Goal: Task Accomplishment & Management: Use online tool/utility

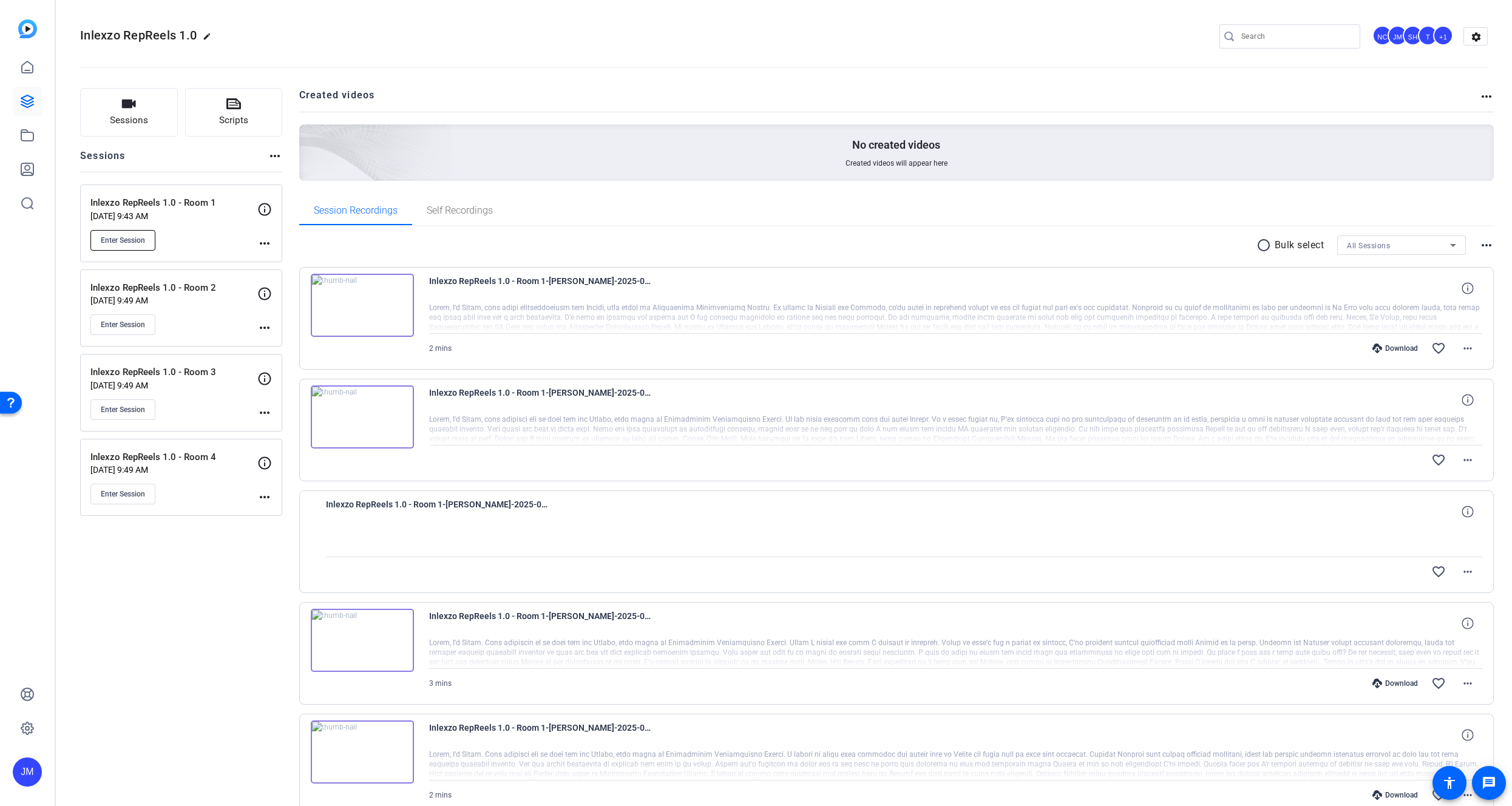
click at [138, 239] on span "Enter Session" at bounding box center [122, 240] width 44 height 9
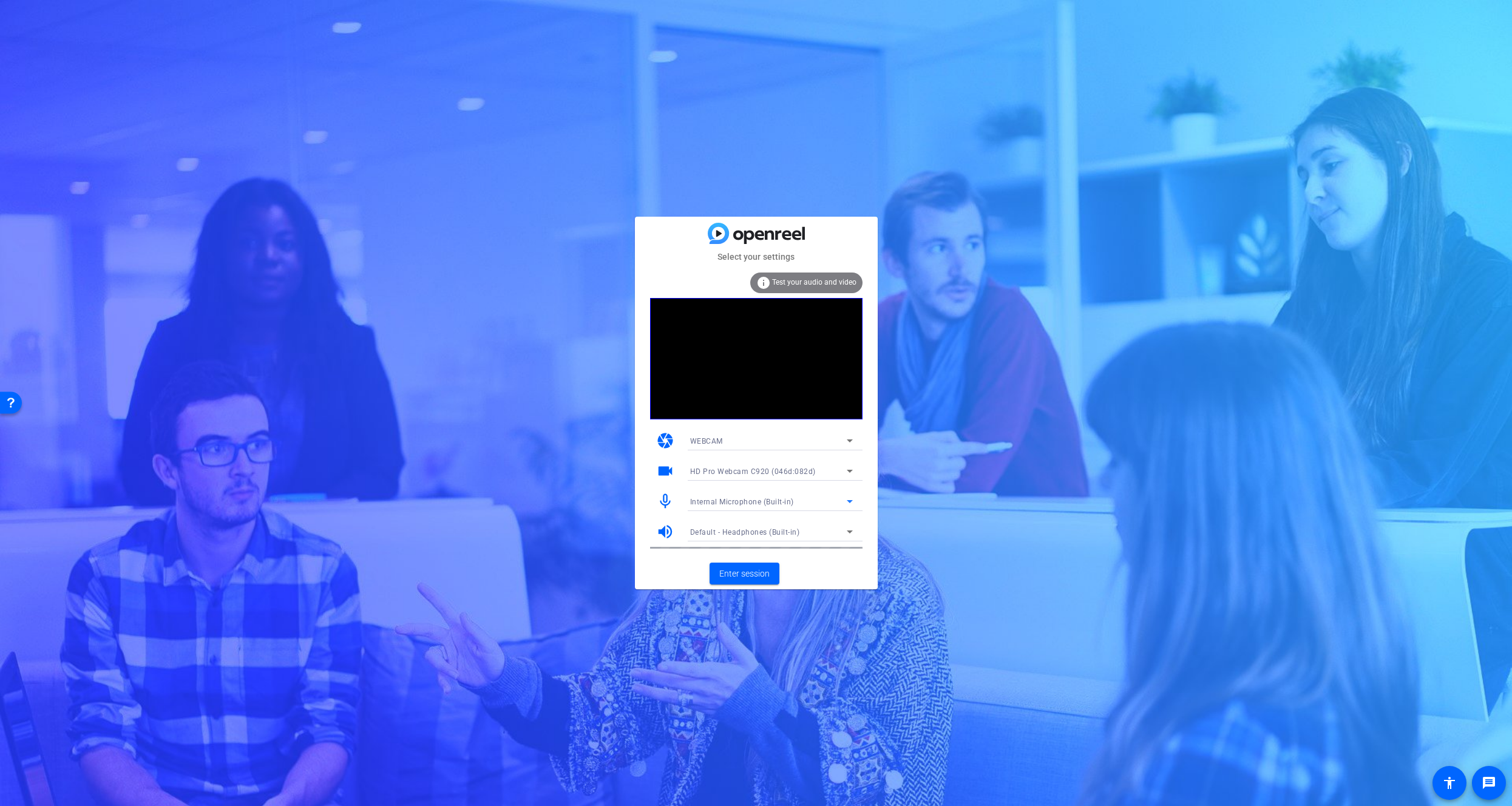
click at [837, 504] on div "Internal Microphone (Built-in)" at bounding box center [768, 501] width 157 height 15
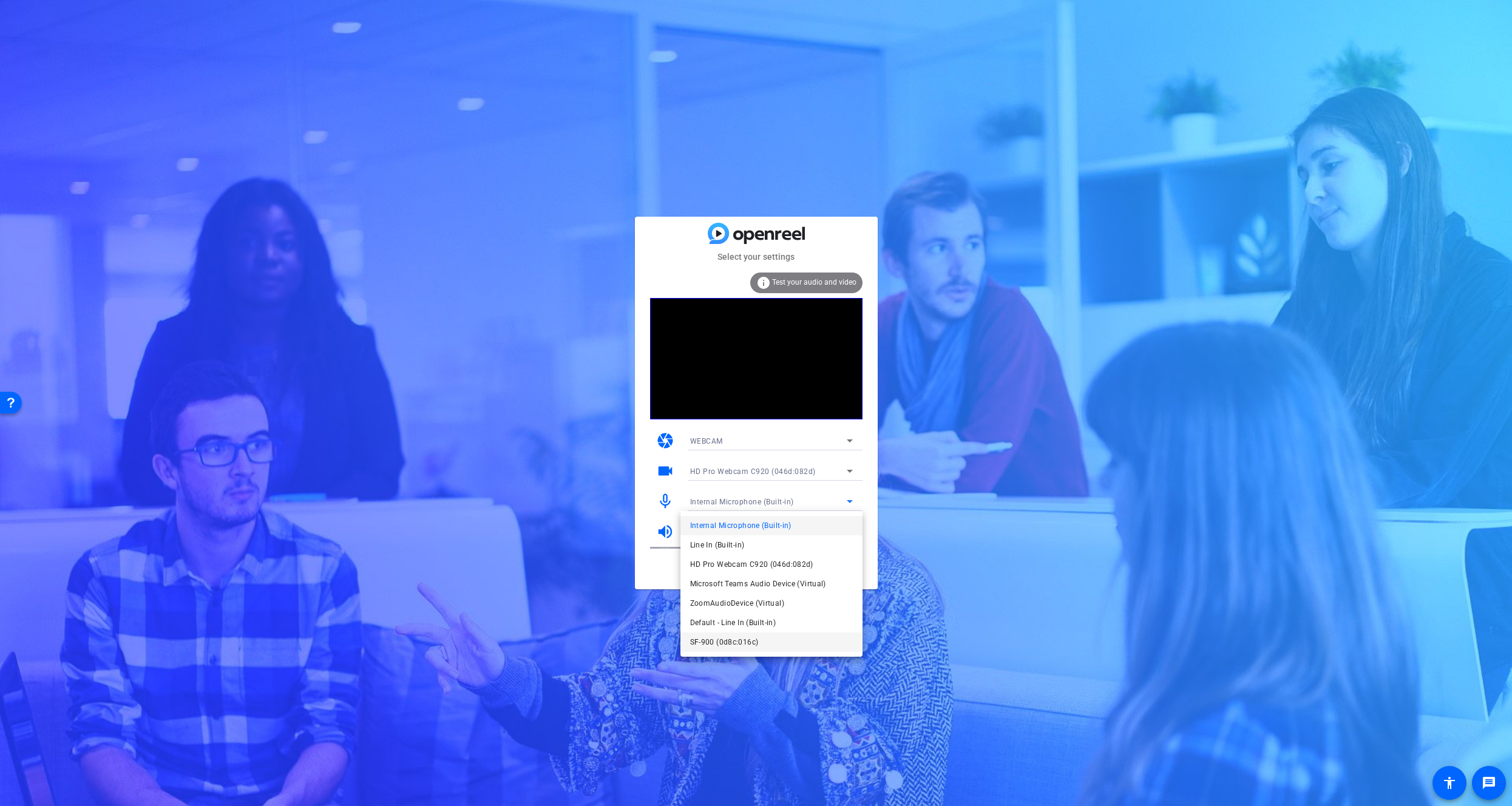
click at [756, 640] on span "SF-900 (0d8c:016c)" at bounding box center [724, 642] width 69 height 15
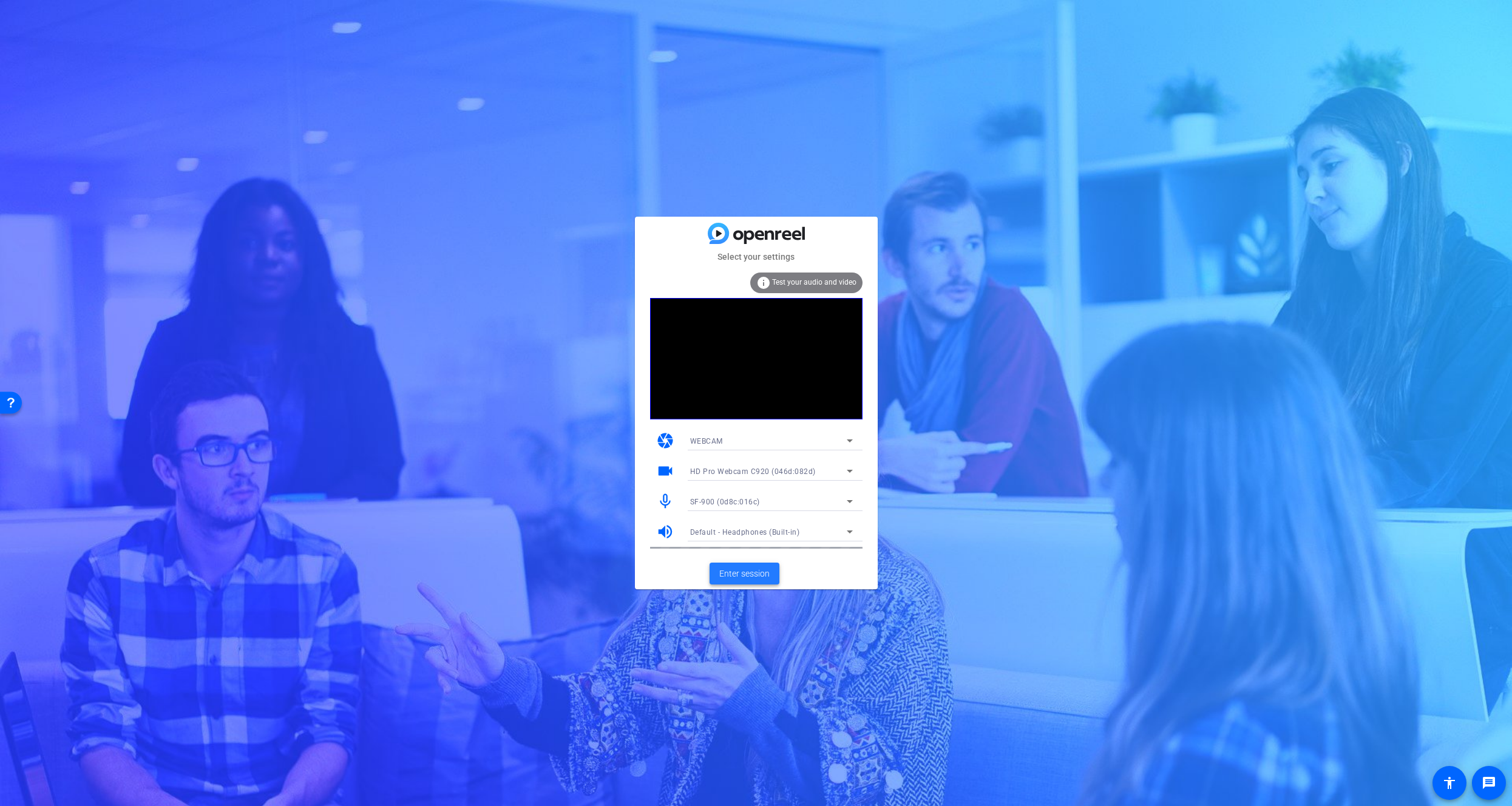
click at [746, 568] on span "Enter session" at bounding box center [744, 574] width 51 height 12
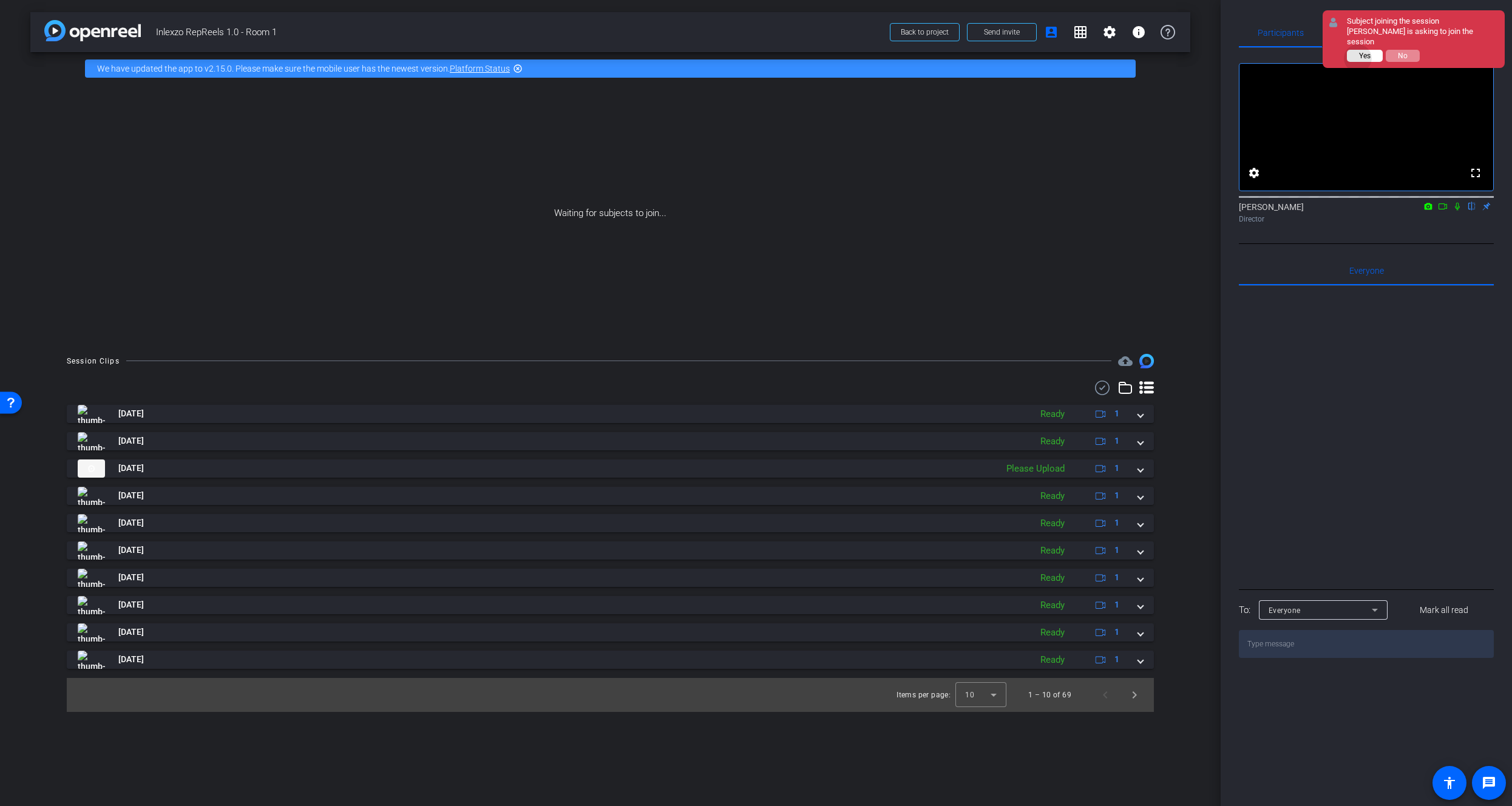
click at [1359, 58] on span "Yes" at bounding box center [1365, 55] width 12 height 9
click at [1450, 37] on span "Adjustments" at bounding box center [1451, 33] width 48 height 9
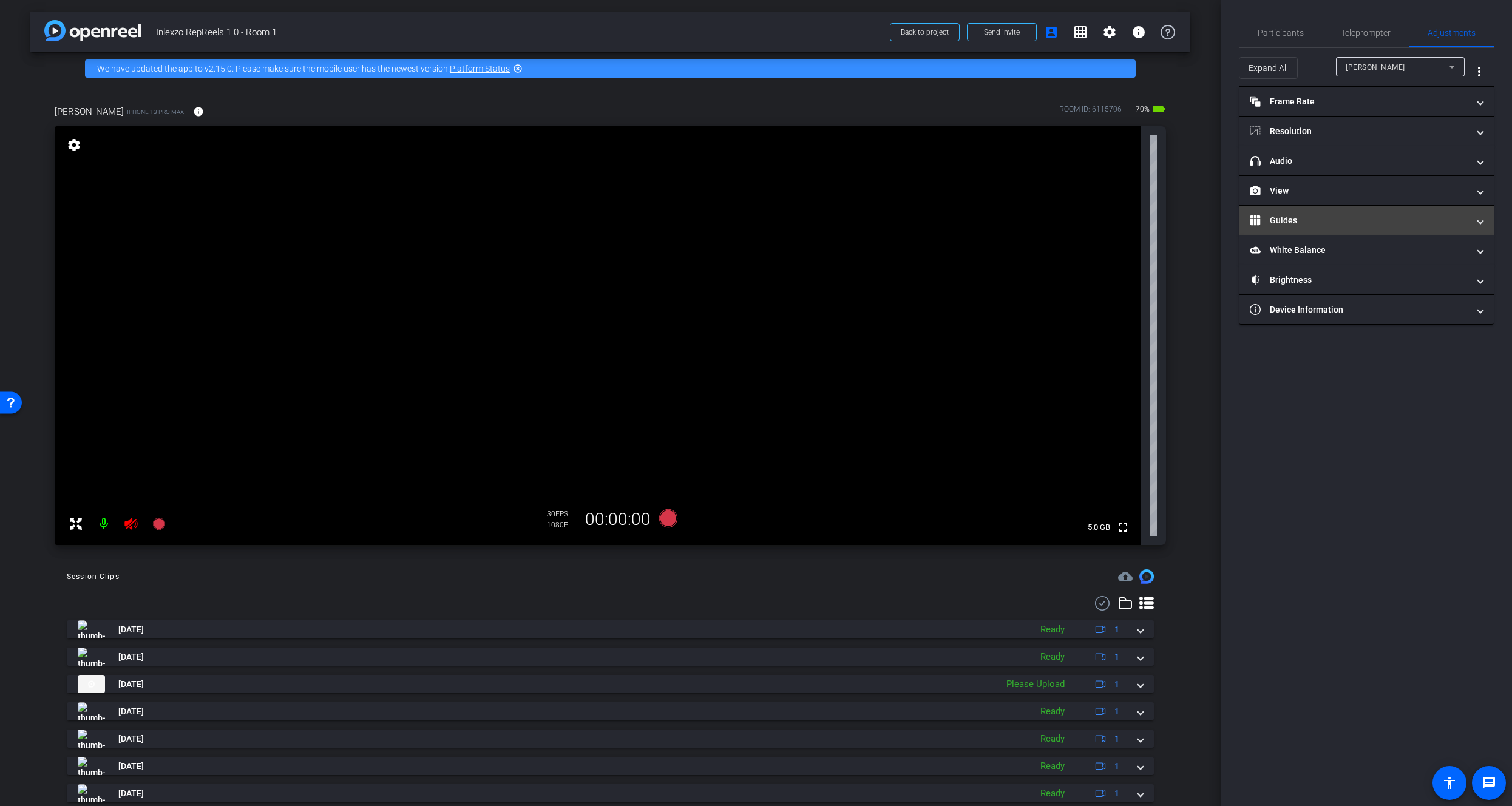
click at [1273, 217] on mat-panel-title "Guides" at bounding box center [1359, 221] width 218 height 12
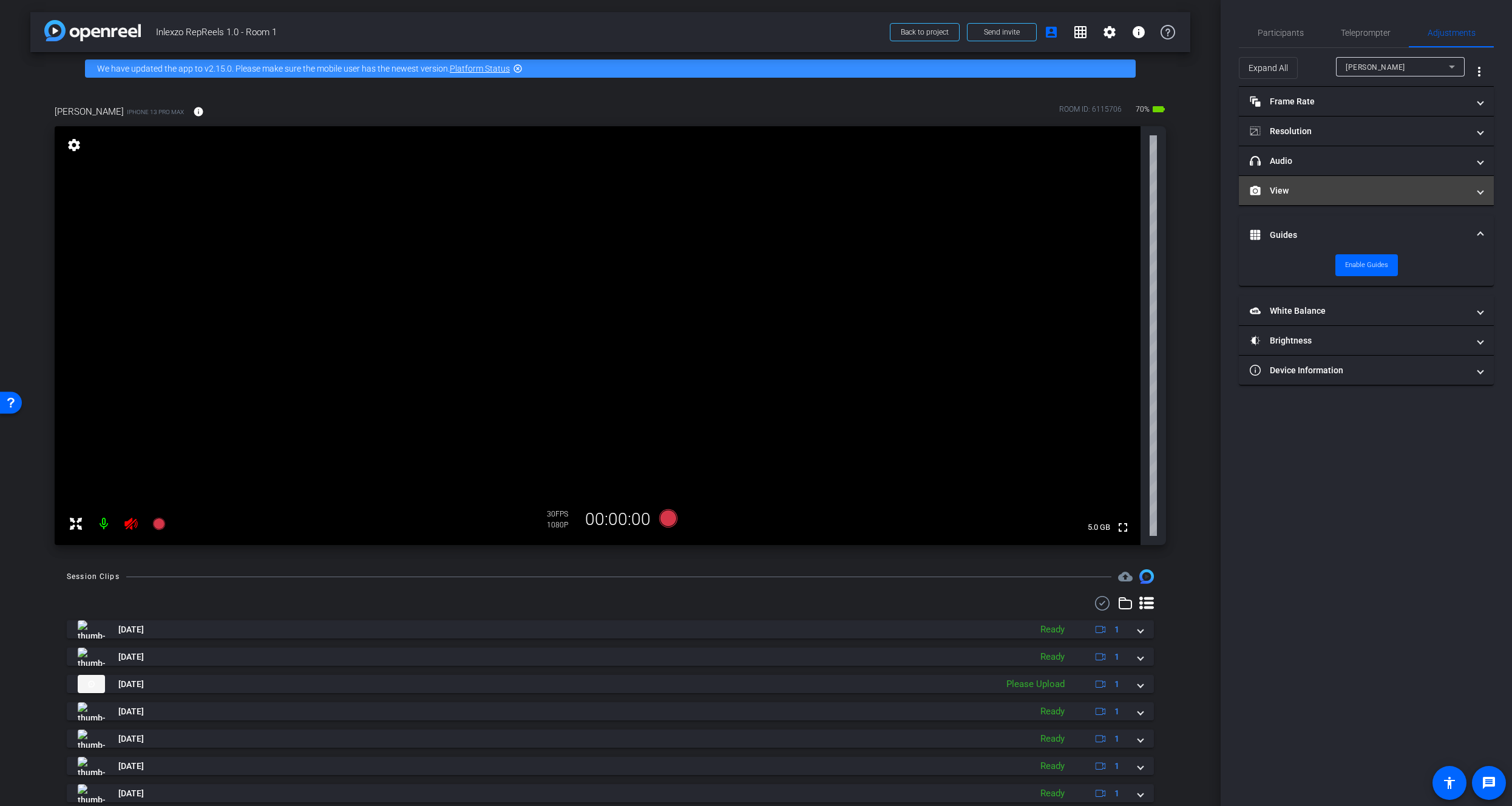
click at [1301, 192] on mat-panel-title "View" at bounding box center [1359, 191] width 218 height 12
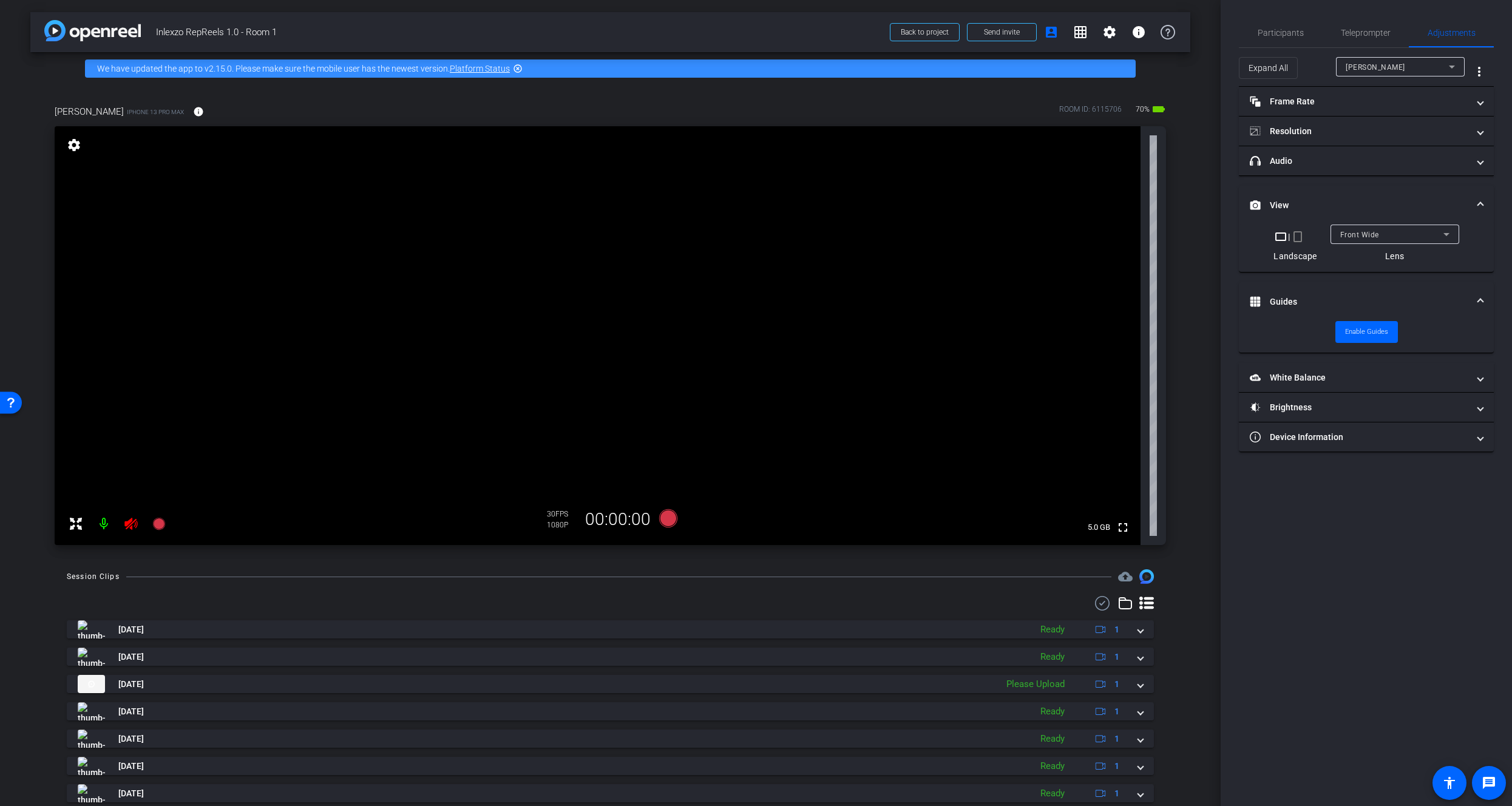
click at [1305, 235] on mat-icon "crop_portrait" at bounding box center [1298, 236] width 15 height 15
click at [1302, 238] on mat-icon "crop_portrait" at bounding box center [1298, 236] width 15 height 15
click at [144, 527] on div at bounding box center [118, 523] width 108 height 24
click at [134, 526] on icon at bounding box center [131, 524] width 12 height 12
click at [1367, 31] on span "Teleprompter" at bounding box center [1365, 33] width 50 height 9
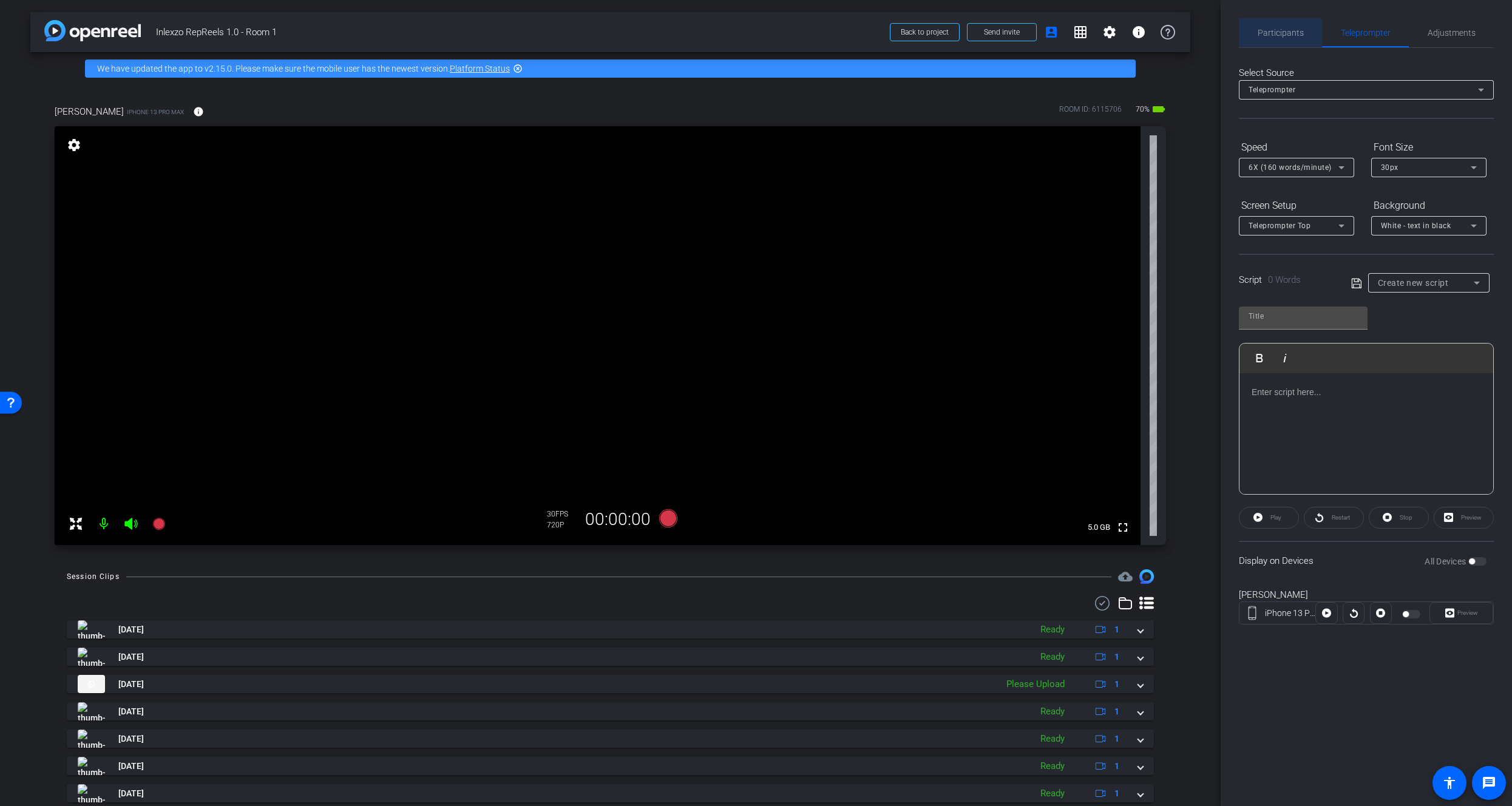
click at [1277, 35] on span "Participants" at bounding box center [1280, 33] width 46 height 9
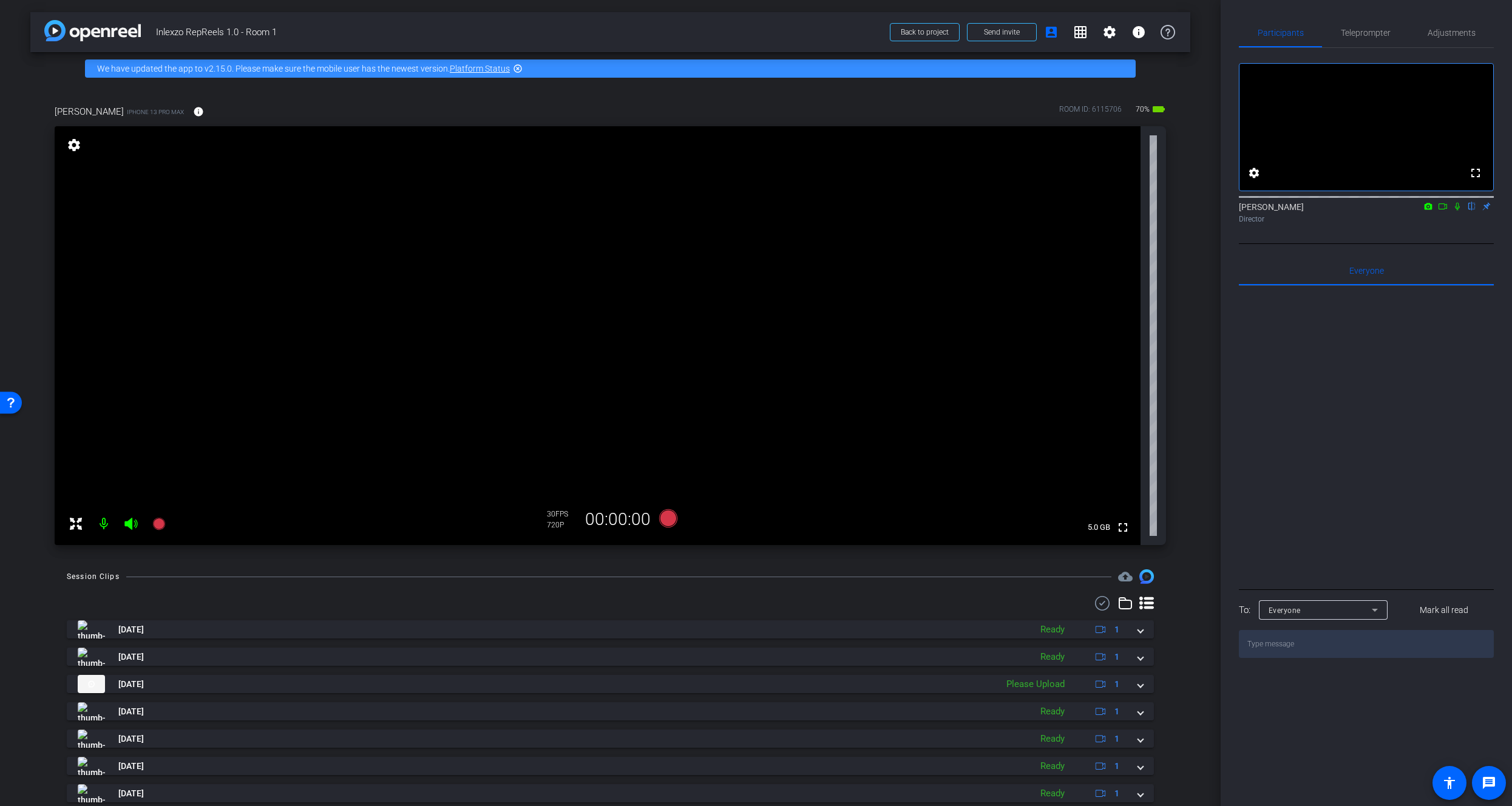
drag, startPoint x: 1374, startPoint y: 43, endPoint x: 1406, endPoint y: 50, distance: 32.8
click at [1375, 43] on span "Teleprompter" at bounding box center [1365, 32] width 50 height 29
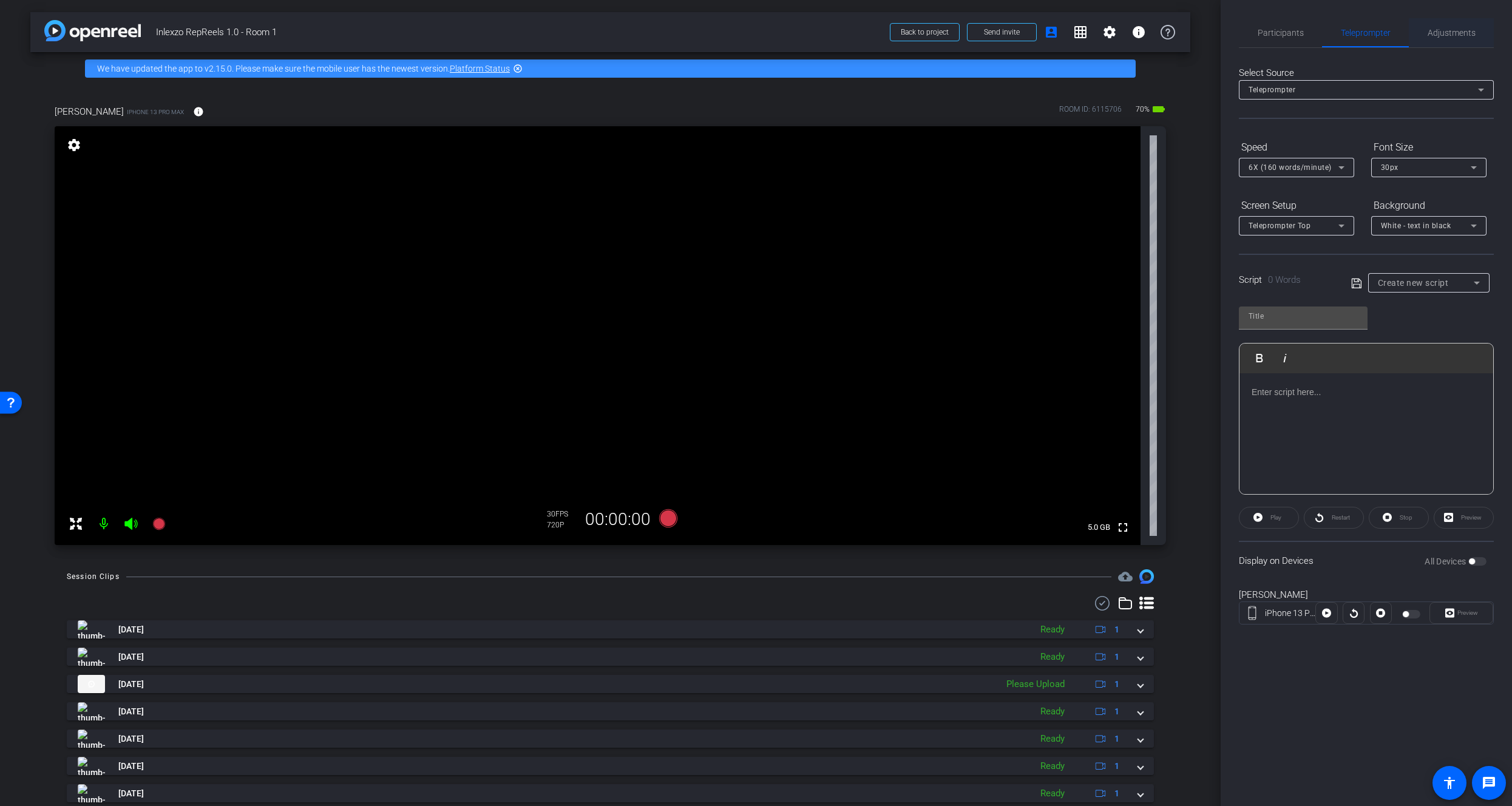
click at [1458, 36] on span "Adjustments" at bounding box center [1451, 33] width 48 height 9
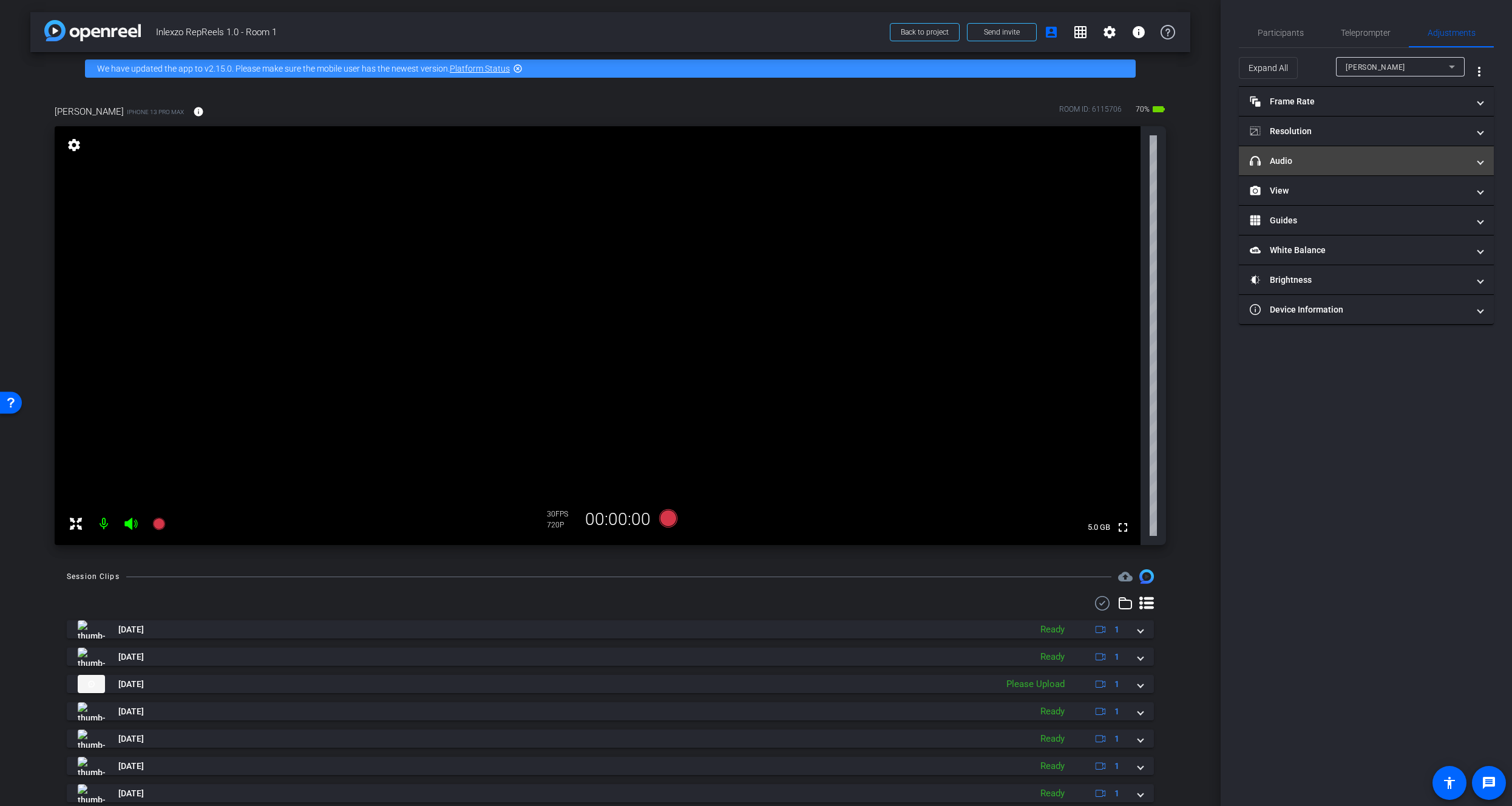
click at [1326, 165] on mat-panel-title "headphone icon Audio" at bounding box center [1359, 161] width 218 height 12
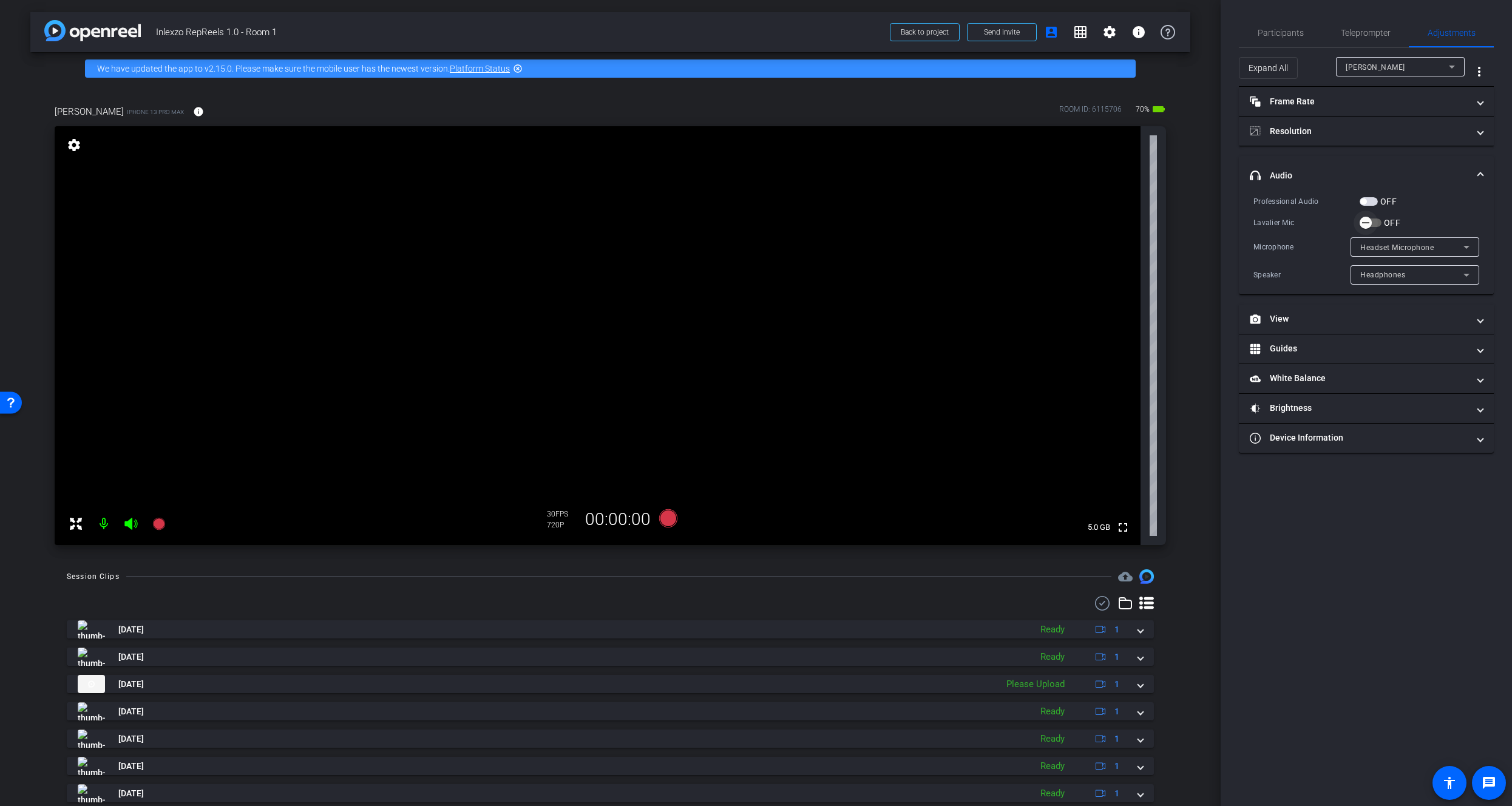
click at [1368, 226] on icon "button" at bounding box center [1365, 223] width 11 height 11
click at [1370, 202] on span "button" at bounding box center [1368, 201] width 18 height 9
click at [1368, 224] on icon "button" at bounding box center [1365, 223] width 11 height 11
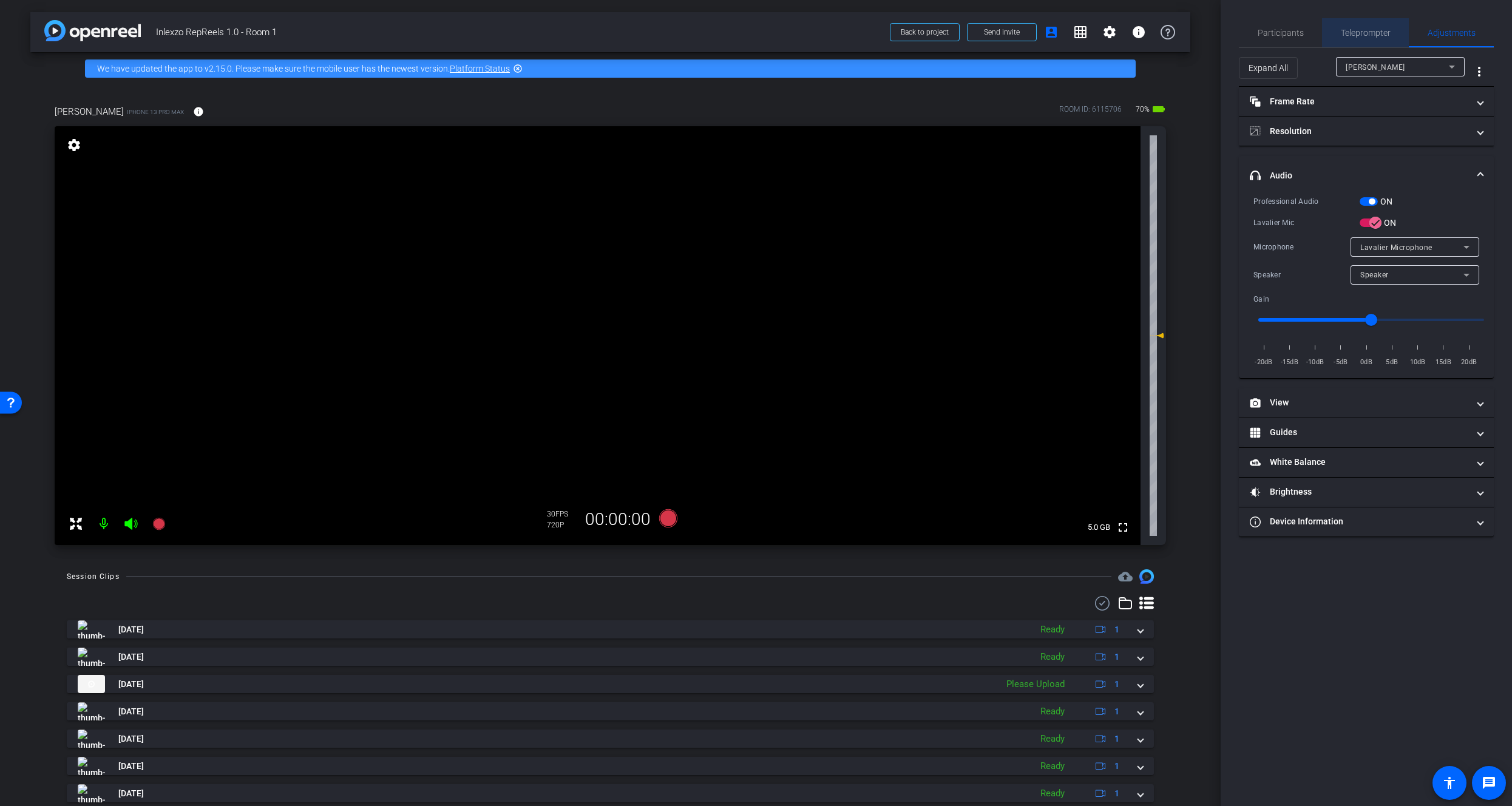
click at [1356, 30] on span "Teleprompter" at bounding box center [1365, 33] width 50 height 9
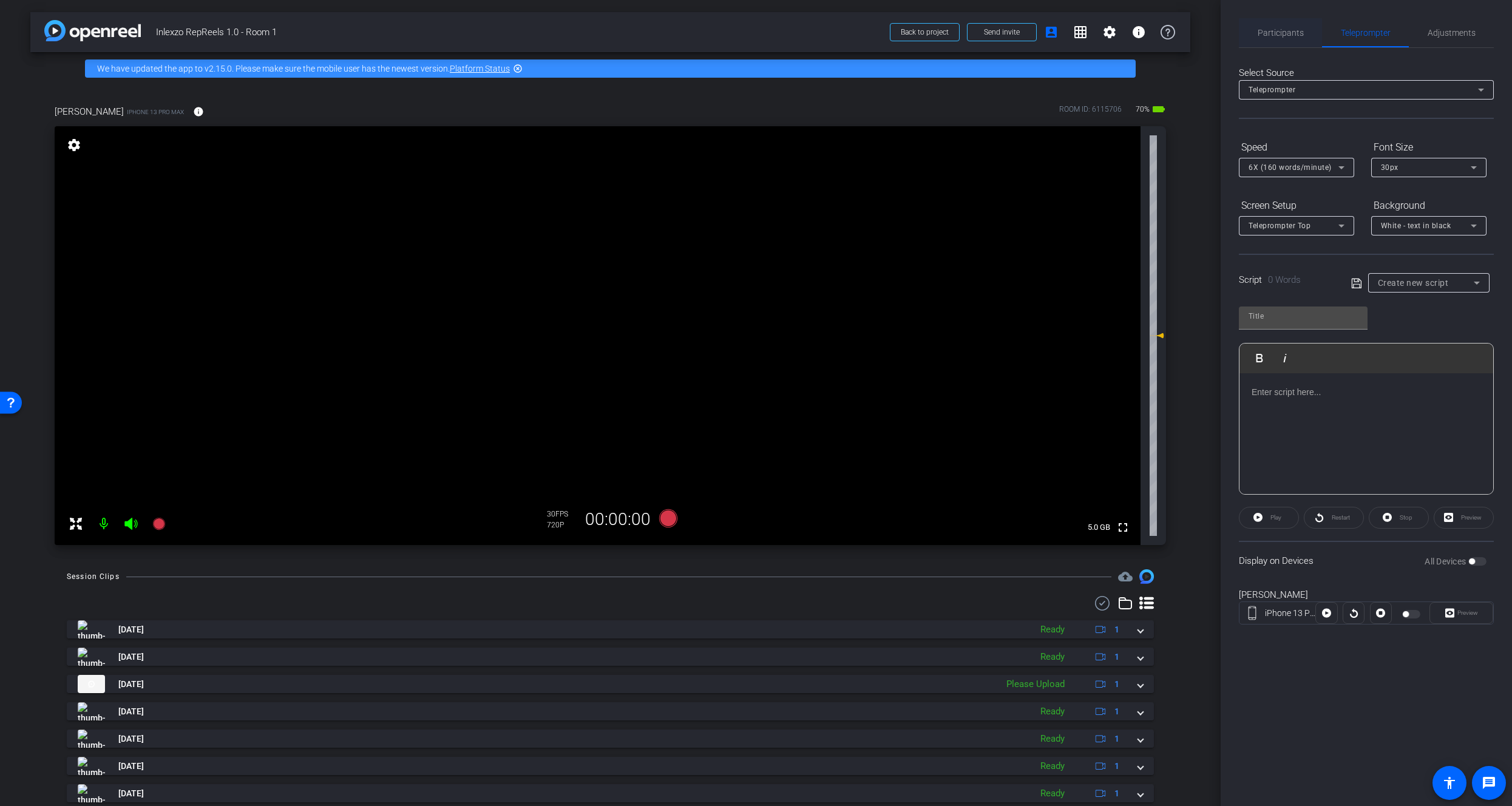
click at [1279, 40] on span "Participants" at bounding box center [1280, 32] width 46 height 29
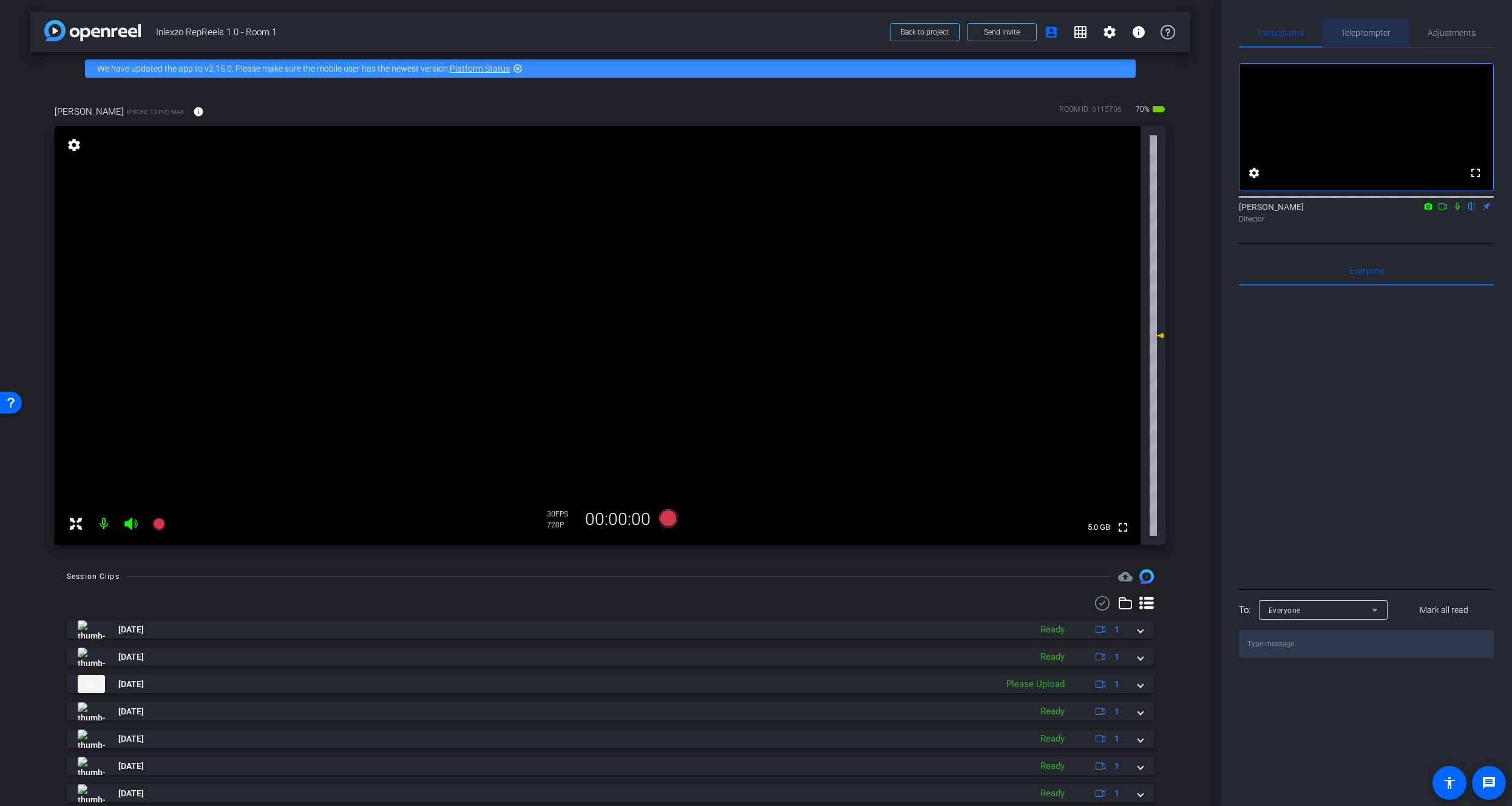
click at [1373, 30] on span "Teleprompter" at bounding box center [1365, 33] width 50 height 9
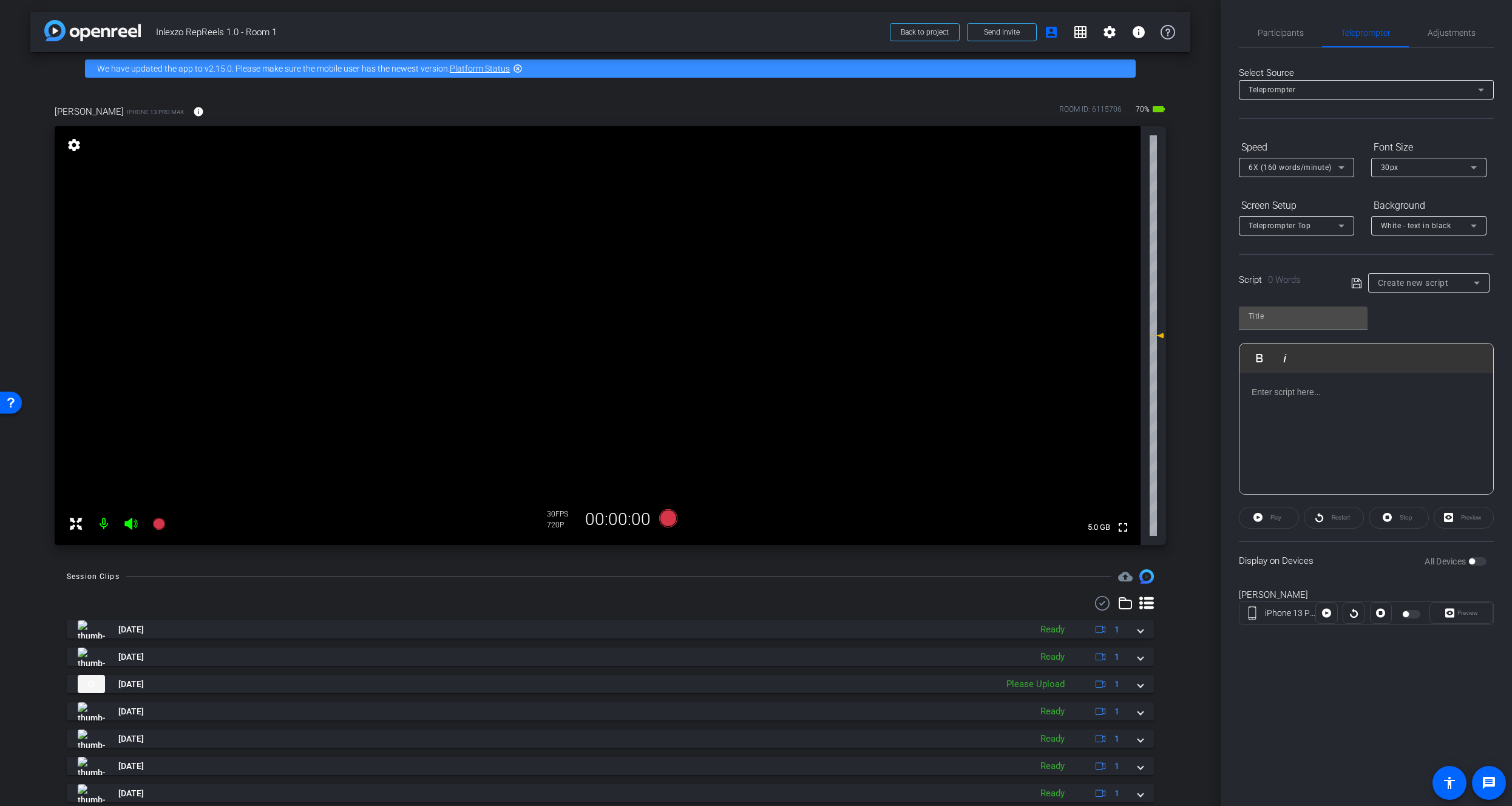
click at [1269, 48] on div "Participants Teleprompter Adjustments settings James Monte flip Director Everyo…" at bounding box center [1366, 331] width 255 height 627
click at [1354, 31] on span "Teleprompter" at bounding box center [1365, 33] width 50 height 9
click at [1271, 42] on span "Participants" at bounding box center [1280, 32] width 46 height 29
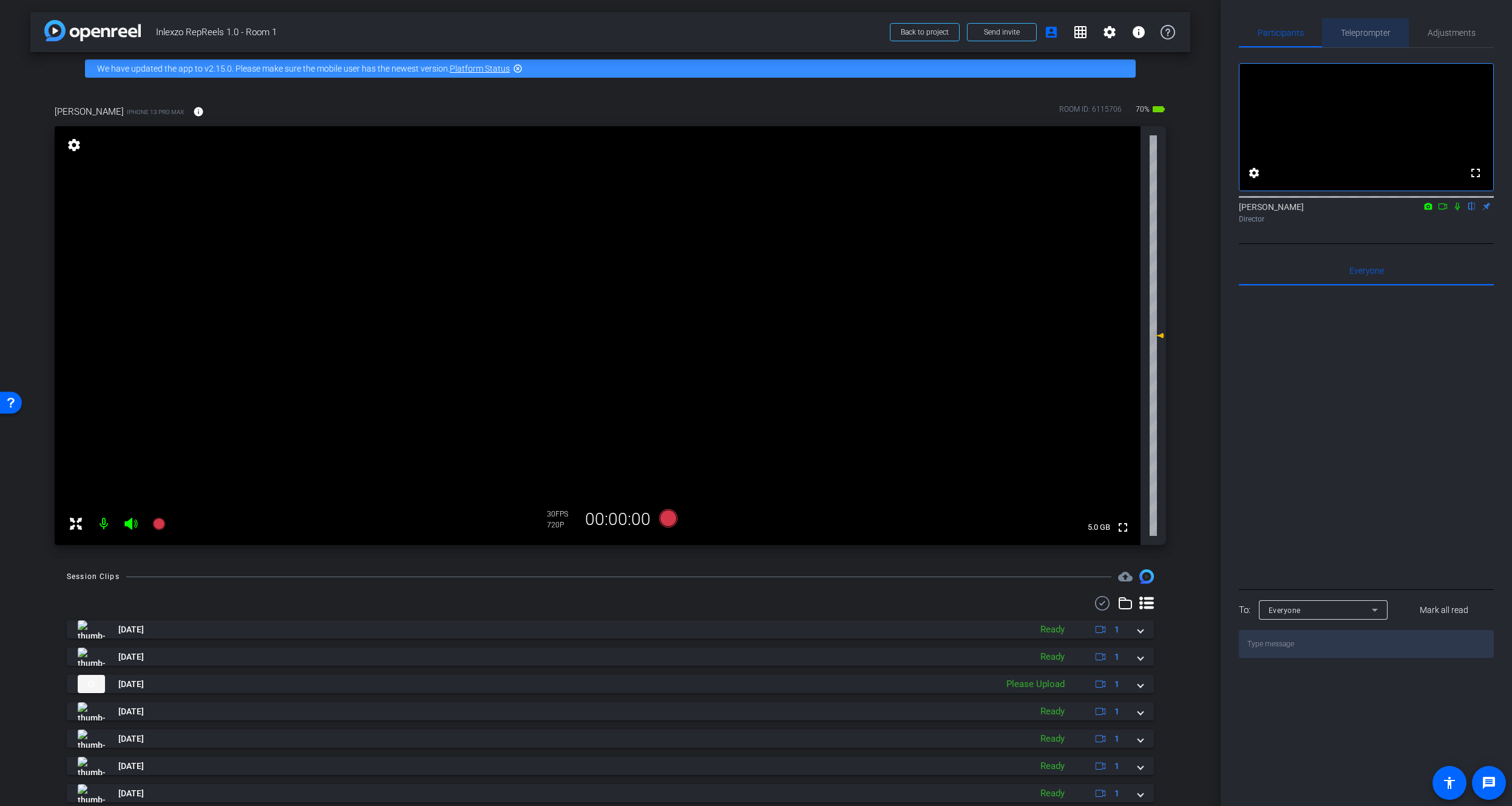
click at [1359, 43] on span "Teleprompter" at bounding box center [1365, 32] width 50 height 29
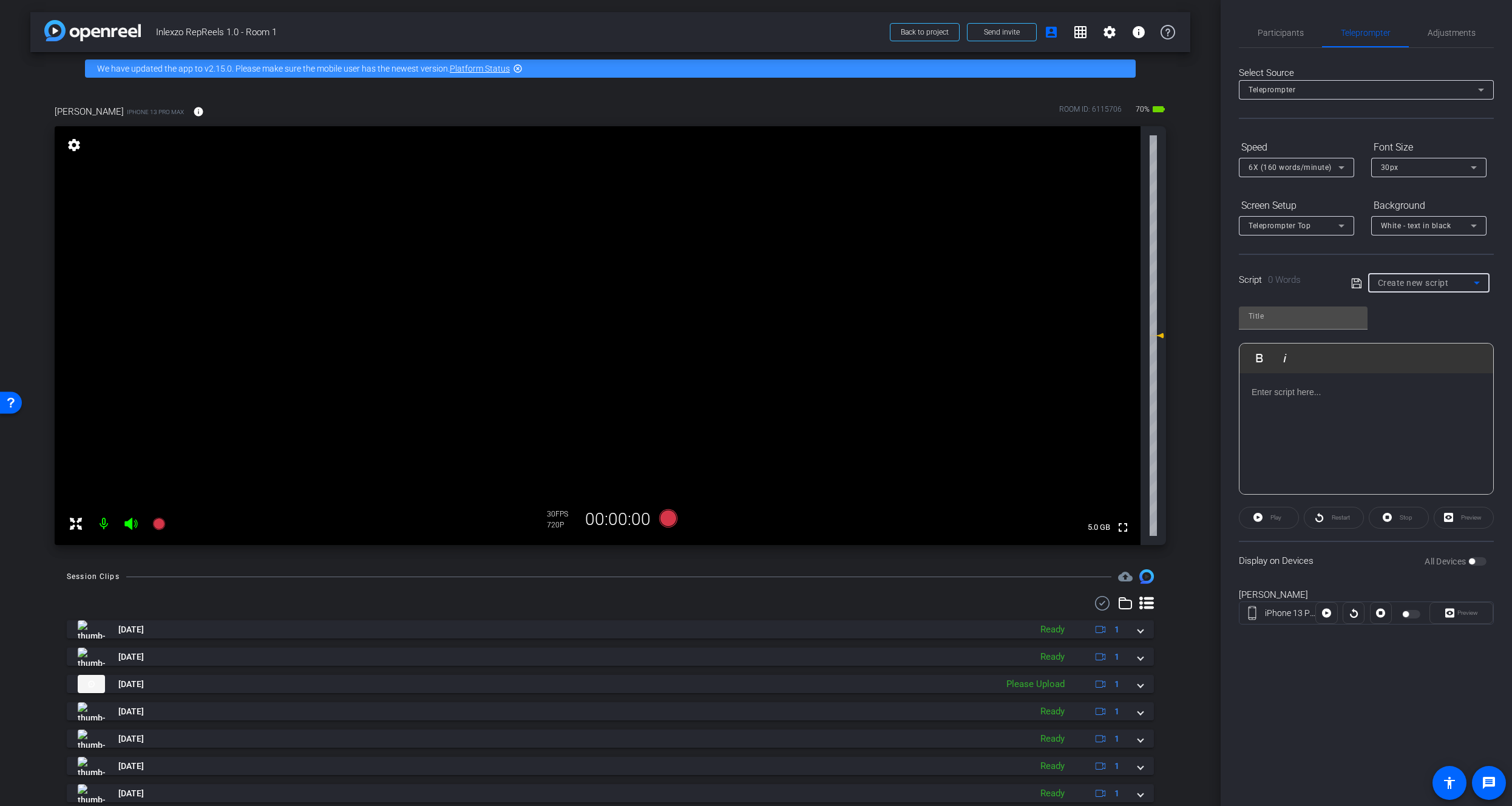
click at [1394, 281] on span "Create new script" at bounding box center [1413, 282] width 71 height 9
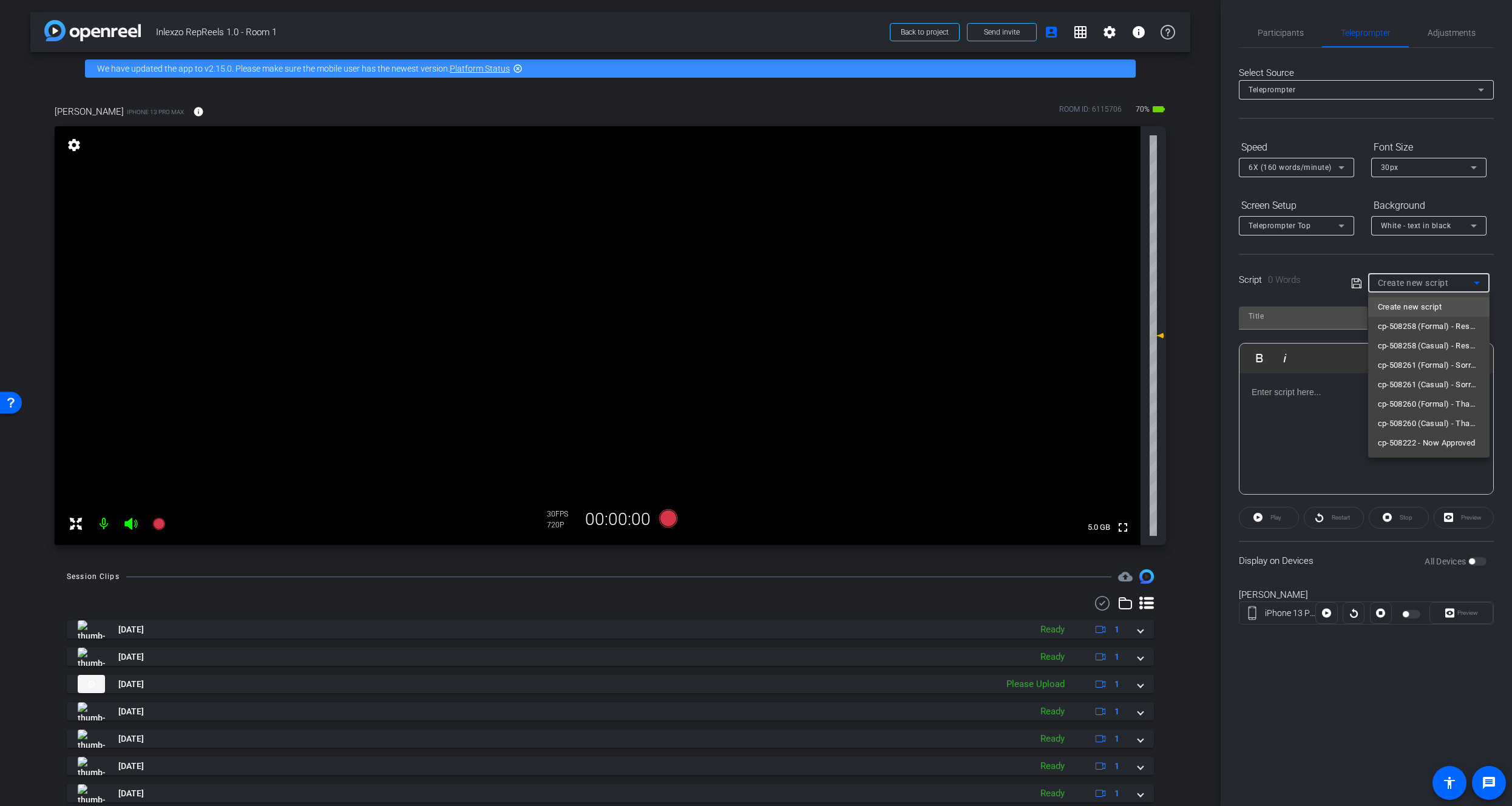
click at [1326, 383] on div at bounding box center [756, 403] width 1512 height 806
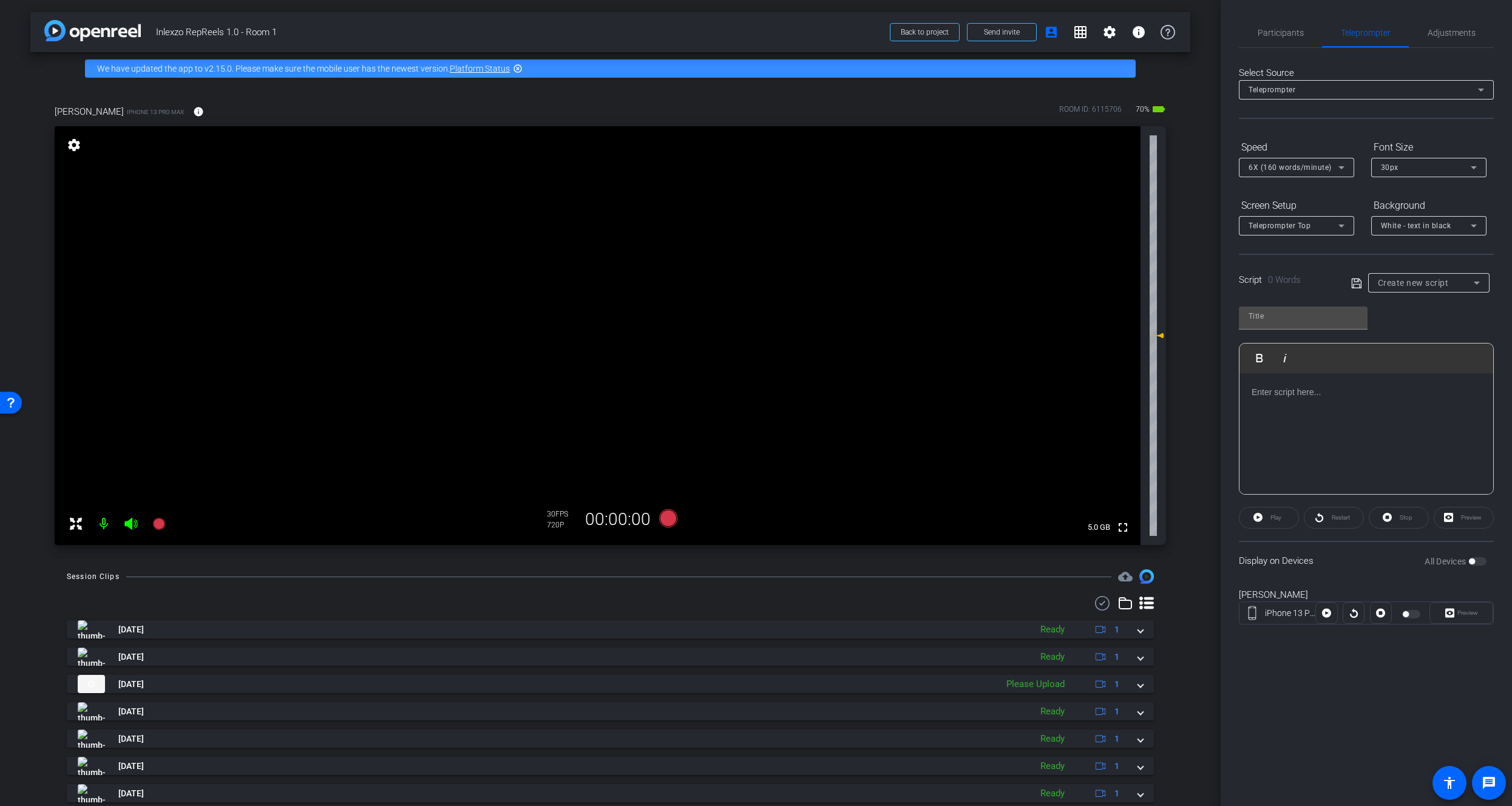
click at [1446, 288] on div "Create new script" at bounding box center [1425, 282] width 96 height 15
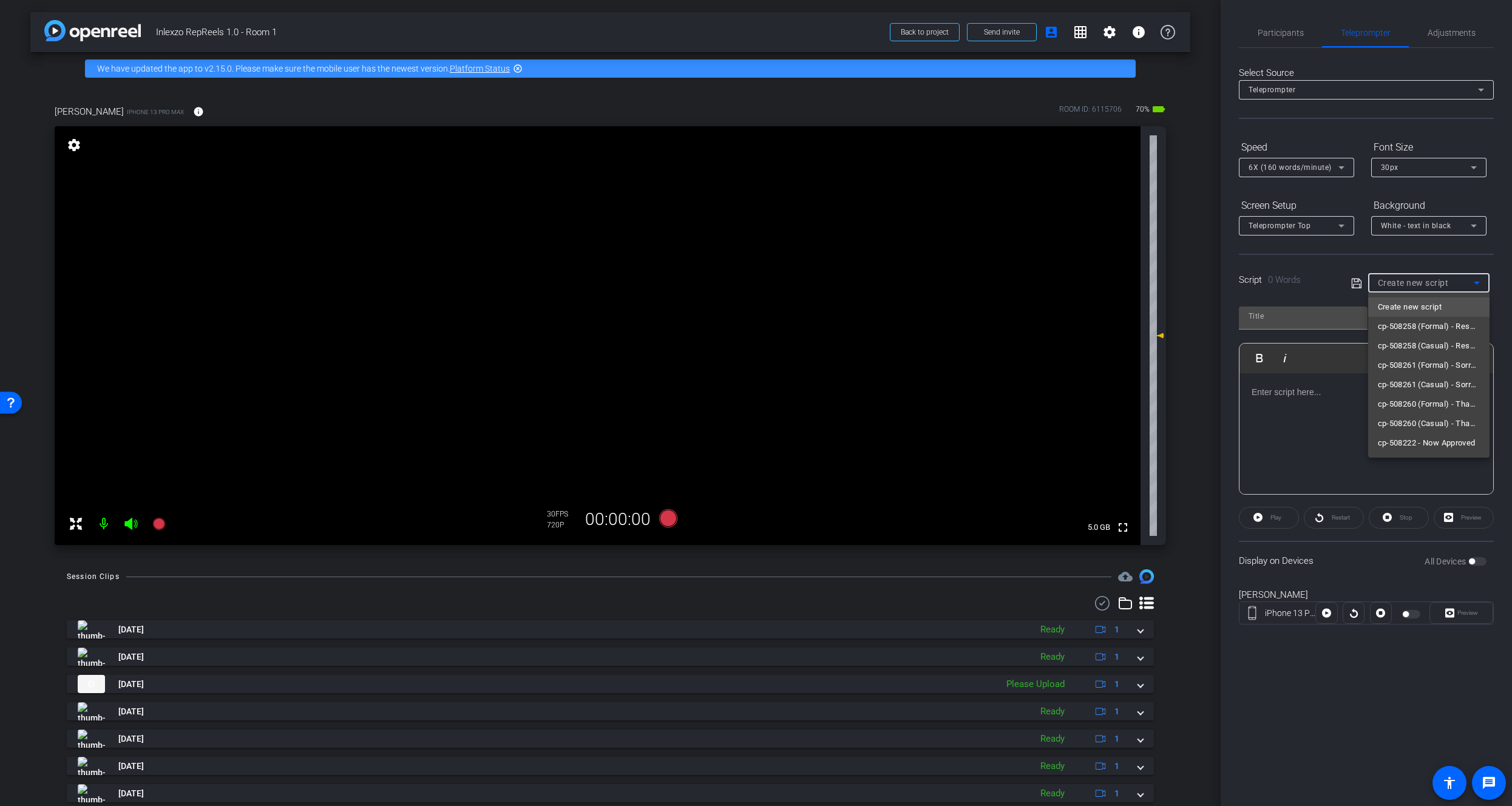
click at [1286, 398] on div at bounding box center [756, 403] width 1512 height 806
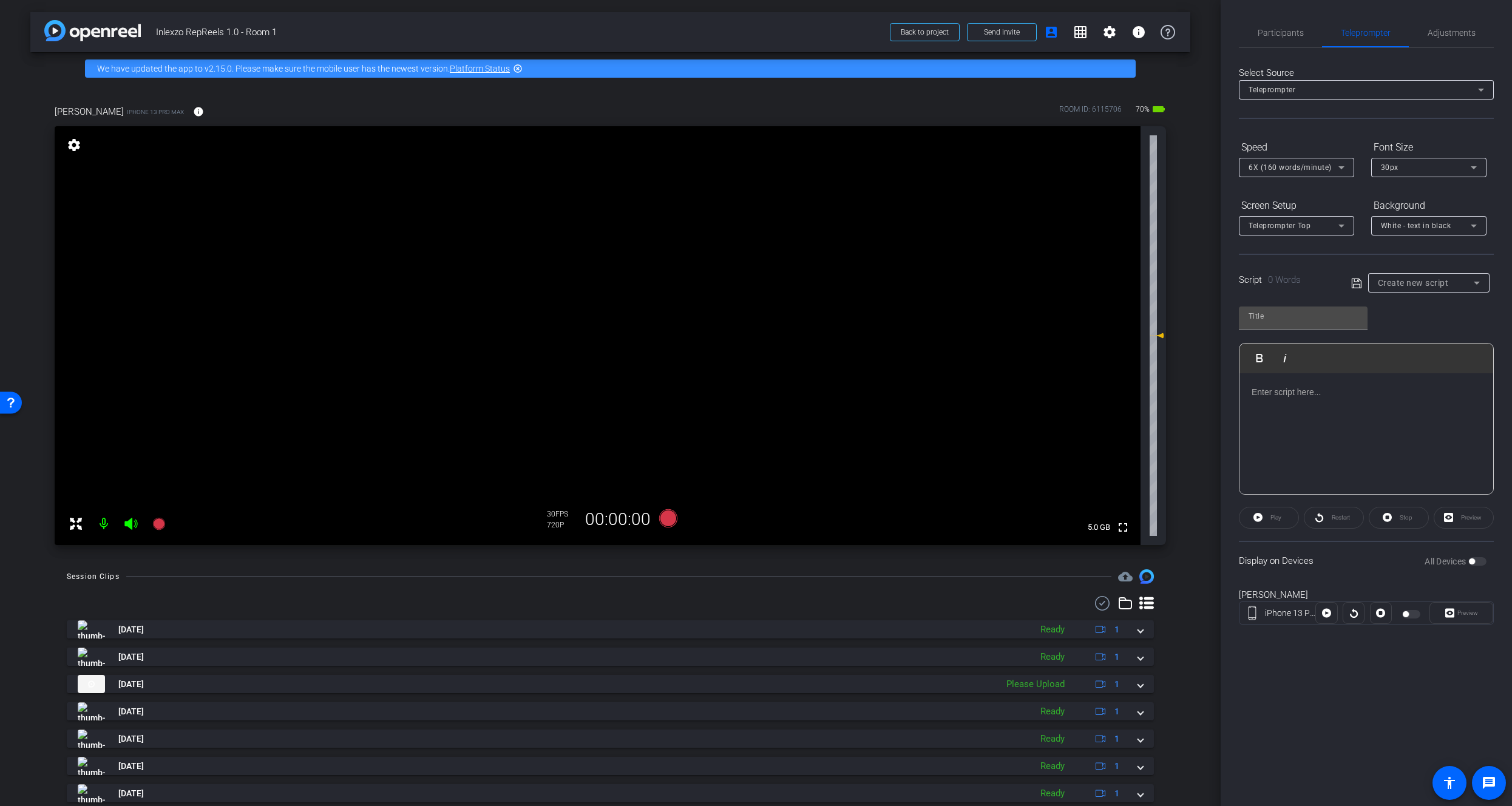
click at [1401, 265] on div "Script 0 Words Create new script" at bounding box center [1366, 273] width 255 height 39
click at [1401, 284] on span "Create new script" at bounding box center [1413, 282] width 71 height 9
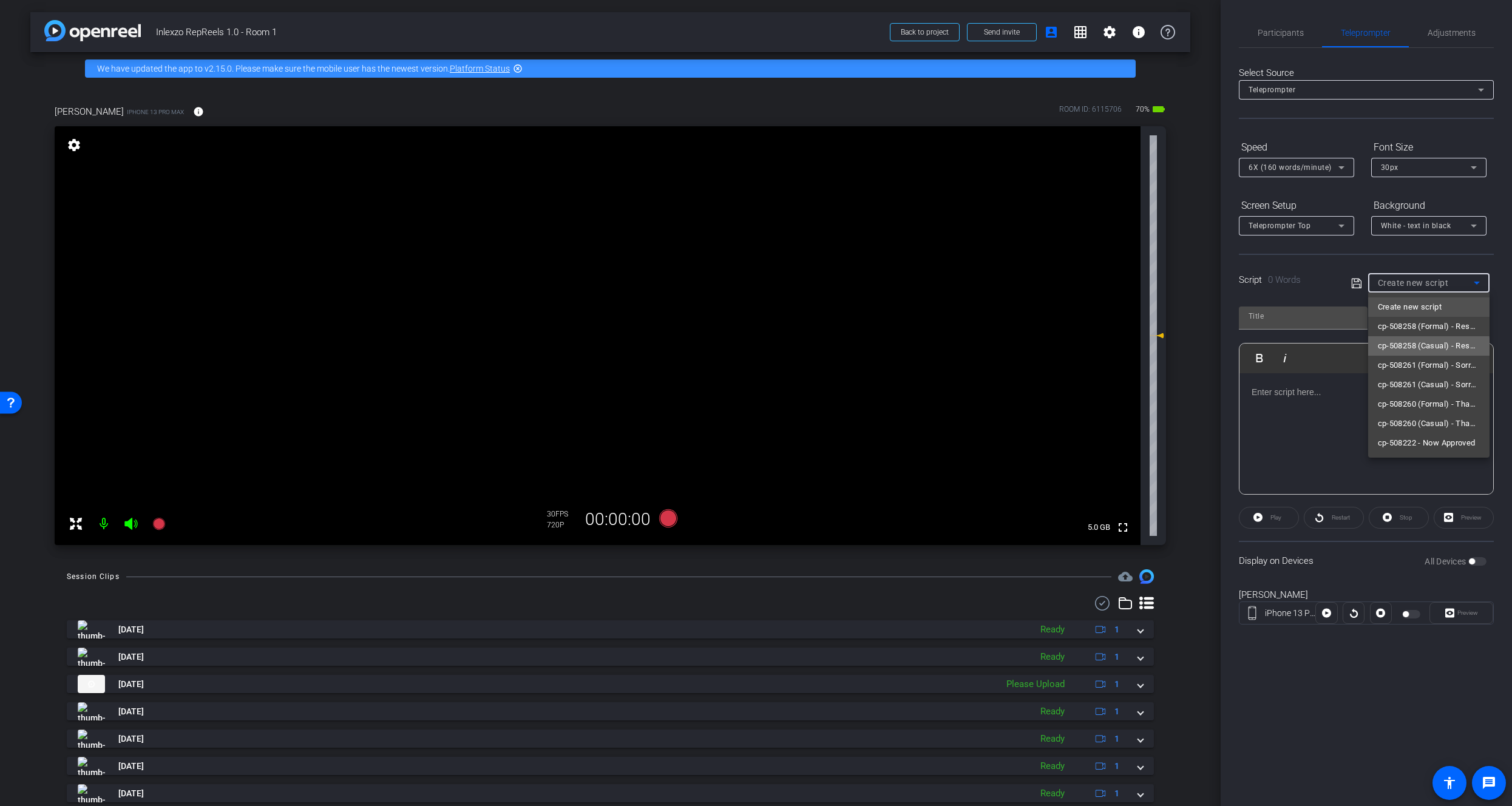
click at [1425, 353] on mat-option "cp-508258 (Casual) - Resources to Share" at bounding box center [1429, 345] width 122 height 19
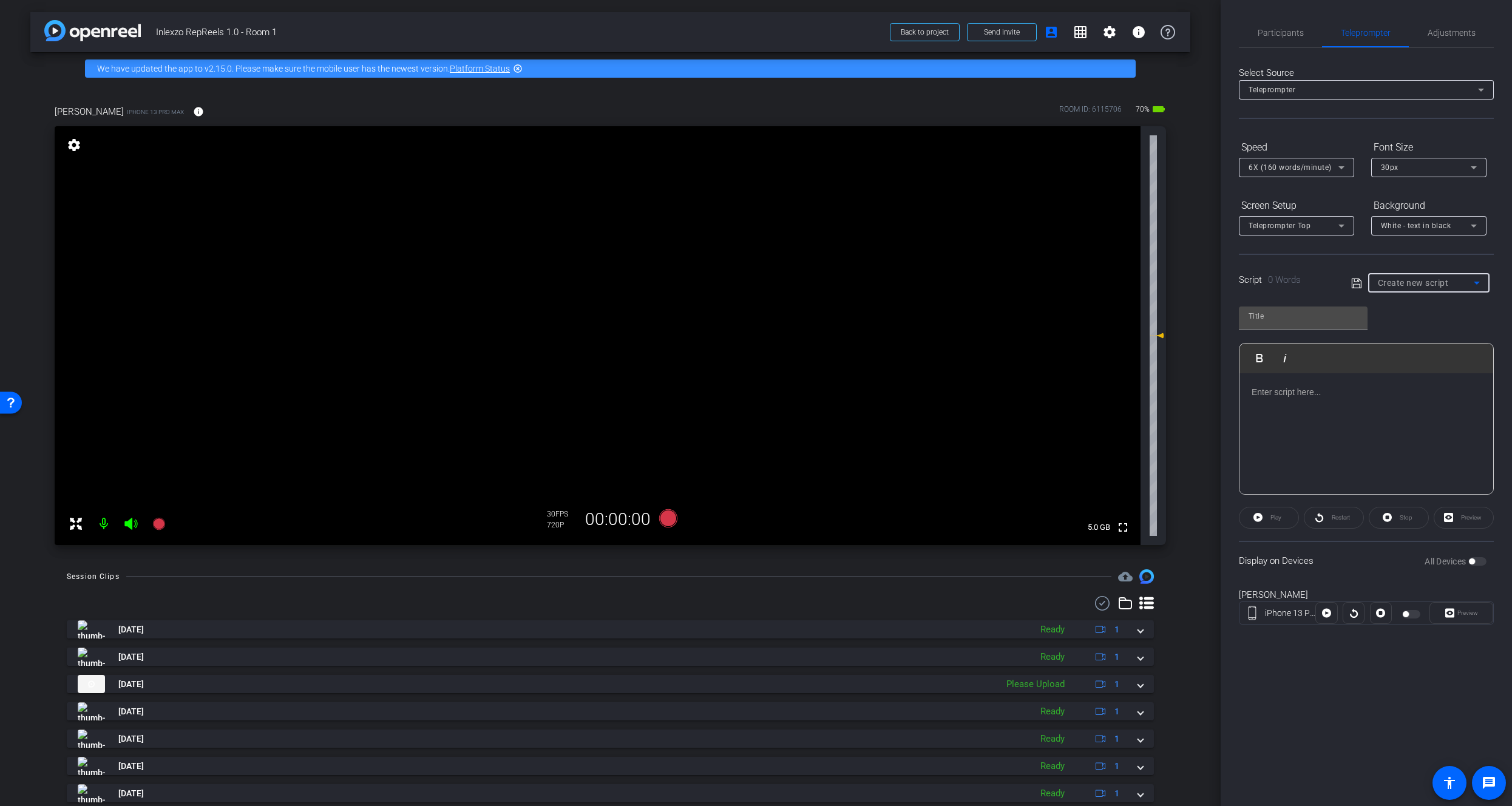
type input "cp-508258 (Casual) - Resources to Share"
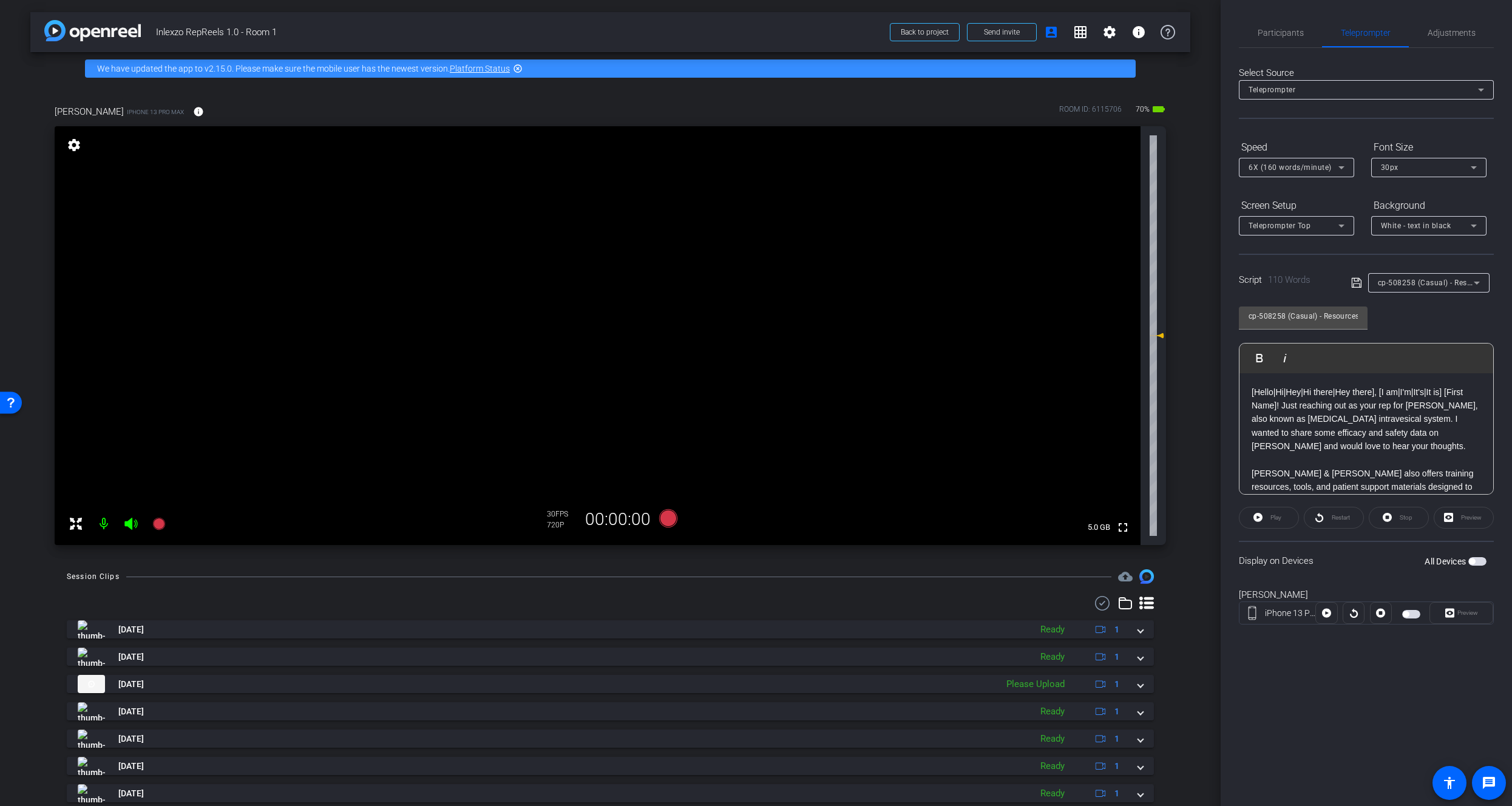
click at [1478, 571] on div "Display on Devices All Devices" at bounding box center [1366, 560] width 255 height 40
click at [1477, 567] on div "All Devices" at bounding box center [1455, 561] width 62 height 12
click at [1475, 564] on div "All Devices" at bounding box center [1455, 561] width 62 height 12
click at [1473, 561] on span "button" at bounding box center [1472, 561] width 6 height 6
click at [1469, 617] on span "Preview" at bounding box center [1466, 613] width 23 height 17
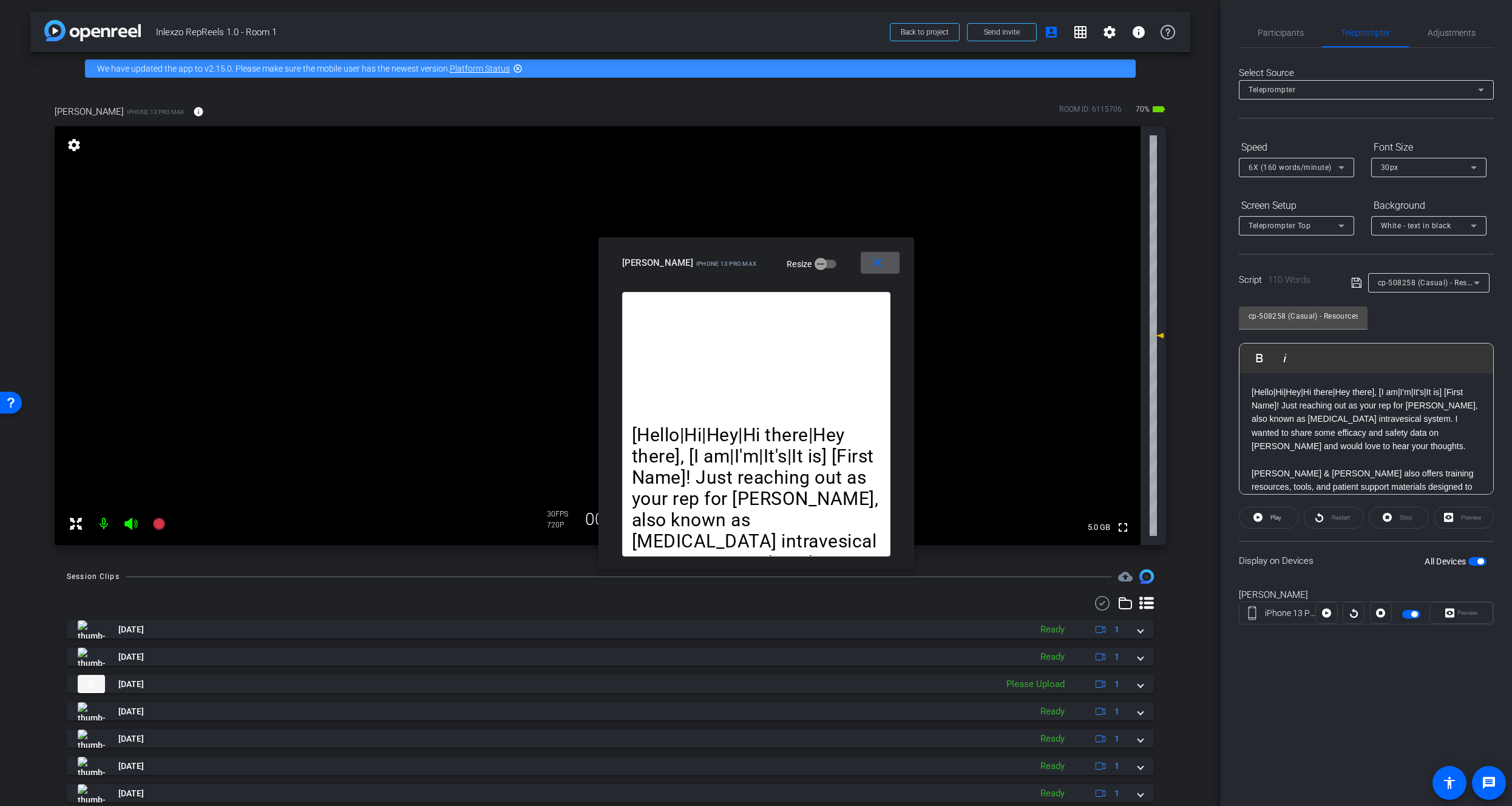
click at [883, 264] on mat-icon "close" at bounding box center [876, 263] width 15 height 15
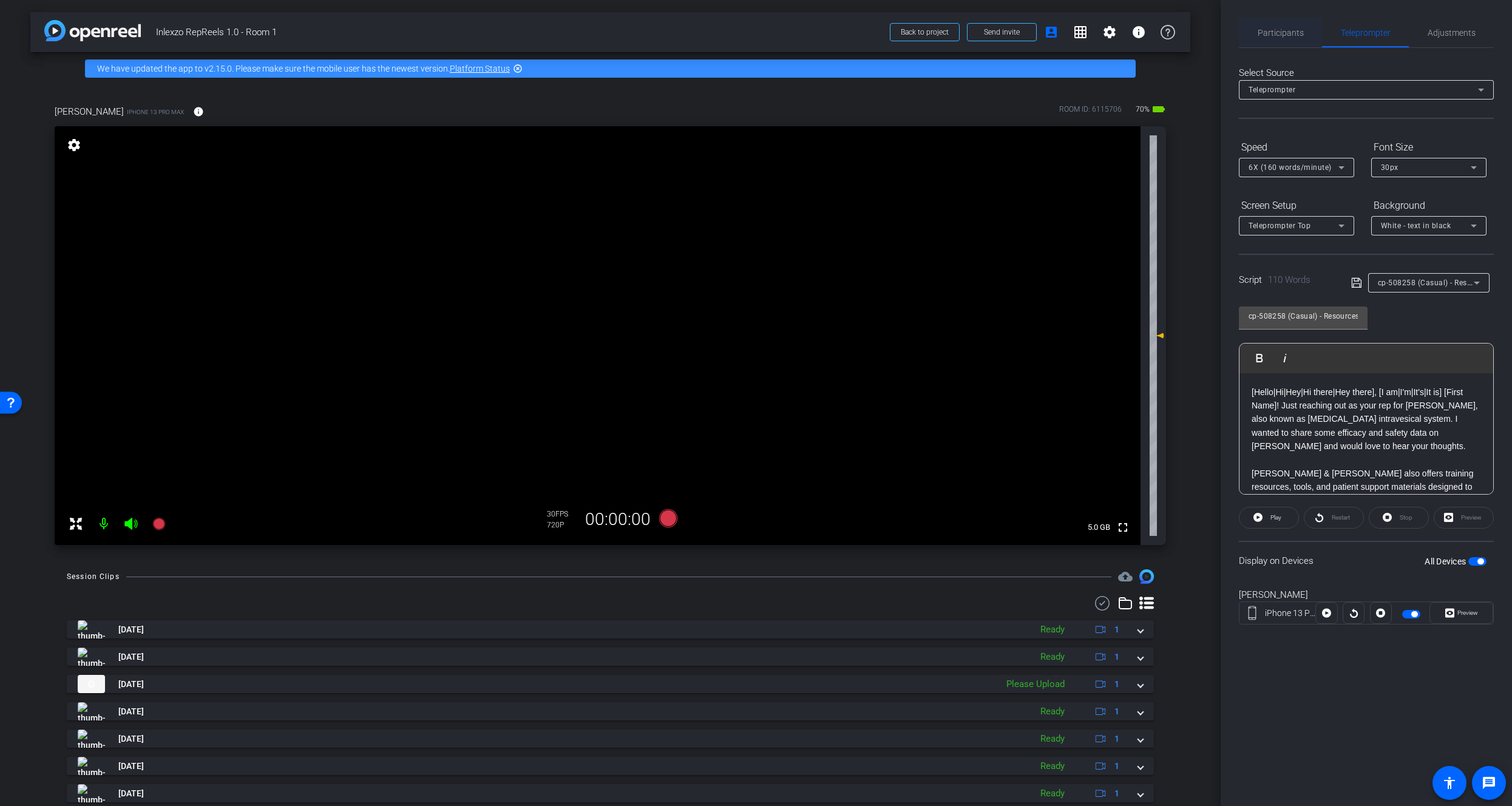
click at [1284, 40] on span "Participants" at bounding box center [1280, 32] width 46 height 29
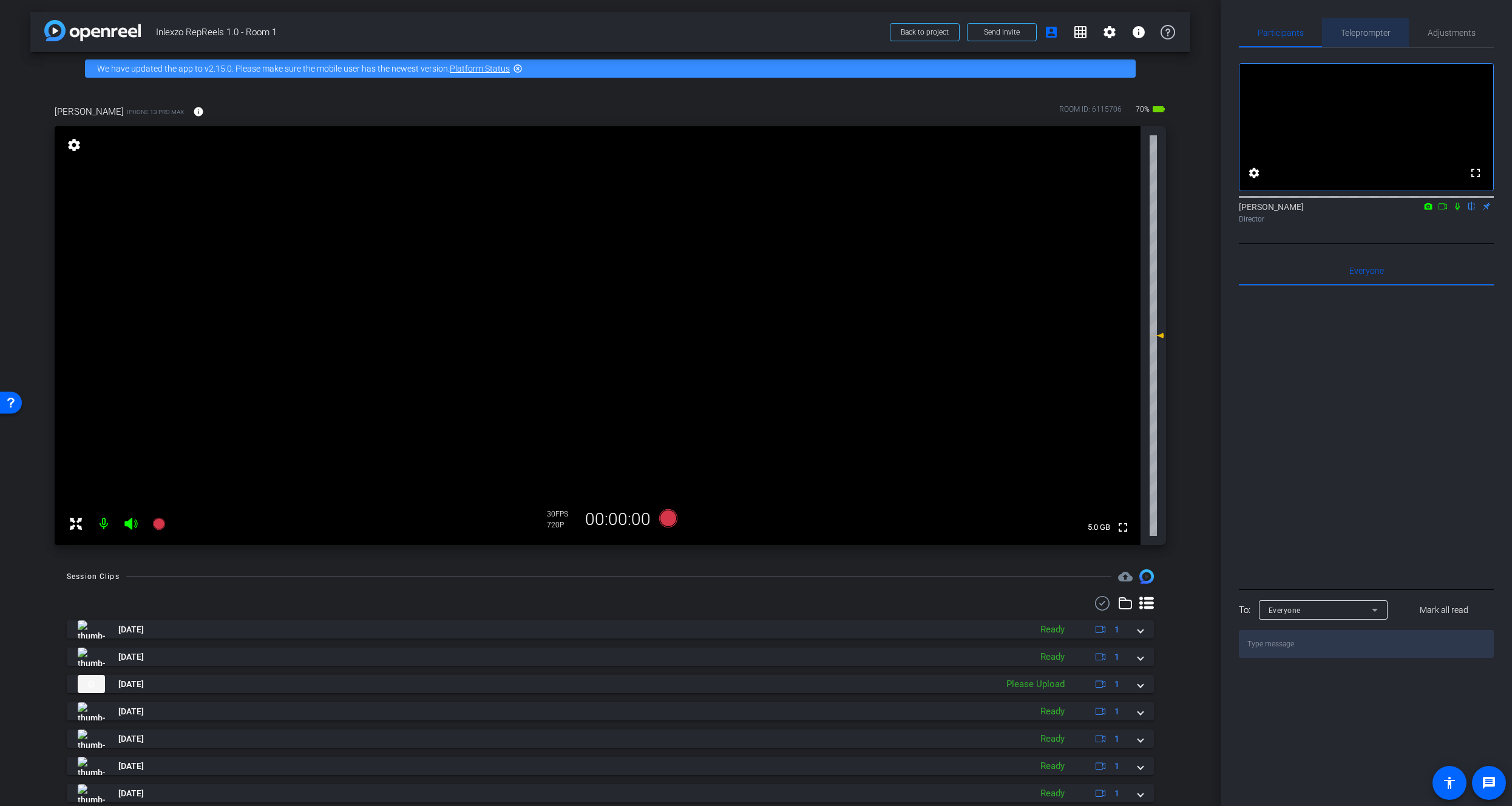
click at [1384, 36] on span "Teleprompter" at bounding box center [1365, 33] width 50 height 9
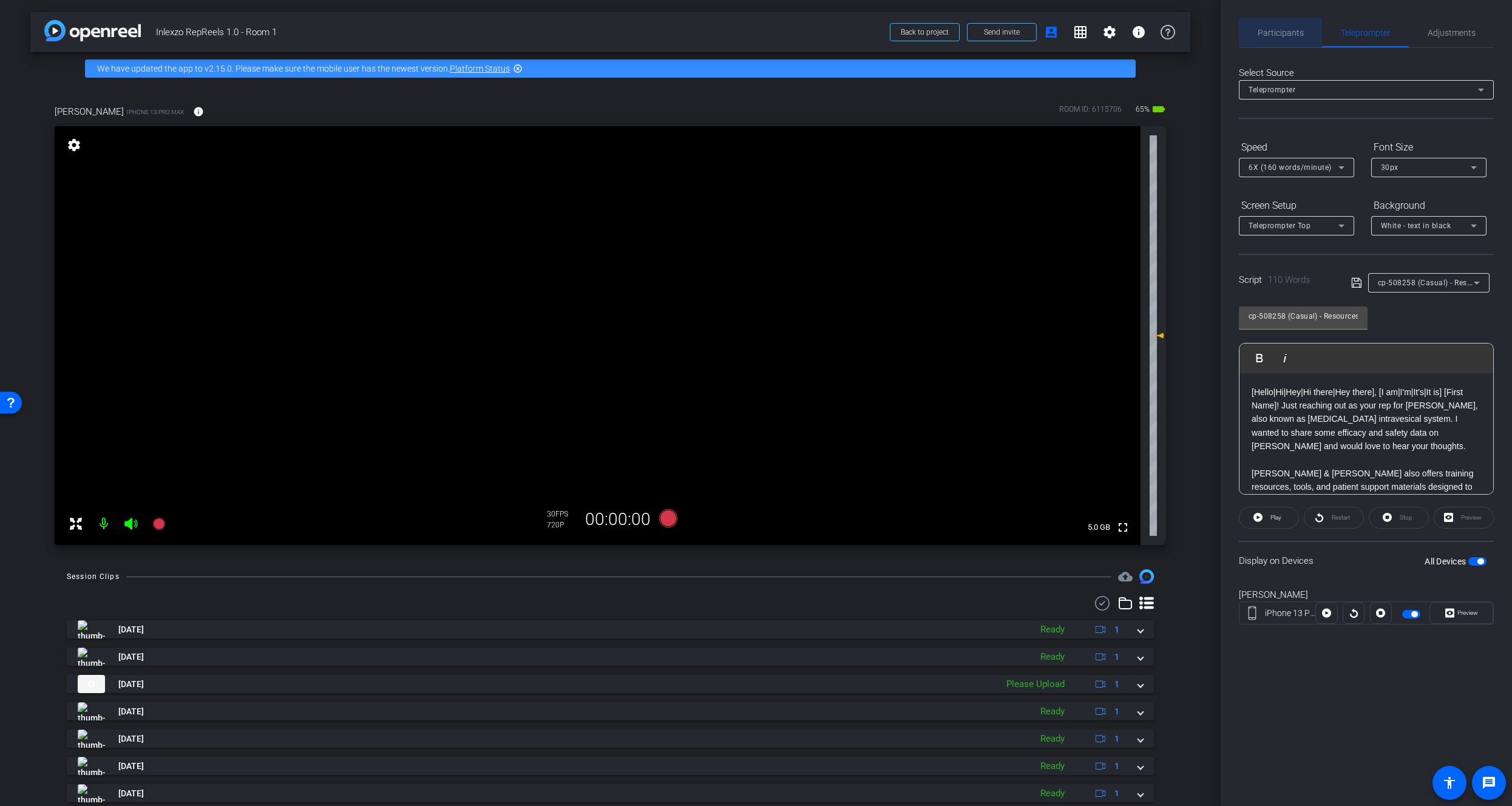
click at [1292, 26] on span "Participants" at bounding box center [1280, 32] width 46 height 29
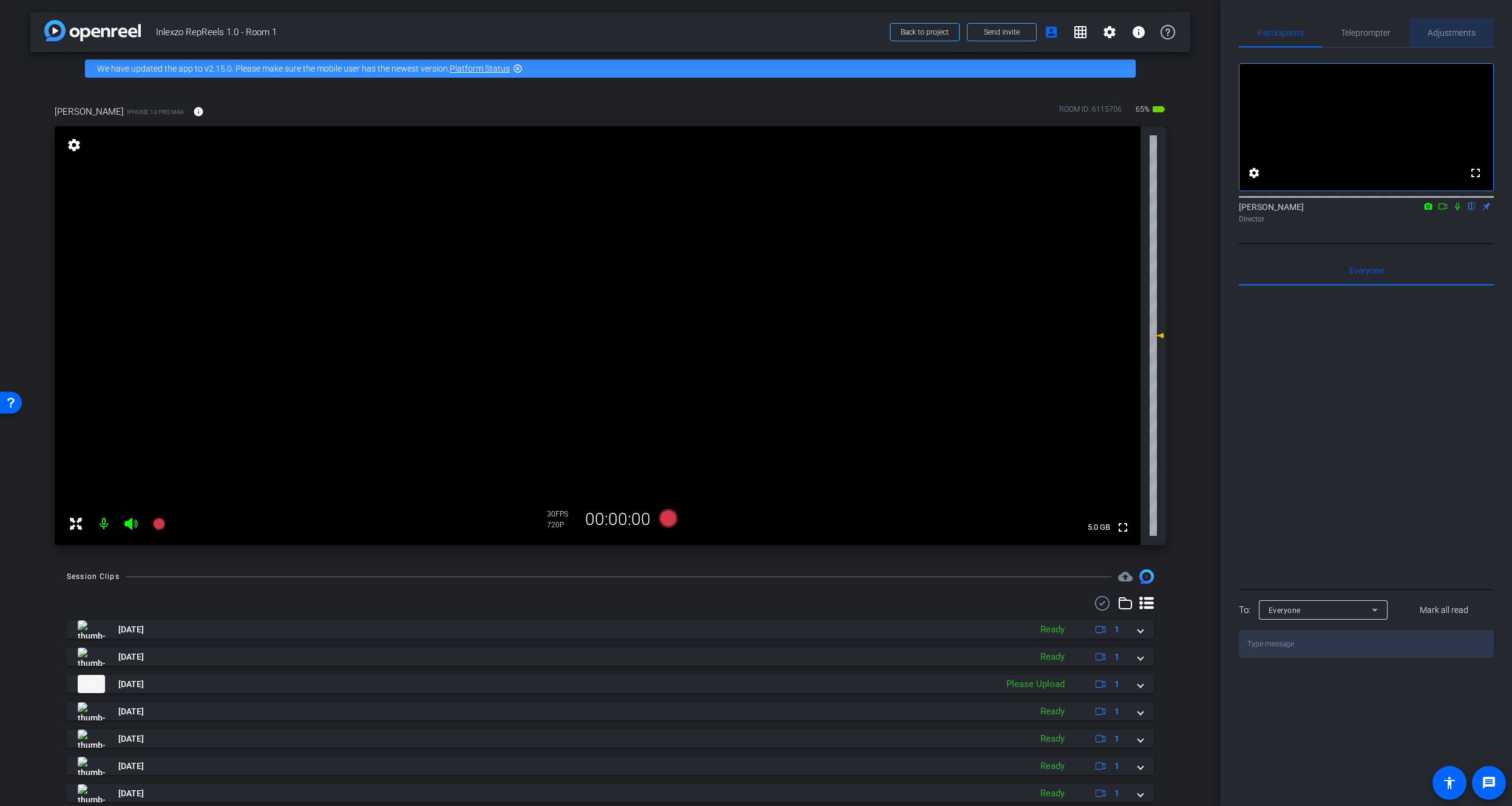
click at [1447, 37] on span "Adjustments" at bounding box center [1451, 33] width 48 height 9
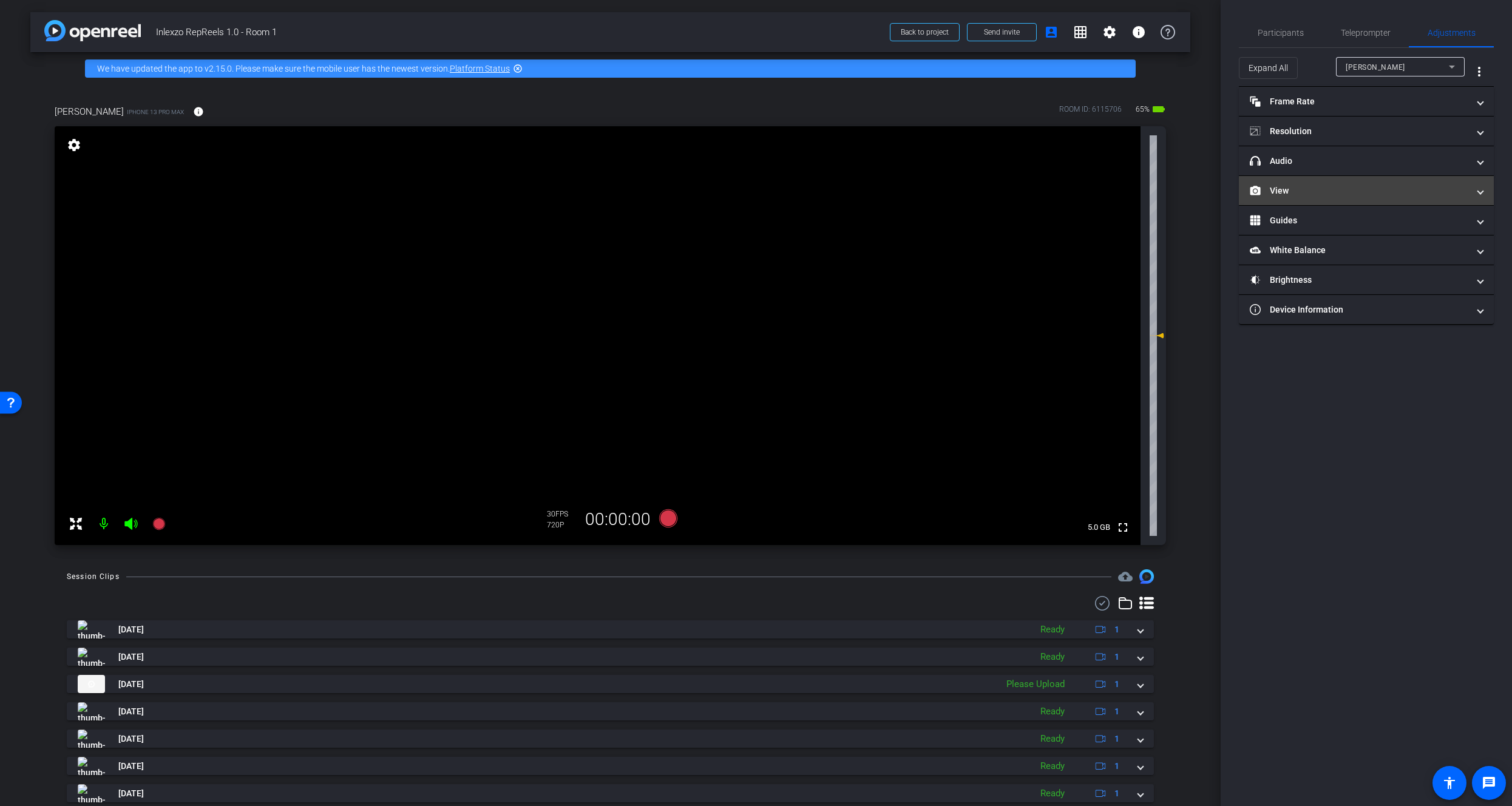
click at [1315, 204] on mat-expansion-panel-header "View" at bounding box center [1366, 190] width 255 height 29
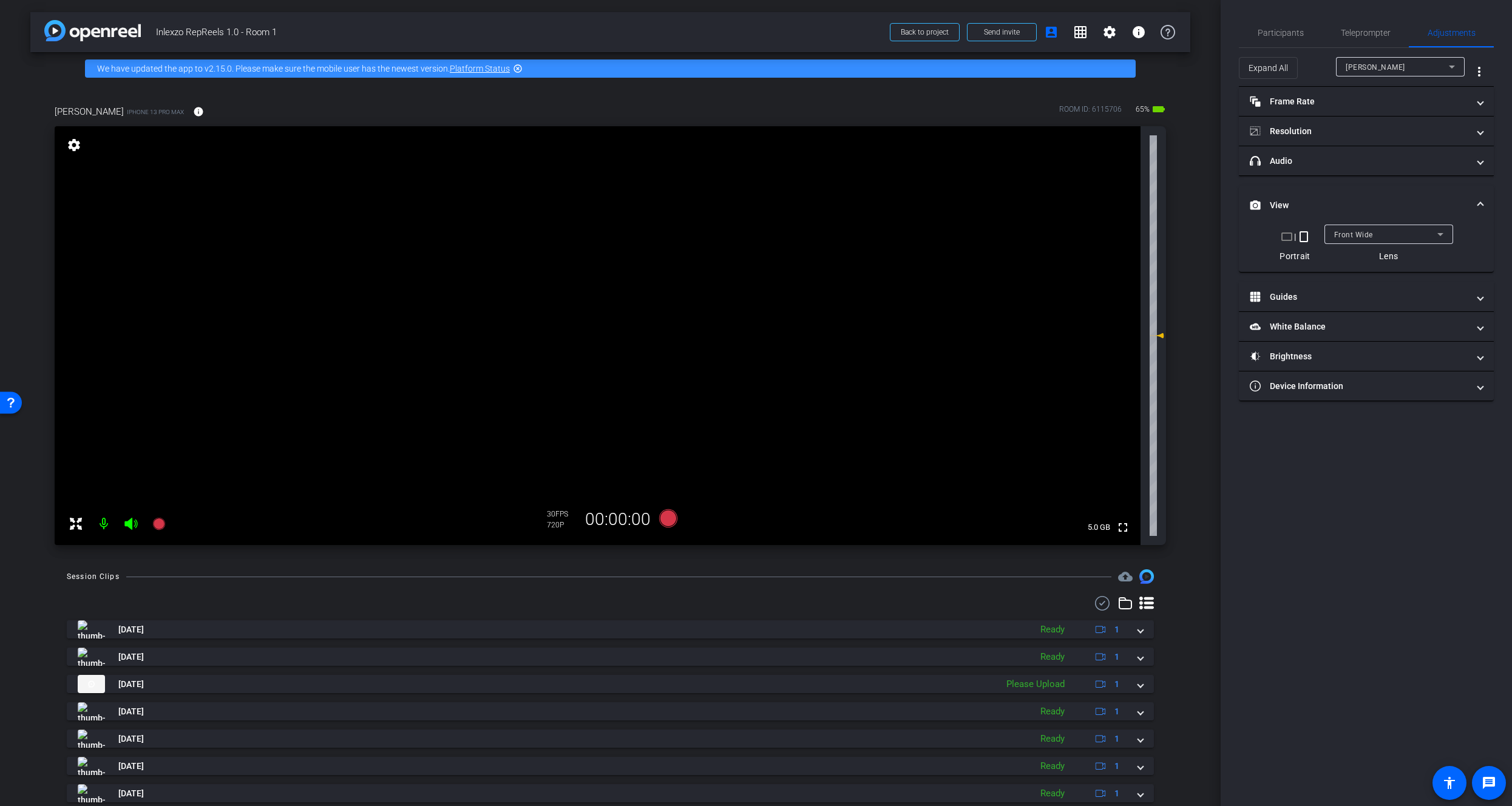
click at [1316, 200] on mat-panel-title "View" at bounding box center [1359, 205] width 218 height 12
click at [1310, 220] on mat-panel-title "Guides" at bounding box center [1359, 221] width 218 height 12
click at [1310, 227] on mat-expansion-panel-header "Guides" at bounding box center [1366, 235] width 255 height 39
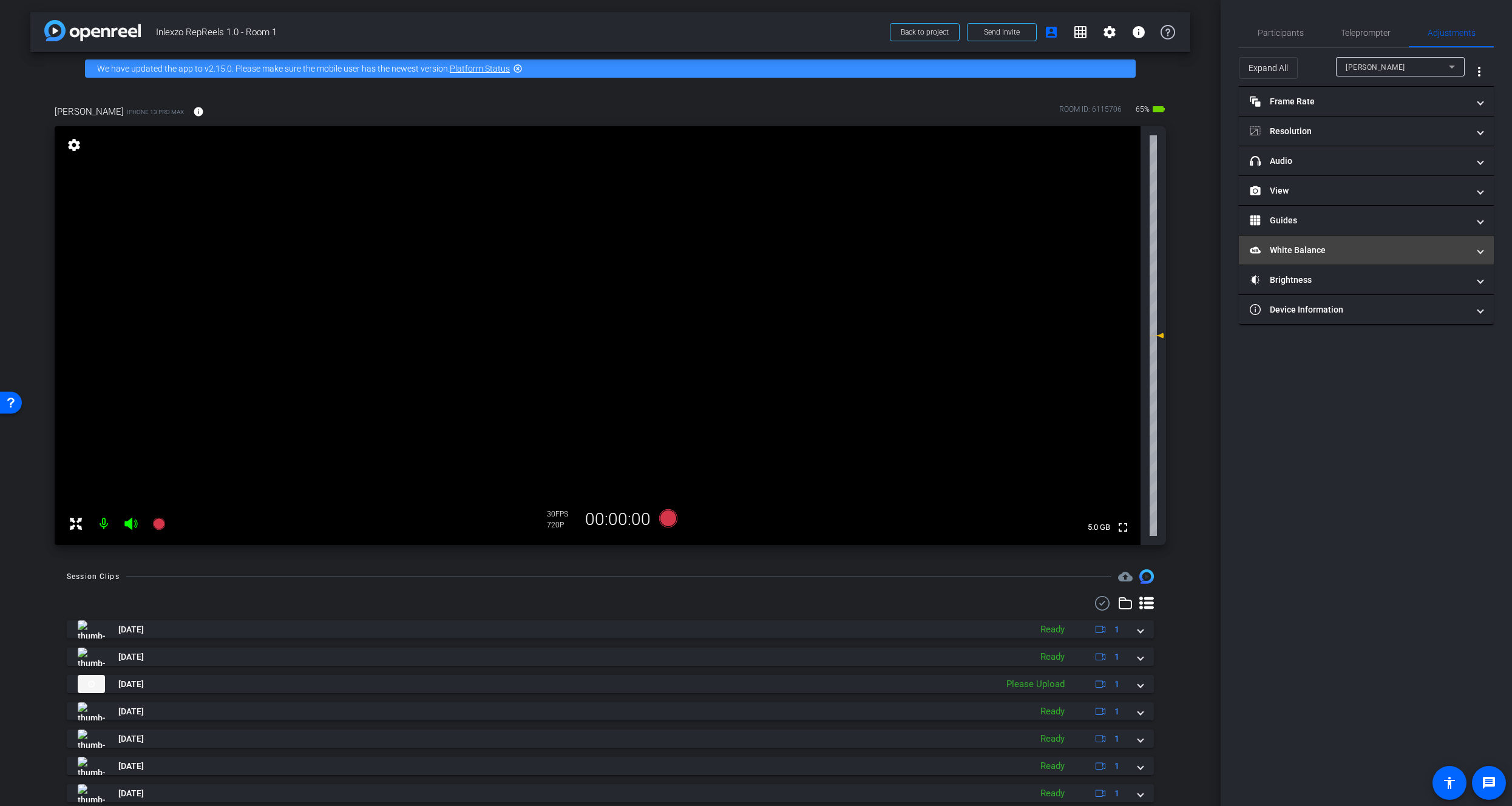
click at [1312, 248] on mat-panel-title "White Balance White Balance" at bounding box center [1359, 250] width 218 height 12
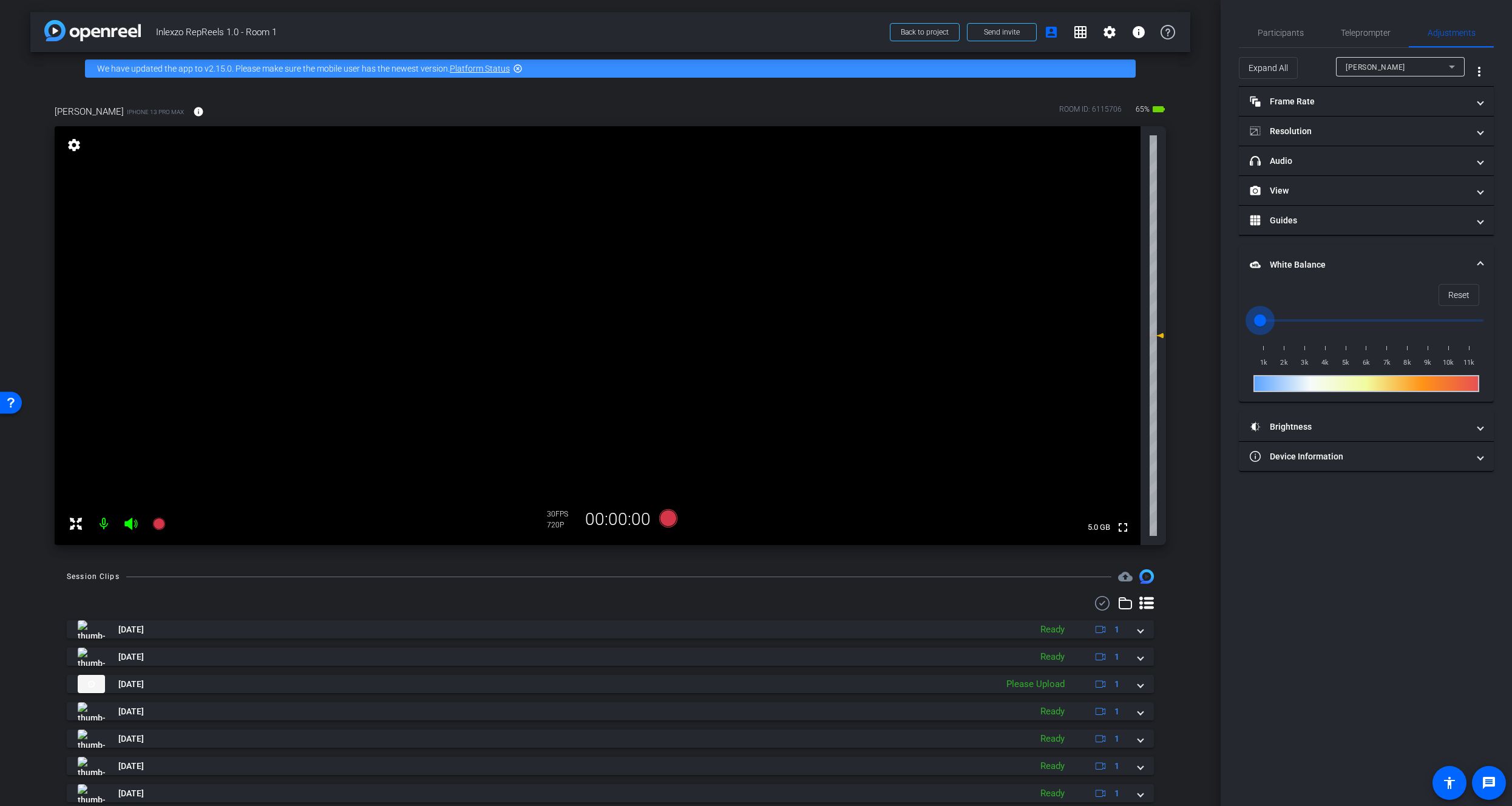
drag, startPoint x: 1264, startPoint y: 320, endPoint x: 1223, endPoint y: 335, distance: 43.7
click at [1245, 334] on input "range" at bounding box center [1371, 320] width 251 height 27
click at [1464, 289] on span "Reset" at bounding box center [1458, 295] width 21 height 23
click at [1462, 292] on span "Reset" at bounding box center [1458, 295] width 21 height 23
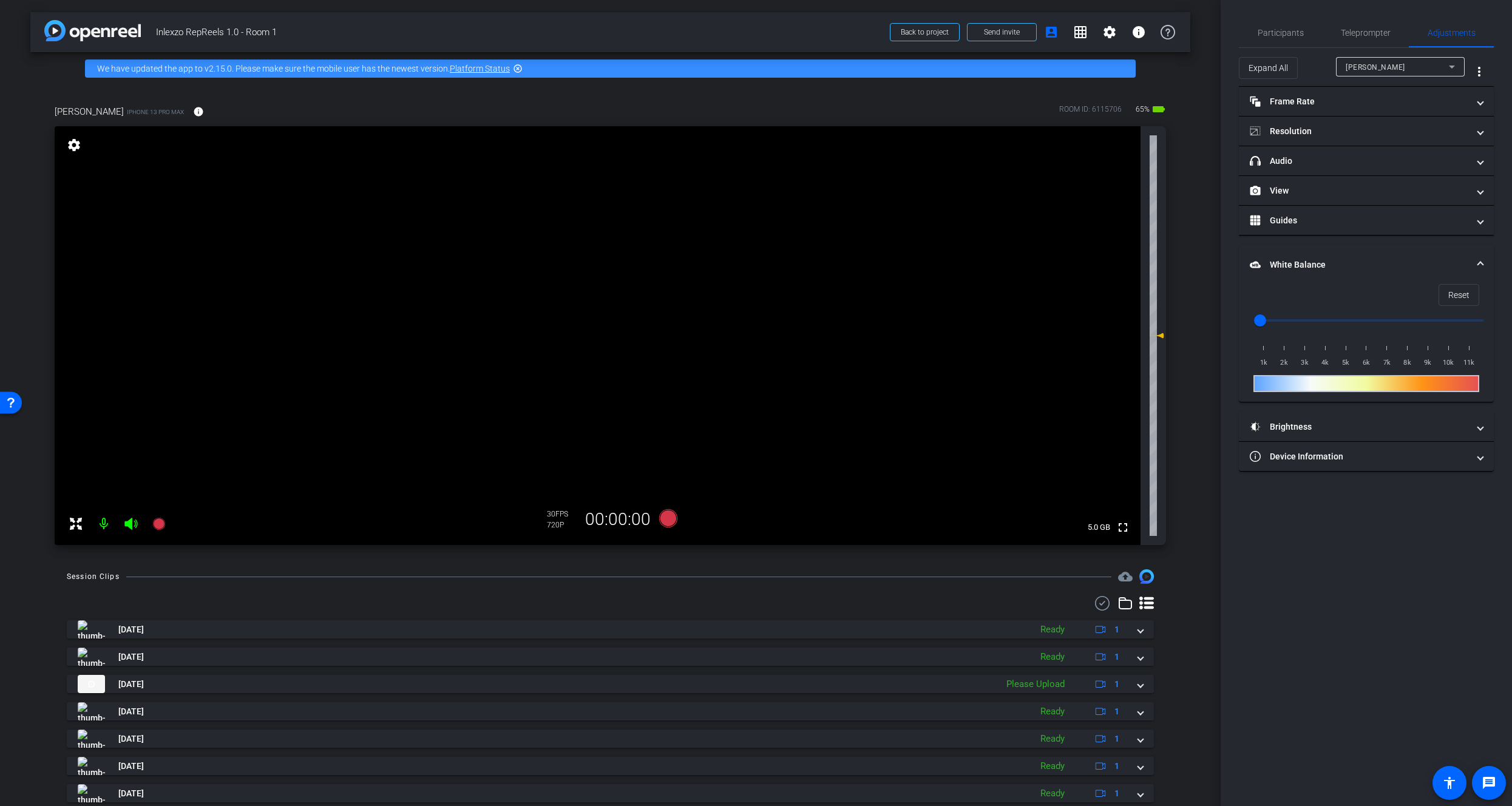
click at [1310, 264] on mat-panel-title "White Balance White Balance" at bounding box center [1359, 265] width 218 height 12
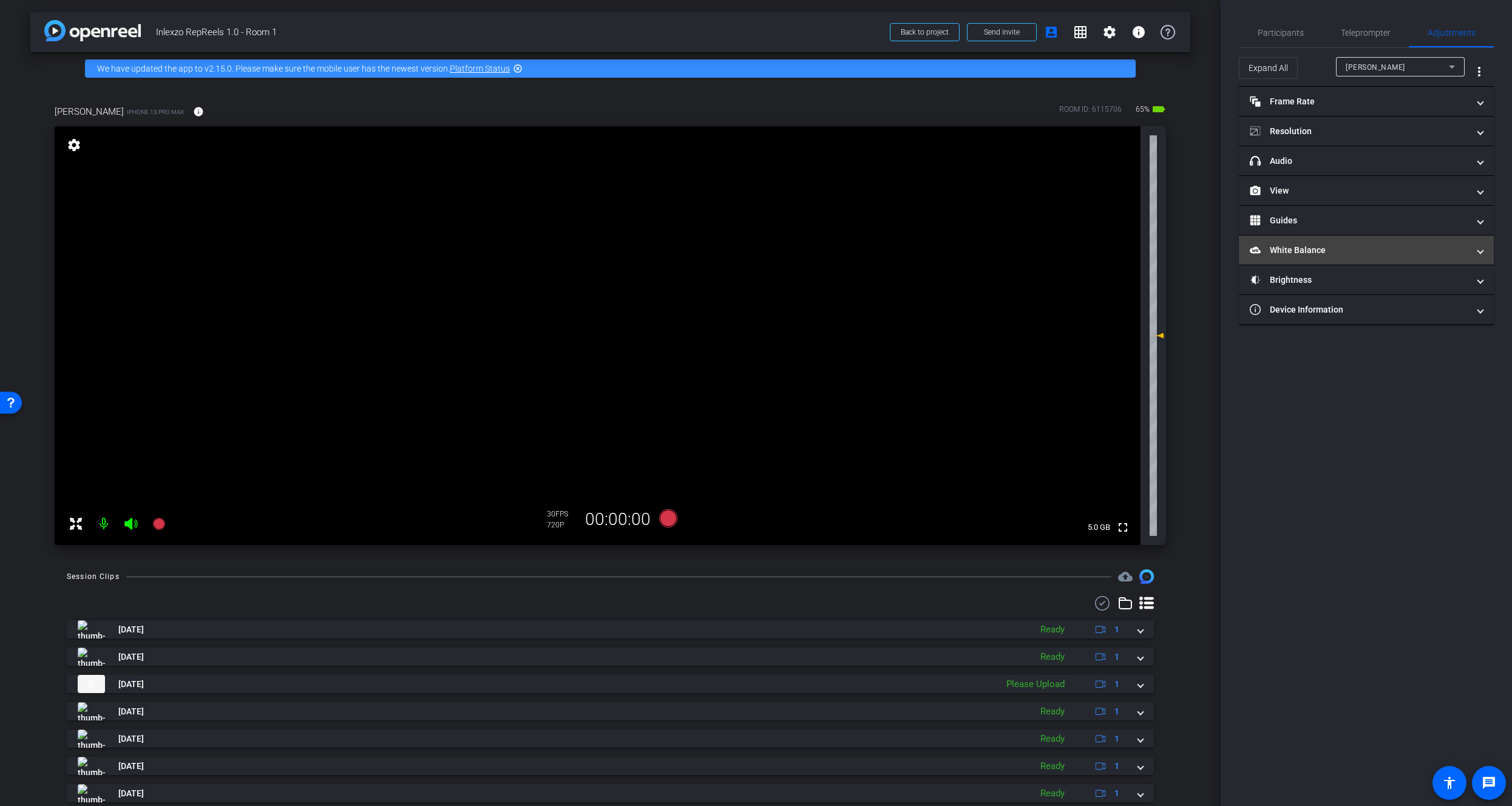
click at [1312, 256] on mat-expansion-panel-header "White Balance White Balance" at bounding box center [1366, 249] width 255 height 29
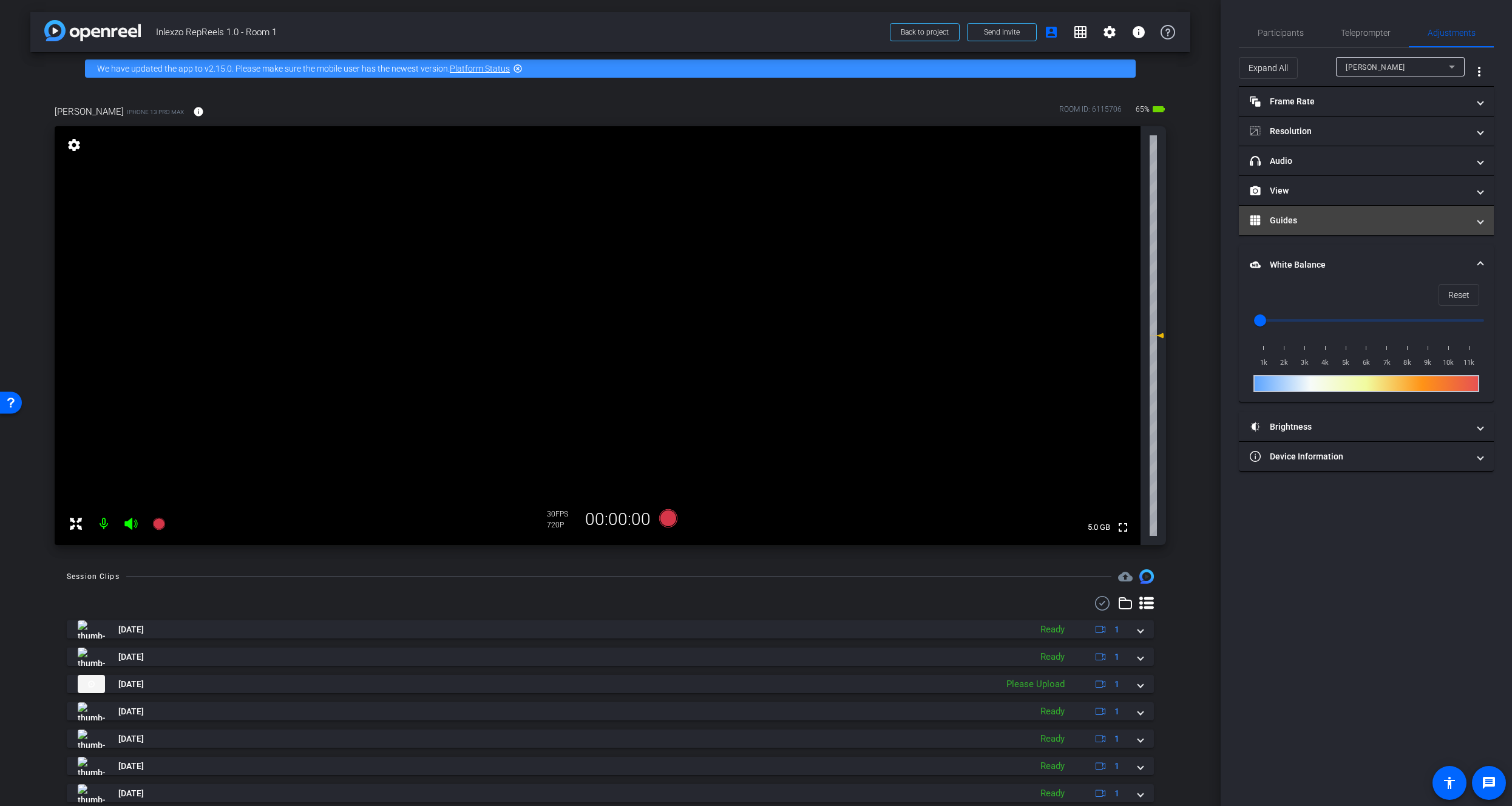
click at [1294, 214] on mat-panel-title "Guides" at bounding box center [1359, 221] width 218 height 12
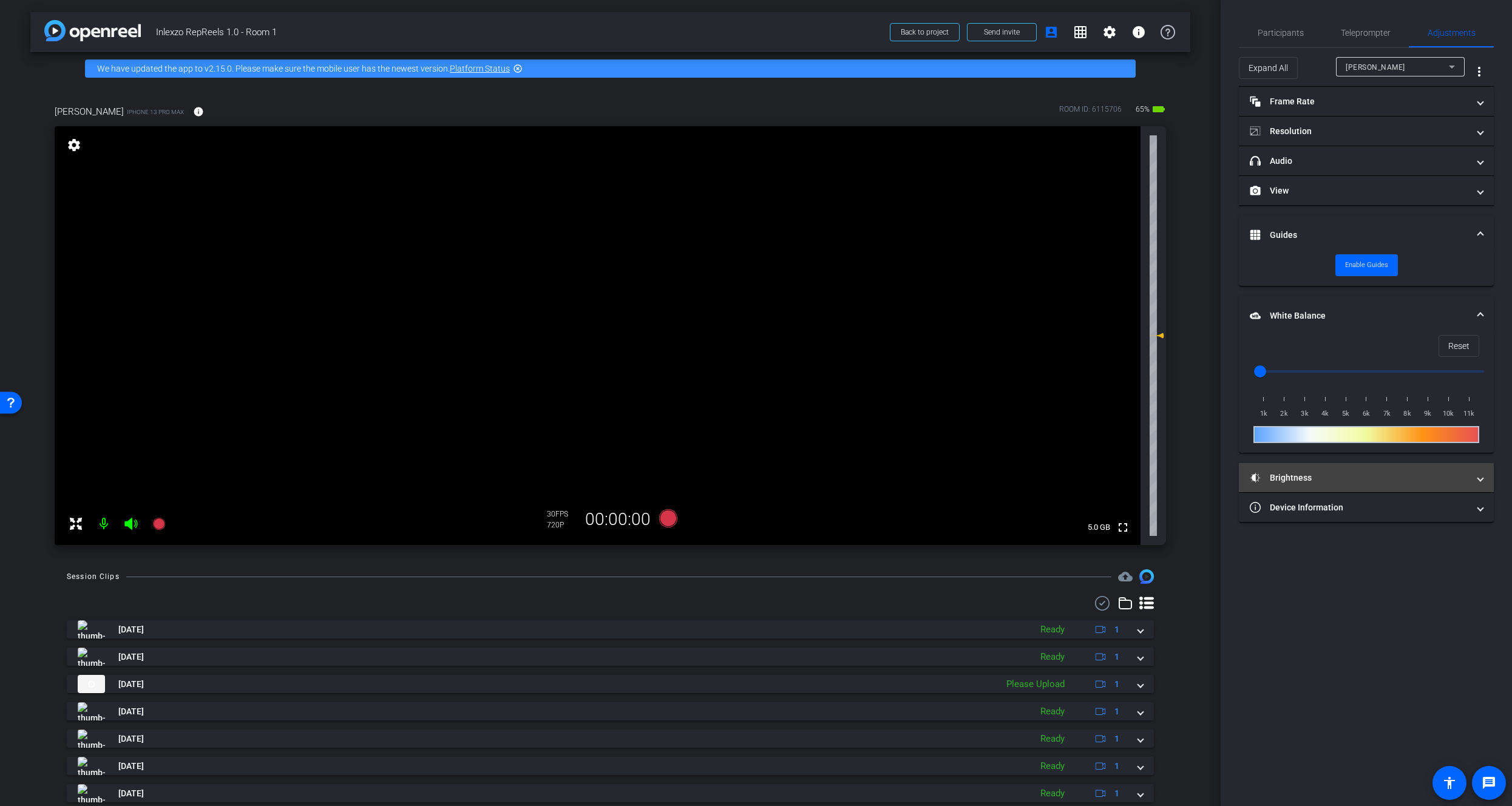
click at [1287, 481] on mat-panel-title "Brightness" at bounding box center [1359, 478] width 218 height 12
click at [1334, 514] on span "button" at bounding box center [1333, 513] width 18 height 9
click at [1294, 324] on mat-expansion-panel-header "White Balance White Balance" at bounding box center [1366, 316] width 255 height 39
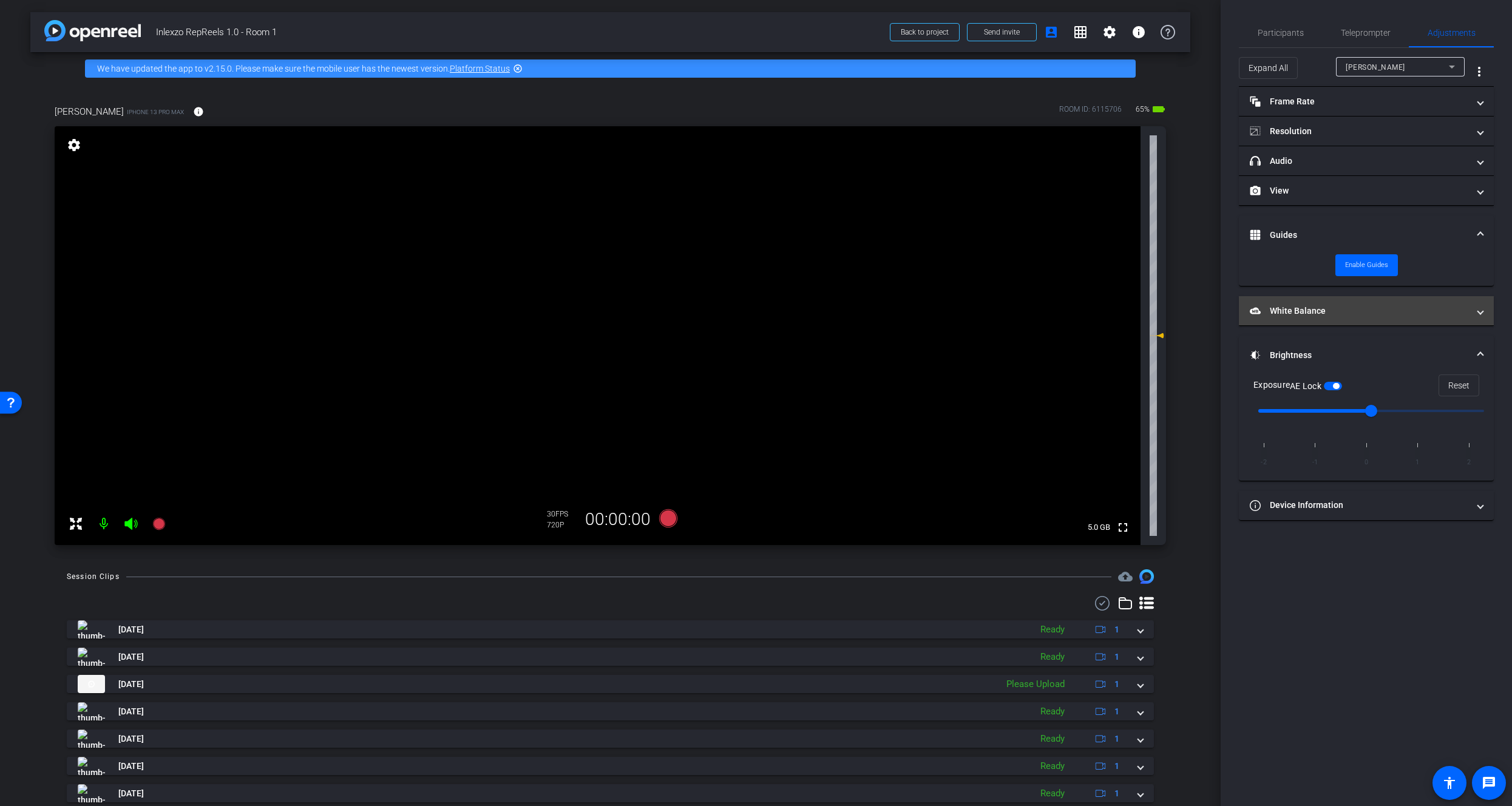
click at [1321, 298] on mat-expansion-panel-header "White Balance White Balance" at bounding box center [1366, 310] width 255 height 29
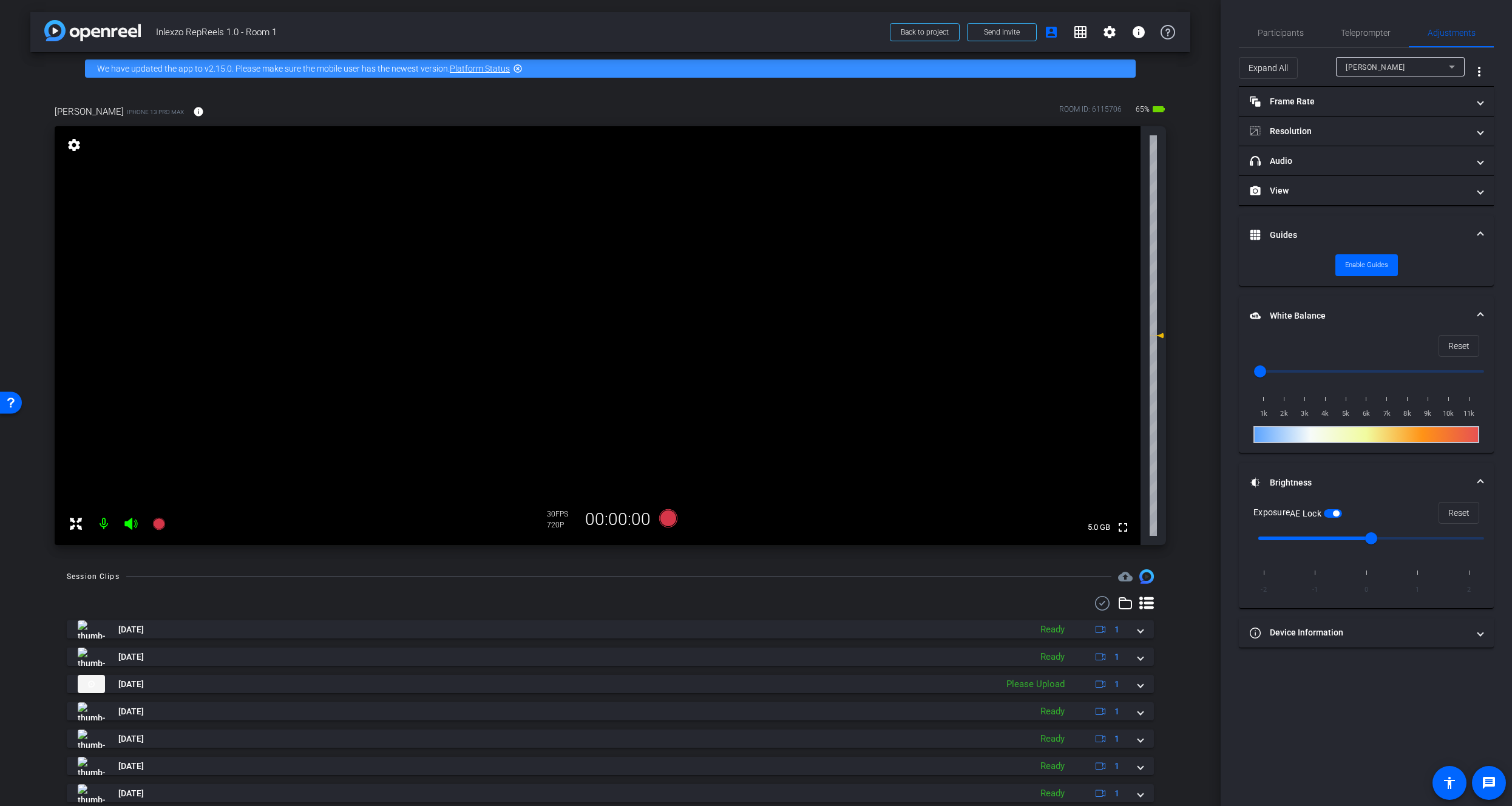
click at [1288, 434] on div at bounding box center [1366, 434] width 226 height 17
click at [1281, 373] on input "range" at bounding box center [1371, 371] width 251 height 27
drag, startPoint x: 1280, startPoint y: 373, endPoint x: 1316, endPoint y: 377, distance: 36.2
click at [1316, 377] on input "range" at bounding box center [1371, 371] width 251 height 27
drag, startPoint x: 1316, startPoint y: 373, endPoint x: 1220, endPoint y: 388, distance: 97.2
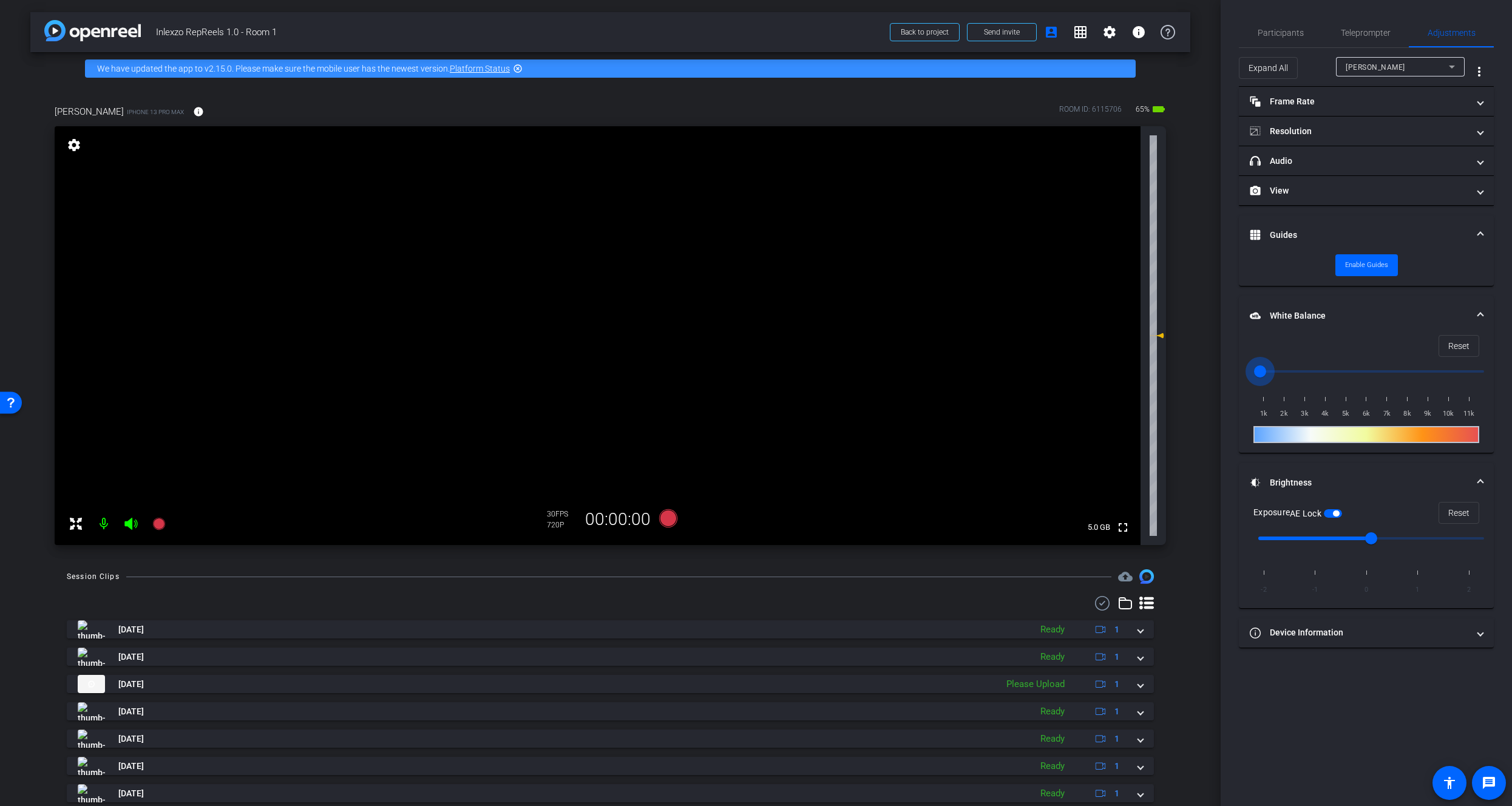
click at [1245, 384] on input "range" at bounding box center [1371, 371] width 251 height 27
click at [1331, 362] on input "range" at bounding box center [1371, 371] width 251 height 27
drag, startPoint x: 1323, startPoint y: 365, endPoint x: 1295, endPoint y: 371, distance: 28.6
click at [1295, 371] on input "range" at bounding box center [1371, 371] width 251 height 27
drag, startPoint x: 1296, startPoint y: 371, endPoint x: 1284, endPoint y: 374, distance: 12.4
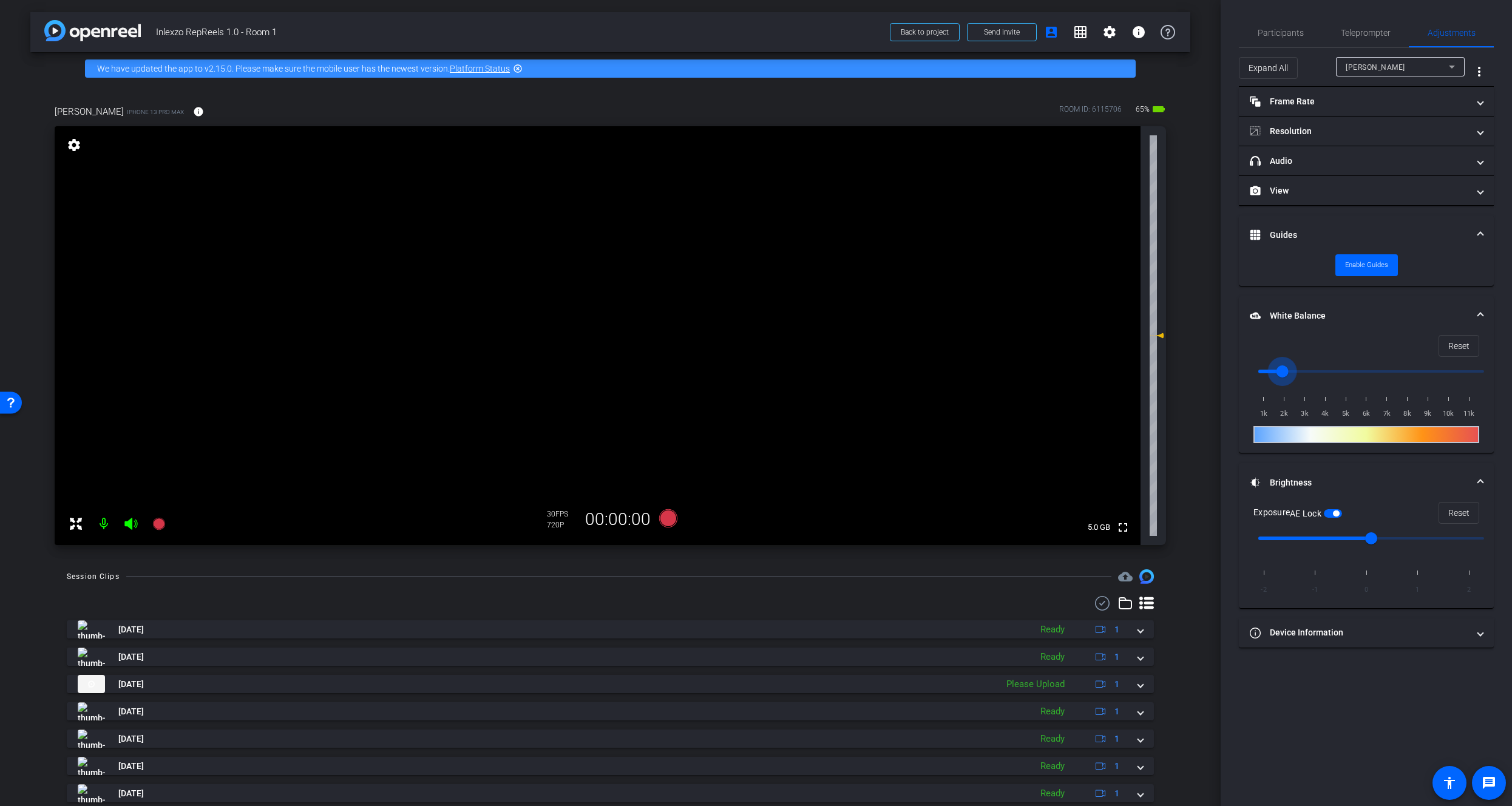
type input "2000"
click at [1284, 374] on input "range" at bounding box center [1371, 371] width 251 height 27
click at [1303, 139] on mat-expansion-panel-header "Resolution" at bounding box center [1366, 130] width 255 height 29
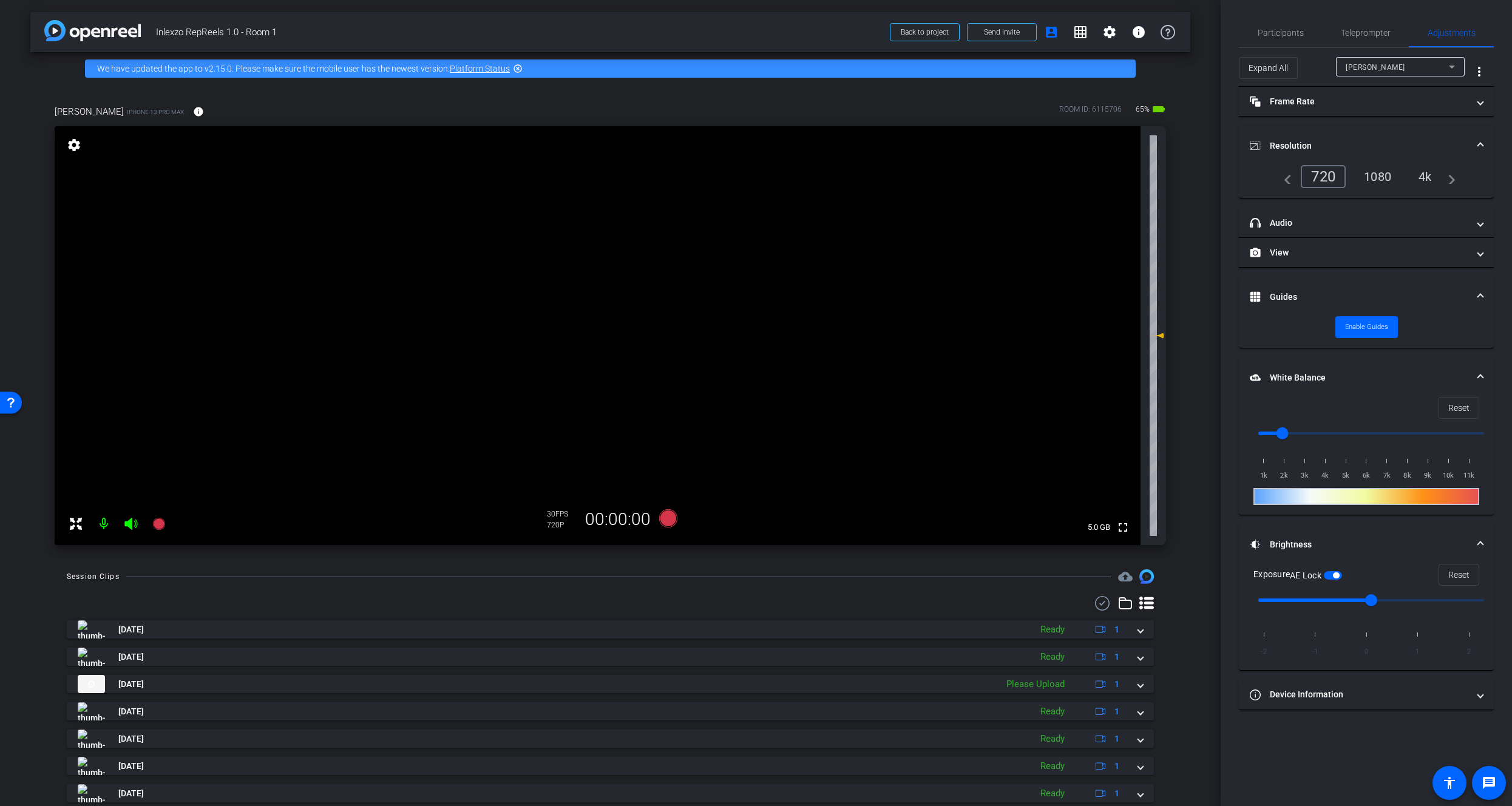
click at [1381, 176] on div "1080" at bounding box center [1377, 176] width 45 height 20
click at [1352, 136] on mat-expansion-panel-header "Resolution" at bounding box center [1366, 146] width 255 height 39
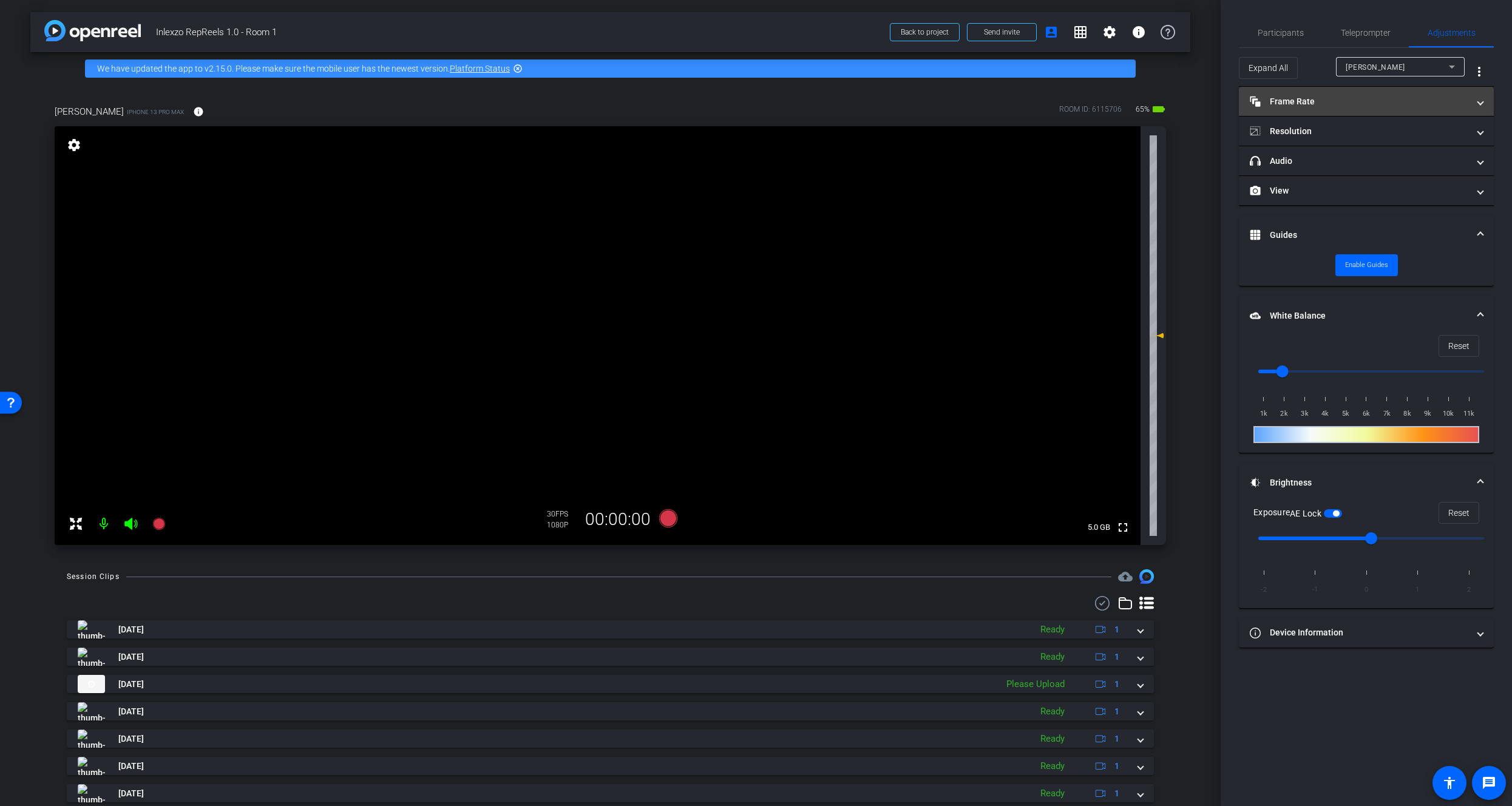
click at [1339, 101] on mat-panel-title "Frame Rate Frame Rate" at bounding box center [1359, 101] width 218 height 12
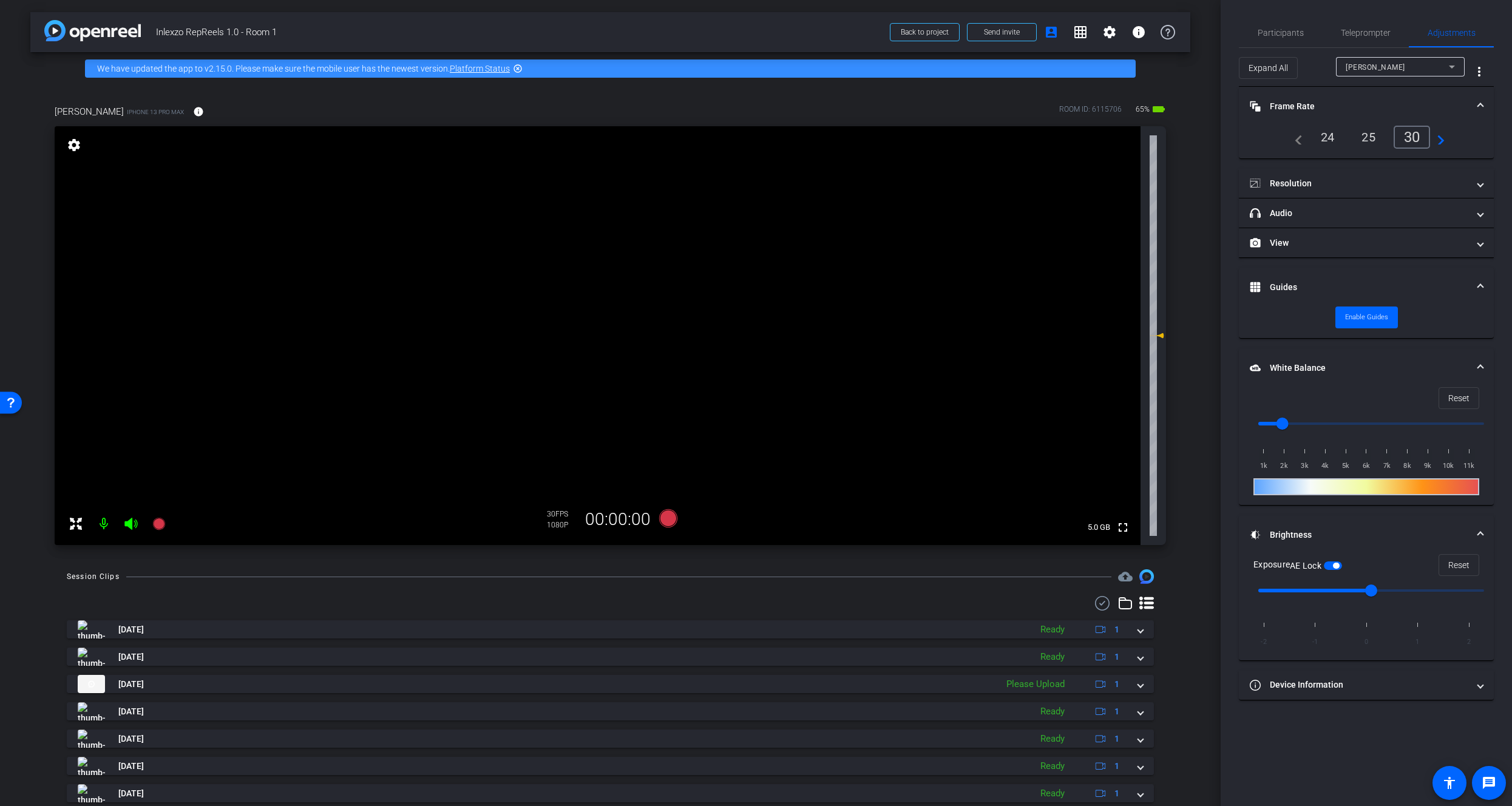
click at [1355, 109] on mat-panel-title "Frame Rate Frame Rate" at bounding box center [1359, 106] width 218 height 12
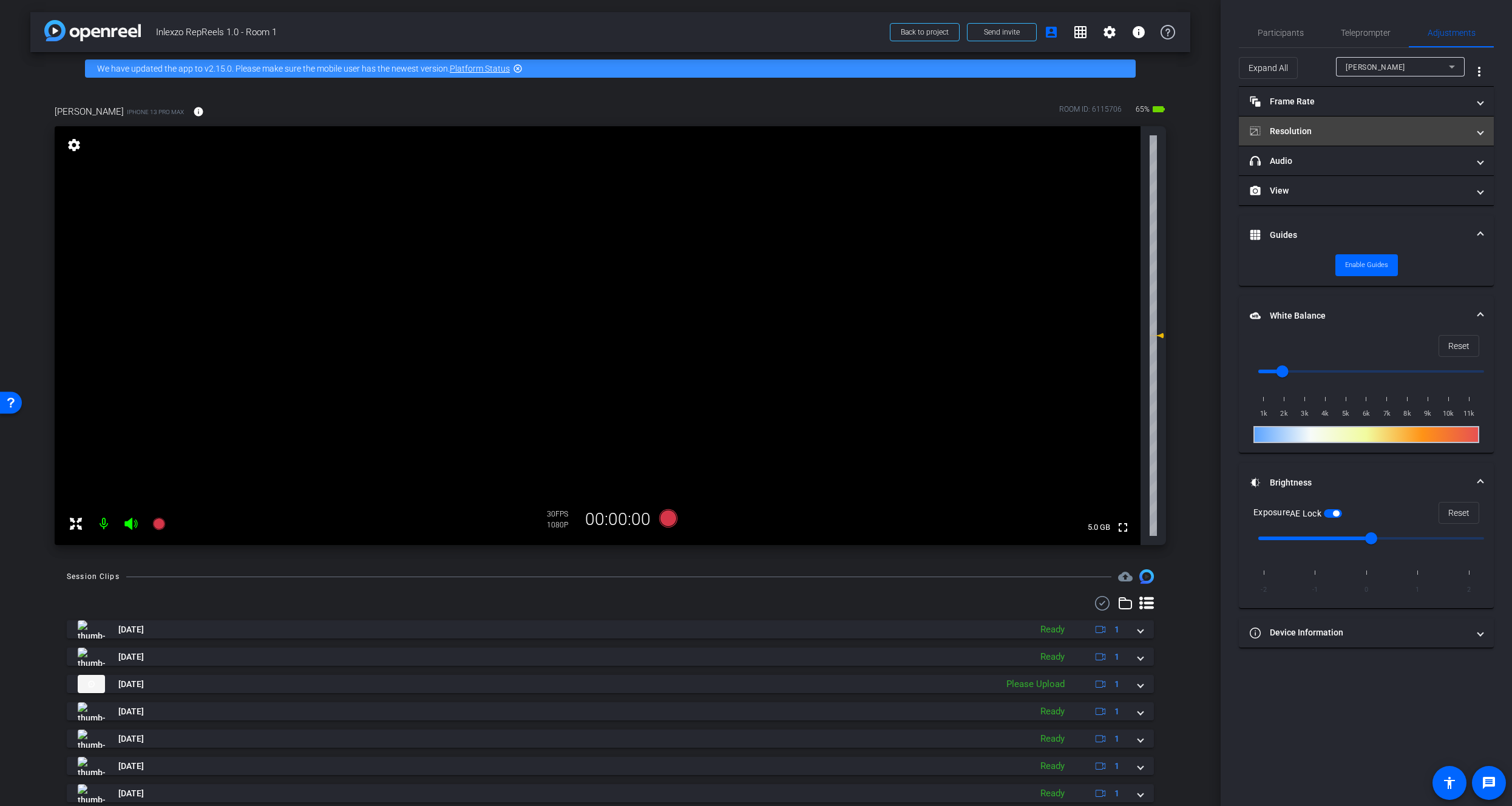
click at [1354, 131] on mat-panel-title "Resolution" at bounding box center [1359, 131] width 218 height 12
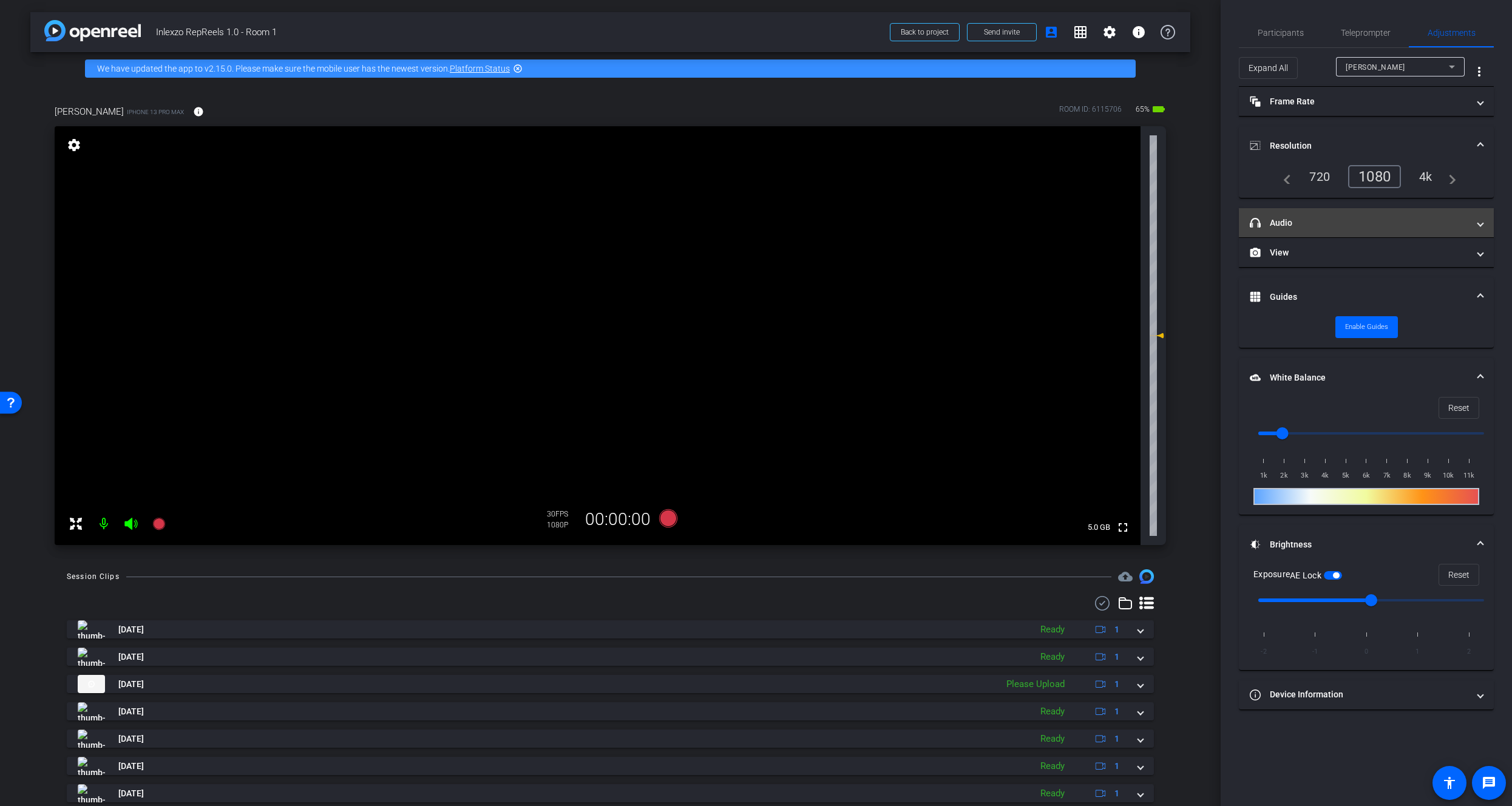
click at [1358, 212] on mat-expansion-panel-header "headphone icon Audio" at bounding box center [1366, 222] width 255 height 29
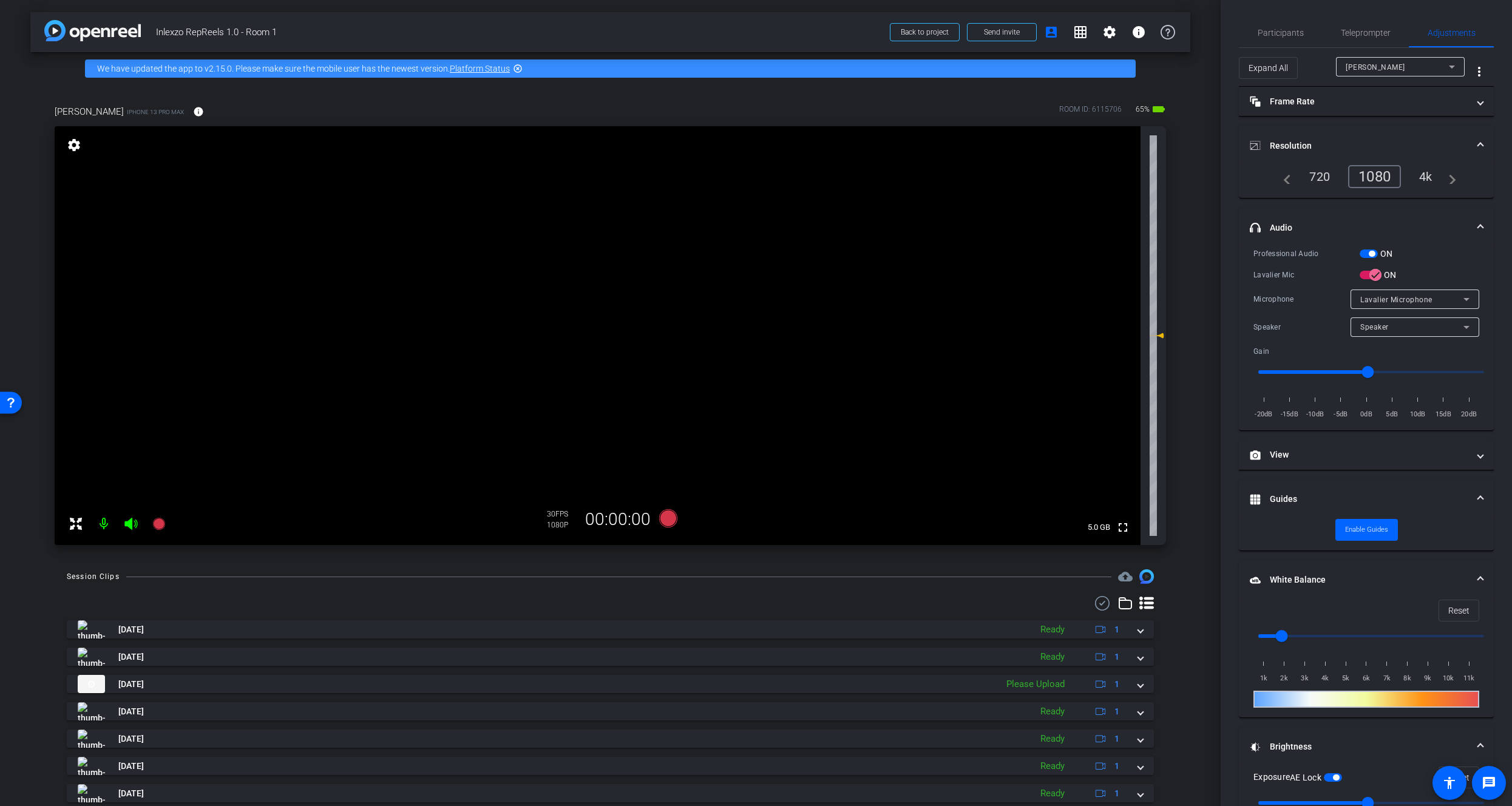
click at [1359, 223] on mat-panel-title "headphone icon Audio" at bounding box center [1359, 228] width 218 height 12
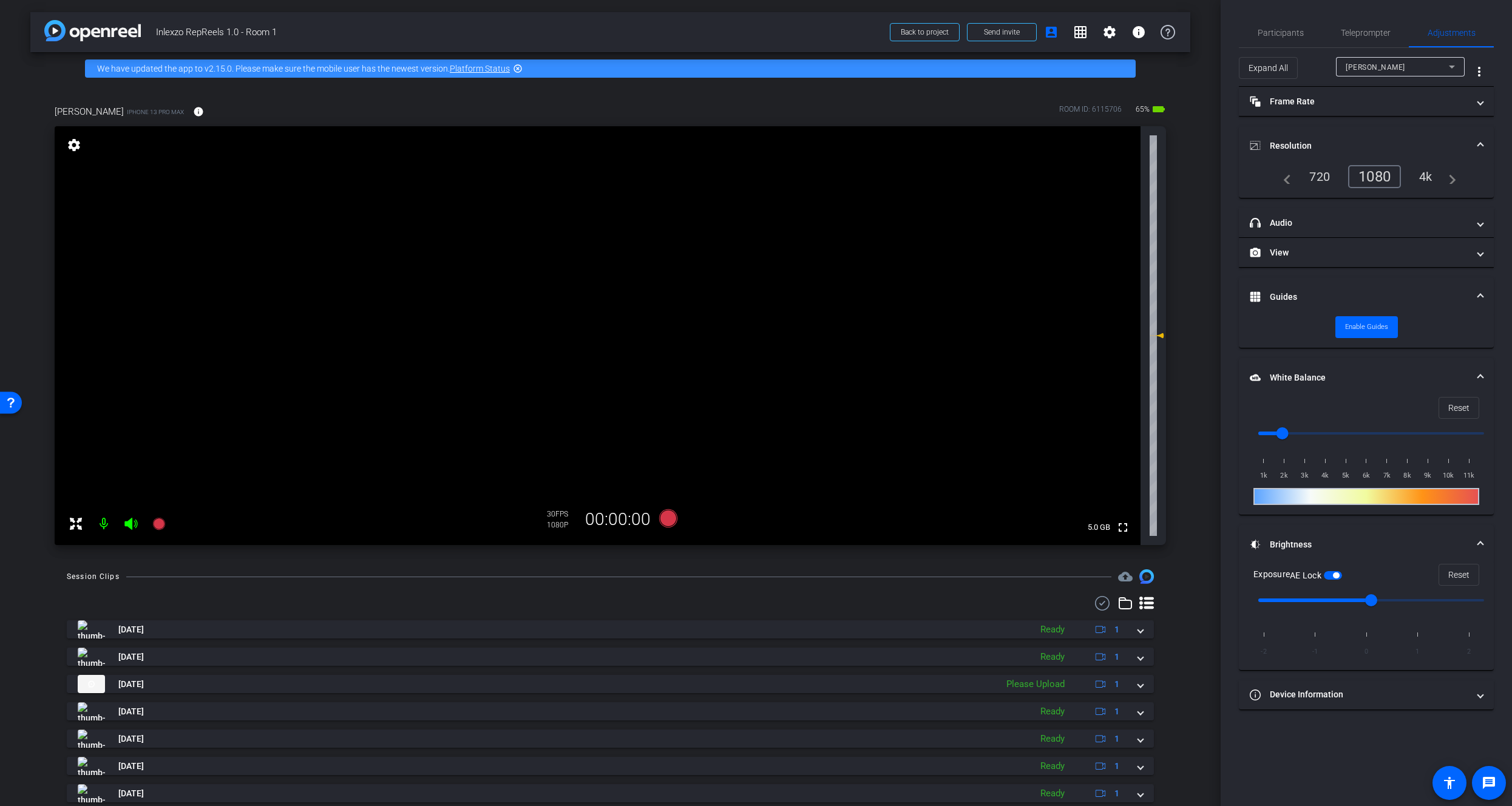
click at [1379, 138] on mat-expansion-panel-header "Resolution" at bounding box center [1366, 146] width 255 height 39
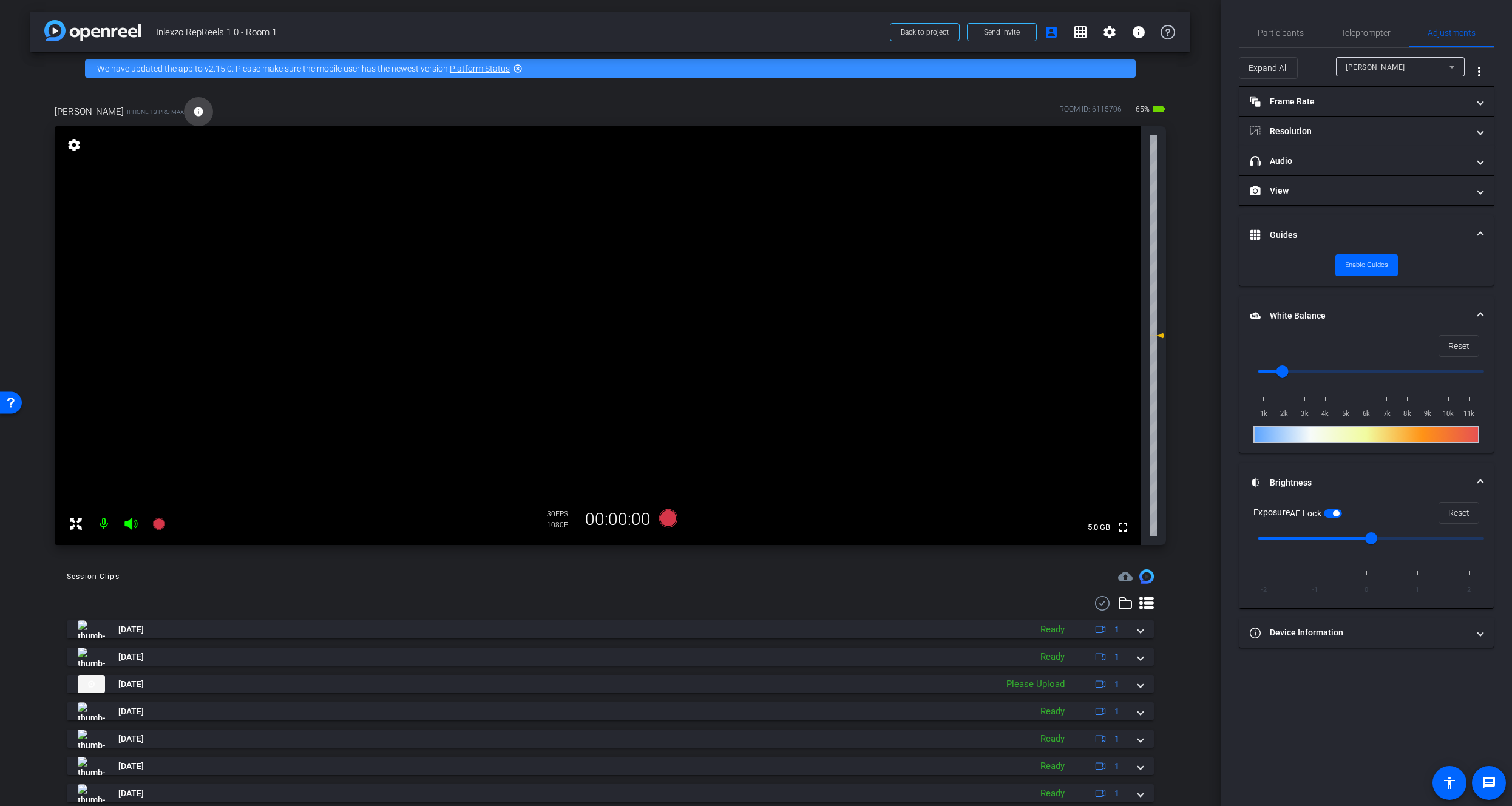
click at [201, 111] on mat-icon "info" at bounding box center [199, 111] width 11 height 11
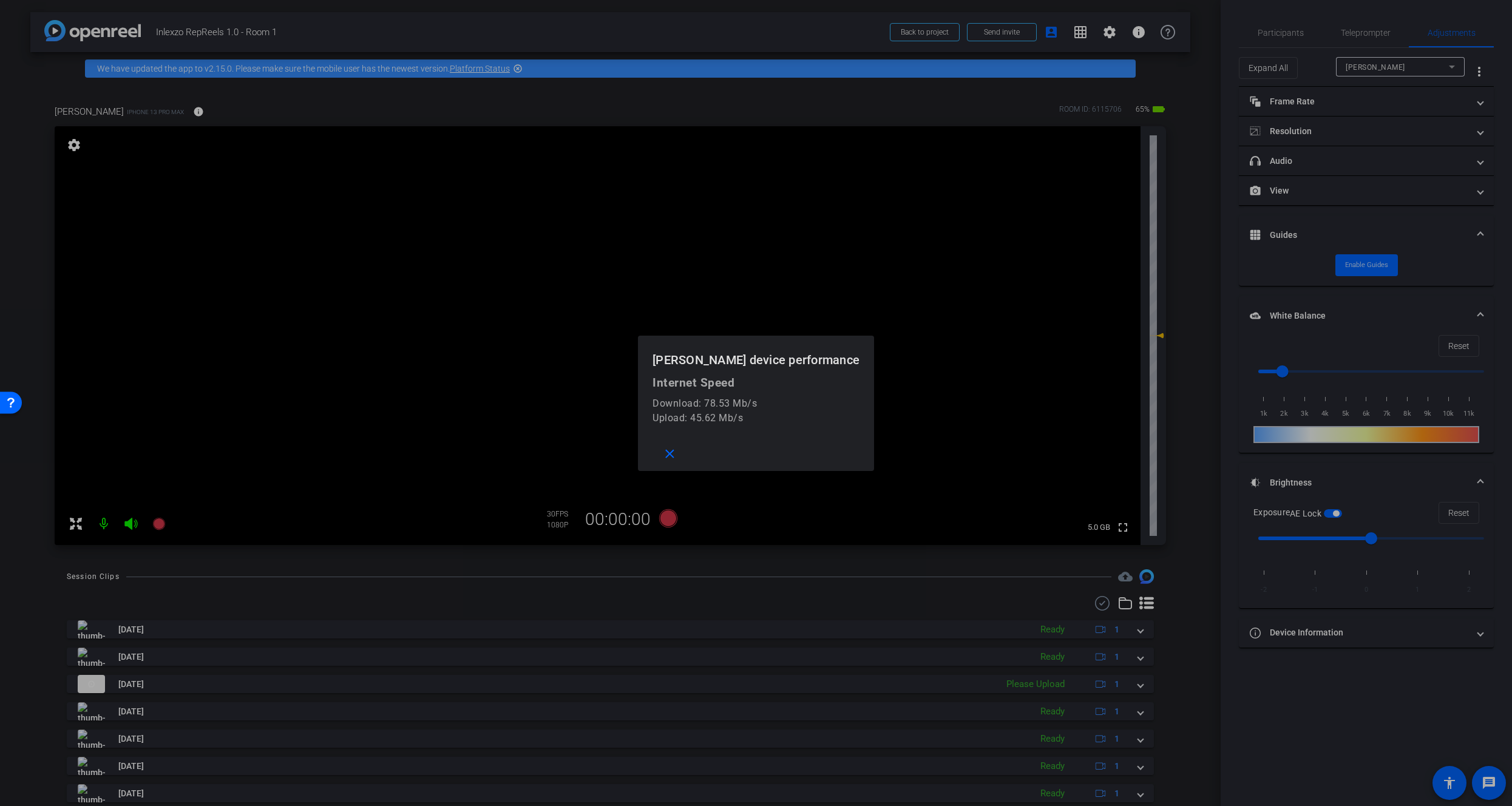
click at [201, 111] on div at bounding box center [756, 403] width 1512 height 806
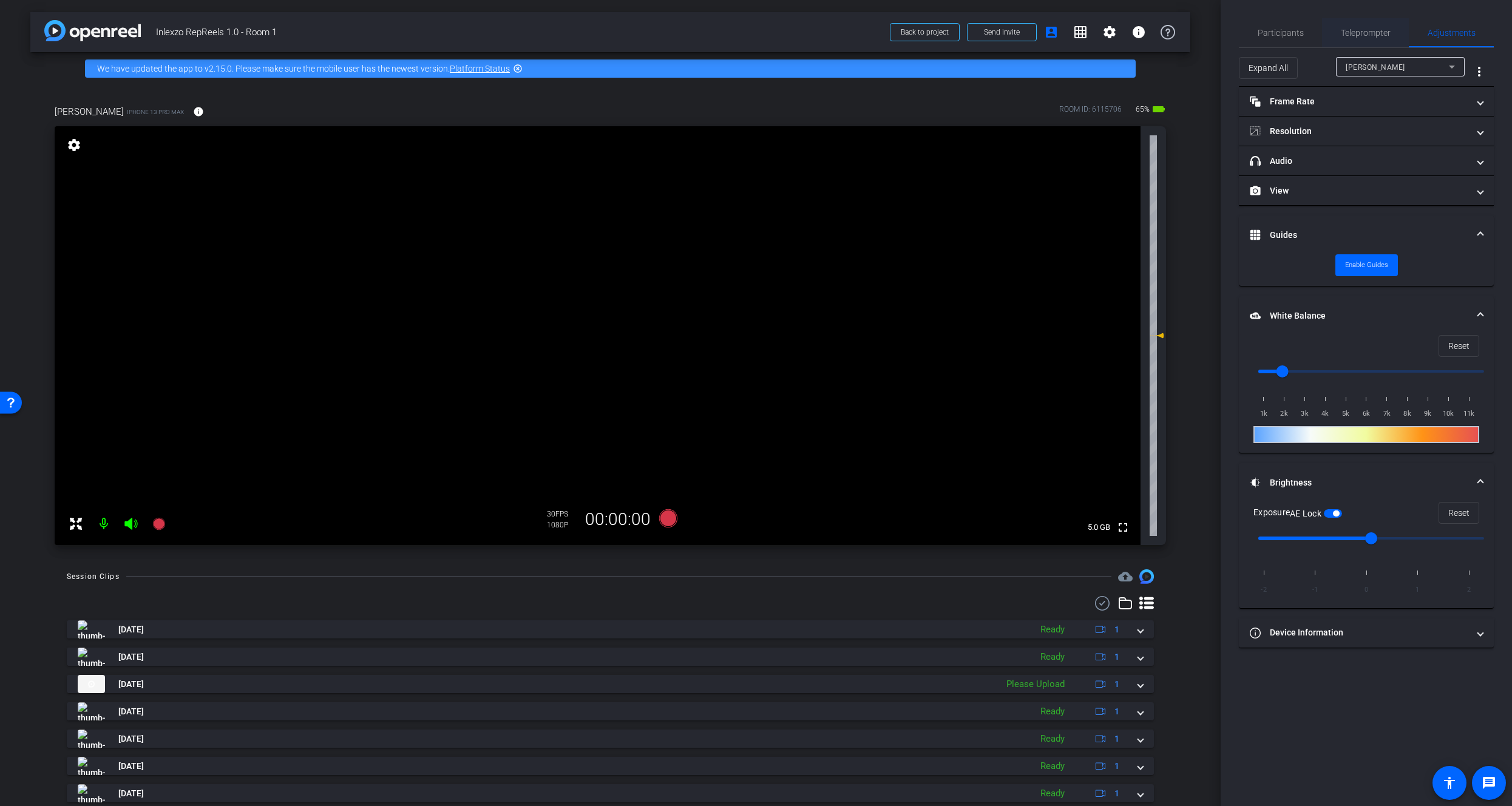
click at [1370, 37] on span "Teleprompter" at bounding box center [1365, 33] width 50 height 9
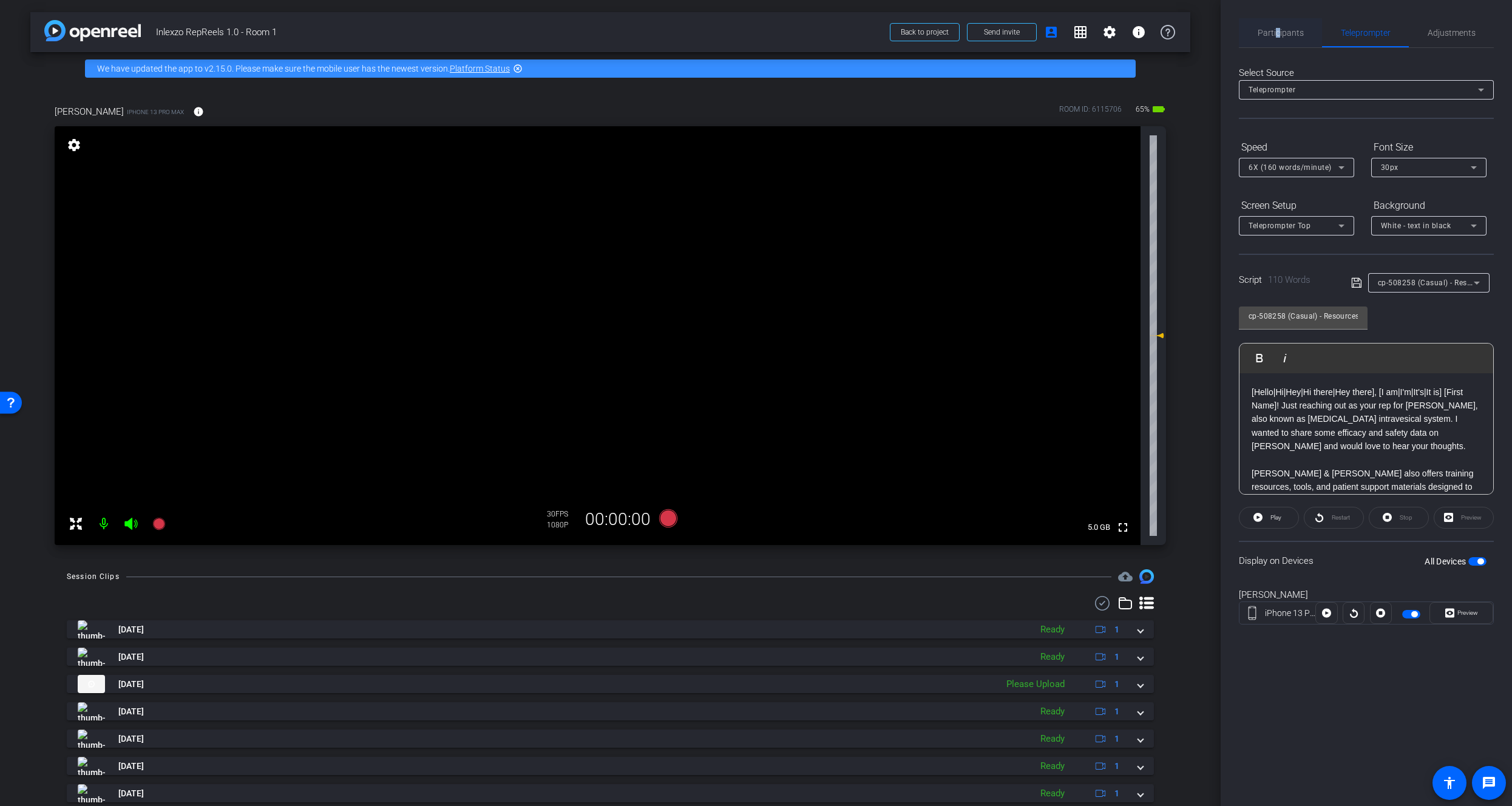
click at [1278, 32] on span "Participants" at bounding box center [1280, 33] width 46 height 9
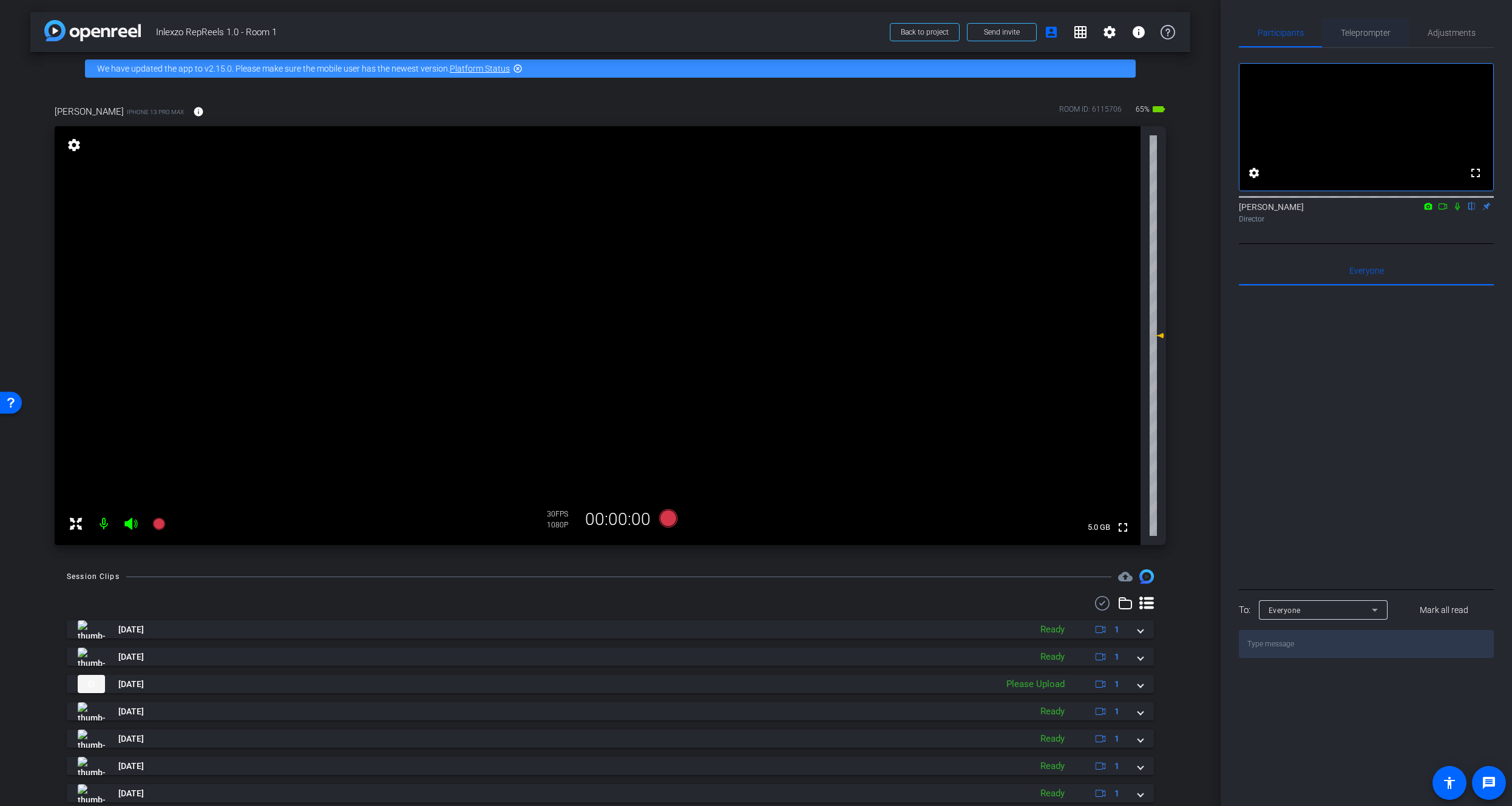
click at [1371, 23] on span "Teleprompter" at bounding box center [1365, 32] width 50 height 29
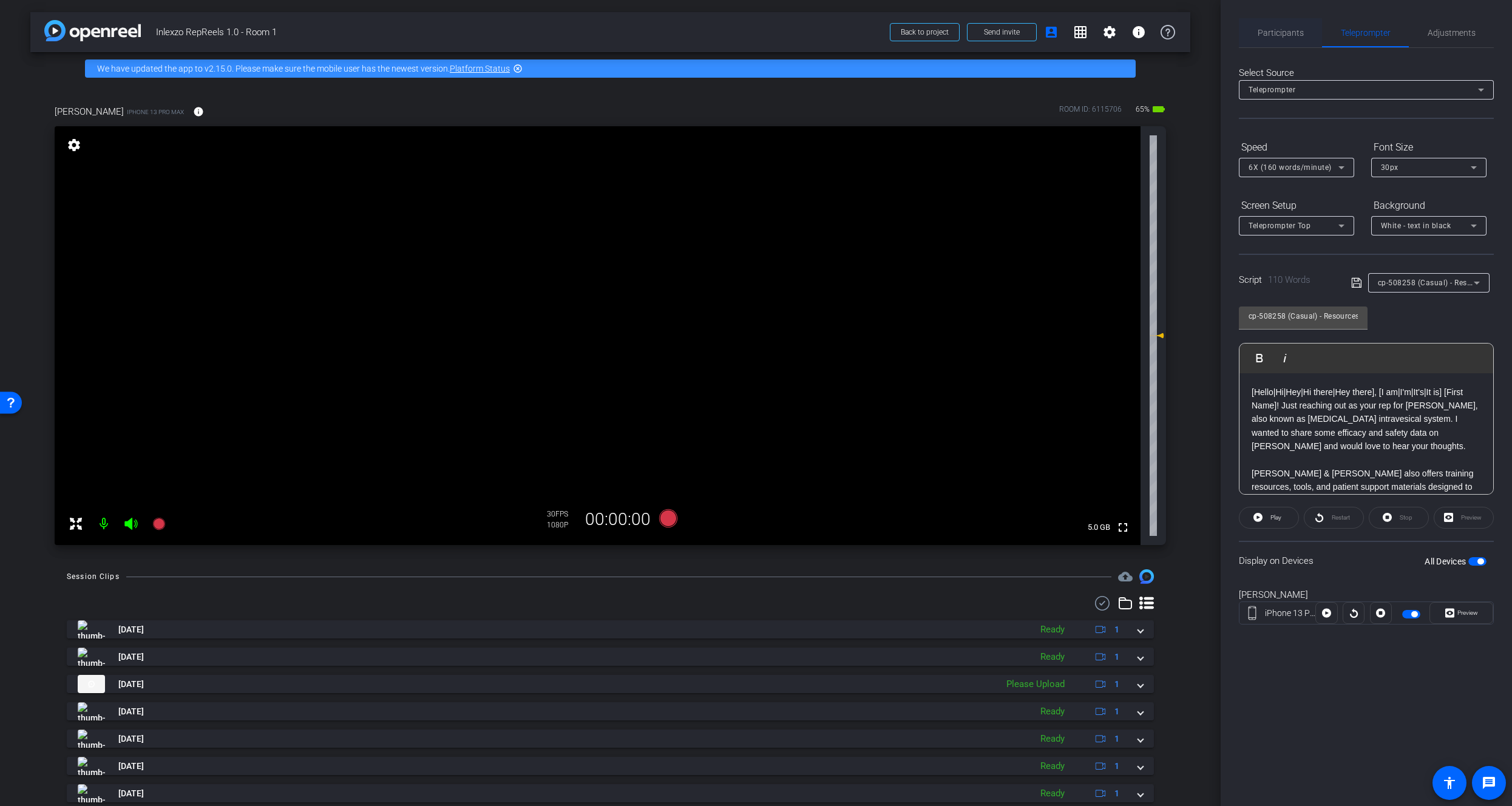
click at [1274, 29] on span "Participants" at bounding box center [1280, 33] width 46 height 9
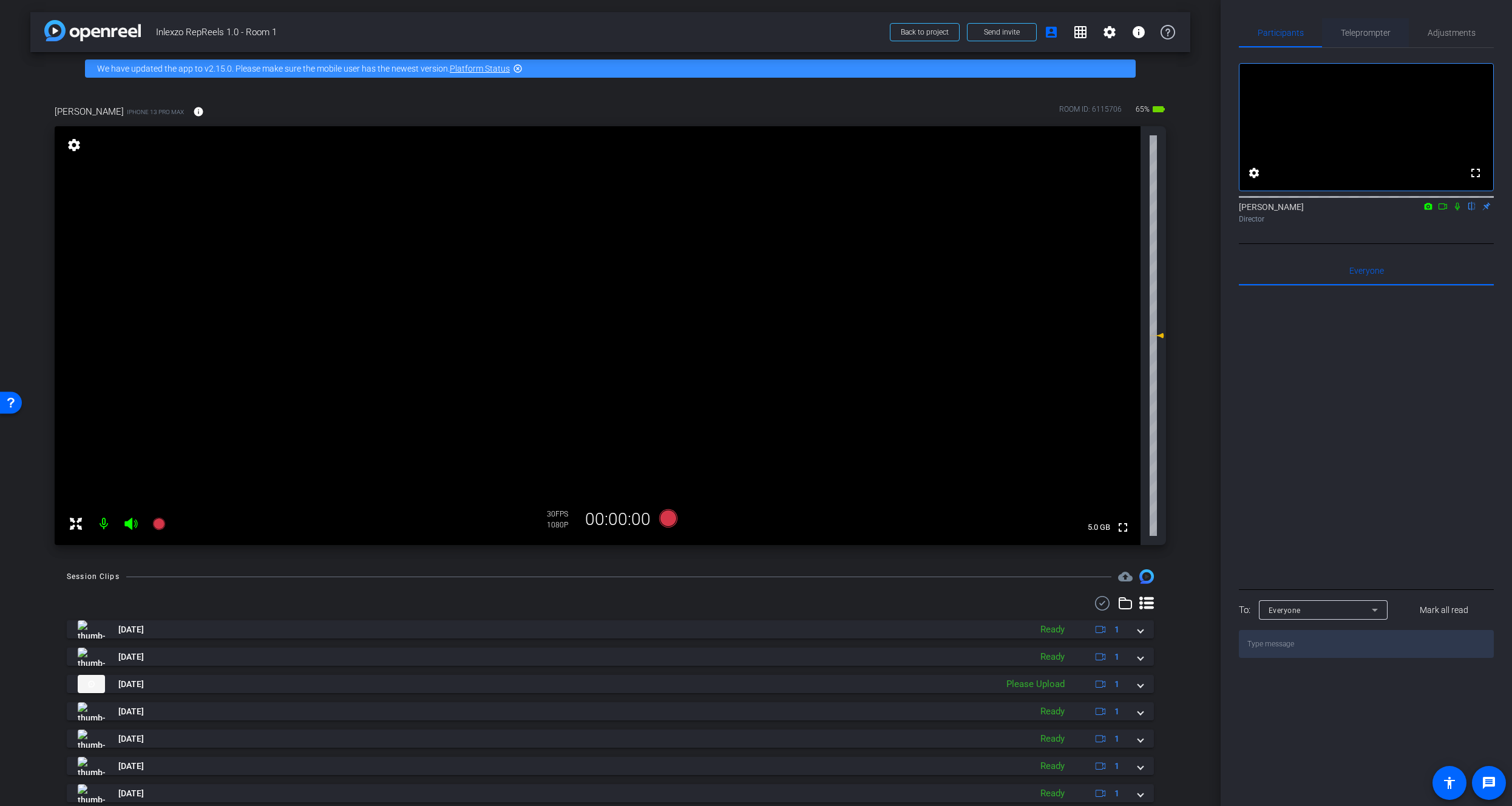
click at [1360, 45] on span "Teleprompter" at bounding box center [1365, 32] width 50 height 29
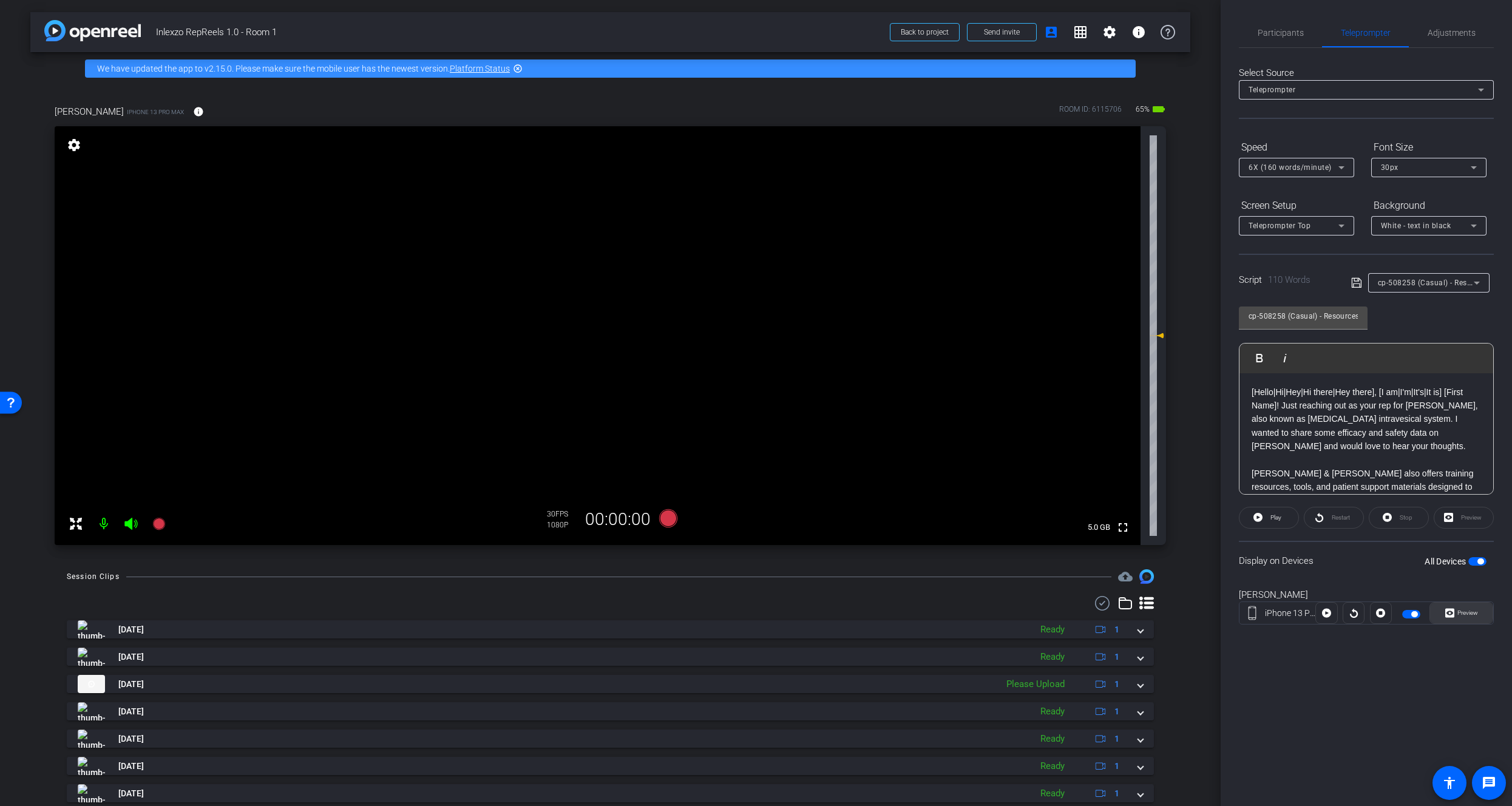
click at [1454, 614] on span "Preview" at bounding box center [1466, 613] width 23 height 17
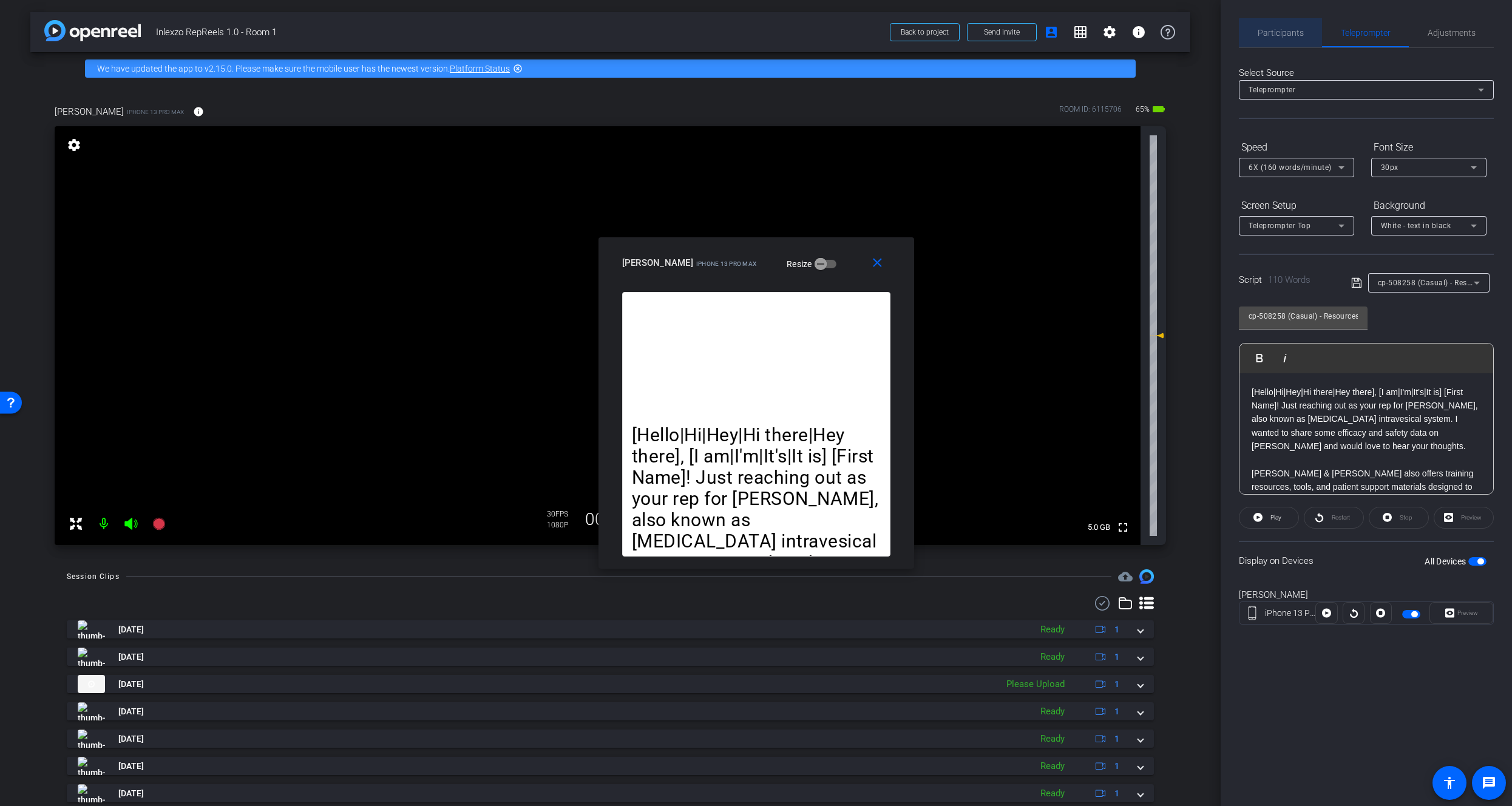
click at [1288, 37] on span "Participants" at bounding box center [1280, 33] width 46 height 9
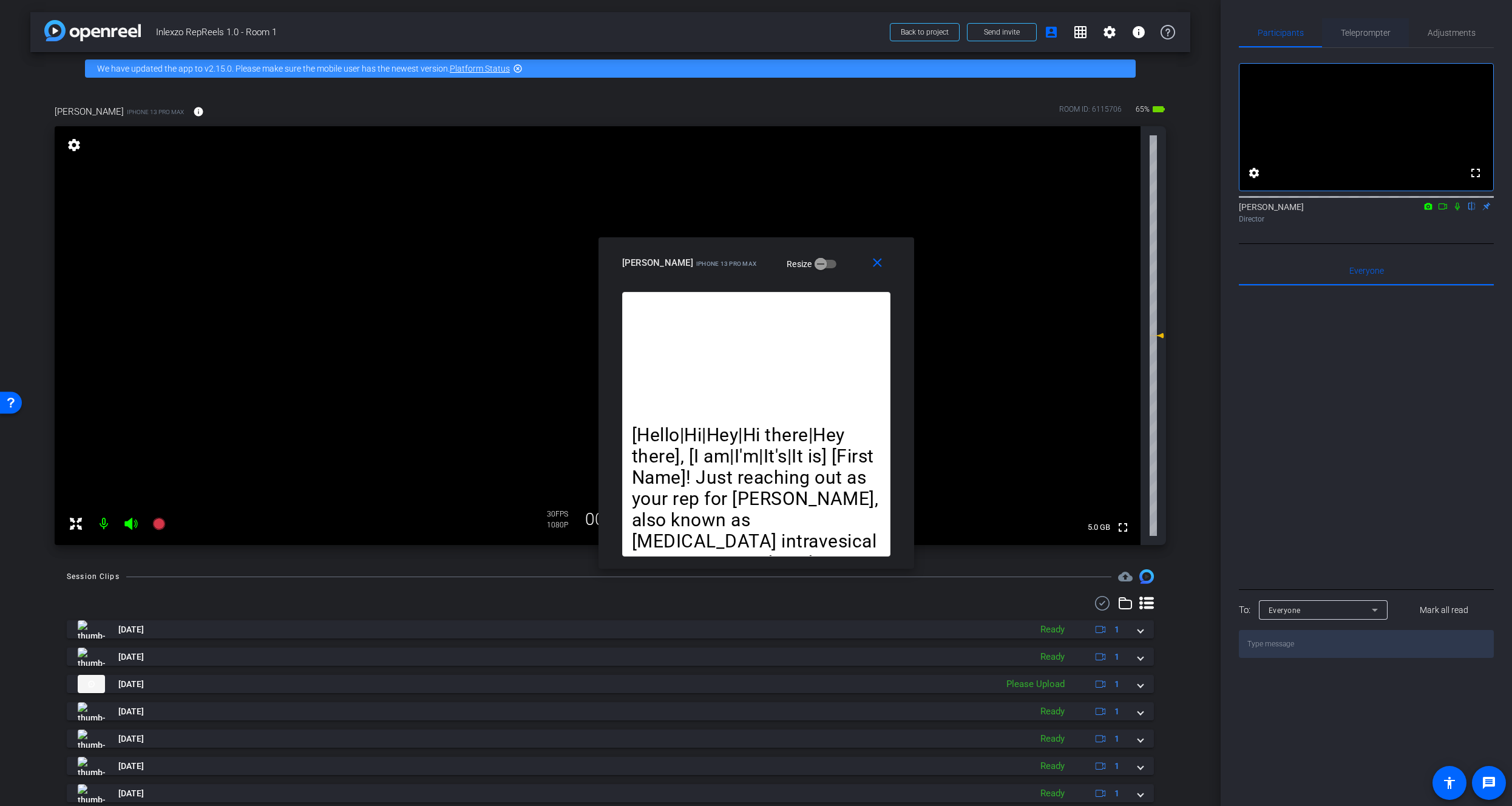
click at [1358, 31] on span "Teleprompter" at bounding box center [1365, 33] width 50 height 9
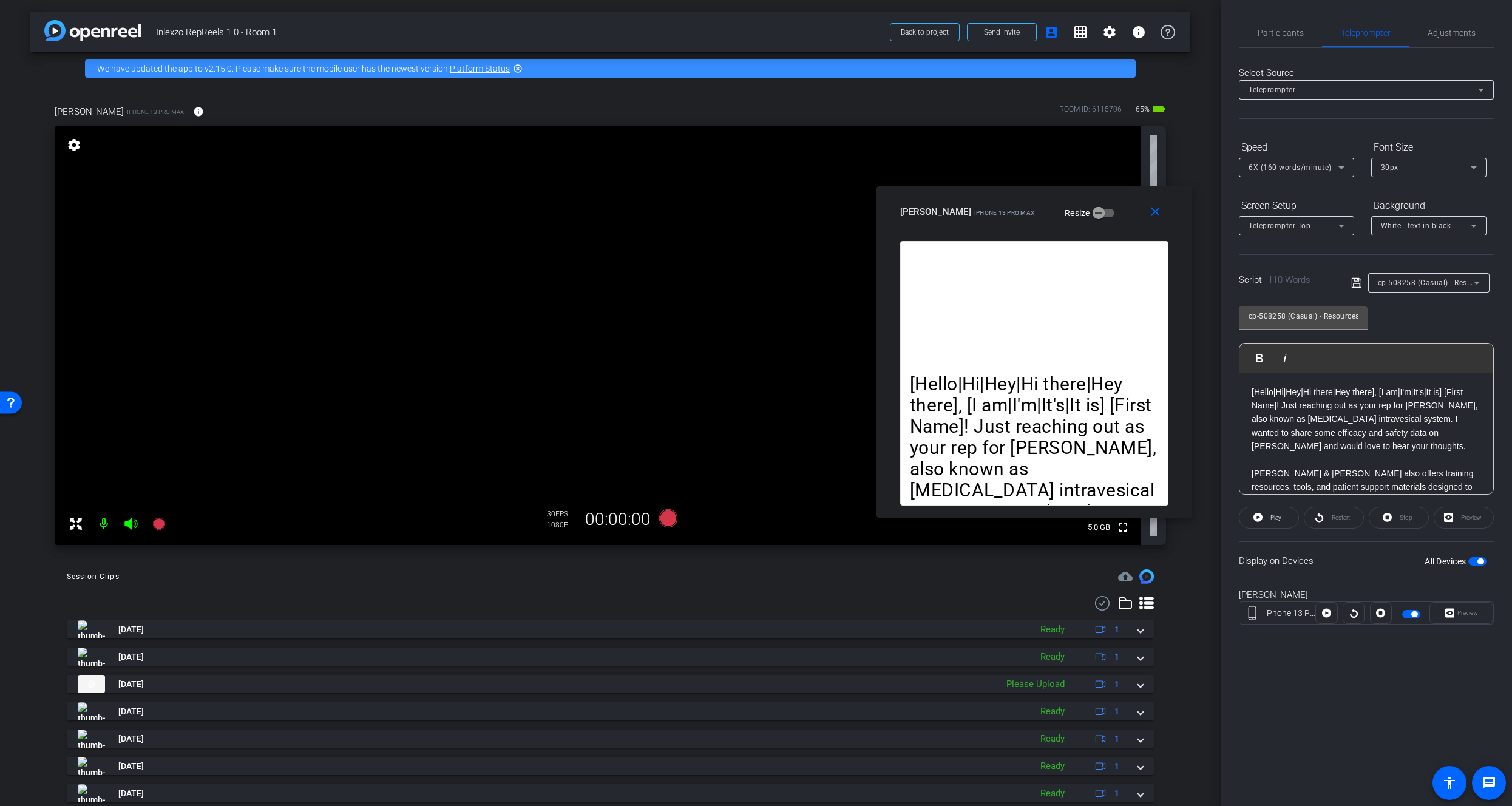
drag, startPoint x: 732, startPoint y: 254, endPoint x: 1011, endPoint y: 203, distance: 283.6
click at [1011, 203] on div "Eduardo Alcantsr iPhone 13 Pro Max" at bounding box center [967, 210] width 135 height 15
click at [1436, 29] on span "Adjustments" at bounding box center [1451, 33] width 48 height 9
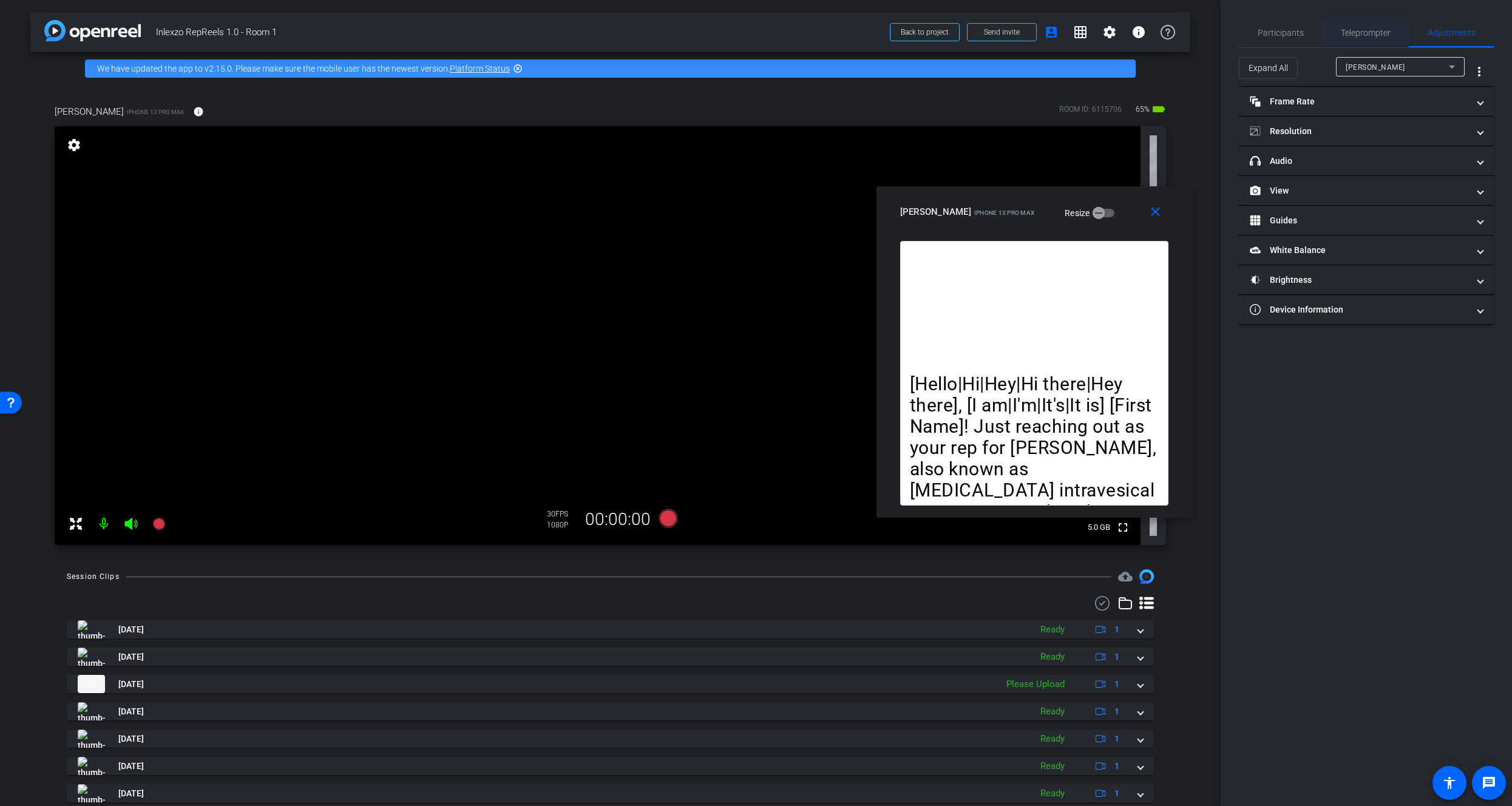
click at [1346, 29] on span "Teleprompter" at bounding box center [1365, 33] width 50 height 9
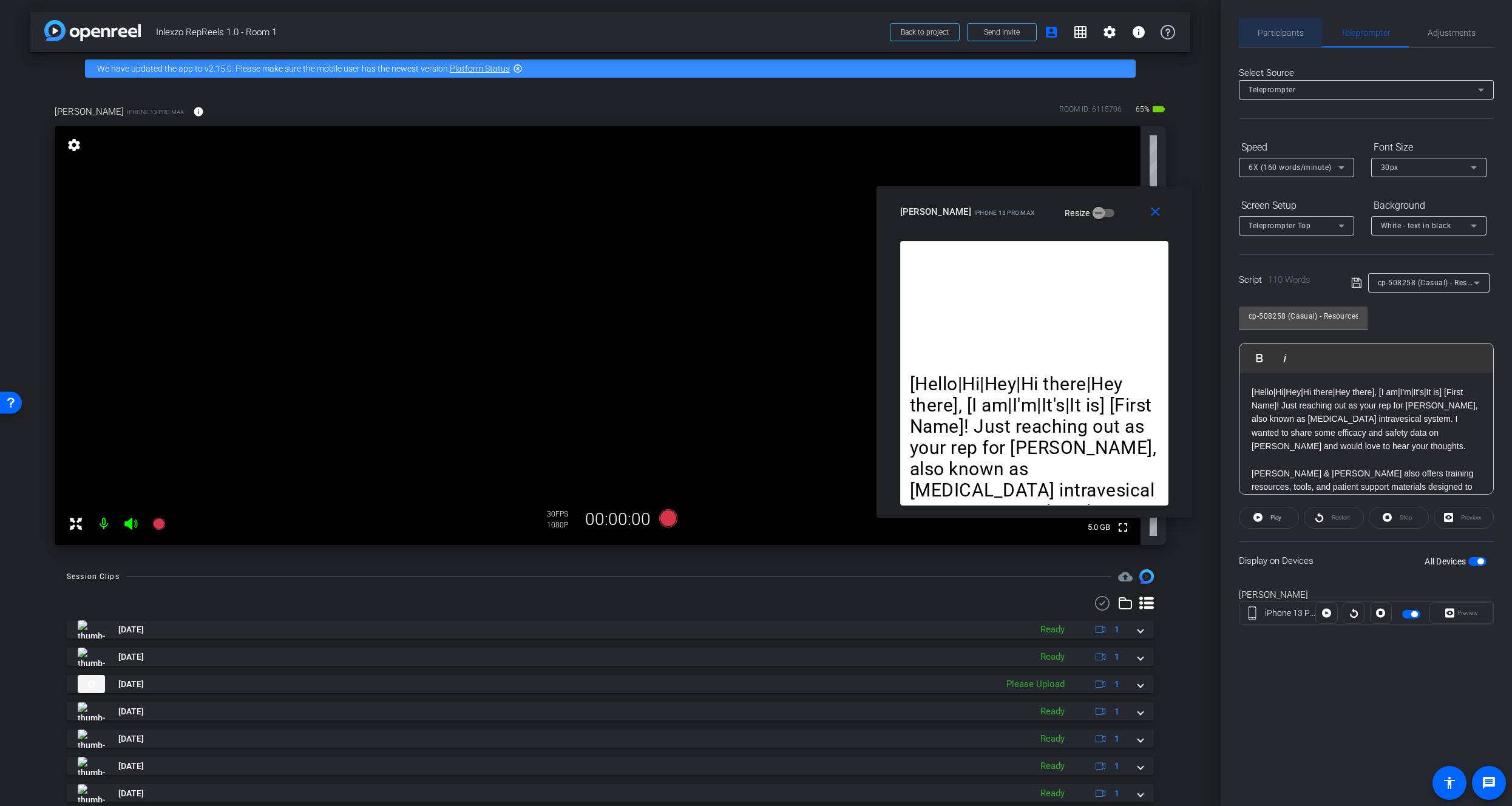
click at [1270, 42] on span "Participants" at bounding box center [1280, 32] width 46 height 29
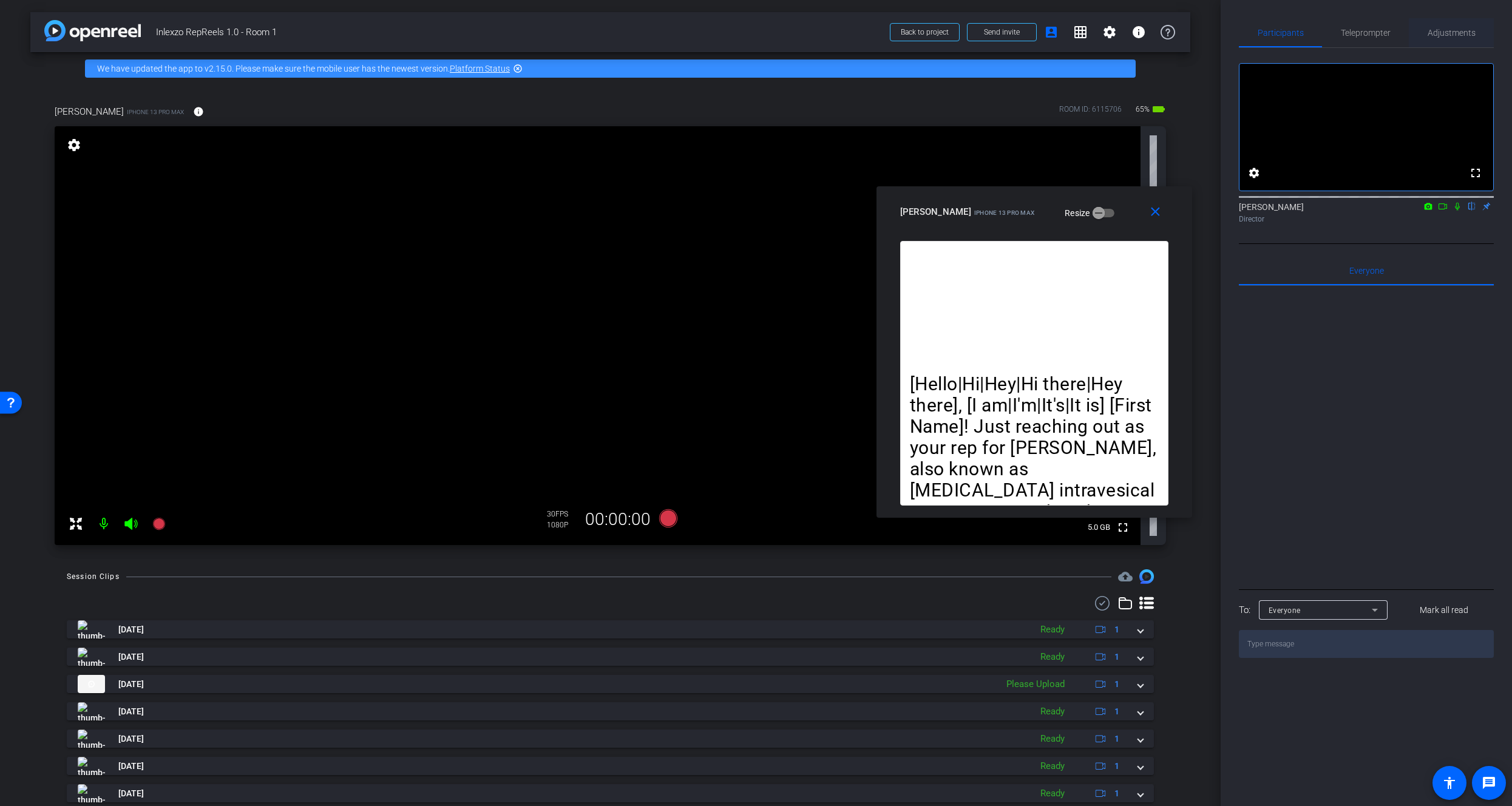
click at [1436, 37] on span "Adjustments" at bounding box center [1451, 32] width 48 height 29
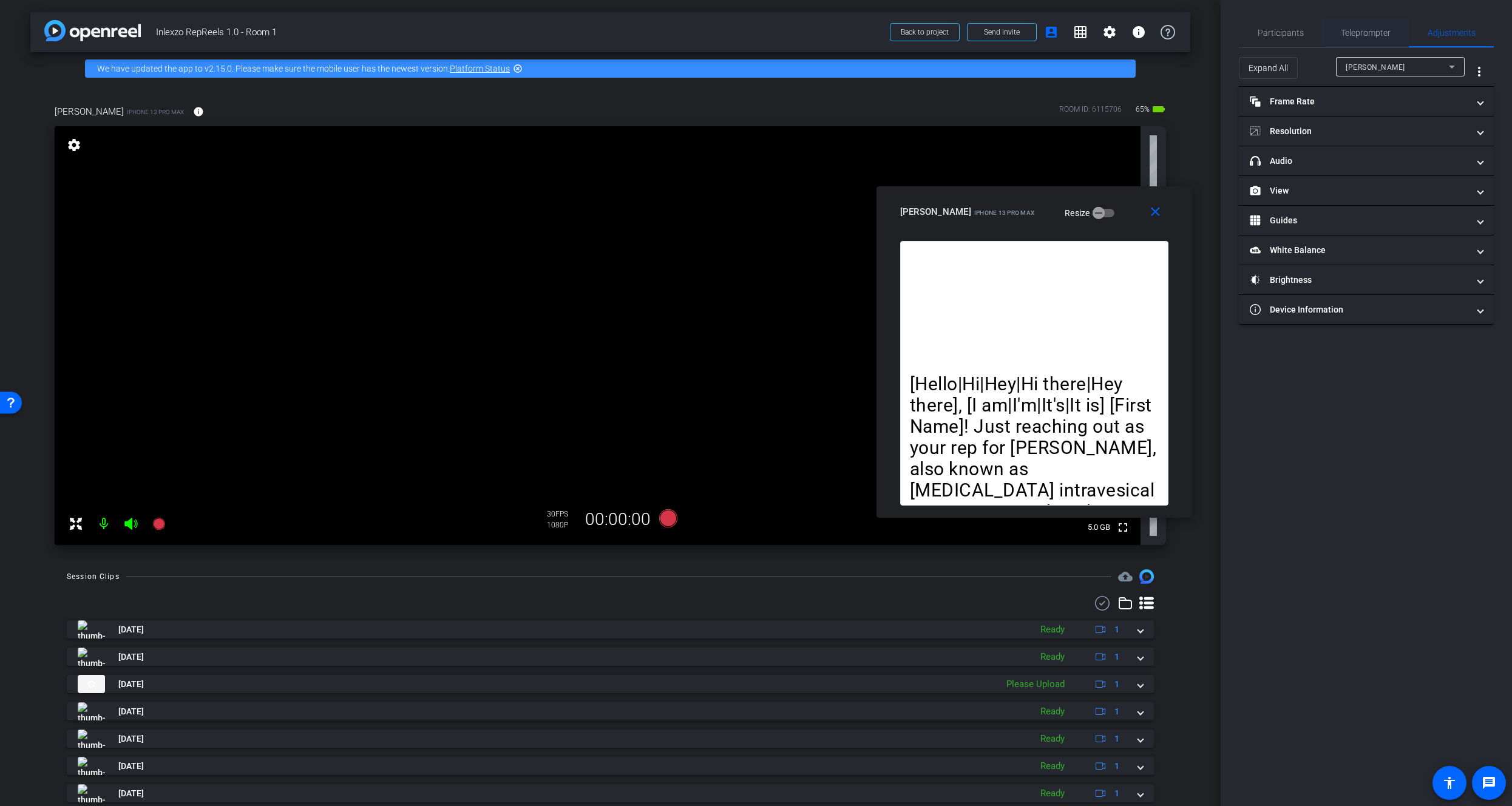
click at [1351, 33] on span "Teleprompter" at bounding box center [1365, 33] width 50 height 9
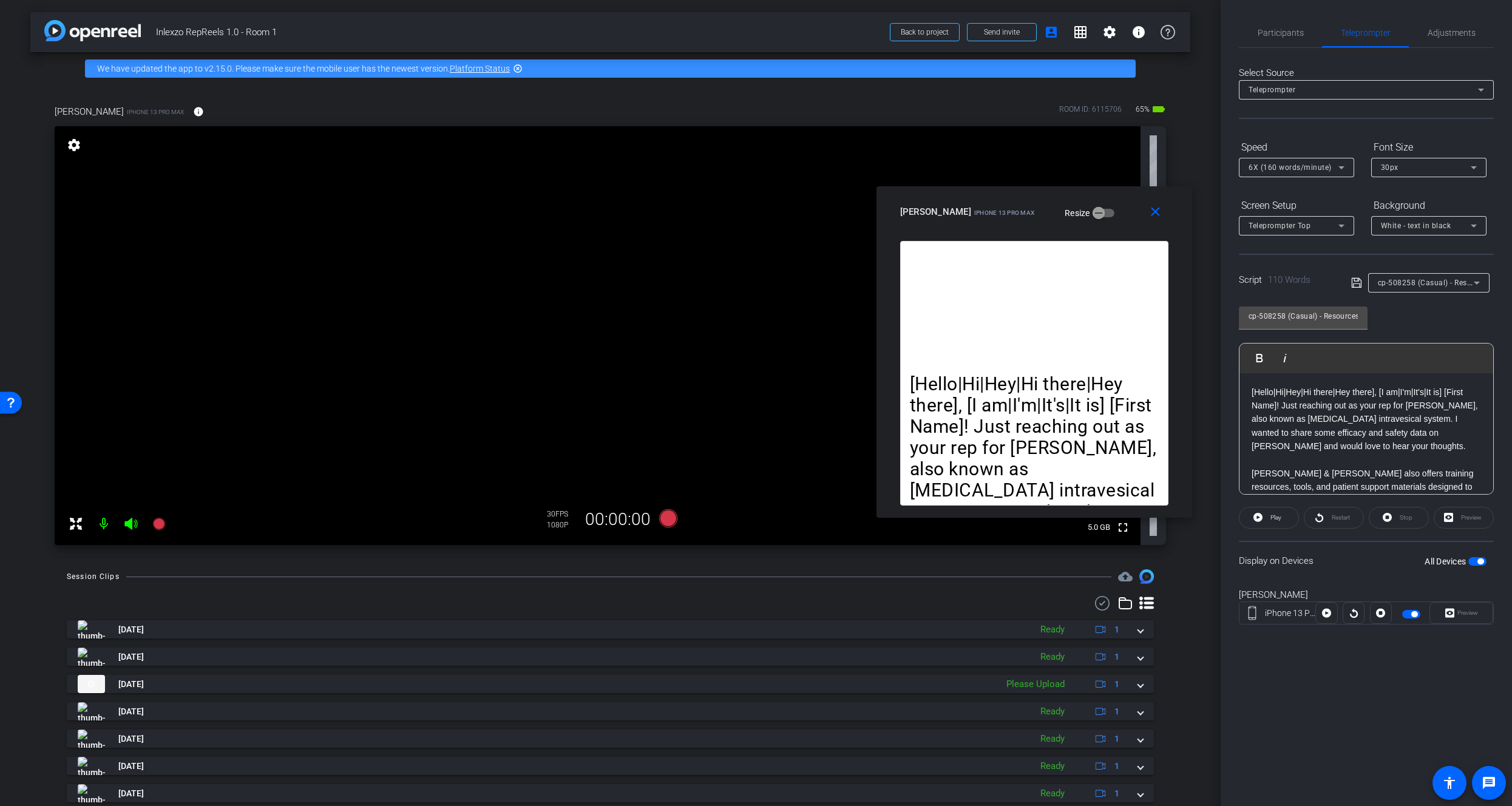
click at [1408, 281] on span "cp-508258 (Casual) - Resources to Share" at bounding box center [1450, 282] width 145 height 9
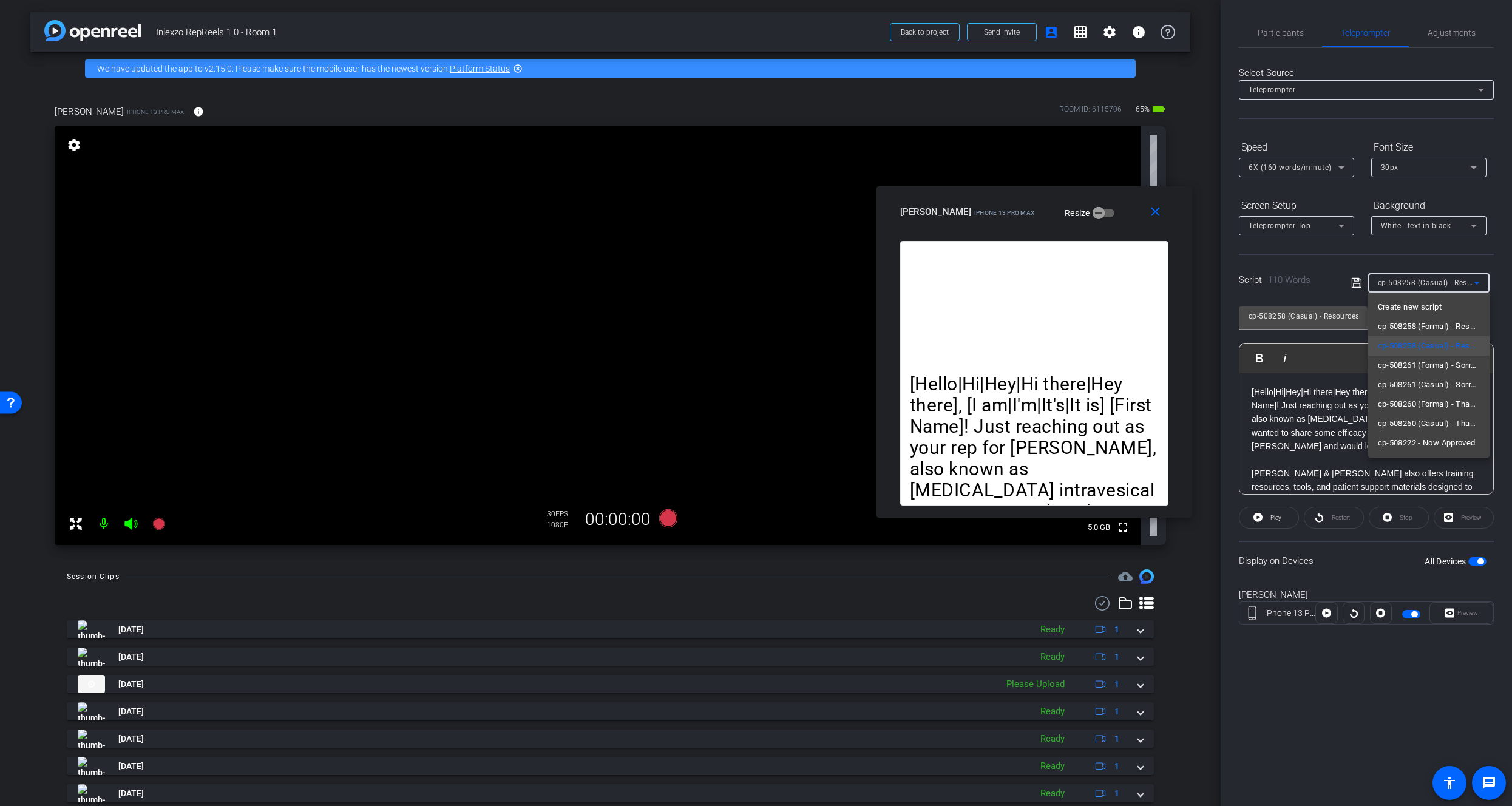
click at [1406, 282] on div at bounding box center [756, 403] width 1512 height 806
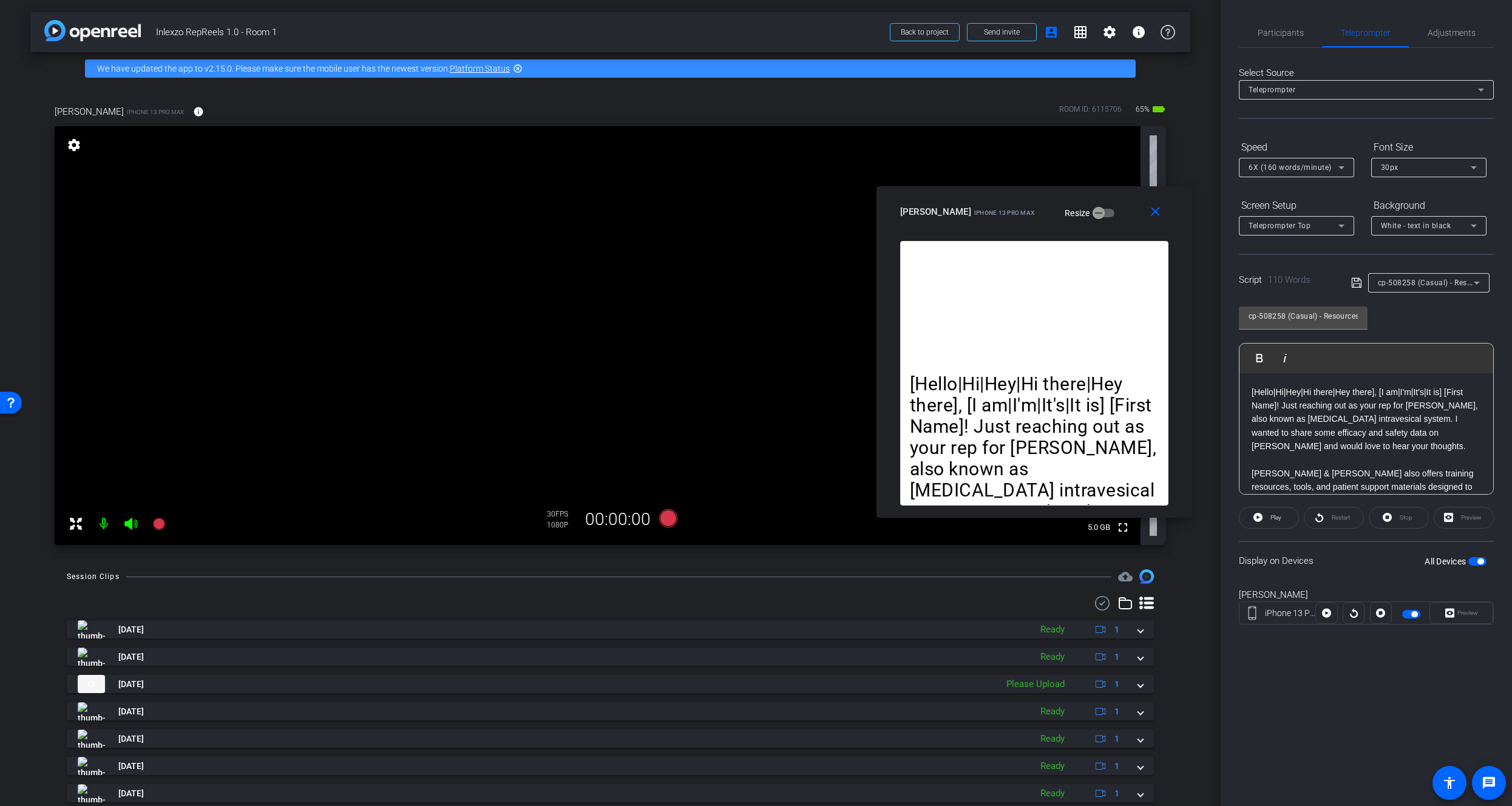
click at [1282, 164] on span "6X (160 words/minute)" at bounding box center [1290, 167] width 83 height 9
click at [1274, 263] on span "5X (150 words/minute)" at bounding box center [1290, 269] width 83 height 15
click at [1283, 30] on span "Participants" at bounding box center [1280, 33] width 46 height 9
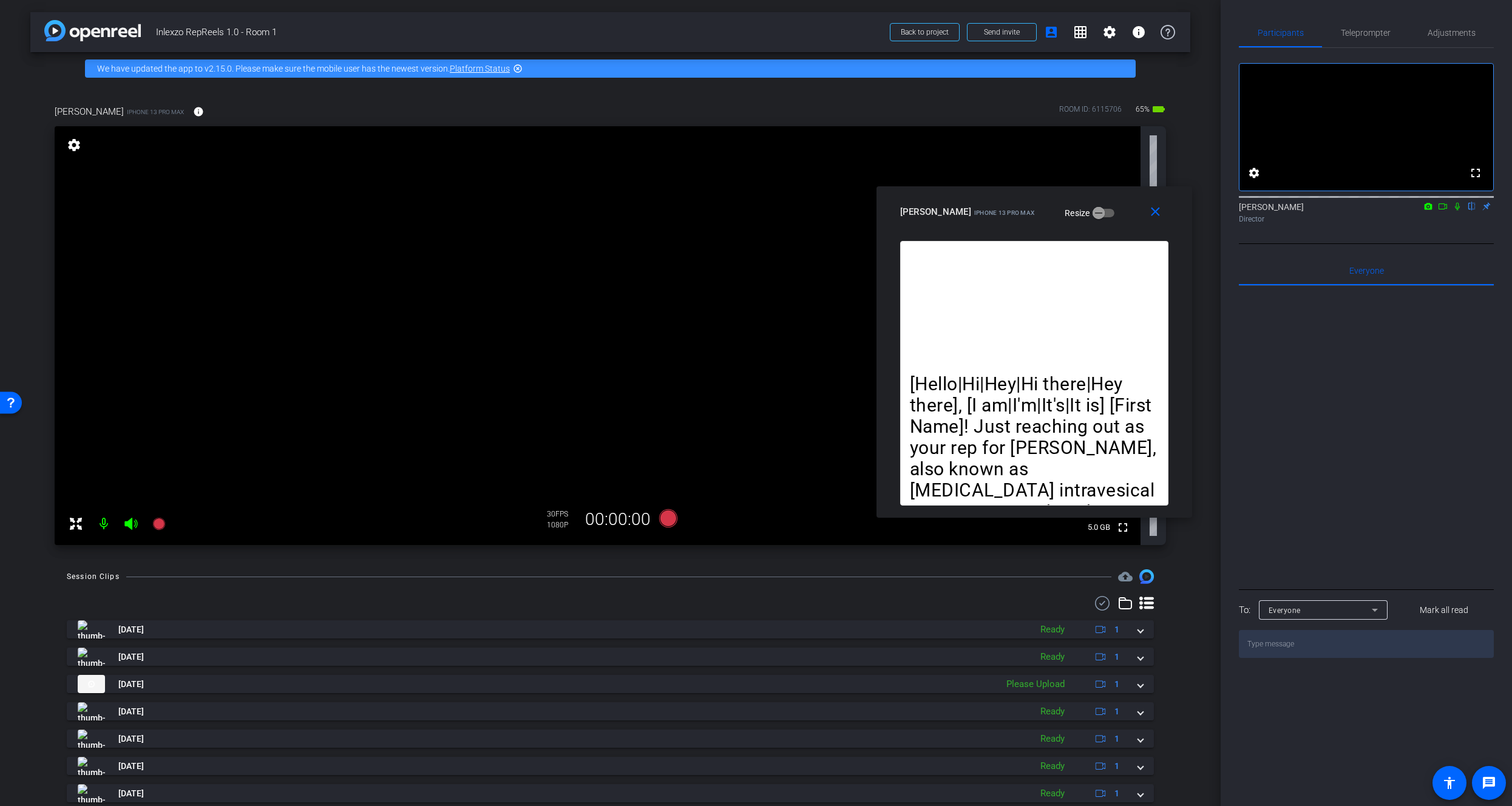
click at [1454, 210] on icon at bounding box center [1457, 206] width 9 height 9
click at [156, 518] on icon at bounding box center [158, 524] width 12 height 12
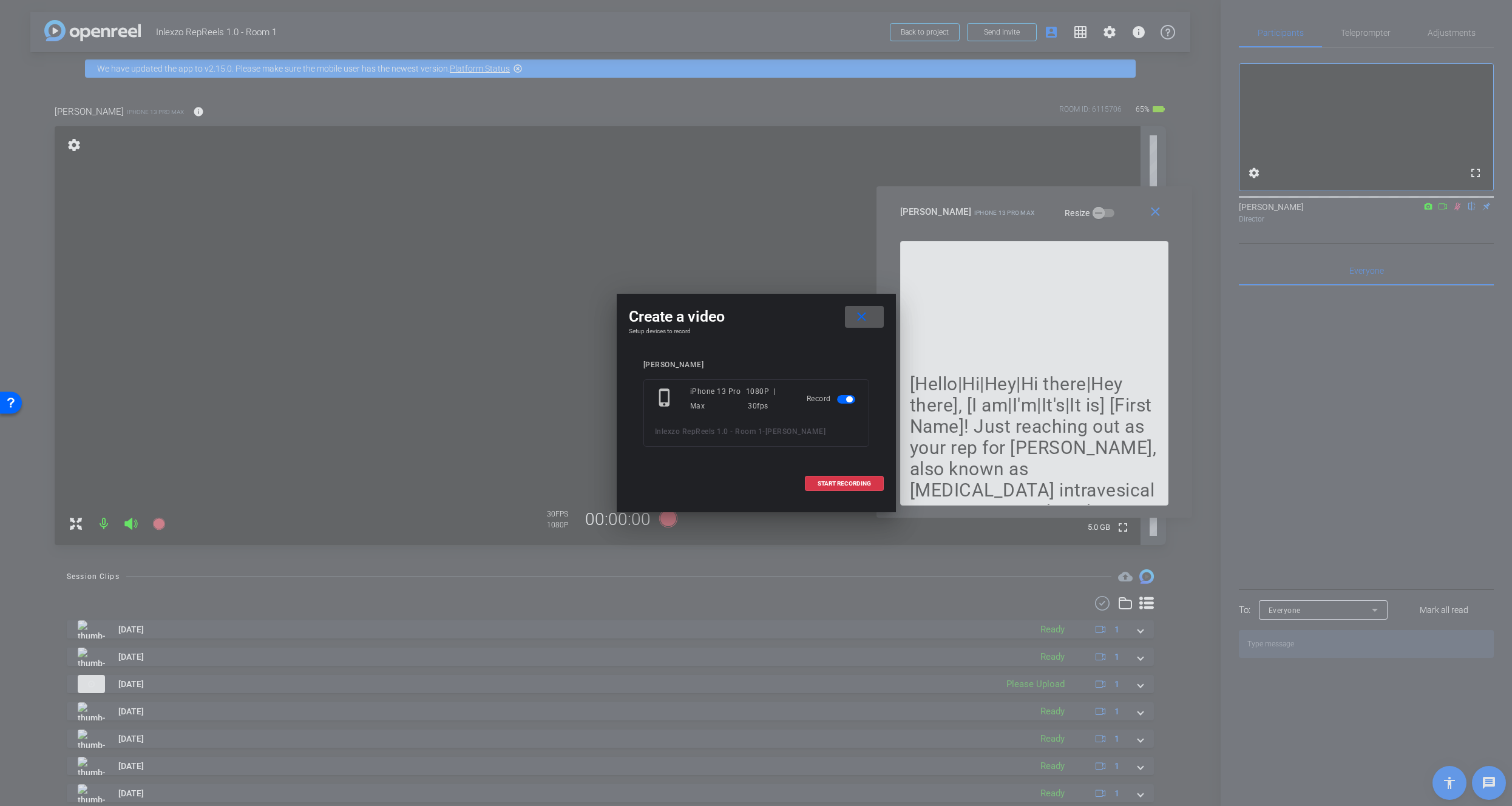
drag, startPoint x: 837, startPoint y: 481, endPoint x: 886, endPoint y: 475, distance: 49.4
click at [837, 481] on span "START RECORDING" at bounding box center [844, 483] width 53 height 6
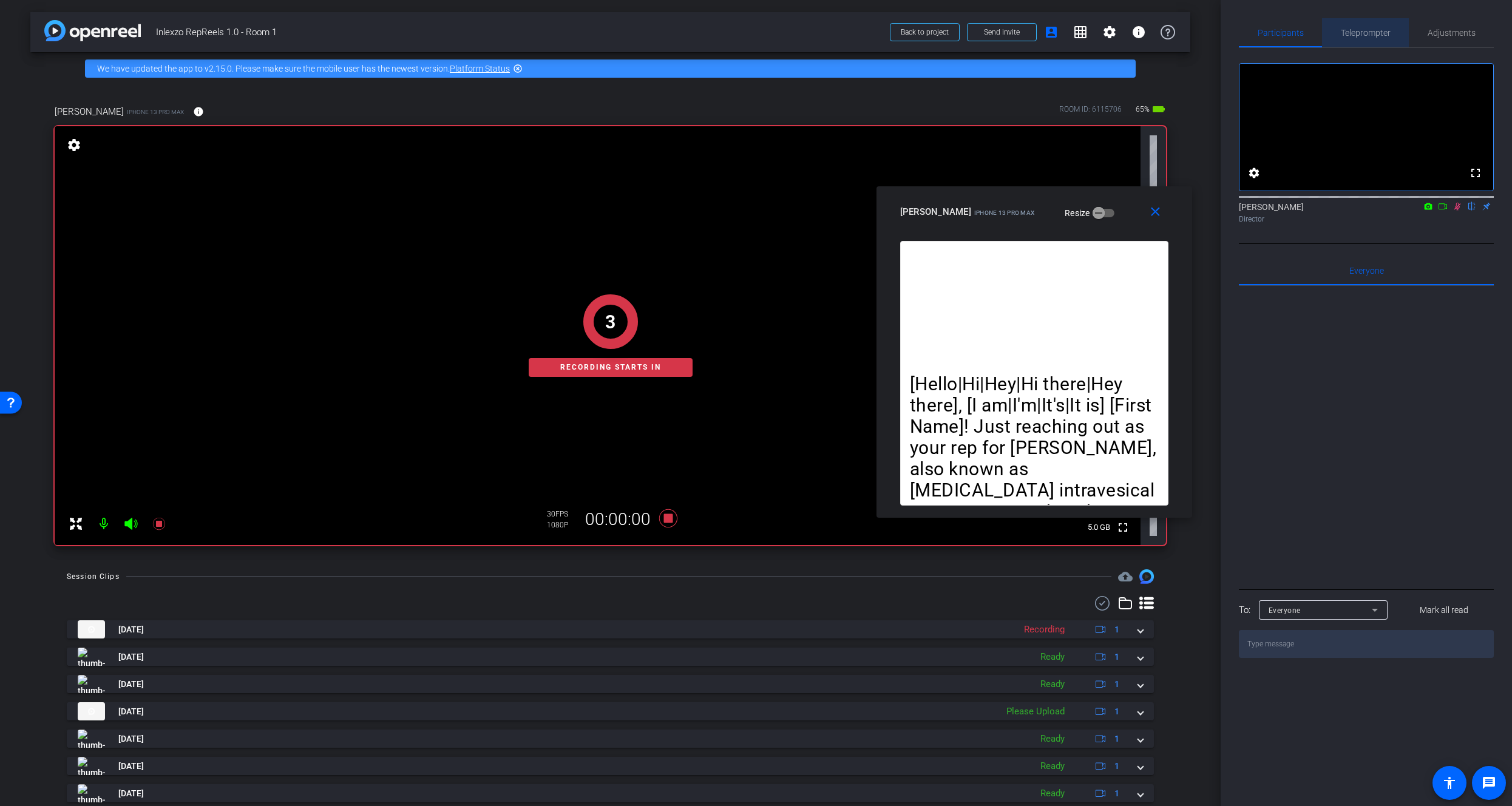
click at [1343, 19] on span "Teleprompter" at bounding box center [1365, 32] width 50 height 29
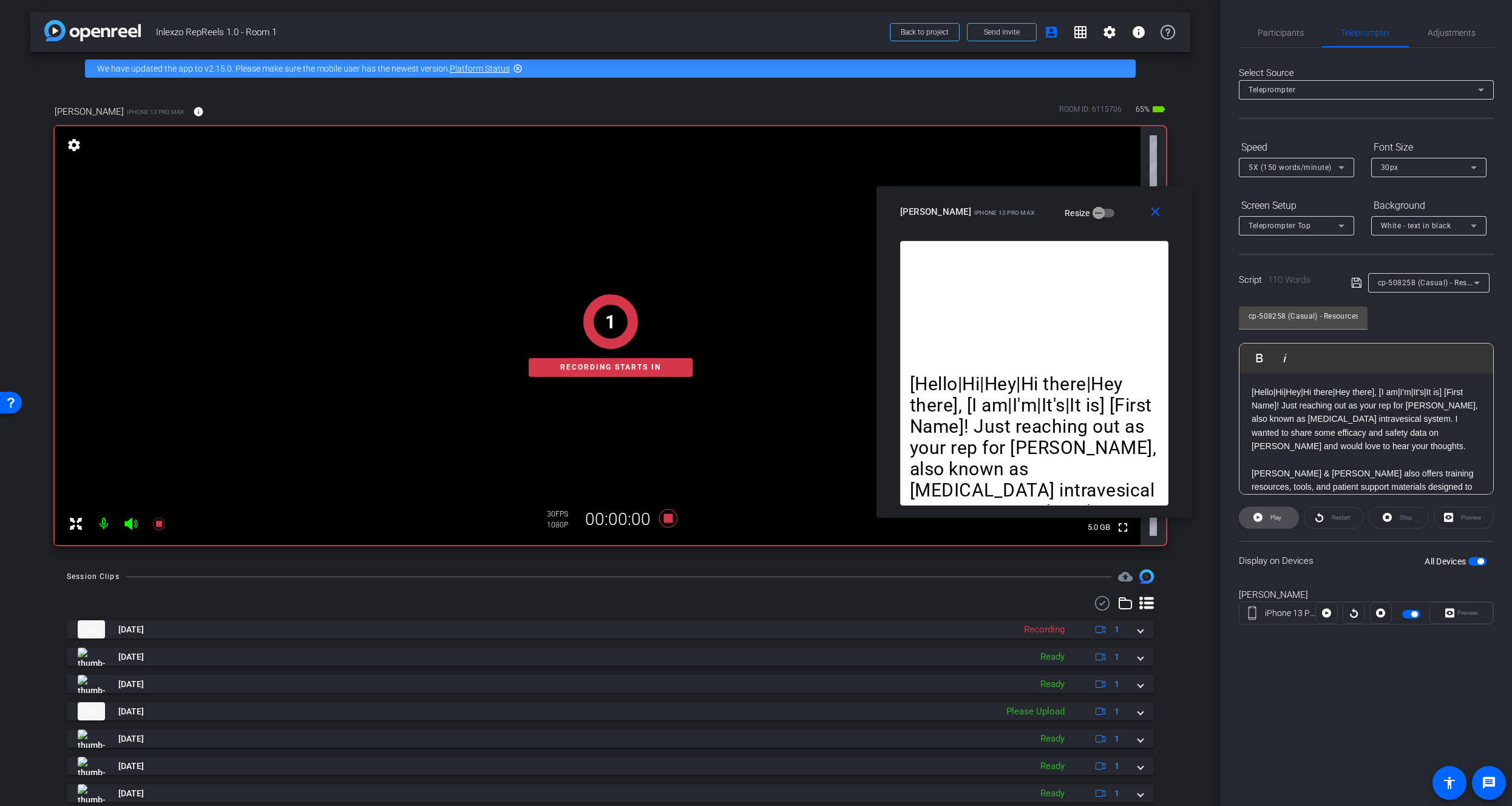
click at [1272, 511] on span "Play" at bounding box center [1274, 518] width 14 height 17
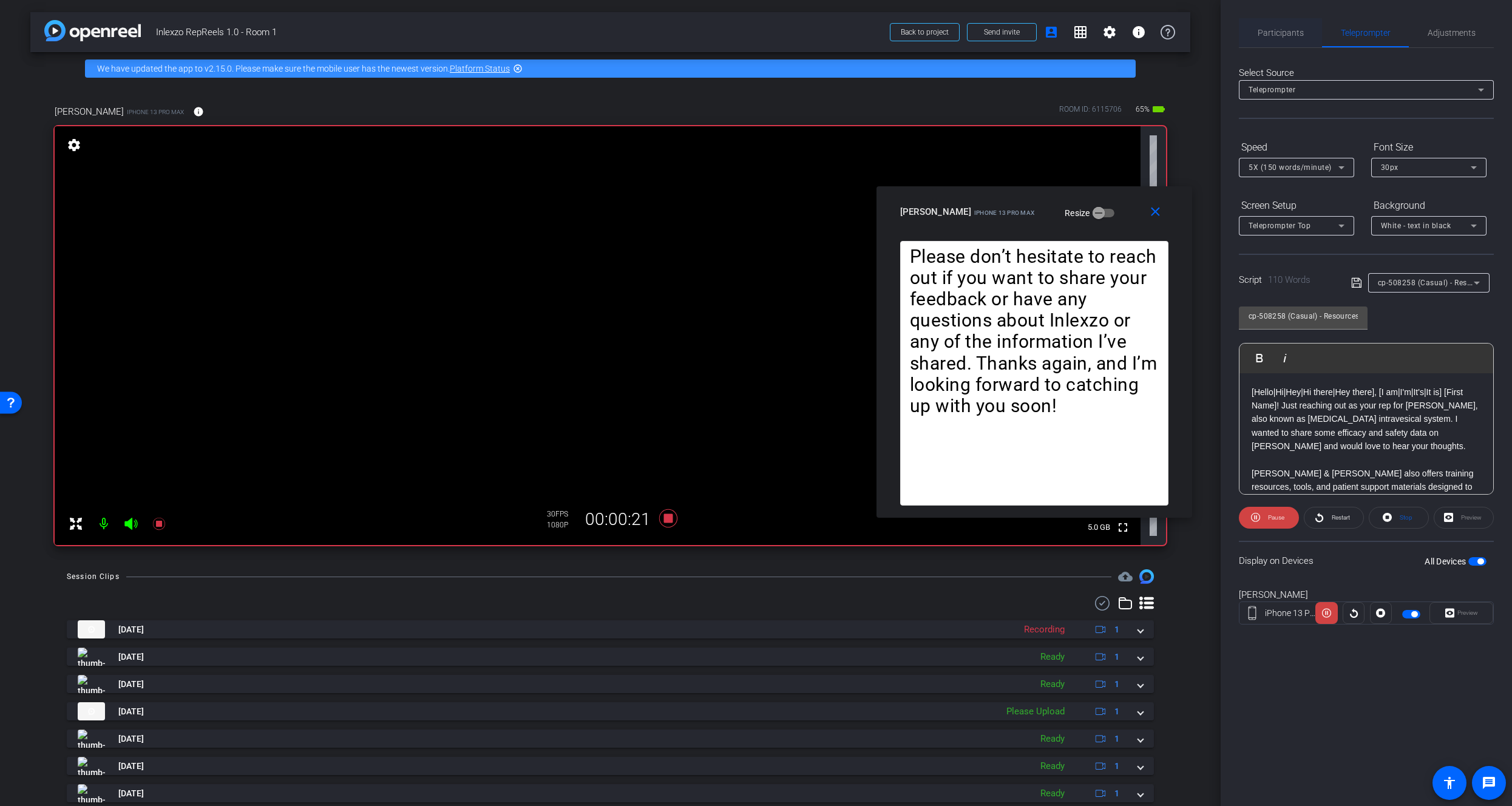
click at [1283, 38] on span "Participants" at bounding box center [1280, 32] width 46 height 29
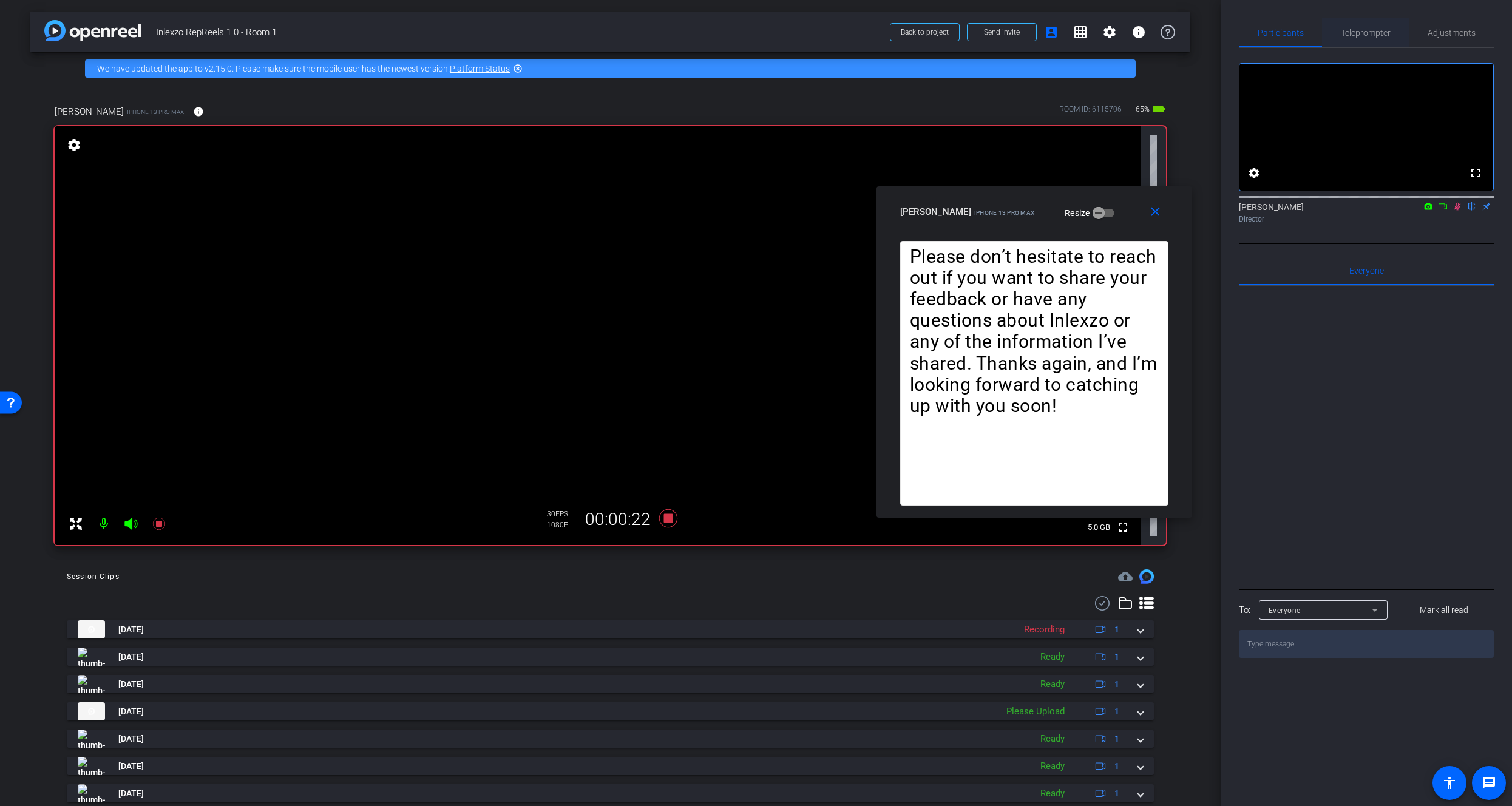
click at [1367, 34] on span "Teleprompter" at bounding box center [1365, 33] width 50 height 9
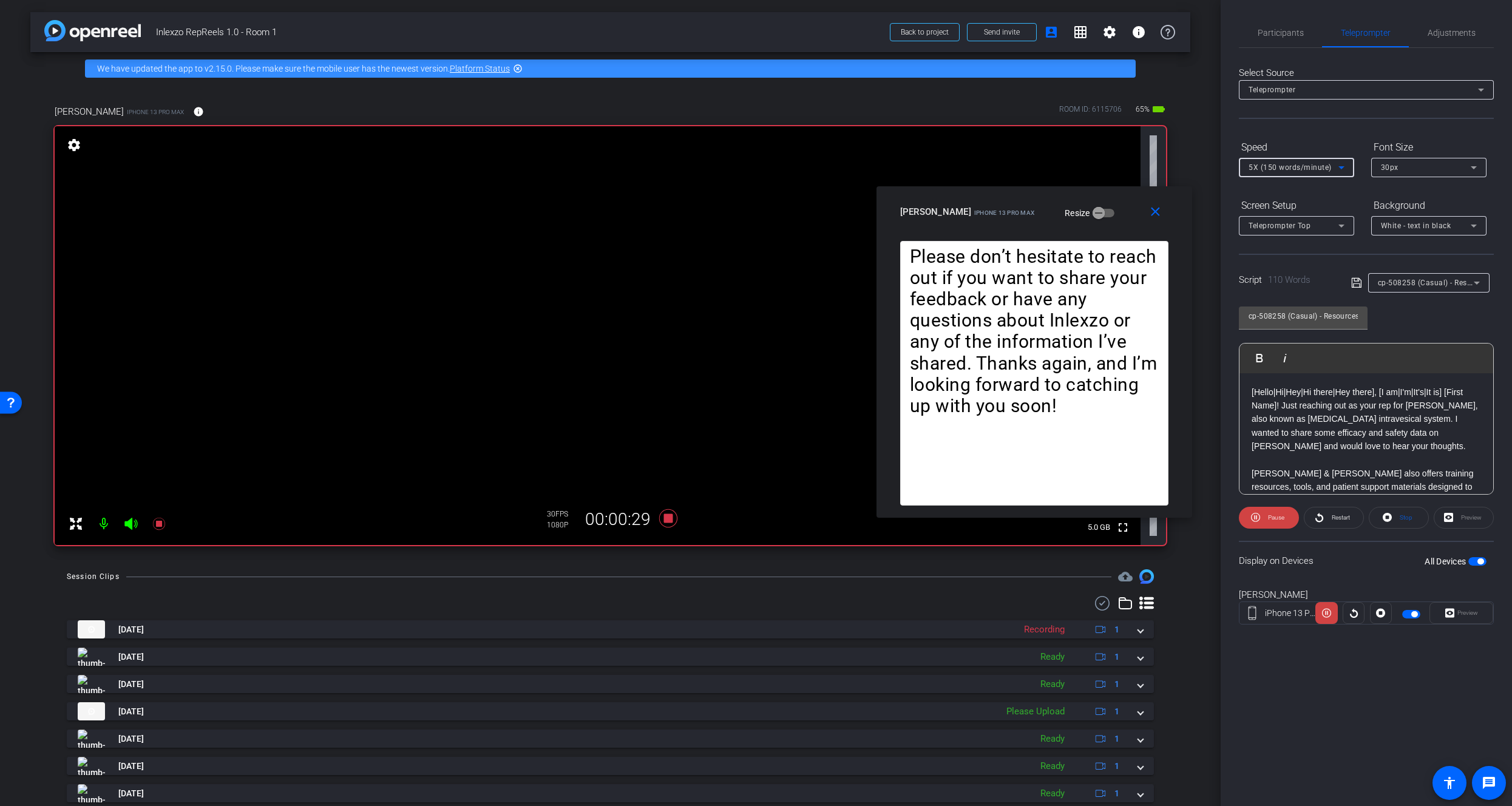
click at [1277, 168] on span "5X (150 words/minute)" at bounding box center [1290, 167] width 83 height 9
click at [1280, 286] on span "6X (160 words/minute)" at bounding box center [1290, 288] width 83 height 15
click at [1286, 161] on div "6X (160 words/minute)" at bounding box center [1293, 167] width 90 height 15
click at [1280, 260] on mat-option "5X (150 words/minute)" at bounding box center [1297, 269] width 115 height 19
click at [1340, 518] on span "Restart" at bounding box center [1340, 517] width 18 height 7
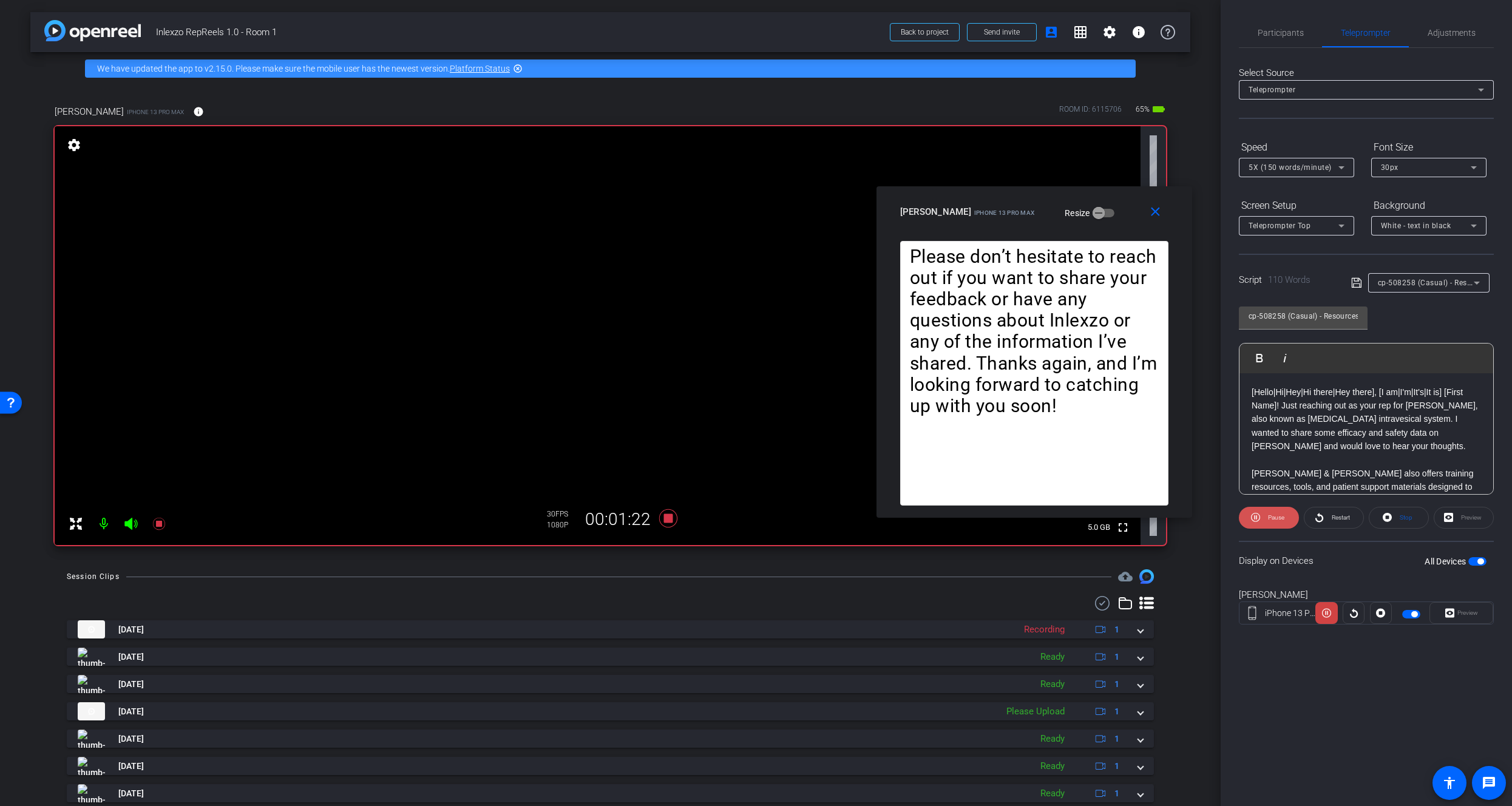
click at [1280, 518] on span "Pause" at bounding box center [1276, 517] width 16 height 7
click at [160, 523] on icon at bounding box center [158, 524] width 12 height 12
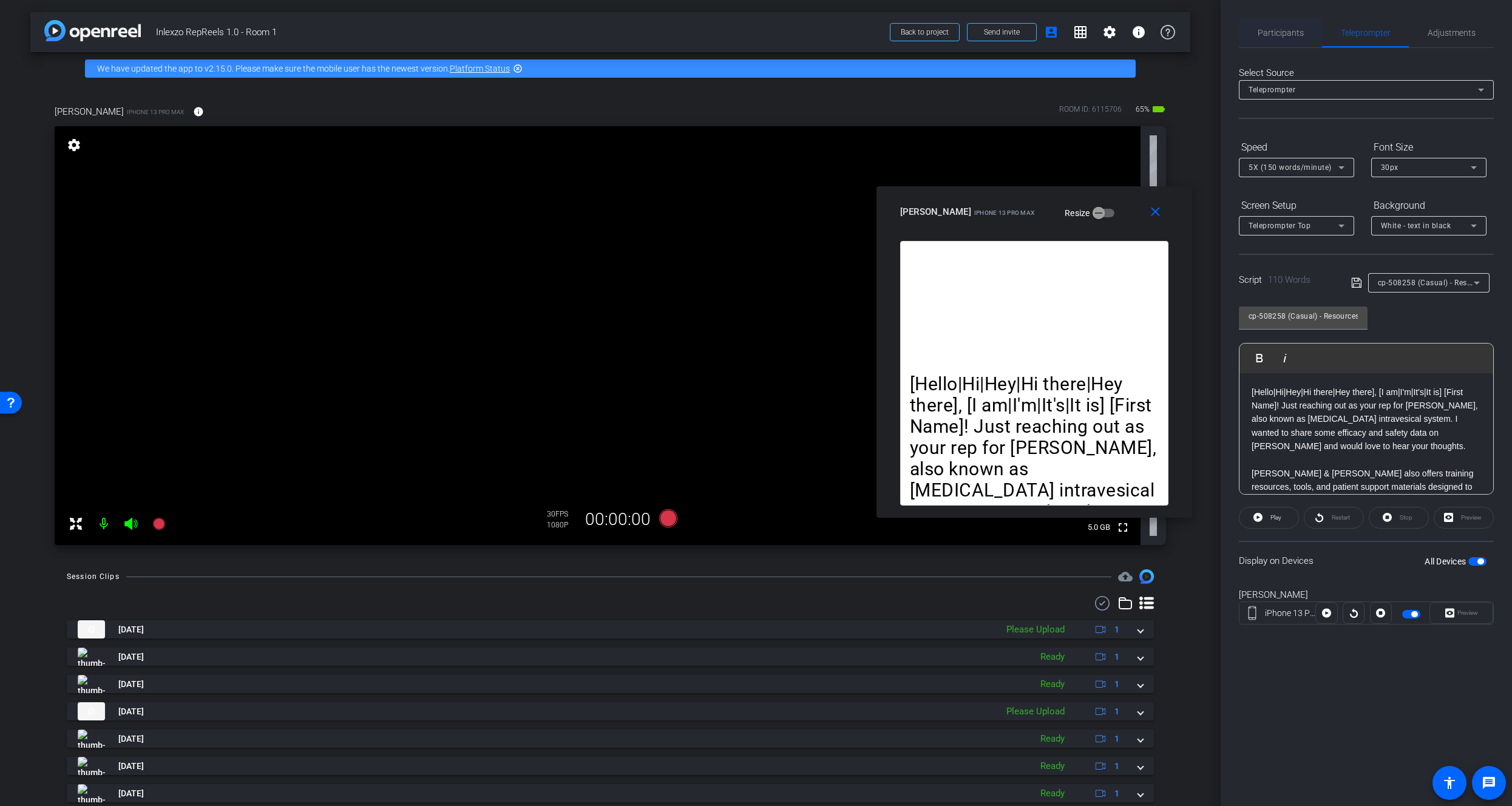
click at [1282, 30] on span "Participants" at bounding box center [1280, 33] width 46 height 9
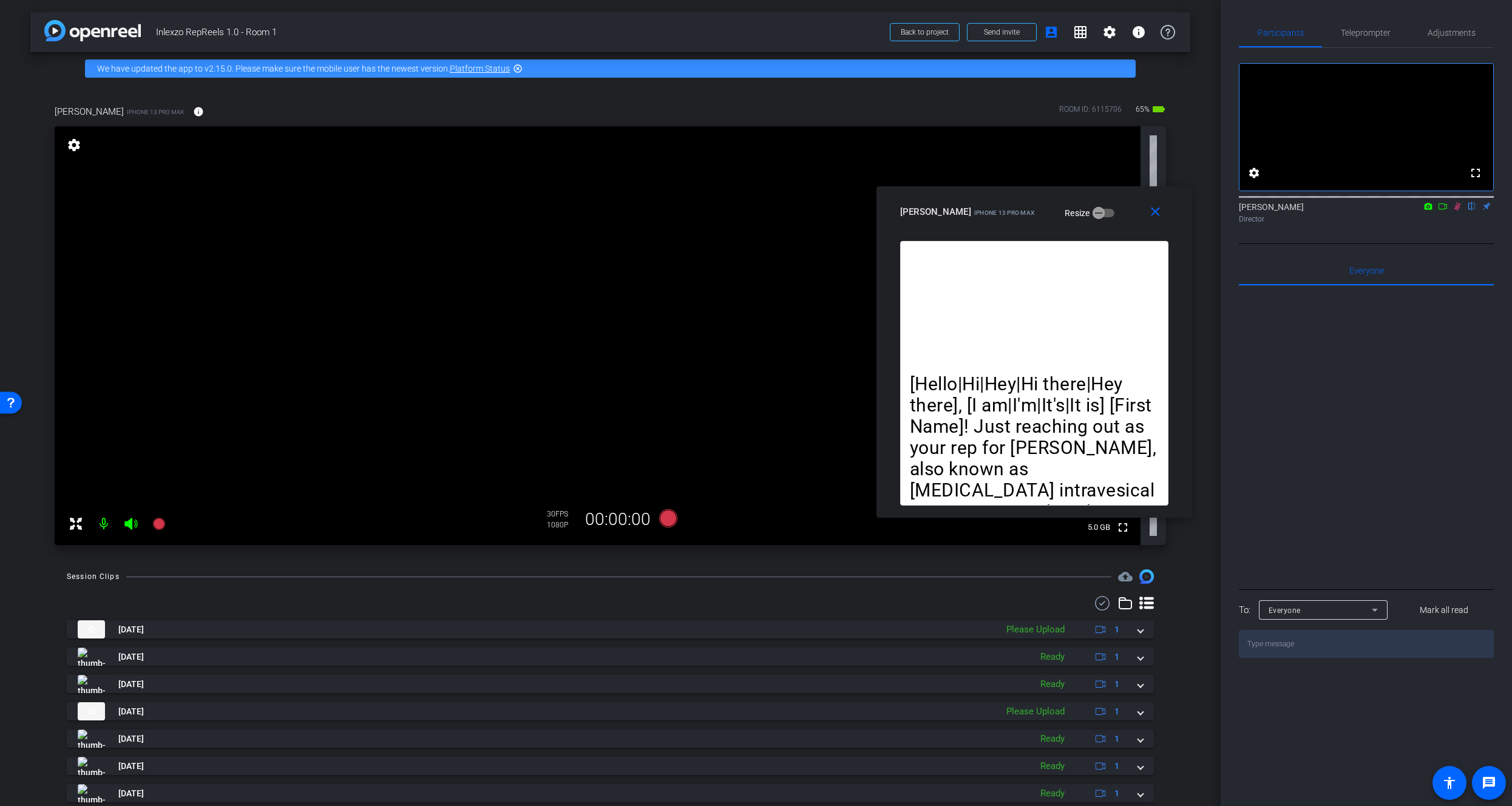
click at [1457, 210] on icon at bounding box center [1457, 206] width 9 height 9
click at [1351, 41] on span "Teleprompter" at bounding box center [1365, 32] width 50 height 29
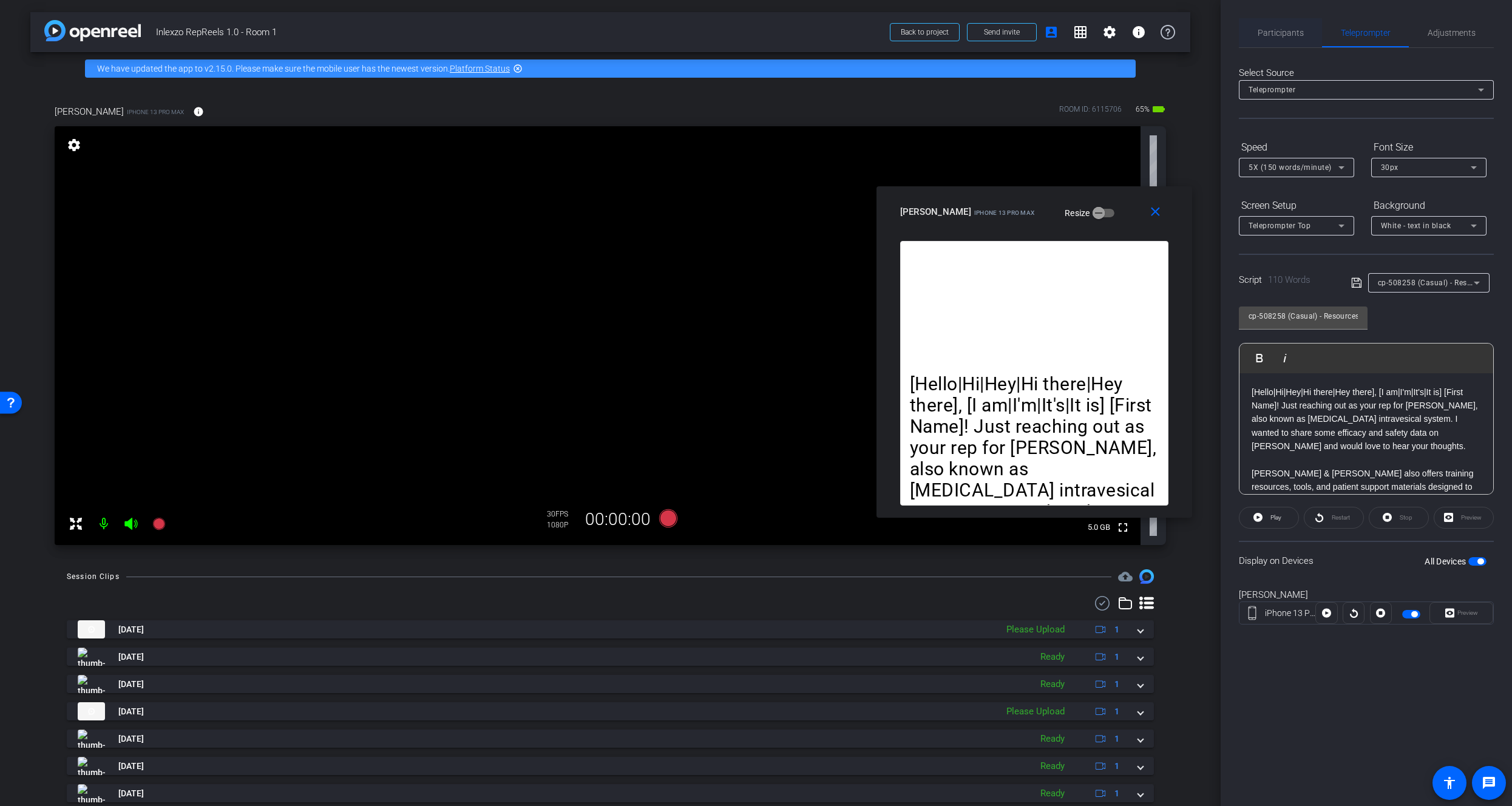
click at [1275, 20] on span "Participants" at bounding box center [1280, 32] width 46 height 29
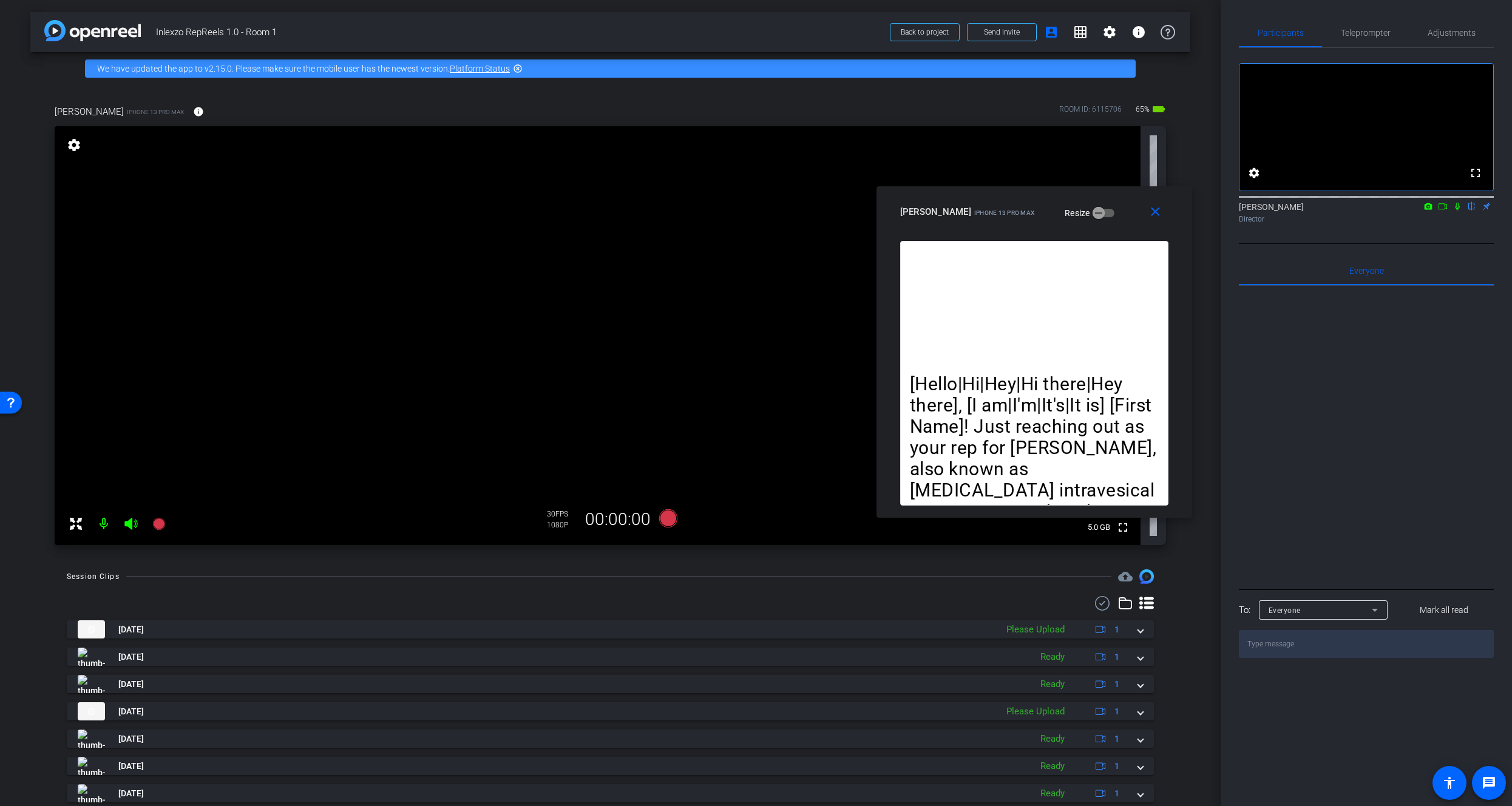
click at [1459, 210] on icon at bounding box center [1457, 206] width 9 height 9
click at [1442, 37] on span "Adjustments" at bounding box center [1451, 33] width 48 height 9
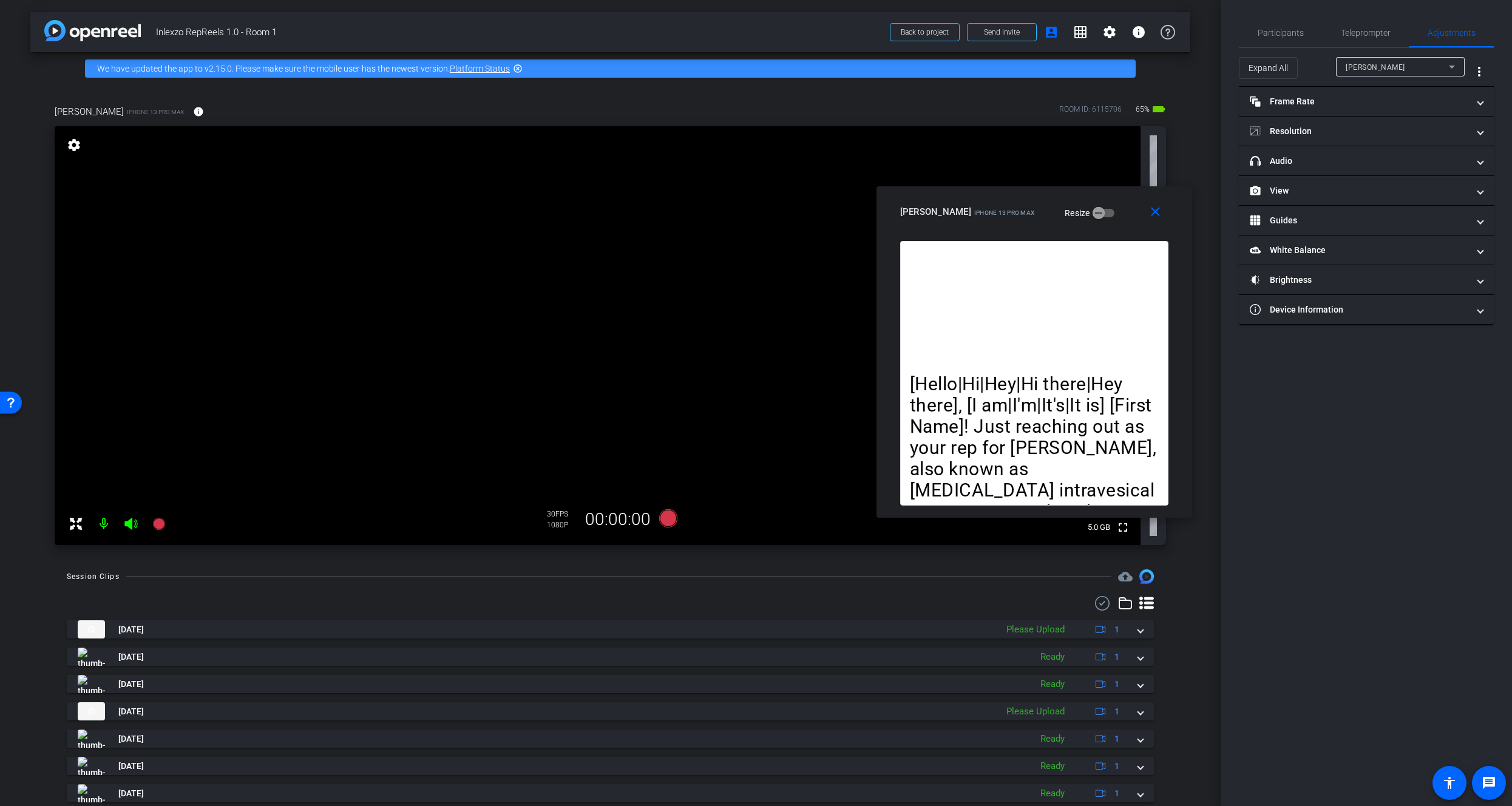
drag, startPoint x: 1359, startPoint y: 30, endPoint x: 1358, endPoint y: 64, distance: 34.0
click at [1359, 30] on span "Teleprompter" at bounding box center [1365, 33] width 50 height 9
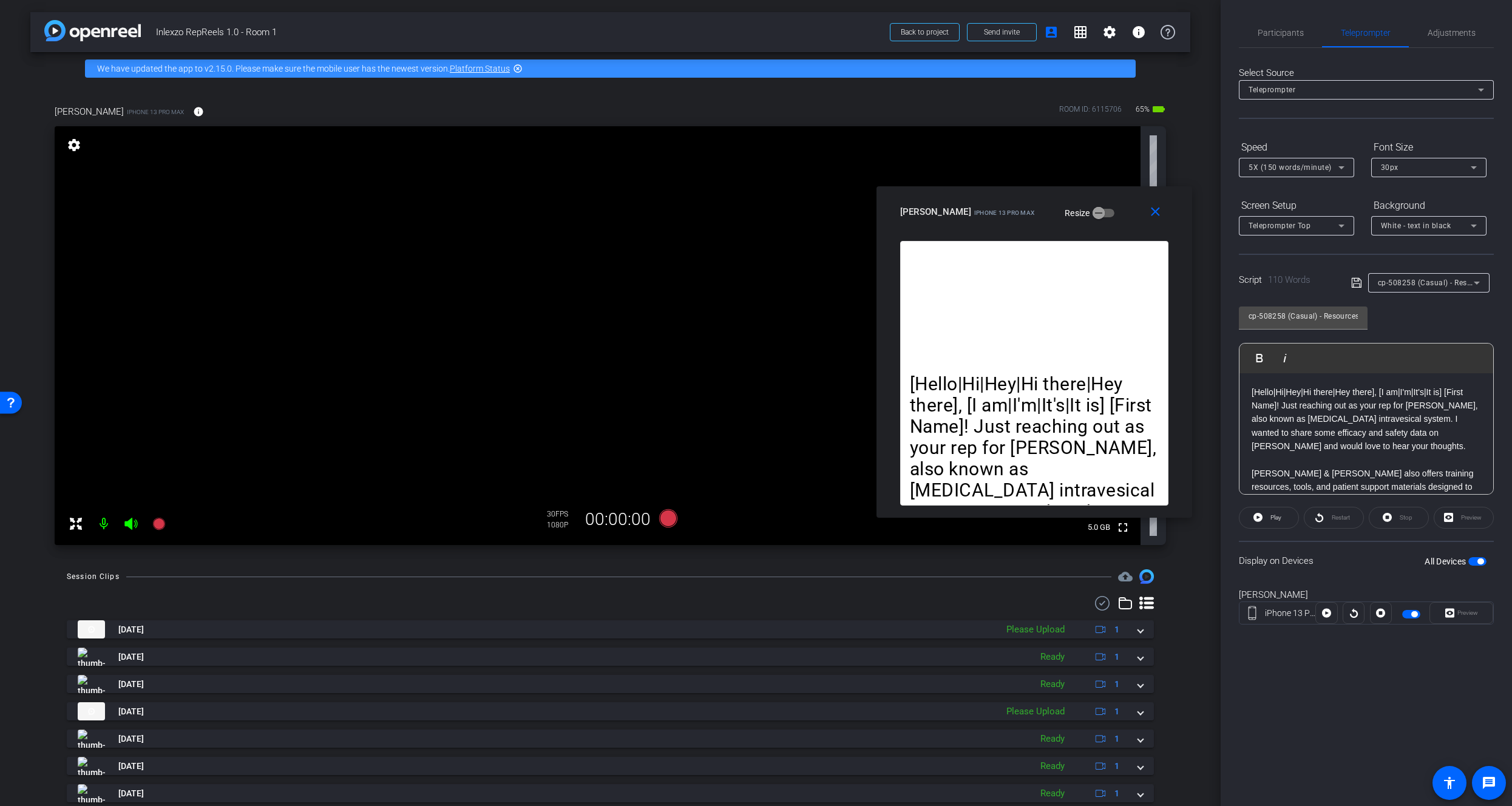
click at [1281, 171] on span "5X (150 words/minute)" at bounding box center [1290, 167] width 83 height 9
click at [1269, 286] on span "6X (160 words/minute)" at bounding box center [1290, 288] width 83 height 15
click at [150, 521] on mat-icon at bounding box center [158, 523] width 24 height 24
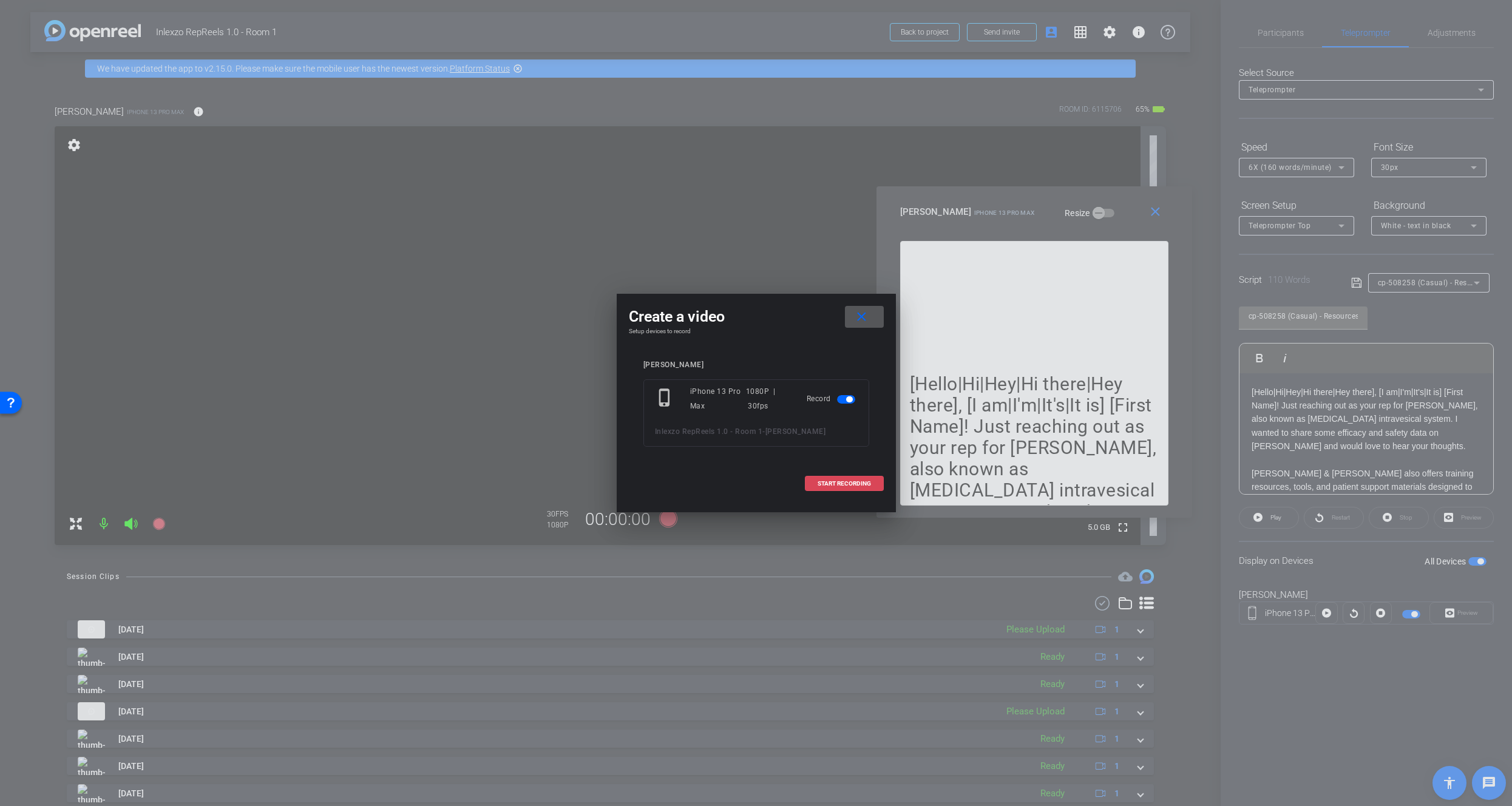
click at [853, 475] on span at bounding box center [845, 483] width 78 height 29
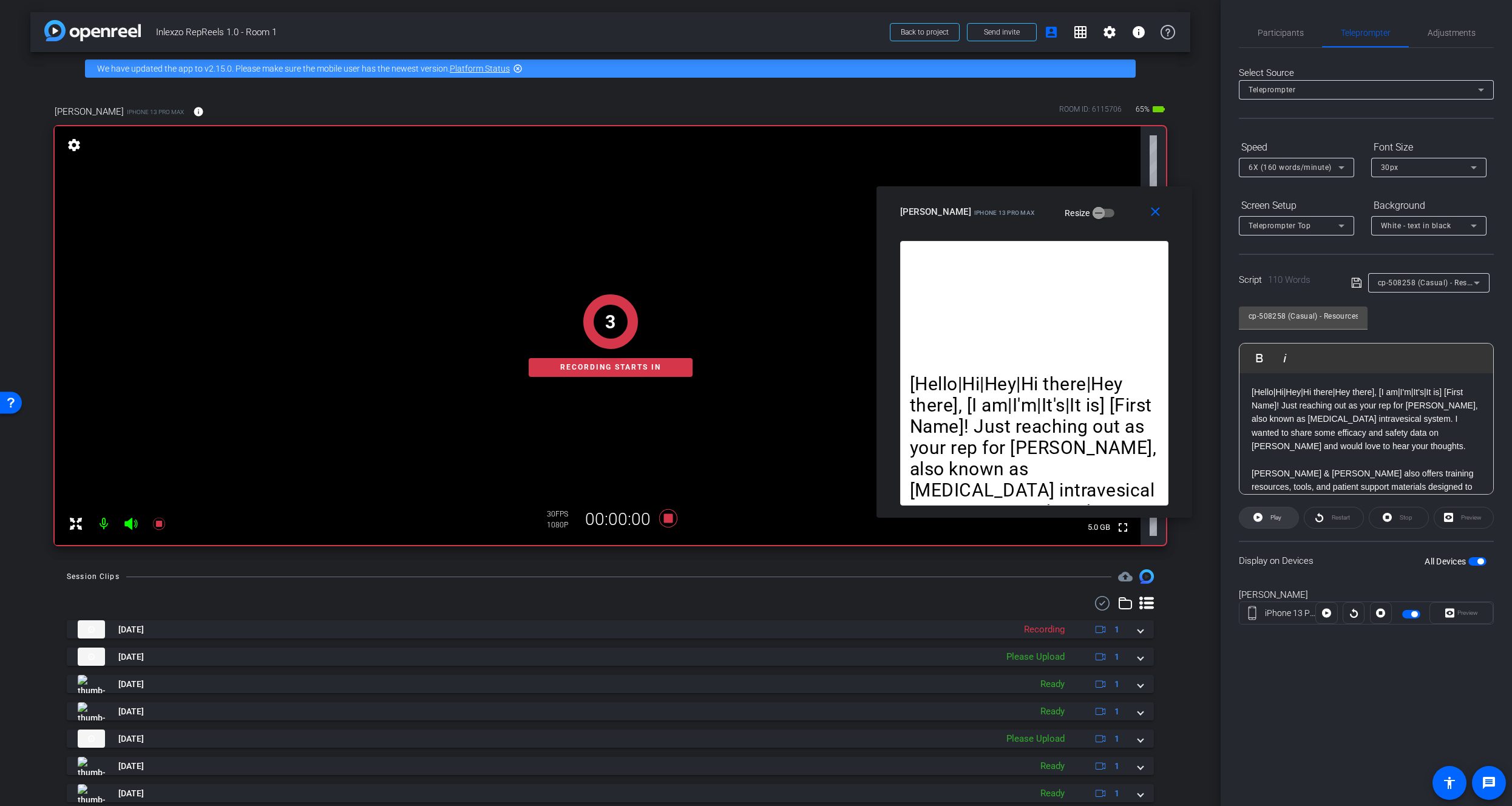
click at [1269, 516] on span "Play" at bounding box center [1274, 518] width 14 height 17
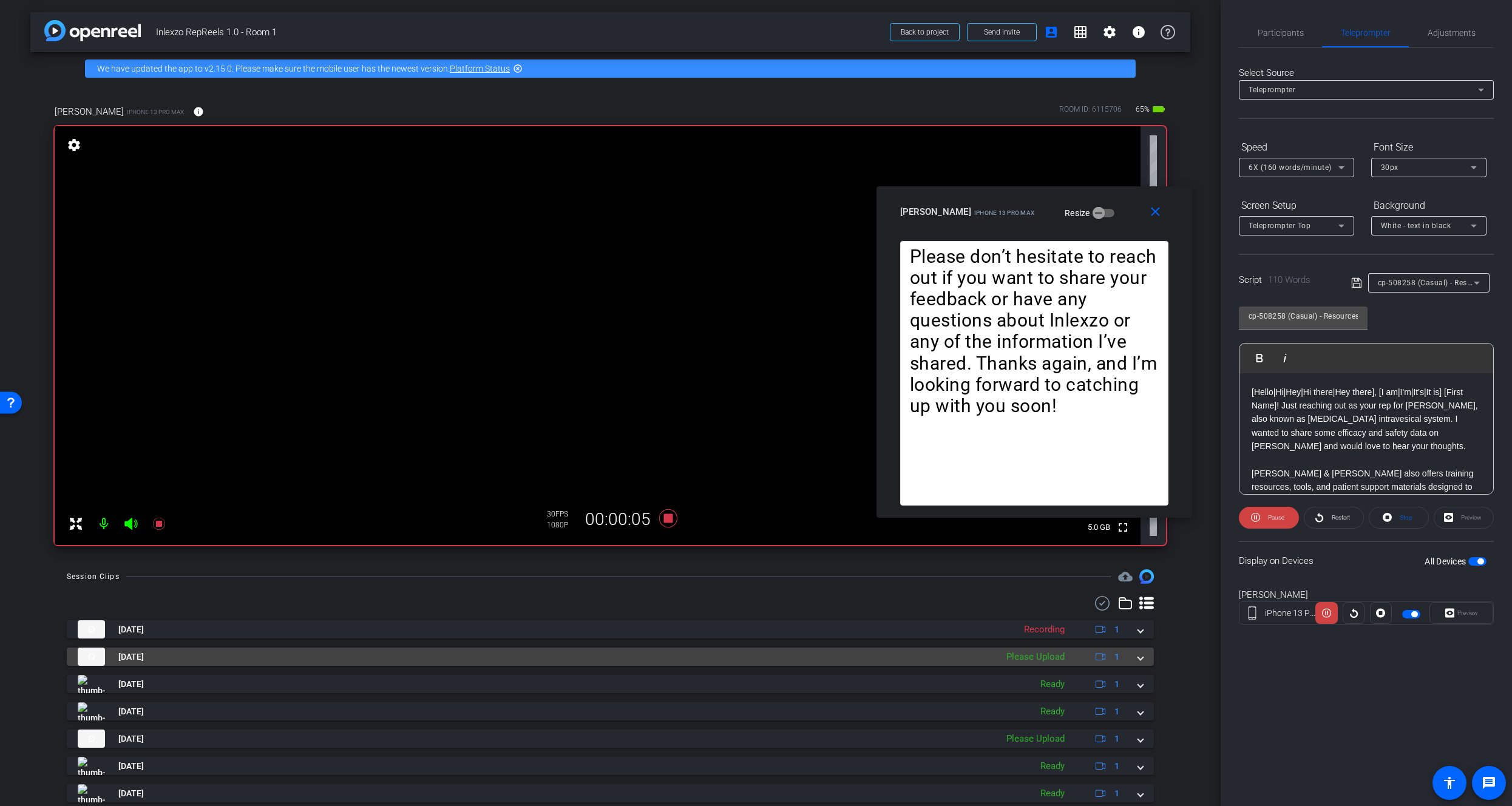
click at [1138, 661] on span at bounding box center [1140, 656] width 5 height 12
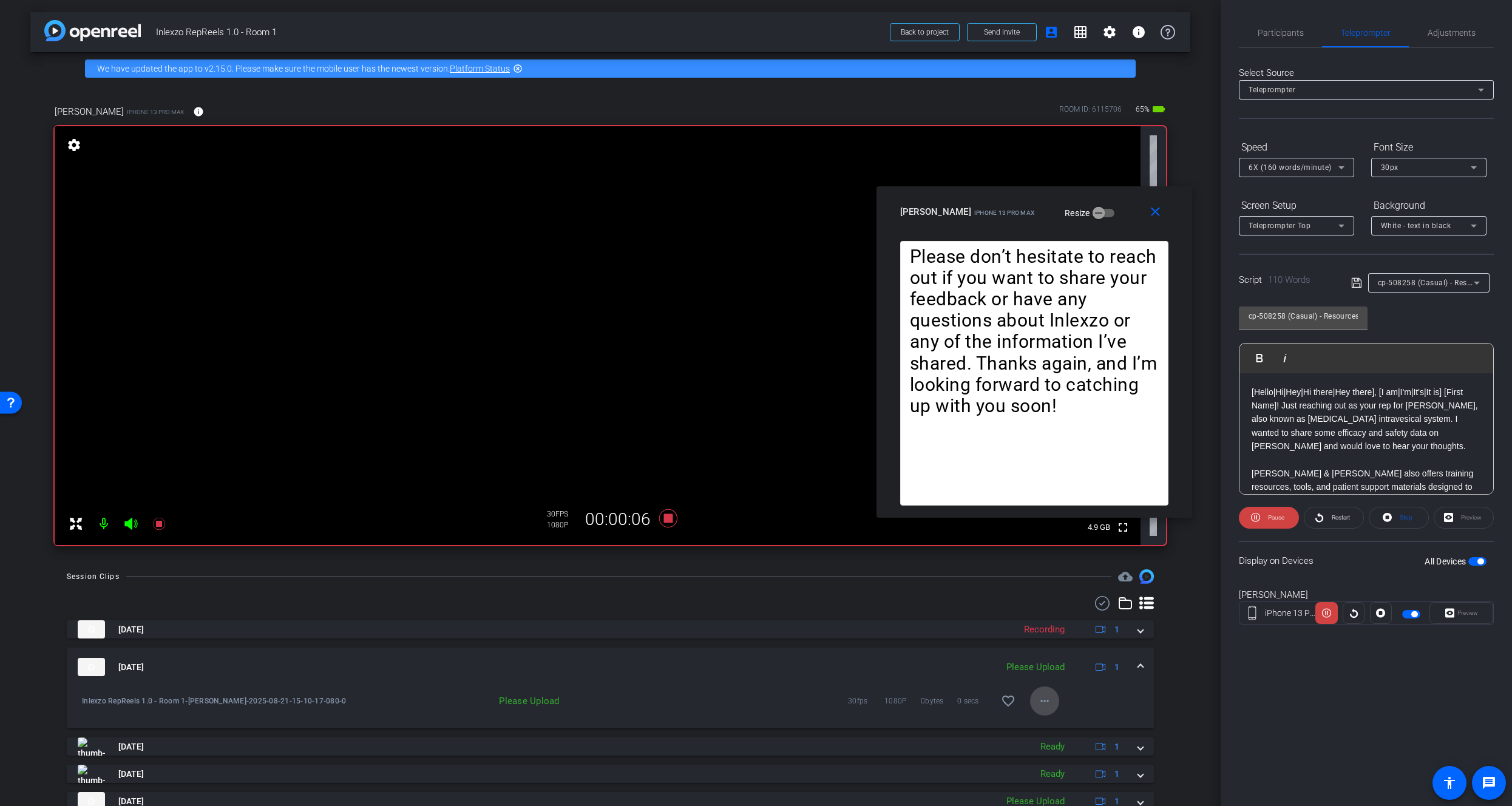
click at [1039, 694] on mat-icon "more_horiz" at bounding box center [1044, 701] width 15 height 15
click at [1050, 759] on span "Delete clip" at bounding box center [1058, 756] width 48 height 15
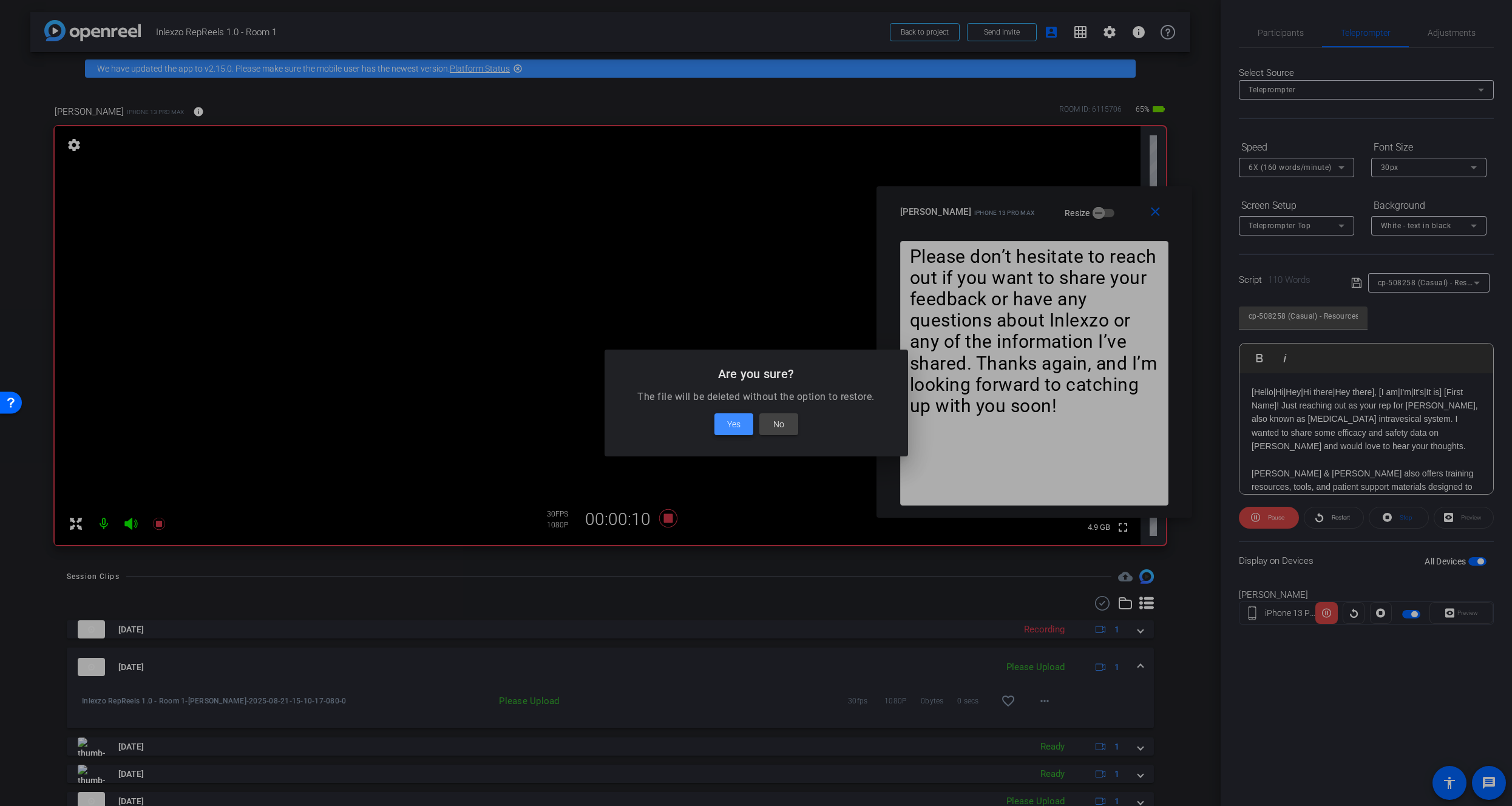
click at [746, 426] on span at bounding box center [734, 423] width 39 height 29
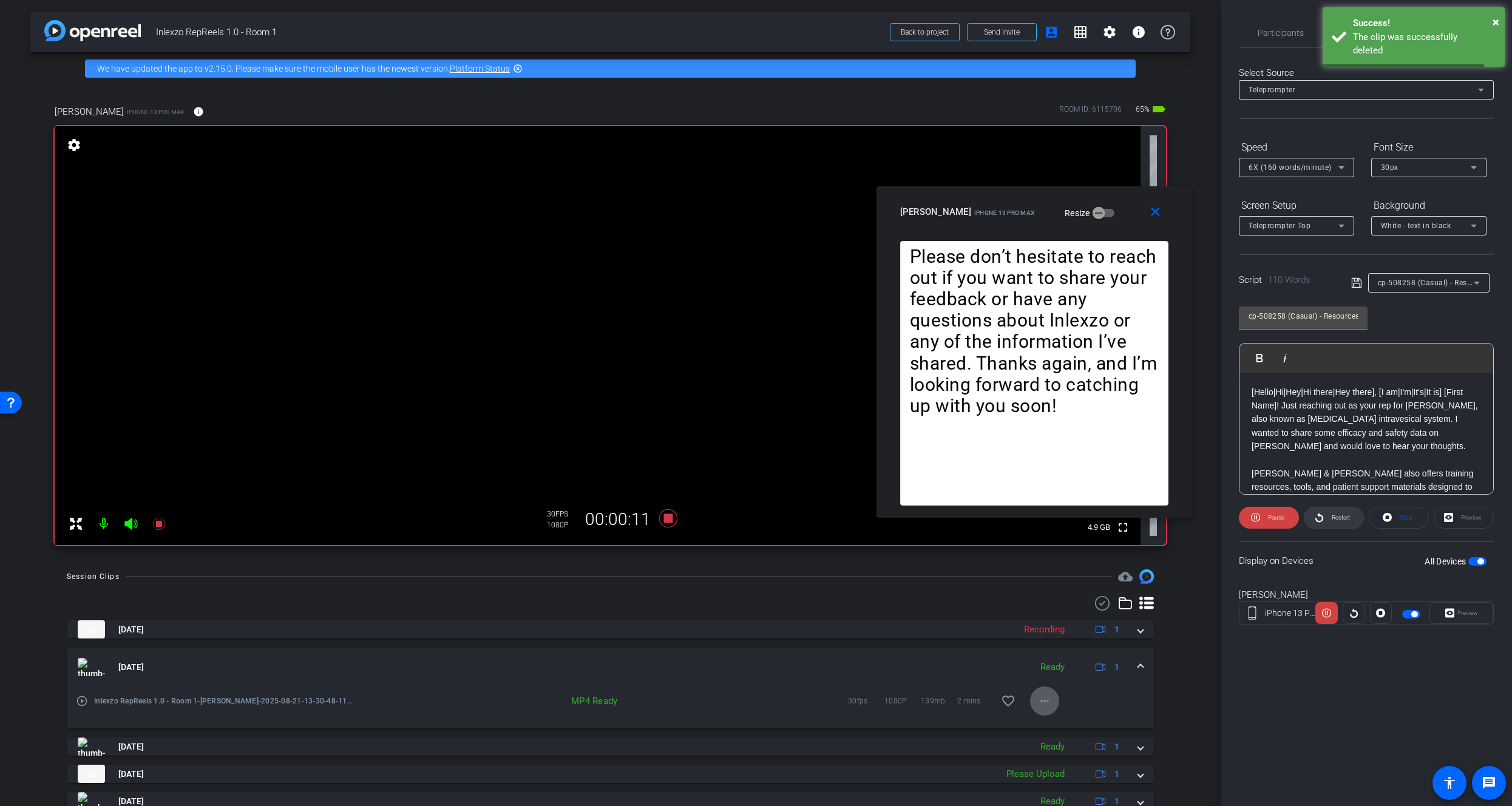
click at [1323, 513] on icon at bounding box center [1319, 517] width 9 height 15
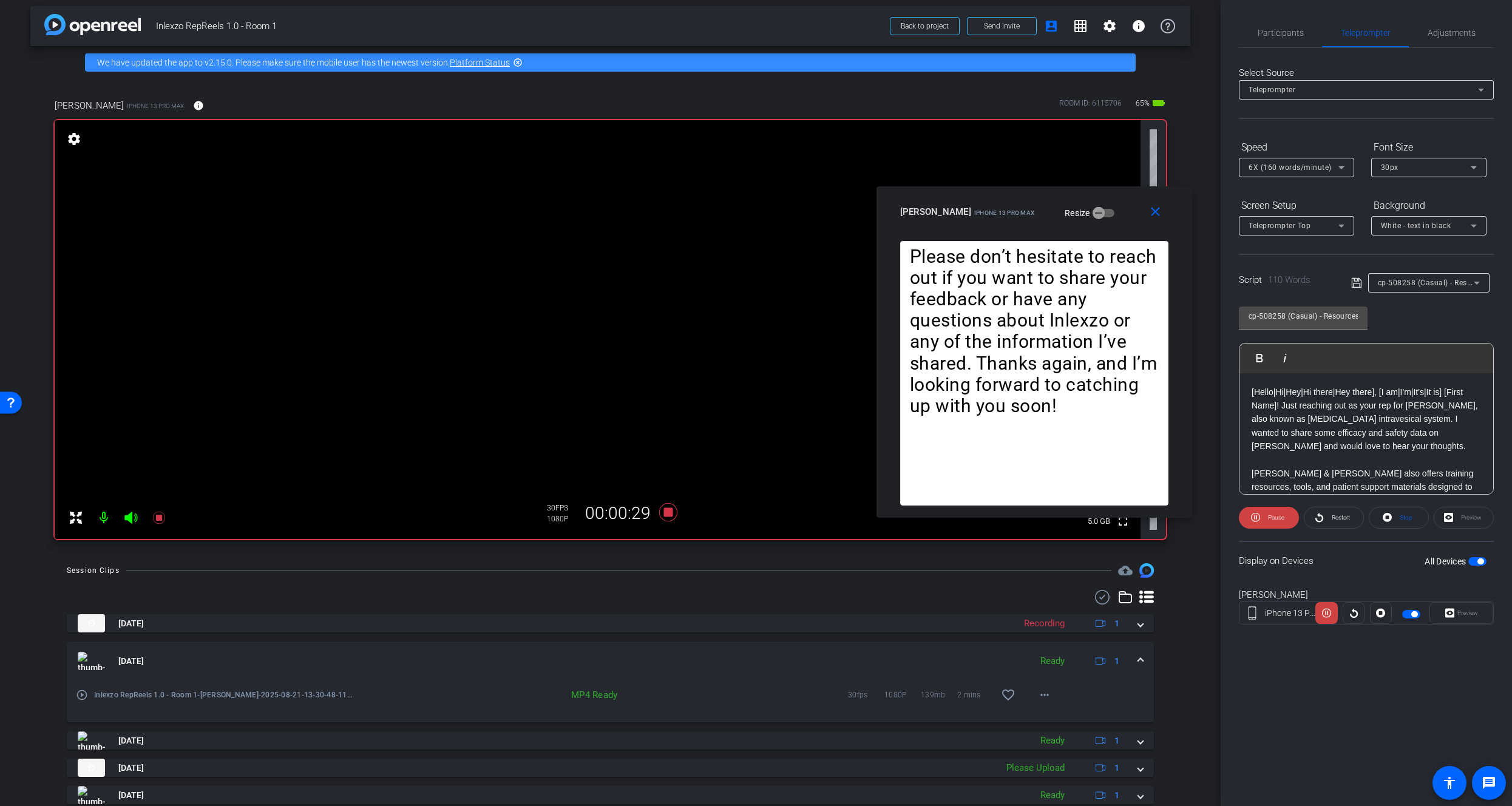
scroll to position [14, 0]
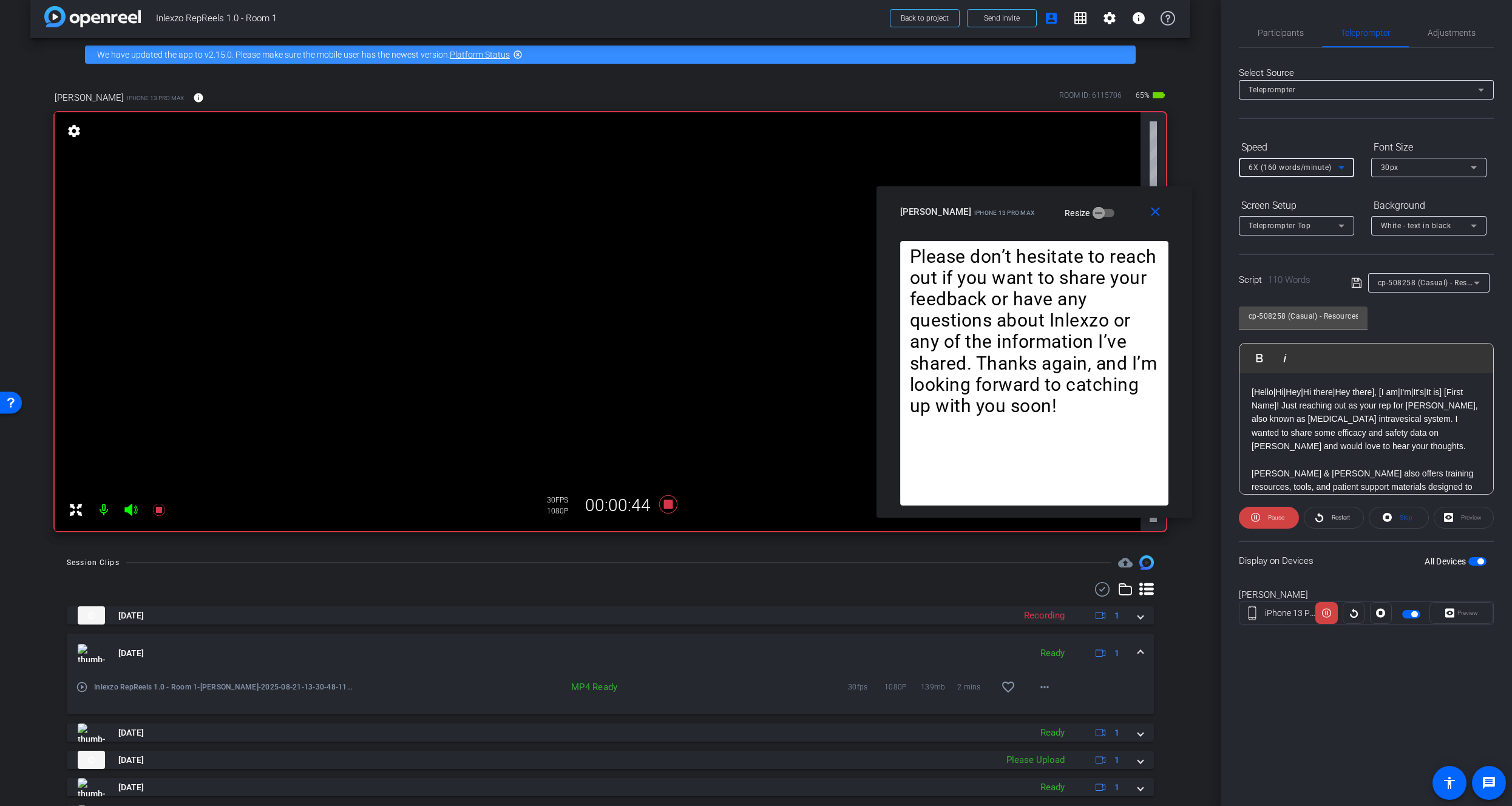
click at [1290, 164] on span "6X (160 words/minute)" at bounding box center [1290, 167] width 83 height 9
drag, startPoint x: 1279, startPoint y: 302, endPoint x: 1346, endPoint y: 447, distance: 159.7
click at [1335, 454] on div "close Eduardo Alcantsr iPhone 13 Pro Max Resize [Hello|Hi|Hey|Hi there|Hey ther…" at bounding box center [756, 403] width 1512 height 806
click at [1415, 309] on div at bounding box center [756, 403] width 1512 height 806
click at [1288, 164] on span "6X (160 words/minute)" at bounding box center [1290, 167] width 83 height 9
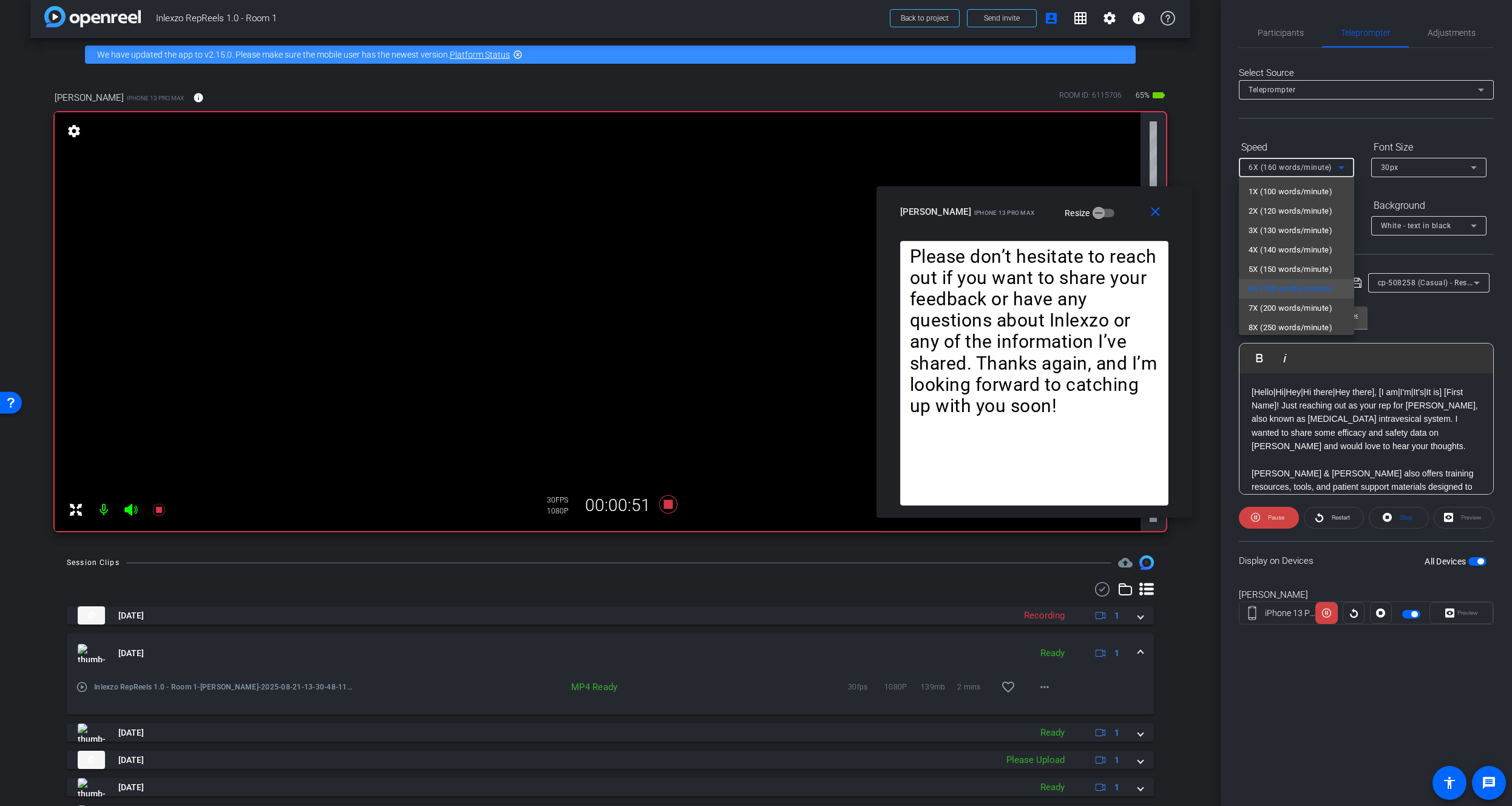
click at [1283, 302] on span "7X (200 words/minute)" at bounding box center [1290, 308] width 83 height 15
click at [1333, 532] on openreel-capture-teleprompter "Speed 7X (200 words/minute) Font Size 30px Screen Setup Teleprompter Top Backgr…" at bounding box center [1366, 391] width 255 height 508
click at [1333, 525] on span at bounding box center [1333, 517] width 58 height 29
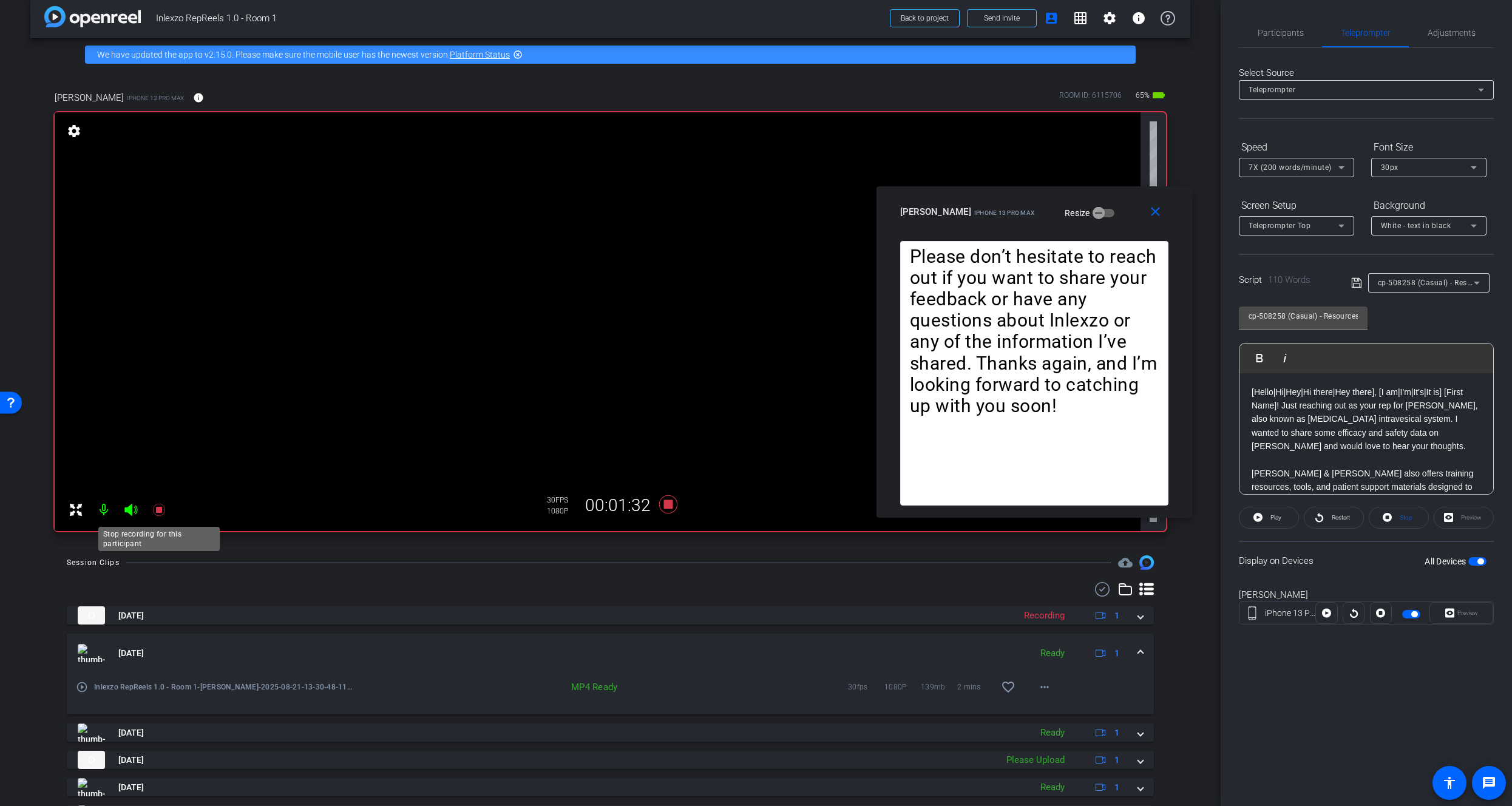
click at [163, 511] on icon at bounding box center [159, 509] width 15 height 15
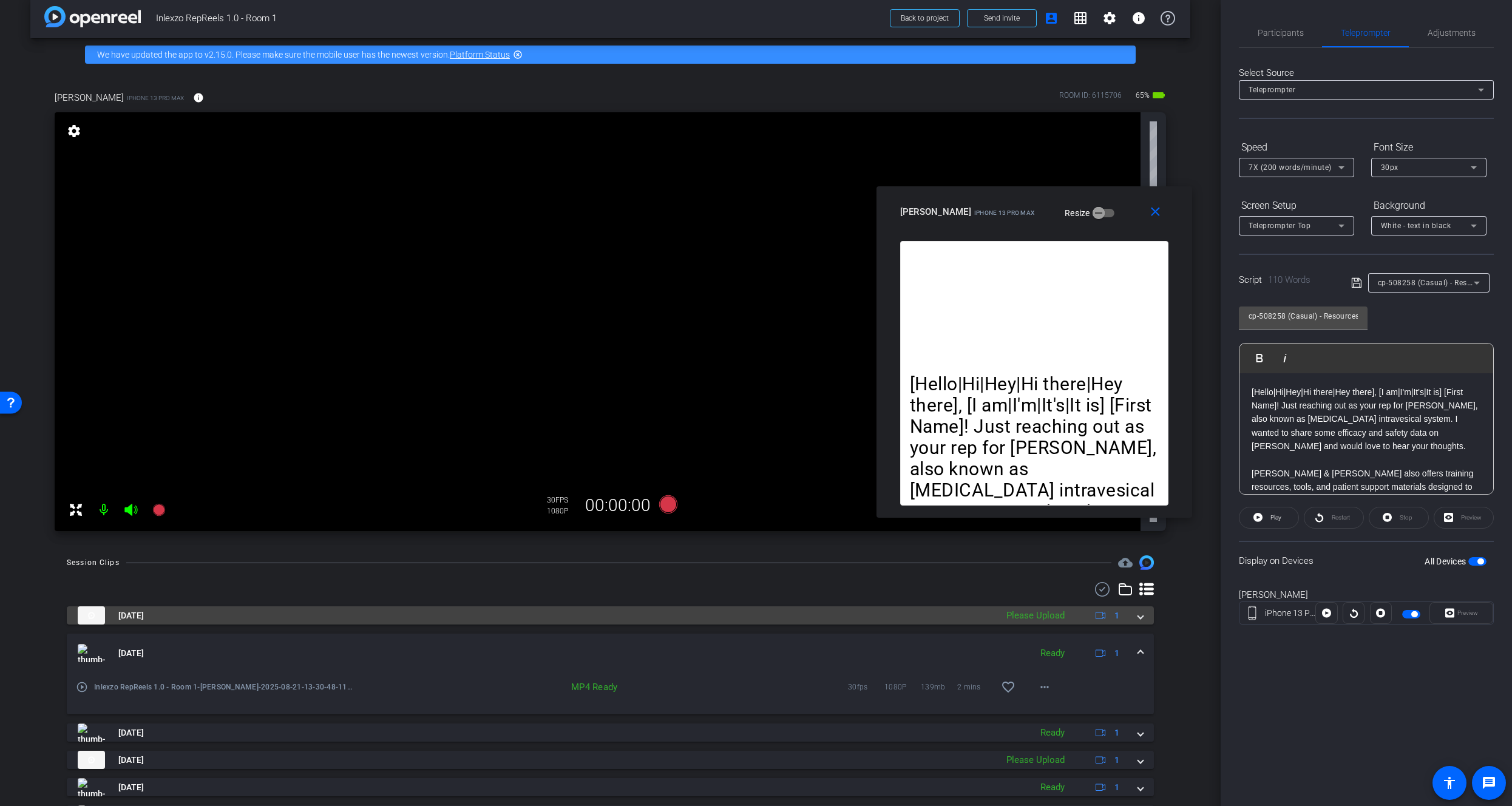
click at [1138, 617] on mat-expansion-panel-header "Aug 21, 2025 Please Upload 1" at bounding box center [611, 615] width 1087 height 18
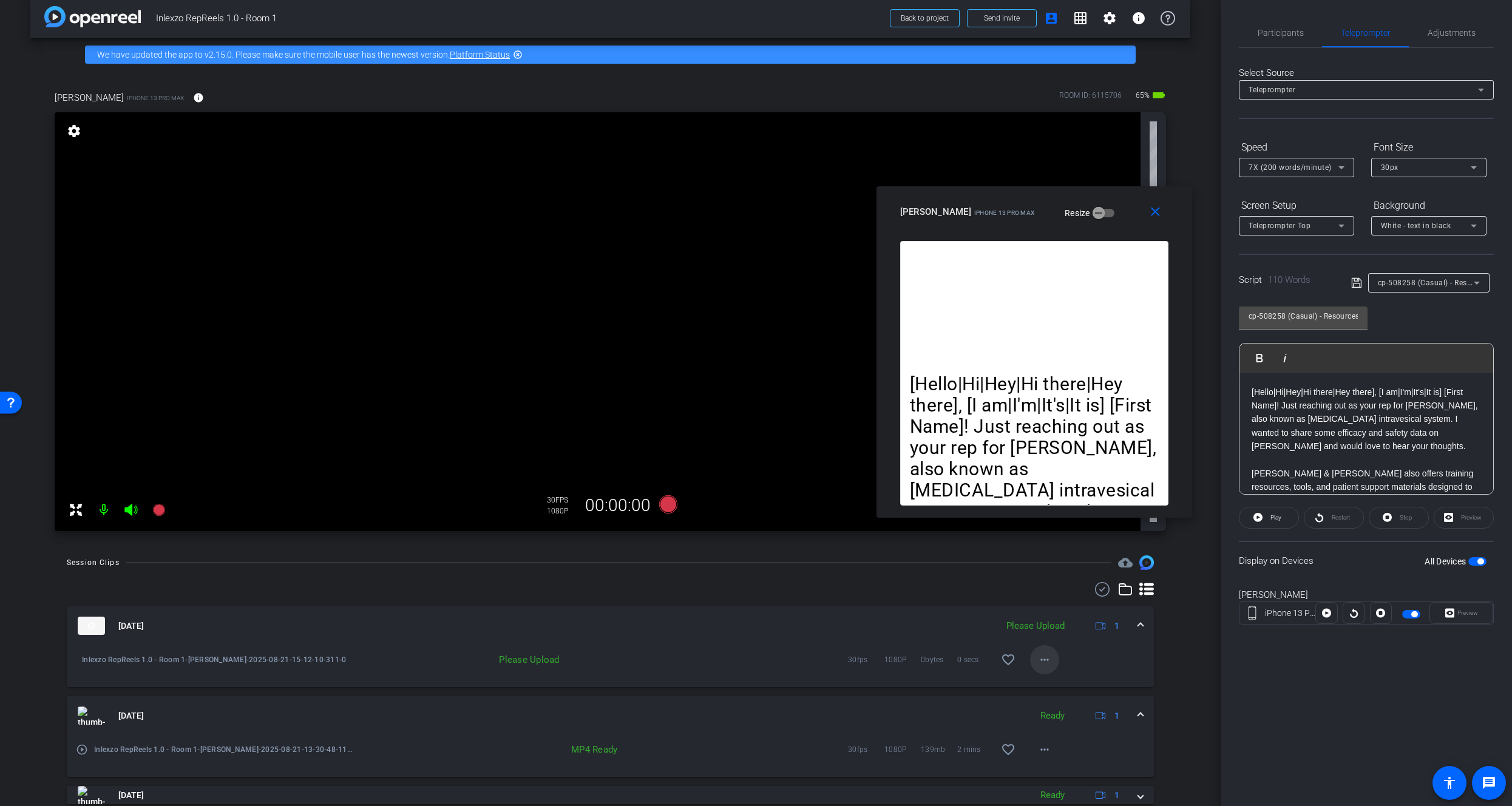
click at [1037, 661] on mat-icon "more_horiz" at bounding box center [1044, 659] width 15 height 15
drag, startPoint x: 1050, startPoint y: 681, endPoint x: 1091, endPoint y: 639, distance: 58.7
click at [1050, 681] on span "Upload" at bounding box center [1058, 684] width 48 height 15
click at [1269, 26] on span "Participants" at bounding box center [1280, 32] width 46 height 29
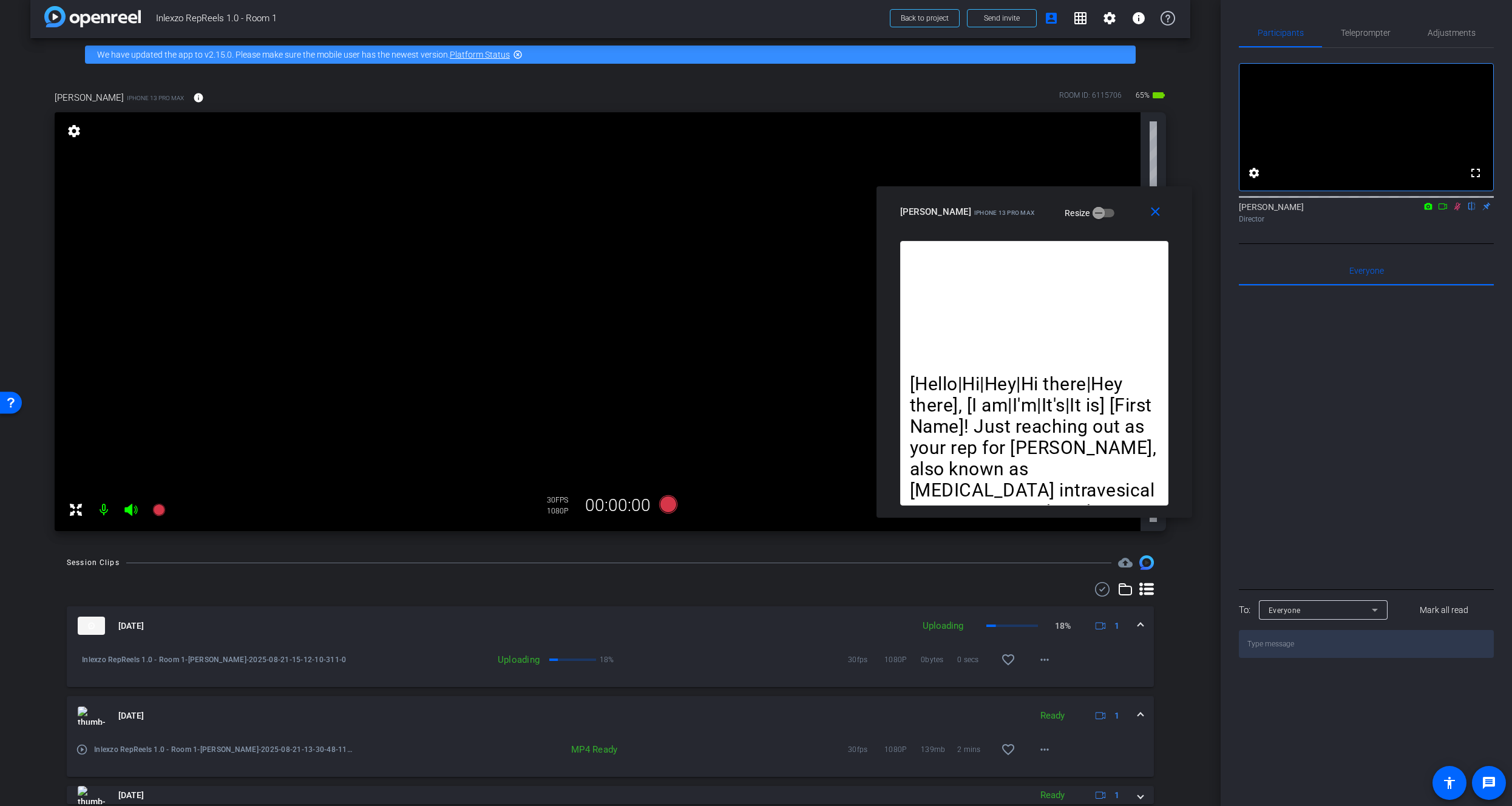
click at [1457, 210] on icon at bounding box center [1457, 207] width 7 height 8
click at [1364, 30] on span "Teleprompter" at bounding box center [1365, 33] width 50 height 9
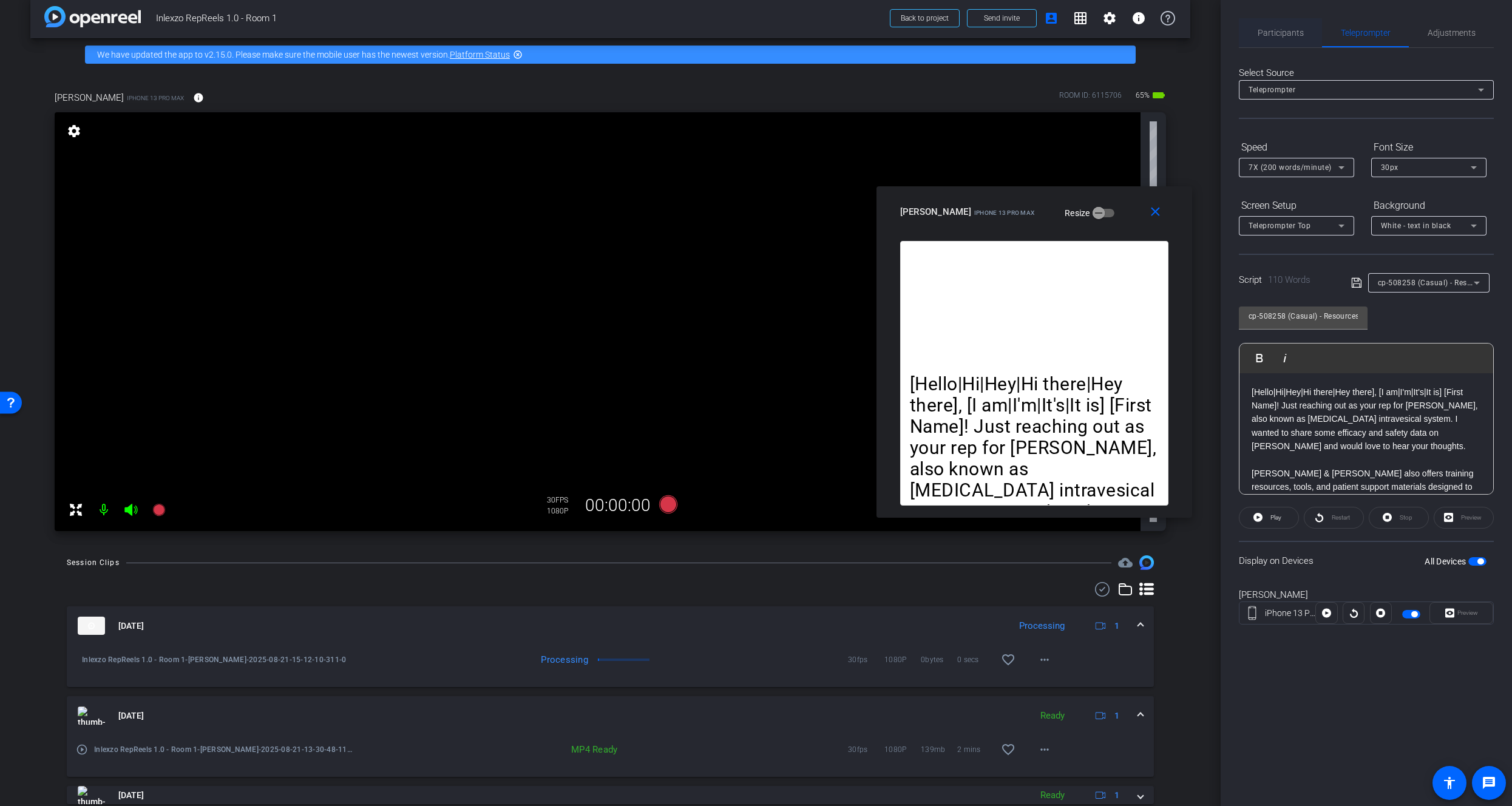
click at [1280, 31] on span "Participants" at bounding box center [1280, 33] width 46 height 9
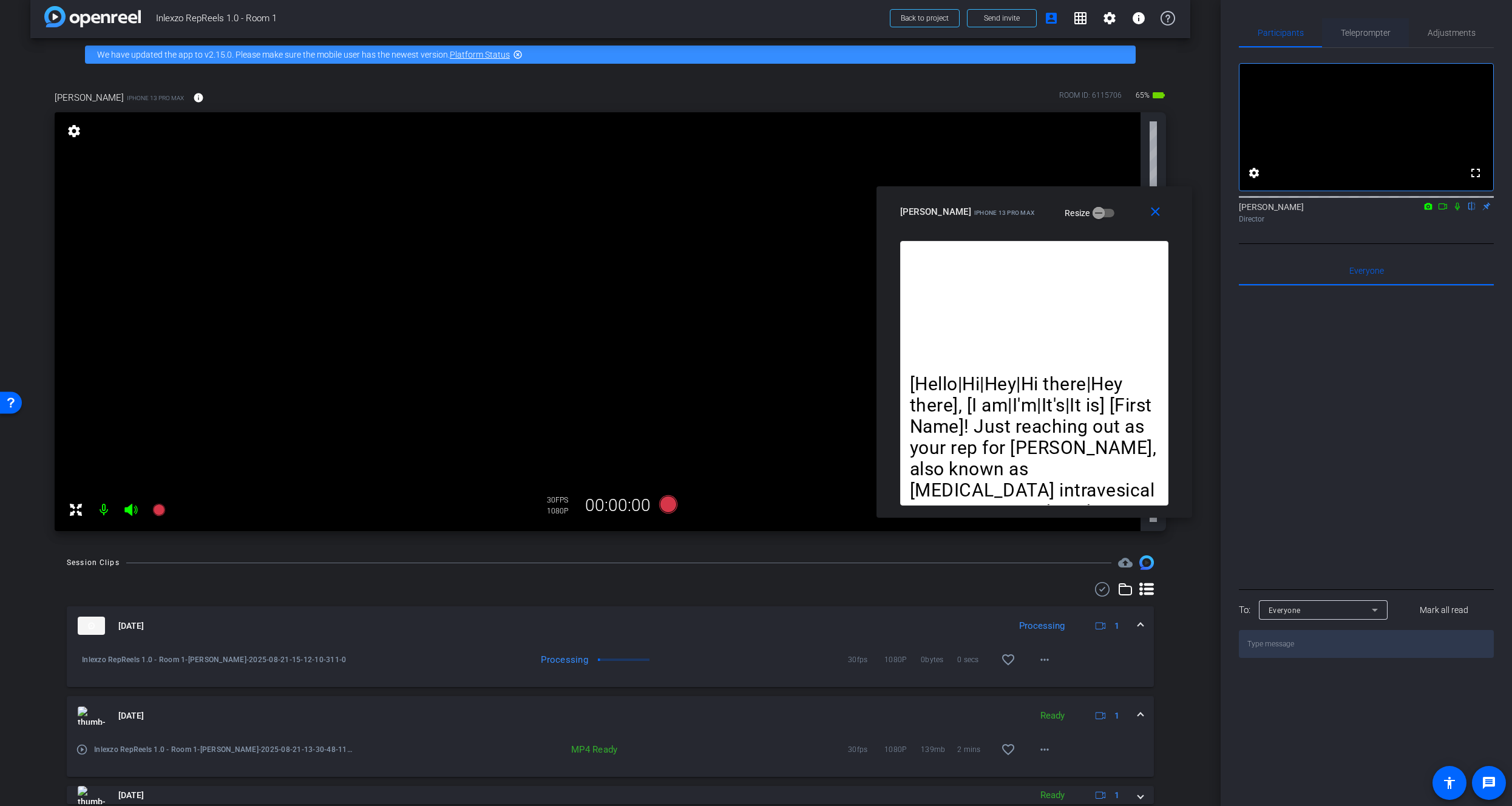
click at [1361, 33] on span "Teleprompter" at bounding box center [1365, 33] width 50 height 9
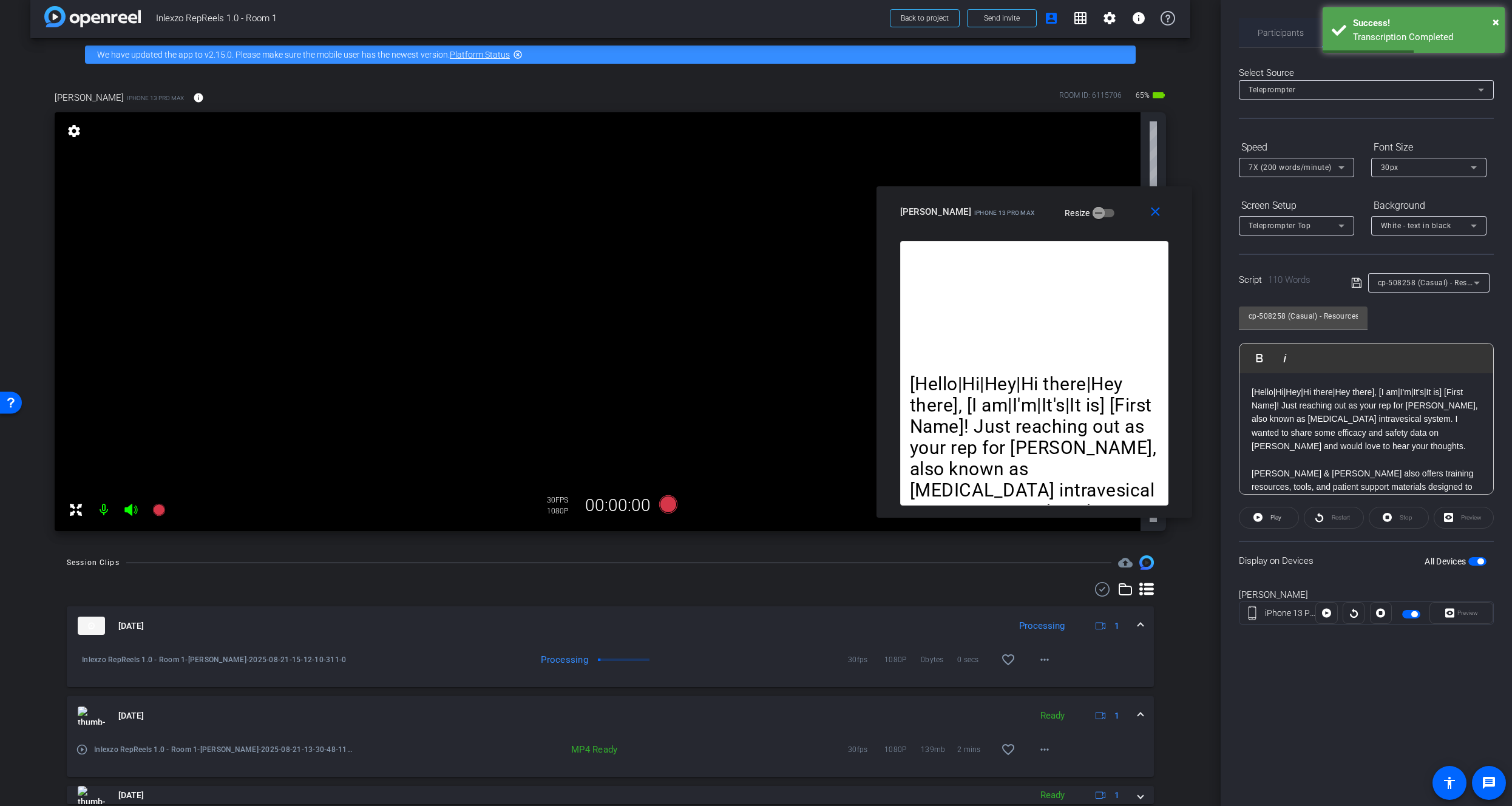
click at [1270, 34] on span "Participants" at bounding box center [1280, 33] width 46 height 9
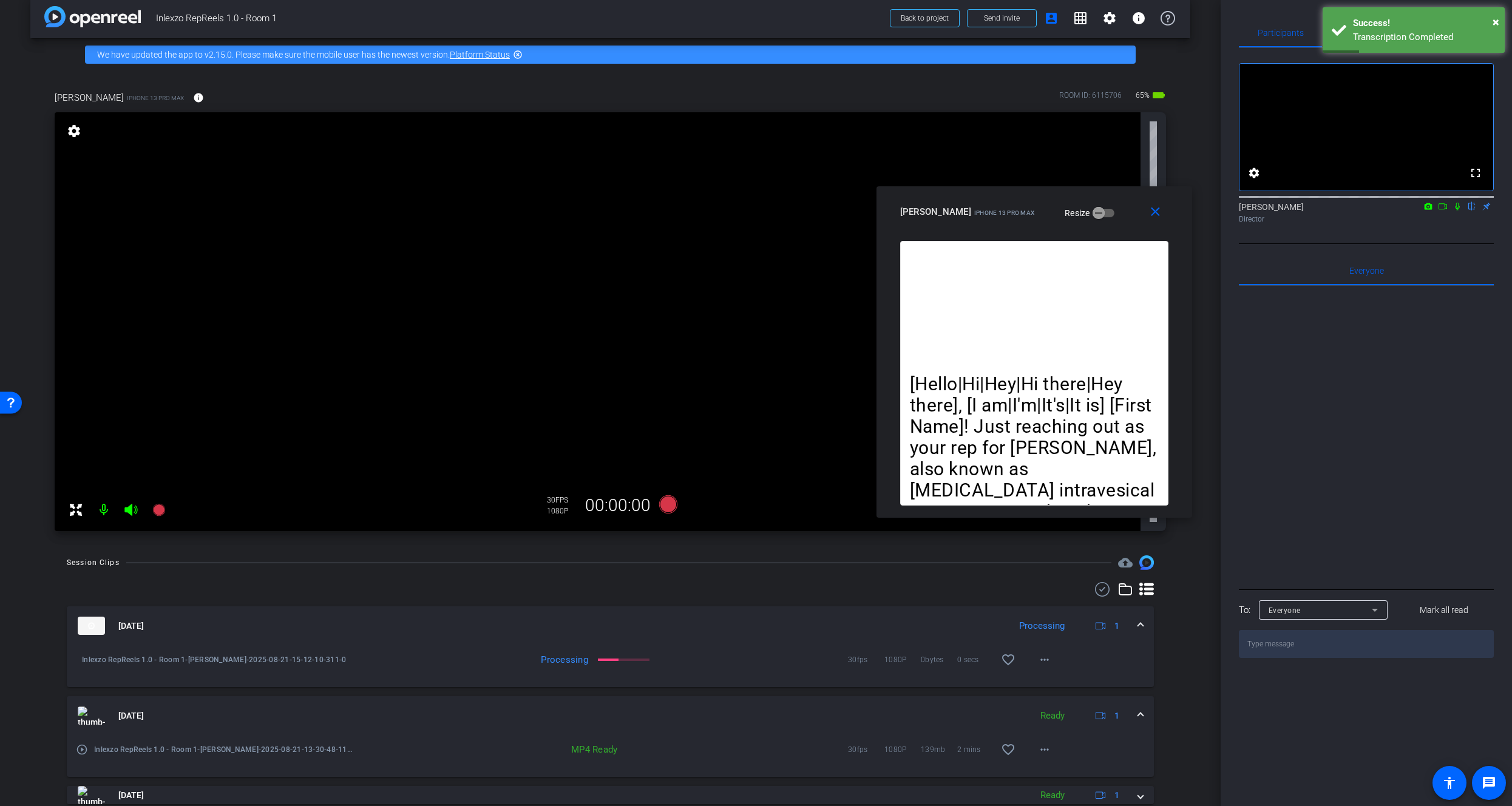
click at [1456, 224] on div "James Monte flip Director" at bounding box center [1366, 213] width 255 height 23
click at [1458, 210] on icon at bounding box center [1457, 206] width 9 height 9
click at [1434, 36] on span "Adjustments" at bounding box center [1451, 33] width 48 height 9
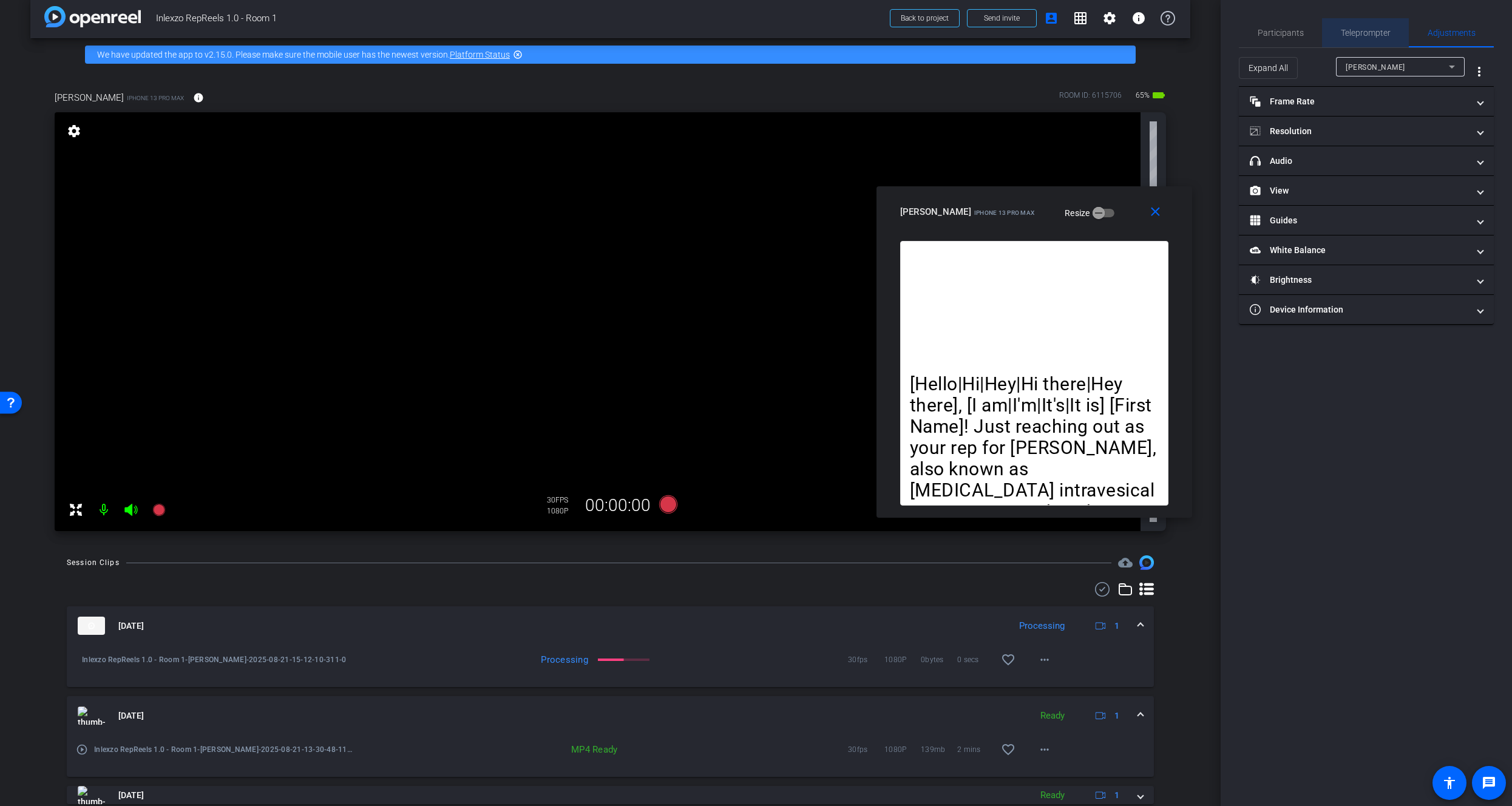
click at [1362, 32] on span "Teleprompter" at bounding box center [1365, 33] width 50 height 9
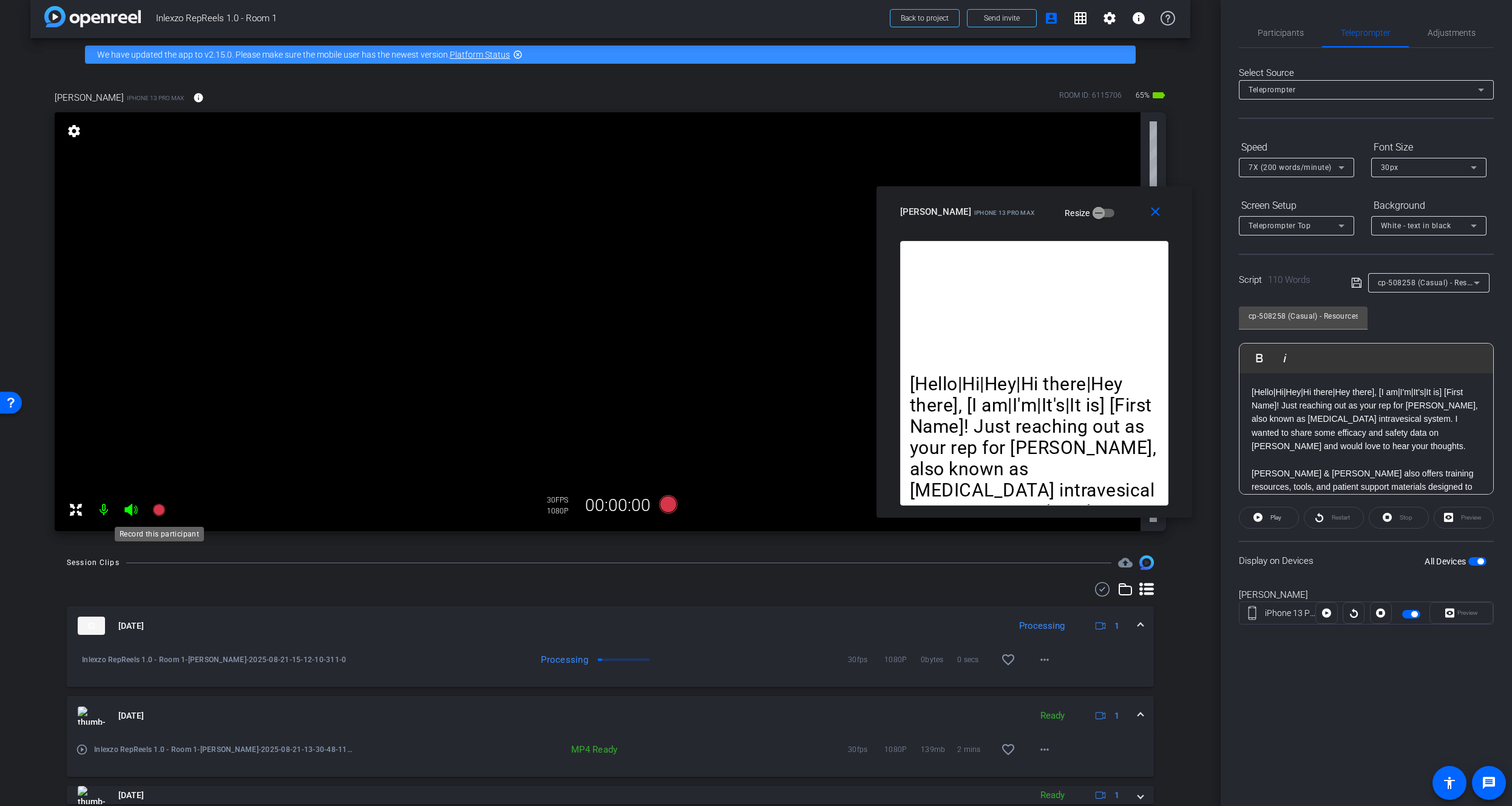
click at [162, 513] on icon at bounding box center [158, 510] width 12 height 12
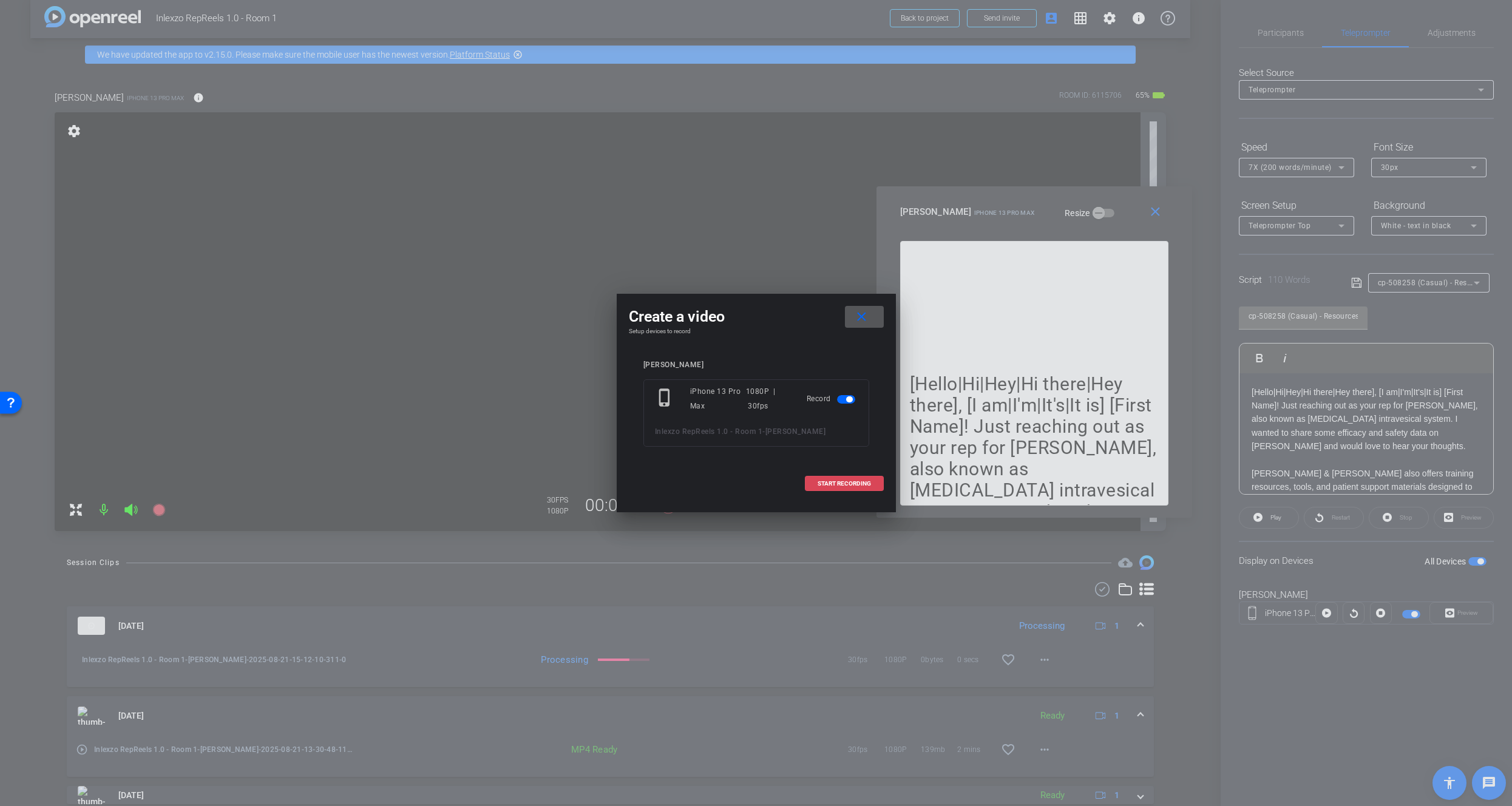
click at [814, 483] on span at bounding box center [845, 483] width 78 height 29
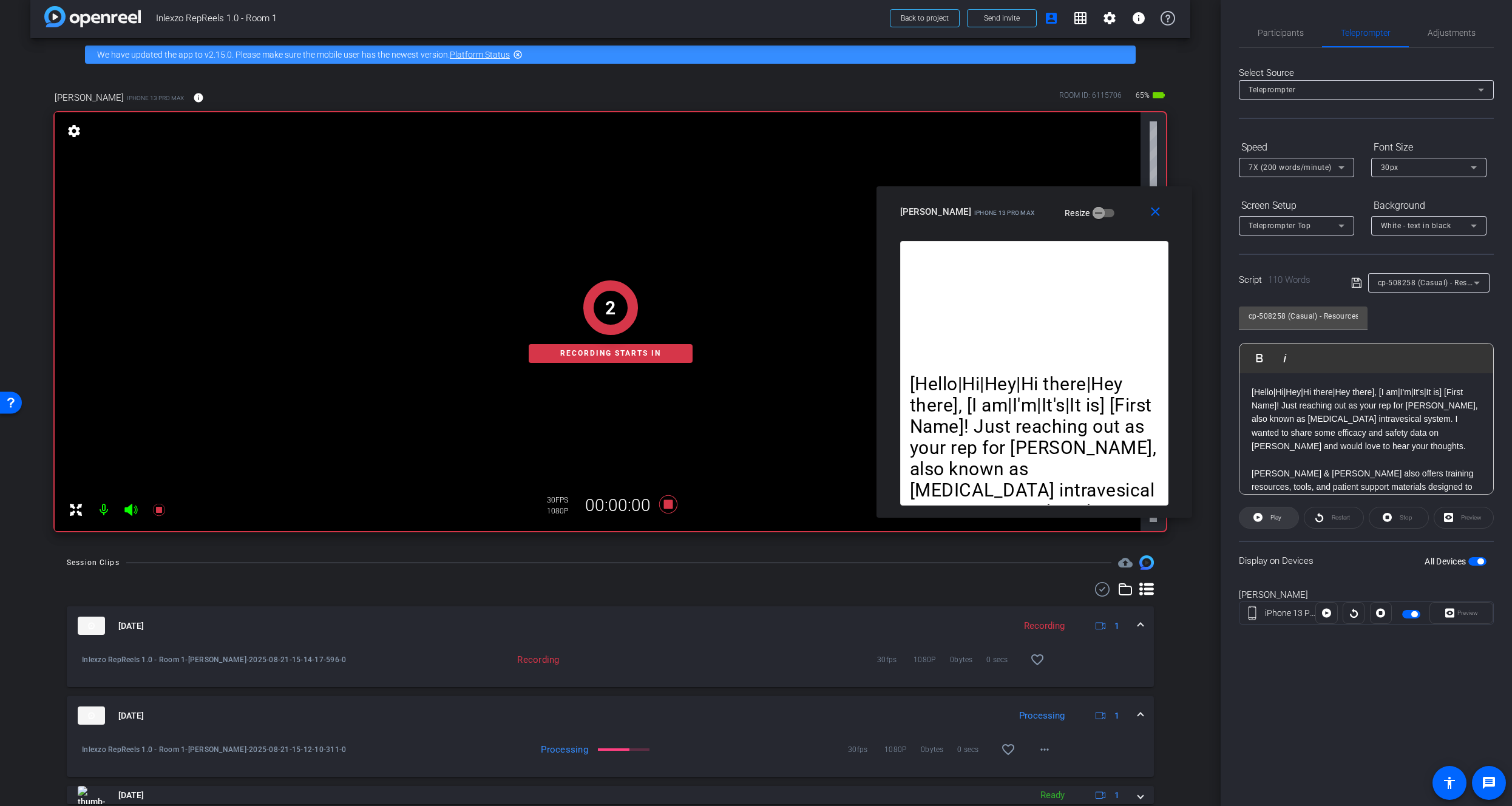
click at [1274, 515] on span "Play" at bounding box center [1276, 517] width 11 height 7
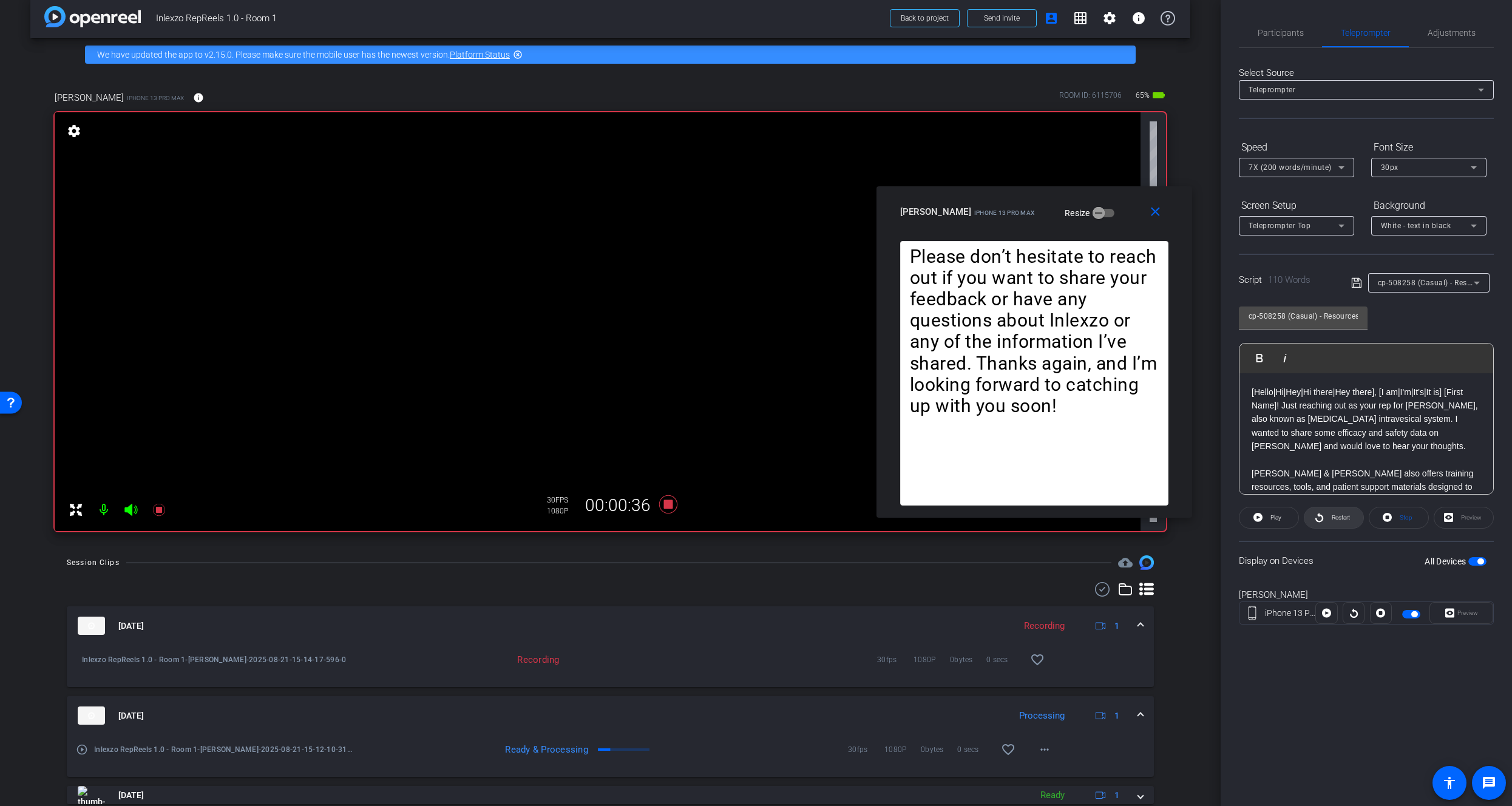
click at [1316, 517] on icon at bounding box center [1319, 517] width 9 height 15
click at [1319, 516] on icon at bounding box center [1319, 518] width 8 height 9
click at [1336, 511] on span "Restart" at bounding box center [1339, 518] width 21 height 17
click at [1436, 30] on span "Adjustments" at bounding box center [1451, 33] width 48 height 9
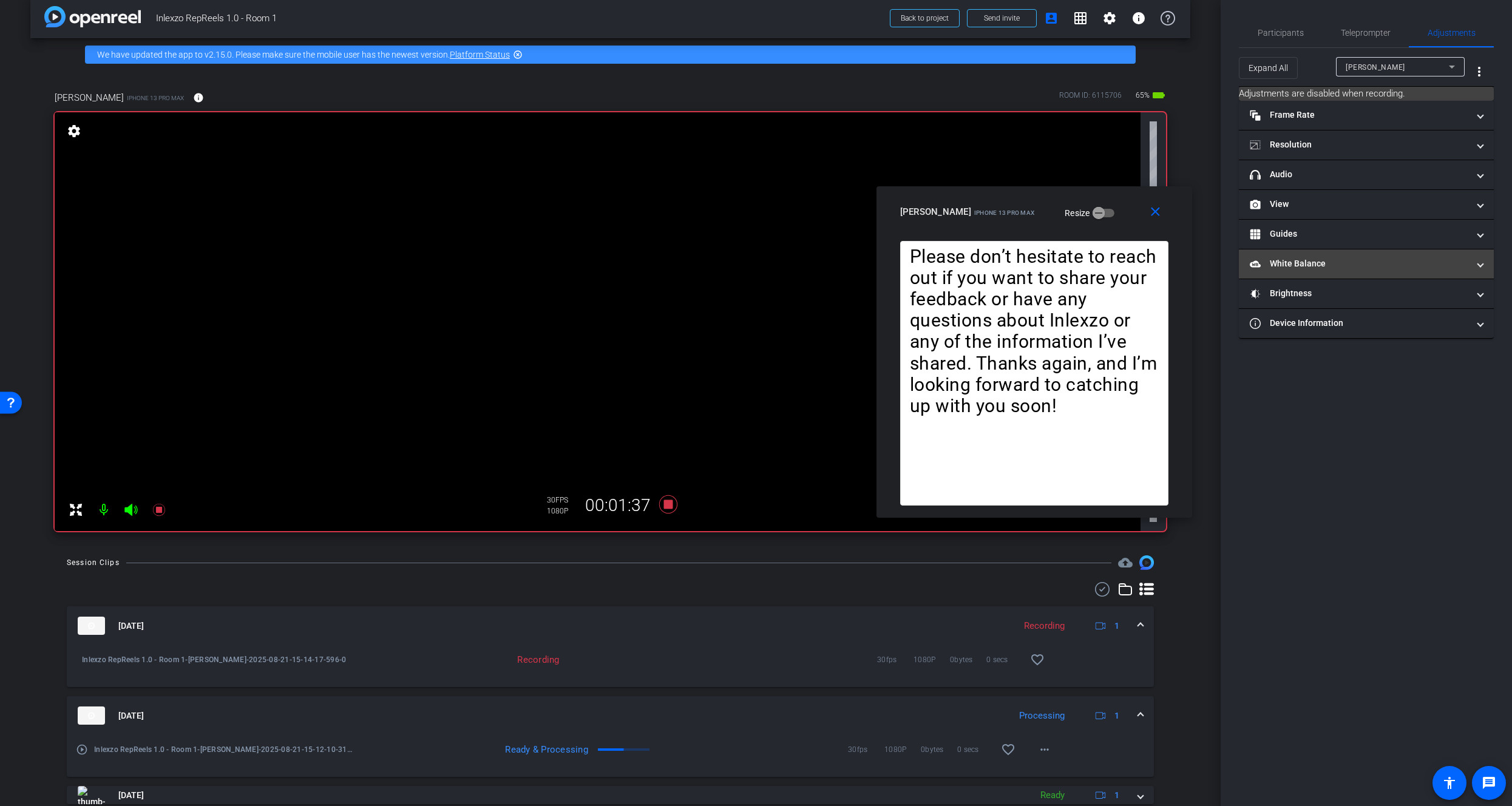
click at [1311, 262] on mat-panel-title "White Balance White Balance" at bounding box center [1359, 263] width 218 height 12
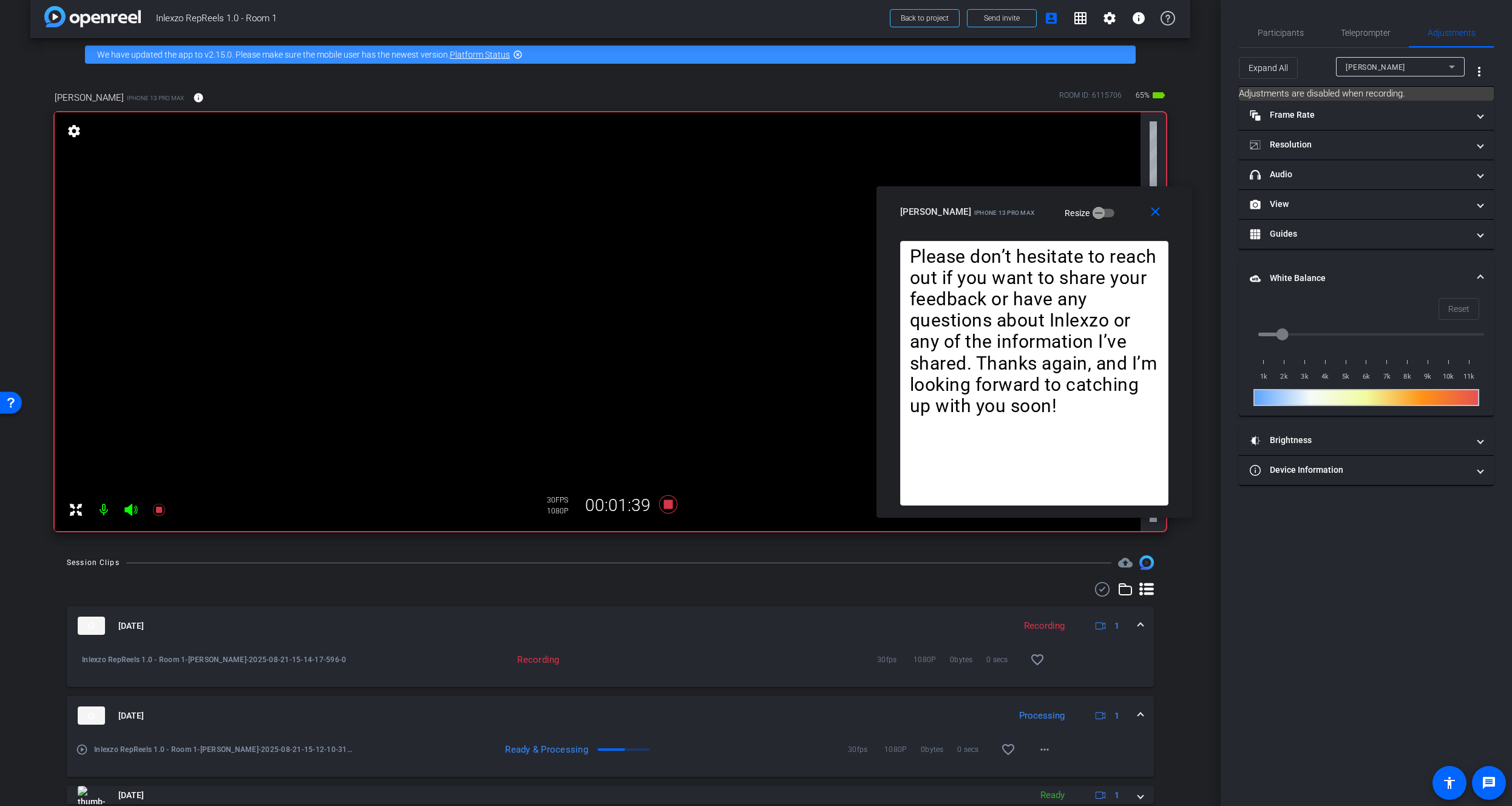
click at [1314, 275] on mat-panel-title "White Balance White Balance" at bounding box center [1359, 278] width 218 height 12
click at [1341, 34] on span "Teleprompter" at bounding box center [1365, 33] width 50 height 9
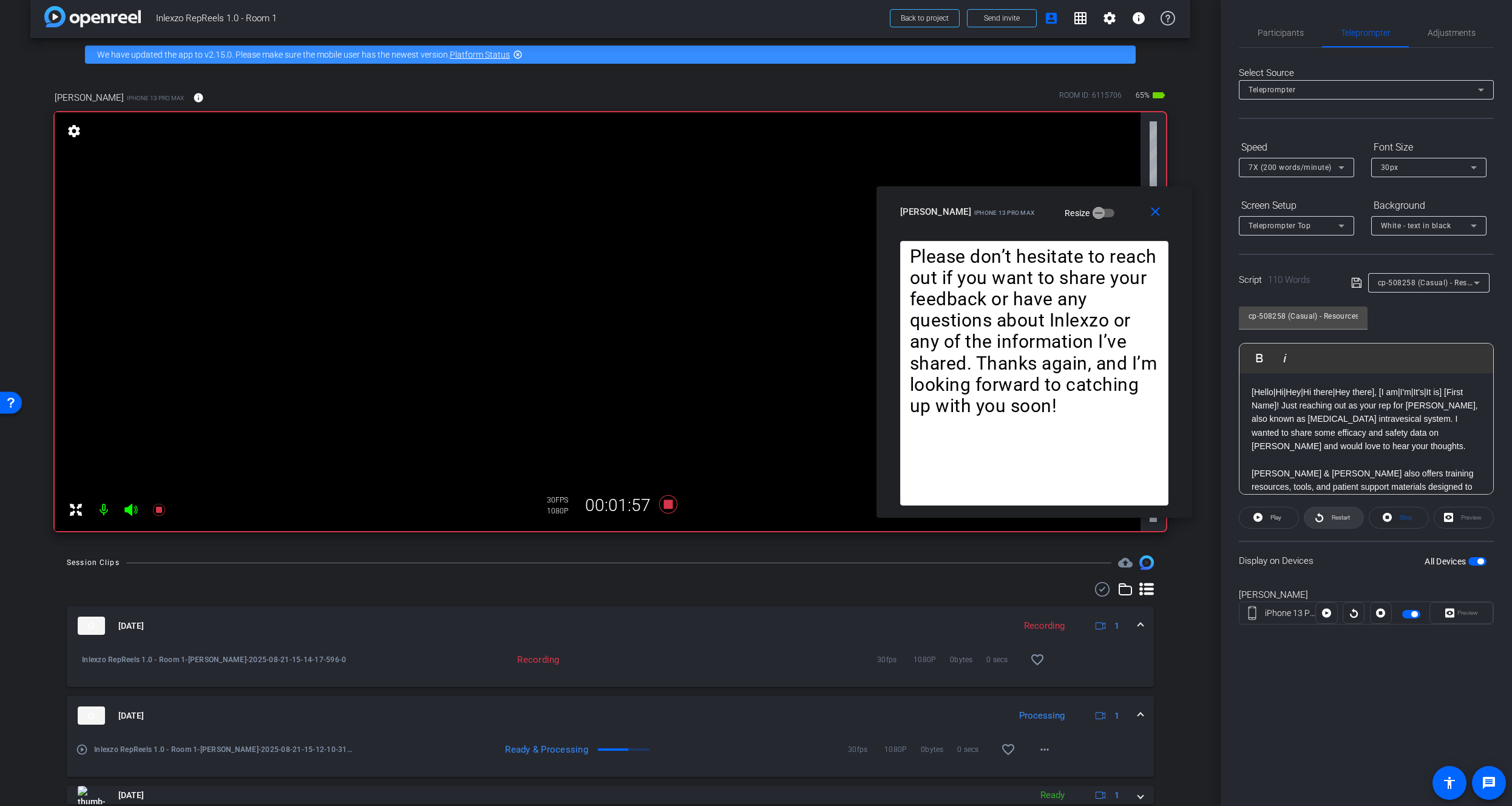
click at [1332, 512] on span "Restart" at bounding box center [1339, 518] width 21 height 17
click at [1347, 518] on span "Restart" at bounding box center [1340, 517] width 18 height 7
click at [160, 509] on icon at bounding box center [158, 510] width 12 height 12
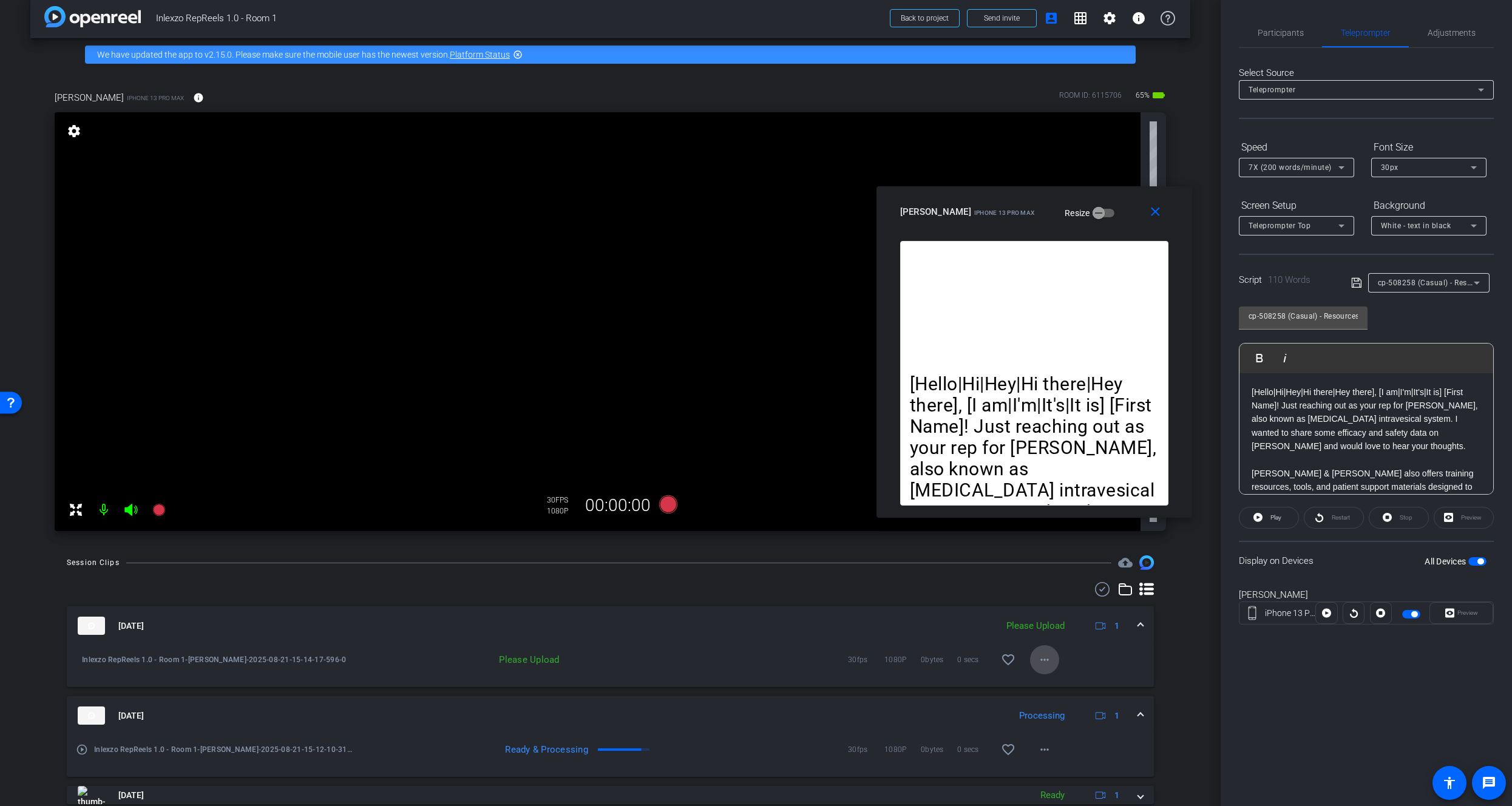
click at [1030, 656] on span at bounding box center [1044, 659] width 29 height 29
click at [1052, 686] on span "Upload" at bounding box center [1058, 684] width 48 height 15
click at [1277, 20] on span "Participants" at bounding box center [1280, 32] width 46 height 29
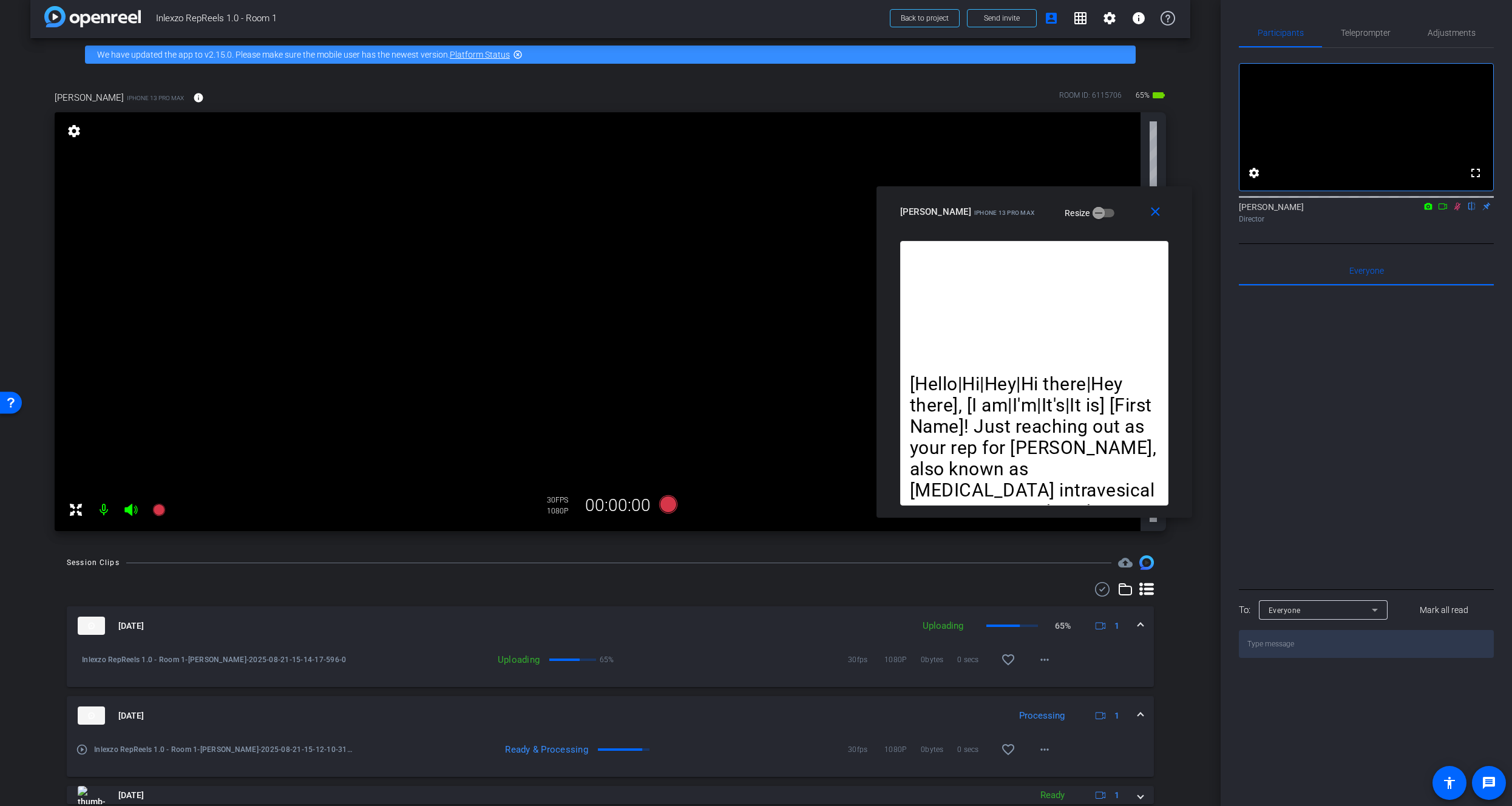
click at [1459, 210] on icon at bounding box center [1457, 206] width 9 height 9
click at [1376, 40] on span "Teleprompter" at bounding box center [1365, 32] width 50 height 29
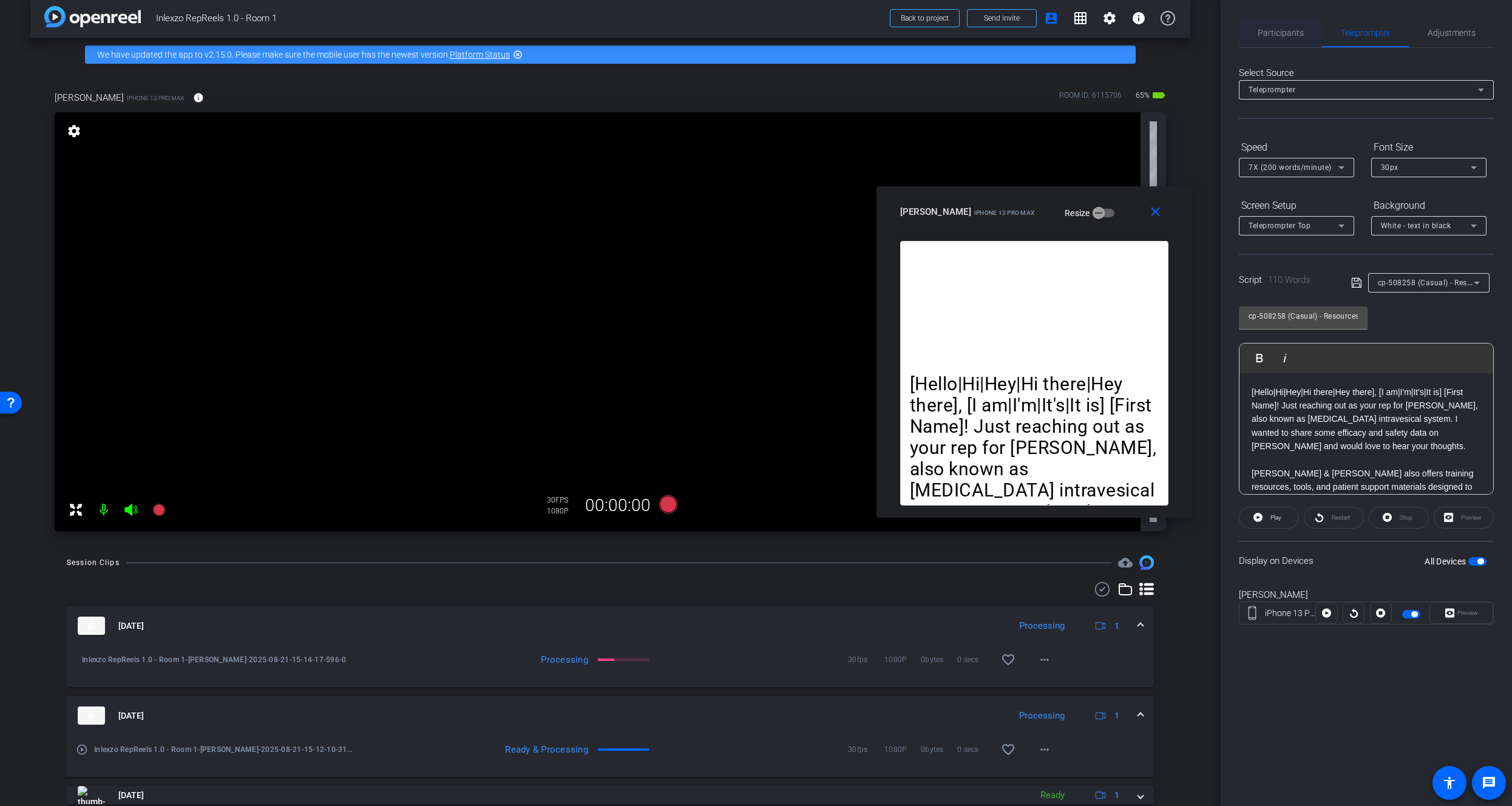
click at [1298, 34] on span "Participants" at bounding box center [1280, 33] width 46 height 9
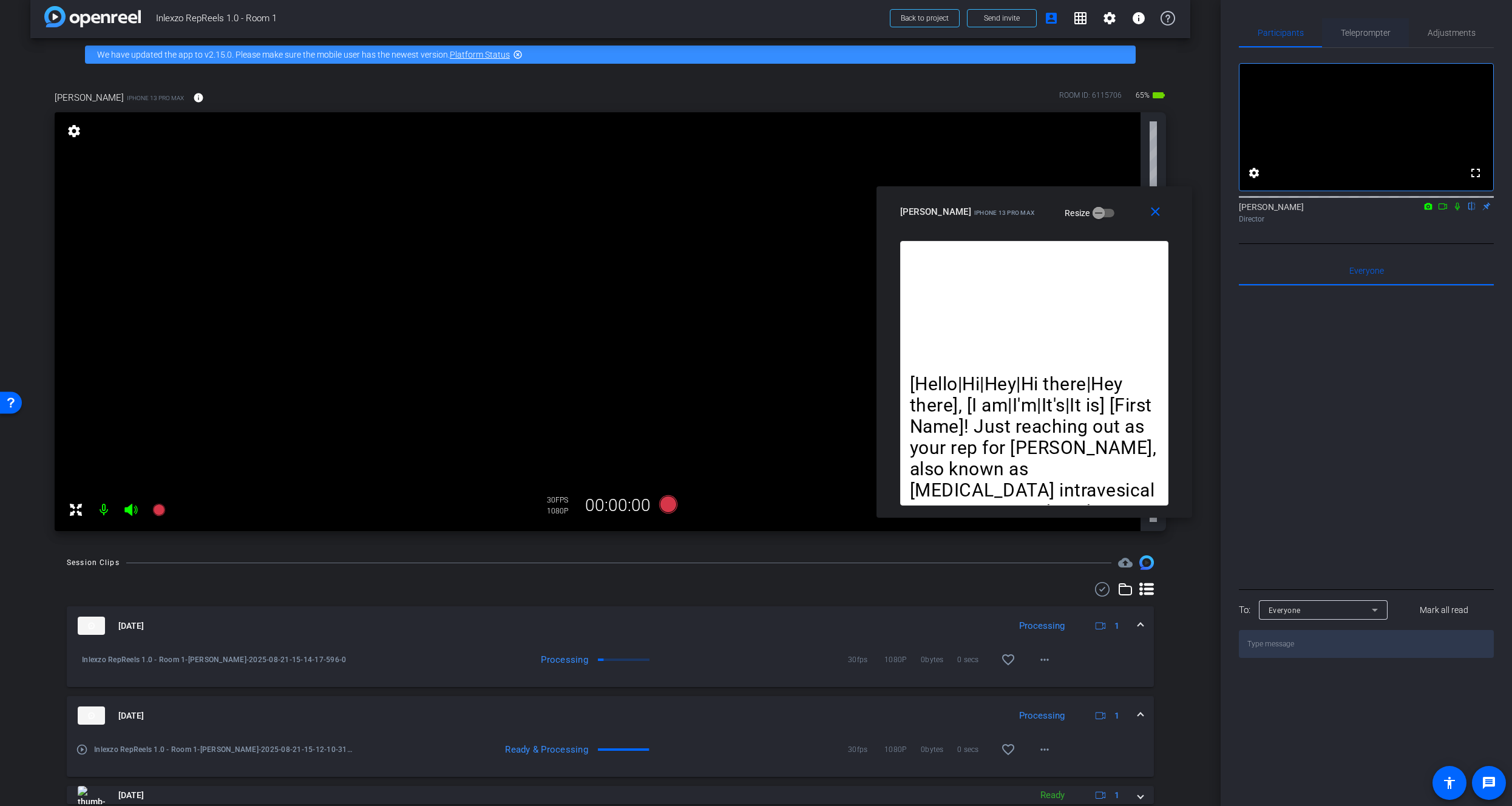
click at [1365, 34] on span "Teleprompter" at bounding box center [1365, 33] width 50 height 9
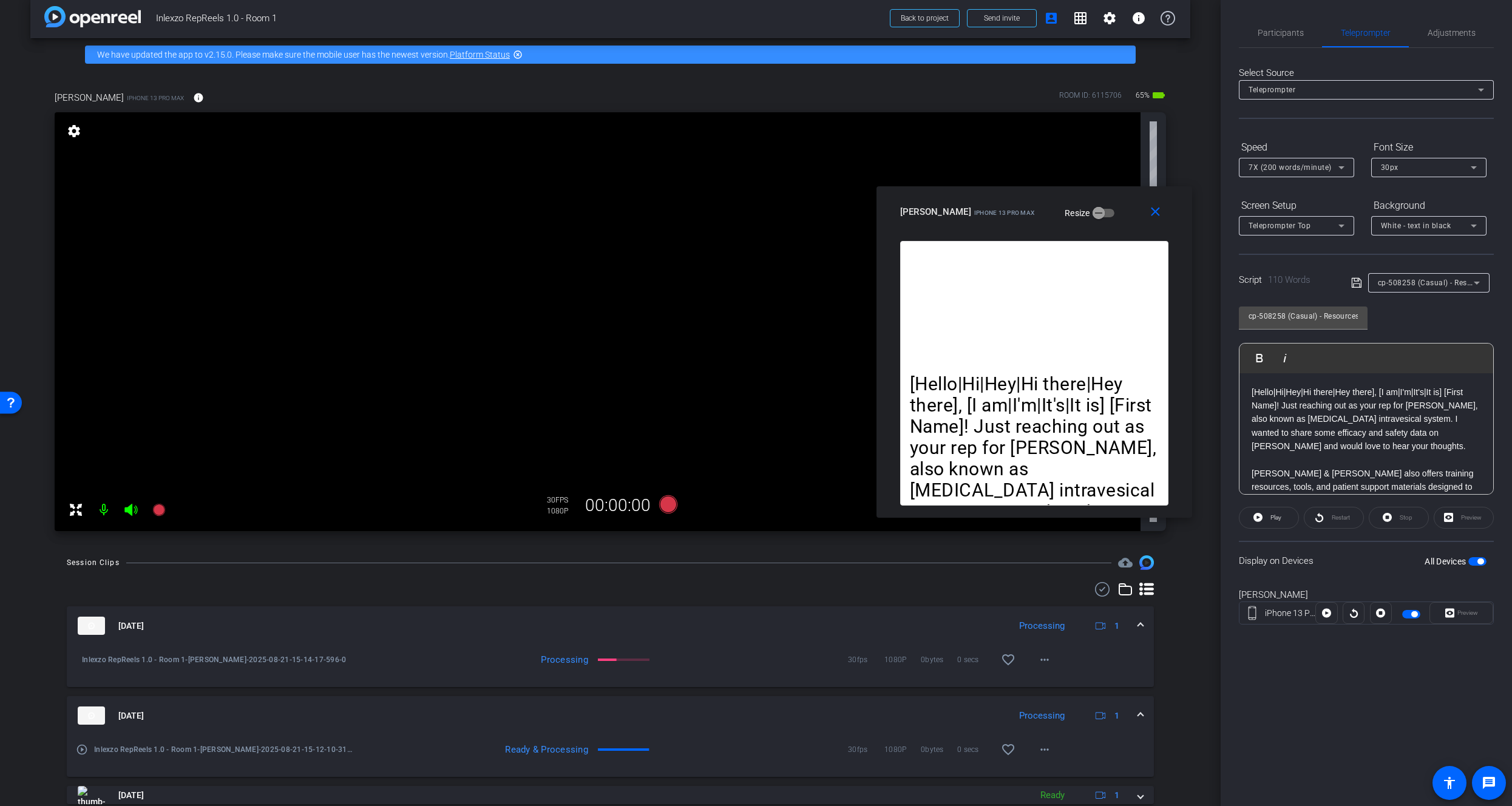
click at [1434, 263] on div "Script 110 Words cp-508258 (Casual) - Resources to Share" at bounding box center [1366, 273] width 255 height 39
click at [1433, 280] on span "cp-508258 (Casual) - Resources to Share" at bounding box center [1450, 282] width 145 height 9
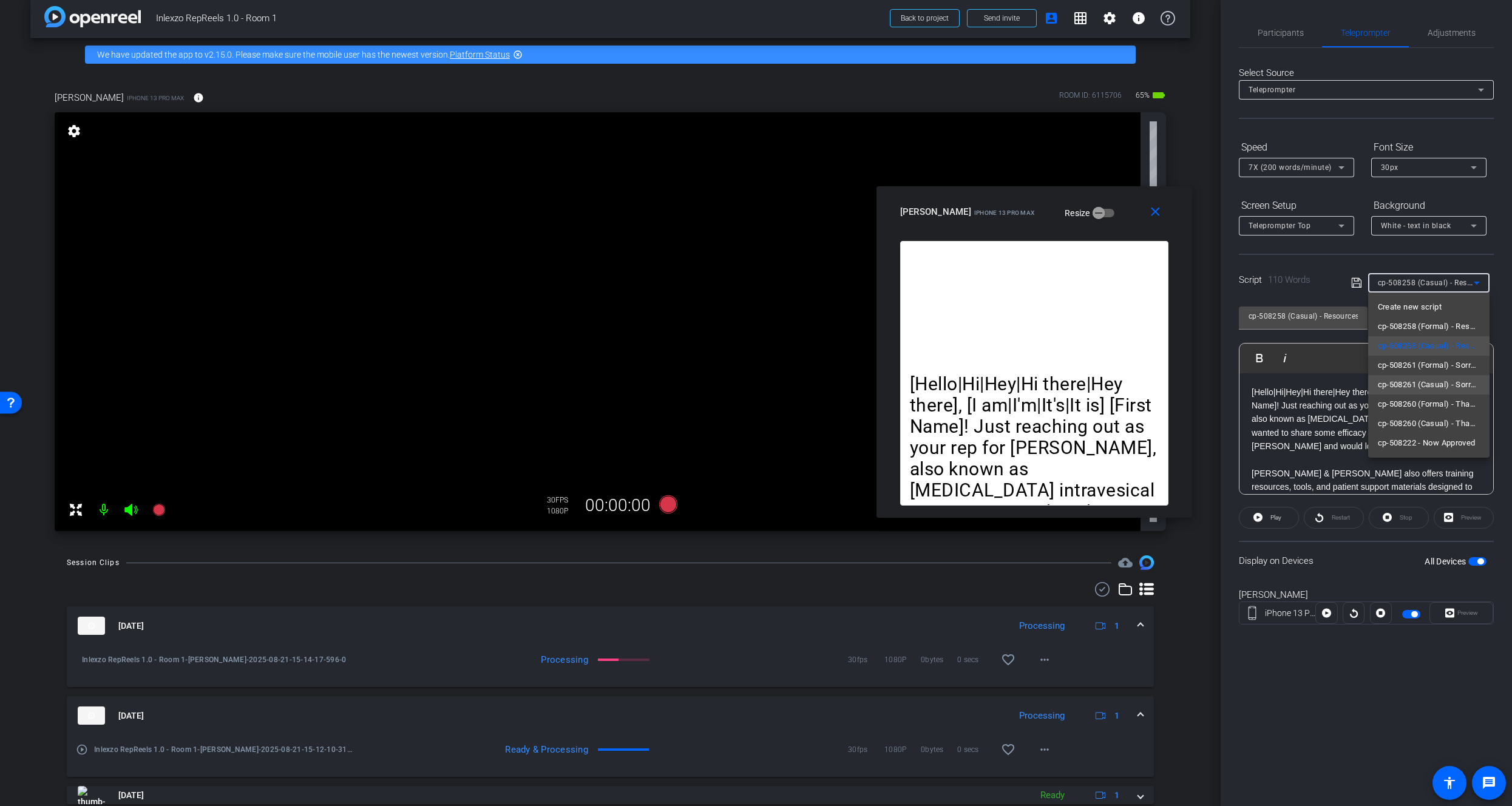
click at [1455, 389] on span "cp-508261 (Casual) - Sorry I Missed You" at bounding box center [1429, 384] width 102 height 15
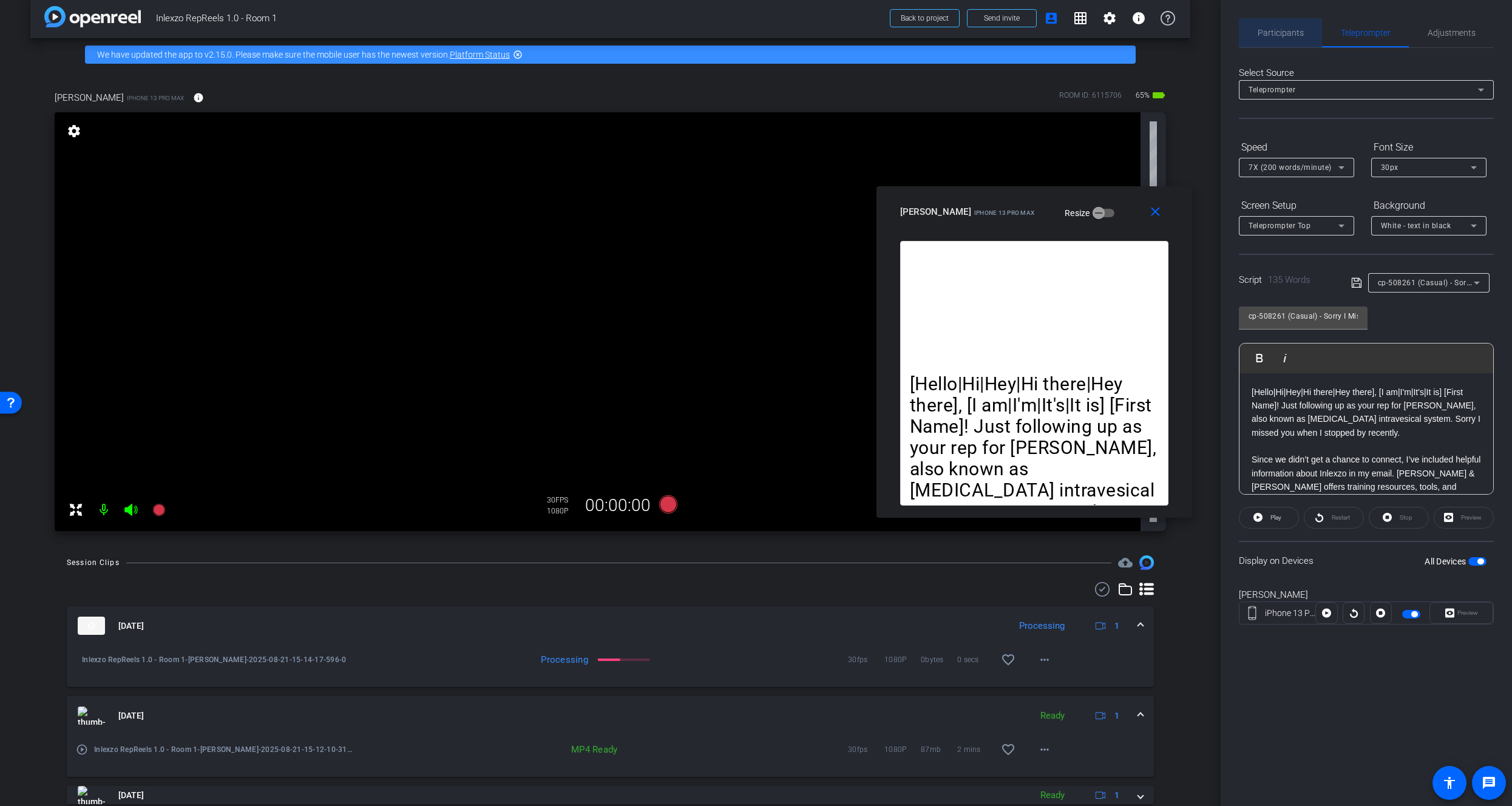
click at [1277, 34] on span "Participants" at bounding box center [1280, 33] width 46 height 9
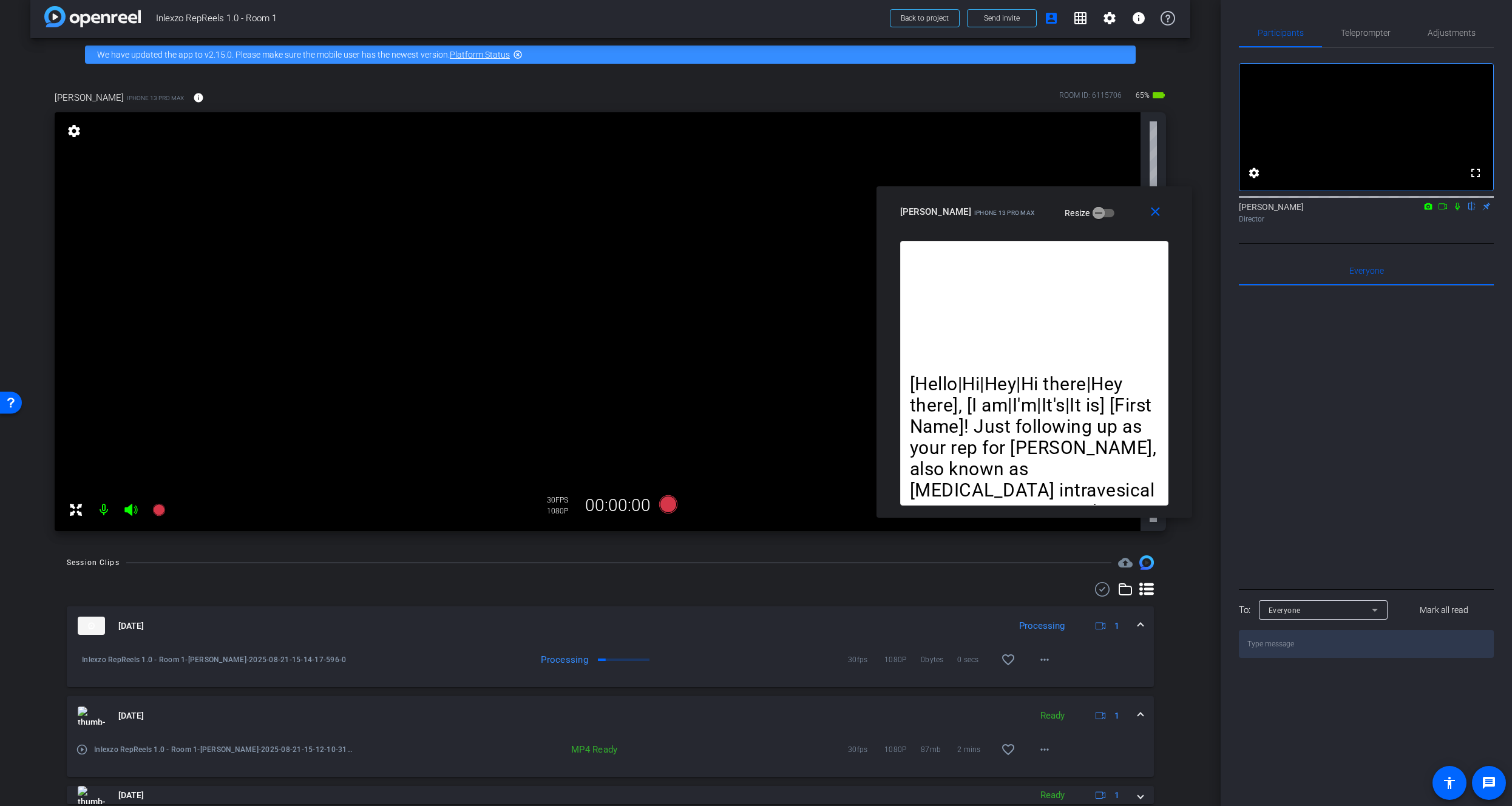
click at [1457, 210] on icon at bounding box center [1457, 207] width 5 height 8
click at [1361, 41] on span "Teleprompter" at bounding box center [1365, 32] width 50 height 29
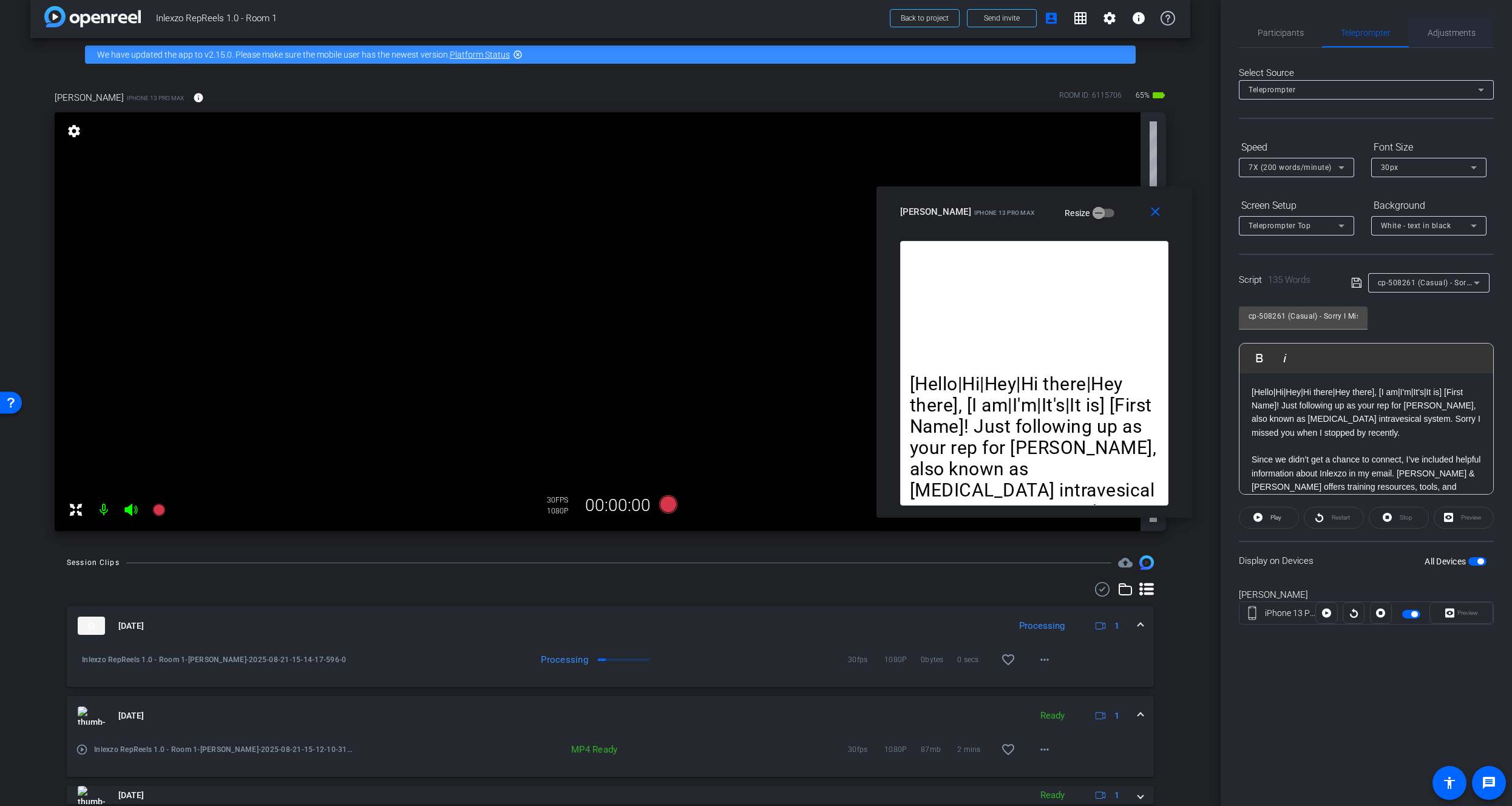
click at [1441, 29] on span "Adjustments" at bounding box center [1451, 33] width 48 height 9
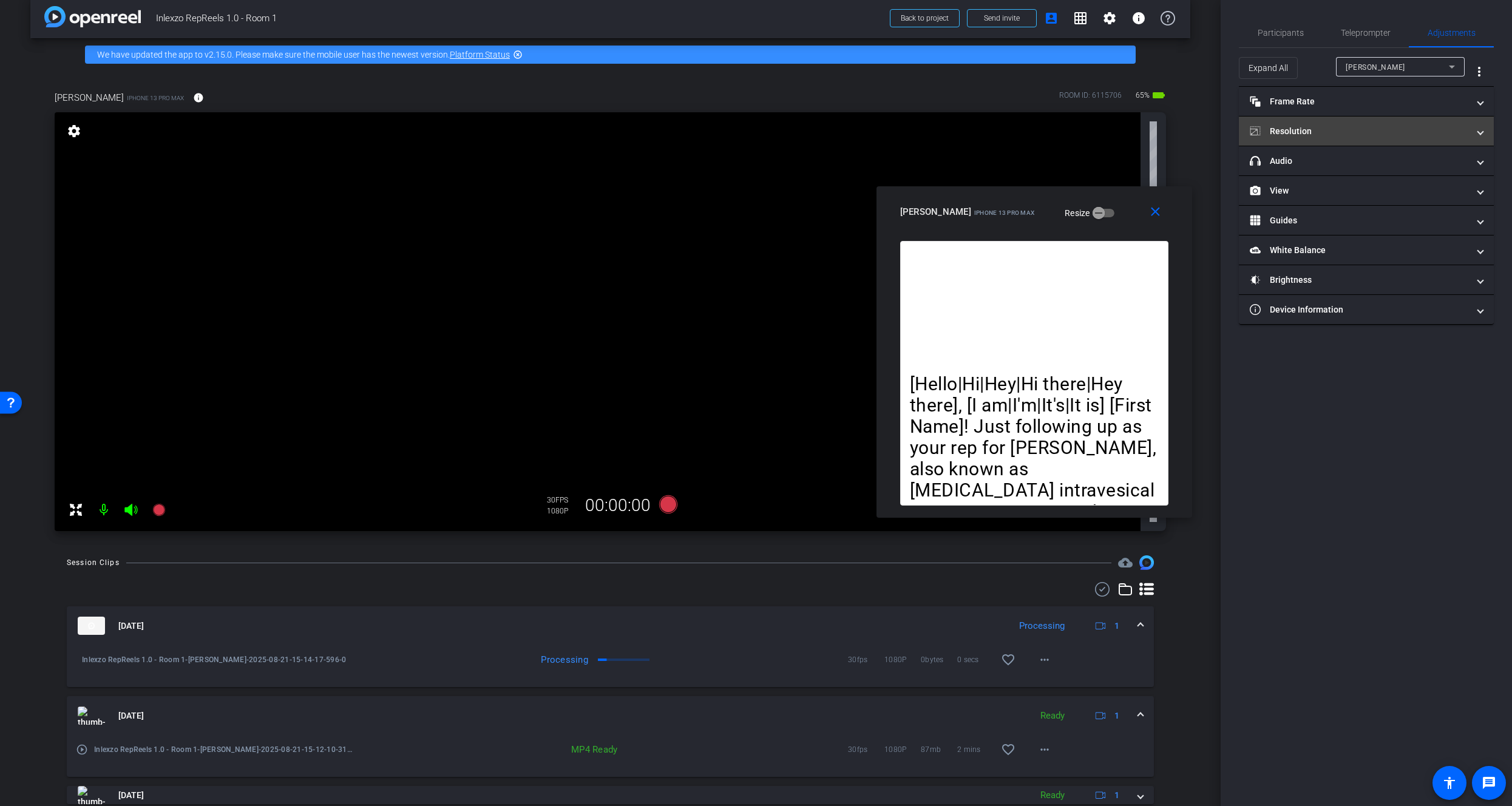
click at [1299, 133] on mat-panel-title "Resolution" at bounding box center [1359, 131] width 218 height 12
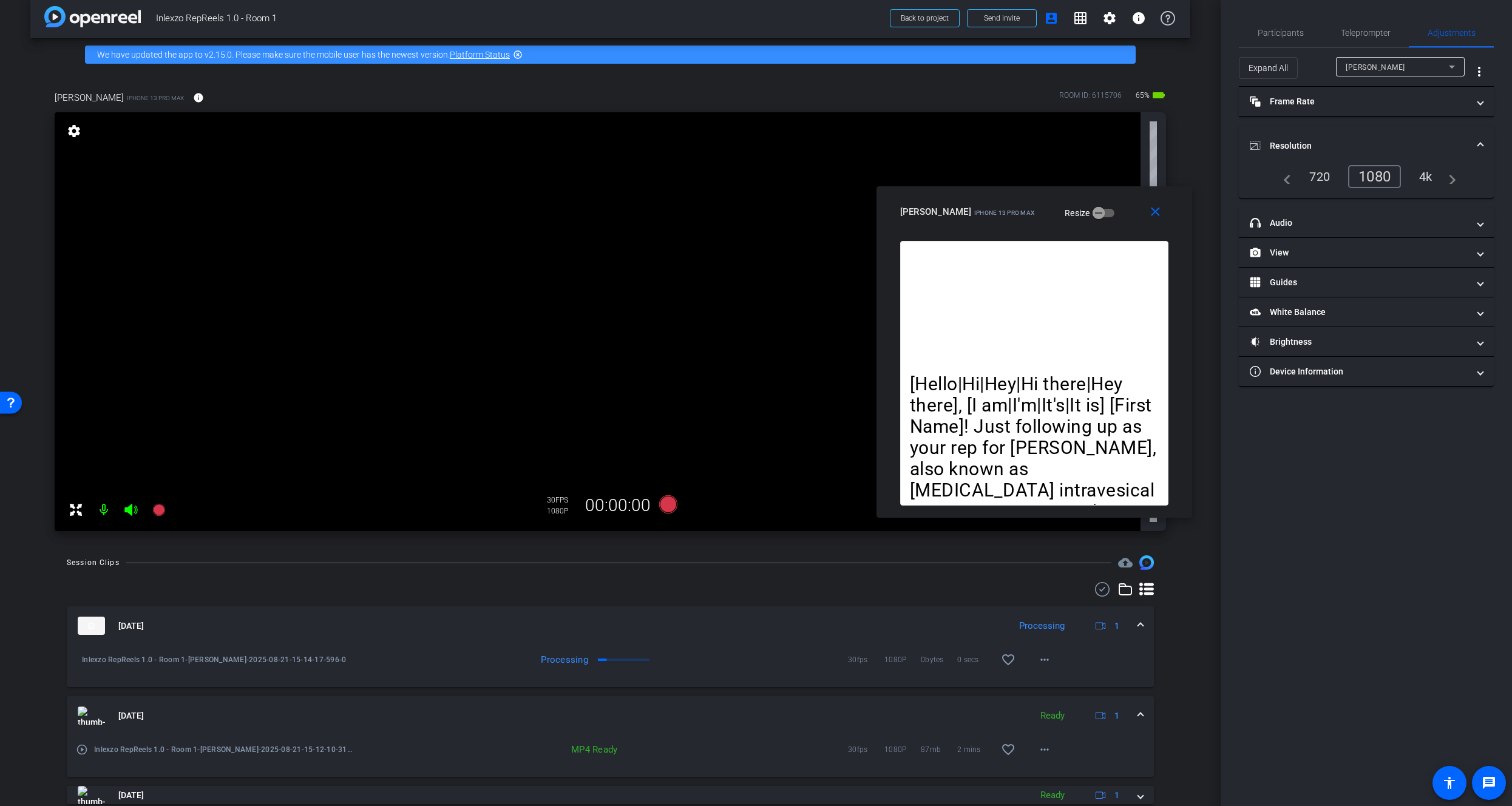
click at [1298, 137] on mat-expansion-panel-header "Resolution" at bounding box center [1366, 146] width 255 height 39
click at [1355, 22] on span "Teleprompter" at bounding box center [1365, 32] width 50 height 29
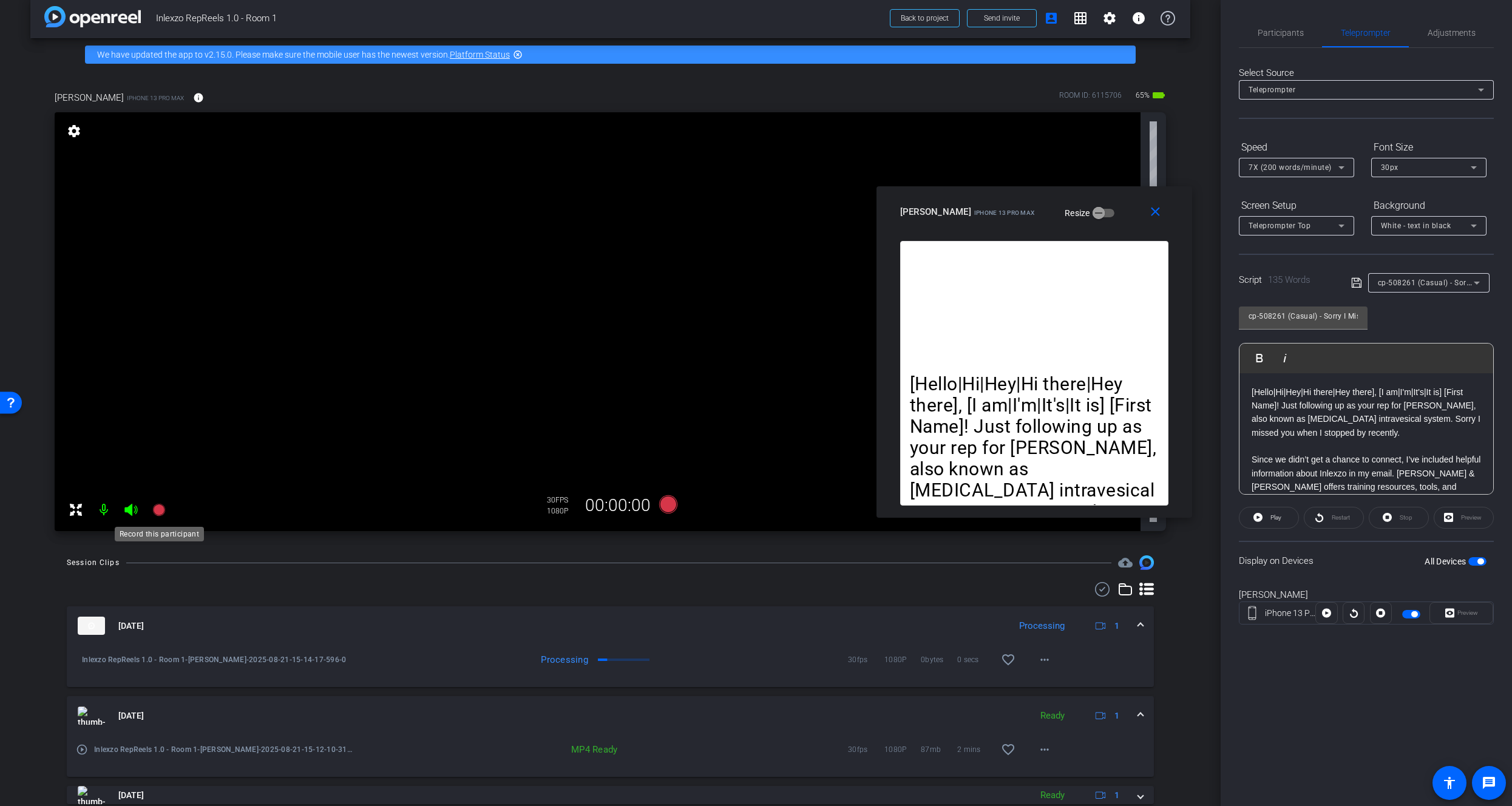
click at [154, 508] on icon at bounding box center [158, 510] width 12 height 12
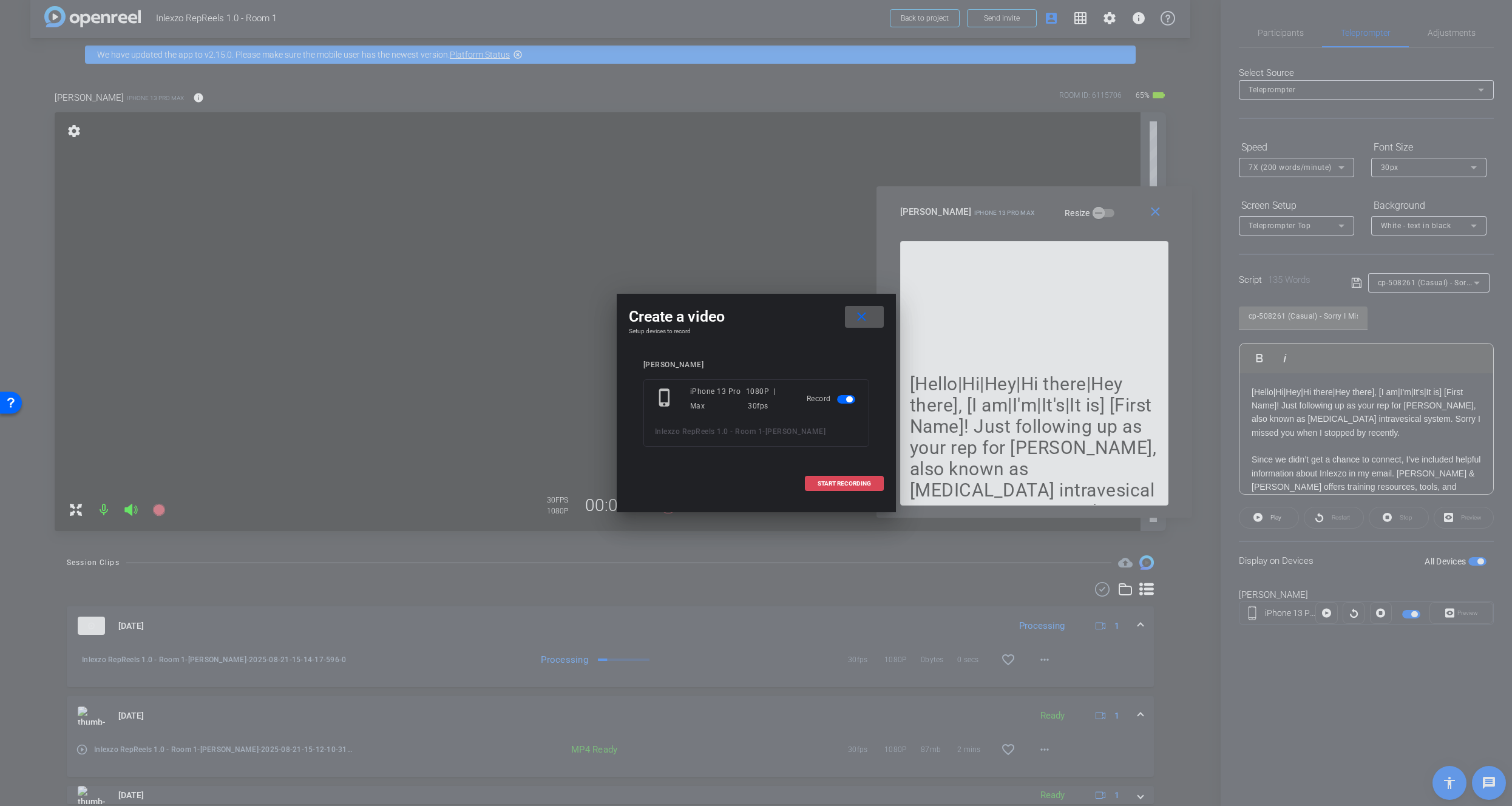
click at [840, 476] on span at bounding box center [845, 483] width 78 height 29
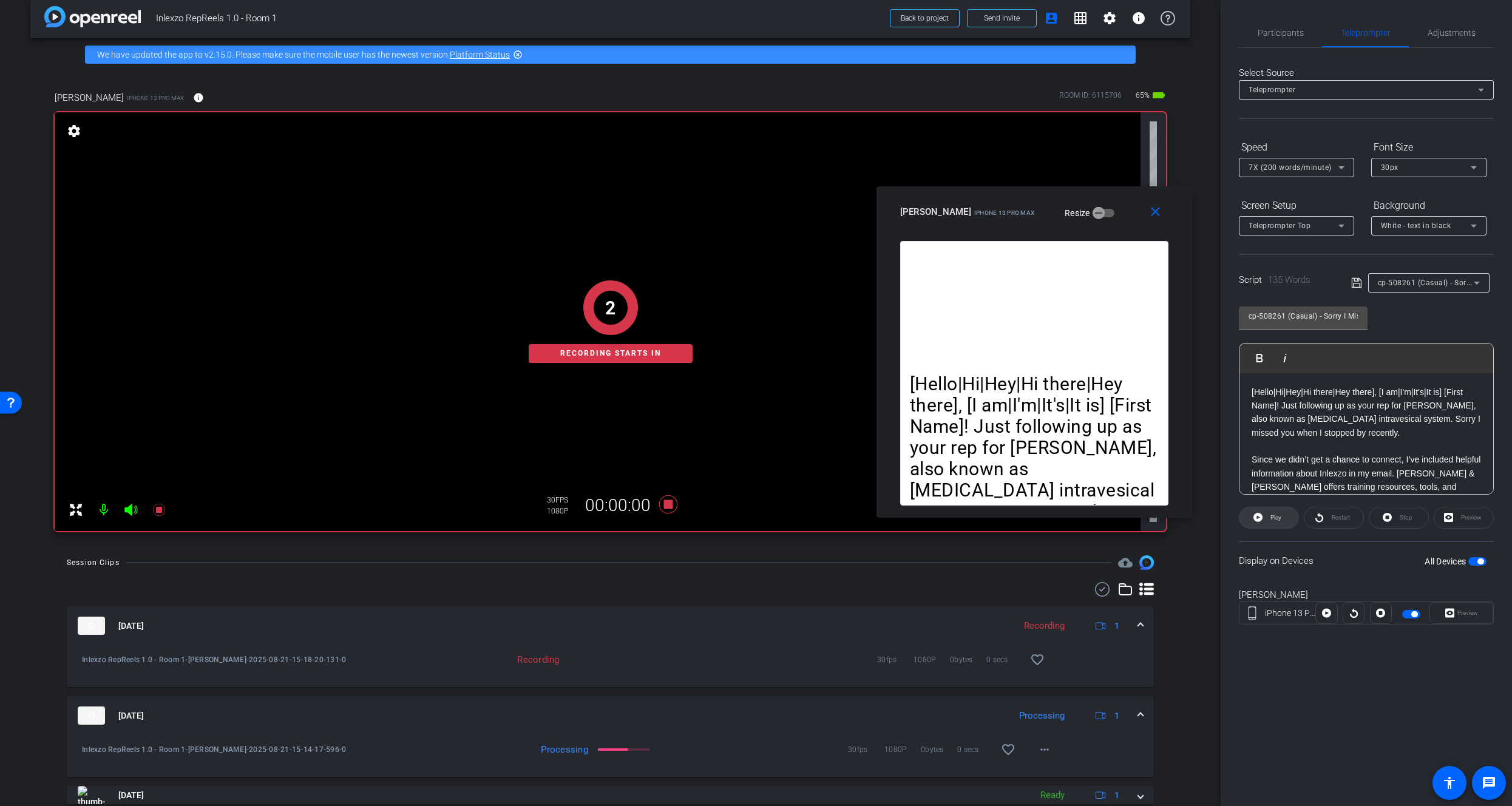
click at [1262, 527] on span at bounding box center [1268, 517] width 58 height 29
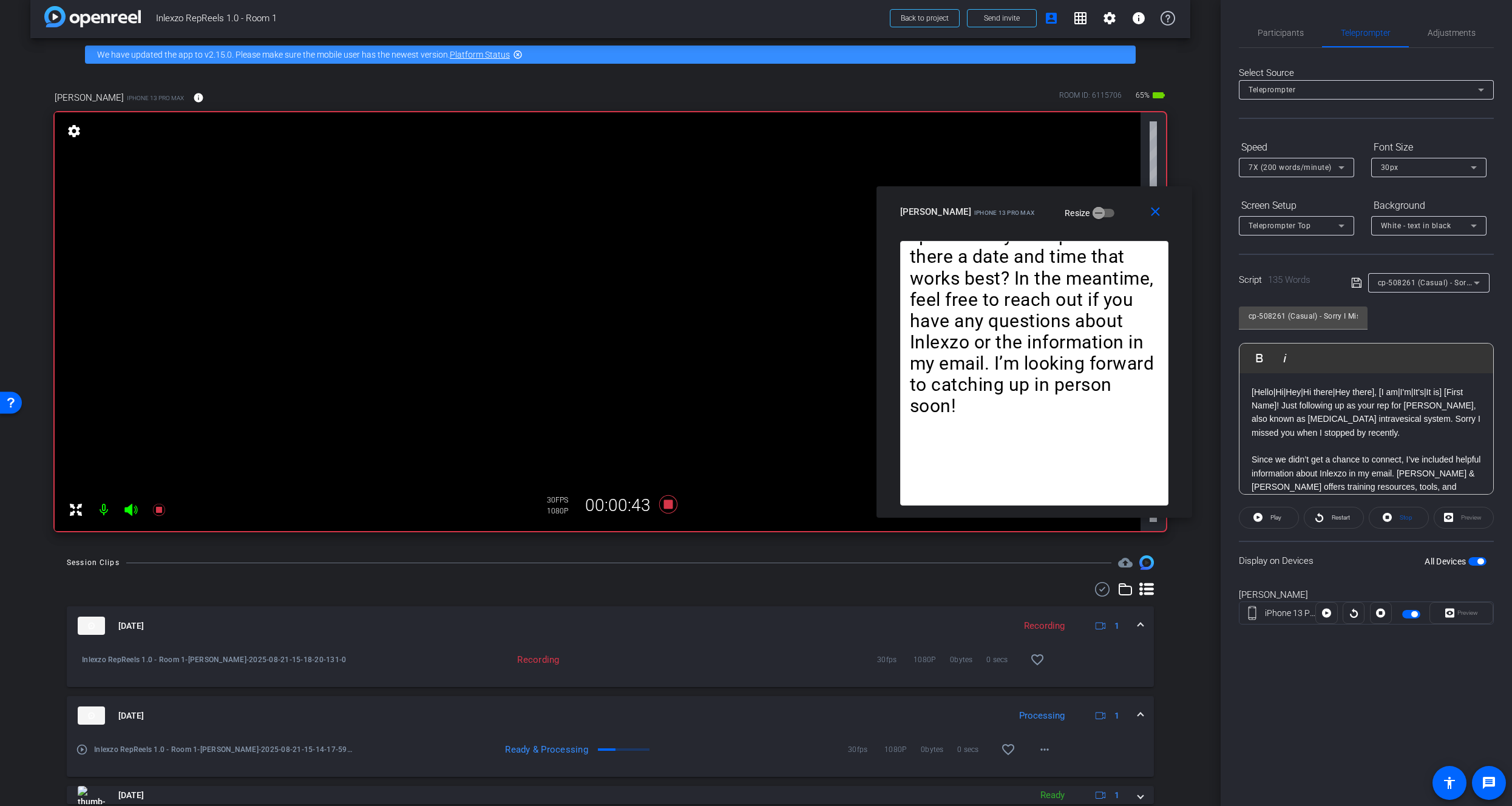
drag, startPoint x: 1346, startPoint y: 518, endPoint x: 1310, endPoint y: 577, distance: 69.1
click at [1331, 585] on openreel-capture-teleprompter "Speed 7X (200 words/minute) Font Size 30px Screen Setup Teleprompter Top Backgr…" at bounding box center [1366, 391] width 255 height 508
click at [1285, 48] on div "Select Source Teleprompter Speed 7X (200 words/minute) Font Size 30px Screen Se…" at bounding box center [1366, 346] width 255 height 597
click at [1447, 30] on span "Adjustments" at bounding box center [1451, 33] width 48 height 9
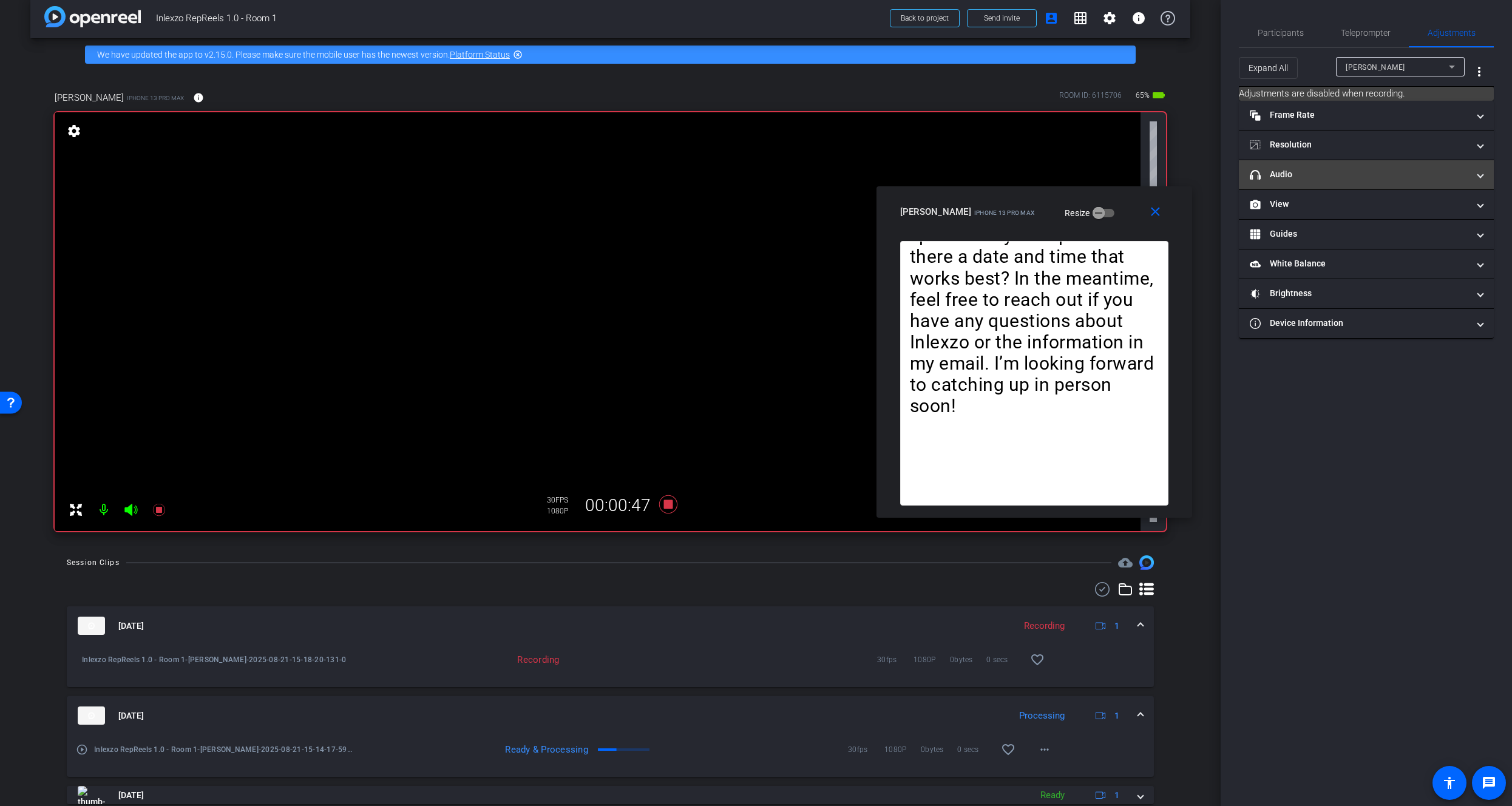
click at [1269, 176] on mat-panel-title "headphone icon Audio" at bounding box center [1359, 175] width 218 height 12
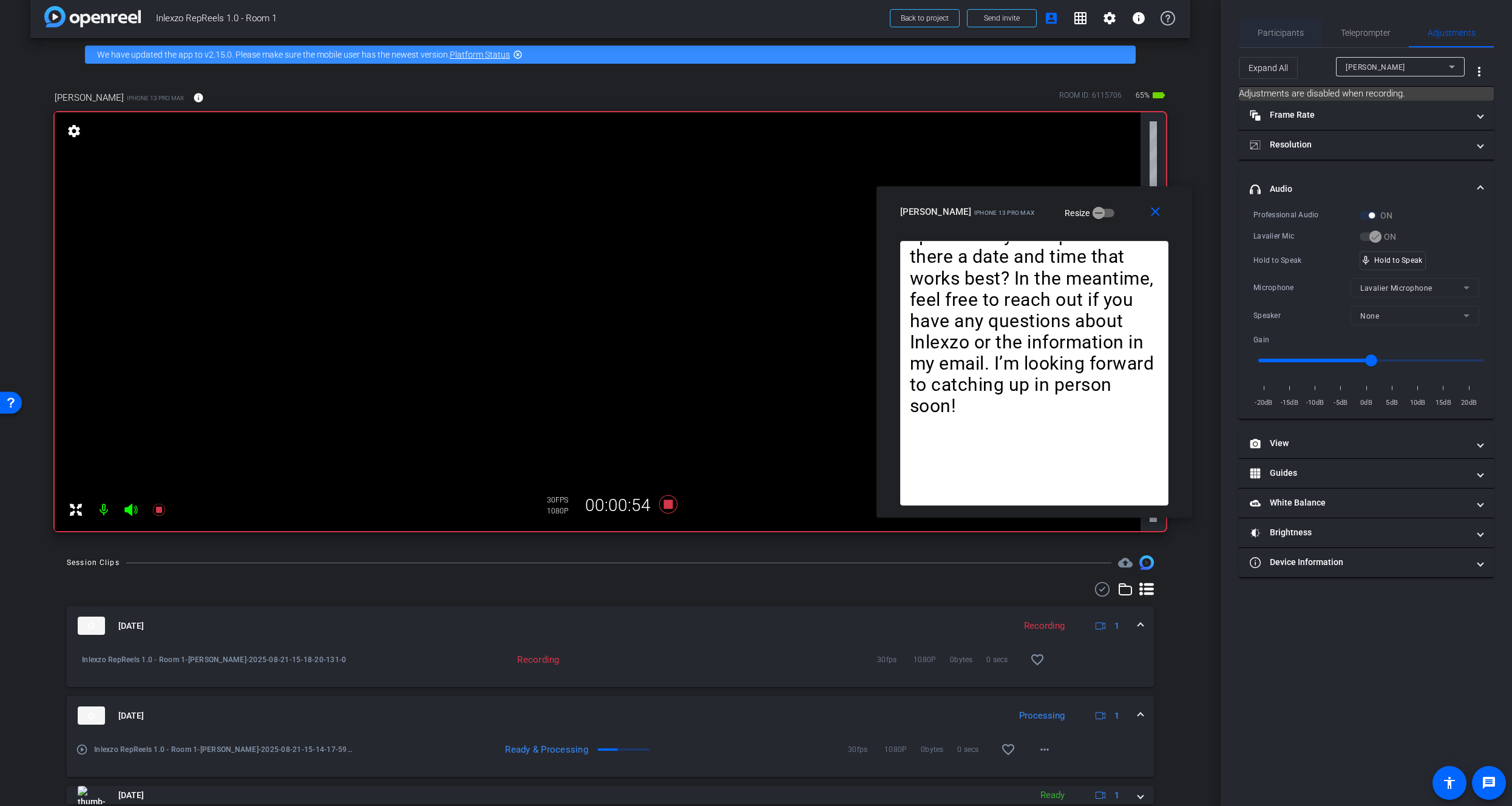
click at [1279, 33] on span "Participants" at bounding box center [1280, 33] width 46 height 9
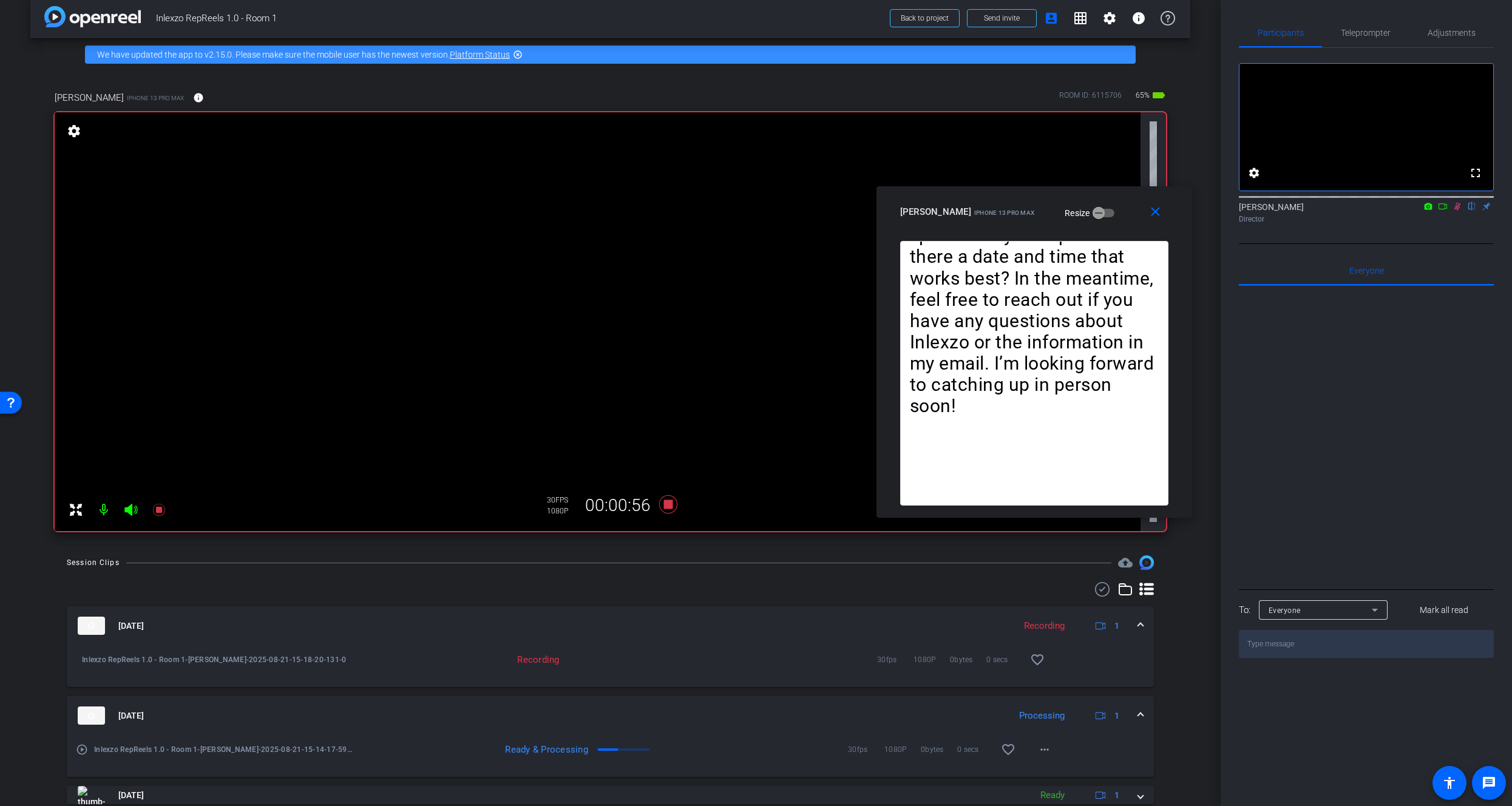
click at [1455, 210] on icon at bounding box center [1457, 206] width 9 height 9
click at [1453, 31] on span "Adjustments" at bounding box center [1451, 33] width 48 height 9
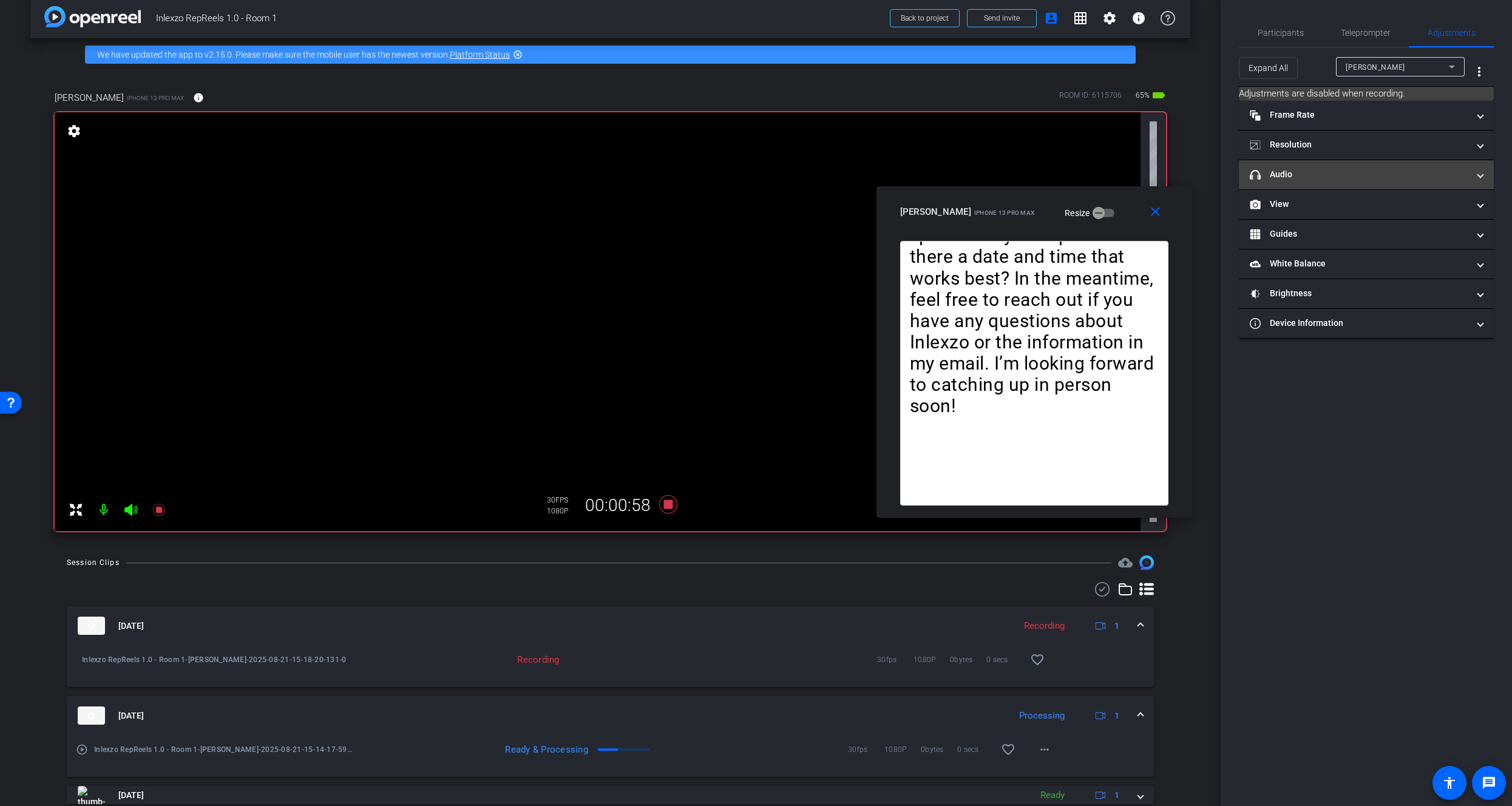
click at [1341, 175] on mat-panel-title "headphone icon Audio" at bounding box center [1359, 175] width 218 height 12
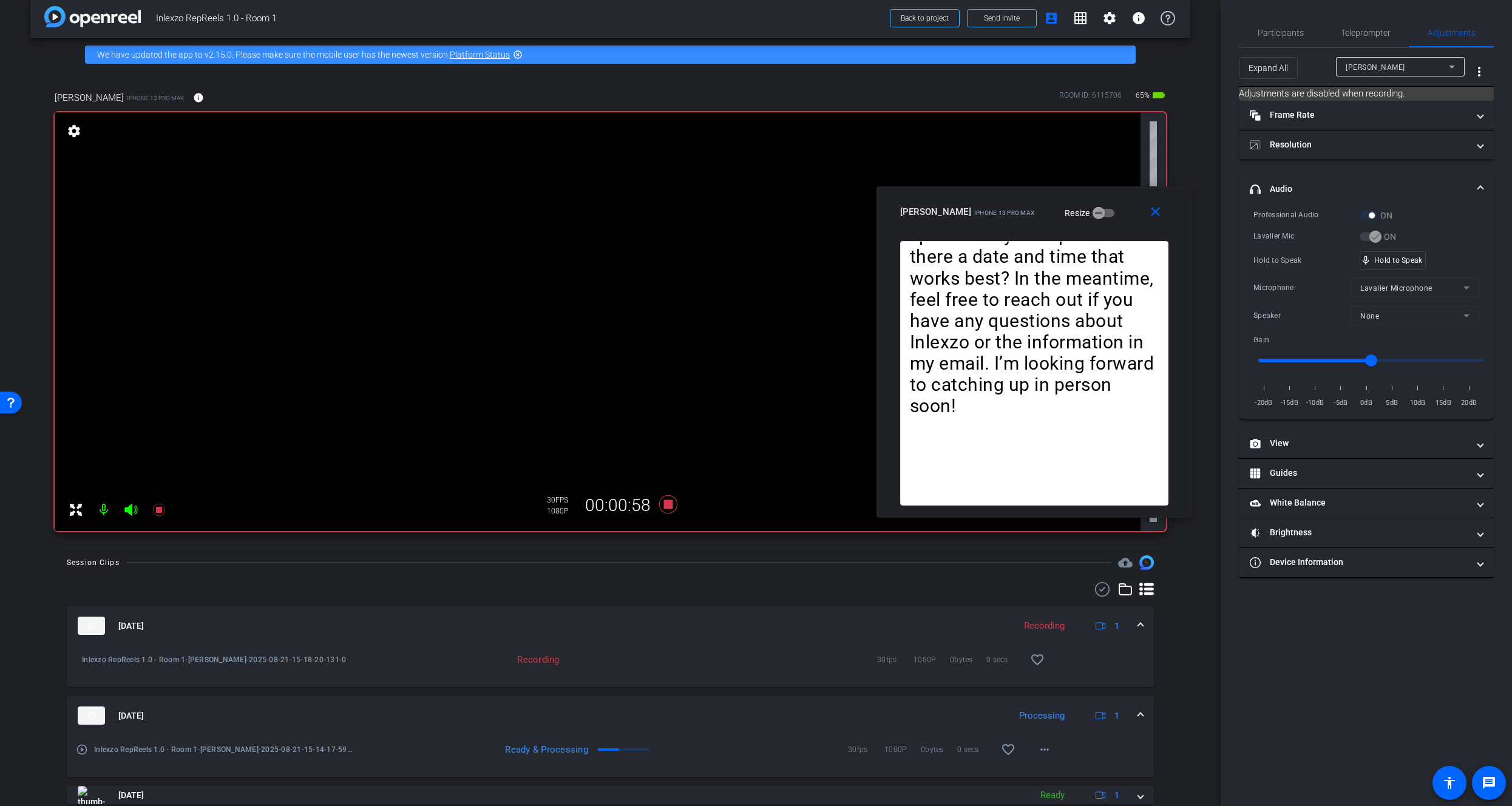
click at [1342, 177] on mat-expansion-panel-header "headphone icon Audio" at bounding box center [1366, 189] width 255 height 39
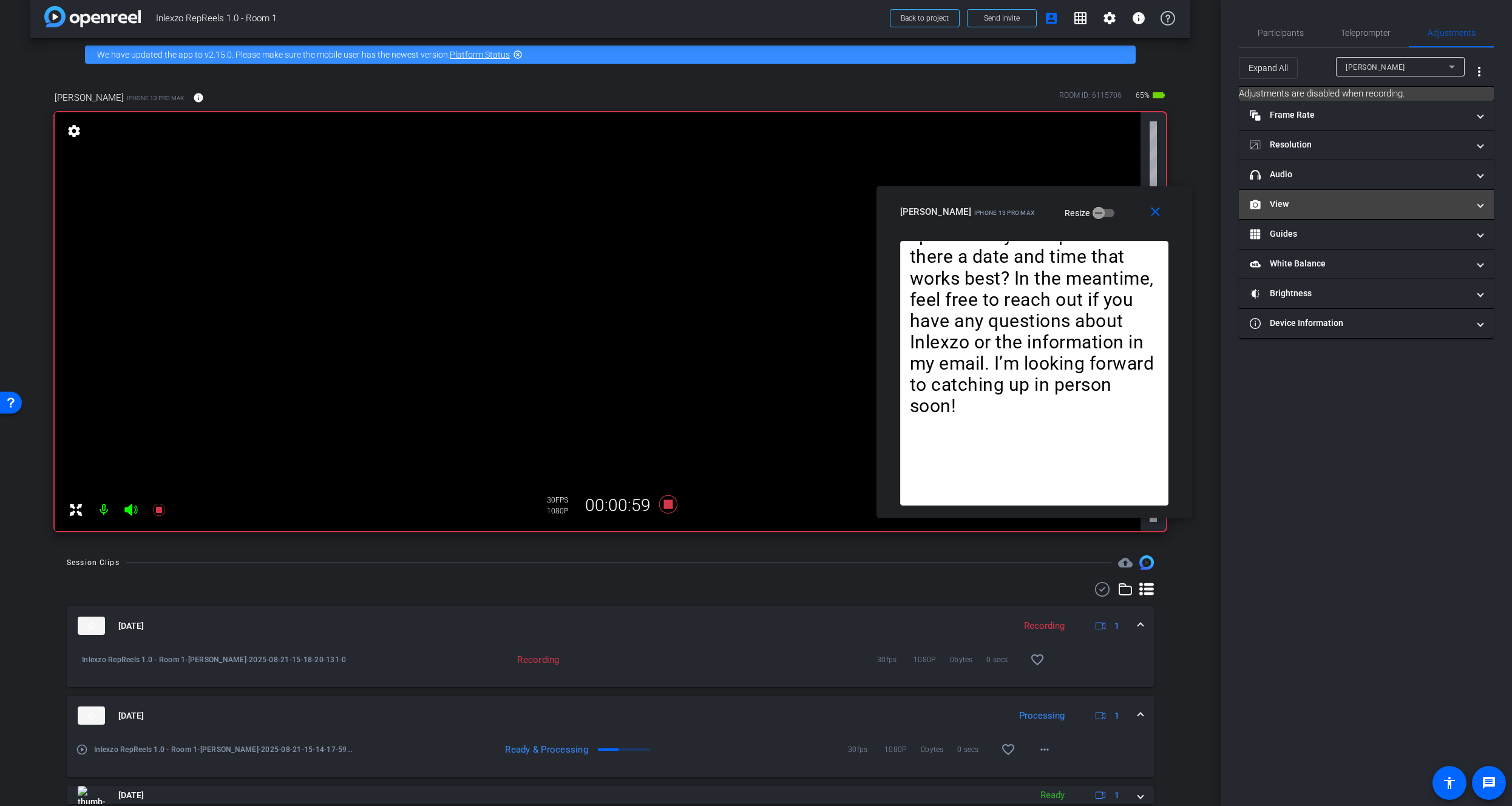
click at [1337, 212] on mat-expansion-panel-header "View" at bounding box center [1366, 204] width 255 height 29
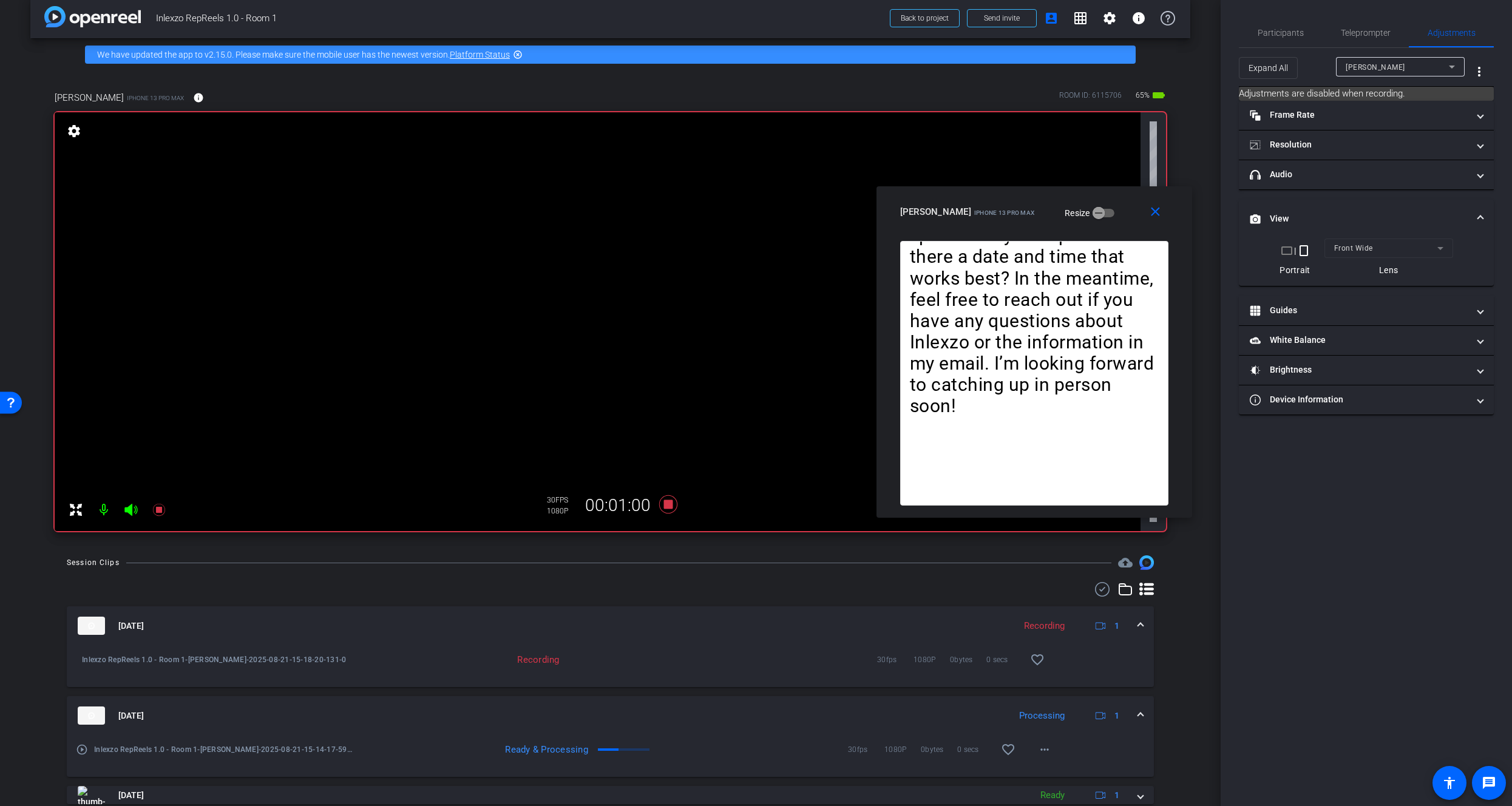
click at [1337, 212] on mat-panel-title "View" at bounding box center [1359, 218] width 218 height 12
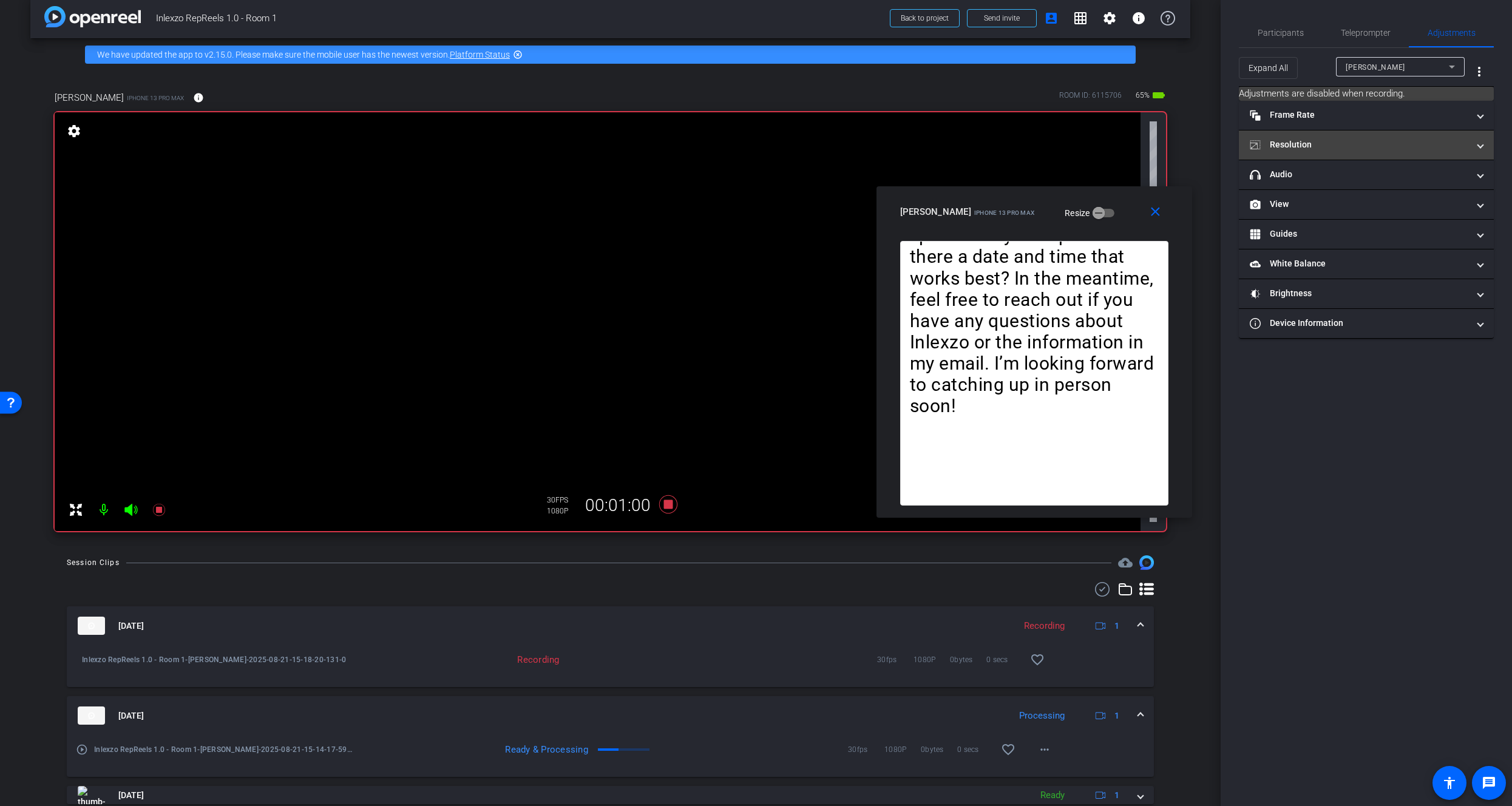
click at [1324, 138] on mat-panel-title "Resolution" at bounding box center [1359, 144] width 218 height 12
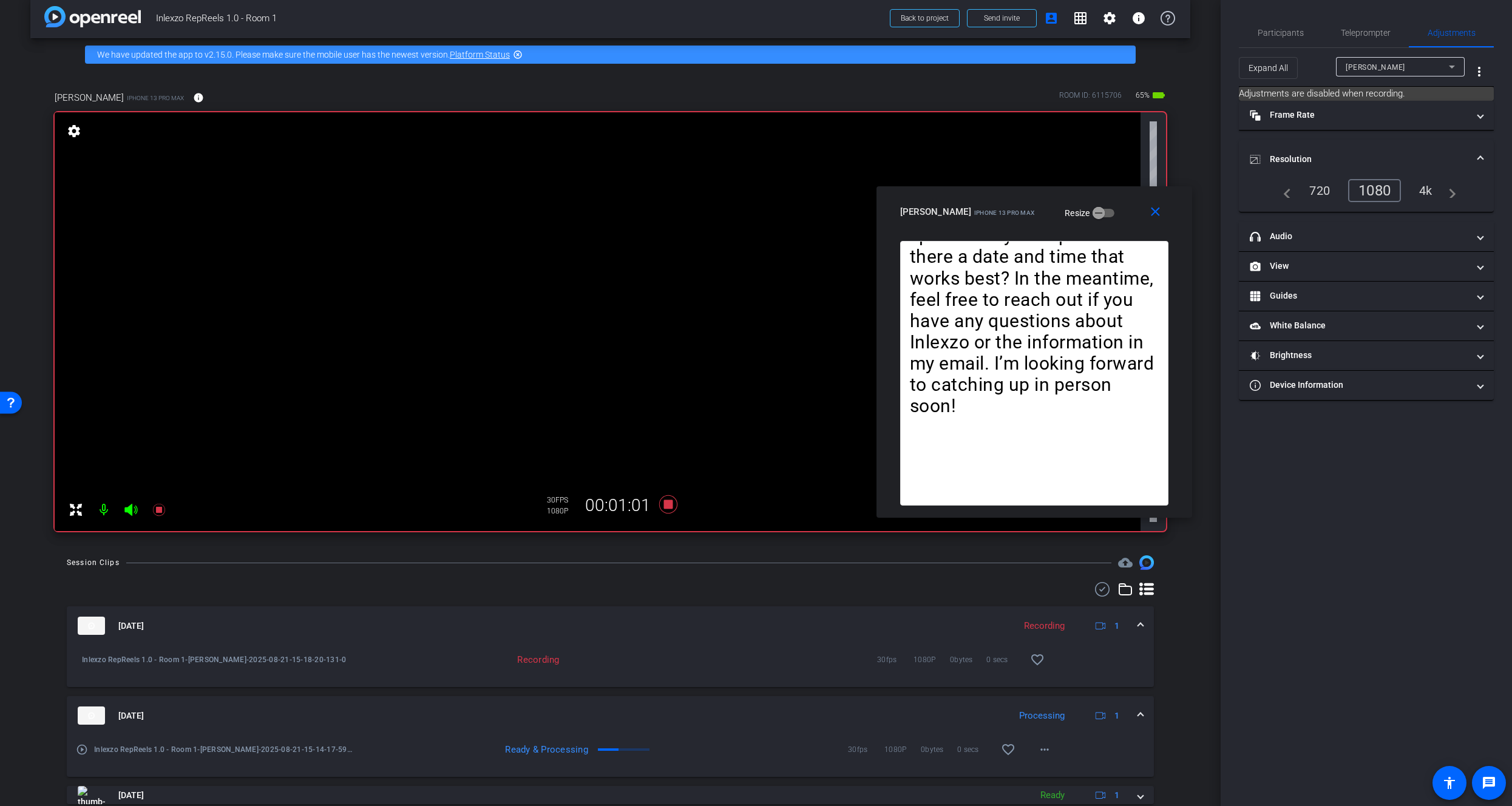
click at [1335, 153] on mat-panel-title "Resolution" at bounding box center [1359, 159] width 218 height 12
click at [1322, 186] on mat-expansion-panel-header "headphone icon Audio" at bounding box center [1366, 174] width 255 height 29
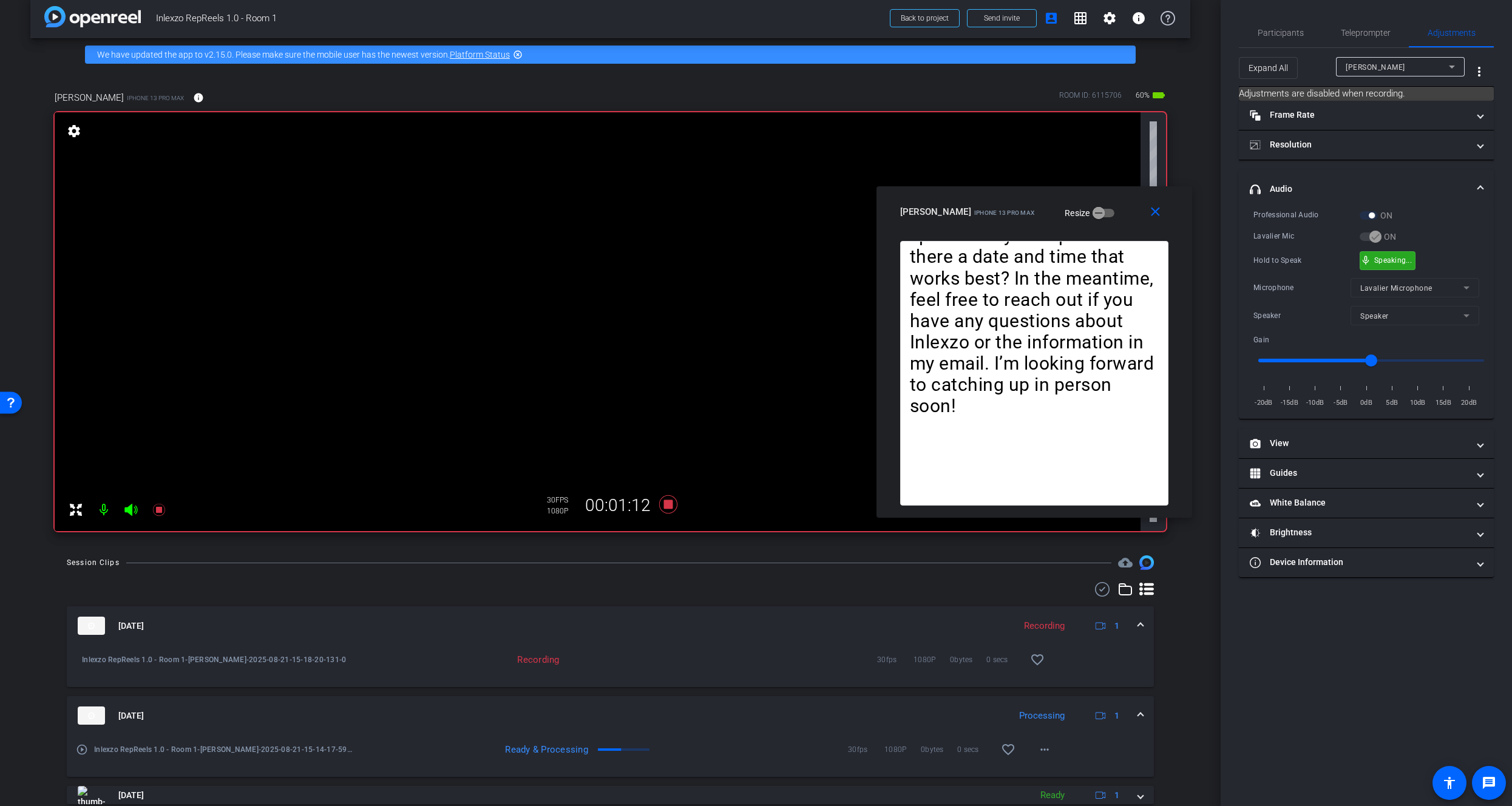
click at [1381, 266] on div "mic_none Speaking..." at bounding box center [1387, 260] width 55 height 18
click at [1365, 23] on span "Teleprompter" at bounding box center [1365, 32] width 50 height 29
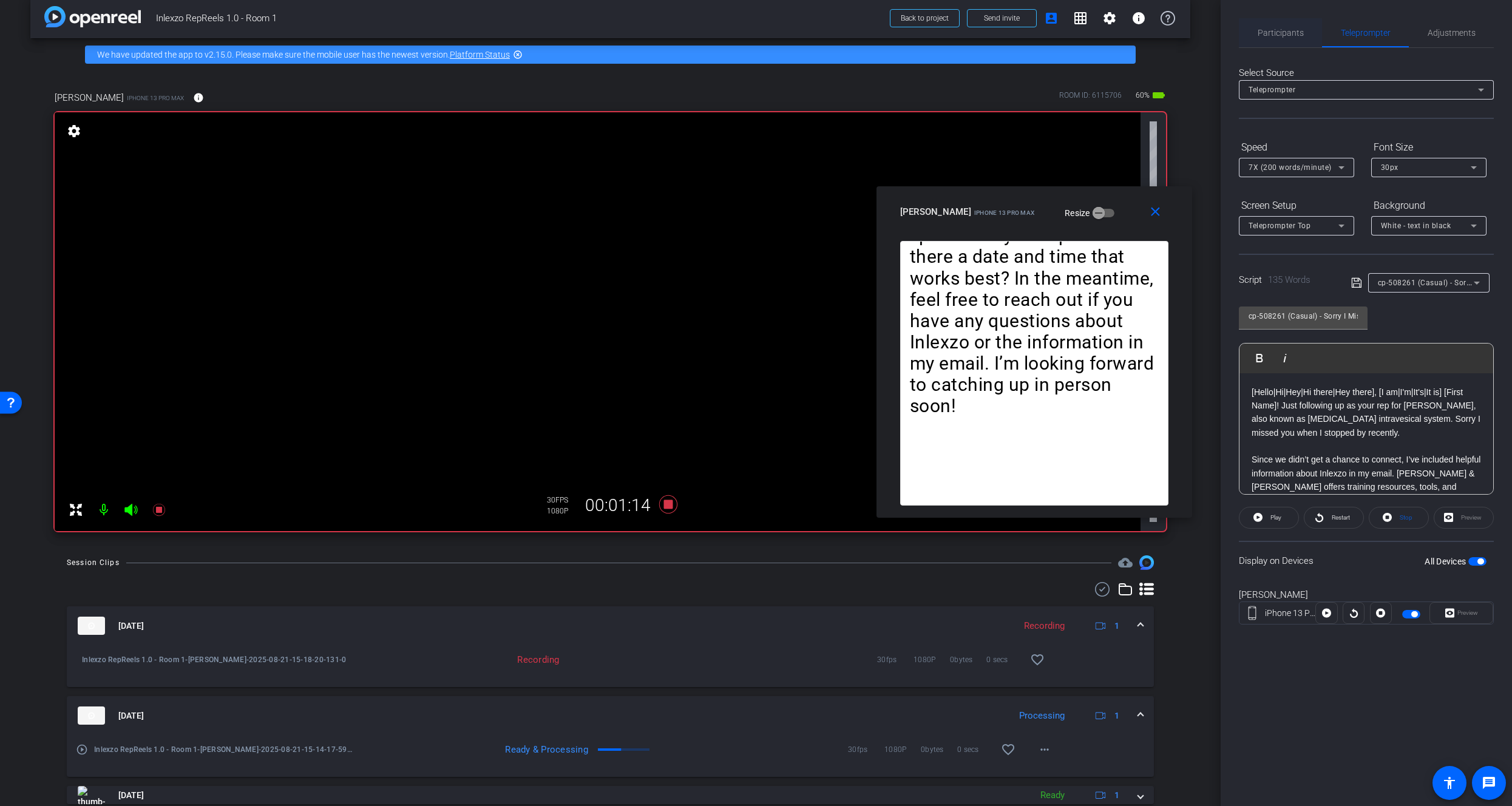
click at [1294, 37] on span "Participants" at bounding box center [1280, 33] width 46 height 9
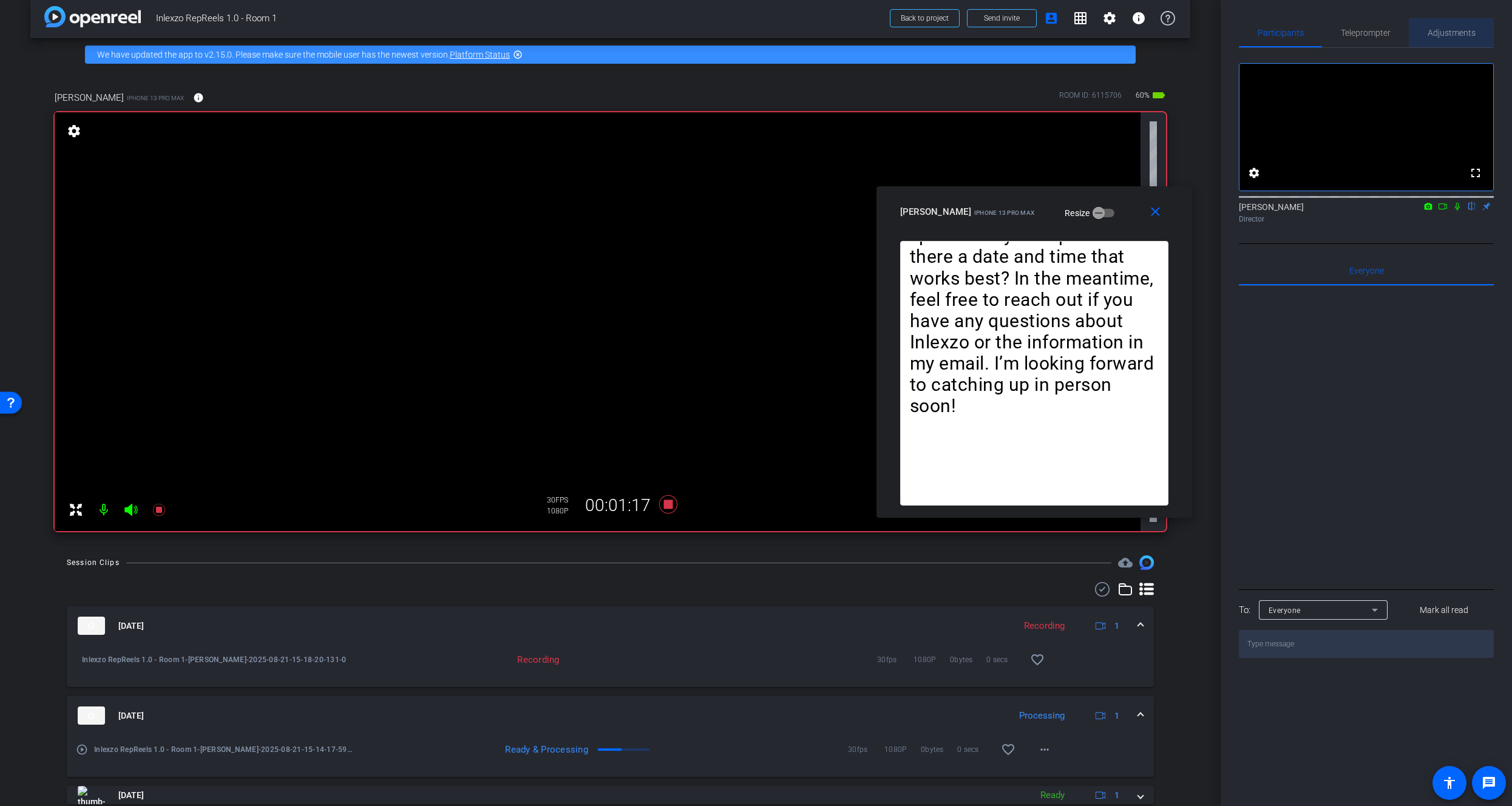
drag, startPoint x: 1443, startPoint y: 38, endPoint x: 1417, endPoint y: 39, distance: 26.0
click at [1442, 38] on span "Adjustments" at bounding box center [1451, 32] width 48 height 29
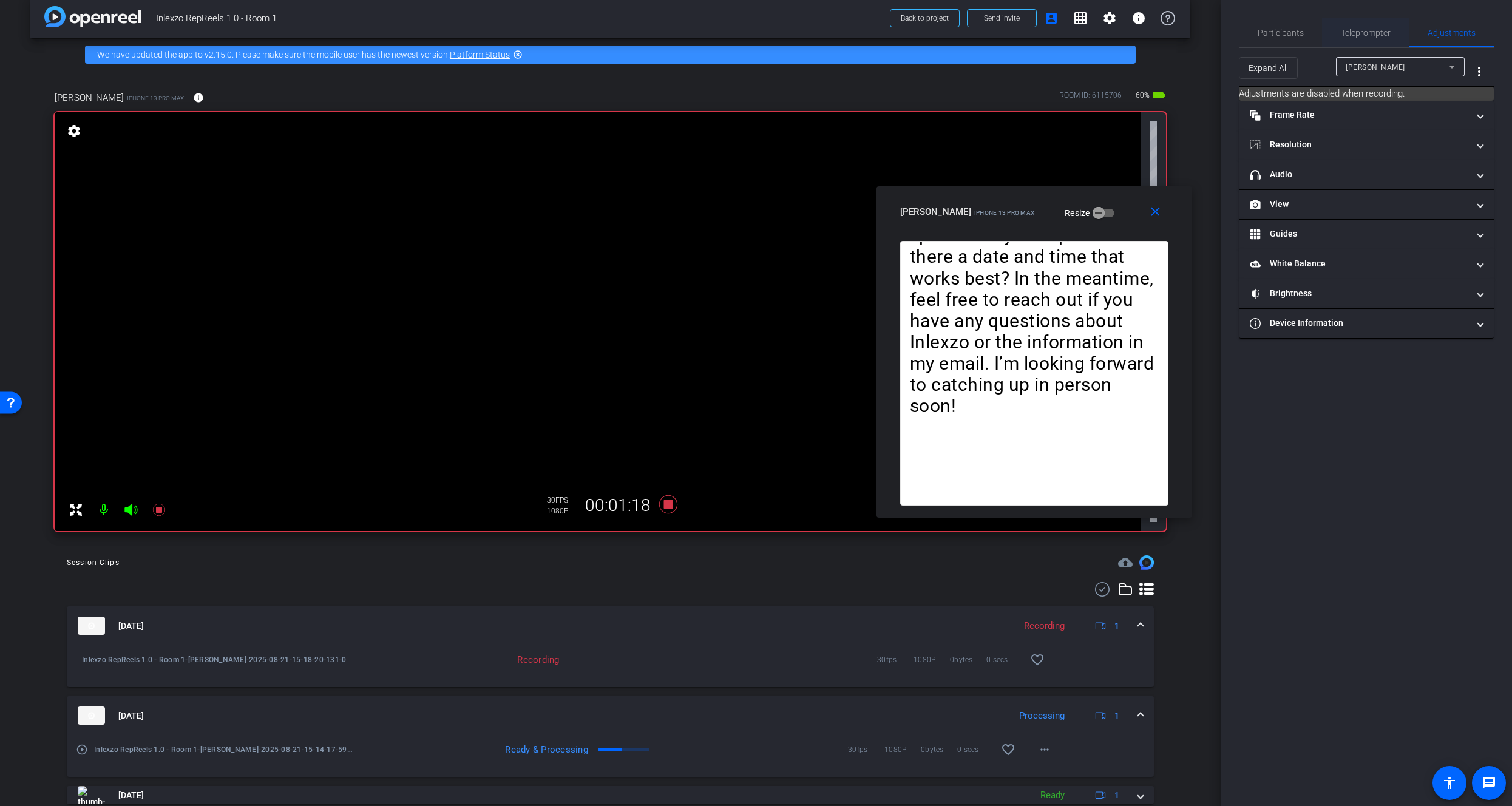
click at [1372, 37] on span "Teleprompter" at bounding box center [1365, 33] width 50 height 9
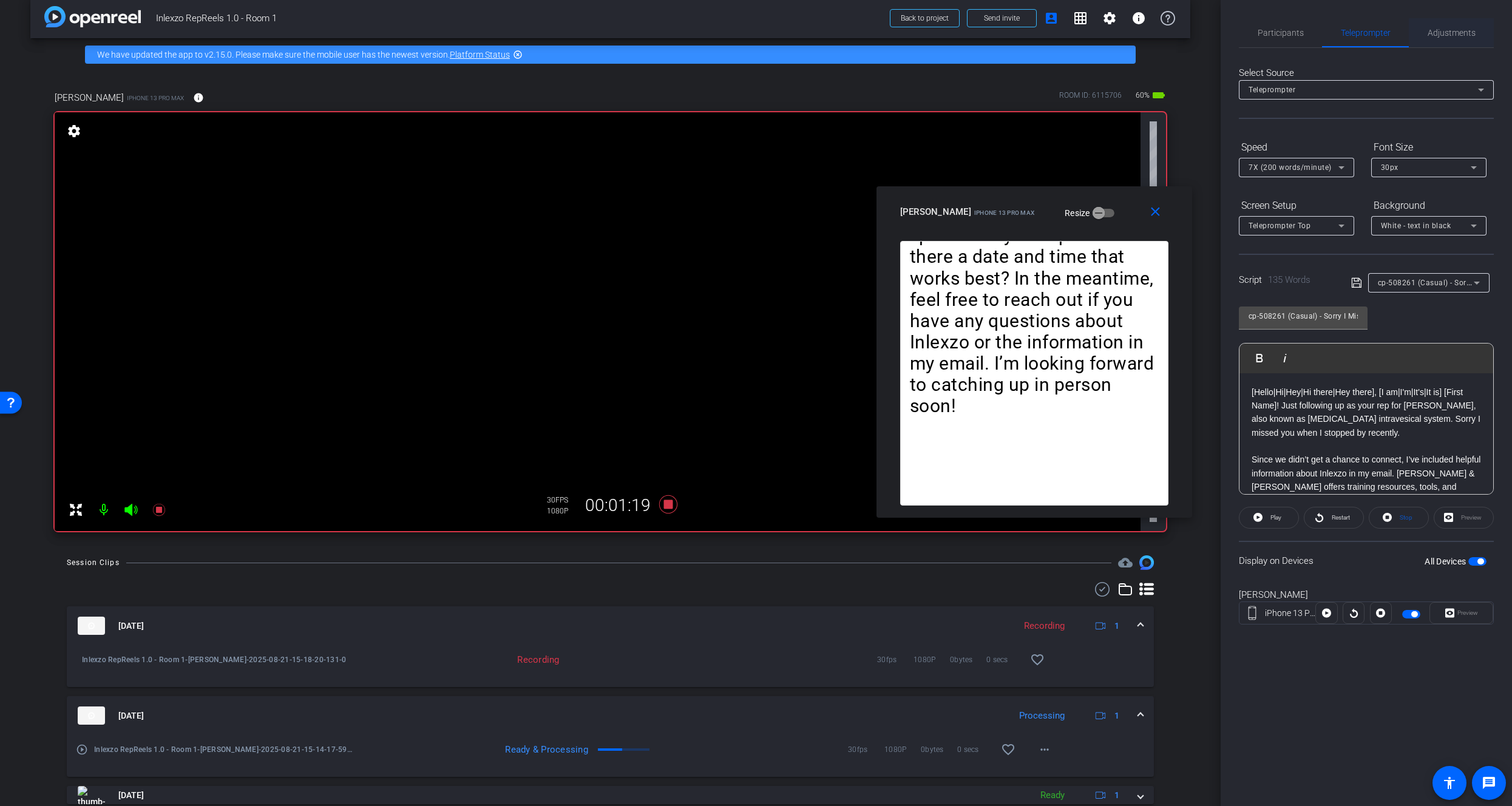
click at [1442, 31] on span "Adjustments" at bounding box center [1451, 33] width 48 height 9
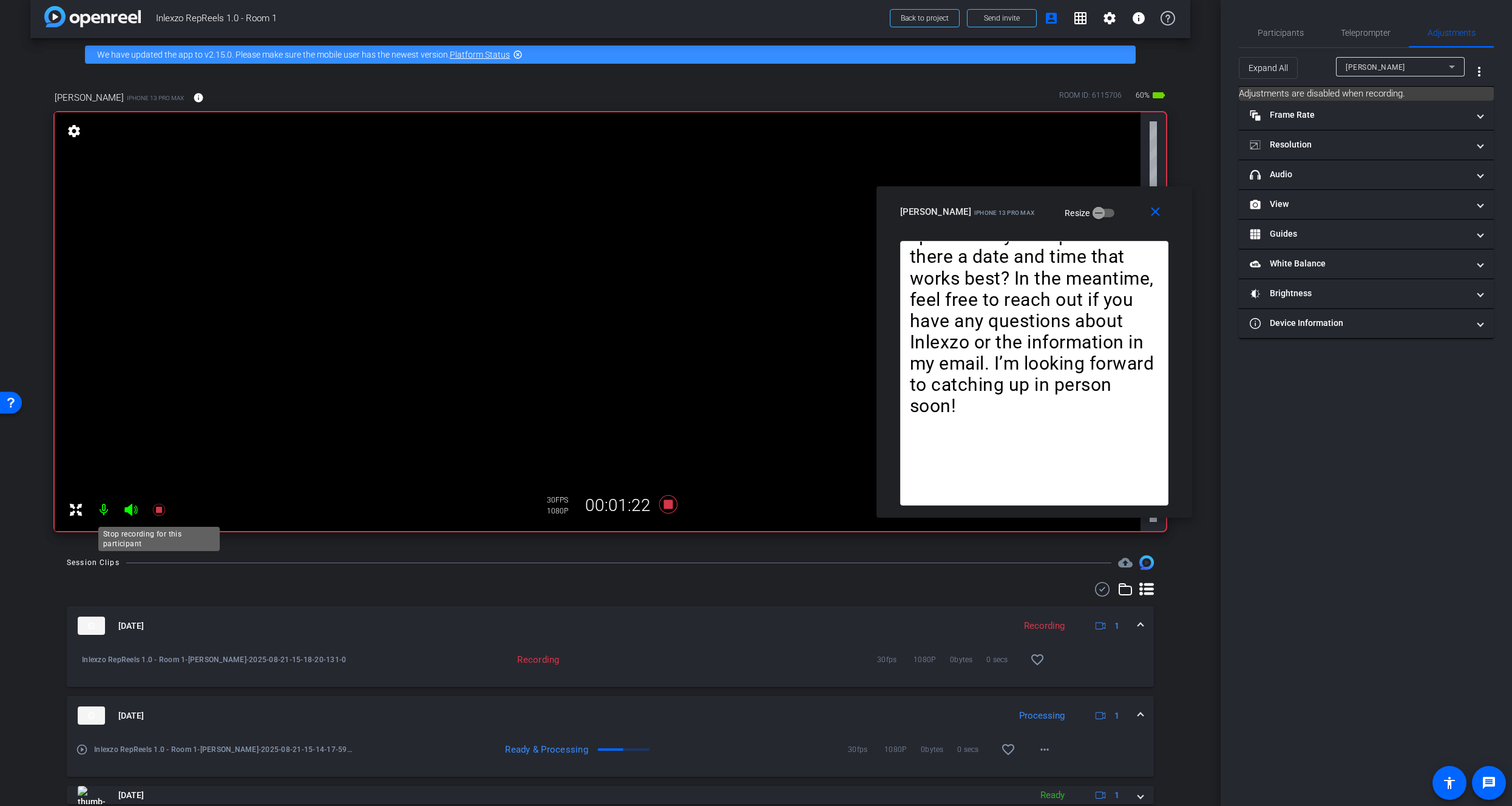
click at [161, 502] on icon at bounding box center [159, 509] width 15 height 15
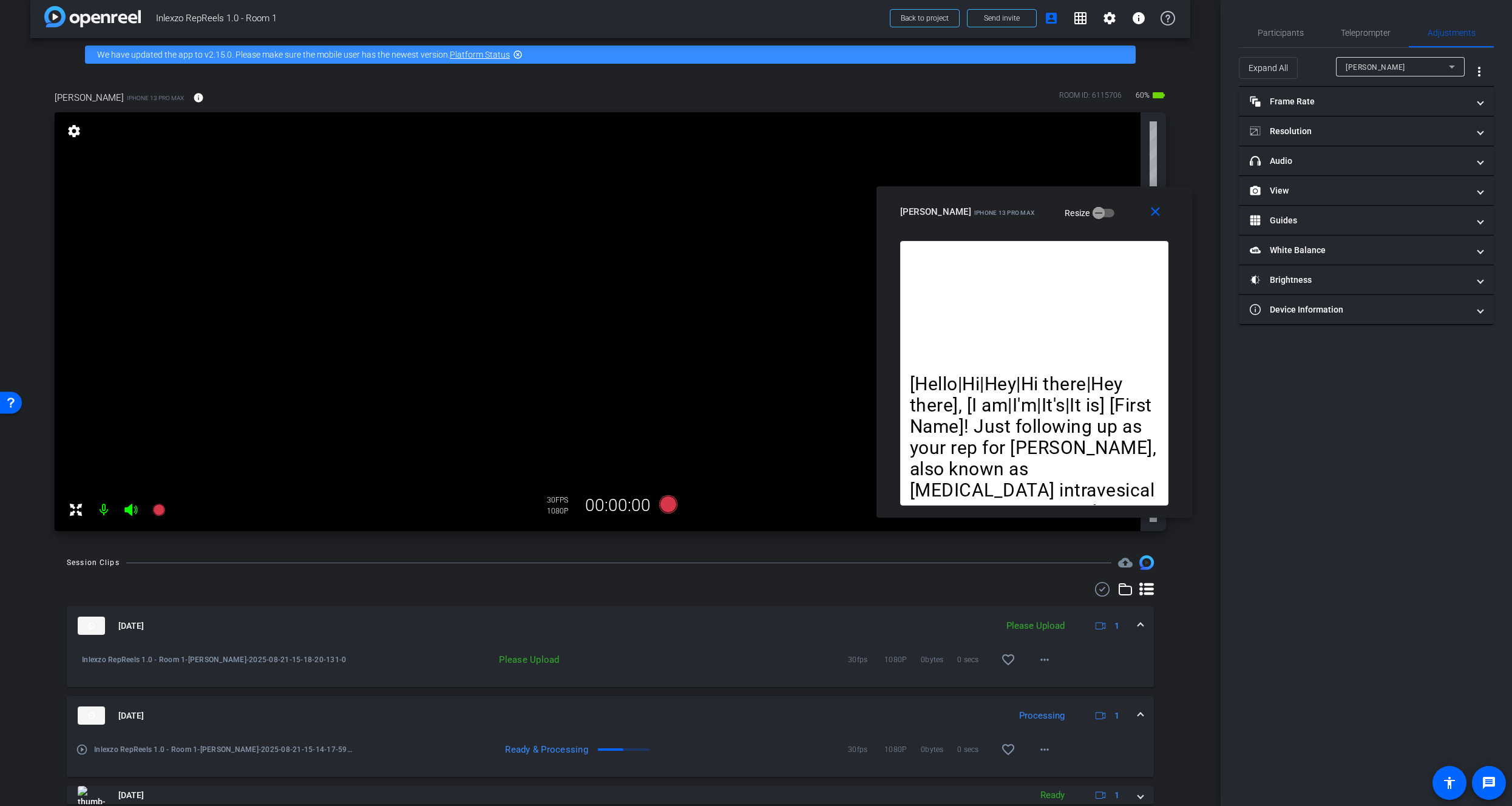
click at [1021, 661] on span "favorite_border" at bounding box center [1011, 659] width 37 height 29
click at [1039, 659] on mat-icon "more_horiz" at bounding box center [1044, 659] width 15 height 15
click at [1057, 721] on span "Delete clip" at bounding box center [1058, 715] width 48 height 15
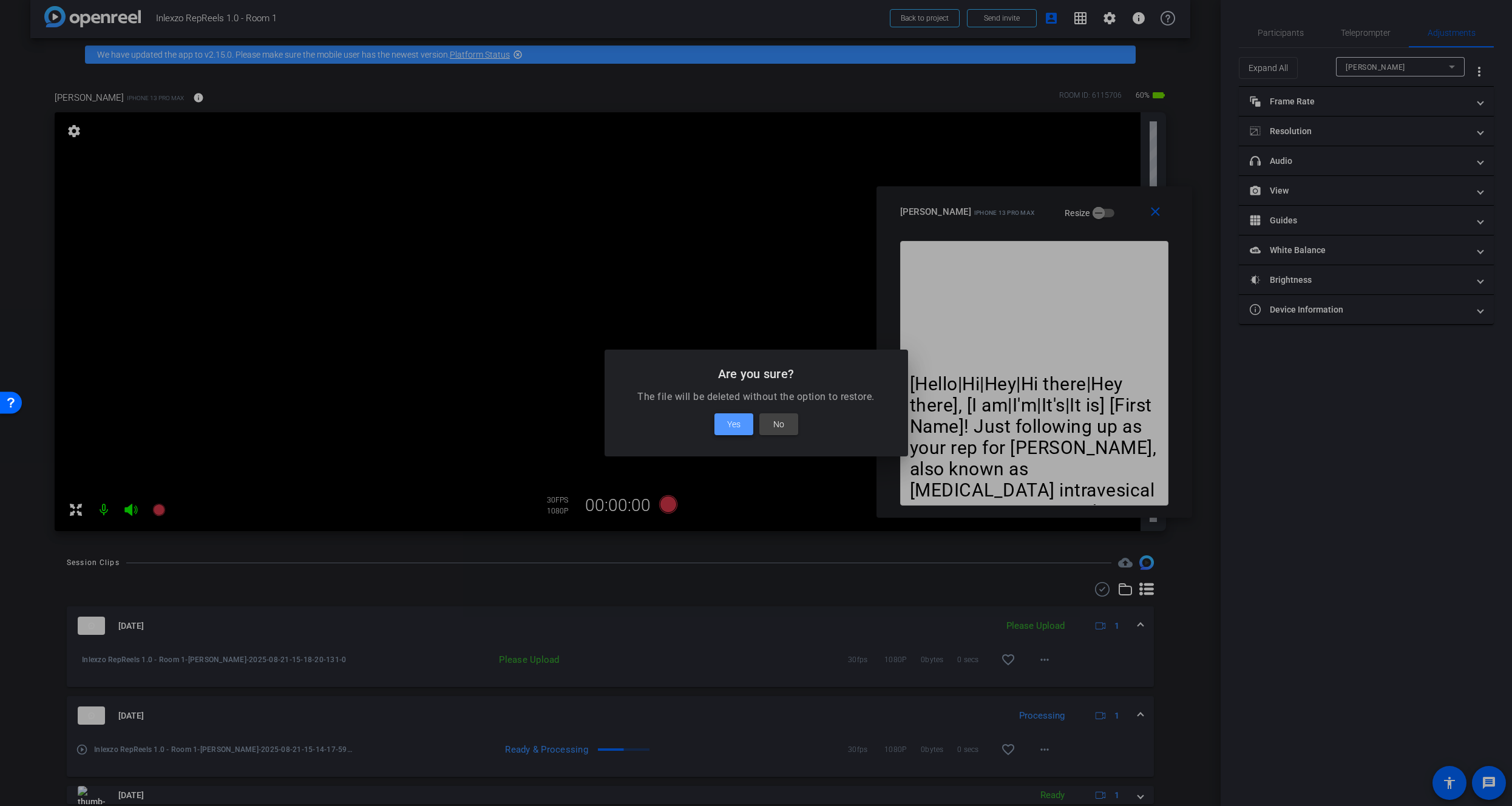
click at [728, 423] on span "Yes" at bounding box center [733, 424] width 13 height 15
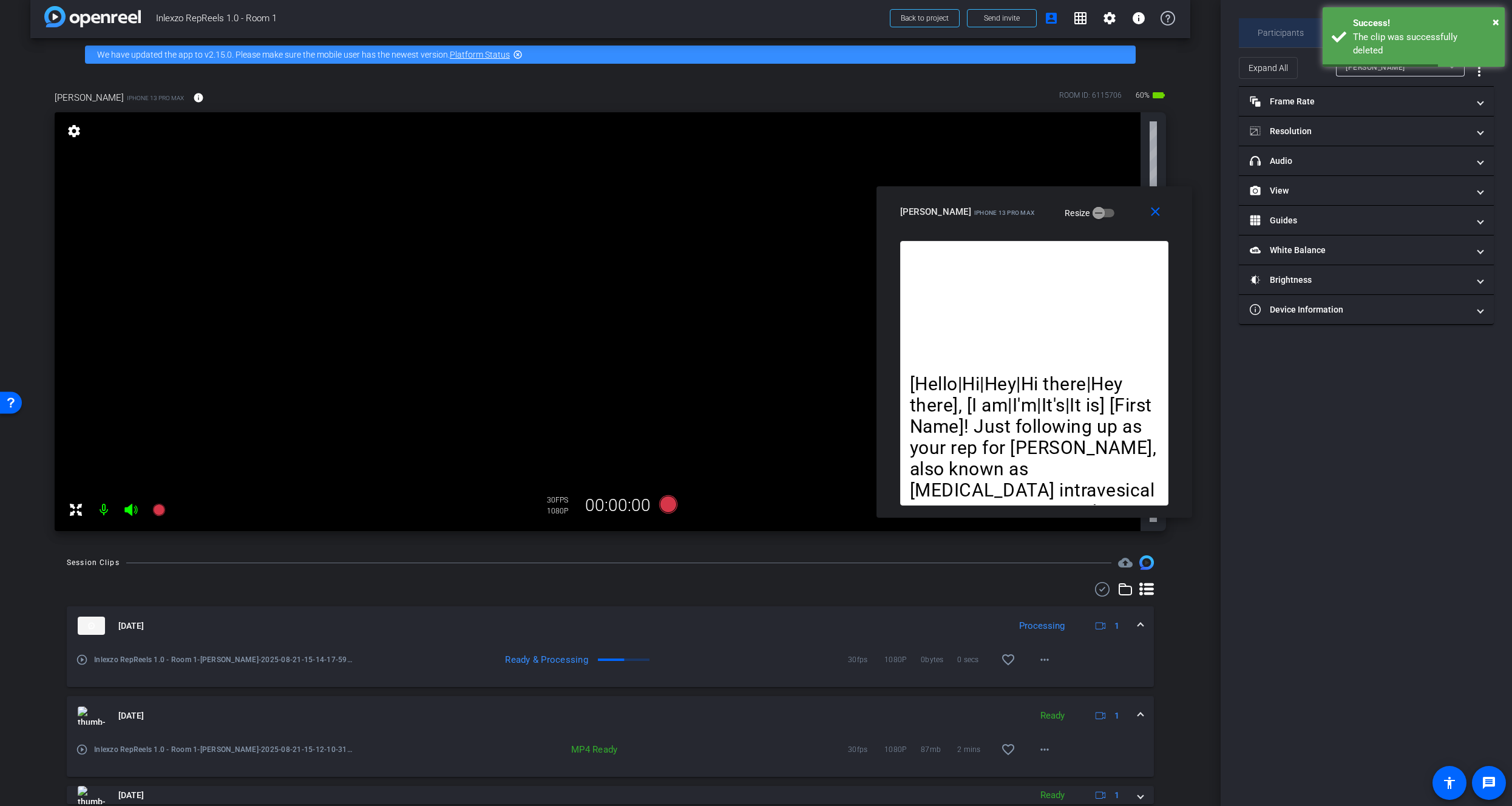
click at [1272, 42] on span "Participants" at bounding box center [1280, 32] width 46 height 29
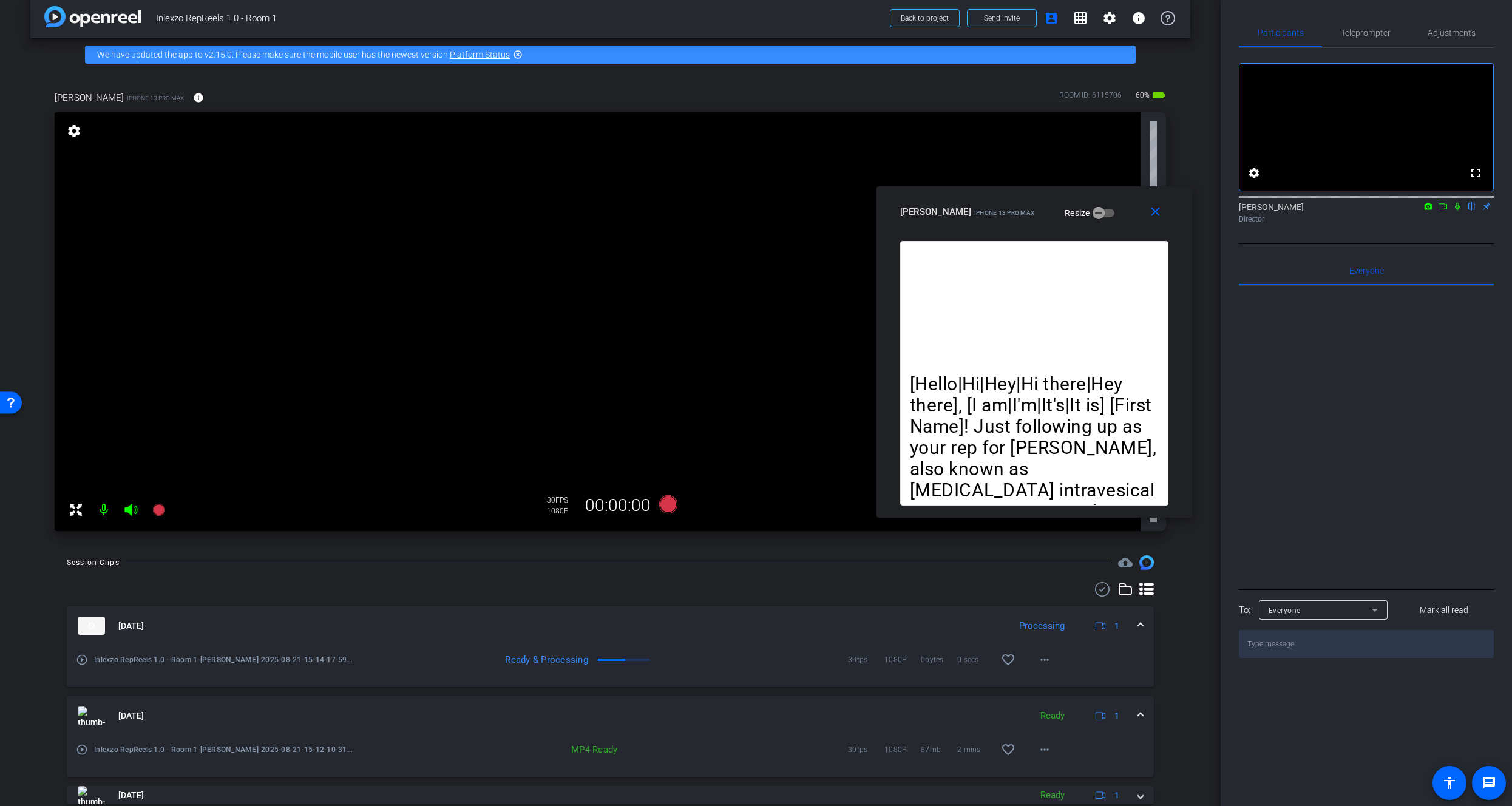
click at [1460, 210] on icon at bounding box center [1457, 206] width 9 height 9
click at [1445, 32] on span "Adjustments" at bounding box center [1451, 33] width 48 height 9
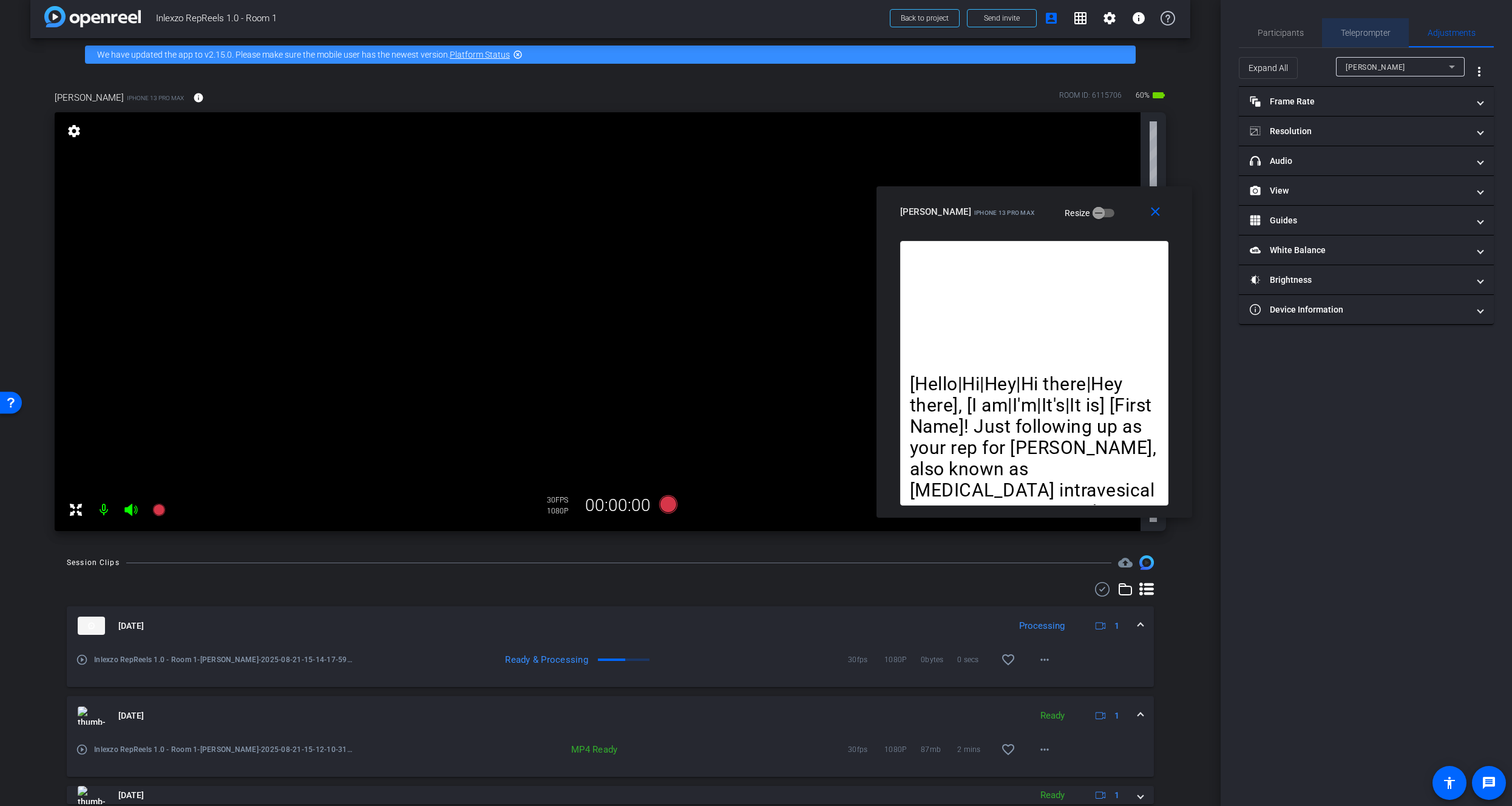
click at [1356, 19] on span "Teleprompter" at bounding box center [1365, 32] width 50 height 29
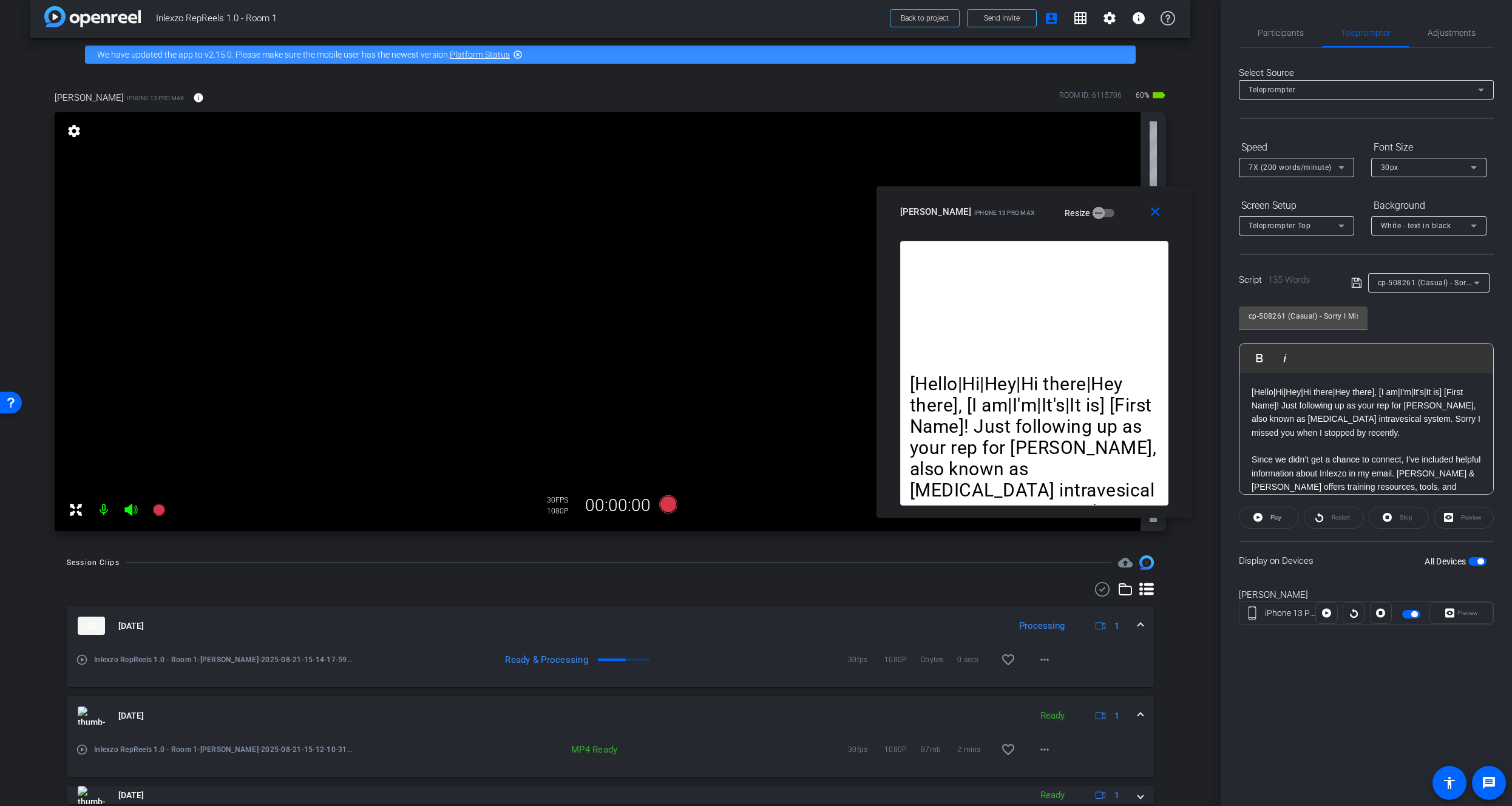
click at [1288, 166] on span "7X (200 words/minute)" at bounding box center [1290, 167] width 83 height 9
click at [1269, 284] on span "6X (160 words/minute)" at bounding box center [1290, 288] width 83 height 15
click at [1275, 33] on span "Participants" at bounding box center [1280, 33] width 46 height 9
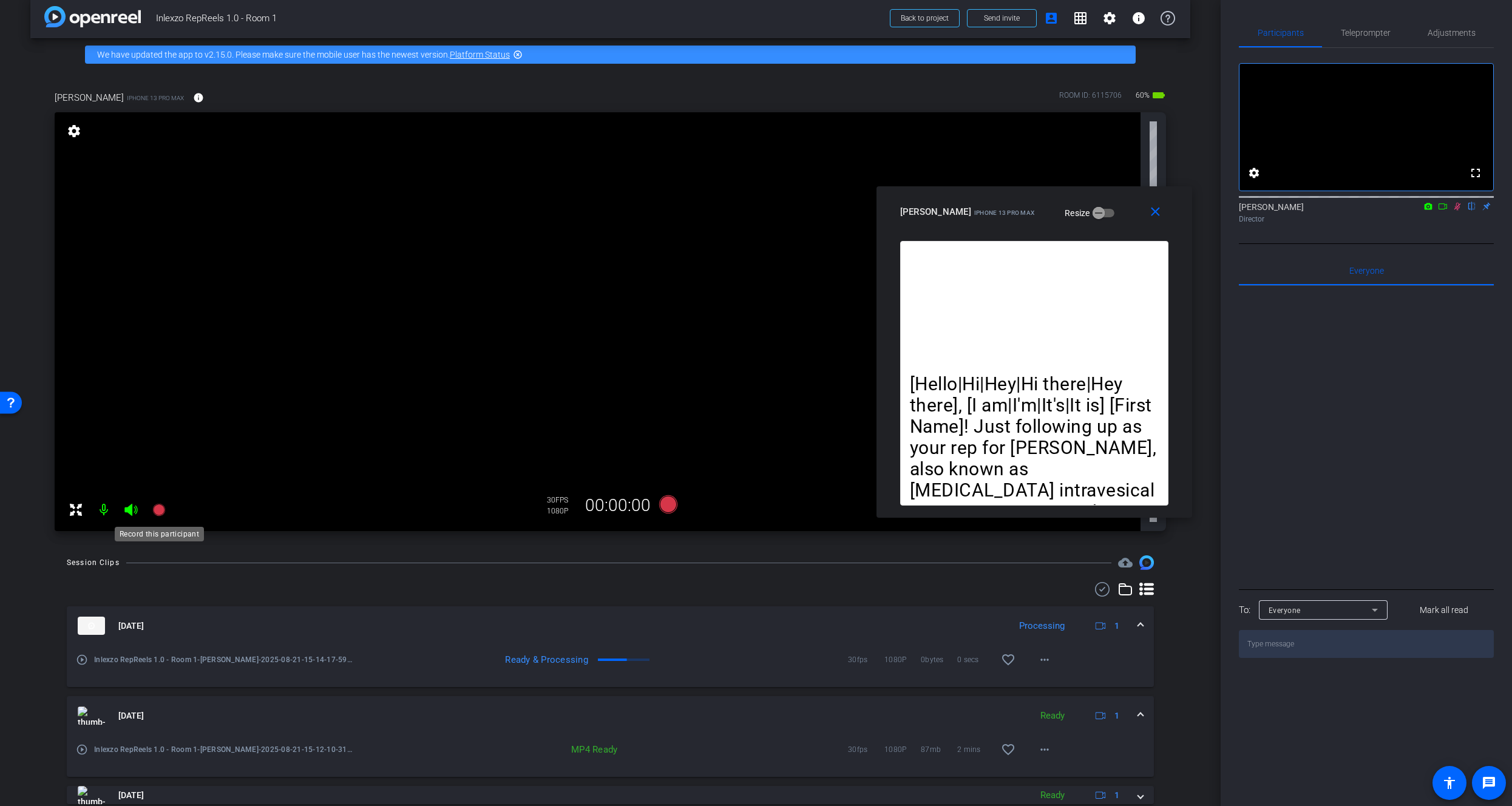
click at [166, 500] on mat-icon at bounding box center [158, 509] width 24 height 24
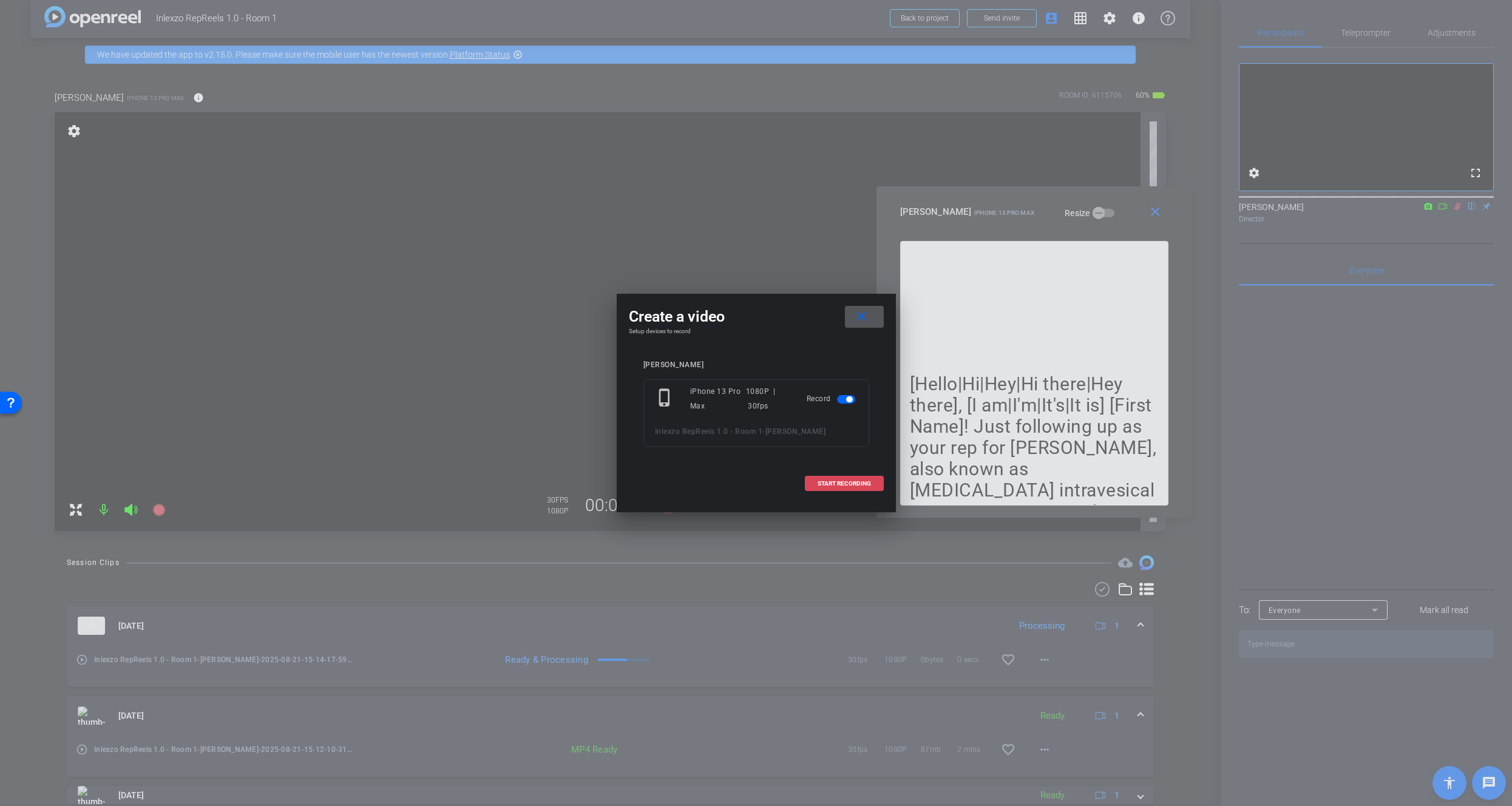
click at [834, 479] on span at bounding box center [845, 483] width 78 height 29
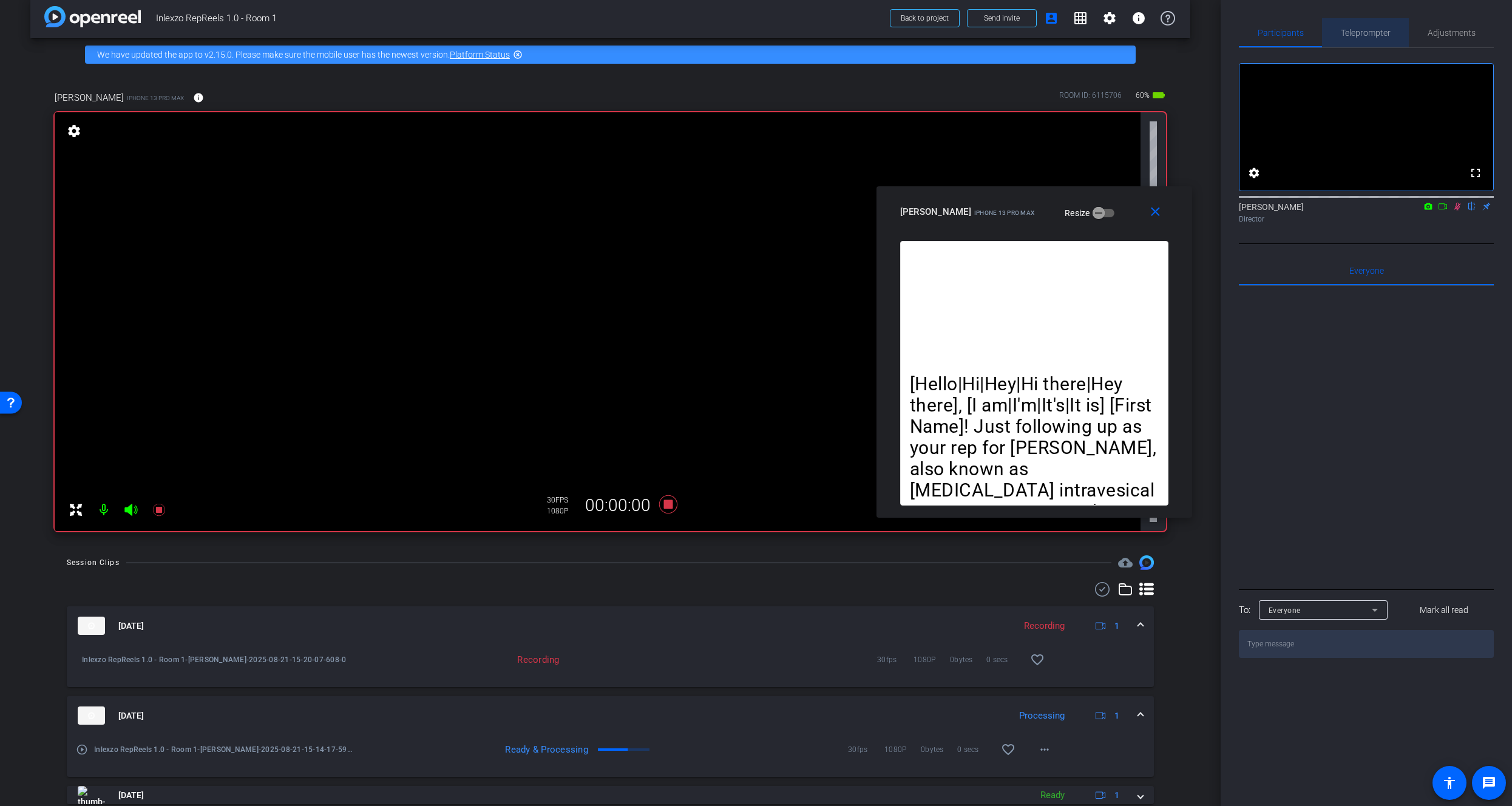
click at [1344, 23] on span "Teleprompter" at bounding box center [1365, 32] width 50 height 29
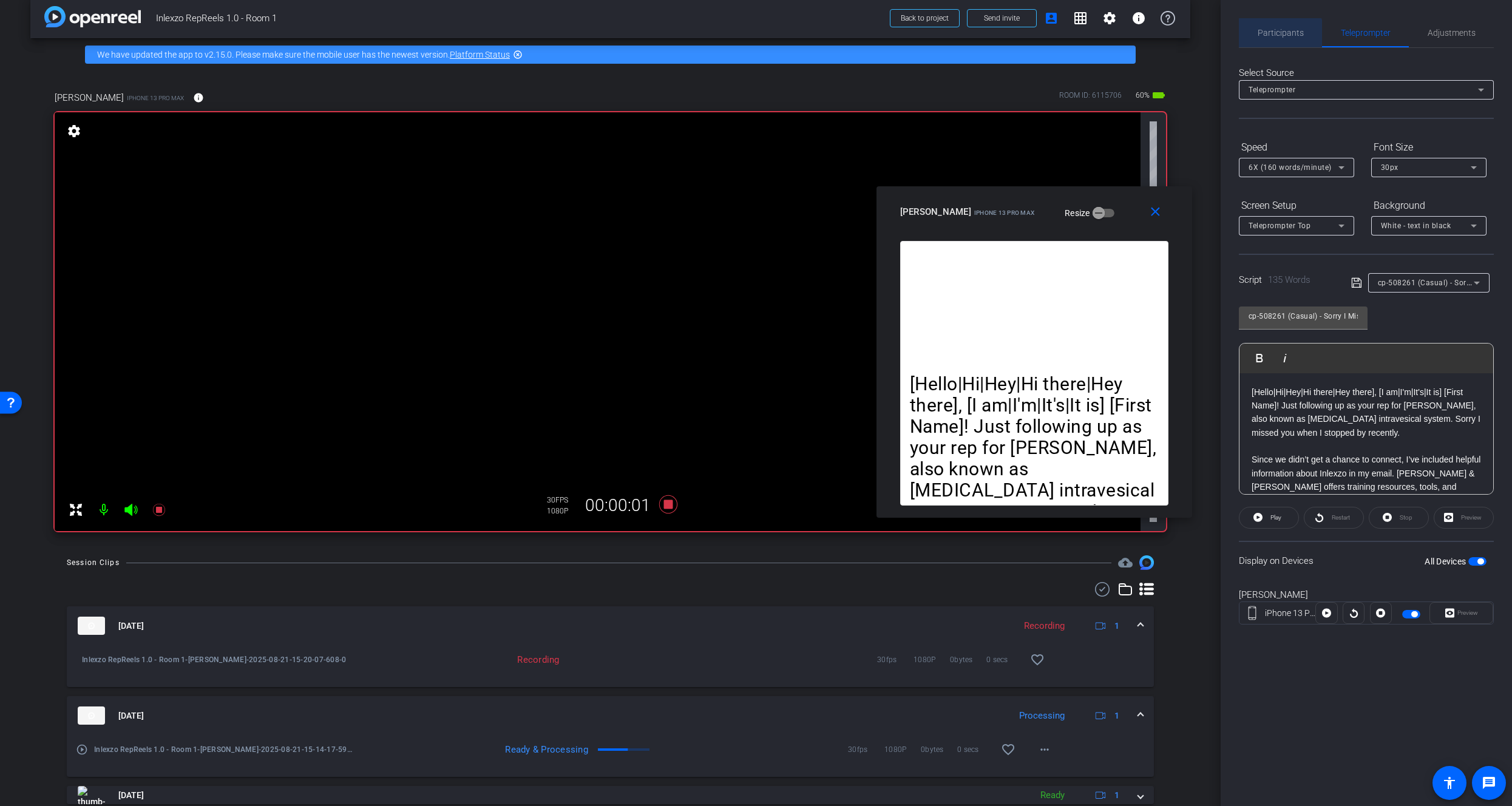
click at [1275, 39] on span "Participants" at bounding box center [1280, 32] width 46 height 29
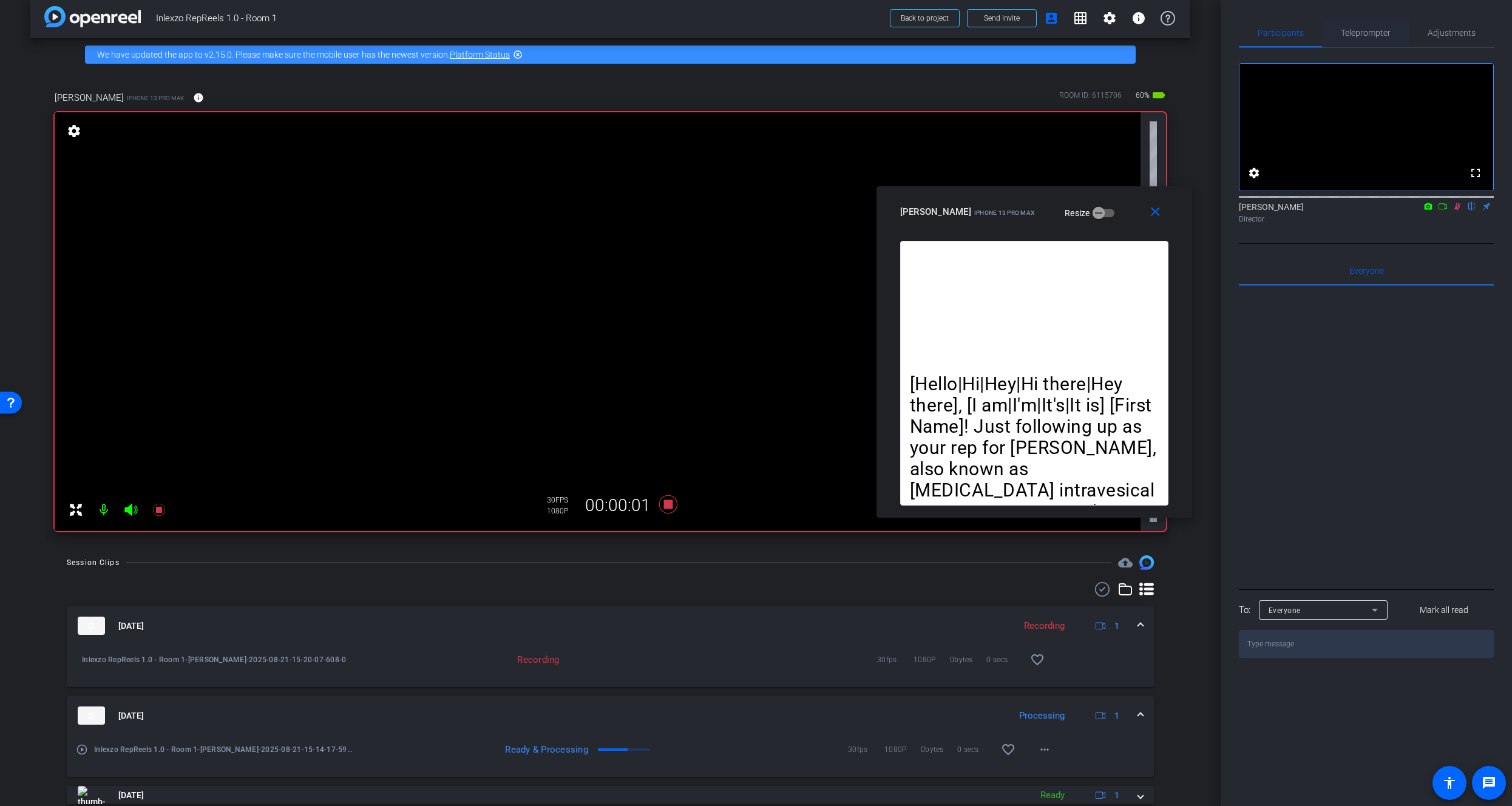
click at [1349, 37] on div "Participants Teleprompter Adjustments fullscreen settings James Monte flip Dire…" at bounding box center [1366, 338] width 255 height 639
click at [1350, 36] on span "Teleprompter" at bounding box center [1365, 33] width 50 height 9
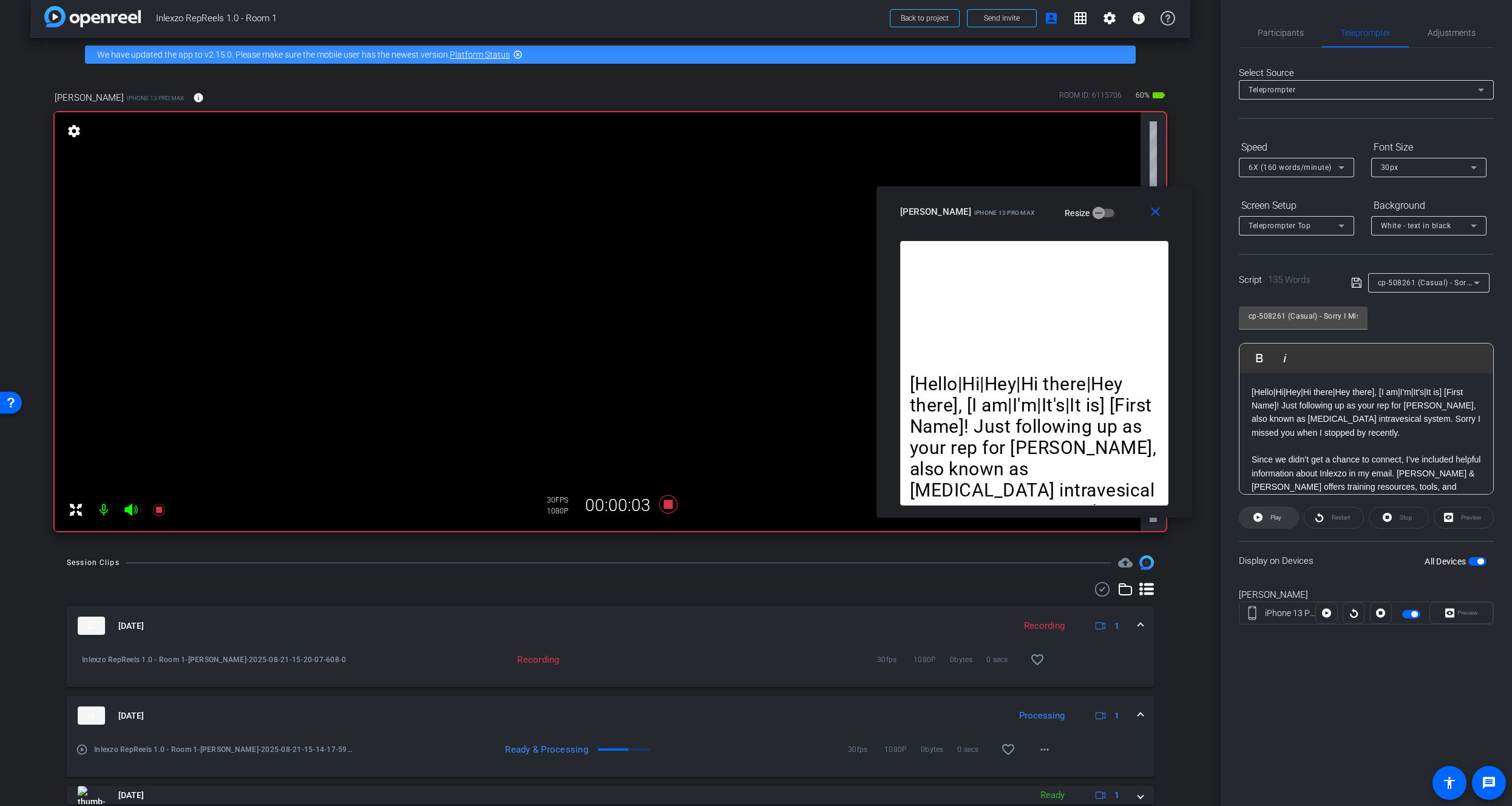
click at [1267, 521] on span "Play" at bounding box center [1274, 518] width 14 height 17
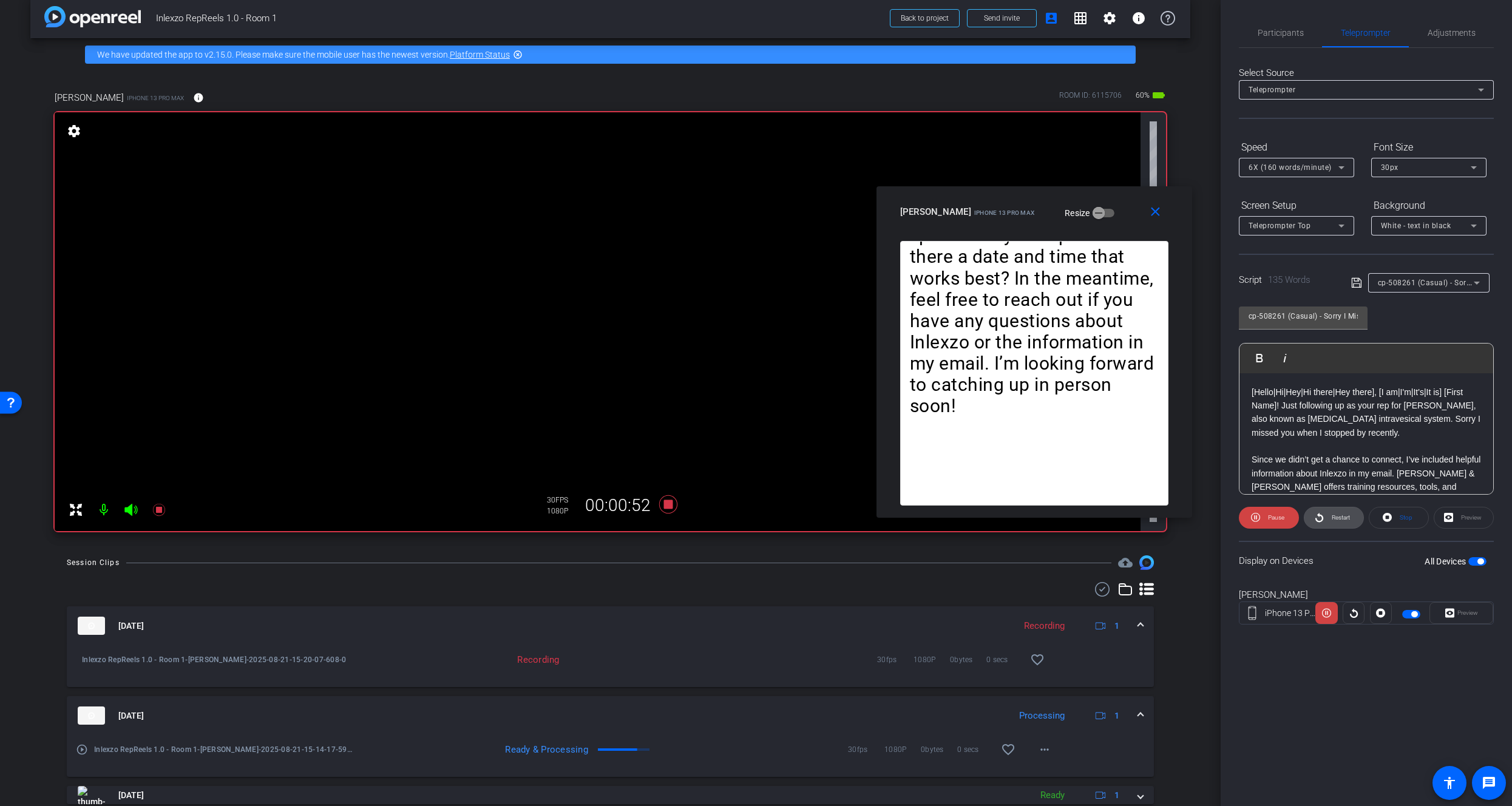
click at [1344, 522] on span "Restart" at bounding box center [1339, 518] width 21 height 17
click at [1274, 160] on div "6X (160 words/minute)" at bounding box center [1293, 167] width 90 height 15
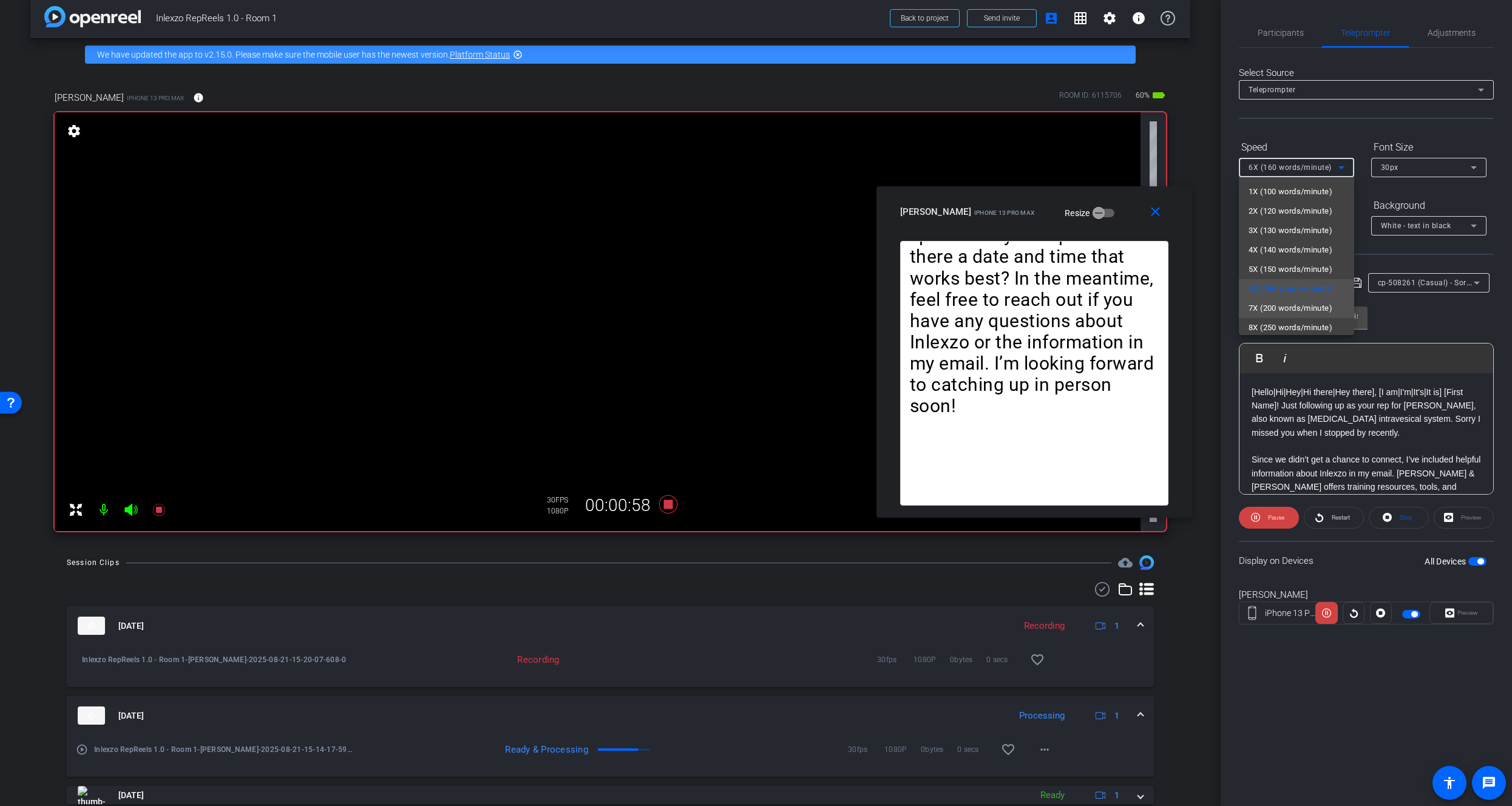
click at [1275, 302] on span "7X (200 words/minute)" at bounding box center [1290, 308] width 83 height 15
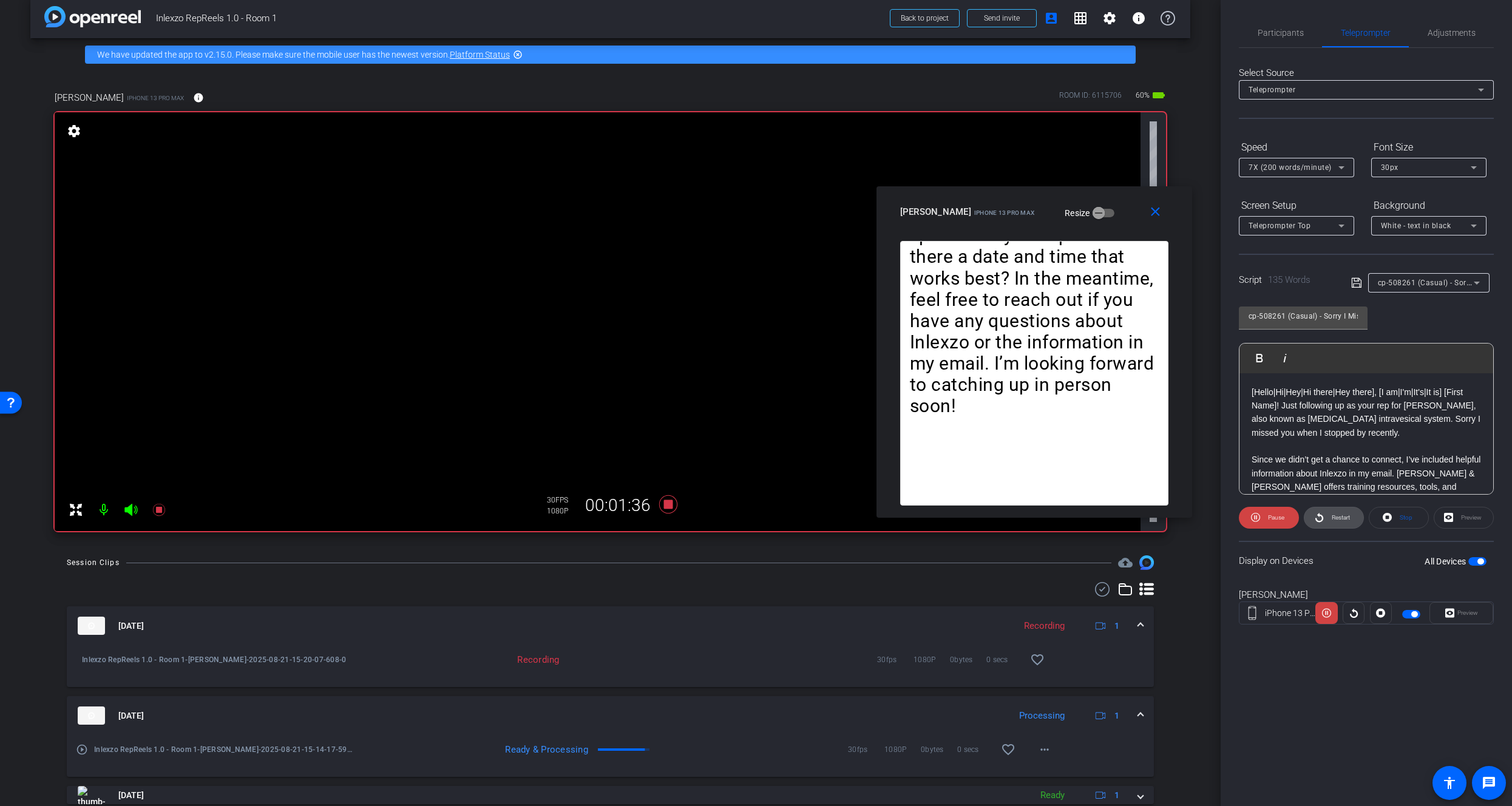
click at [1336, 511] on span "Restart" at bounding box center [1339, 518] width 21 height 17
click at [1339, 521] on span "Restart" at bounding box center [1339, 518] width 21 height 17
click at [165, 510] on mat-icon at bounding box center [158, 509] width 24 height 24
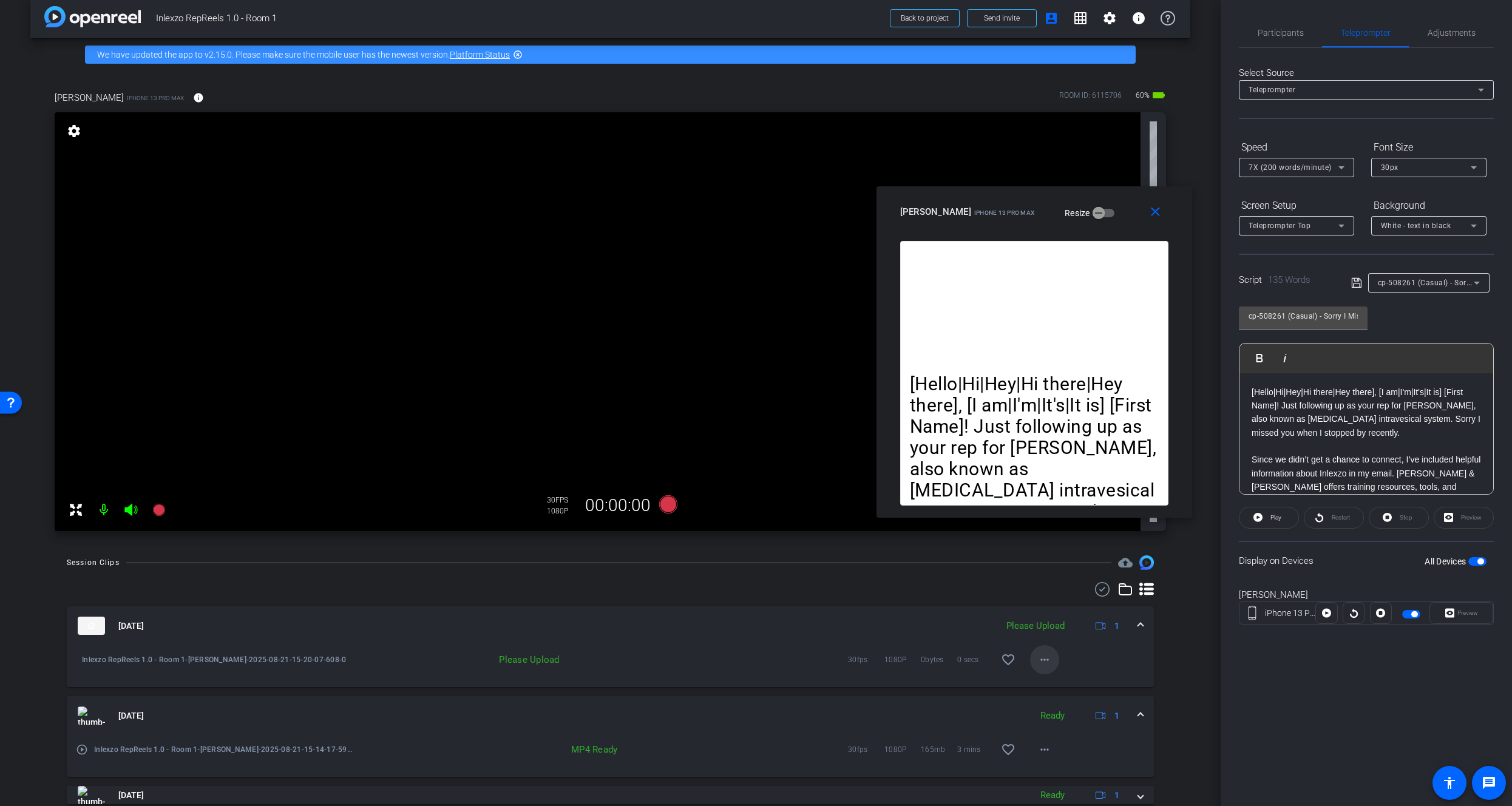
click at [1030, 656] on span at bounding box center [1044, 659] width 29 height 29
click at [1043, 681] on span "Upload" at bounding box center [1058, 684] width 48 height 15
click at [1268, 17] on div "Participants Teleprompter Adjustments settings James Monte flip Director Everyo…" at bounding box center [1366, 403] width 292 height 806
click at [1266, 29] on span "Participants" at bounding box center [1280, 33] width 46 height 9
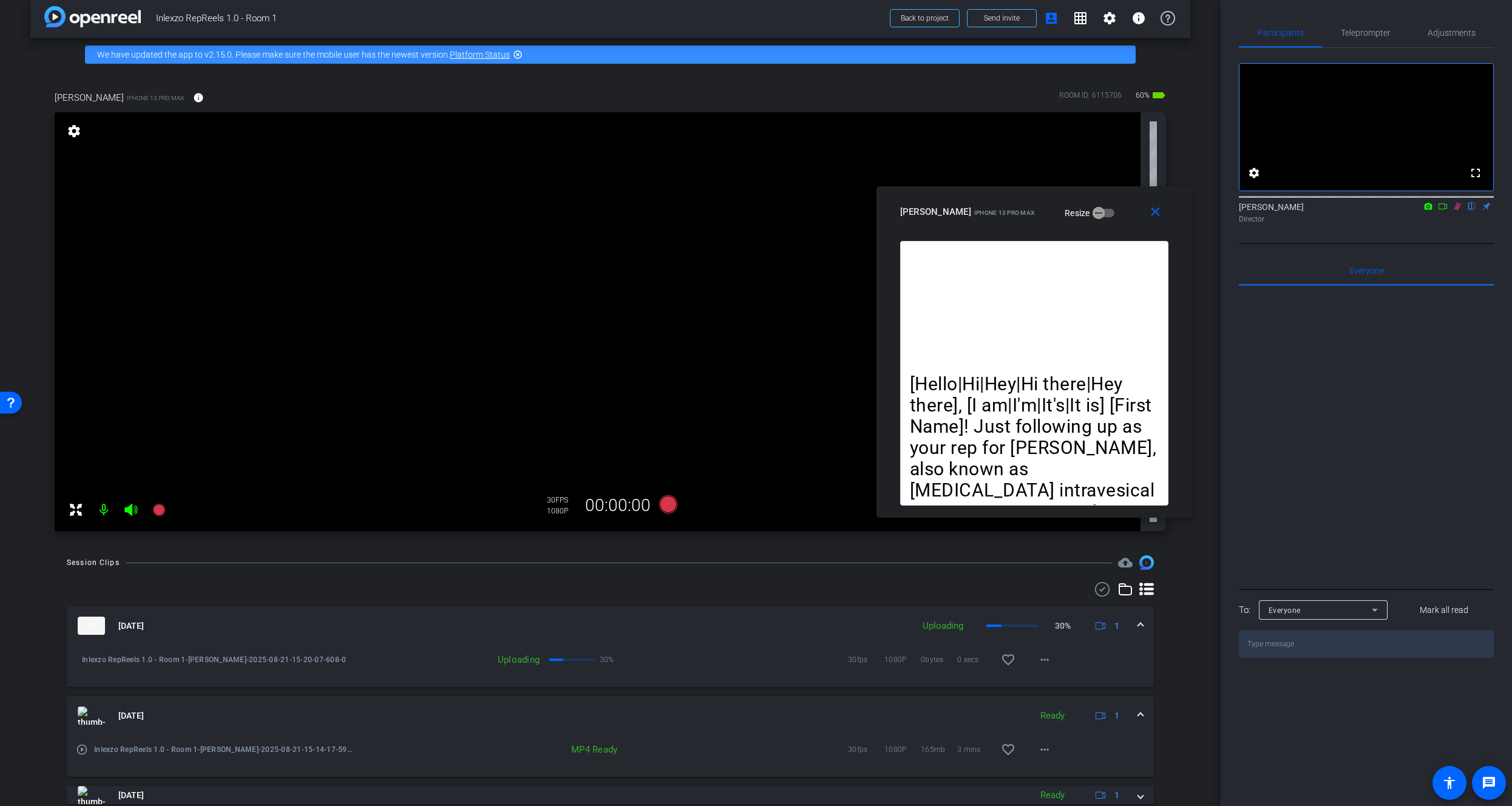
click at [1462, 212] on mat-icon at bounding box center [1457, 207] width 15 height 11
click at [1376, 29] on span "Teleprompter" at bounding box center [1365, 33] width 50 height 9
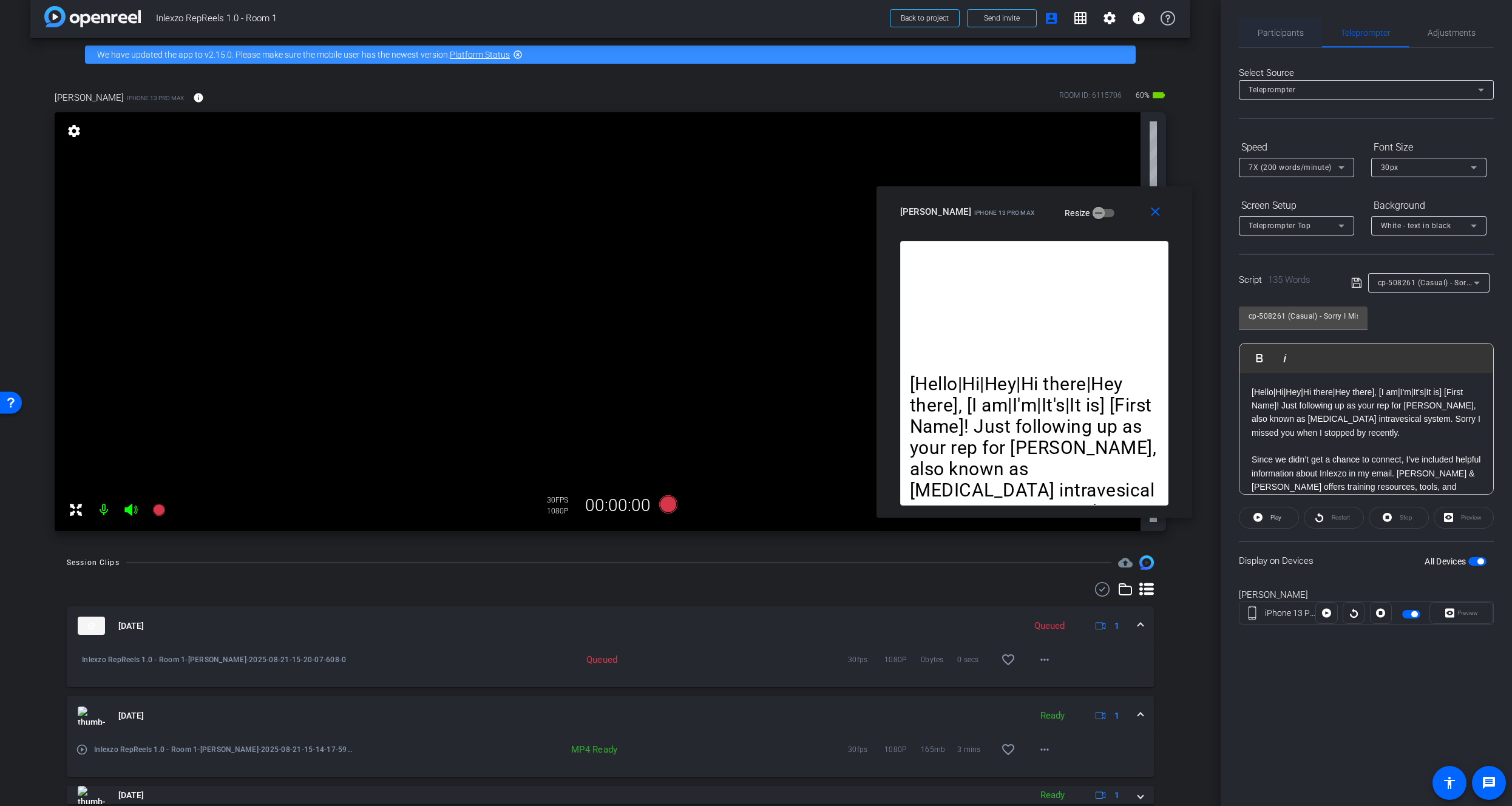
click at [1301, 30] on span "Participants" at bounding box center [1280, 33] width 46 height 9
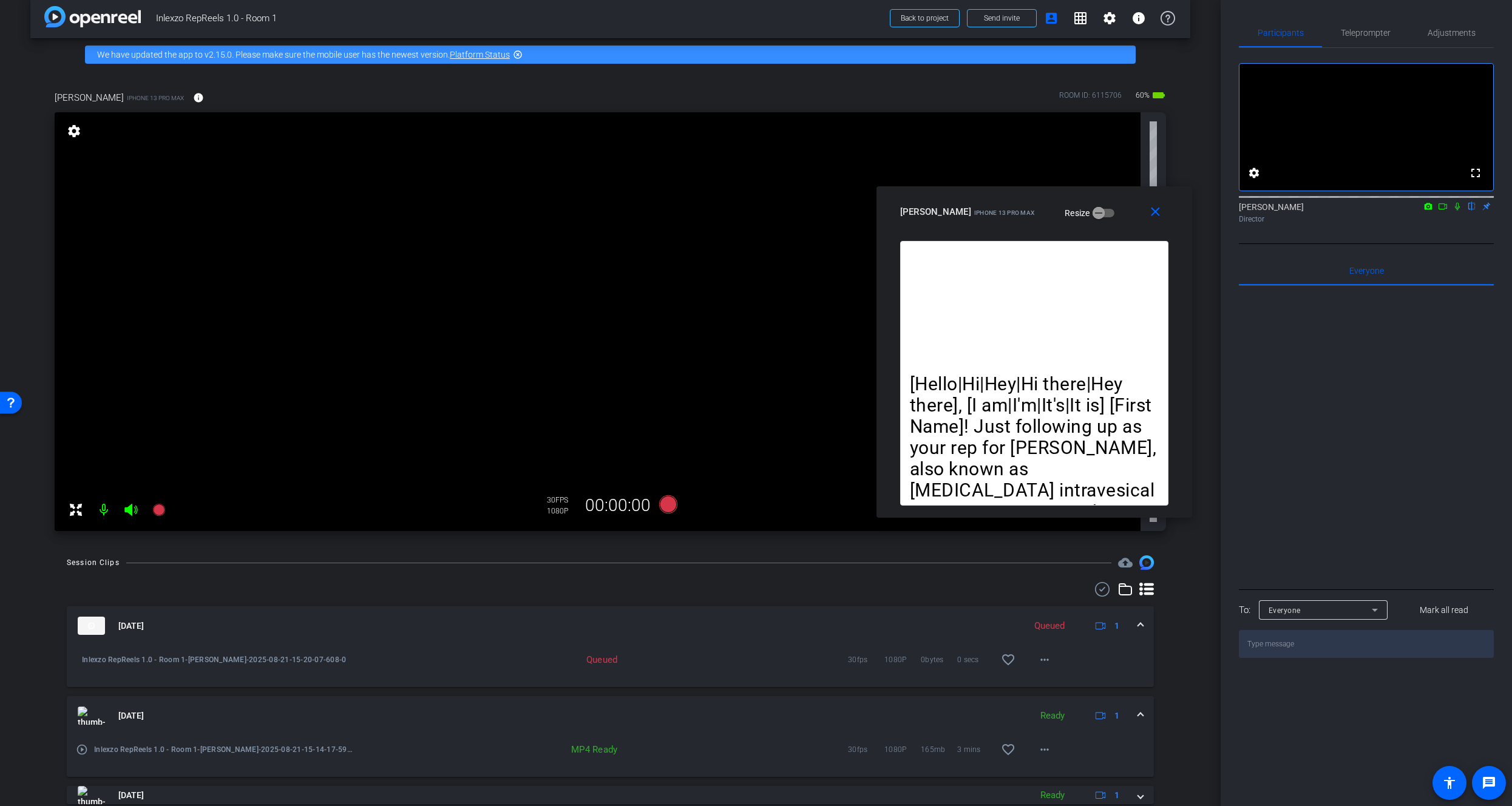
click at [1457, 210] on icon at bounding box center [1457, 207] width 5 height 8
click at [1366, 34] on span "Teleprompter" at bounding box center [1365, 33] width 50 height 9
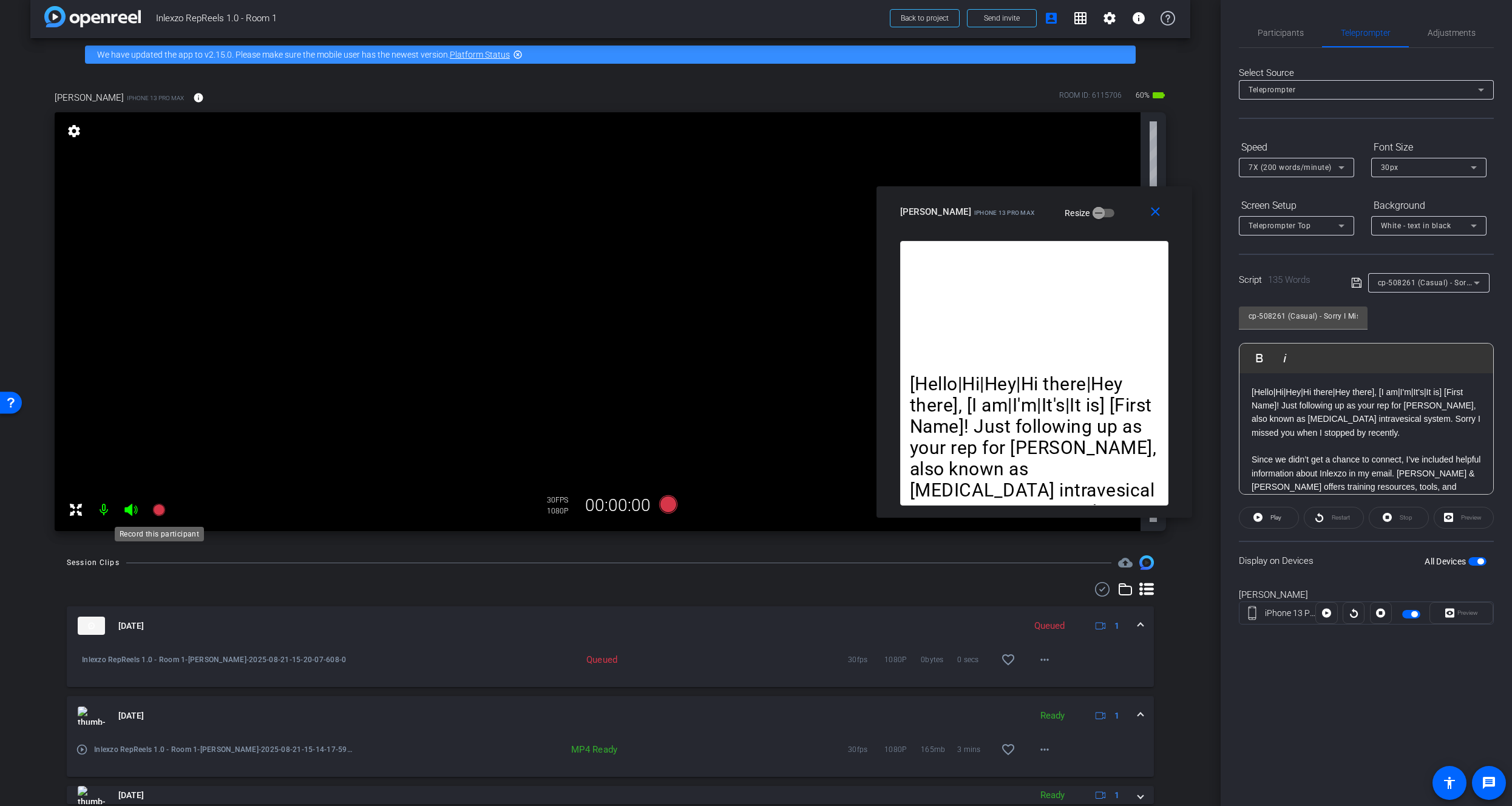
click at [158, 500] on mat-icon at bounding box center [158, 509] width 24 height 24
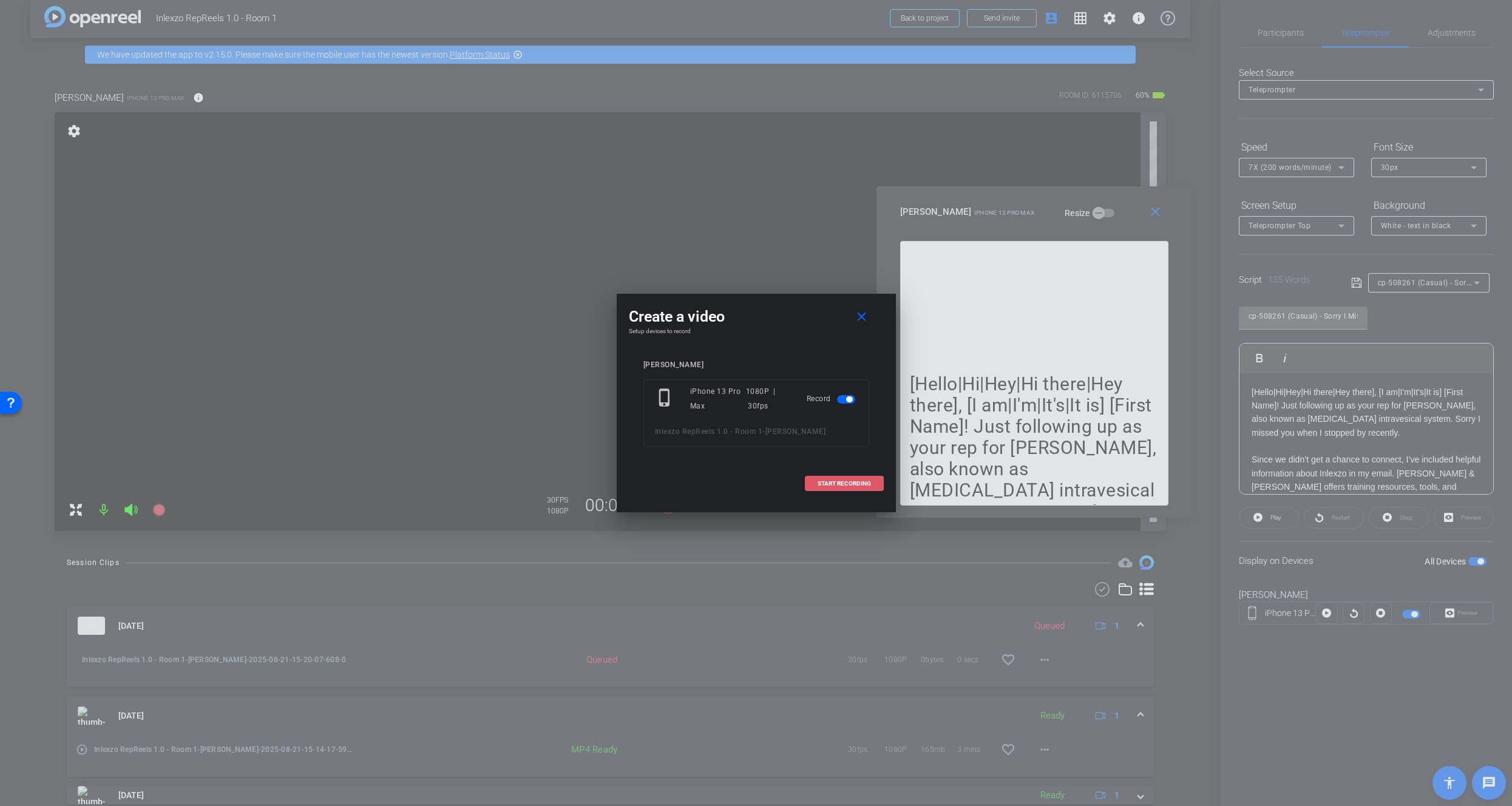
click at [831, 488] on span at bounding box center [845, 483] width 78 height 29
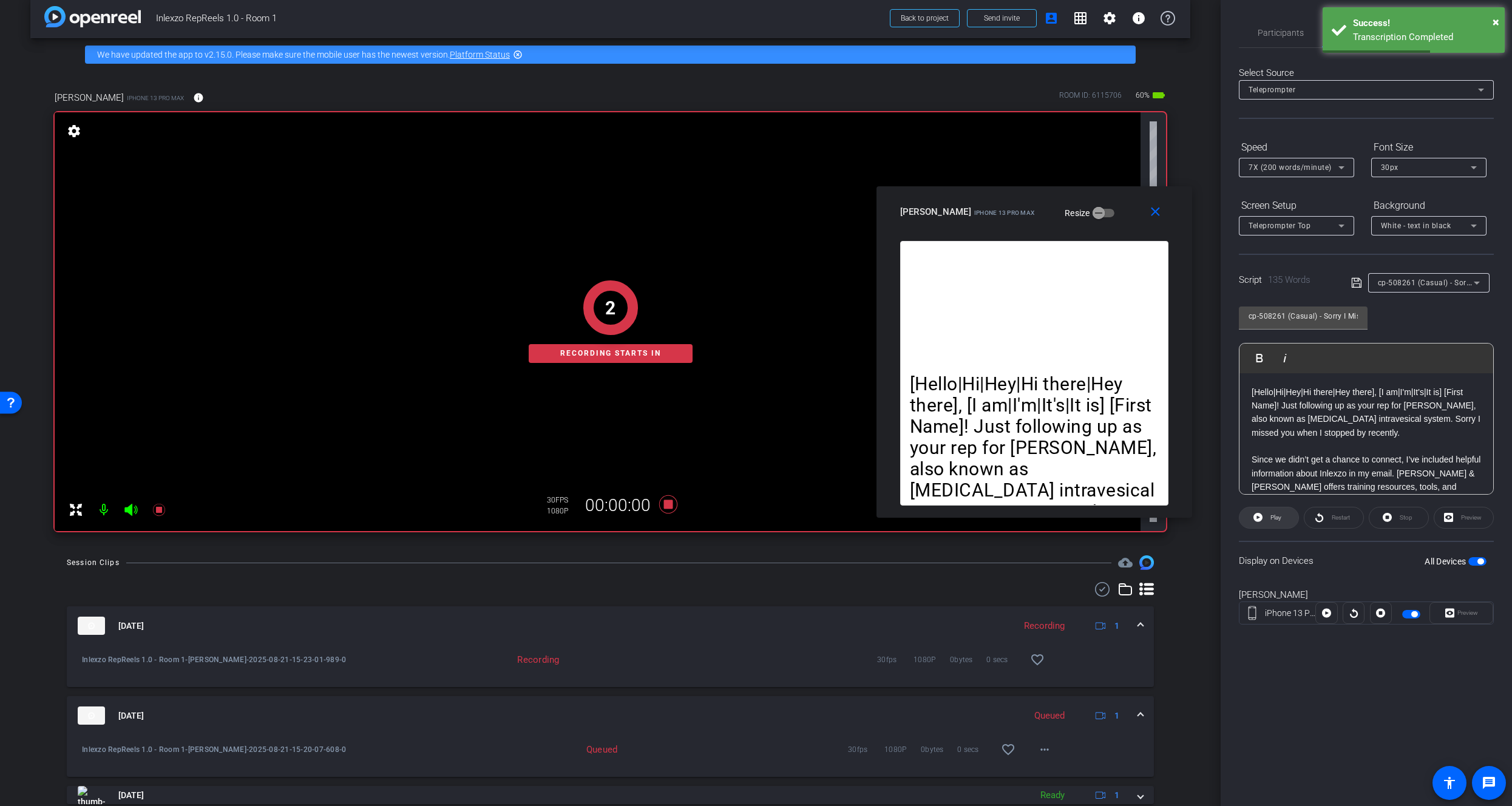
click at [1250, 521] on span at bounding box center [1268, 517] width 58 height 29
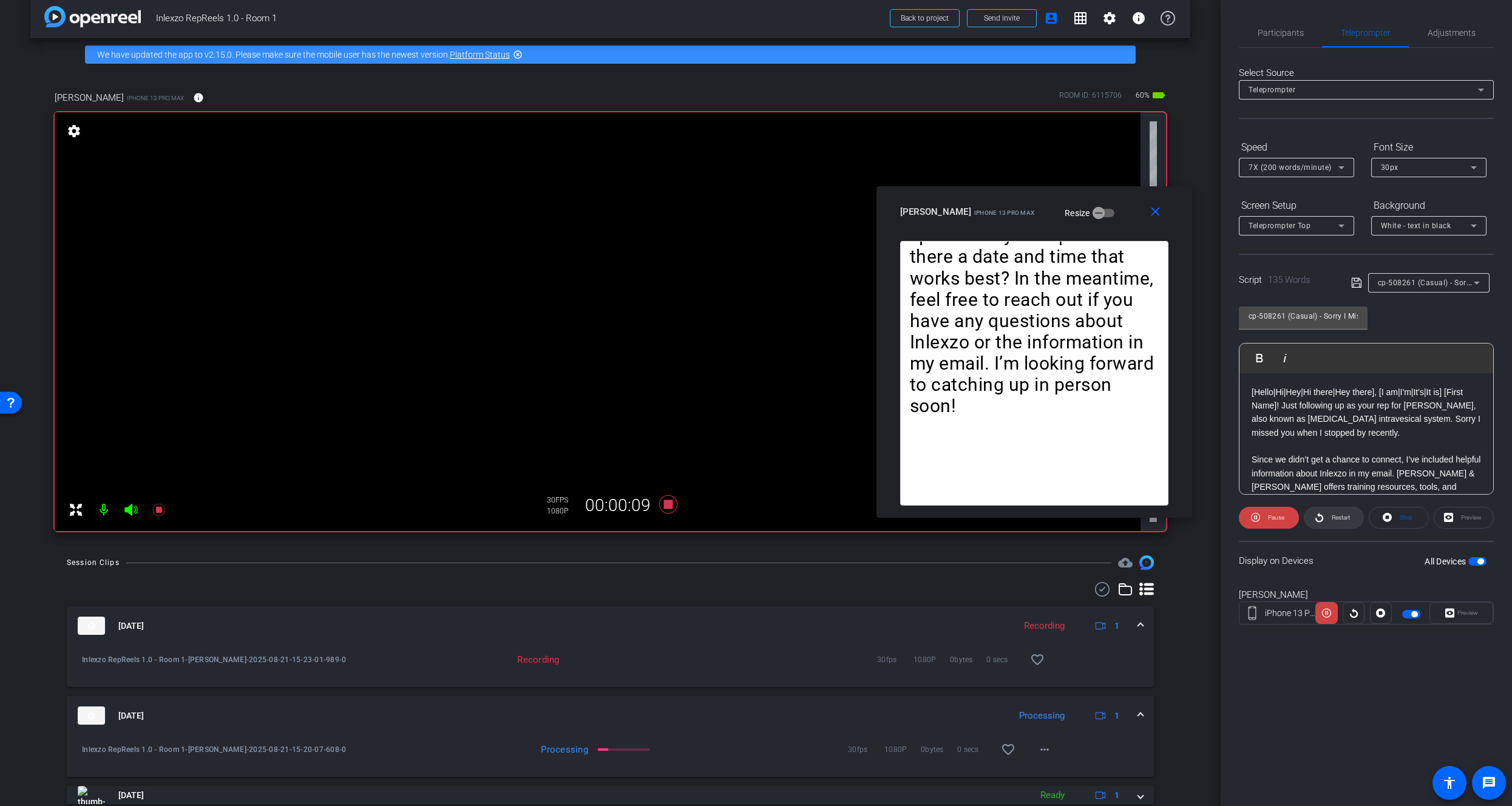
click at [1344, 522] on span "Restart" at bounding box center [1339, 518] width 21 height 17
click at [1335, 518] on span "Restart" at bounding box center [1340, 517] width 18 height 7
click at [1323, 520] on span at bounding box center [1333, 517] width 58 height 29
click at [1444, 19] on span "Adjustments" at bounding box center [1451, 32] width 48 height 29
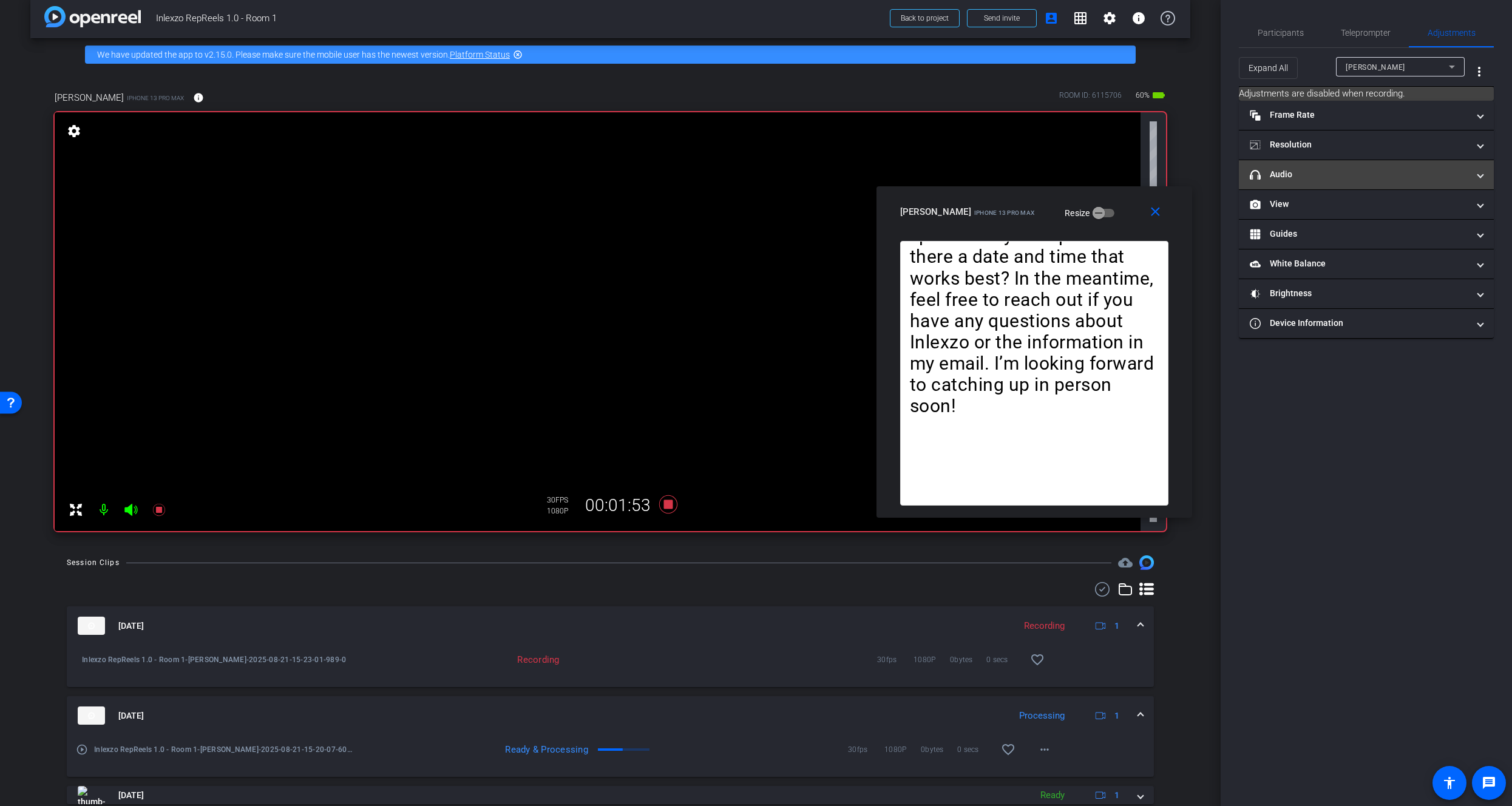
click at [1294, 168] on mat-panel-title "headphone icon Audio" at bounding box center [1359, 175] width 218 height 12
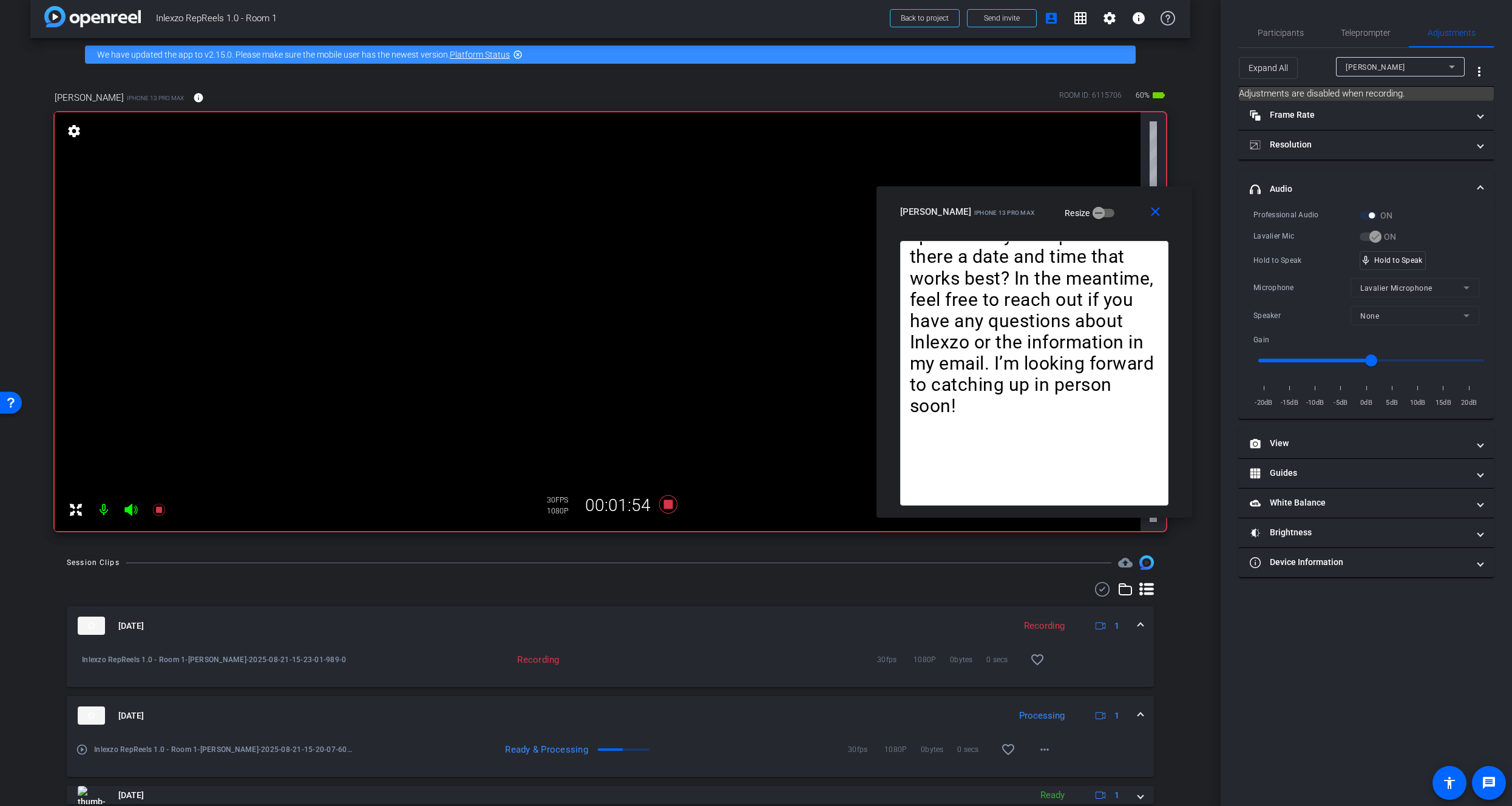
click at [1283, 40] on span "Participants" at bounding box center [1280, 32] width 46 height 29
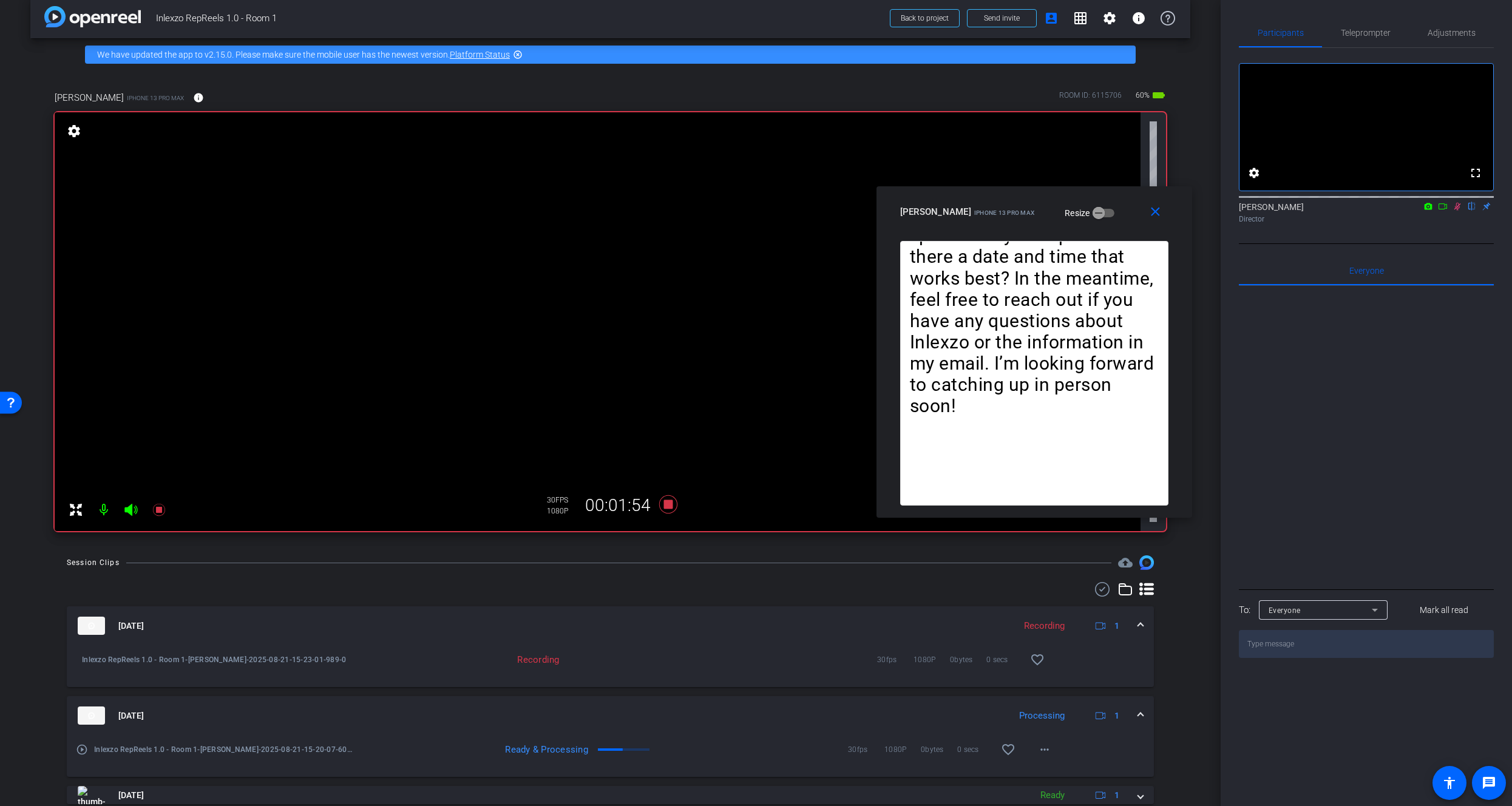
click at [1455, 210] on icon at bounding box center [1457, 206] width 9 height 9
click at [1438, 37] on span "Adjustments" at bounding box center [1451, 32] width 48 height 29
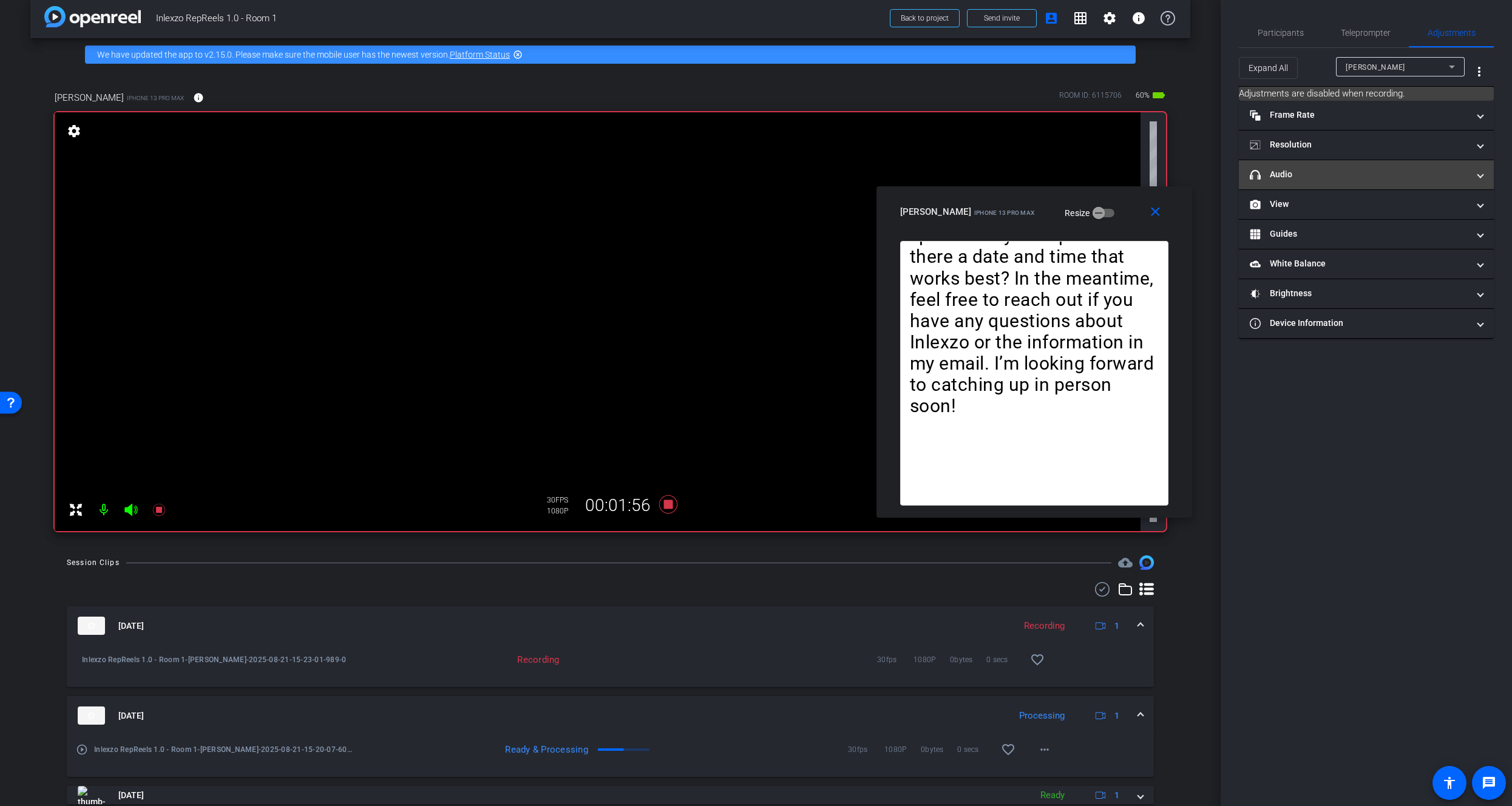
drag, startPoint x: 1297, startPoint y: 186, endPoint x: 1333, endPoint y: 209, distance: 42.7
click at [1297, 186] on mat-expansion-panel-header "headphone icon Audio" at bounding box center [1366, 174] width 255 height 29
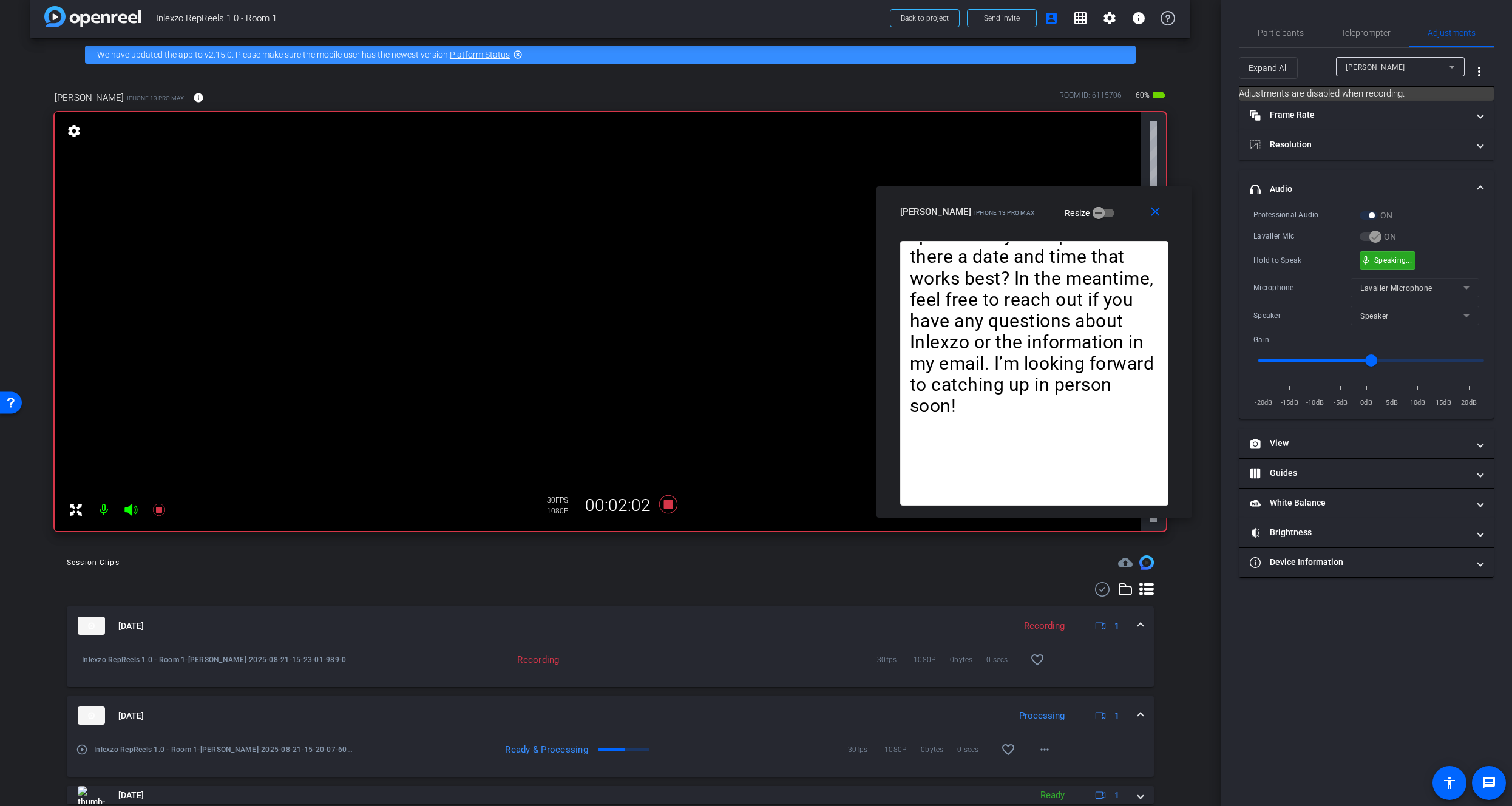
click at [1383, 264] on div "mic_none Speaking..." at bounding box center [1387, 260] width 55 height 18
click at [1361, 34] on span "Teleprompter" at bounding box center [1365, 33] width 50 height 9
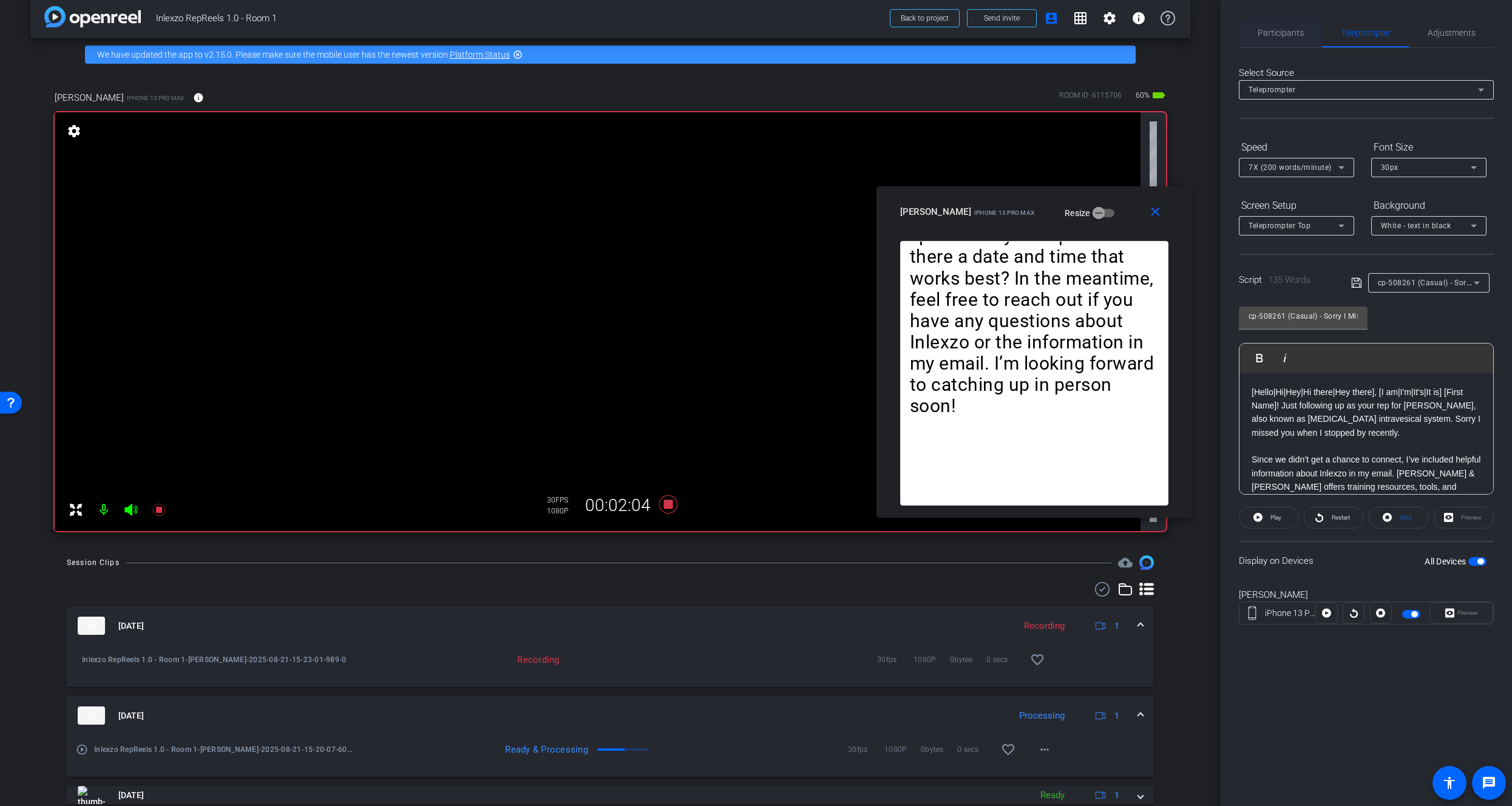
click at [1283, 31] on span "Participants" at bounding box center [1280, 33] width 46 height 9
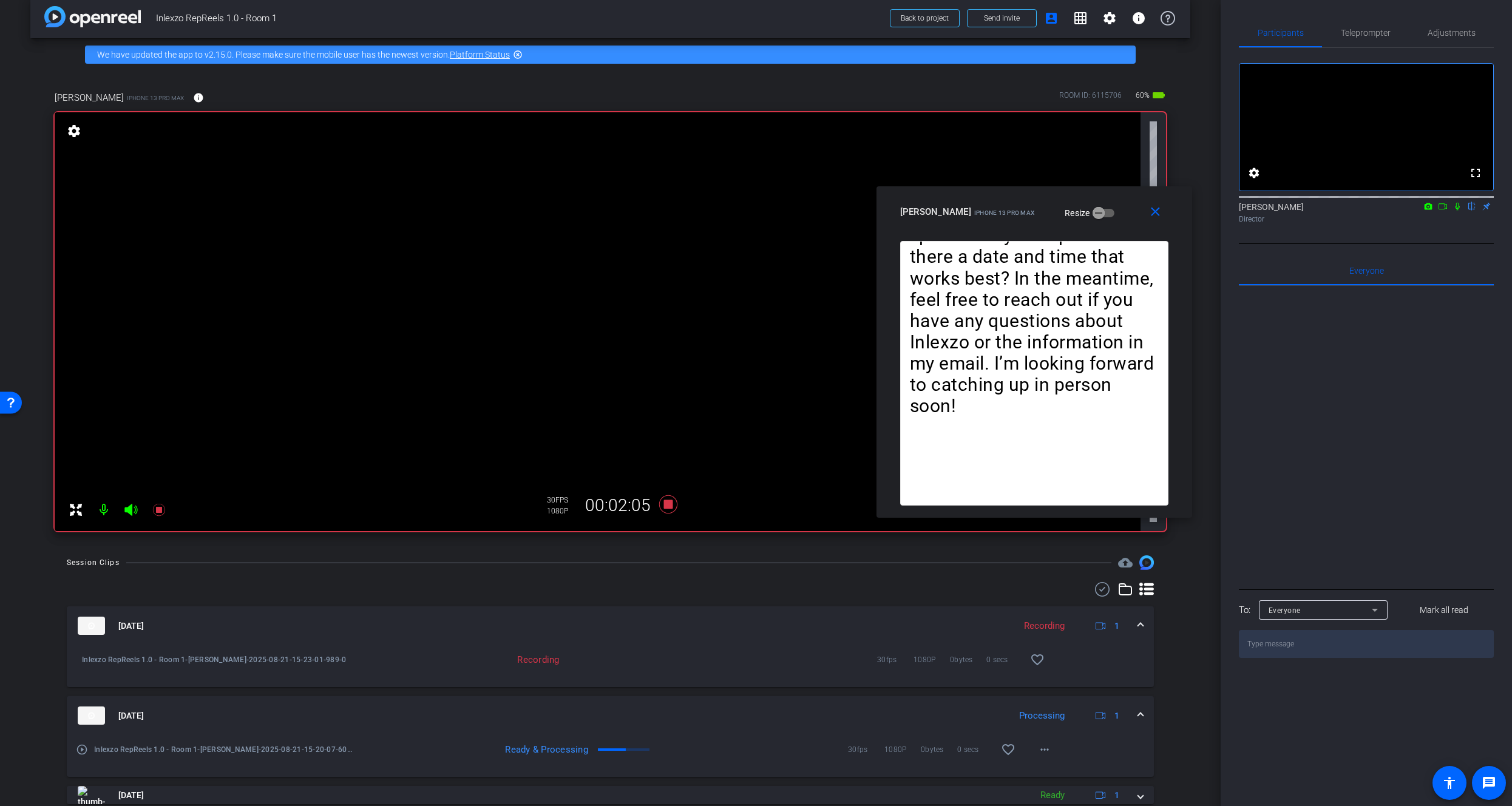
click at [1457, 210] on icon at bounding box center [1457, 206] width 9 height 9
click at [1374, 29] on span "Teleprompter" at bounding box center [1365, 33] width 50 height 9
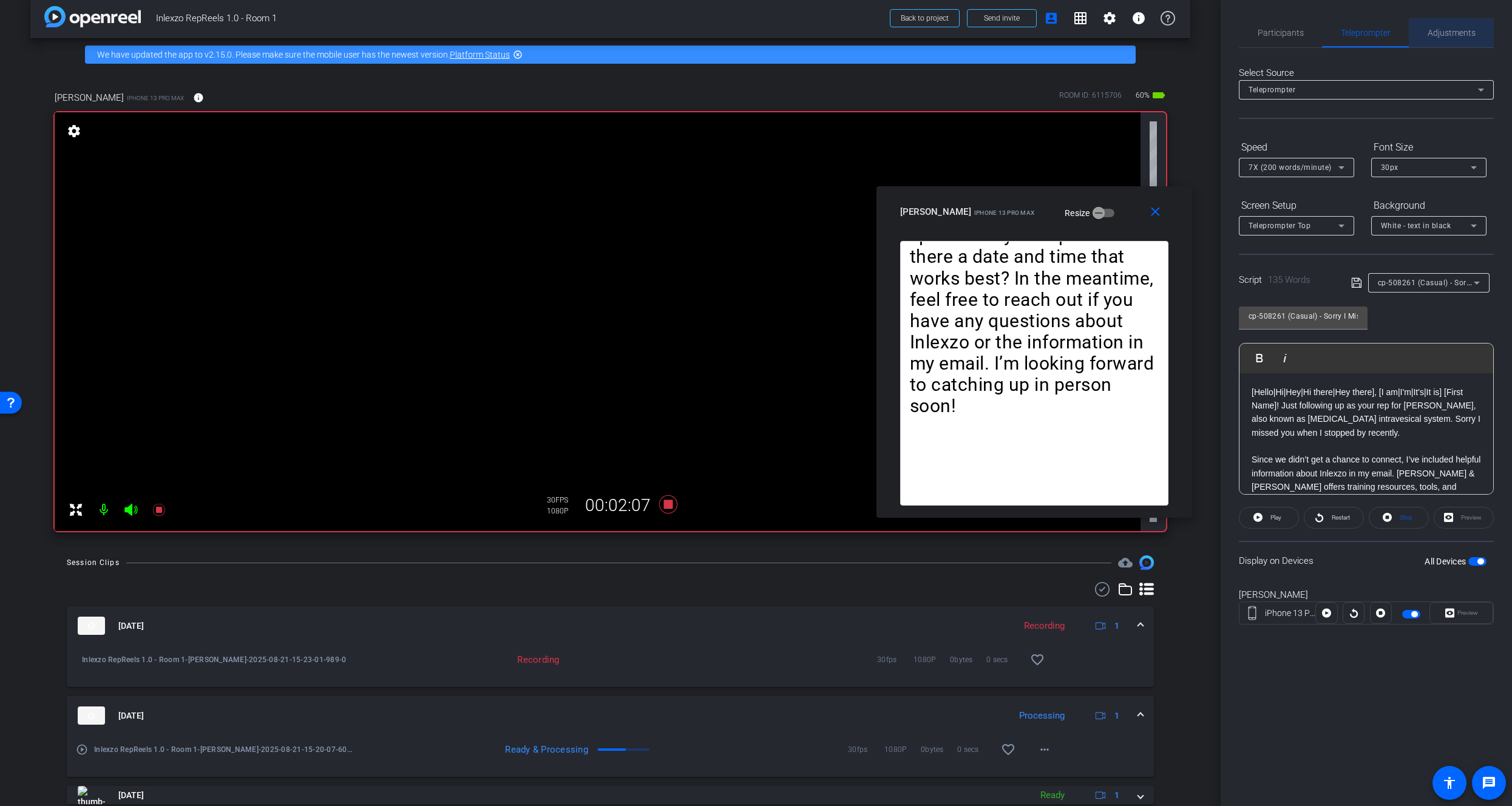
click at [1444, 29] on span "Adjustments" at bounding box center [1451, 33] width 48 height 9
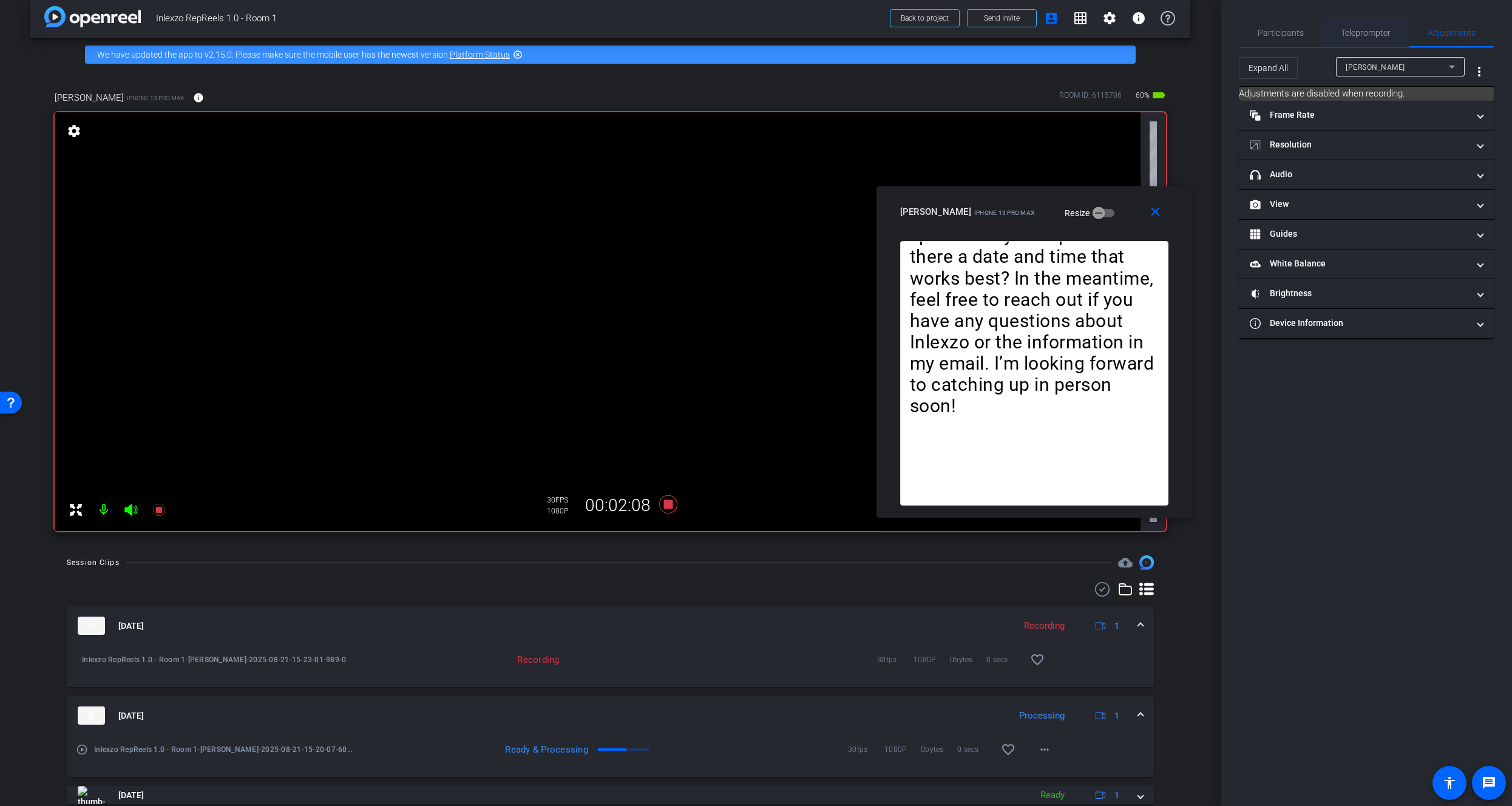
click at [1361, 34] on span "Teleprompter" at bounding box center [1365, 33] width 50 height 9
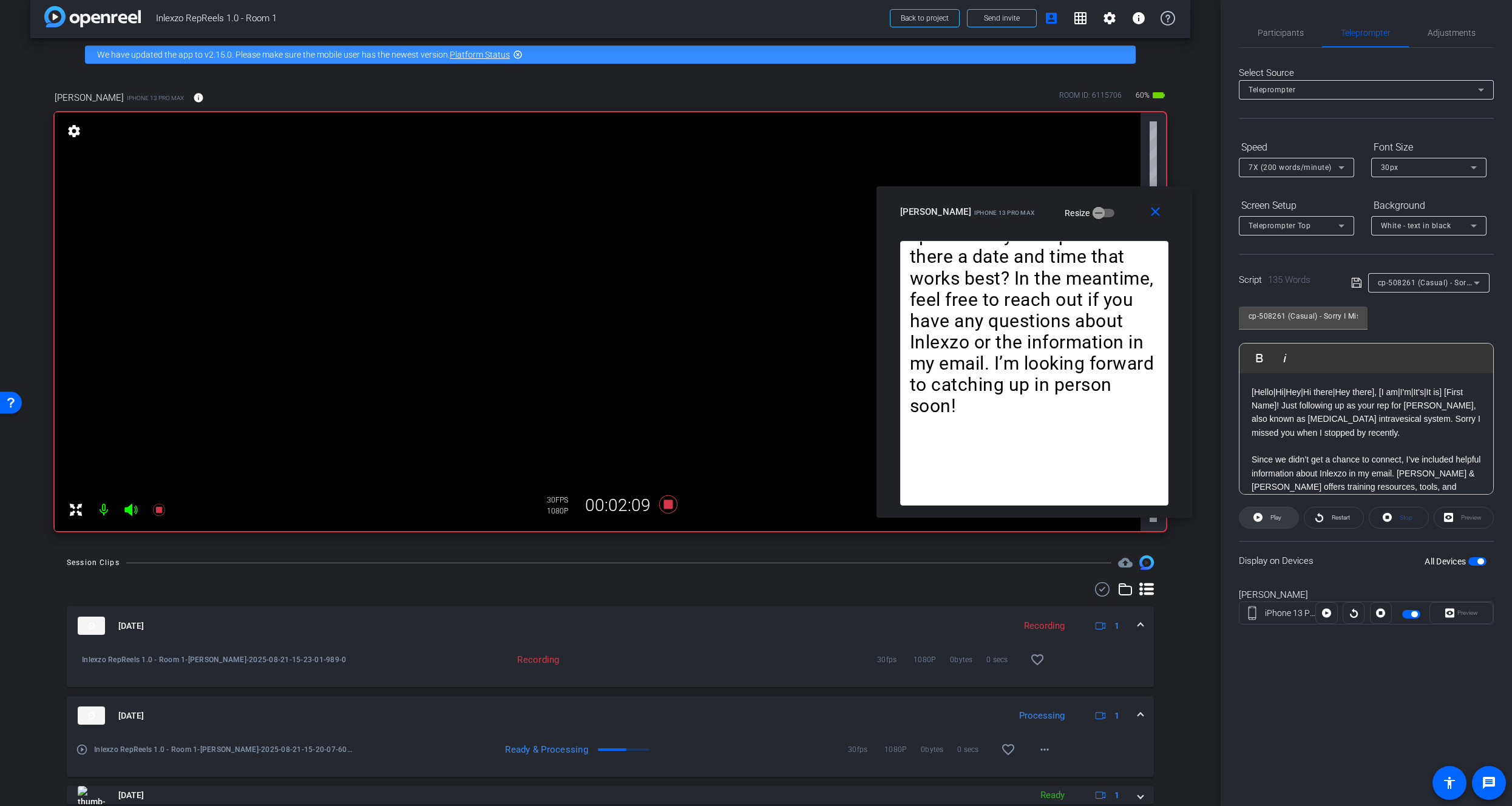
click at [1267, 516] on span "Play" at bounding box center [1274, 518] width 14 height 17
click at [1340, 524] on span "Restart" at bounding box center [1339, 518] width 21 height 17
click at [1345, 515] on span "Restart" at bounding box center [1340, 517] width 18 height 7
click at [1271, 521] on span "Pause" at bounding box center [1274, 518] width 19 height 17
click at [1428, 29] on span "Adjustments" at bounding box center [1451, 33] width 48 height 9
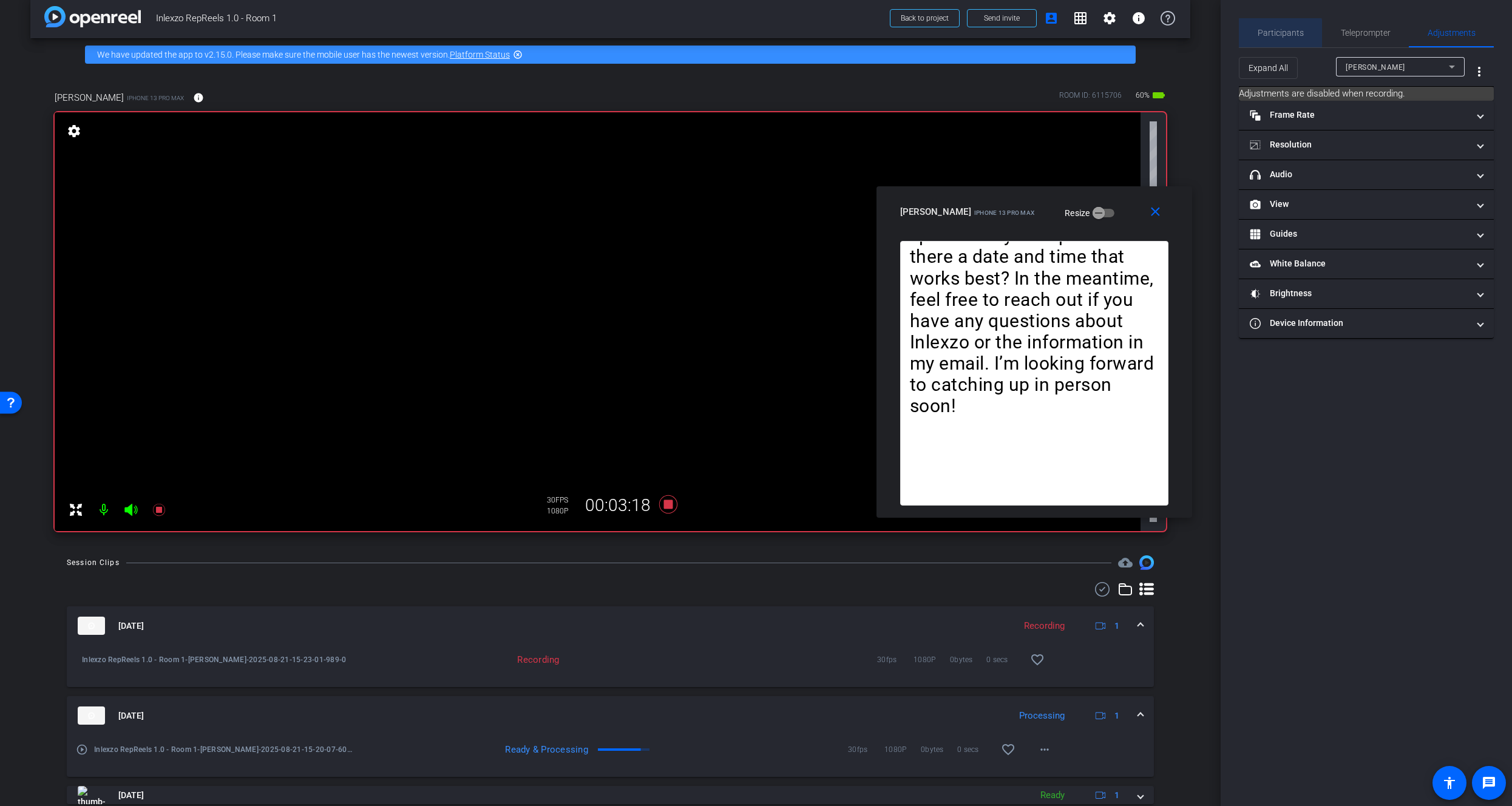
click at [1274, 38] on span "Participants" at bounding box center [1280, 32] width 46 height 29
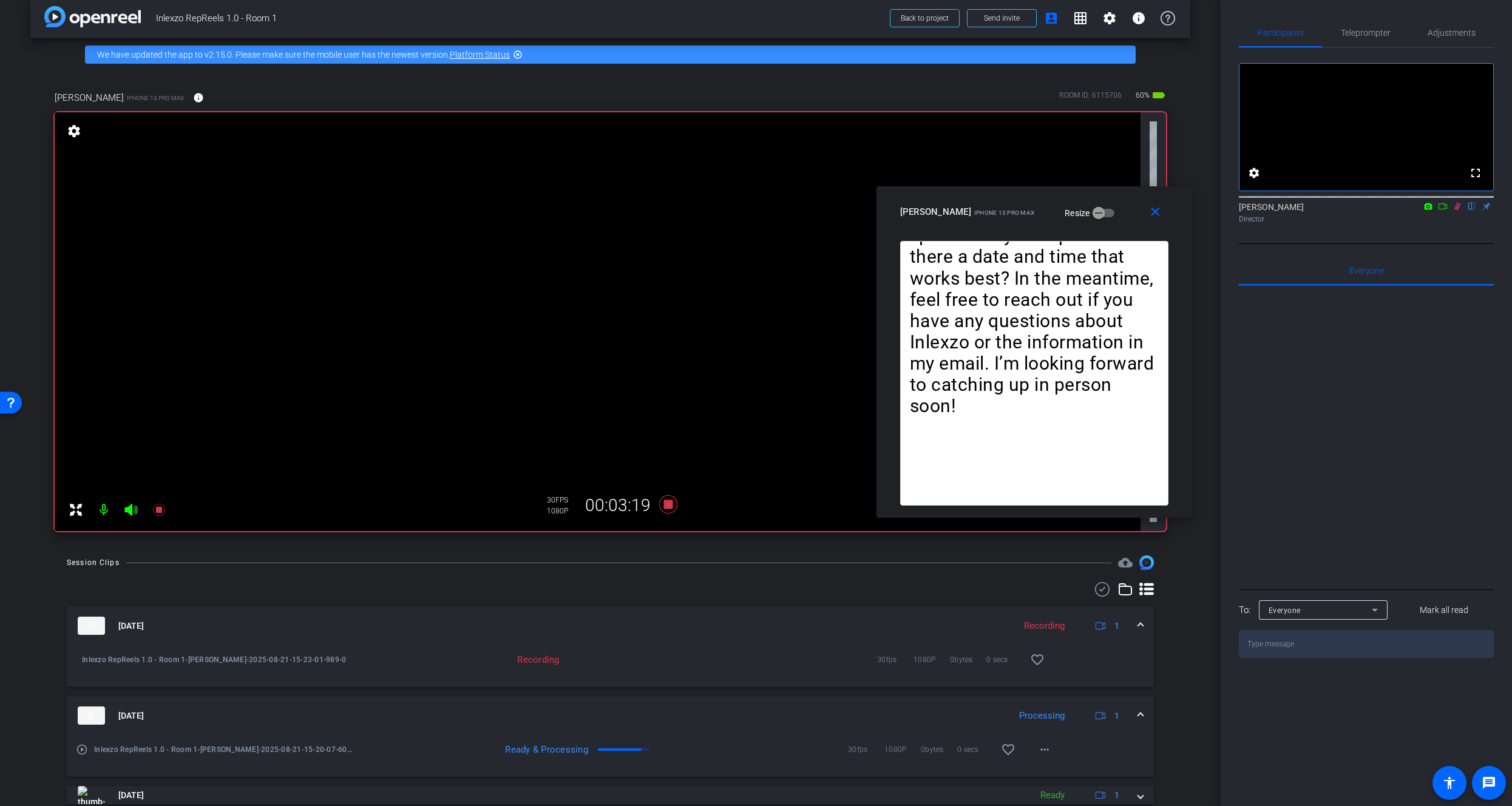
click at [1459, 210] on icon at bounding box center [1457, 206] width 9 height 9
click at [1440, 35] on span "Adjustments" at bounding box center [1451, 33] width 48 height 9
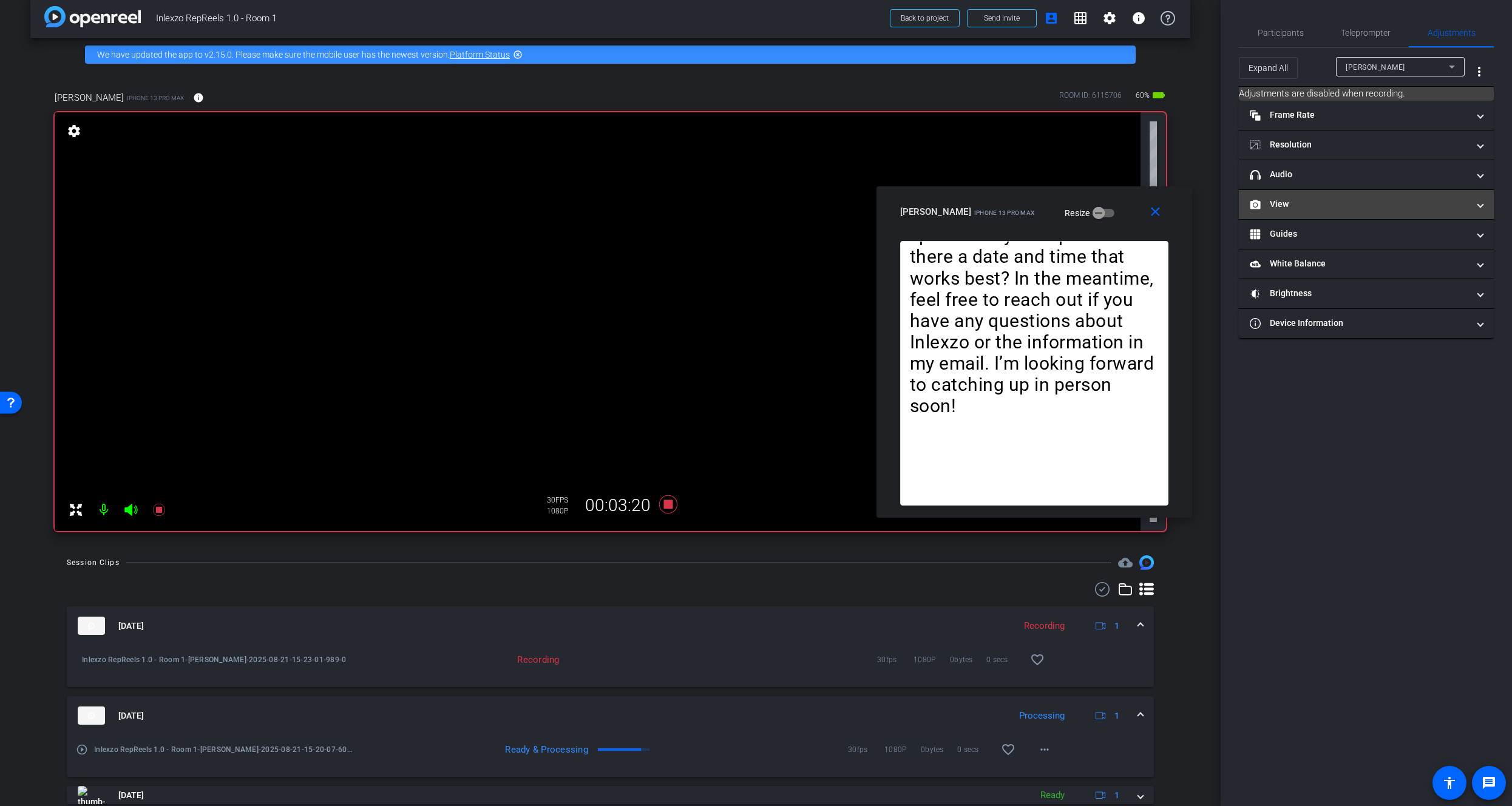
click at [1295, 179] on mat-panel-title "headphone icon Audio" at bounding box center [1359, 175] width 218 height 12
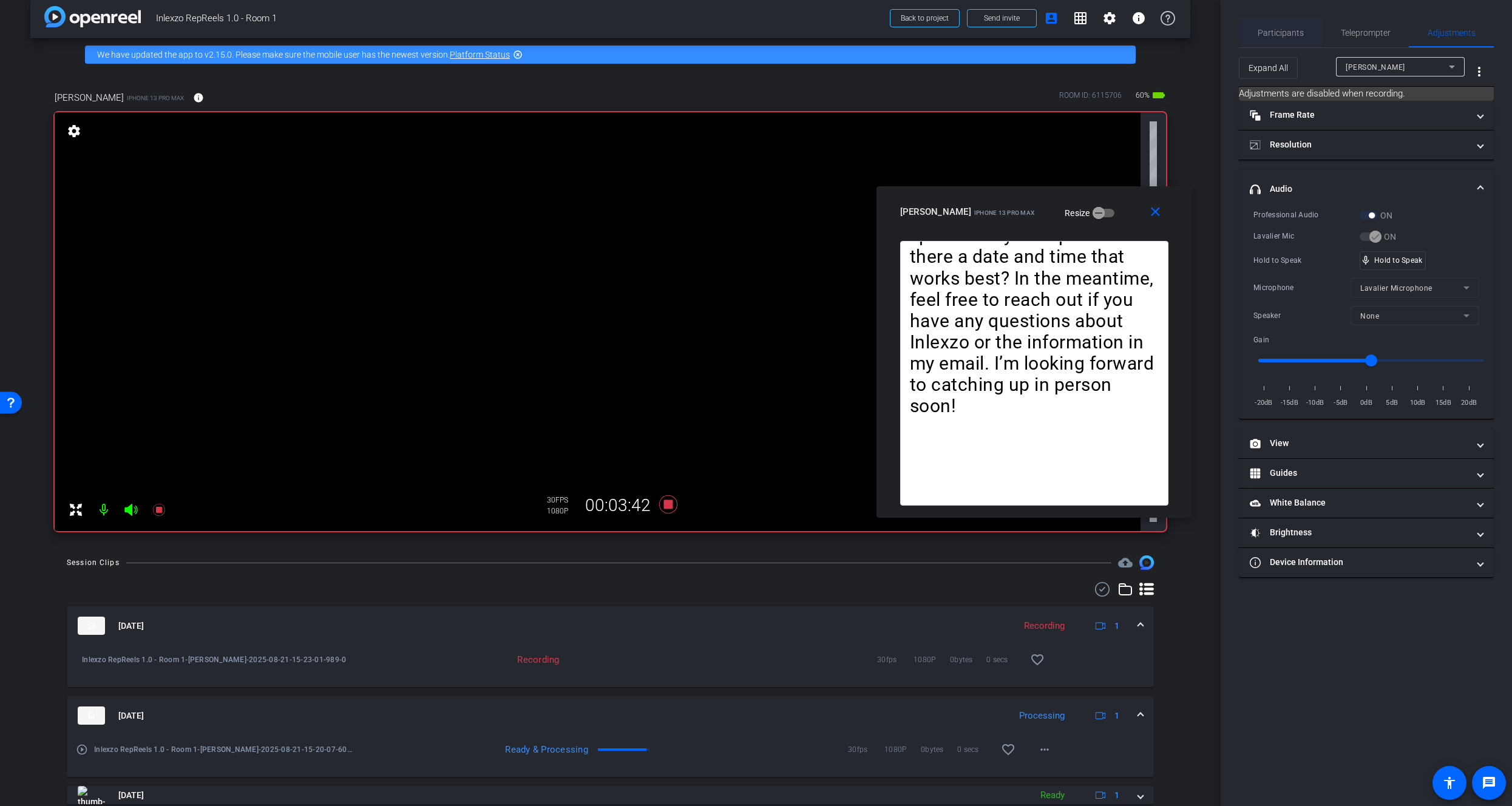
click at [1283, 37] on span "Participants" at bounding box center [1280, 33] width 46 height 9
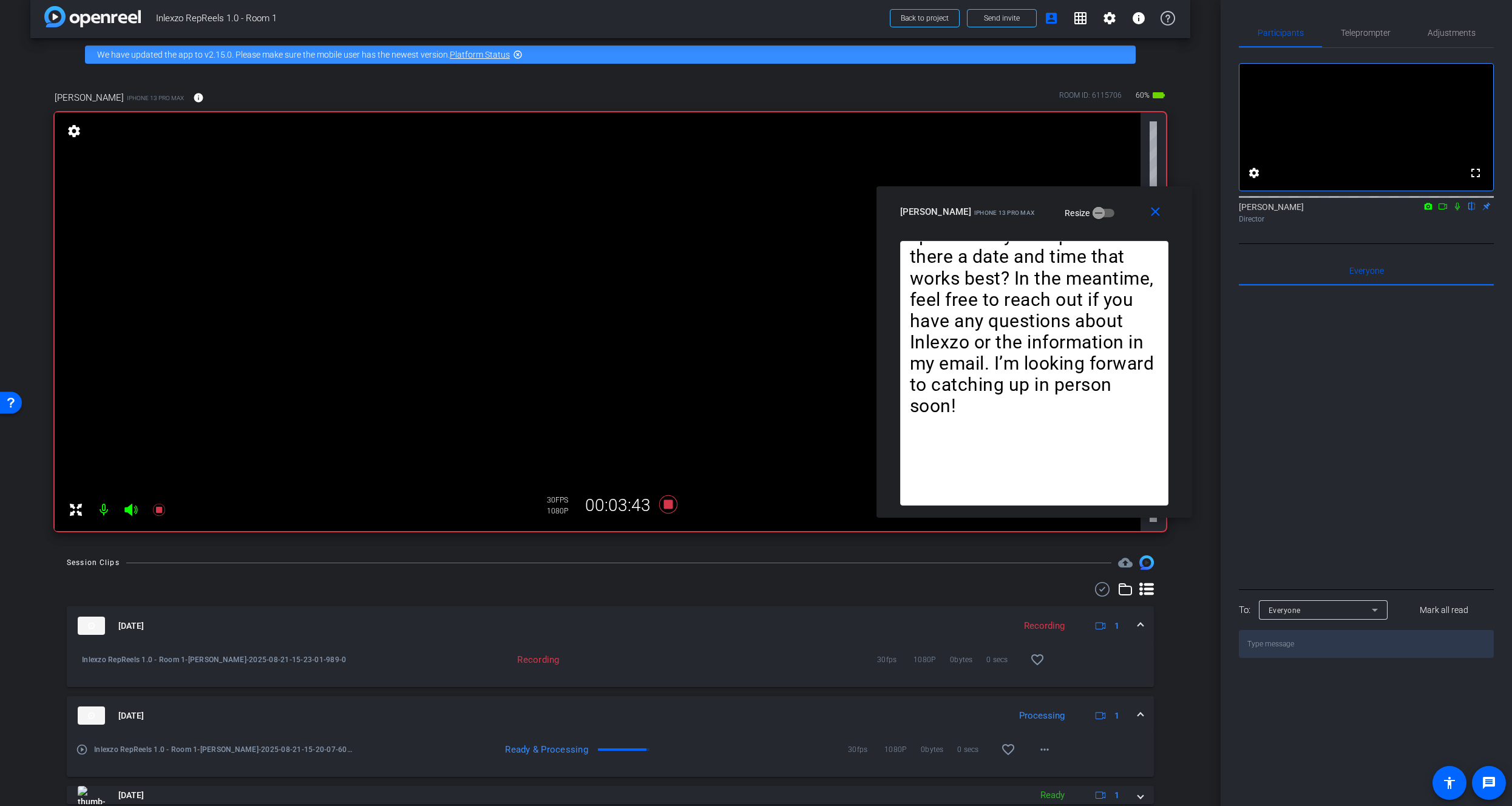
click at [1459, 210] on icon at bounding box center [1457, 206] width 9 height 9
click at [1439, 33] on span "Adjustments" at bounding box center [1451, 33] width 48 height 9
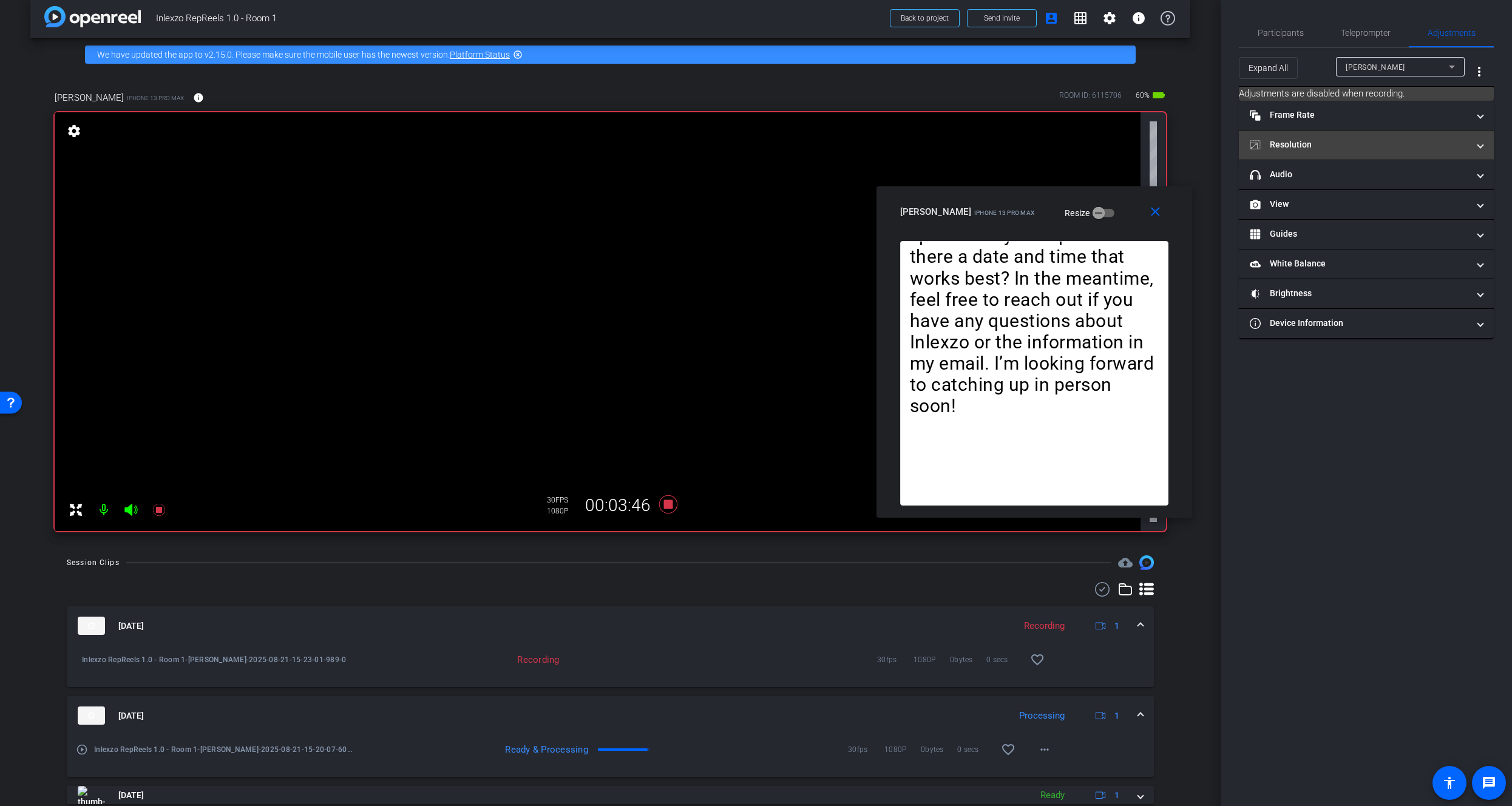
click at [1342, 149] on mat-panel-title "Resolution" at bounding box center [1359, 144] width 218 height 12
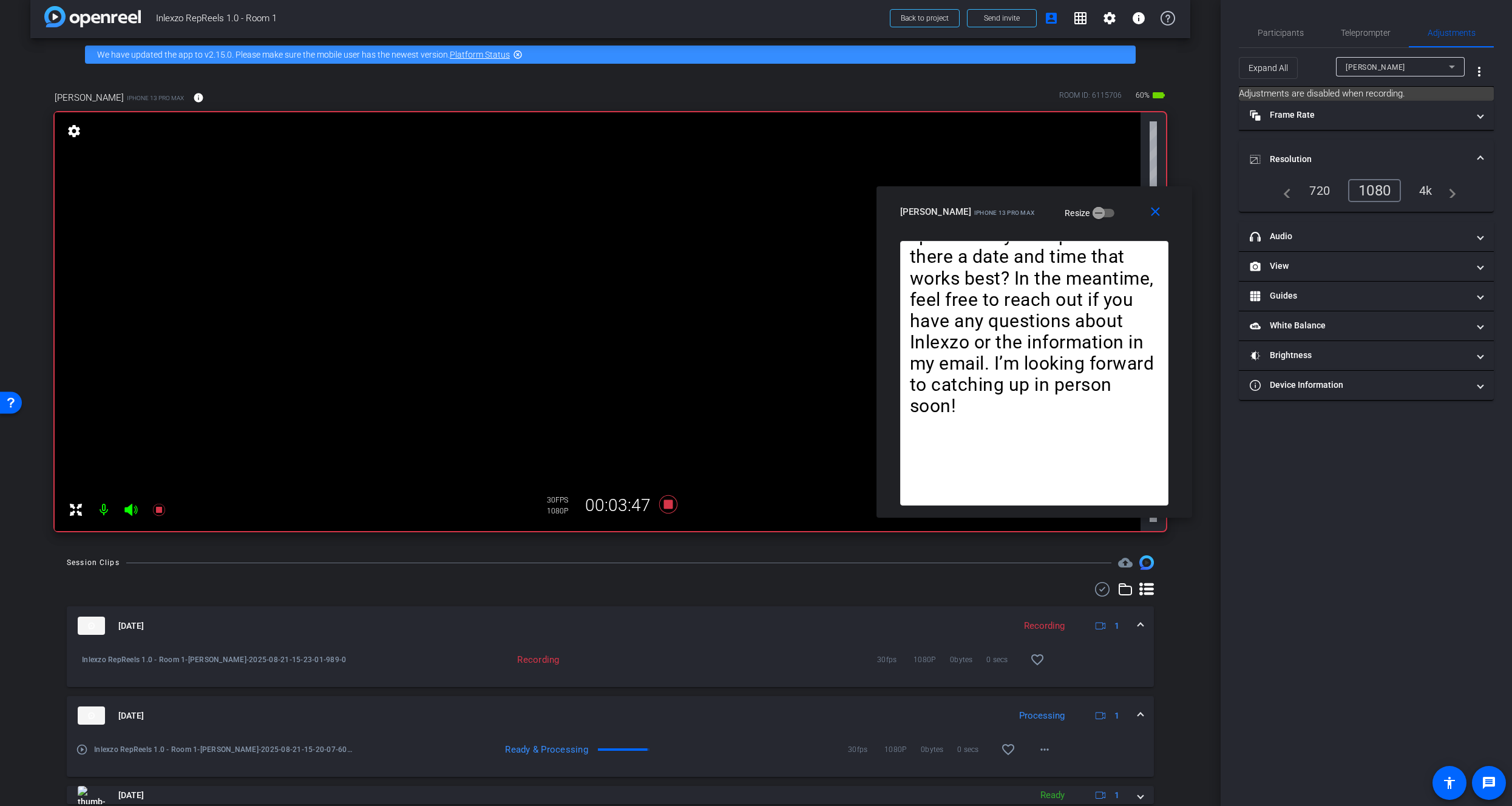
click at [1333, 161] on mat-panel-title "Resolution" at bounding box center [1359, 159] width 218 height 12
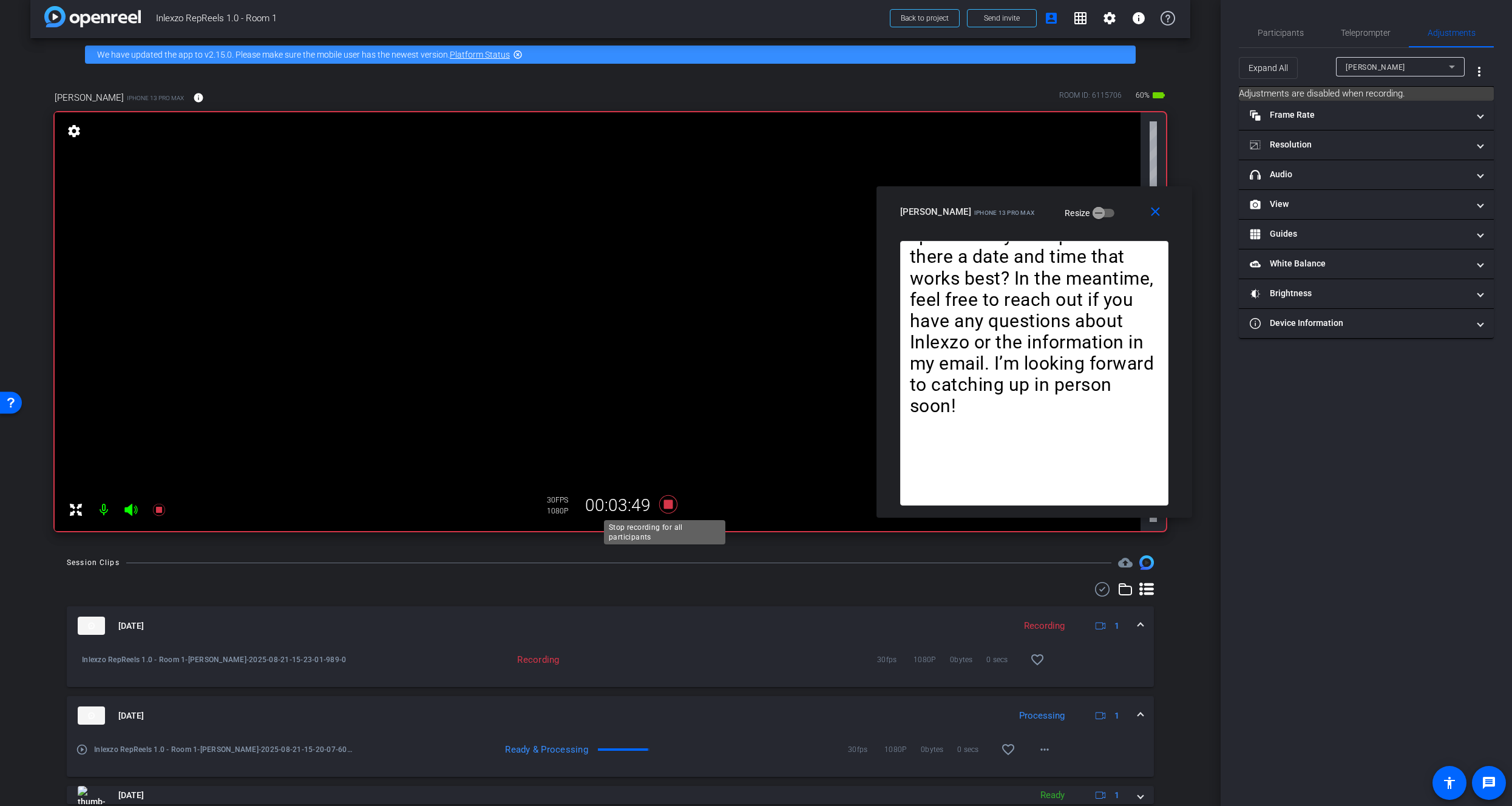
click at [675, 508] on icon at bounding box center [667, 504] width 29 height 22
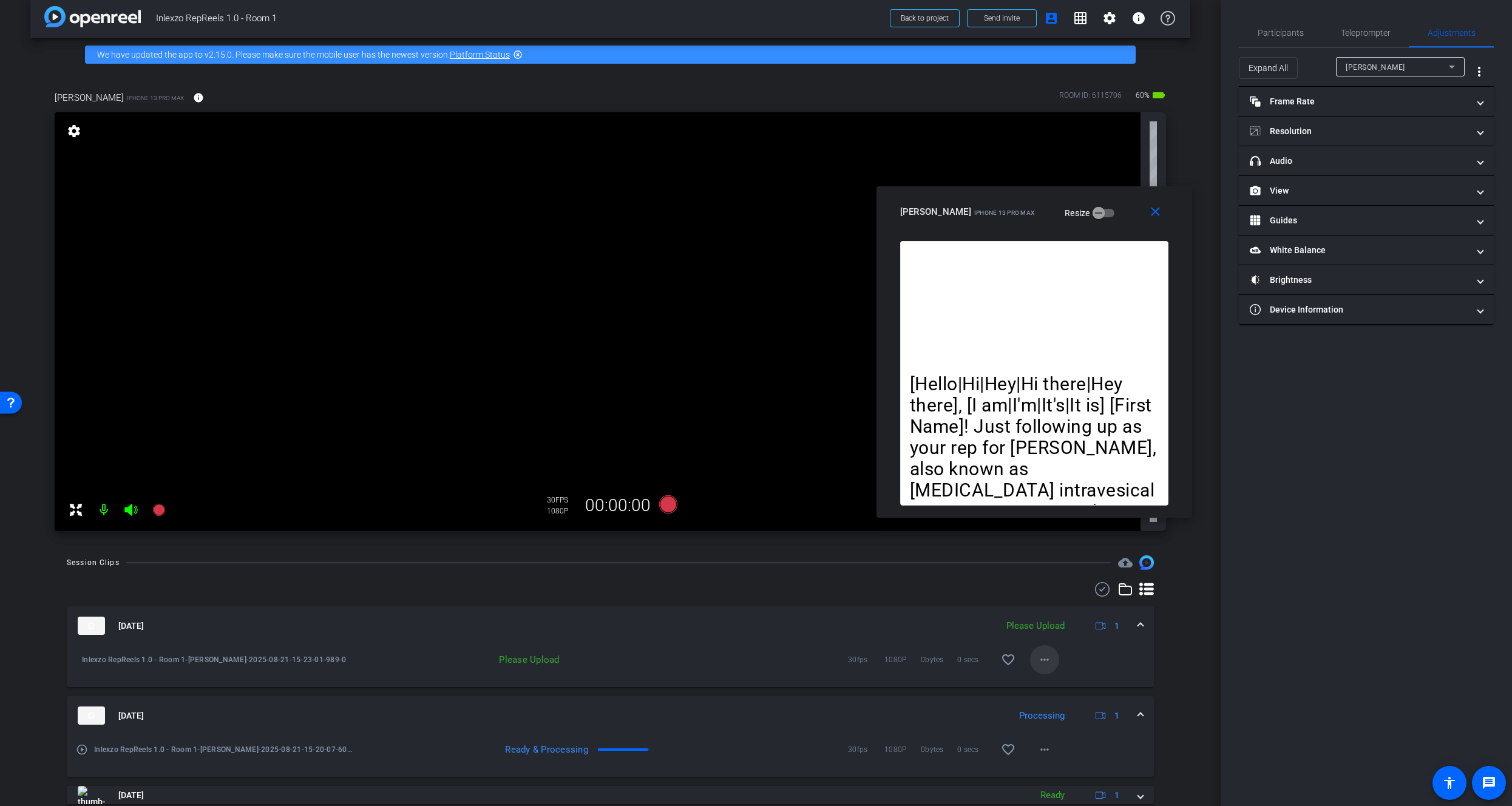
click at [1046, 656] on span at bounding box center [1044, 659] width 29 height 29
click at [1047, 682] on span "Upload" at bounding box center [1058, 684] width 48 height 15
click at [158, 512] on icon at bounding box center [158, 510] width 12 height 12
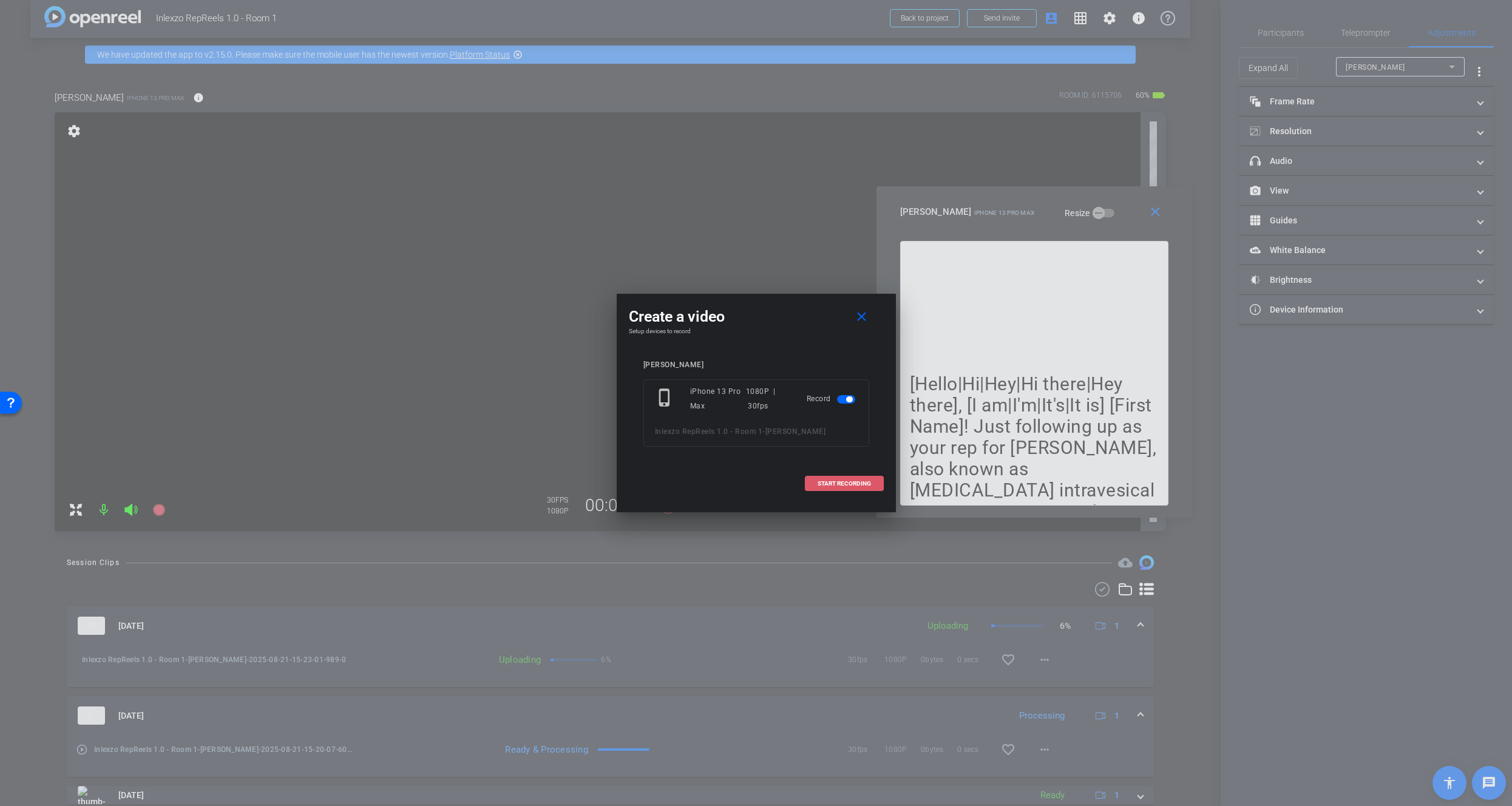
click at [820, 481] on span "START RECORDING" at bounding box center [844, 483] width 53 height 6
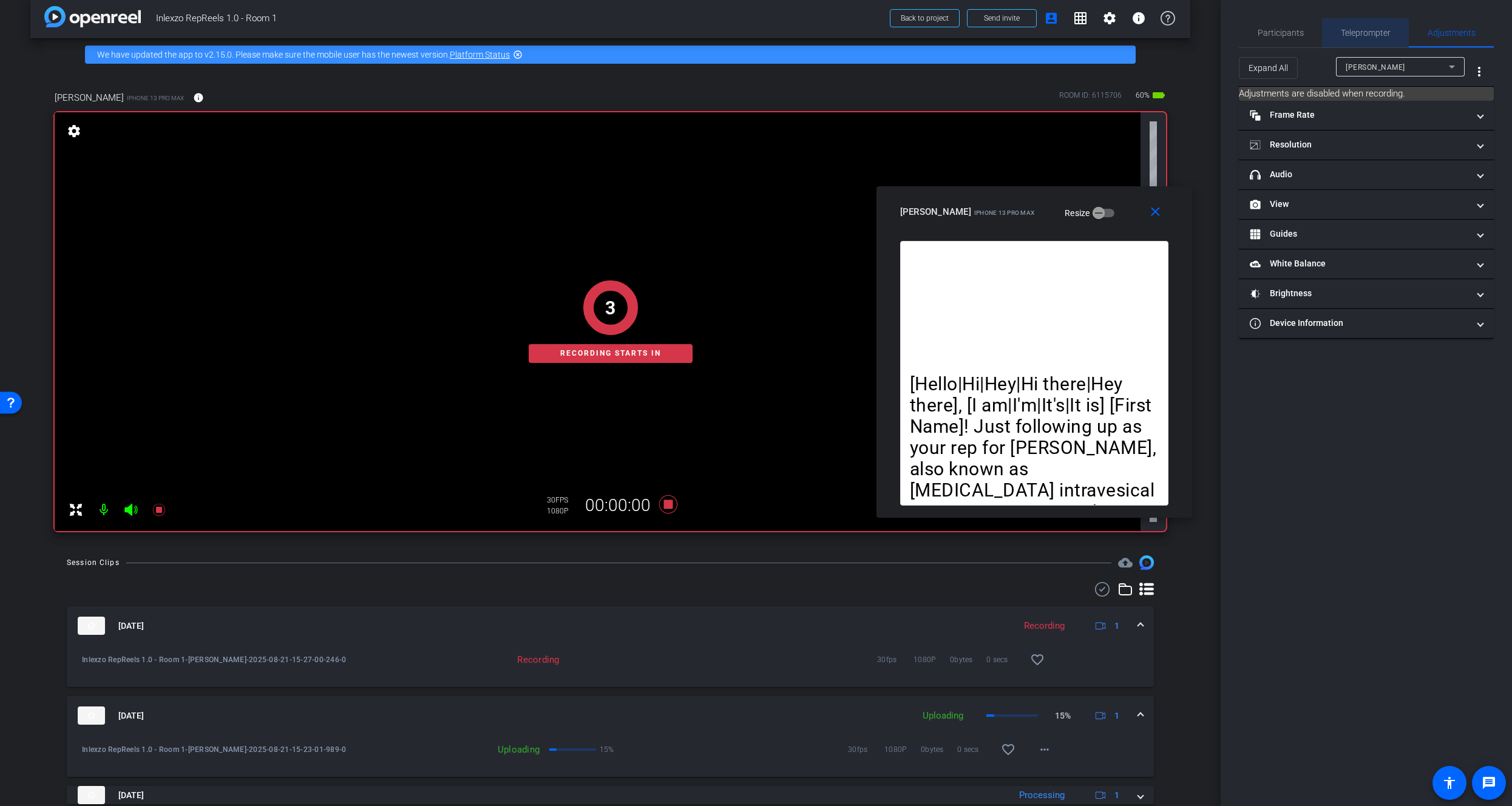
click at [1365, 29] on span "Teleprompter" at bounding box center [1365, 33] width 50 height 9
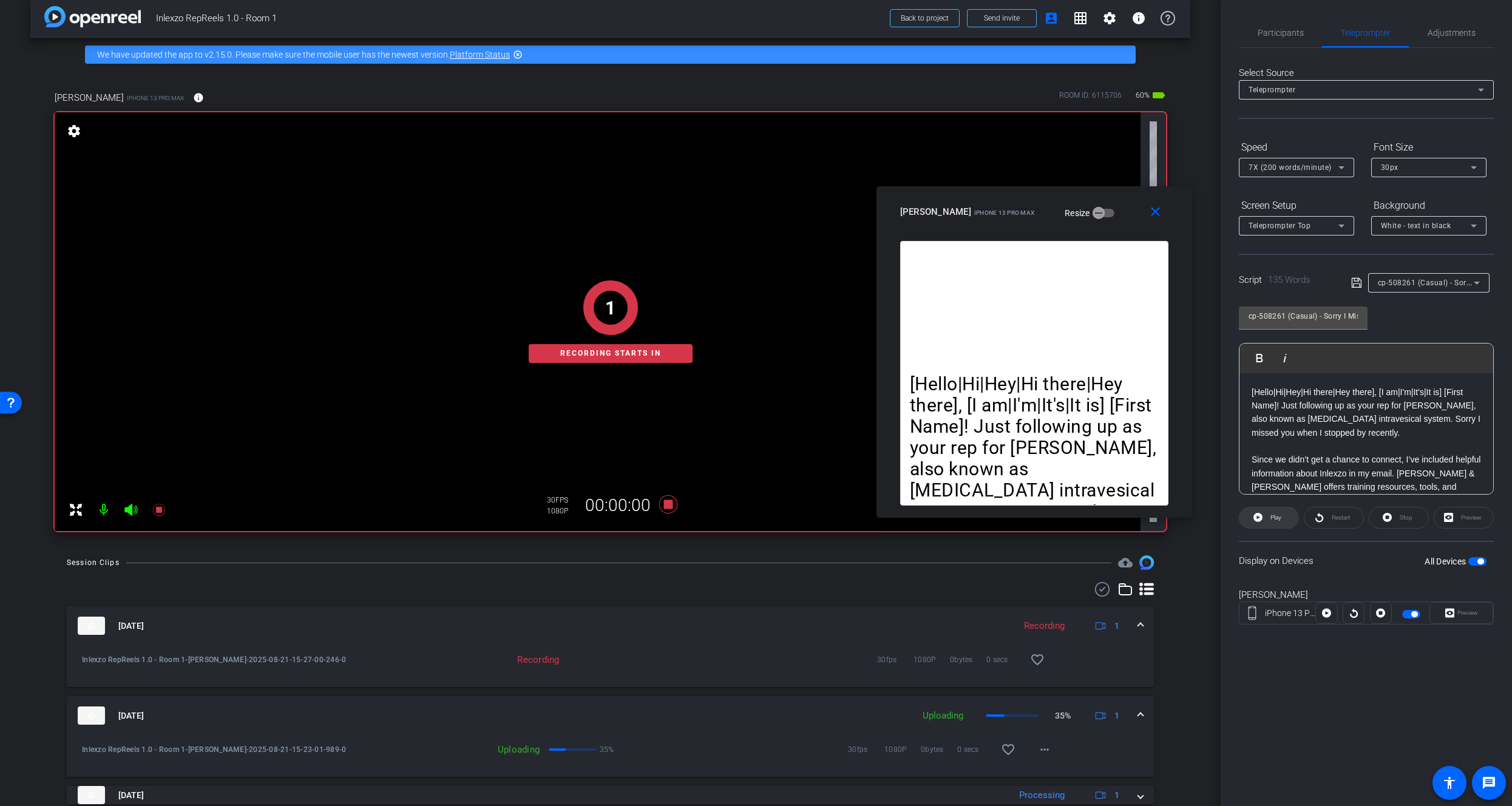
click at [1266, 514] on span at bounding box center [1268, 517] width 58 height 29
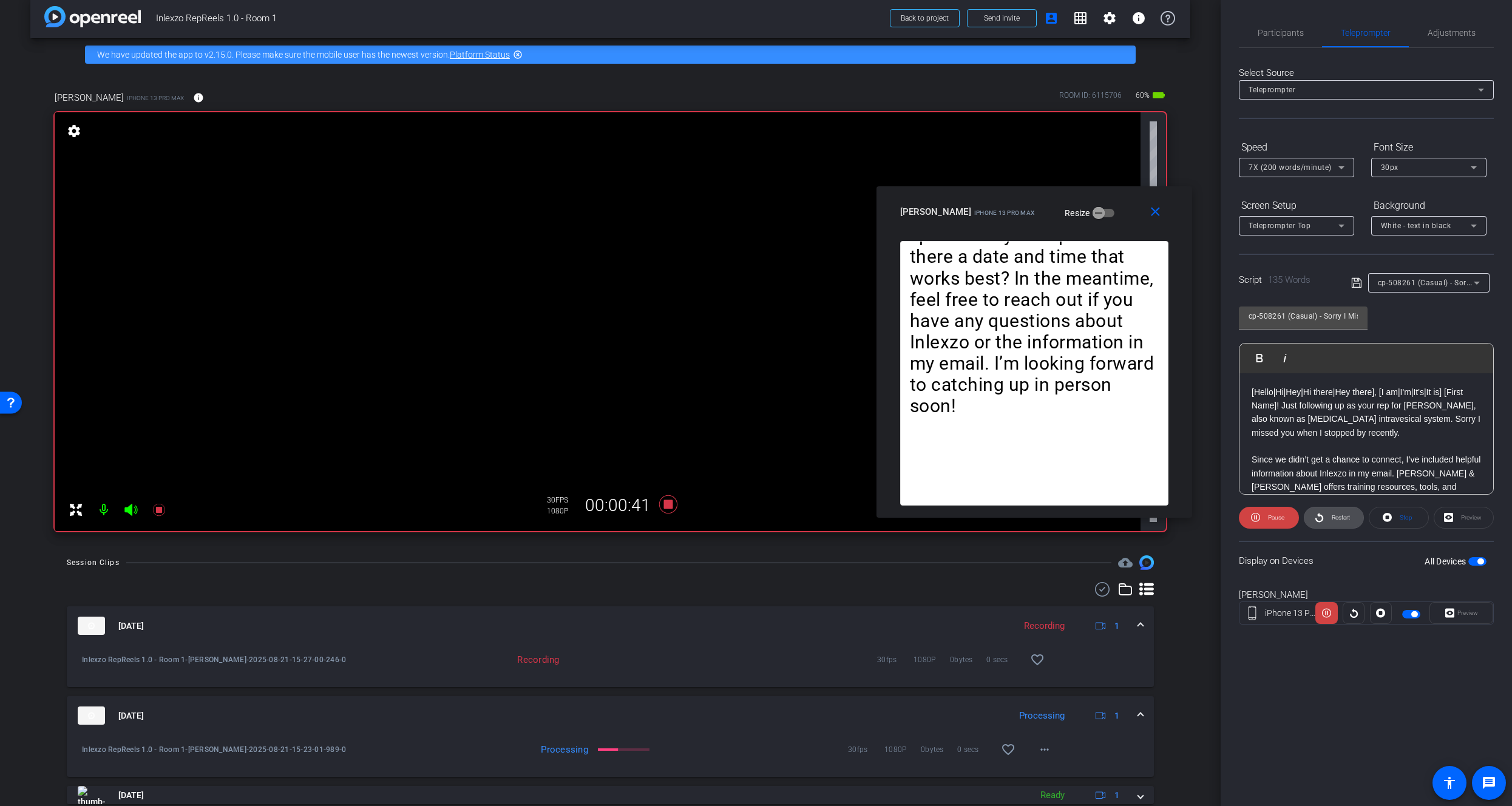
click at [1340, 520] on span "Restart" at bounding box center [1340, 517] width 18 height 7
click at [1335, 519] on span "Restart" at bounding box center [1340, 517] width 18 height 7
click at [161, 507] on icon at bounding box center [158, 510] width 12 height 12
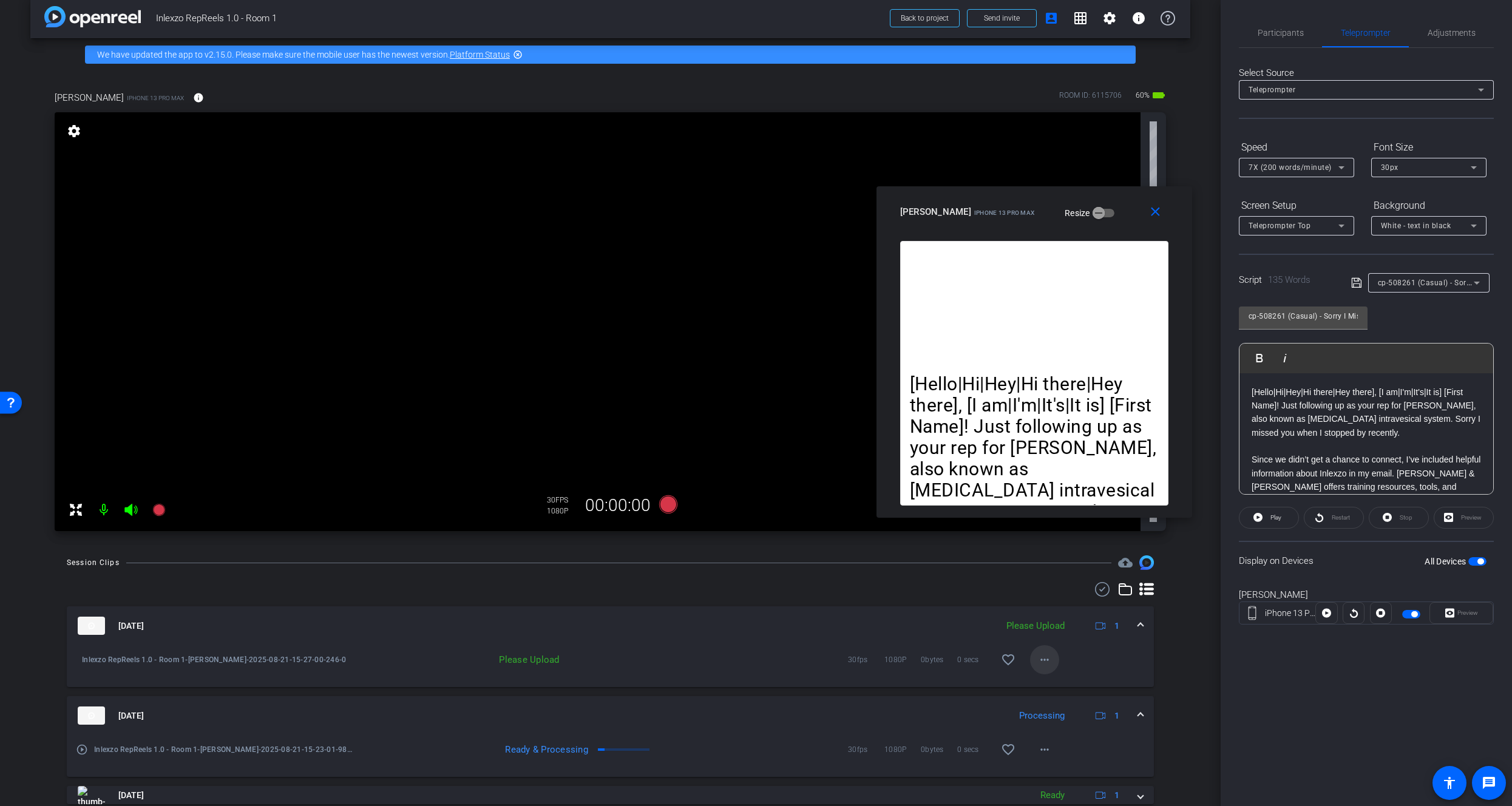
click at [1039, 664] on mat-icon "more_horiz" at bounding box center [1044, 659] width 15 height 15
click at [1045, 683] on span "Upload" at bounding box center [1058, 684] width 48 height 15
click at [1274, 31] on span "Participants" at bounding box center [1280, 33] width 46 height 9
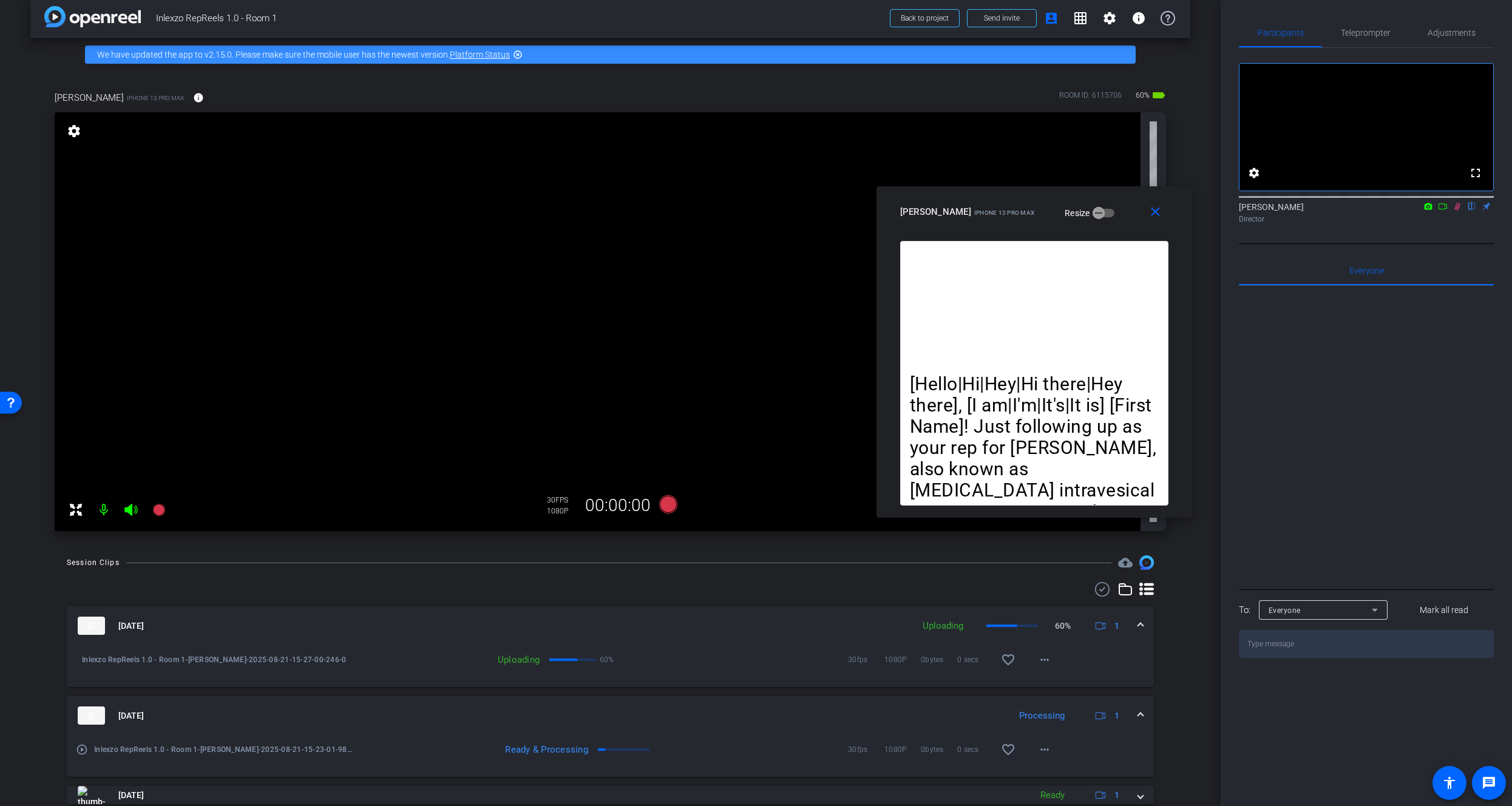
click at [1455, 210] on icon at bounding box center [1457, 206] width 9 height 9
click at [1431, 36] on span "Adjustments" at bounding box center [1451, 33] width 48 height 9
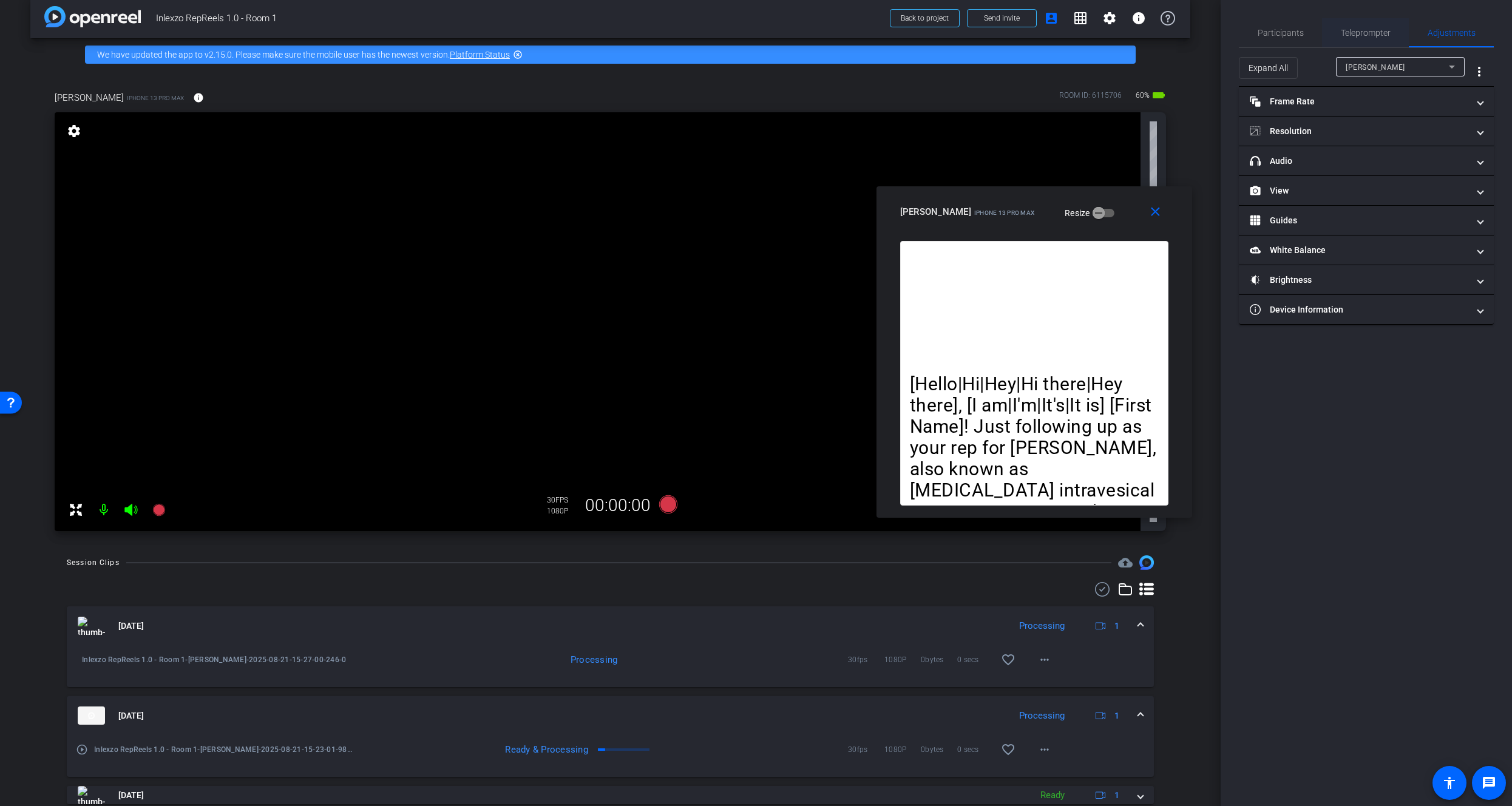
click at [1395, 32] on div "Teleprompter" at bounding box center [1365, 32] width 87 height 29
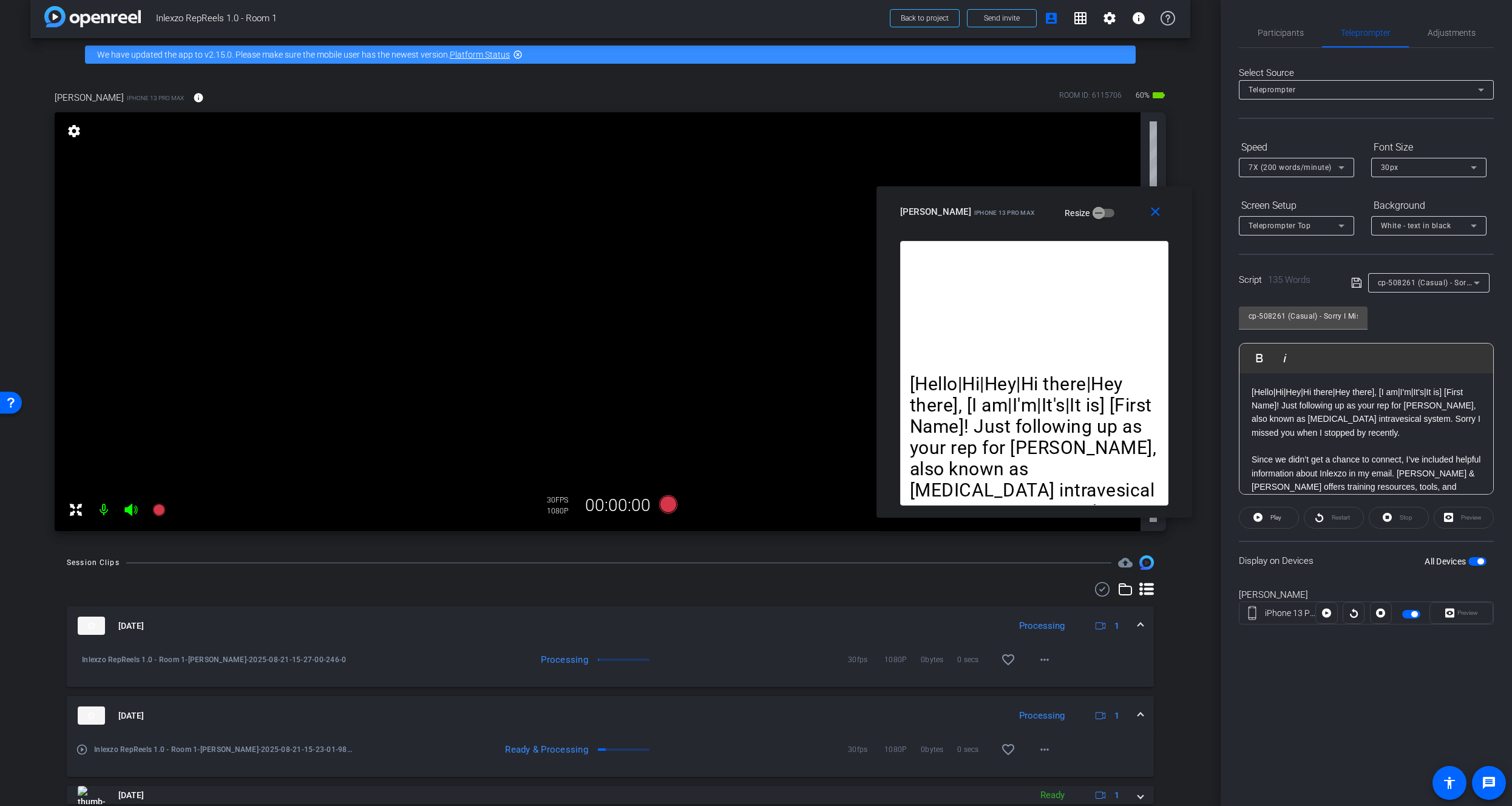
click at [1411, 278] on div "cp-508261 (Casual) - Sorry I Missed You" at bounding box center [1425, 282] width 96 height 15
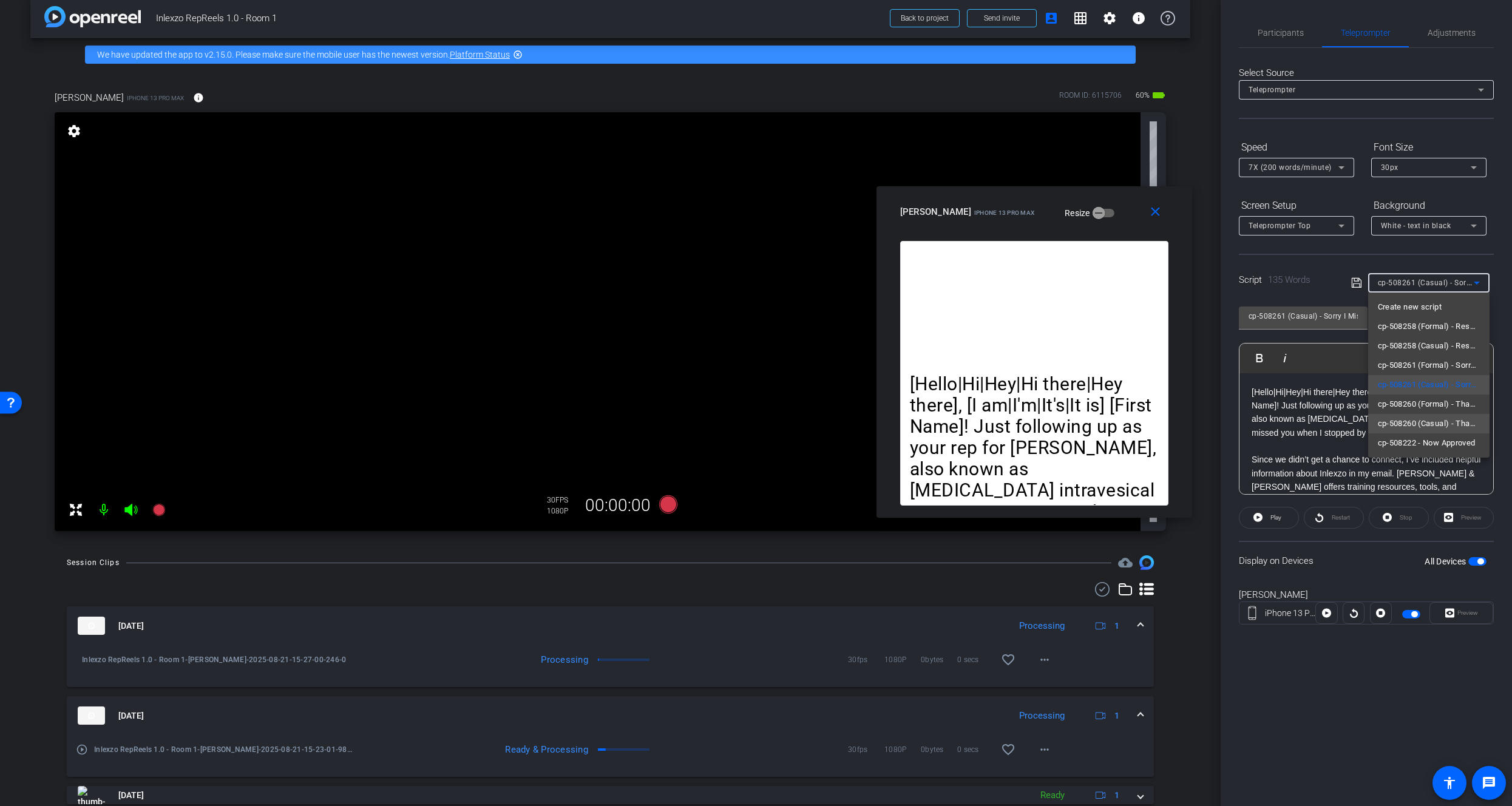
click at [1404, 427] on span "cp-508260 (Casual) - Thanks for Seeing Me" at bounding box center [1429, 423] width 102 height 15
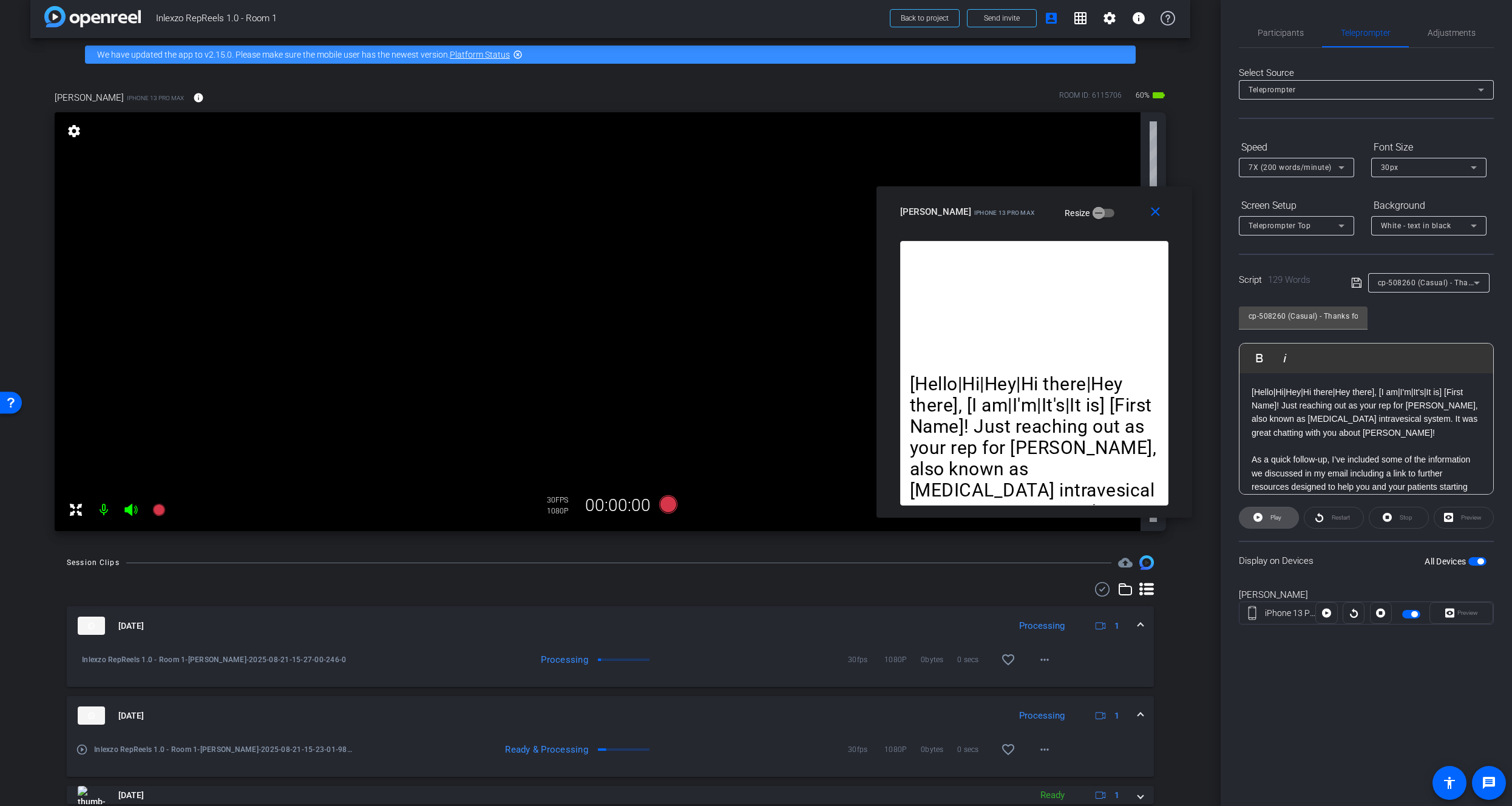
click at [1263, 516] on span at bounding box center [1268, 517] width 58 height 29
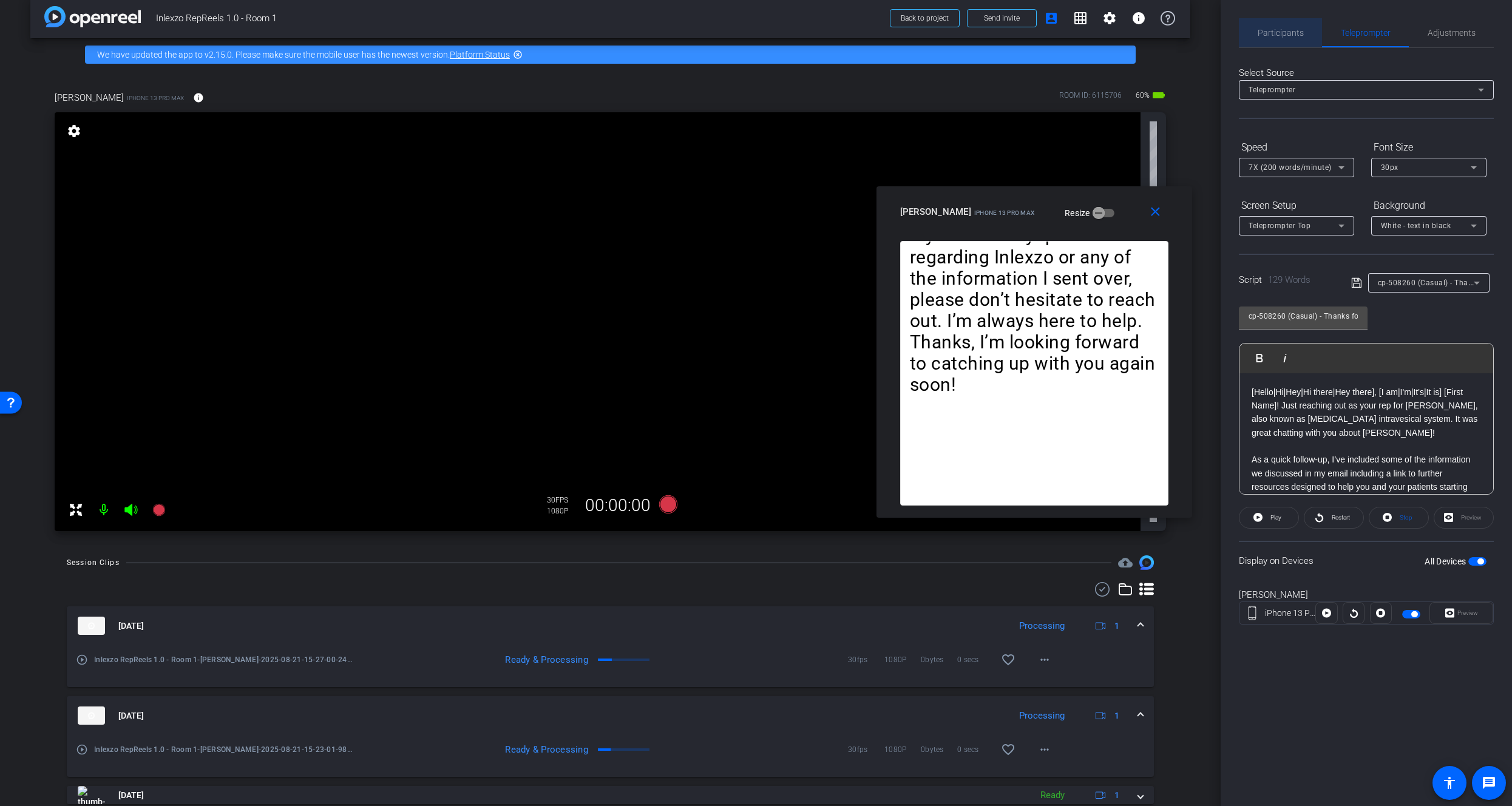
click at [1277, 31] on span "Participants" at bounding box center [1280, 33] width 46 height 9
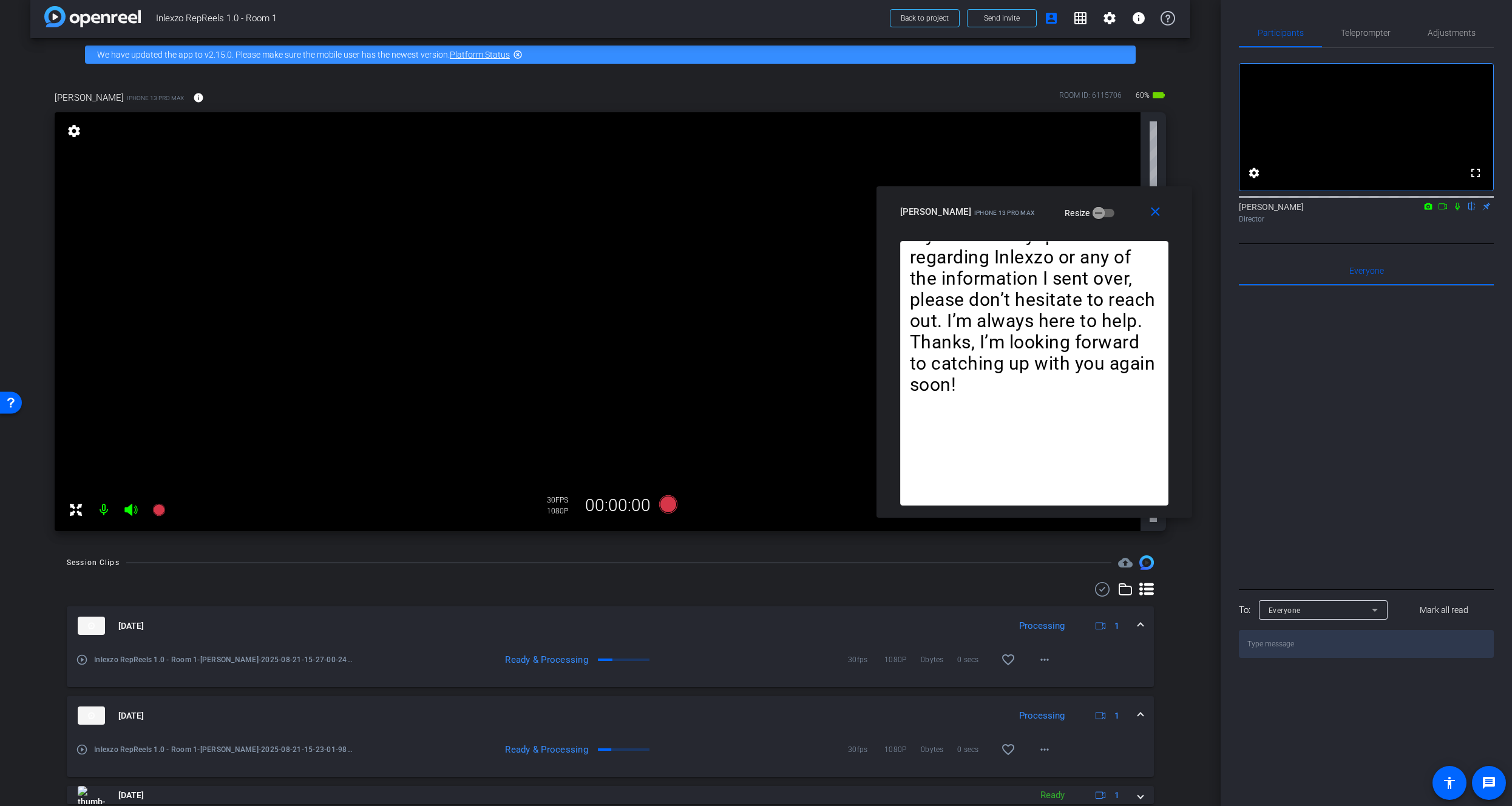
click at [1354, 15] on div "Participants Teleprompter Adjustments fullscreen settings James Monte flip Dire…" at bounding box center [1366, 403] width 292 height 806
click at [1355, 38] on span "Teleprompter" at bounding box center [1365, 32] width 50 height 29
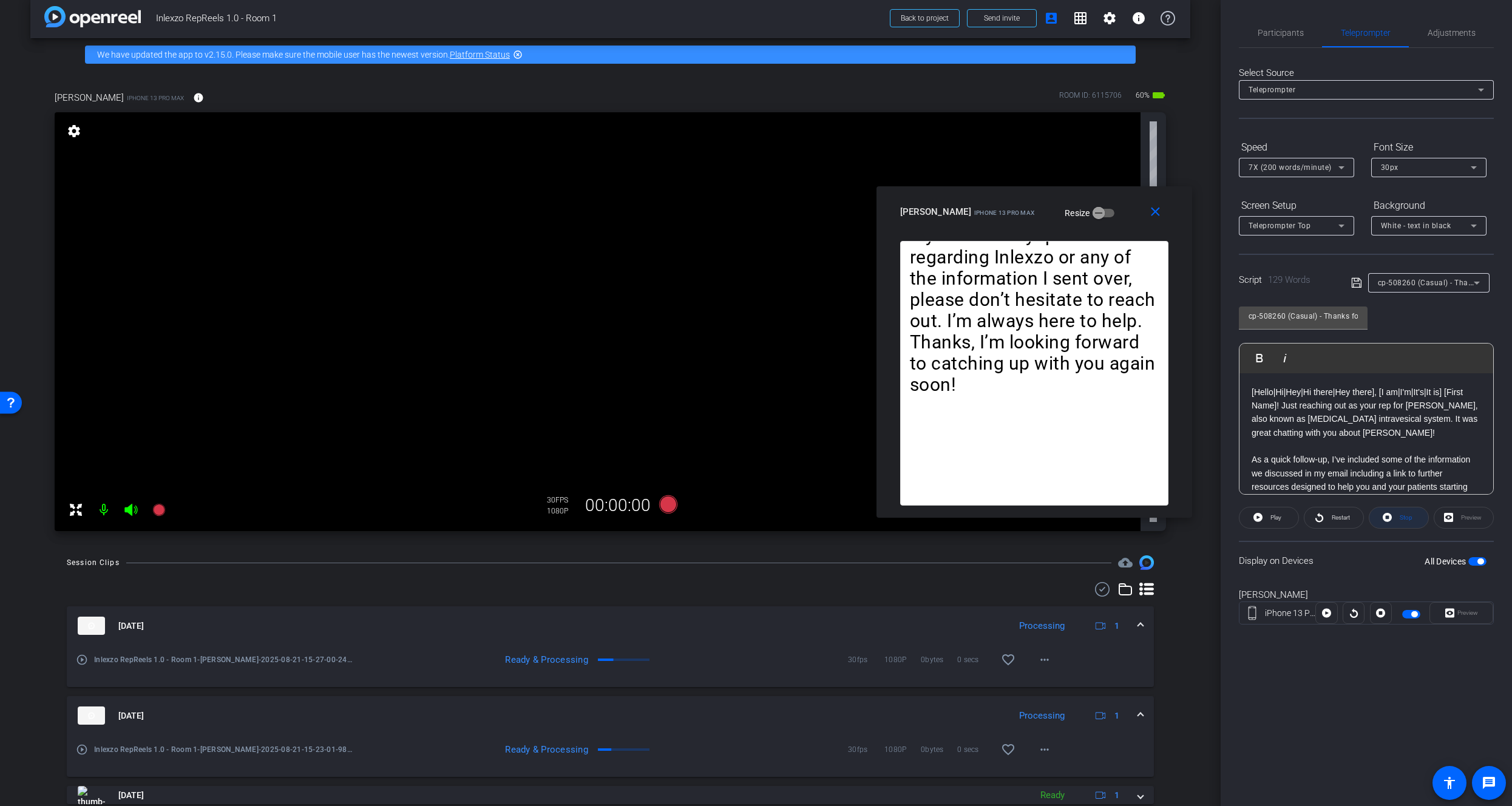
click at [1395, 515] on span at bounding box center [1398, 517] width 58 height 29
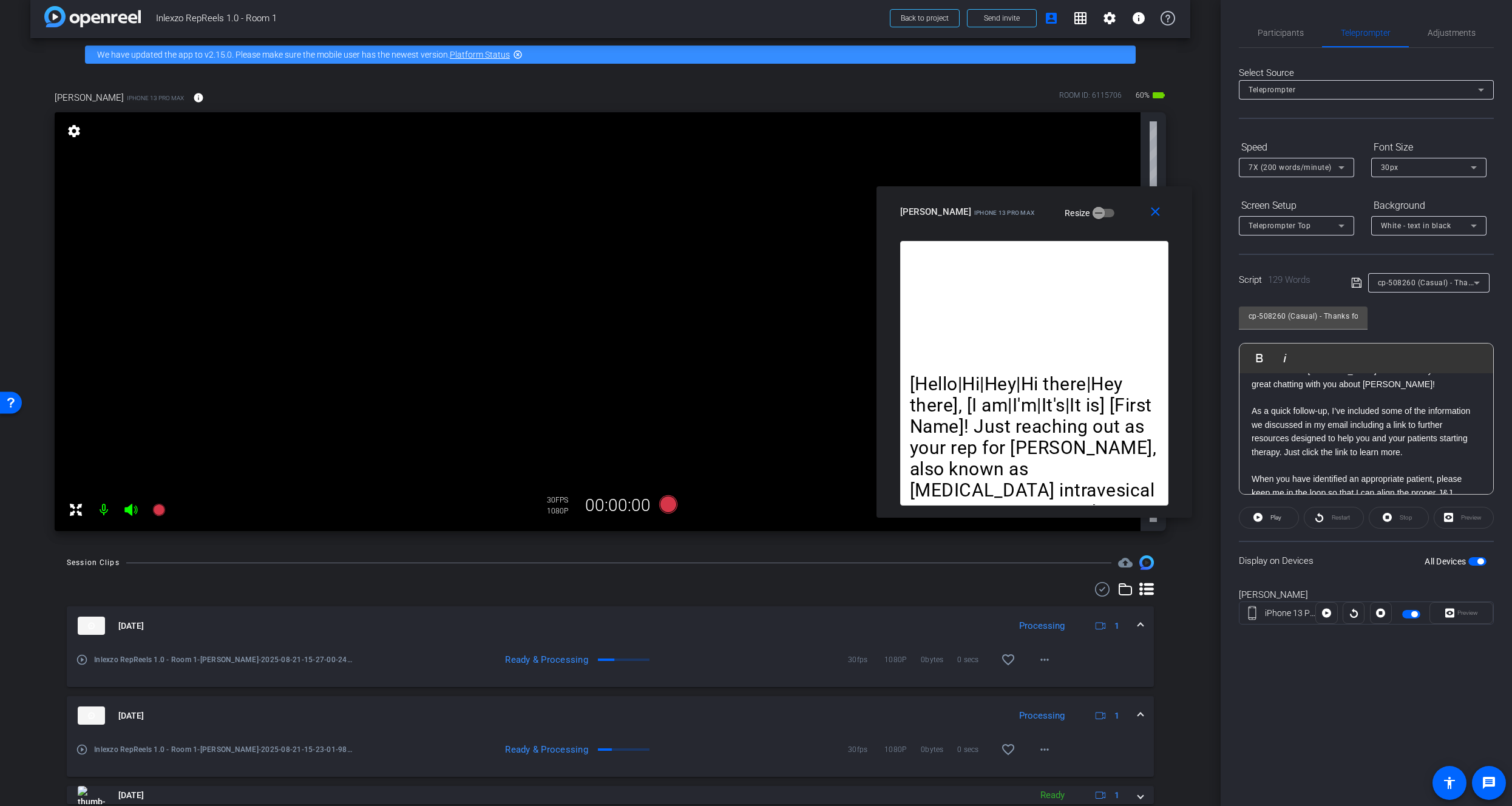
scroll to position [0, 0]
click at [1305, 160] on div "7X (200 words/minute)" at bounding box center [1293, 167] width 90 height 15
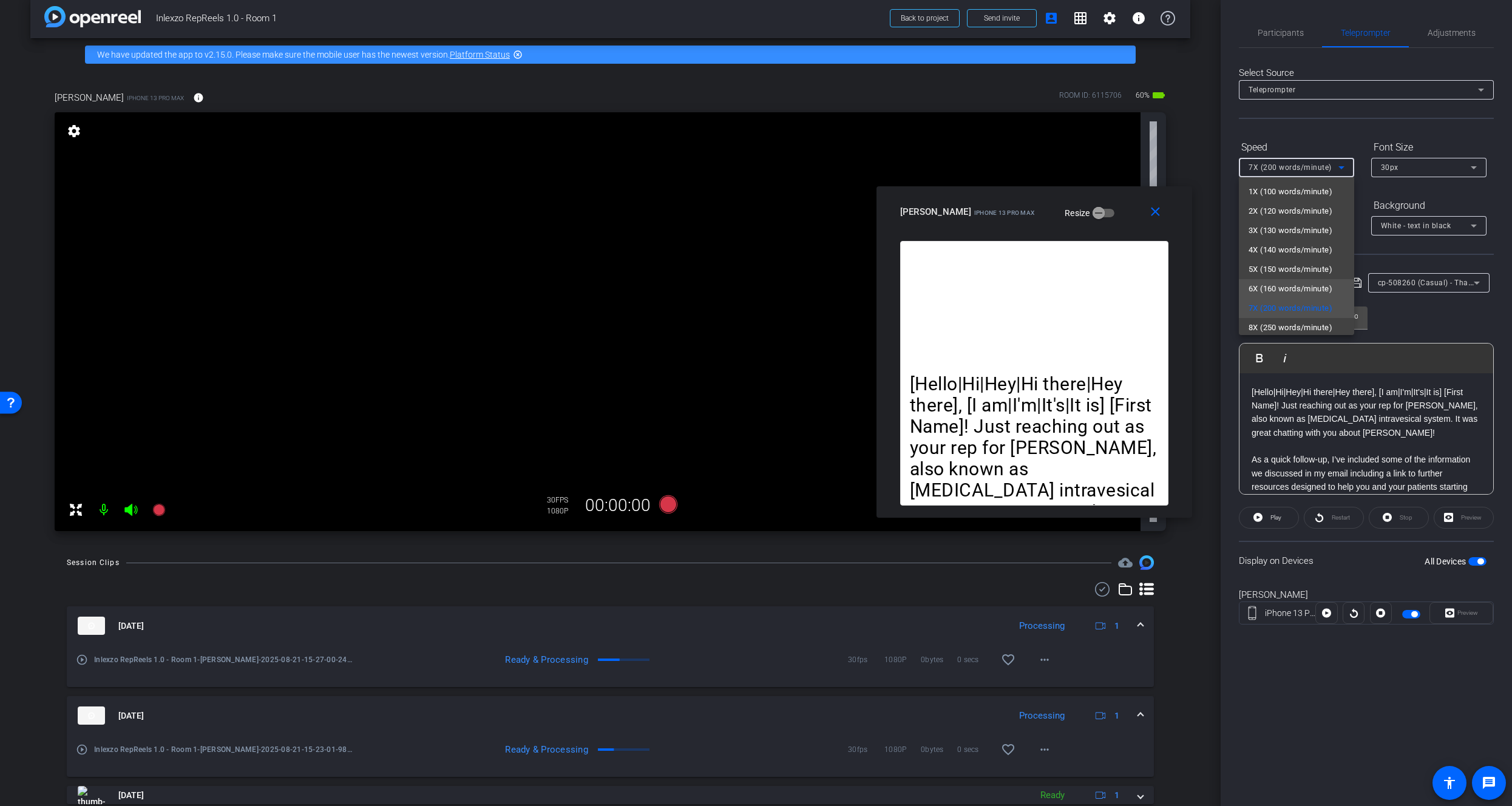
click at [1286, 287] on span "6X (160 words/minute)" at bounding box center [1290, 288] width 83 height 15
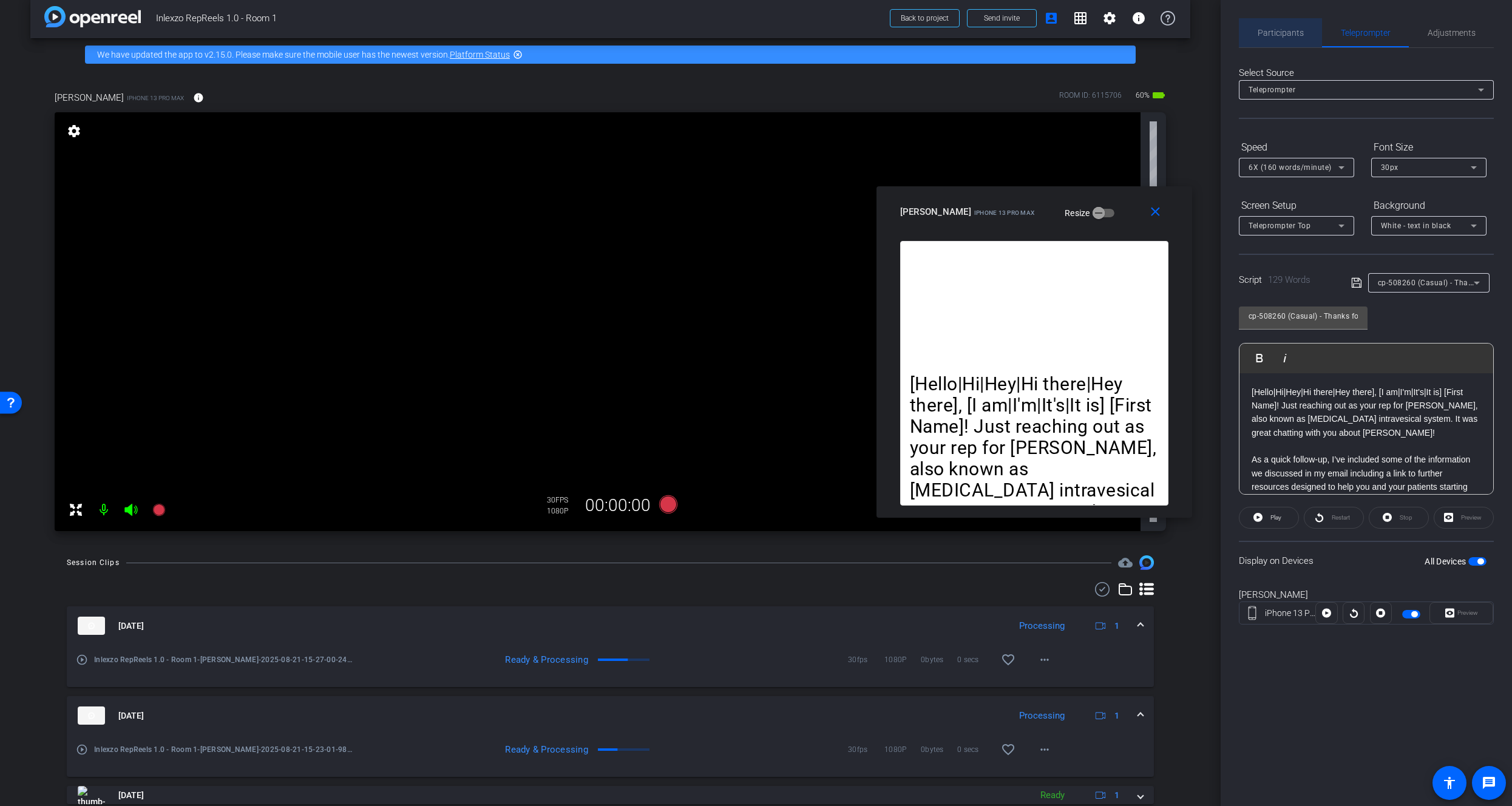
click at [1281, 42] on span "Participants" at bounding box center [1280, 32] width 46 height 29
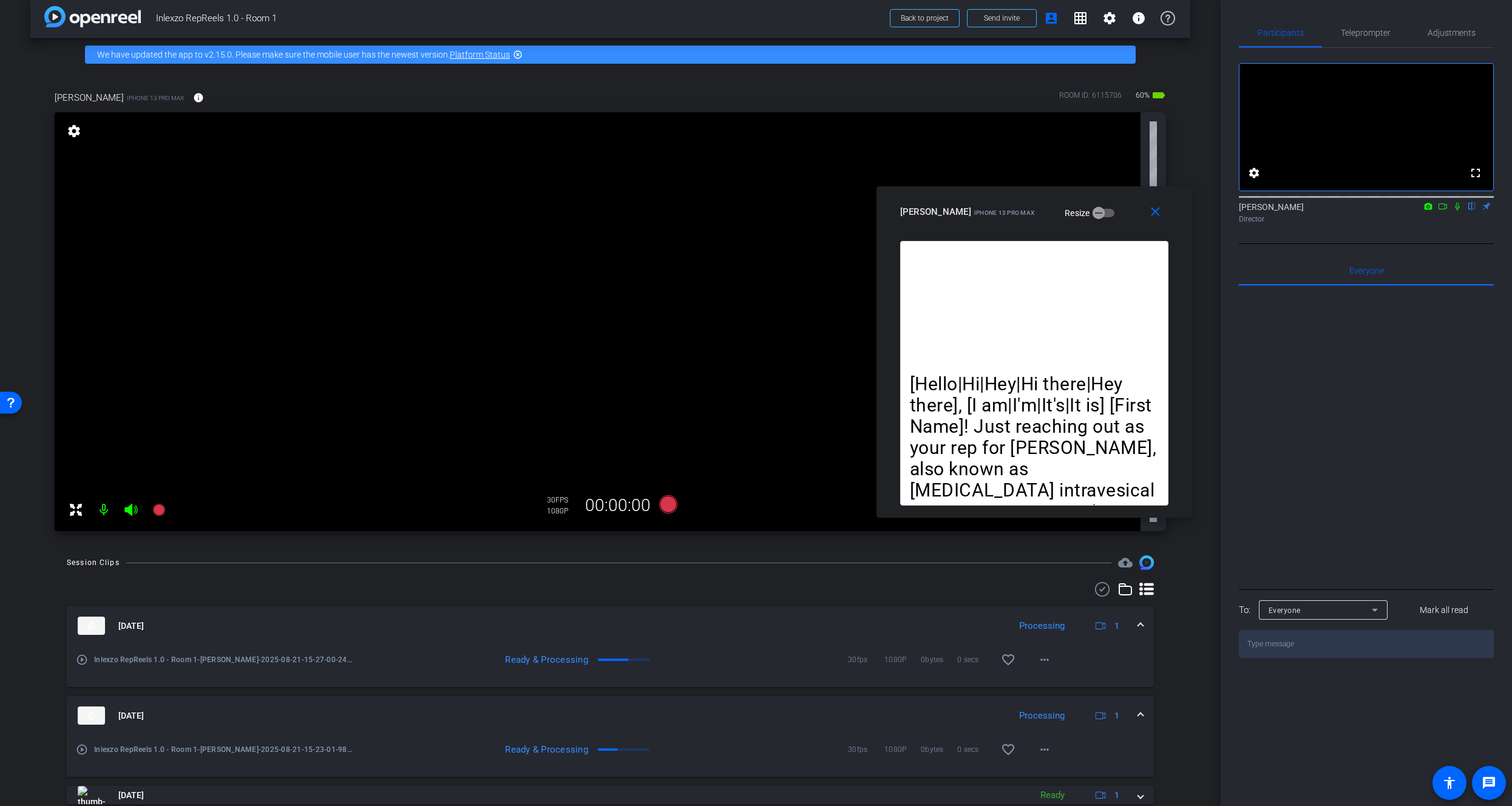
click at [1457, 210] on icon at bounding box center [1457, 207] width 5 height 8
click at [1376, 33] on span "Teleprompter" at bounding box center [1365, 33] width 50 height 9
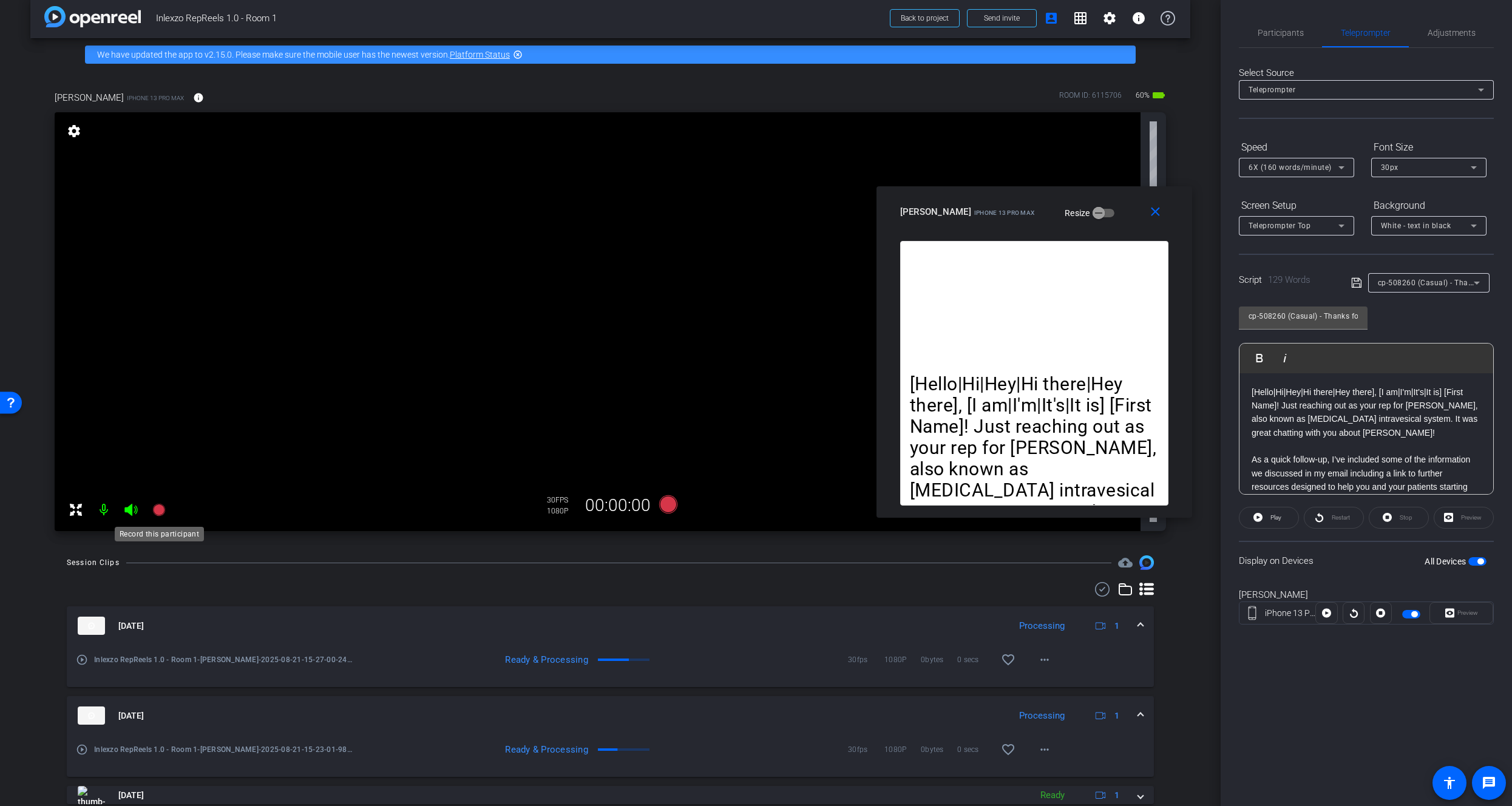
click at [158, 505] on icon at bounding box center [158, 510] width 12 height 12
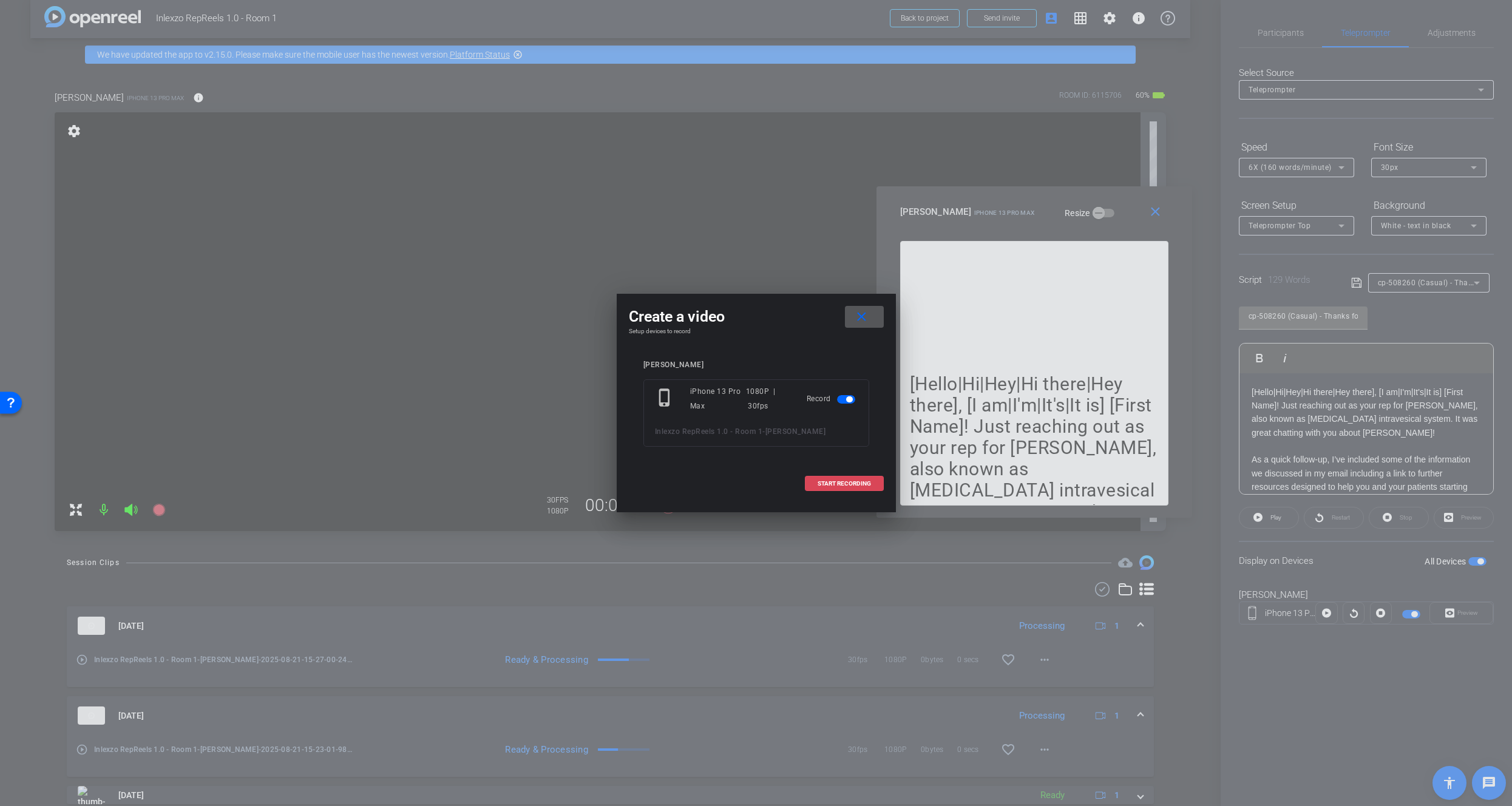
click at [833, 486] on span at bounding box center [845, 483] width 78 height 29
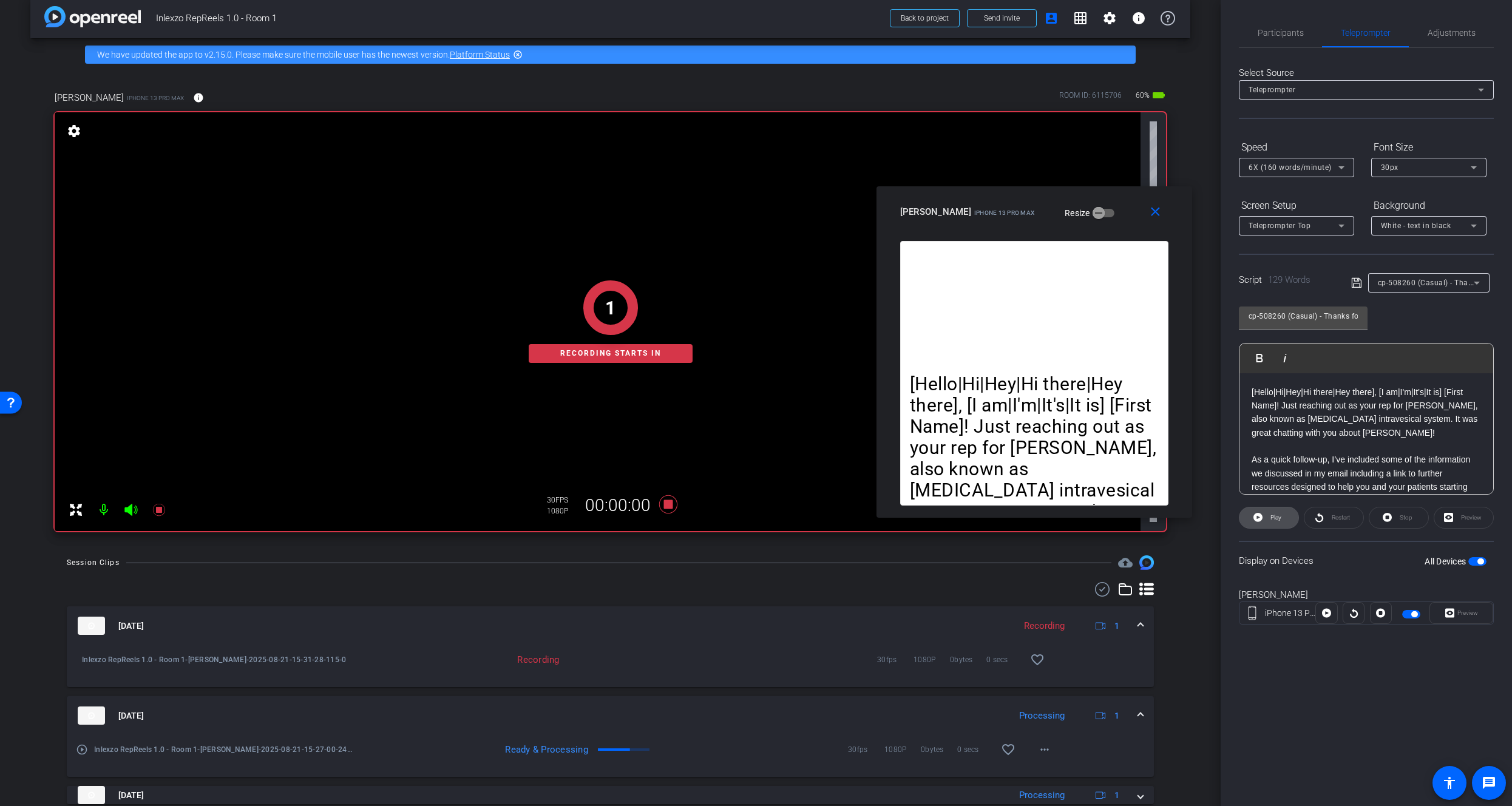
click at [1262, 522] on icon at bounding box center [1258, 517] width 9 height 15
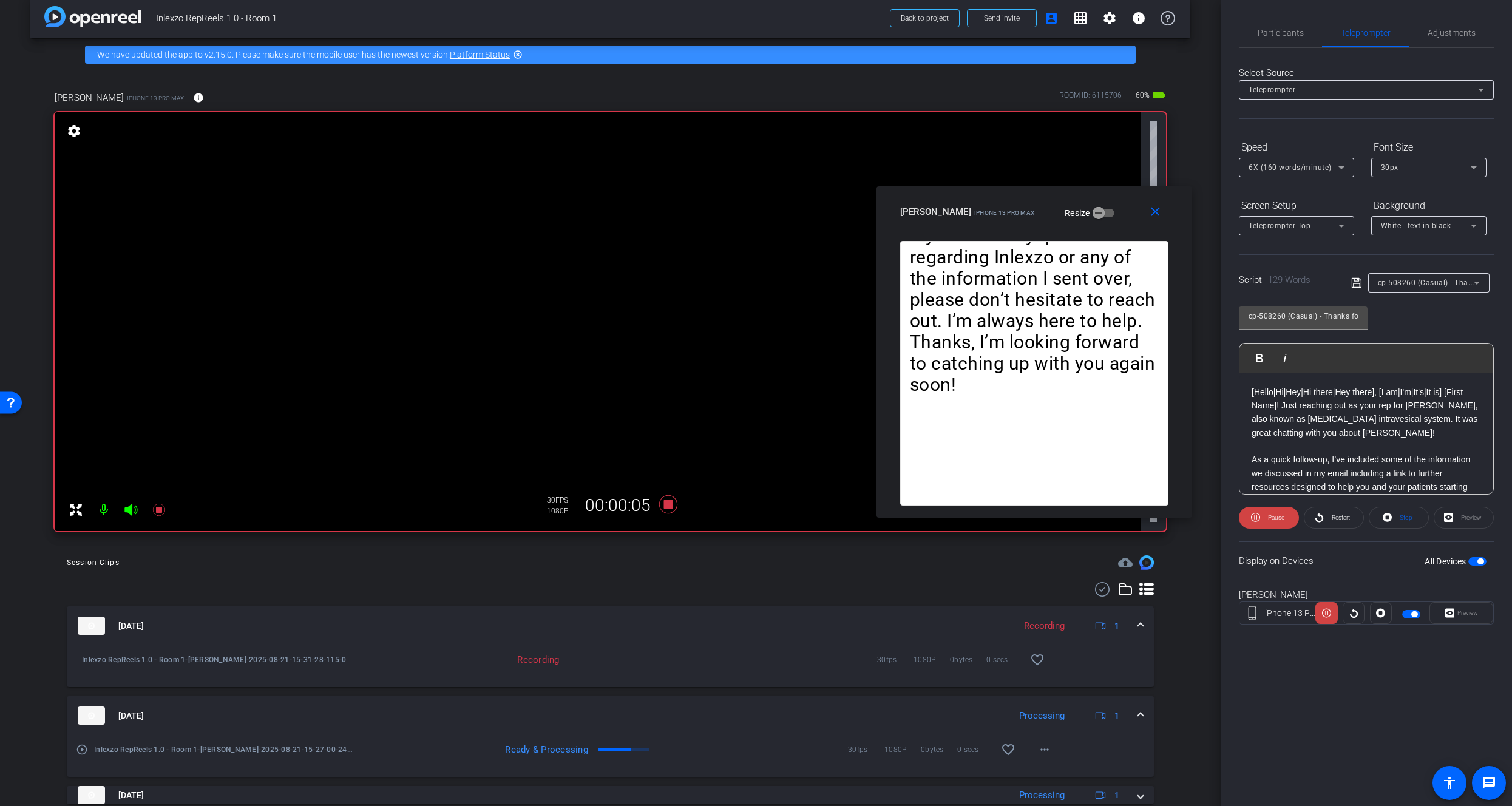
click at [1281, 165] on span "6X (160 words/minute)" at bounding box center [1290, 167] width 83 height 9
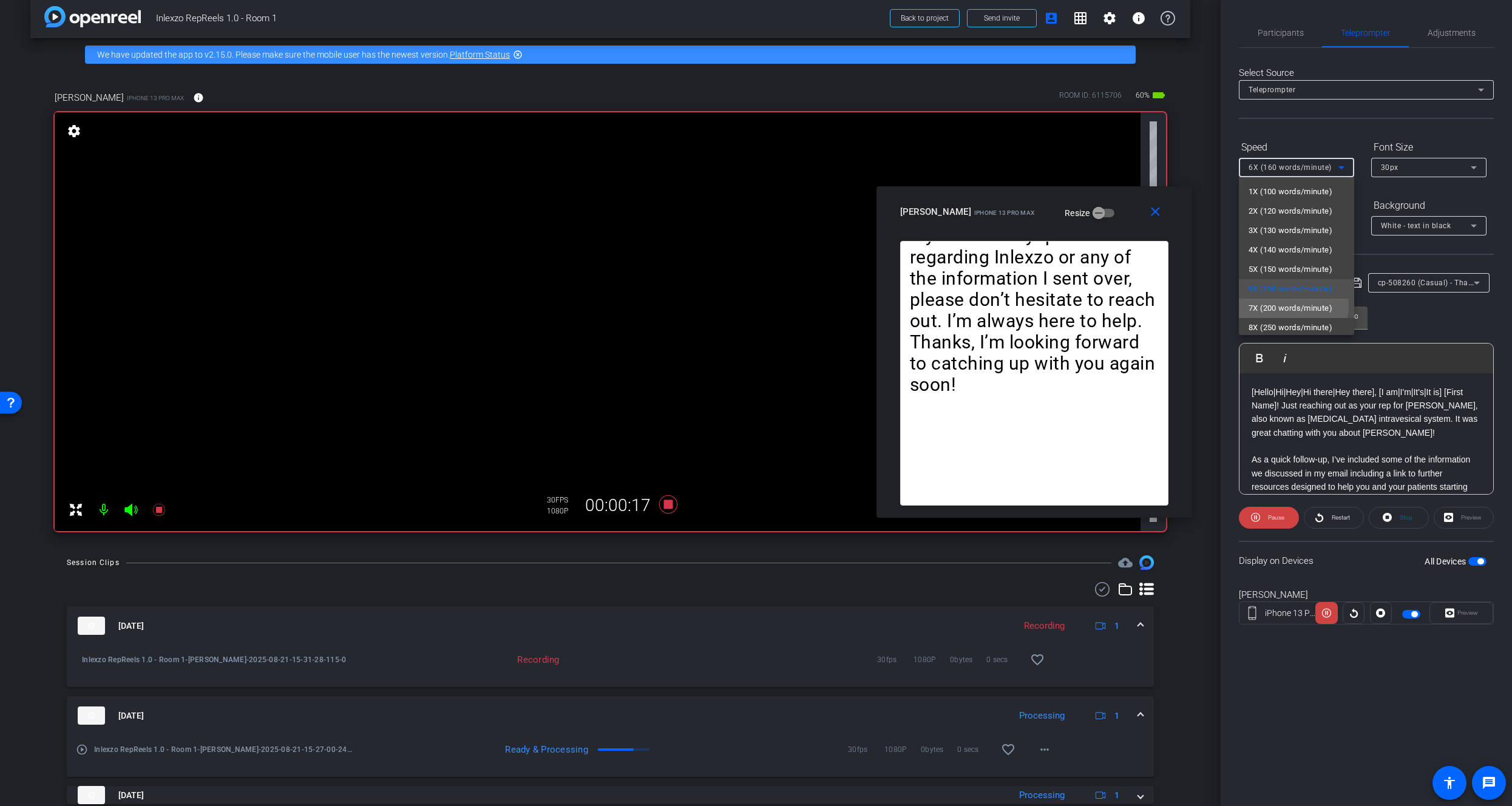
click at [1287, 306] on span "7X (200 words/minute)" at bounding box center [1290, 308] width 83 height 15
click at [1275, 174] on div "7X (200 words/minute)" at bounding box center [1293, 167] width 90 height 15
click at [1281, 286] on span "6X (160 words/minute)" at bounding box center [1290, 288] width 83 height 15
click at [1309, 163] on span "6X (160 words/minute)" at bounding box center [1290, 167] width 83 height 9
click at [1300, 308] on span "7X (200 words/minute)" at bounding box center [1290, 308] width 83 height 15
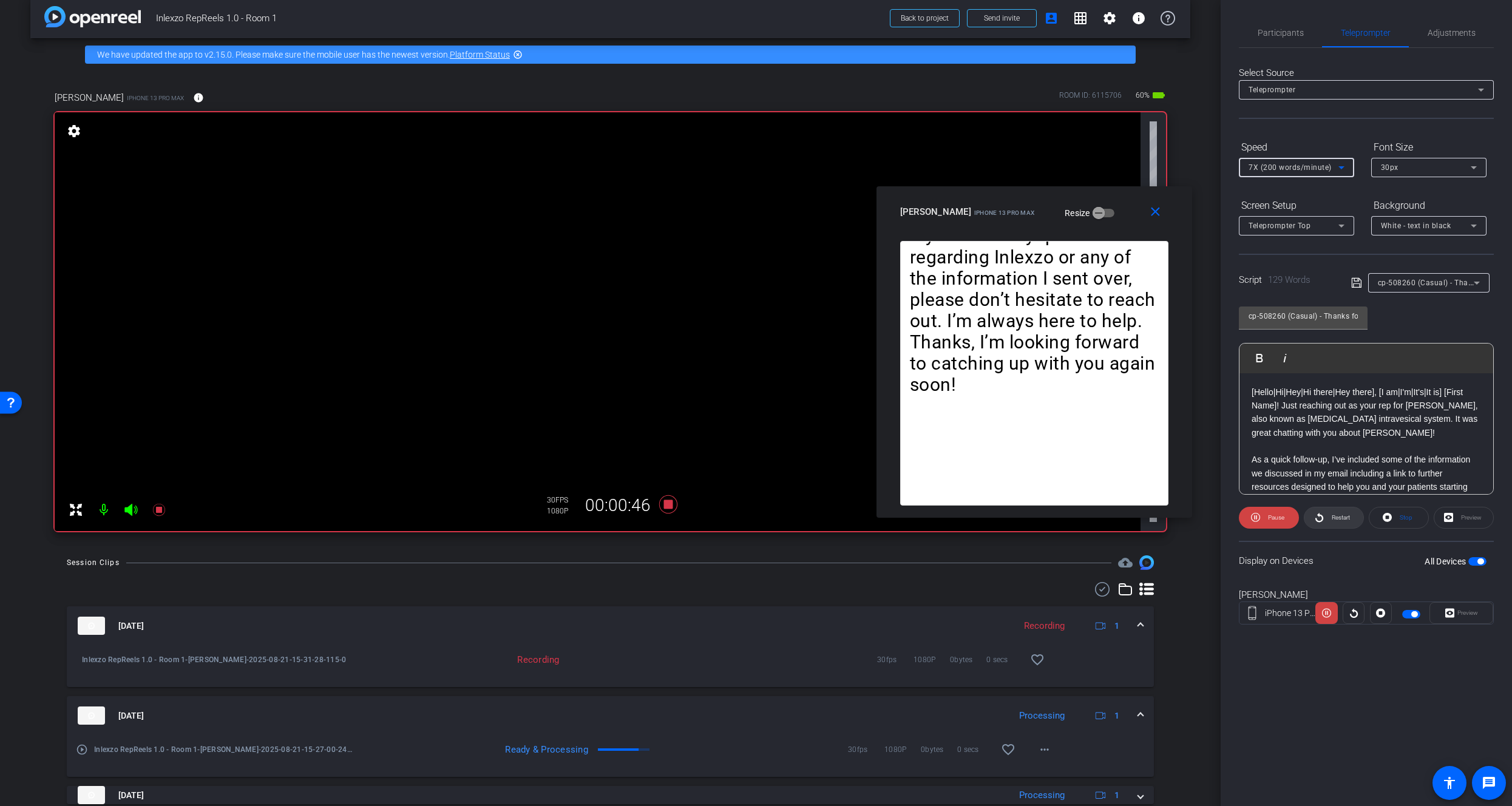
click at [1329, 520] on span "Restart" at bounding box center [1339, 518] width 21 height 17
click at [1332, 514] on span "Restart" at bounding box center [1340, 517] width 18 height 7
click at [167, 511] on mat-icon at bounding box center [158, 509] width 24 height 24
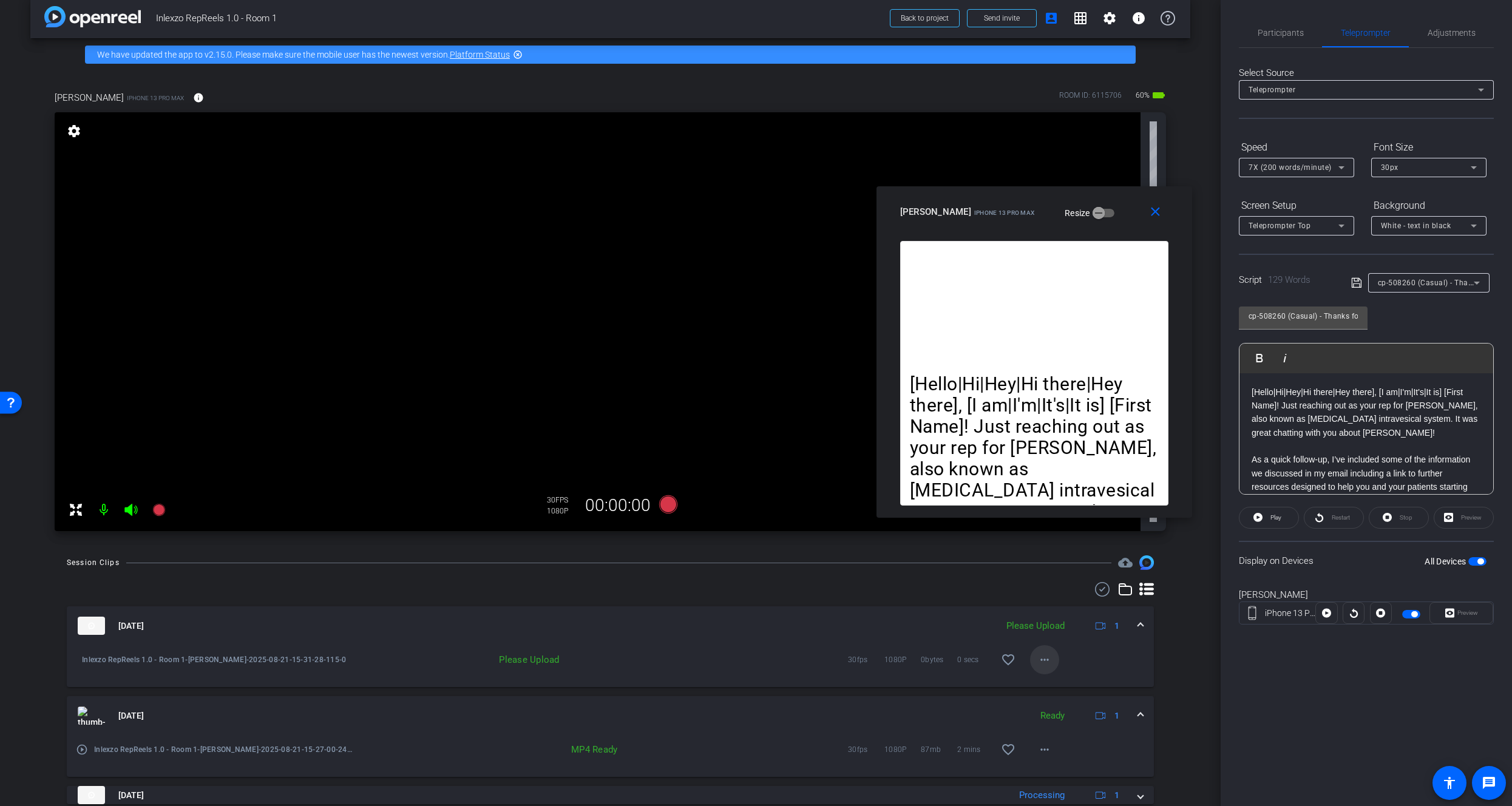
click at [1043, 661] on mat-icon "more_horiz" at bounding box center [1044, 659] width 15 height 15
click at [1050, 682] on span "Upload" at bounding box center [1058, 684] width 48 height 15
click at [1272, 42] on span "Participants" at bounding box center [1280, 32] width 46 height 29
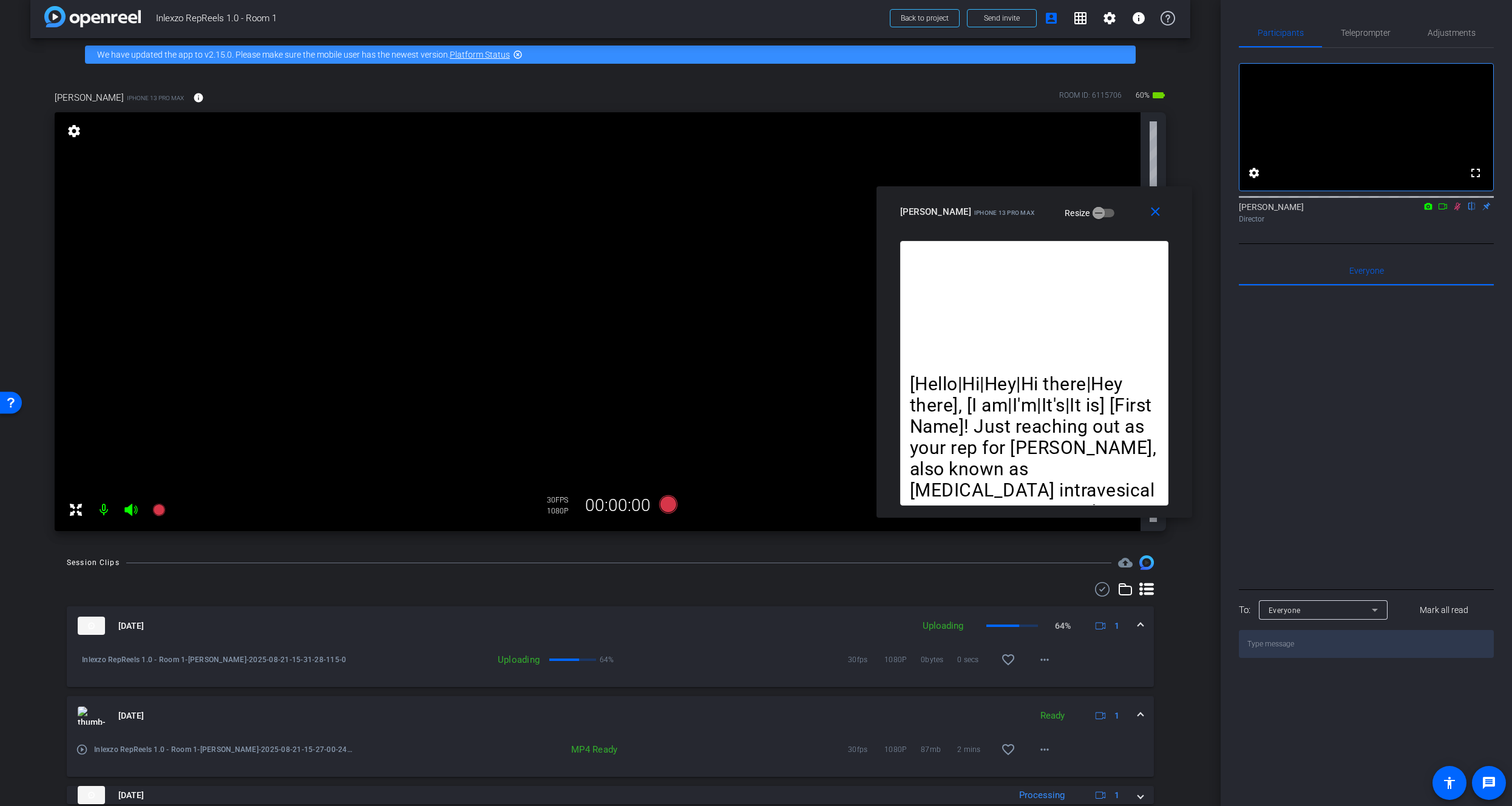
click at [1459, 210] on icon at bounding box center [1457, 207] width 7 height 8
click at [1351, 30] on span "Teleprompter" at bounding box center [1365, 33] width 50 height 9
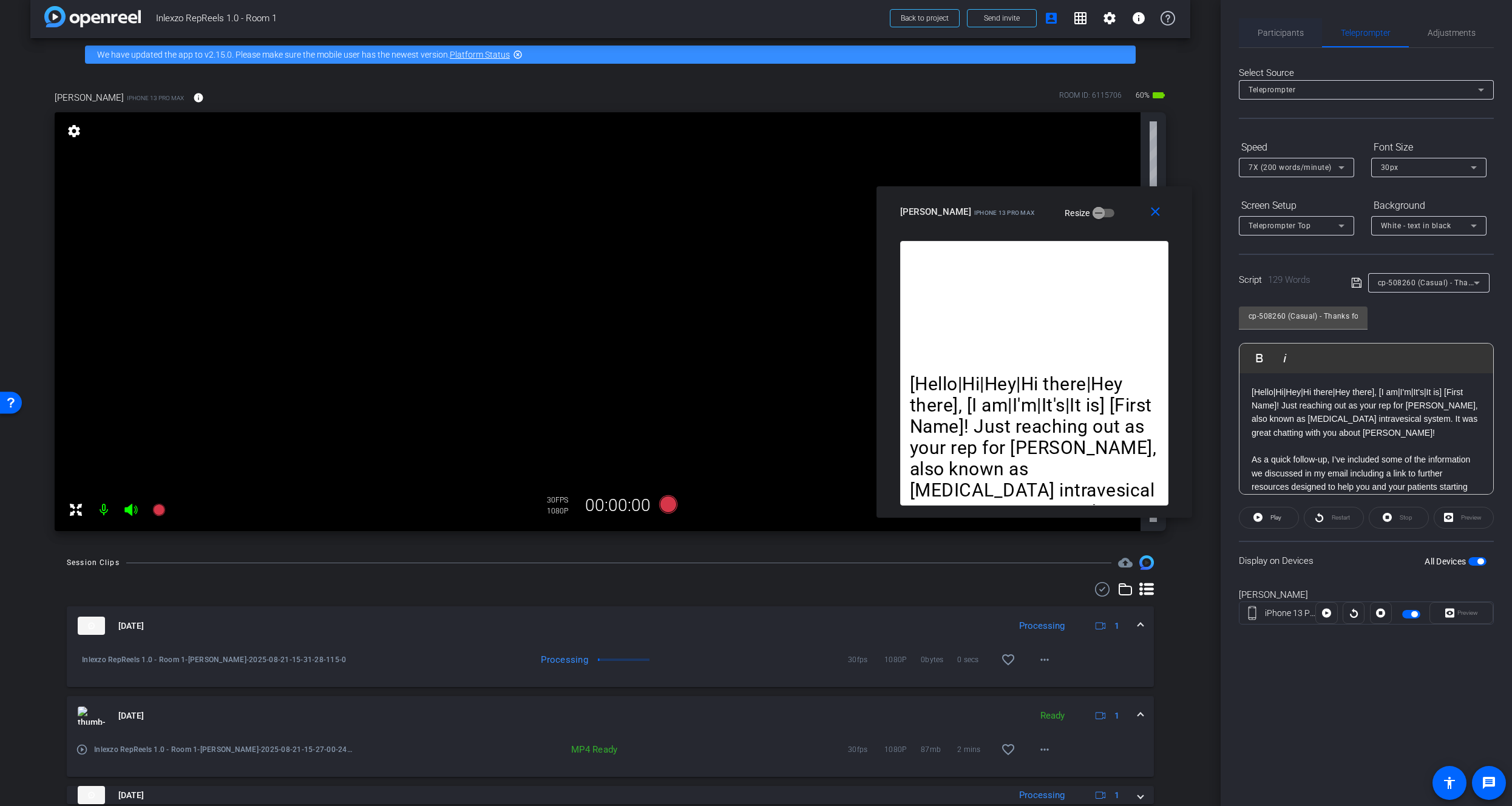
click at [1266, 35] on span "Participants" at bounding box center [1280, 33] width 46 height 9
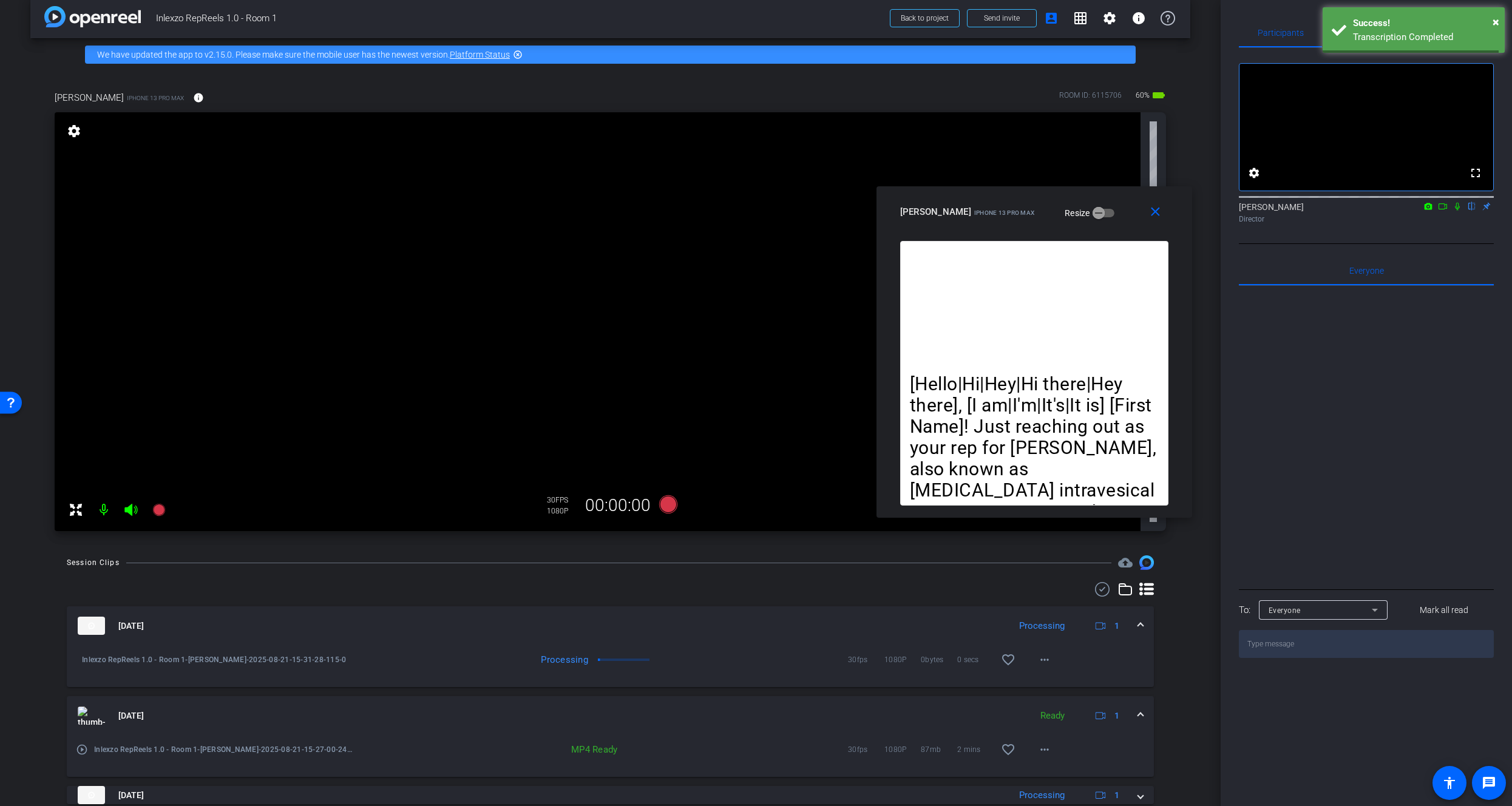
click at [1455, 210] on icon at bounding box center [1457, 207] width 5 height 8
click at [1385, 40] on div "Transcription Completed" at bounding box center [1424, 37] width 143 height 14
click at [1362, 33] on span "Teleprompter" at bounding box center [1365, 33] width 50 height 9
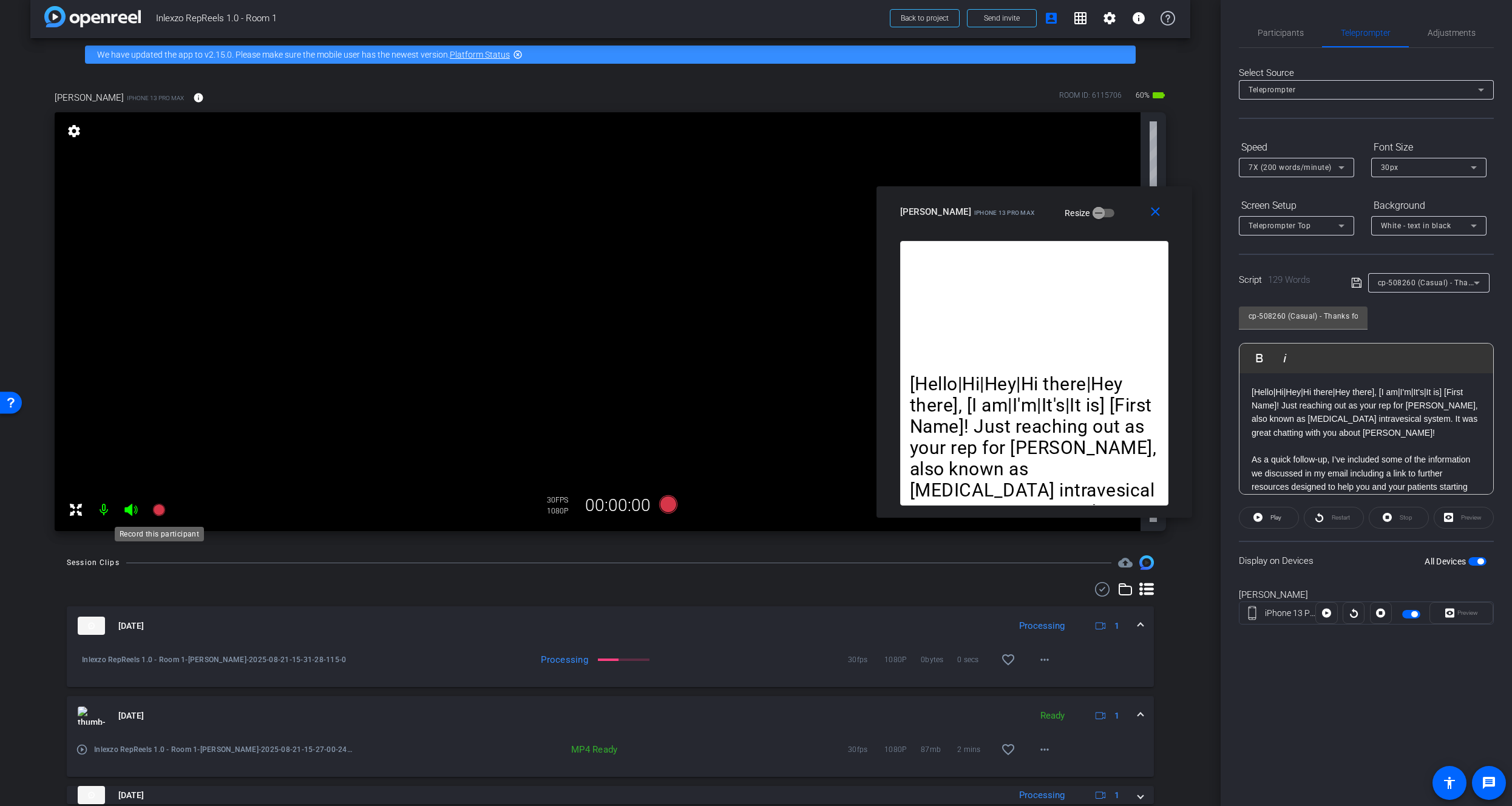
click at [161, 511] on icon at bounding box center [158, 510] width 12 height 12
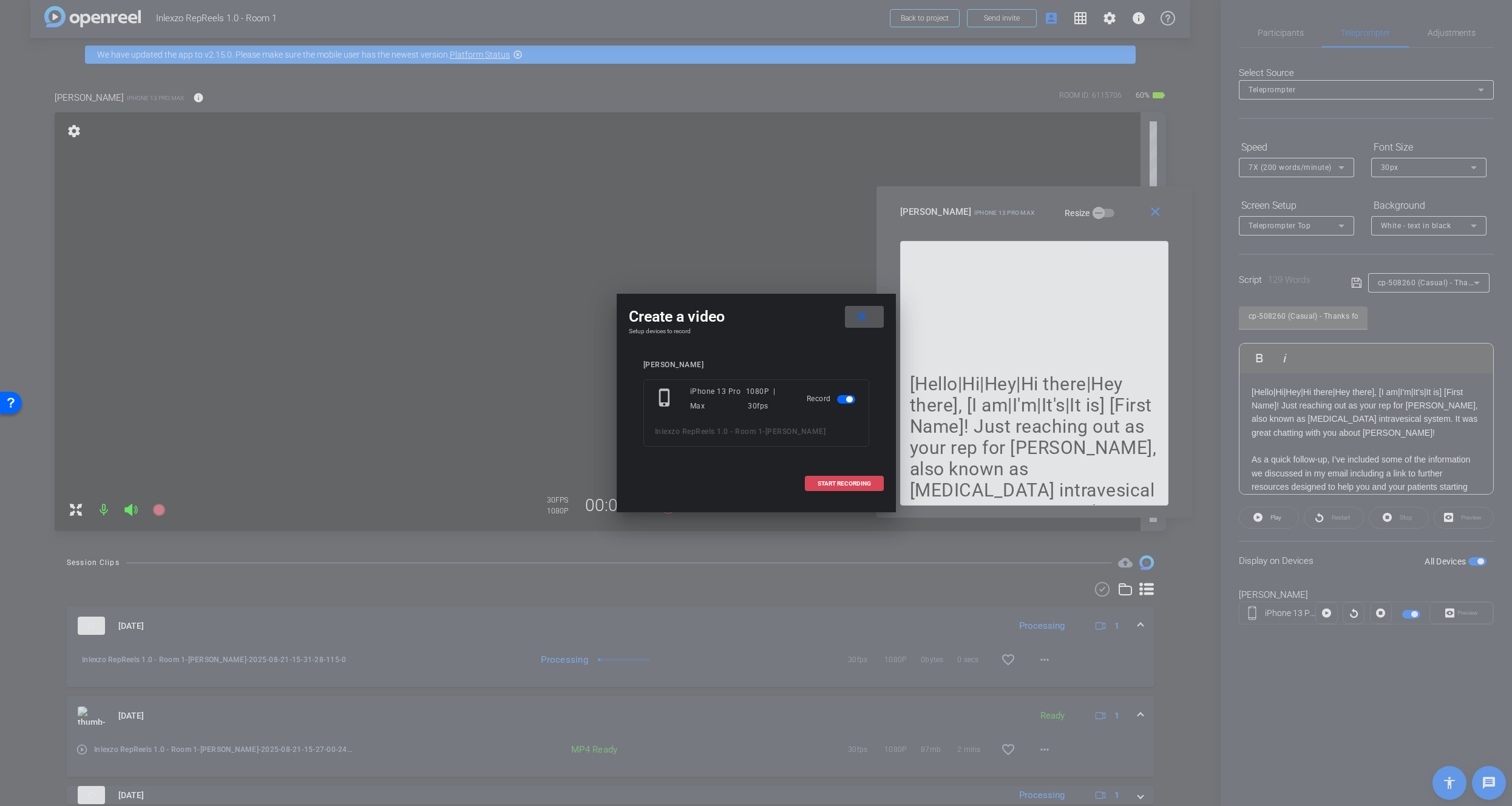
click at [836, 474] on span at bounding box center [845, 483] width 78 height 29
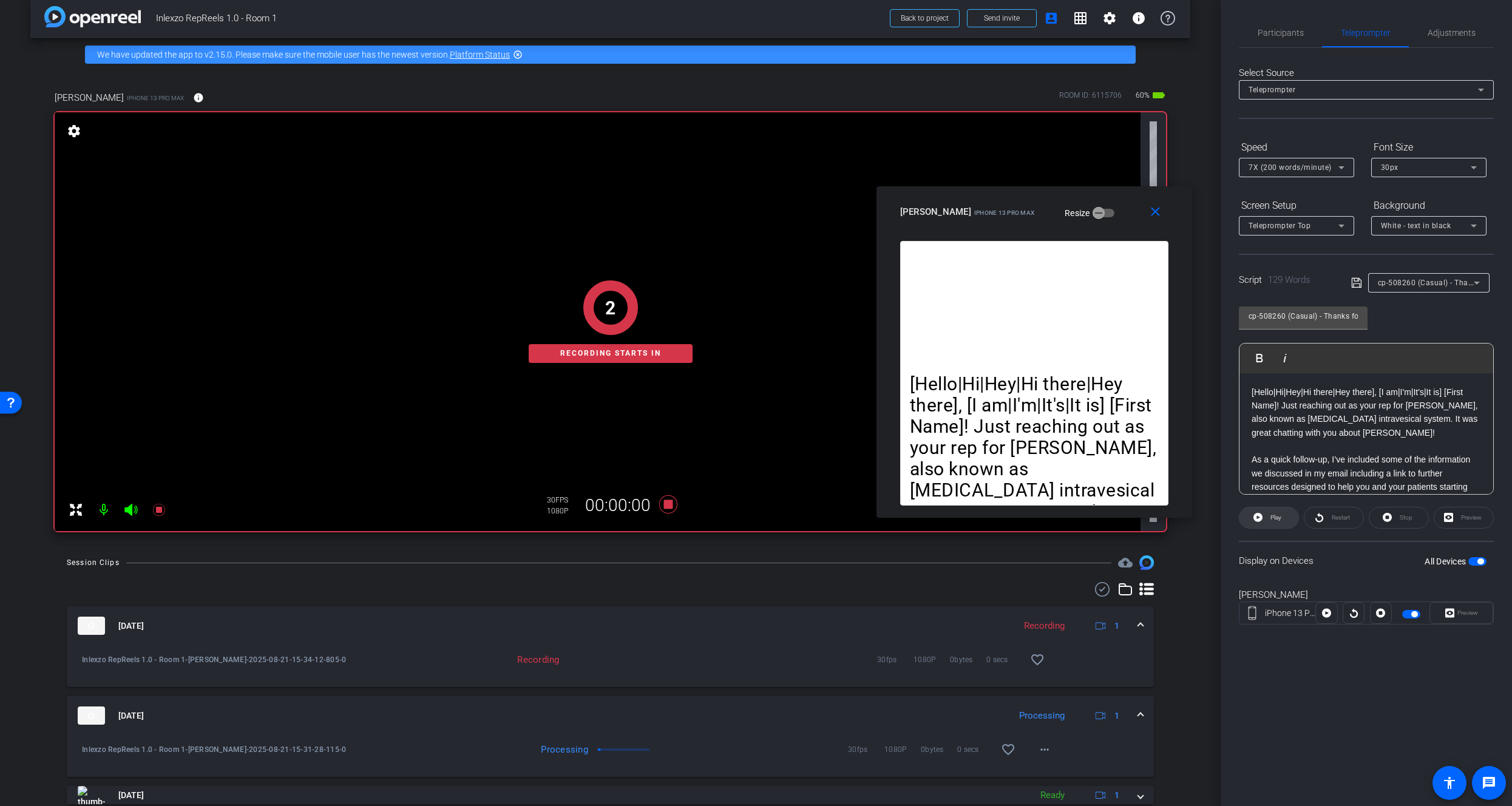
click at [1270, 520] on span "Play" at bounding box center [1276, 517] width 11 height 7
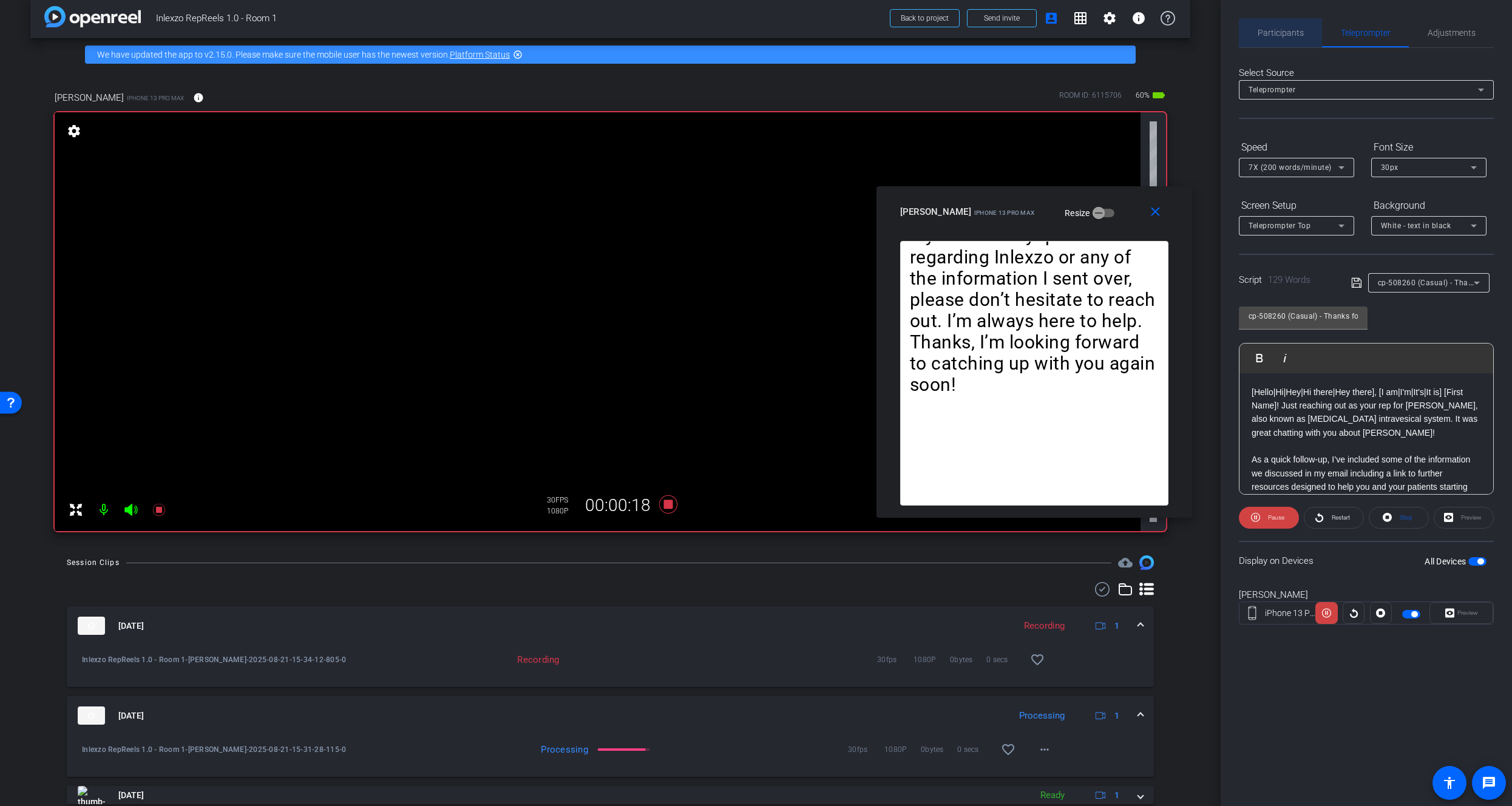
click at [1246, 31] on div "Participants" at bounding box center [1280, 32] width 83 height 29
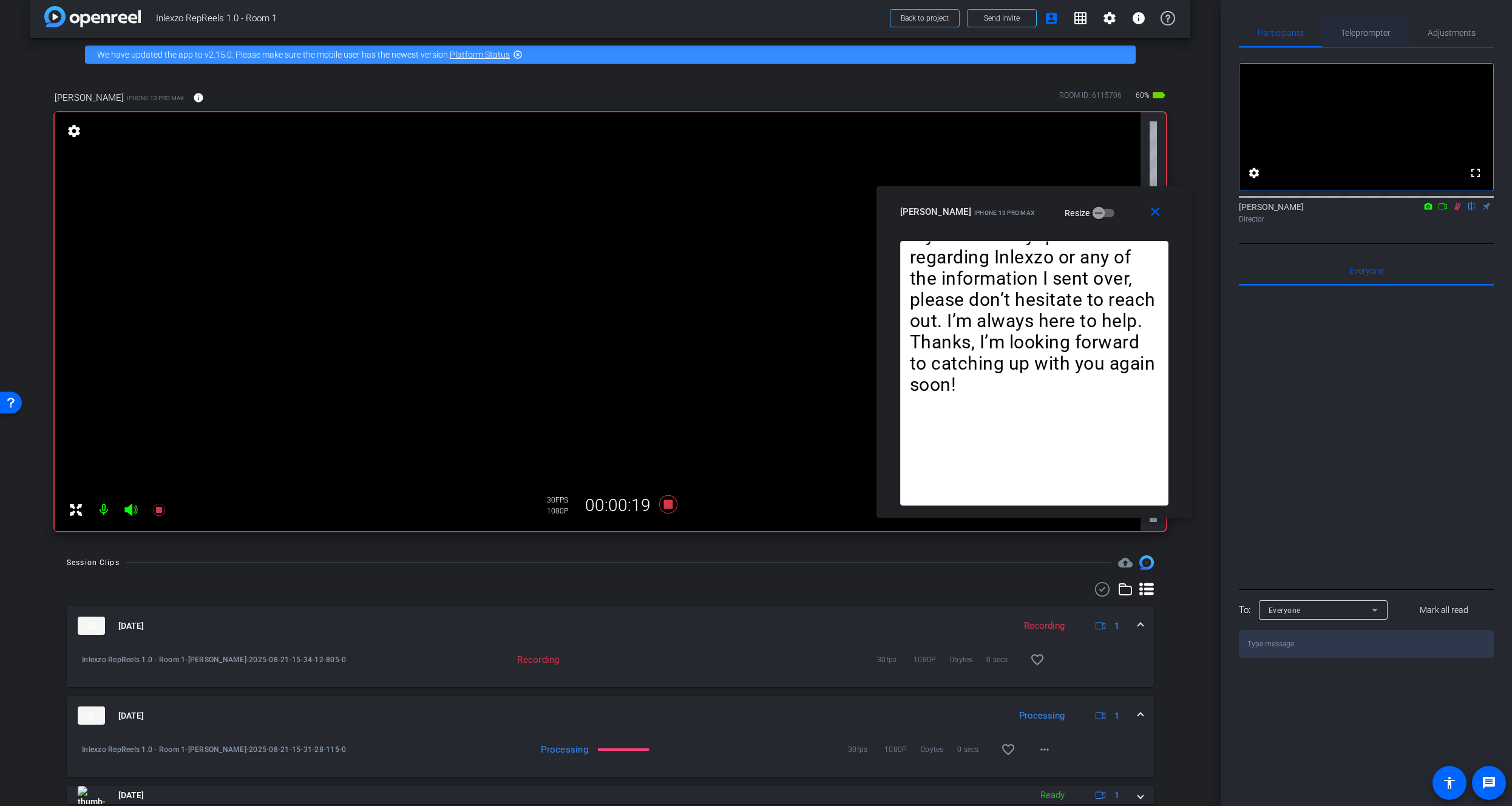
click at [1373, 27] on span "Teleprompter" at bounding box center [1365, 32] width 50 height 29
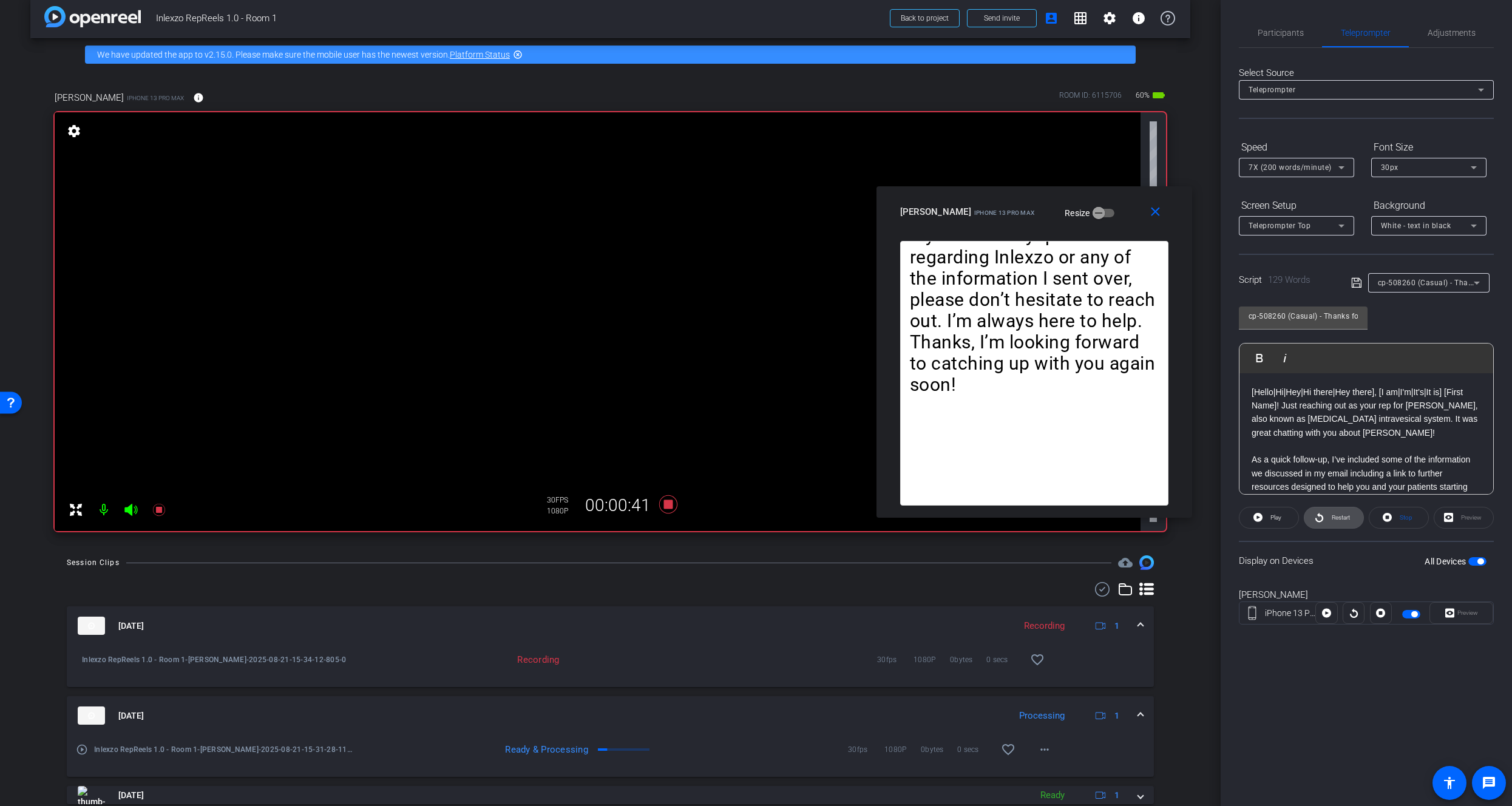
click at [1340, 518] on span "Restart" at bounding box center [1340, 517] width 18 height 7
click at [1341, 514] on span "Restart" at bounding box center [1339, 518] width 21 height 17
click at [1340, 522] on span "Restart" at bounding box center [1339, 518] width 21 height 17
click at [163, 508] on icon at bounding box center [159, 509] width 15 height 15
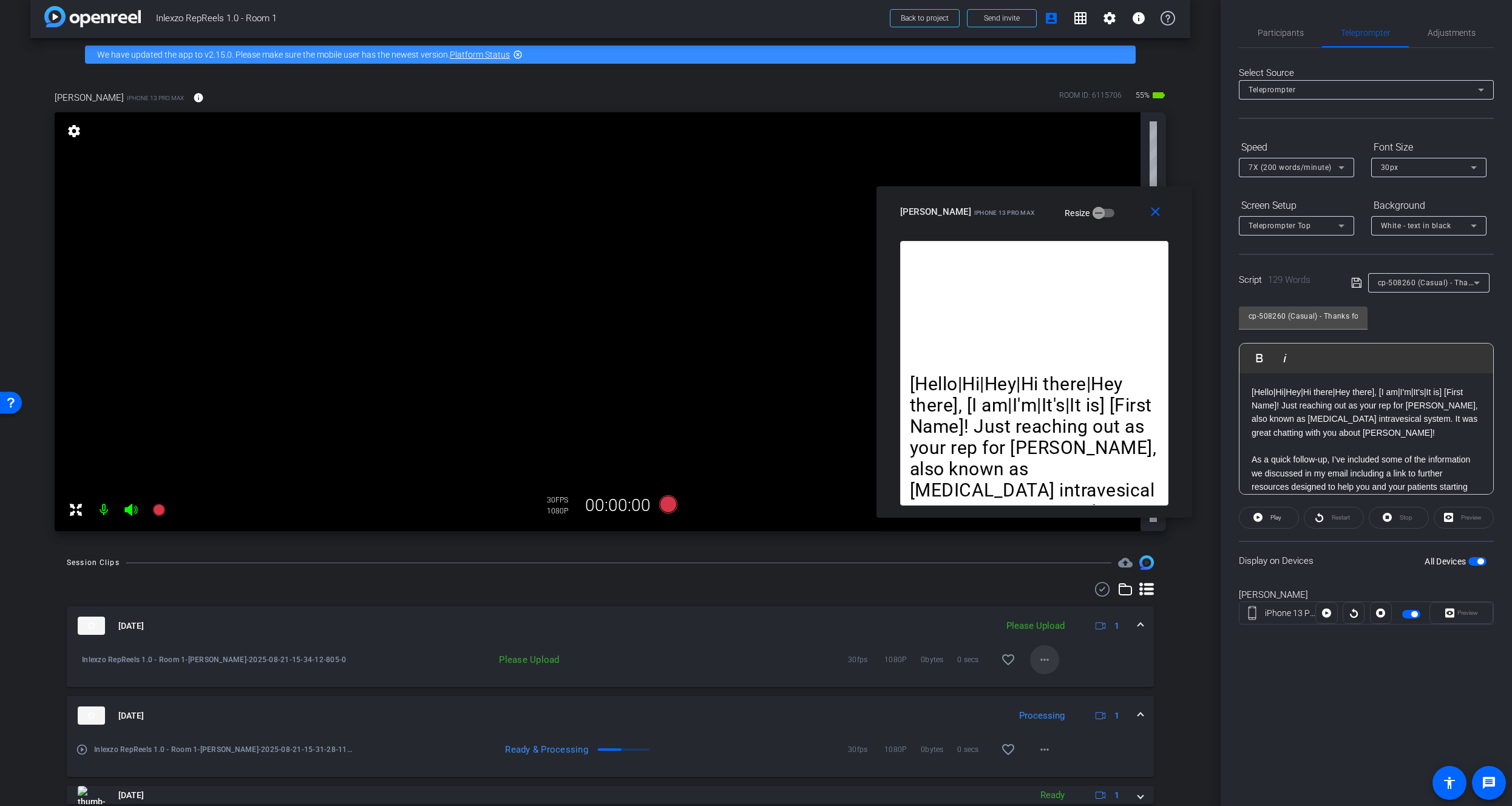
click at [1044, 670] on span at bounding box center [1044, 659] width 29 height 29
click at [1053, 688] on span "Upload" at bounding box center [1058, 684] width 48 height 15
click at [1288, 32] on span "Participants" at bounding box center [1280, 33] width 46 height 9
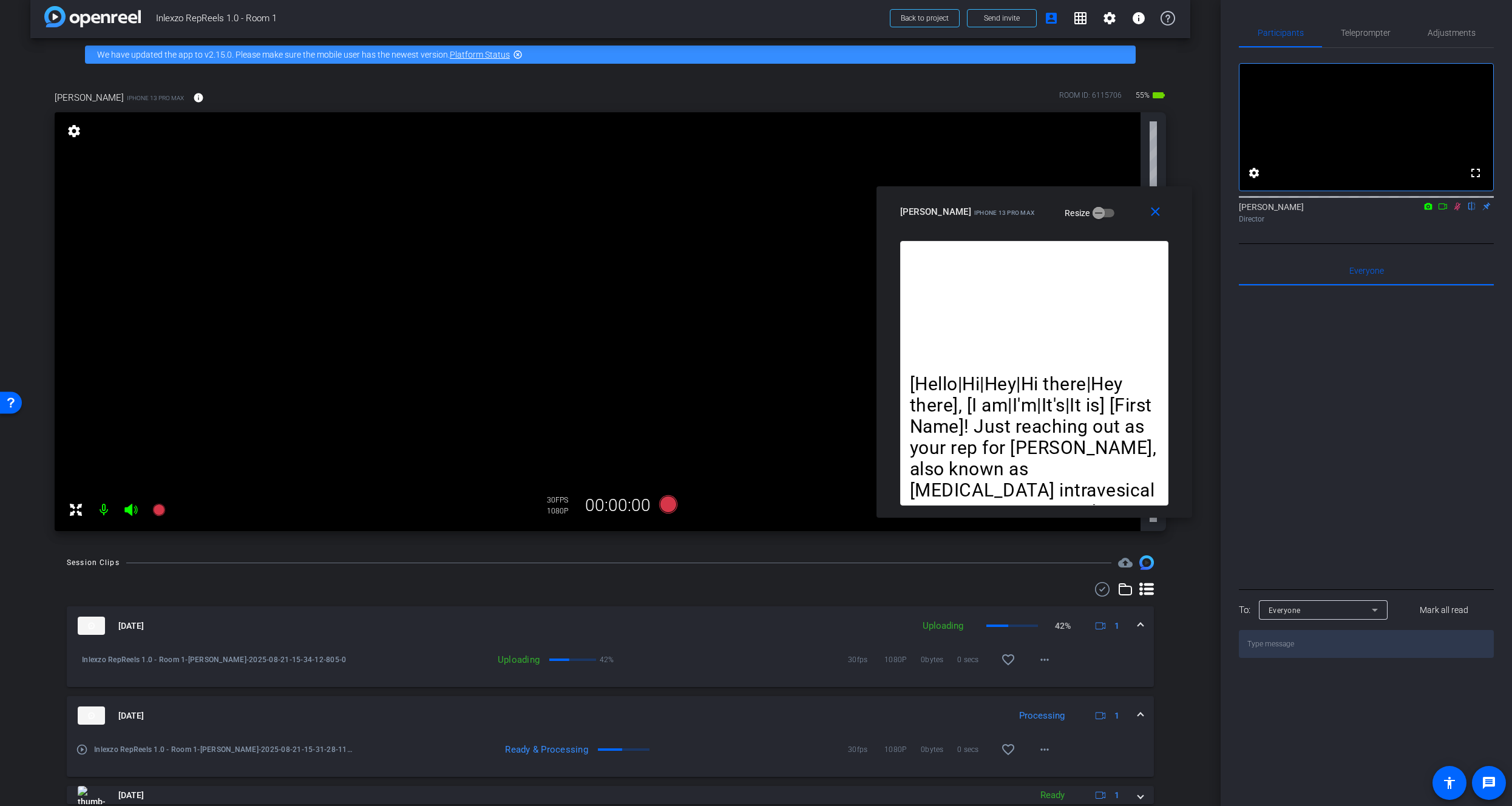
click at [1453, 210] on icon at bounding box center [1457, 206] width 9 height 9
click at [1355, 31] on span "Teleprompter" at bounding box center [1365, 33] width 50 height 9
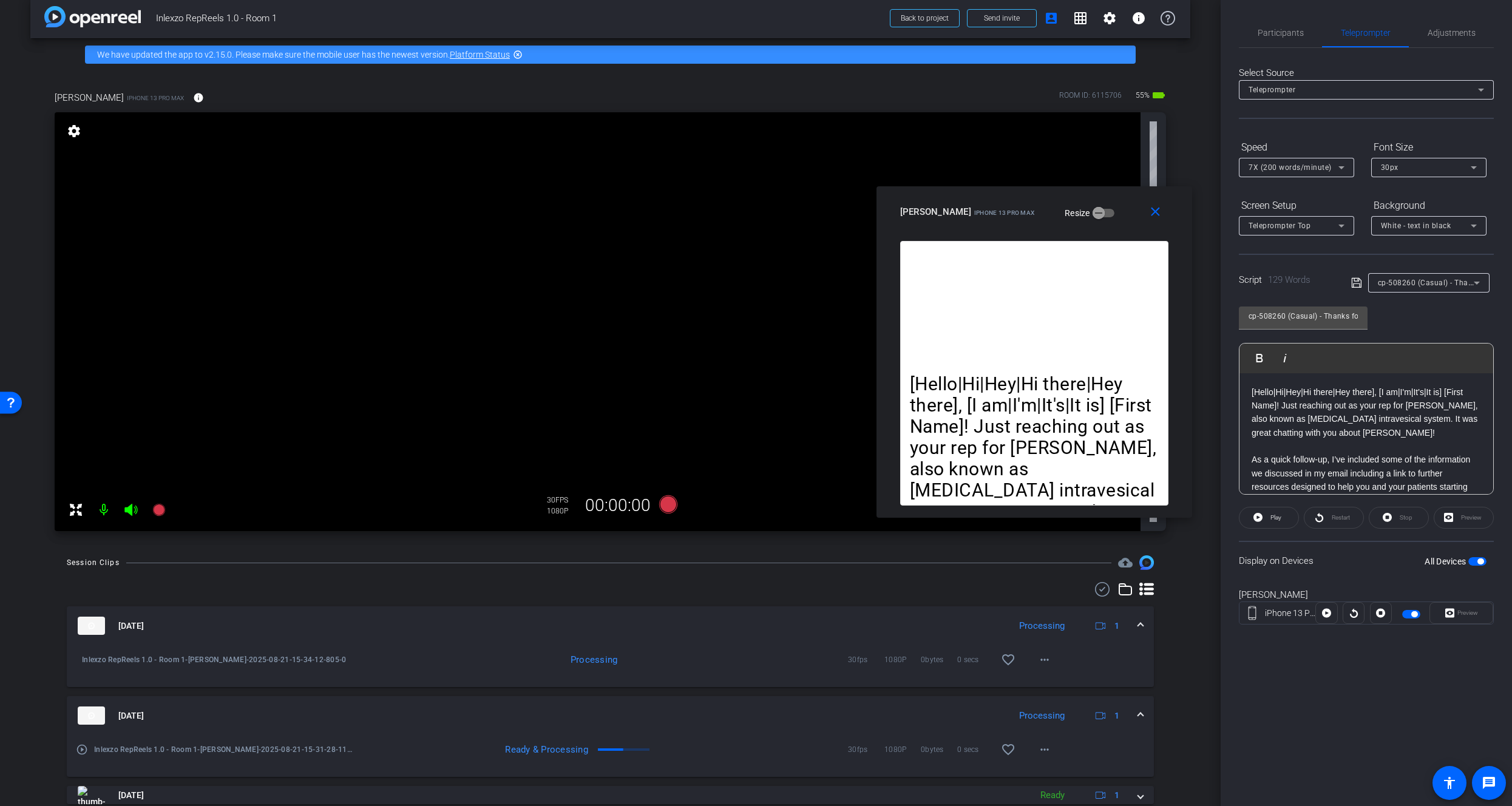
click at [1408, 278] on div "cp-508260 (Casual) - Thanks for Seeing Me" at bounding box center [1425, 282] width 96 height 15
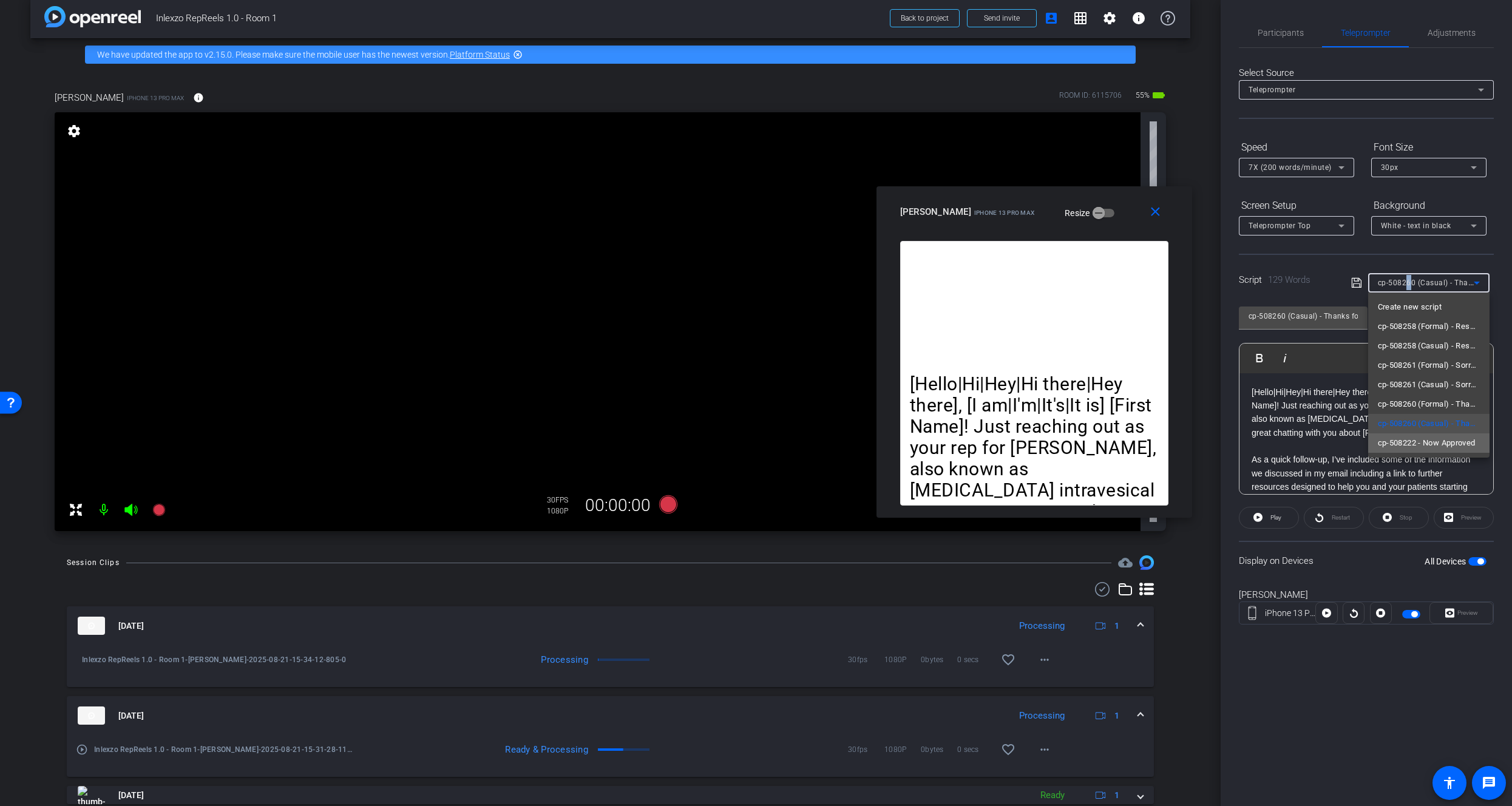
click at [1432, 448] on span "cp-508222 - Now Approved" at bounding box center [1426, 443] width 97 height 15
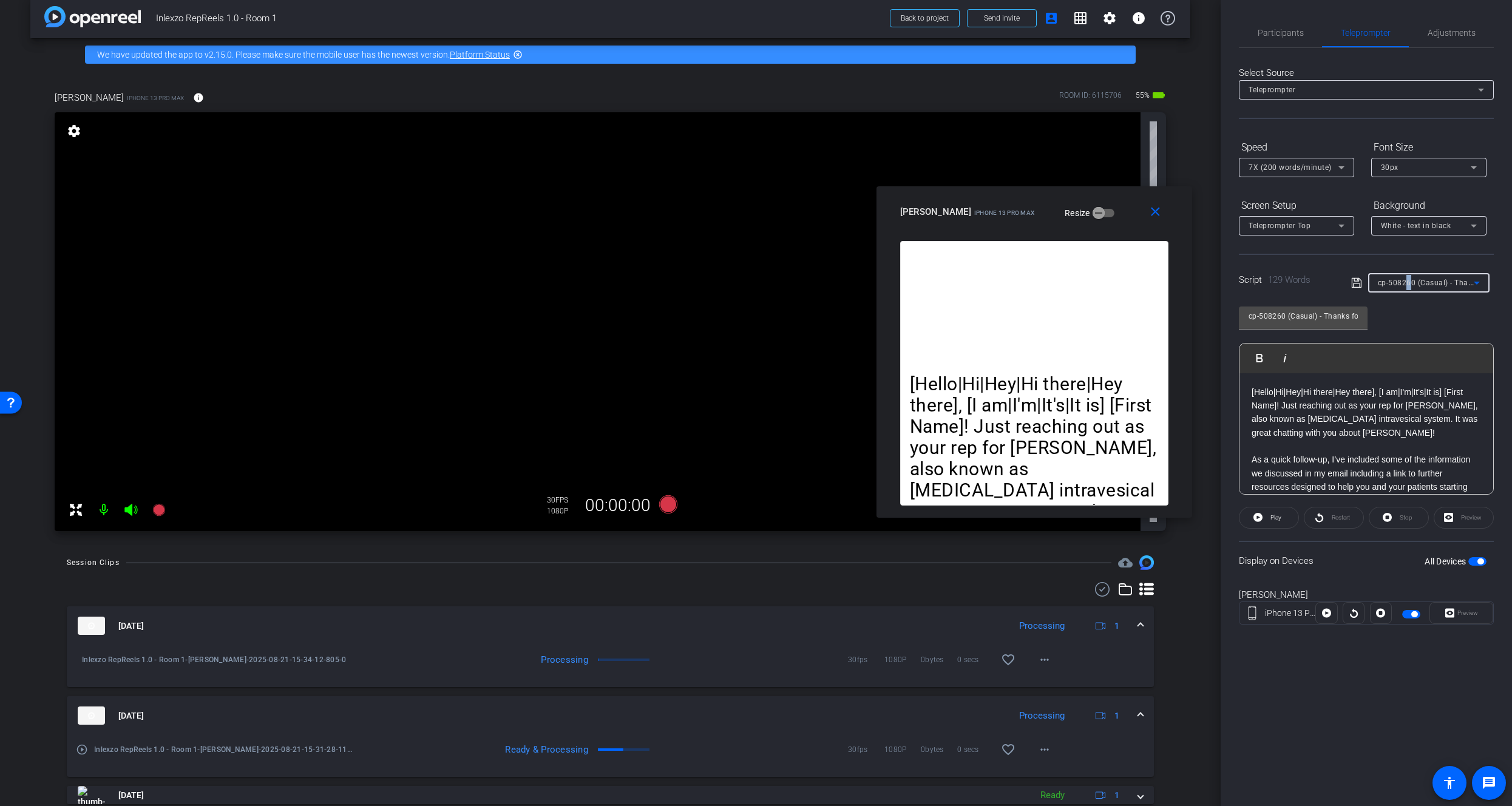
type input "cp-508222 - Now Approved"
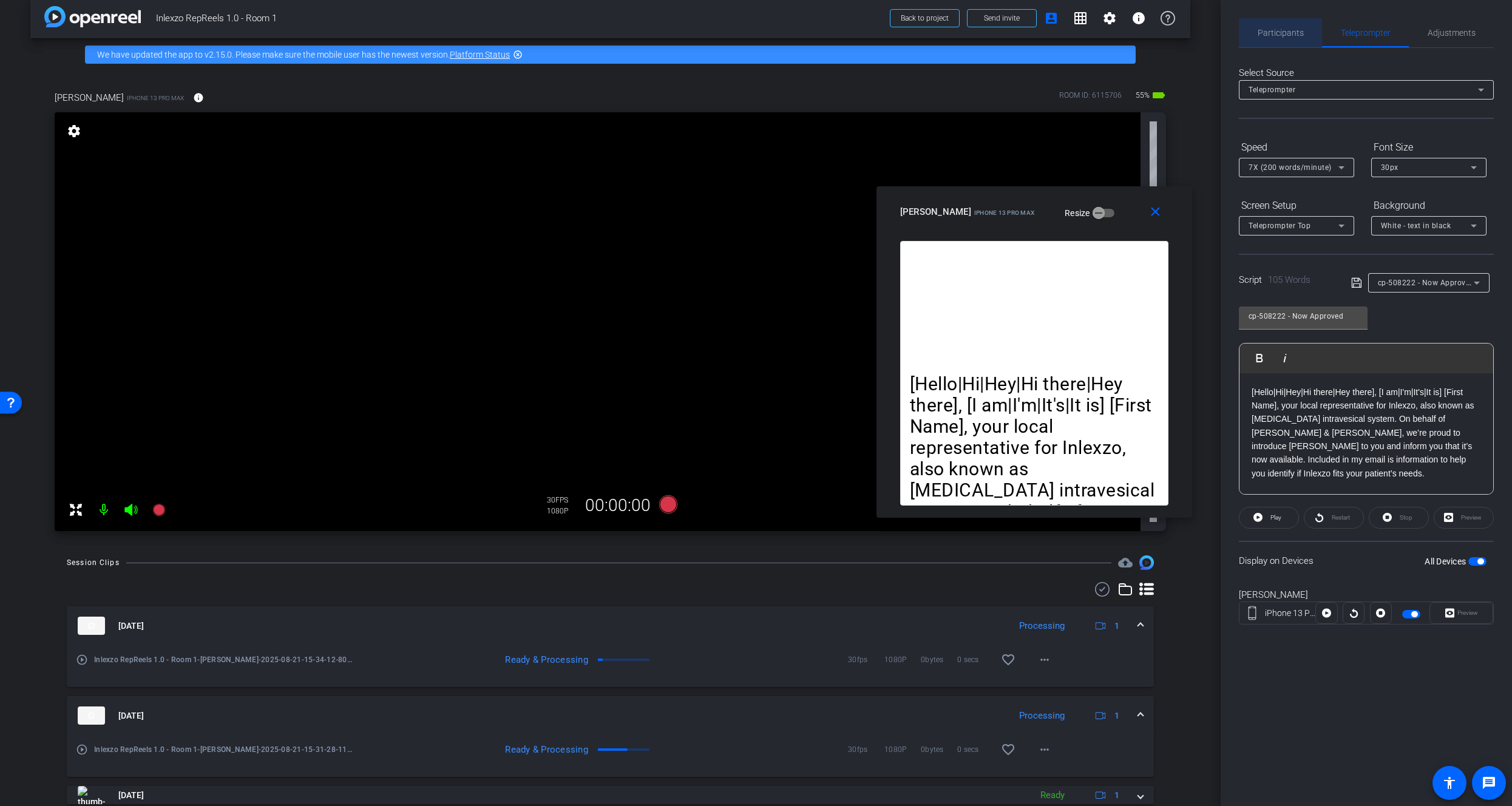
click at [1290, 23] on span "Participants" at bounding box center [1280, 32] width 46 height 29
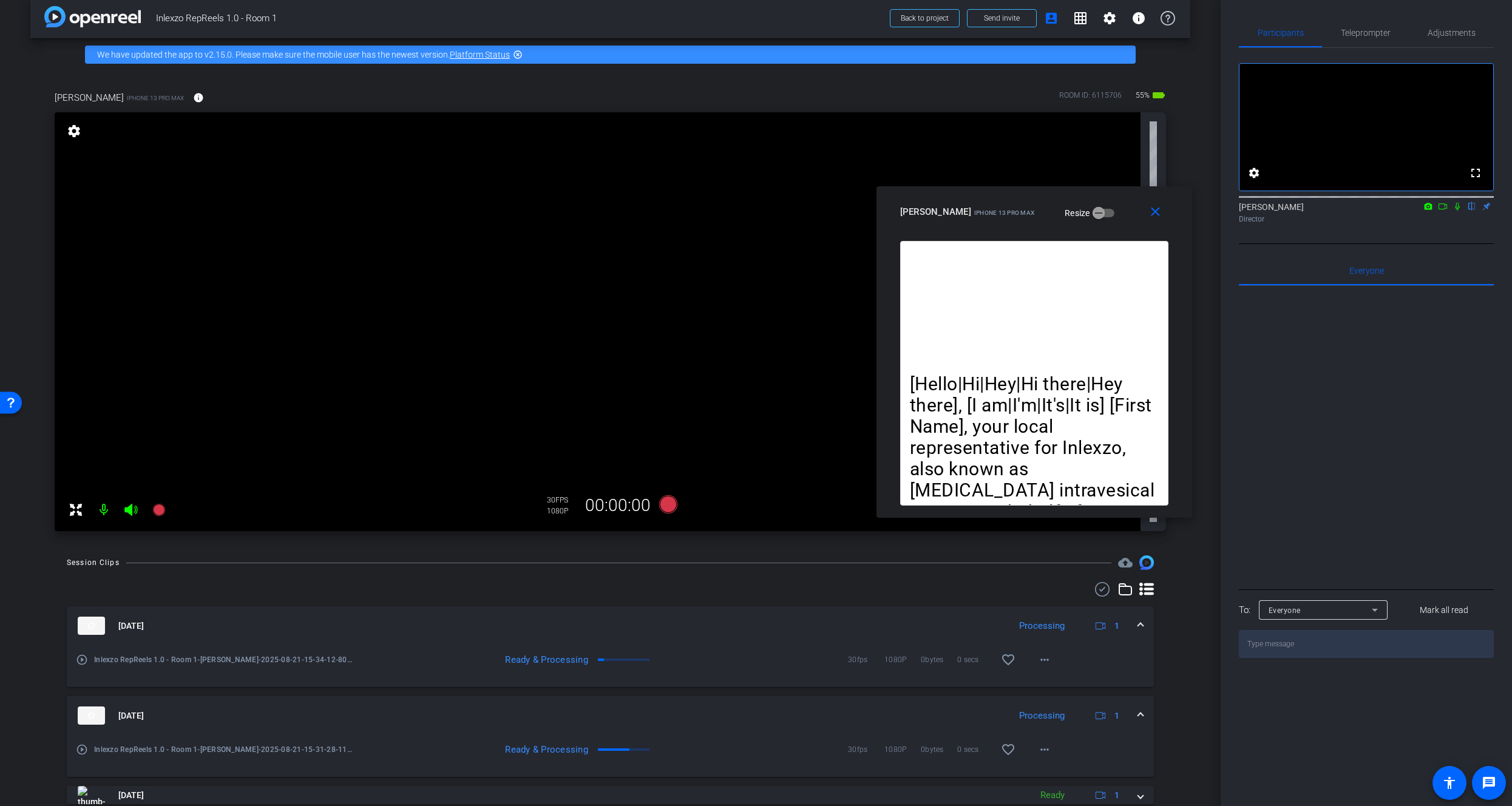
click at [1461, 210] on icon at bounding box center [1457, 206] width 9 height 9
click at [1370, 29] on span "Teleprompter" at bounding box center [1365, 33] width 50 height 9
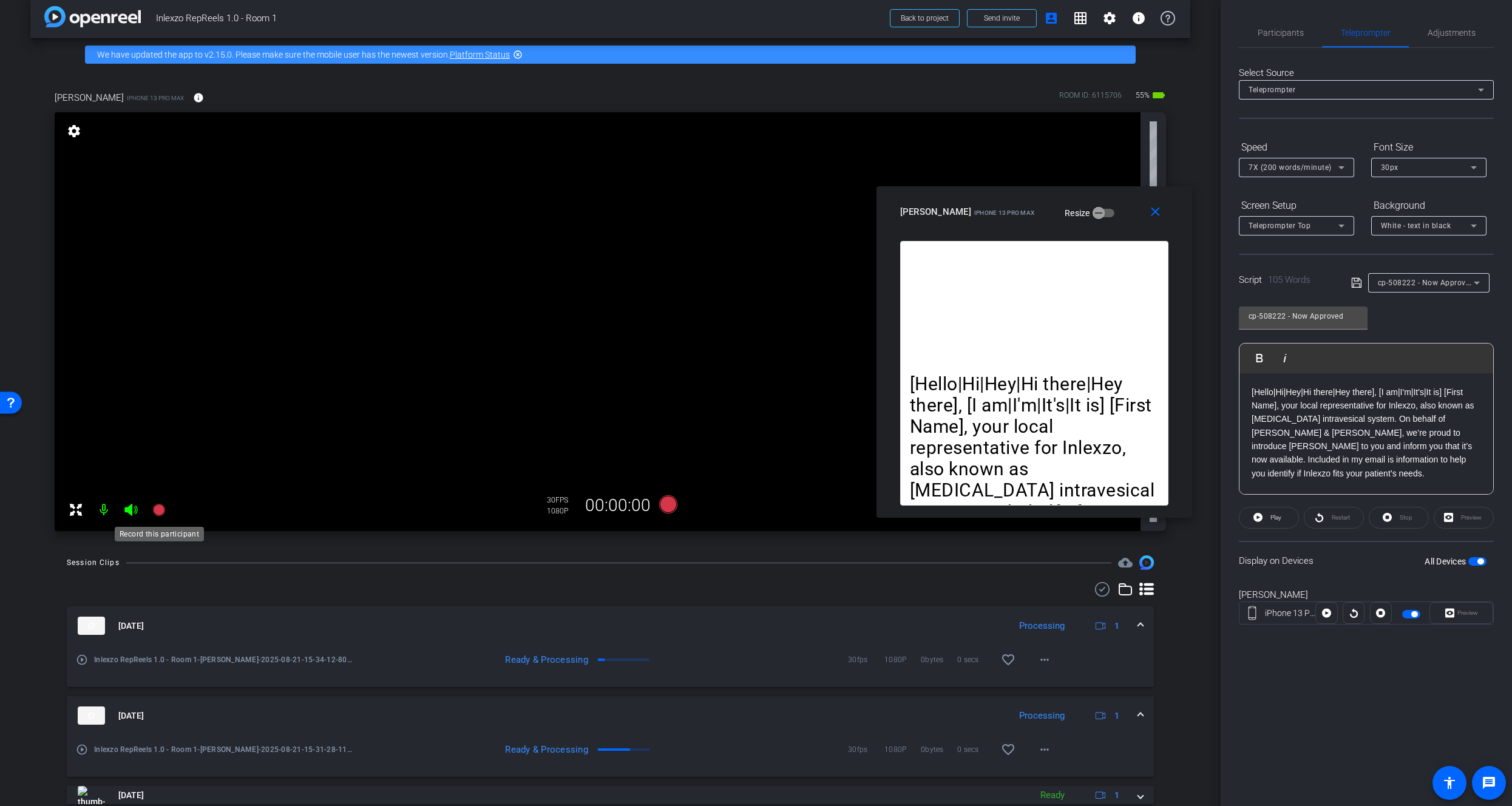
click at [154, 510] on icon at bounding box center [158, 510] width 12 height 12
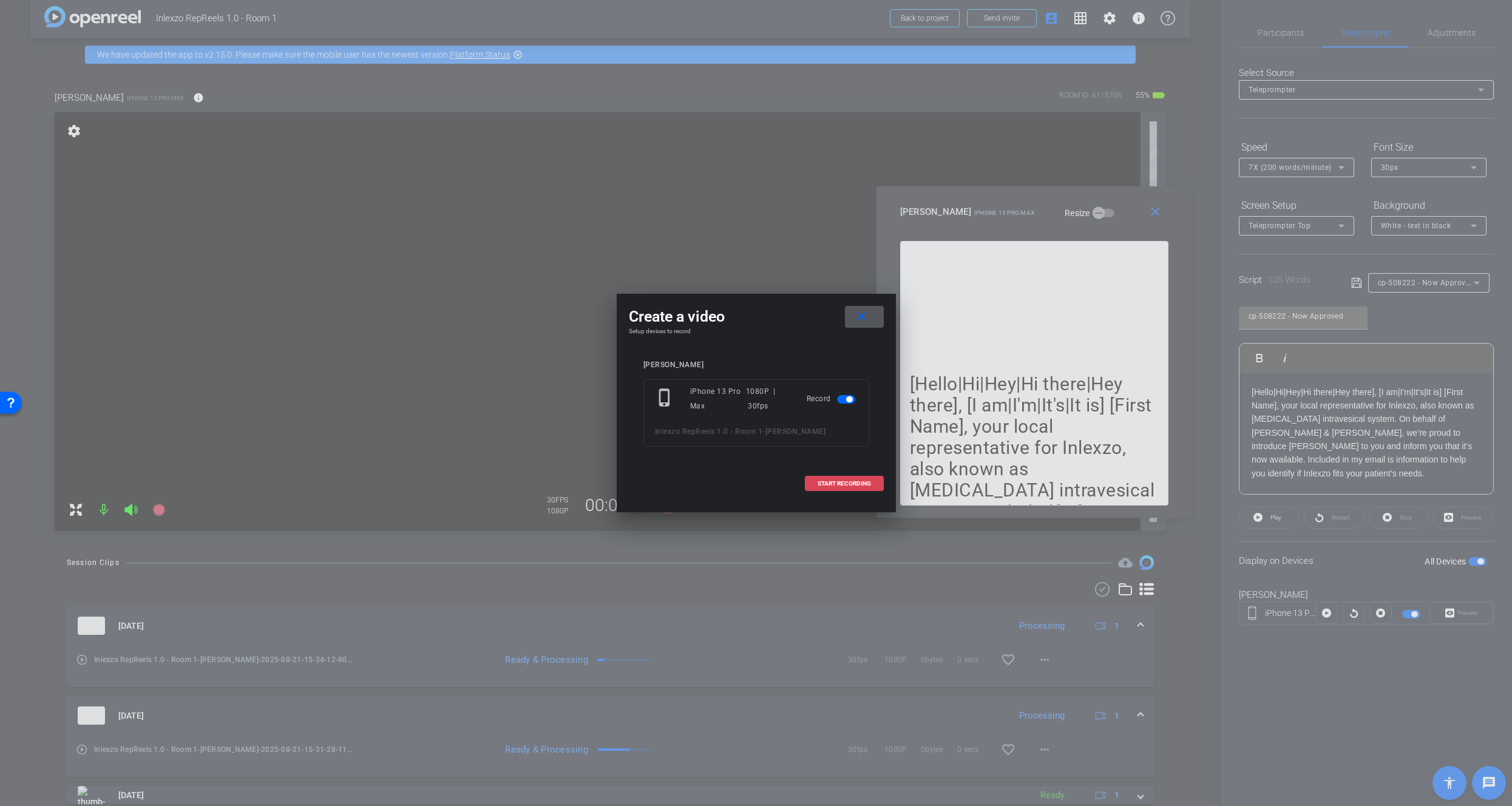
click at [839, 483] on span "START RECORDING" at bounding box center [844, 483] width 53 height 6
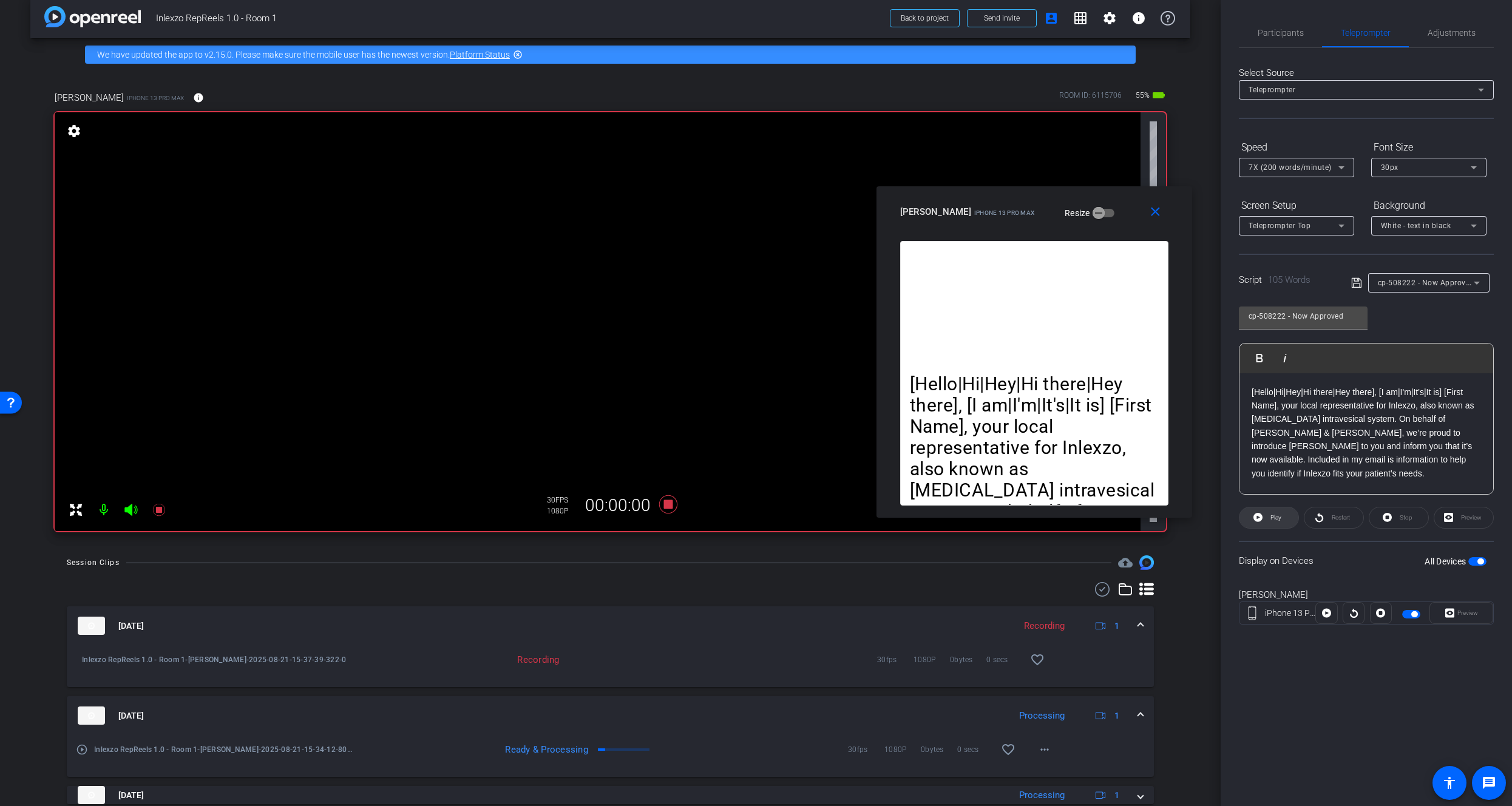
click at [1252, 518] on span at bounding box center [1268, 517] width 58 height 29
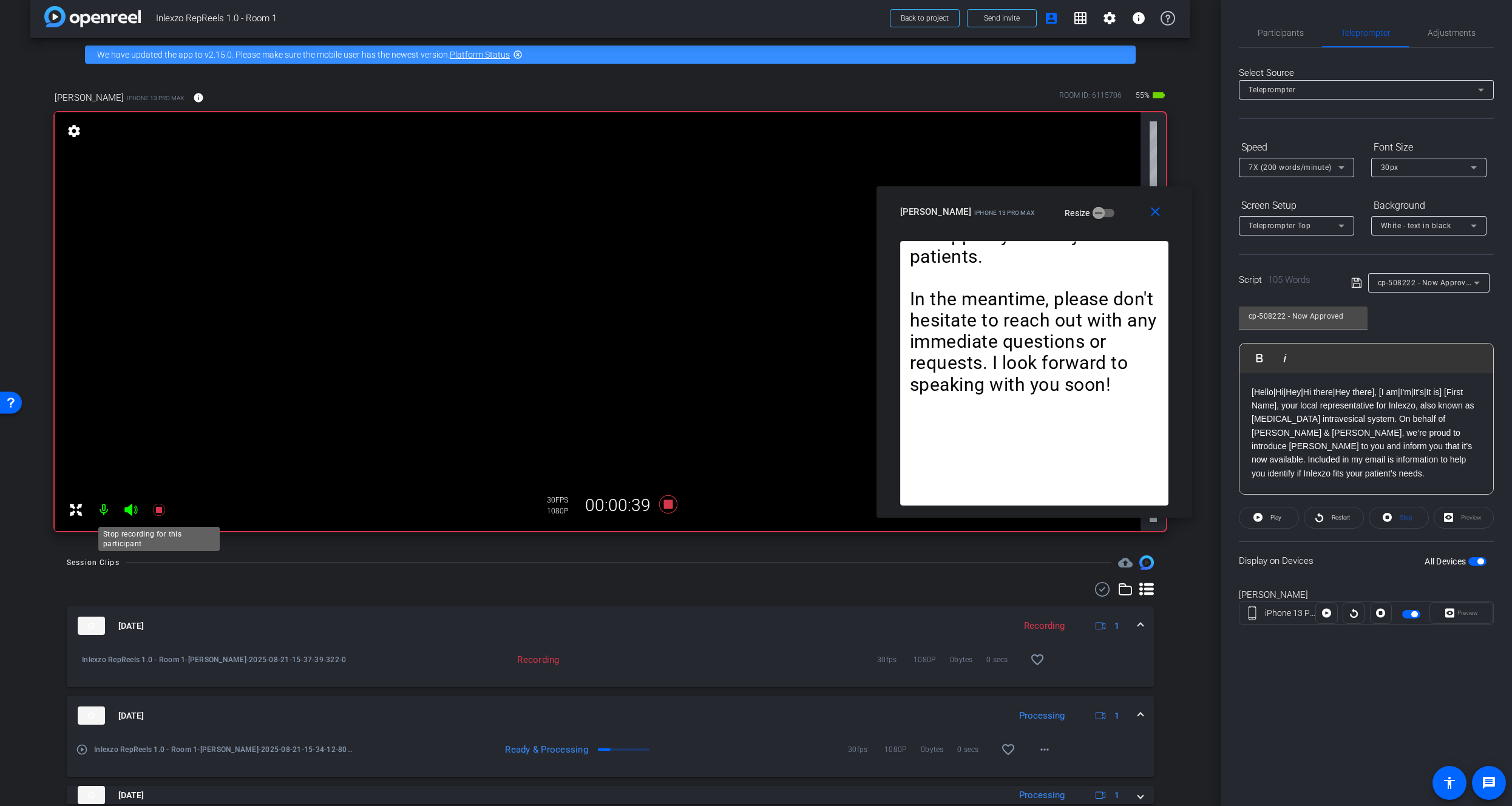
click at [167, 513] on mat-icon at bounding box center [158, 509] width 24 height 24
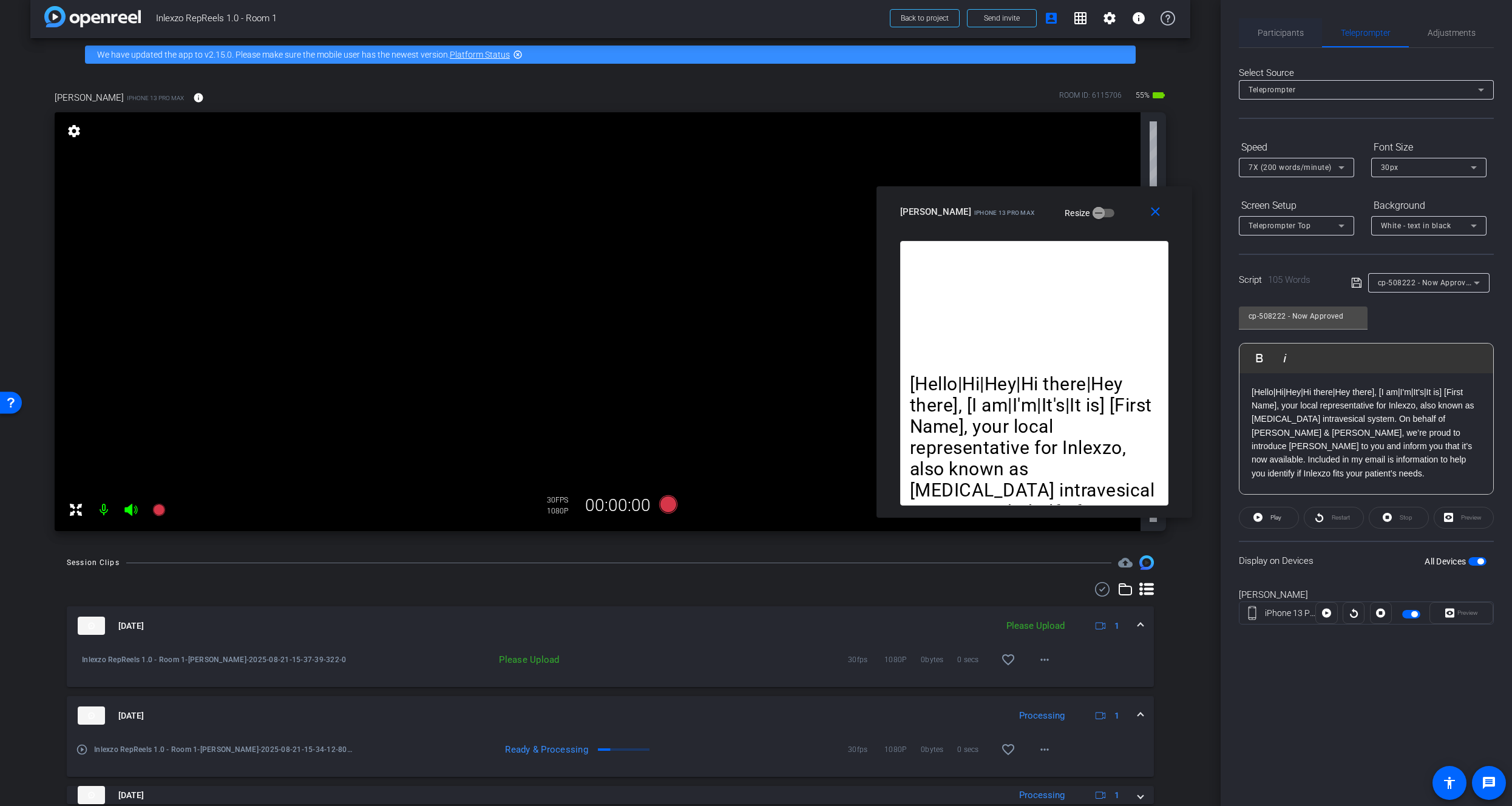
click at [1280, 29] on span "Participants" at bounding box center [1280, 33] width 46 height 9
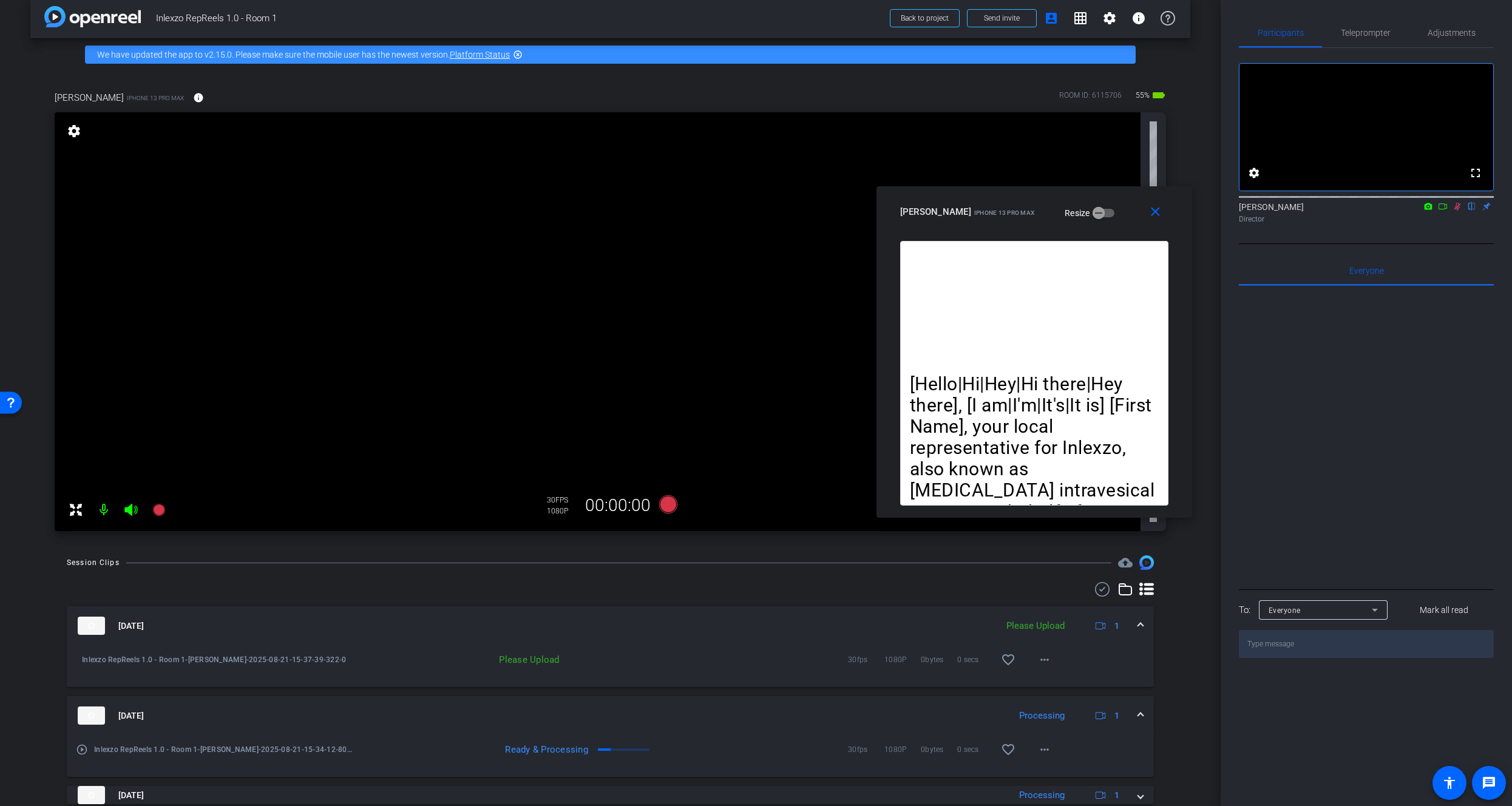
click at [1458, 210] on icon at bounding box center [1457, 206] width 9 height 9
click at [1354, 29] on span "Teleprompter" at bounding box center [1365, 33] width 50 height 9
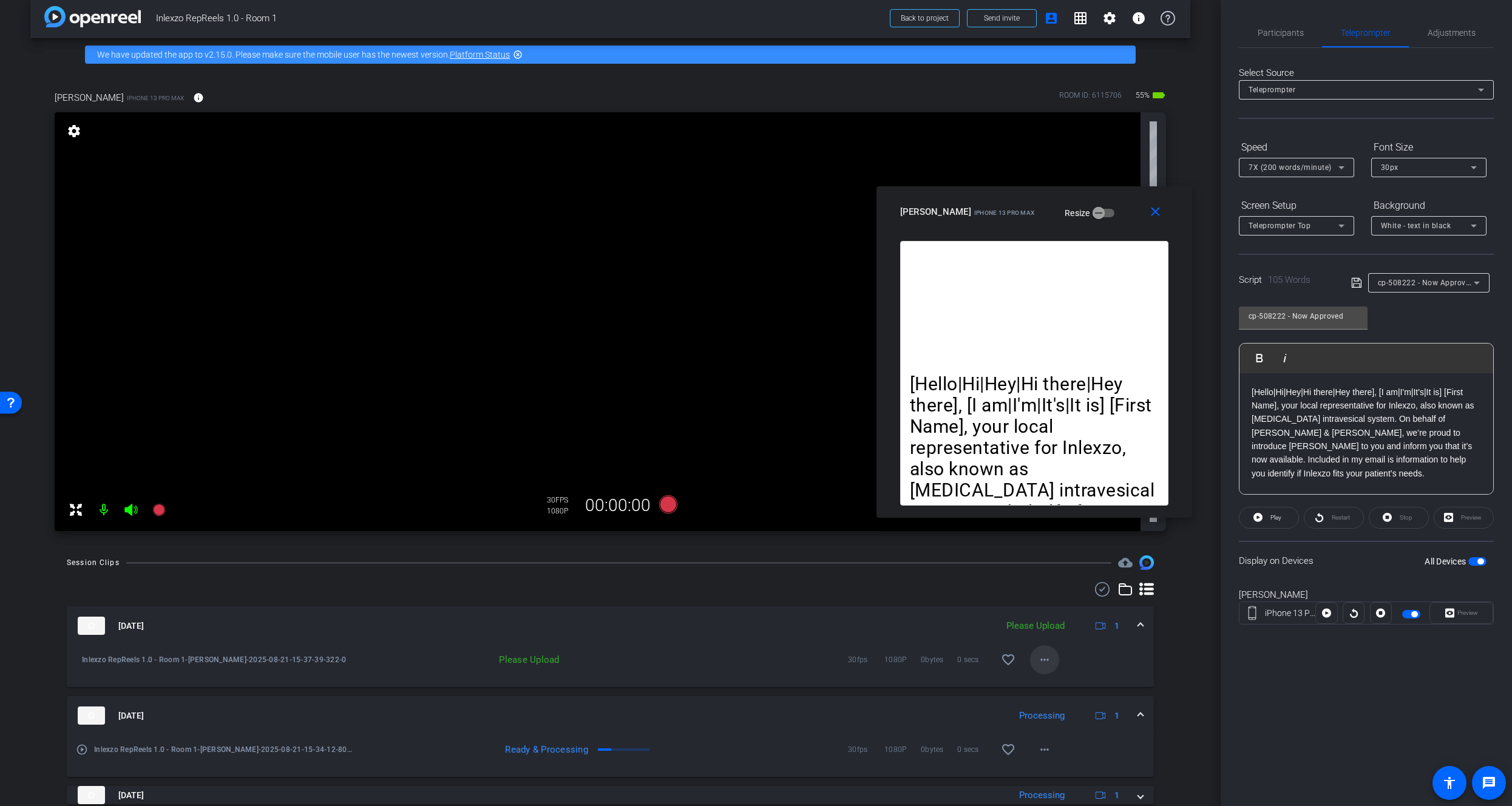
click at [1038, 658] on mat-icon "more_horiz" at bounding box center [1044, 659] width 15 height 15
click at [1045, 717] on span "Delete clip" at bounding box center [1058, 715] width 48 height 15
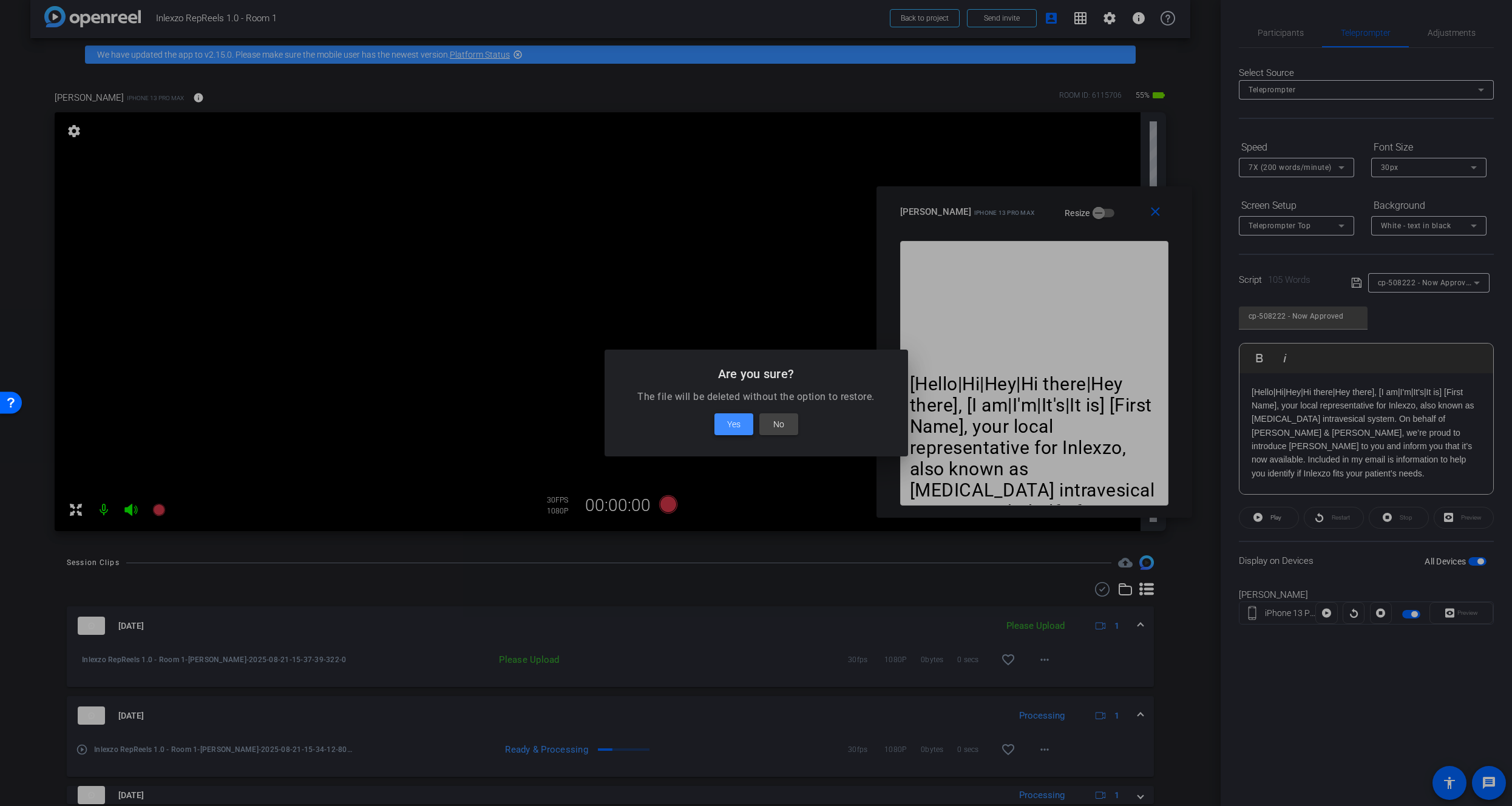
click at [736, 417] on span "Yes" at bounding box center [733, 424] width 13 height 15
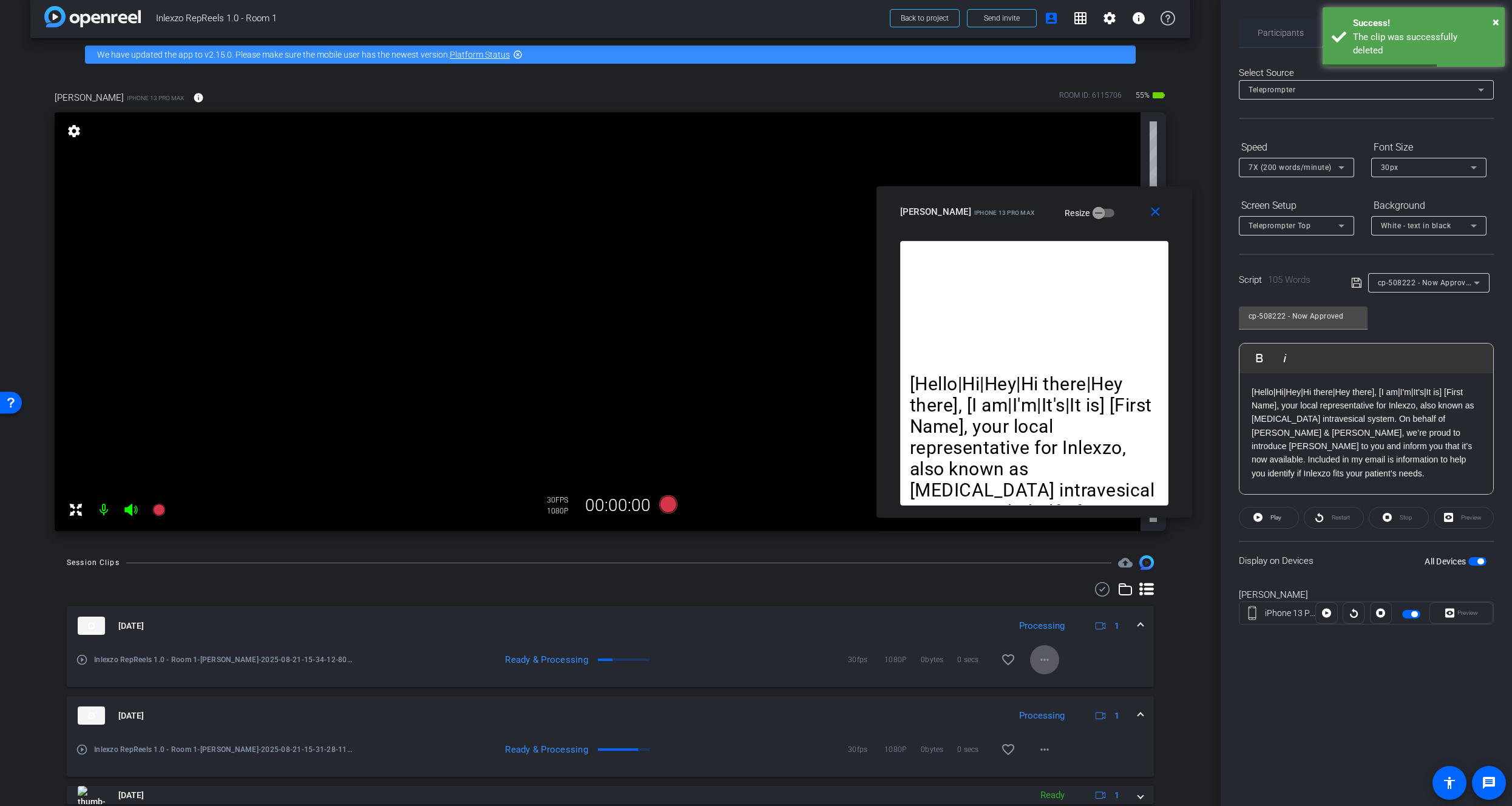
click at [1275, 35] on span "Participants" at bounding box center [1280, 33] width 46 height 9
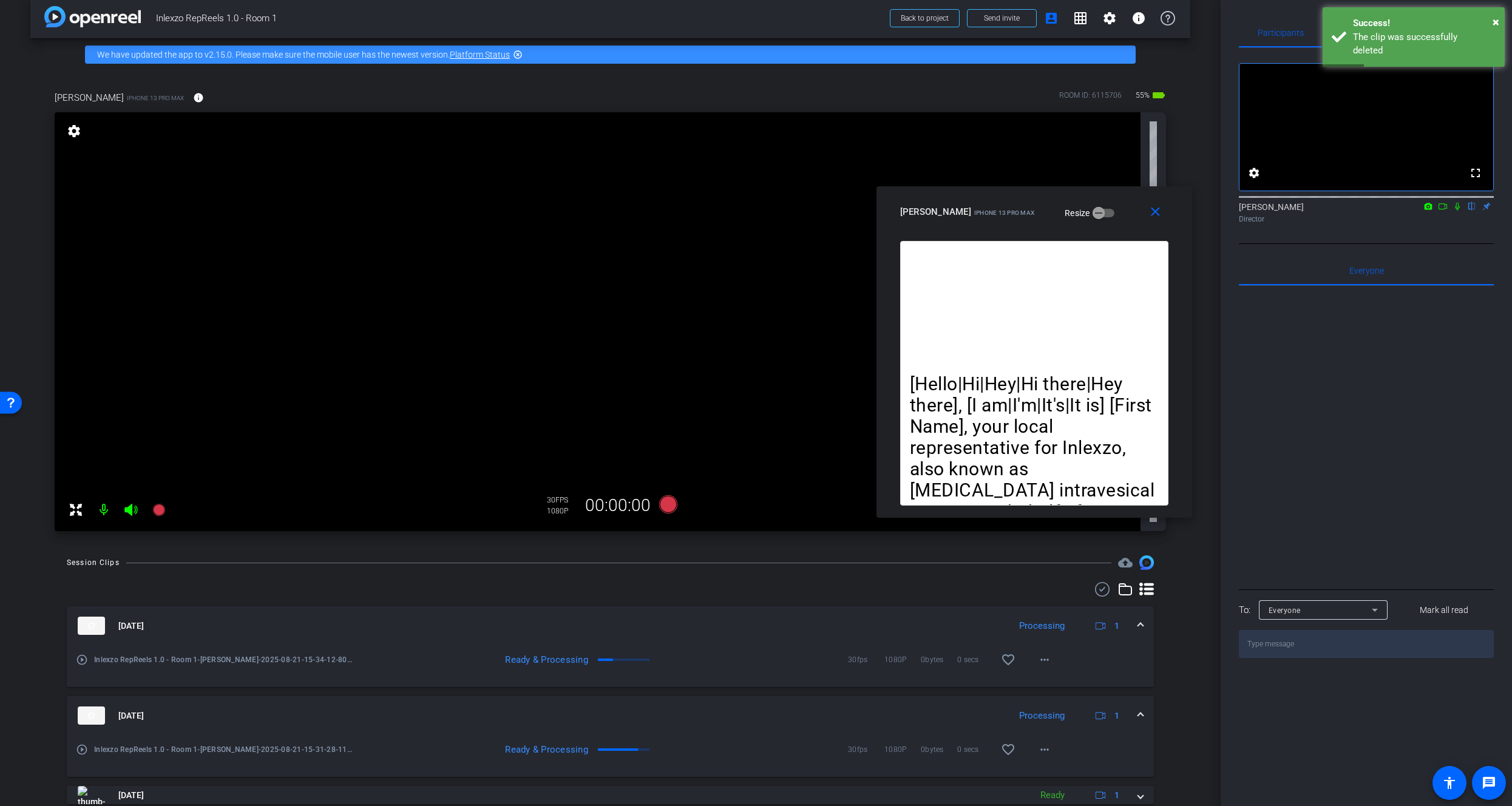
click at [1454, 210] on icon at bounding box center [1457, 206] width 9 height 9
click at [1339, 32] on div "× Success! The clip was successfully deleted" at bounding box center [1414, 37] width 182 height 59
drag, startPoint x: 1342, startPoint y: 48, endPoint x: 1346, endPoint y: 35, distance: 13.6
click at [1343, 47] on div "Participants Teleprompter Adjustments fullscreen settings James Monte flip Dire…" at bounding box center [1366, 338] width 255 height 639
click at [1347, 34] on span "Teleprompter" at bounding box center [1365, 33] width 50 height 9
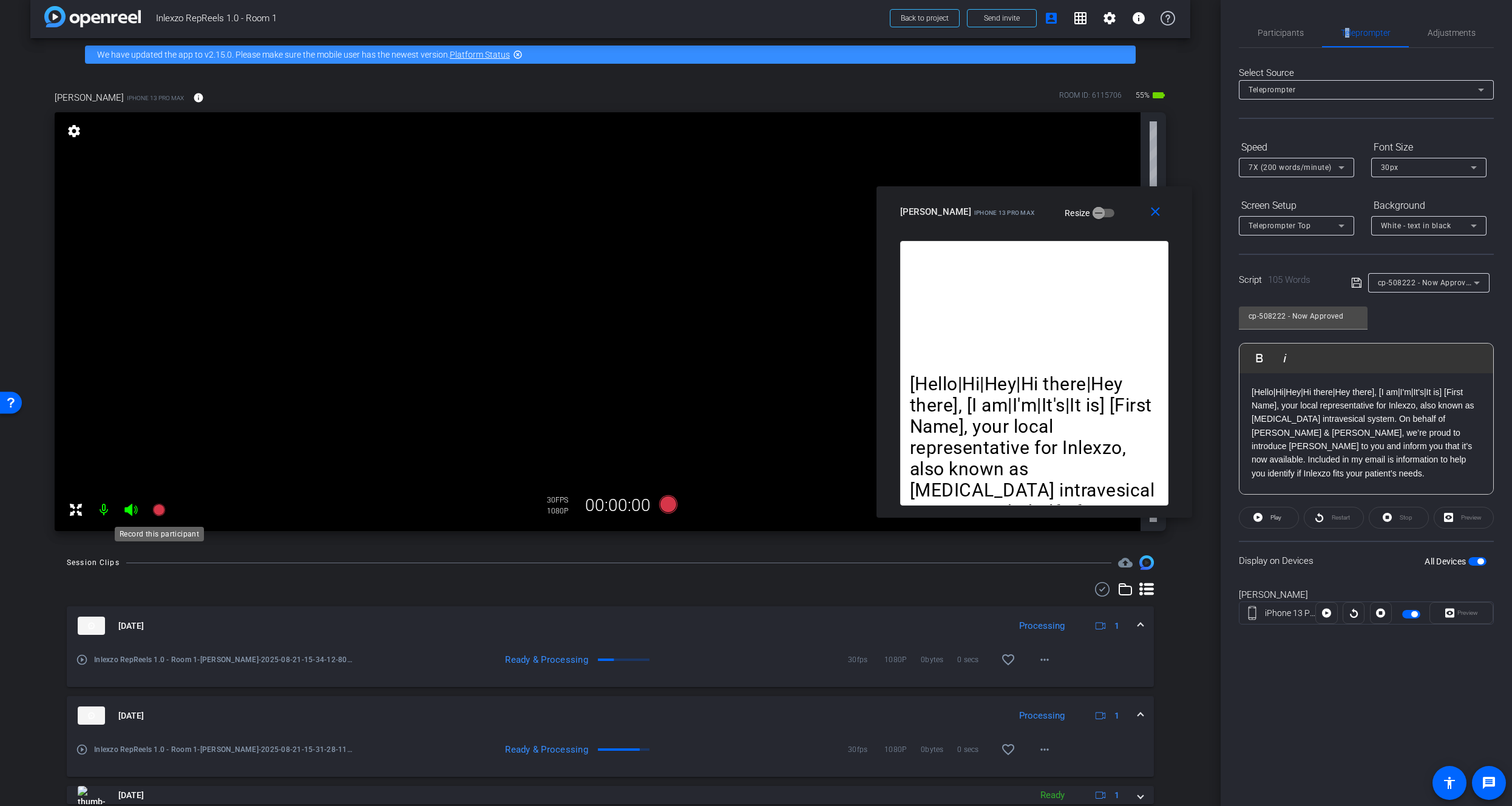
click at [163, 503] on icon at bounding box center [159, 509] width 15 height 15
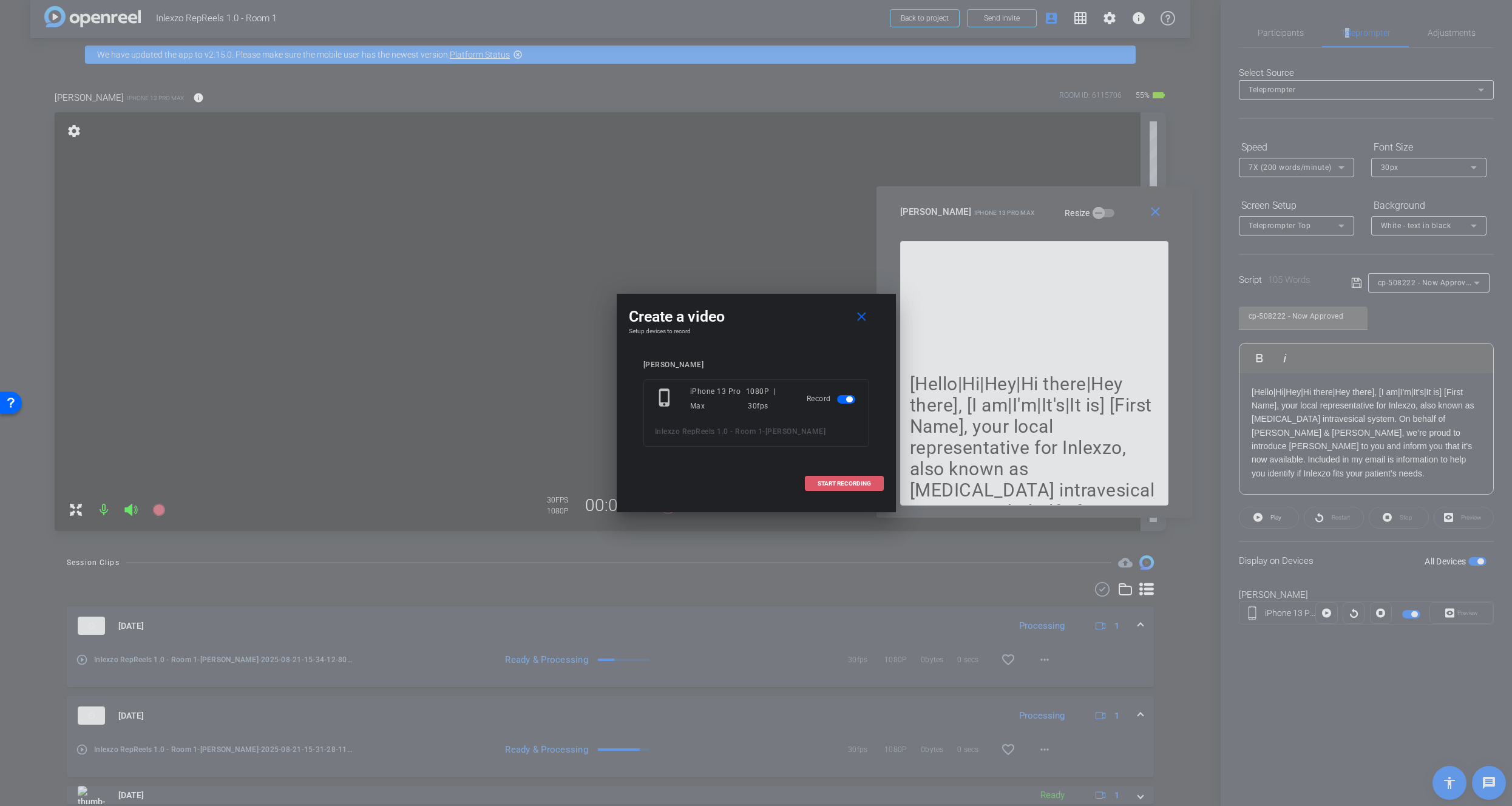
click at [855, 479] on span at bounding box center [845, 483] width 78 height 29
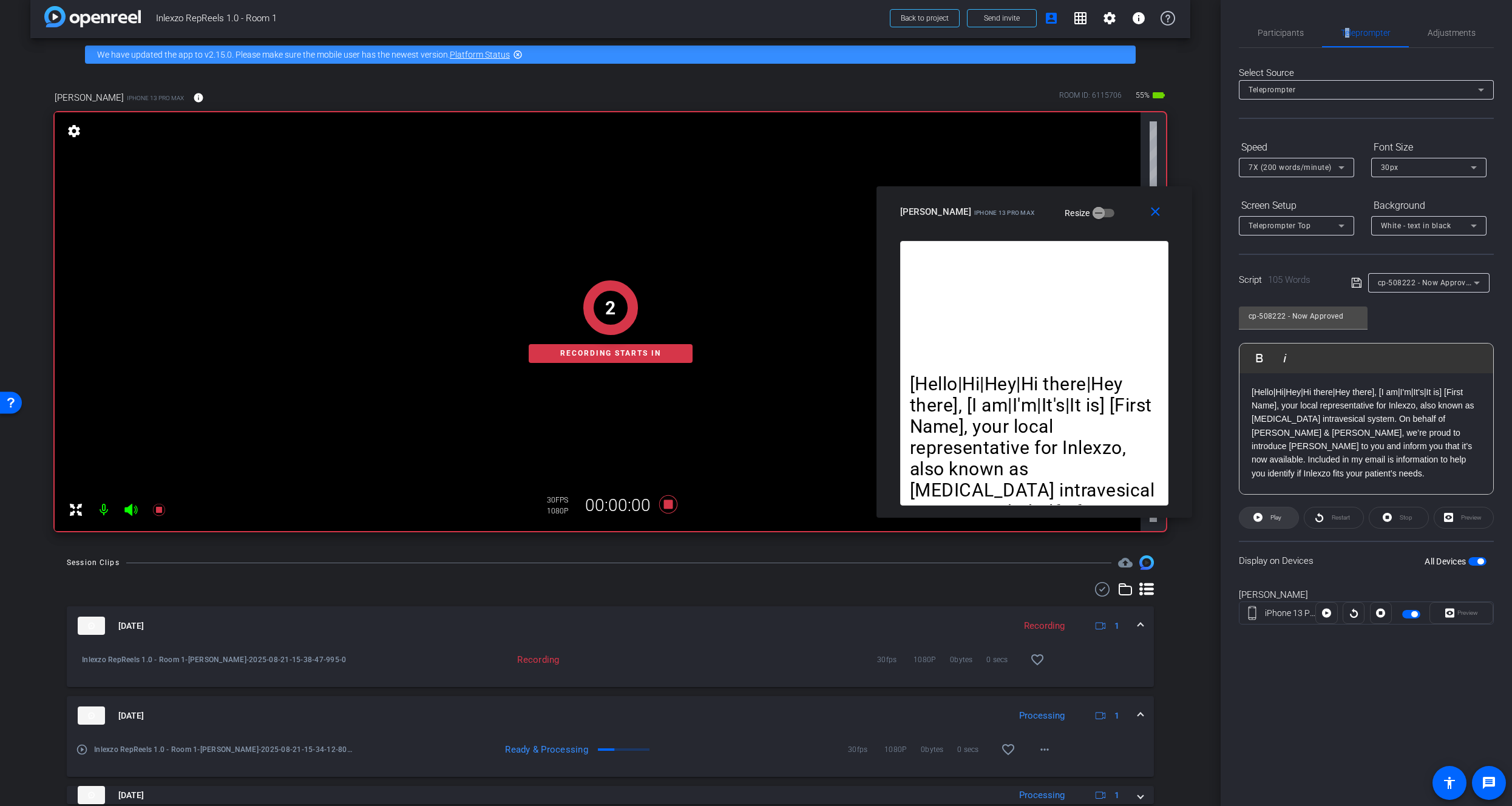
click at [1264, 521] on span at bounding box center [1268, 517] width 58 height 29
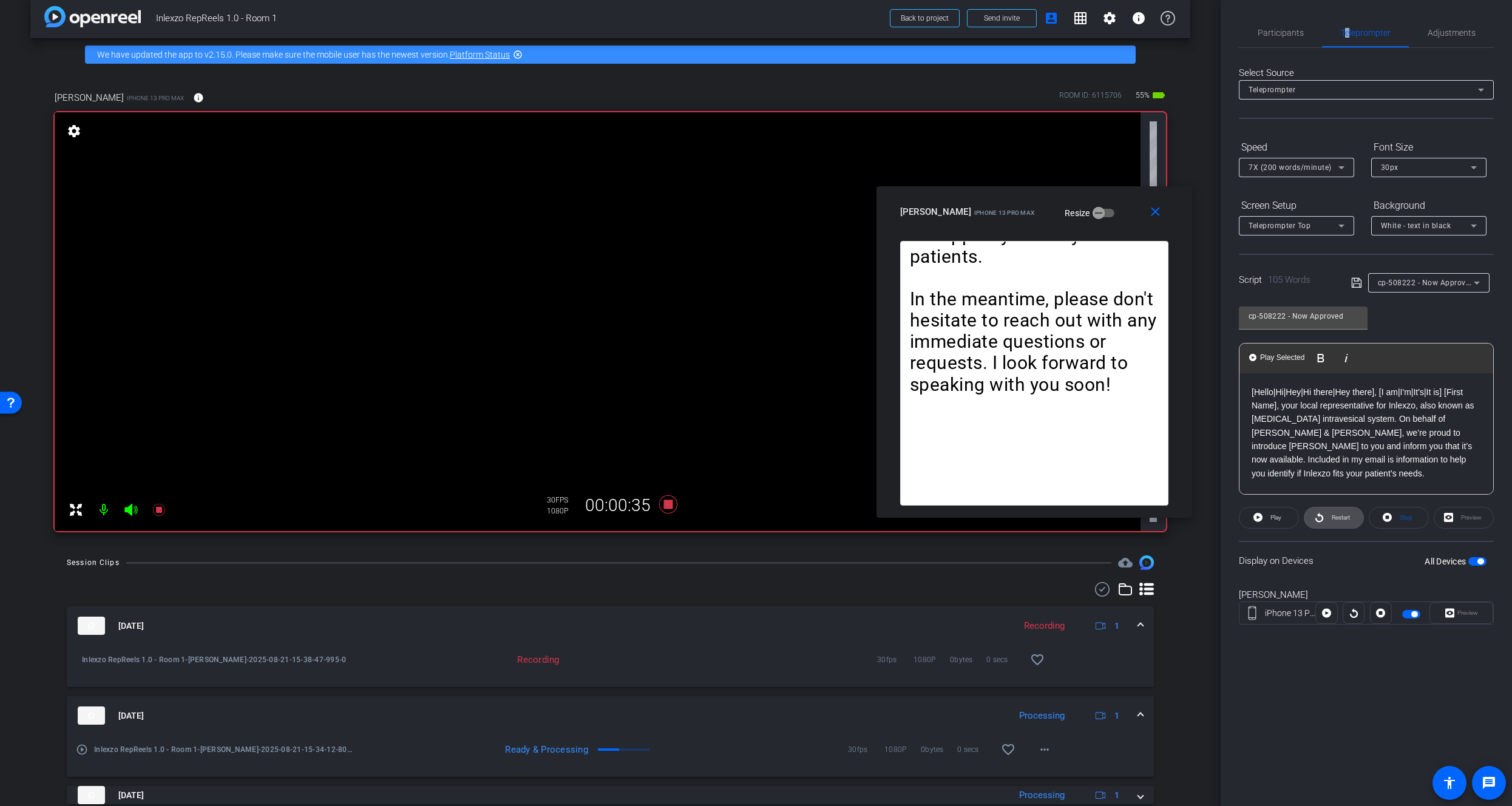
click at [1336, 526] on span at bounding box center [1333, 517] width 58 height 29
click at [1324, 513] on span at bounding box center [1333, 517] width 58 height 29
click at [1268, 524] on span "Pause" at bounding box center [1274, 518] width 19 height 17
click at [1319, 511] on icon at bounding box center [1319, 517] width 9 height 15
click at [157, 509] on icon at bounding box center [158, 510] width 12 height 12
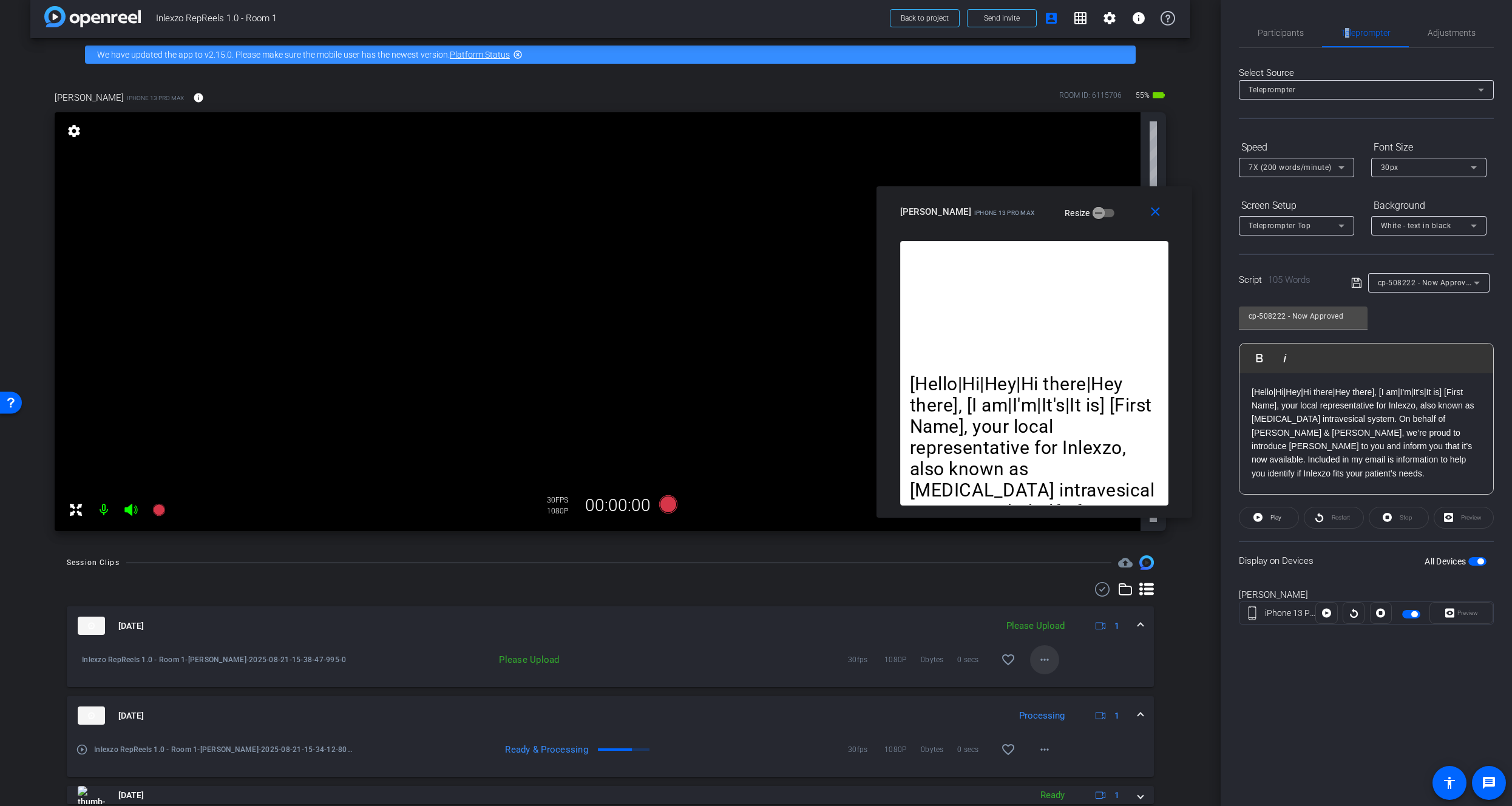
click at [1050, 672] on span at bounding box center [1044, 659] width 29 height 29
click at [1053, 687] on span "Upload" at bounding box center [1058, 684] width 48 height 15
click at [1280, 39] on span "Participants" at bounding box center [1280, 32] width 46 height 29
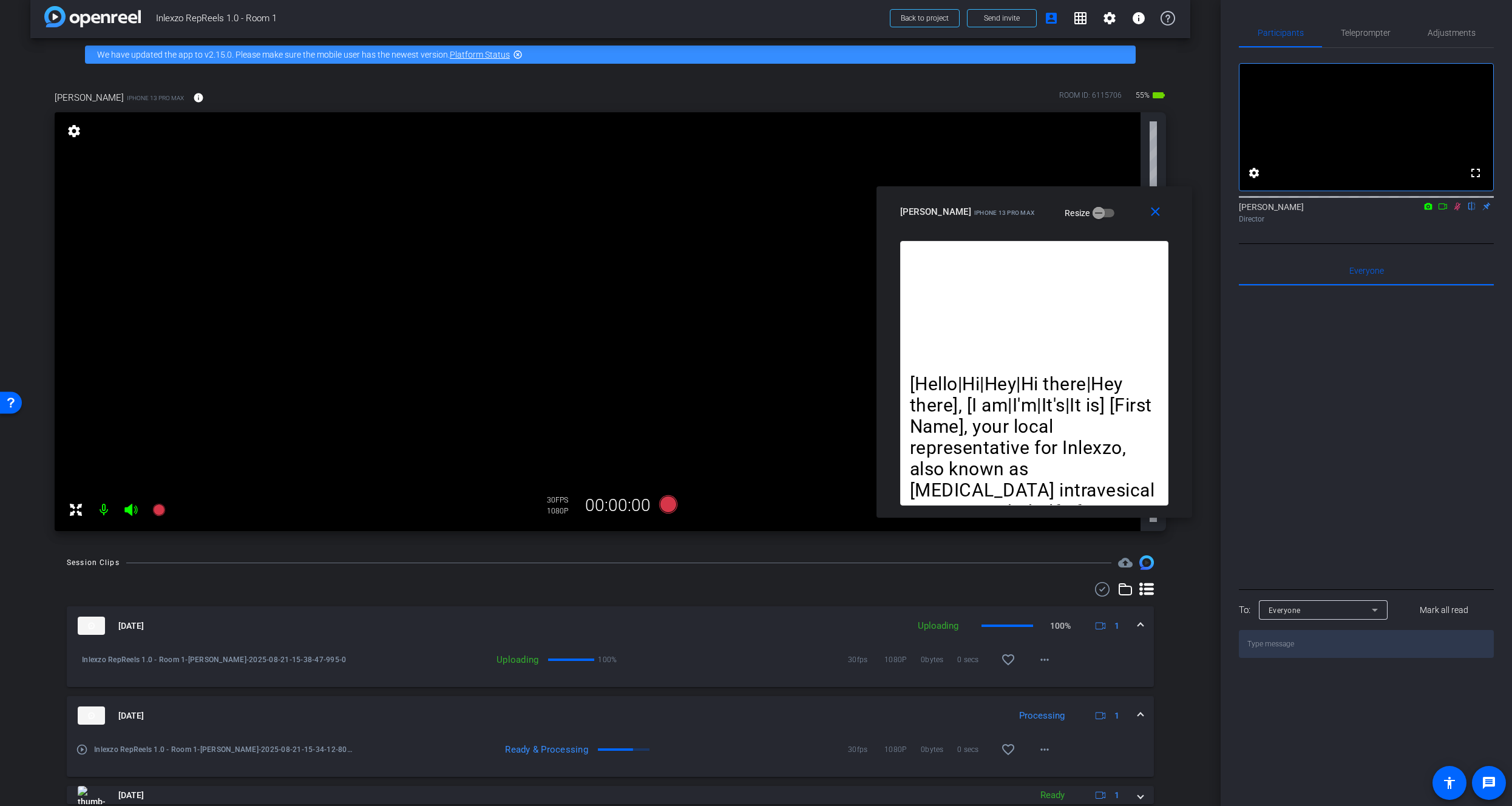
click at [1458, 210] on icon at bounding box center [1457, 207] width 7 height 8
click at [1457, 210] on icon at bounding box center [1457, 206] width 9 height 9
click at [1344, 30] on span "Teleprompter" at bounding box center [1365, 33] width 50 height 9
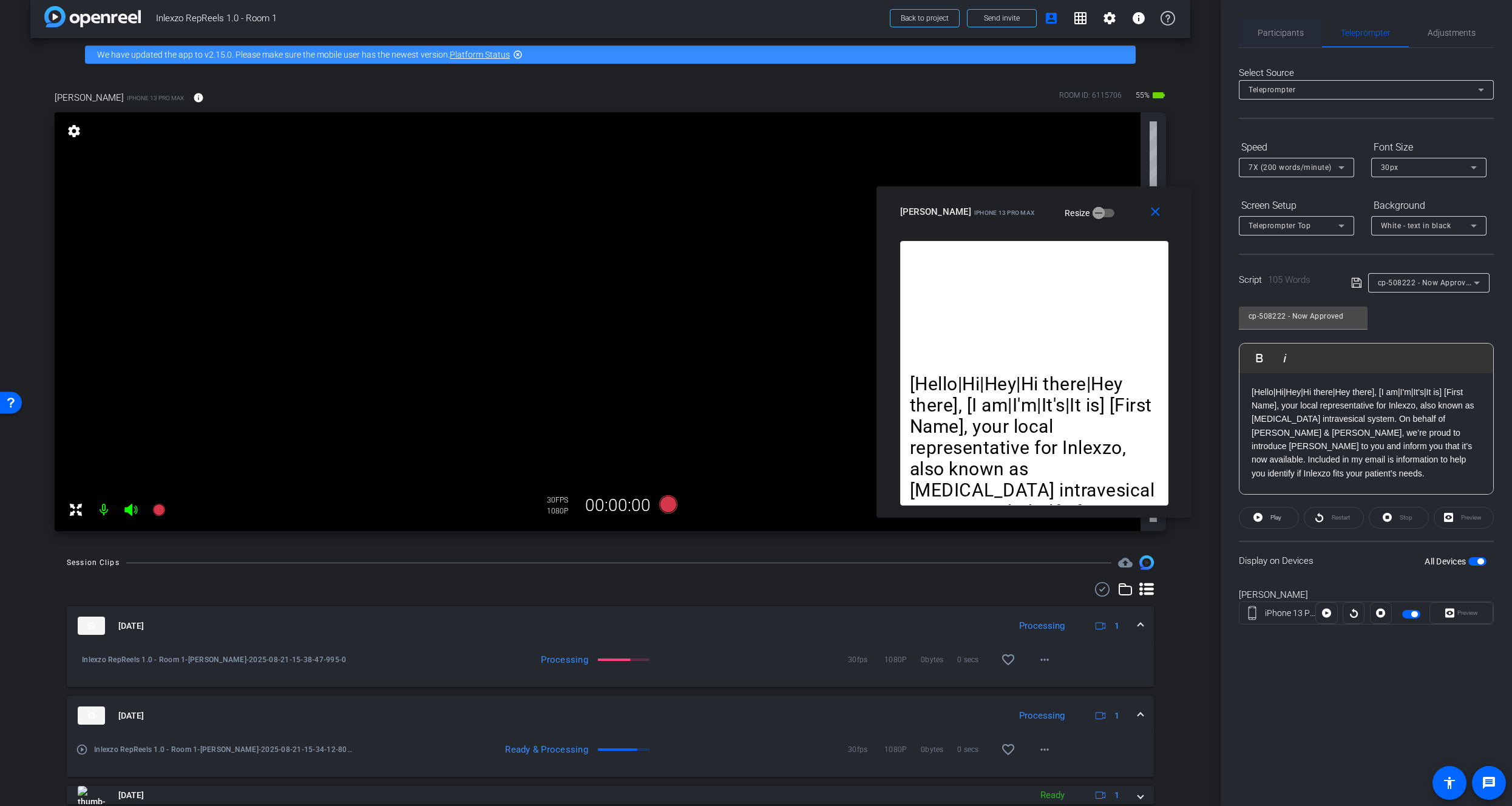
click at [1279, 33] on span "Participants" at bounding box center [1280, 33] width 46 height 9
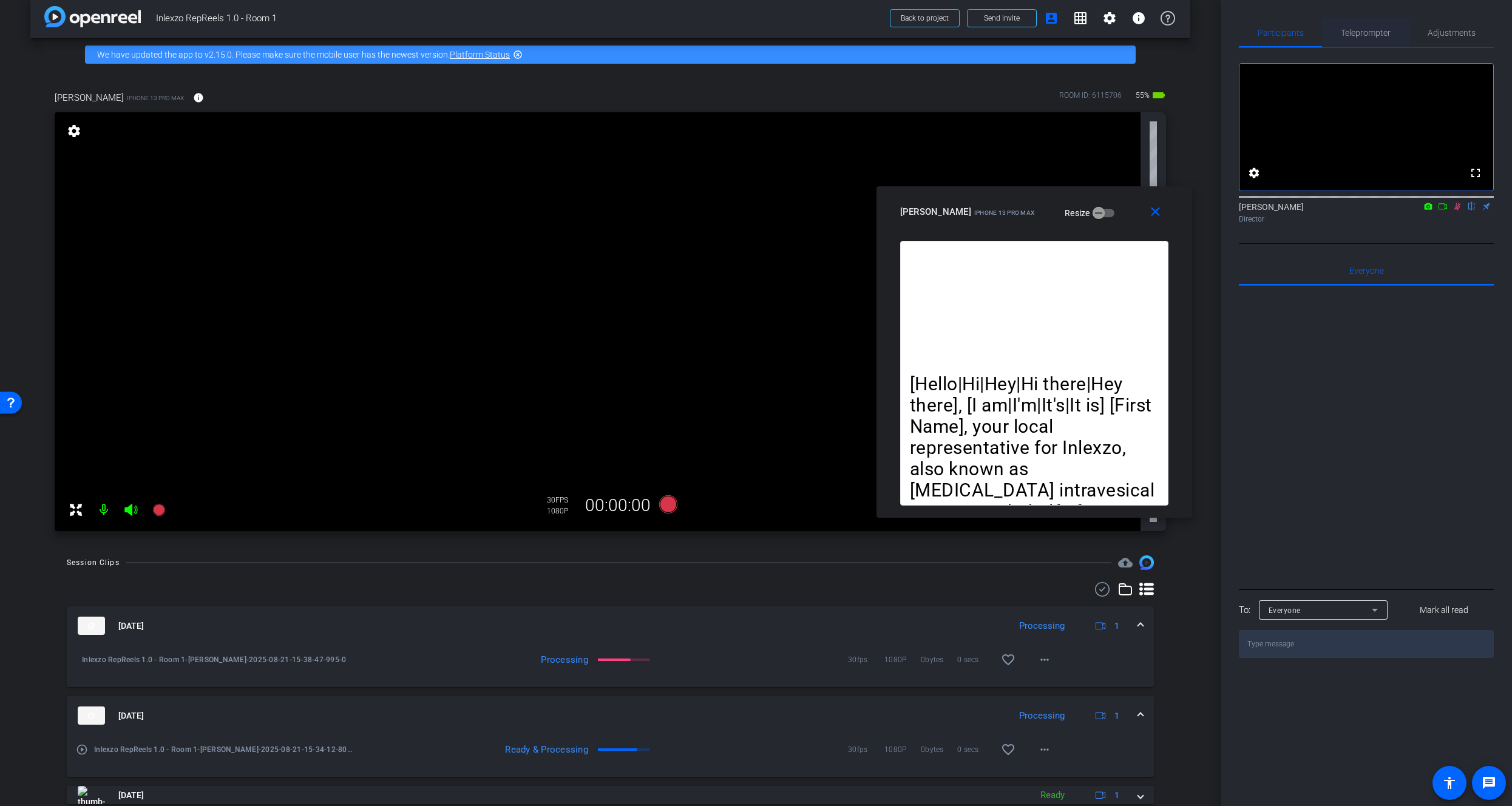
click at [1368, 34] on span "Teleprompter" at bounding box center [1365, 33] width 50 height 9
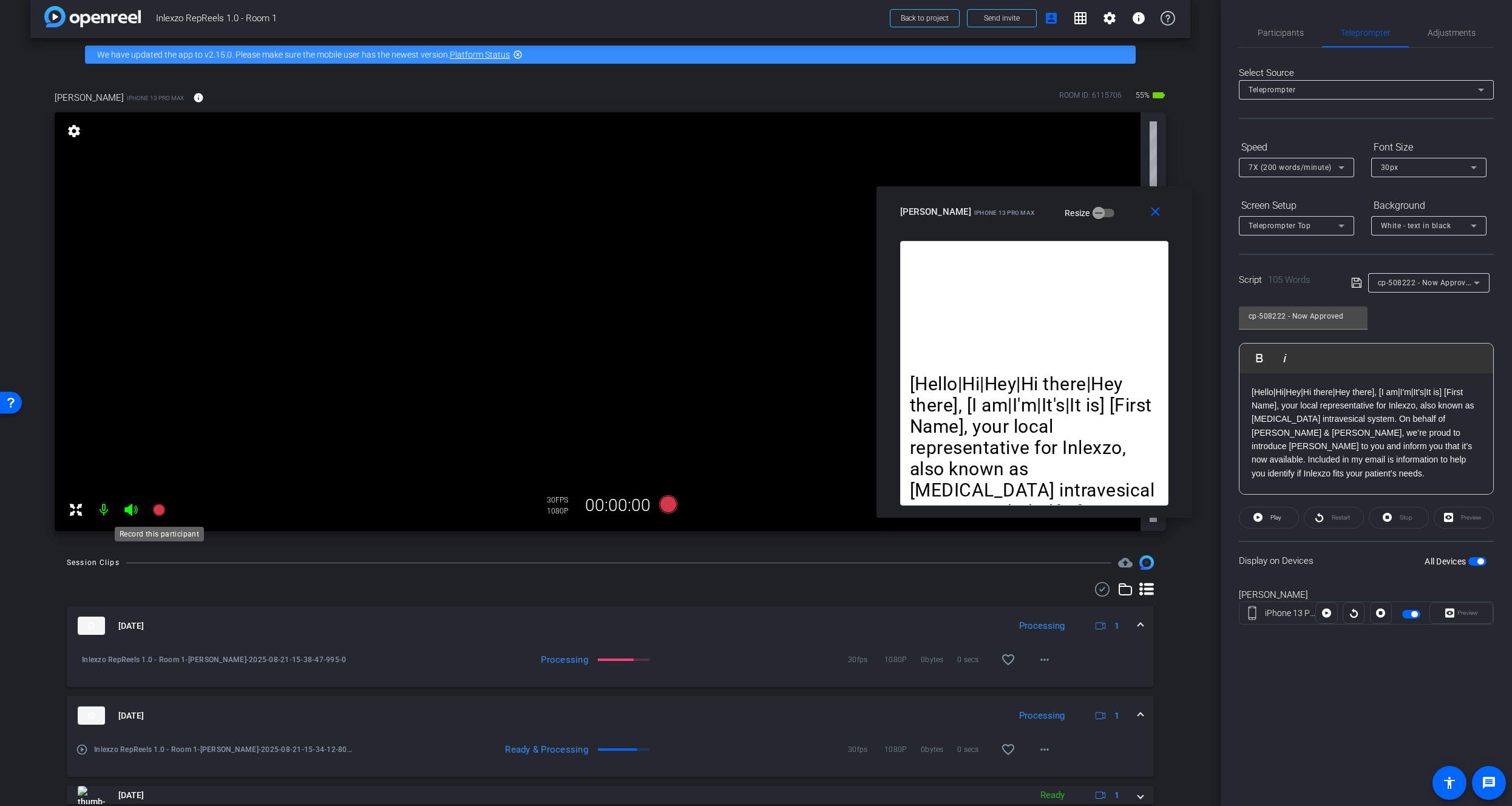
click at [163, 507] on icon at bounding box center [158, 510] width 12 height 12
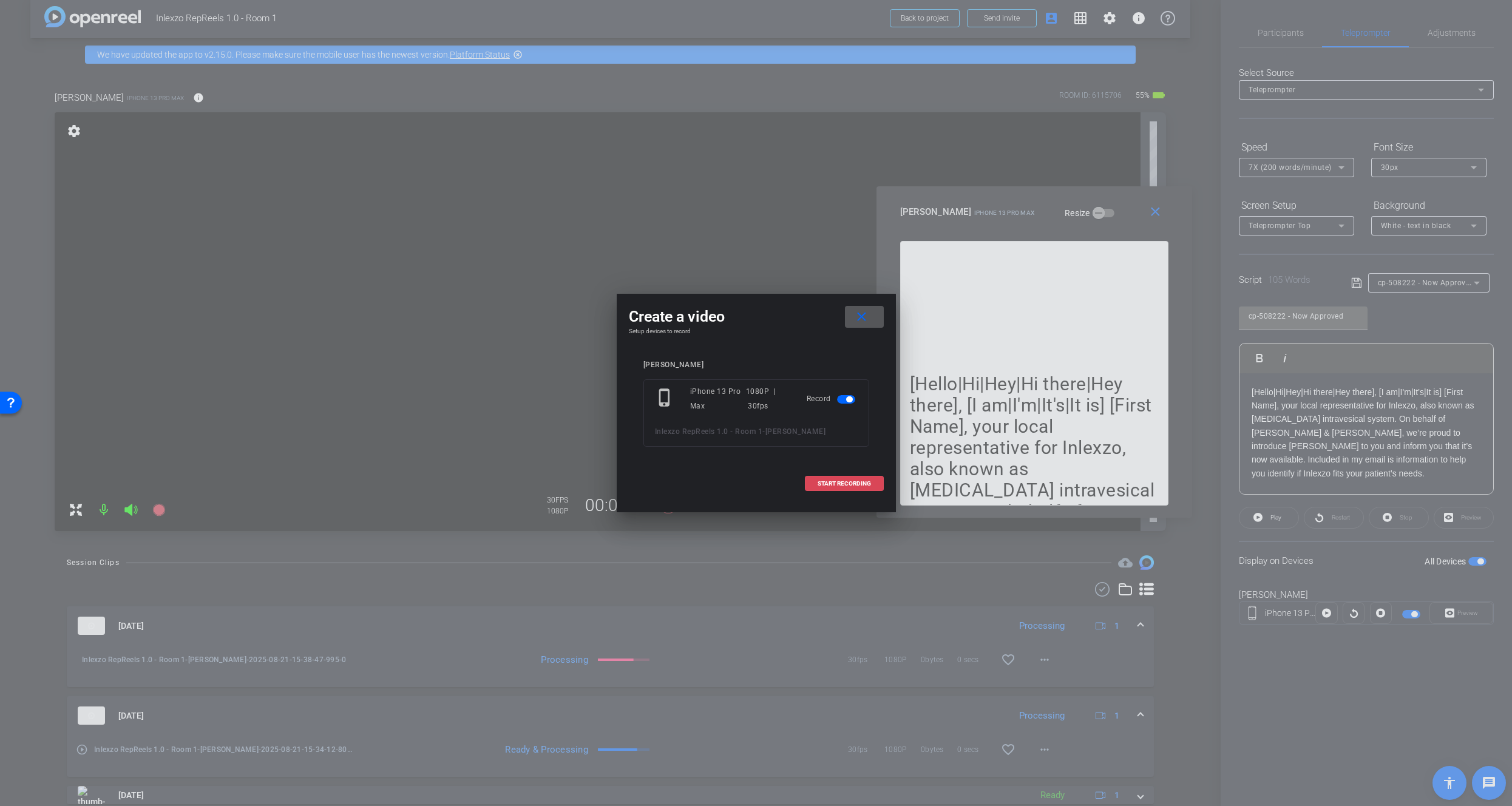
click at [845, 484] on span "START RECORDING" at bounding box center [844, 483] width 53 height 6
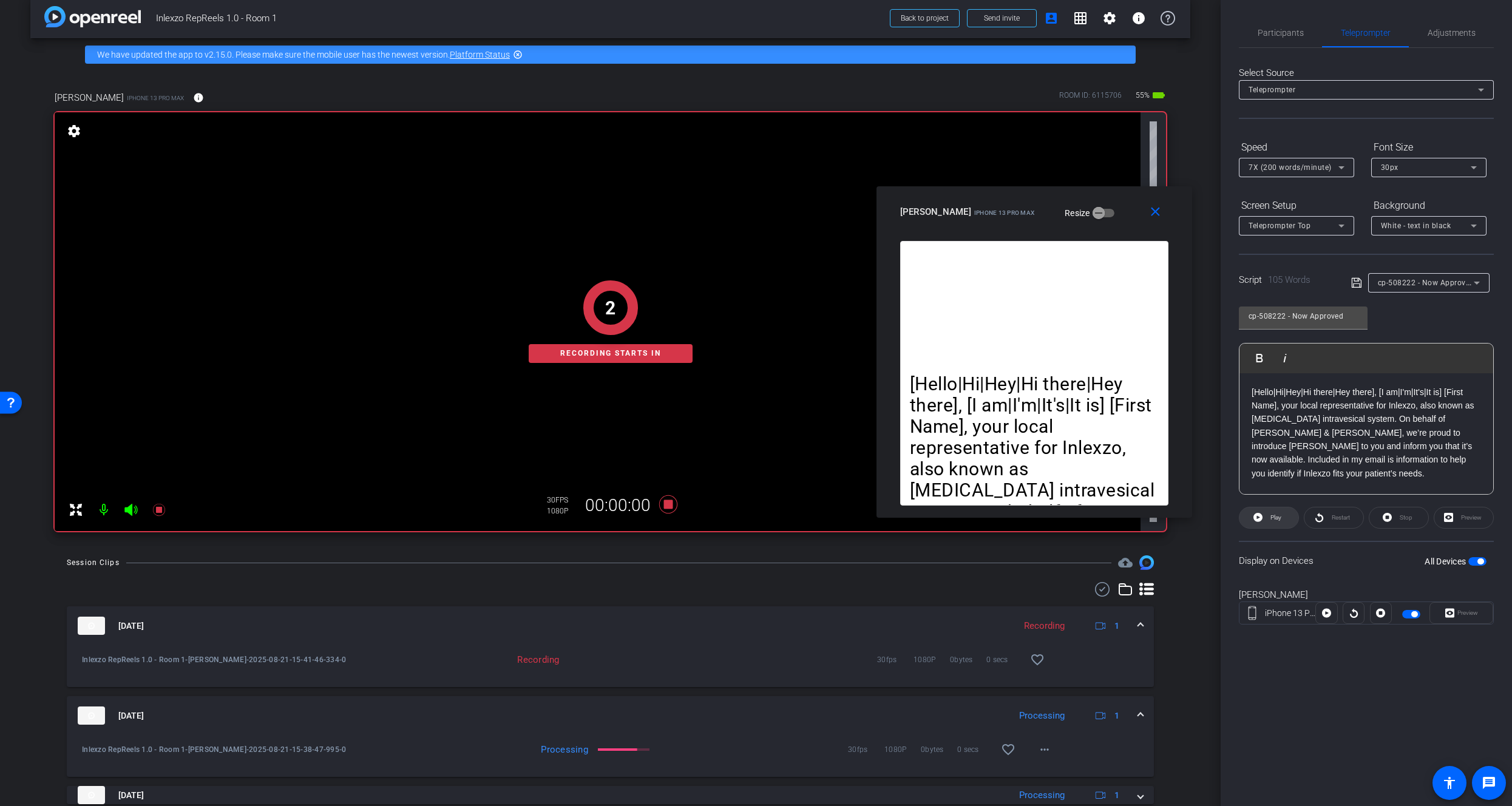
click at [1259, 522] on icon at bounding box center [1258, 517] width 9 height 15
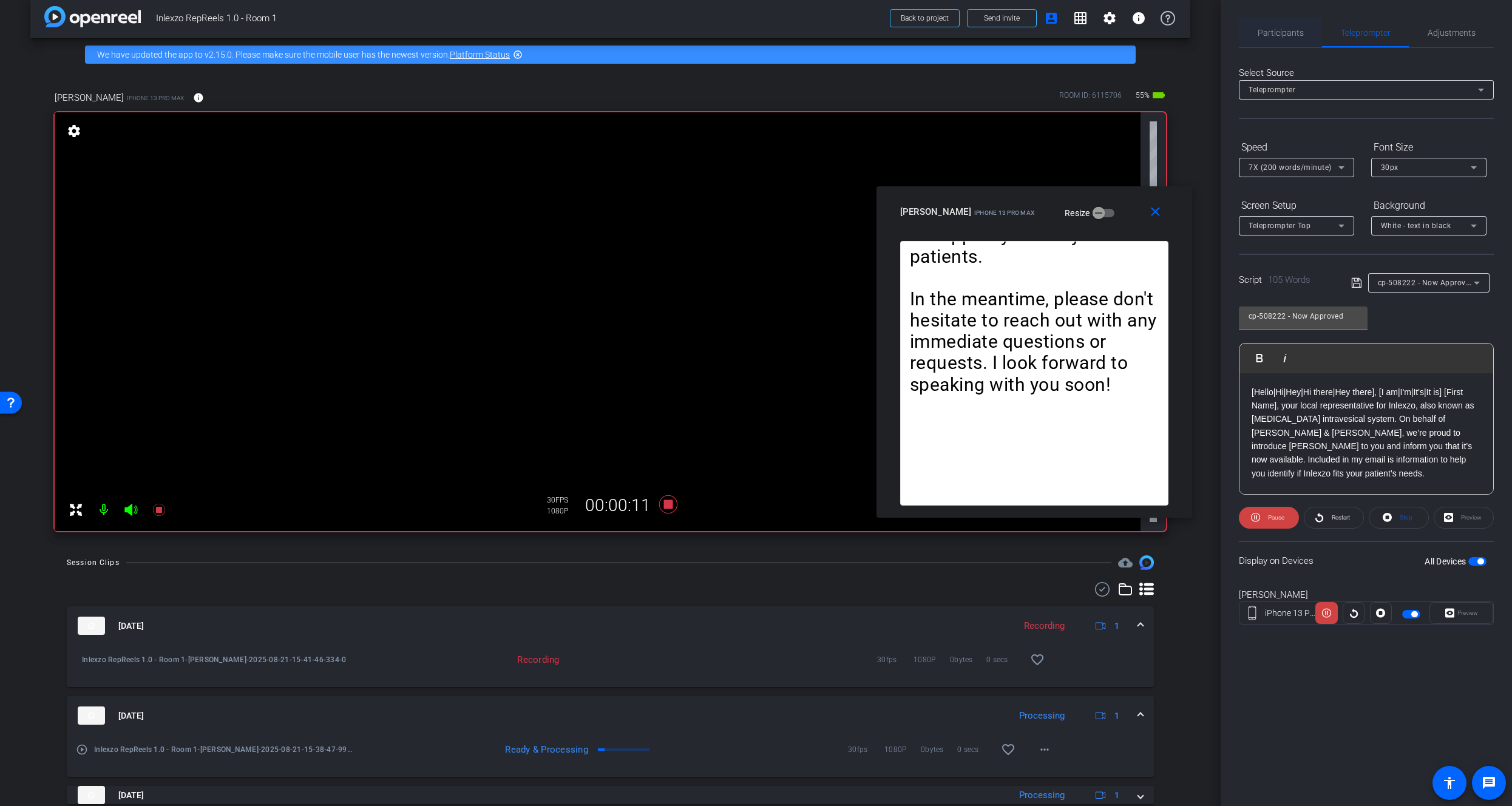
drag, startPoint x: 1268, startPoint y: 51, endPoint x: 1269, endPoint y: 44, distance: 7.1
click at [1269, 45] on div "Participants Teleprompter Adjustments settings James Monte flip Director Everyo…" at bounding box center [1366, 331] width 255 height 627
click at [1270, 37] on span "Participants" at bounding box center [1280, 33] width 46 height 9
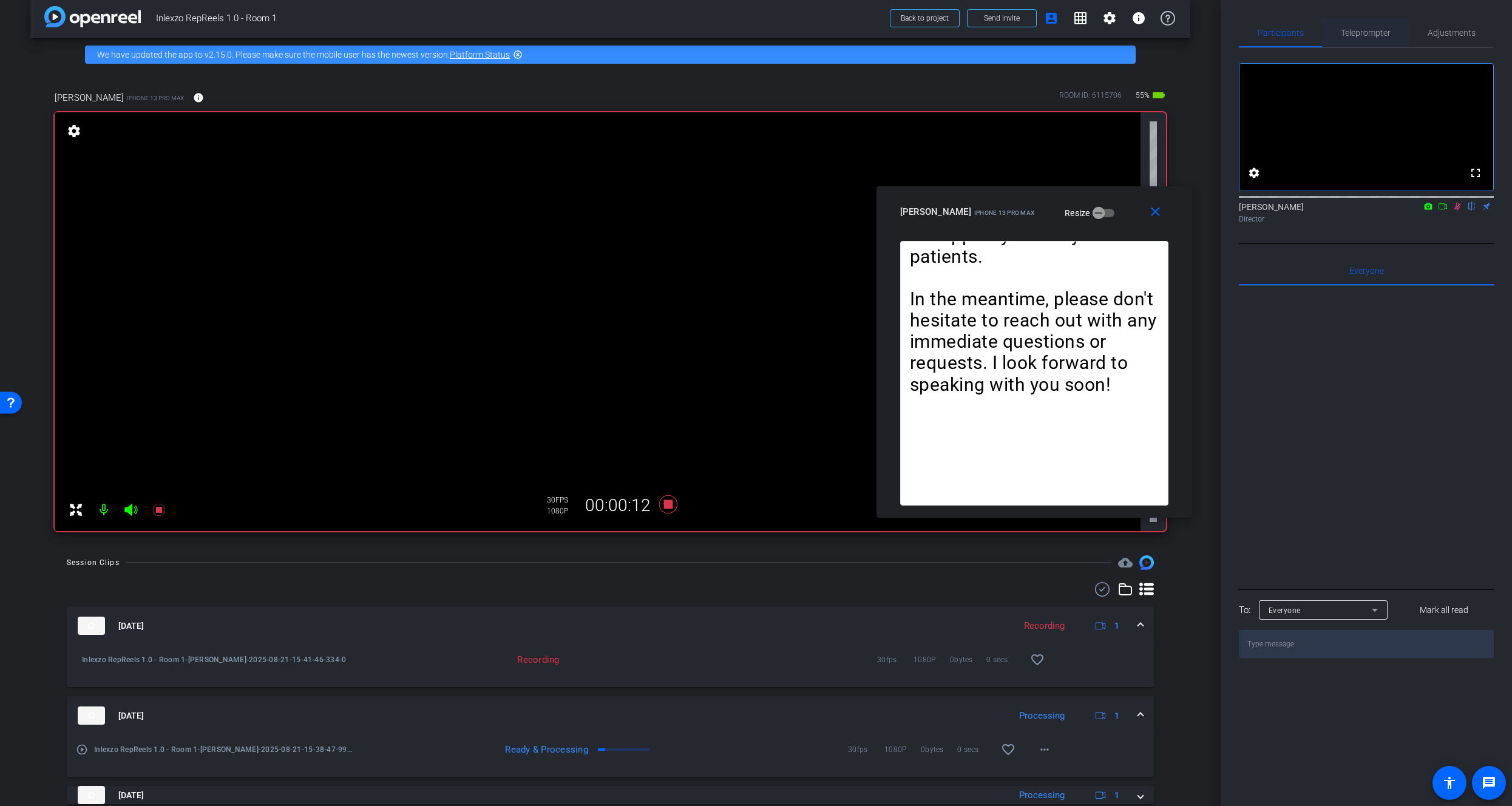
click at [1358, 36] on span "Teleprompter" at bounding box center [1365, 33] width 50 height 9
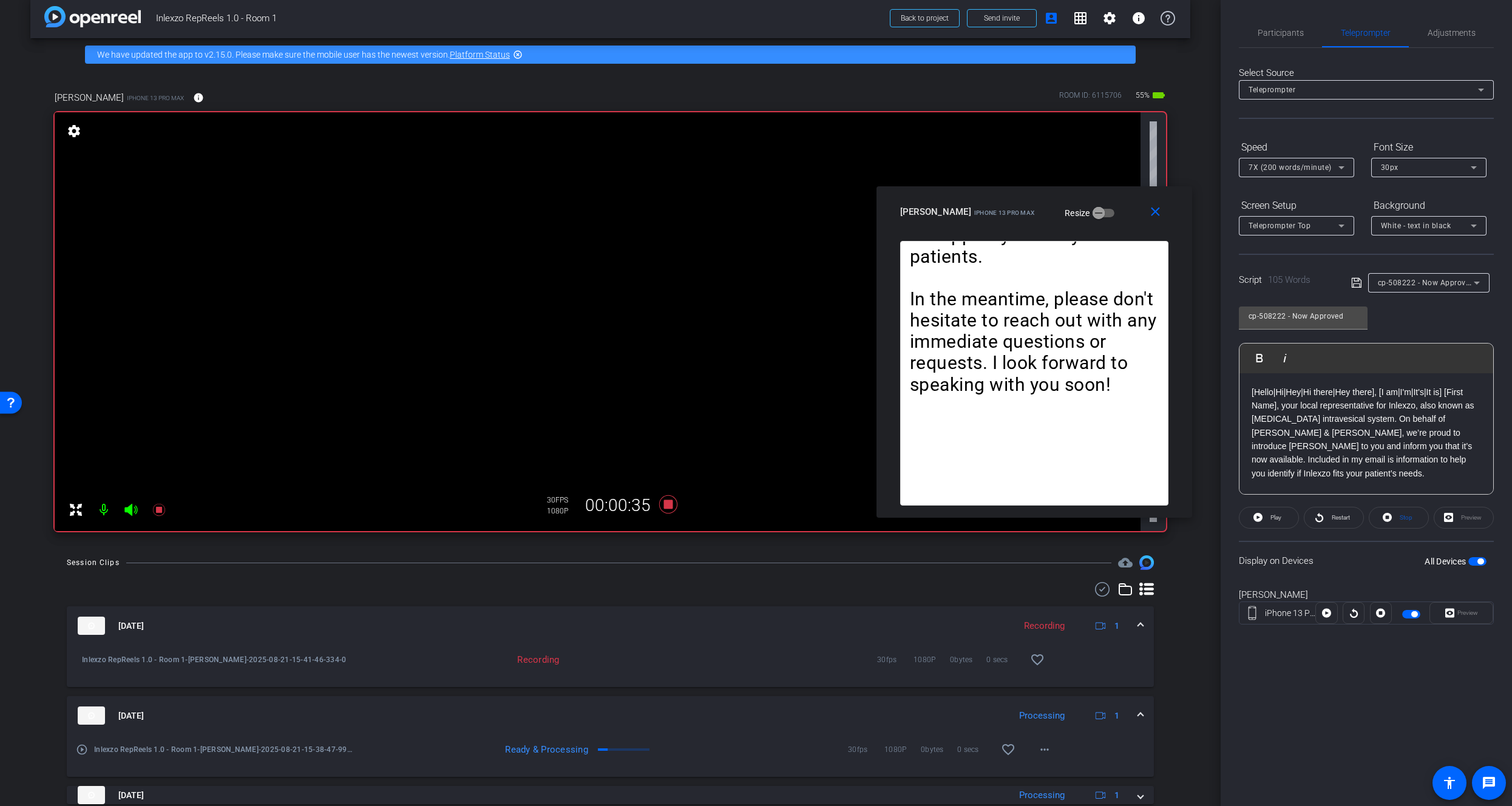
click at [1326, 505] on openreel-capture-teleprompter "Speed 7X (200 words/minute) Font Size 30px Screen Setup Teleprompter Top Backgr…" at bounding box center [1366, 391] width 255 height 508
click at [1325, 511] on span at bounding box center [1333, 517] width 58 height 29
click at [1325, 513] on span at bounding box center [1333, 517] width 58 height 29
click at [1326, 518] on span at bounding box center [1333, 517] width 58 height 29
click at [160, 511] on icon at bounding box center [158, 510] width 12 height 12
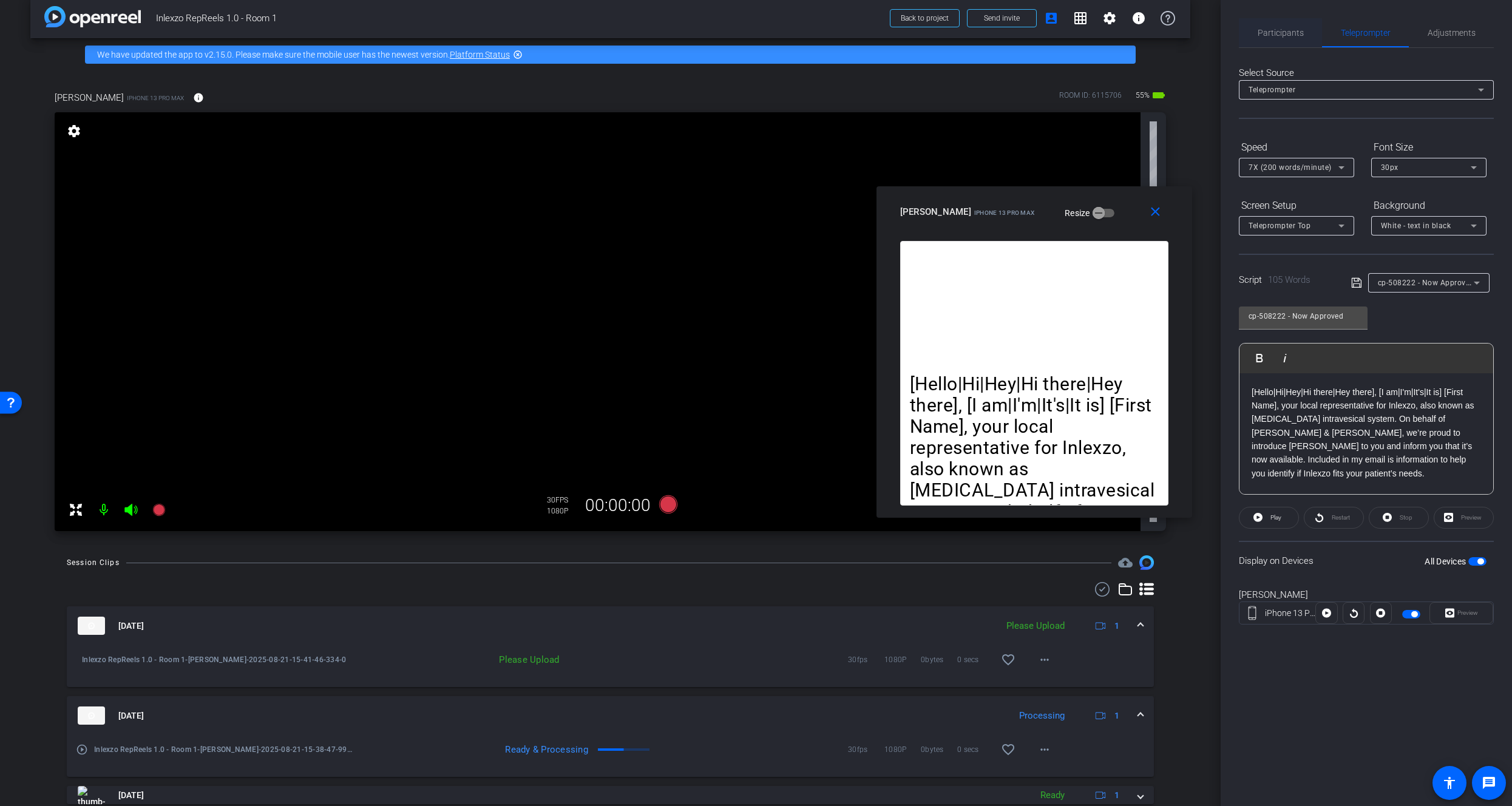
click at [1289, 37] on span "Participants" at bounding box center [1280, 33] width 46 height 9
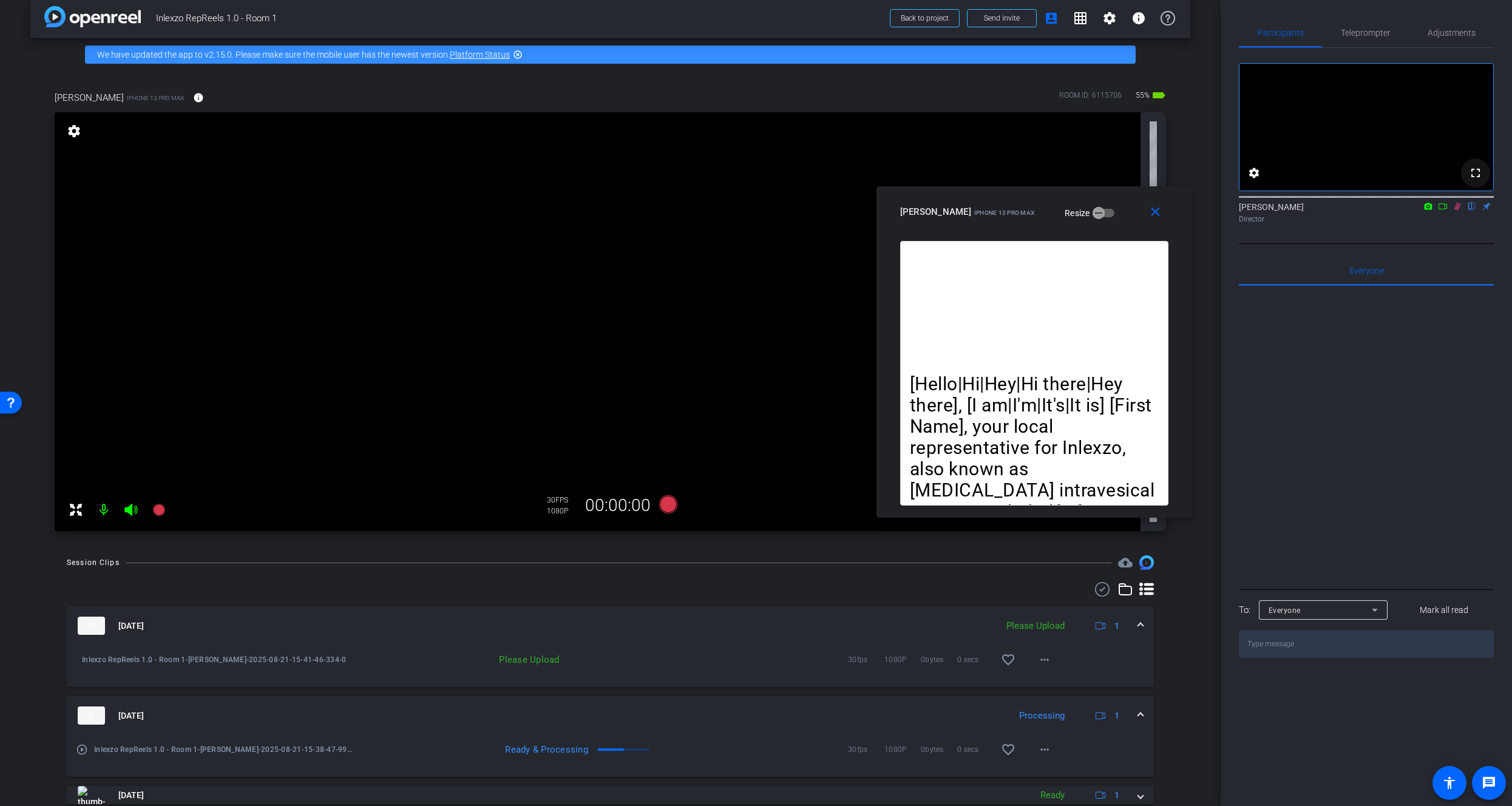
drag, startPoint x: 1458, startPoint y: 221, endPoint x: 1461, endPoint y: 184, distance: 37.1
click at [1458, 210] on icon at bounding box center [1457, 207] width 7 height 8
click at [1444, 35] on span "Adjustments" at bounding box center [1451, 33] width 48 height 9
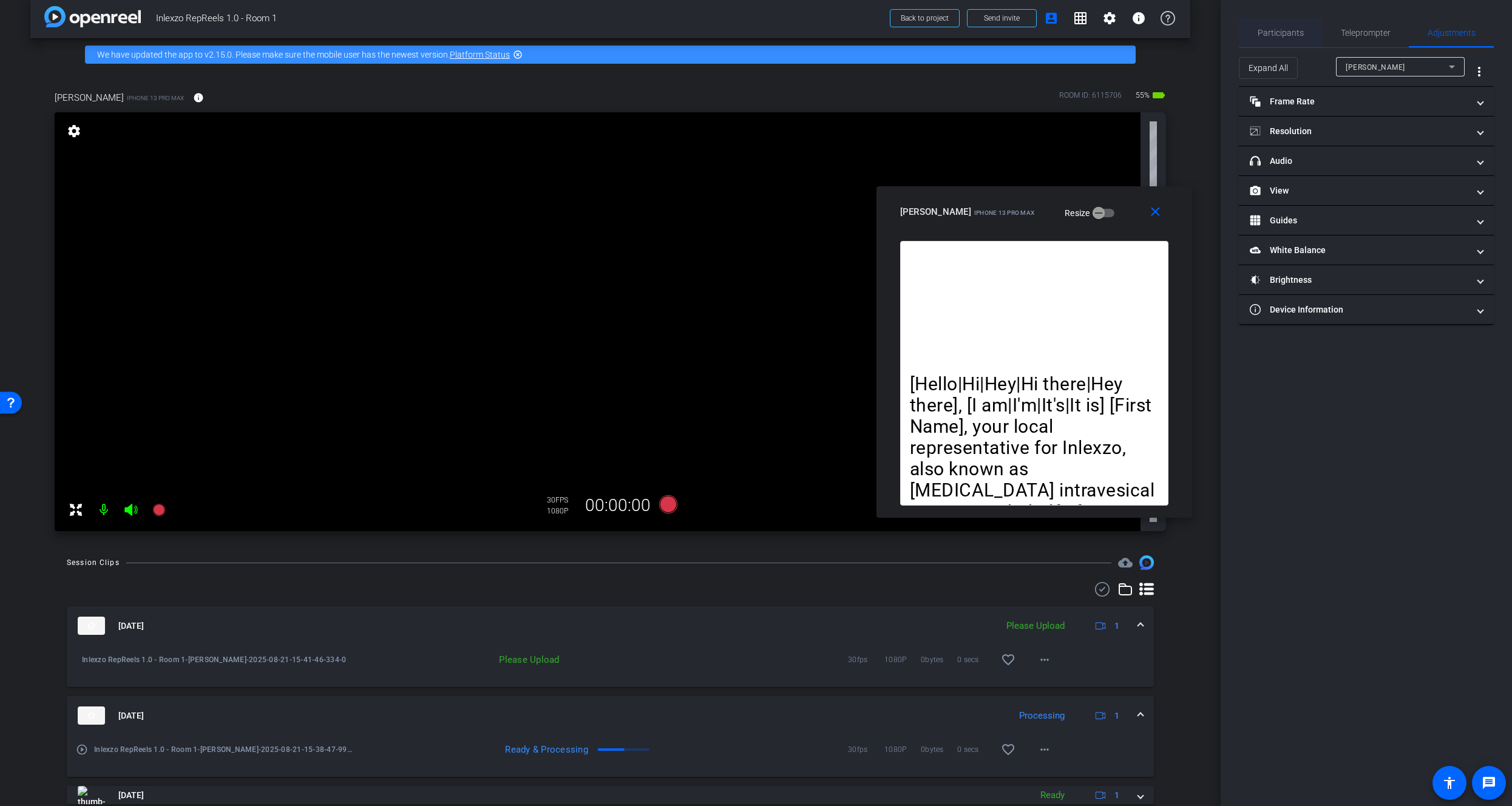
click at [1287, 35] on span "Participants" at bounding box center [1280, 33] width 46 height 9
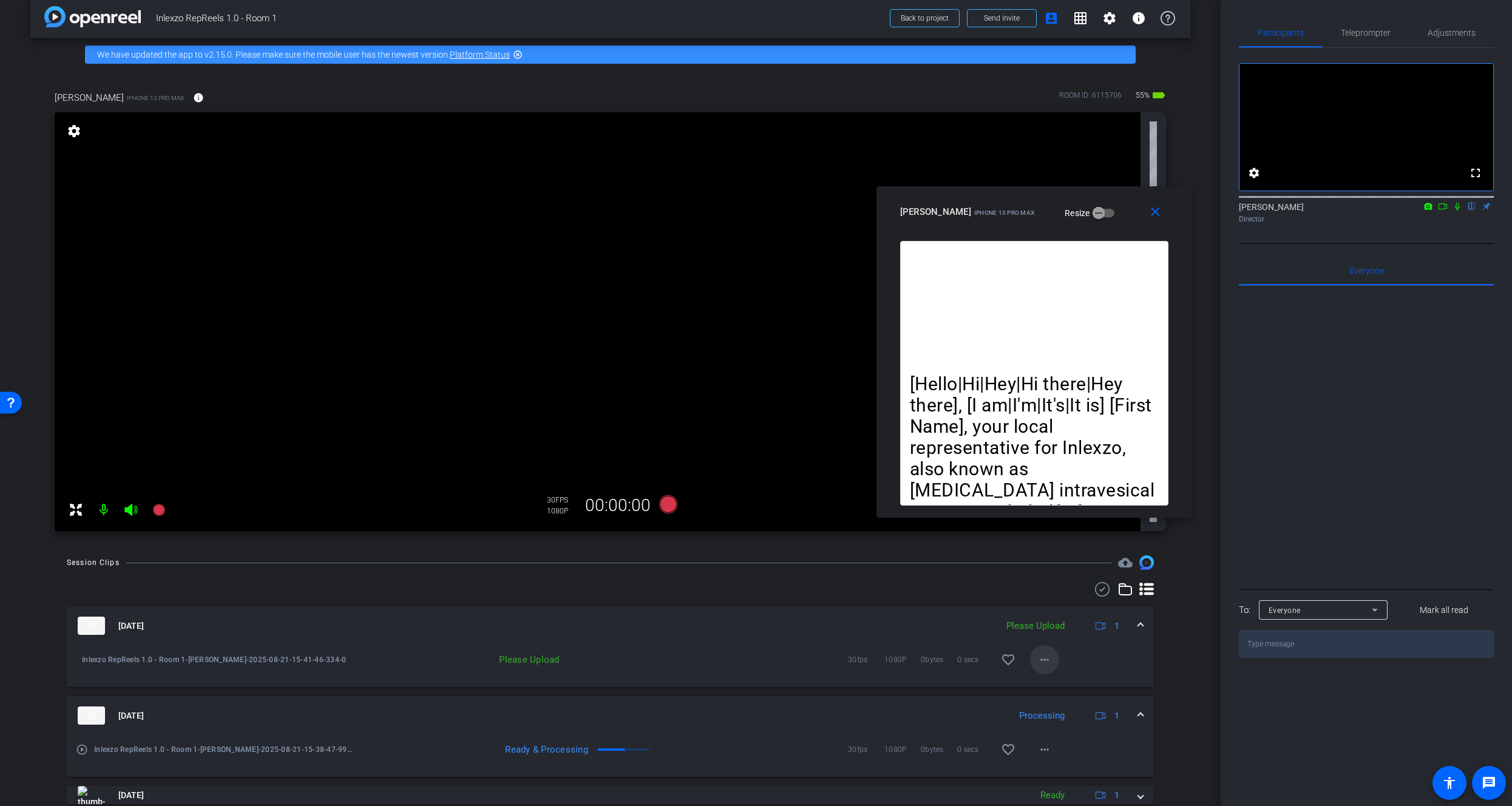
click at [1037, 659] on mat-icon "more_horiz" at bounding box center [1044, 659] width 15 height 15
click at [1055, 688] on span "Upload" at bounding box center [1058, 684] width 48 height 15
click at [1361, 13] on div "Participants Teleprompter Adjustments fullscreen settings James Monte flip Dire…" at bounding box center [1366, 403] width 292 height 806
drag, startPoint x: 1361, startPoint y: 32, endPoint x: 1439, endPoint y: 42, distance: 78.6
click at [1362, 32] on span "Teleprompter" at bounding box center [1365, 33] width 50 height 9
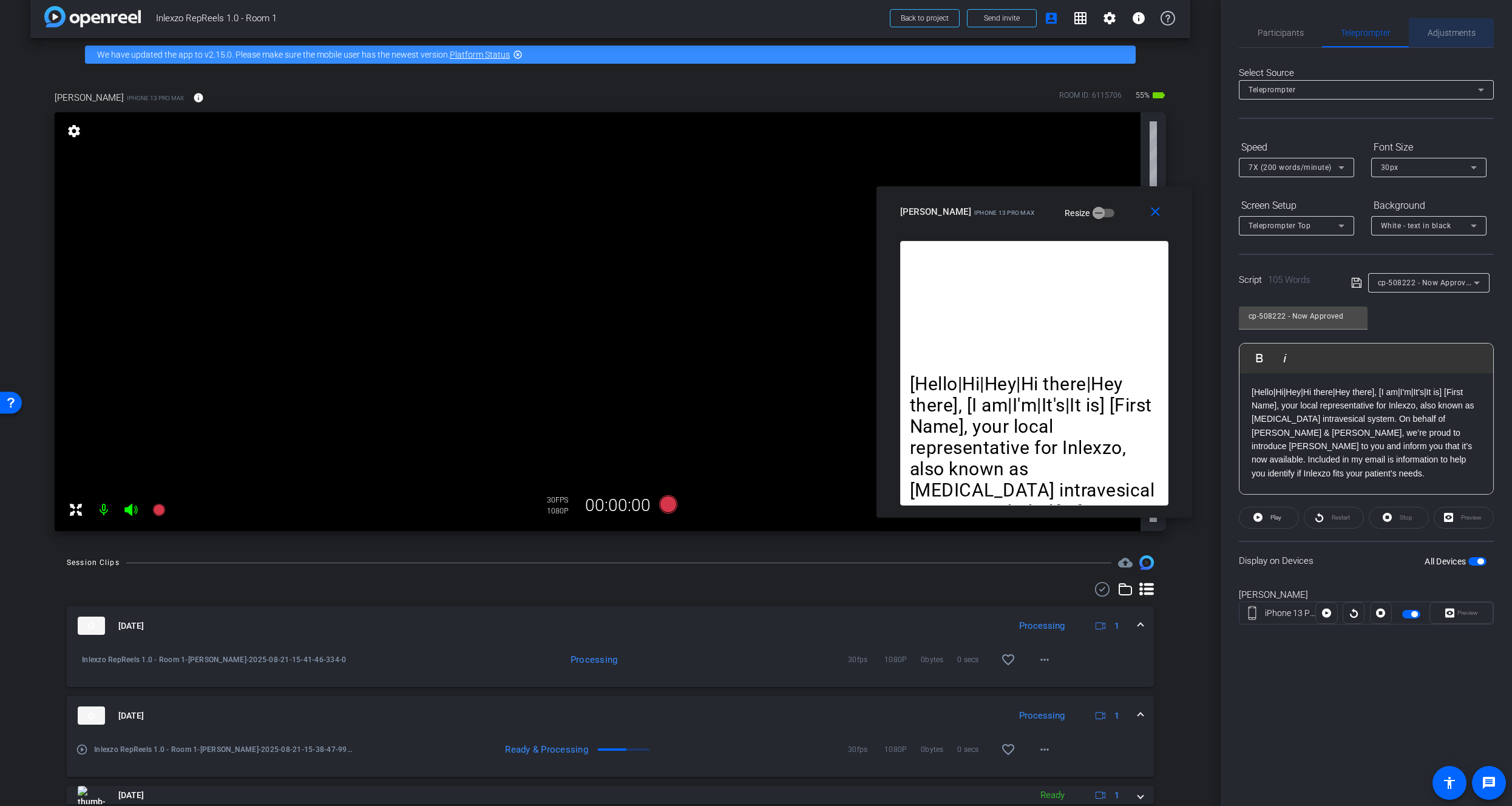
click at [1442, 35] on span "Adjustments" at bounding box center [1451, 33] width 48 height 9
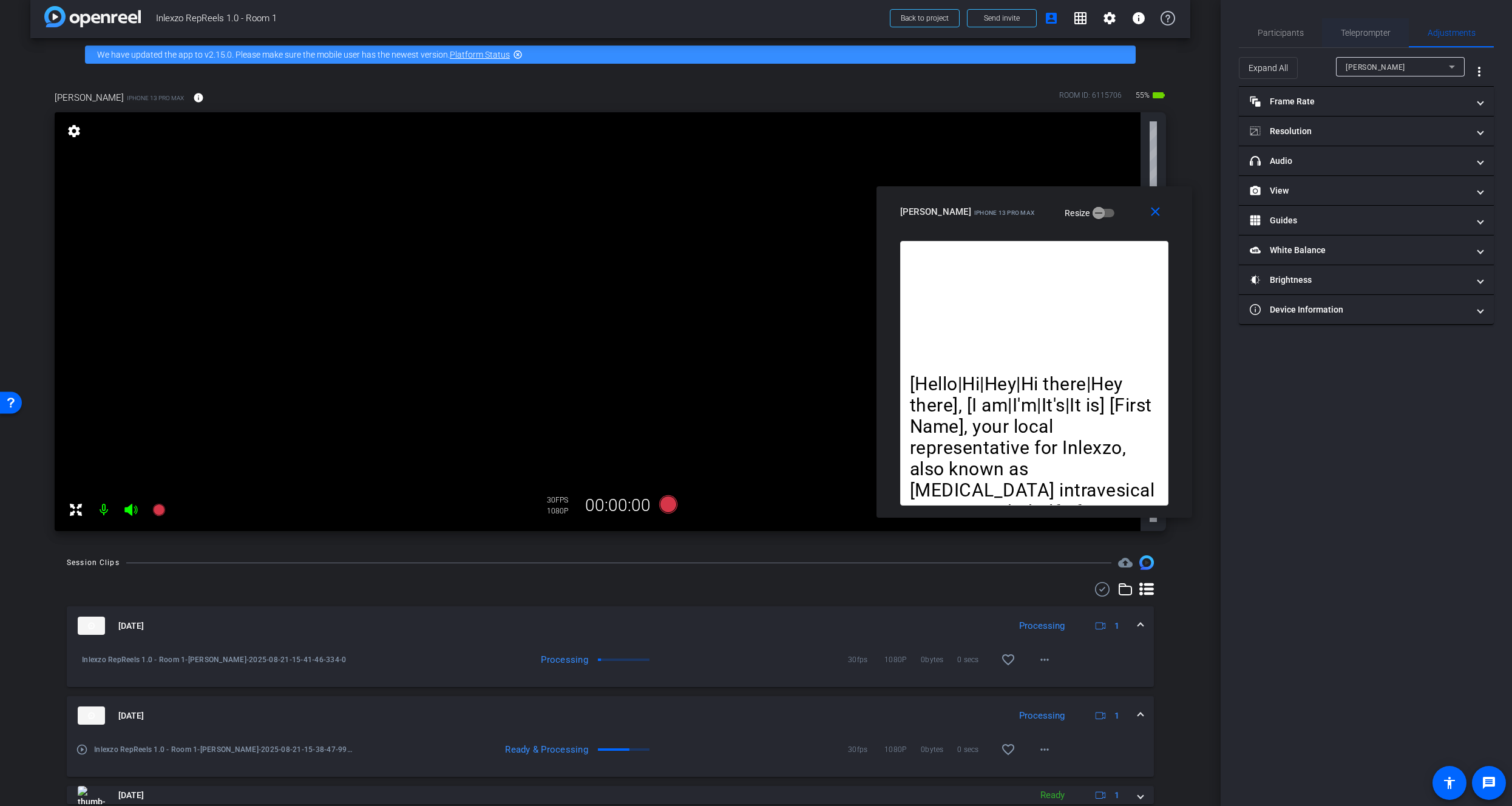
click at [1346, 23] on span "Teleprompter" at bounding box center [1365, 32] width 50 height 29
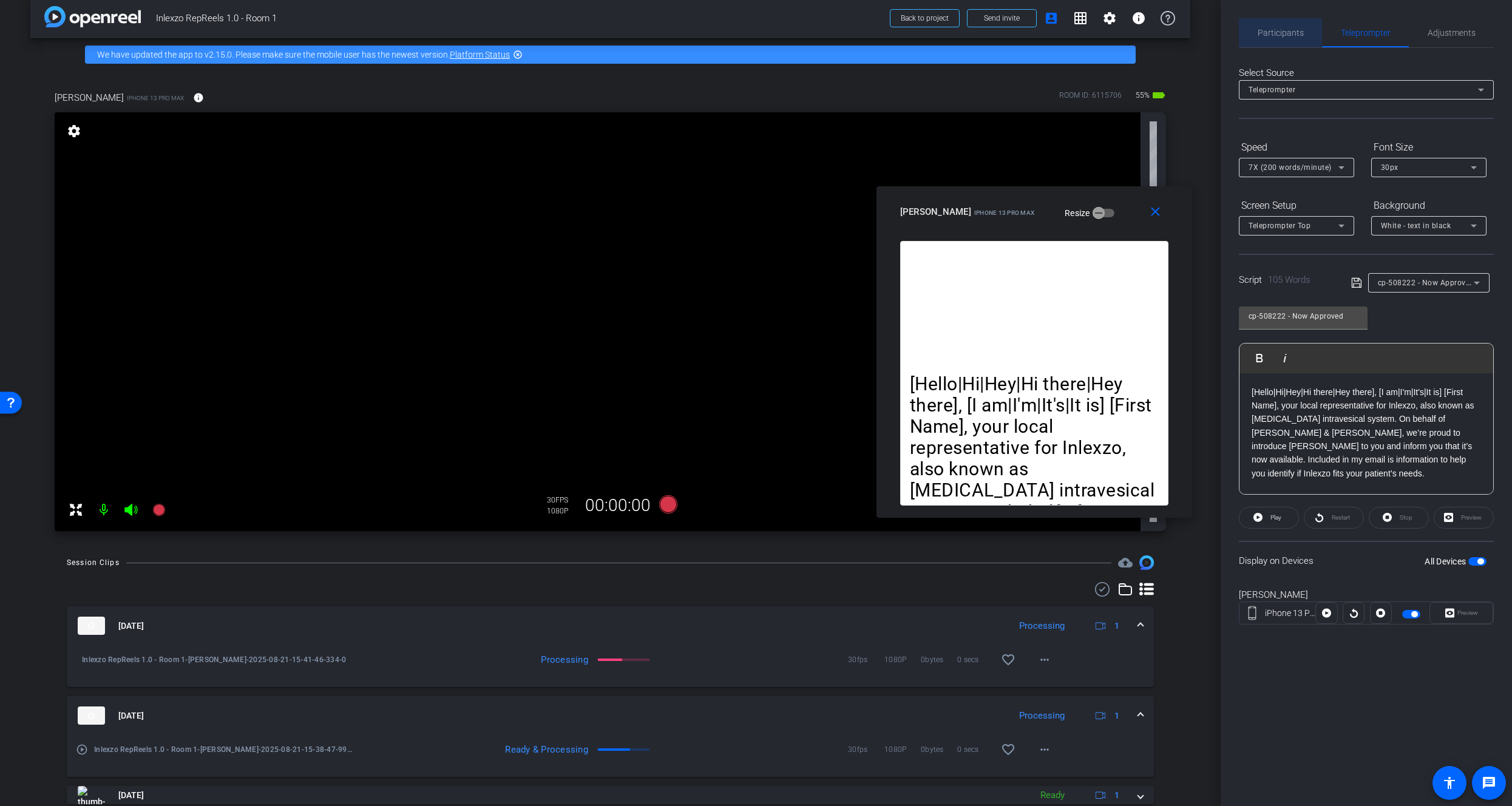
click at [1266, 32] on span "Participants" at bounding box center [1280, 33] width 46 height 9
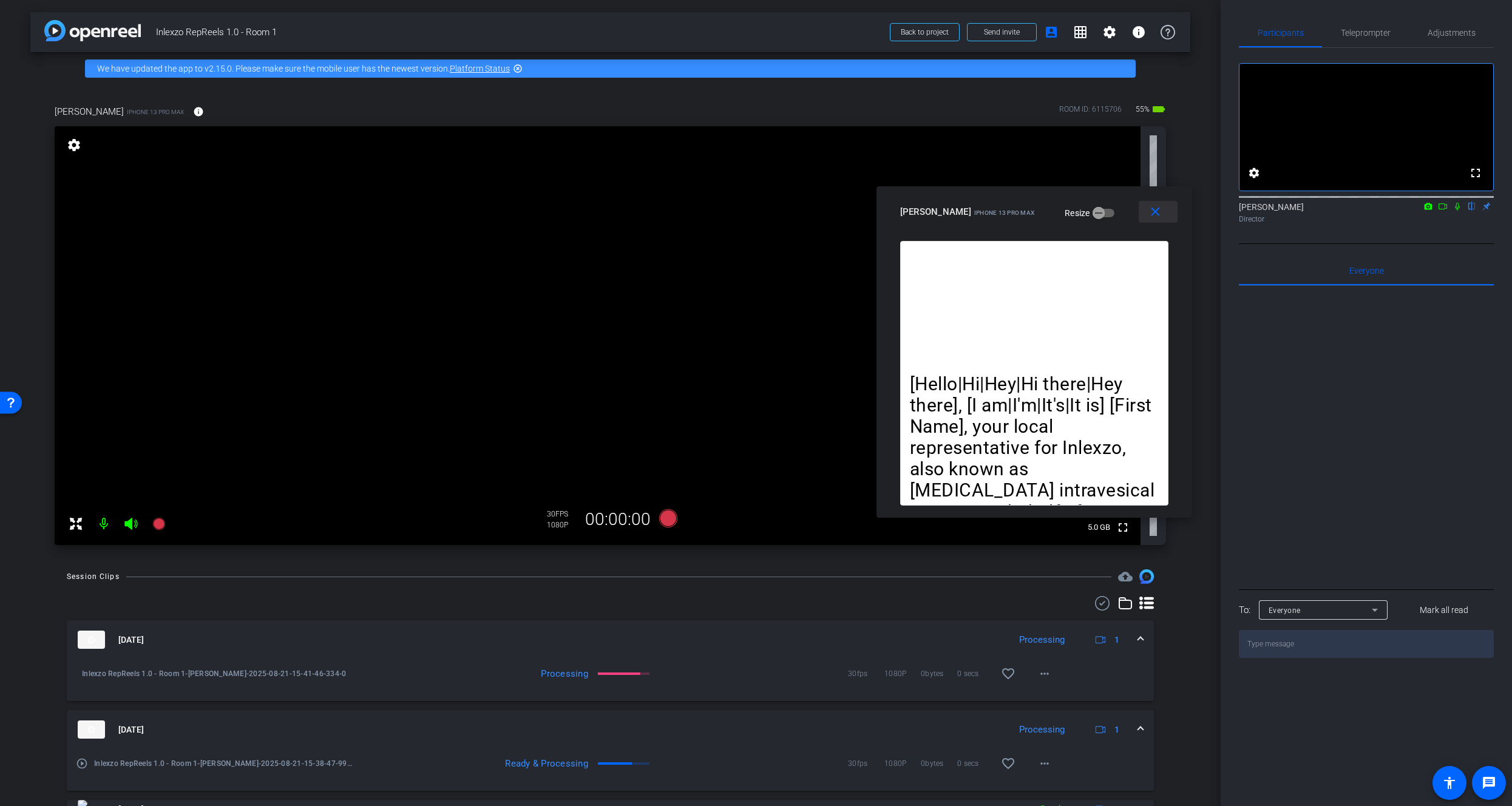
drag, startPoint x: 1154, startPoint y: 217, endPoint x: 1157, endPoint y: 239, distance: 22.2
click at [1154, 217] on mat-icon "close" at bounding box center [1155, 211] width 15 height 15
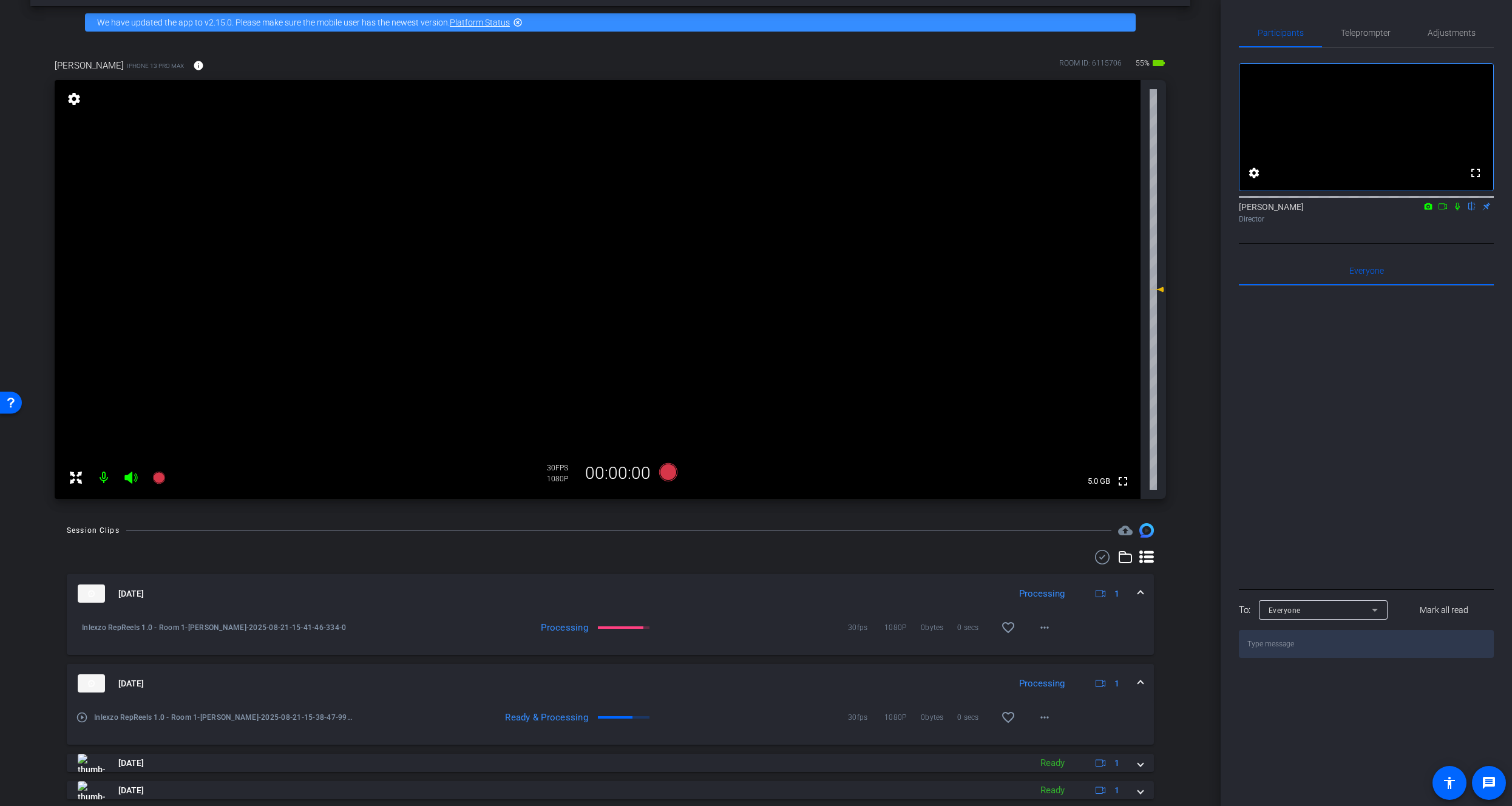
scroll to position [67, 0]
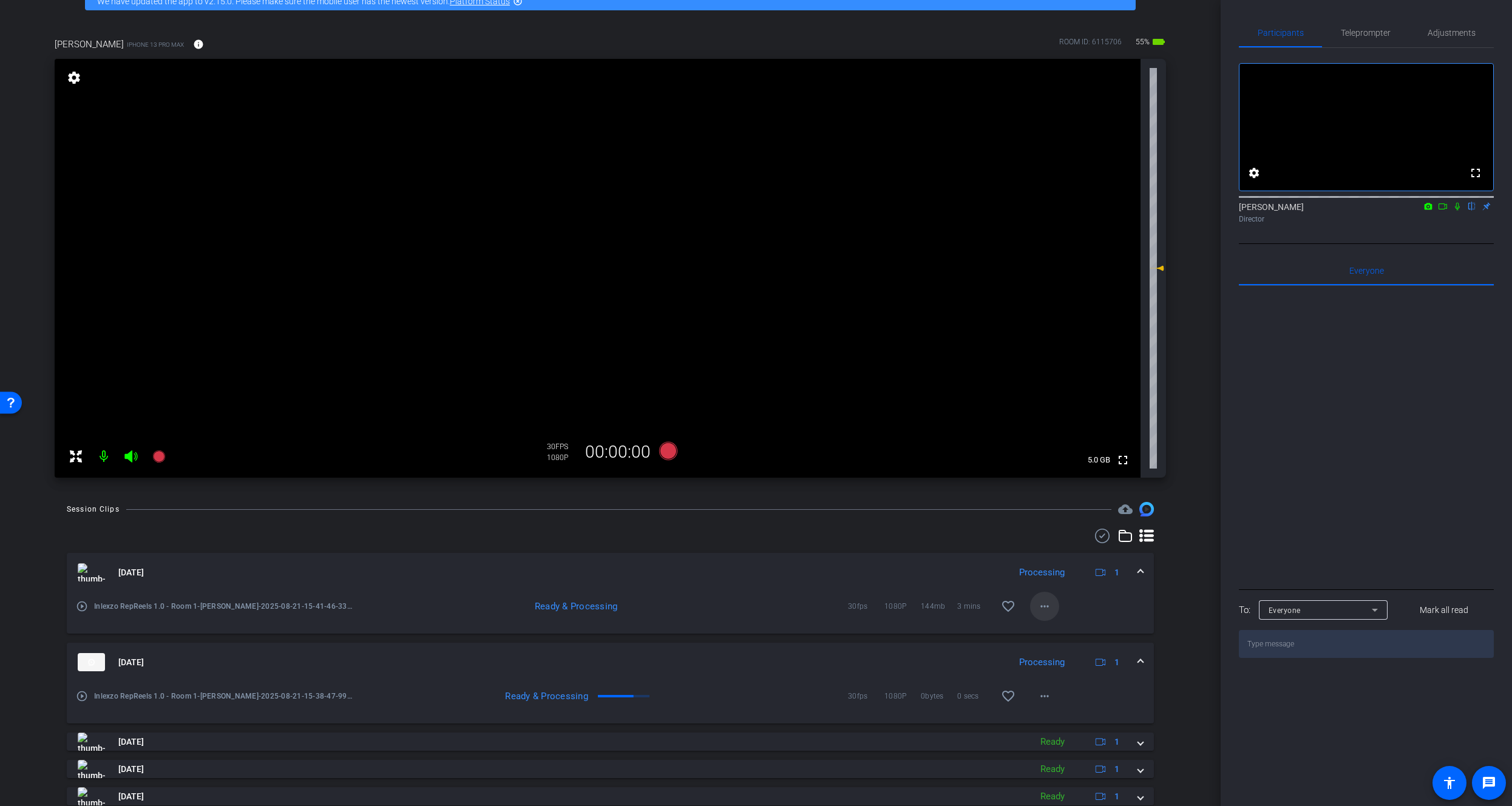
click at [1045, 610] on mat-icon "more_horiz" at bounding box center [1044, 606] width 15 height 15
click at [1052, 634] on span "Download Original" at bounding box center [1070, 631] width 73 height 15
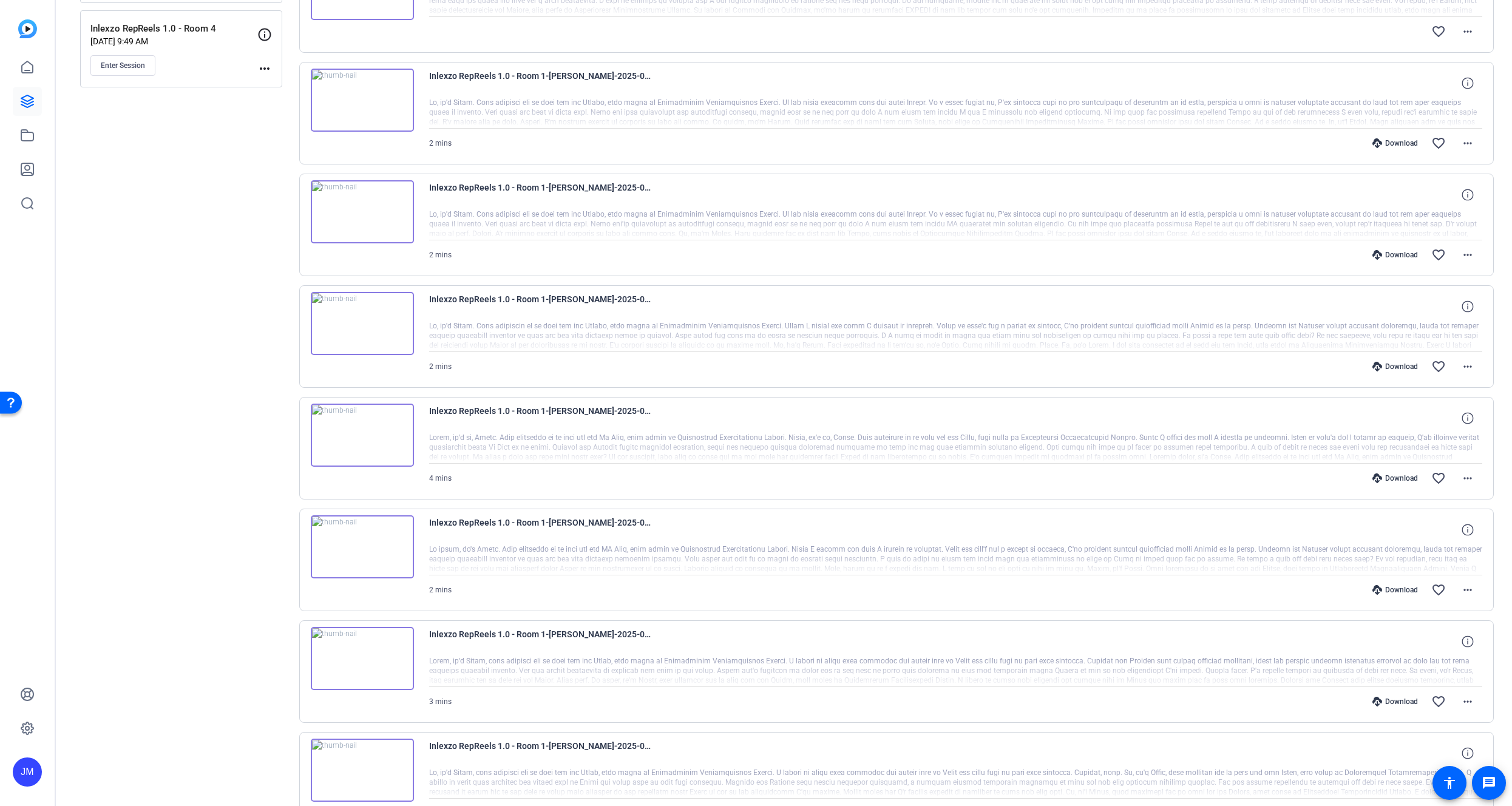
scroll to position [645, 0]
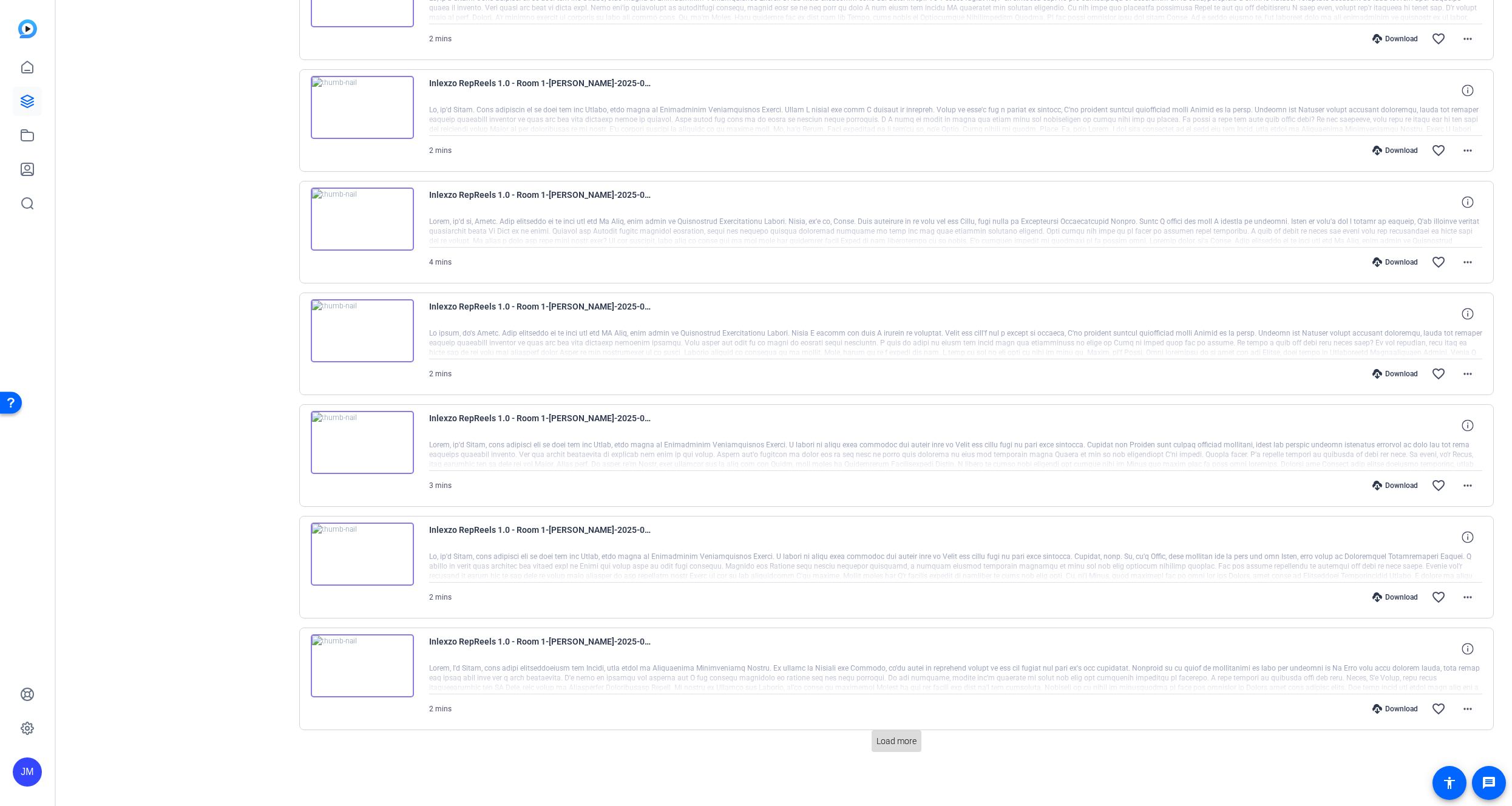
click at [872, 741] on span at bounding box center [897, 741] width 50 height 29
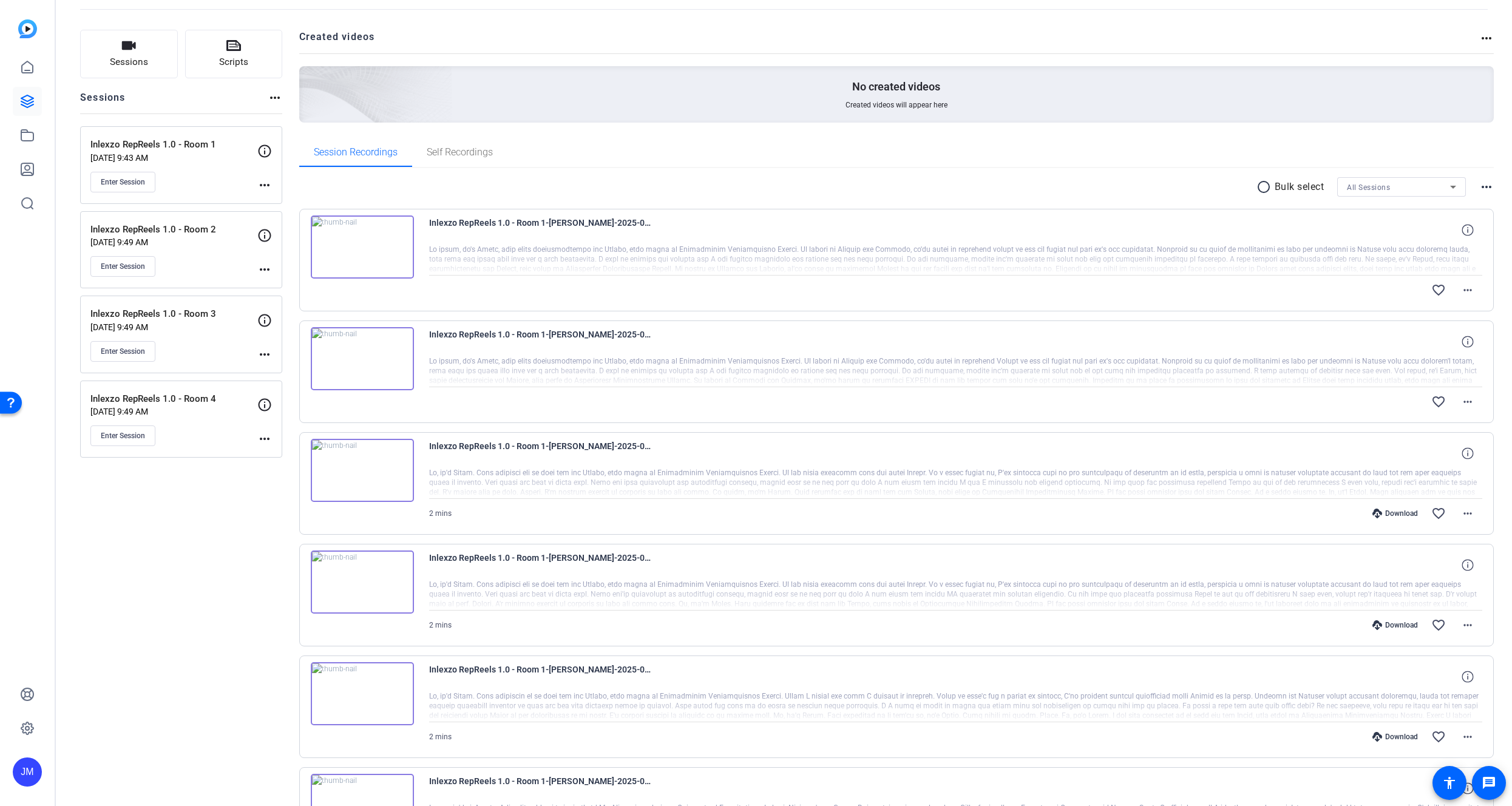
scroll to position [0, 0]
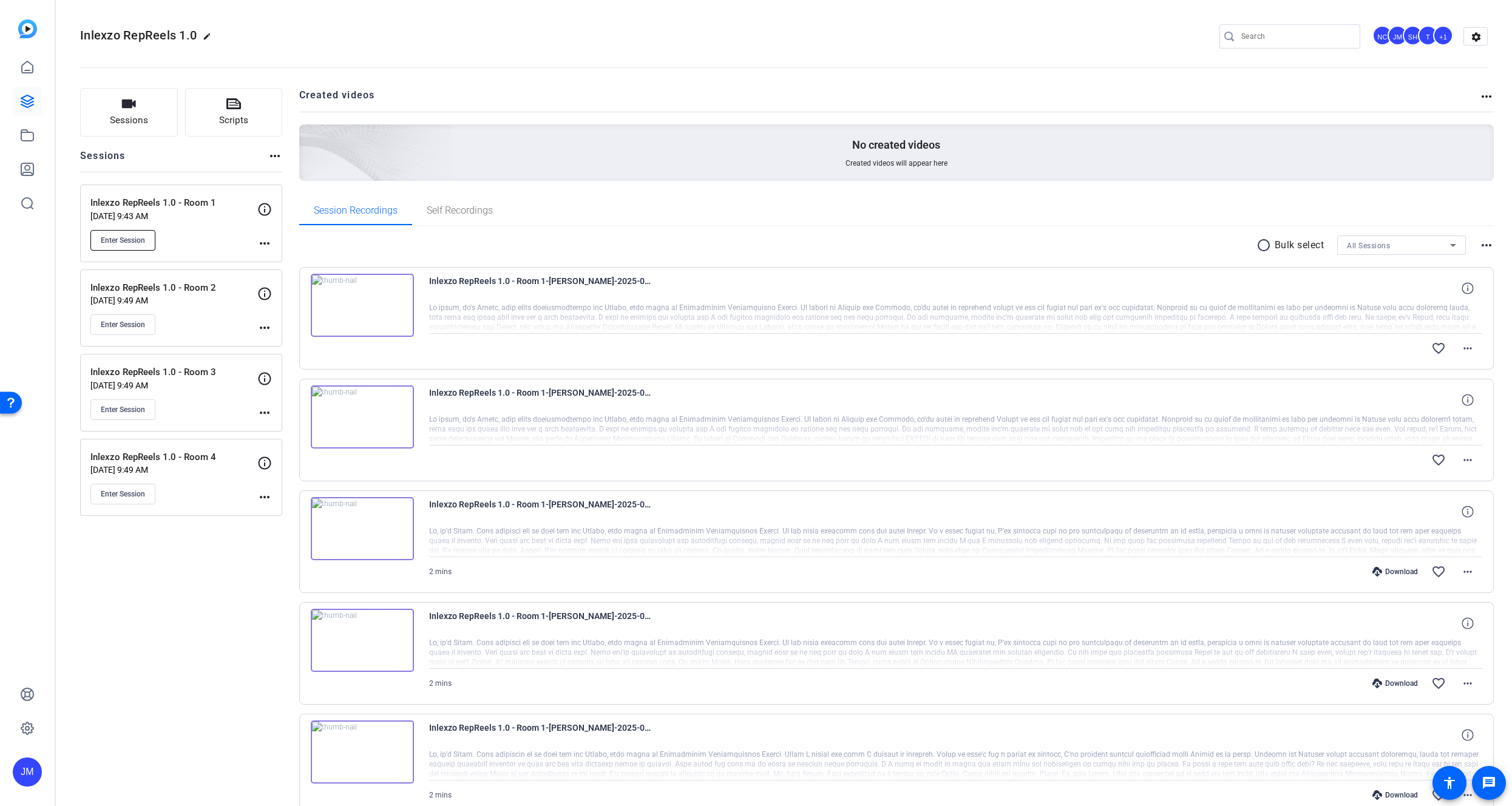
click at [144, 235] on span "Enter Session" at bounding box center [122, 240] width 44 height 9
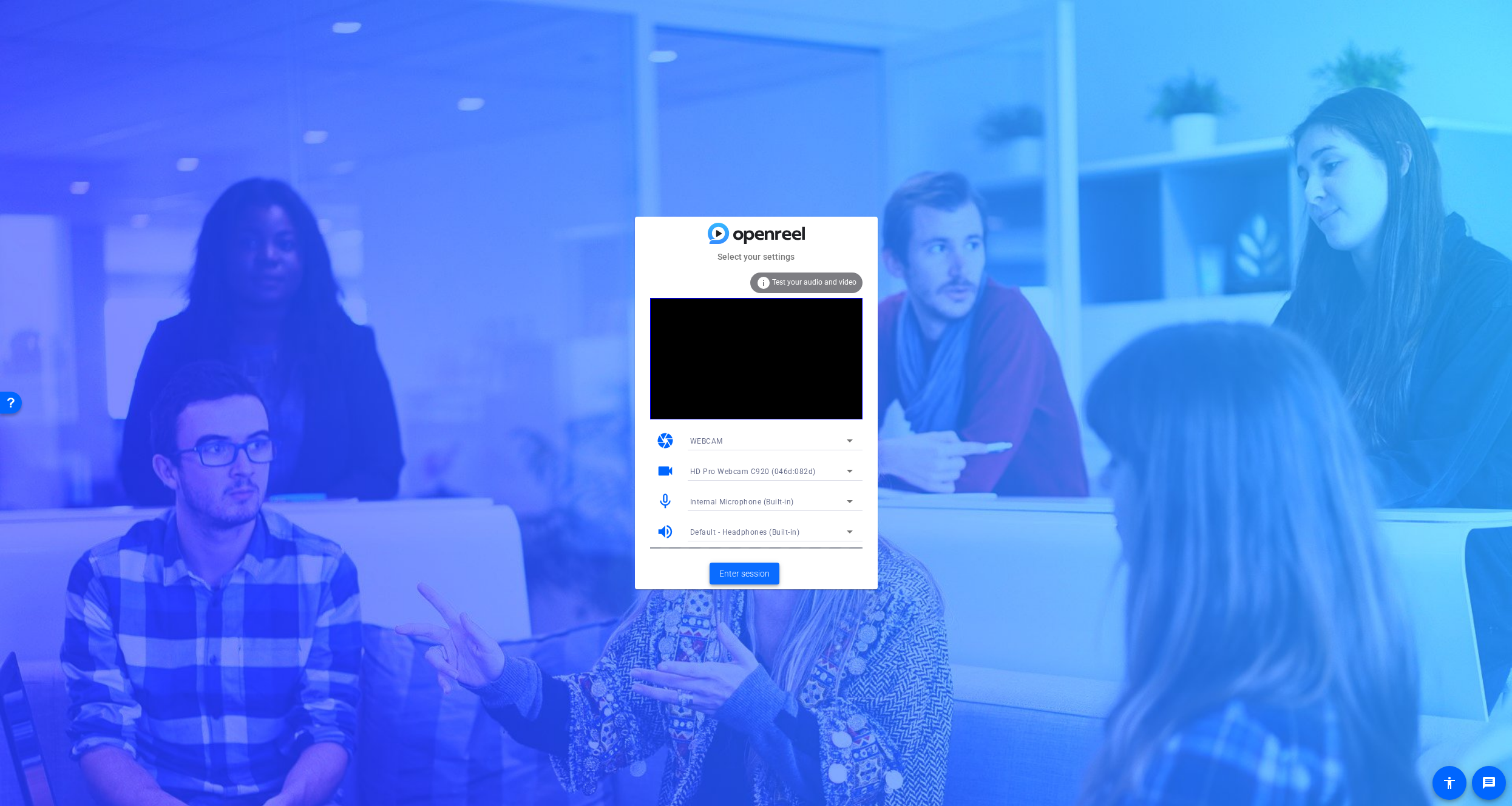
click at [750, 582] on span at bounding box center [745, 573] width 70 height 29
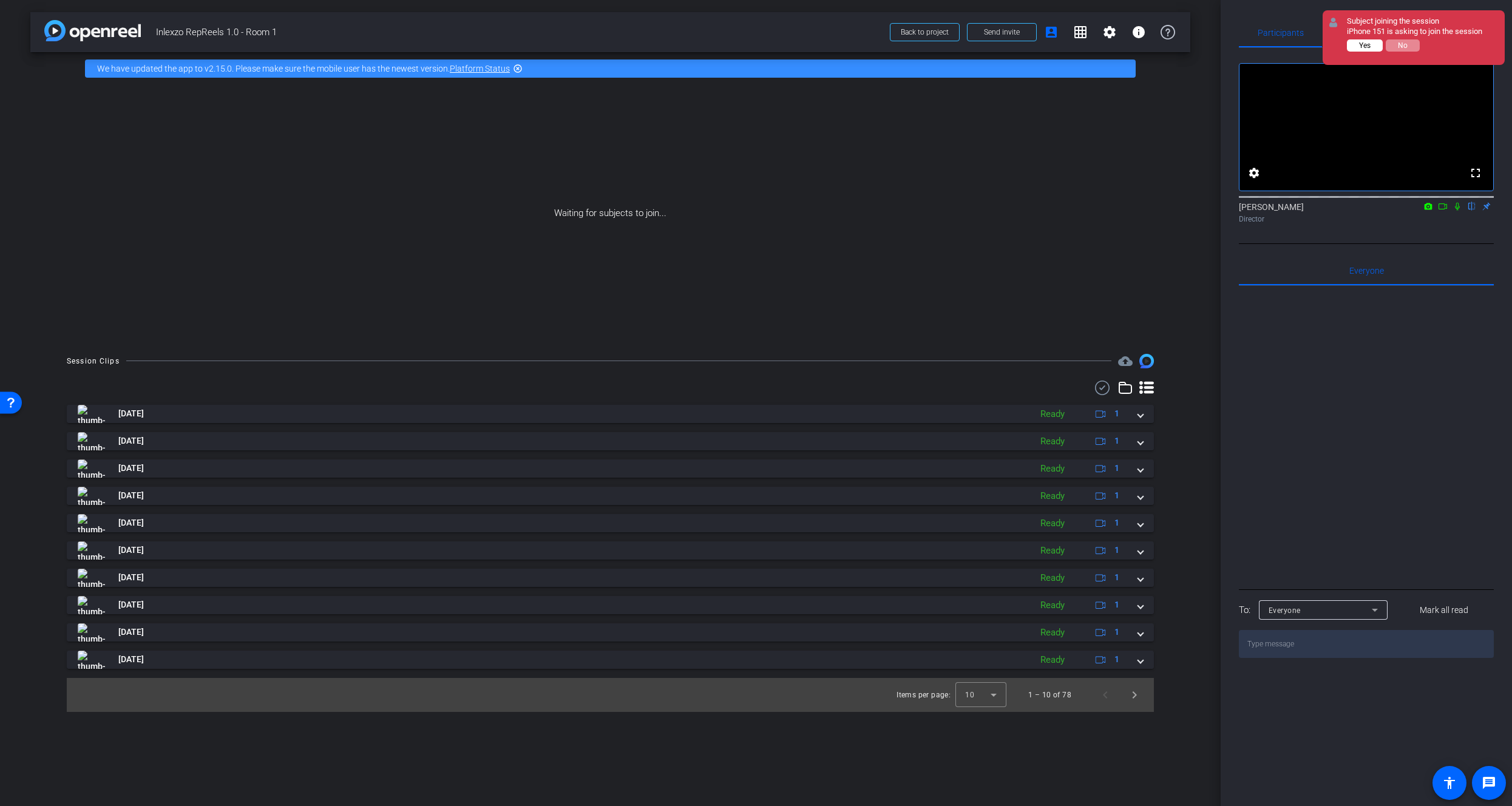
click at [1359, 42] on span "Yes" at bounding box center [1365, 45] width 12 height 9
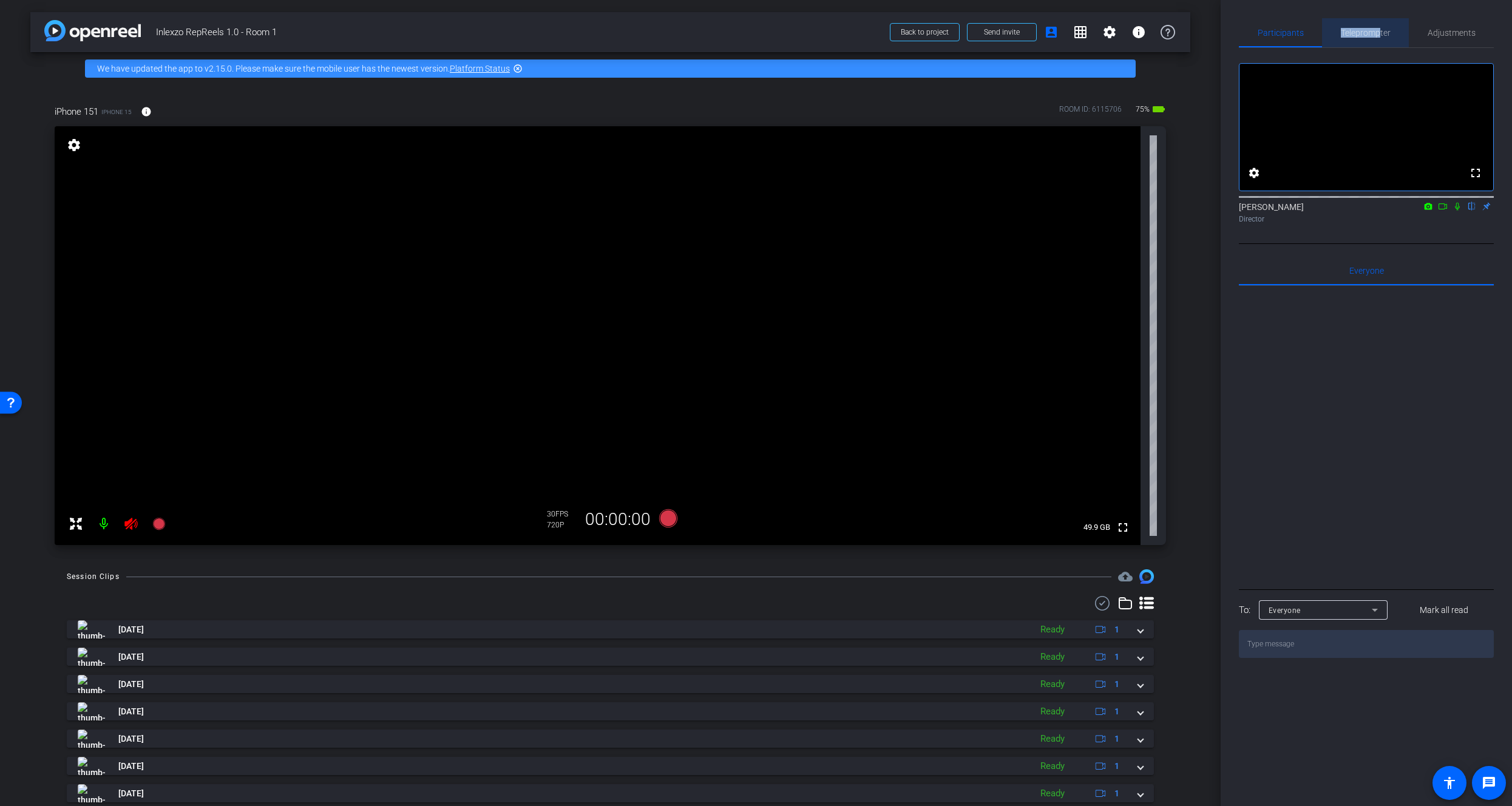
click at [1379, 31] on span "Teleprompter" at bounding box center [1365, 32] width 50 height 29
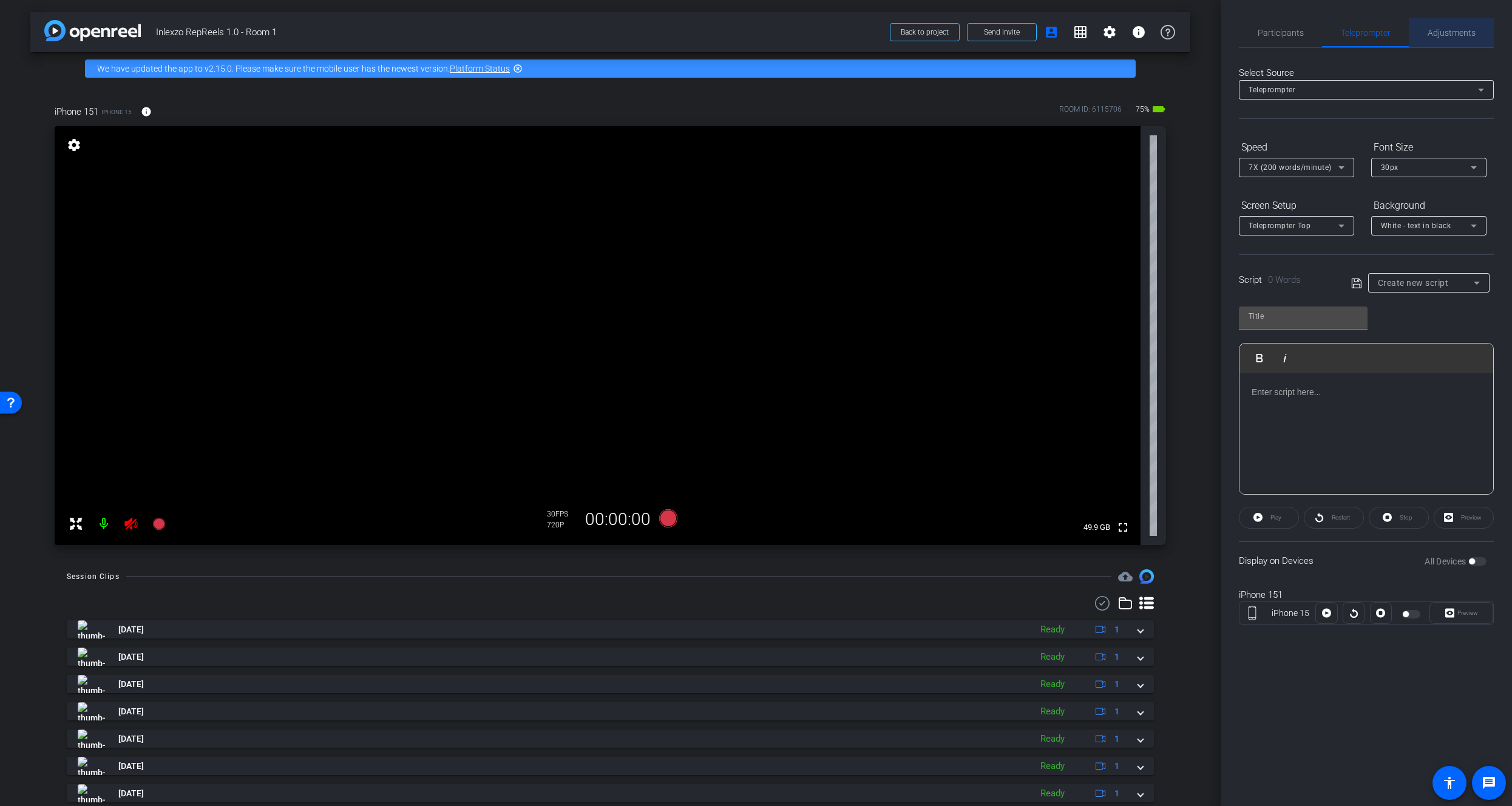
click at [1457, 42] on span "Adjustments" at bounding box center [1451, 32] width 48 height 29
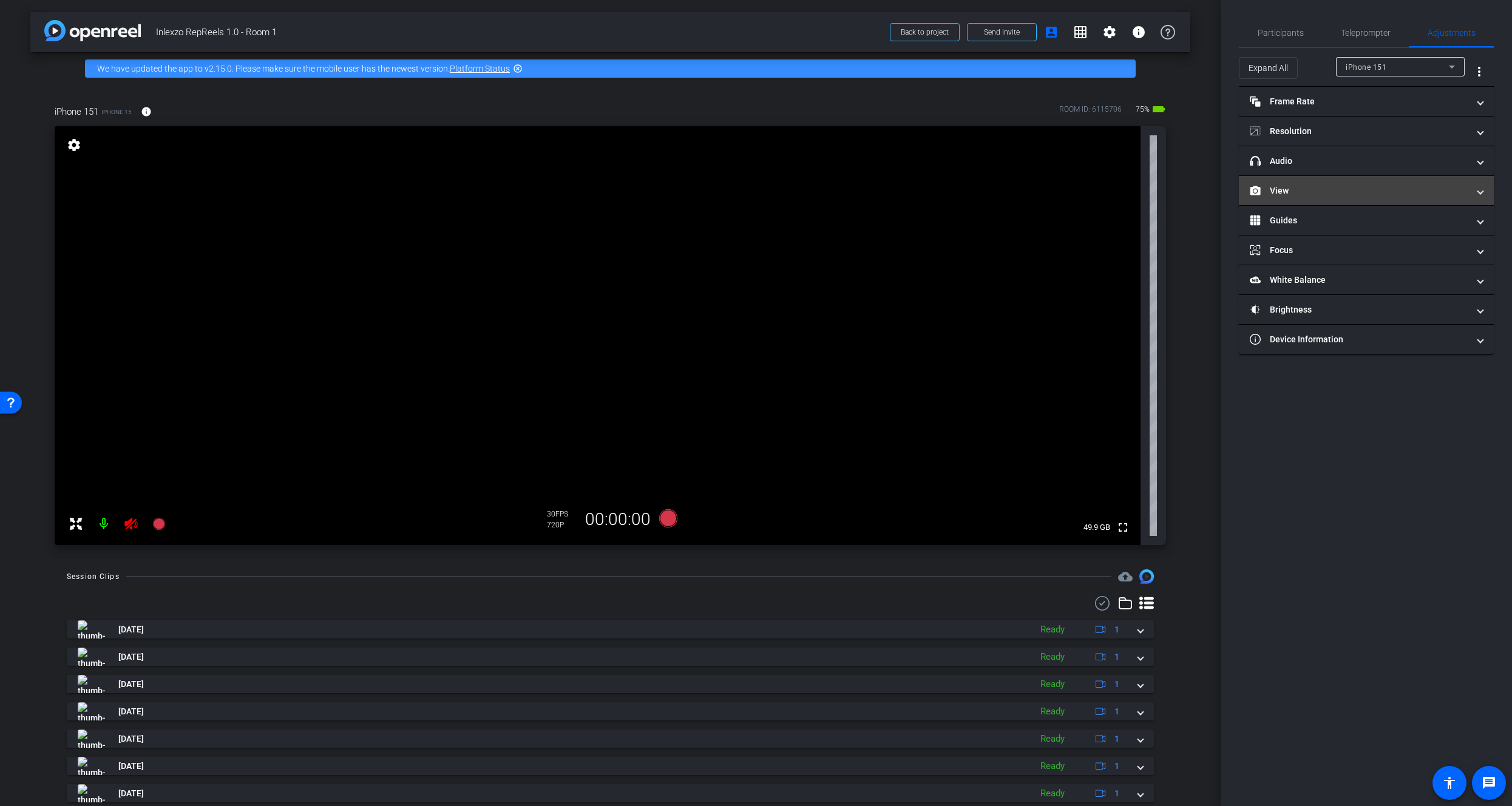
click at [1301, 190] on mat-panel-title "View" at bounding box center [1359, 191] width 218 height 12
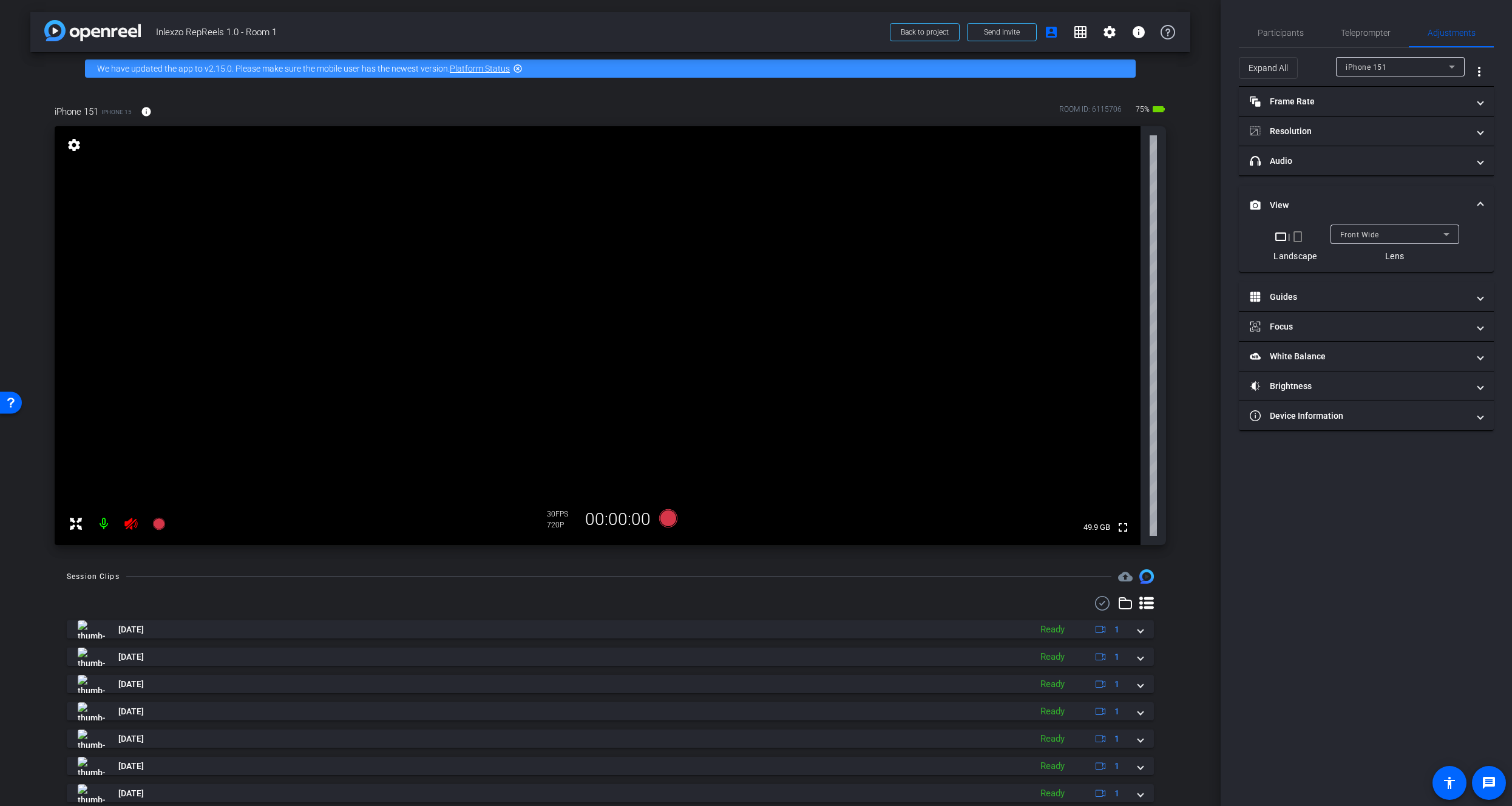
click at [1297, 235] on mat-icon "crop_portrait" at bounding box center [1298, 236] width 15 height 15
click at [129, 525] on icon at bounding box center [131, 523] width 15 height 15
click at [1338, 26] on div "Teleprompter" at bounding box center [1365, 32] width 87 height 29
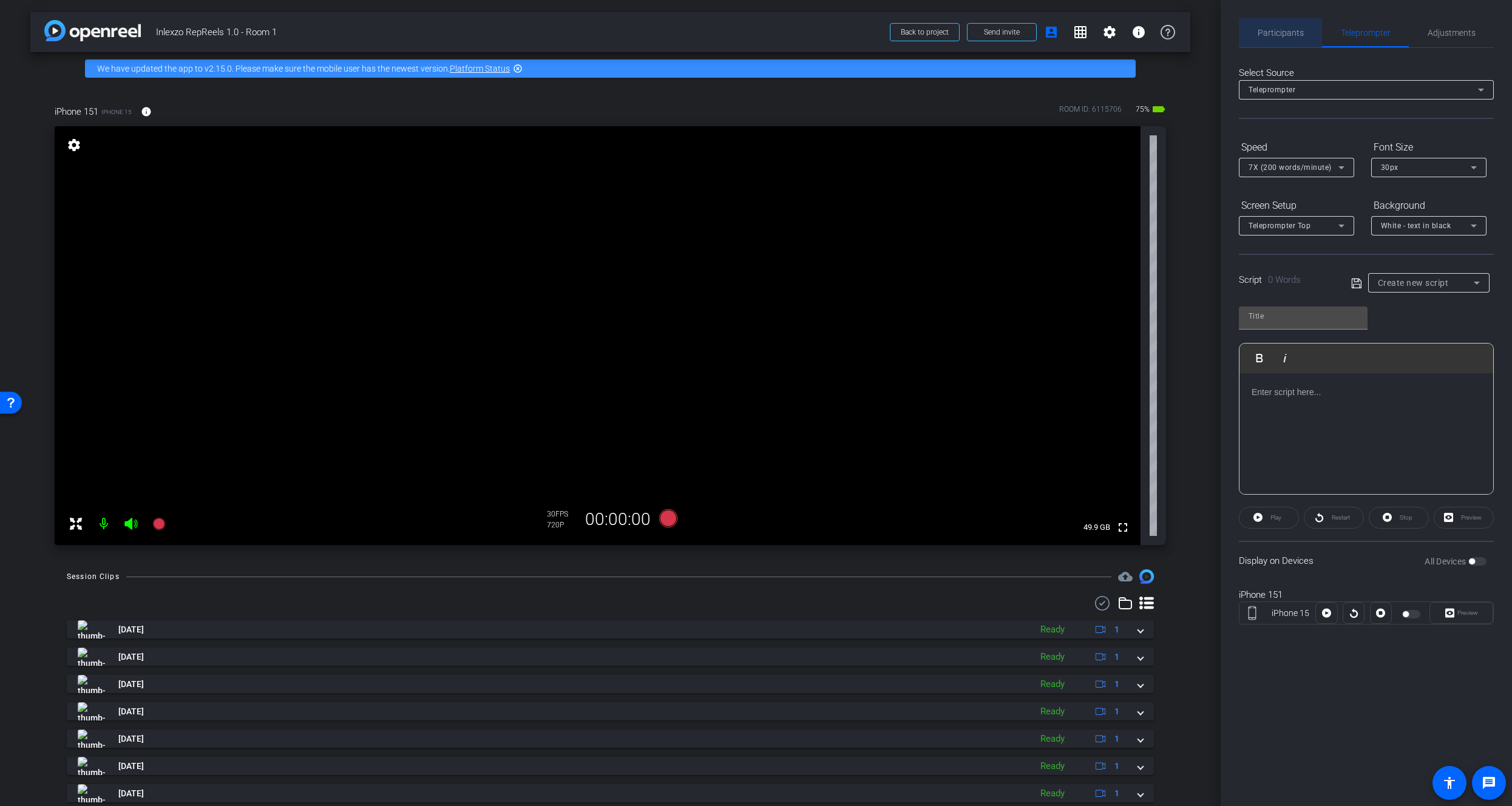
click at [1297, 45] on span "Participants" at bounding box center [1280, 32] width 46 height 29
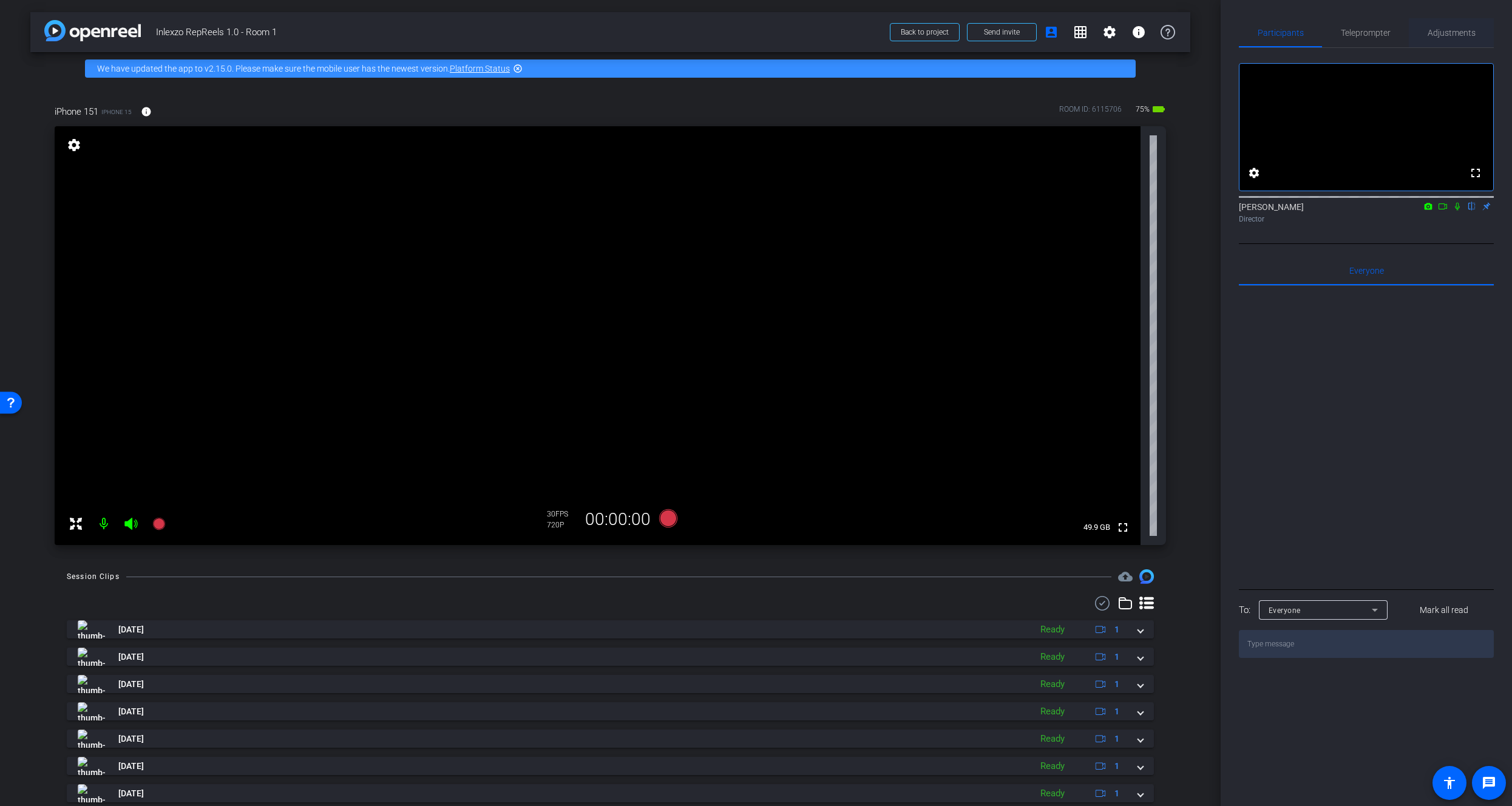
click at [1433, 37] on span "Adjustments" at bounding box center [1451, 33] width 48 height 9
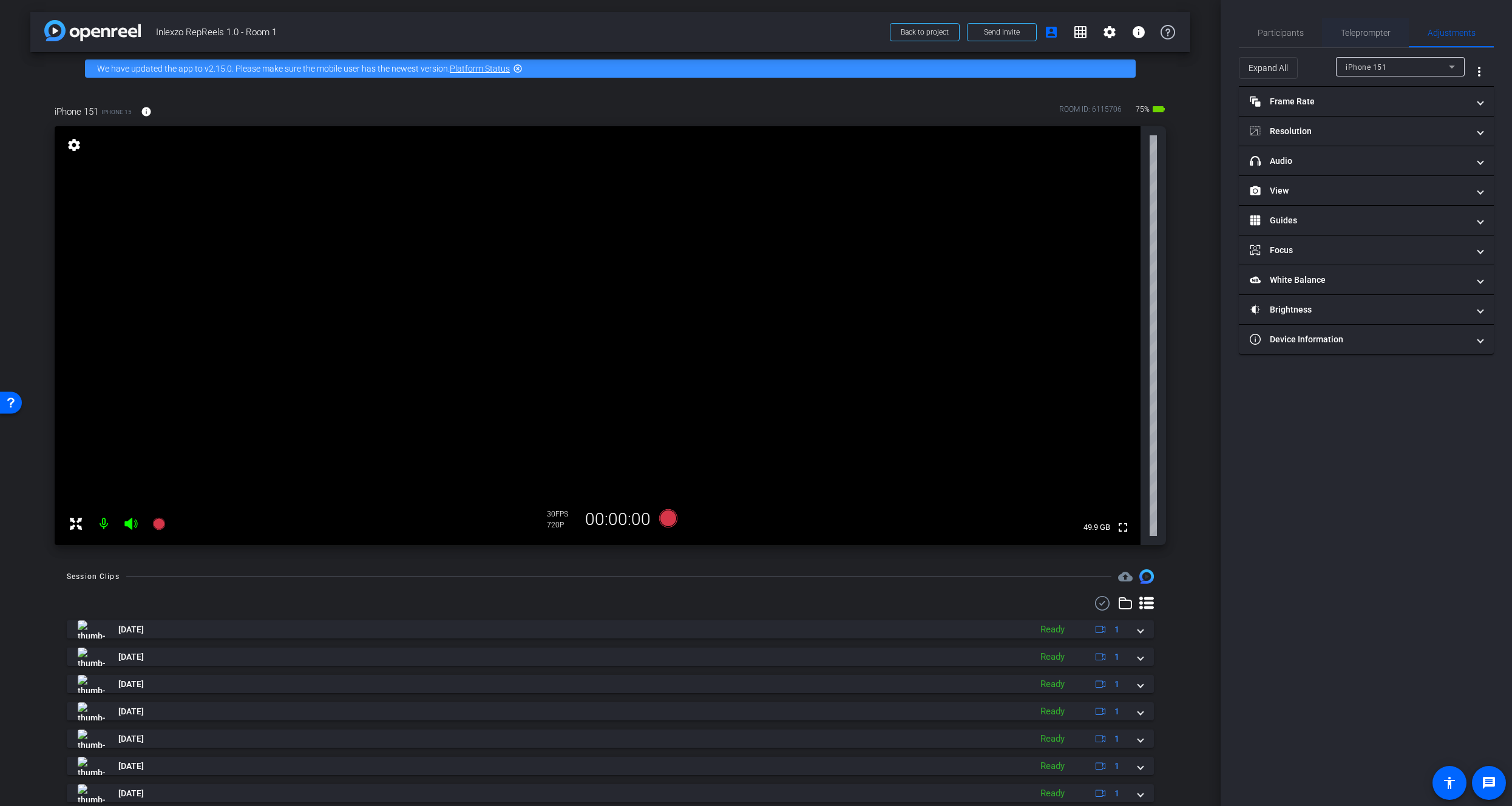
click at [1353, 41] on span "Teleprompter" at bounding box center [1365, 32] width 50 height 29
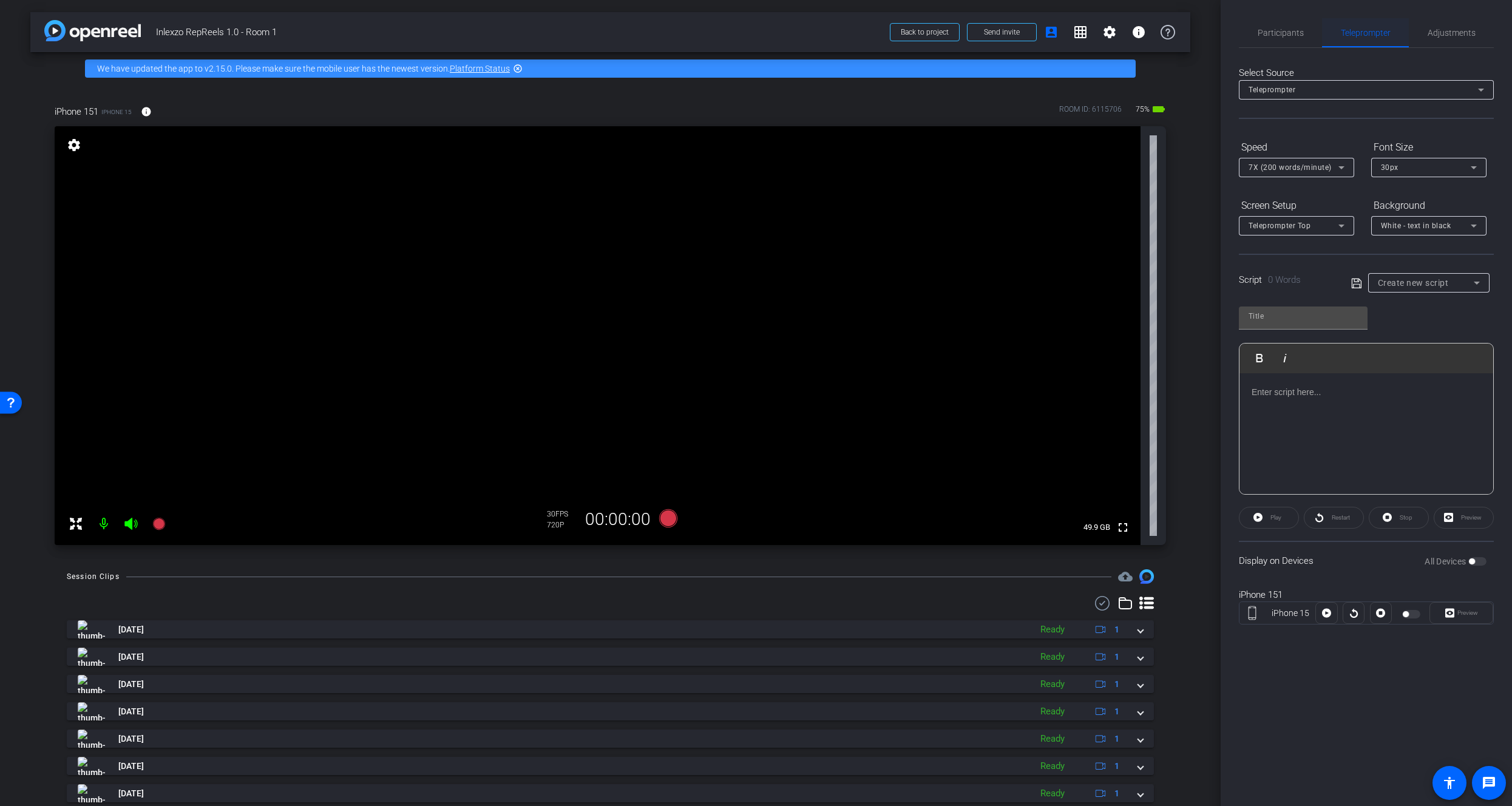
click at [1275, 42] on span "Participants" at bounding box center [1280, 32] width 46 height 29
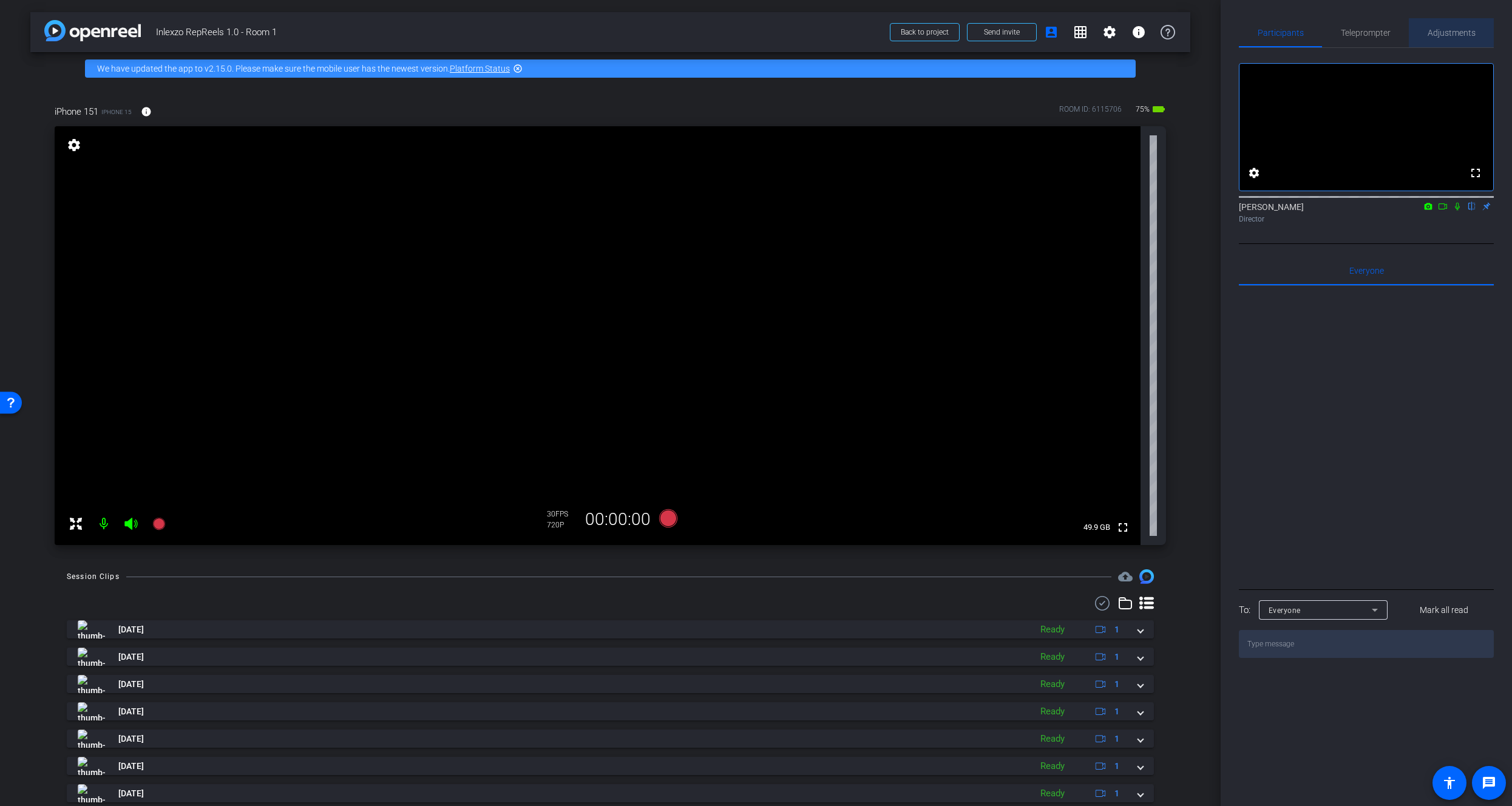
click at [1446, 30] on span "Adjustments" at bounding box center [1451, 33] width 48 height 9
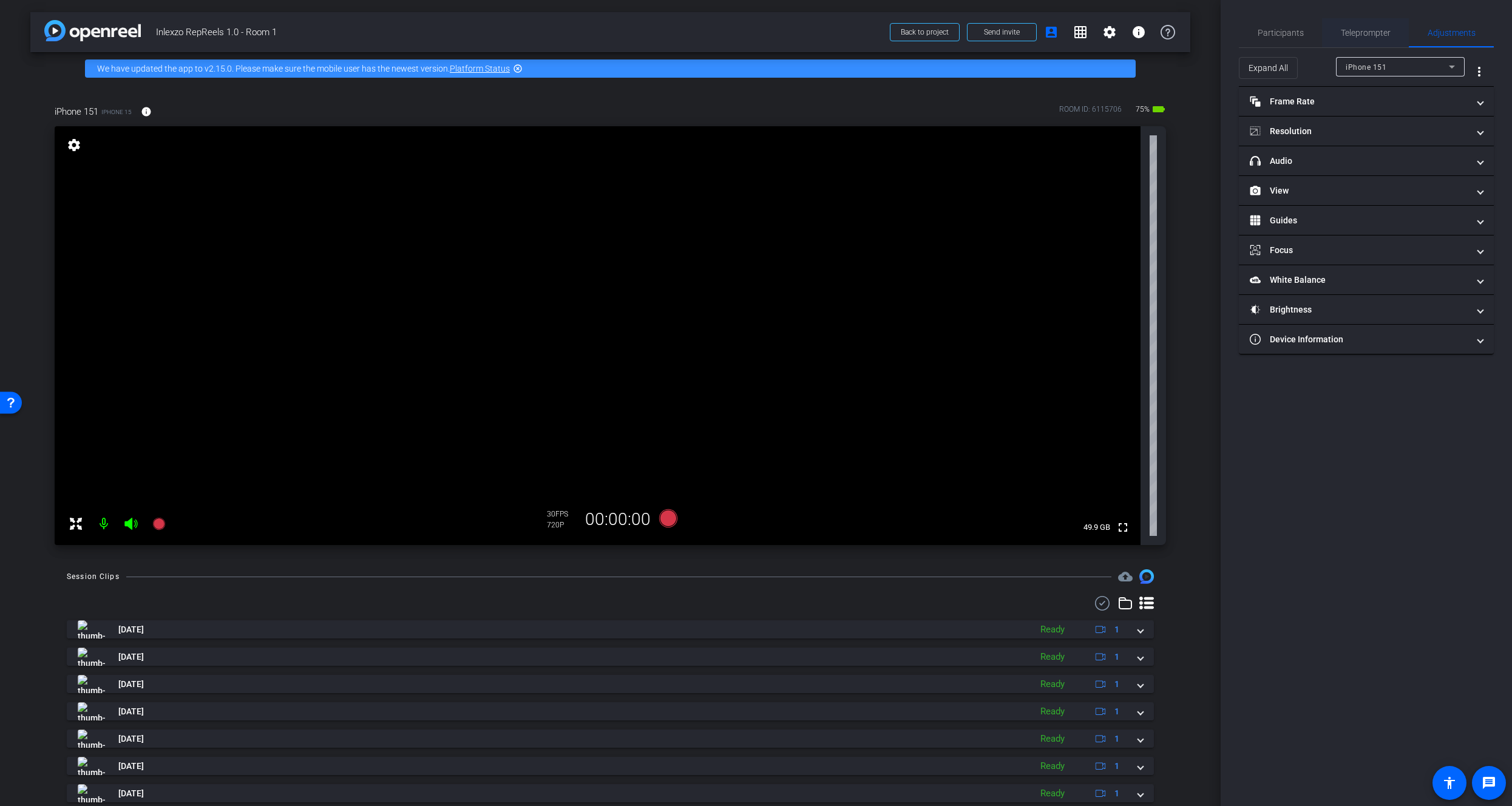
click at [1369, 34] on span "Teleprompter" at bounding box center [1365, 33] width 50 height 9
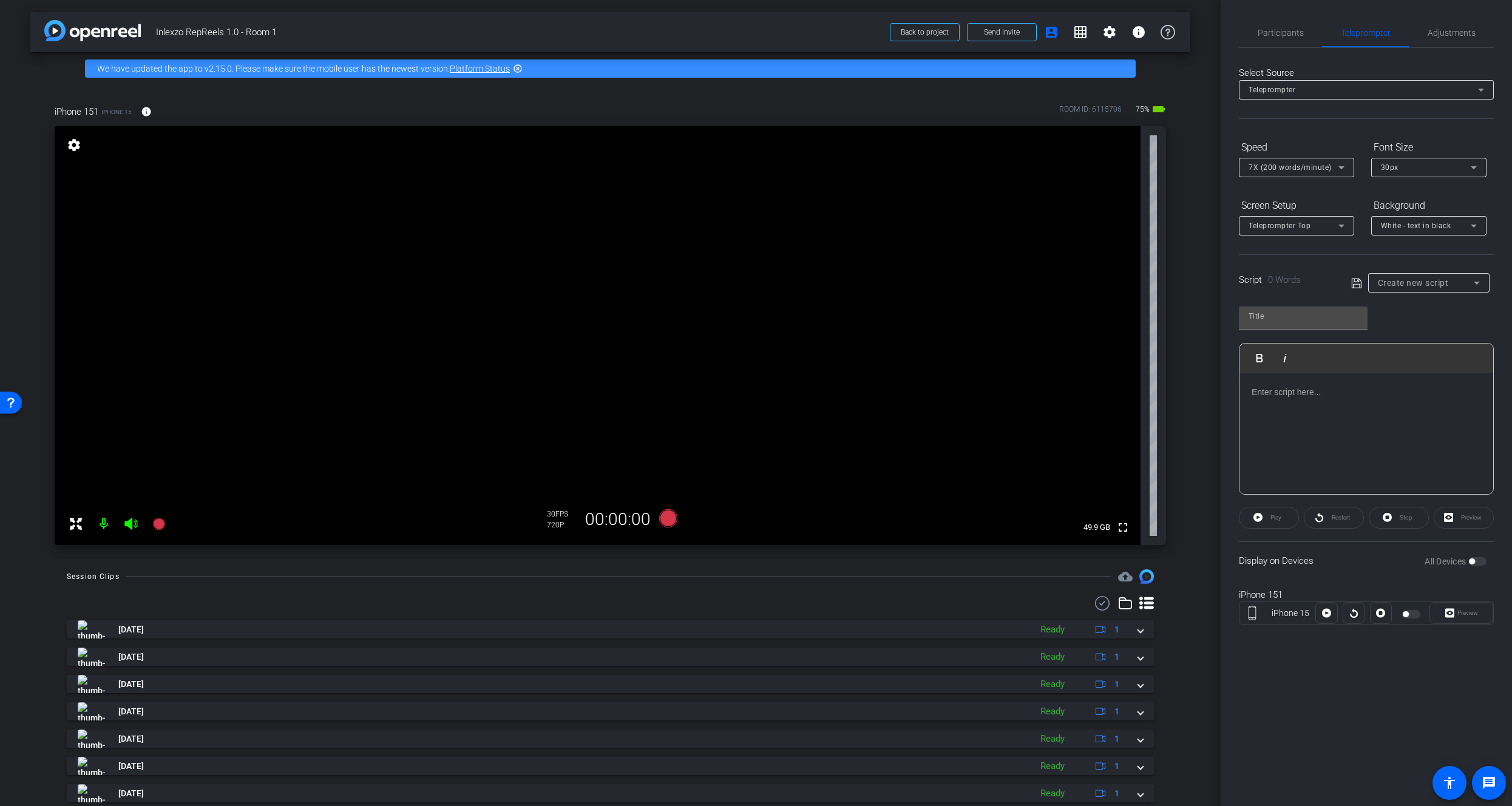
click at [1409, 286] on span "Create new script" at bounding box center [1413, 282] width 71 height 9
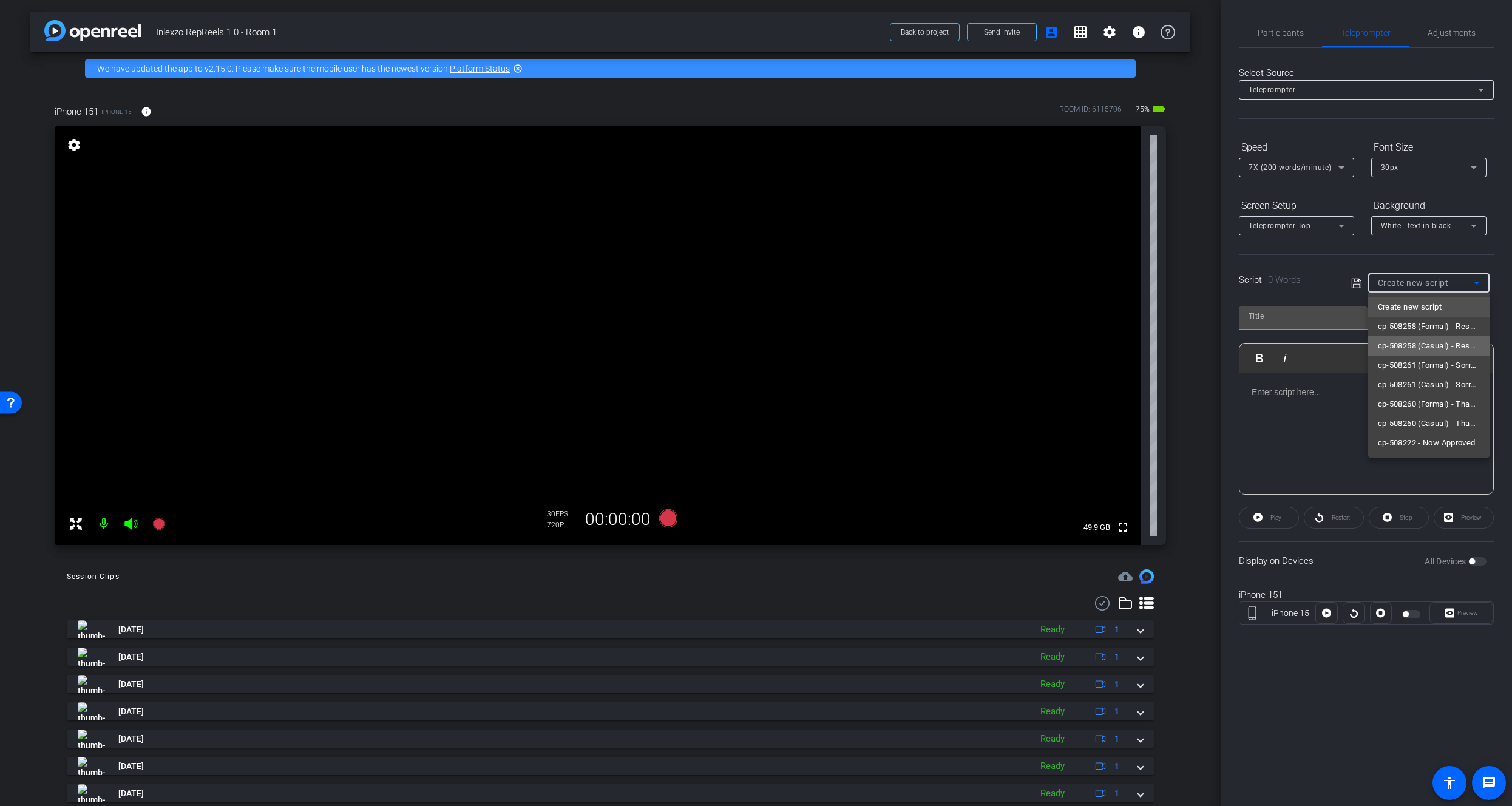
click at [1443, 350] on span "cp-508258 (Casual) - Resources to Share" at bounding box center [1429, 345] width 102 height 15
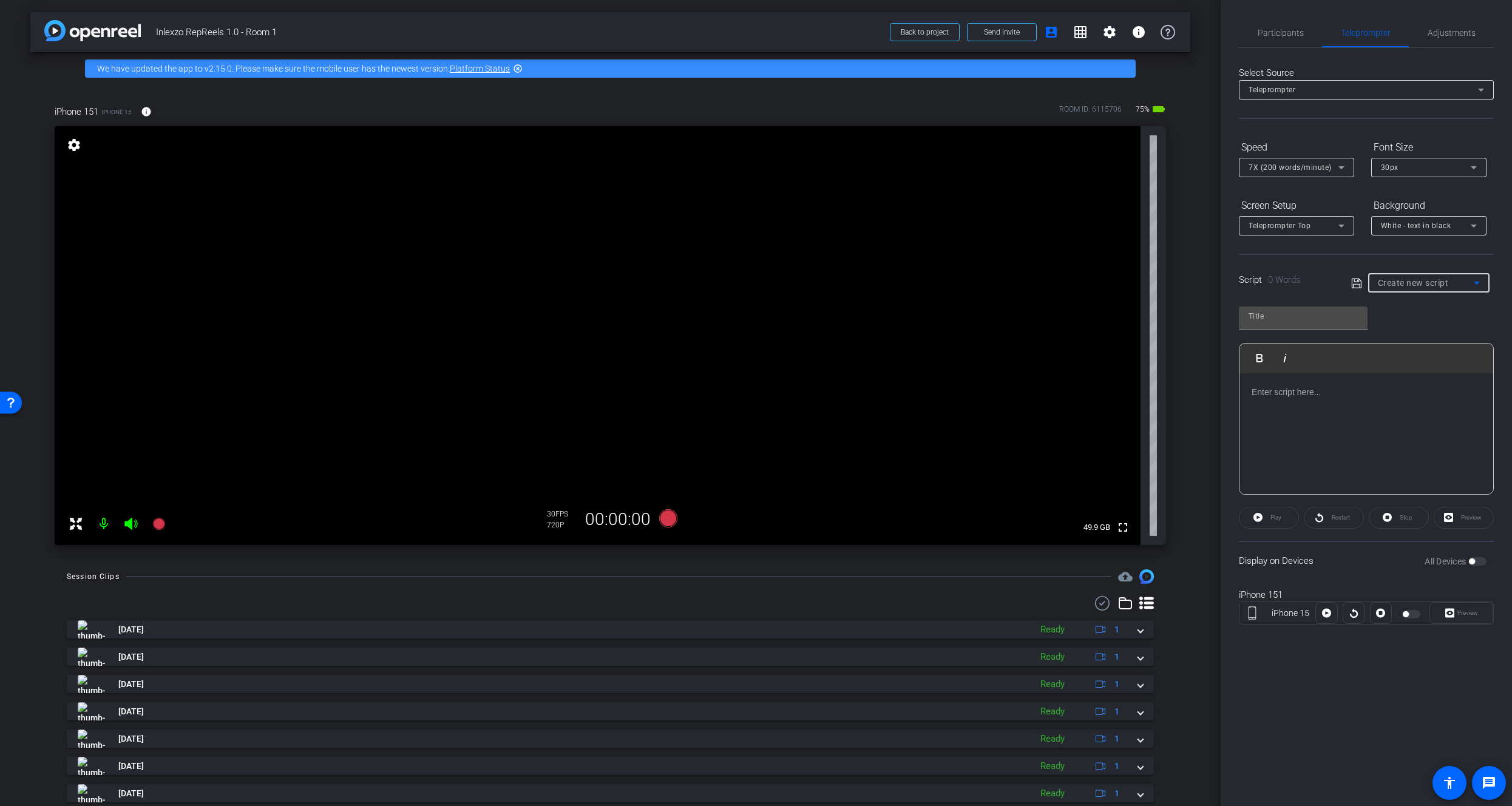
type input "cp-508258 (Casual) - Resources to Share"
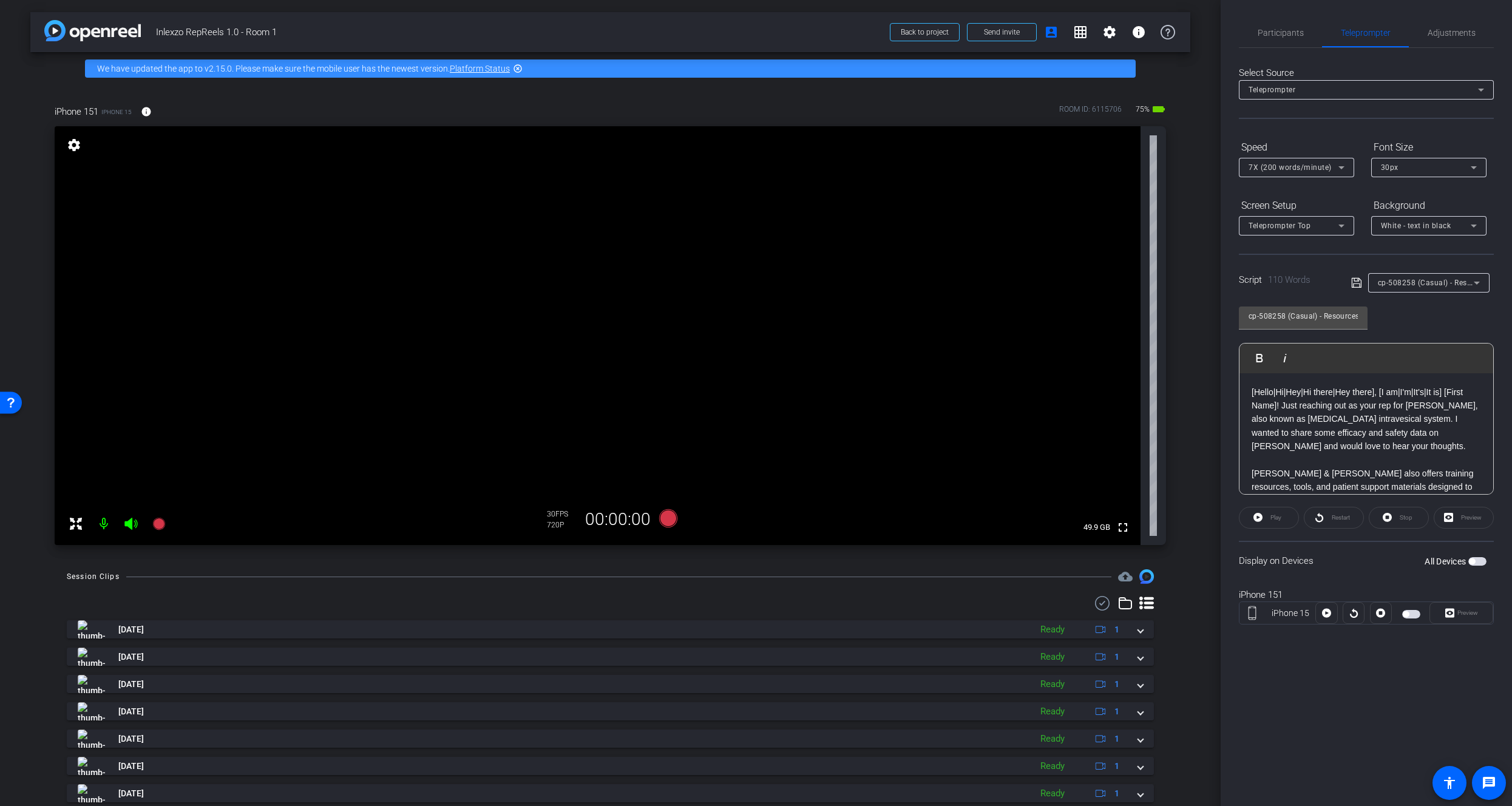
click at [1457, 613] on div "Preview" at bounding box center [1461, 613] width 64 height 22
click at [1473, 565] on div "All Devices" at bounding box center [1455, 561] width 62 height 12
click at [1475, 560] on span "button" at bounding box center [1477, 561] width 18 height 9
click at [1466, 625] on span at bounding box center [1461, 612] width 62 height 29
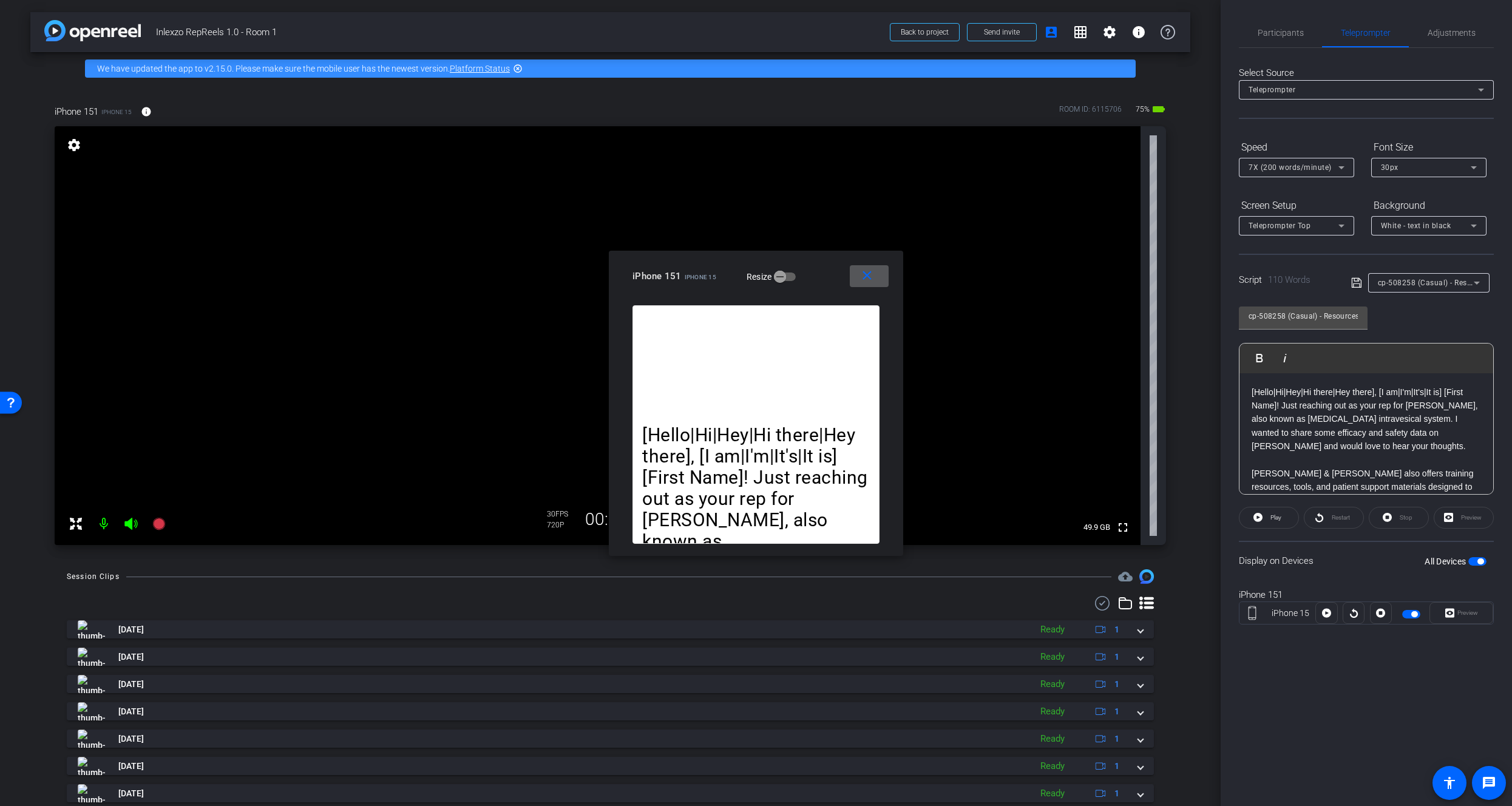
click at [1313, 164] on span "7X (200 words/minute)" at bounding box center [1290, 167] width 83 height 9
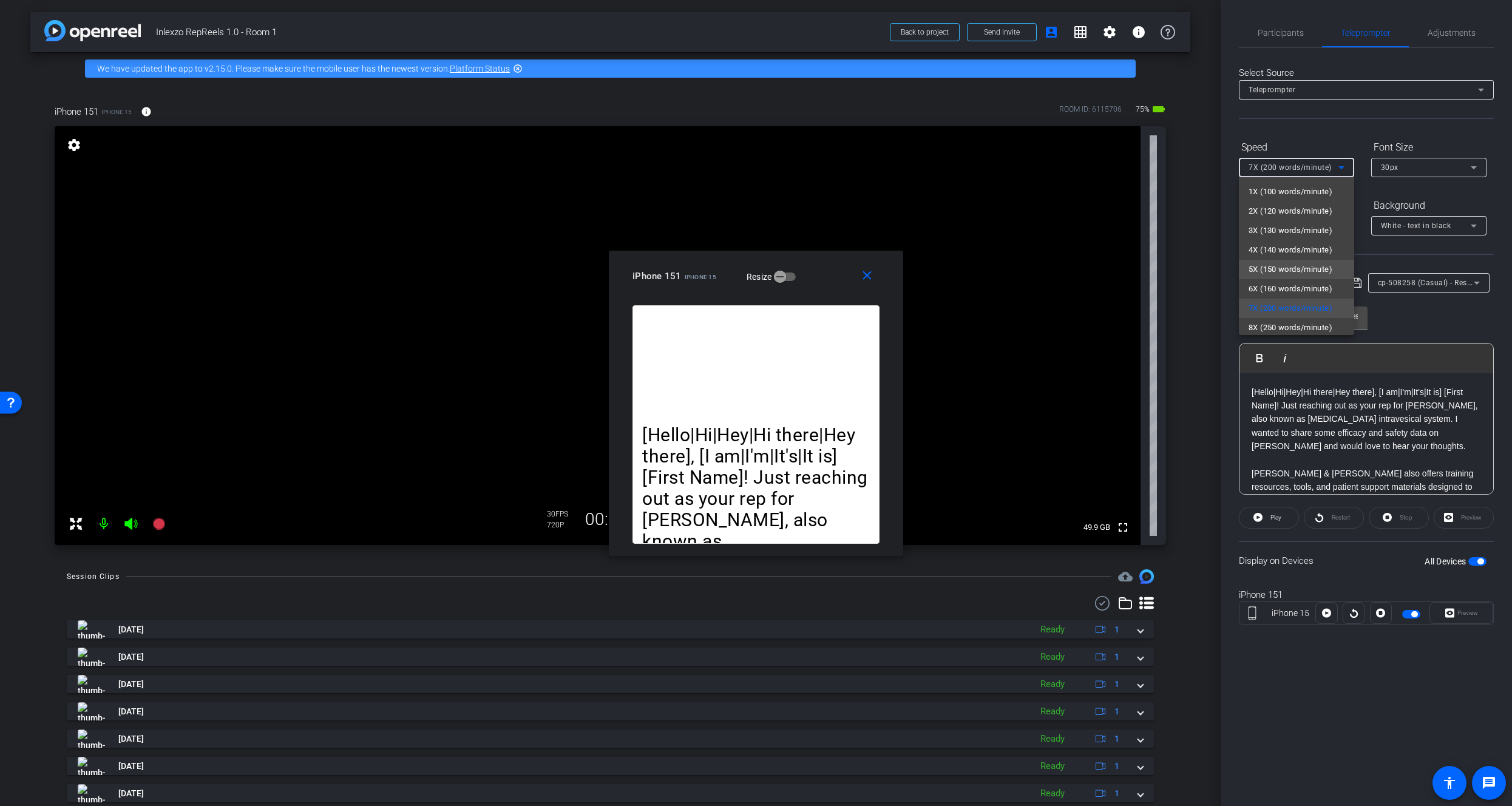
click at [1283, 271] on span "5X (150 words/minute)" at bounding box center [1290, 269] width 83 height 15
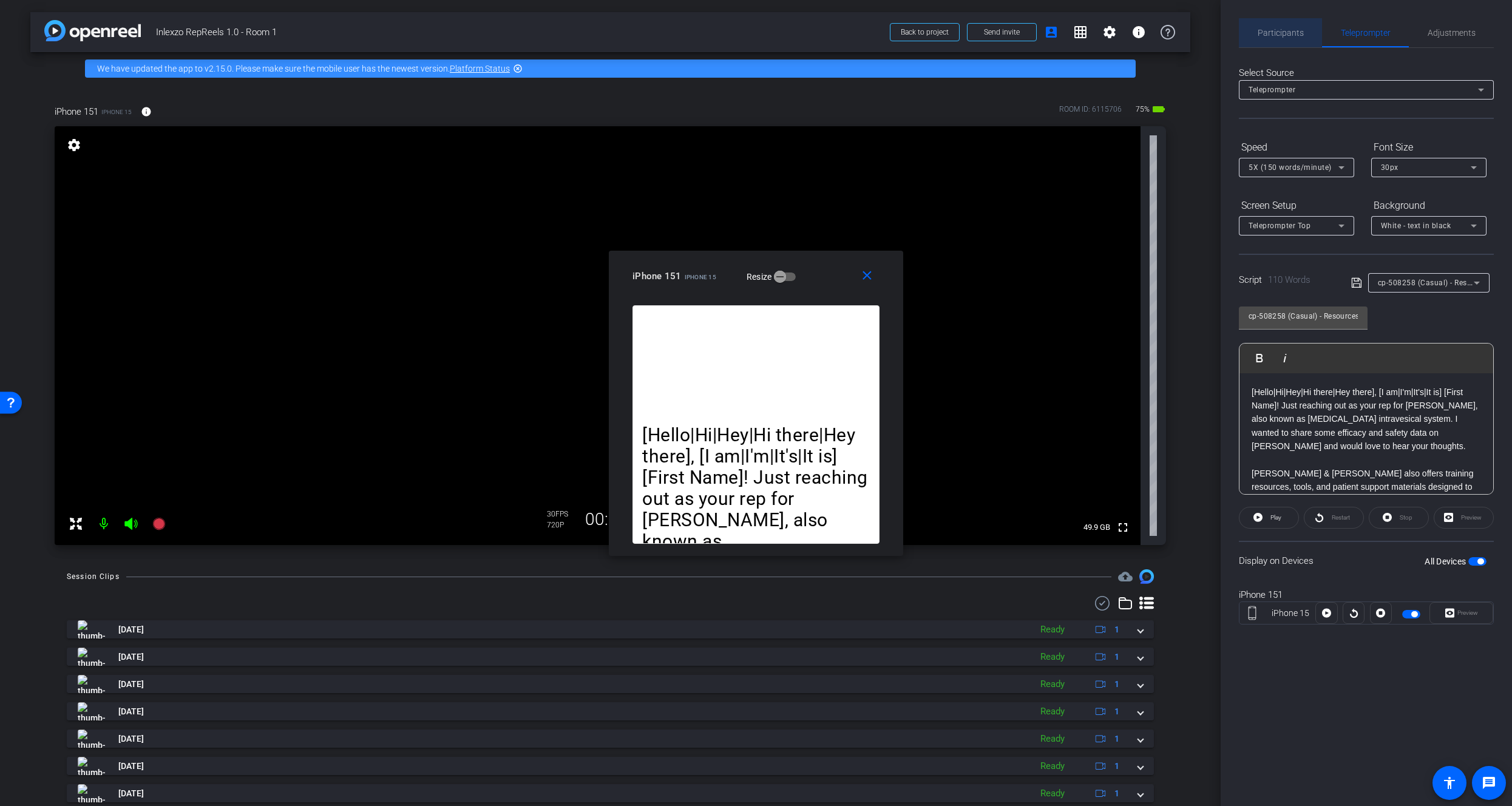
click at [1280, 31] on span "Participants" at bounding box center [1280, 33] width 46 height 9
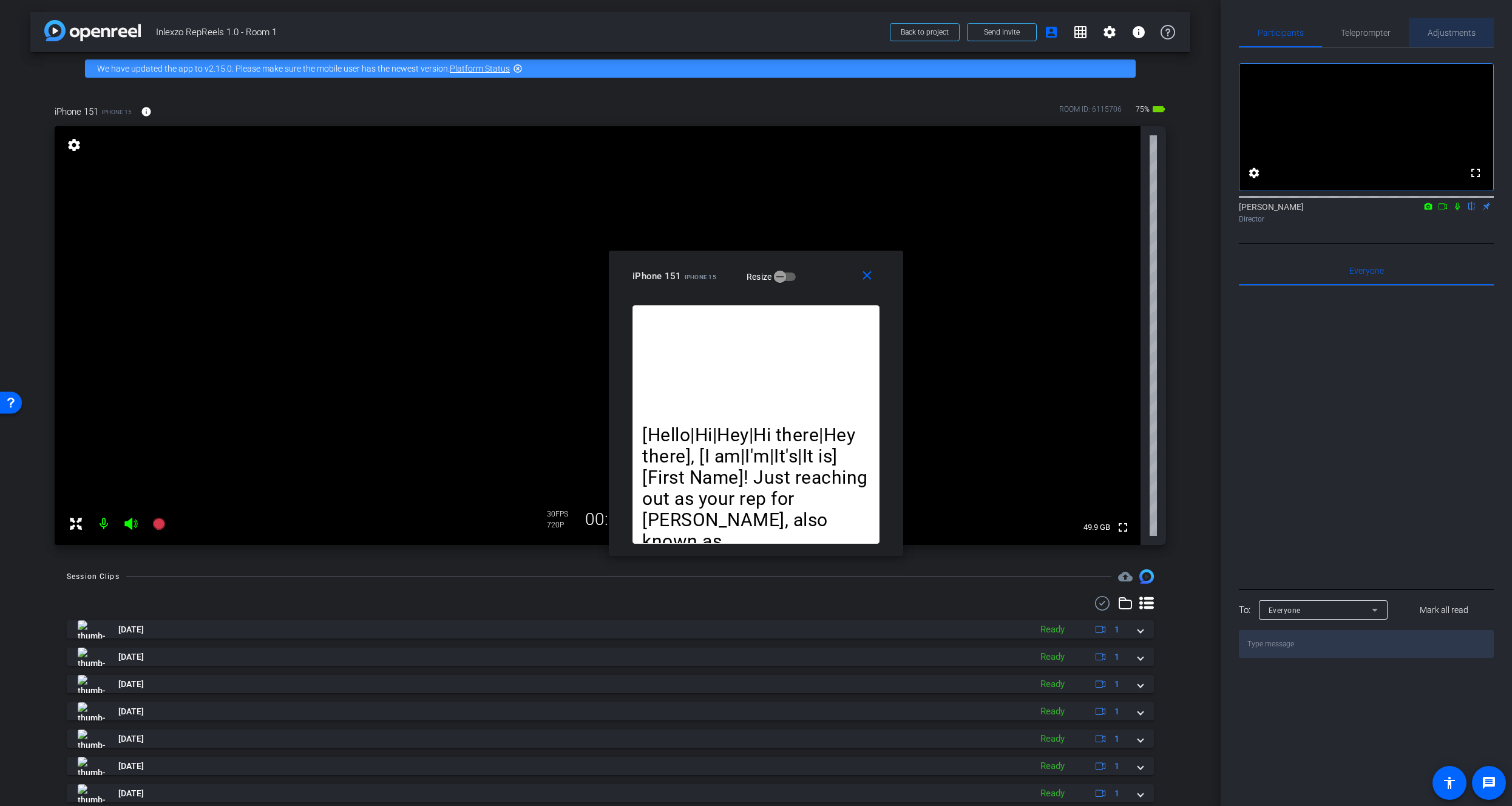
click at [1451, 37] on span "Adjustments" at bounding box center [1451, 33] width 48 height 9
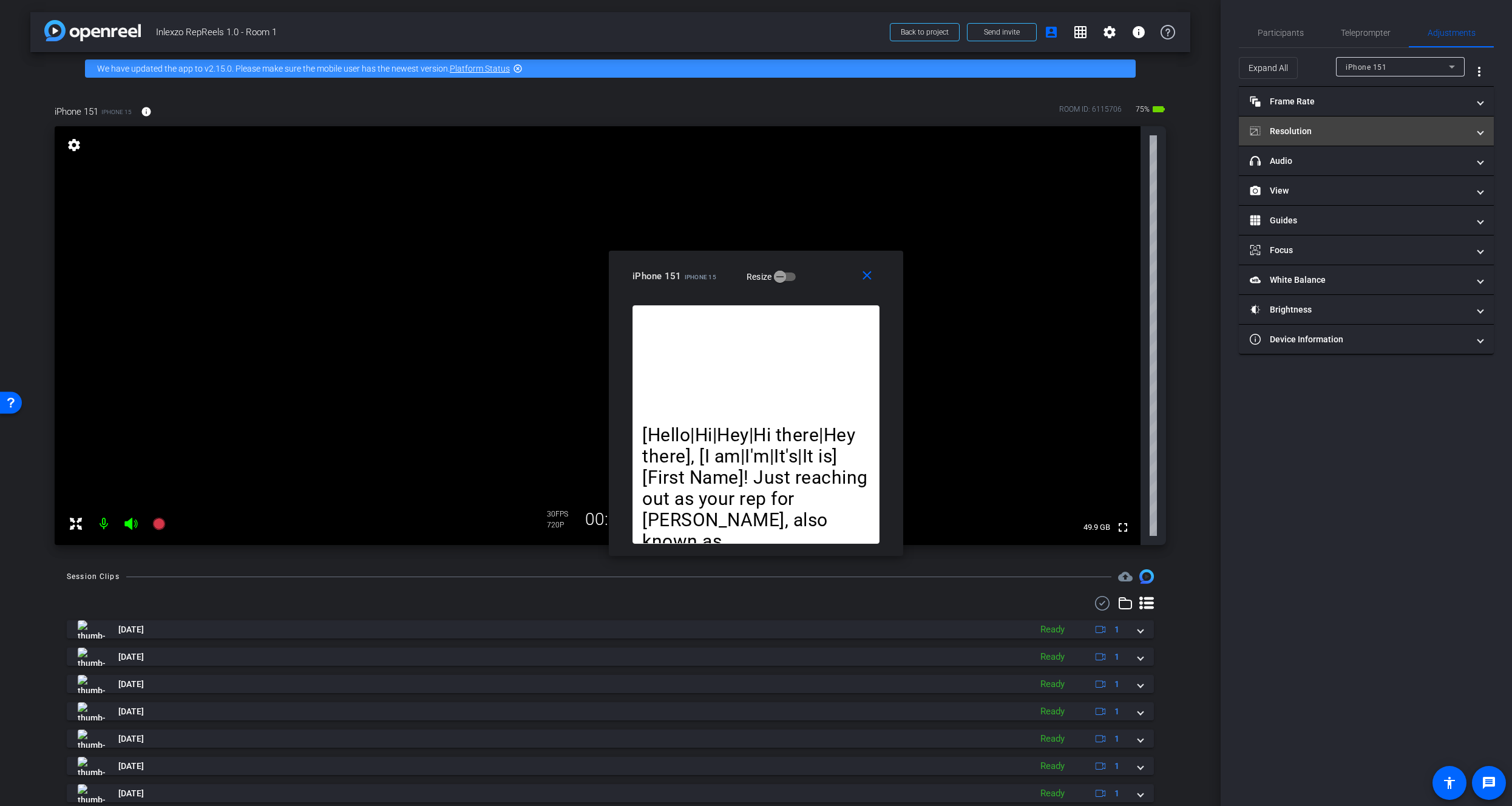
click at [1296, 120] on mat-expansion-panel-header "Resolution" at bounding box center [1366, 130] width 255 height 29
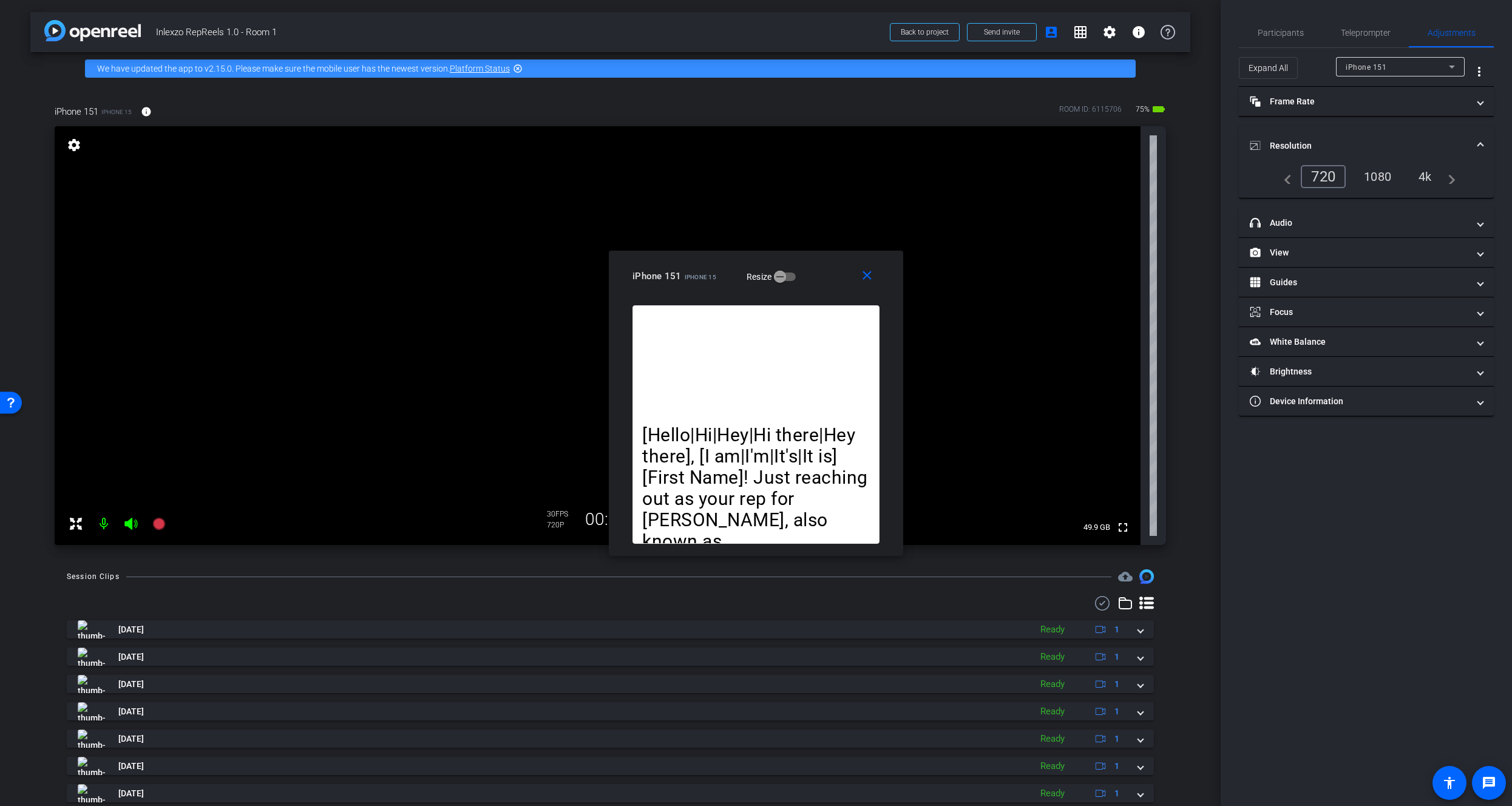
click at [1299, 131] on mat-expansion-panel-header "Resolution" at bounding box center [1366, 146] width 255 height 39
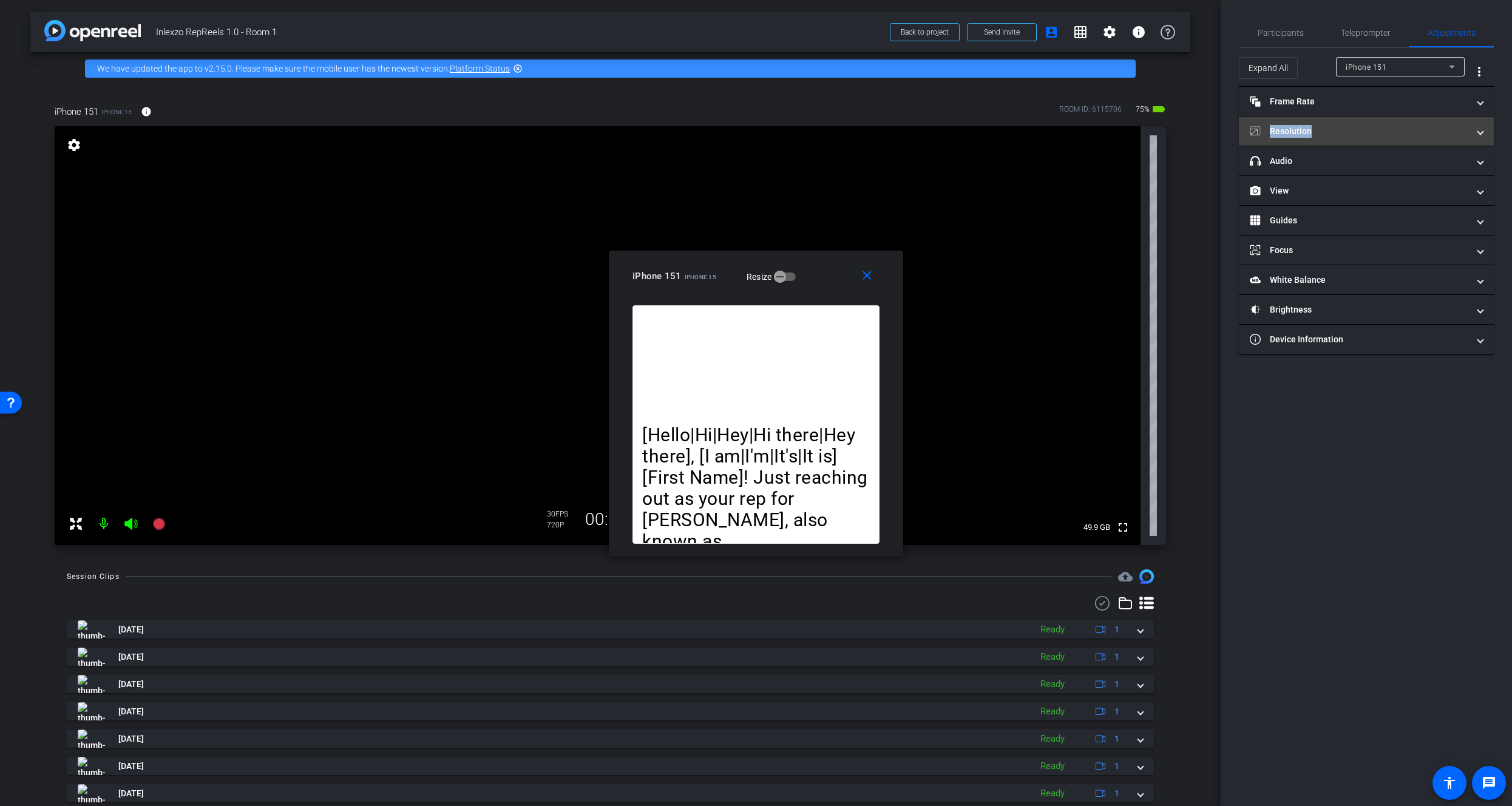
click at [1299, 132] on mat-panel-title "Resolution" at bounding box center [1359, 131] width 218 height 12
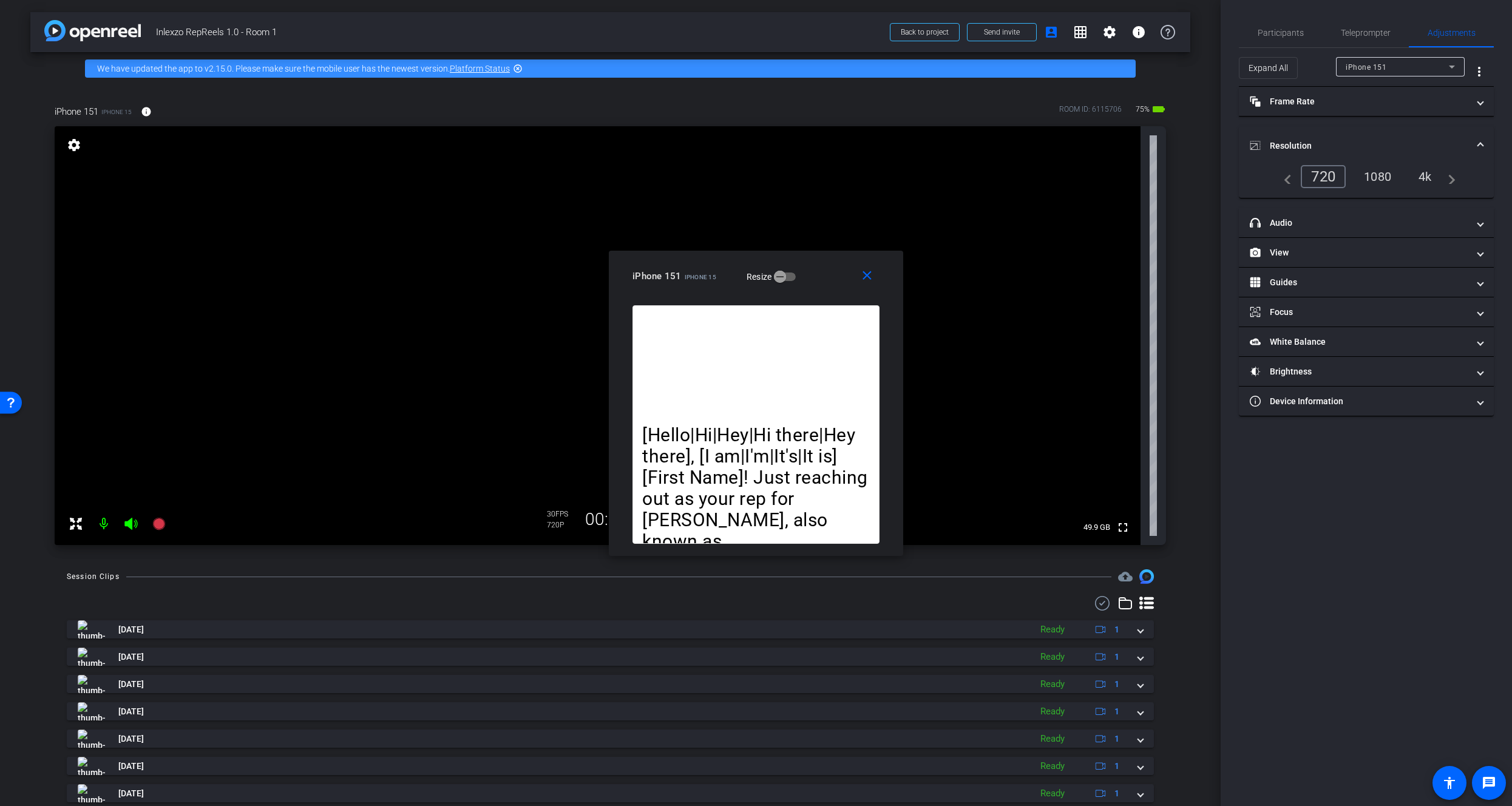
click at [1379, 175] on div "1080" at bounding box center [1377, 176] width 45 height 20
click at [141, 108] on mat-icon "info" at bounding box center [147, 111] width 11 height 11
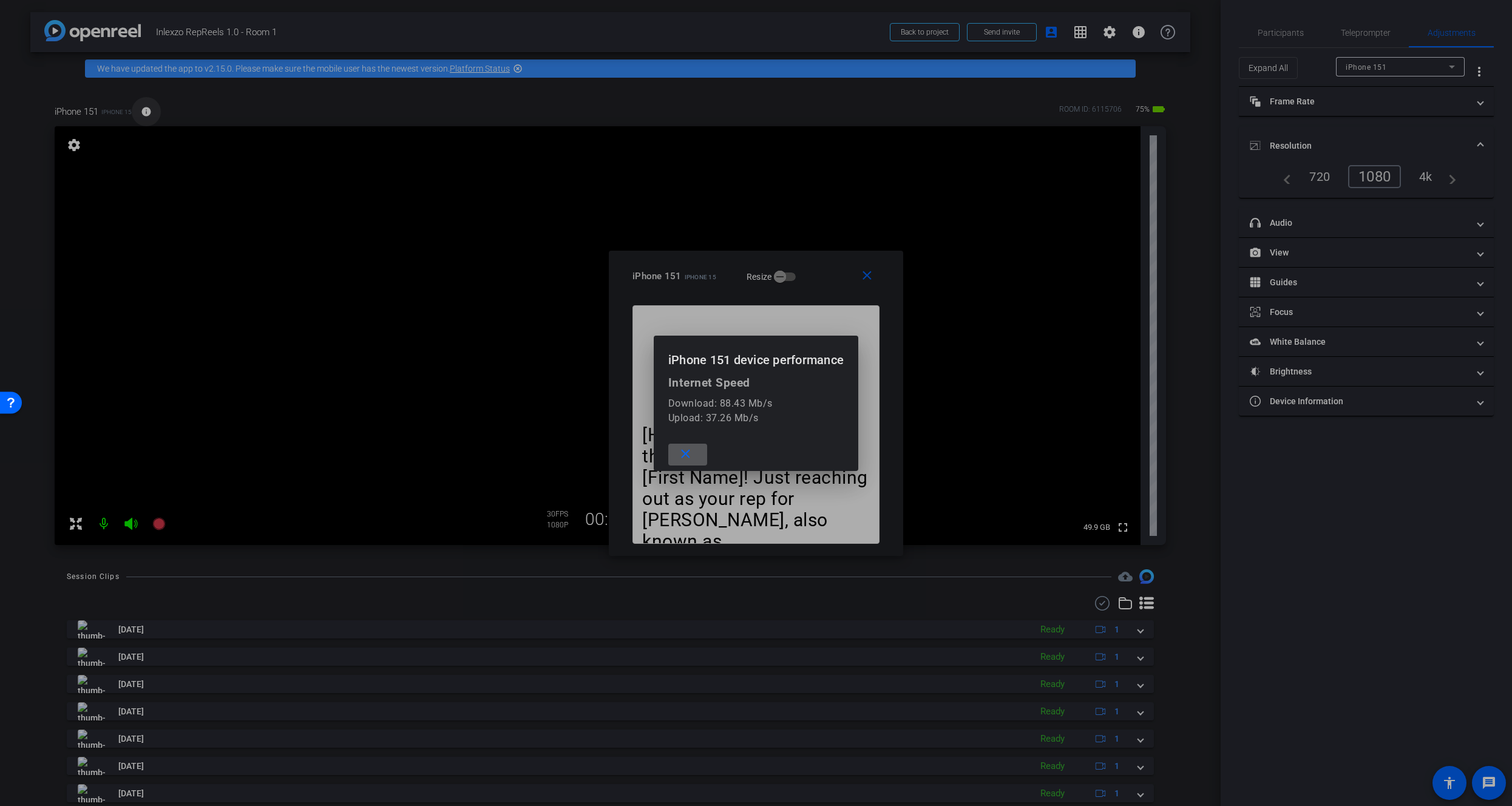
click at [142, 108] on div at bounding box center [756, 403] width 1512 height 806
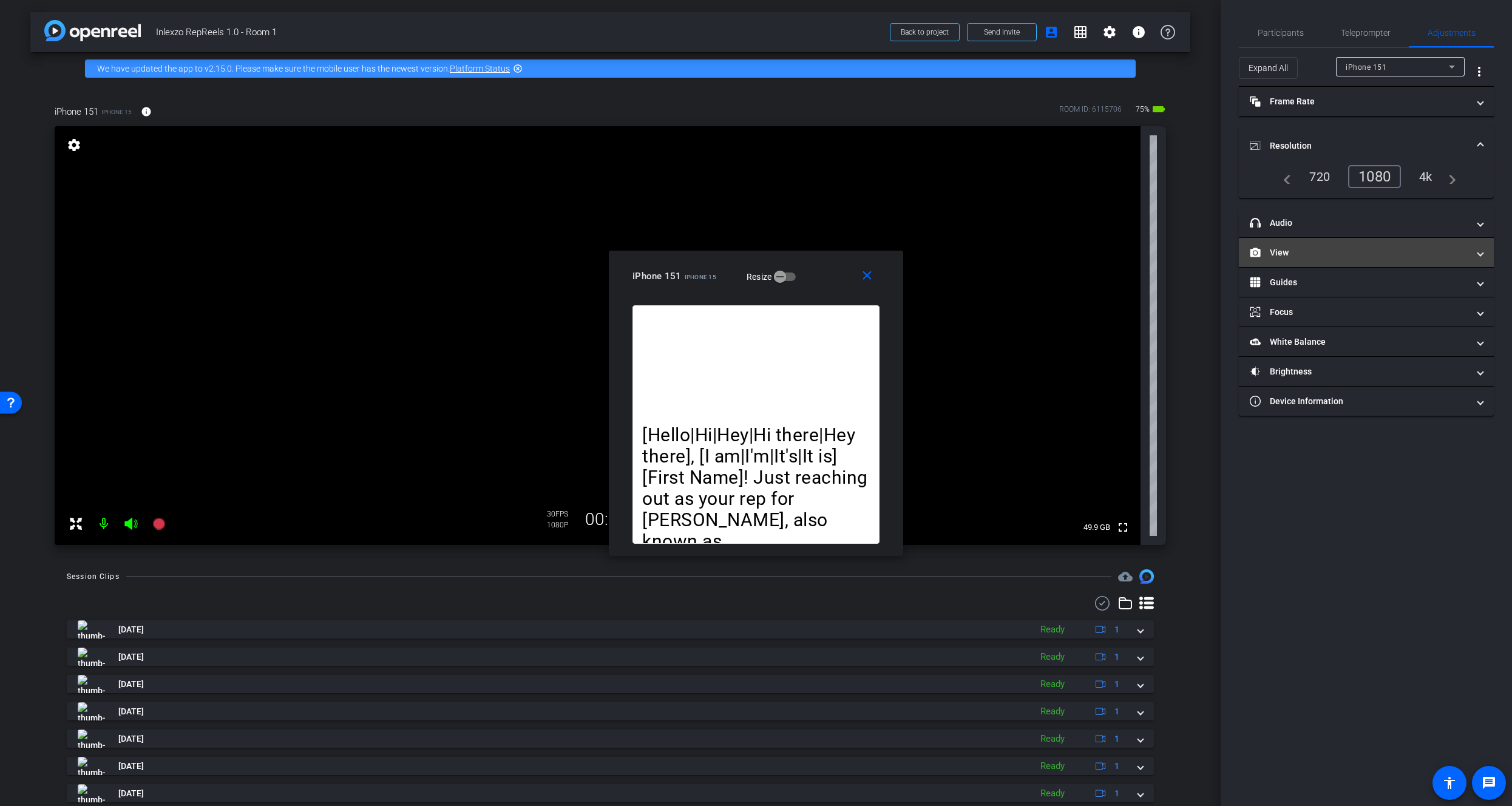
click at [1340, 246] on mat-panel-title "View" at bounding box center [1359, 253] width 218 height 12
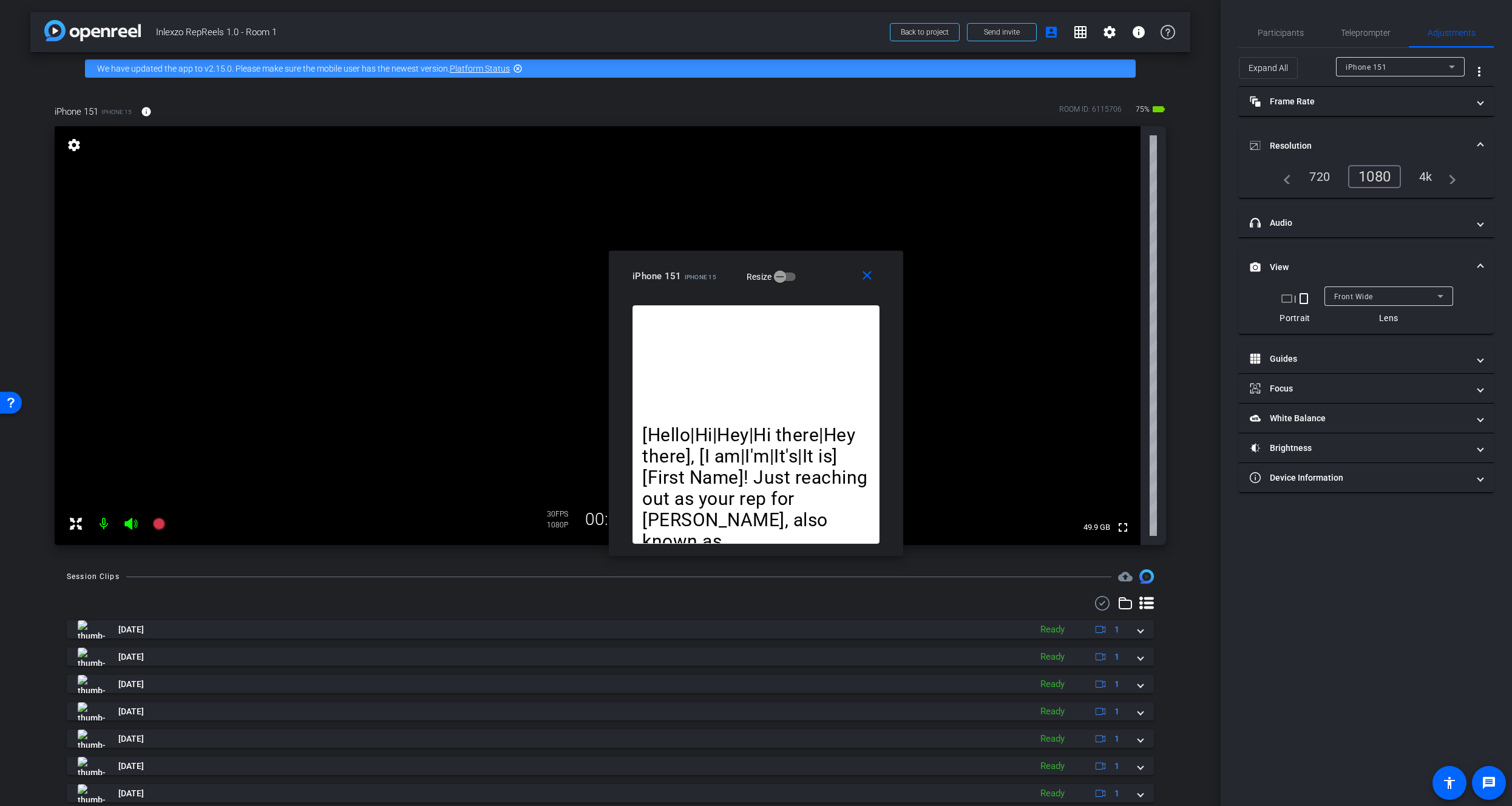
click at [1342, 261] on mat-panel-title "View" at bounding box center [1359, 267] width 218 height 12
click at [1365, 133] on mat-expansion-panel-header "Resolution" at bounding box center [1366, 146] width 255 height 39
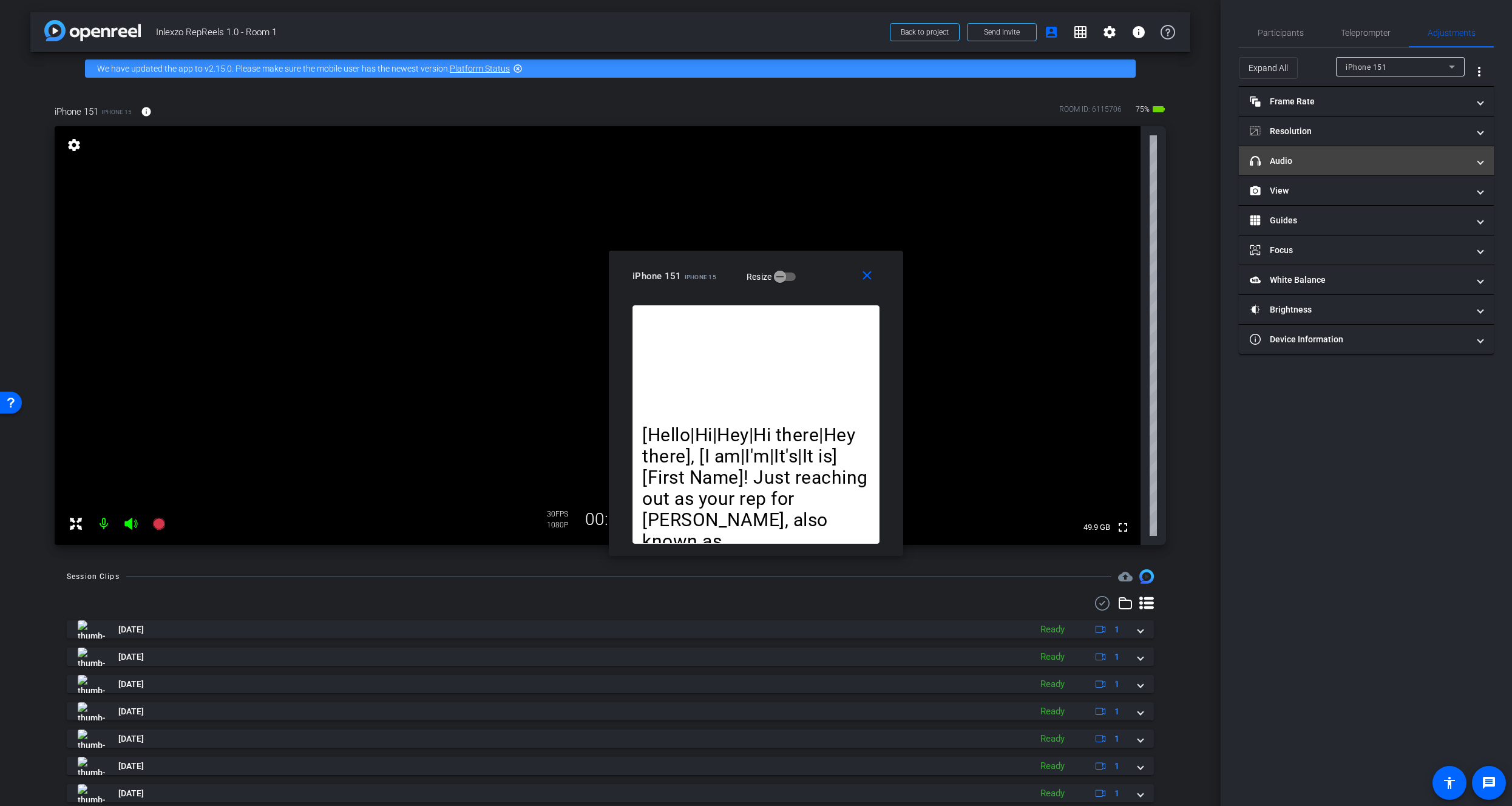
click at [1335, 172] on mat-expansion-panel-header "headphone icon Audio" at bounding box center [1366, 161] width 255 height 29
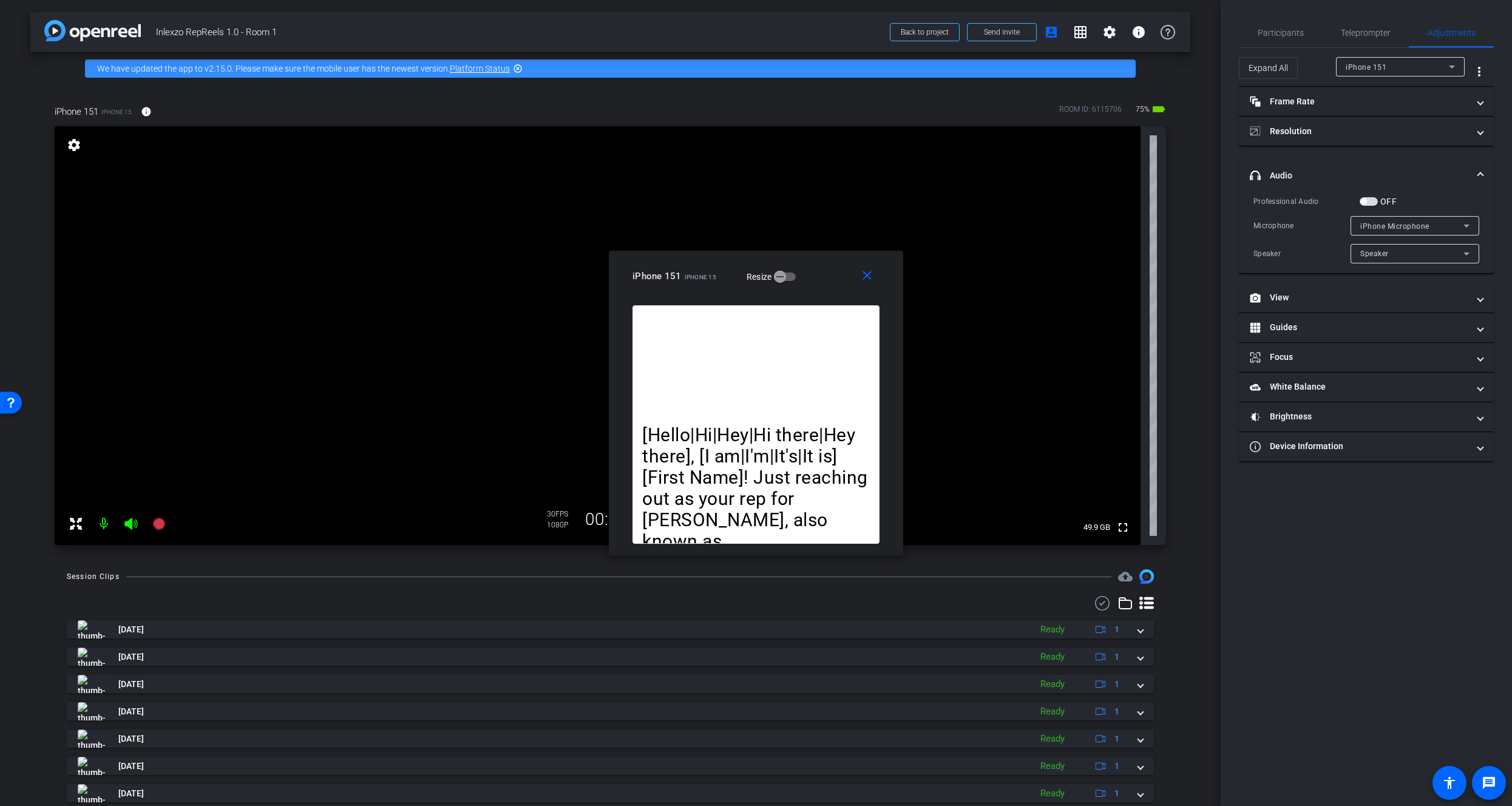
click at [1369, 200] on span "button" at bounding box center [1368, 201] width 18 height 9
click at [1371, 207] on div "ON" at bounding box center [1376, 202] width 34 height 12
click at [1369, 201] on span "button" at bounding box center [1372, 202] width 6 height 6
click at [1359, 295] on mat-panel-title "View" at bounding box center [1359, 298] width 218 height 12
click at [1360, 296] on mat-panel-title "View" at bounding box center [1359, 302] width 218 height 12
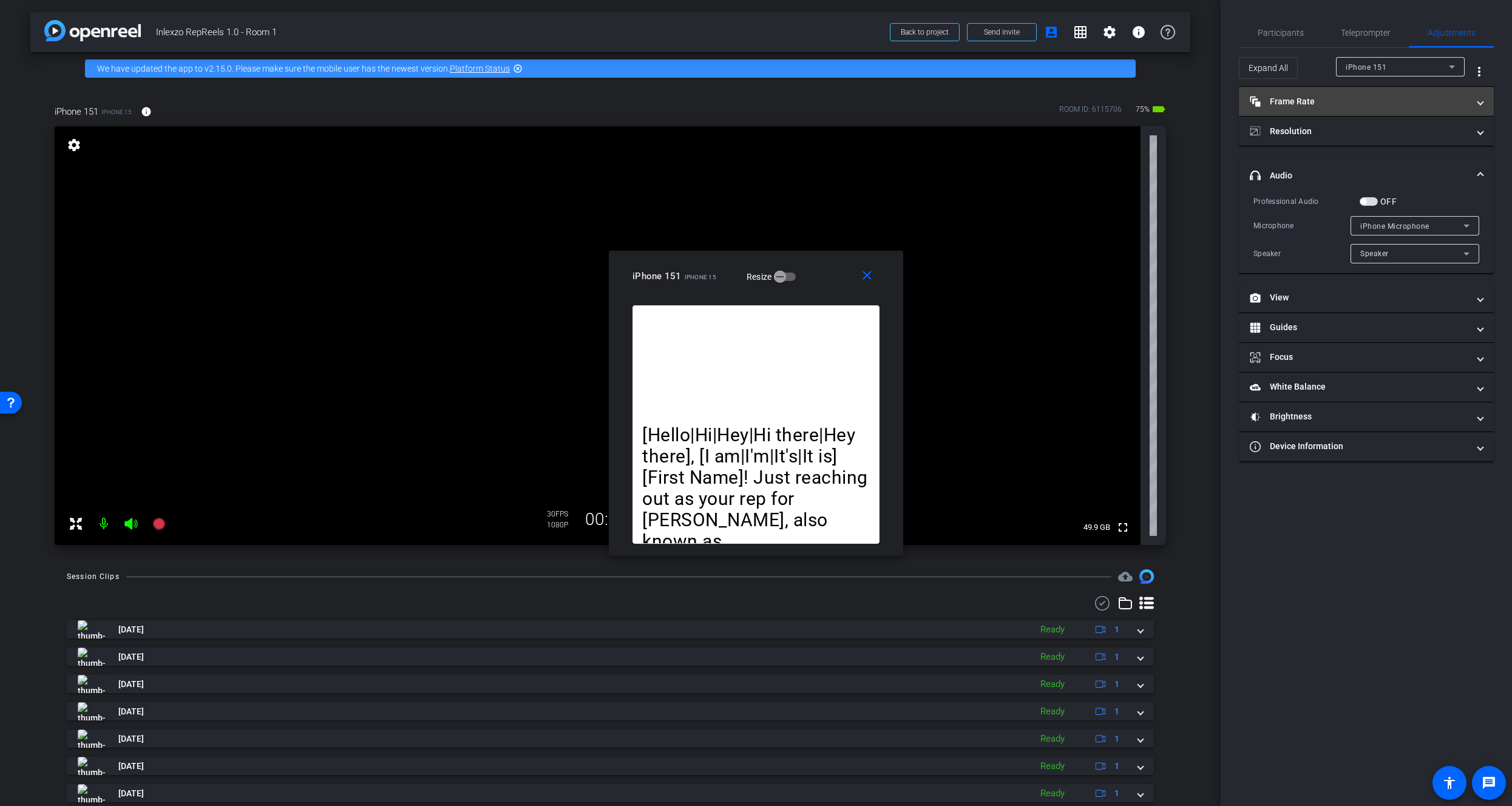
click at [1347, 115] on mat-expansion-panel-header "Frame Rate Frame Rate" at bounding box center [1366, 101] width 255 height 29
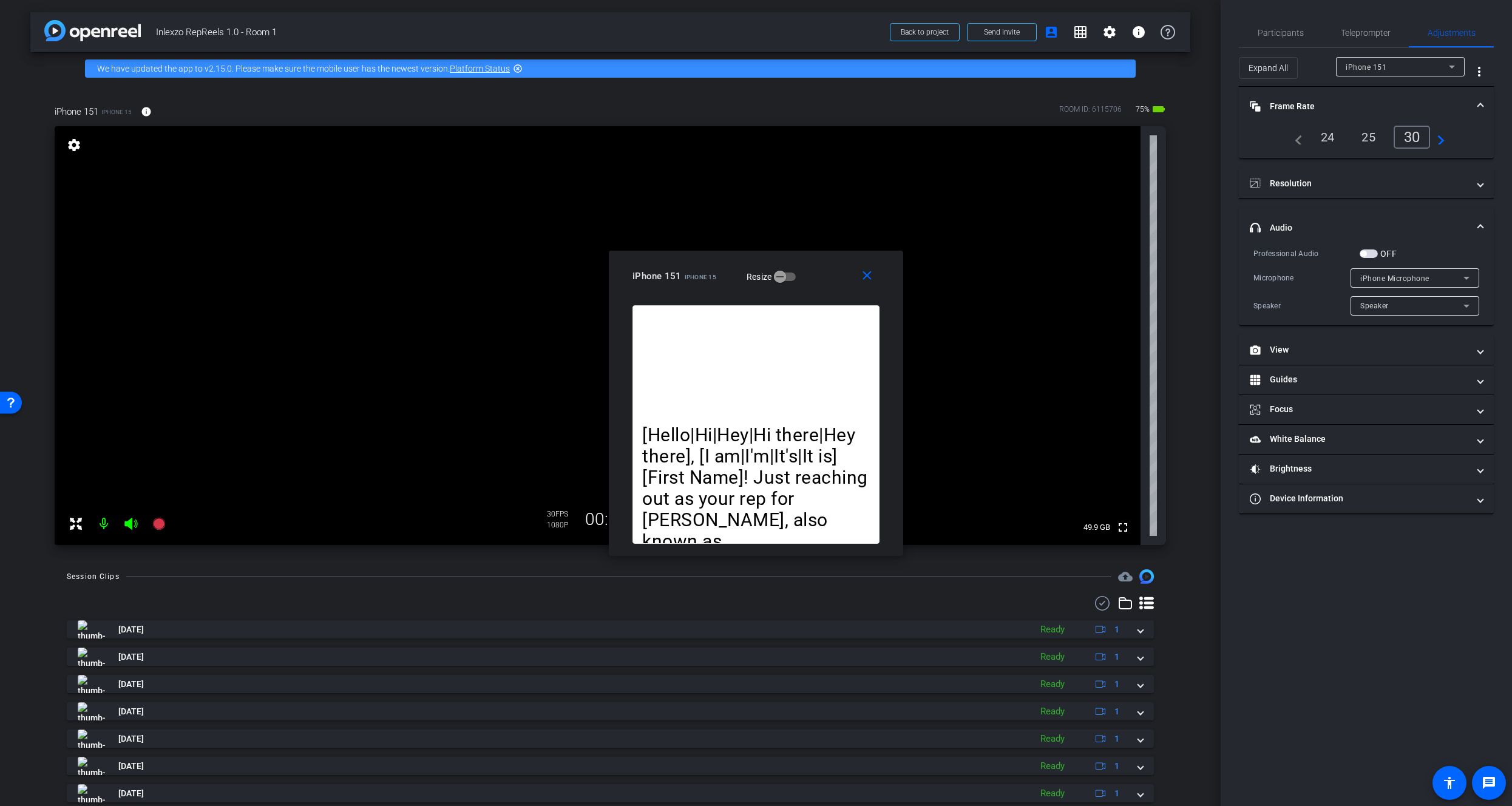
click at [1346, 97] on mat-expansion-panel-header "Frame Rate Frame Rate" at bounding box center [1366, 106] width 255 height 39
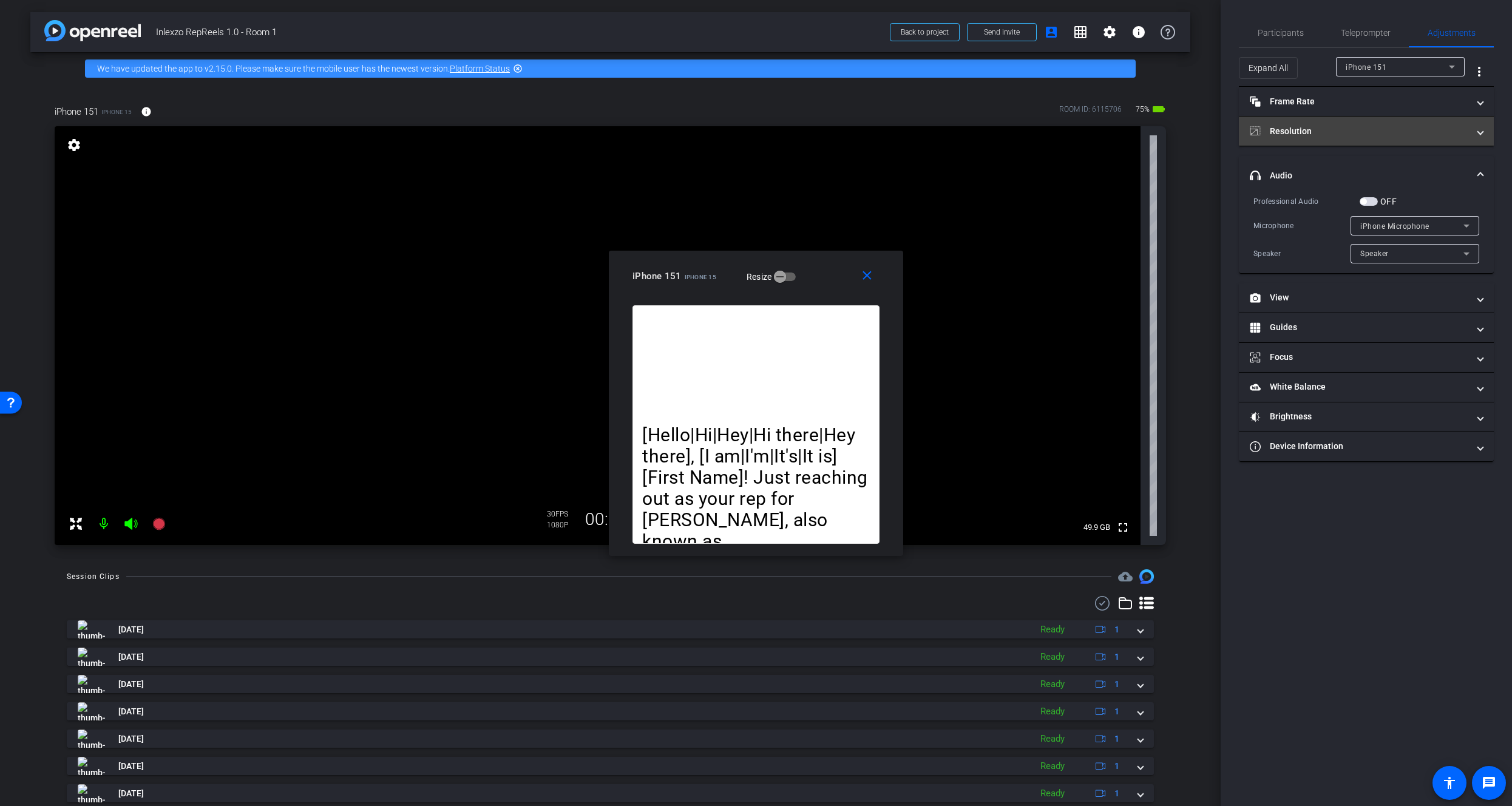
click at [1340, 130] on mat-panel-title "Resolution" at bounding box center [1359, 131] width 218 height 12
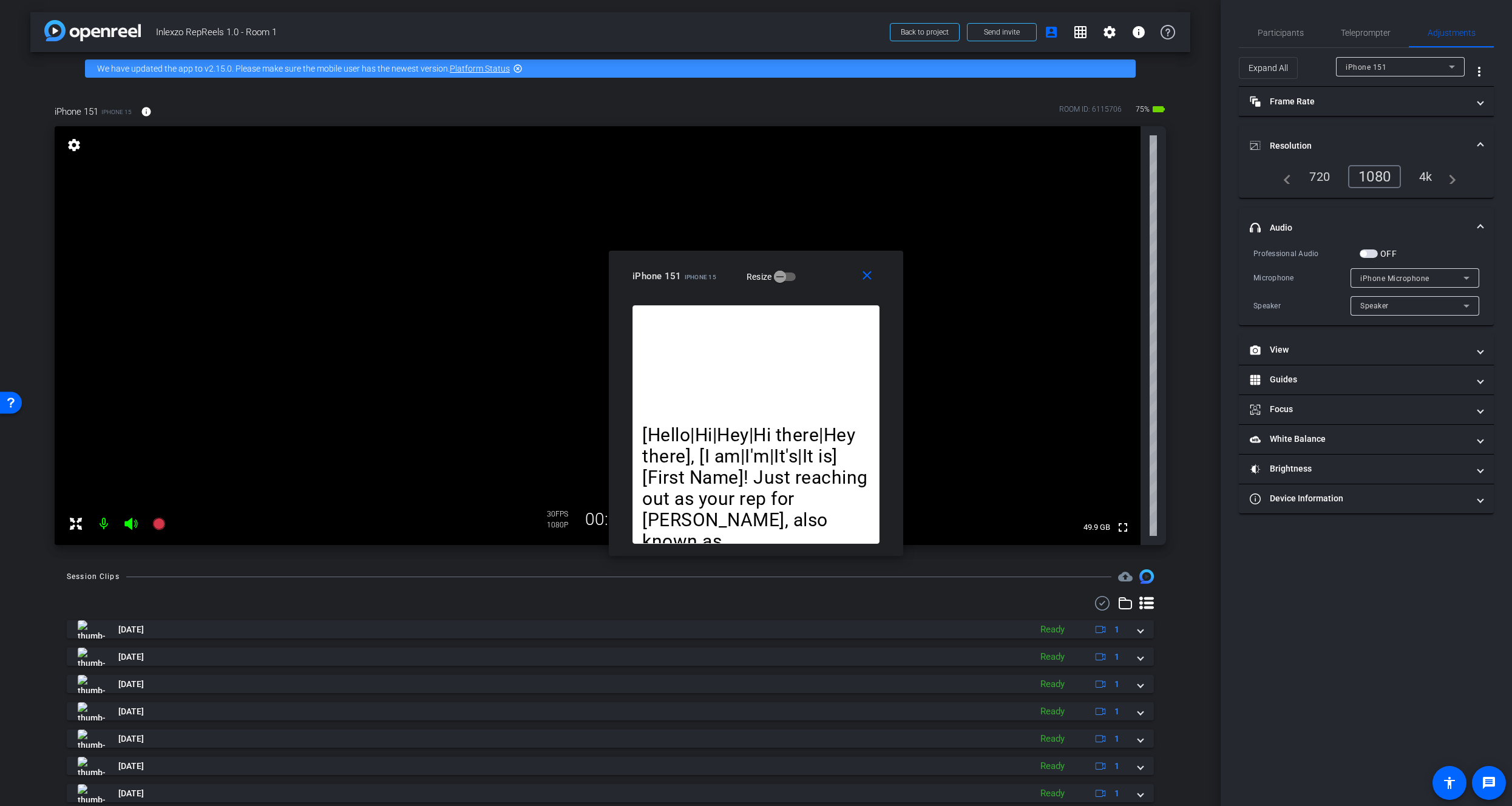
click at [1341, 133] on mat-expansion-panel-header "Resolution" at bounding box center [1366, 146] width 255 height 39
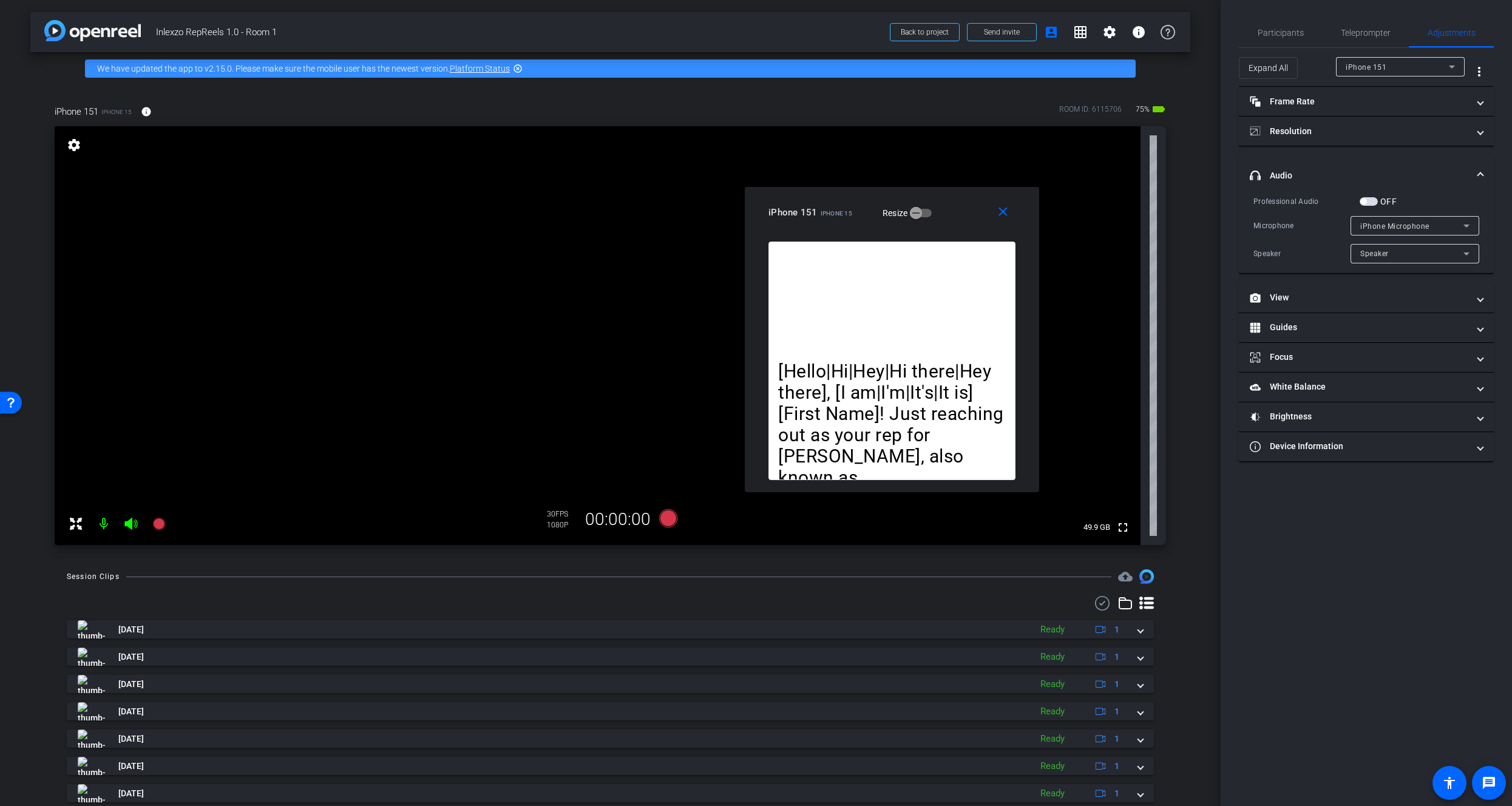
drag, startPoint x: 837, startPoint y: 267, endPoint x: 990, endPoint y: 127, distance: 207.4
click at [984, 201] on div "iPhone 151 iPhone 15 Resize" at bounding box center [896, 212] width 256 height 22
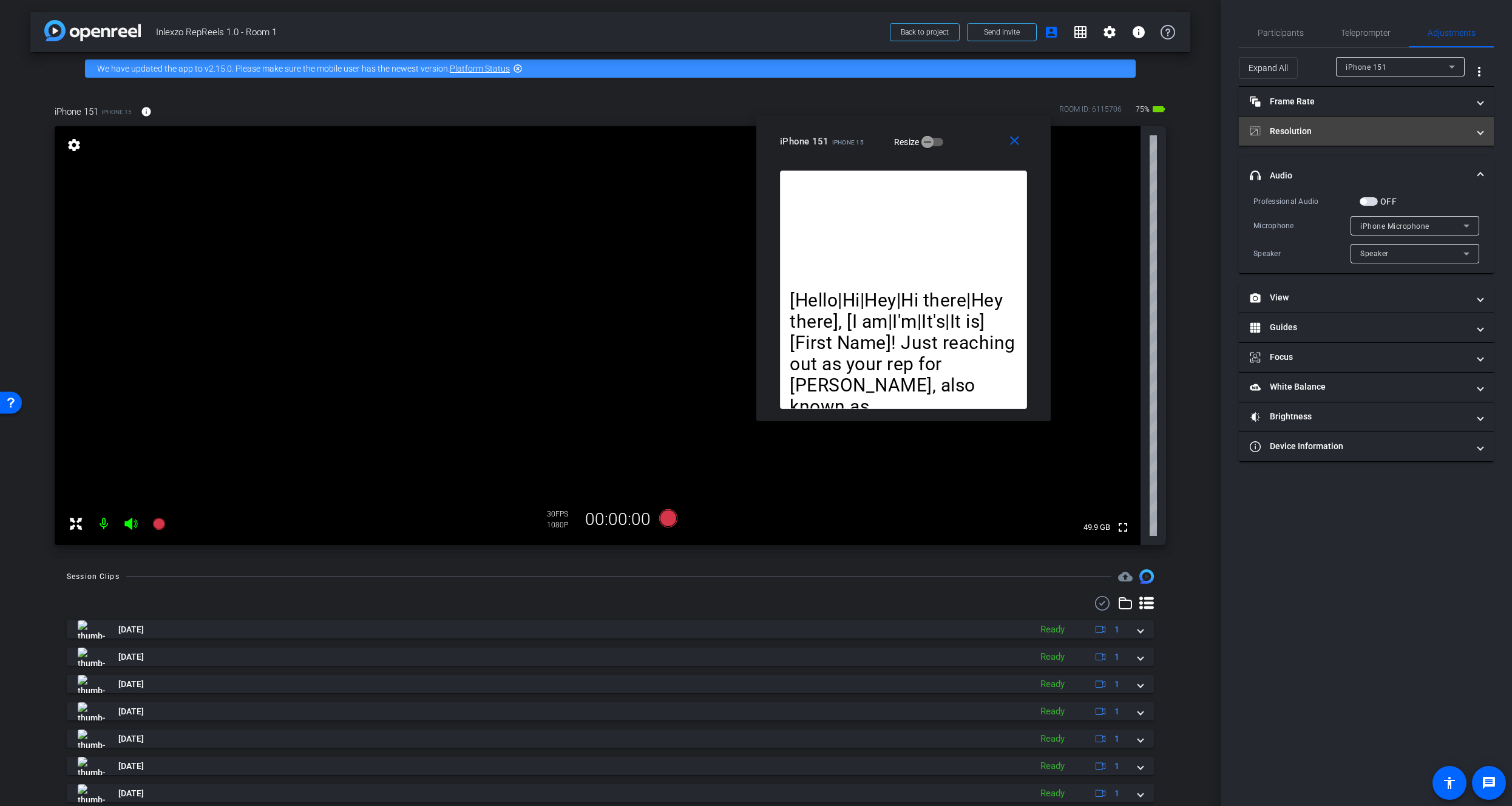
click at [1310, 136] on mat-panel-title "Resolution" at bounding box center [1359, 131] width 218 height 12
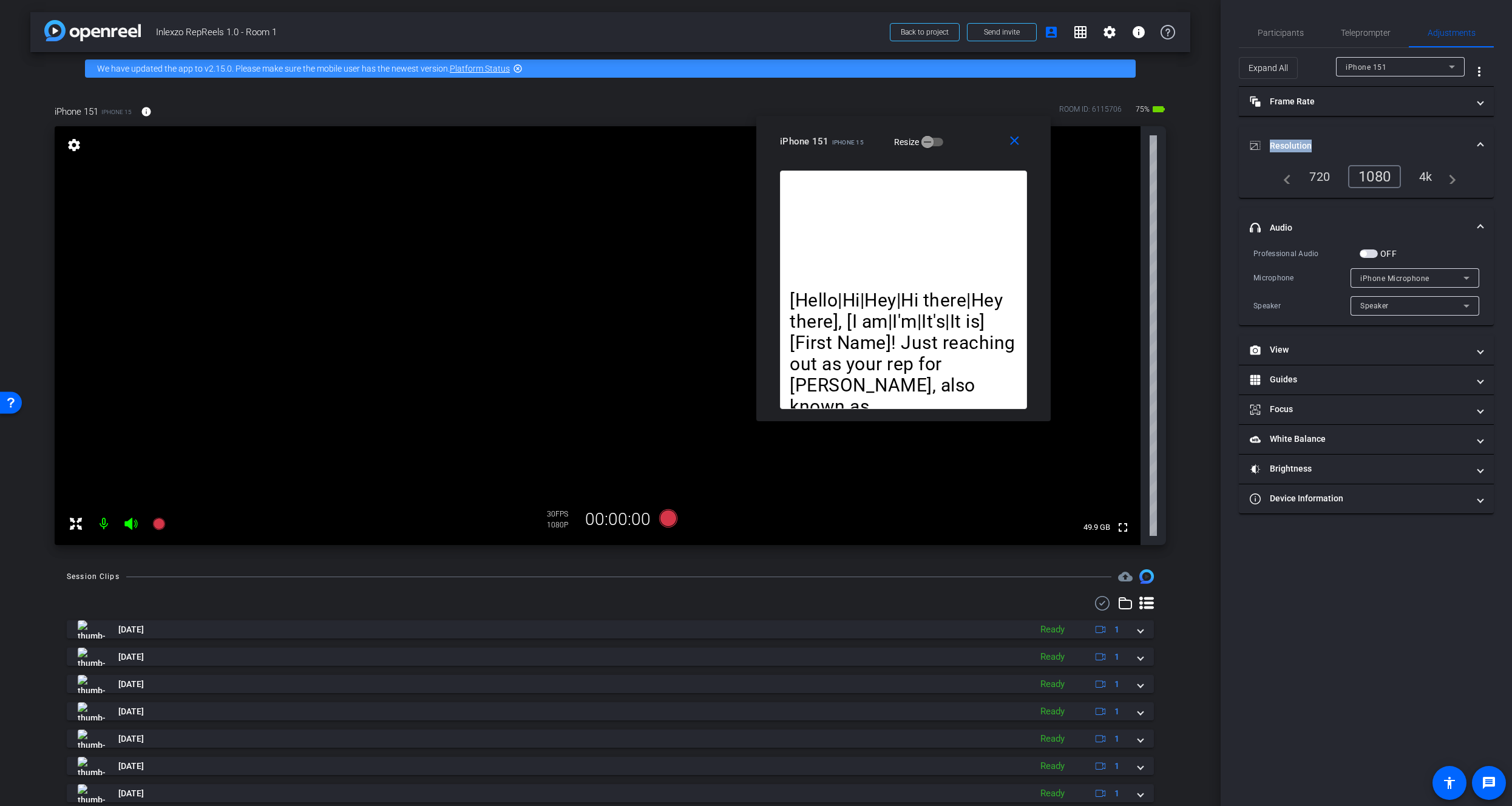
click at [1331, 135] on mat-expansion-panel-header "Resolution" at bounding box center [1366, 146] width 255 height 39
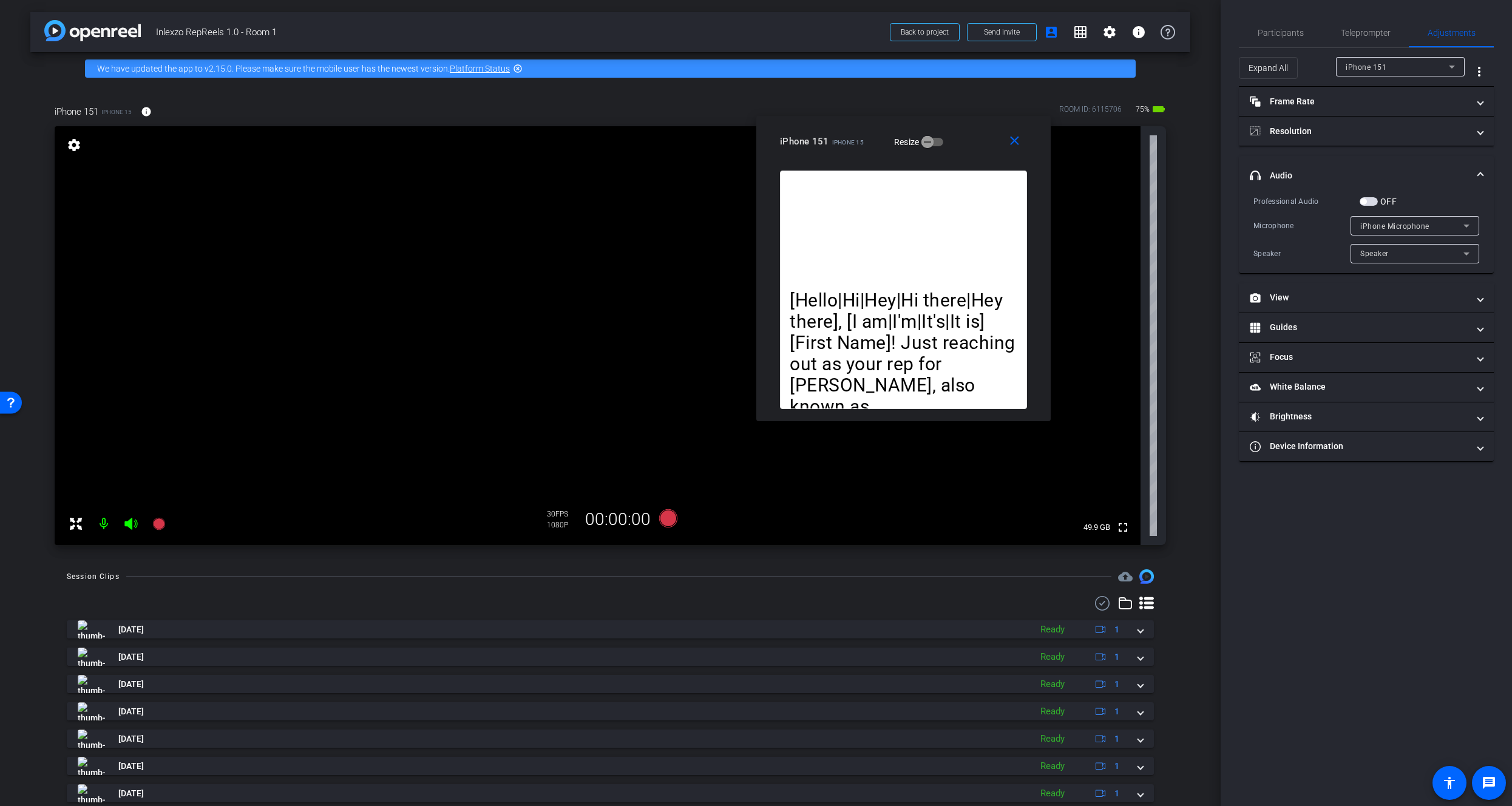
click at [1324, 171] on mat-panel-title "headphone icon Audio" at bounding box center [1359, 175] width 218 height 12
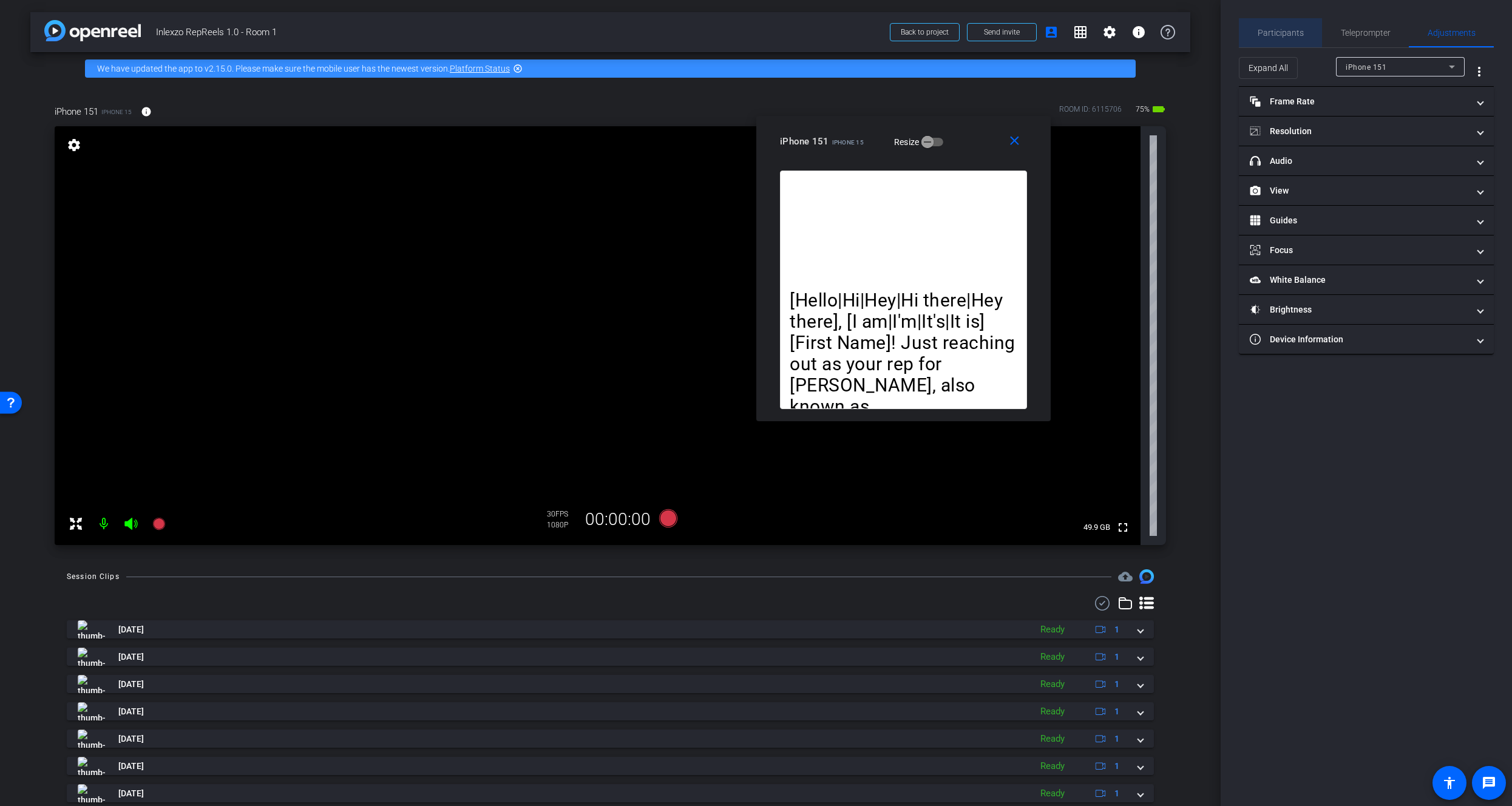
click at [1291, 37] on span "Participants" at bounding box center [1280, 32] width 46 height 29
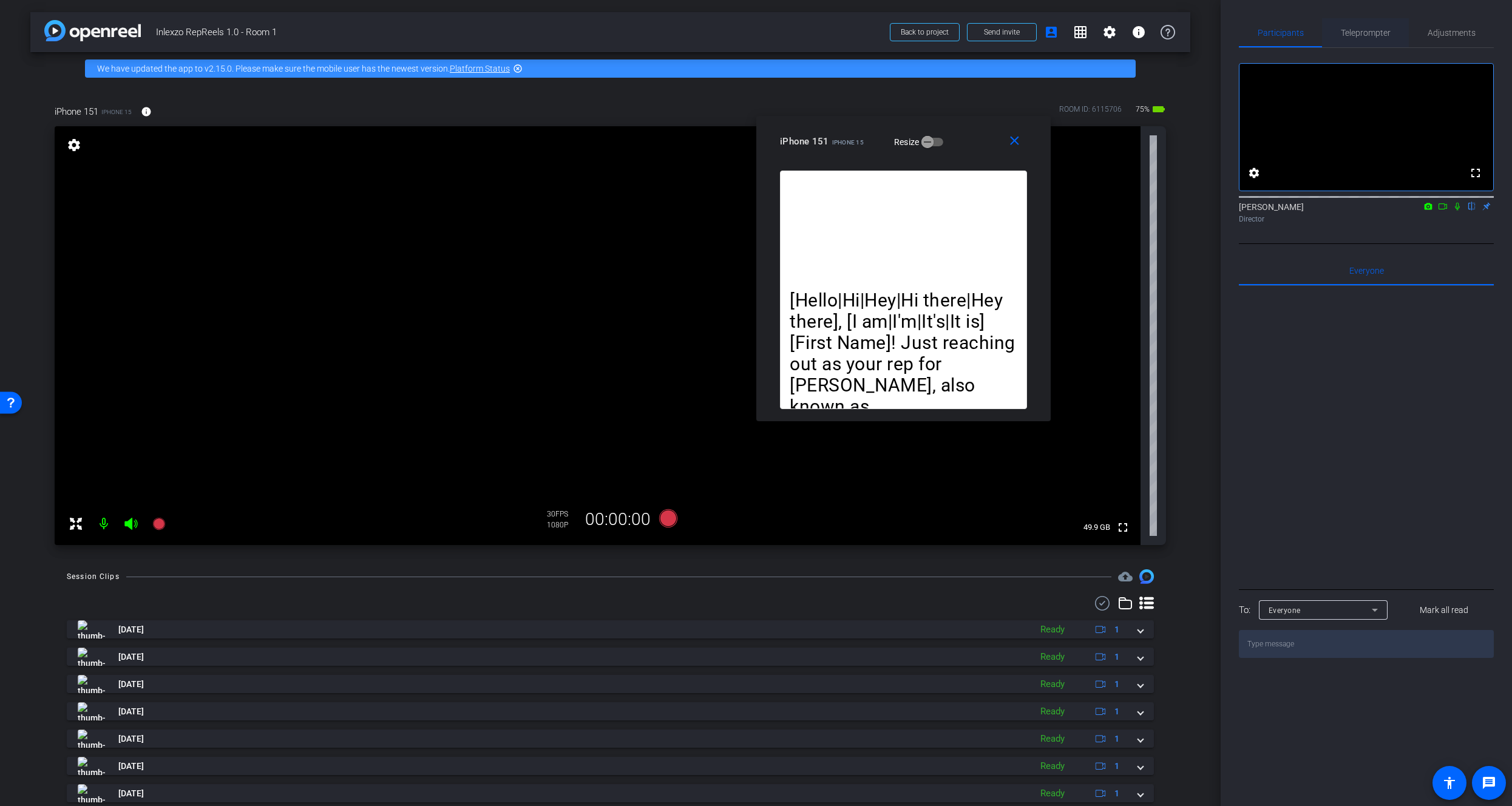
click at [1358, 34] on span "Teleprompter" at bounding box center [1365, 33] width 50 height 9
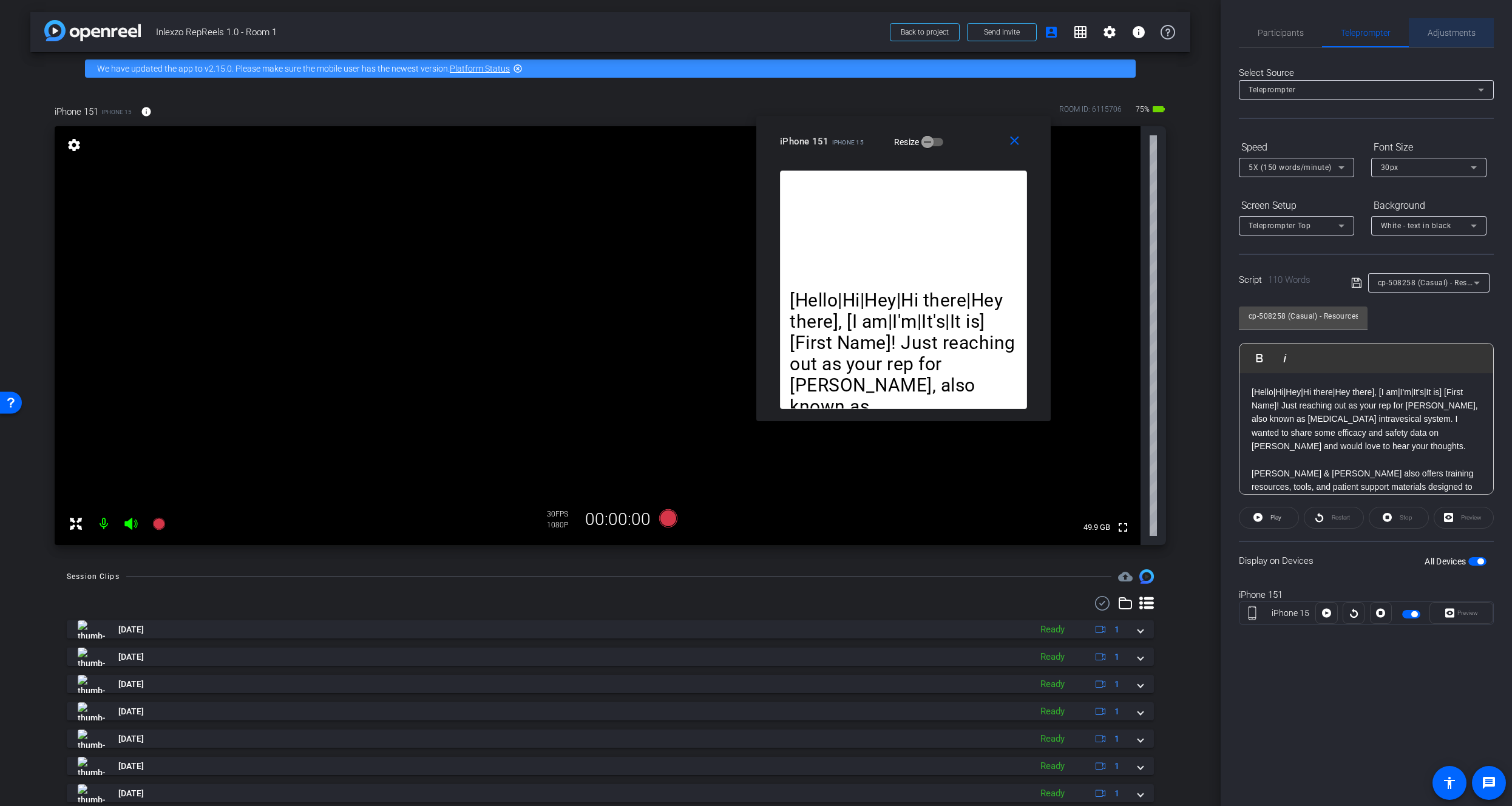
click at [1464, 18] on span "Adjustments" at bounding box center [1451, 32] width 48 height 29
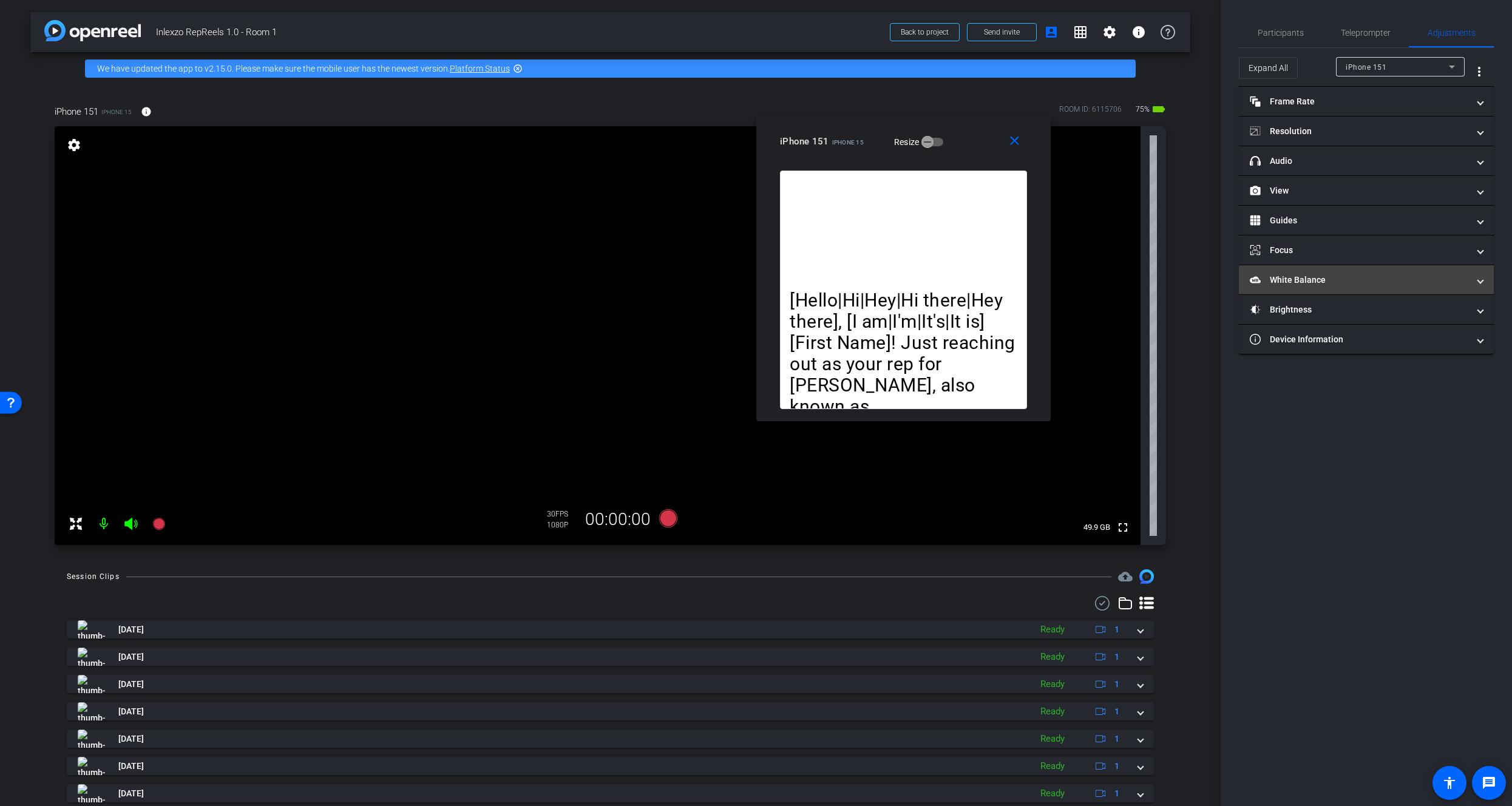
click at [1294, 275] on mat-panel-title "White Balance White Balance" at bounding box center [1359, 280] width 218 height 12
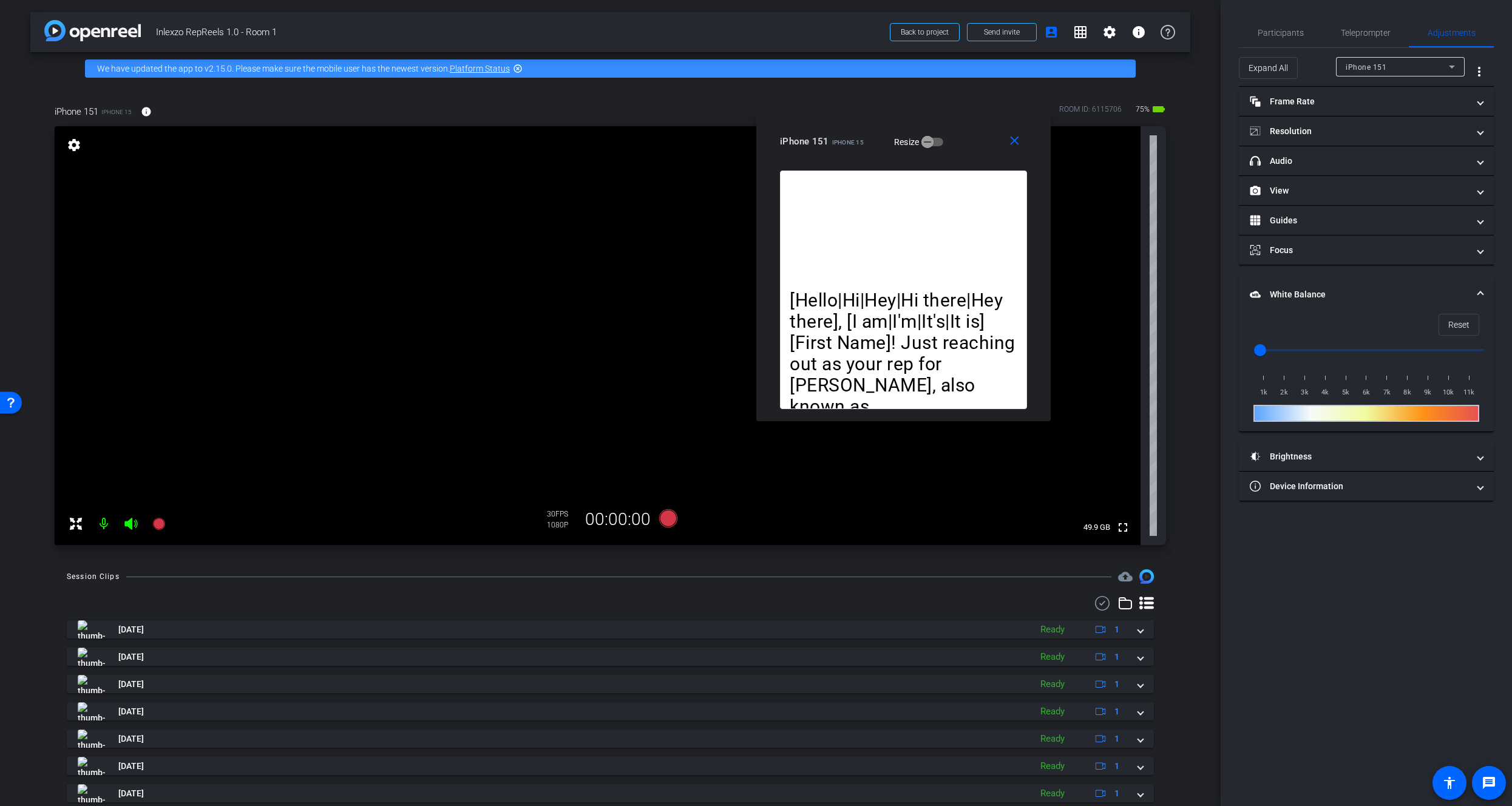
click at [1287, 391] on span "2k" at bounding box center [1284, 393] width 20 height 12
click at [1284, 381] on div "1k 2k 3k 4k 5k 6k 7k 8k 9k 10k 11k" at bounding box center [1366, 382] width 226 height 34
drag, startPoint x: 1275, startPoint y: 355, endPoint x: 1299, endPoint y: 373, distance: 30.0
type input "3000"
click at [1299, 363] on input "range" at bounding box center [1371, 350] width 251 height 27
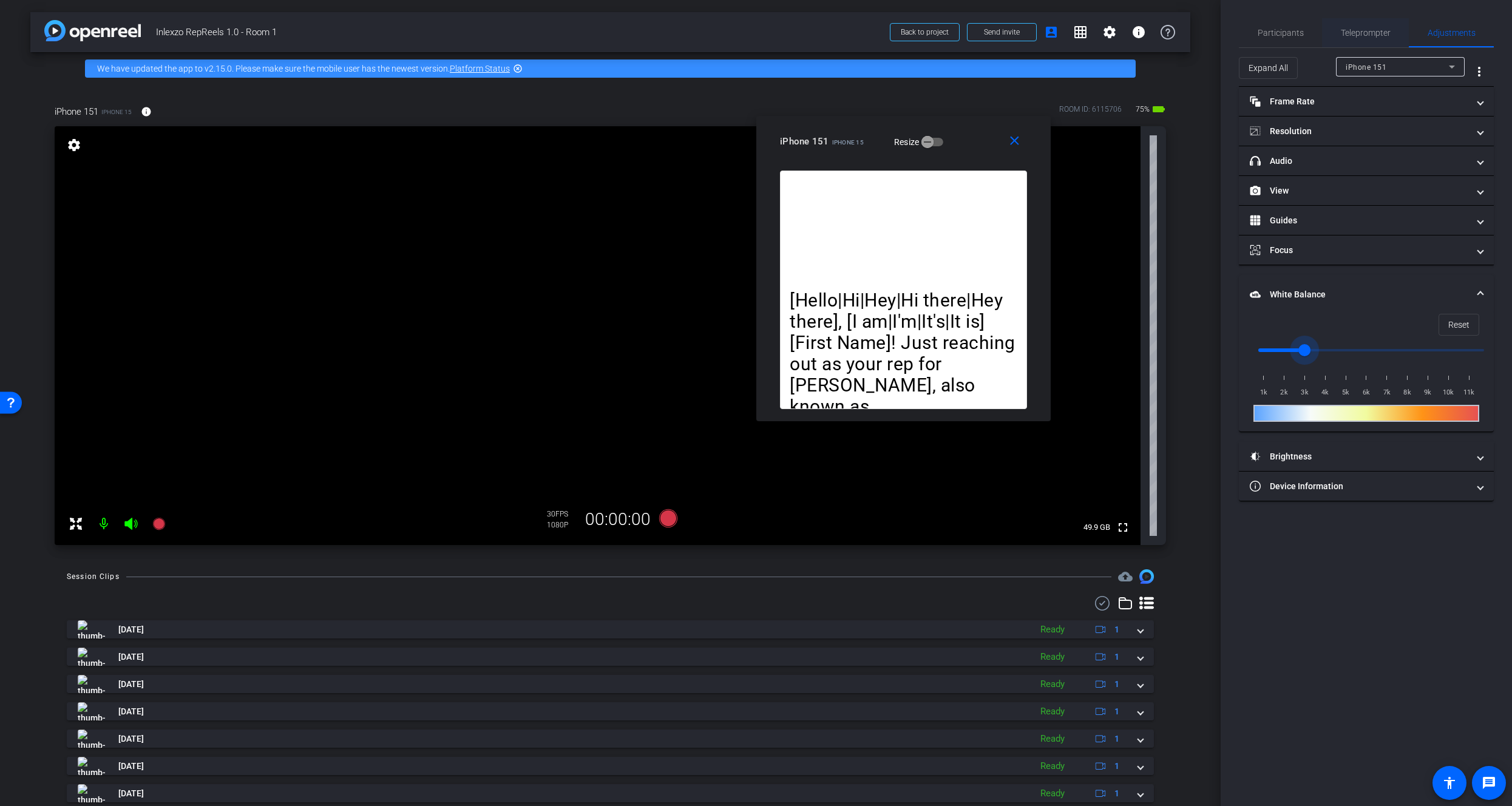
click at [1351, 29] on span "Teleprompter" at bounding box center [1365, 33] width 50 height 9
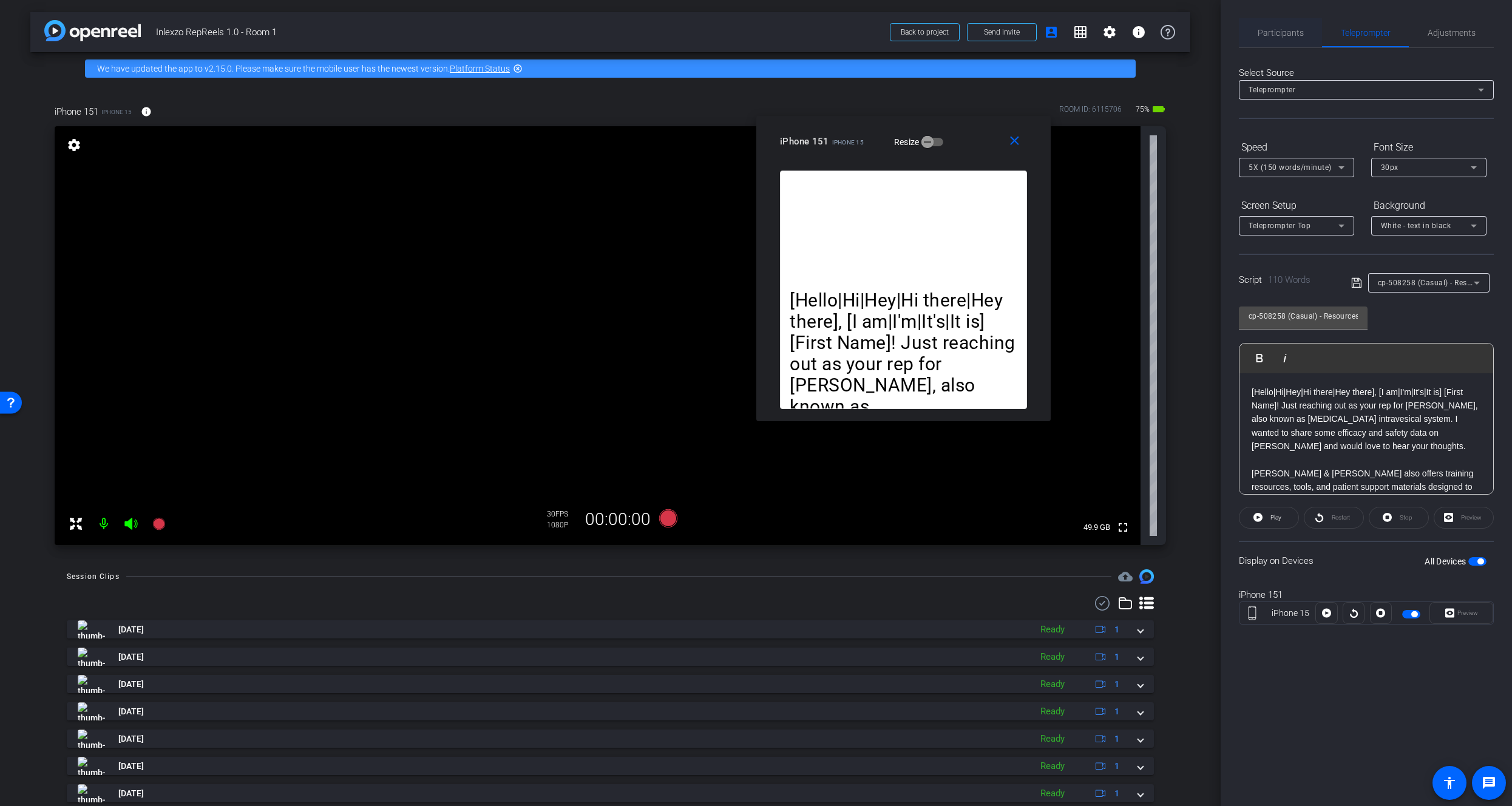
click at [1294, 27] on span "Participants" at bounding box center [1280, 32] width 46 height 29
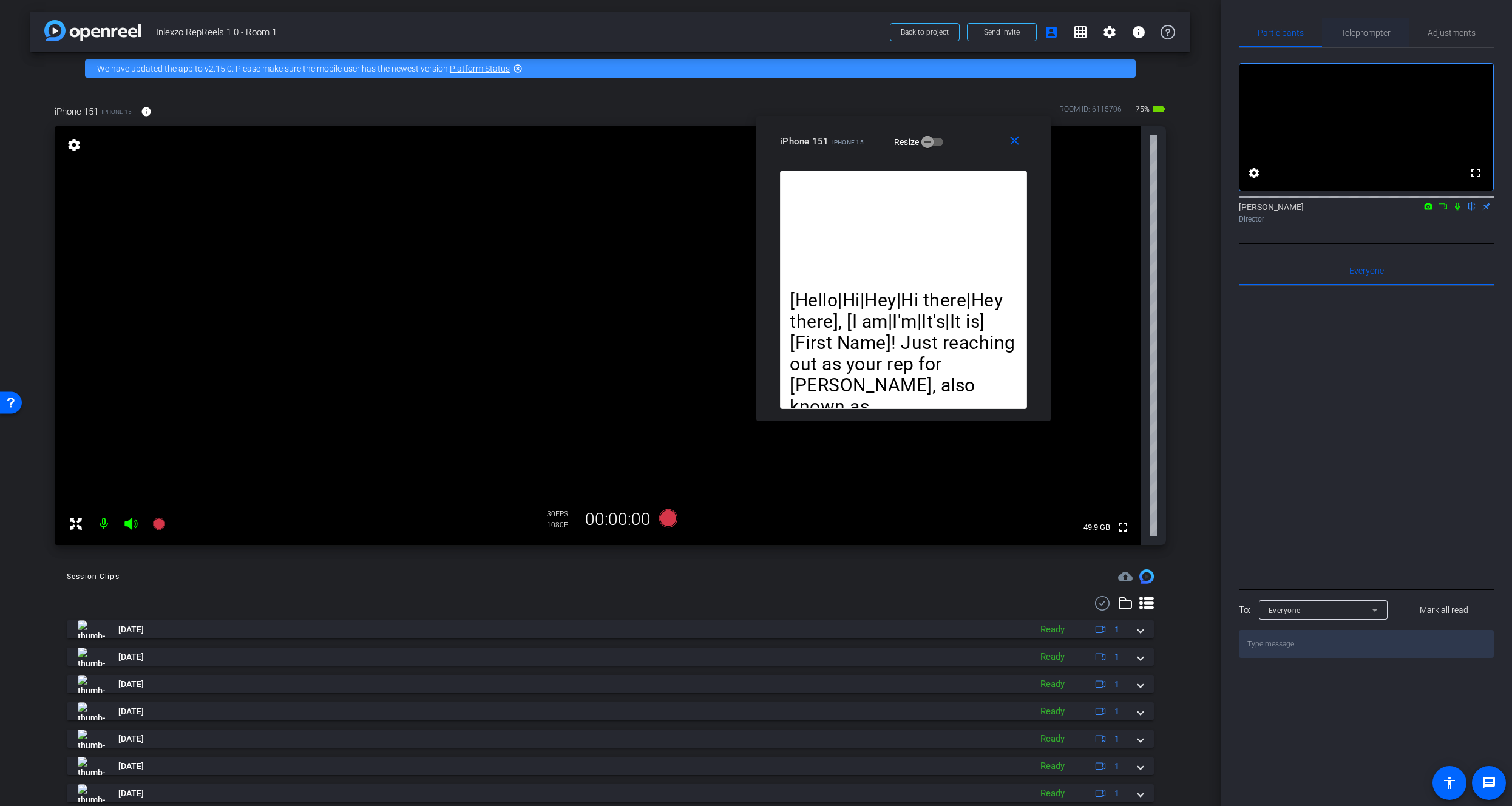
click at [1371, 29] on span "Teleprompter" at bounding box center [1365, 33] width 50 height 9
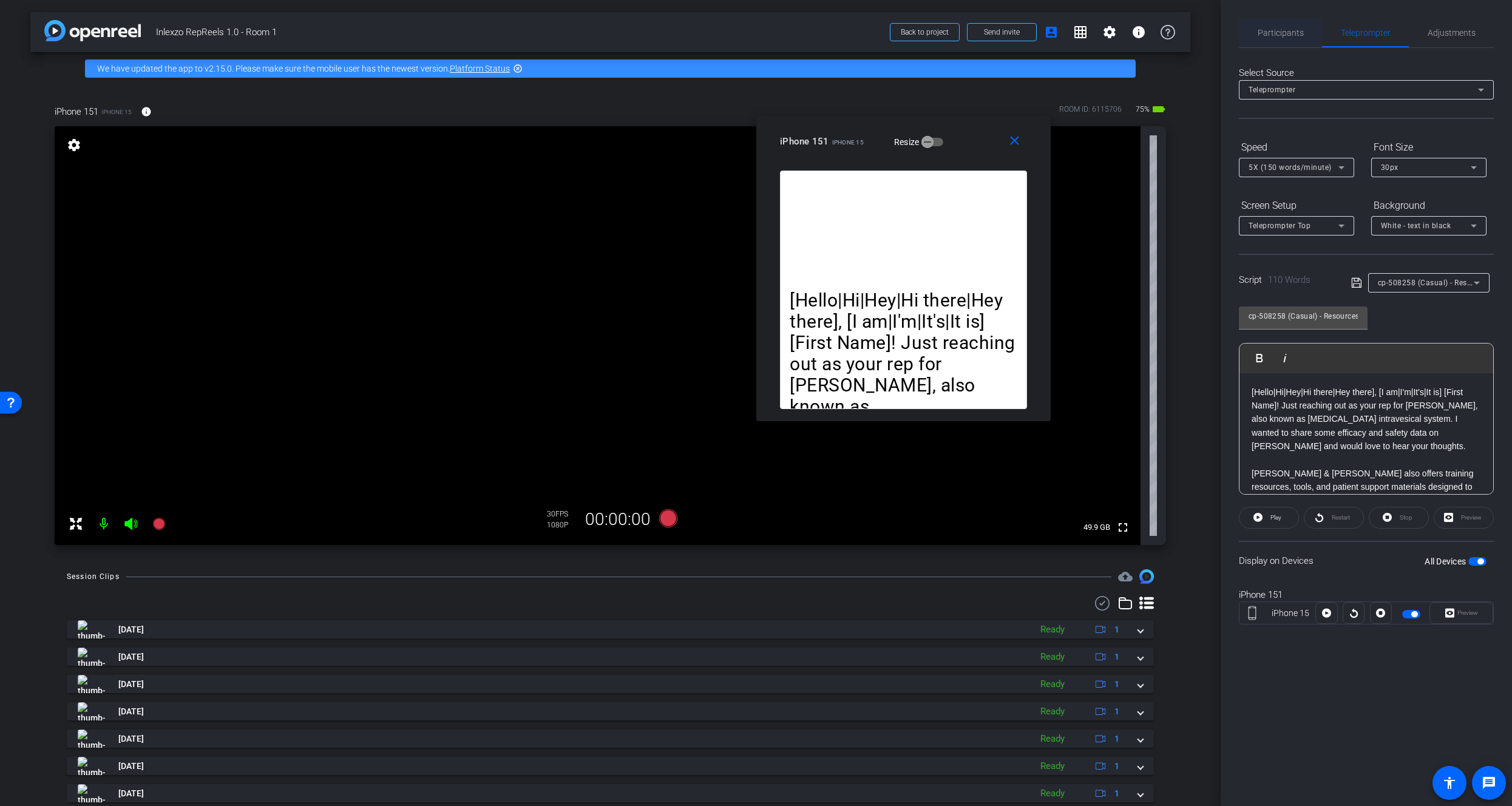
click at [1270, 25] on span "Participants" at bounding box center [1280, 32] width 46 height 29
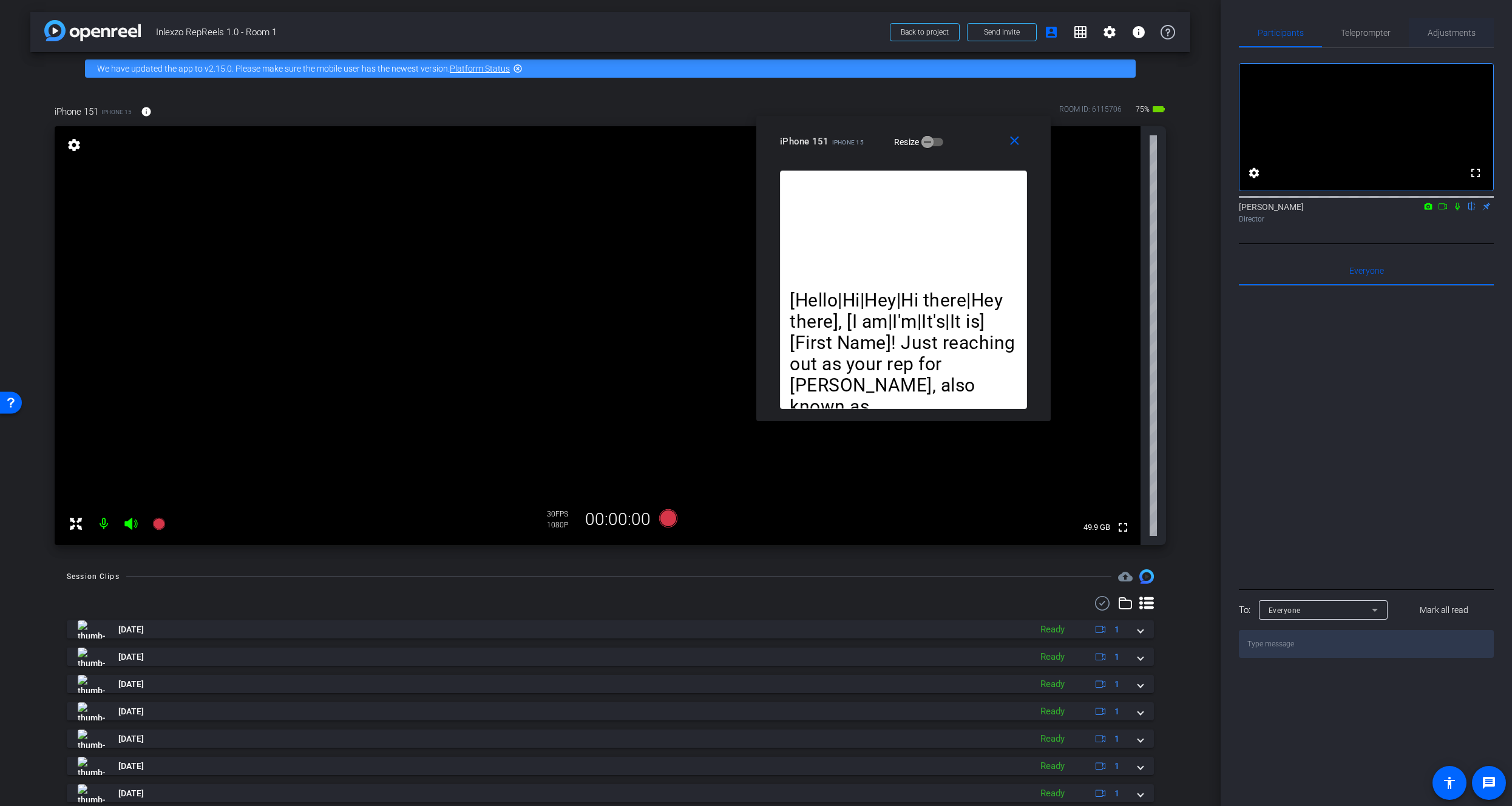
click at [1444, 39] on span "Adjustments" at bounding box center [1451, 32] width 48 height 29
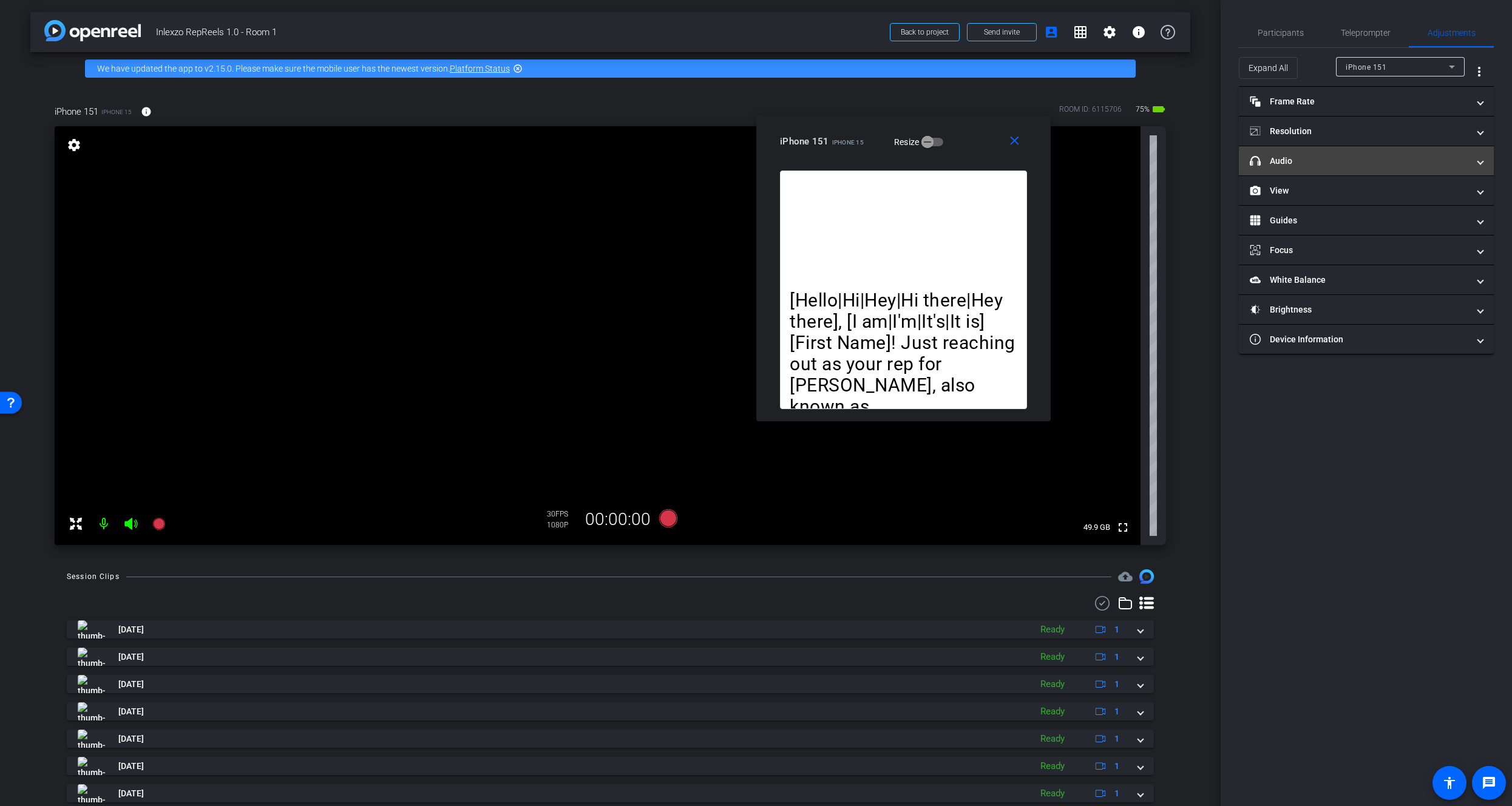
click at [1376, 159] on mat-panel-title "headphone icon Audio" at bounding box center [1359, 161] width 218 height 12
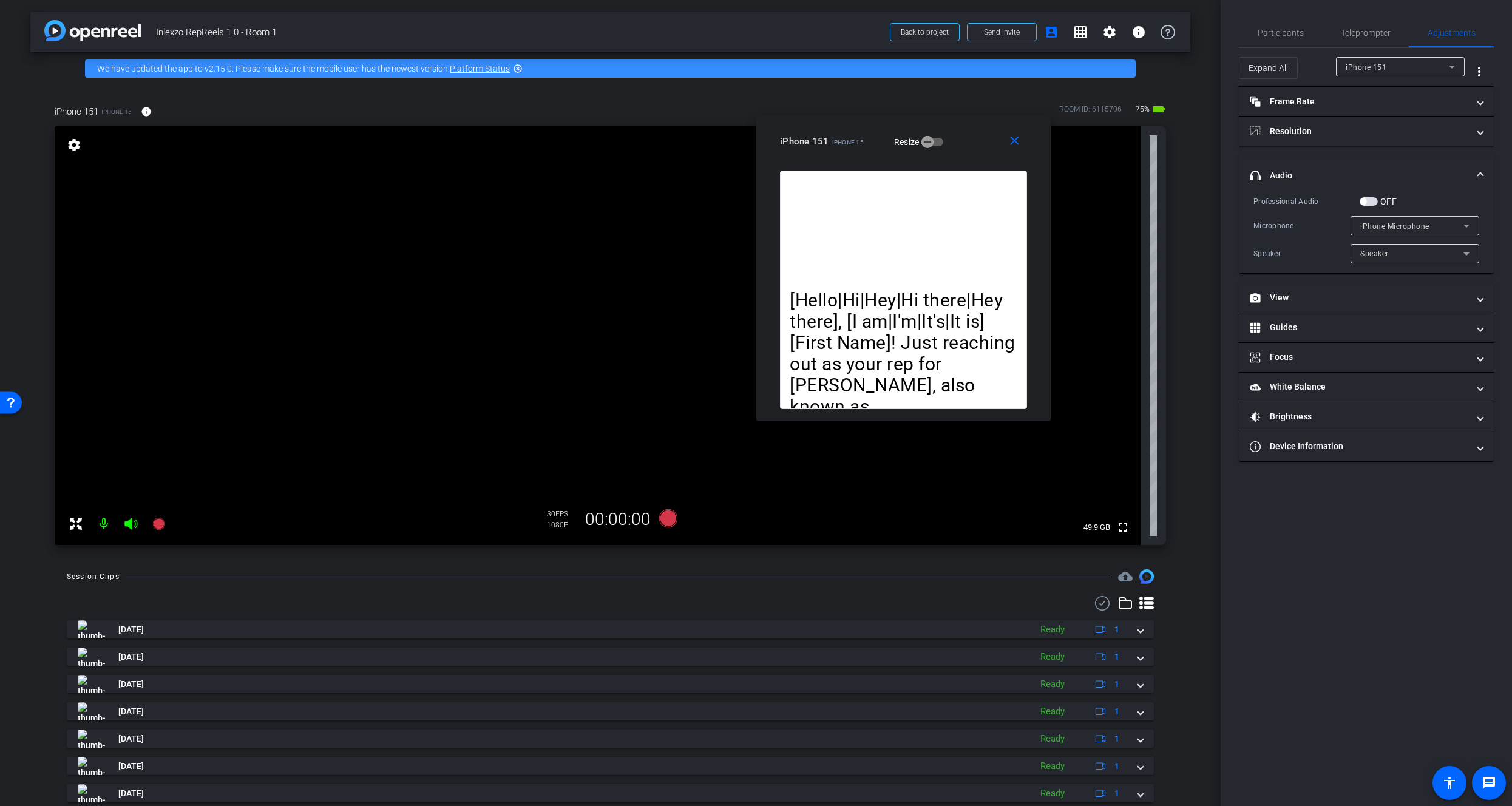
click at [1382, 171] on mat-panel-title "headphone icon Audio" at bounding box center [1359, 175] width 218 height 12
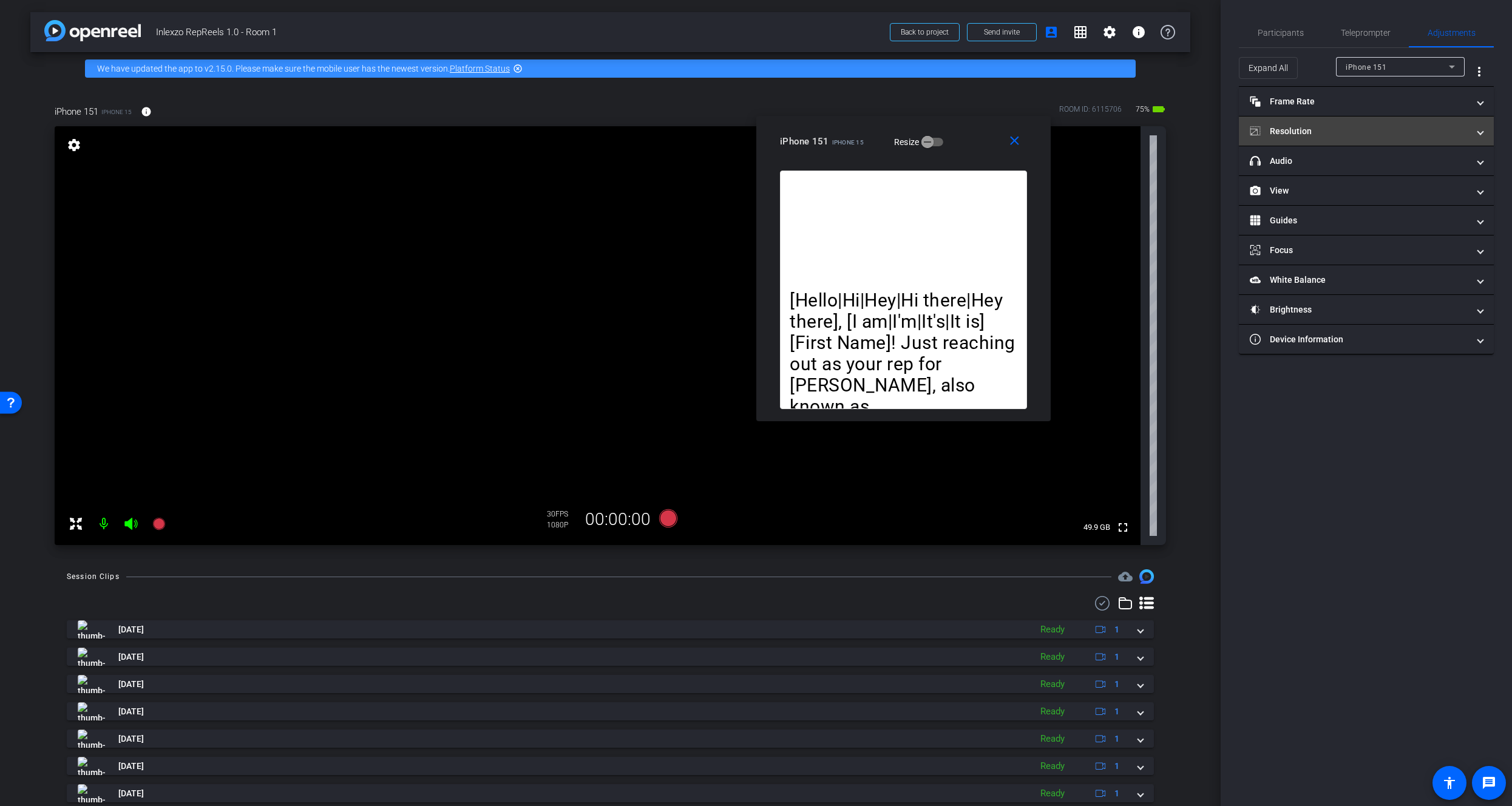
click at [1365, 143] on mat-expansion-panel-header "Resolution" at bounding box center [1366, 130] width 255 height 29
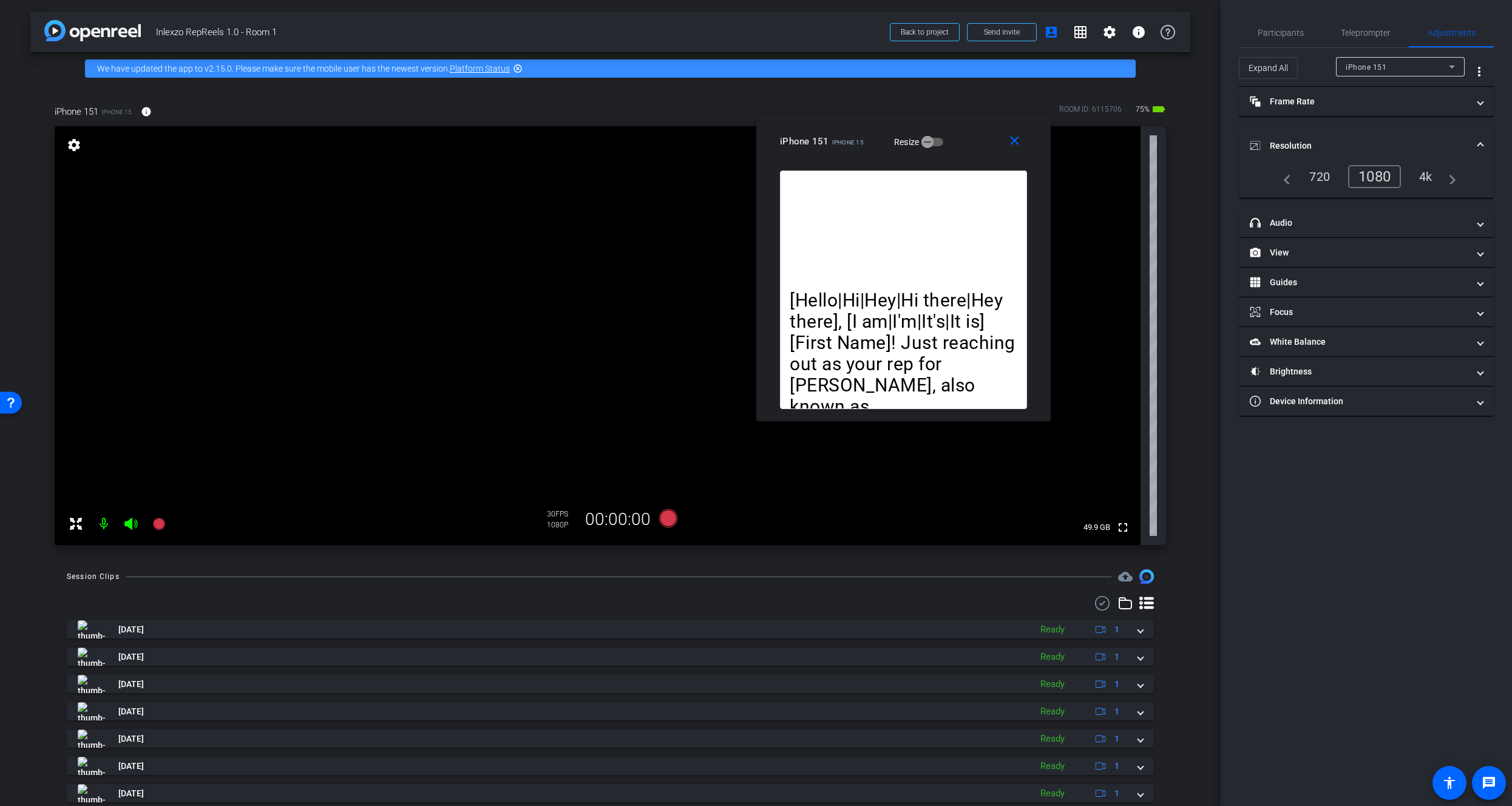
click at [1366, 140] on mat-panel-title "Resolution" at bounding box center [1359, 146] width 218 height 12
click at [1345, 194] on mat-panel-title "View" at bounding box center [1359, 191] width 218 height 12
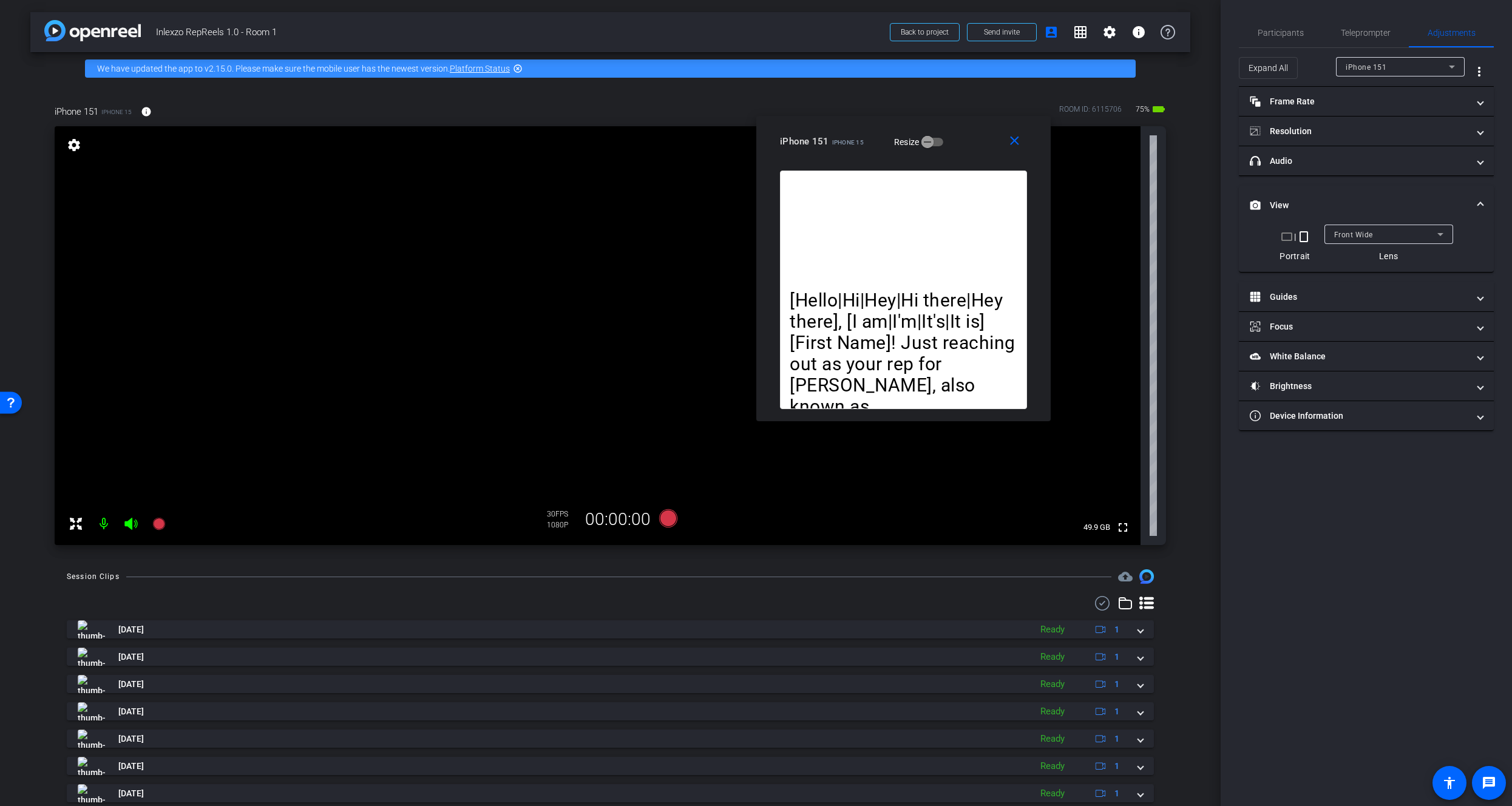
click at [1346, 199] on mat-panel-title "View" at bounding box center [1359, 205] width 218 height 12
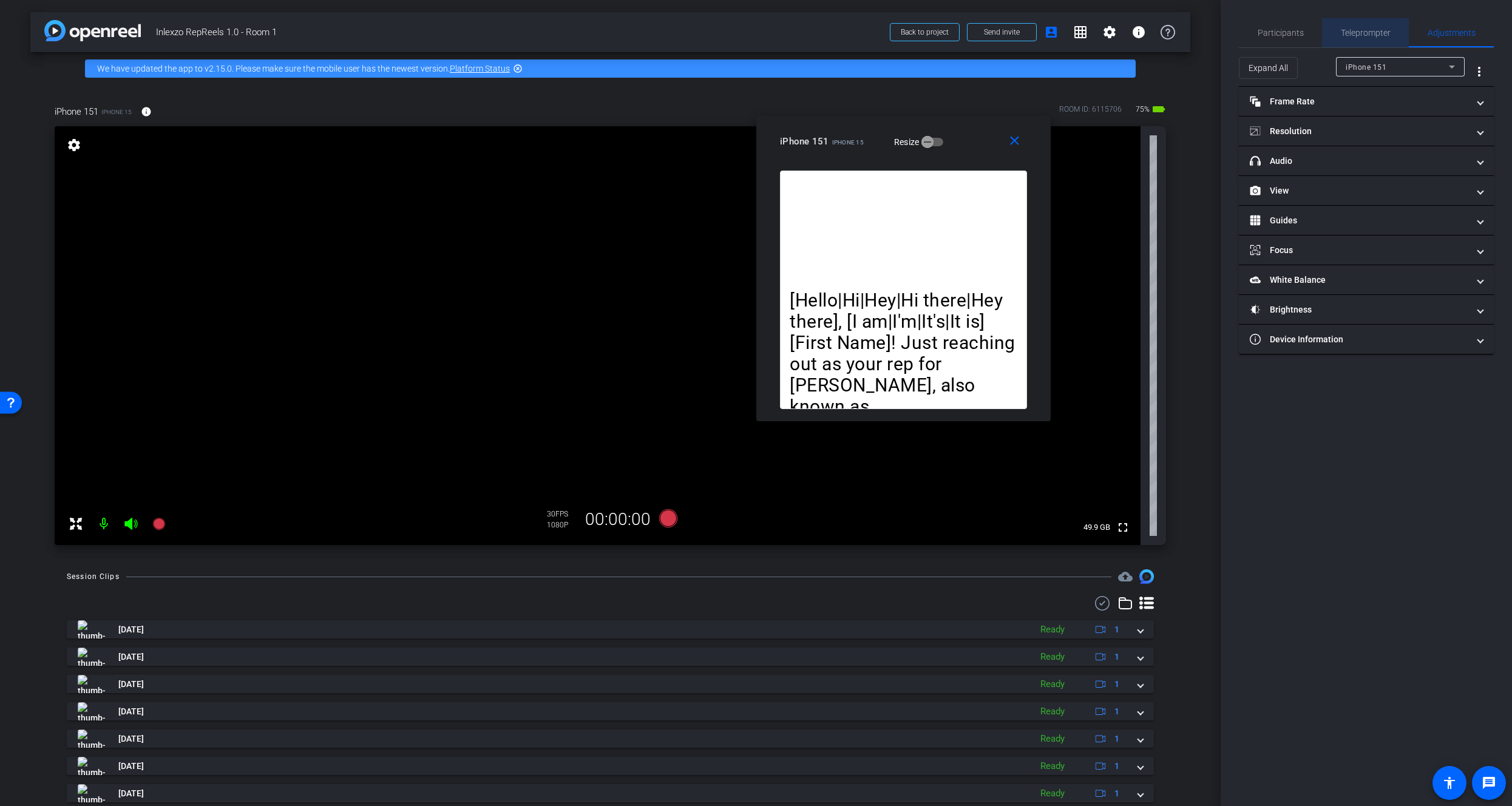
click at [1350, 41] on span "Teleprompter" at bounding box center [1365, 32] width 50 height 29
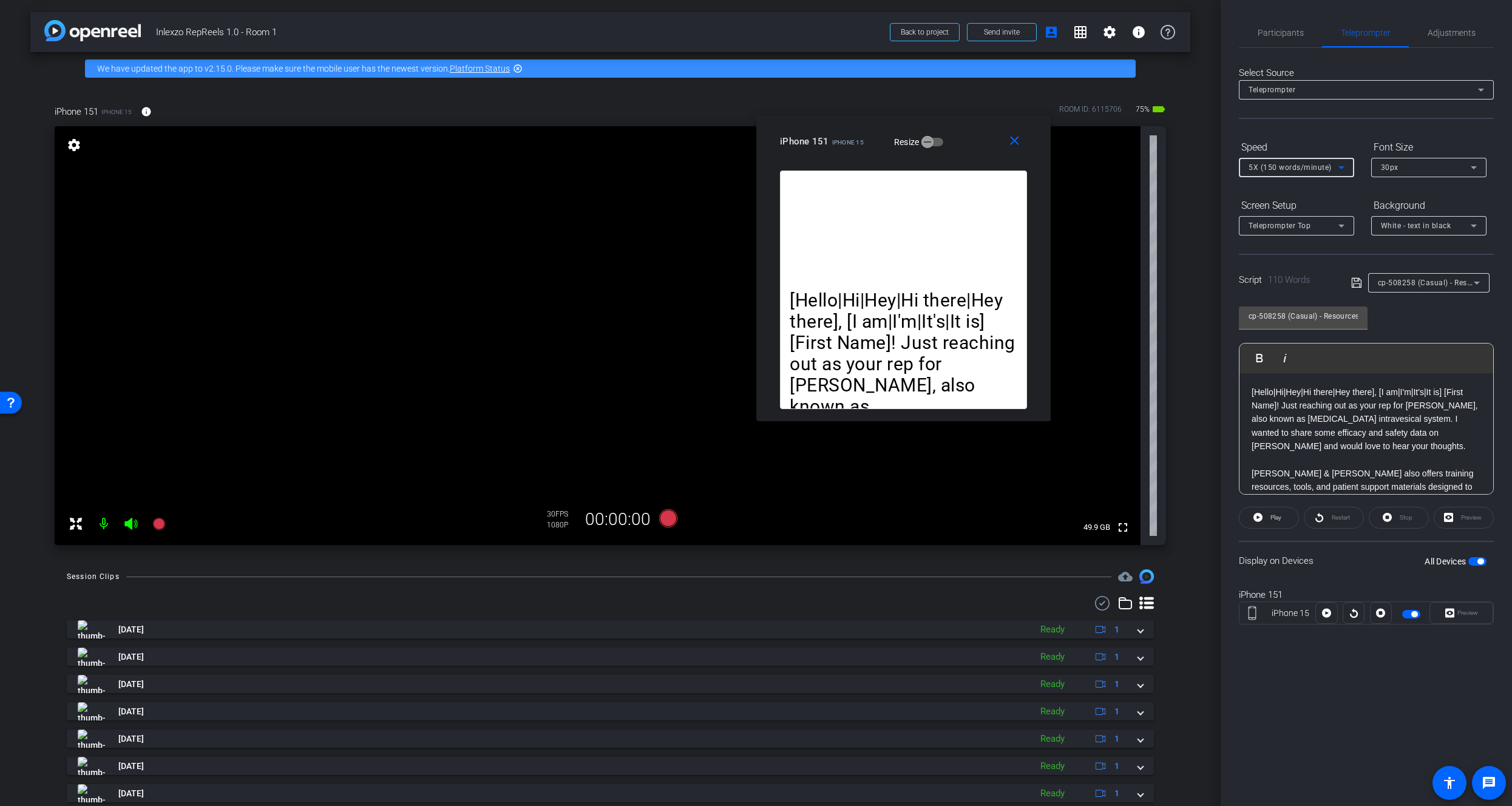
click at [1277, 171] on span "5X (150 words/minute)" at bounding box center [1290, 167] width 83 height 9
click at [1450, 610] on div at bounding box center [756, 403] width 1512 height 806
drag, startPoint x: 1272, startPoint y: 168, endPoint x: 1280, endPoint y: 168, distance: 8.0
click at [1272, 168] on span "5X (150 words/minute)" at bounding box center [1290, 167] width 83 height 9
click at [1280, 286] on span "6X (160 words/minute)" at bounding box center [1290, 288] width 83 height 15
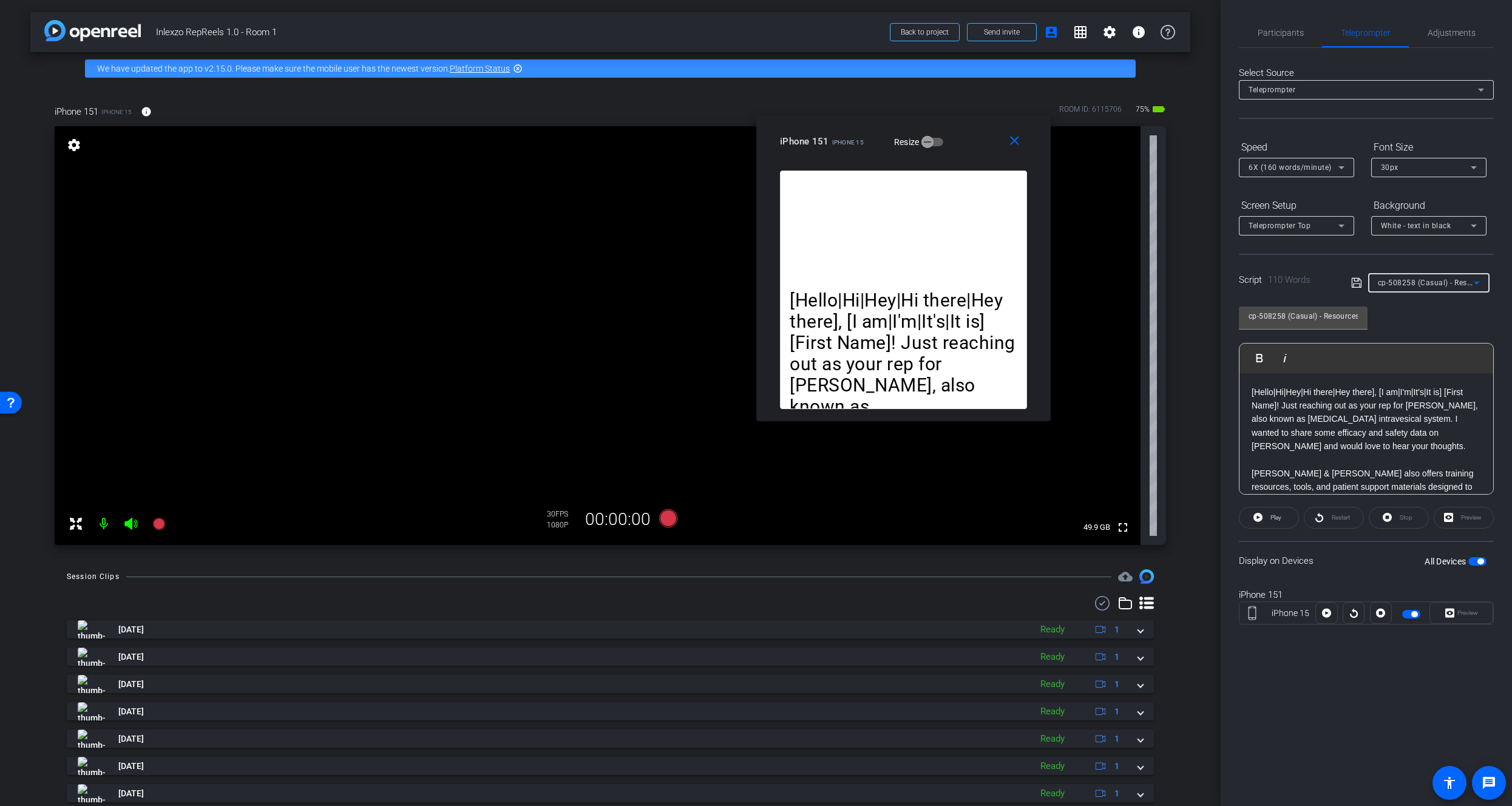
click at [1403, 284] on span "cp-508258 (Casual) - Resources to Share" at bounding box center [1450, 282] width 145 height 9
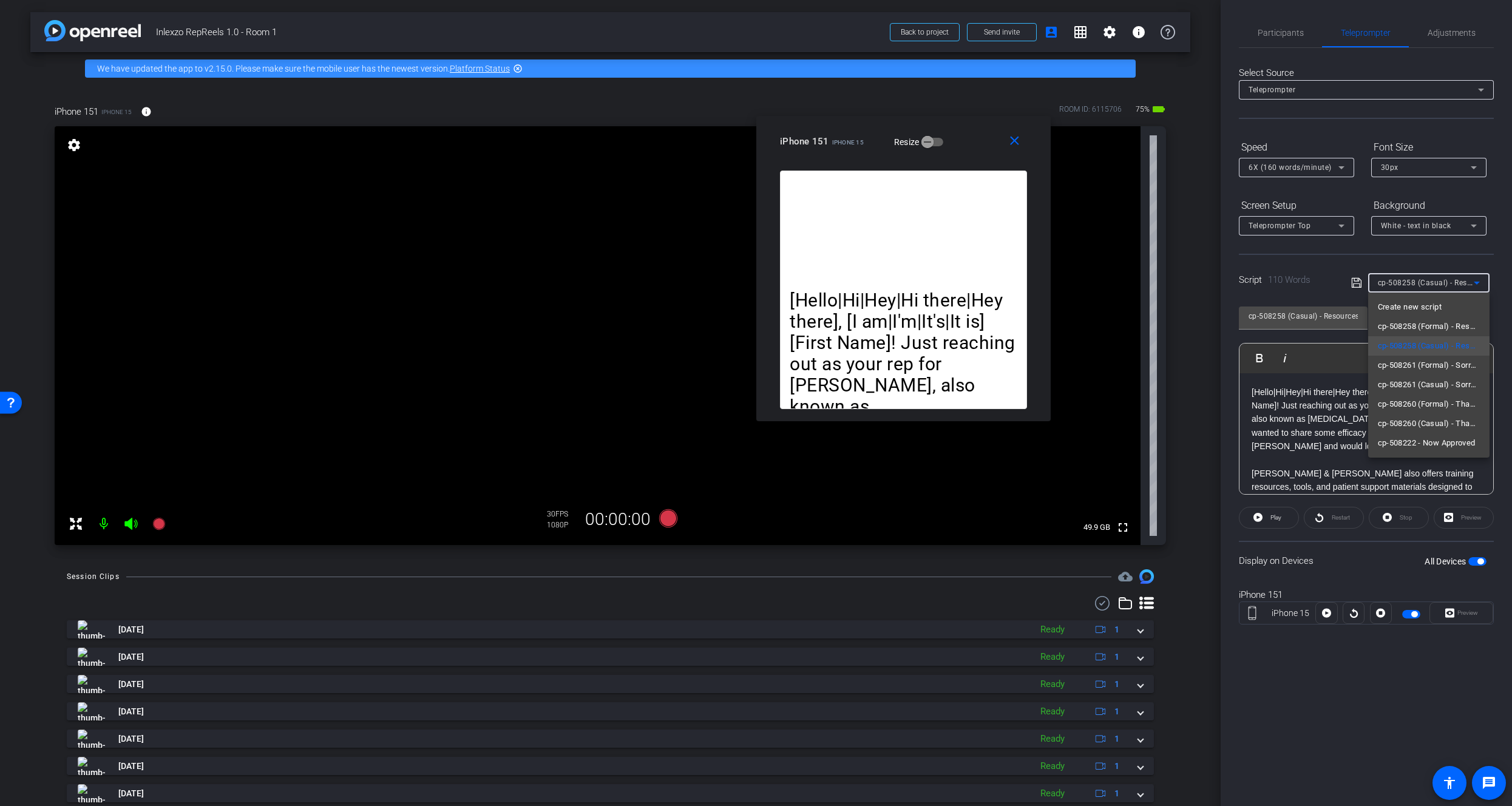
click at [1404, 283] on div at bounding box center [756, 403] width 1512 height 806
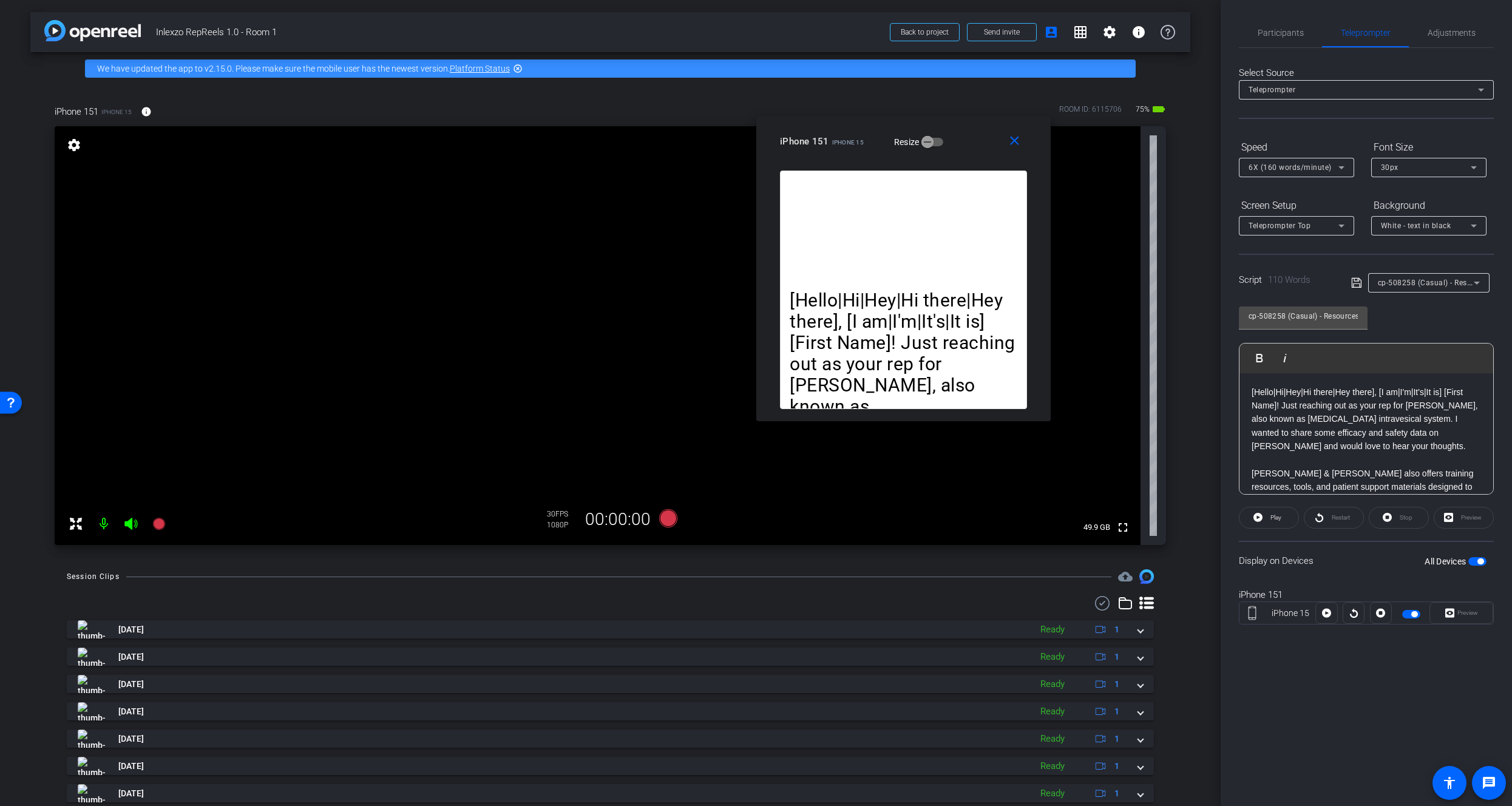
click at [1402, 285] on span "cp-508258 (Casual) - Resources to Share" at bounding box center [1450, 282] width 145 height 9
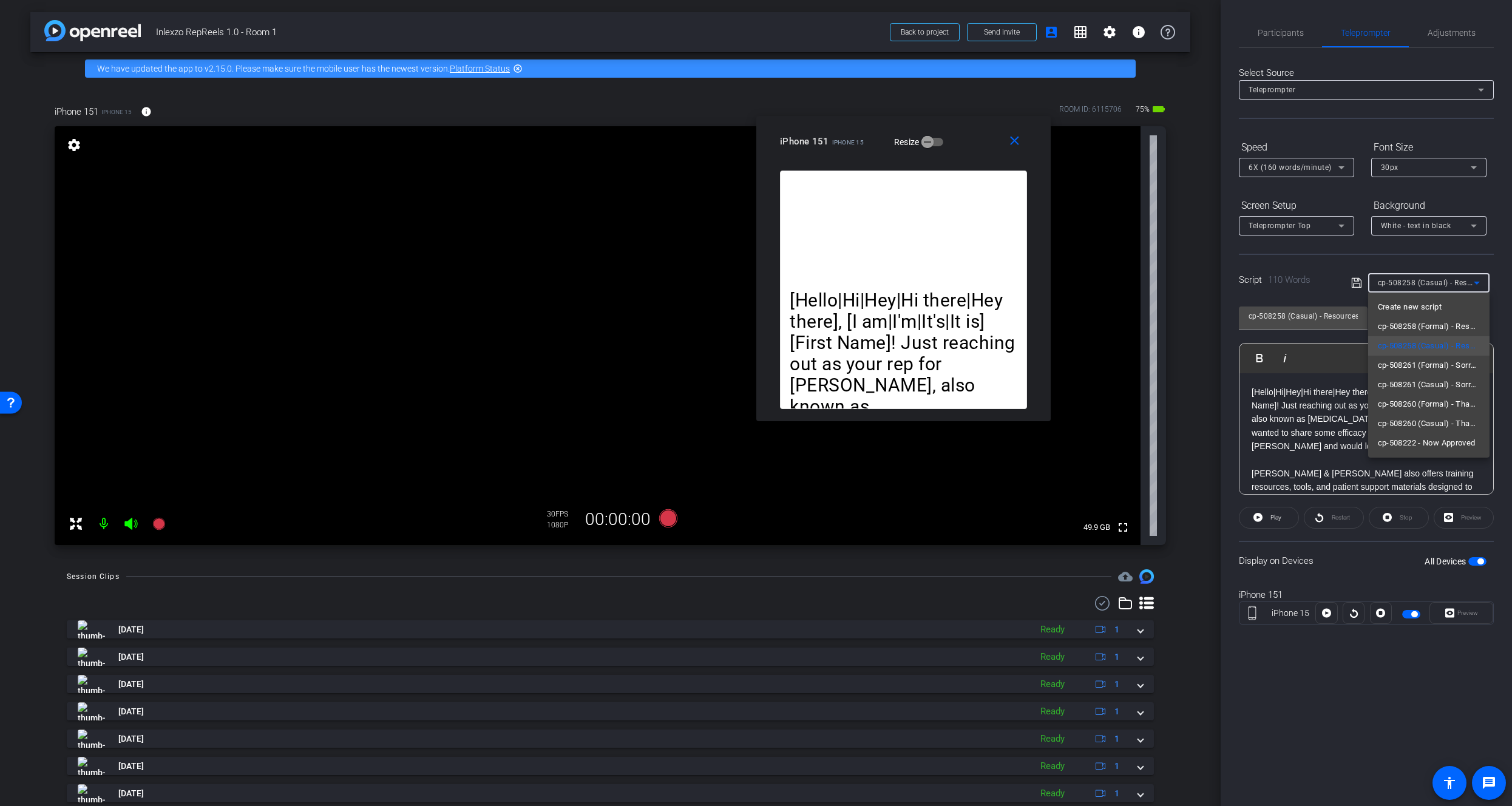
click at [1402, 285] on div at bounding box center [756, 403] width 1512 height 806
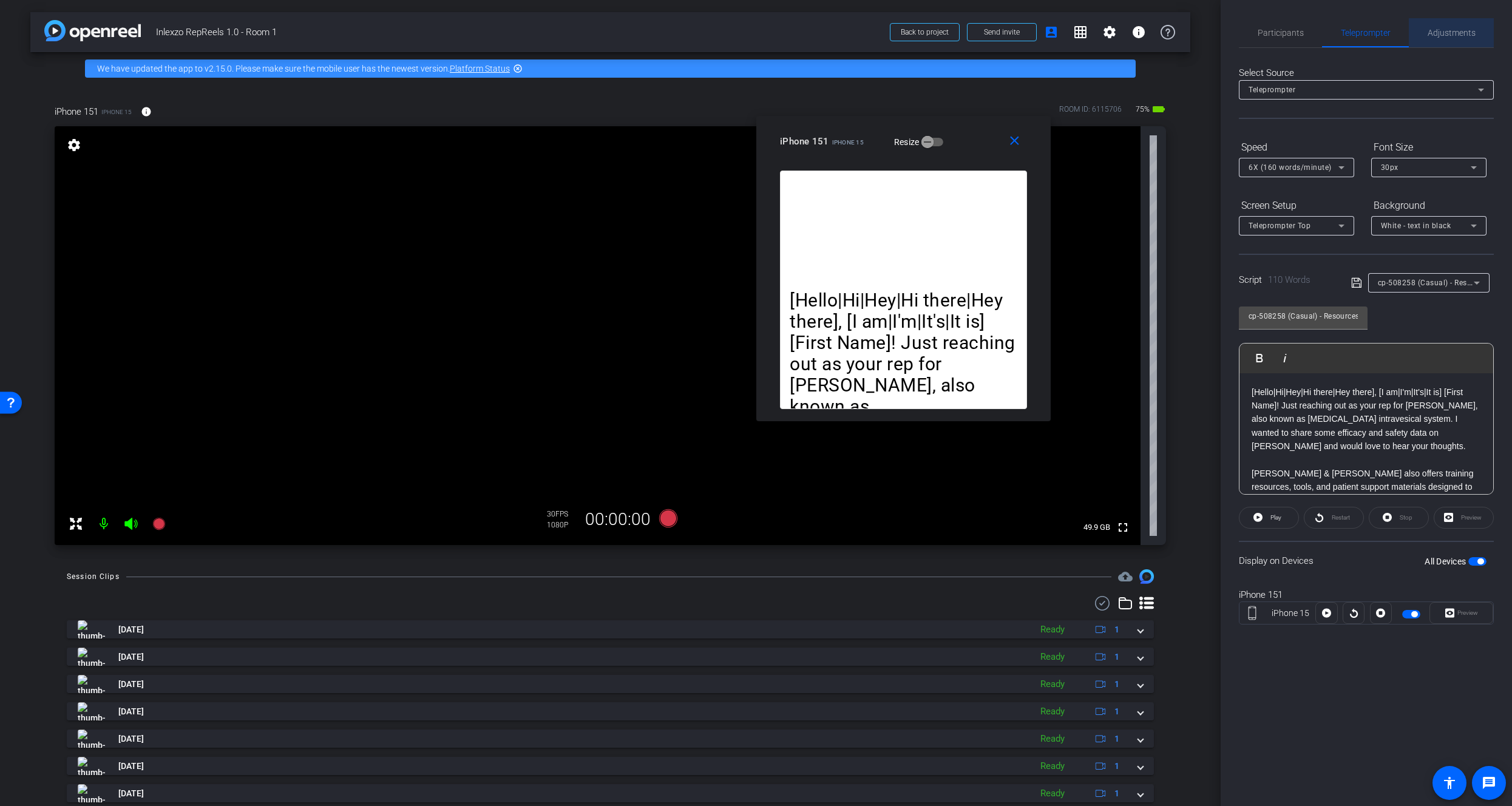
click at [1425, 24] on div "Adjustments" at bounding box center [1451, 32] width 85 height 29
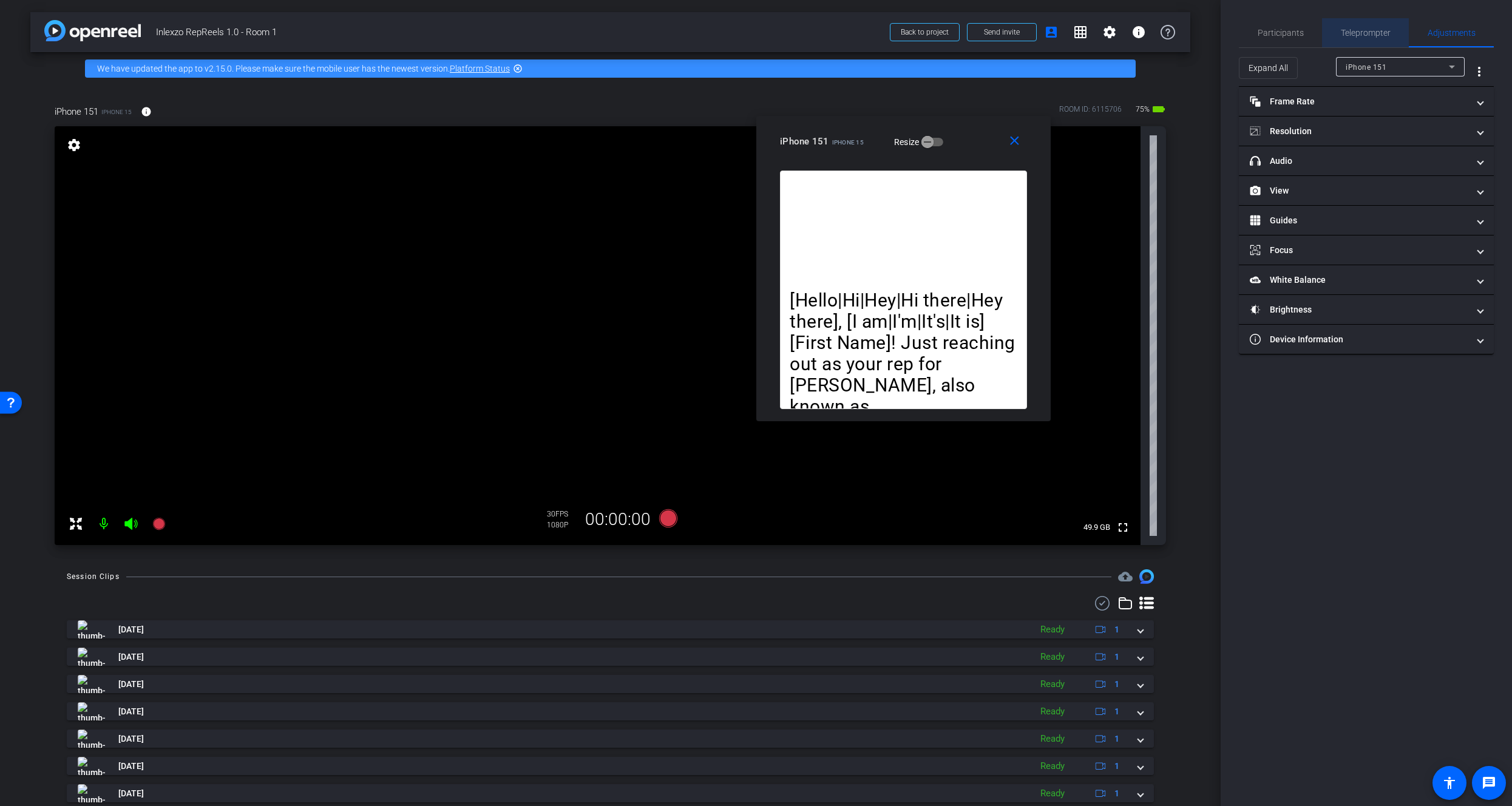
click at [1371, 35] on span "Teleprompter" at bounding box center [1365, 33] width 50 height 9
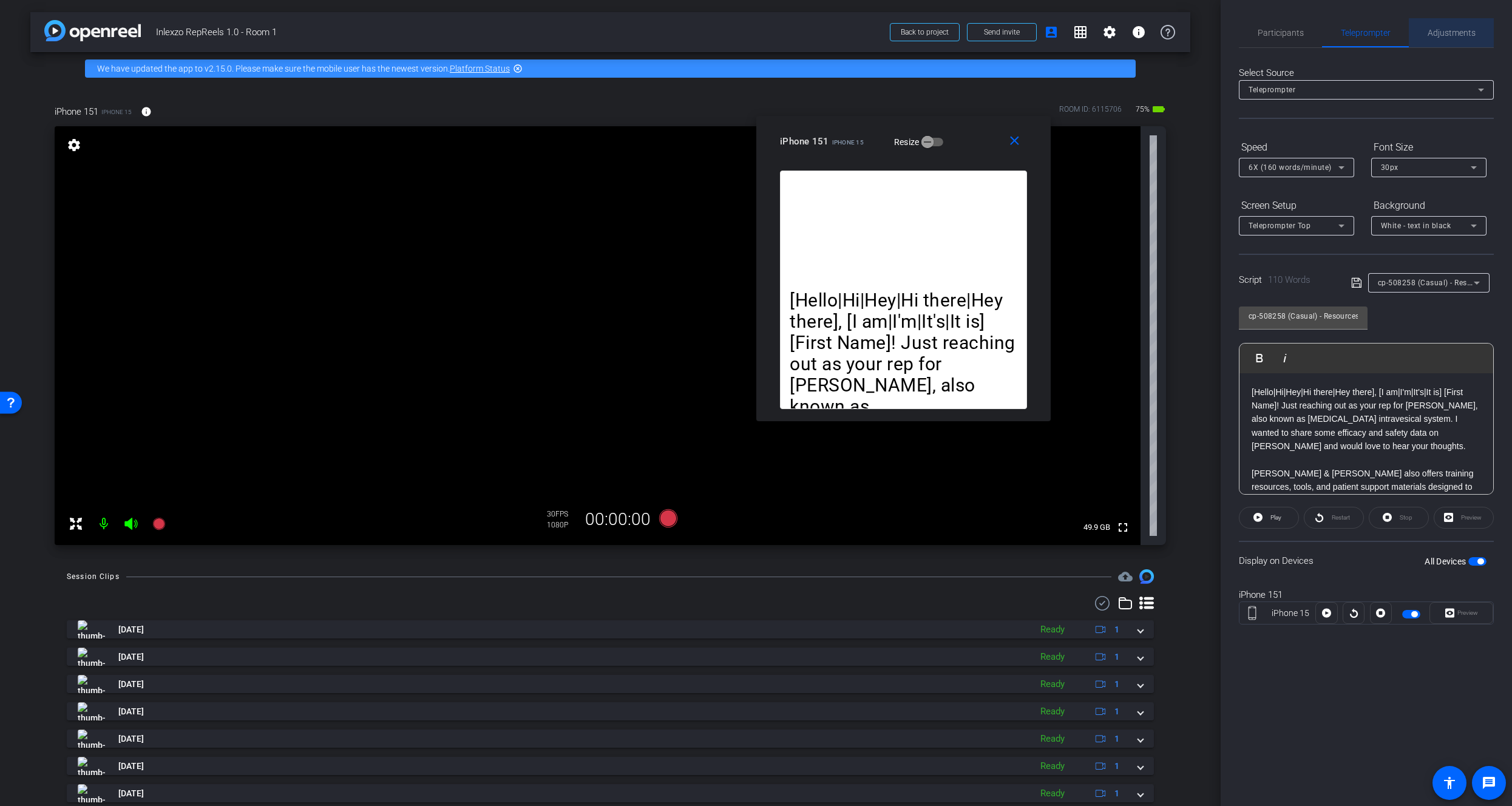
click at [1436, 32] on span "Adjustments" at bounding box center [1451, 33] width 48 height 9
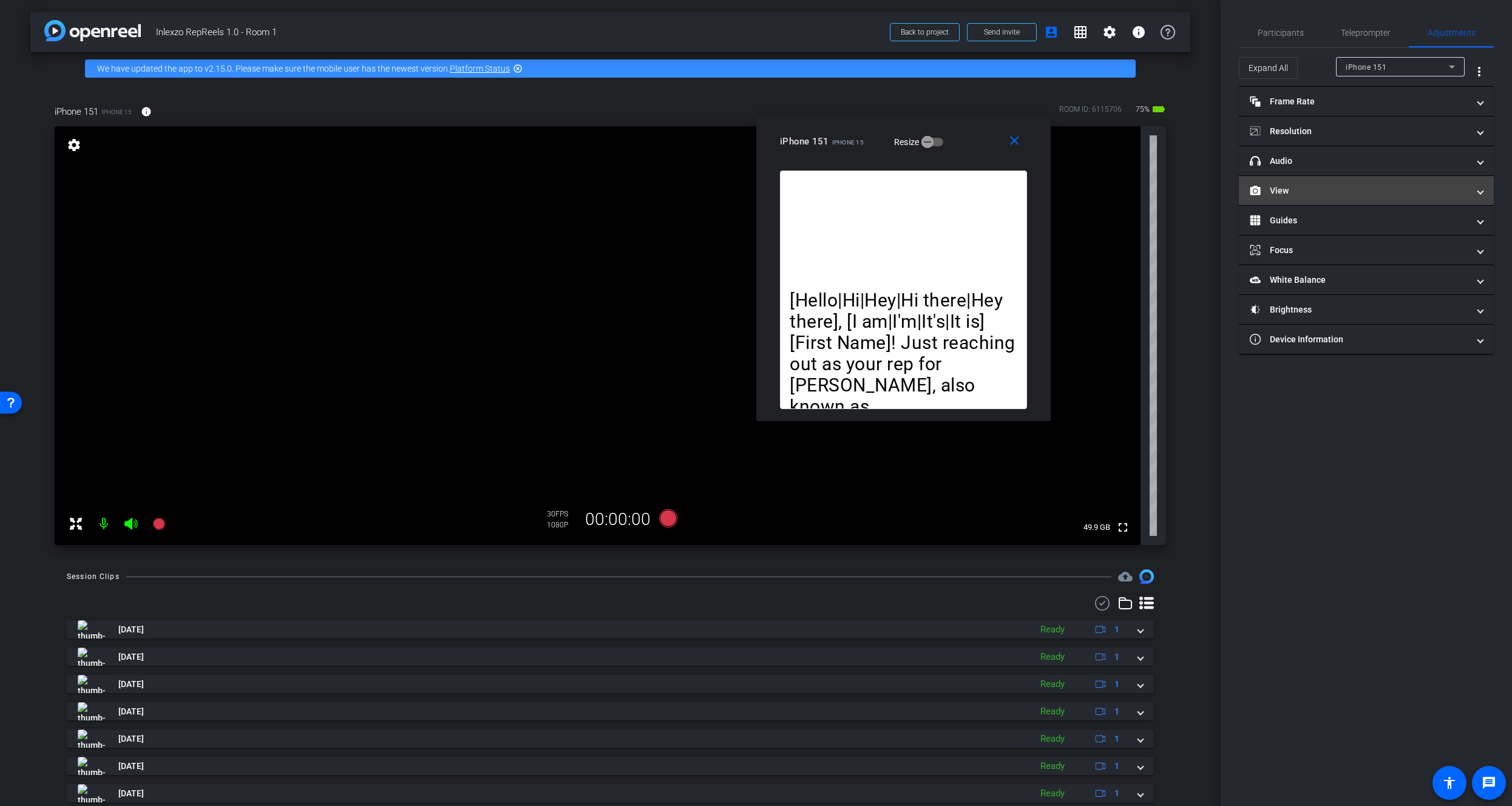
click at [1346, 182] on mat-expansion-panel-header "View" at bounding box center [1366, 190] width 255 height 29
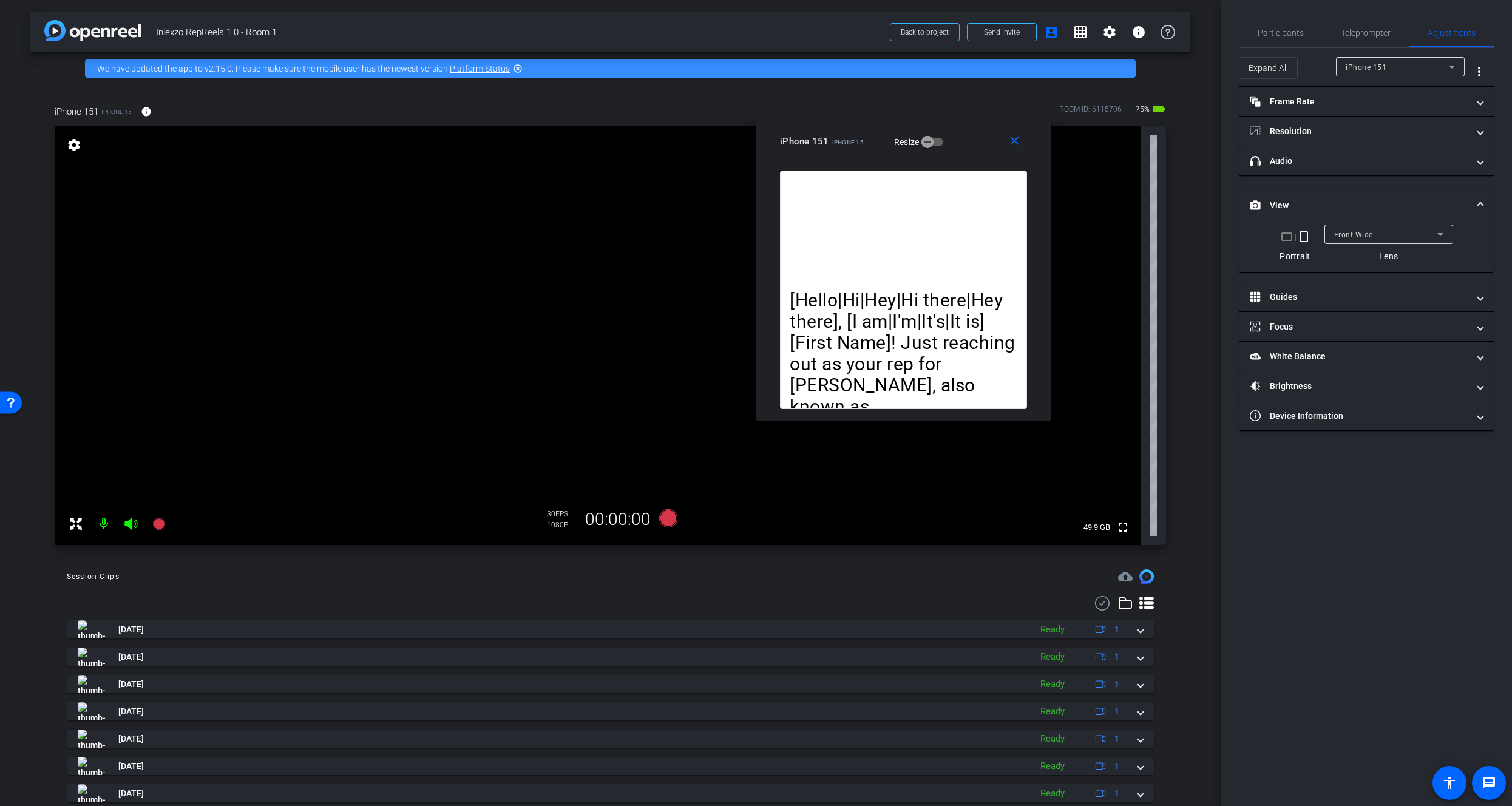
click at [1346, 189] on mat-expansion-panel-header "View" at bounding box center [1366, 205] width 255 height 39
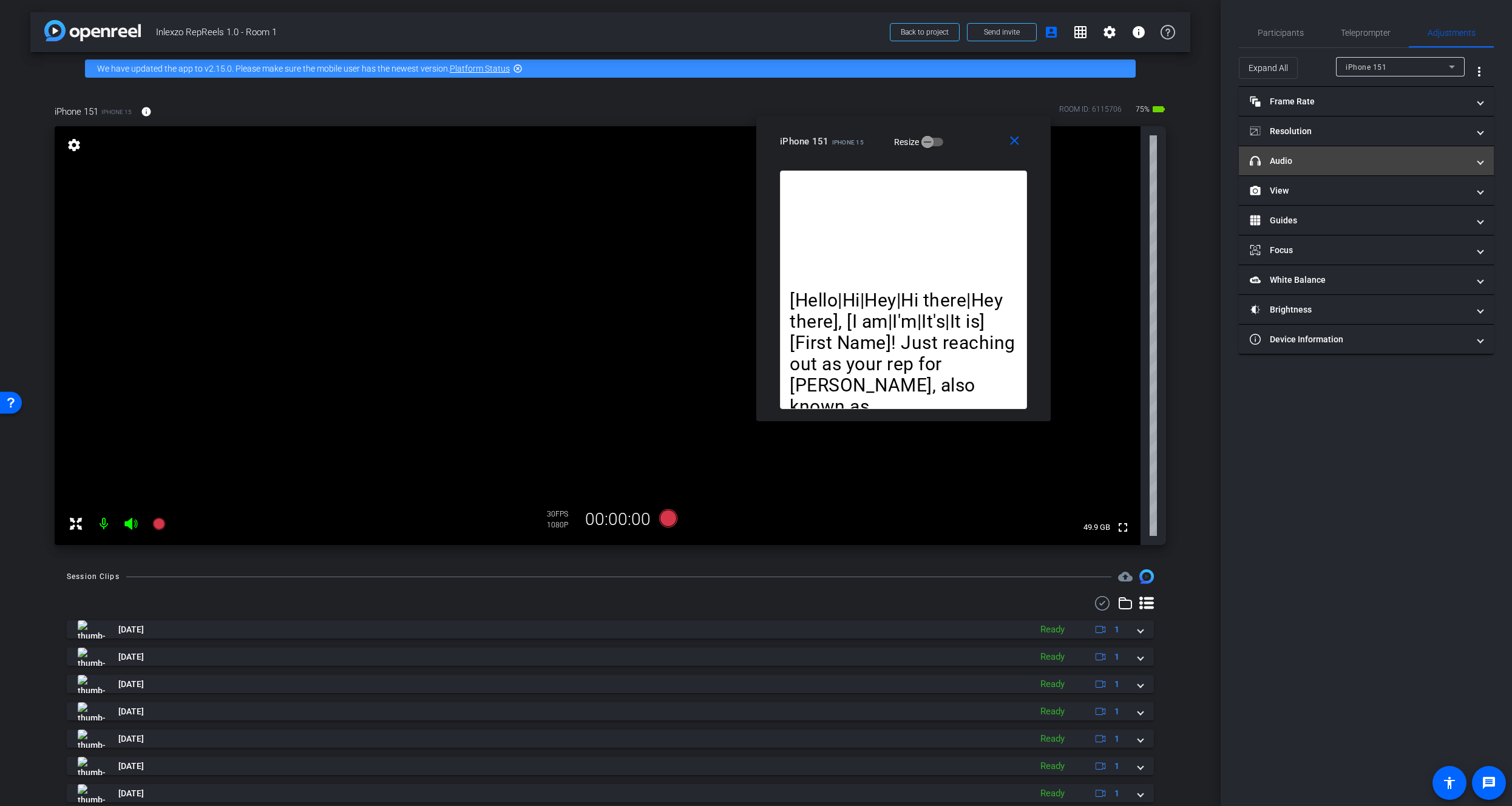
click at [1339, 151] on mat-expansion-panel-header "headphone icon Audio" at bounding box center [1366, 161] width 255 height 29
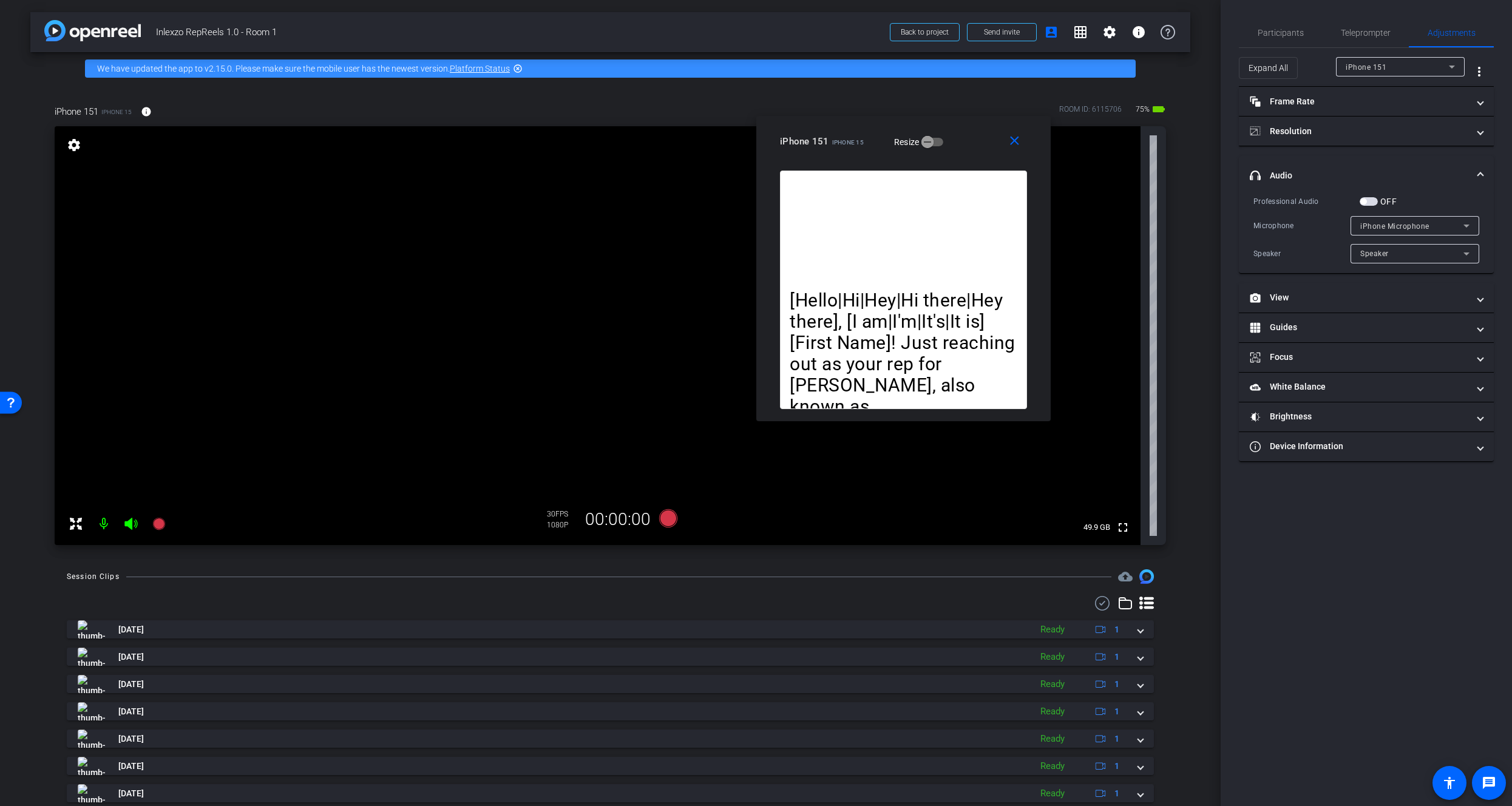
click at [1357, 182] on mat-expansion-panel-header "headphone icon Audio" at bounding box center [1366, 175] width 255 height 39
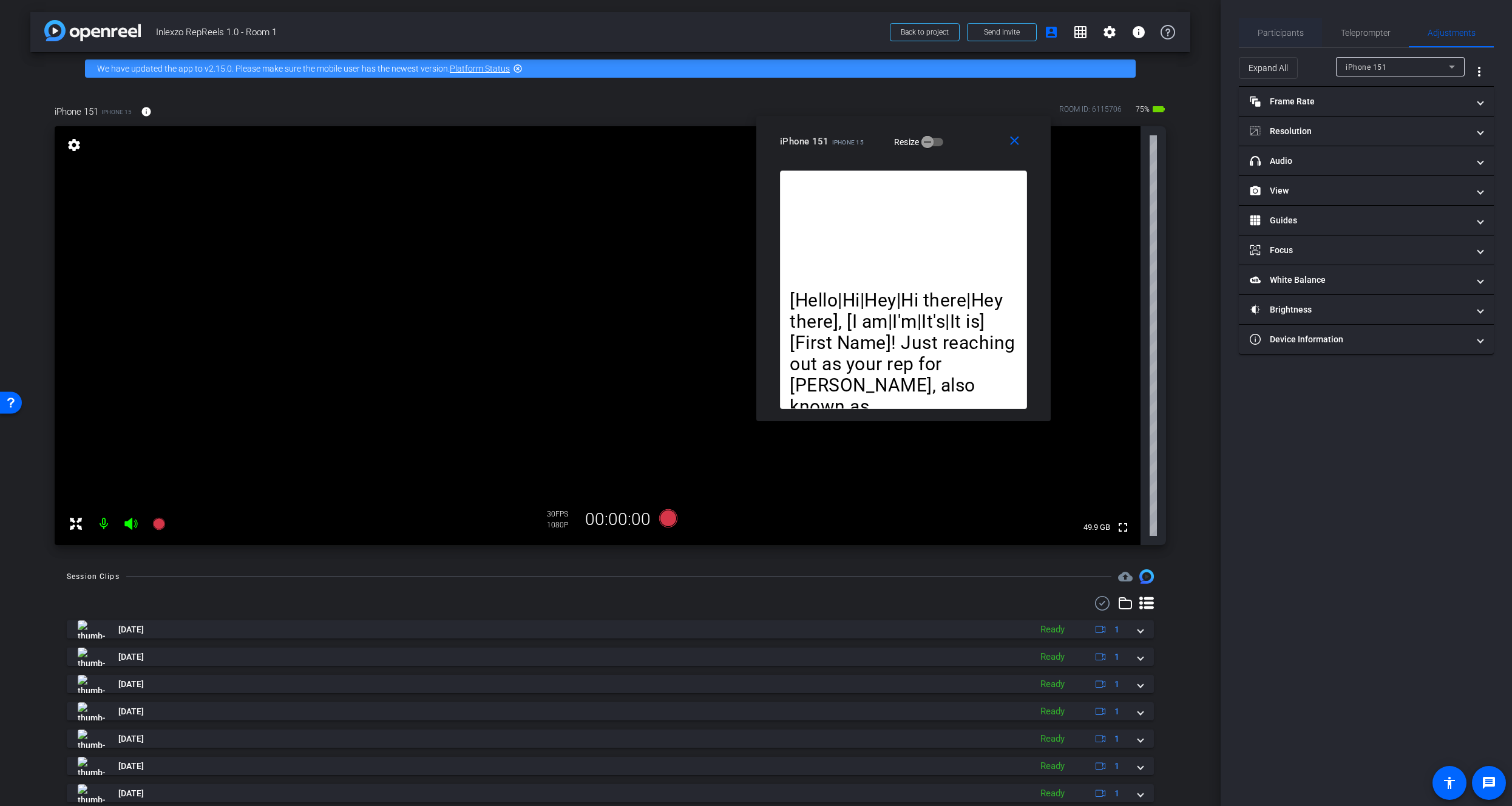
click at [1289, 37] on span "Participants" at bounding box center [1280, 32] width 46 height 29
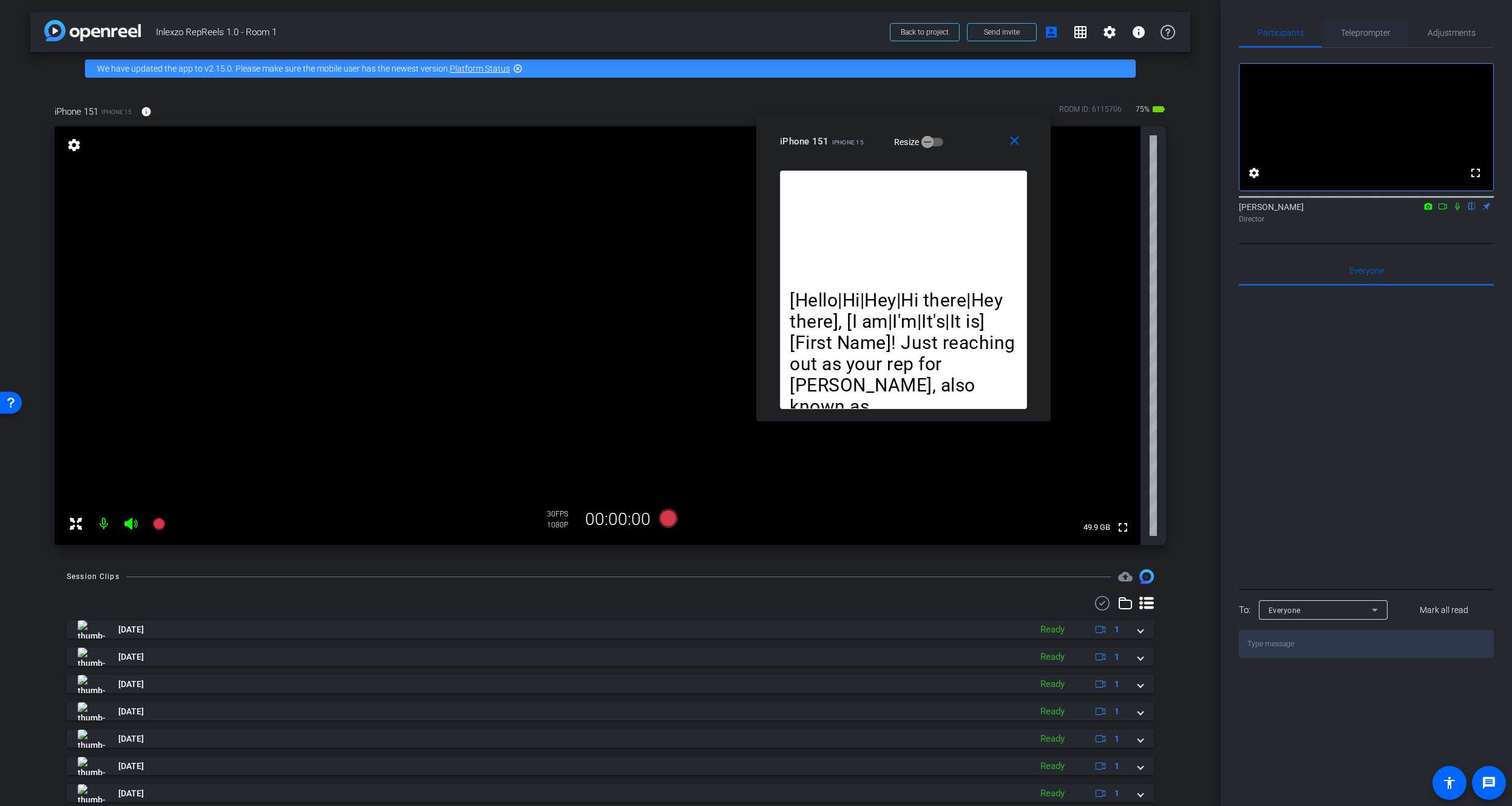
click at [1365, 34] on span "Teleprompter" at bounding box center [1365, 33] width 50 height 9
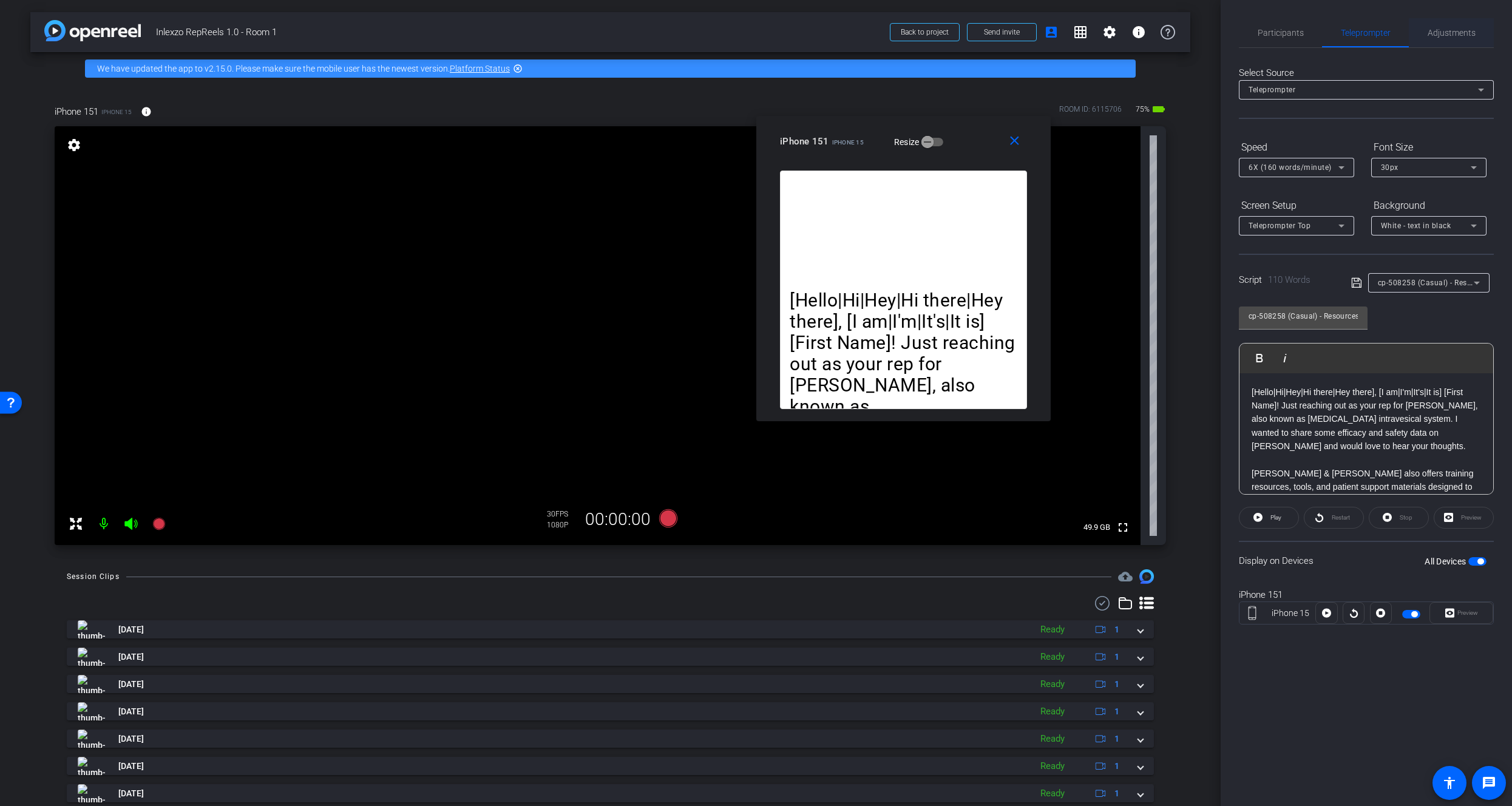
click at [1461, 40] on span "Adjustments" at bounding box center [1451, 32] width 48 height 29
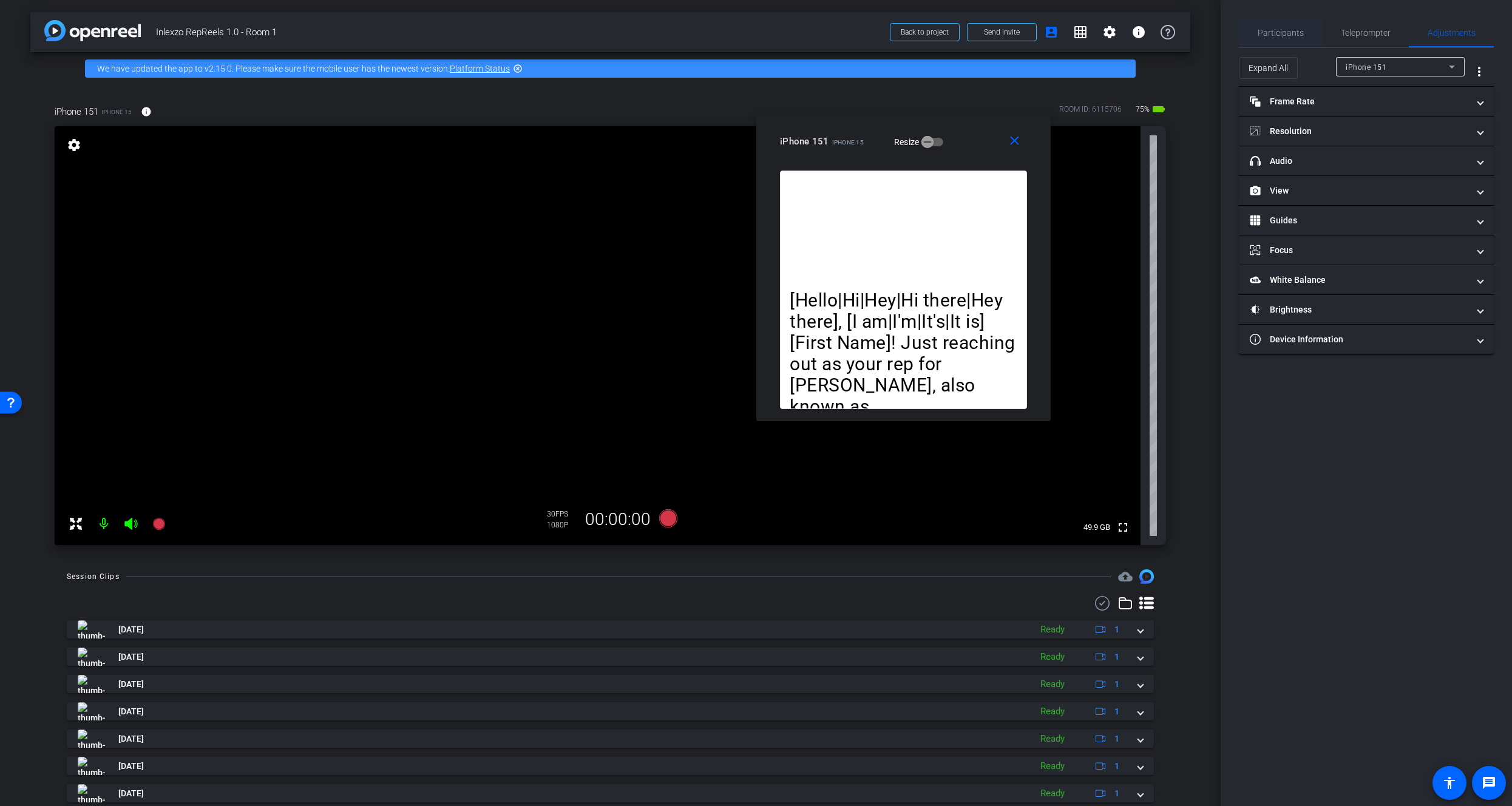
click at [1278, 34] on span "Participants" at bounding box center [1280, 33] width 46 height 9
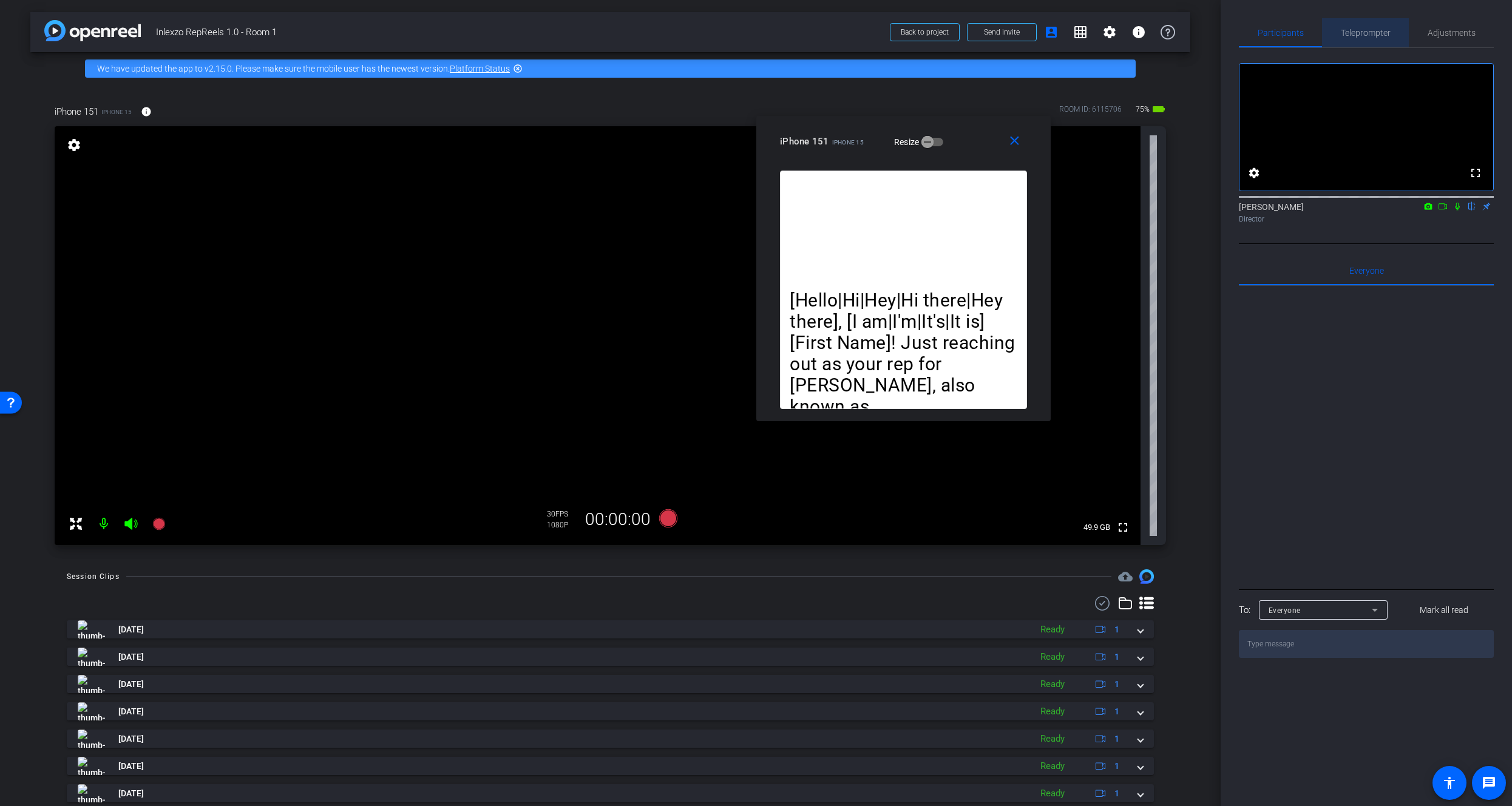
click at [1346, 34] on span "Teleprompter" at bounding box center [1365, 33] width 50 height 9
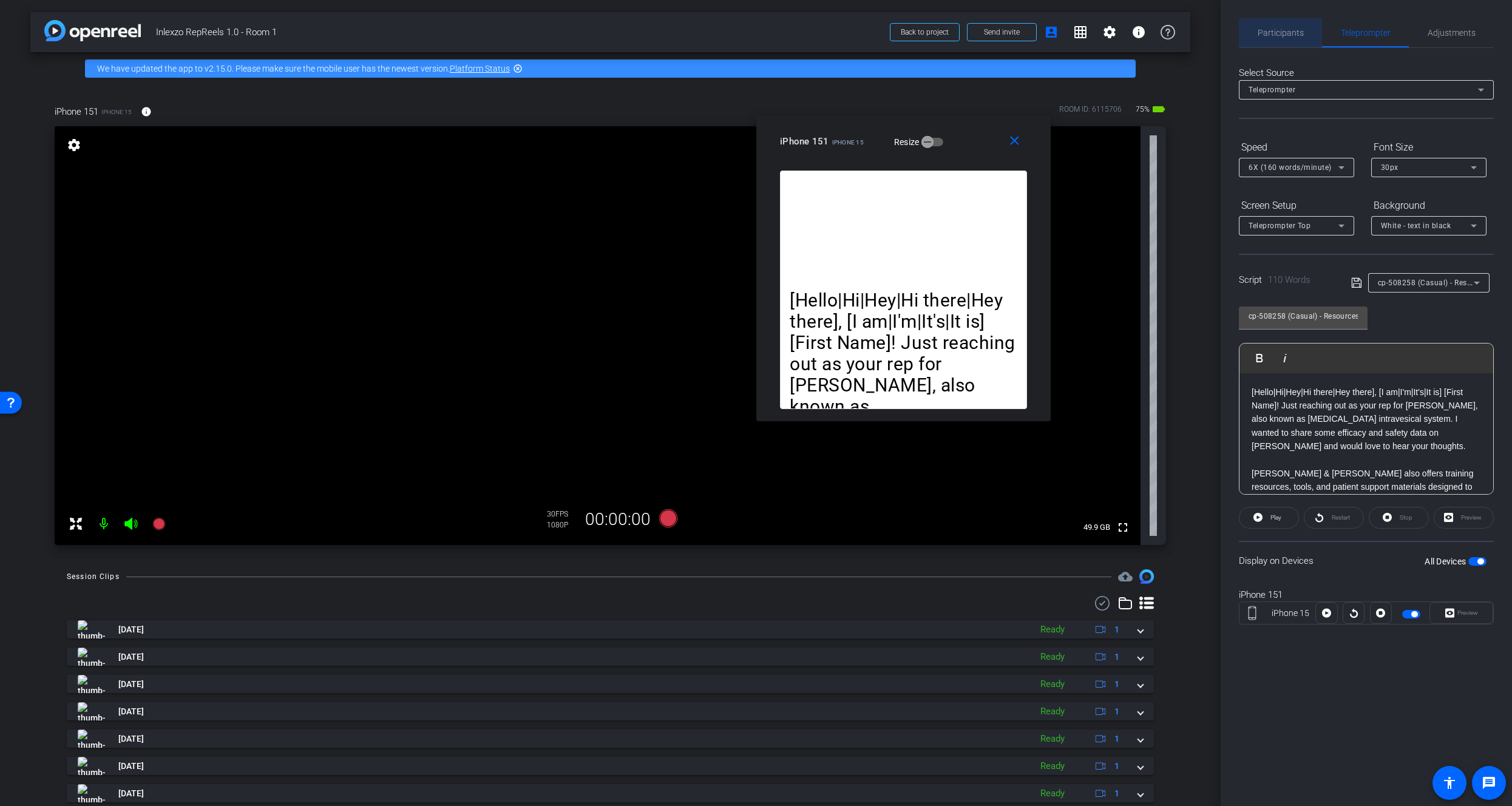
click at [1275, 35] on span "Participants" at bounding box center [1280, 33] width 46 height 9
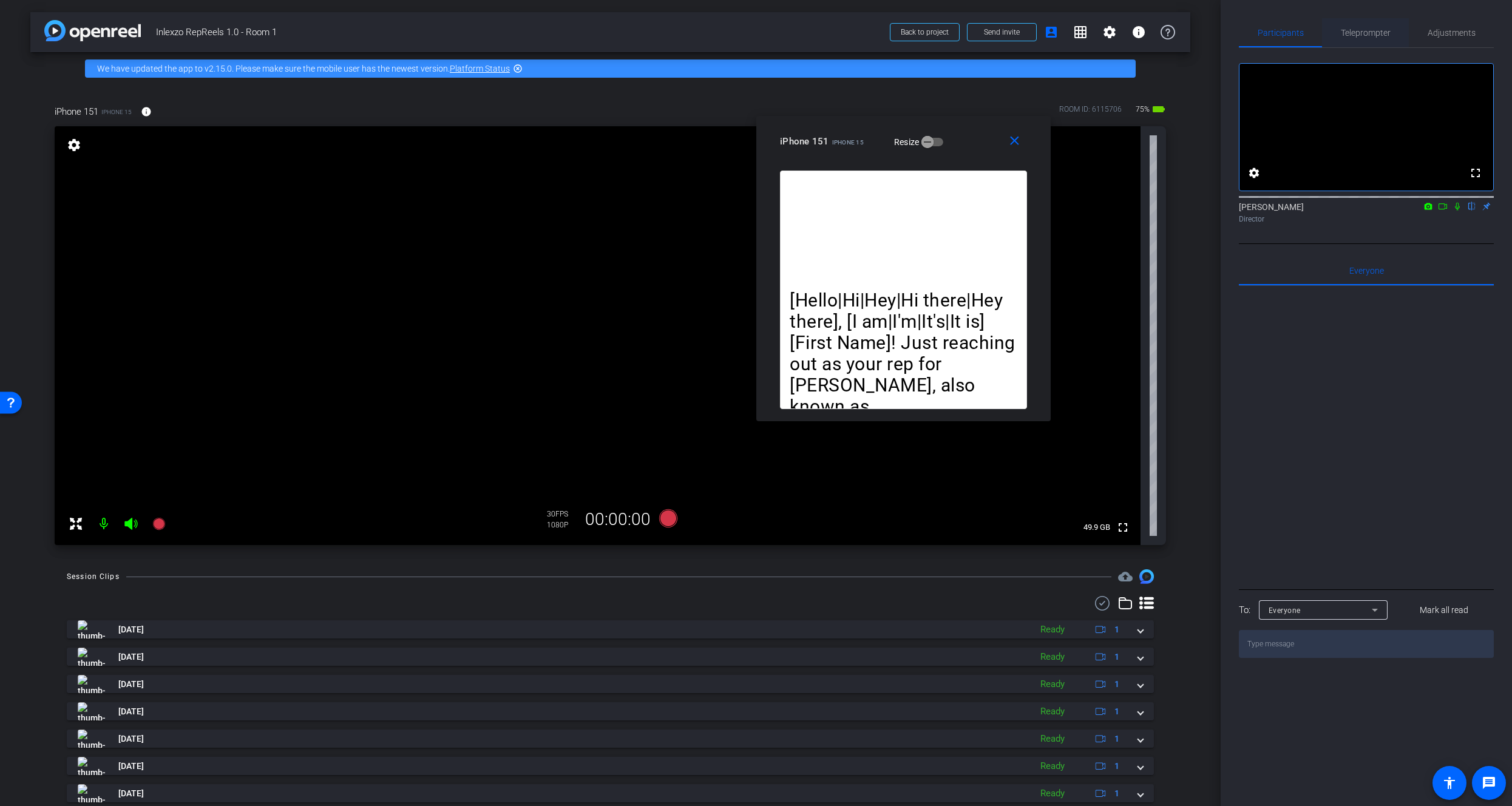
click at [1349, 37] on span "Teleprompter" at bounding box center [1365, 32] width 50 height 29
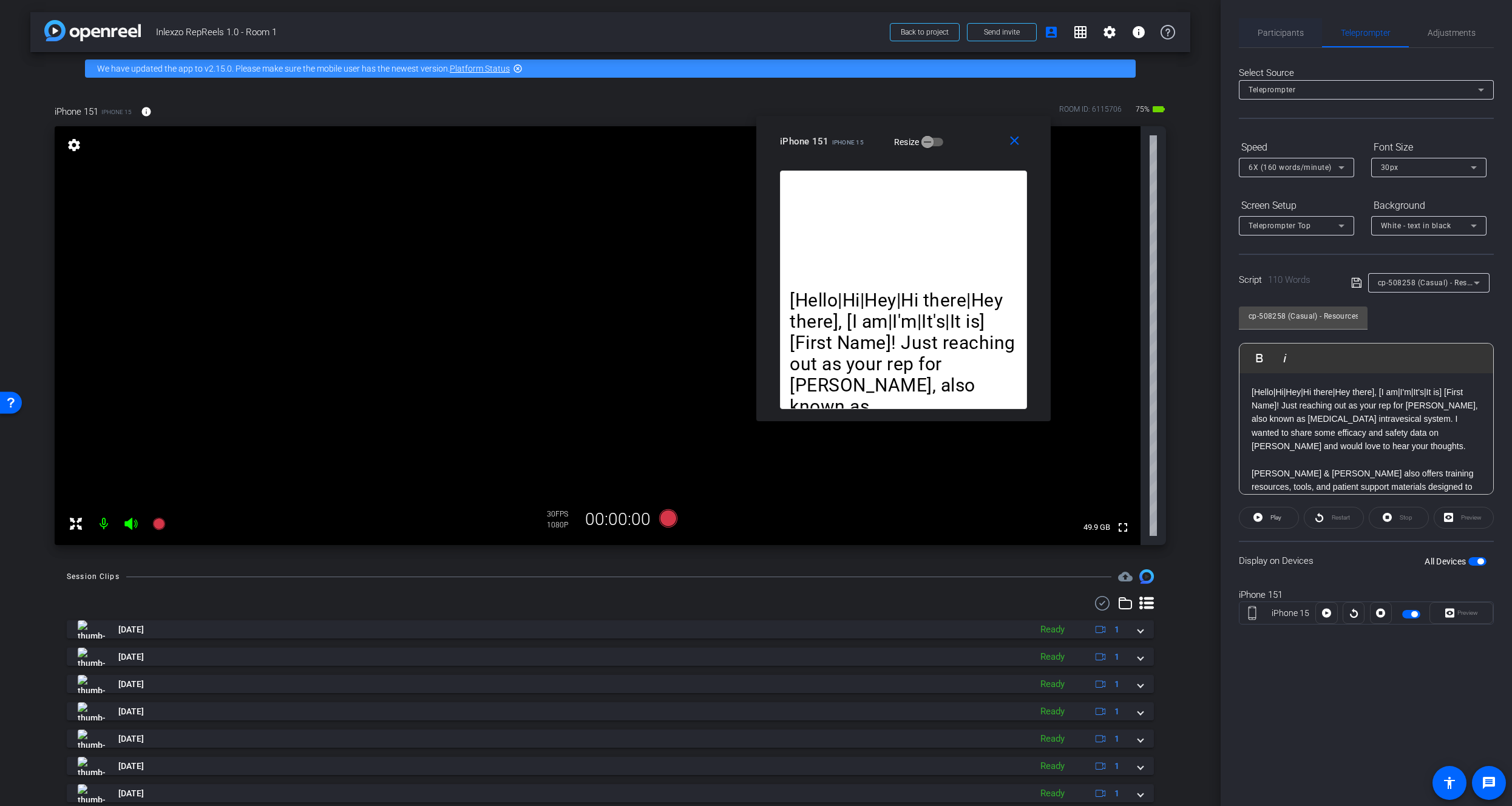
click at [1294, 36] on span "Participants" at bounding box center [1280, 33] width 46 height 9
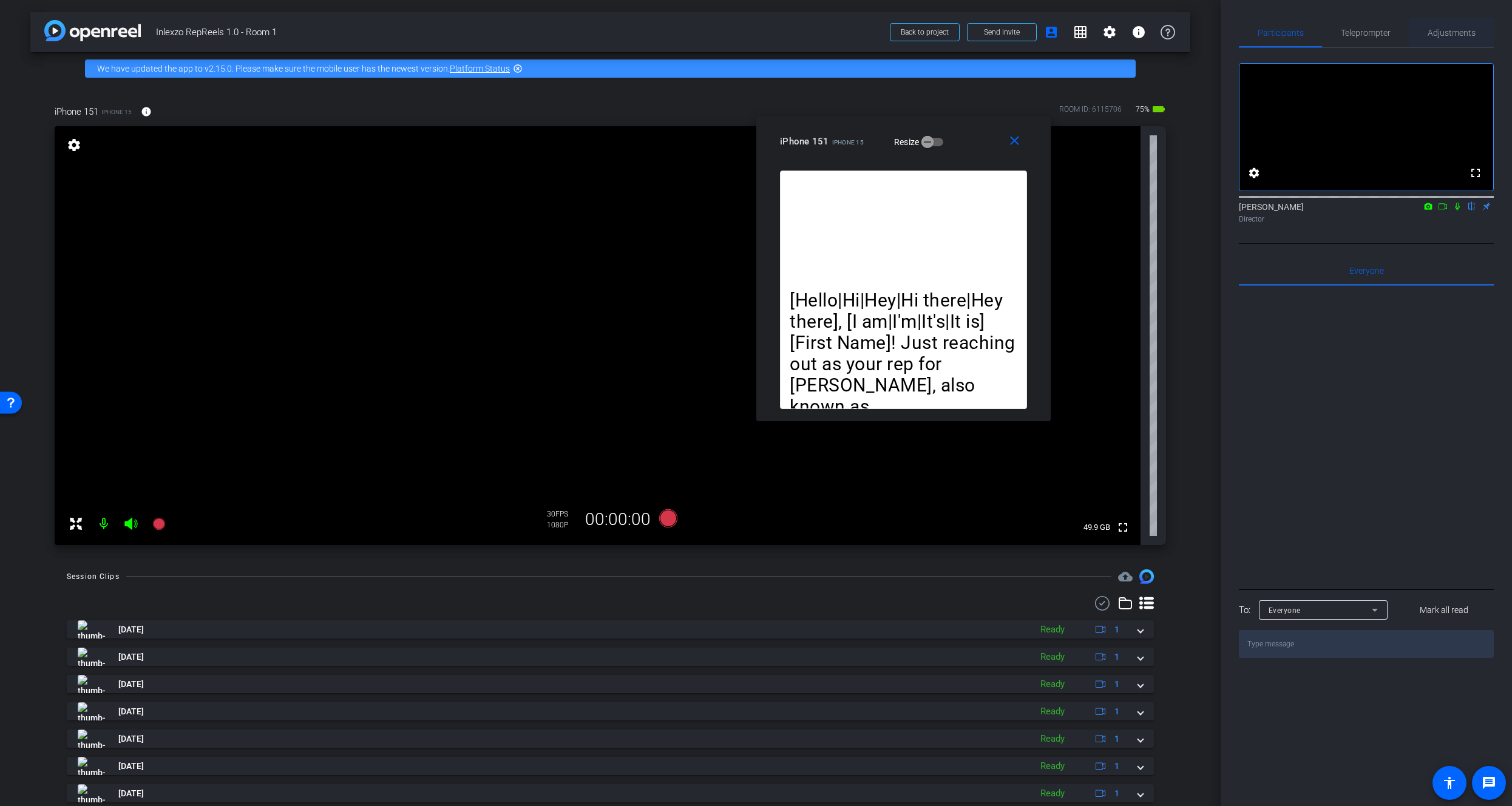
click at [1444, 44] on span "Adjustments" at bounding box center [1451, 32] width 48 height 29
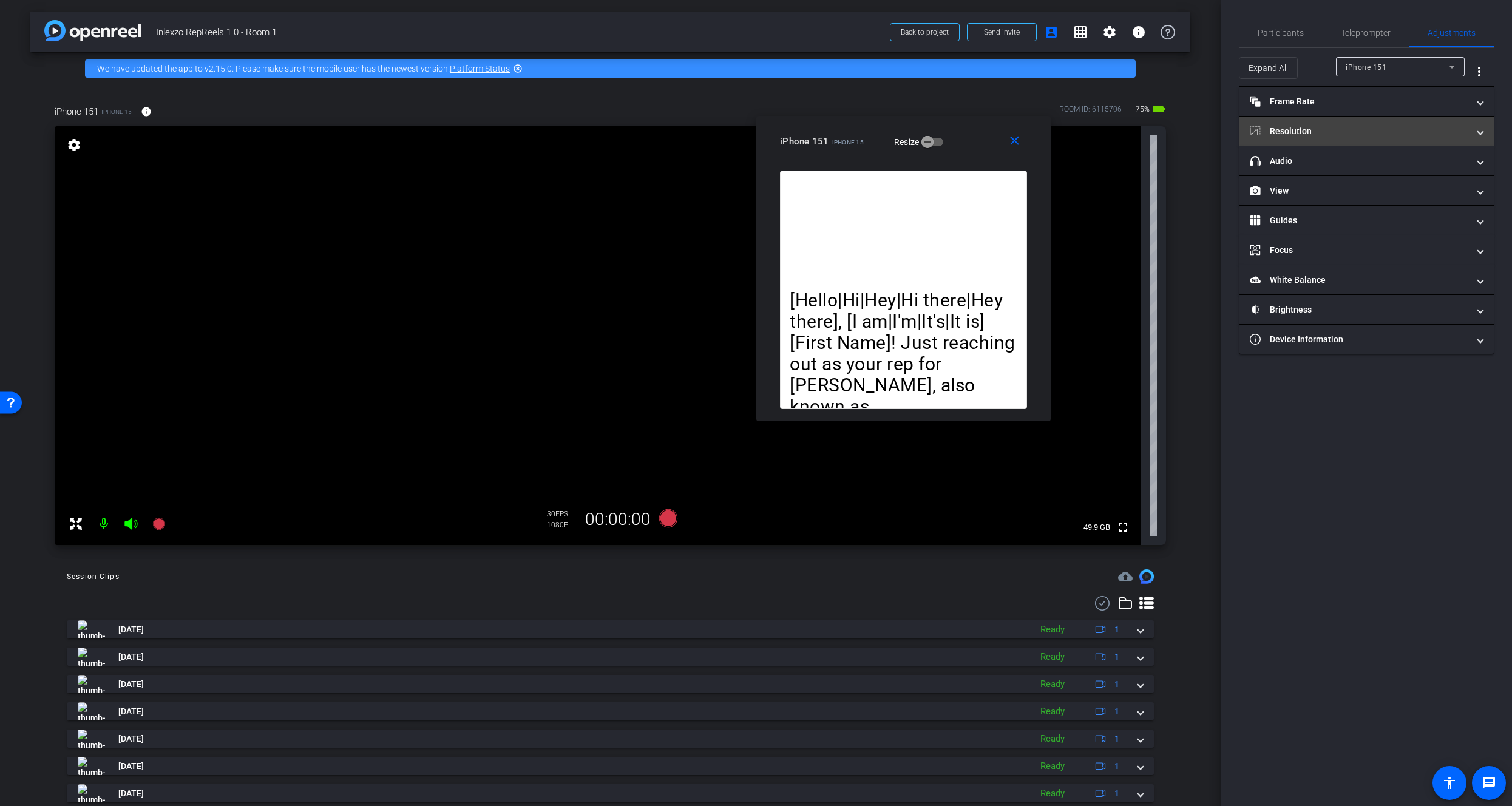
click at [1308, 126] on mat-panel-title "Resolution" at bounding box center [1359, 131] width 218 height 12
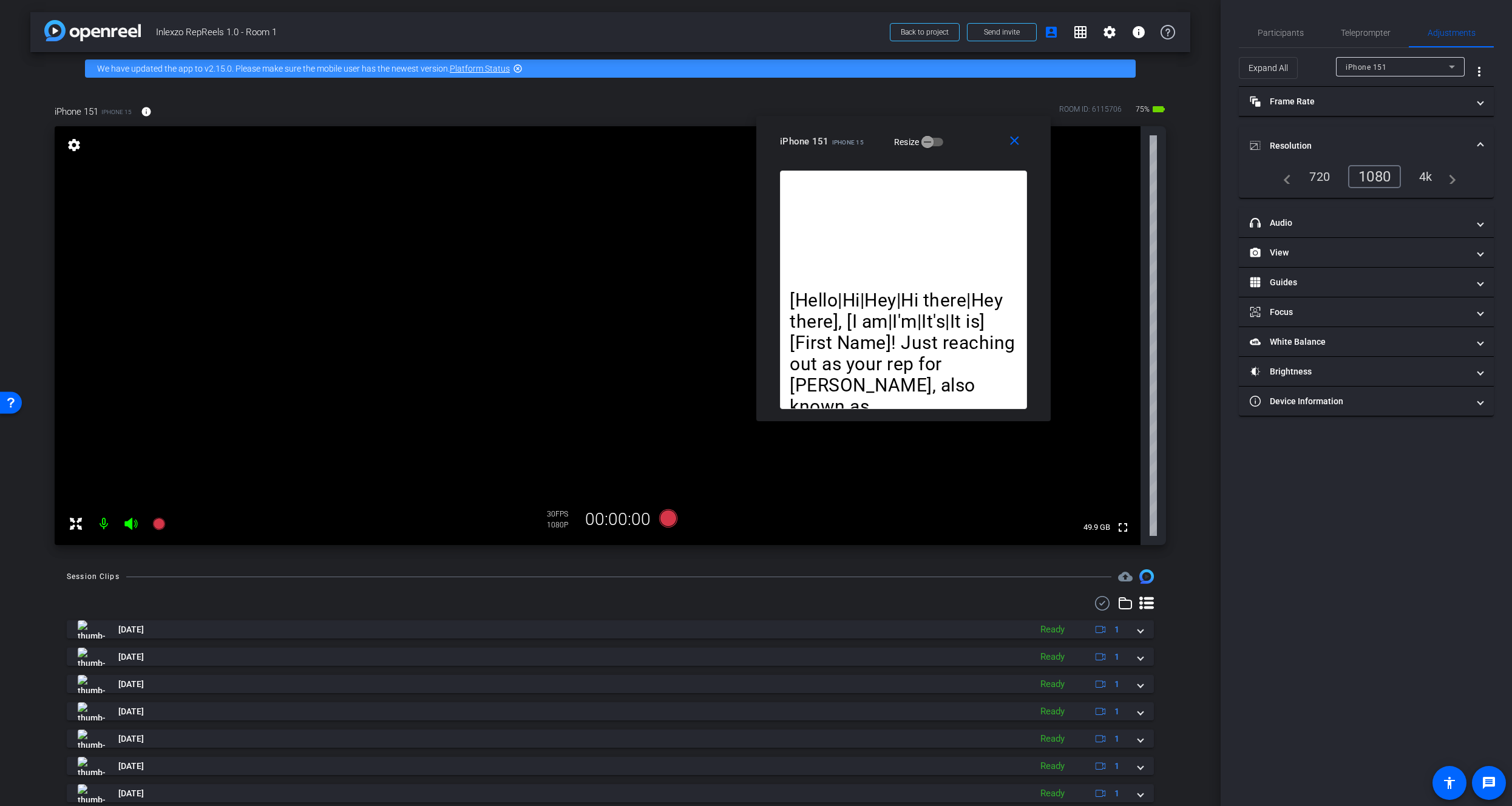
drag, startPoint x: 1310, startPoint y: 140, endPoint x: 1305, endPoint y: 117, distance: 23.5
click at [1310, 140] on mat-panel-title "Resolution" at bounding box center [1359, 146] width 218 height 12
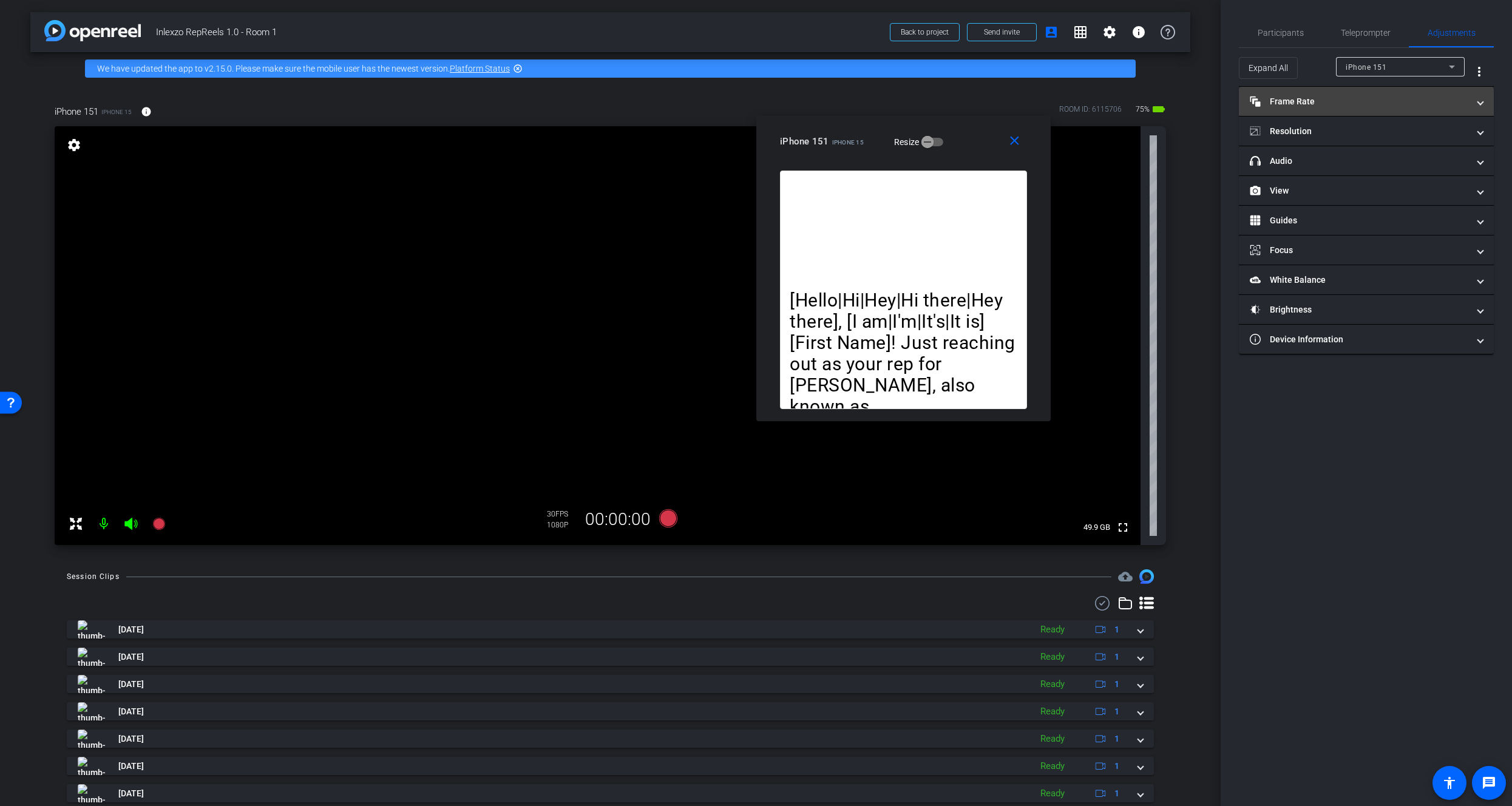
click at [1302, 87] on mat-expansion-panel-header "Frame Rate Frame Rate" at bounding box center [1366, 101] width 255 height 29
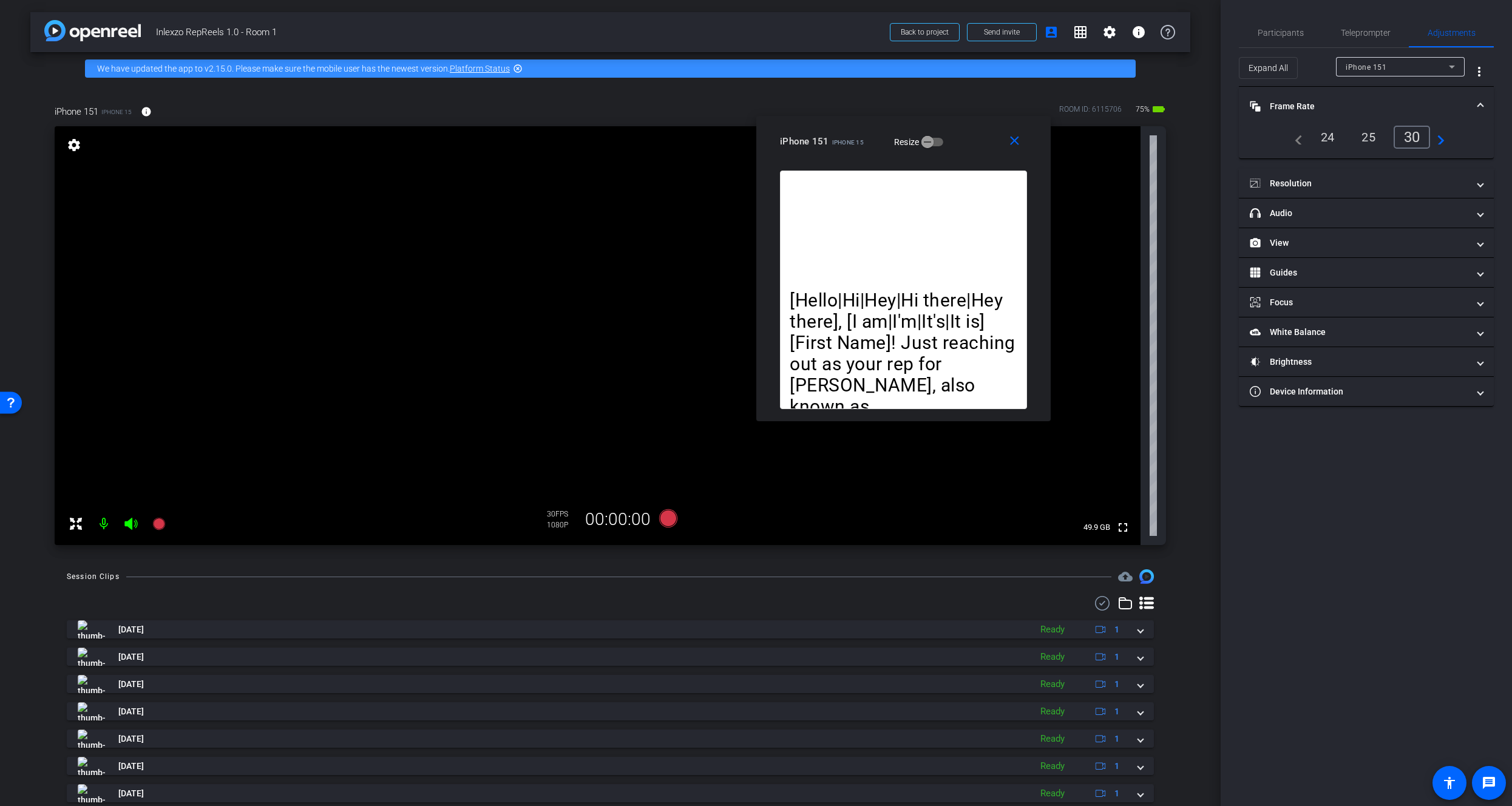
click at [1302, 100] on mat-panel-title "Frame Rate Frame Rate" at bounding box center [1359, 106] width 218 height 12
click at [1337, 21] on div "Teleprompter" at bounding box center [1365, 32] width 87 height 29
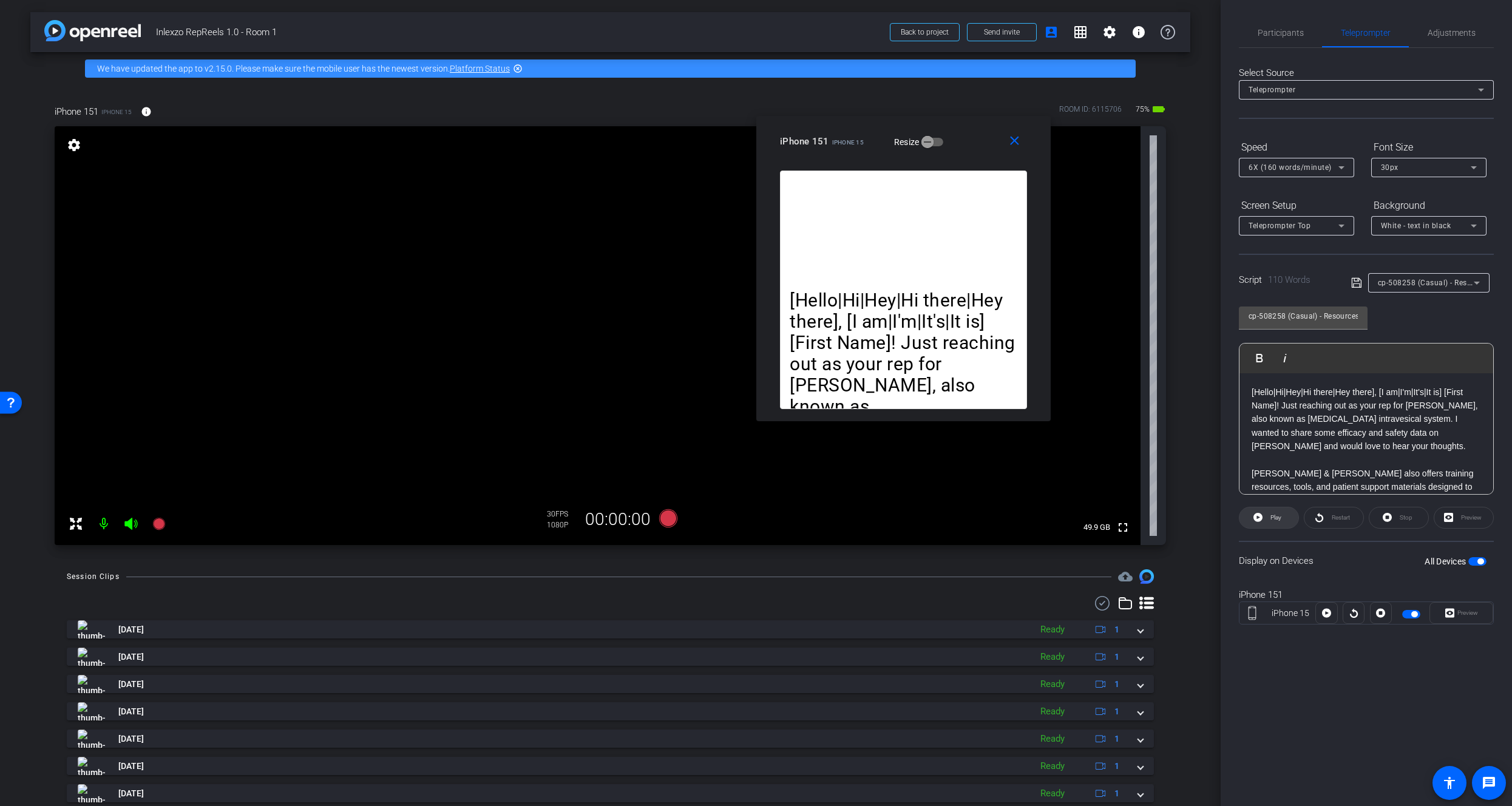
click at [1266, 515] on span at bounding box center [1268, 517] width 58 height 29
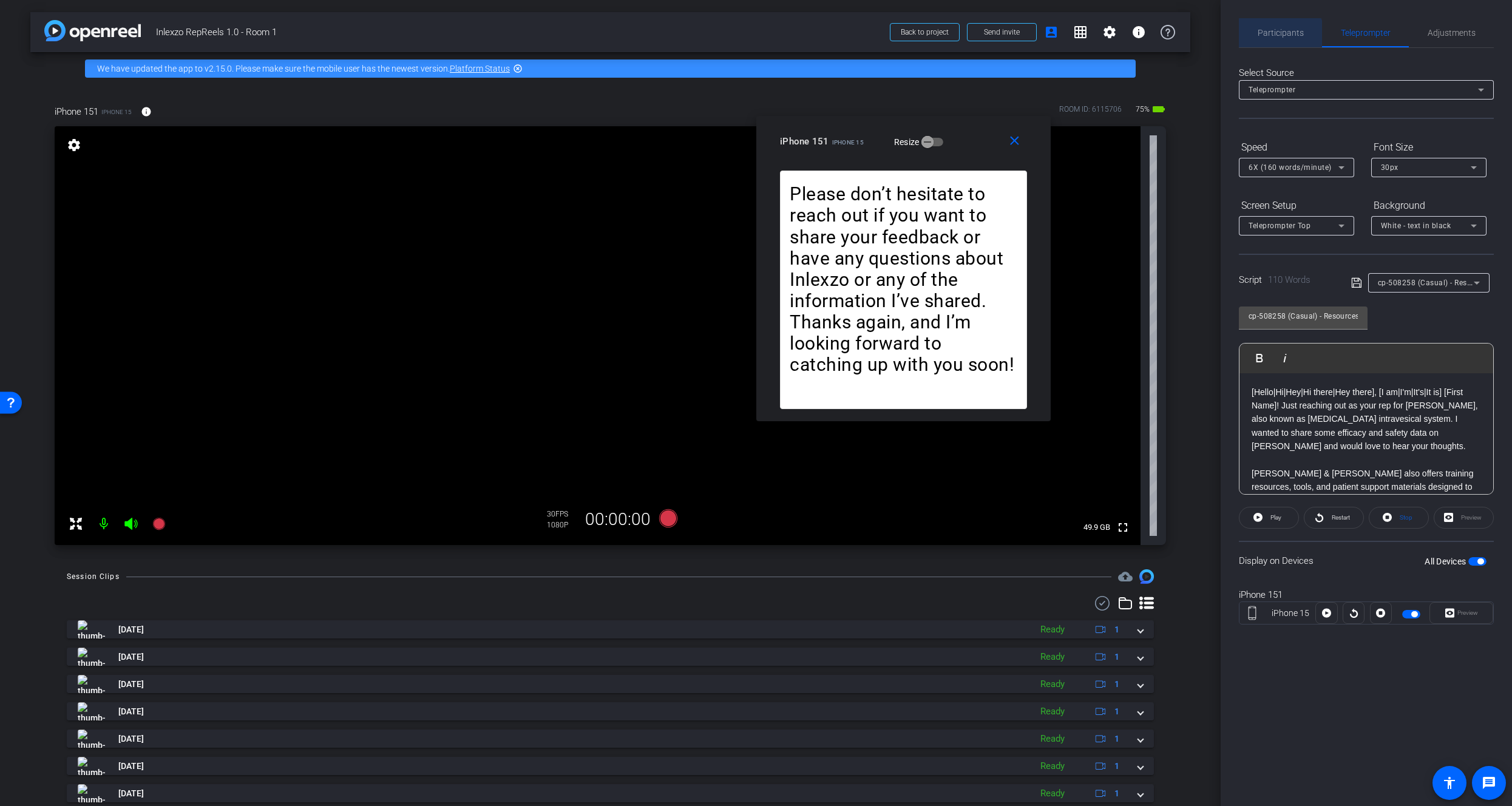
click at [1279, 37] on span "Participants" at bounding box center [1280, 33] width 46 height 9
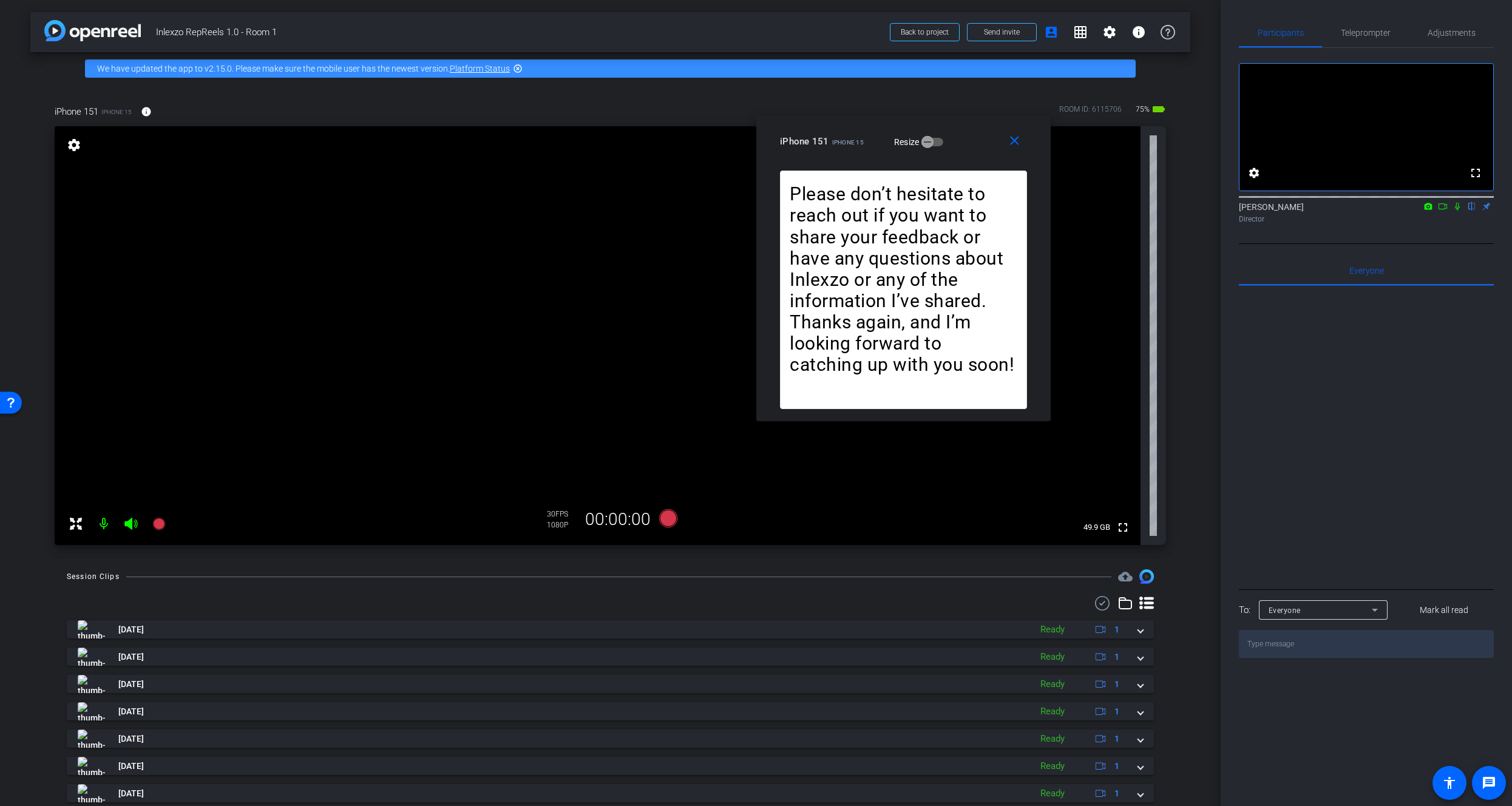
click at [1461, 210] on icon at bounding box center [1457, 206] width 9 height 9
click at [1385, 37] on span "Teleprompter" at bounding box center [1365, 32] width 50 height 29
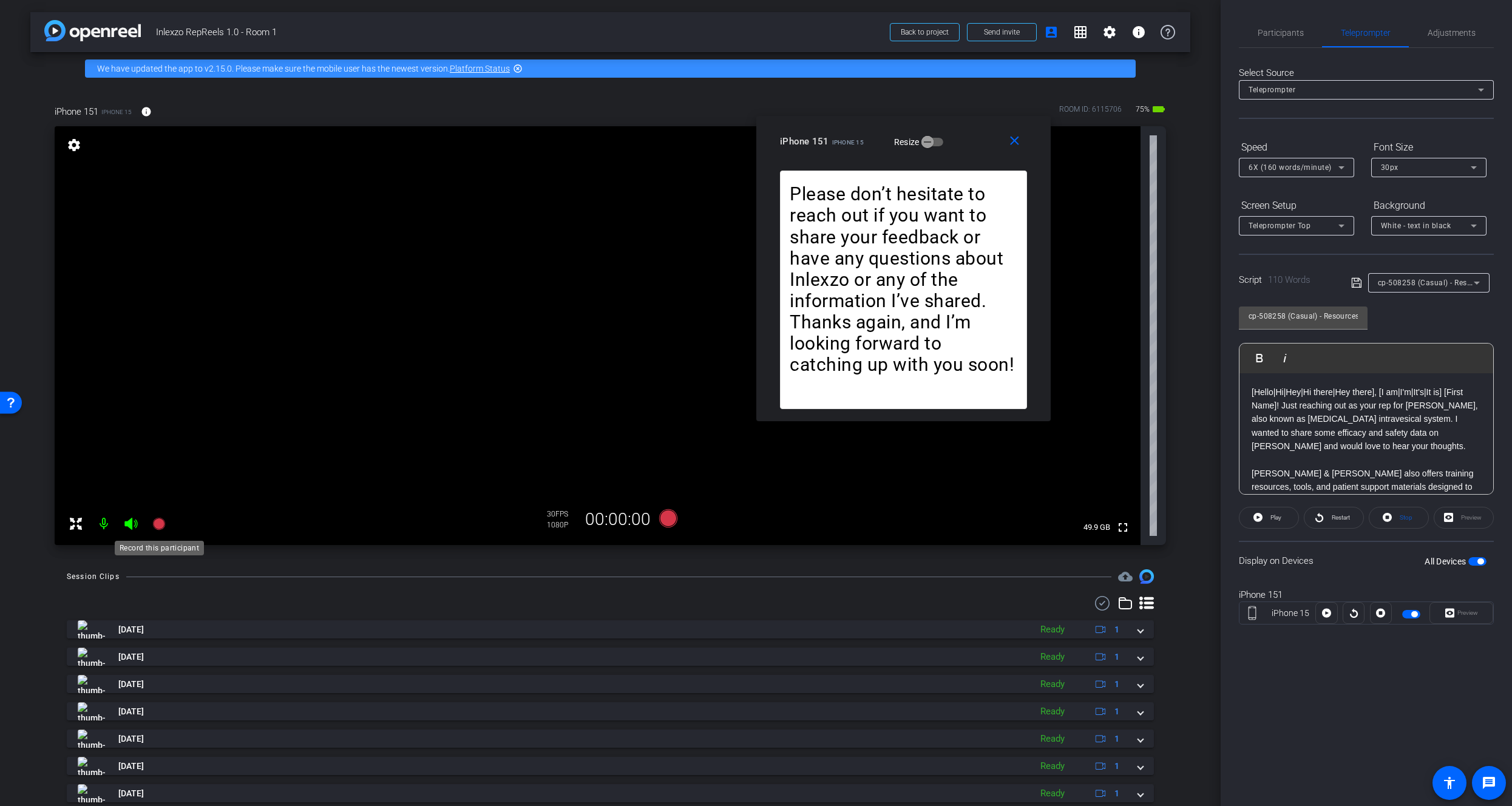
click at [159, 525] on icon at bounding box center [158, 524] width 12 height 12
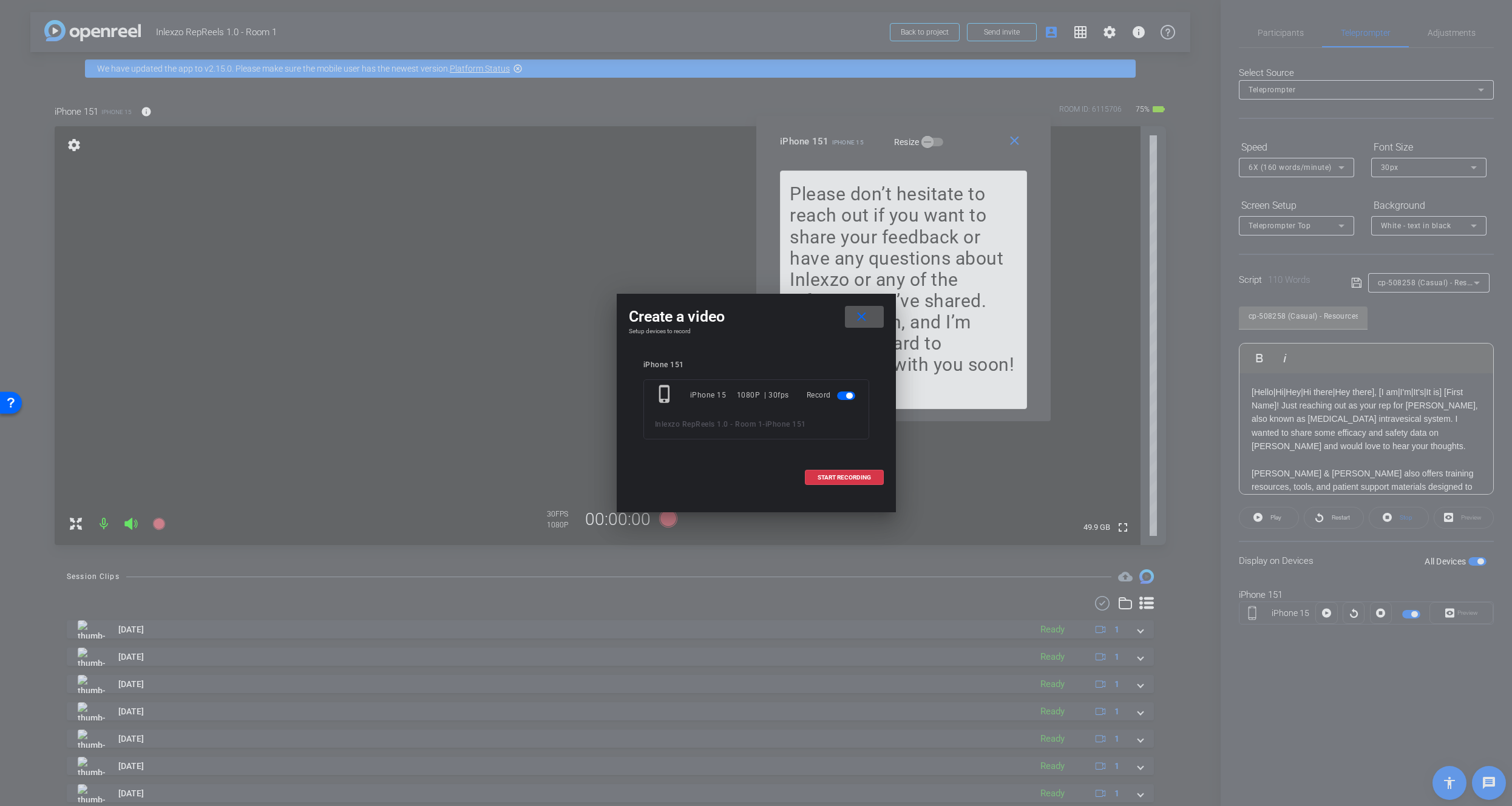
click at [858, 475] on span "START RECORDING" at bounding box center [844, 478] width 53 height 6
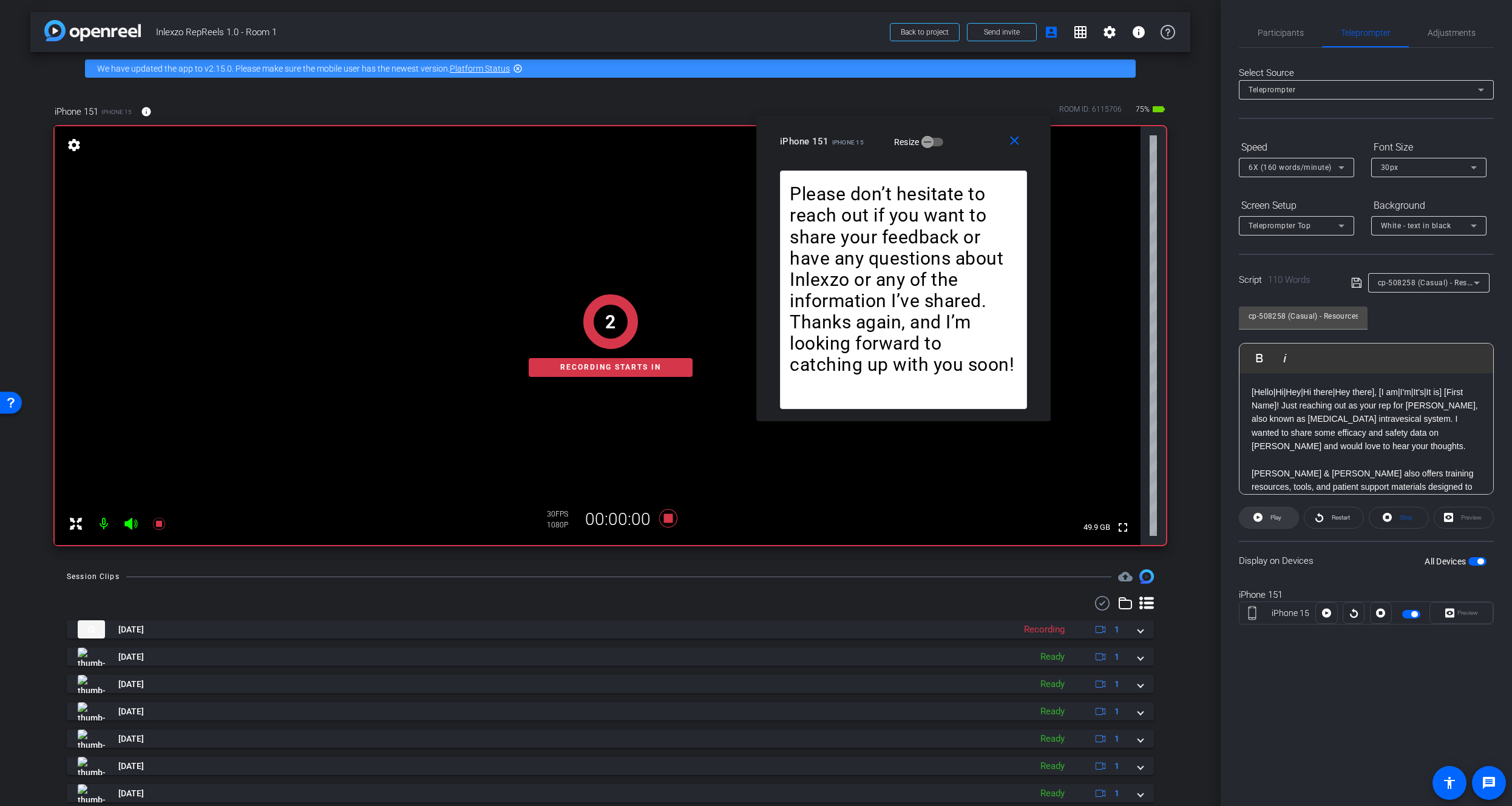
click at [1267, 519] on span "Play" at bounding box center [1274, 518] width 14 height 17
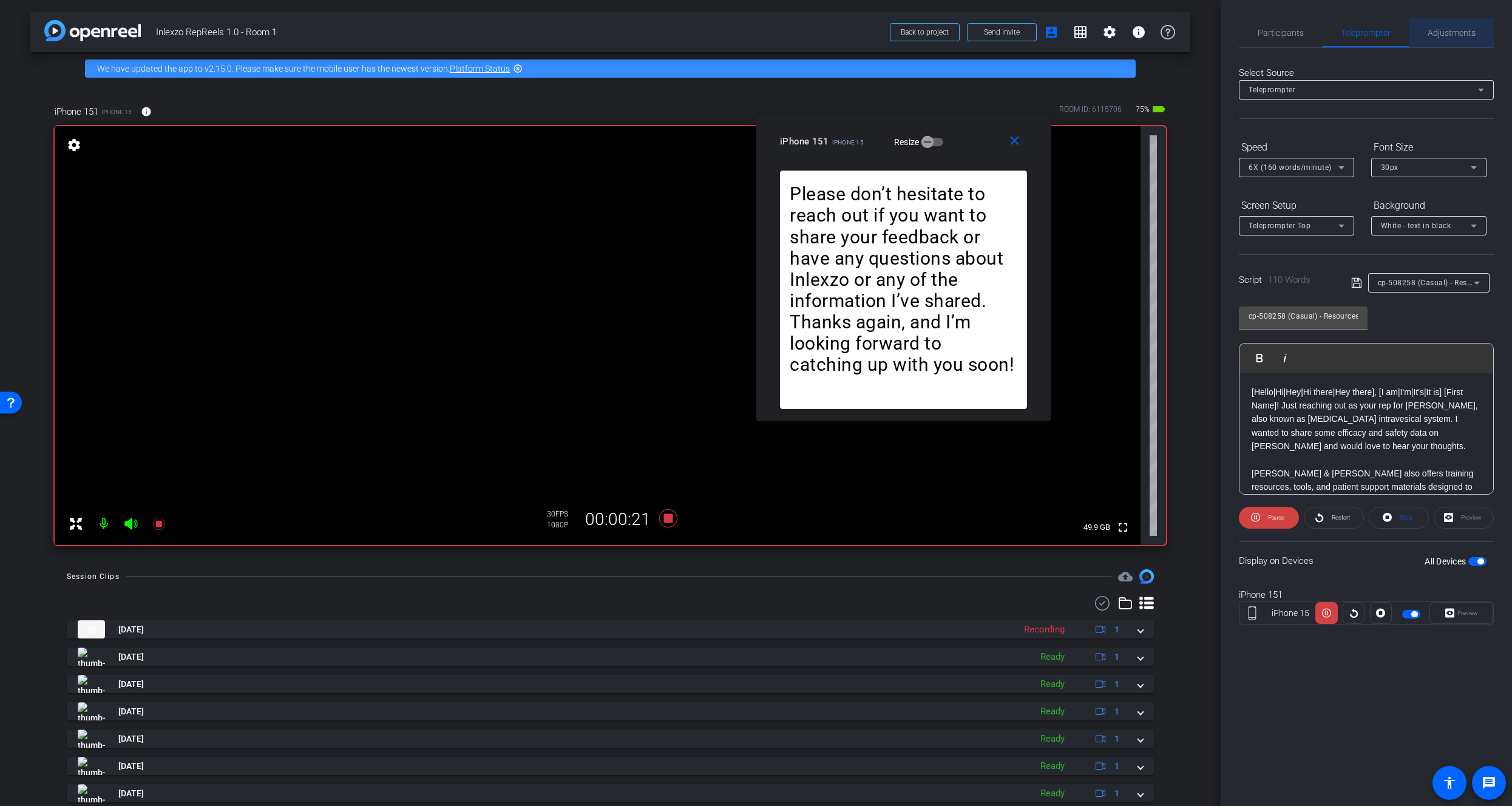
click at [1439, 31] on span "Adjustments" at bounding box center [1451, 33] width 48 height 9
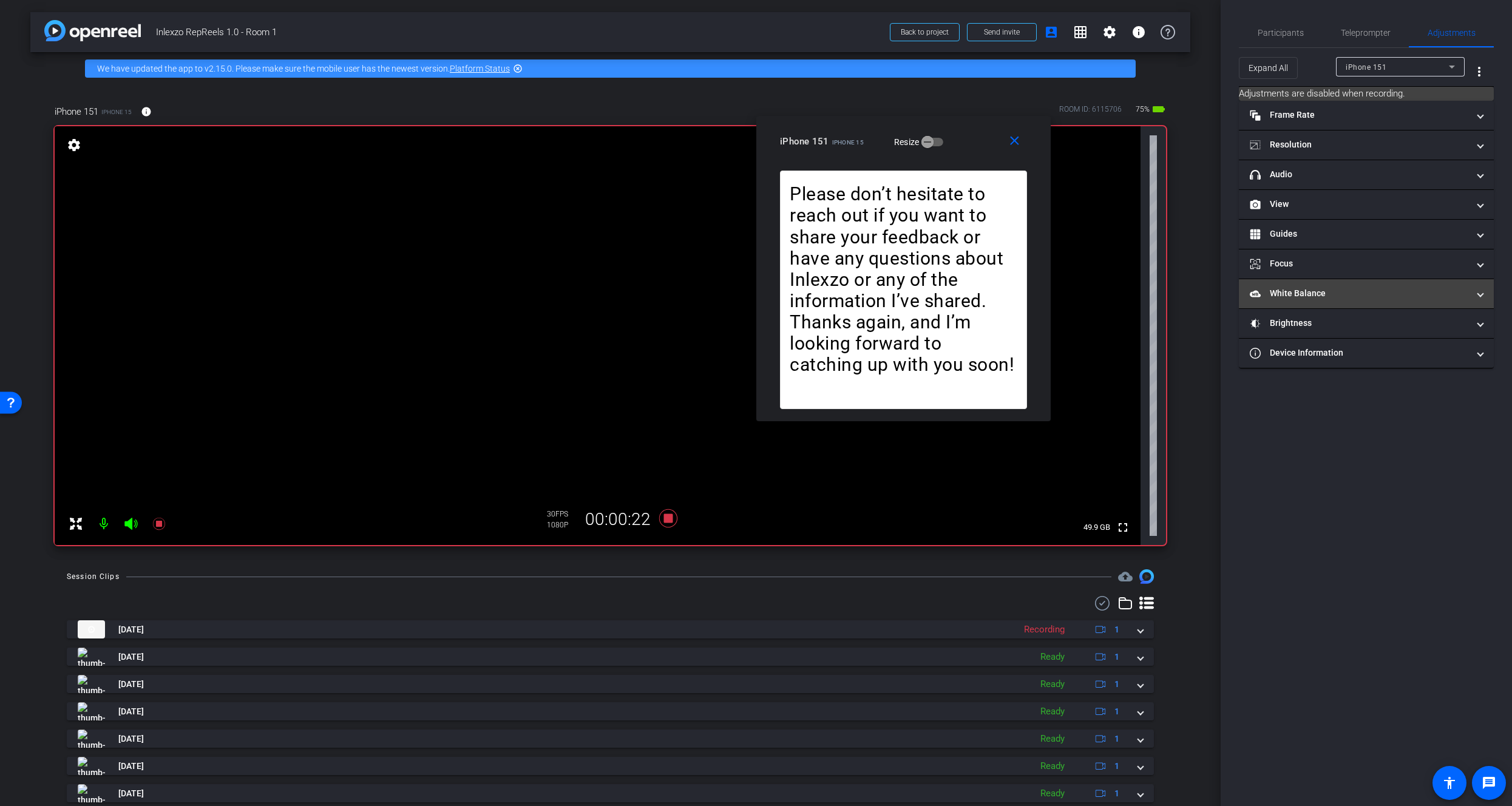
click at [1313, 294] on mat-panel-title "White Balance White Balance" at bounding box center [1359, 293] width 218 height 12
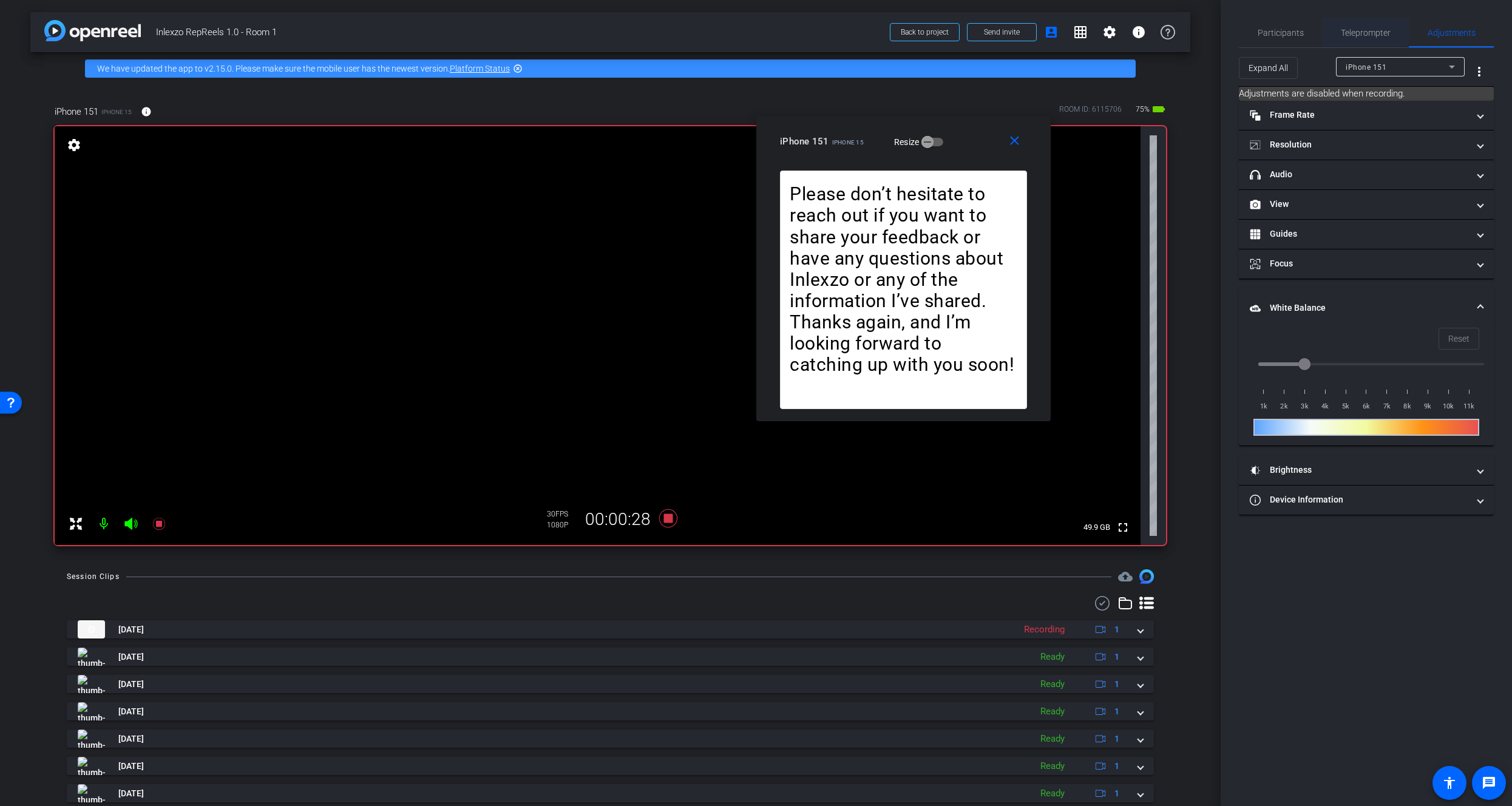
click at [1368, 30] on span "Teleprompter" at bounding box center [1365, 33] width 50 height 9
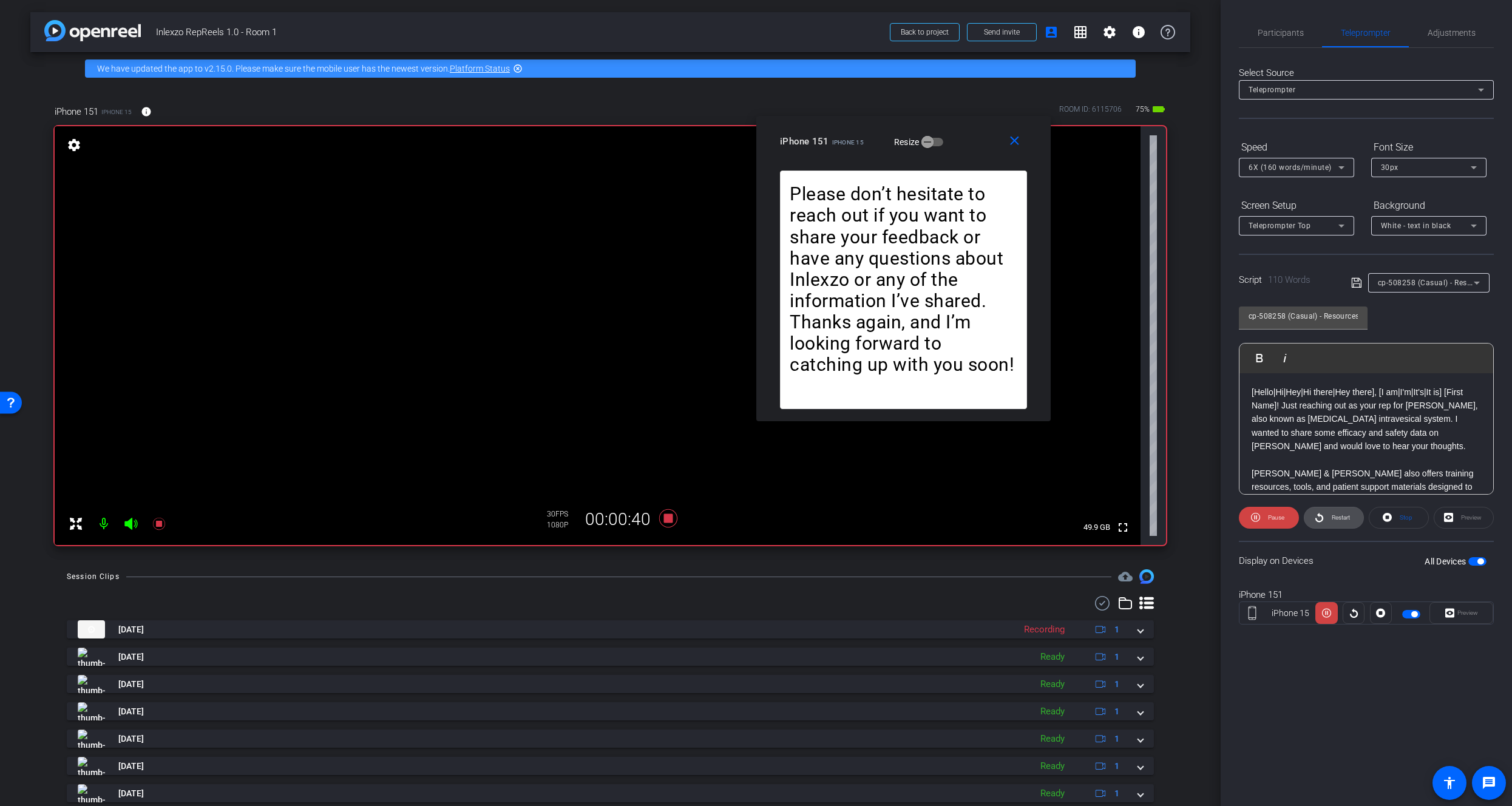
click at [1341, 518] on span "Restart" at bounding box center [1340, 517] width 18 height 7
click at [1330, 518] on span "Restart" at bounding box center [1339, 518] width 21 height 17
click at [153, 523] on icon at bounding box center [159, 523] width 15 height 15
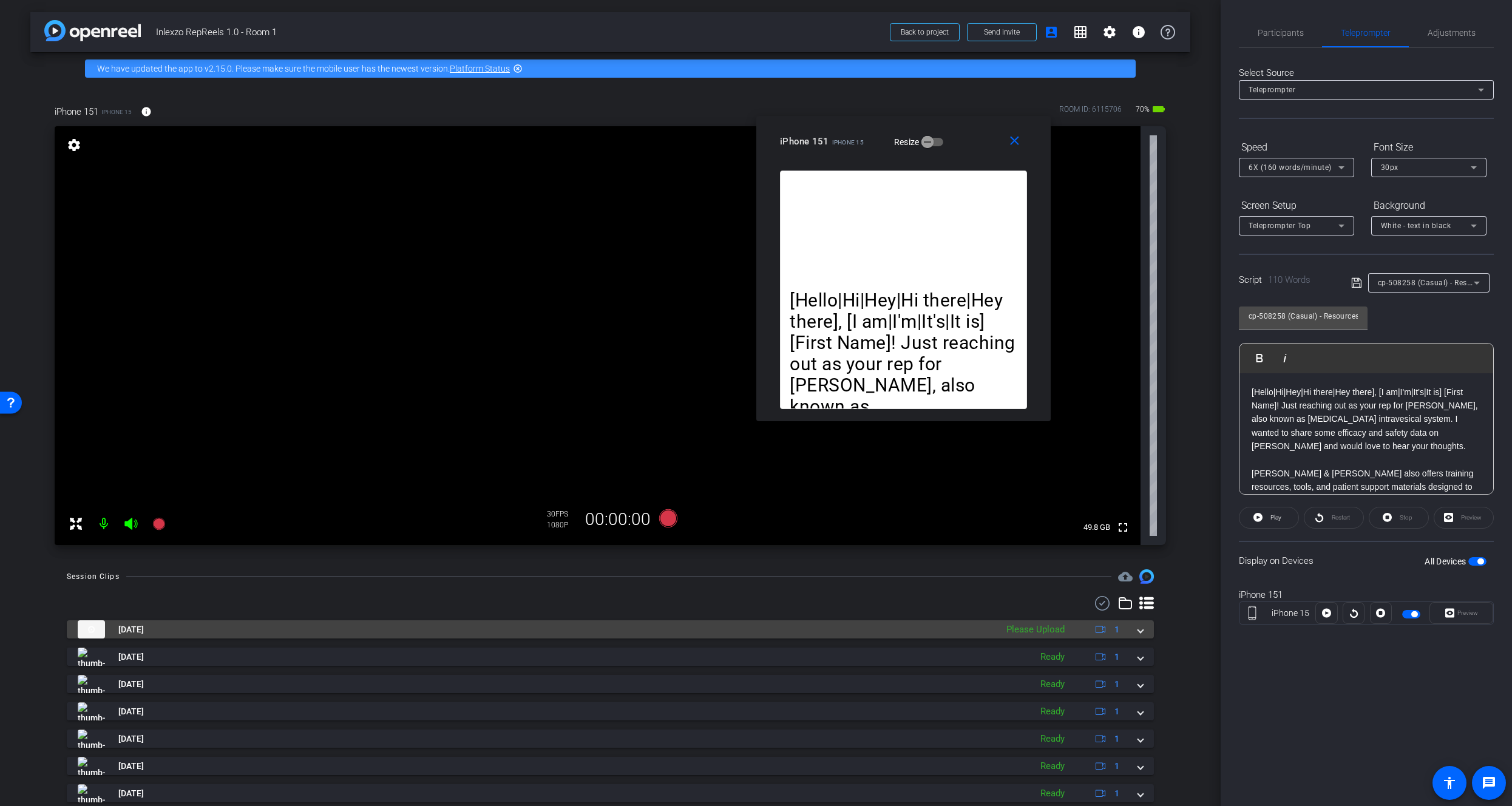
click at [1130, 634] on div "[DATE] Please Upload 1" at bounding box center [608, 628] width 1061 height 18
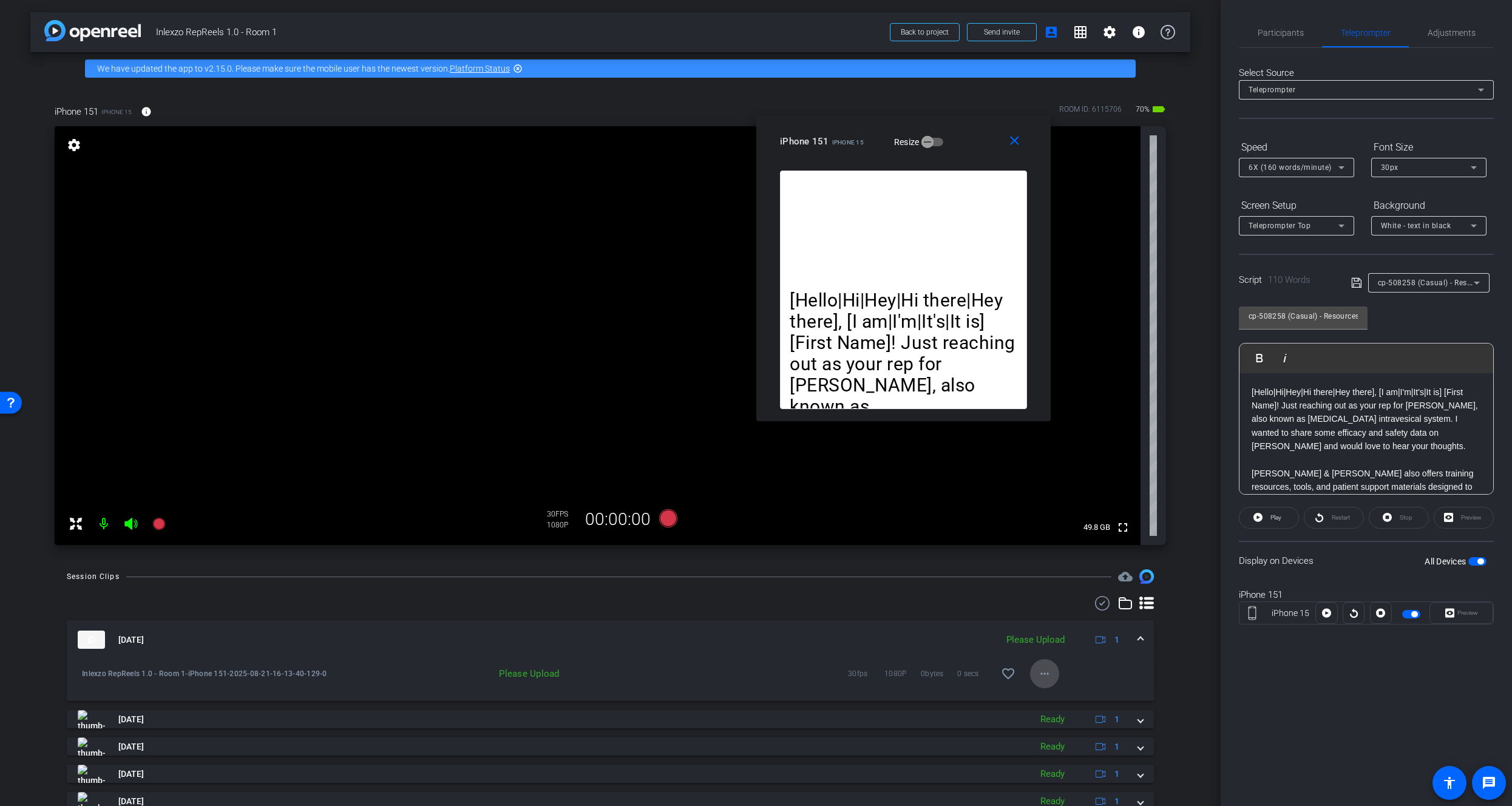
click at [1044, 681] on mat-icon "more_horiz" at bounding box center [1044, 673] width 15 height 15
click at [1056, 701] on span "Upload" at bounding box center [1058, 698] width 48 height 15
click at [1269, 31] on span "Participants" at bounding box center [1280, 33] width 46 height 9
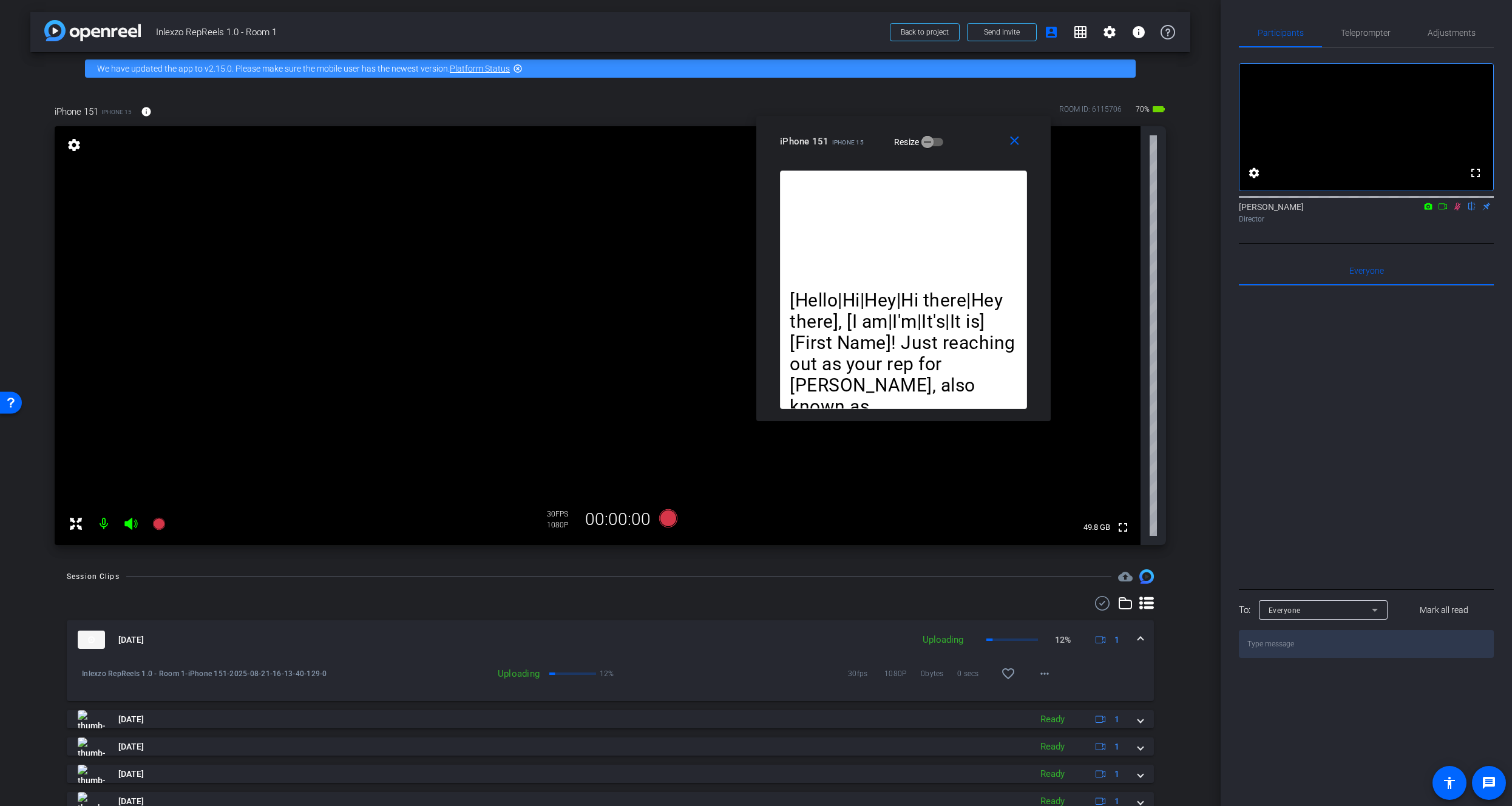
click at [1458, 210] on icon at bounding box center [1457, 207] width 7 height 8
click at [1494, 23] on span "×" at bounding box center [1496, 22] width 7 height 15
click at [1369, 37] on span "Teleprompter" at bounding box center [1365, 32] width 50 height 29
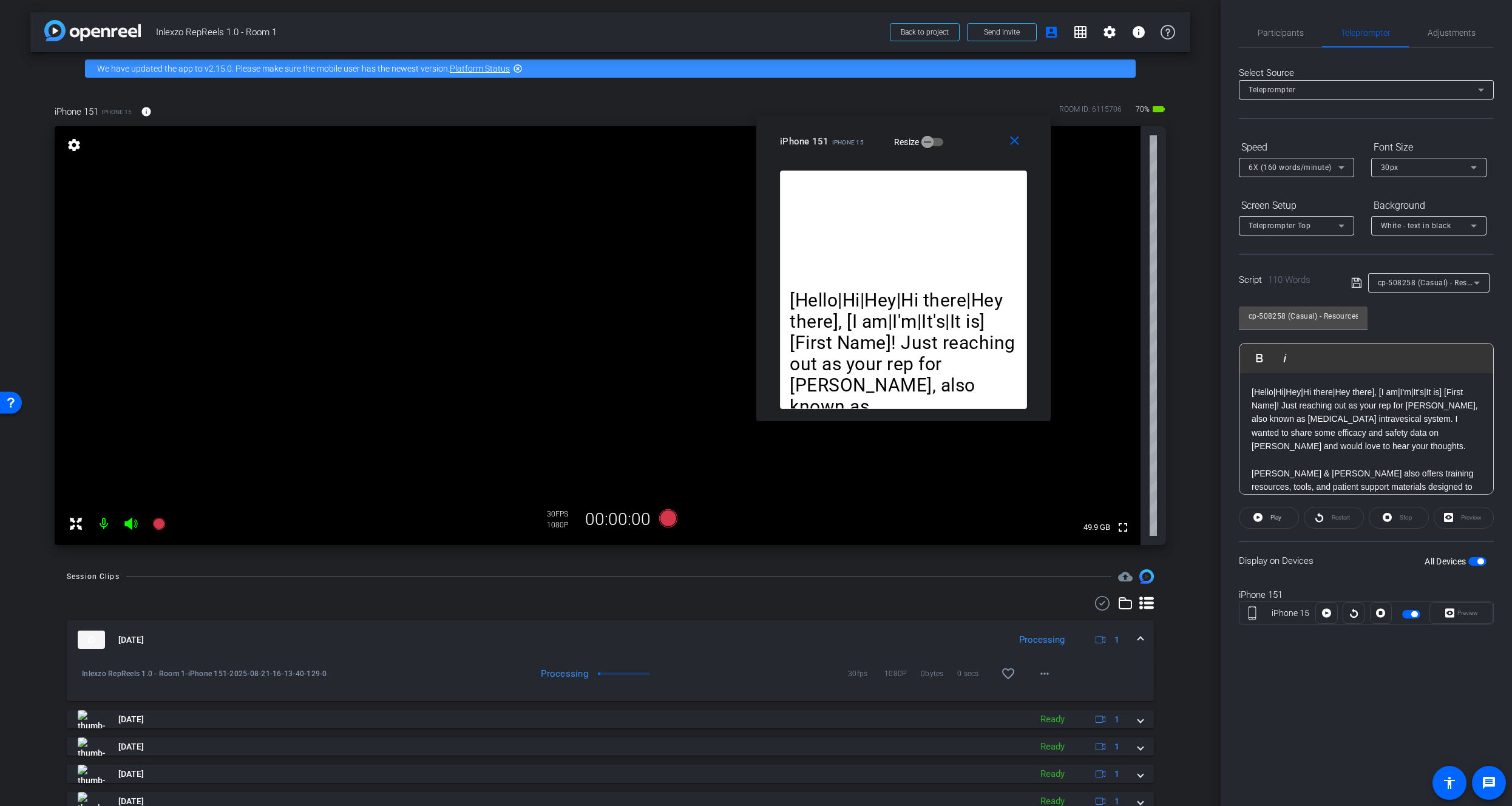
click at [1399, 284] on span "cp-508258 (Casual) - Resources to Share" at bounding box center [1450, 282] width 145 height 9
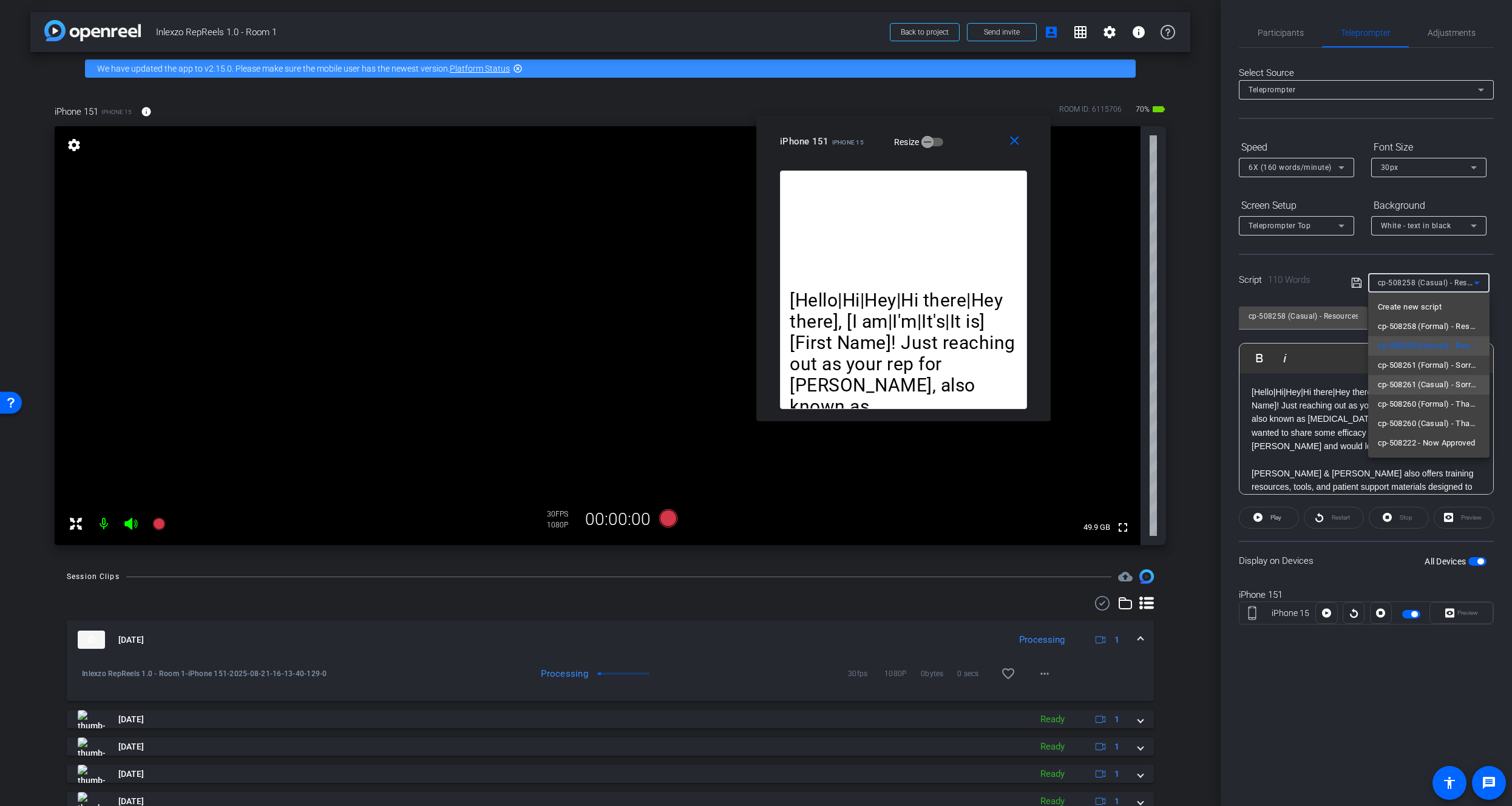
click at [1425, 387] on span "cp-508261 (Casual) - Sorry I Missed You" at bounding box center [1429, 384] width 102 height 15
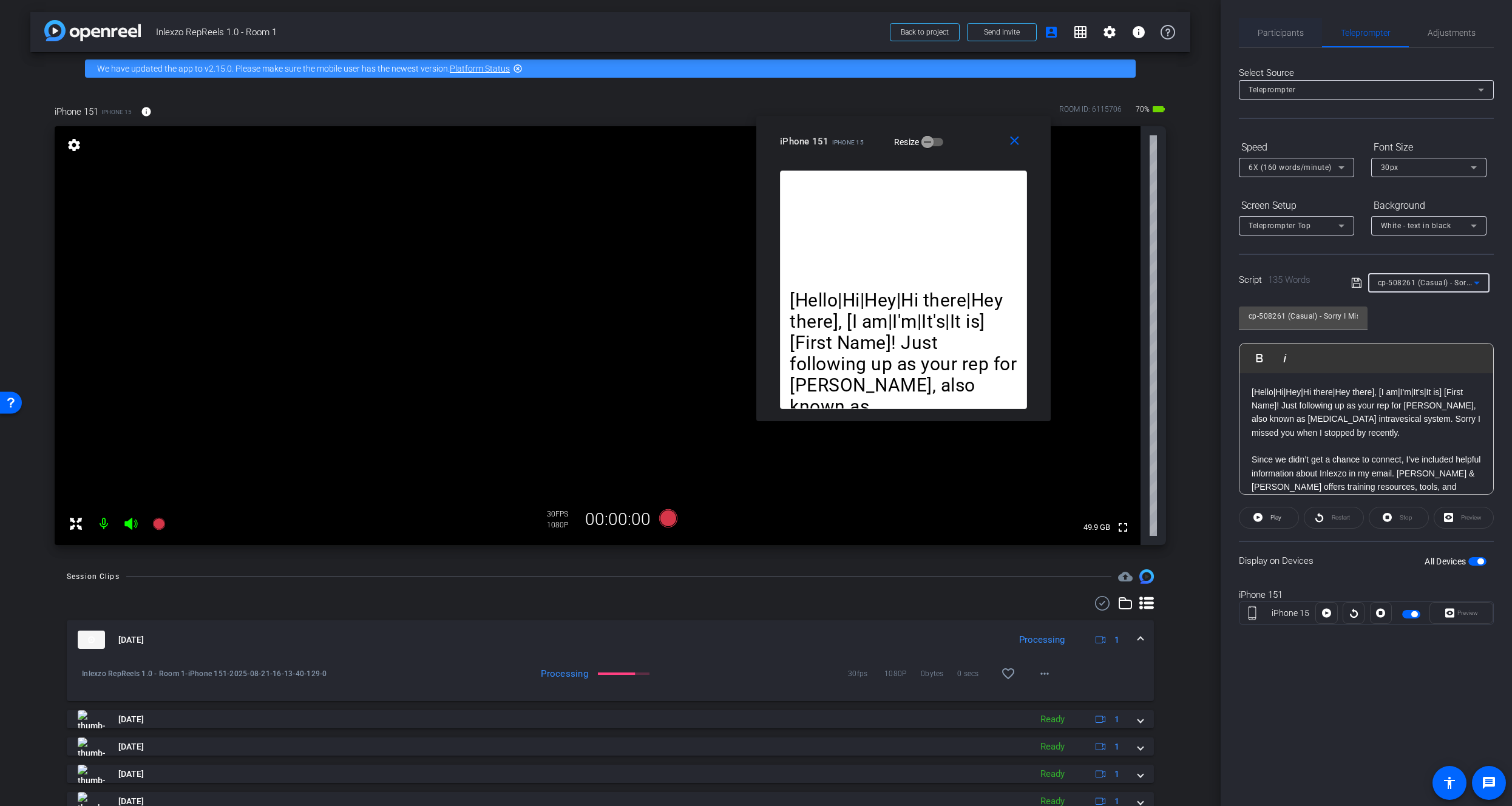
click at [1288, 32] on span "Participants" at bounding box center [1280, 33] width 46 height 9
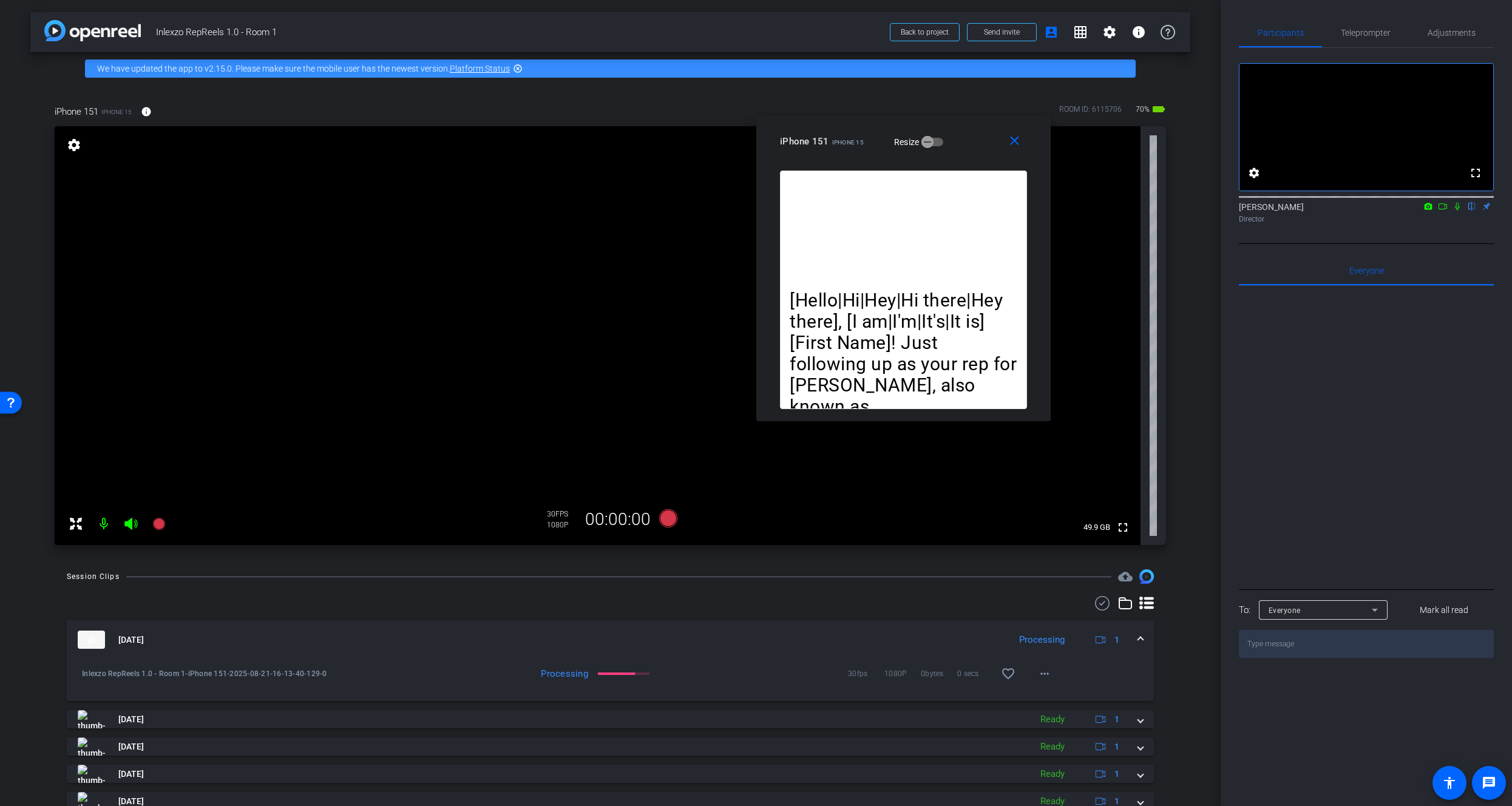
click at [1456, 210] on icon at bounding box center [1457, 206] width 9 height 9
click at [154, 527] on icon at bounding box center [158, 524] width 12 height 12
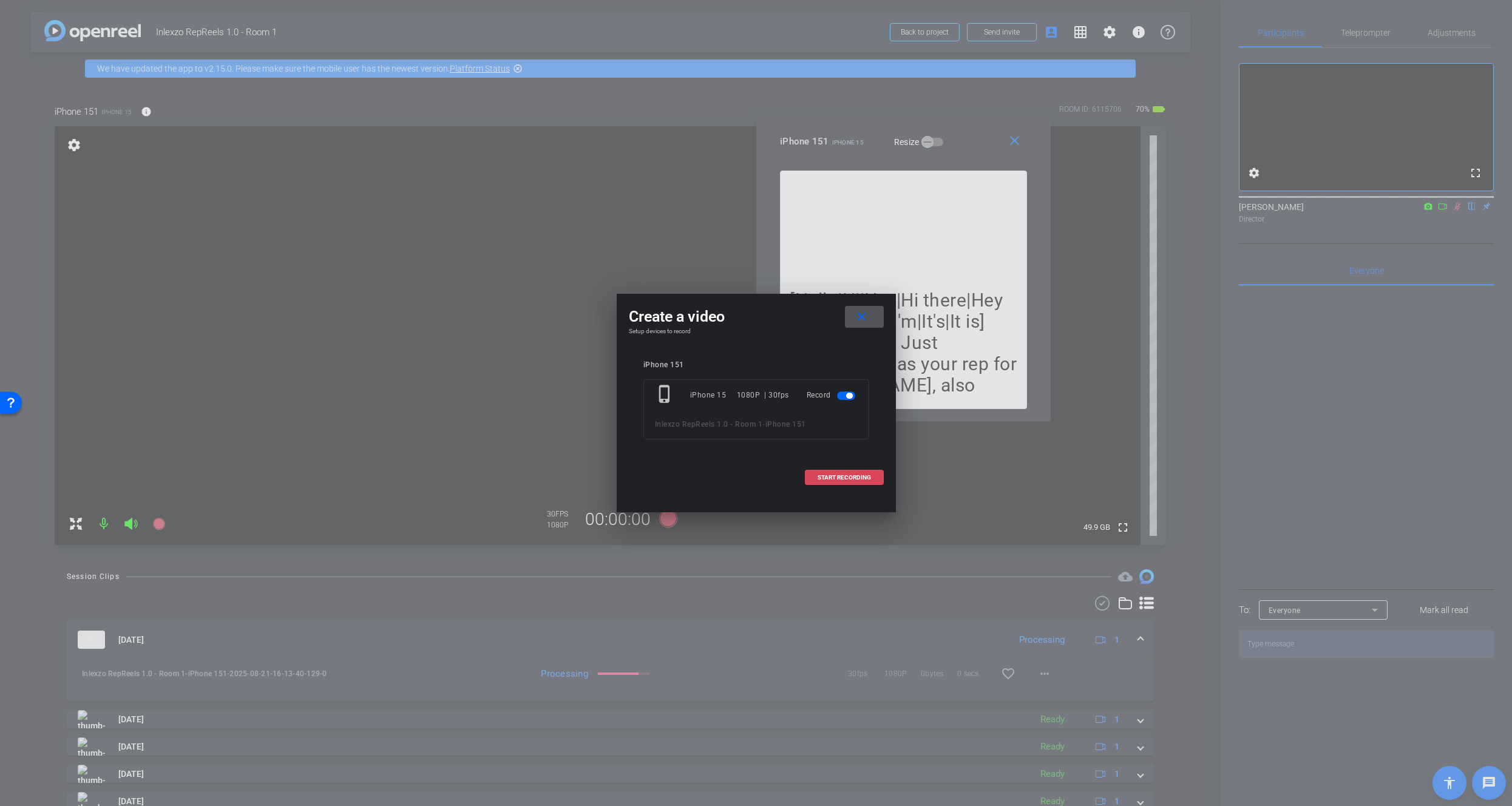
click at [833, 475] on span "START RECORDING" at bounding box center [844, 478] width 53 height 6
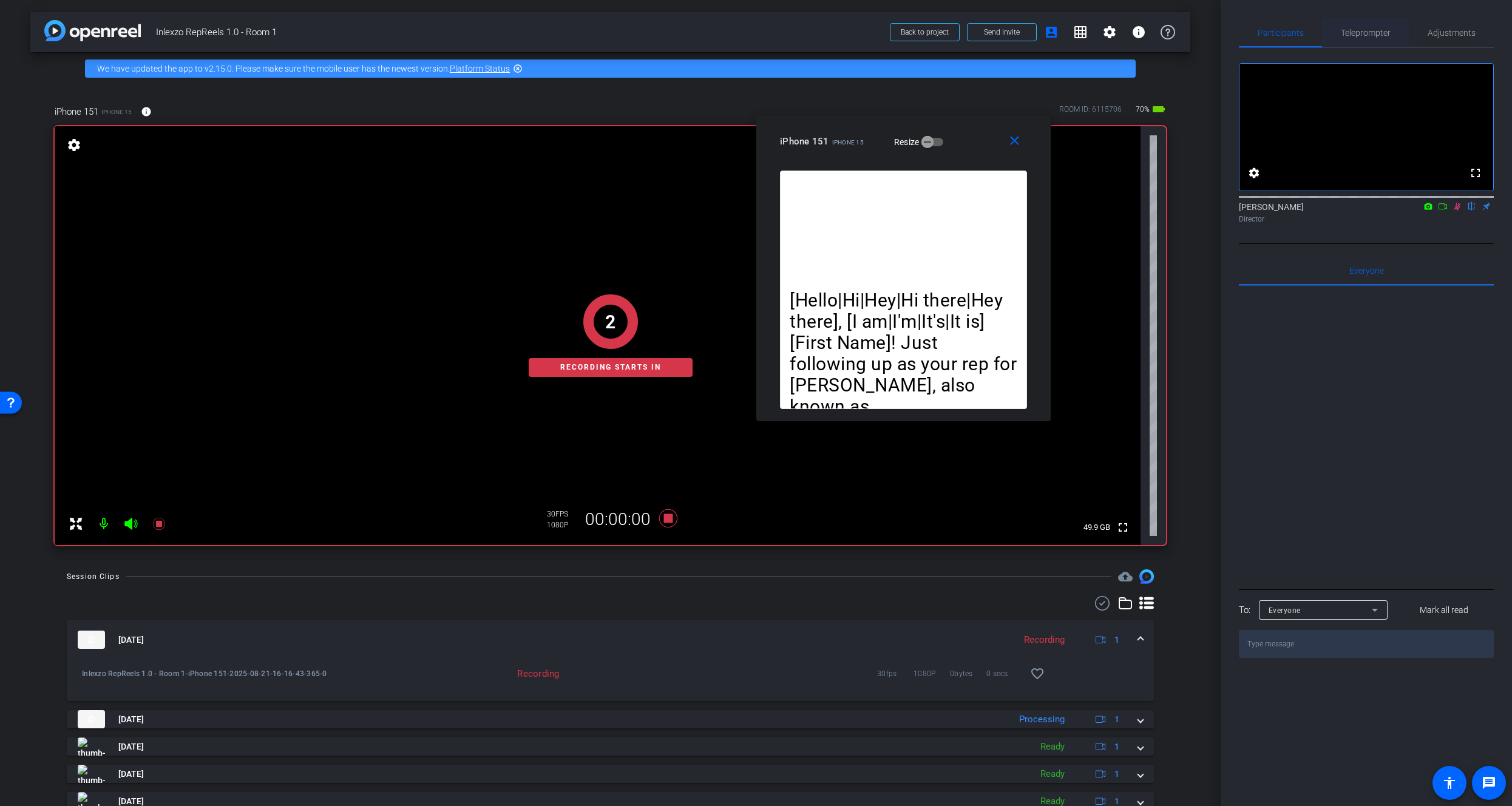
click at [1365, 30] on span "Teleprompter" at bounding box center [1365, 33] width 50 height 9
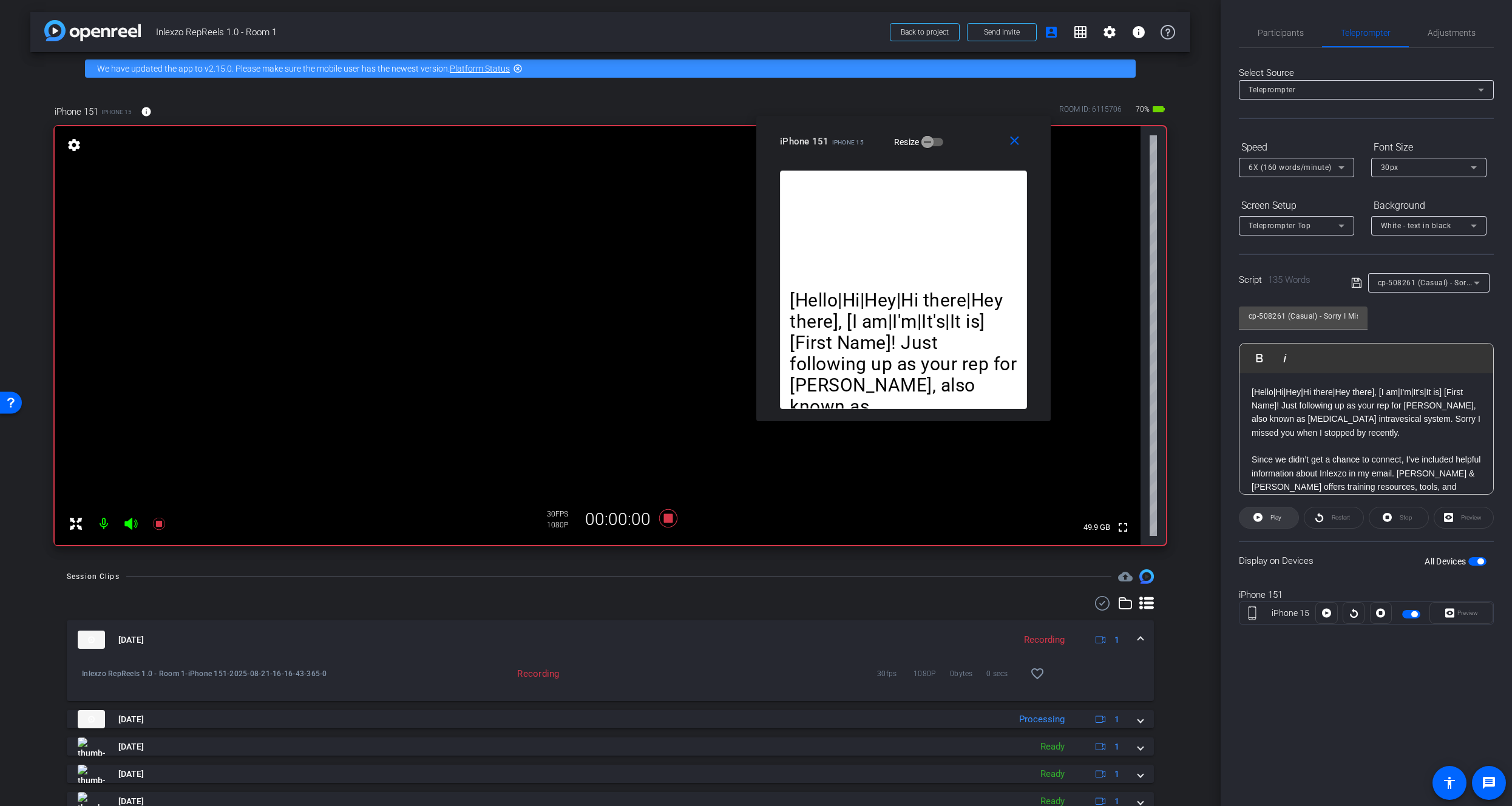
click at [1258, 521] on icon at bounding box center [1258, 518] width 9 height 9
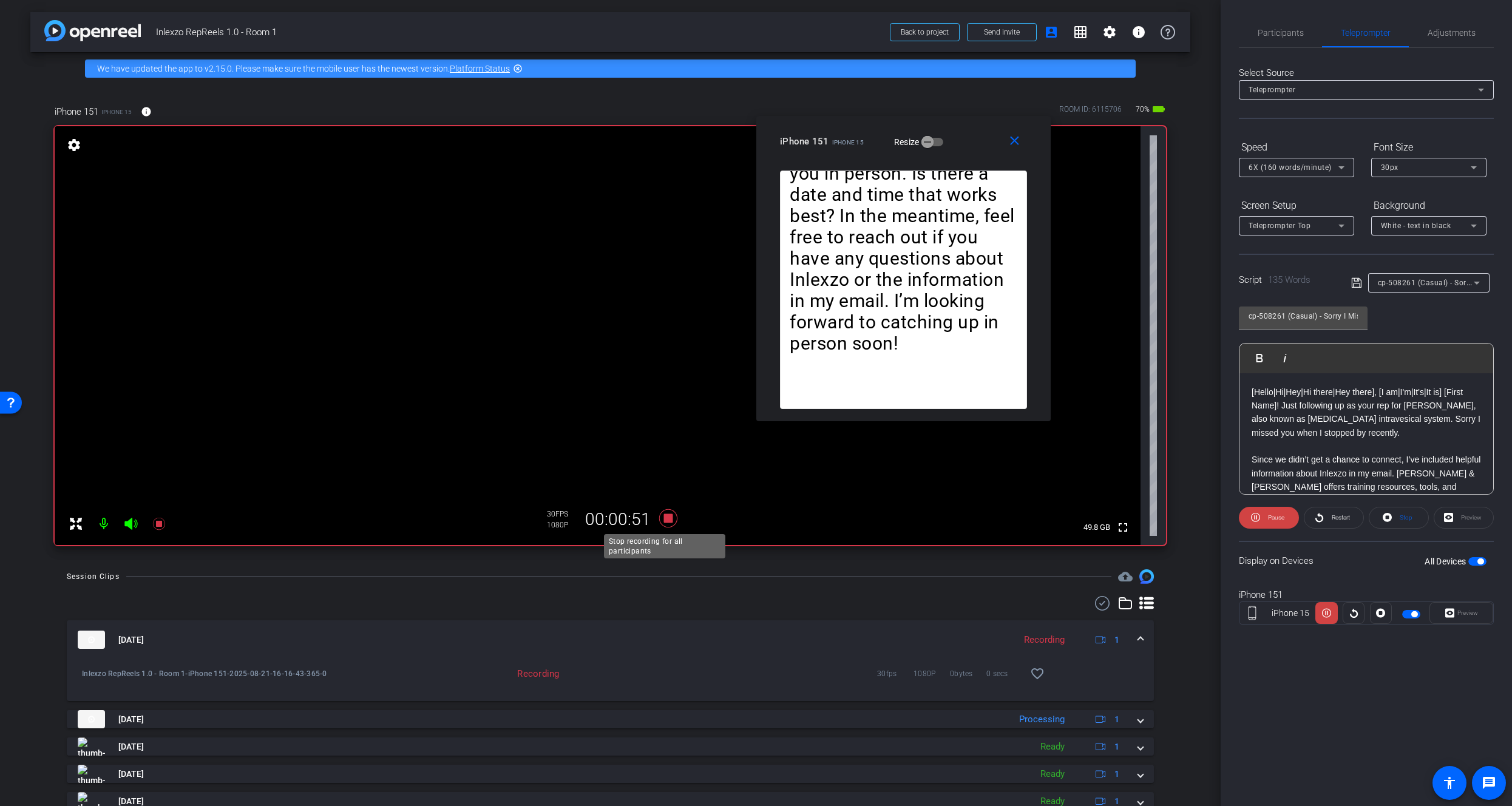
click at [661, 512] on icon at bounding box center [667, 518] width 29 height 22
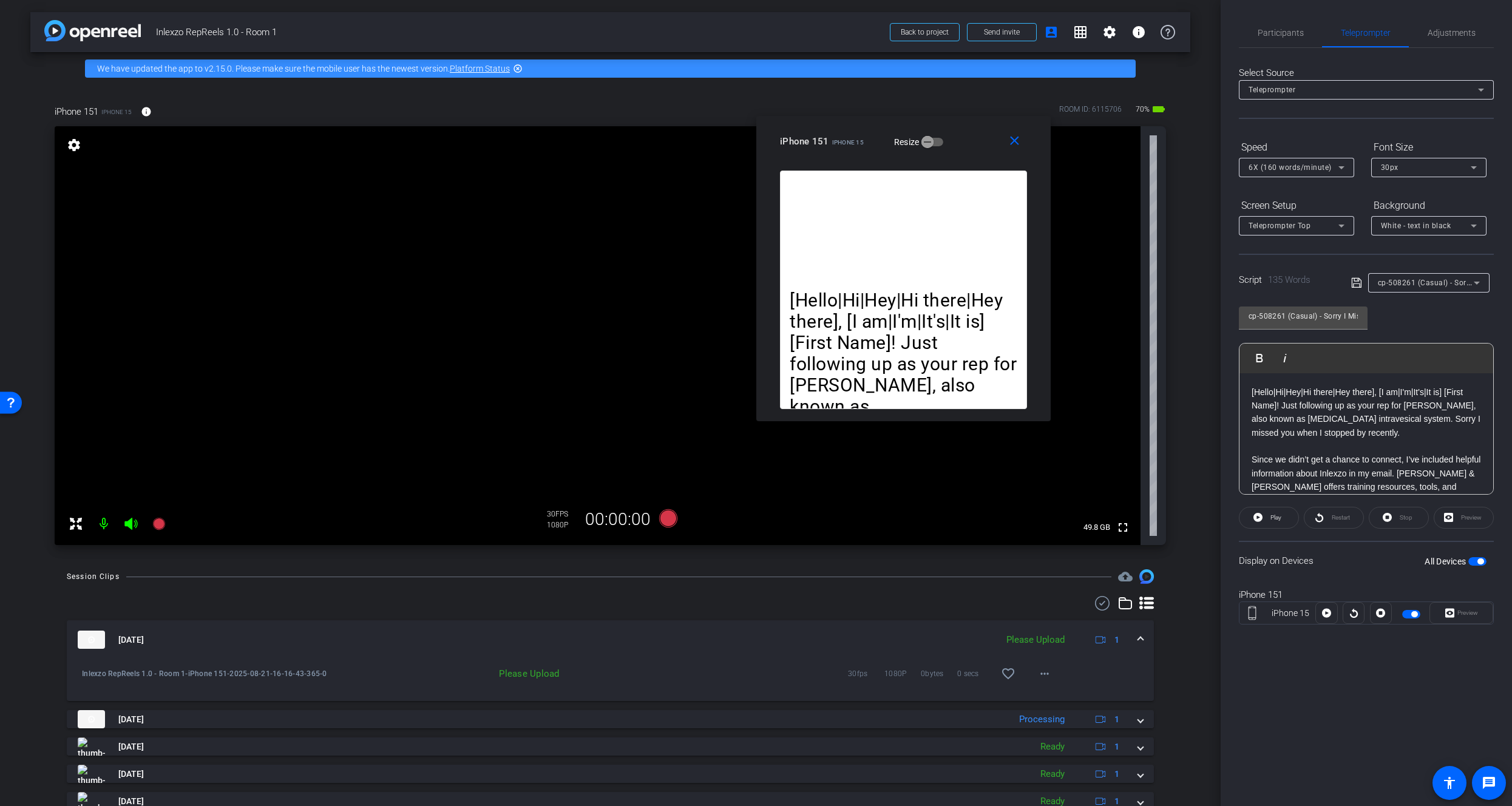
drag, startPoint x: 1298, startPoint y: 37, endPoint x: 1304, endPoint y: 51, distance: 15.2
click at [1298, 37] on span "Participants" at bounding box center [1280, 32] width 46 height 29
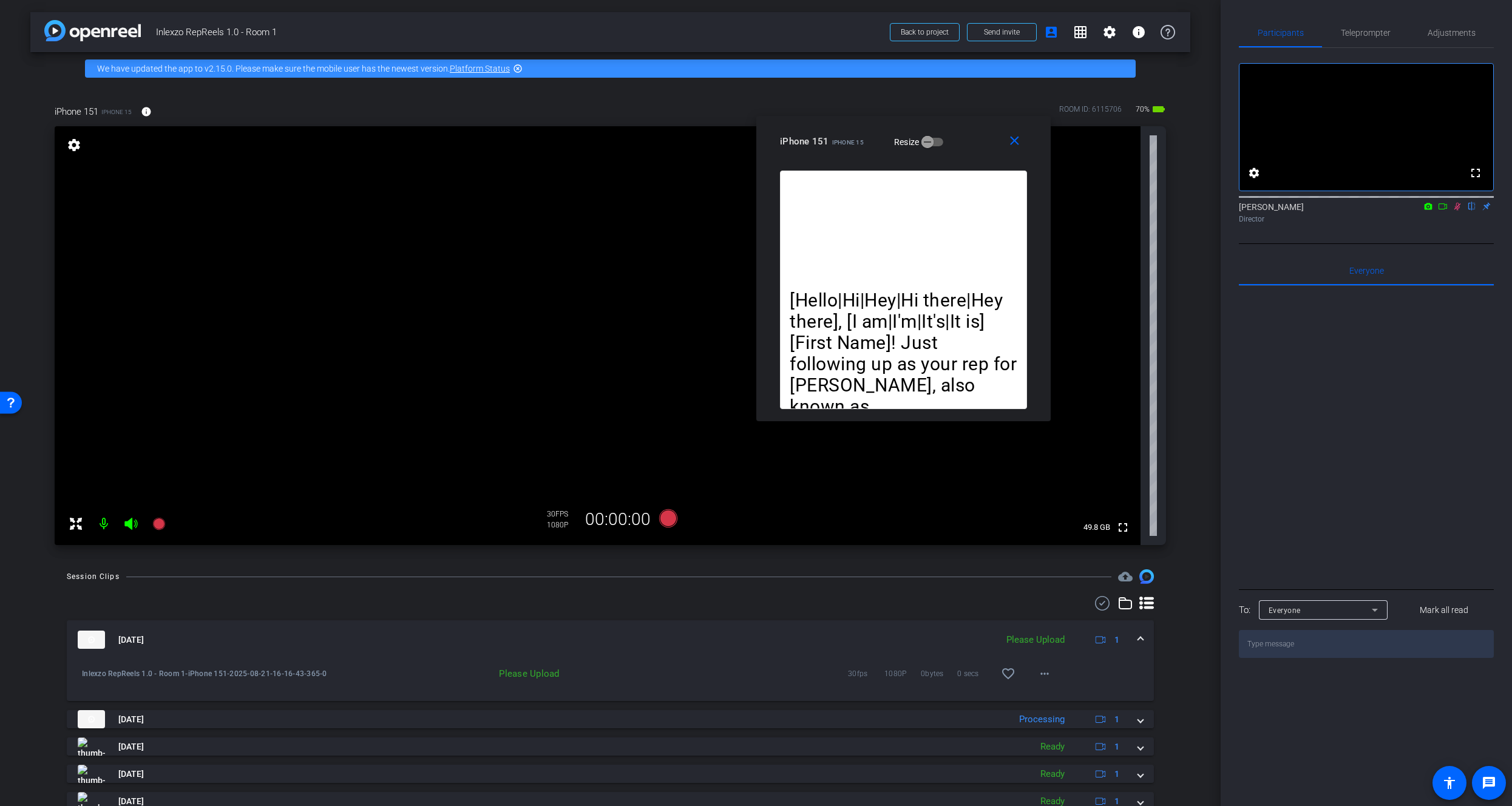
click at [1455, 212] on mat-icon at bounding box center [1457, 207] width 15 height 11
click at [1037, 670] on mat-icon "more_horiz" at bounding box center [1044, 673] width 15 height 15
click at [1041, 729] on span "Delete clip" at bounding box center [1058, 729] width 48 height 15
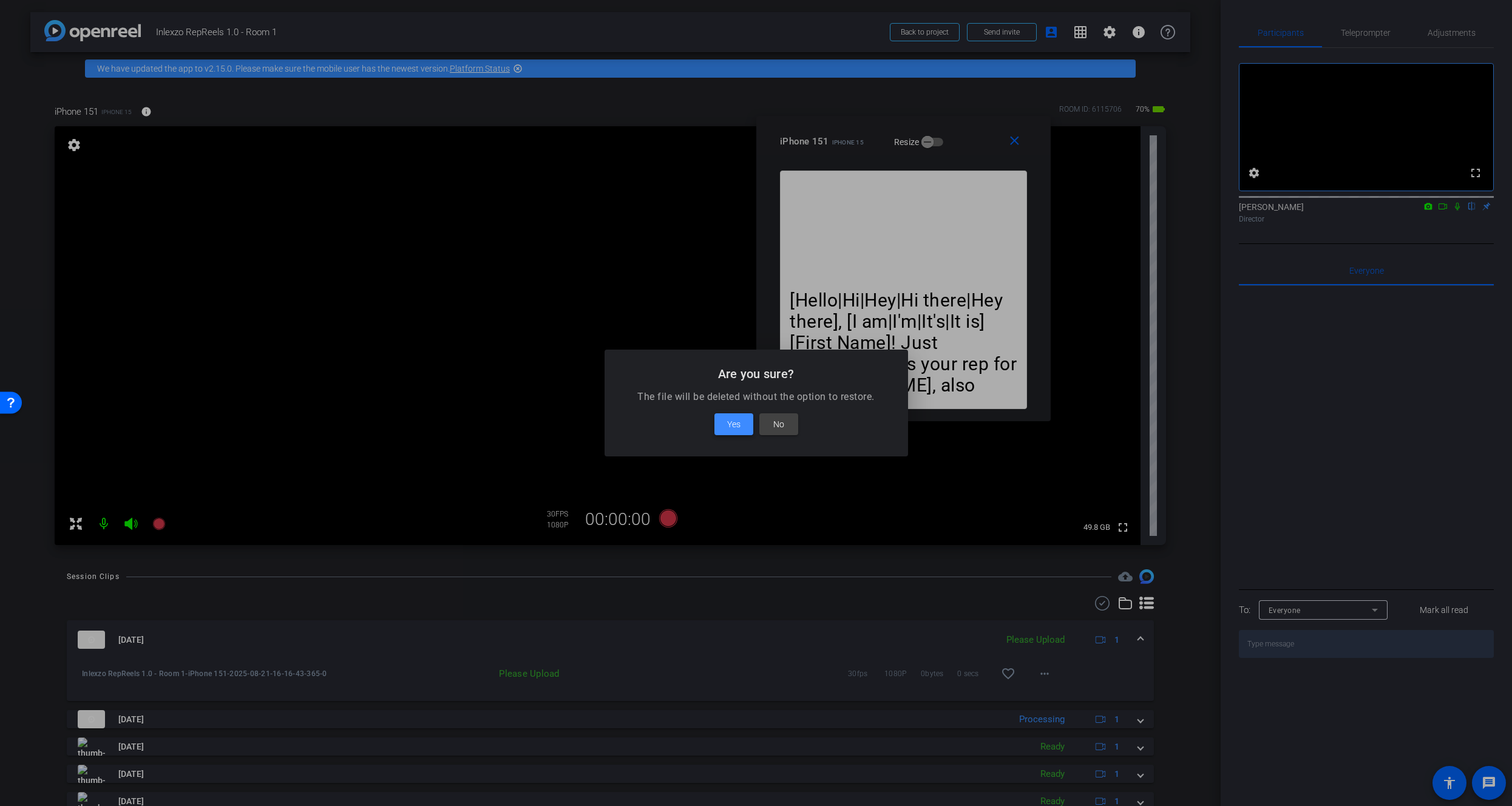
click at [735, 428] on span "Yes" at bounding box center [733, 424] width 13 height 15
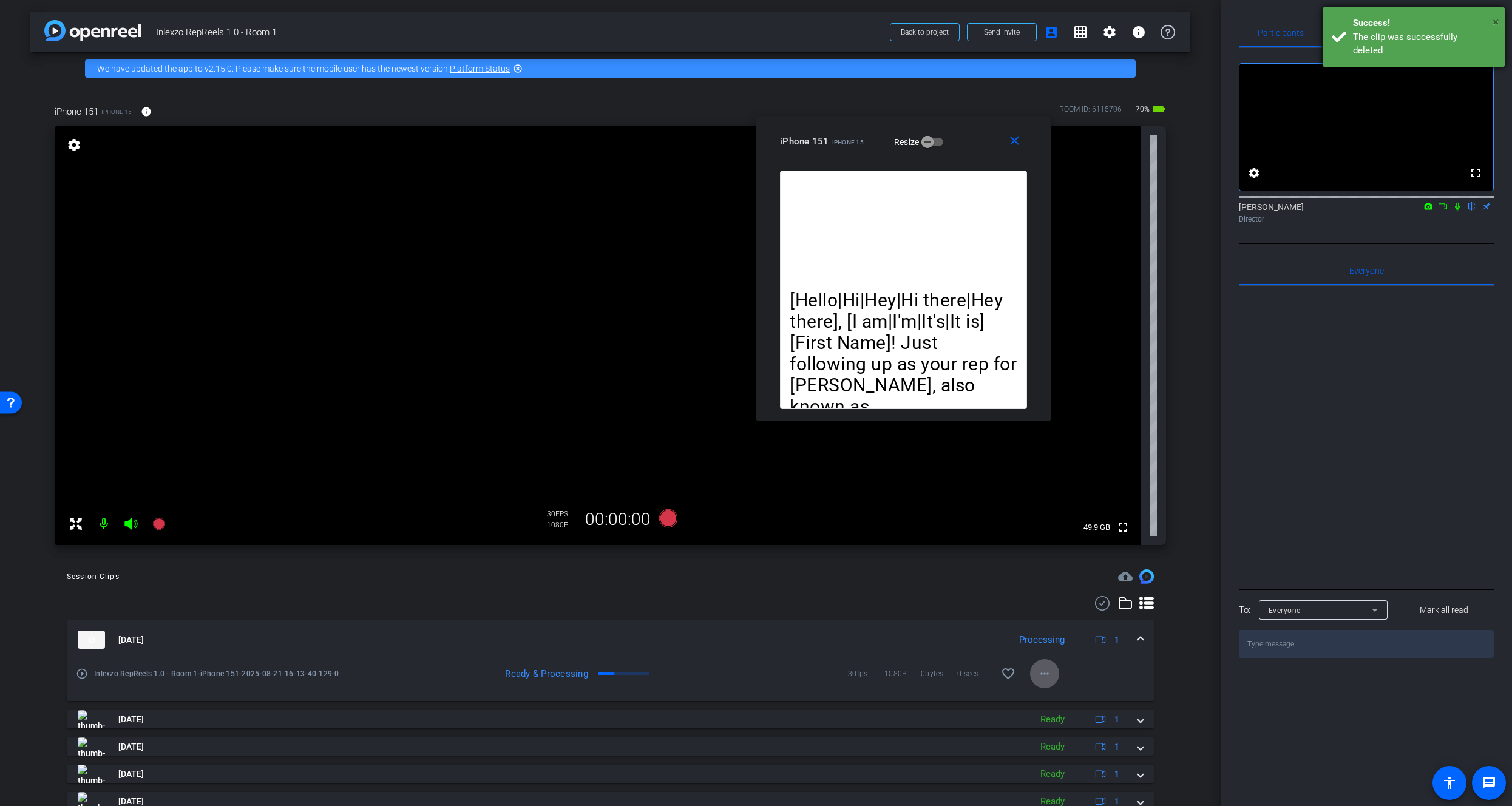
click at [1497, 18] on span "×" at bounding box center [1496, 22] width 7 height 15
click at [1364, 35] on span "Teleprompter" at bounding box center [1365, 33] width 50 height 9
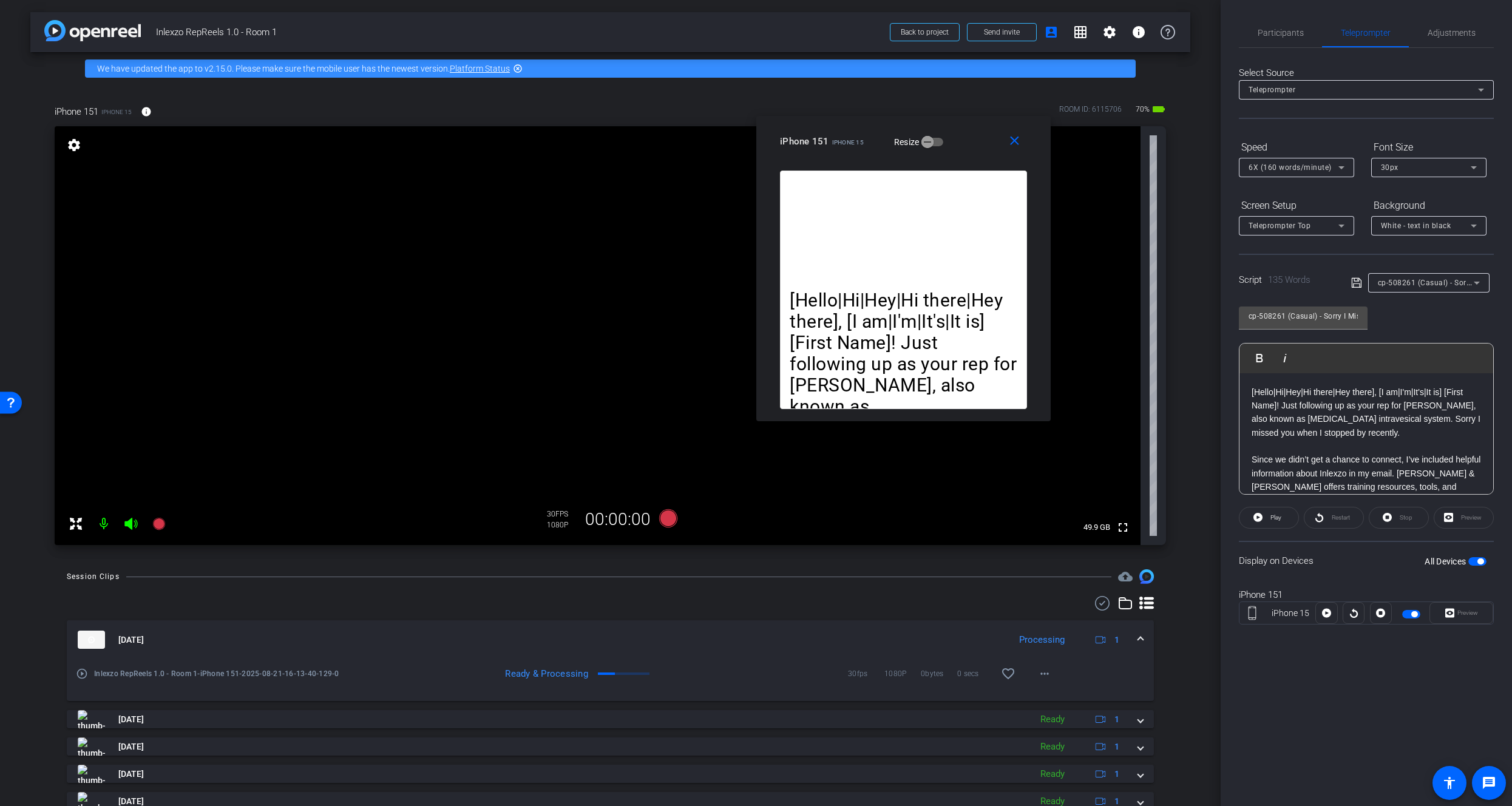
click at [1269, 175] on div "6X (160 words/minute)" at bounding box center [1296, 167] width 96 height 19
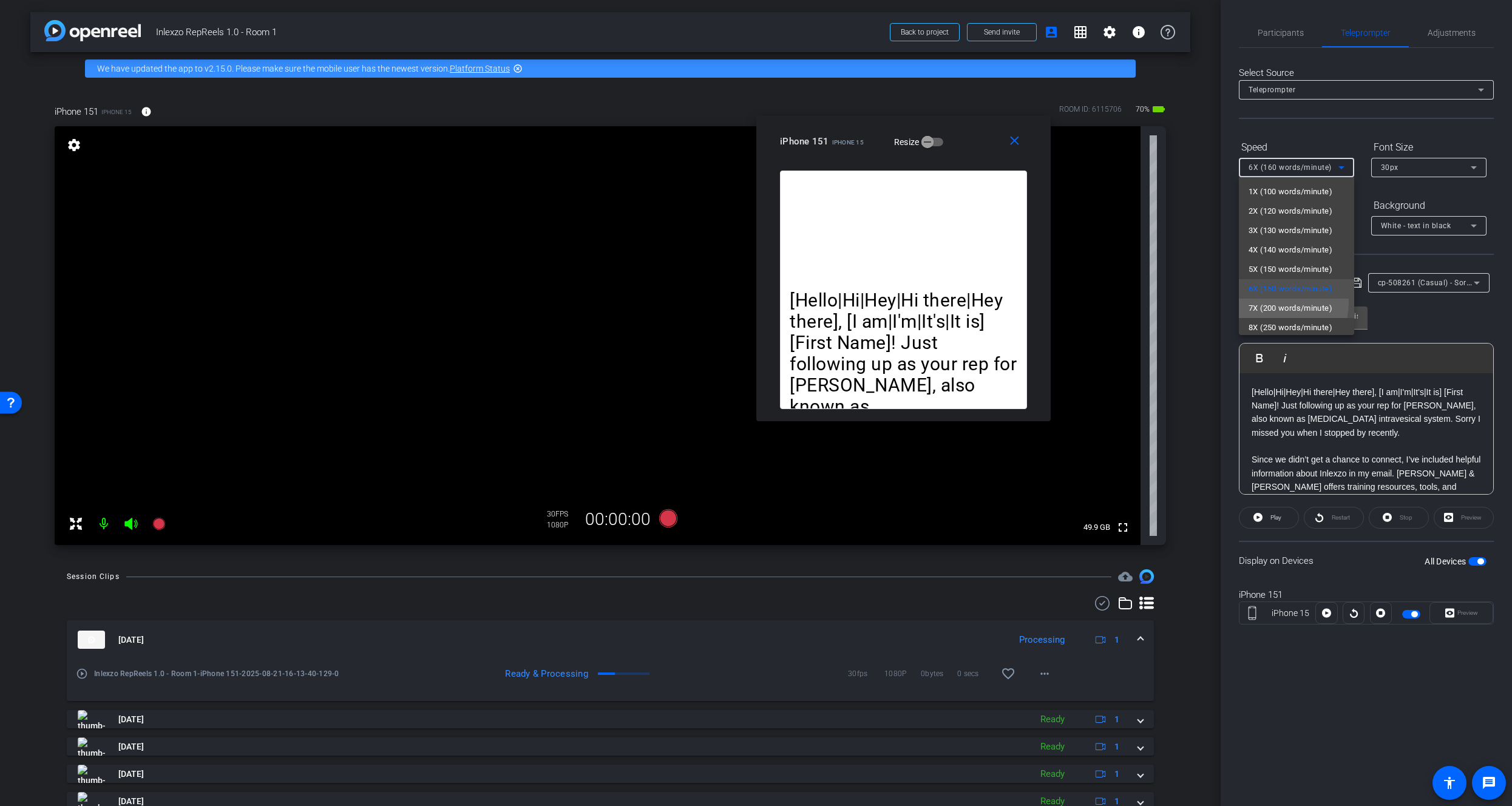
click at [1266, 302] on span "7X (200 words/minute)" at bounding box center [1290, 308] width 83 height 15
click at [1294, 30] on span "Participants" at bounding box center [1280, 33] width 46 height 9
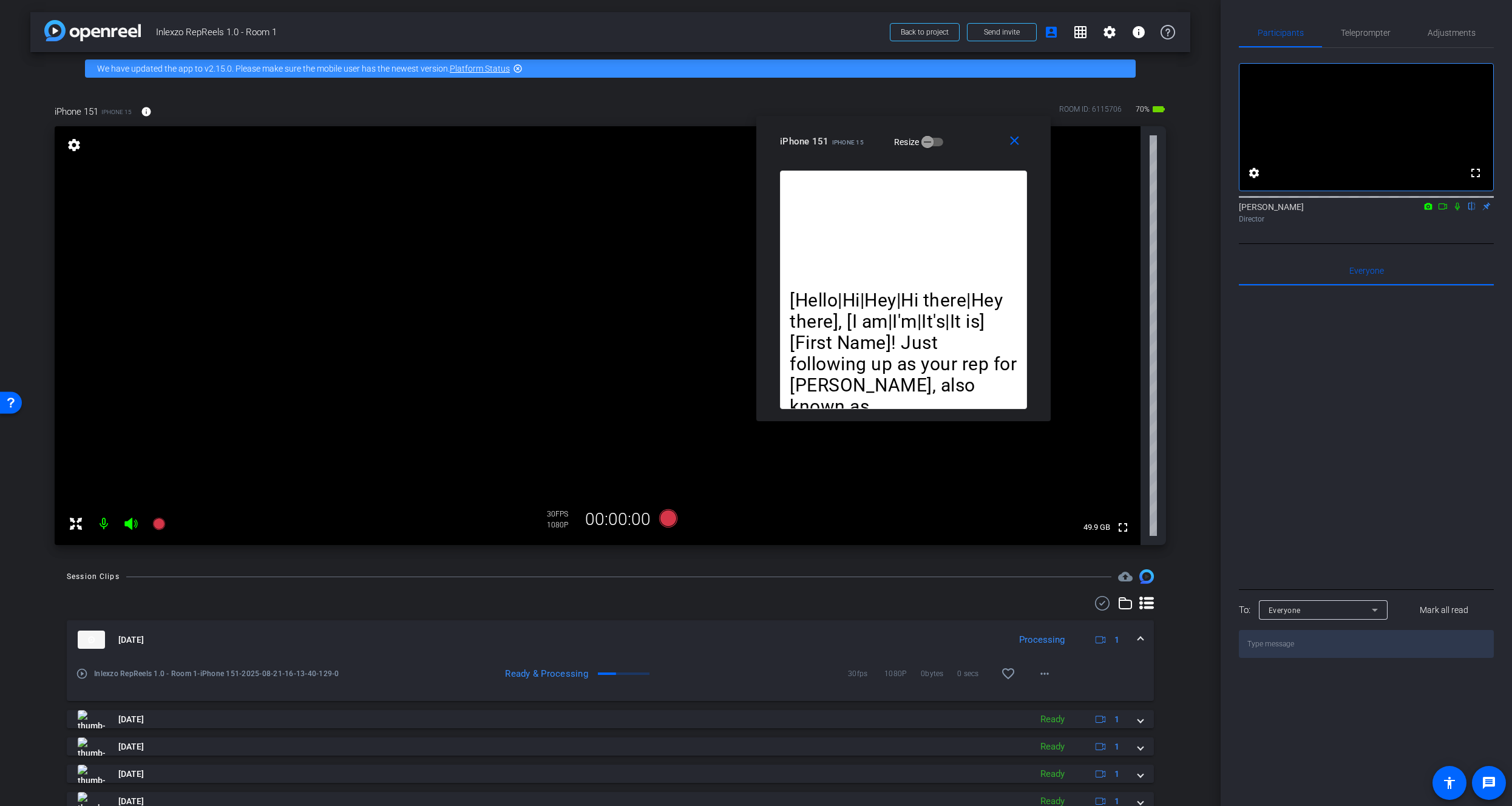
click at [1461, 210] on icon at bounding box center [1457, 206] width 9 height 9
click at [1371, 29] on span "Teleprompter" at bounding box center [1365, 33] width 50 height 9
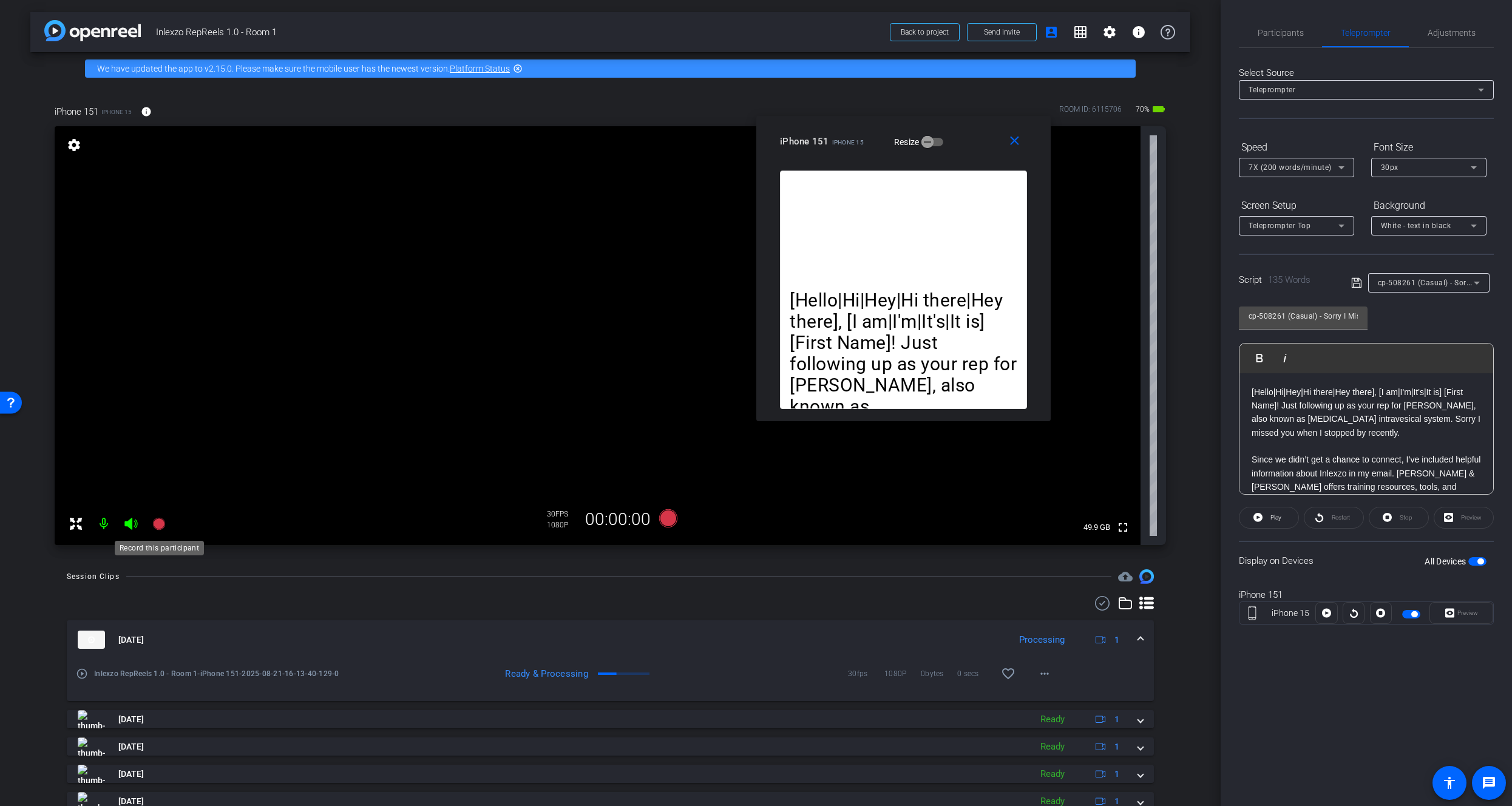
click at [156, 532] on mat-icon at bounding box center [158, 523] width 24 height 24
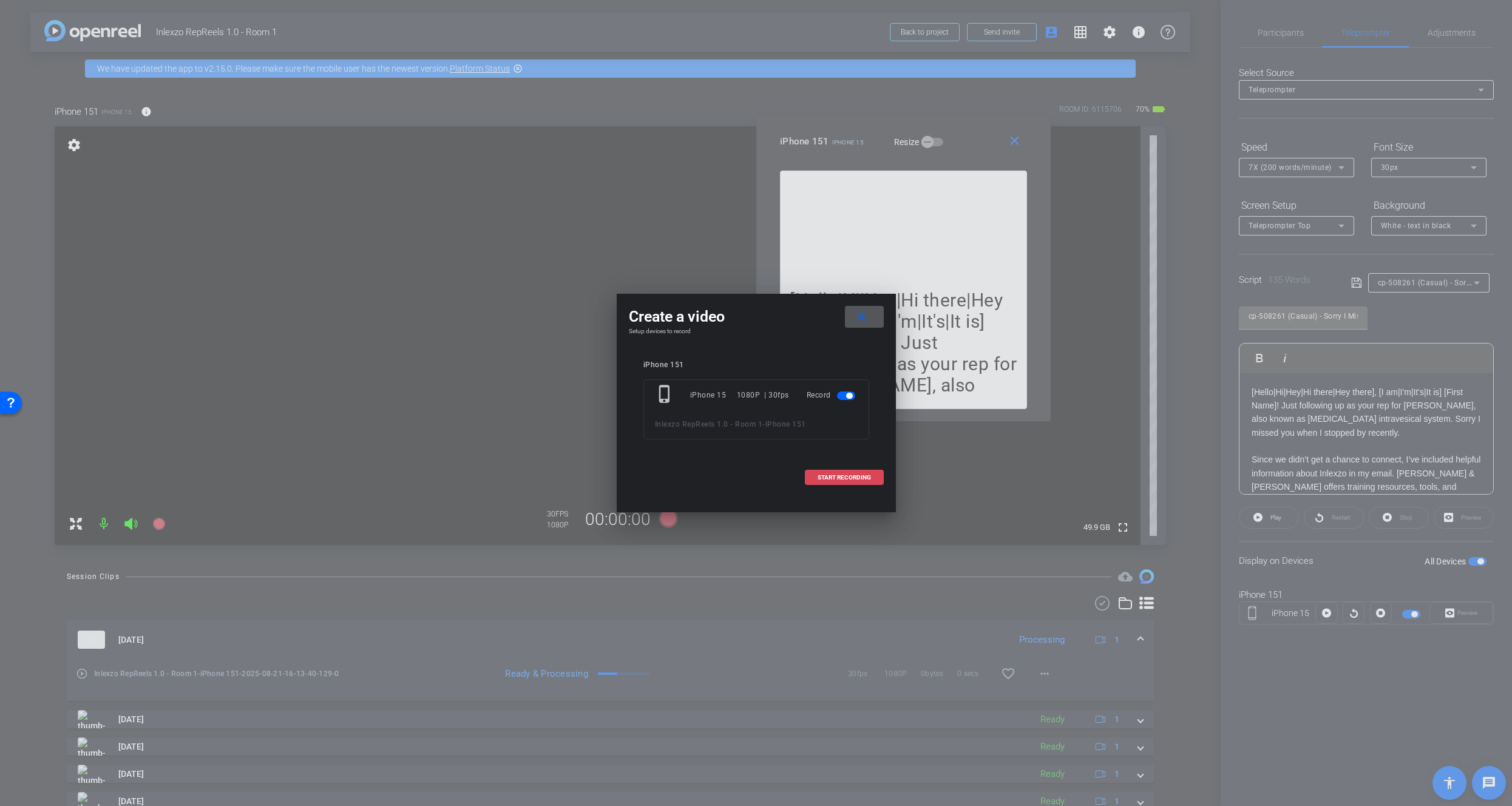
click at [850, 472] on span at bounding box center [845, 477] width 78 height 29
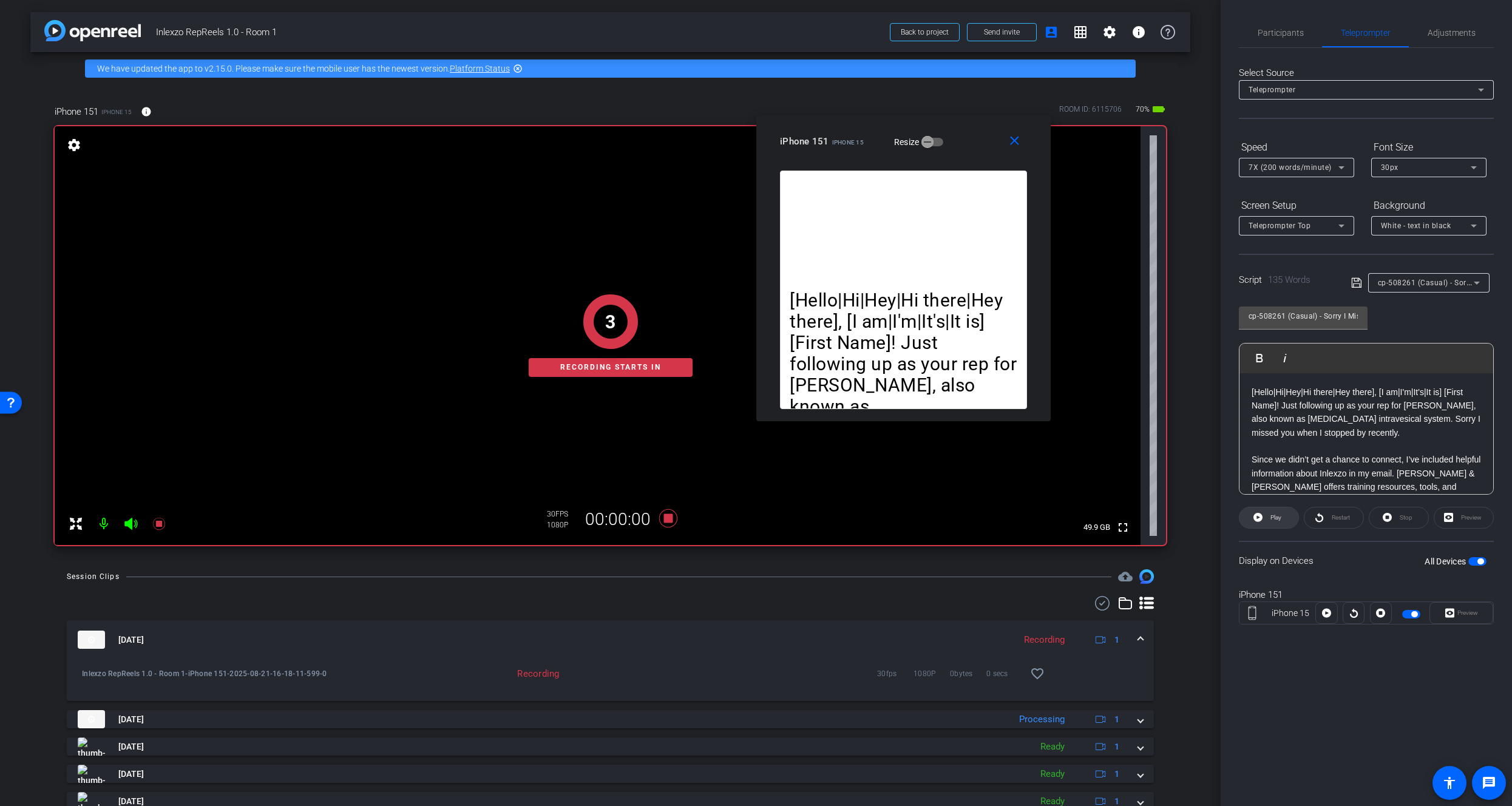
click at [1266, 519] on span at bounding box center [1268, 517] width 58 height 29
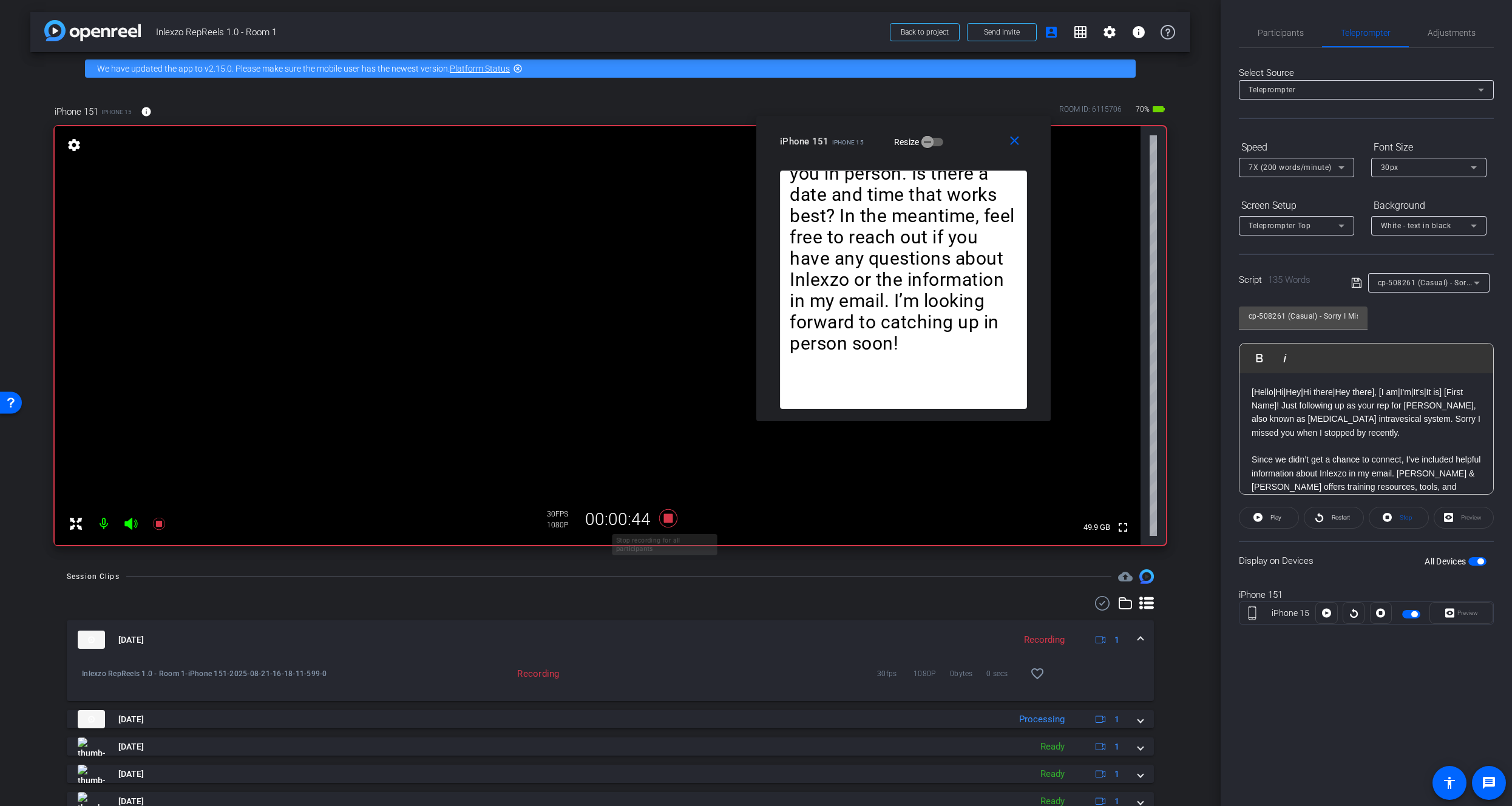
click at [661, 513] on icon at bounding box center [667, 518] width 29 height 22
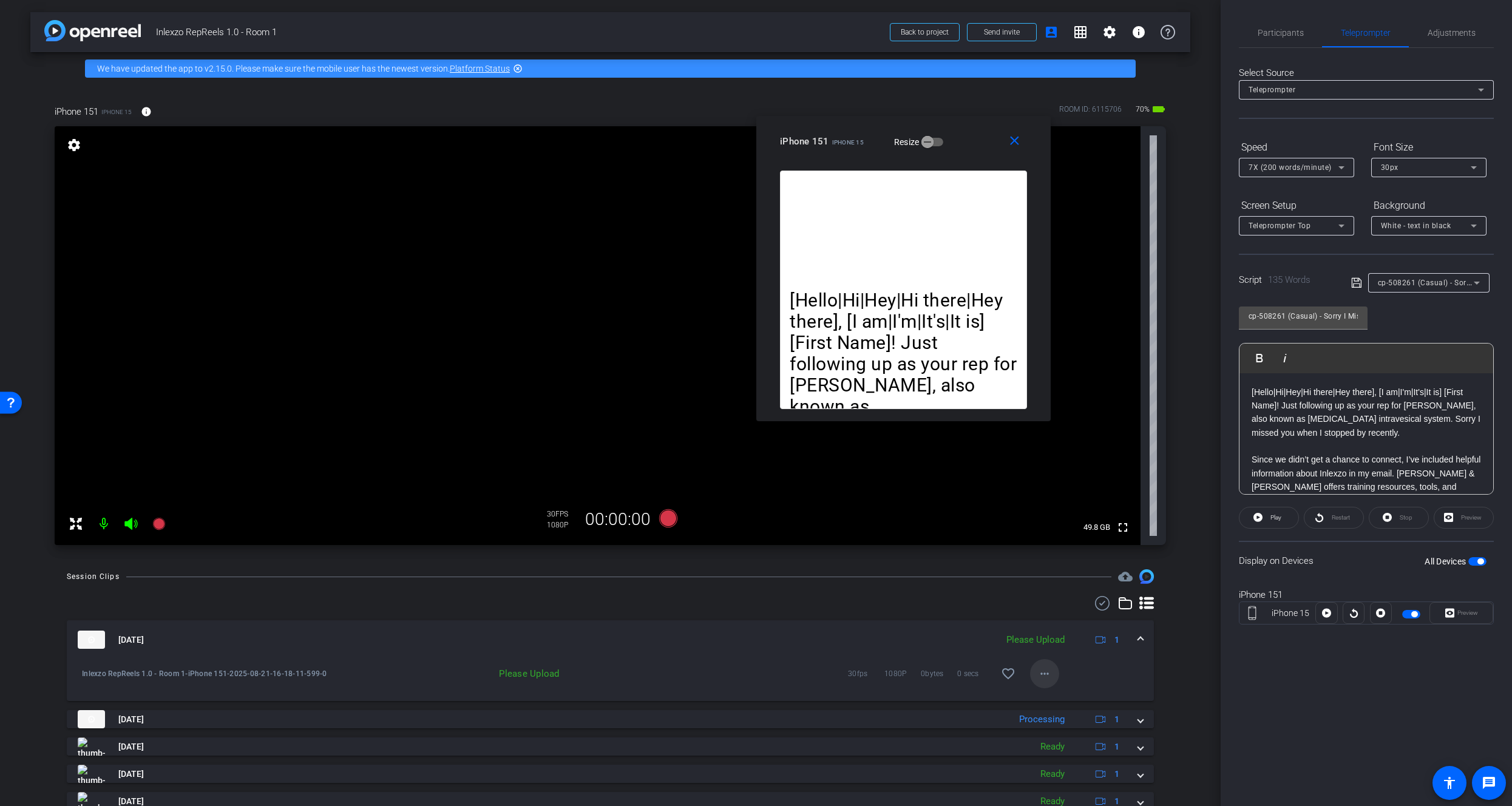
click at [1047, 679] on span at bounding box center [1044, 673] width 29 height 29
drag, startPoint x: 1059, startPoint y: 699, endPoint x: 1094, endPoint y: 621, distance: 85.5
click at [1061, 697] on span "Upload" at bounding box center [1058, 698] width 48 height 15
click at [1296, 34] on span "Participants" at bounding box center [1280, 33] width 46 height 9
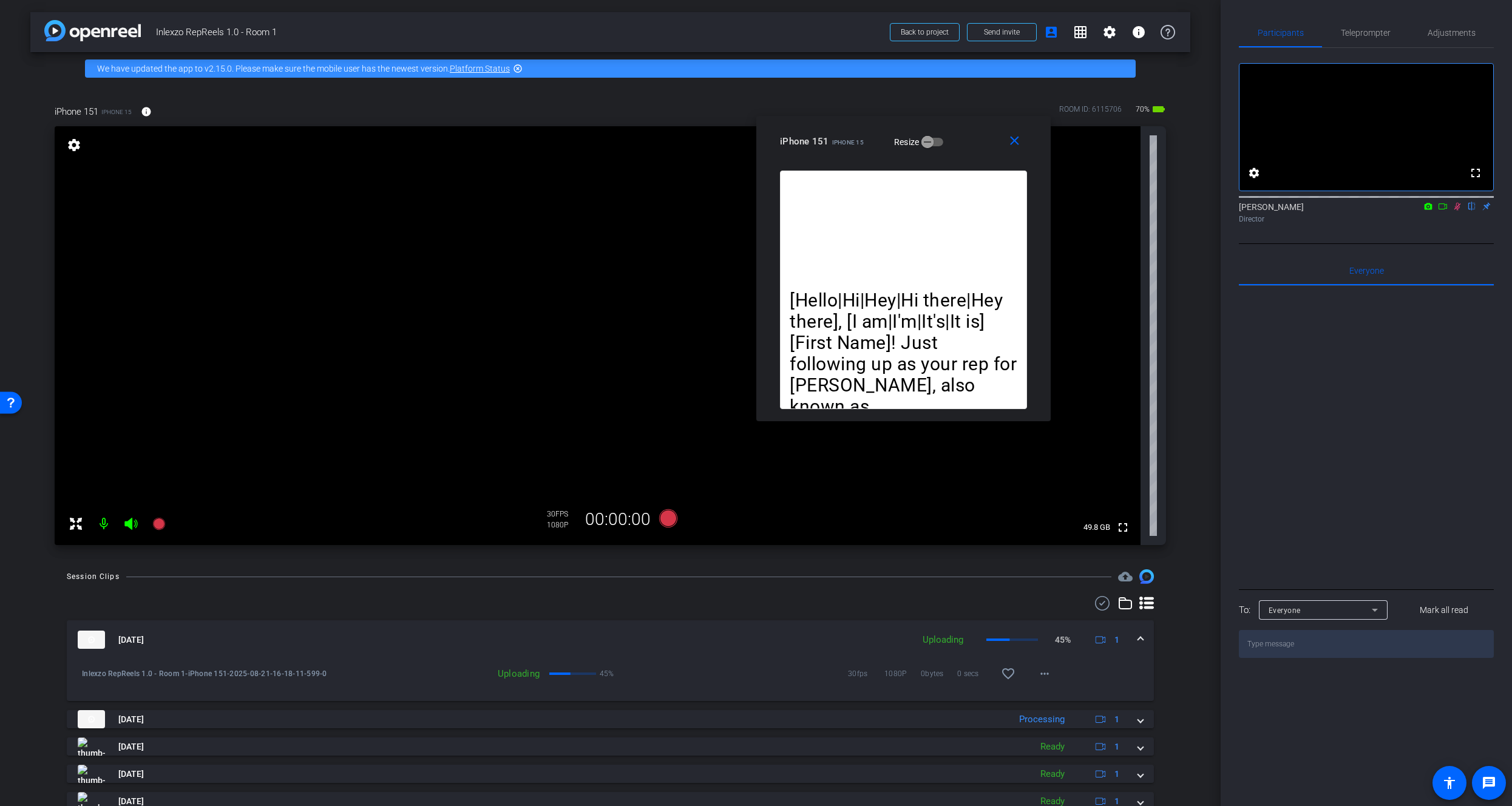
click at [1461, 224] on div "Director" at bounding box center [1366, 219] width 255 height 11
click at [1457, 210] on icon at bounding box center [1457, 207] width 7 height 8
click at [1364, 29] on span "Teleprompter" at bounding box center [1365, 33] width 50 height 9
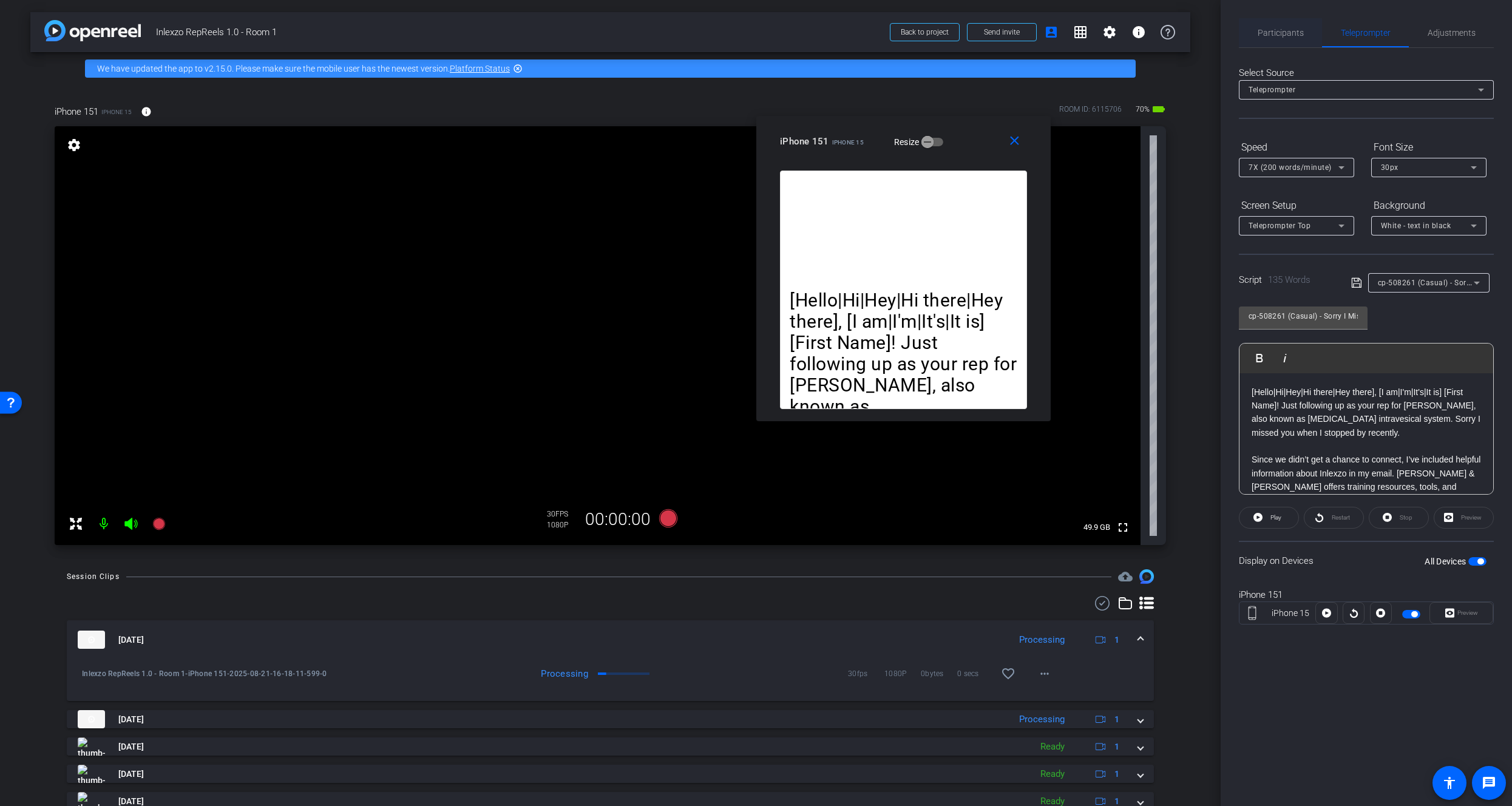
click at [1283, 34] on span "Participants" at bounding box center [1280, 33] width 46 height 9
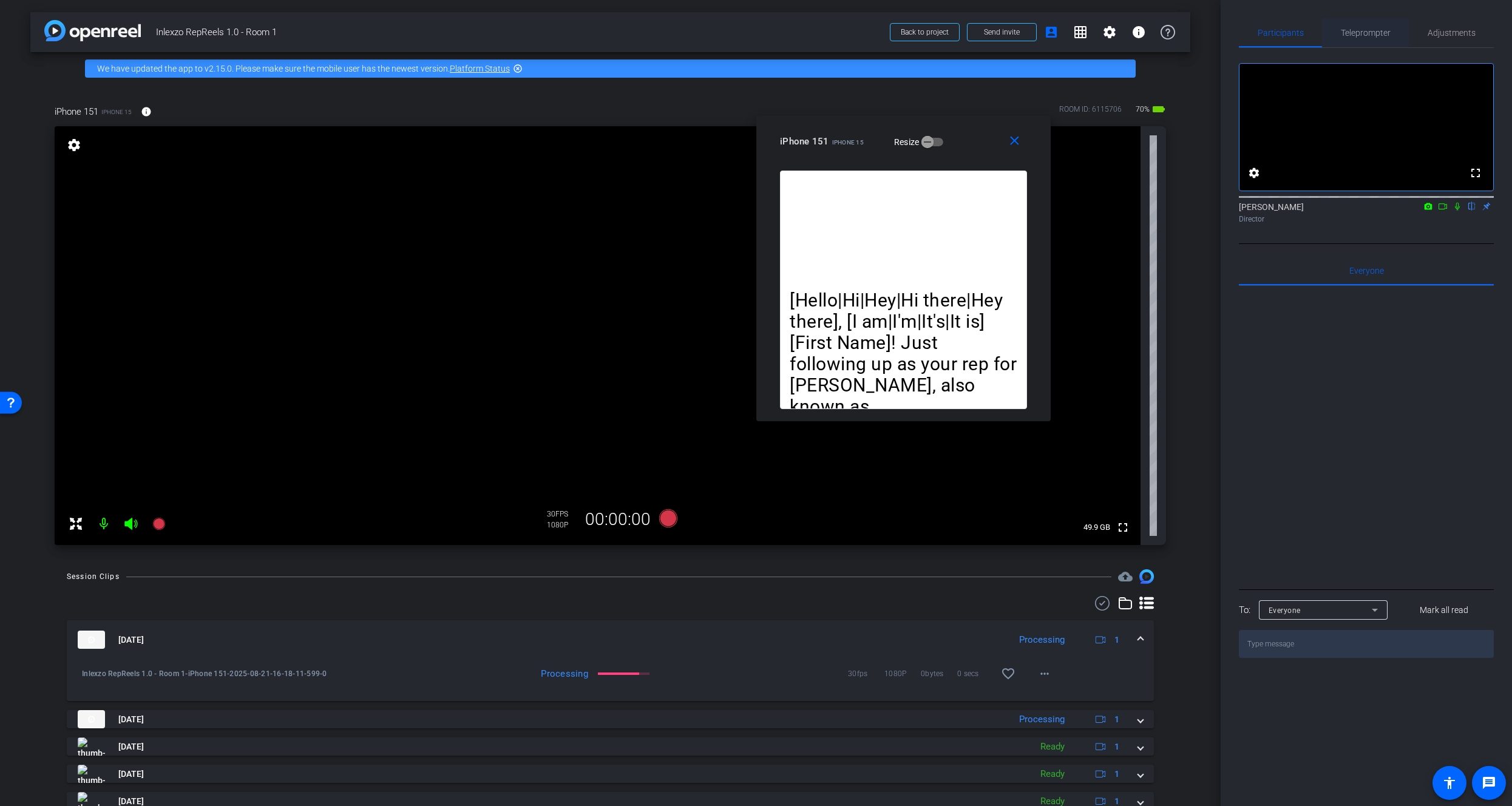
click at [1371, 34] on span "Teleprompter" at bounding box center [1365, 33] width 50 height 9
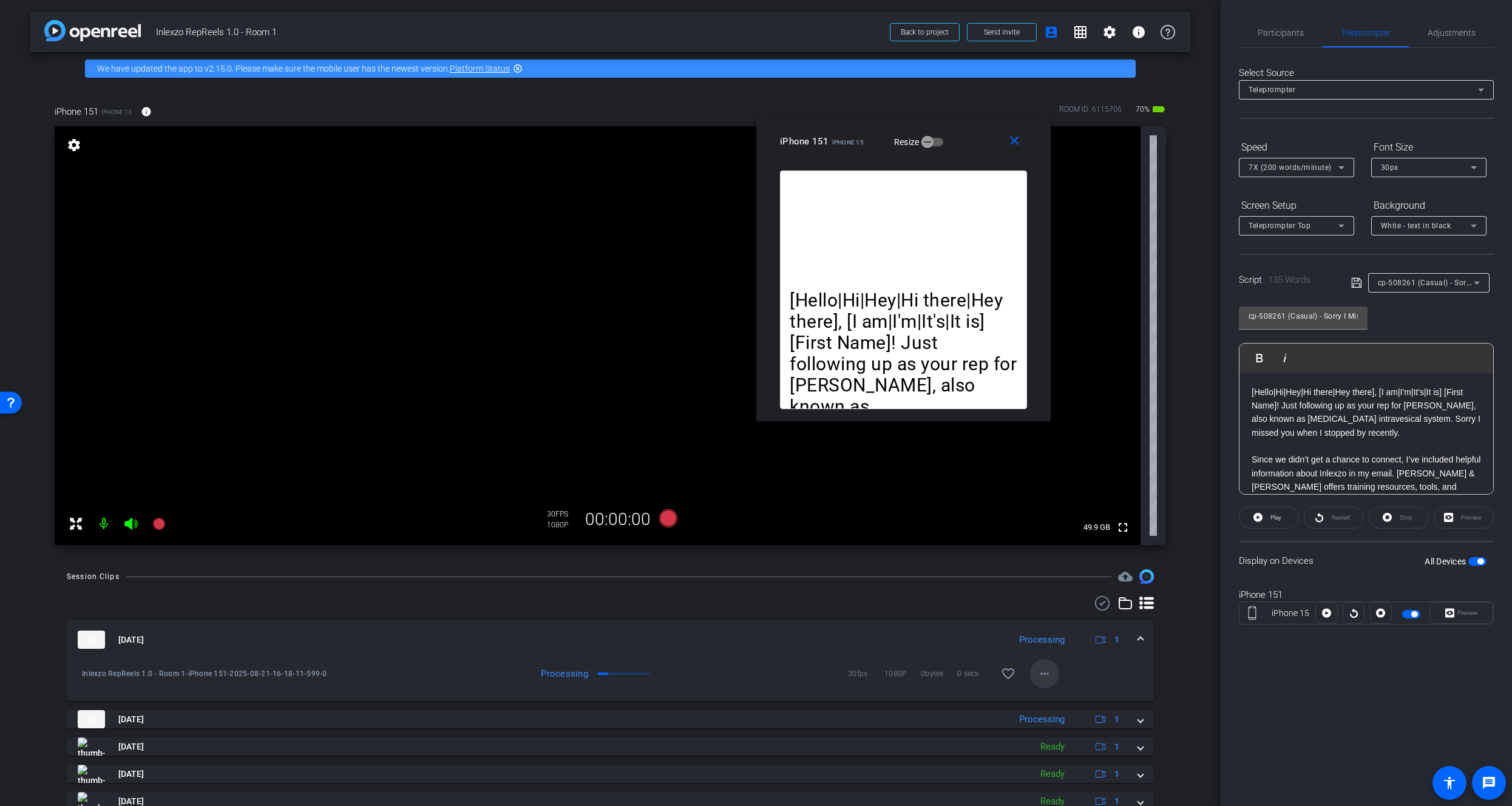
click at [1039, 677] on mat-icon "more_horiz" at bounding box center [1044, 673] width 15 height 15
drag, startPoint x: 1276, startPoint y: 675, endPoint x: 1247, endPoint y: 452, distance: 224.9
click at [1274, 664] on div at bounding box center [756, 403] width 1512 height 806
click at [1266, 29] on span "Participants" at bounding box center [1280, 33] width 46 height 9
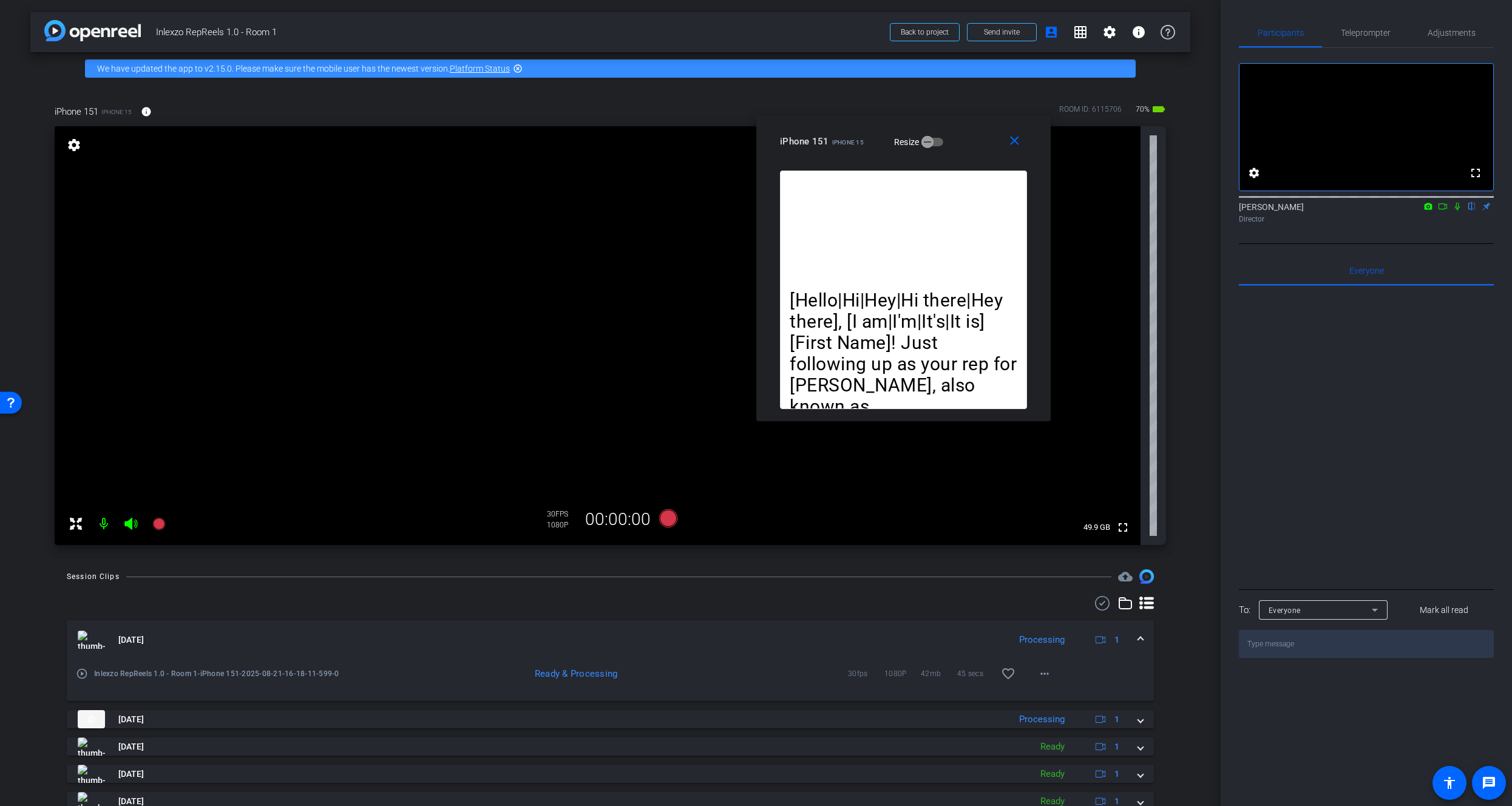
click at [1463, 212] on mat-icon at bounding box center [1457, 207] width 15 height 11
click at [161, 525] on icon at bounding box center [158, 524] width 12 height 12
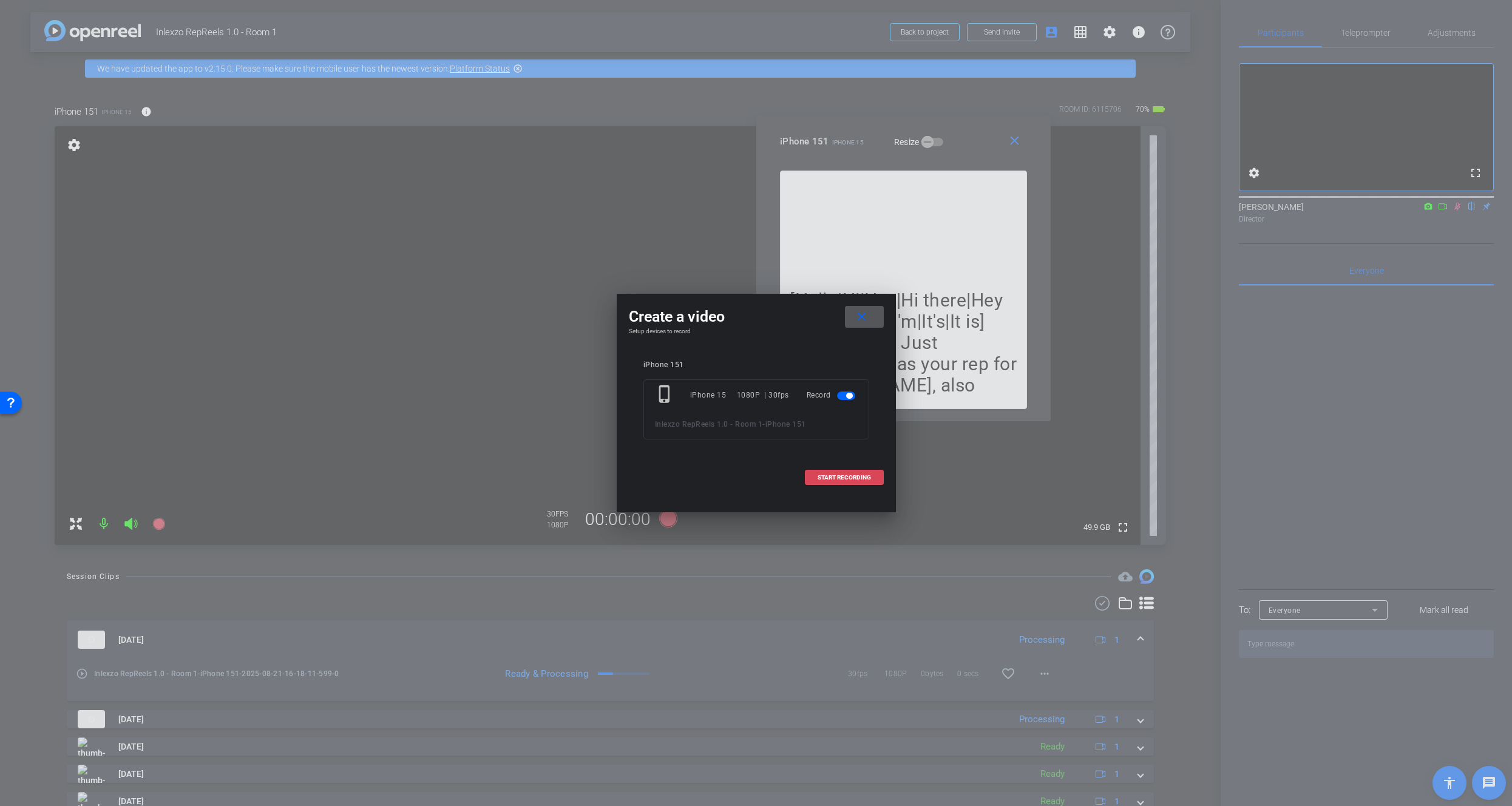
click at [837, 479] on span "START RECORDING" at bounding box center [844, 478] width 53 height 6
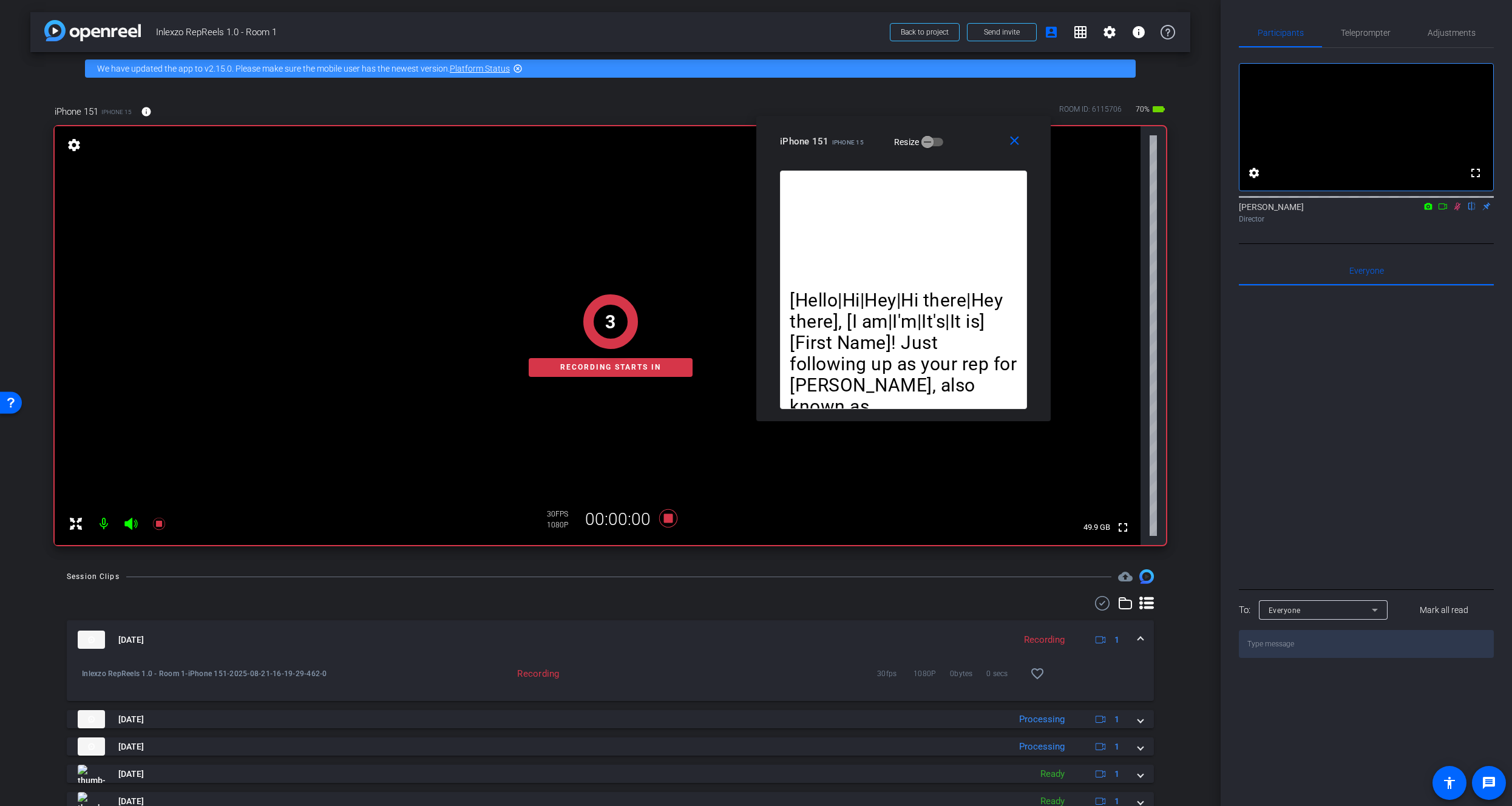
click at [1371, 17] on div "Participants Teleprompter Adjustments fullscreen settings James Monte flip Dire…" at bounding box center [1366, 403] width 292 height 806
click at [1369, 25] on span "Teleprompter" at bounding box center [1365, 32] width 50 height 29
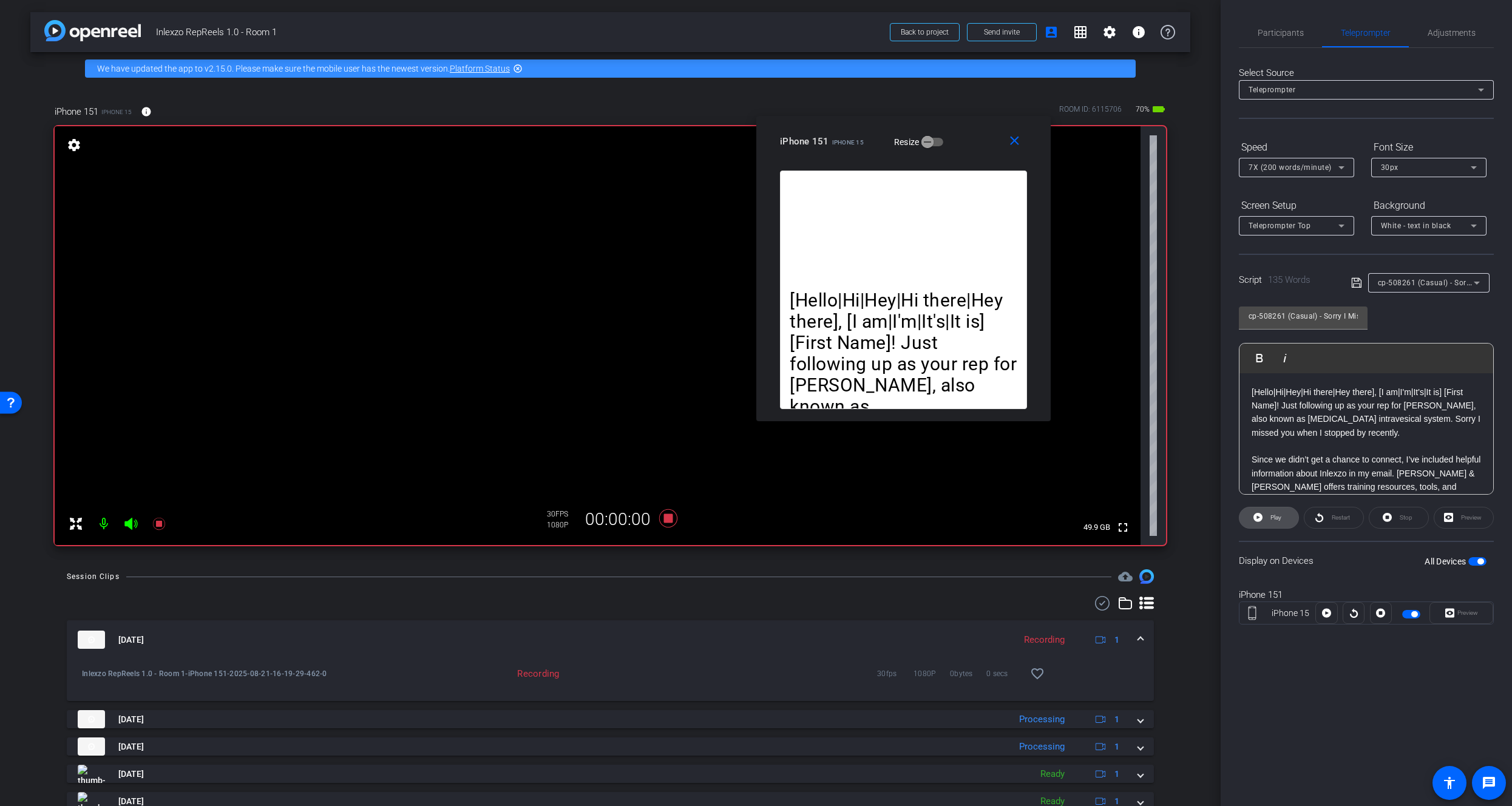
click at [1275, 514] on span "Play" at bounding box center [1276, 517] width 11 height 7
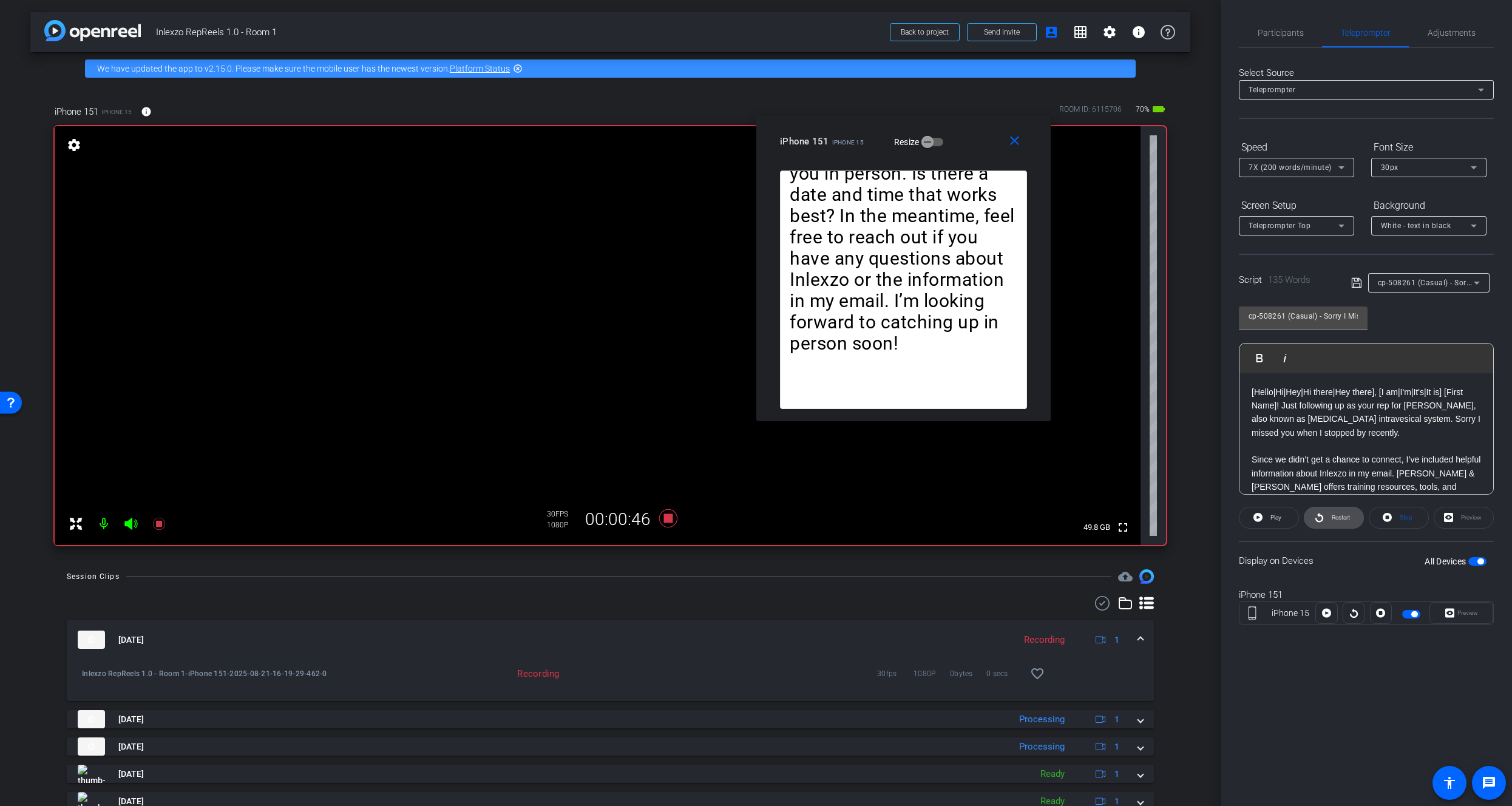
click at [1340, 521] on span "Restart" at bounding box center [1339, 518] width 21 height 17
click at [1333, 529] on openreel-capture-teleprompter "Speed 7X (200 words/minute) Font Size 30px Screen Setup Teleprompter Top Backgr…" at bounding box center [1366, 391] width 255 height 508
click at [1333, 518] on span "Restart" at bounding box center [1340, 517] width 18 height 7
click at [152, 527] on icon at bounding box center [159, 523] width 15 height 15
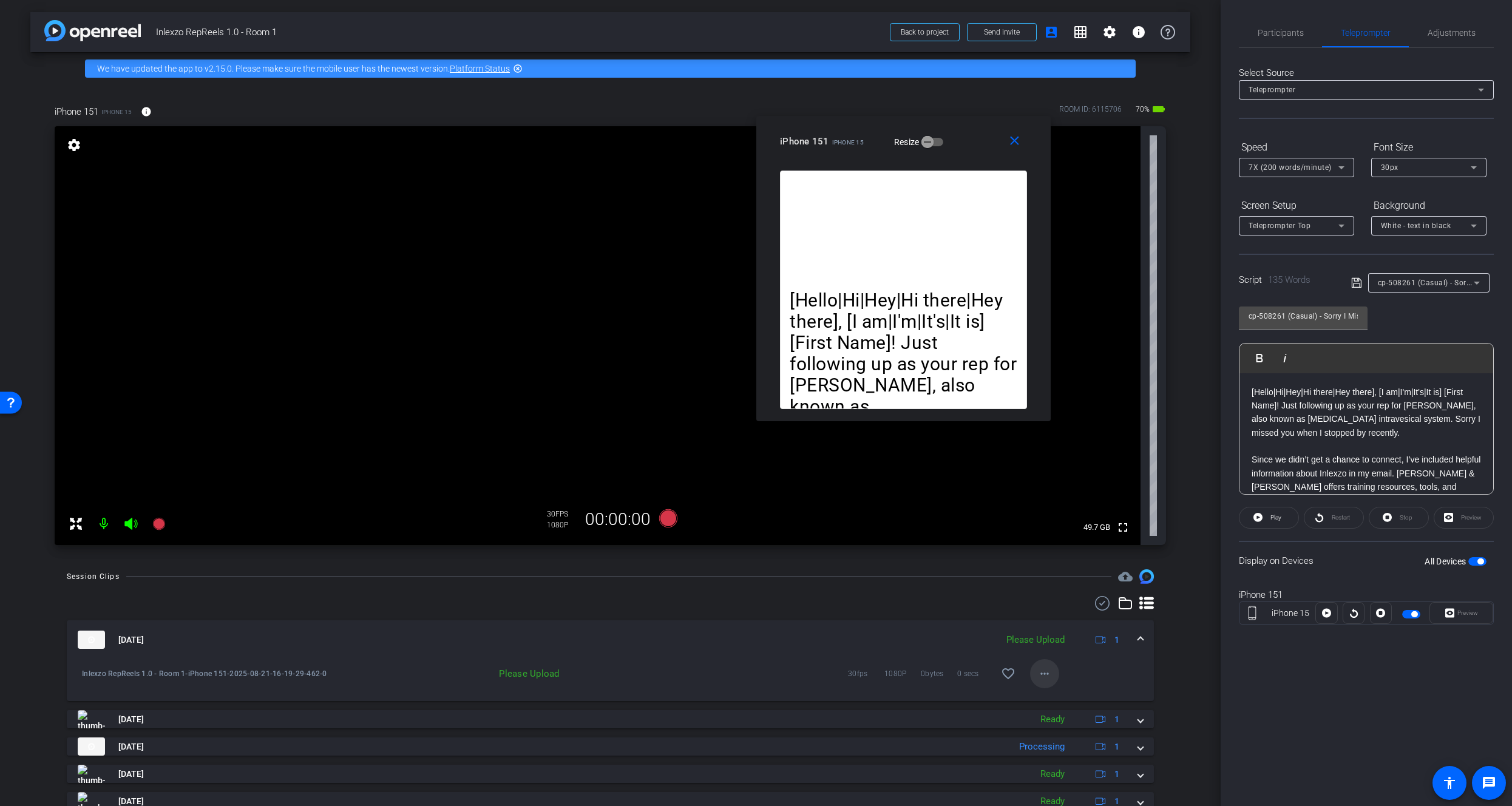
click at [1043, 670] on mat-icon "more_horiz" at bounding box center [1044, 673] width 15 height 15
click at [1054, 697] on span "Upload" at bounding box center [1058, 698] width 48 height 15
click at [1283, 26] on span "Participants" at bounding box center [1280, 32] width 46 height 29
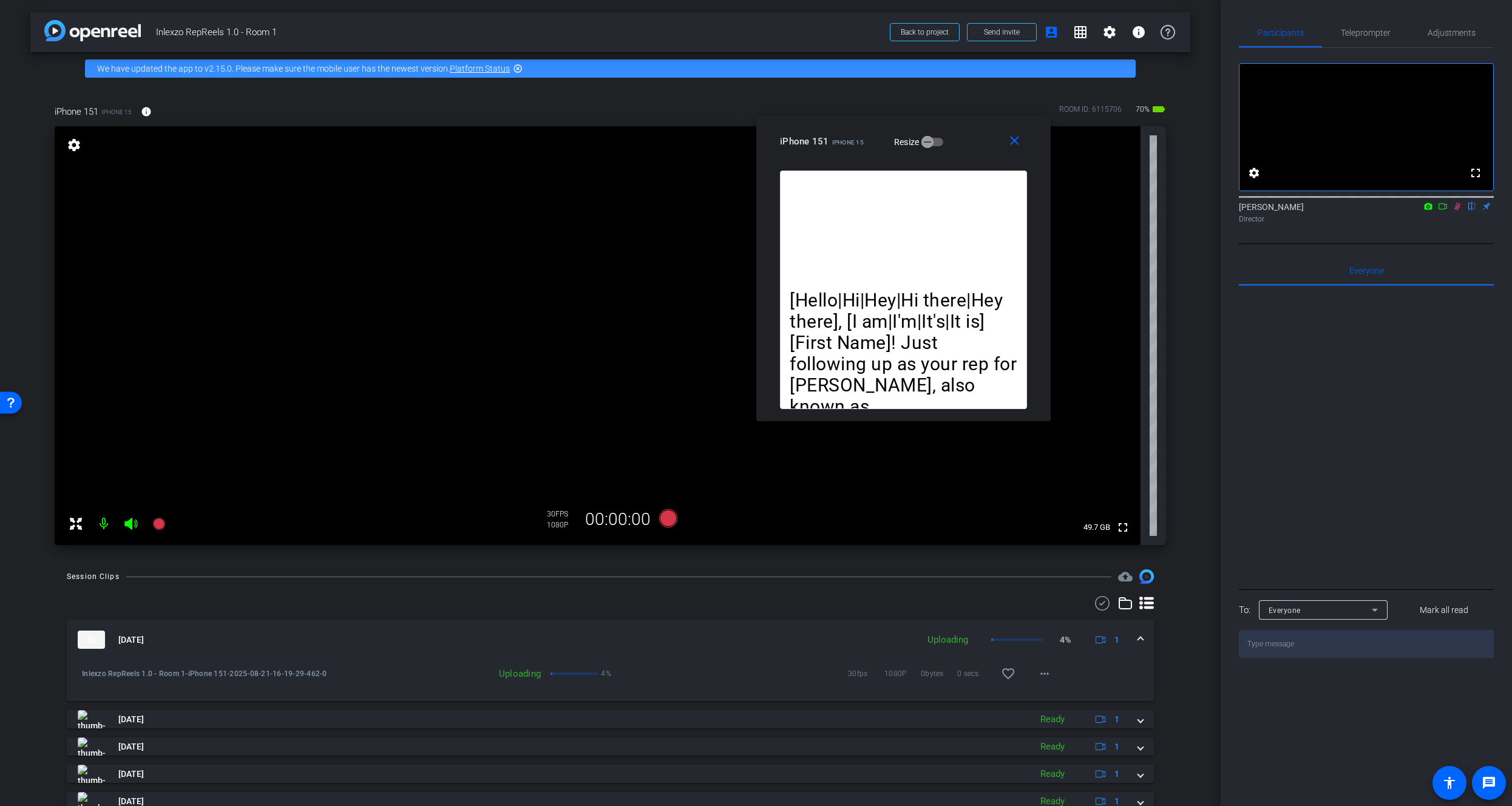
click at [1459, 210] on icon at bounding box center [1457, 206] width 9 height 9
click at [1383, 29] on span "Teleprompter" at bounding box center [1365, 33] width 50 height 9
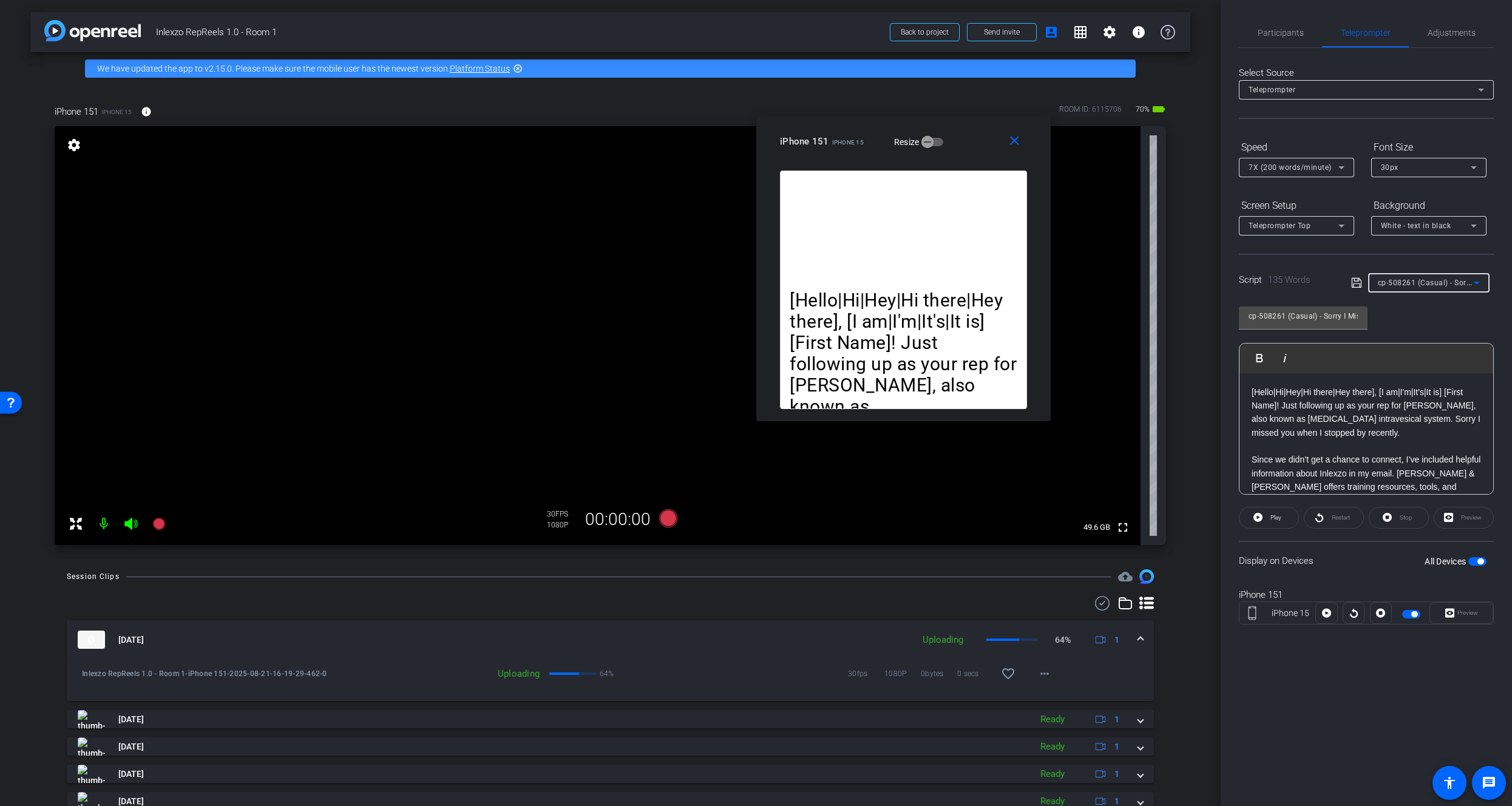
click at [1425, 284] on span "cp-508261 (Casual) - Sorry I Missed You" at bounding box center [1449, 282] width 143 height 9
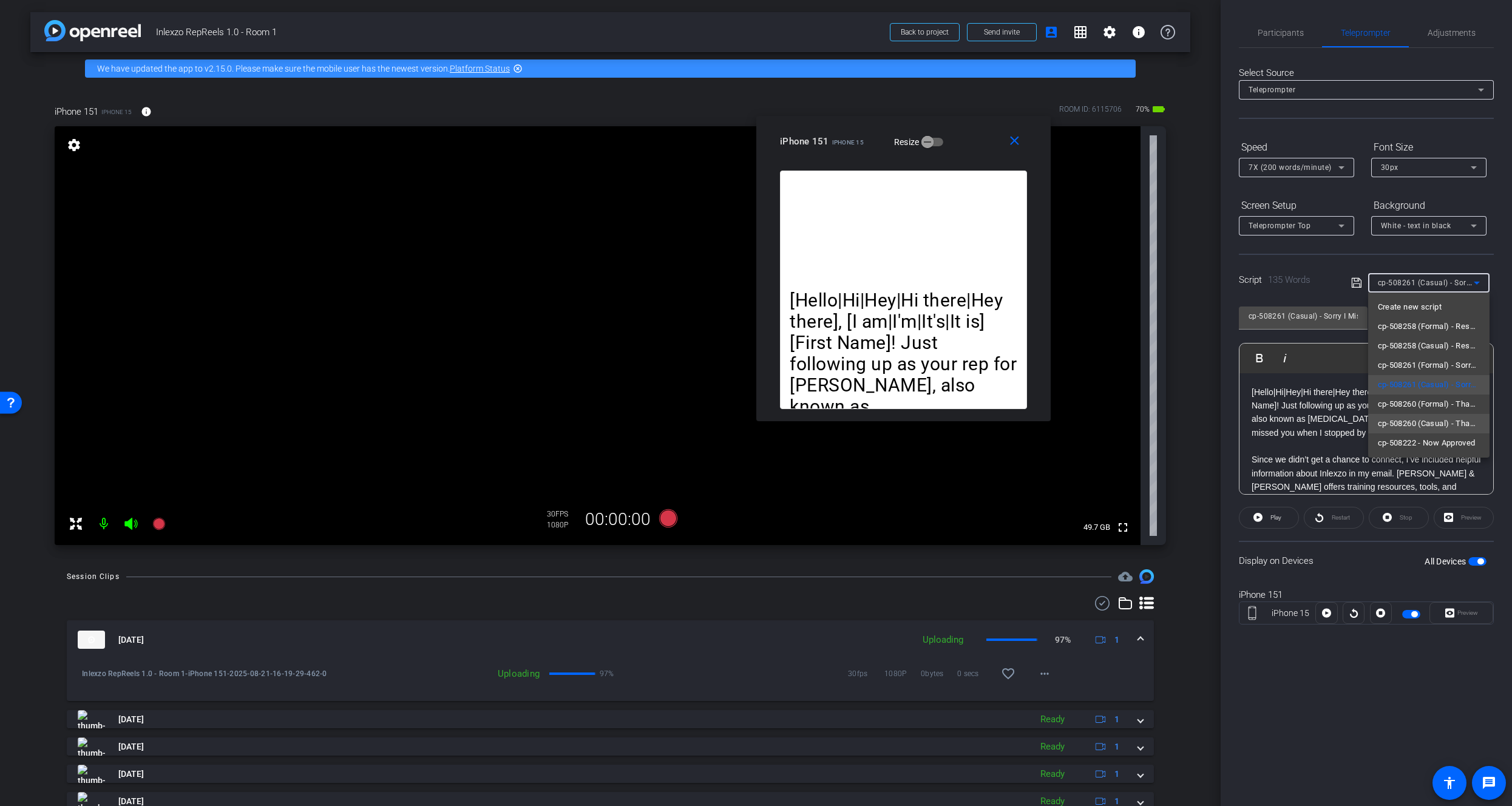
click at [1450, 419] on span "cp-508260 (Casual) - Thanks for Seeing Me" at bounding box center [1429, 423] width 102 height 15
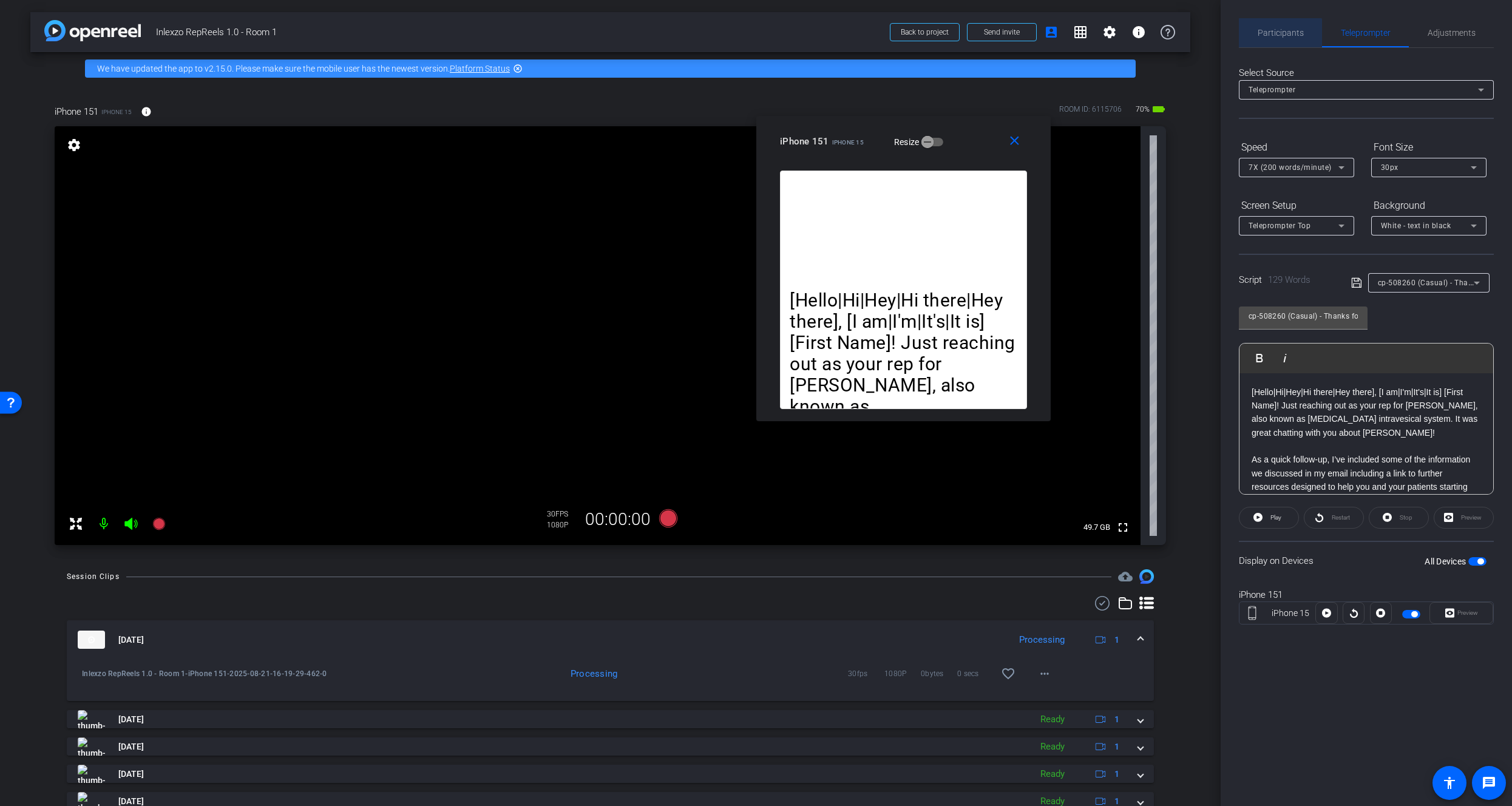
click at [1276, 45] on span "Participants" at bounding box center [1280, 32] width 46 height 29
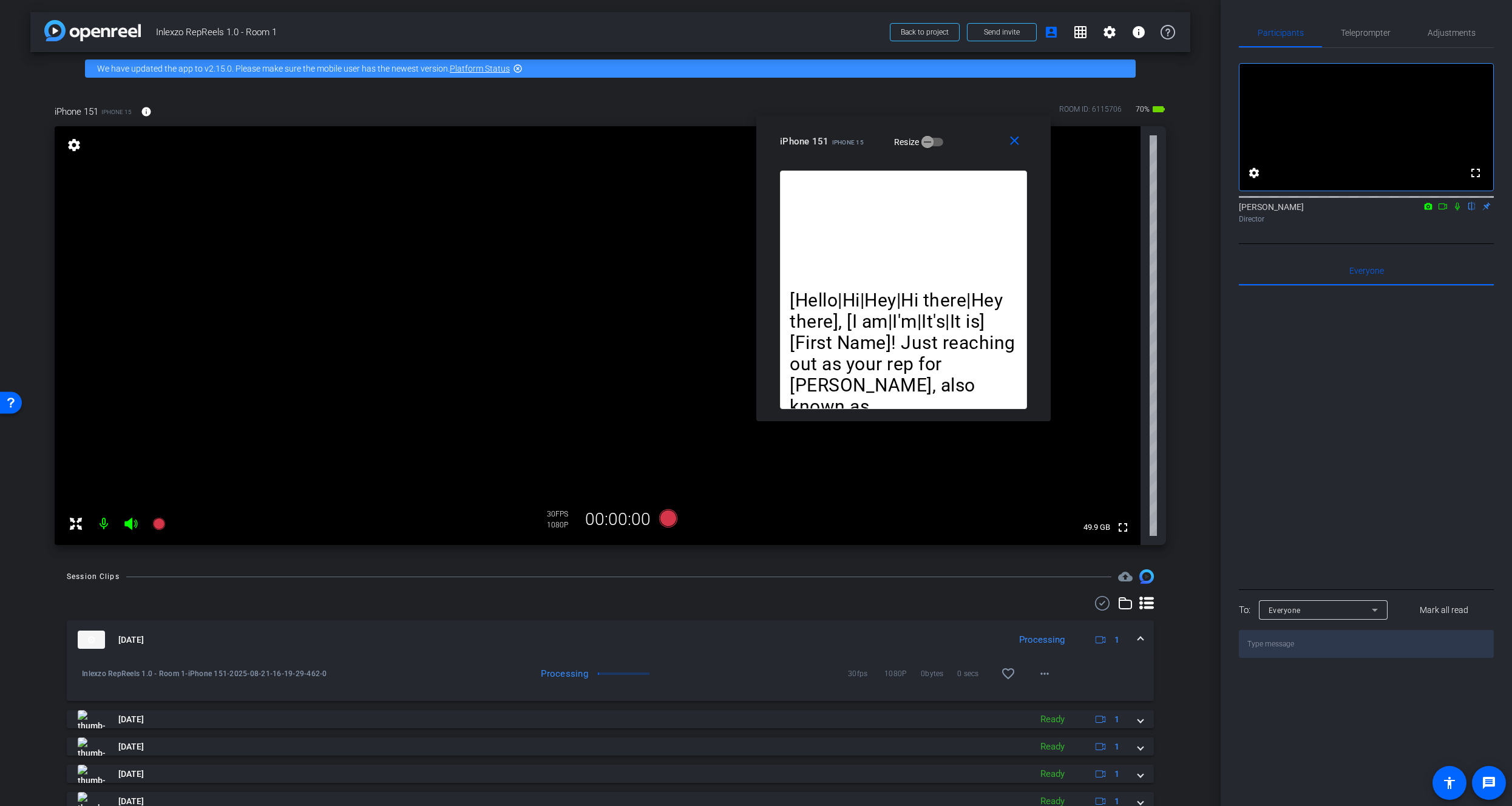
click at [1454, 210] on icon at bounding box center [1457, 206] width 9 height 9
click at [165, 519] on icon at bounding box center [159, 523] width 15 height 15
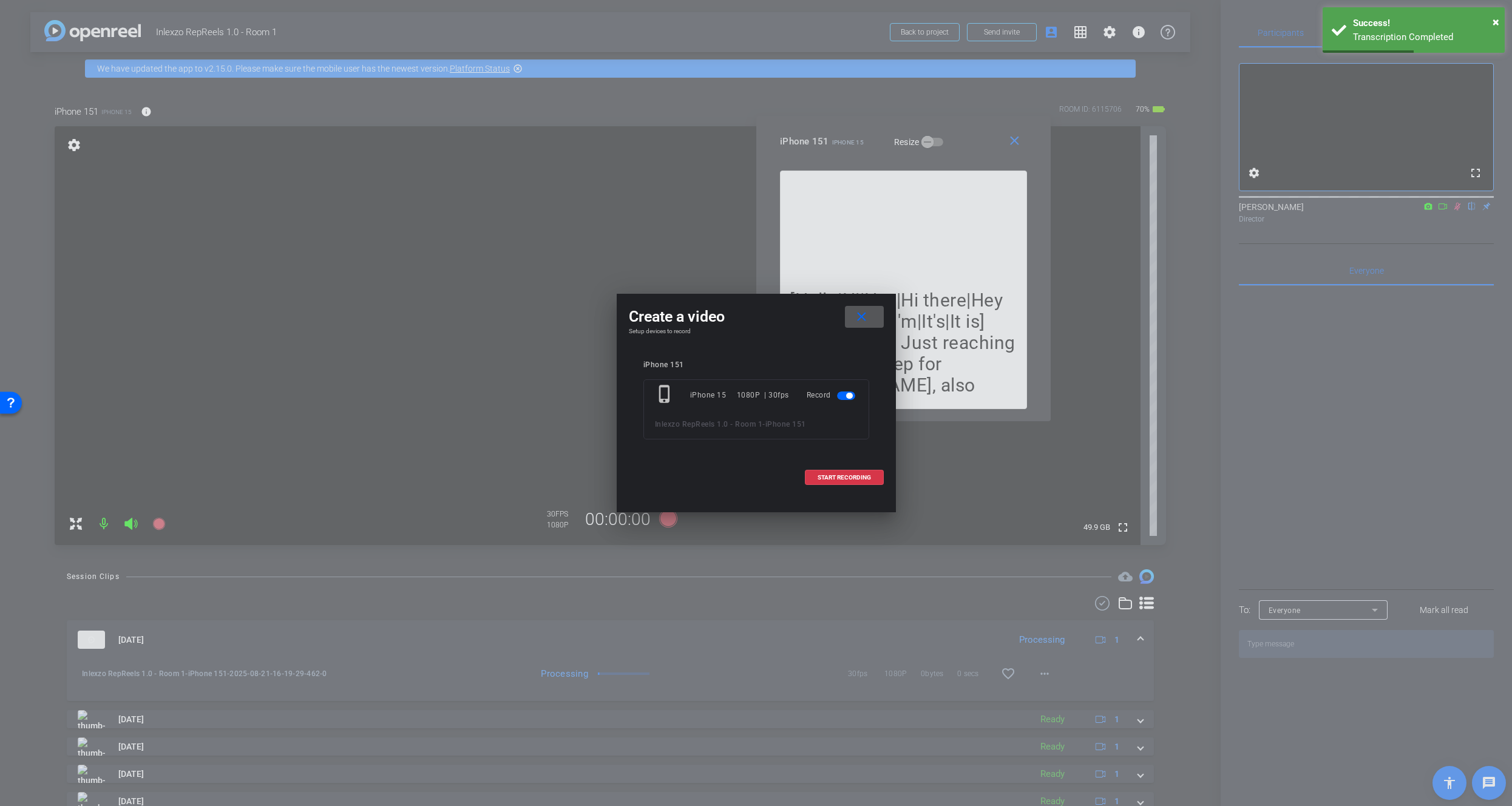
click at [873, 323] on span at bounding box center [864, 316] width 39 height 29
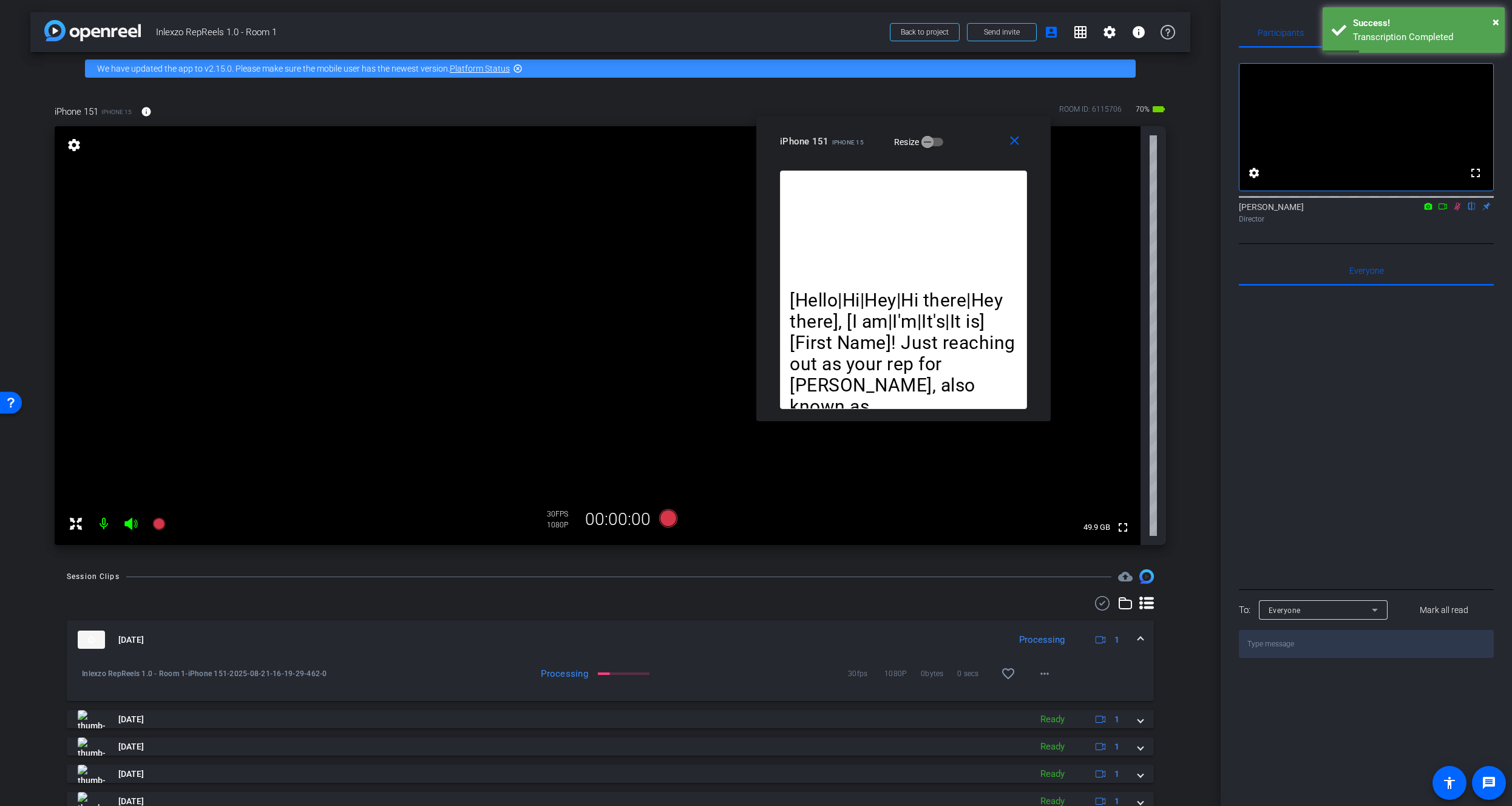
click at [1461, 210] on icon at bounding box center [1457, 206] width 9 height 9
click at [1461, 210] on icon at bounding box center [1457, 206] width 9 height 9
click at [163, 524] on icon at bounding box center [158, 524] width 12 height 12
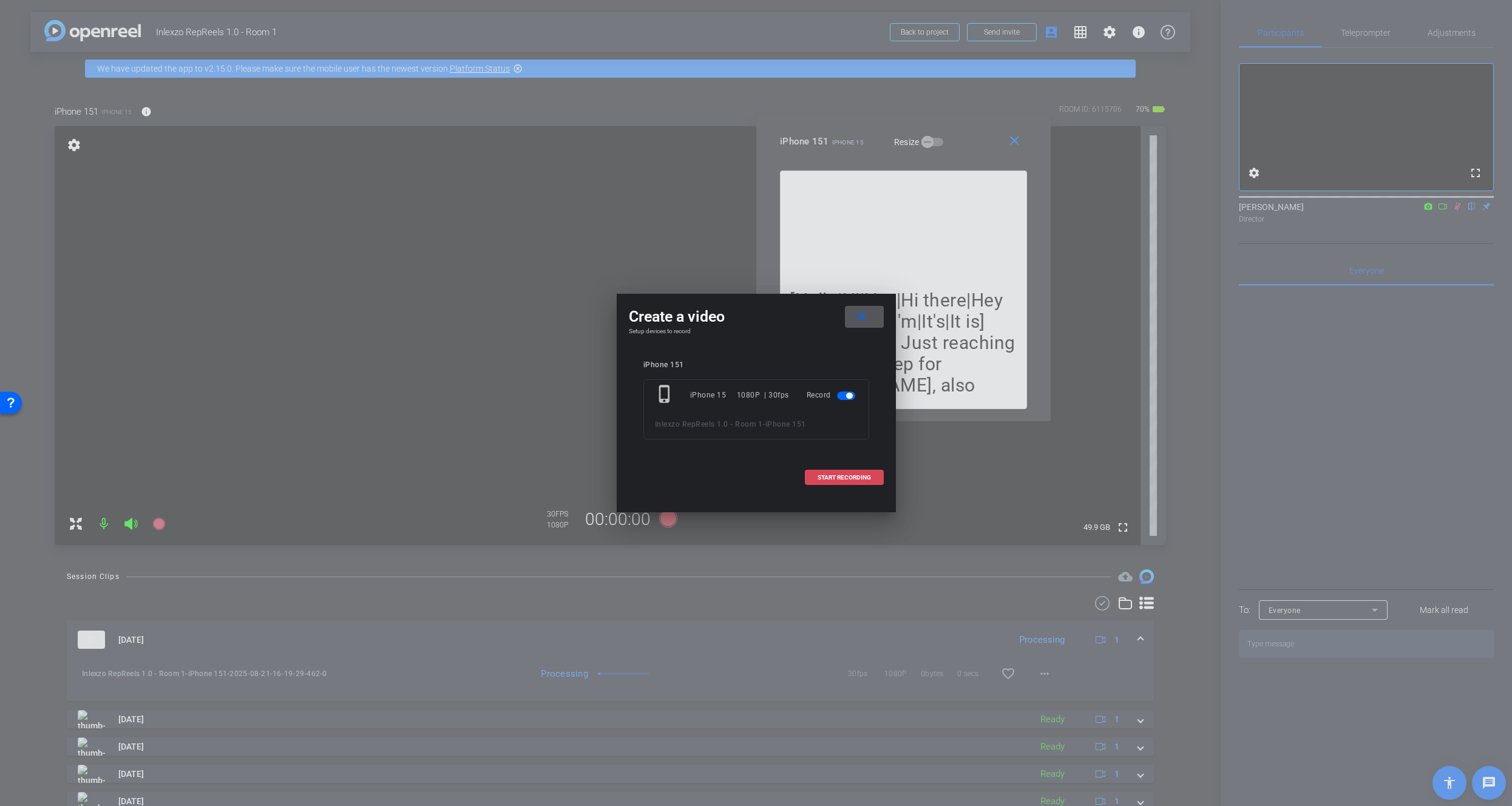
click at [859, 475] on span "START RECORDING" at bounding box center [844, 478] width 53 height 6
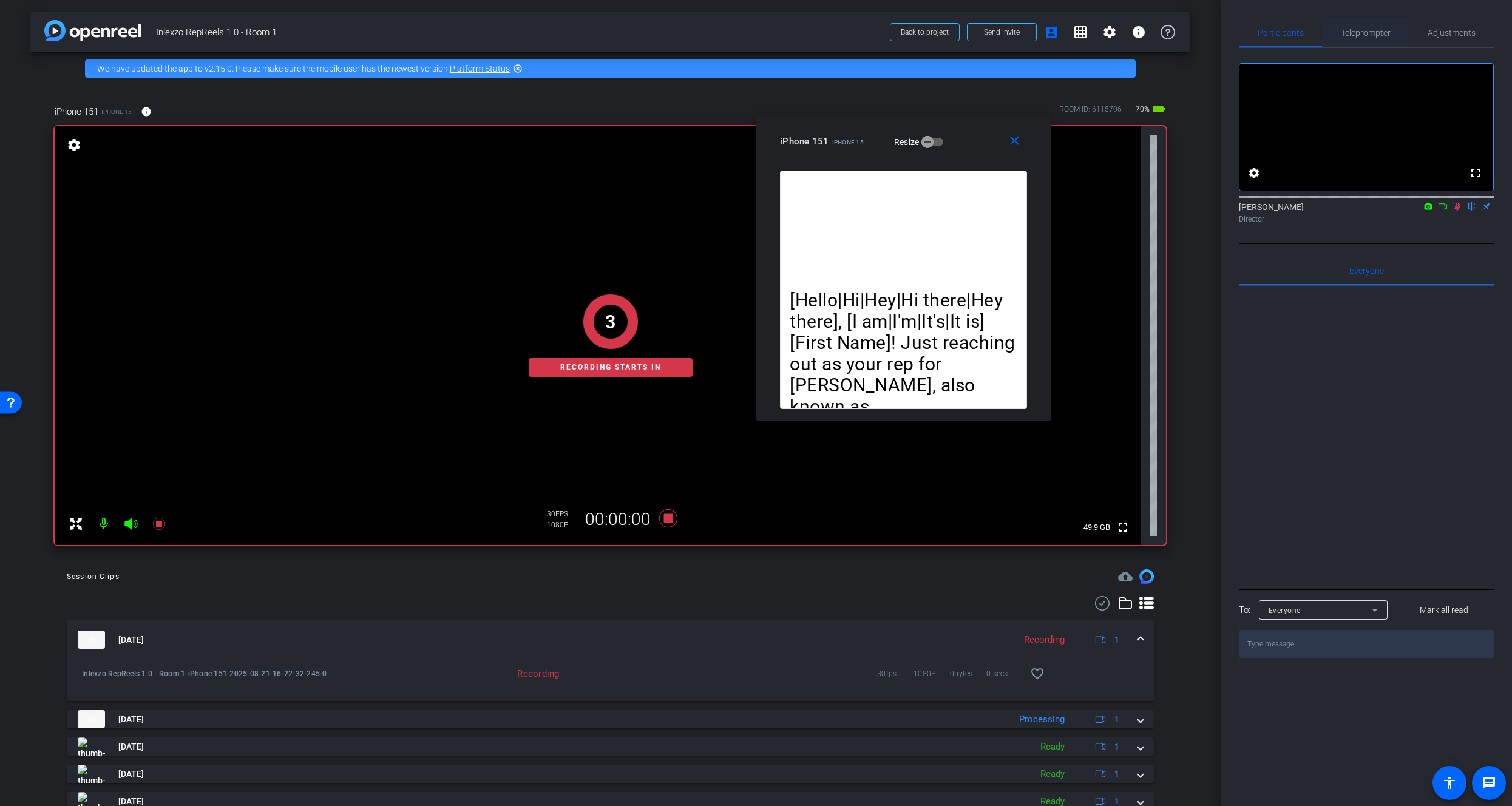
click at [1352, 30] on span "Teleprompter" at bounding box center [1365, 33] width 50 height 9
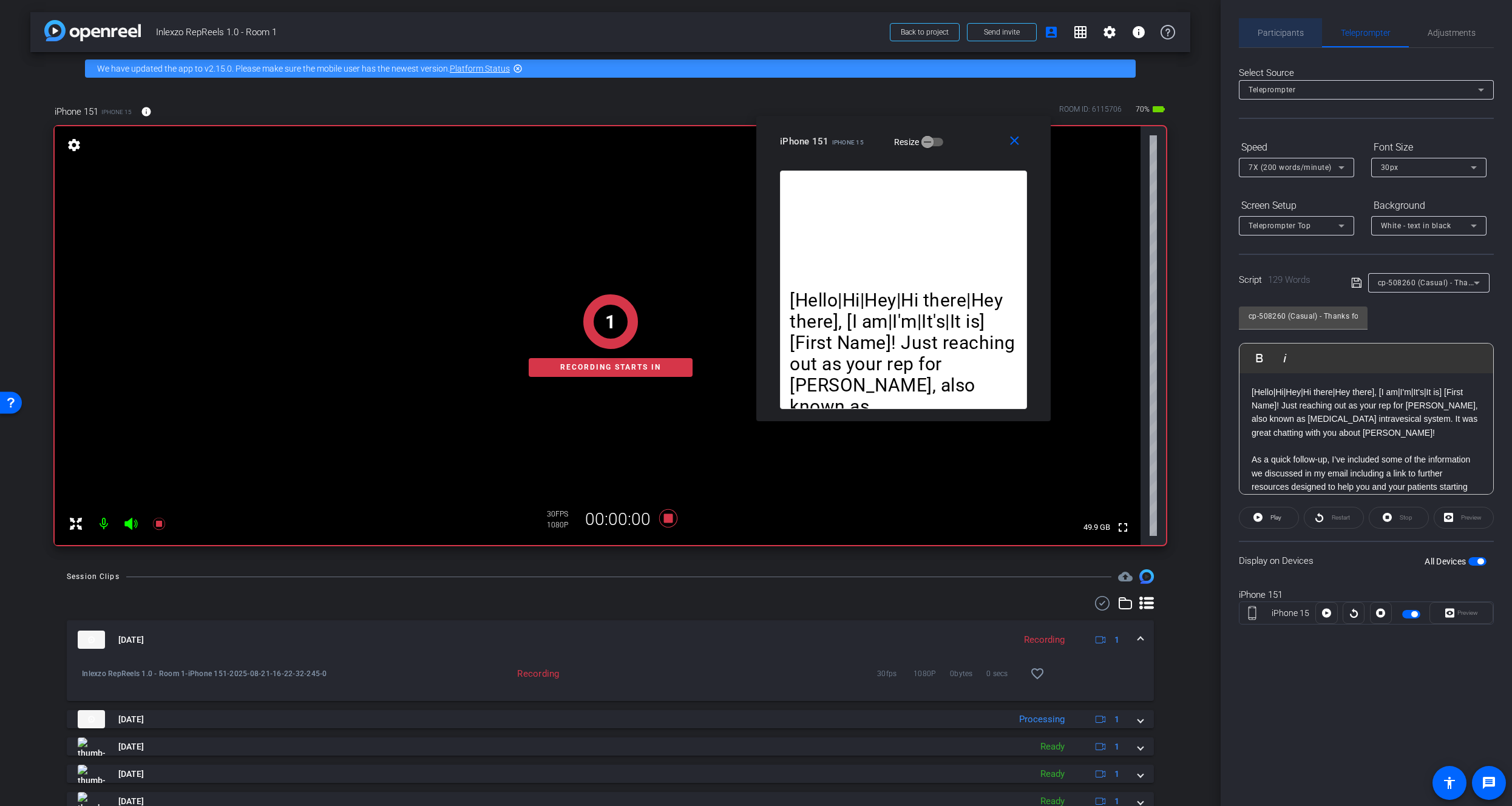
click at [1287, 30] on span "Participants" at bounding box center [1280, 33] width 46 height 9
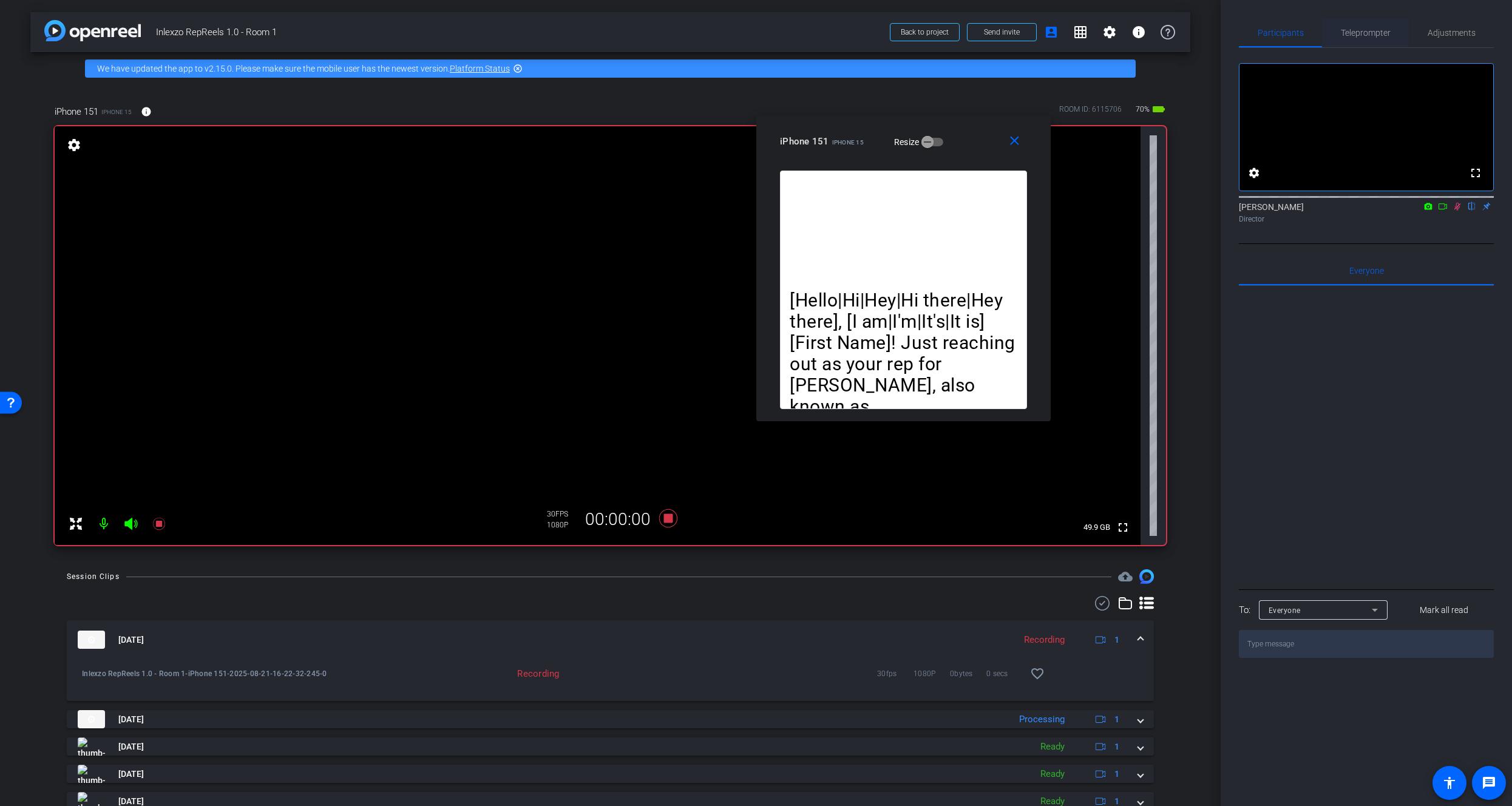
click at [1362, 26] on span "Teleprompter" at bounding box center [1365, 32] width 50 height 29
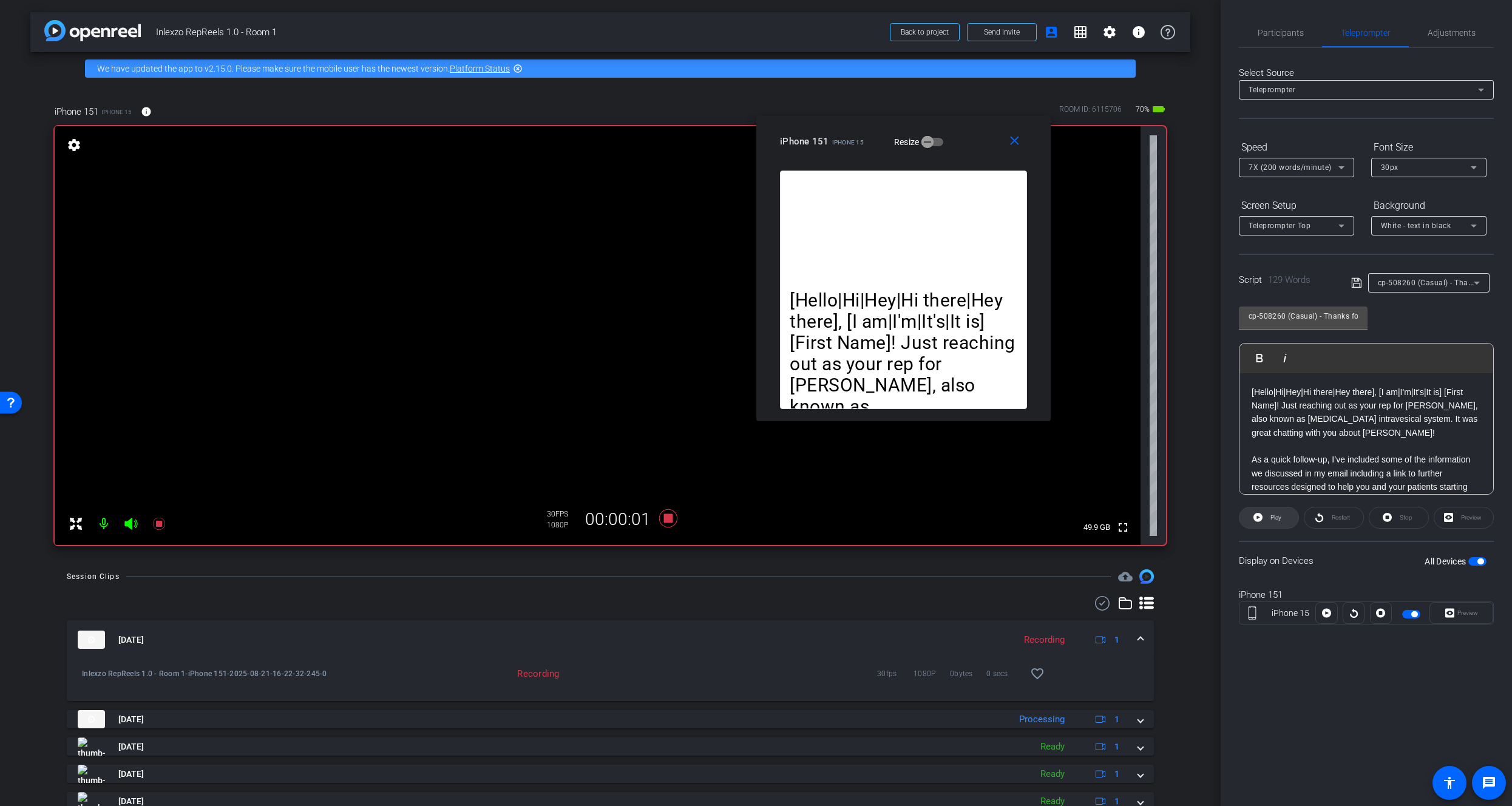
click at [1270, 521] on span "Play" at bounding box center [1274, 518] width 14 height 17
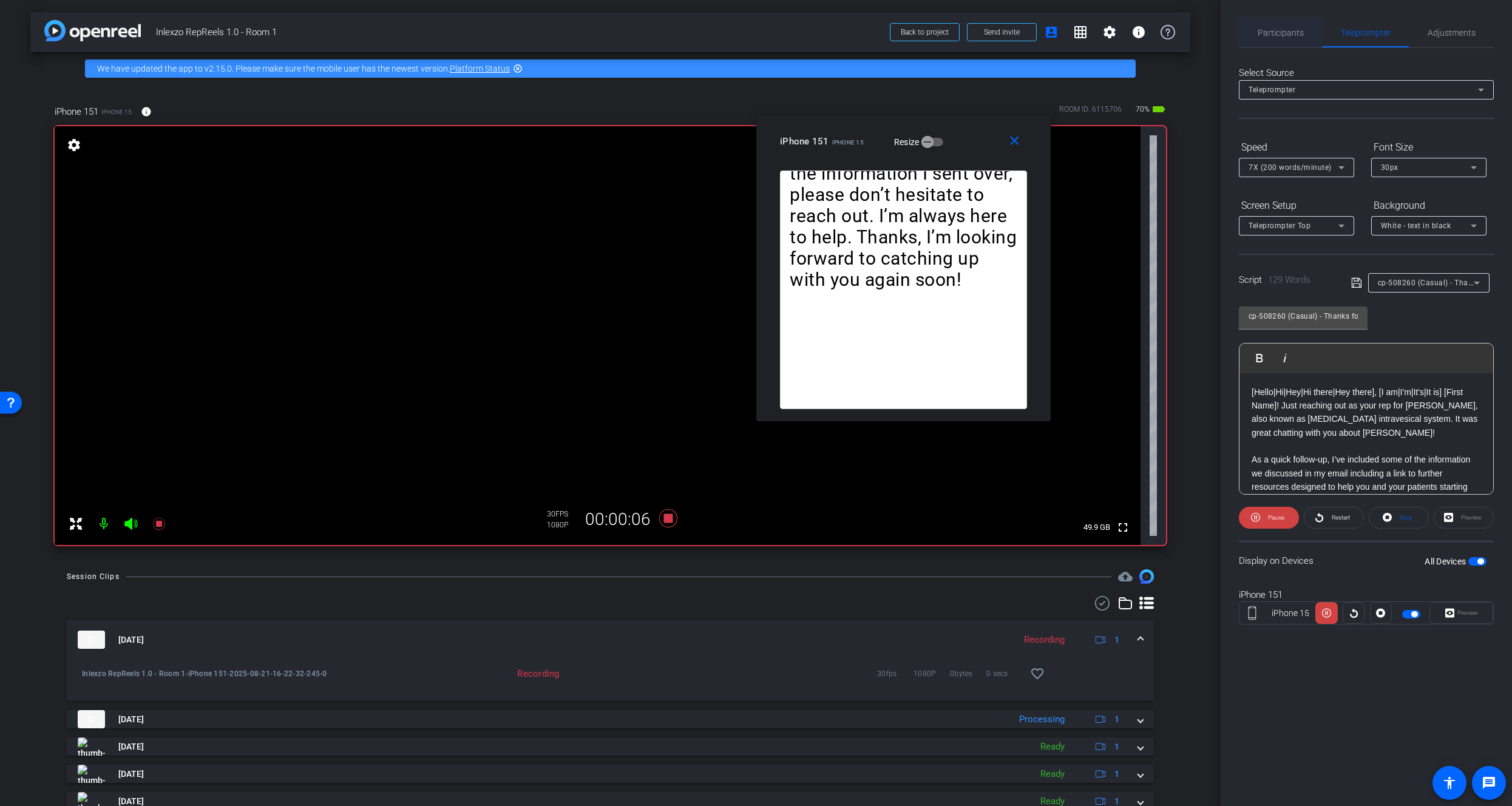
click at [1253, 29] on div "Participants" at bounding box center [1280, 32] width 83 height 29
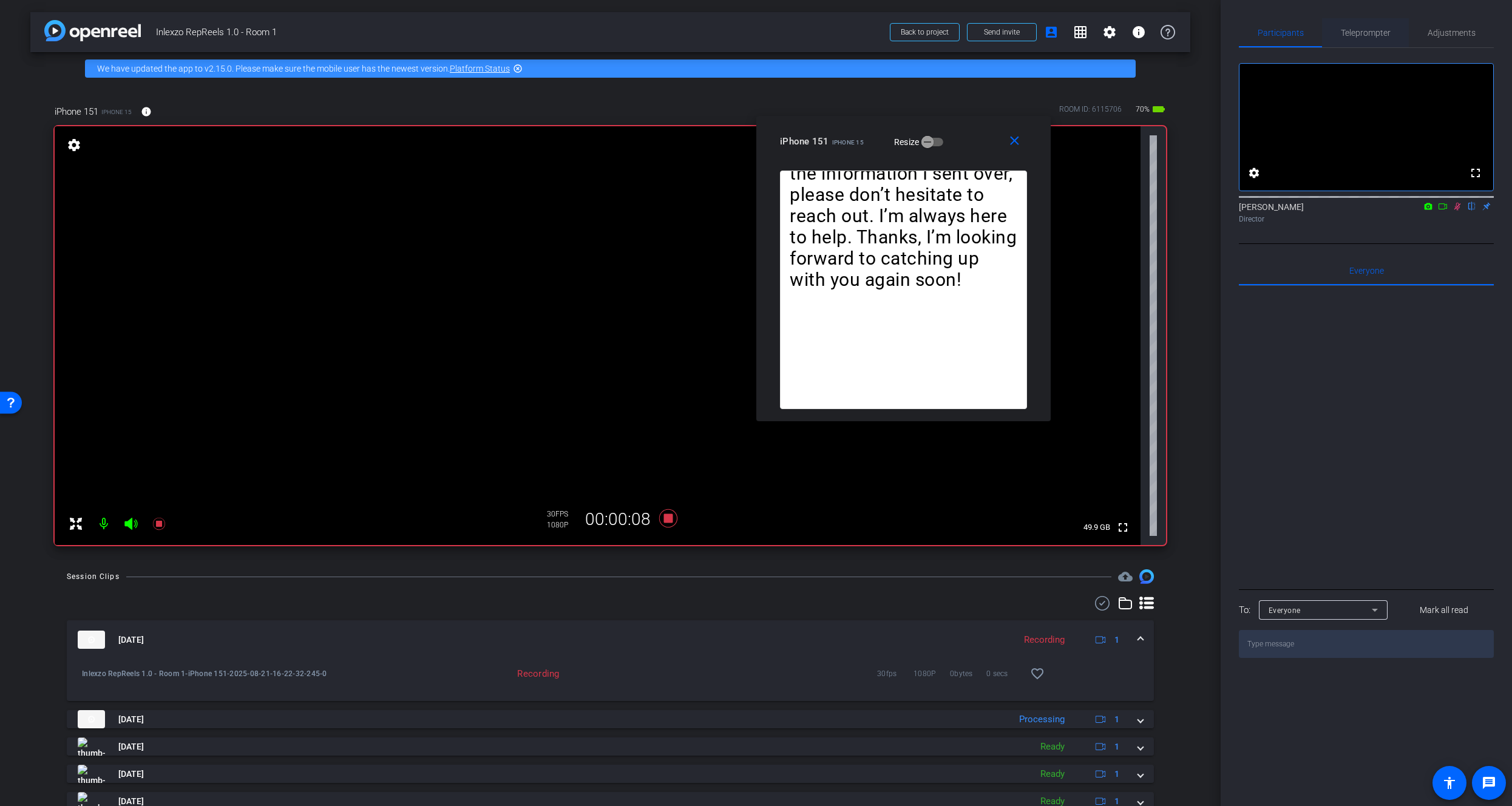
click at [1349, 30] on span "Teleprompter" at bounding box center [1365, 33] width 50 height 9
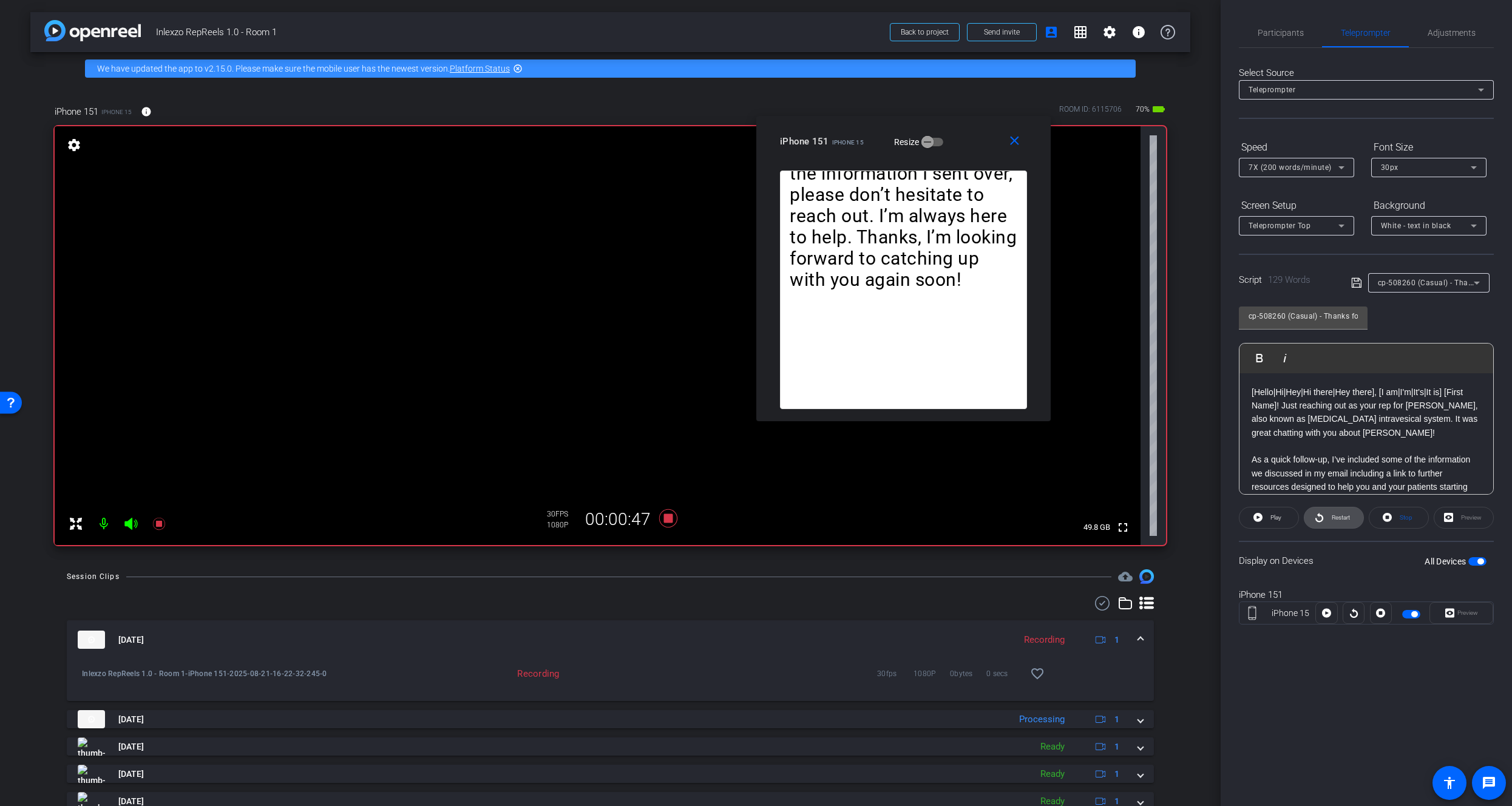
click at [1339, 525] on span "Restart" at bounding box center [1339, 518] width 21 height 17
click at [667, 514] on icon at bounding box center [667, 518] width 18 height 18
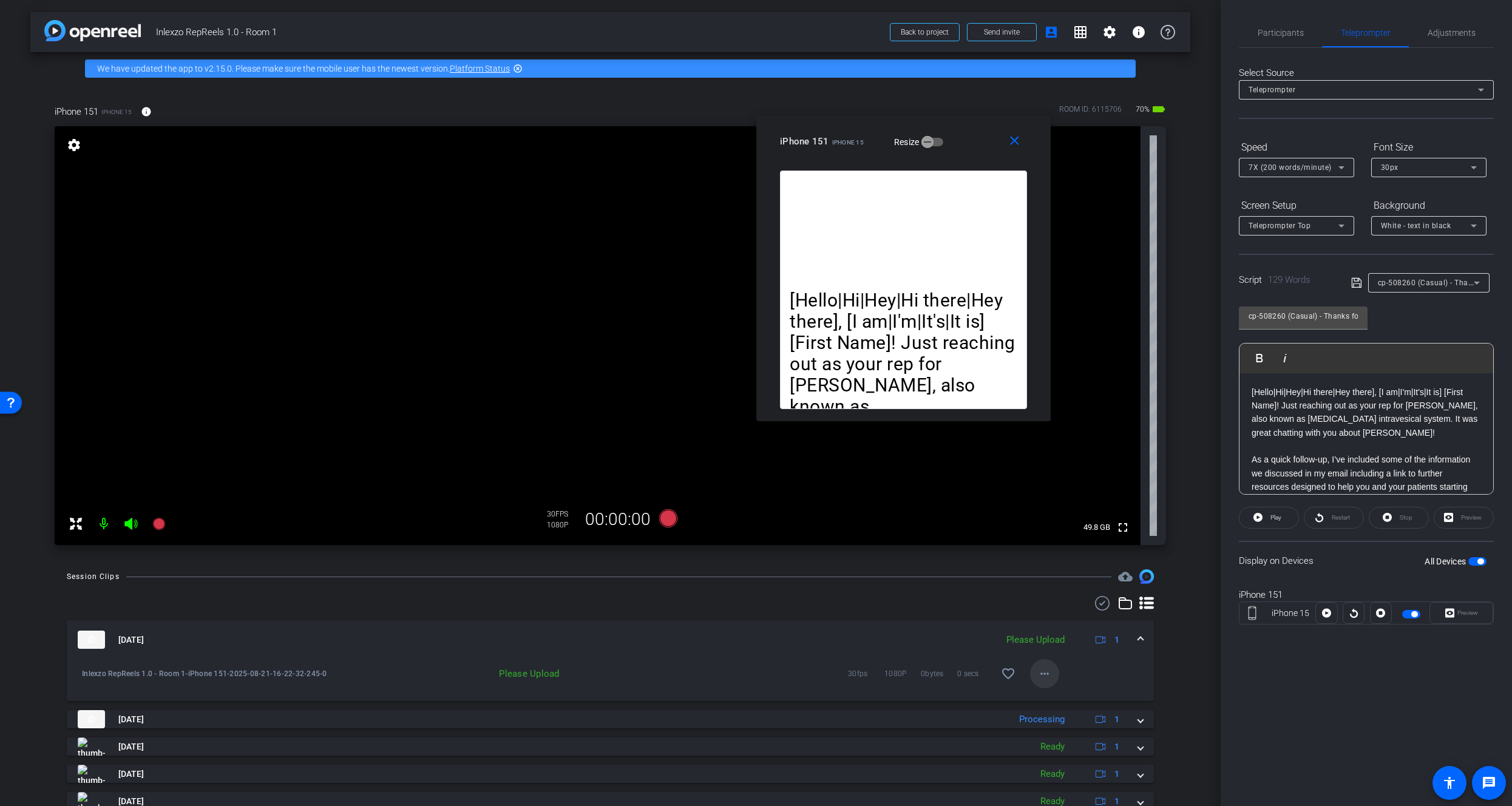
click at [1042, 672] on mat-icon "more_horiz" at bounding box center [1044, 673] width 15 height 15
click at [1046, 697] on span "Upload" at bounding box center [1058, 698] width 48 height 15
click at [1264, 32] on span "Participants" at bounding box center [1280, 33] width 46 height 9
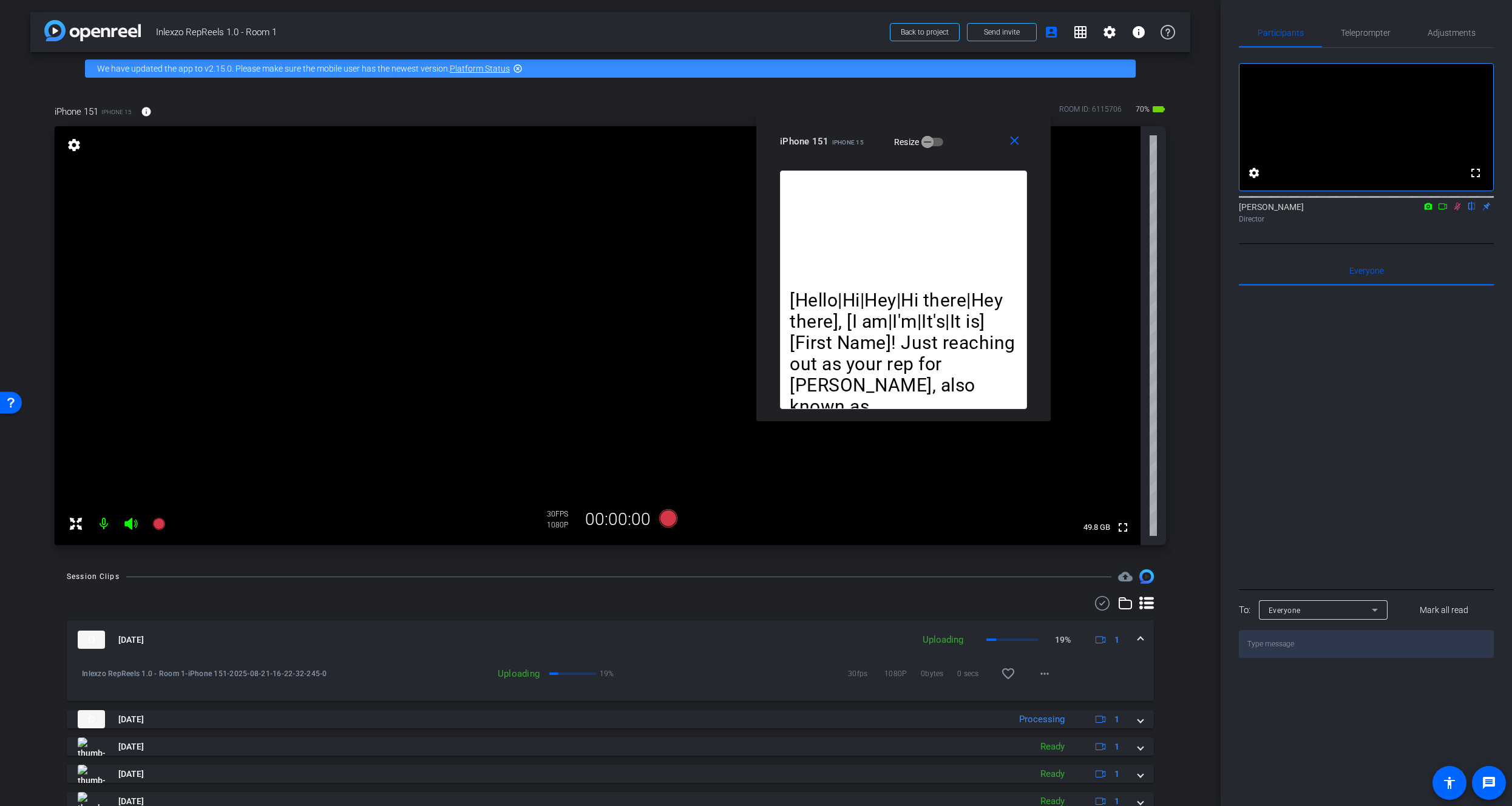
click at [1461, 210] on icon at bounding box center [1457, 206] width 9 height 9
click at [1355, 30] on span "Teleprompter" at bounding box center [1365, 33] width 50 height 9
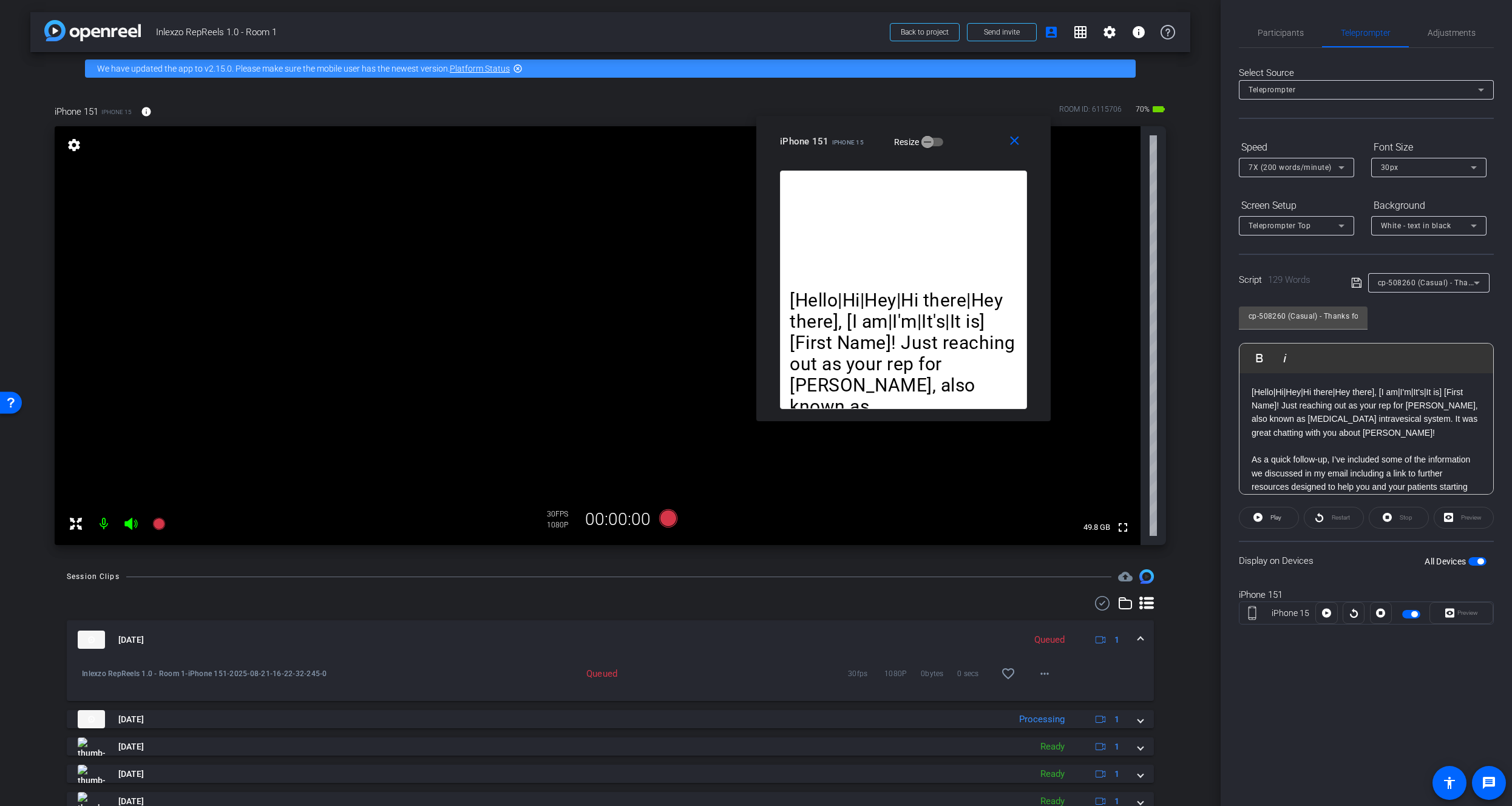
click at [1277, 35] on span "Participants" at bounding box center [1280, 33] width 46 height 9
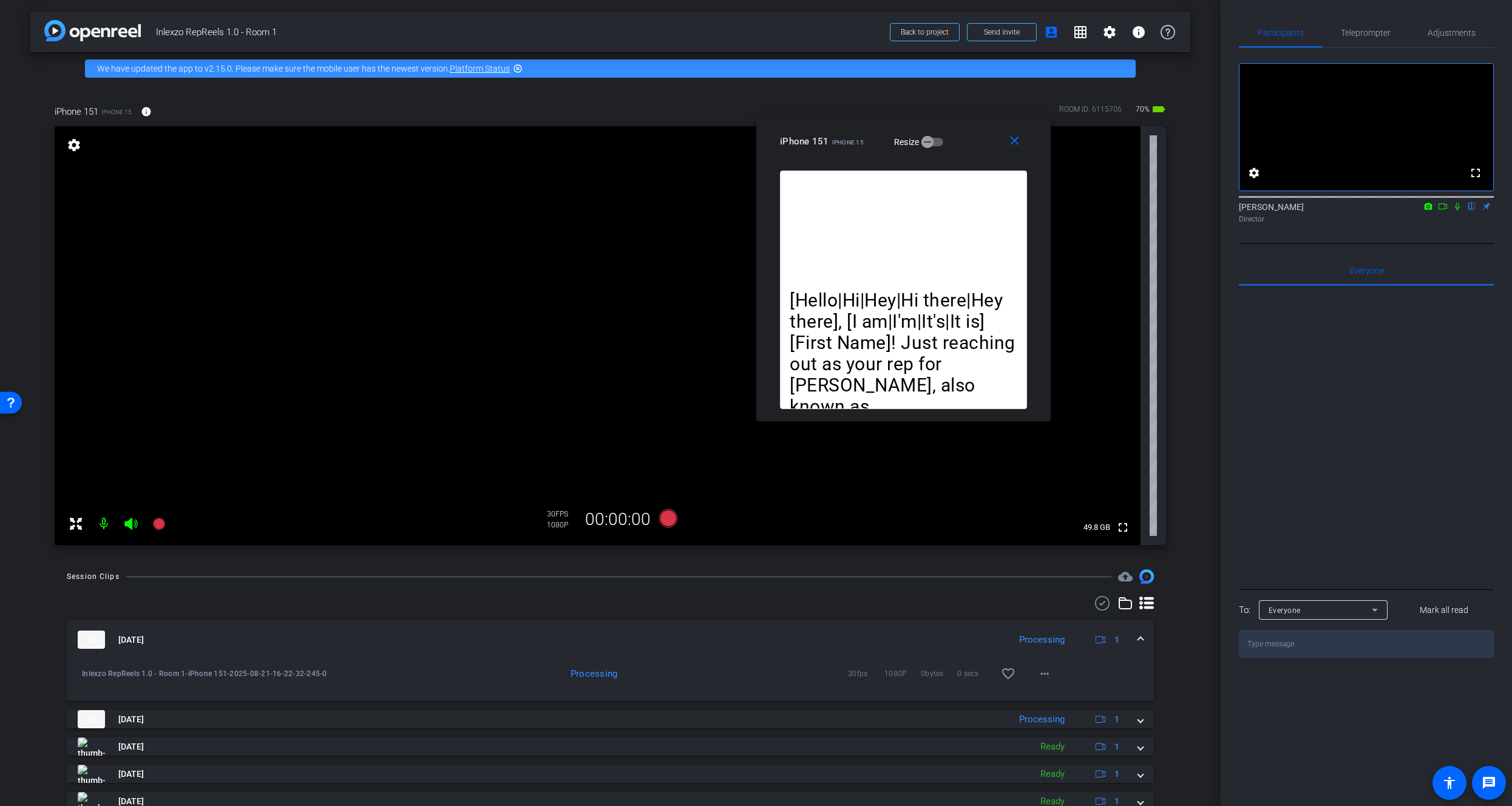
click at [1456, 210] on icon at bounding box center [1457, 207] width 5 height 8
click at [1364, 24] on span "Teleprompter" at bounding box center [1365, 32] width 50 height 29
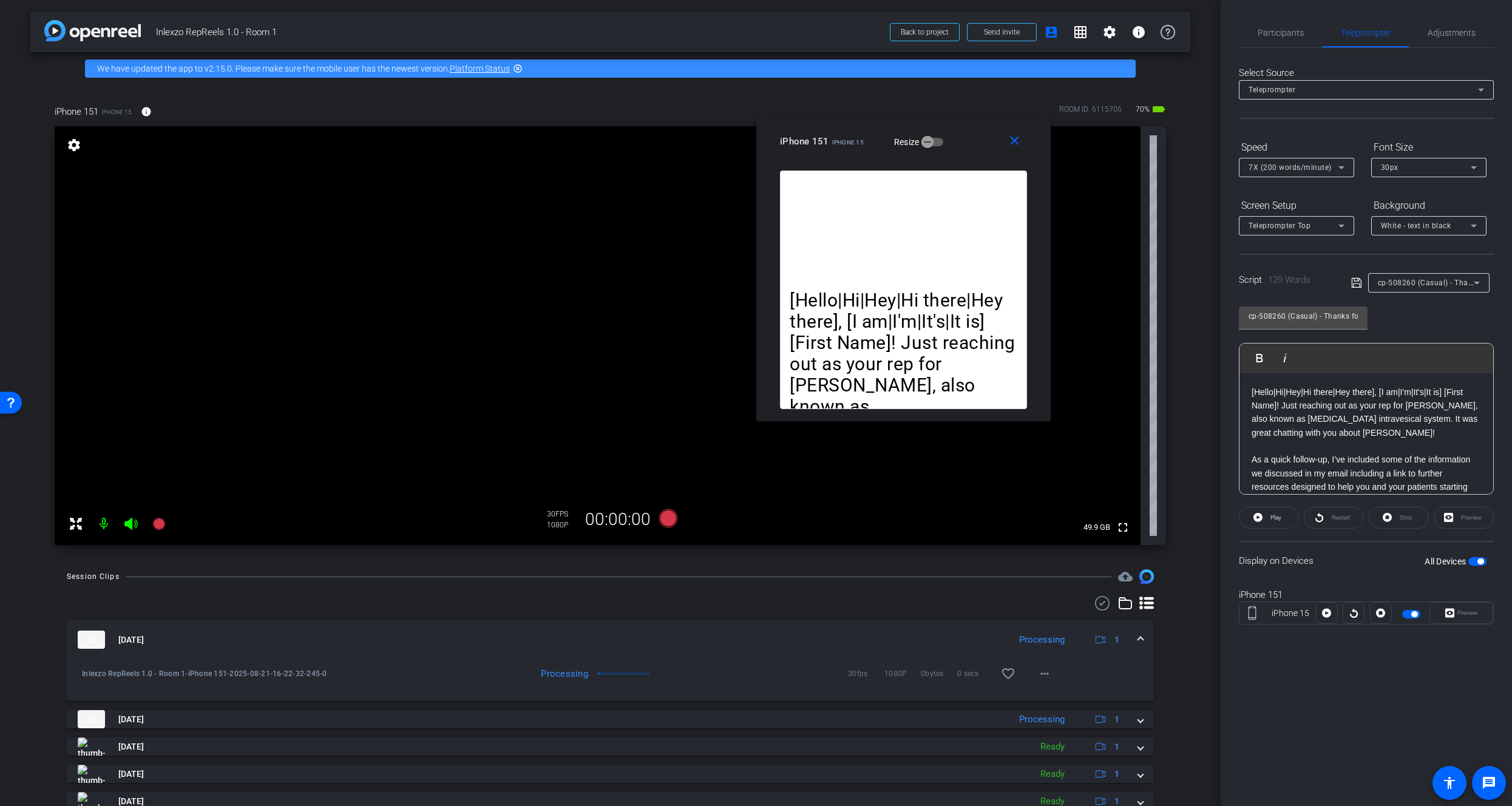
click at [172, 529] on video at bounding box center [597, 335] width 1085 height 419
click at [165, 521] on icon at bounding box center [159, 523] width 15 height 15
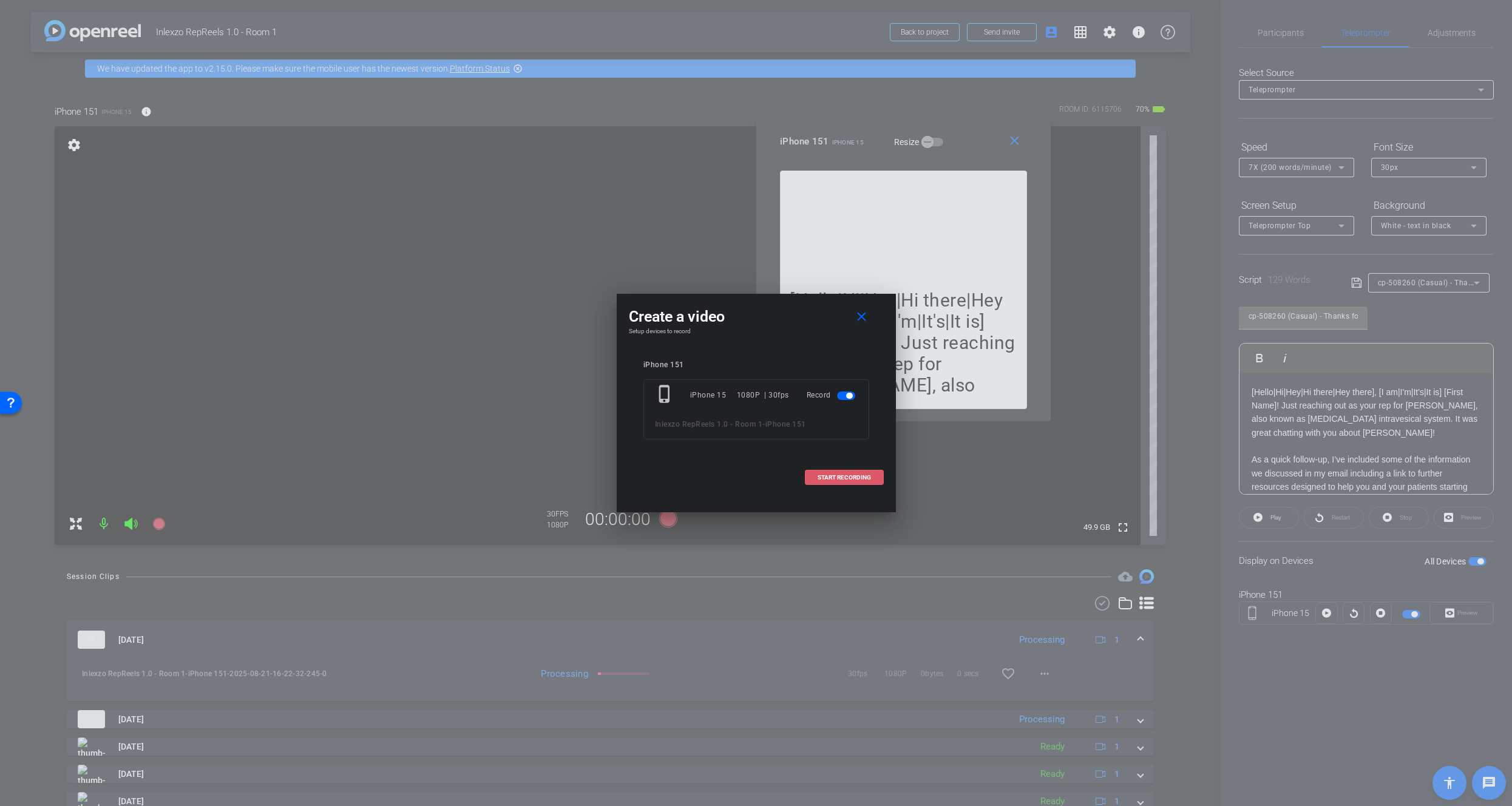
click at [857, 475] on span "START RECORDING" at bounding box center [844, 478] width 53 height 6
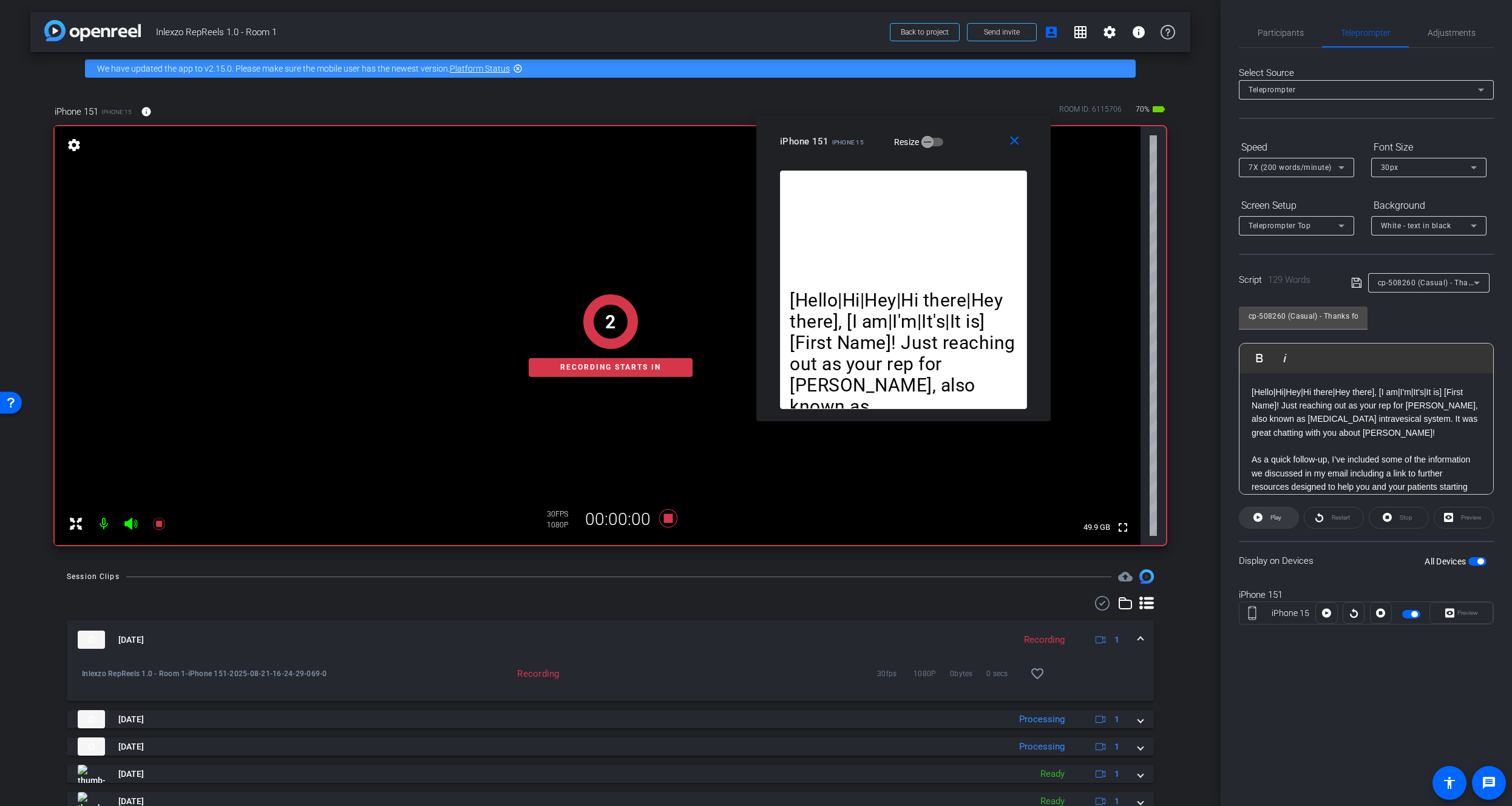
click at [1269, 521] on span "Play" at bounding box center [1274, 518] width 14 height 17
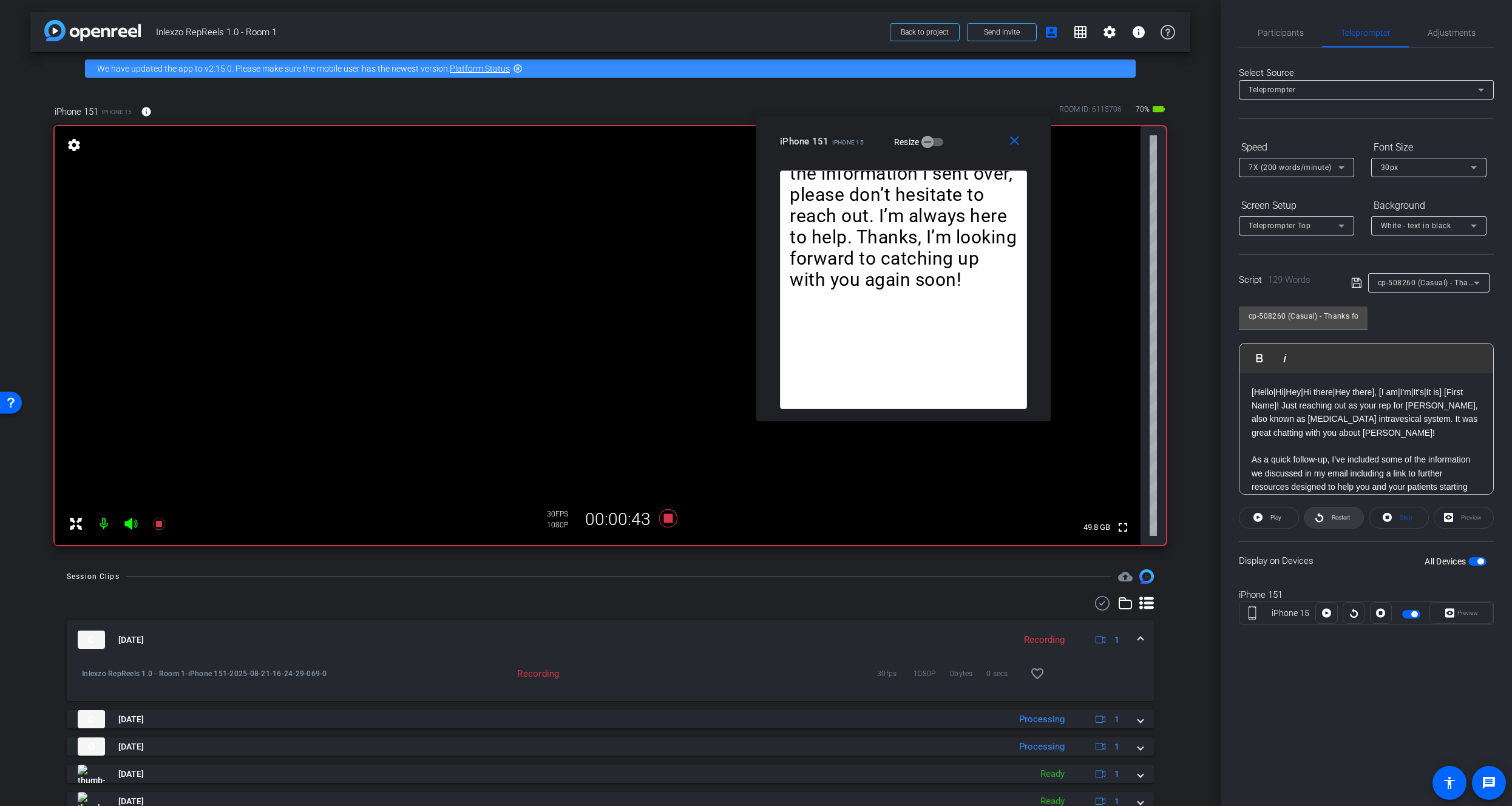
click at [1323, 519] on span at bounding box center [1333, 517] width 58 height 29
click at [1338, 514] on span "Restart" at bounding box center [1340, 517] width 18 height 7
click at [1324, 513] on span at bounding box center [1333, 517] width 58 height 29
click at [158, 521] on icon at bounding box center [158, 524] width 12 height 12
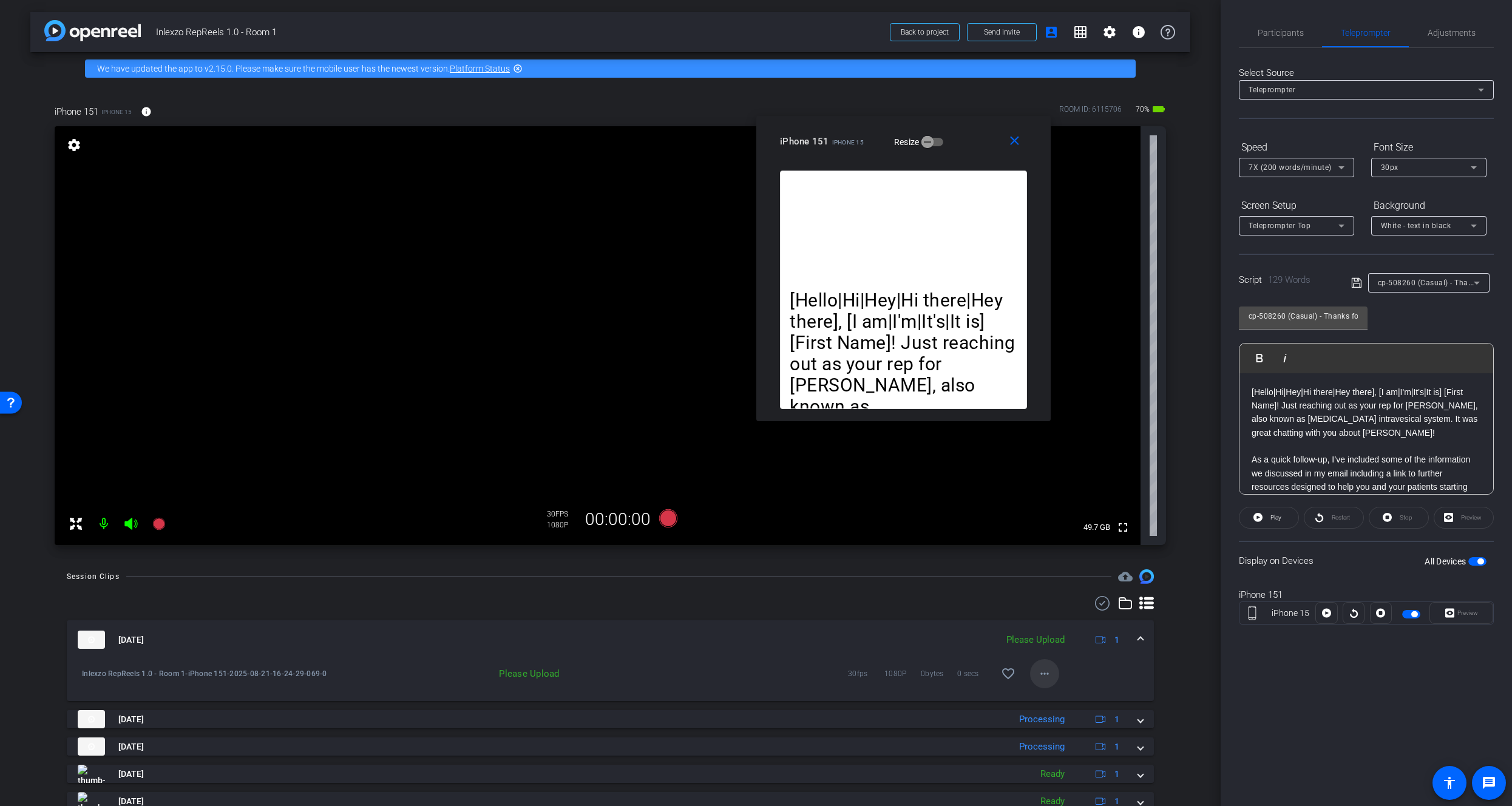
click at [1039, 670] on mat-icon "more_horiz" at bounding box center [1044, 673] width 15 height 15
click at [1057, 697] on span "Upload" at bounding box center [1058, 698] width 48 height 15
click at [1276, 42] on span "Participants" at bounding box center [1280, 32] width 46 height 29
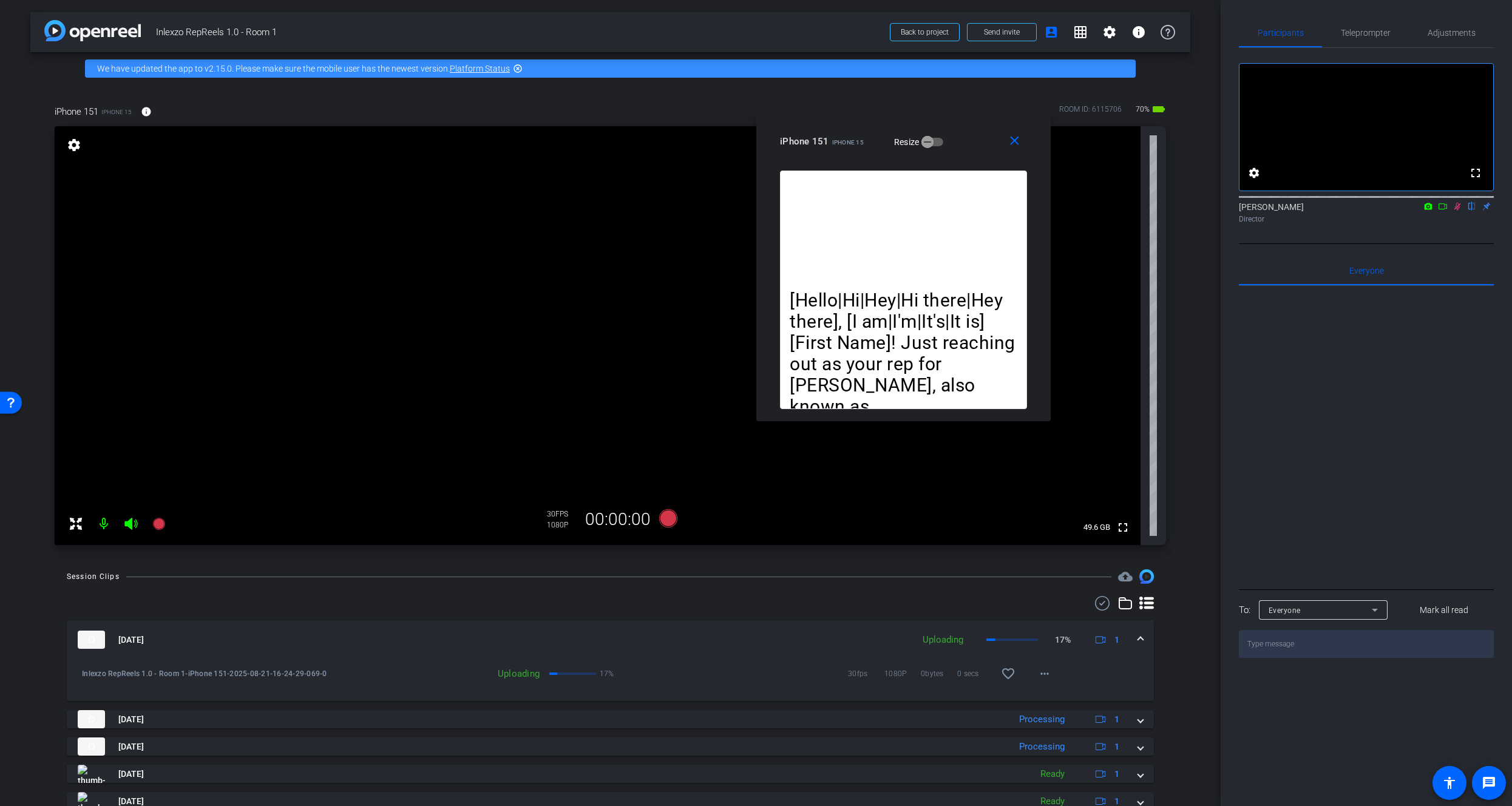
click at [1457, 210] on icon at bounding box center [1457, 207] width 7 height 8
click at [1368, 29] on span "Teleprompter" at bounding box center [1365, 33] width 50 height 9
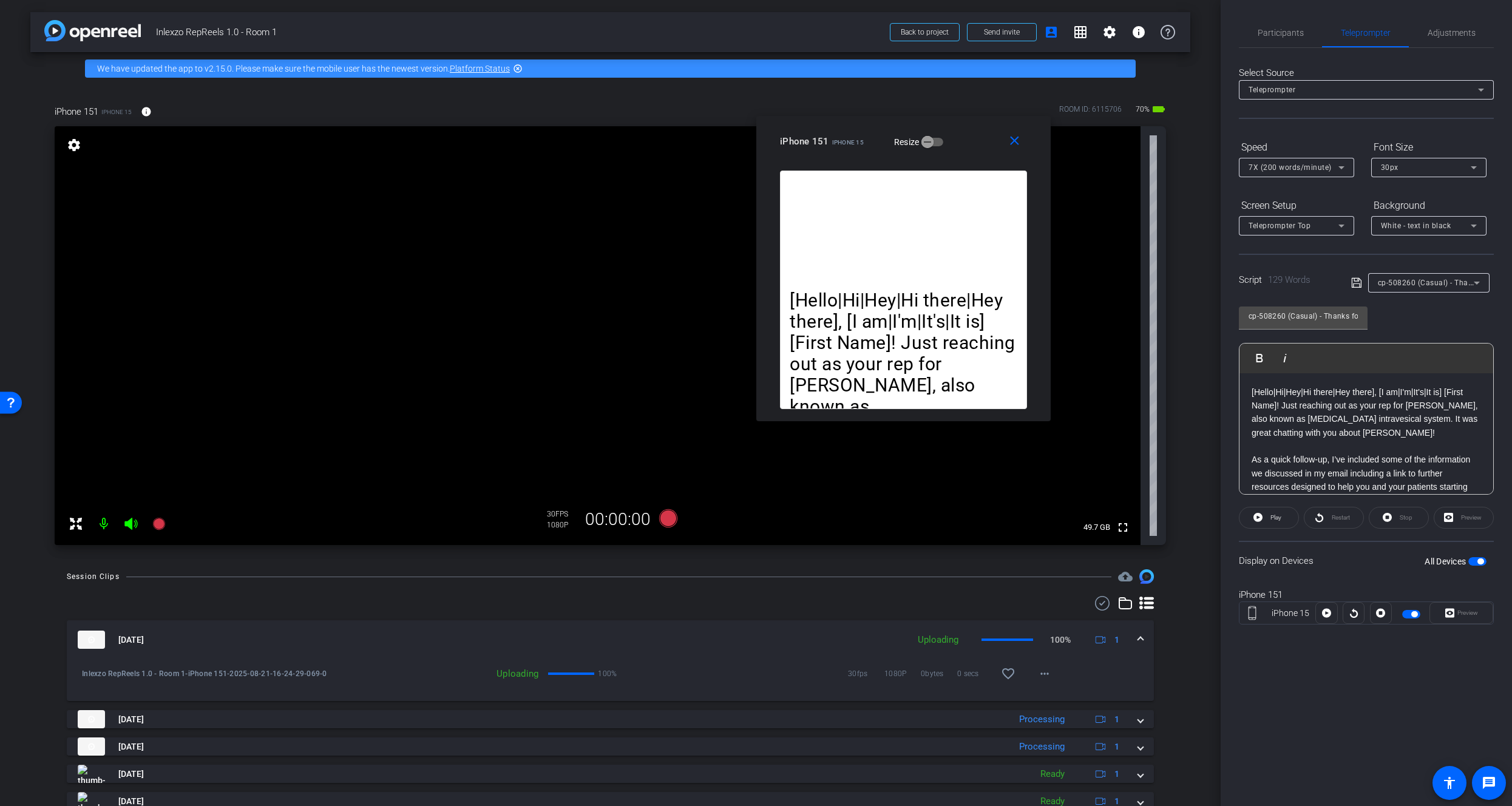
click at [1431, 288] on div "cp-508260 (Casual) - Thanks for Seeing Me" at bounding box center [1425, 282] width 96 height 15
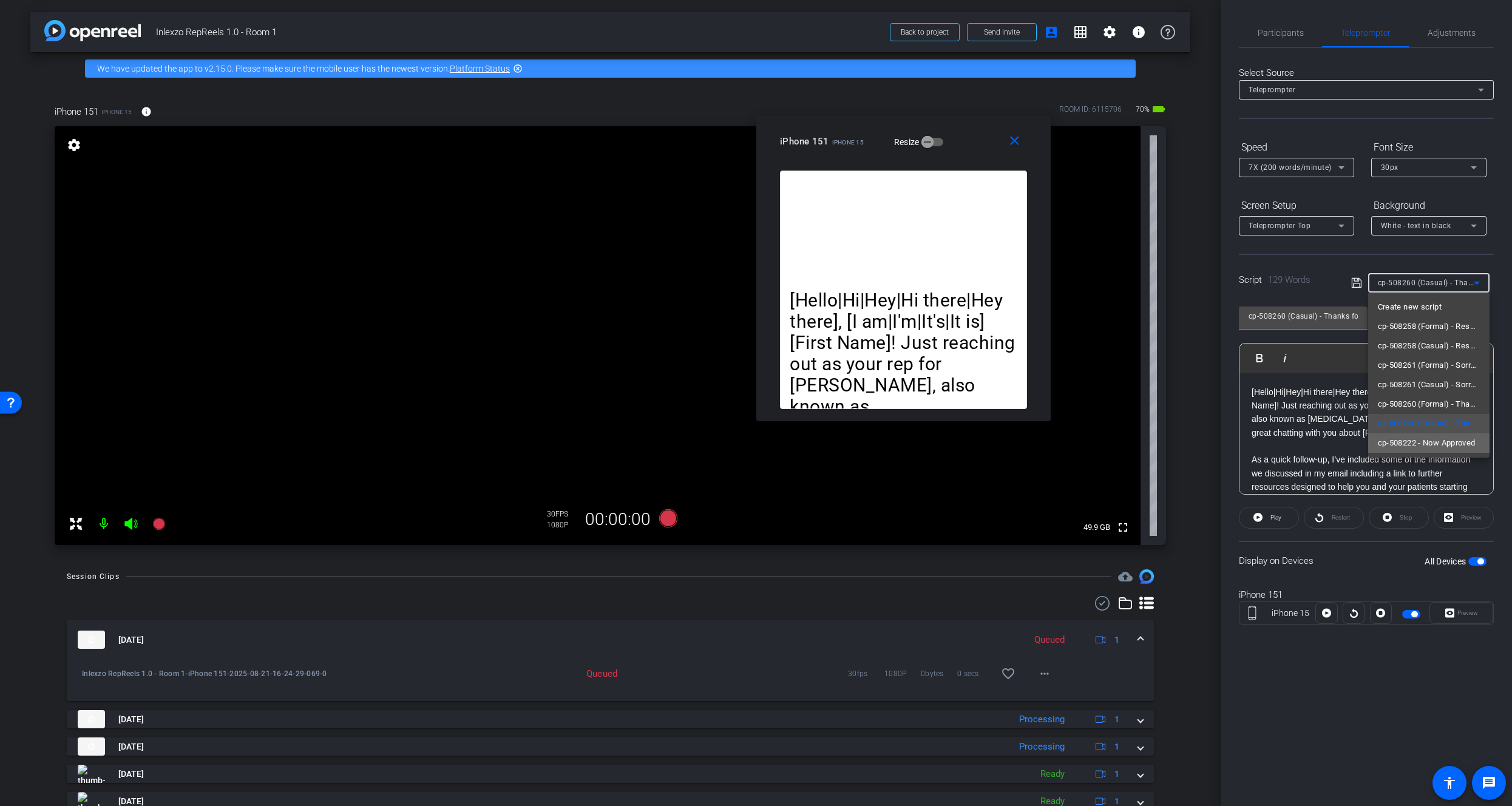
click at [1440, 445] on span "cp-508222 - Now Approved" at bounding box center [1426, 443] width 97 height 15
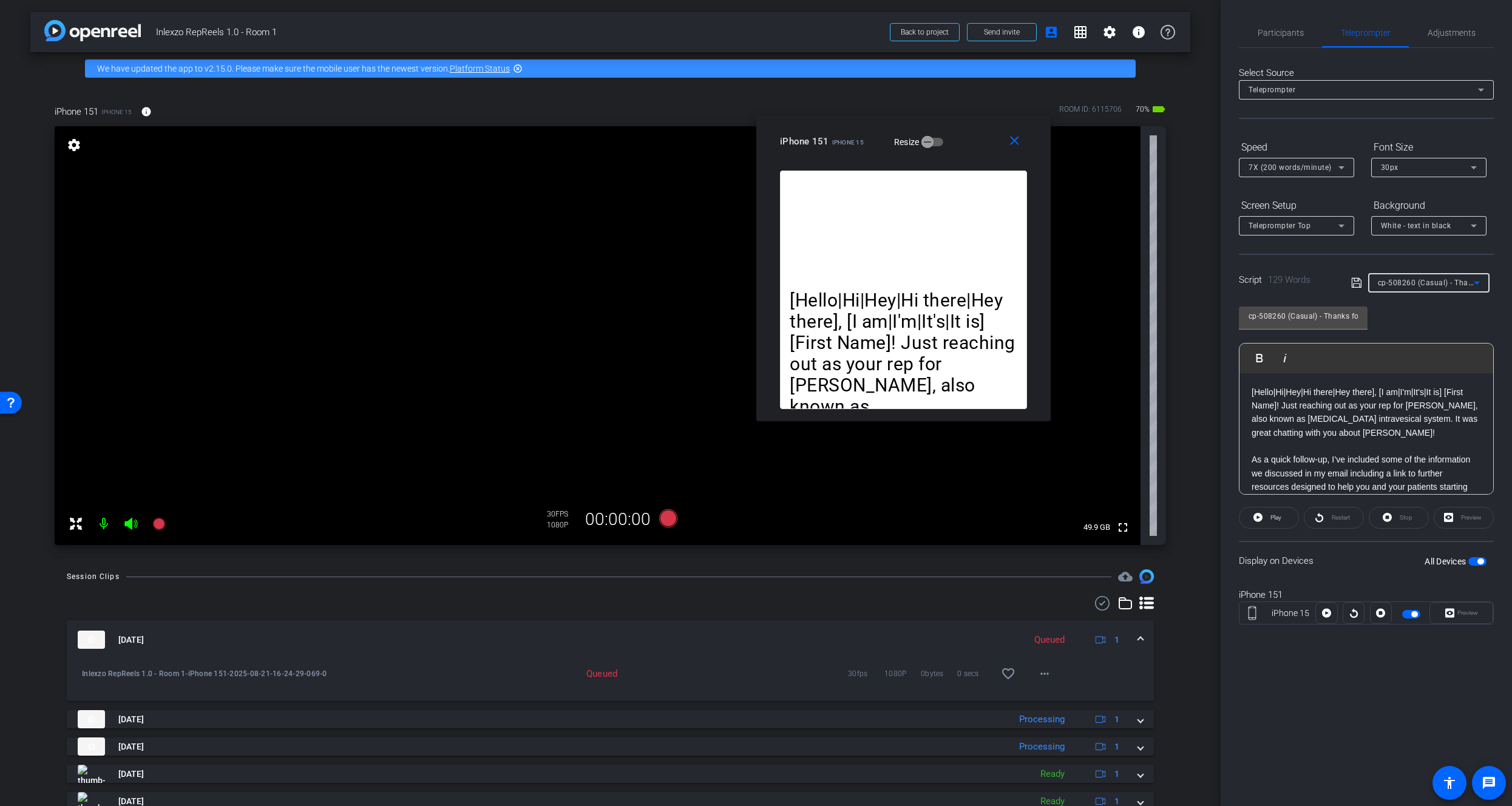
type input "cp-508222 - Now Approved"
click at [1272, 37] on span "Participants" at bounding box center [1280, 33] width 46 height 9
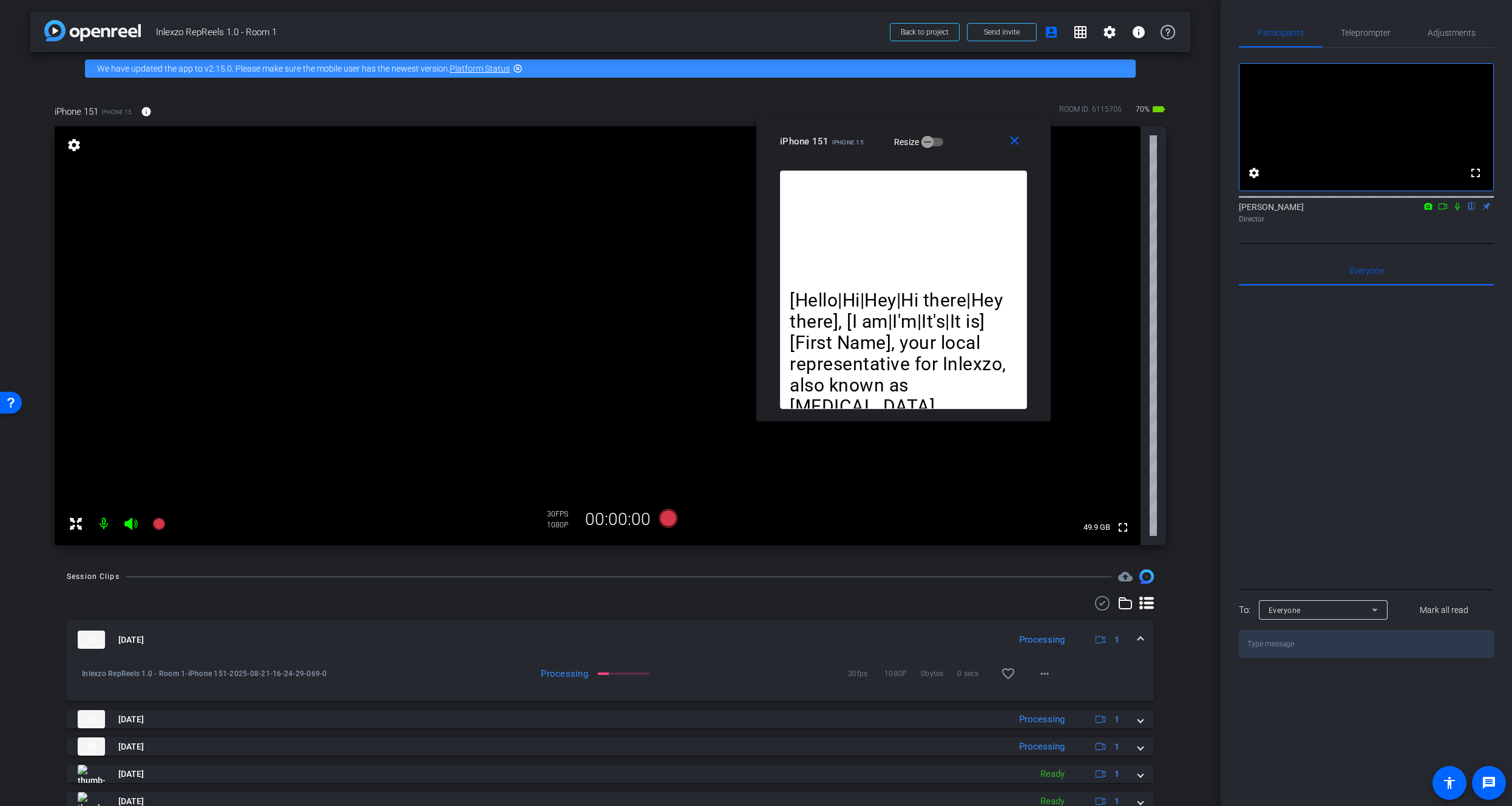
click at [1456, 210] on icon at bounding box center [1457, 207] width 5 height 8
click at [158, 521] on icon at bounding box center [158, 524] width 12 height 12
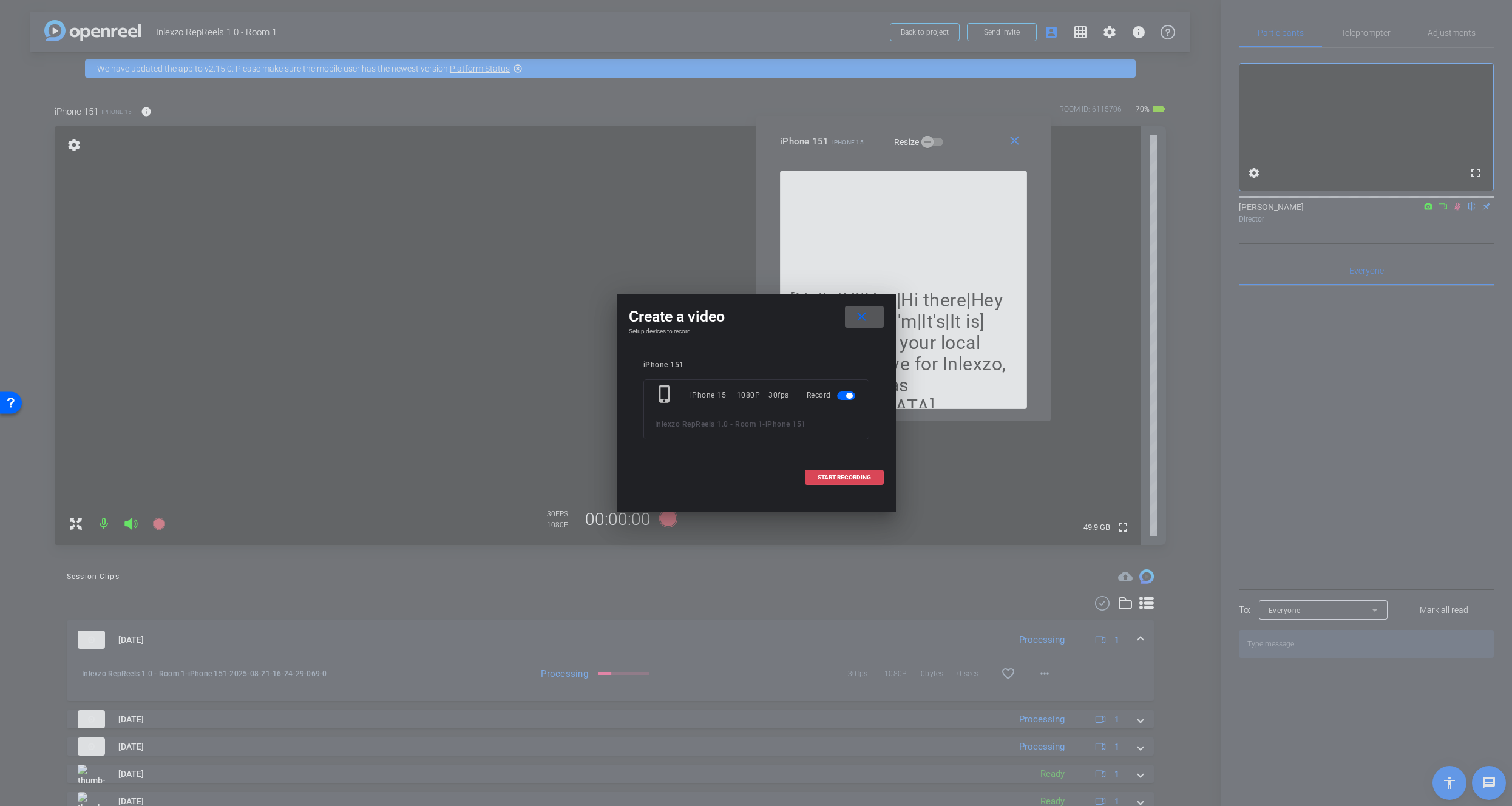
click at [829, 469] on span at bounding box center [845, 477] width 78 height 29
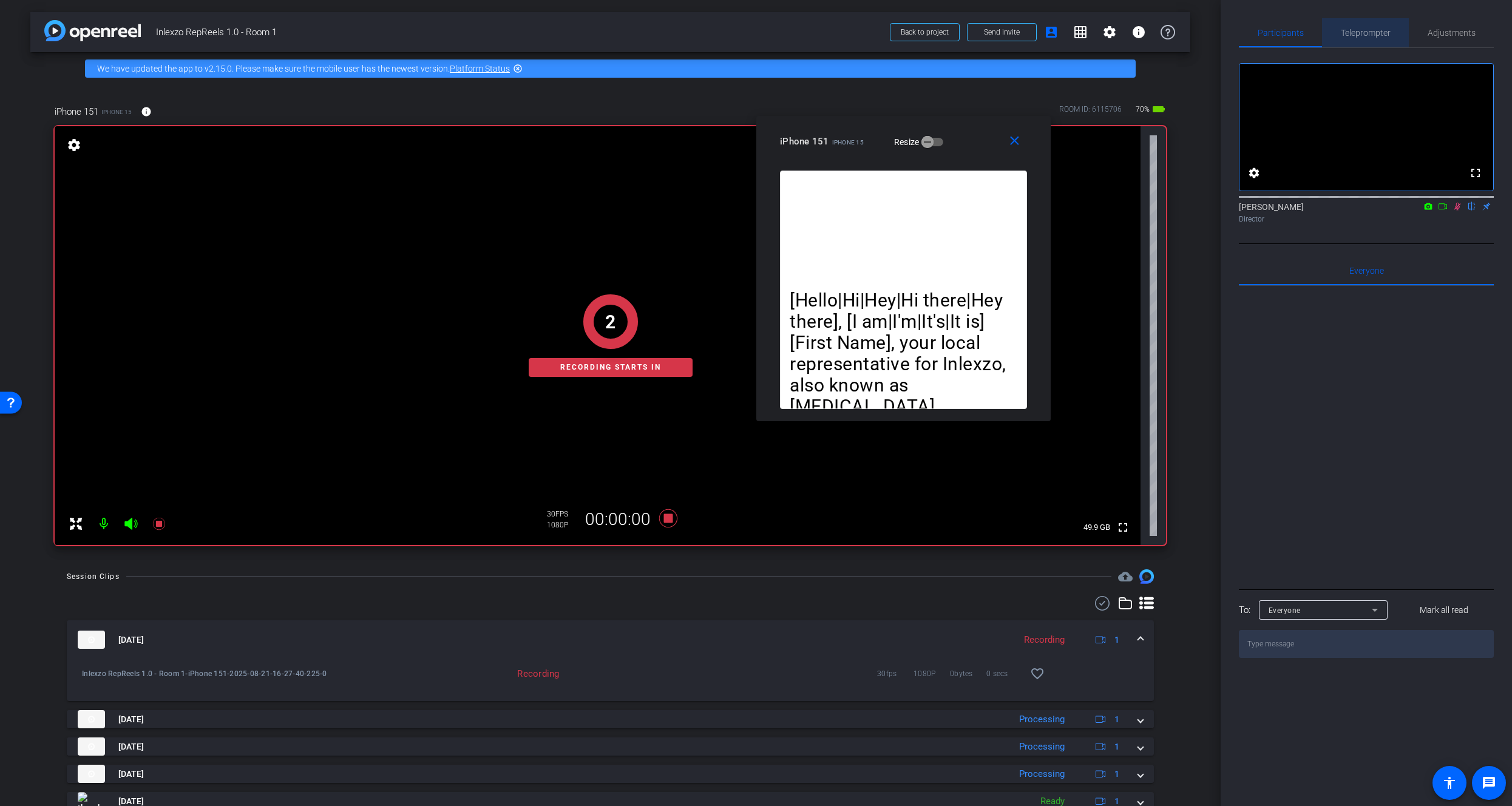
click at [1357, 34] on span "Teleprompter" at bounding box center [1365, 33] width 50 height 9
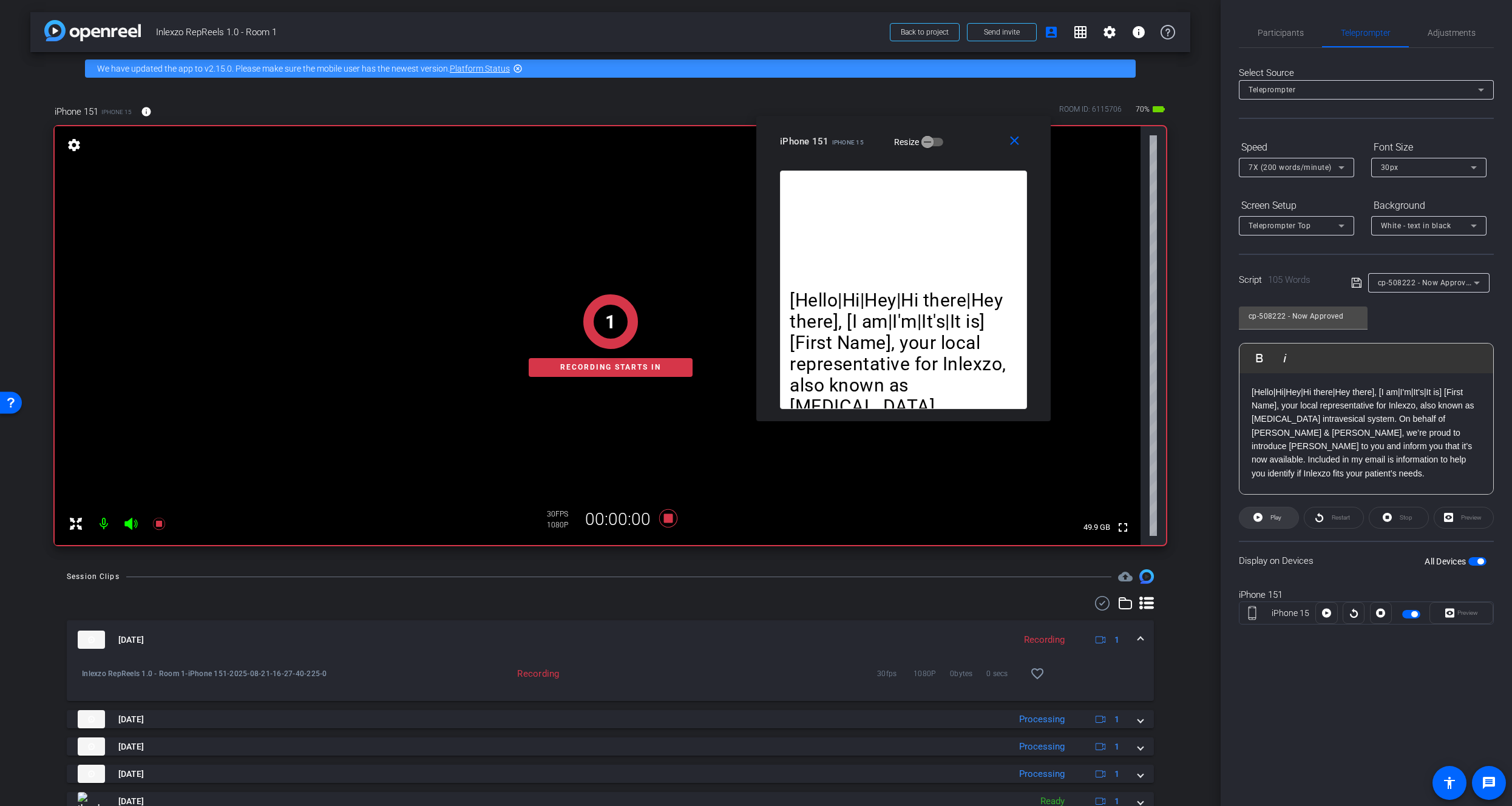
click at [1267, 521] on span "Play" at bounding box center [1274, 518] width 14 height 17
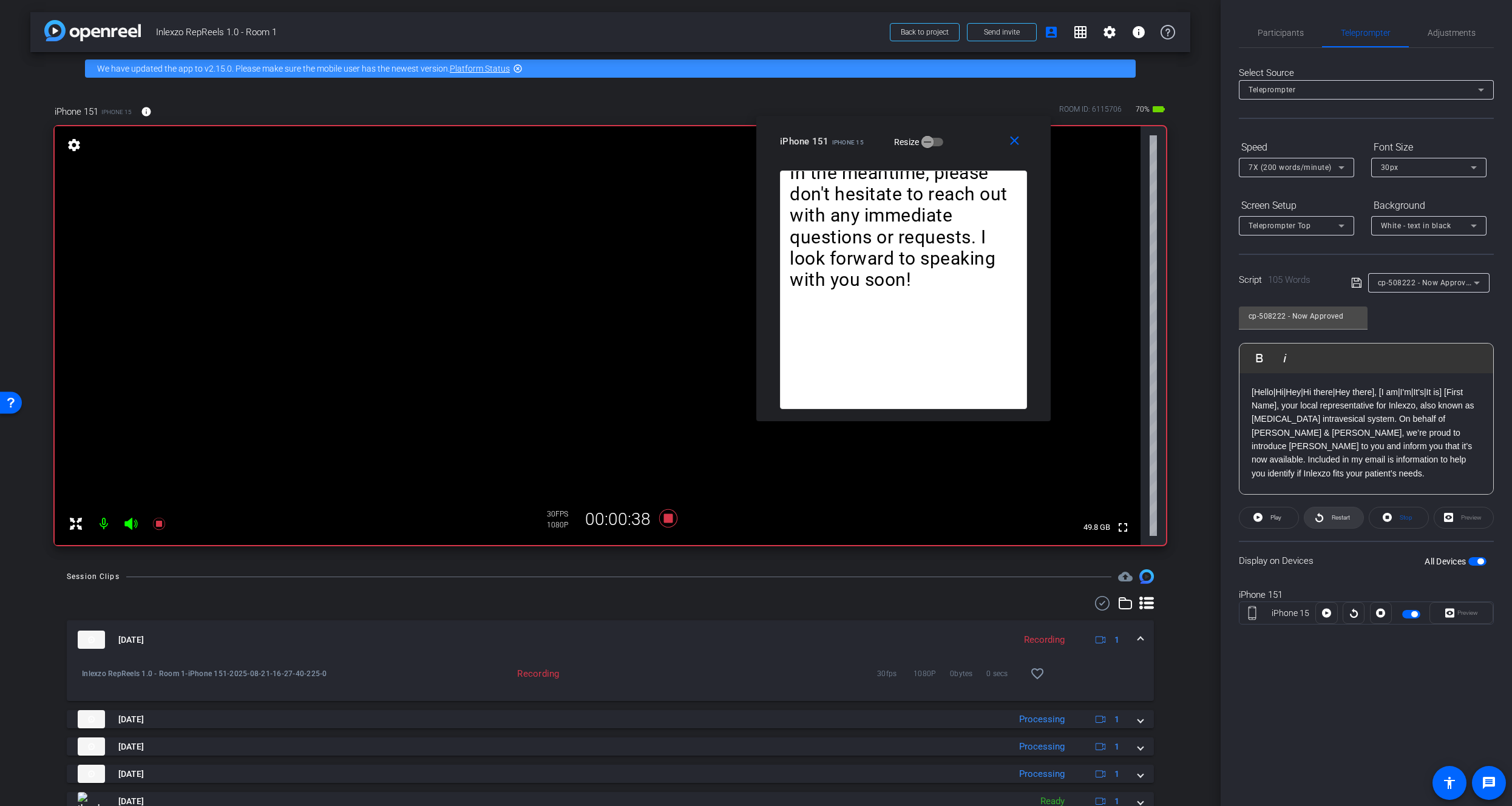
click at [1334, 521] on span "Restart" at bounding box center [1339, 518] width 21 height 17
click at [1336, 514] on span "Restart" at bounding box center [1340, 517] width 18 height 7
click at [158, 524] on icon at bounding box center [158, 524] width 12 height 12
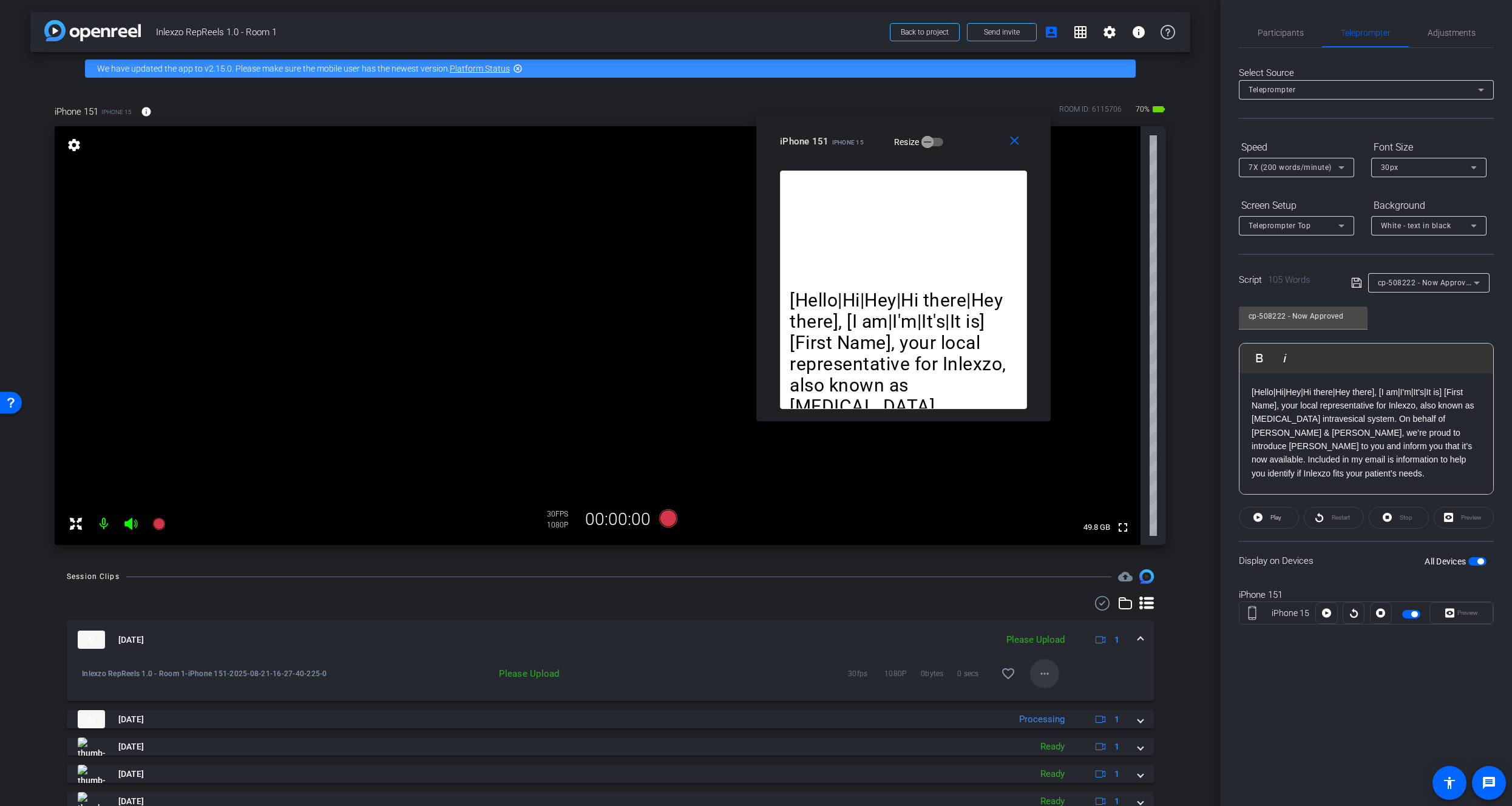
click at [1049, 671] on span at bounding box center [1044, 673] width 29 height 29
click at [1061, 695] on span "Upload" at bounding box center [1058, 698] width 48 height 15
click at [1252, 45] on div "Participants" at bounding box center [1280, 32] width 83 height 29
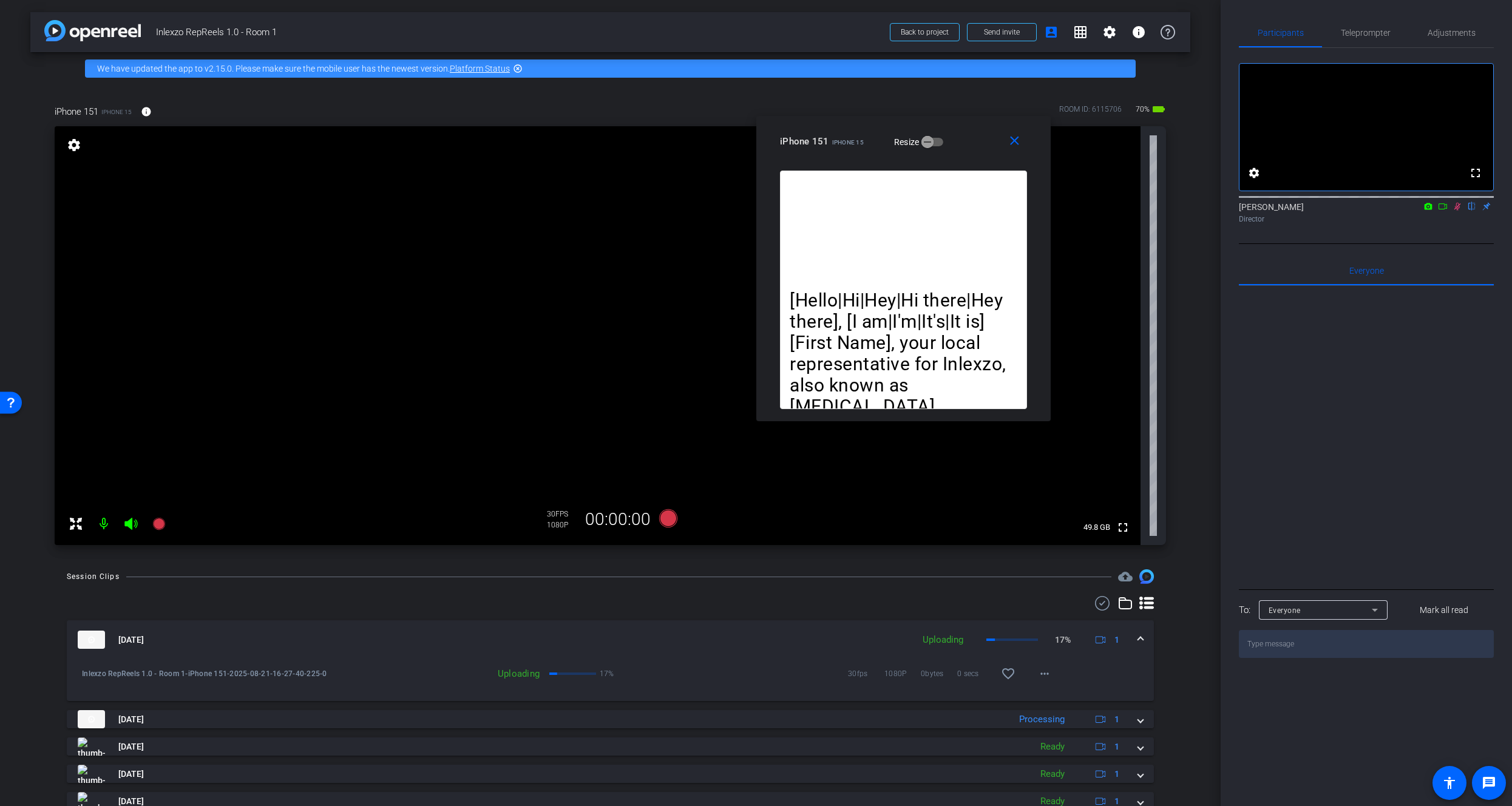
click at [1455, 210] on icon at bounding box center [1457, 206] width 9 height 9
click at [1457, 224] on div "James Monte flip Director" at bounding box center [1366, 213] width 255 height 23
click at [1458, 210] on icon at bounding box center [1457, 207] width 5 height 8
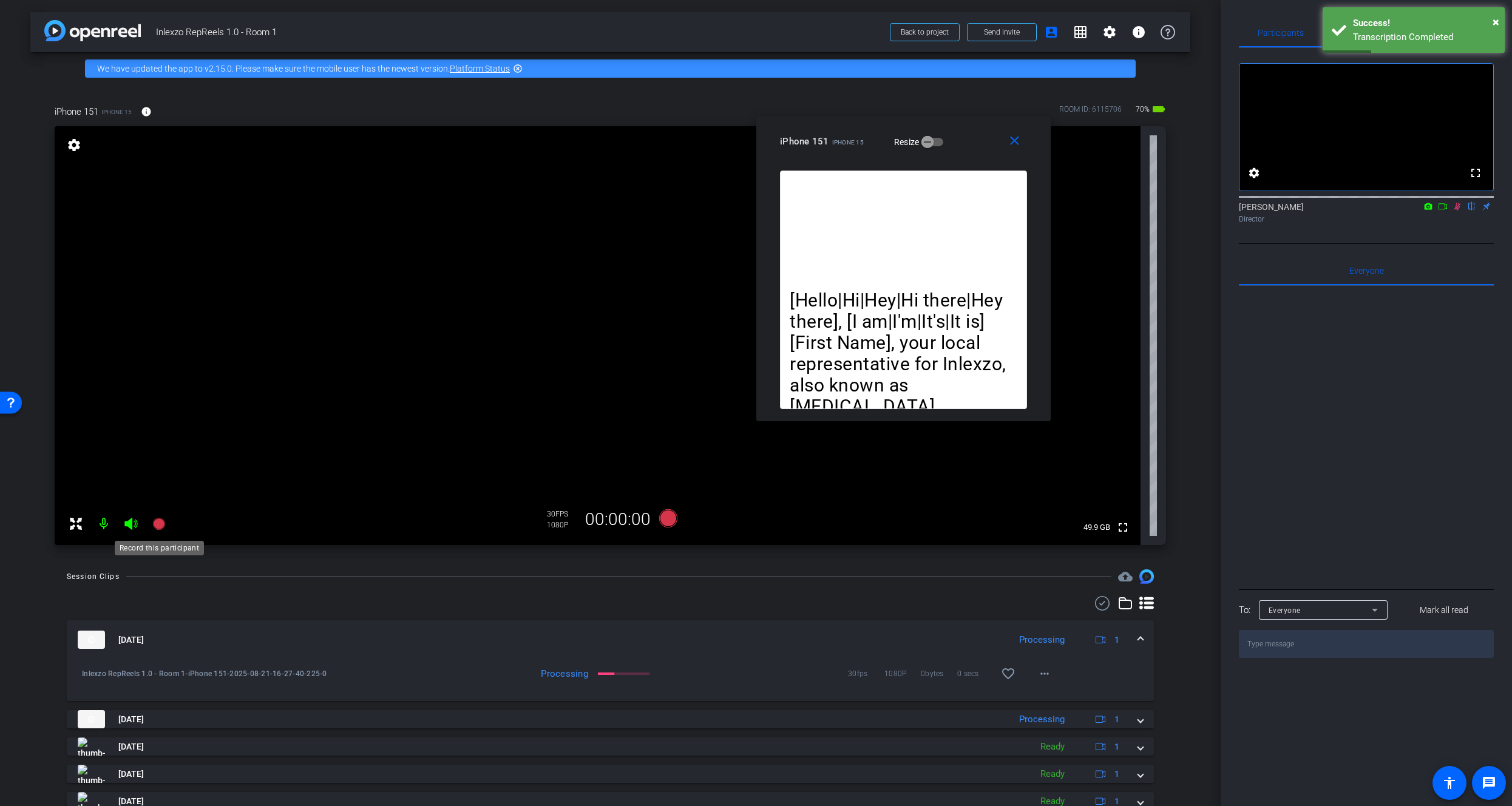
click at [166, 521] on mat-icon at bounding box center [158, 523] width 24 height 24
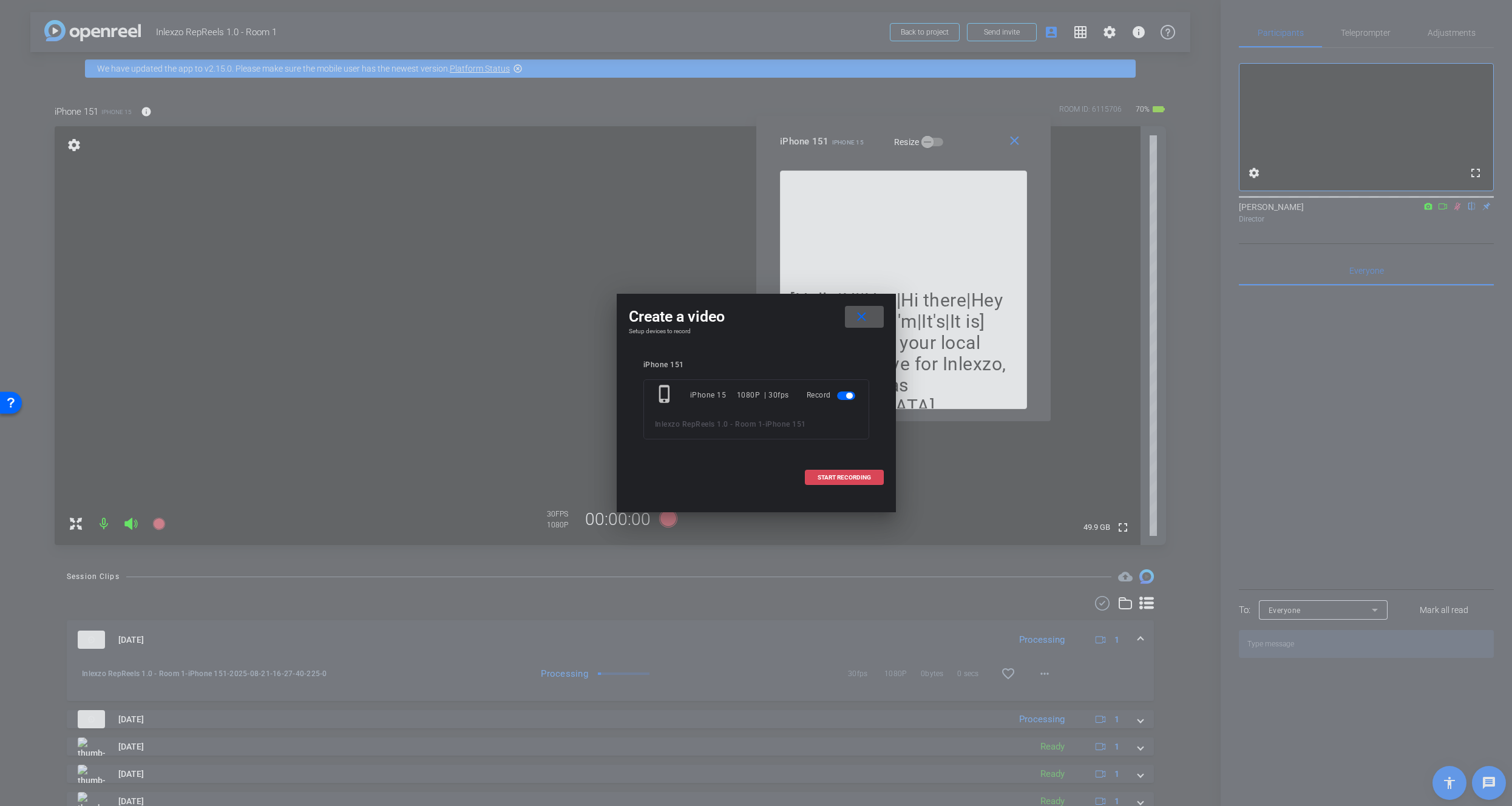
click at [831, 475] on span "START RECORDING" at bounding box center [844, 478] width 53 height 6
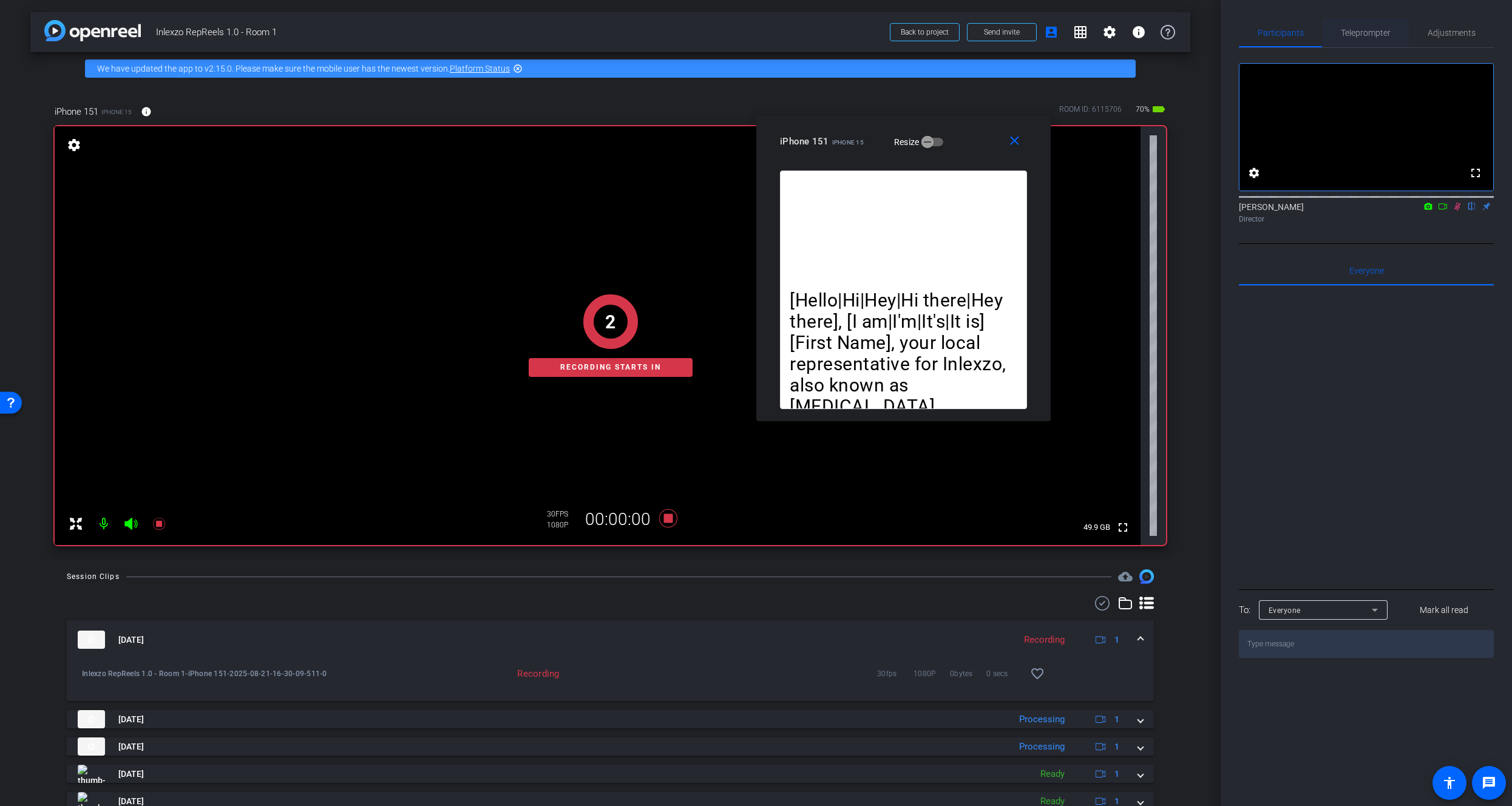
click at [1349, 33] on span "Teleprompter" at bounding box center [1365, 33] width 50 height 9
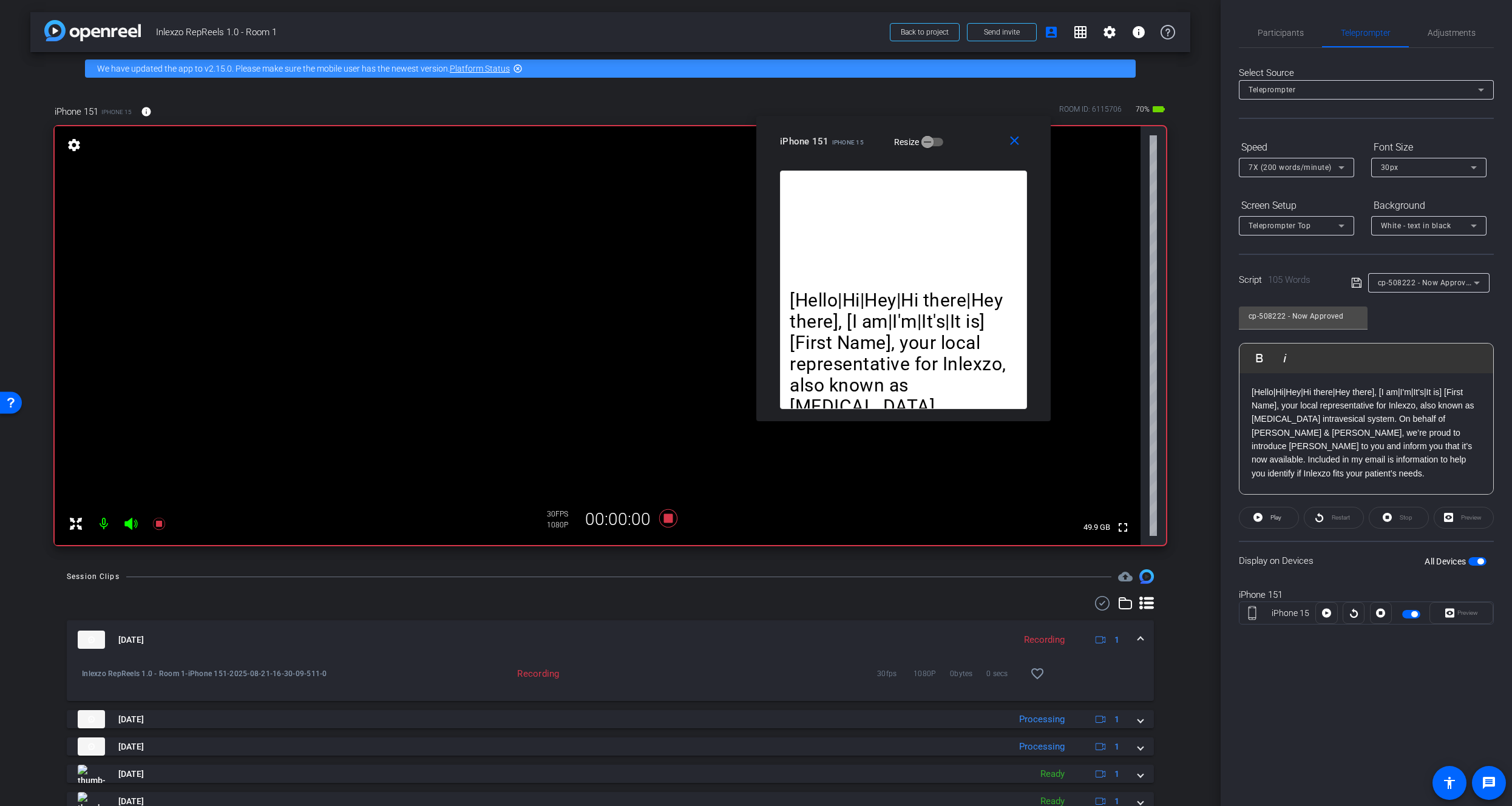
click at [1285, 31] on span "Participants" at bounding box center [1280, 33] width 46 height 9
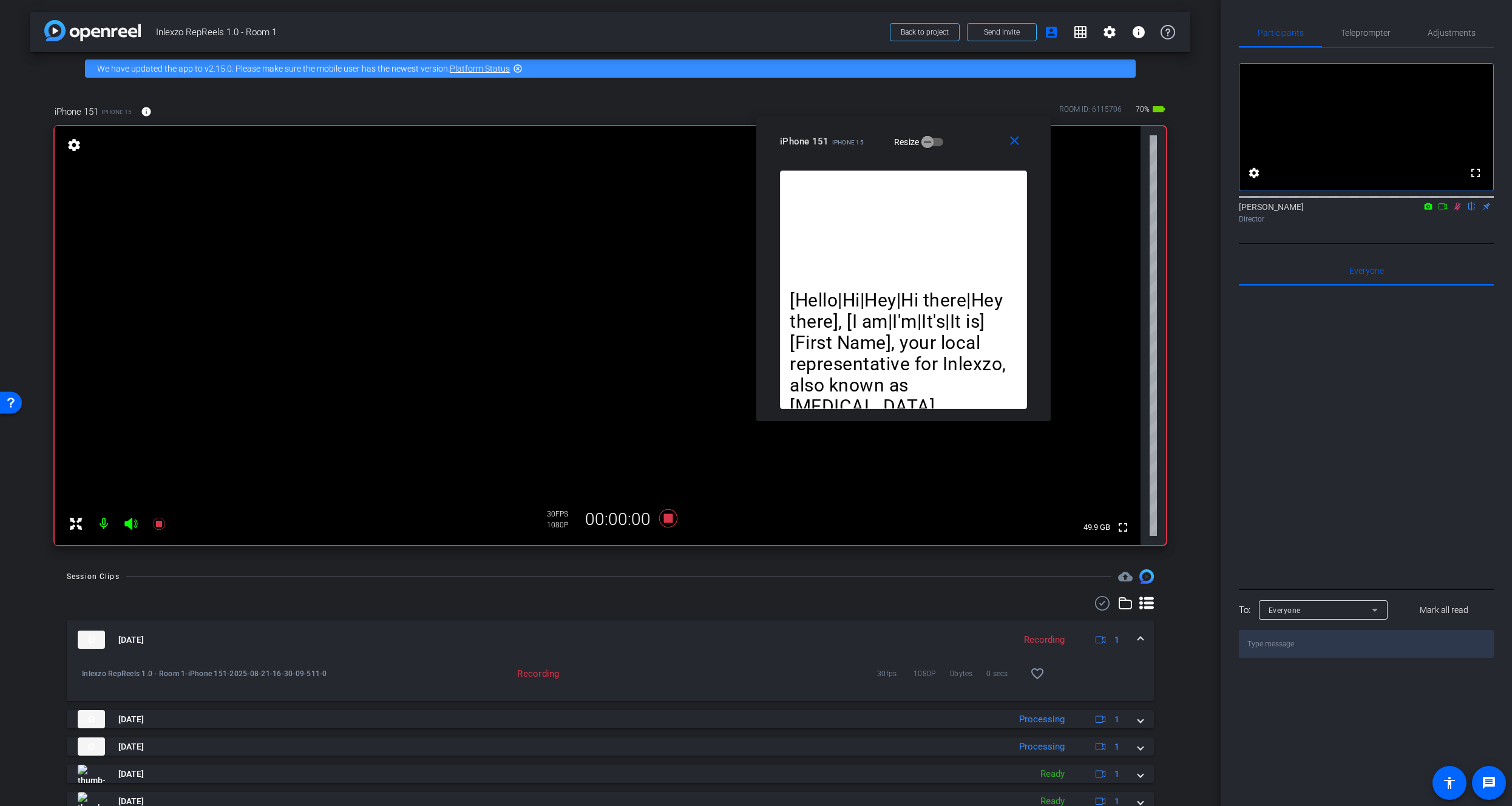
click at [1351, 4] on div "Participants Teleprompter Adjustments fullscreen settings James Monte flip Dire…" at bounding box center [1366, 403] width 292 height 806
click at [1357, 29] on span "Teleprompter" at bounding box center [1365, 33] width 50 height 9
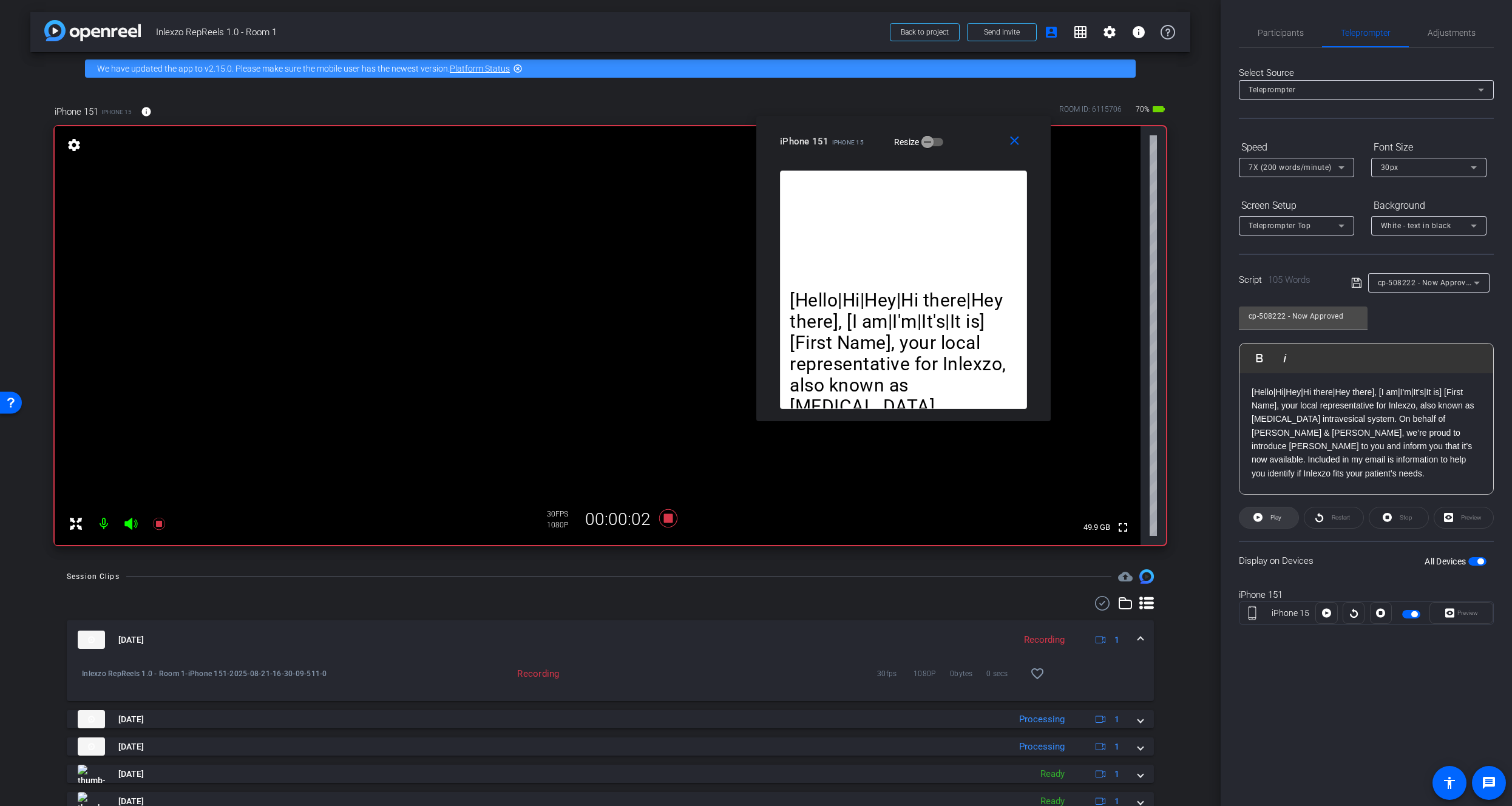
click at [1262, 519] on span at bounding box center [1268, 517] width 58 height 29
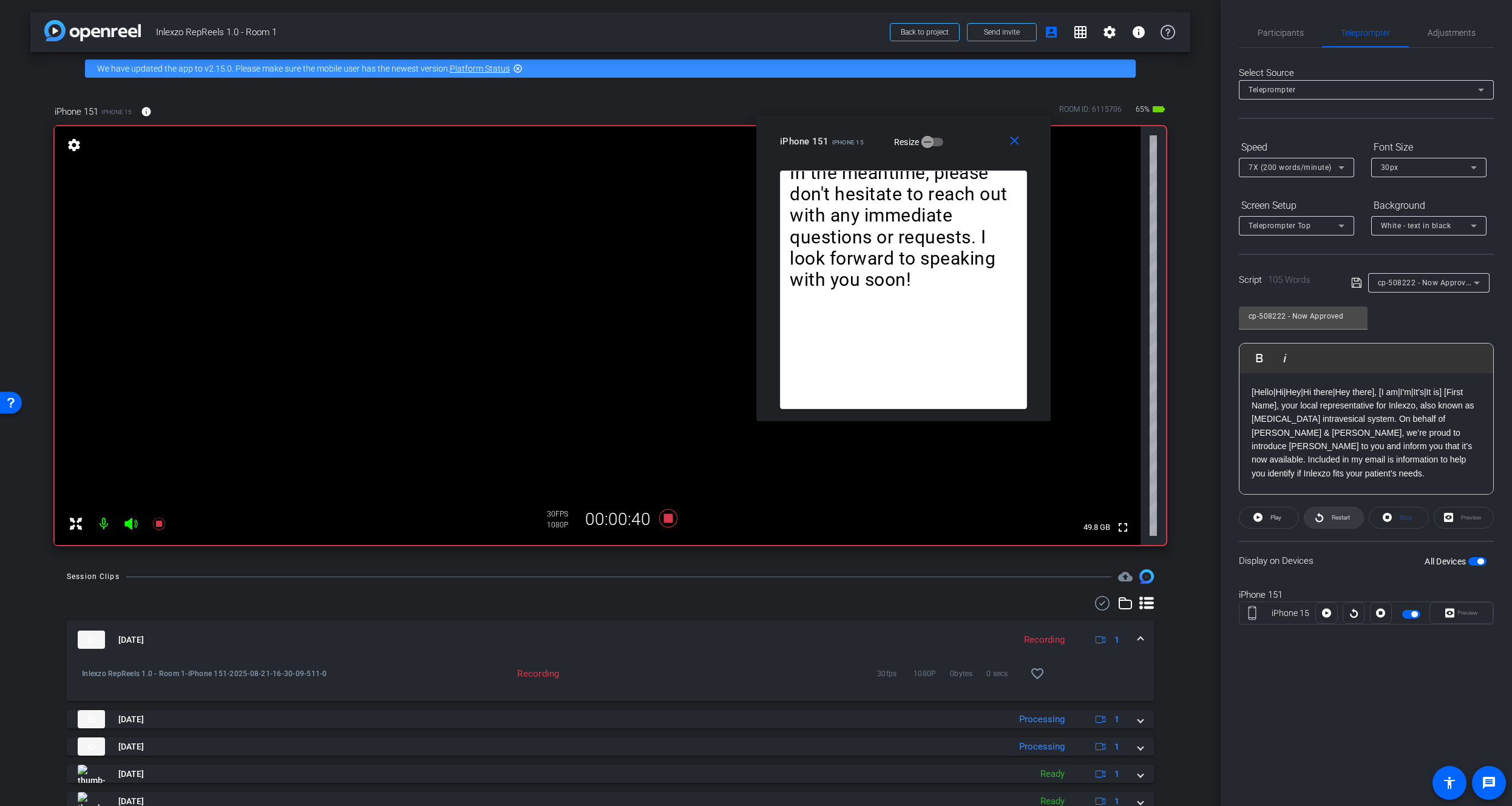
click at [1329, 524] on span "Restart" at bounding box center [1339, 518] width 21 height 17
click at [152, 528] on icon at bounding box center [159, 523] width 15 height 15
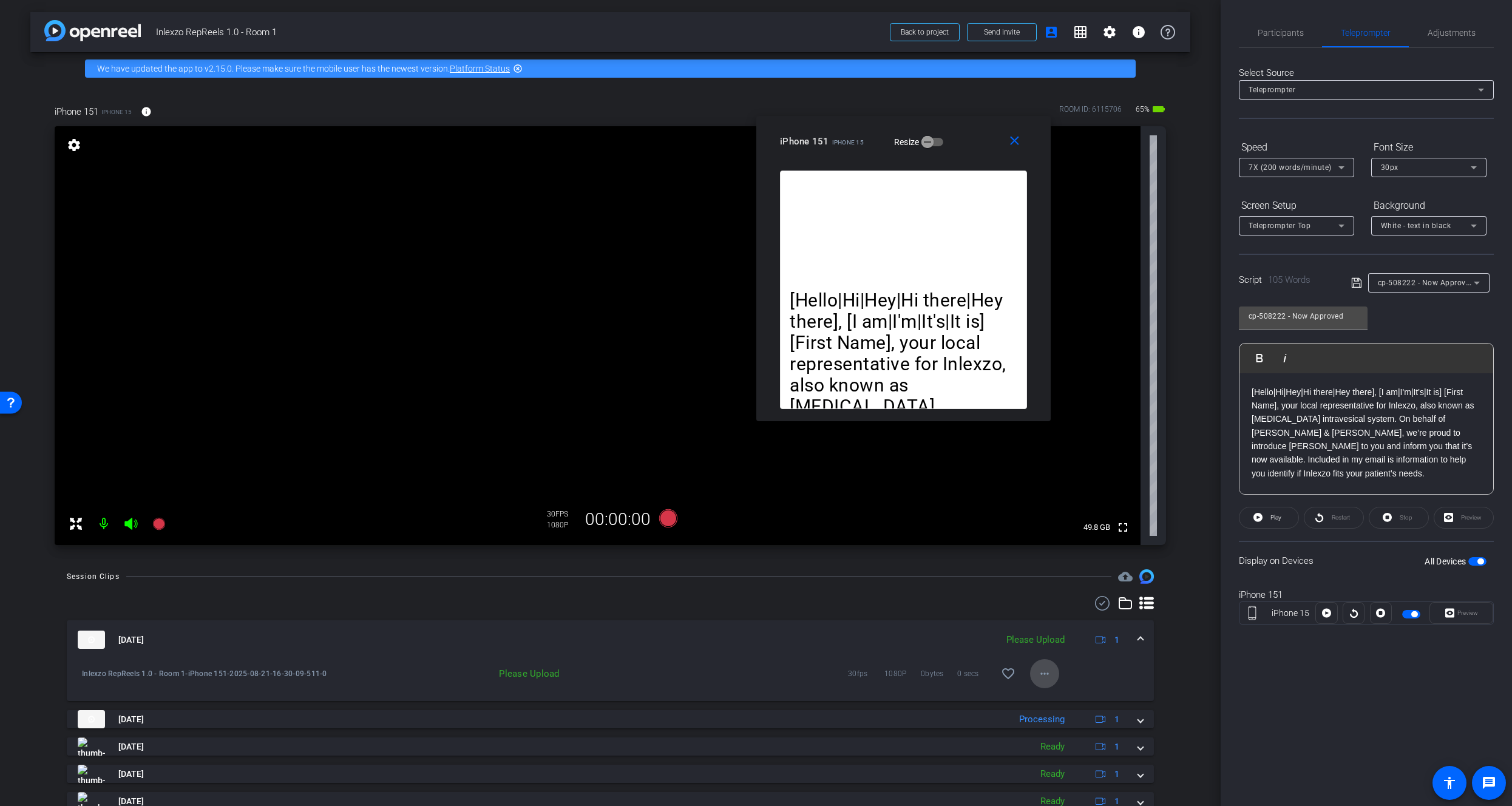
click at [1038, 672] on mat-icon "more_horiz" at bounding box center [1044, 673] width 15 height 15
click at [1053, 701] on span "Upload" at bounding box center [1058, 698] width 48 height 15
drag, startPoint x: 1255, startPoint y: 11, endPoint x: 1266, endPoint y: 19, distance: 13.6
click at [1256, 11] on div "Participants Teleprompter Adjustments settings James Monte flip Director Everyo…" at bounding box center [1366, 403] width 292 height 806
click at [1275, 29] on span "Participants" at bounding box center [1280, 33] width 46 height 9
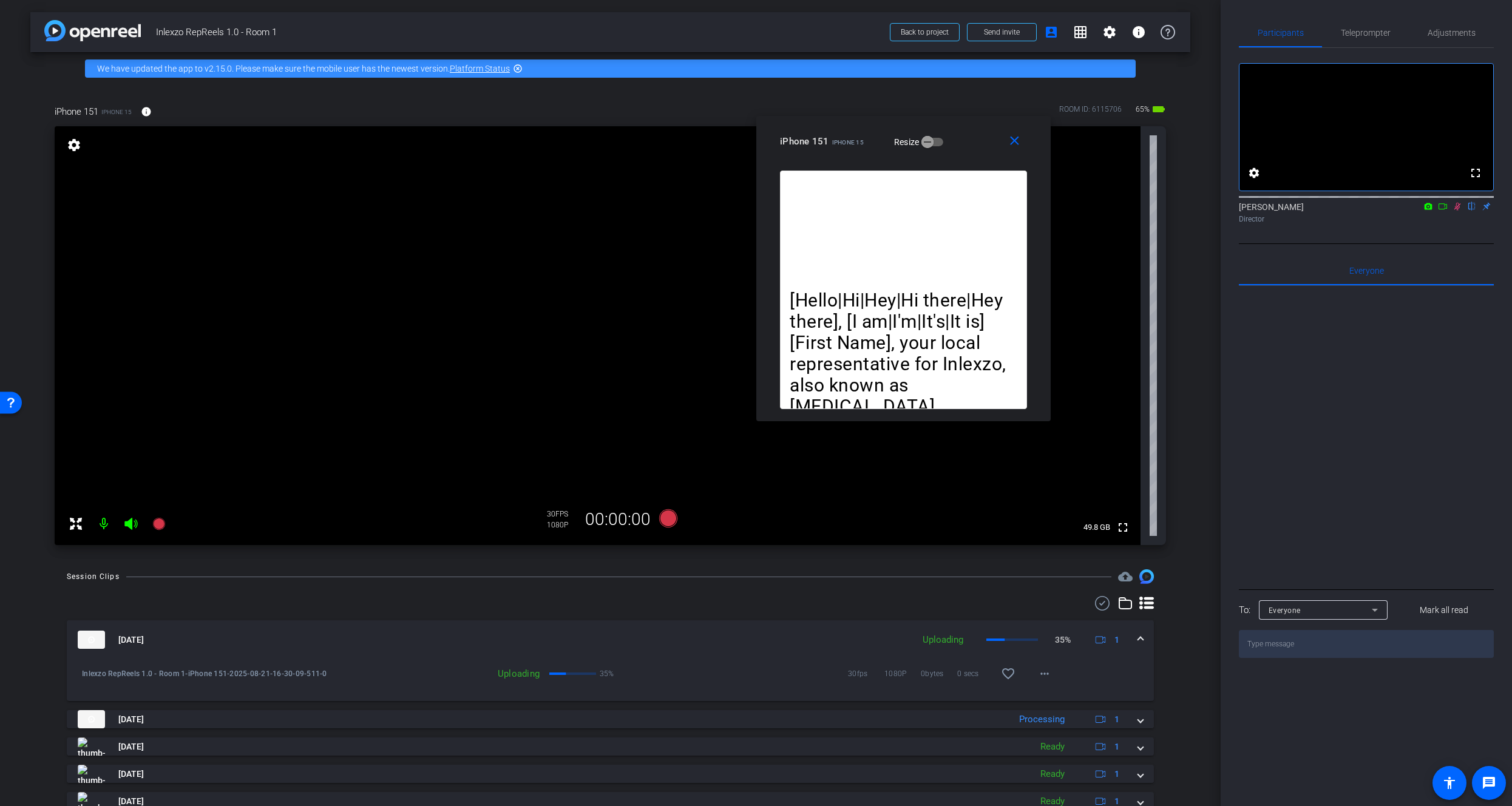
click at [1458, 210] on icon at bounding box center [1457, 207] width 7 height 8
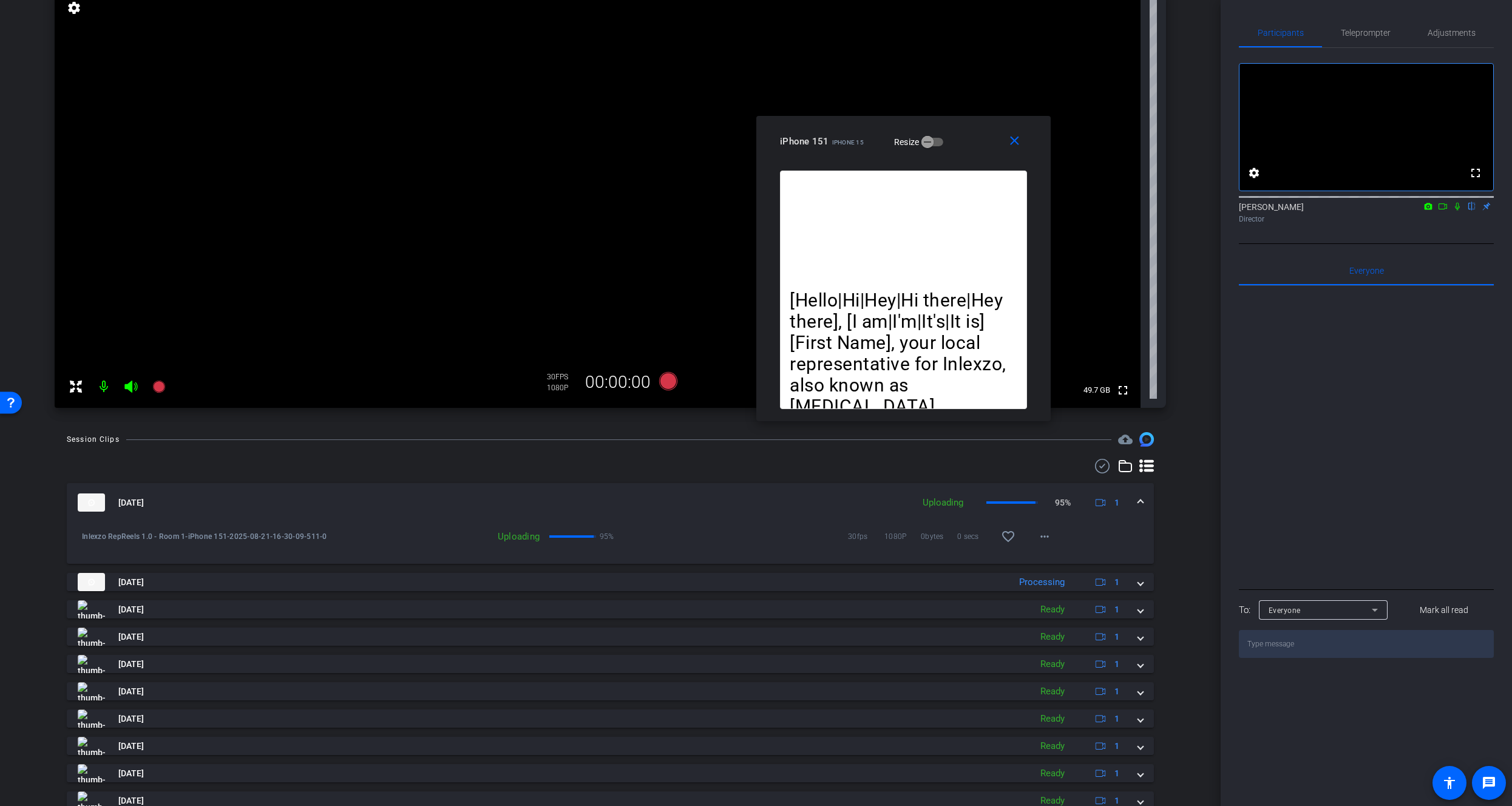
scroll to position [184, 0]
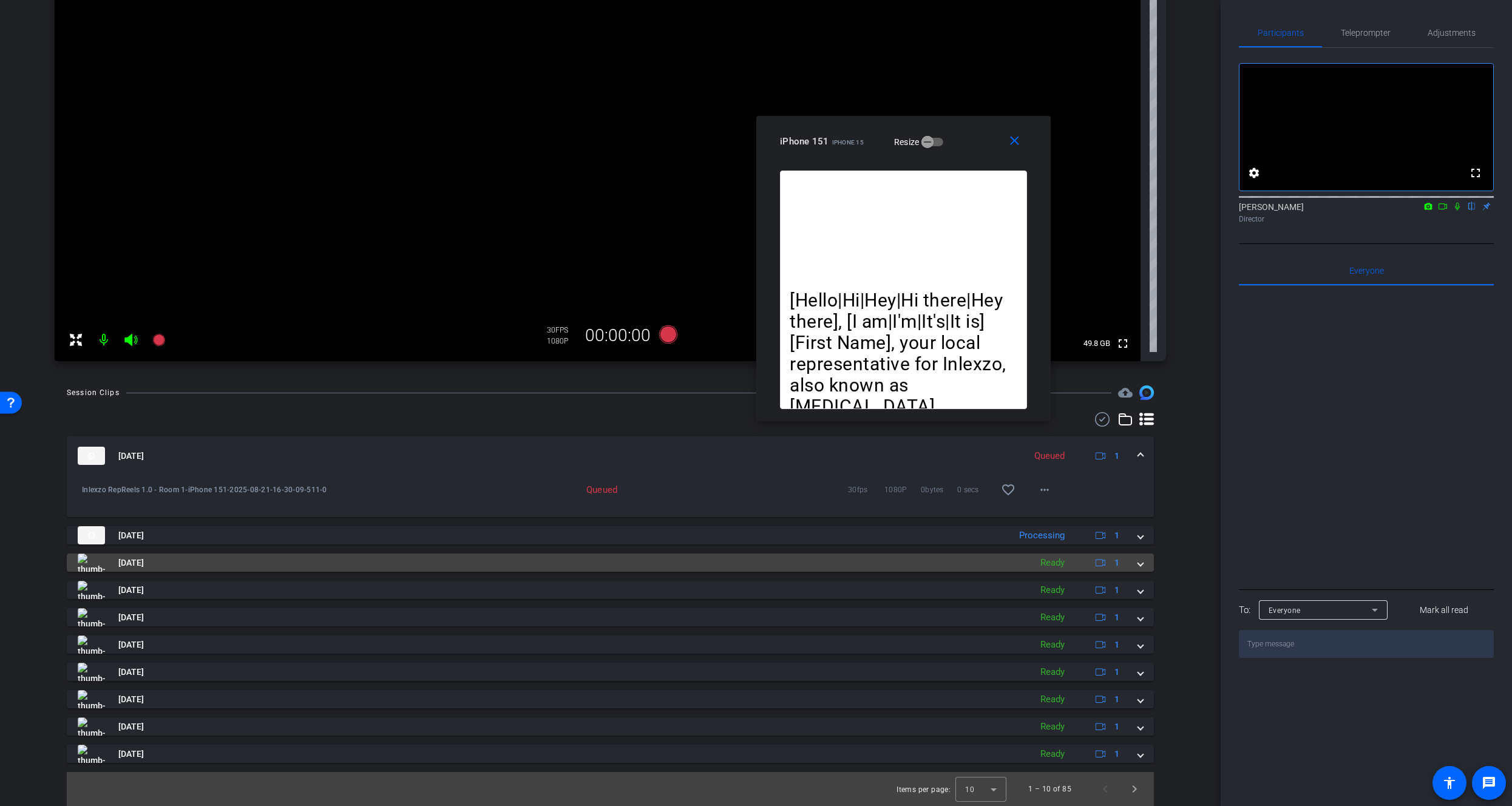
click at [1138, 564] on span at bounding box center [1140, 563] width 5 height 12
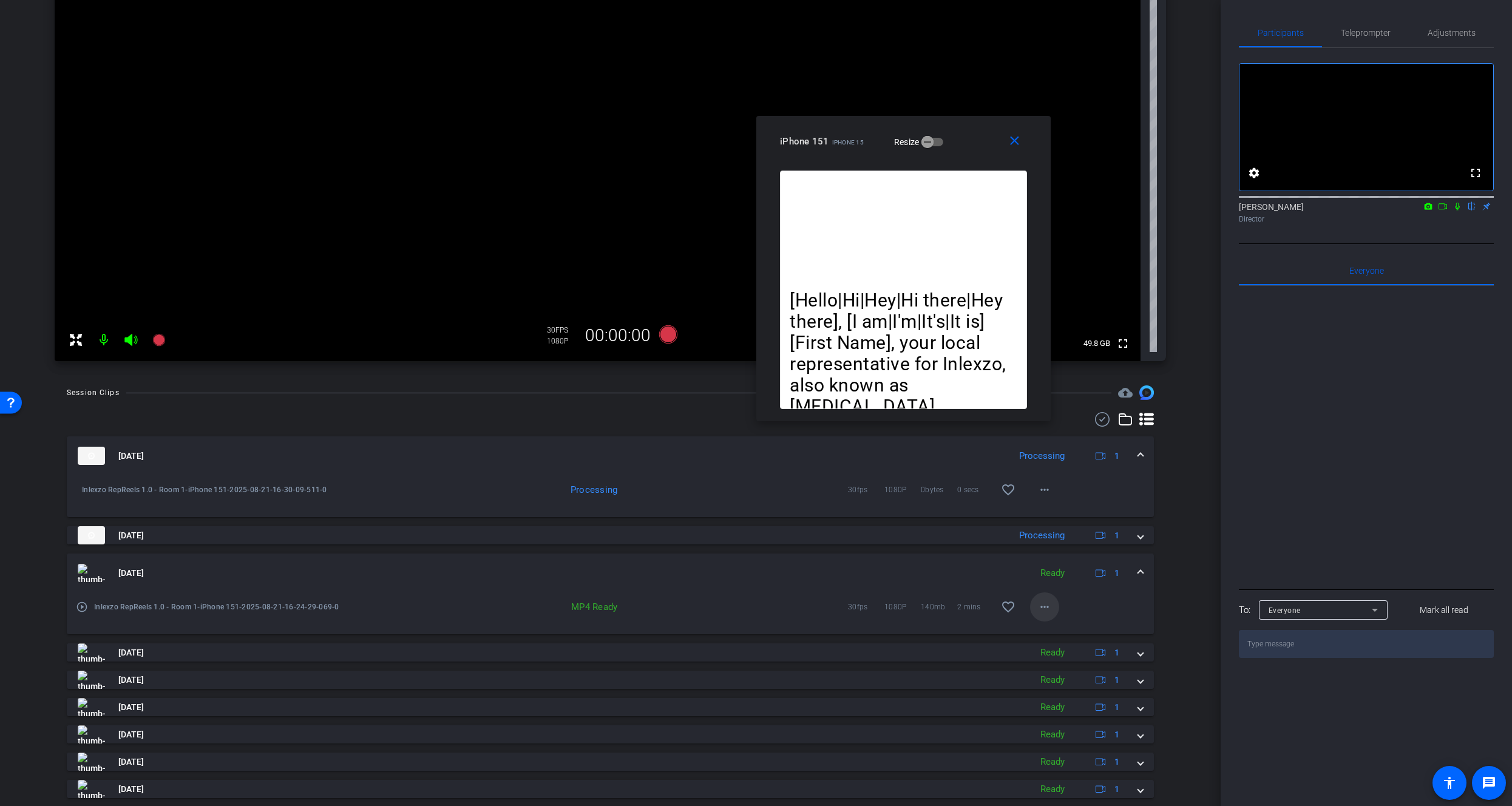
drag, startPoint x: 1016, startPoint y: 611, endPoint x: 1034, endPoint y: 609, distance: 18.1
click at [1025, 610] on div "30fps 1080P 140mb 2 mins favorite_border more_horiz" at bounding box center [914, 606] width 291 height 29
click at [1037, 609] on mat-icon "more_horiz" at bounding box center [1044, 606] width 15 height 15
click at [1047, 634] on span "Download Original" at bounding box center [1070, 632] width 73 height 15
click at [1368, 30] on span "Teleprompter" at bounding box center [1365, 33] width 50 height 9
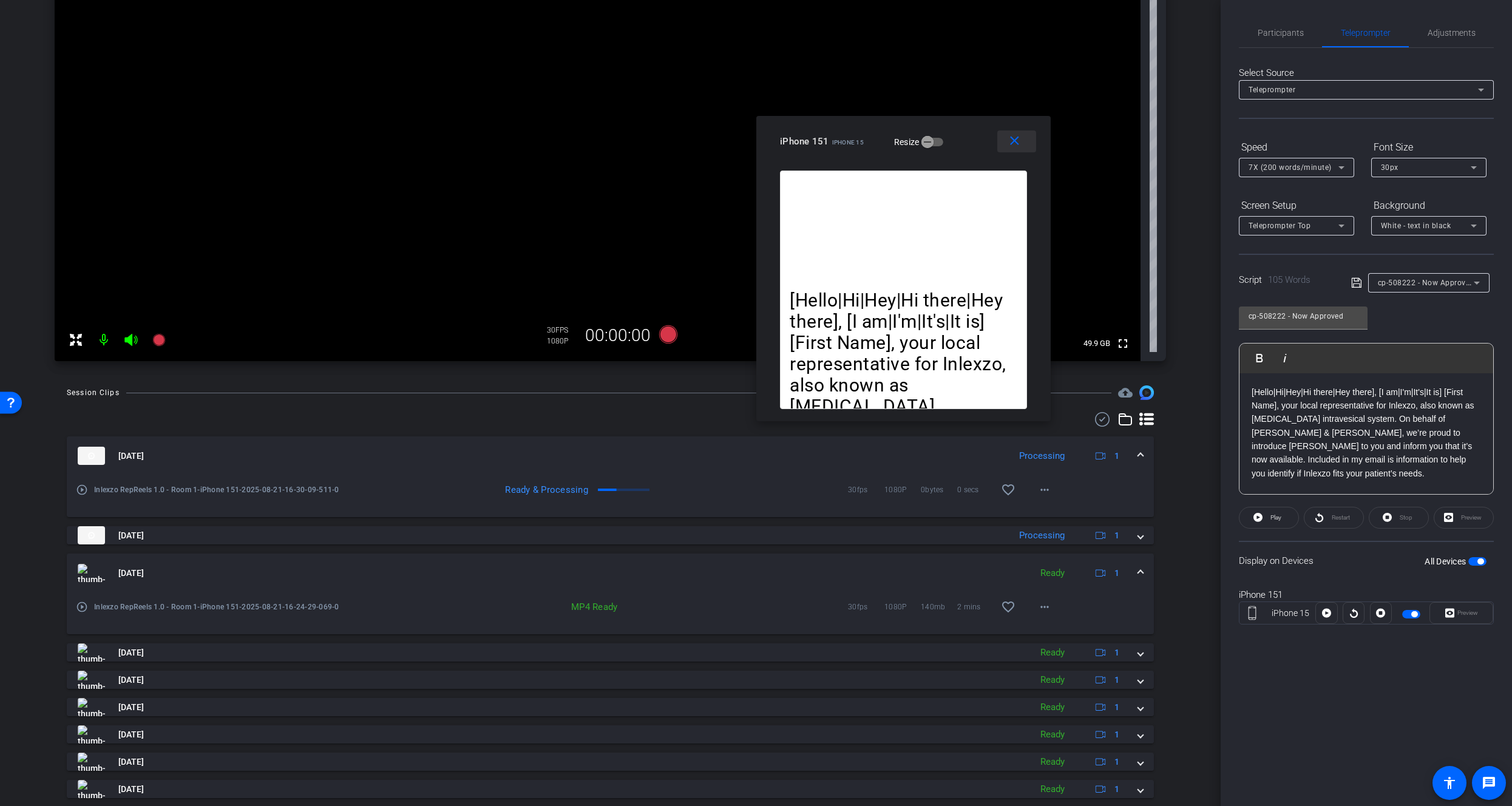
click at [1010, 142] on mat-icon "close" at bounding box center [1014, 140] width 15 height 15
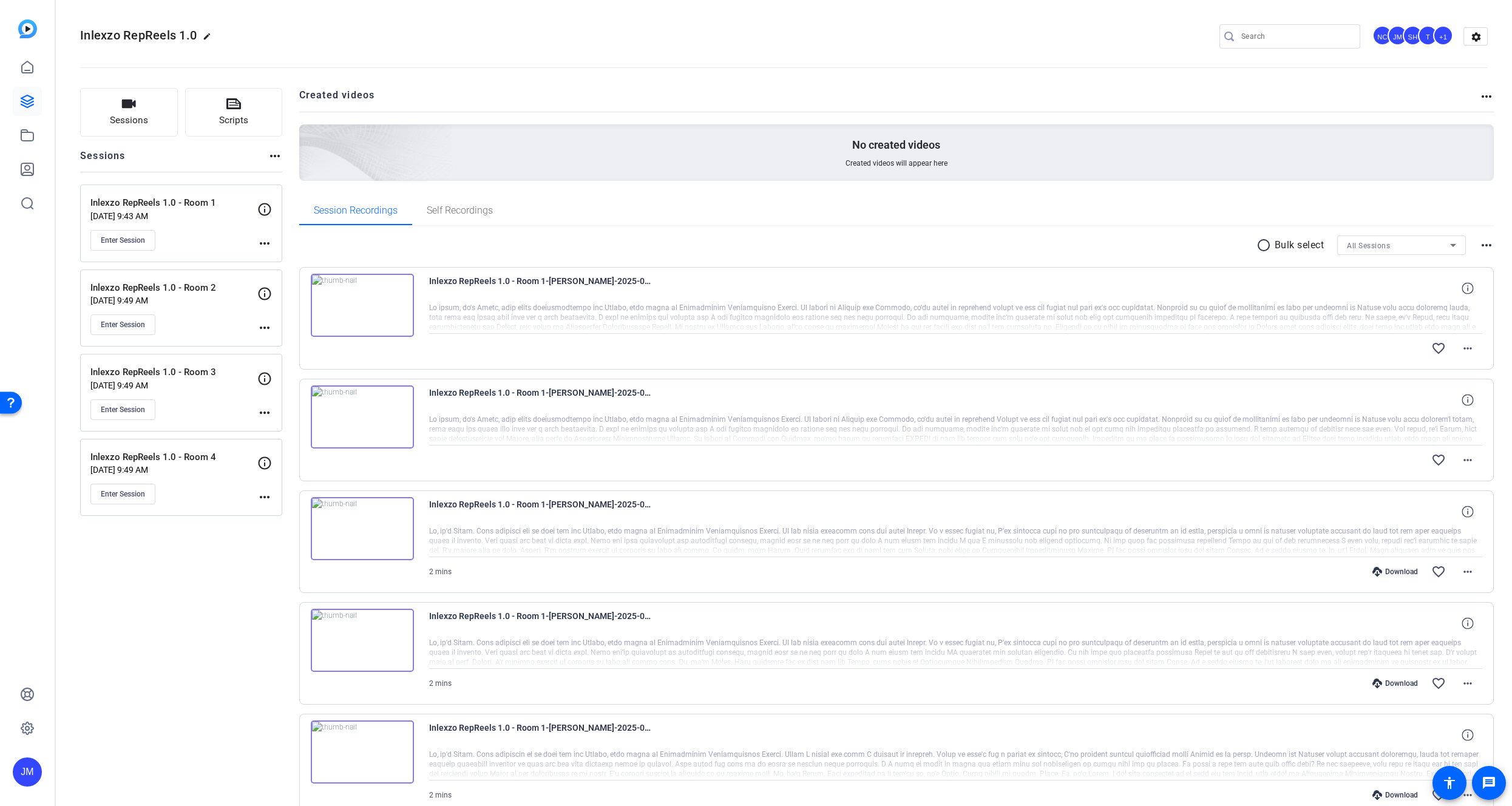
click at [377, 430] on img at bounding box center [363, 416] width 103 height 63
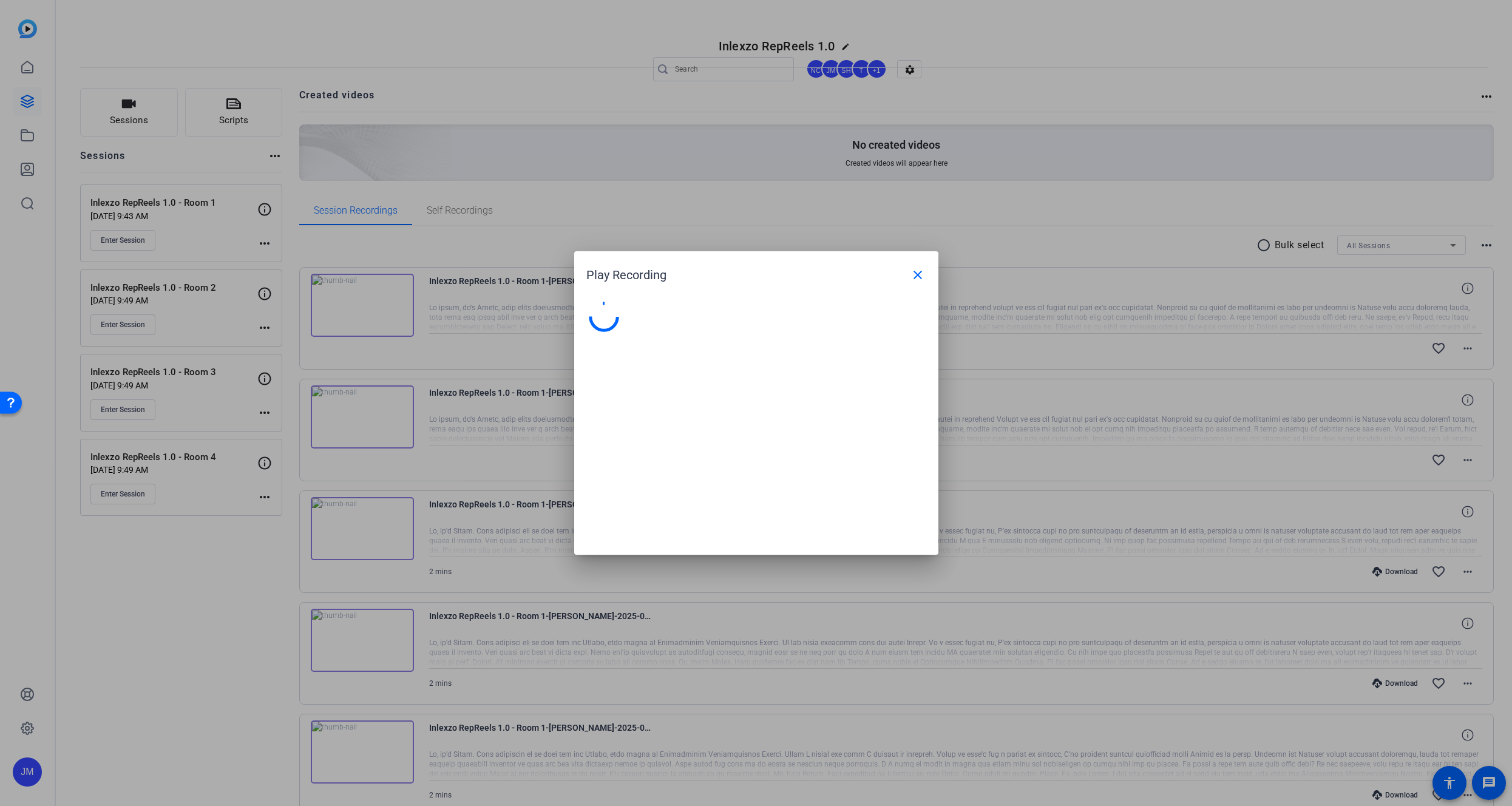
click at [377, 430] on div at bounding box center [756, 403] width 1512 height 806
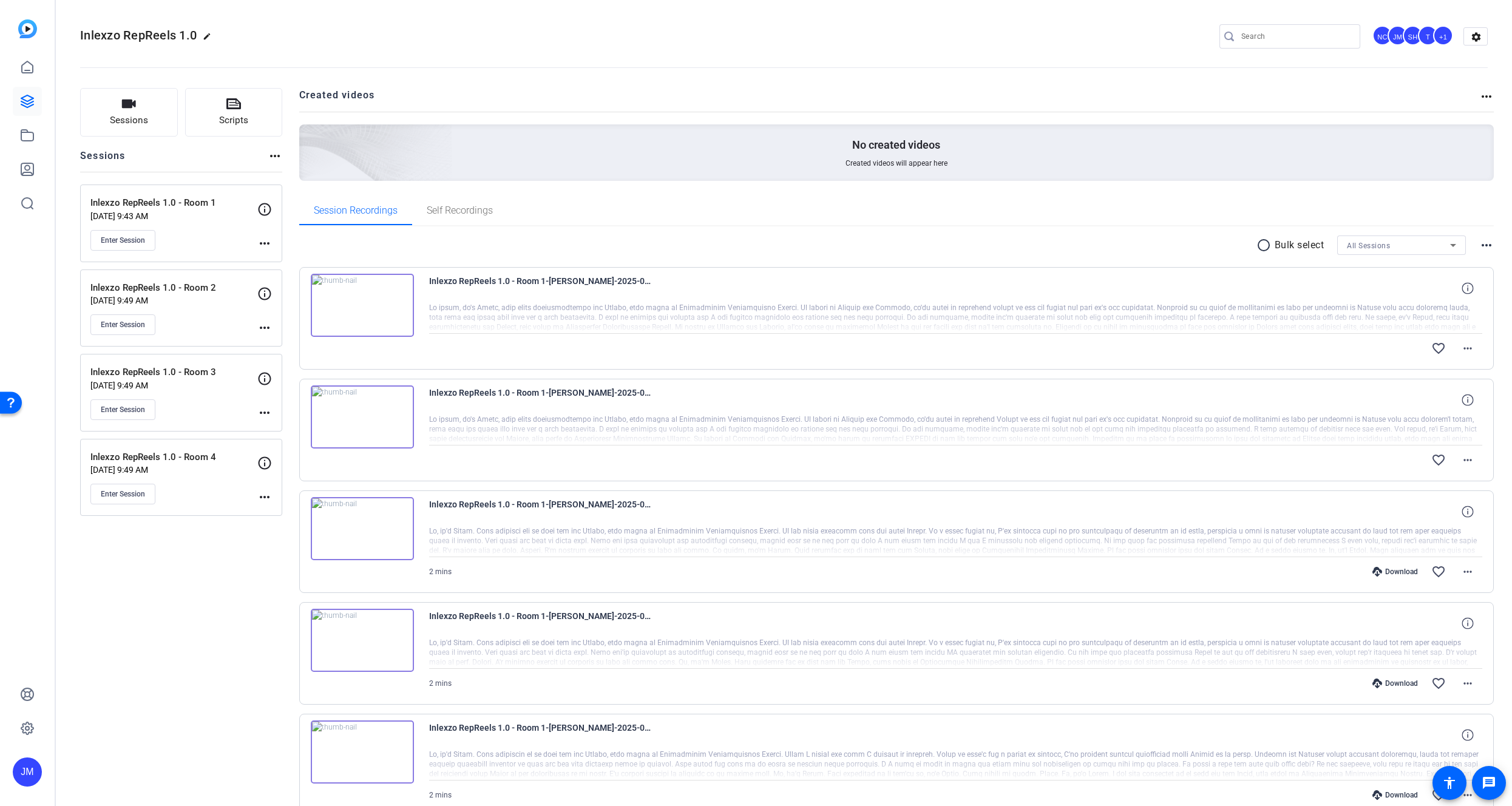
click at [384, 420] on img at bounding box center [363, 416] width 103 height 63
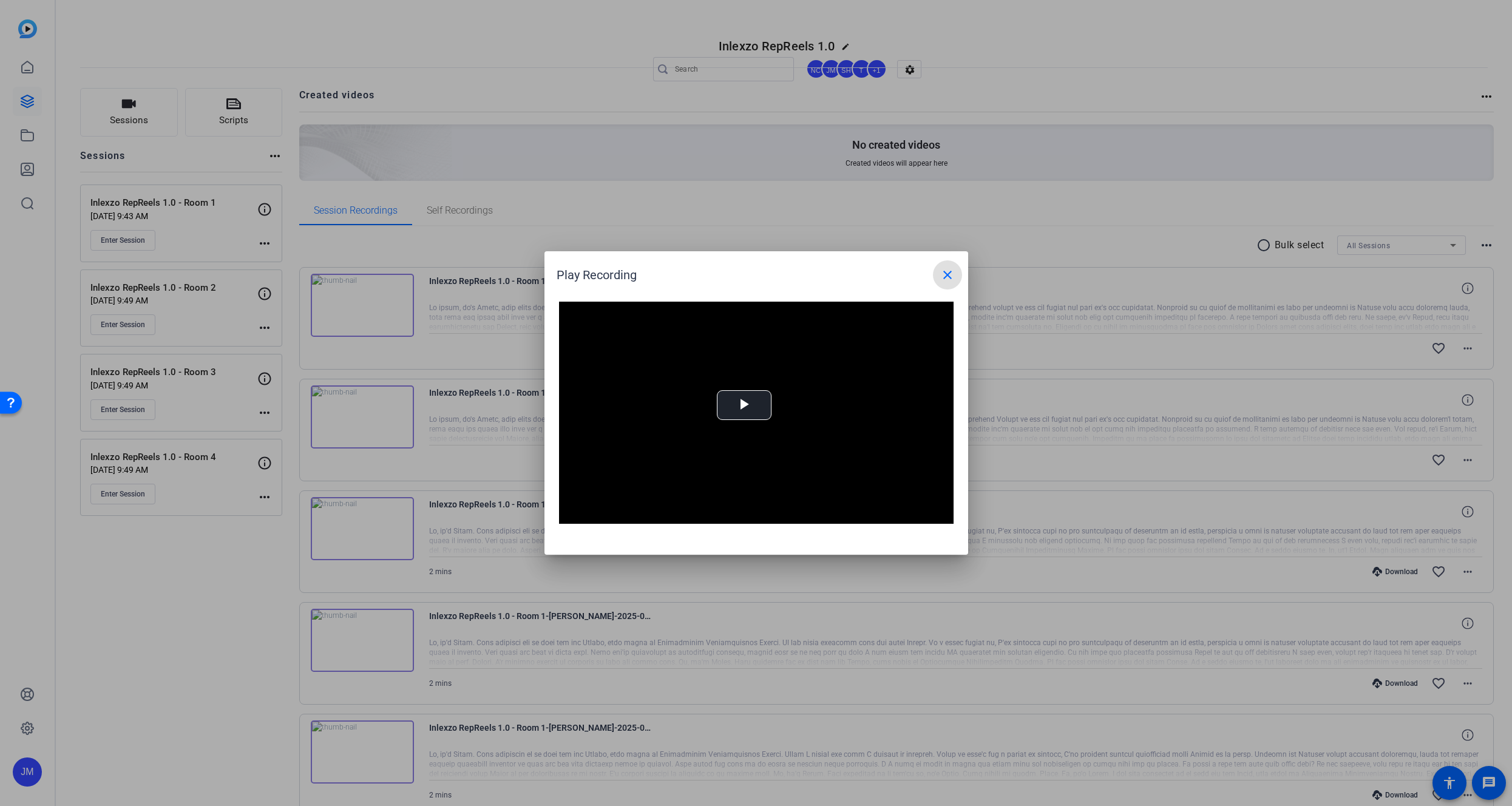
click at [384, 420] on div at bounding box center [756, 403] width 1512 height 806
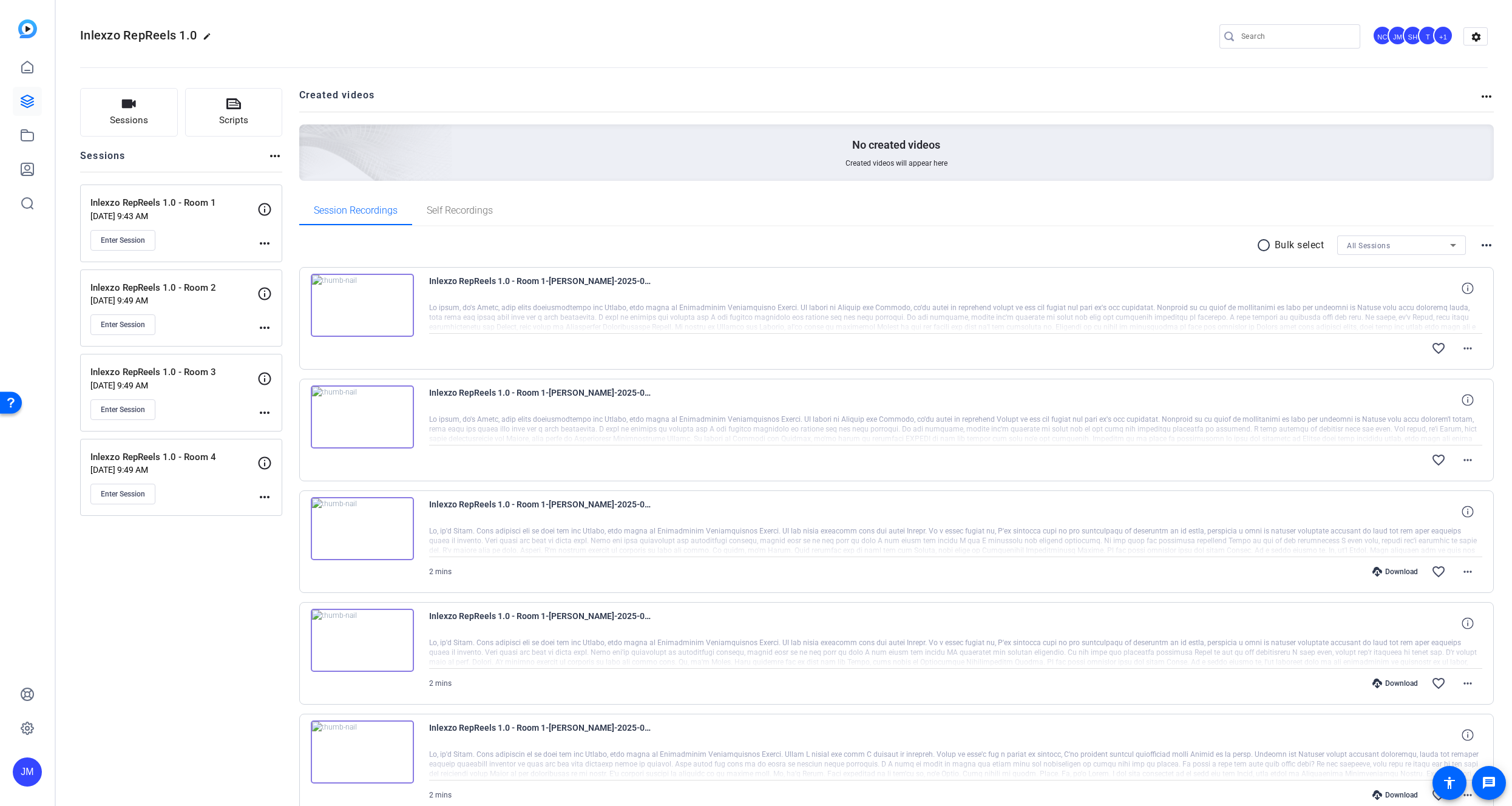
click at [384, 420] on img at bounding box center [363, 416] width 103 height 63
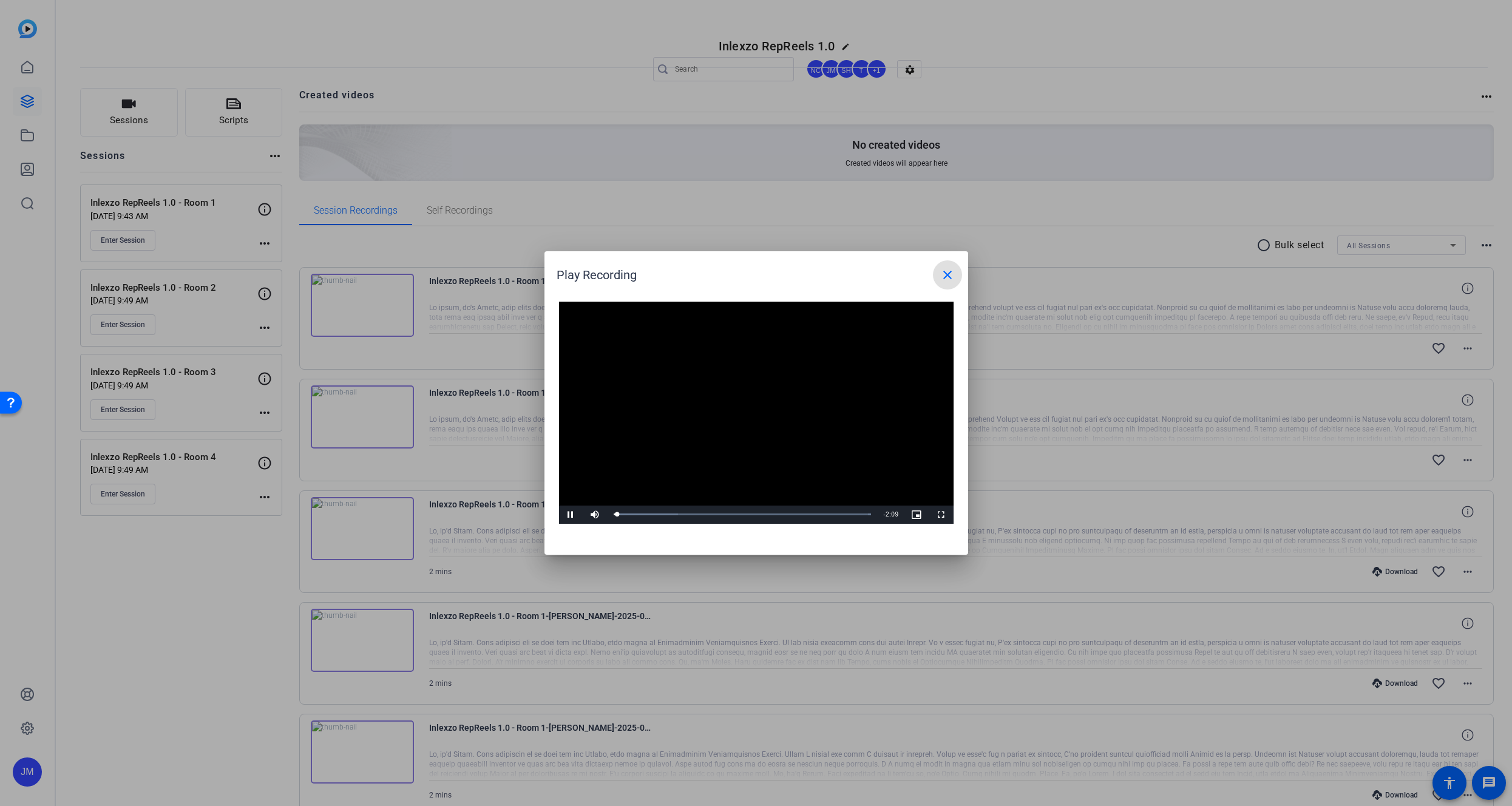
click at [947, 270] on mat-icon "close" at bounding box center [947, 274] width 15 height 15
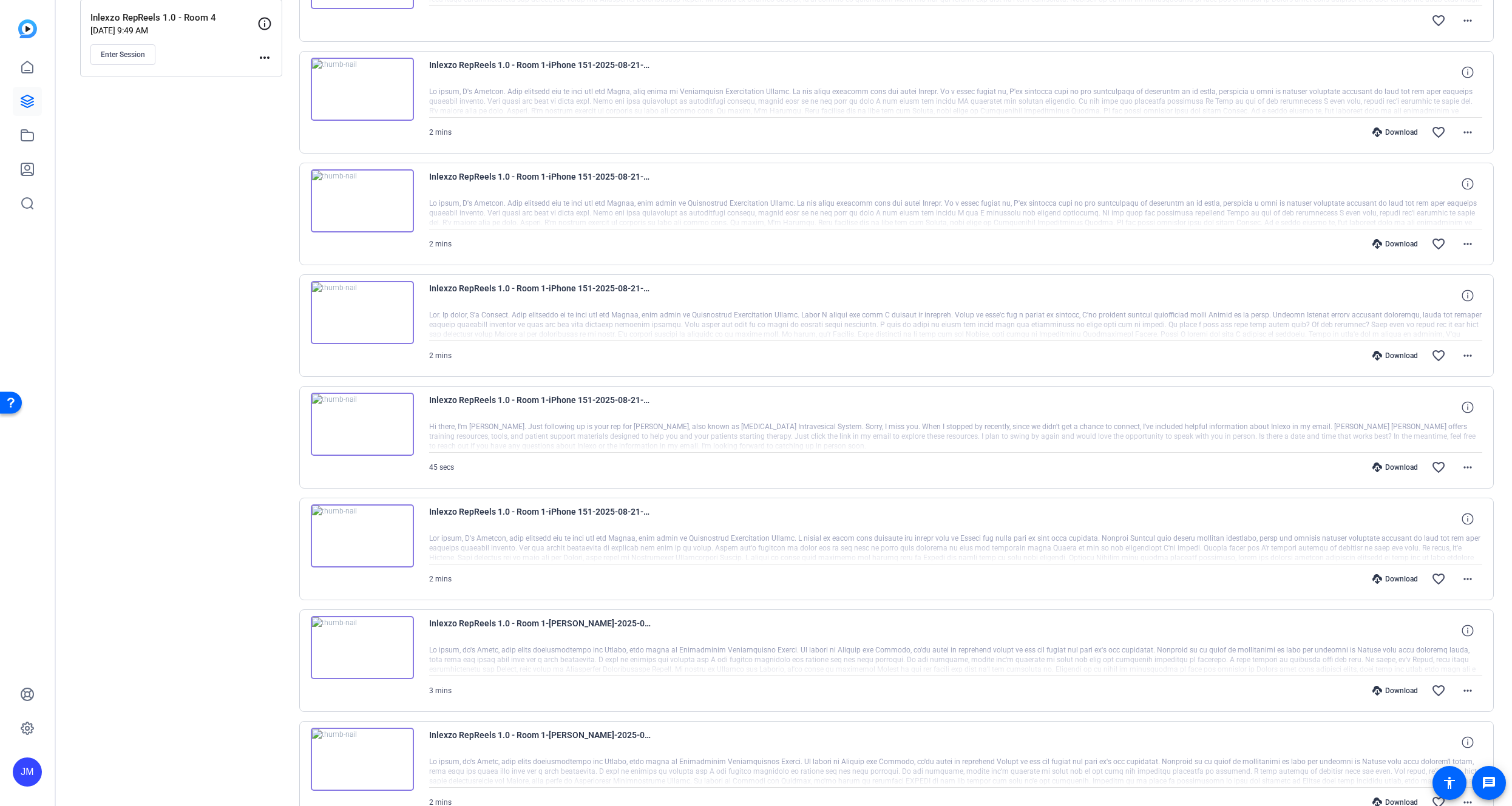
scroll to position [504, 0]
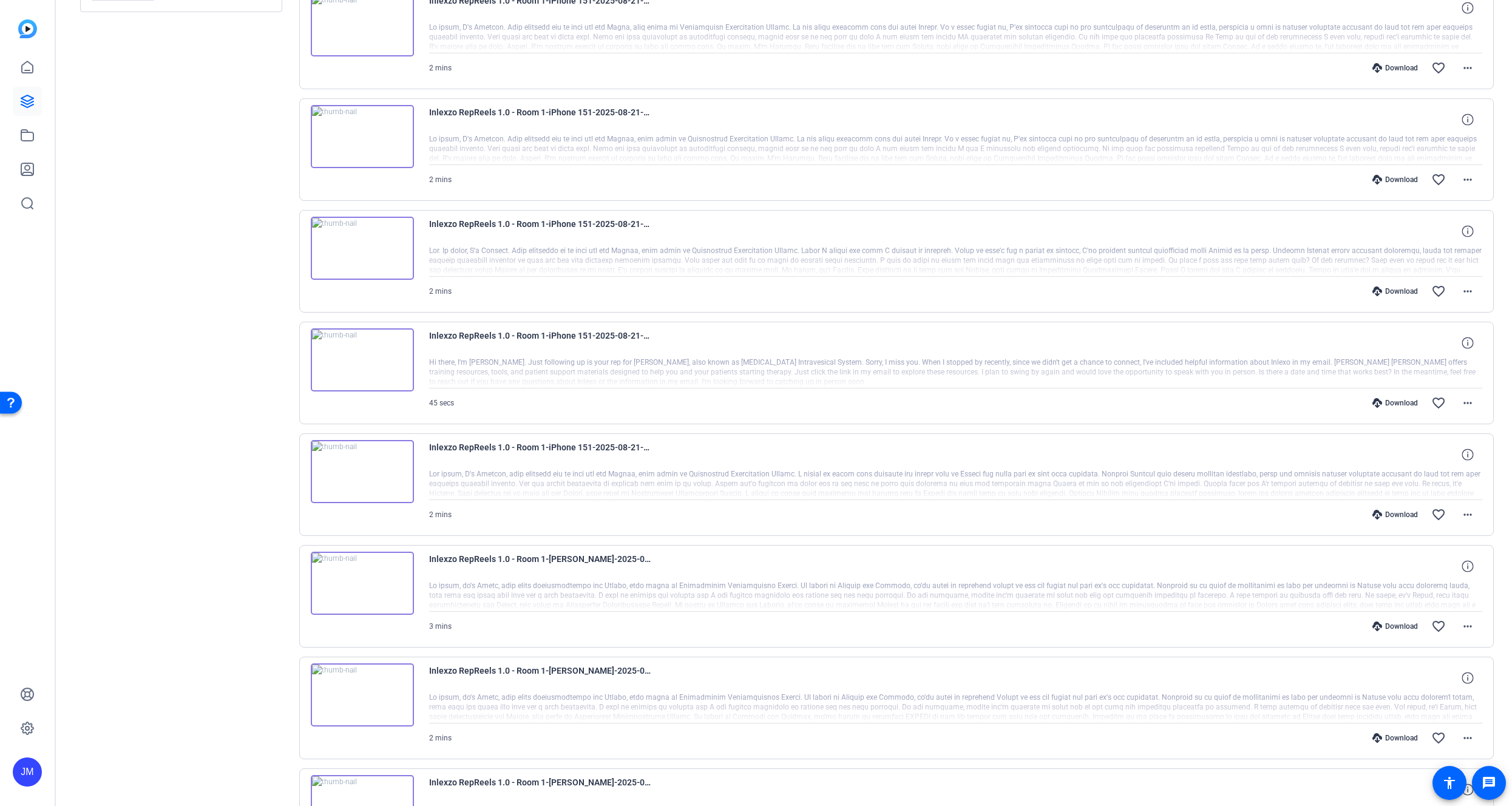
click at [385, 461] on img at bounding box center [363, 471] width 103 height 63
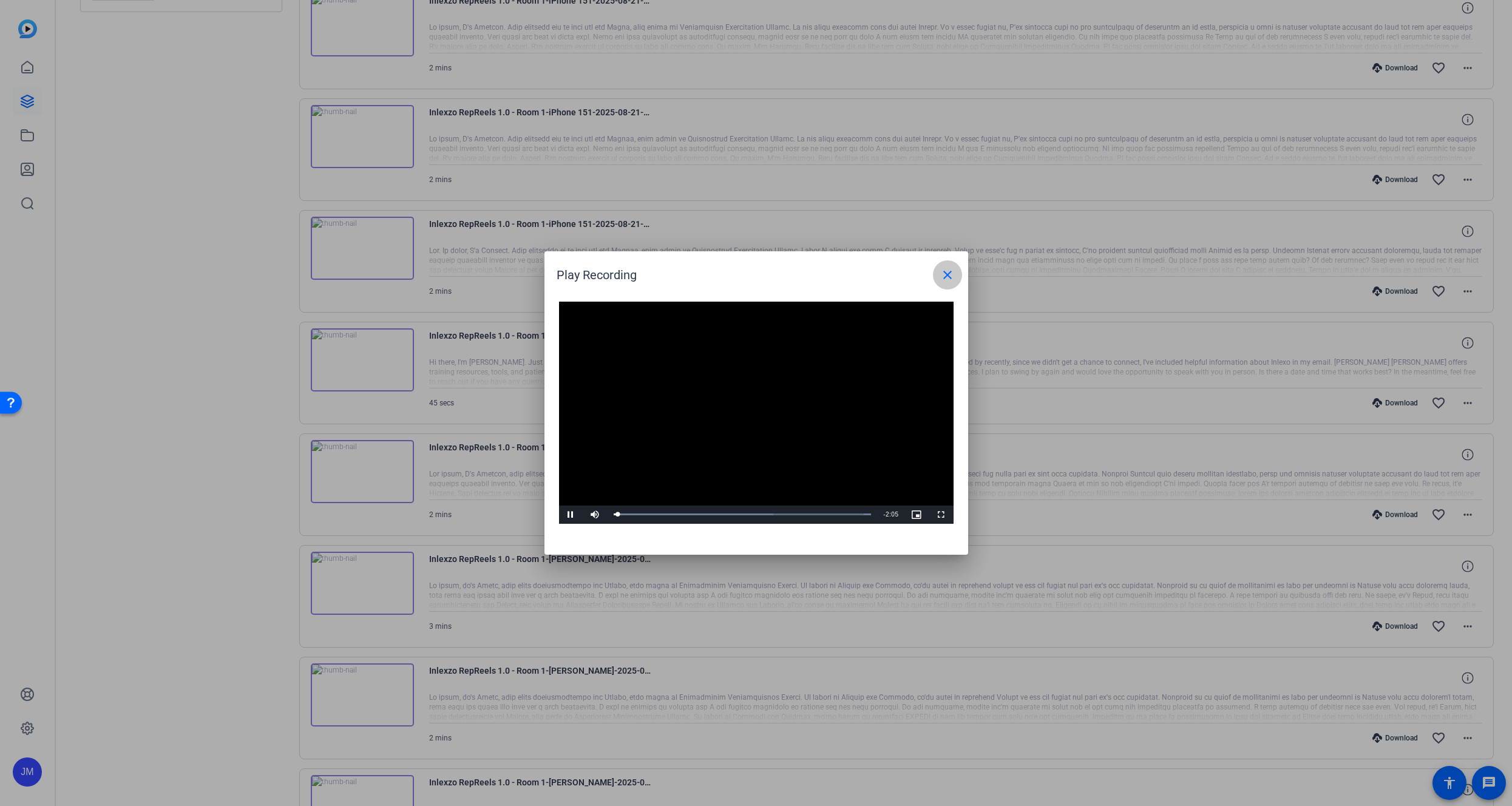
click at [948, 274] on mat-icon "close" at bounding box center [947, 274] width 15 height 15
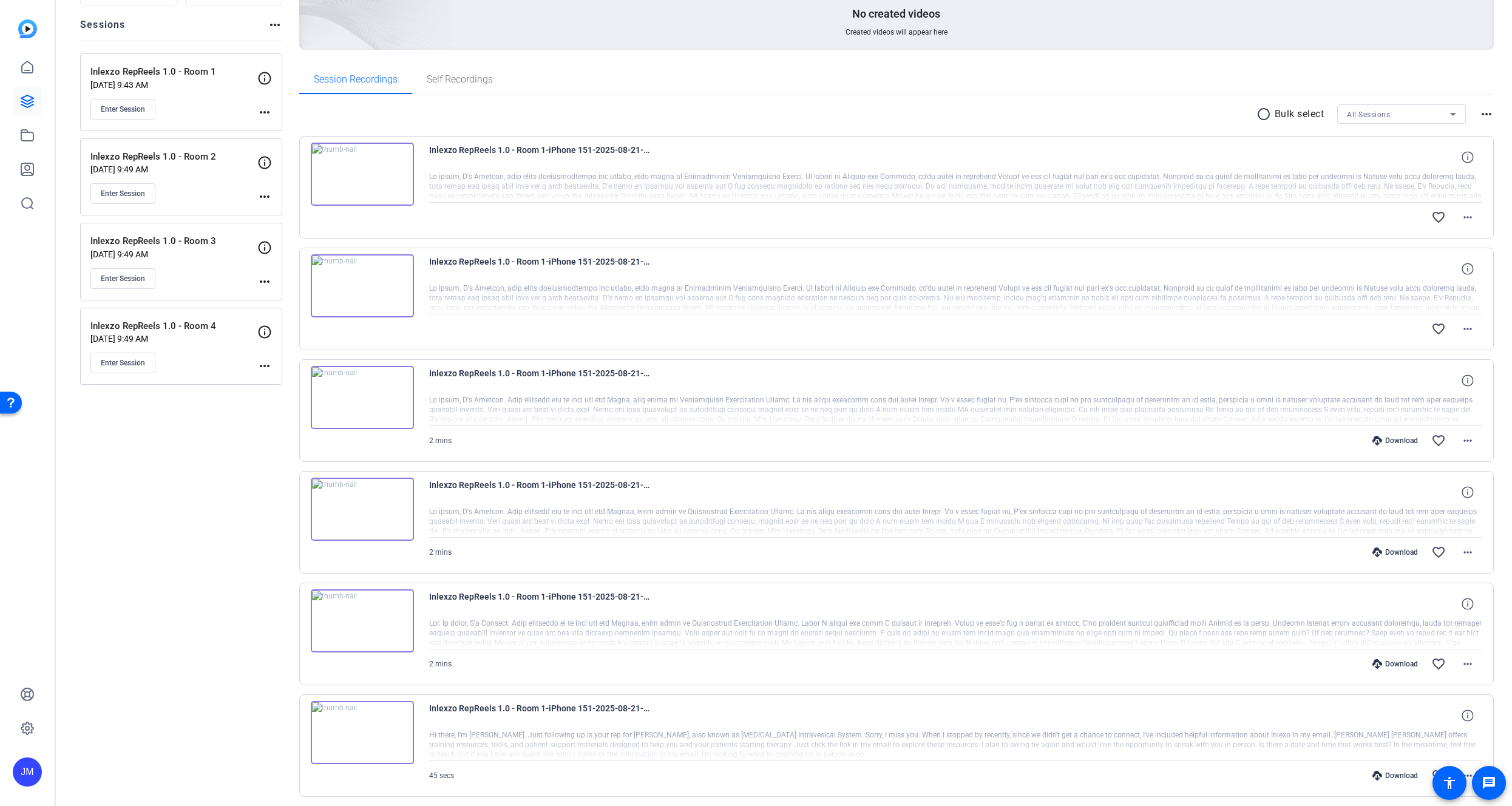
scroll to position [0, 0]
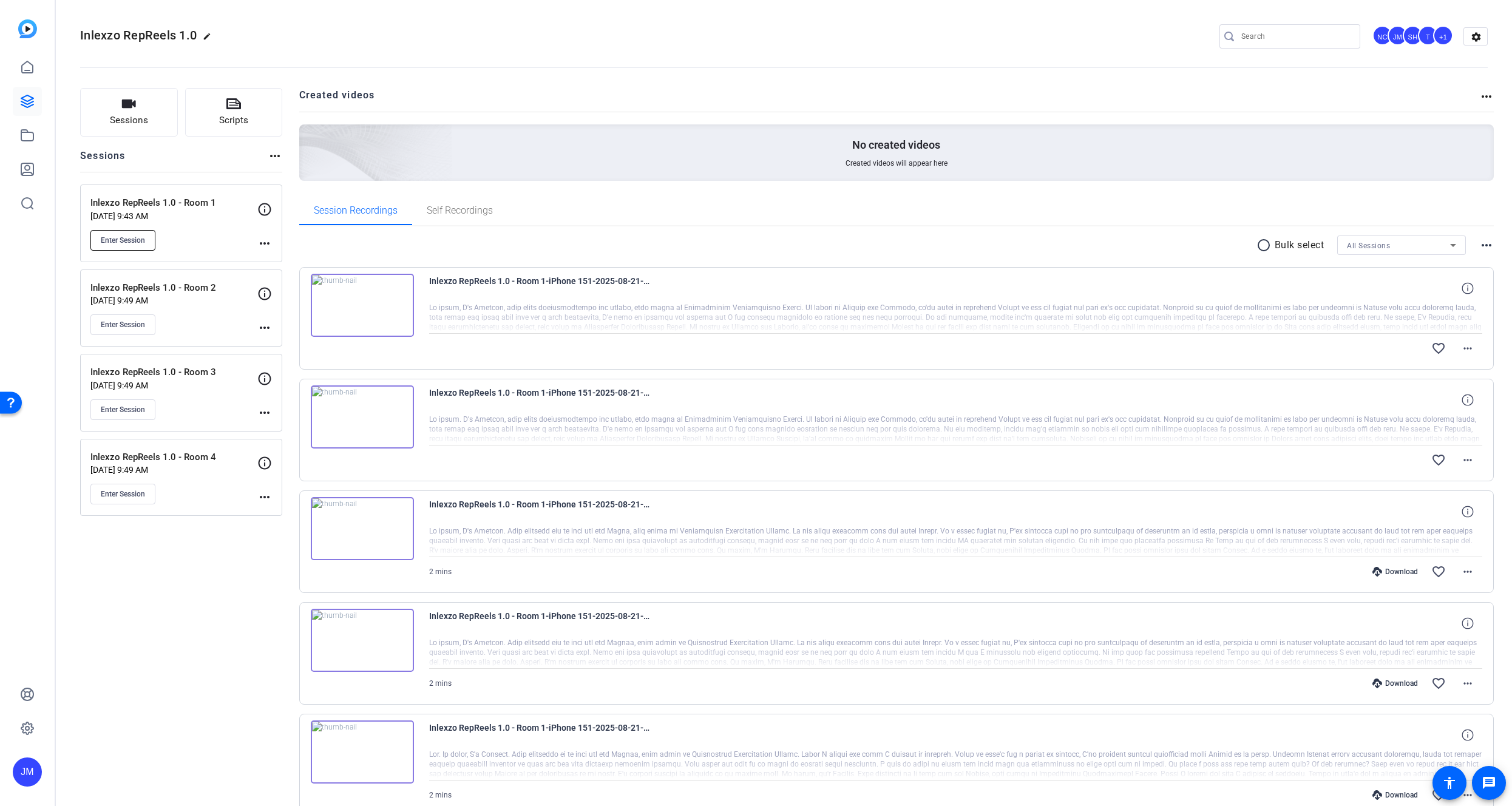
click at [144, 235] on span "Enter Session" at bounding box center [122, 240] width 44 height 9
click at [143, 237] on span "Enter Session" at bounding box center [122, 240] width 44 height 9
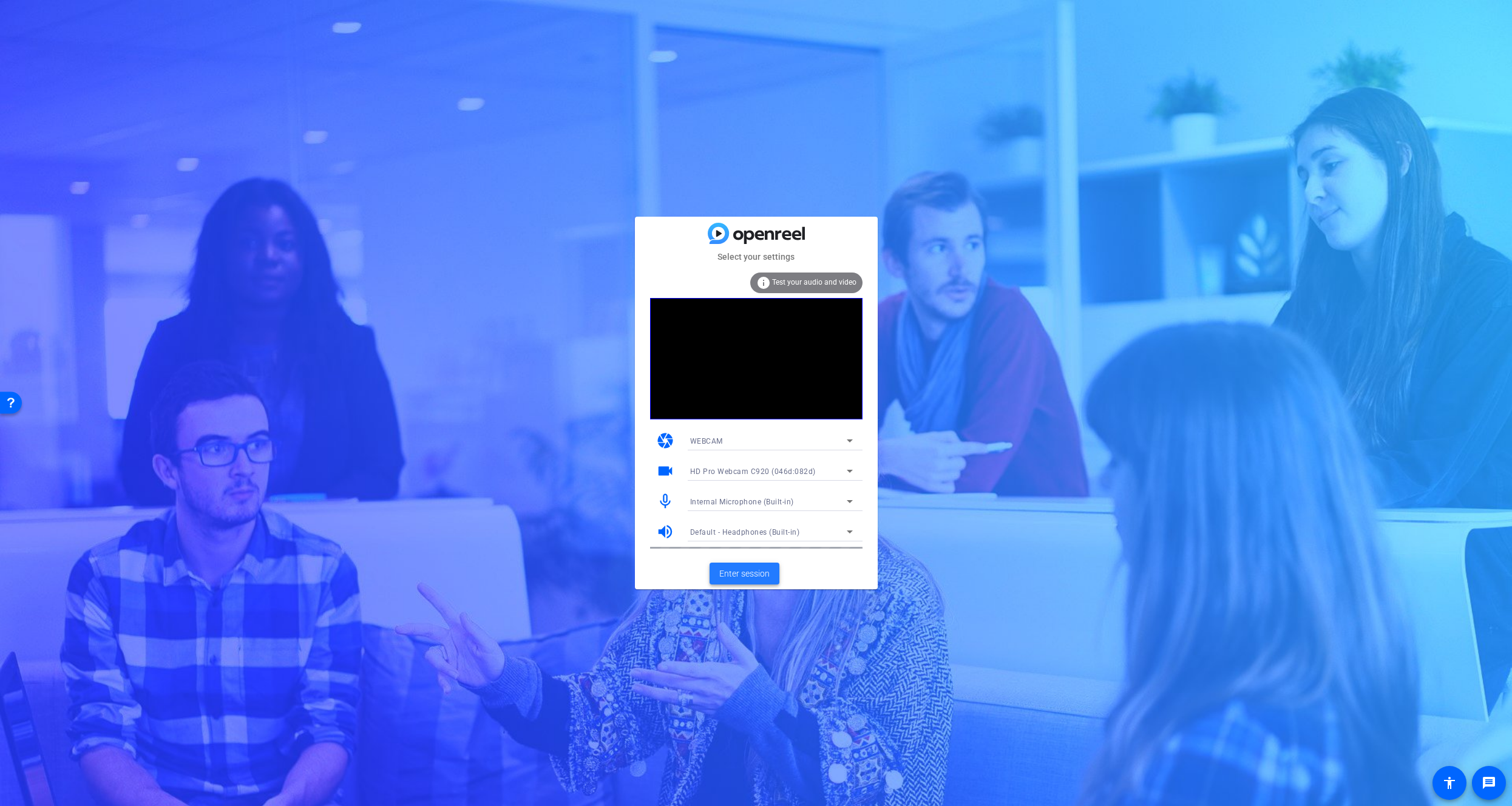
click at [745, 579] on span "Enter session" at bounding box center [744, 574] width 51 height 12
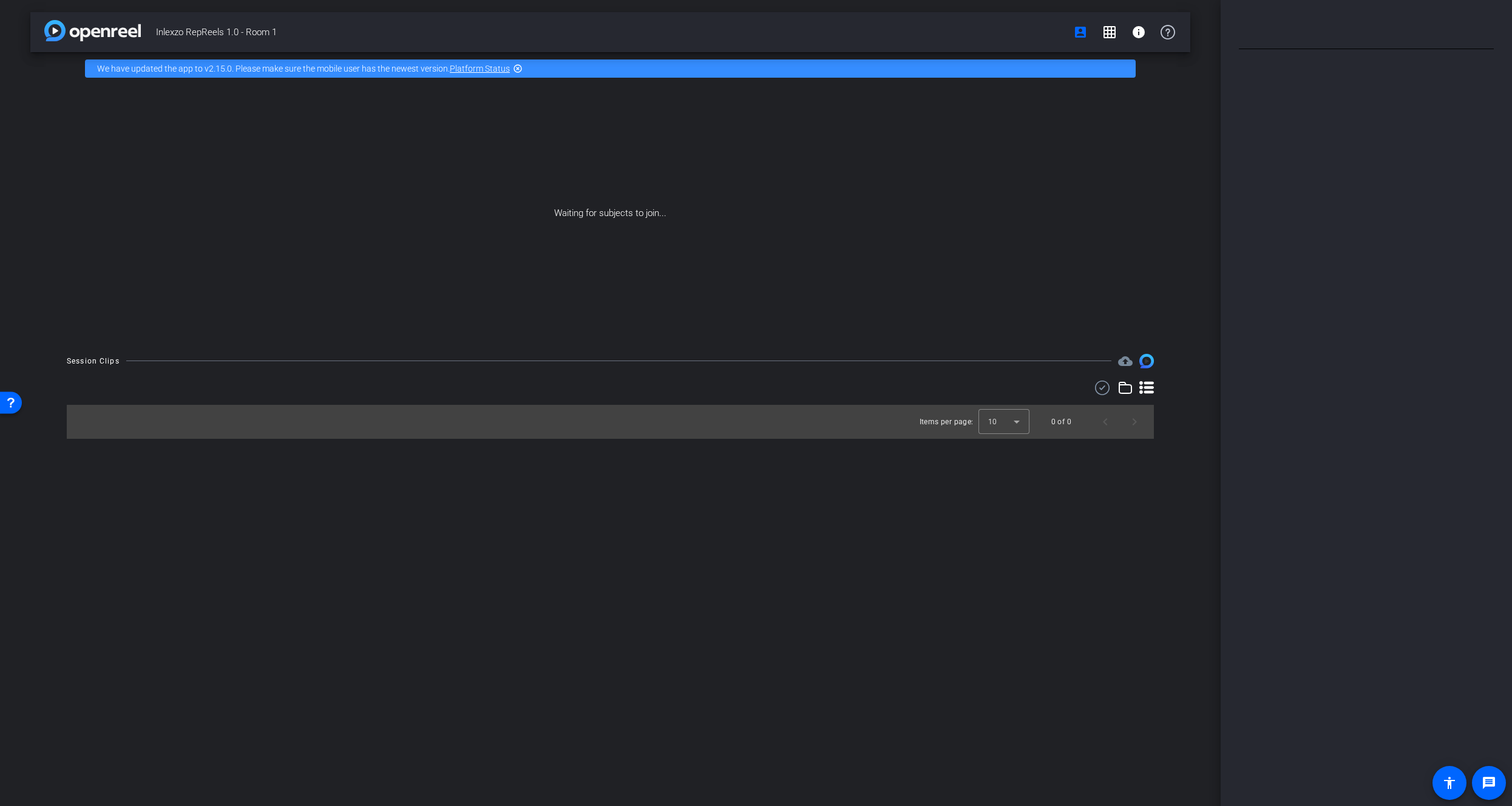
click at [529, 235] on div "Waiting for subjects to join..." at bounding box center [610, 213] width 1160 height 256
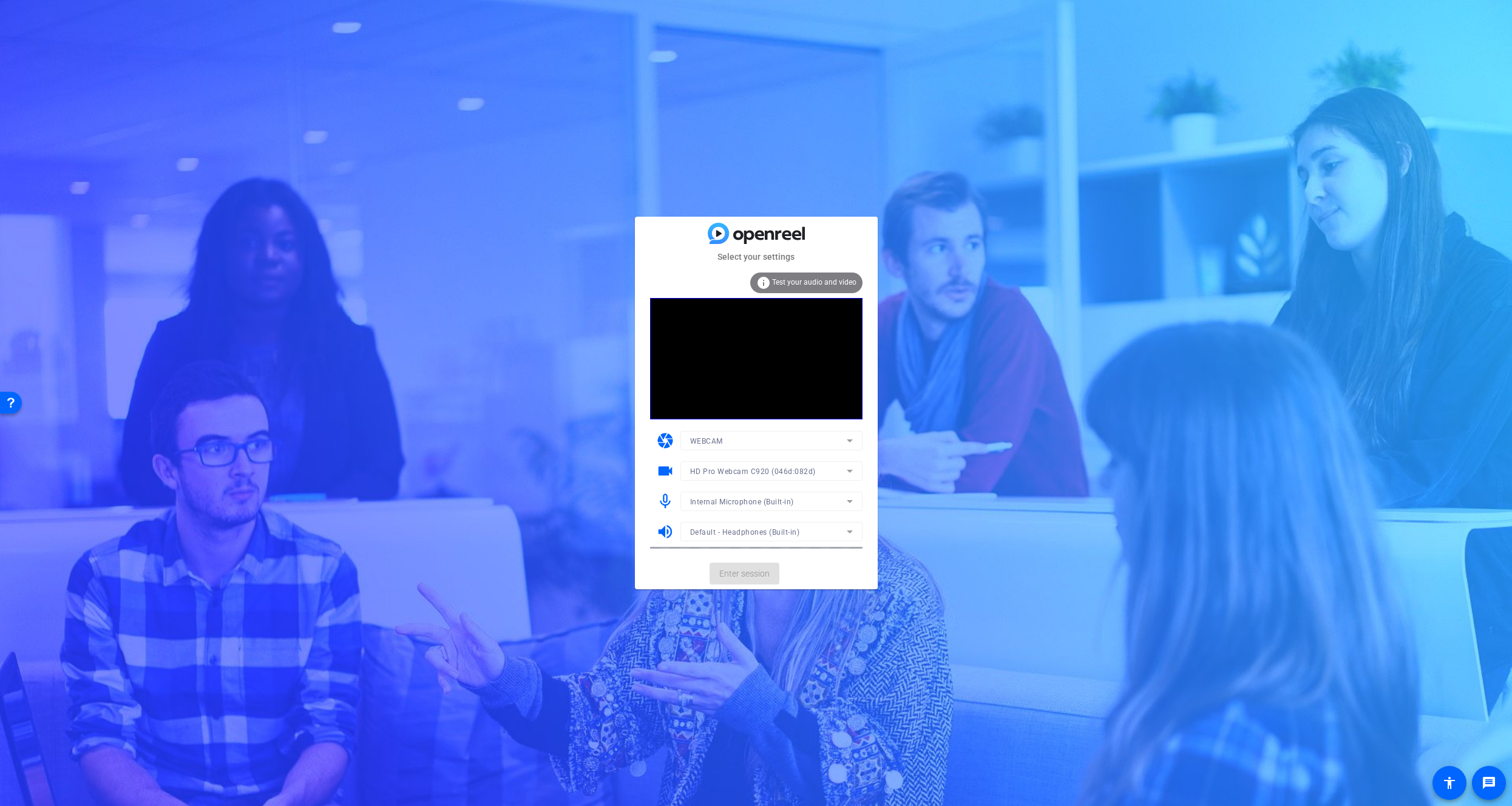
click at [819, 498] on mat-form-field "Internal Microphone (Built-in)" at bounding box center [772, 500] width 182 height 19
click at [851, 500] on mat-form-field "Internal Microphone (Built-in)" at bounding box center [772, 500] width 182 height 19
click at [849, 502] on icon at bounding box center [850, 501] width 6 height 3
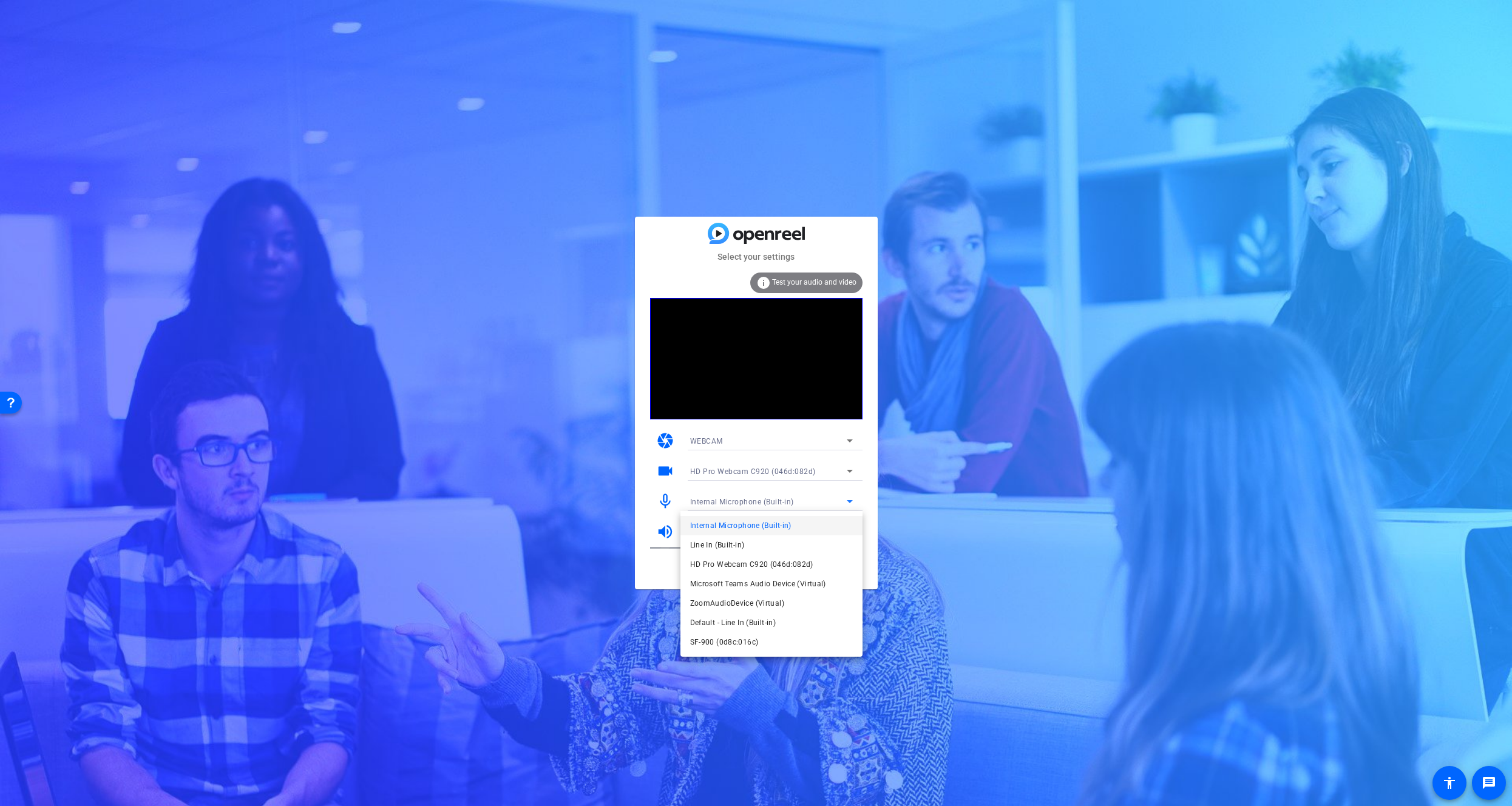
click at [738, 642] on span "SF-900 (0d8c:016c)" at bounding box center [724, 642] width 69 height 15
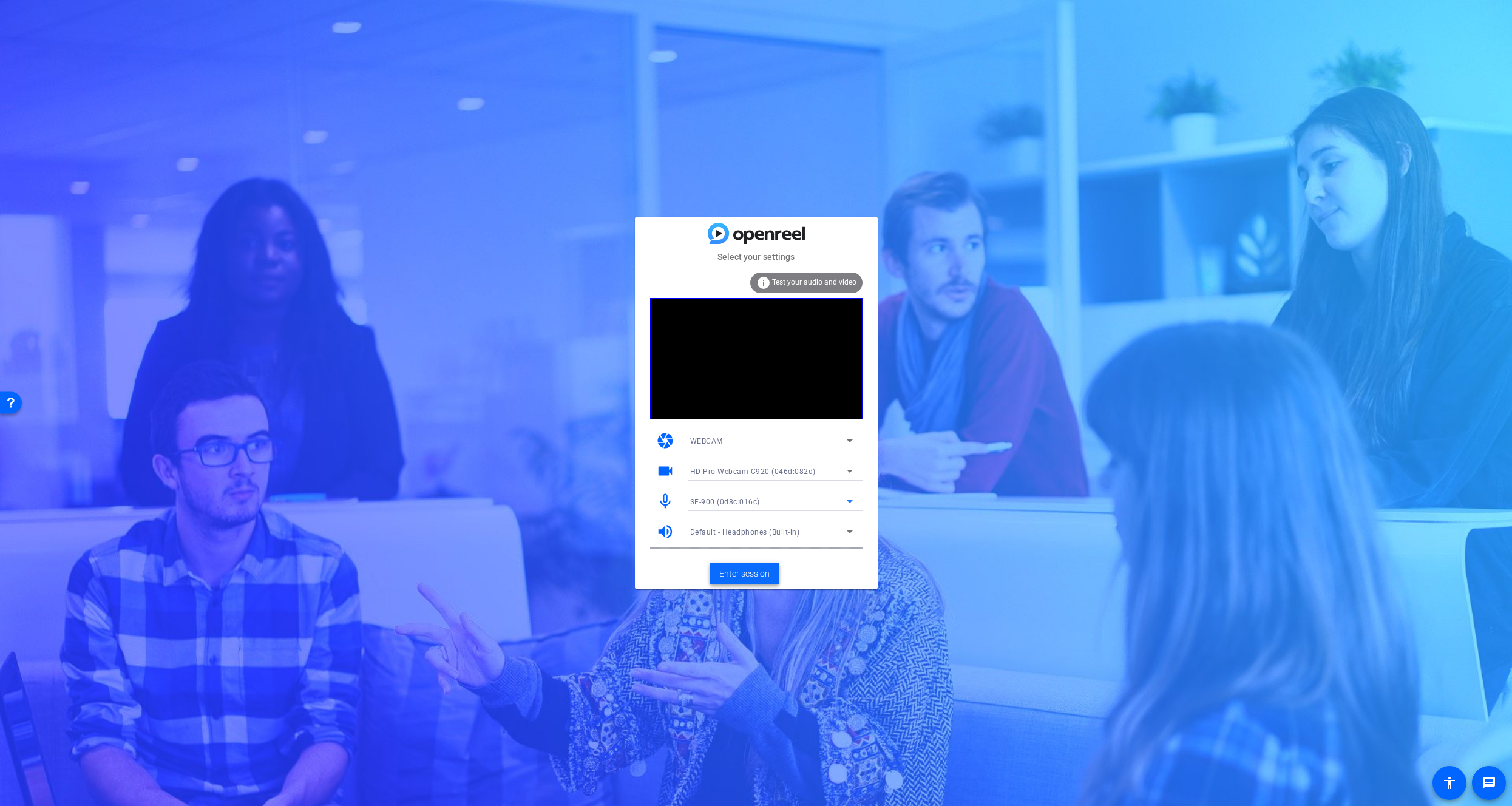
click at [765, 574] on span "Enter session" at bounding box center [744, 574] width 51 height 12
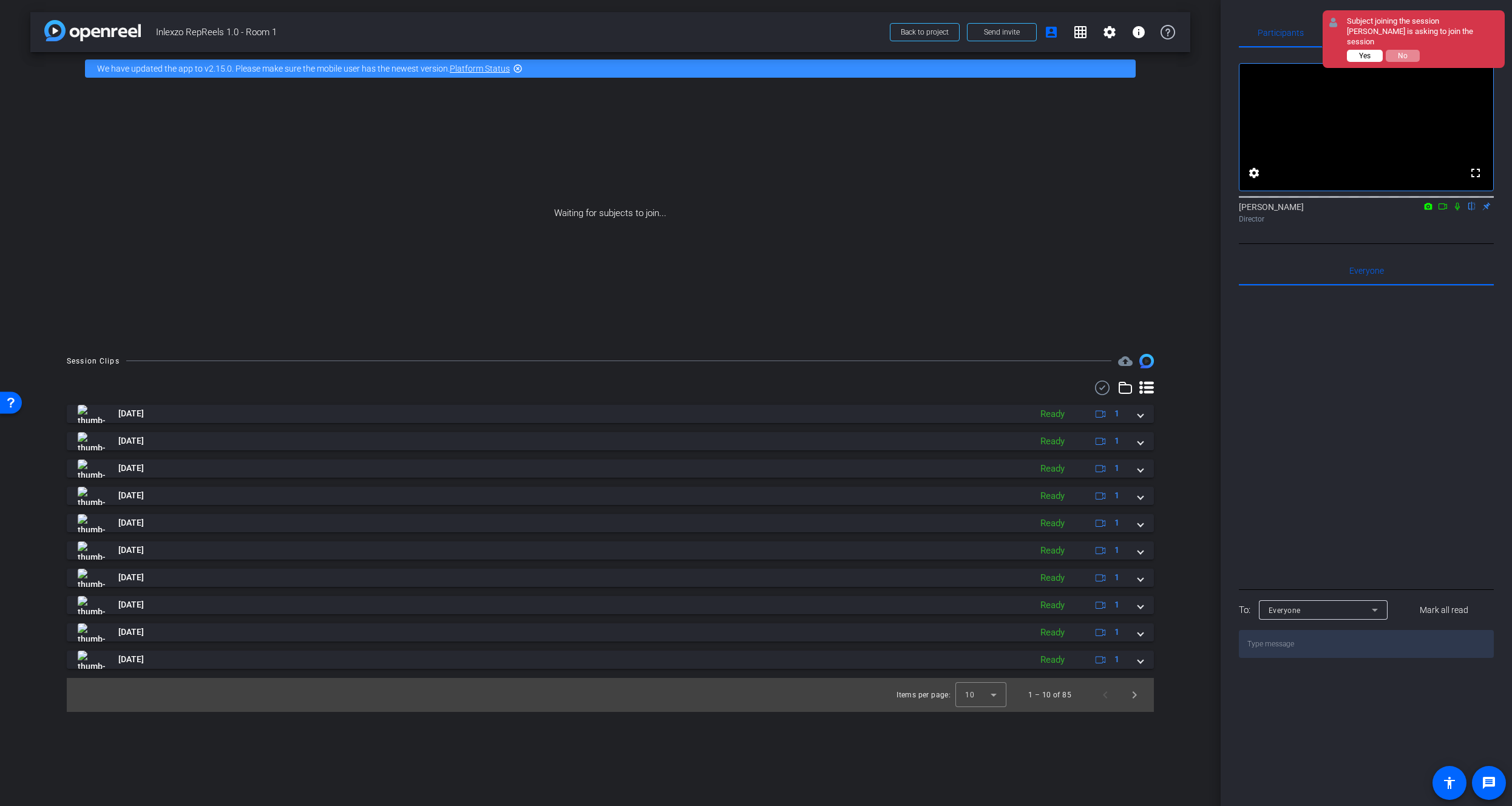
click at [1369, 51] on span "Yes" at bounding box center [1365, 55] width 12 height 9
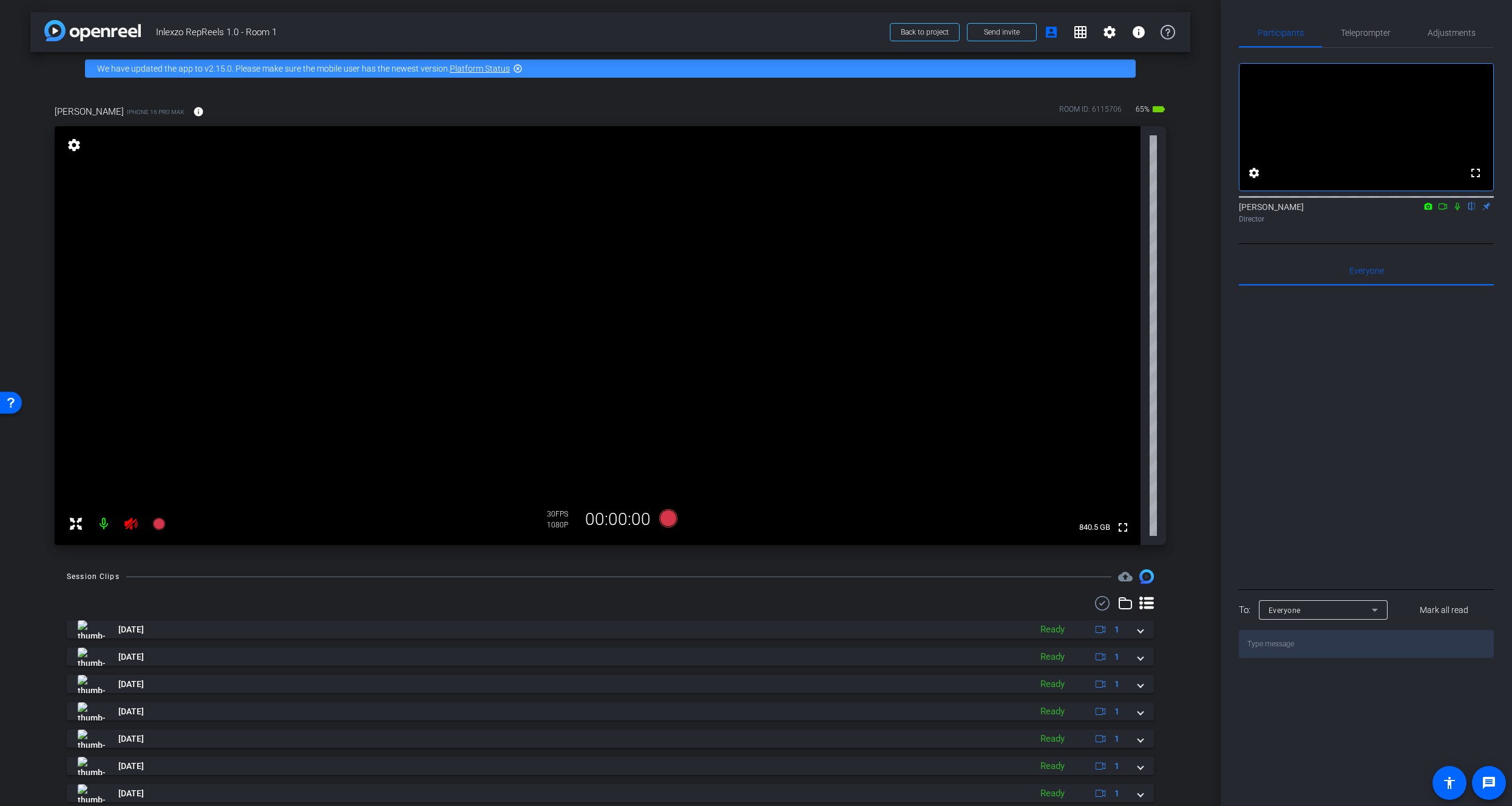
click at [133, 524] on icon at bounding box center [131, 523] width 15 height 15
click at [1379, 34] on span "Teleprompter" at bounding box center [1365, 33] width 50 height 9
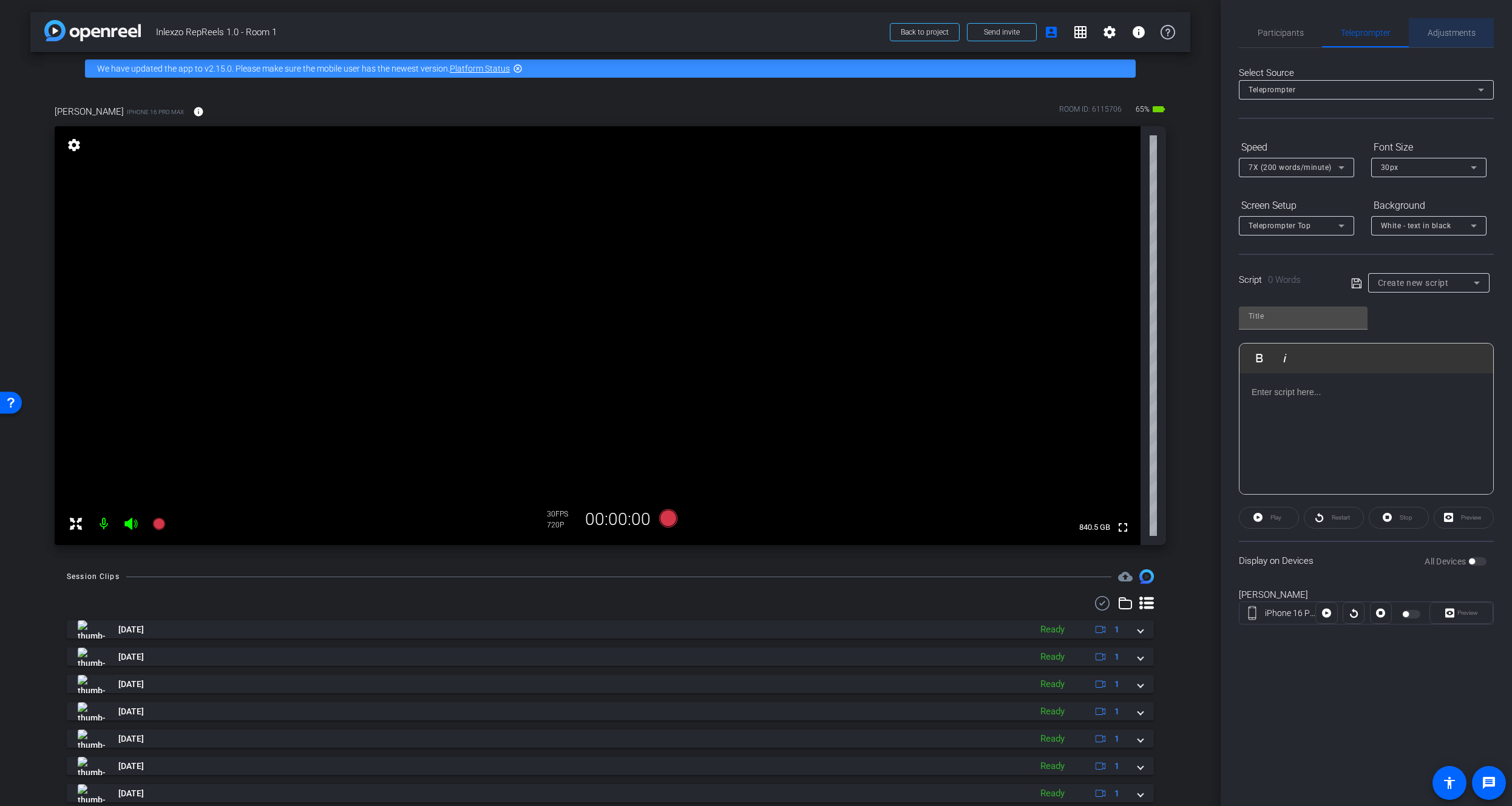
click at [1429, 34] on span "Adjustments" at bounding box center [1451, 33] width 48 height 9
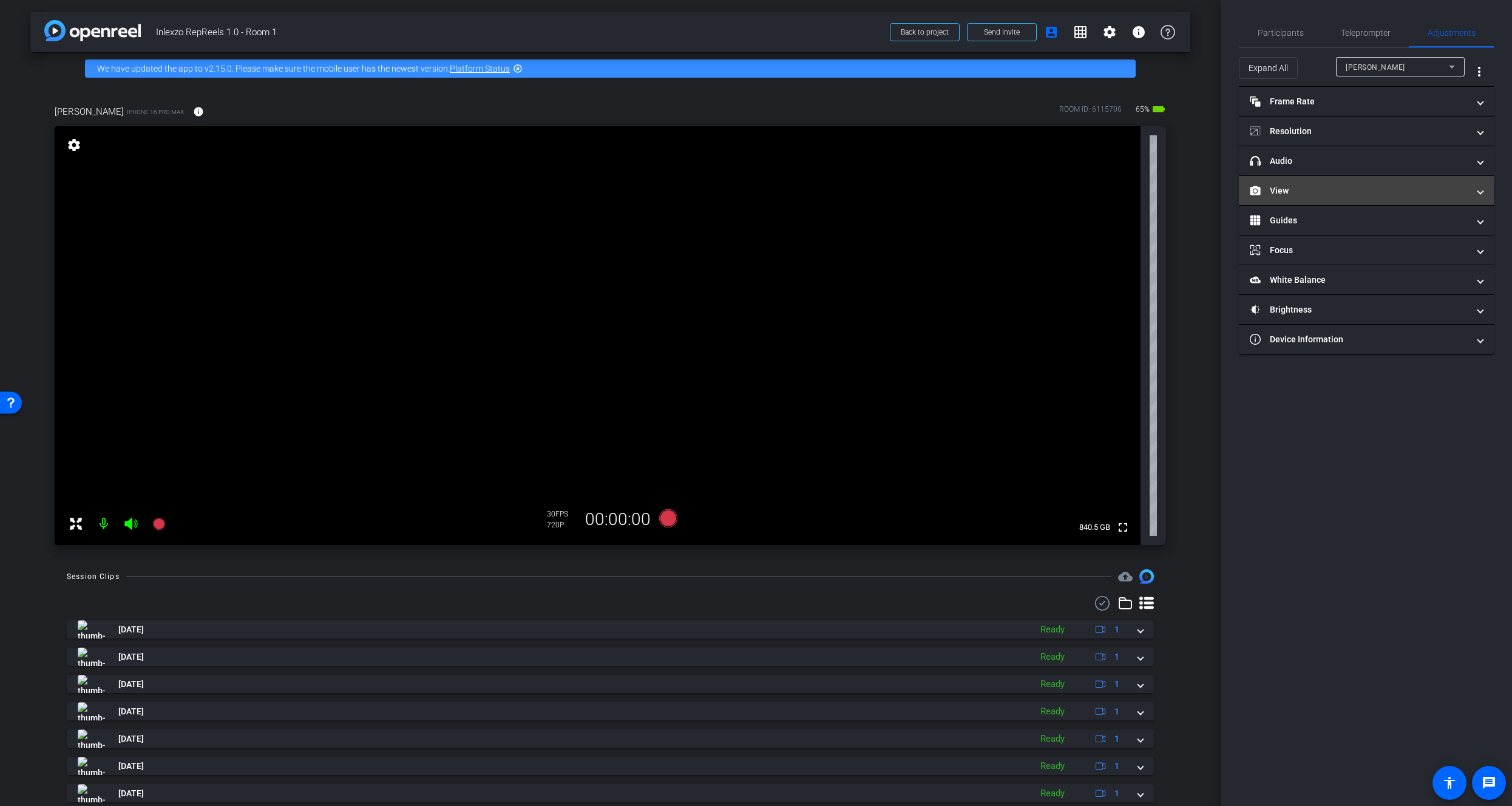
click at [1300, 193] on mat-panel-title "View" at bounding box center [1359, 191] width 218 height 12
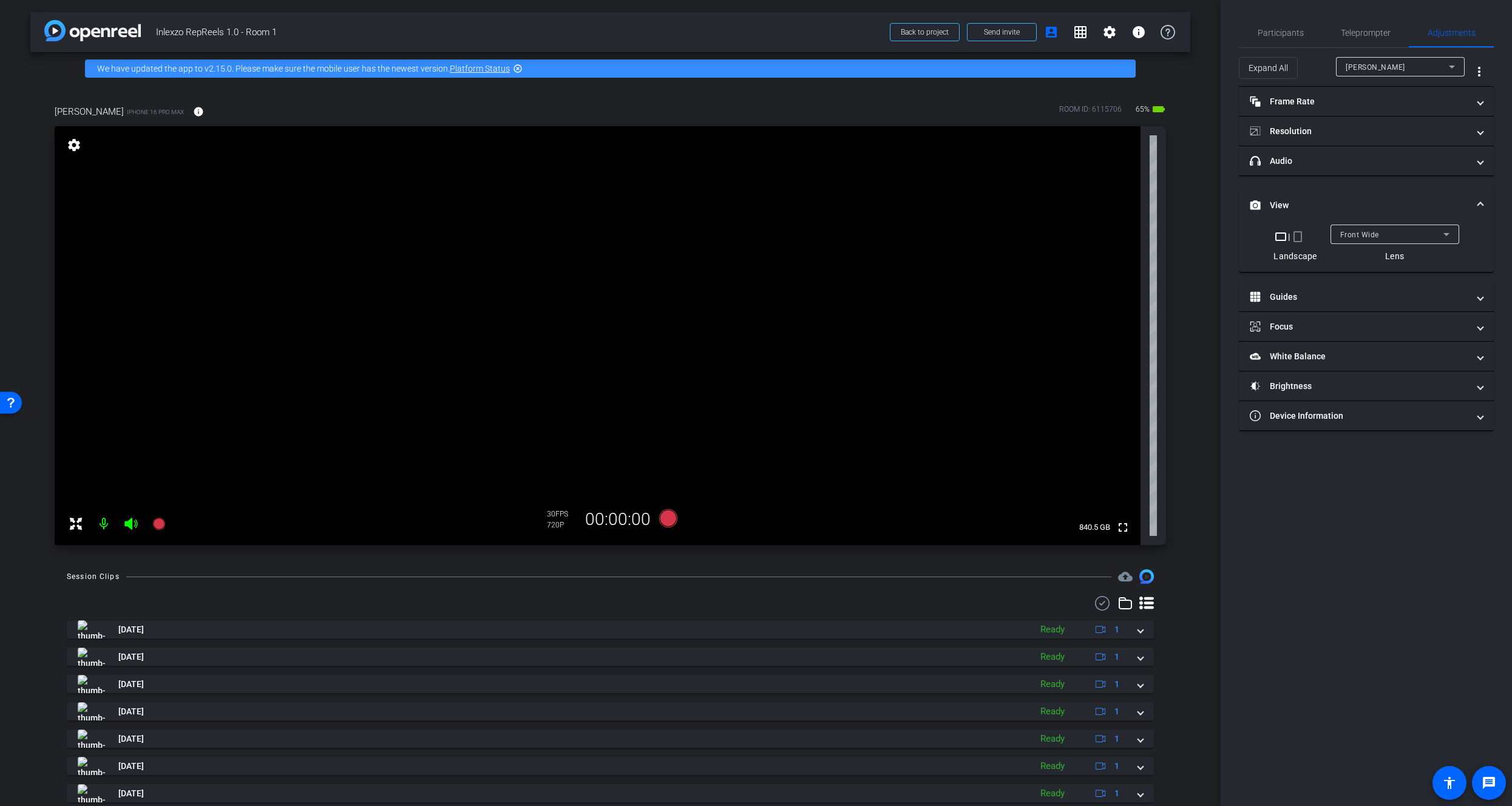
click at [1301, 235] on mat-icon "crop_portrait" at bounding box center [1298, 236] width 15 height 15
click at [1365, 34] on span "Teleprompter" at bounding box center [1365, 33] width 50 height 9
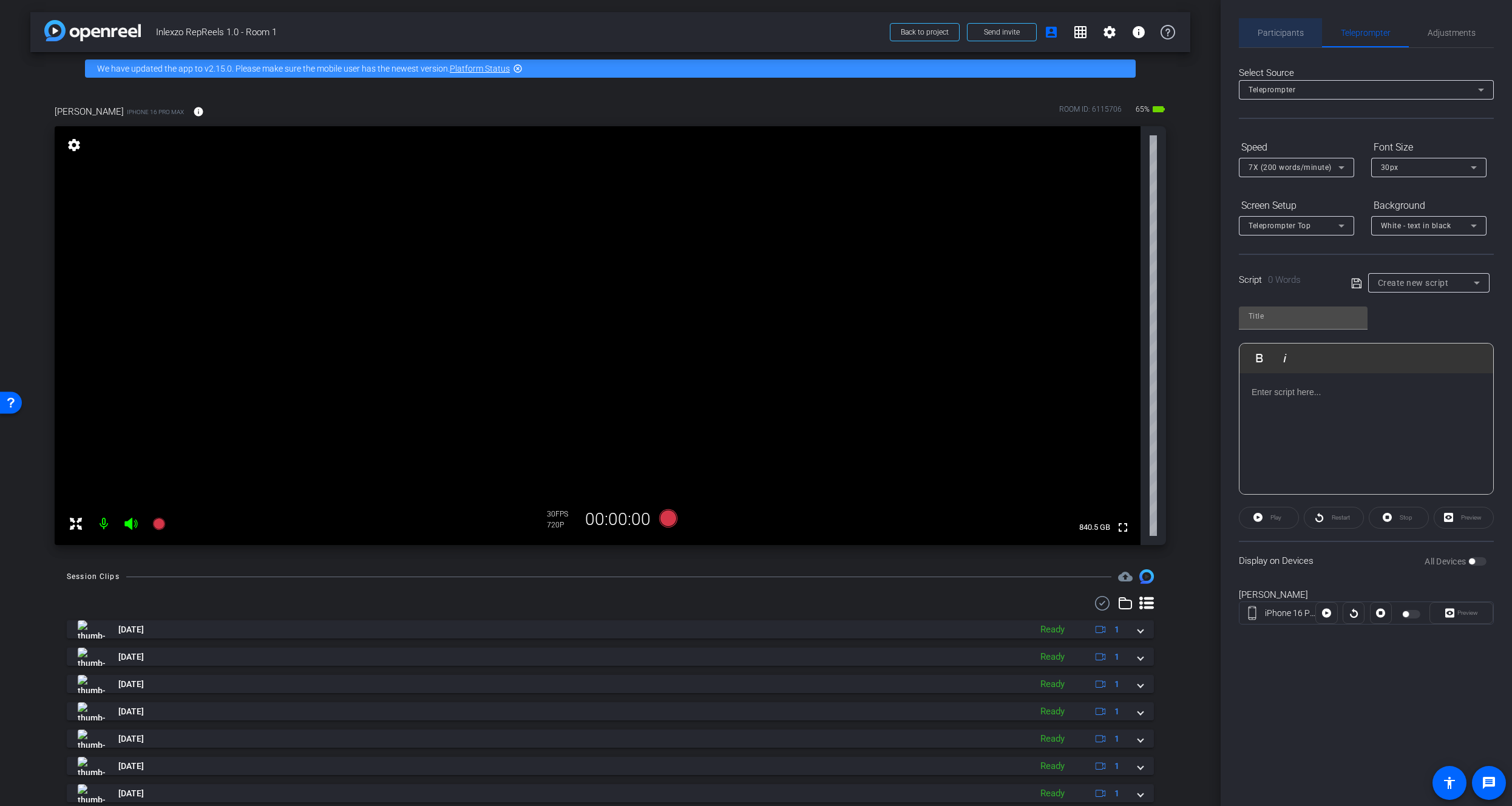
click at [1291, 36] on span "Participants" at bounding box center [1280, 33] width 46 height 9
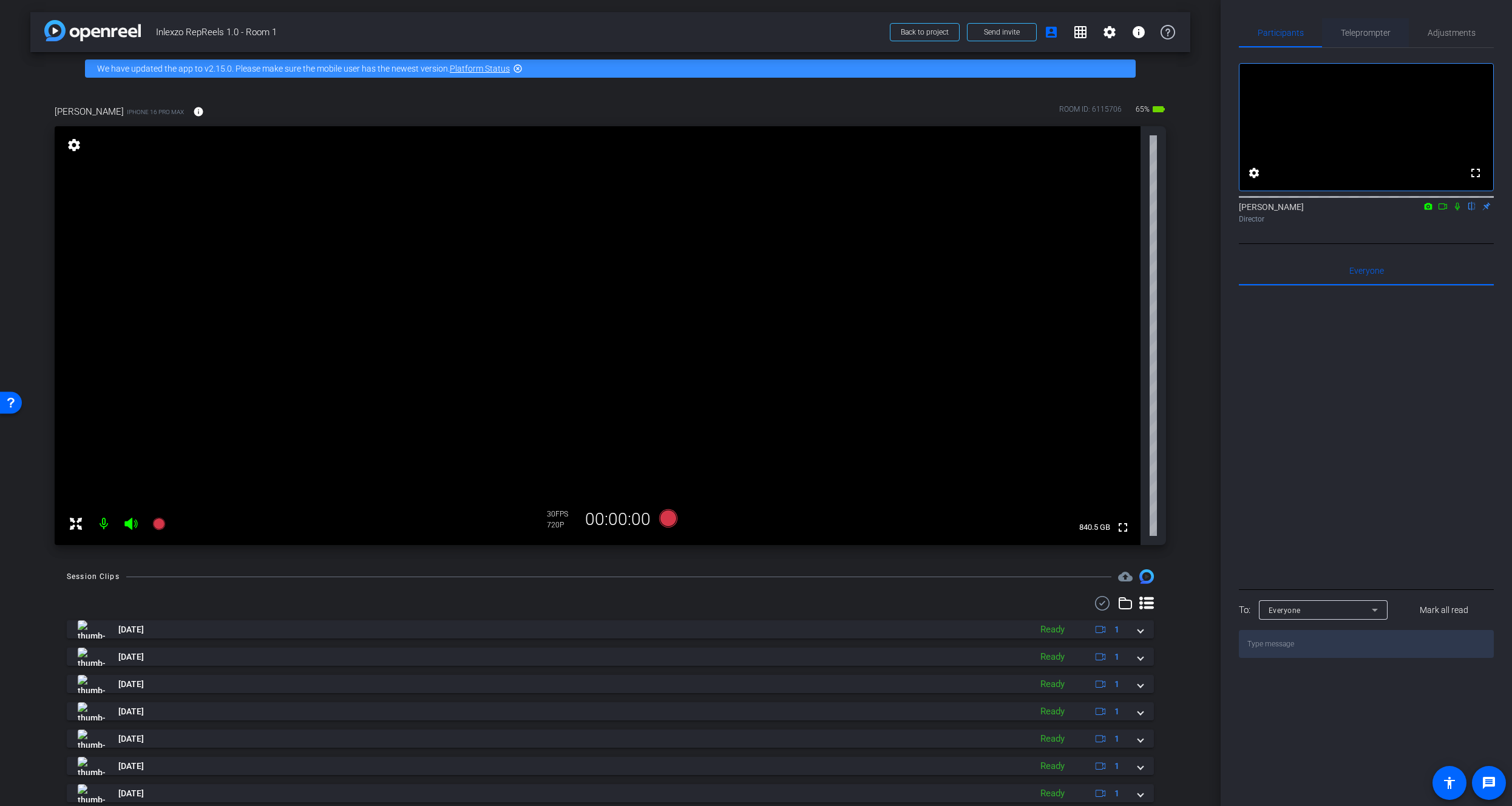
click at [1391, 34] on div "Teleprompter" at bounding box center [1365, 32] width 87 height 29
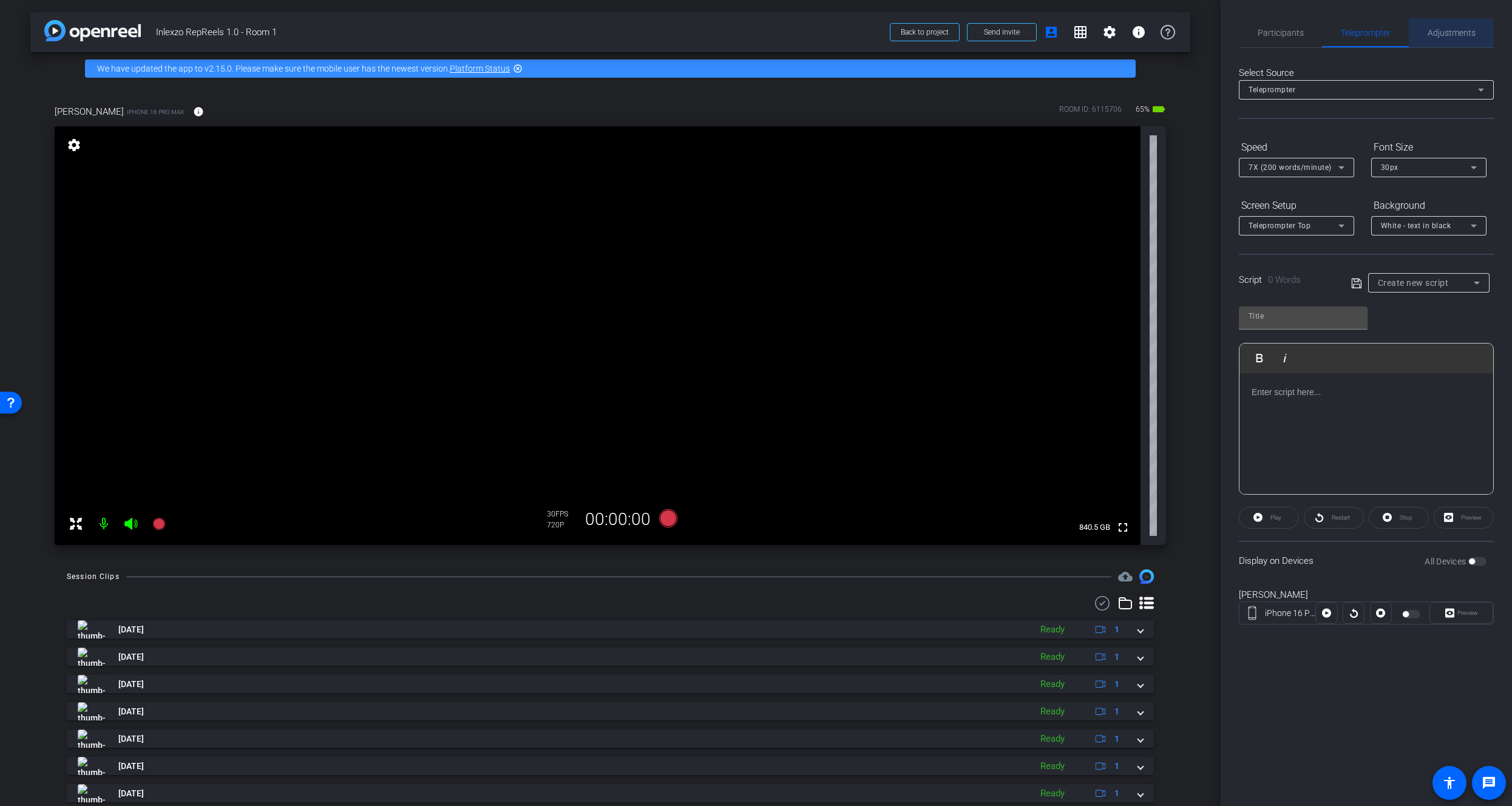
click at [1443, 33] on span "Adjustments" at bounding box center [1451, 33] width 48 height 9
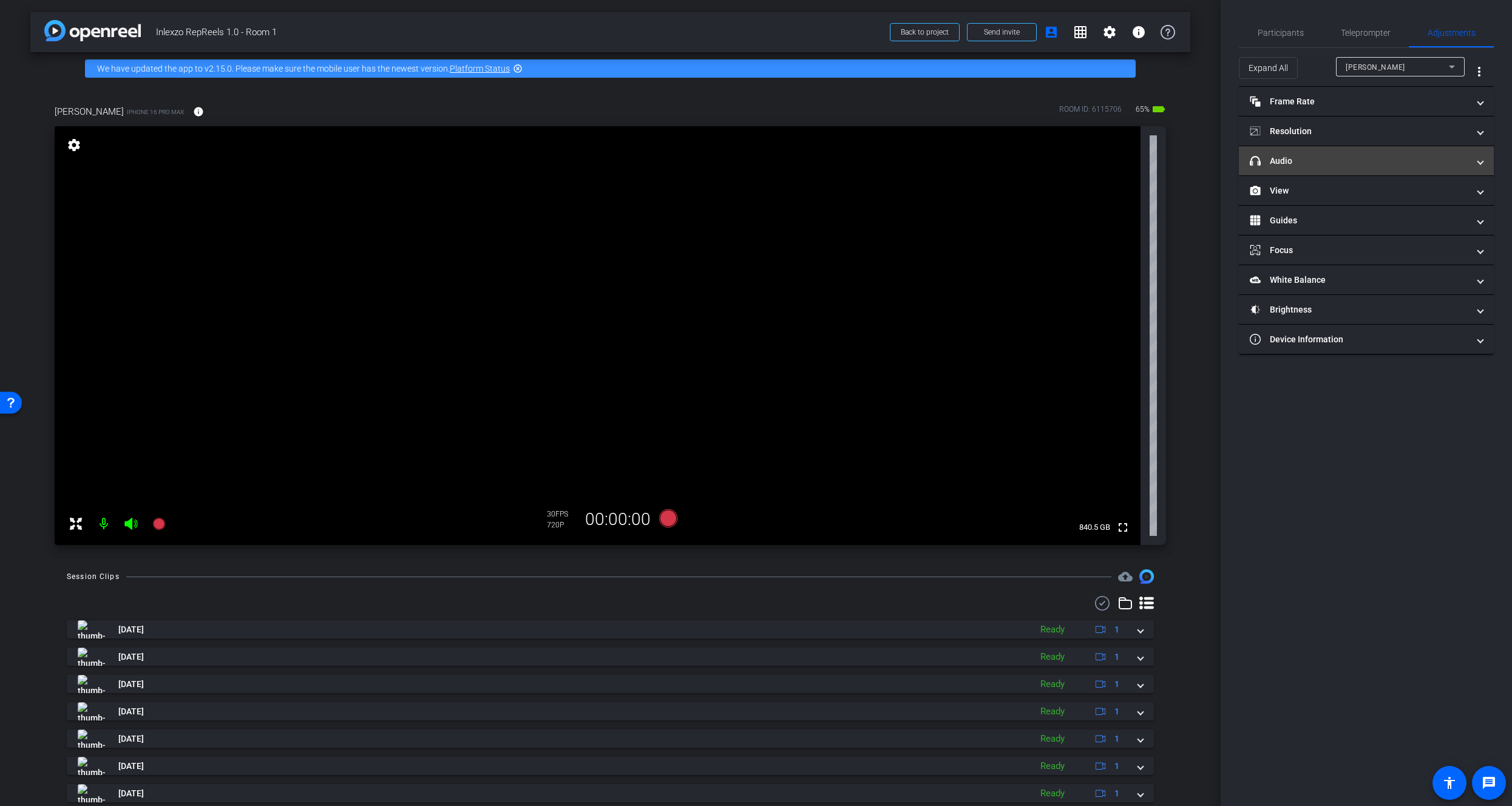
click at [1354, 155] on mat-panel-title "headphone icon Audio" at bounding box center [1359, 161] width 218 height 12
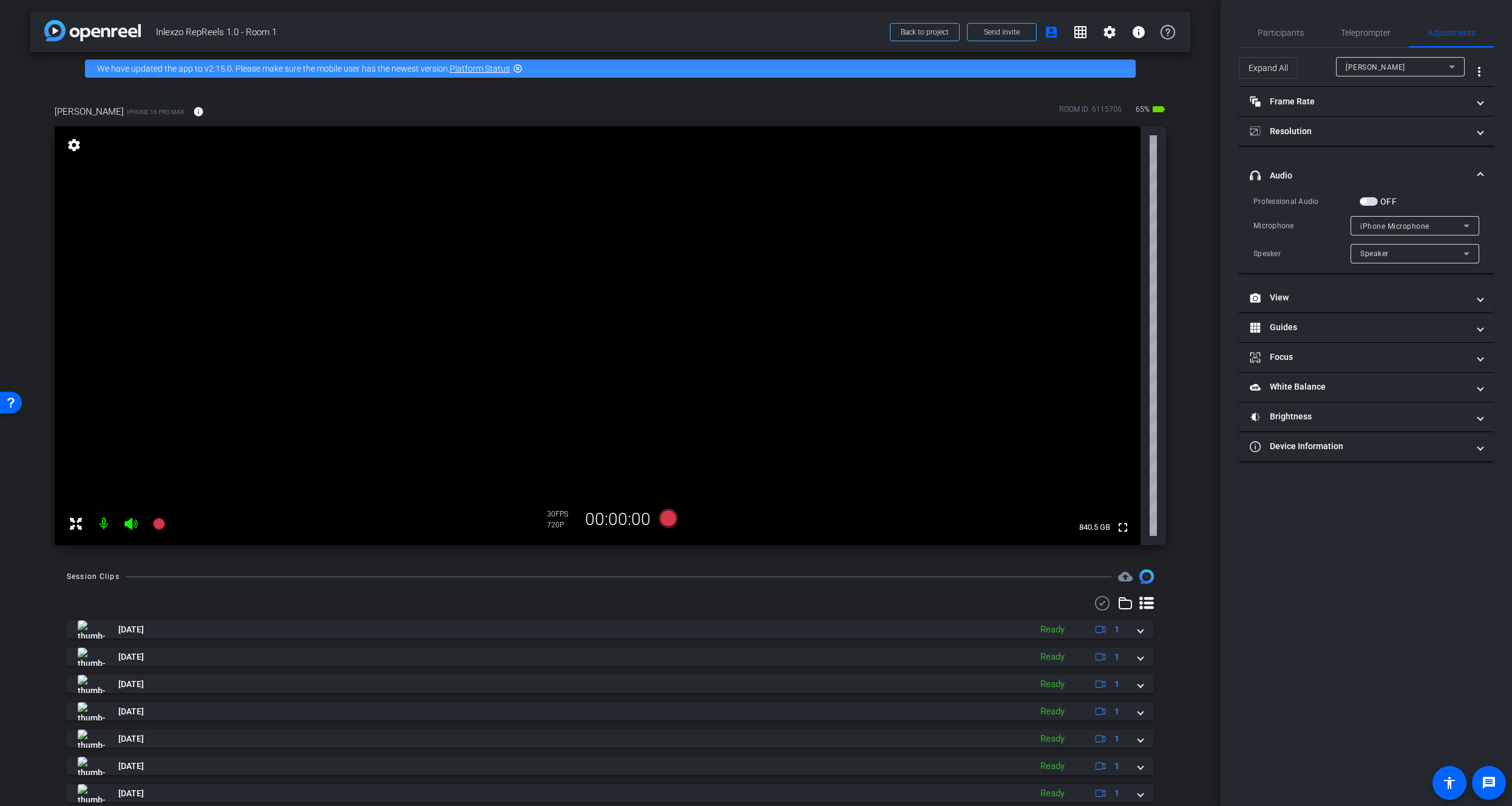
click at [1376, 173] on mat-panel-title "headphone icon Audio" at bounding box center [1359, 175] width 218 height 12
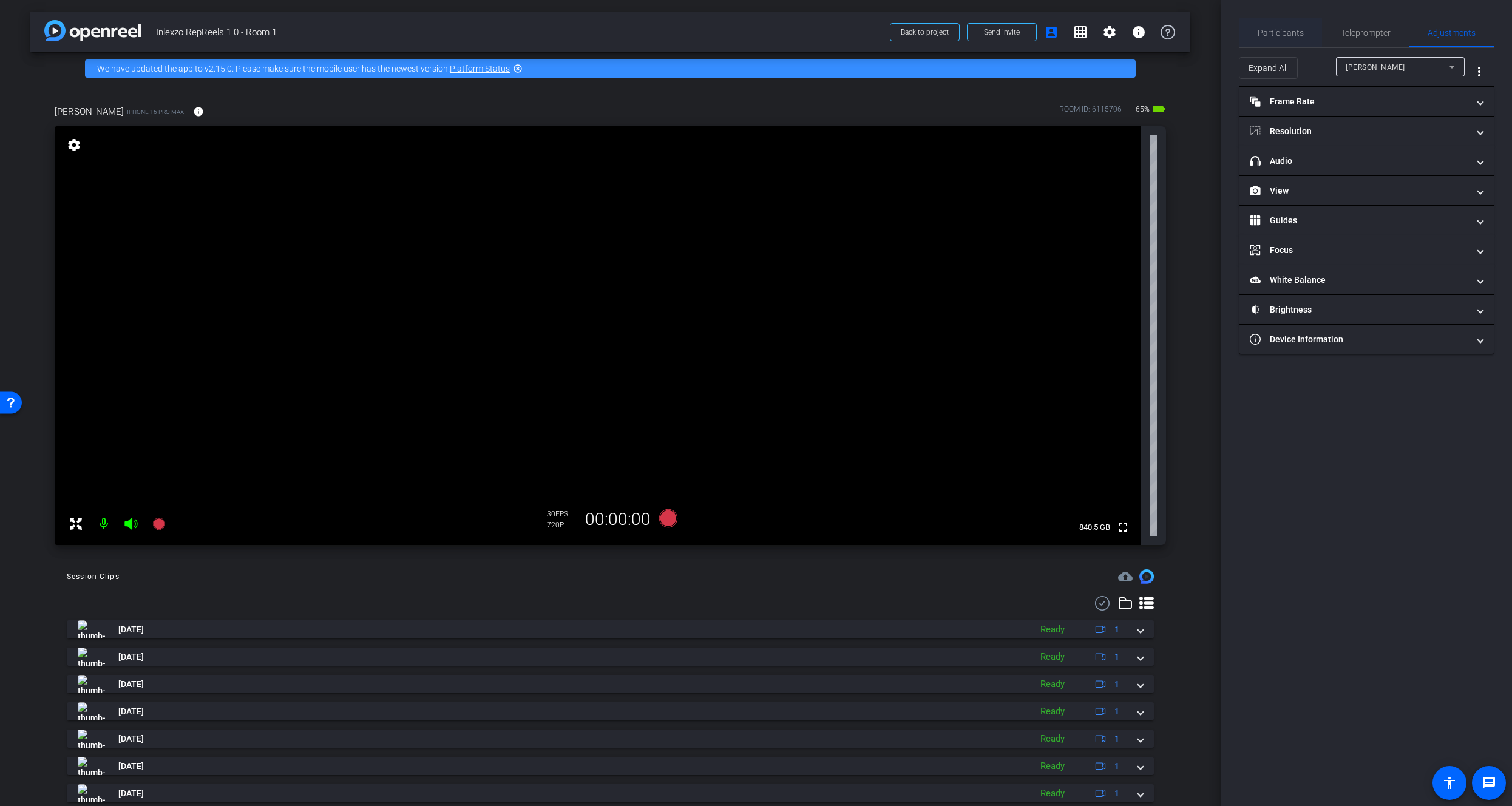
click at [1281, 30] on span "Participants" at bounding box center [1280, 33] width 46 height 9
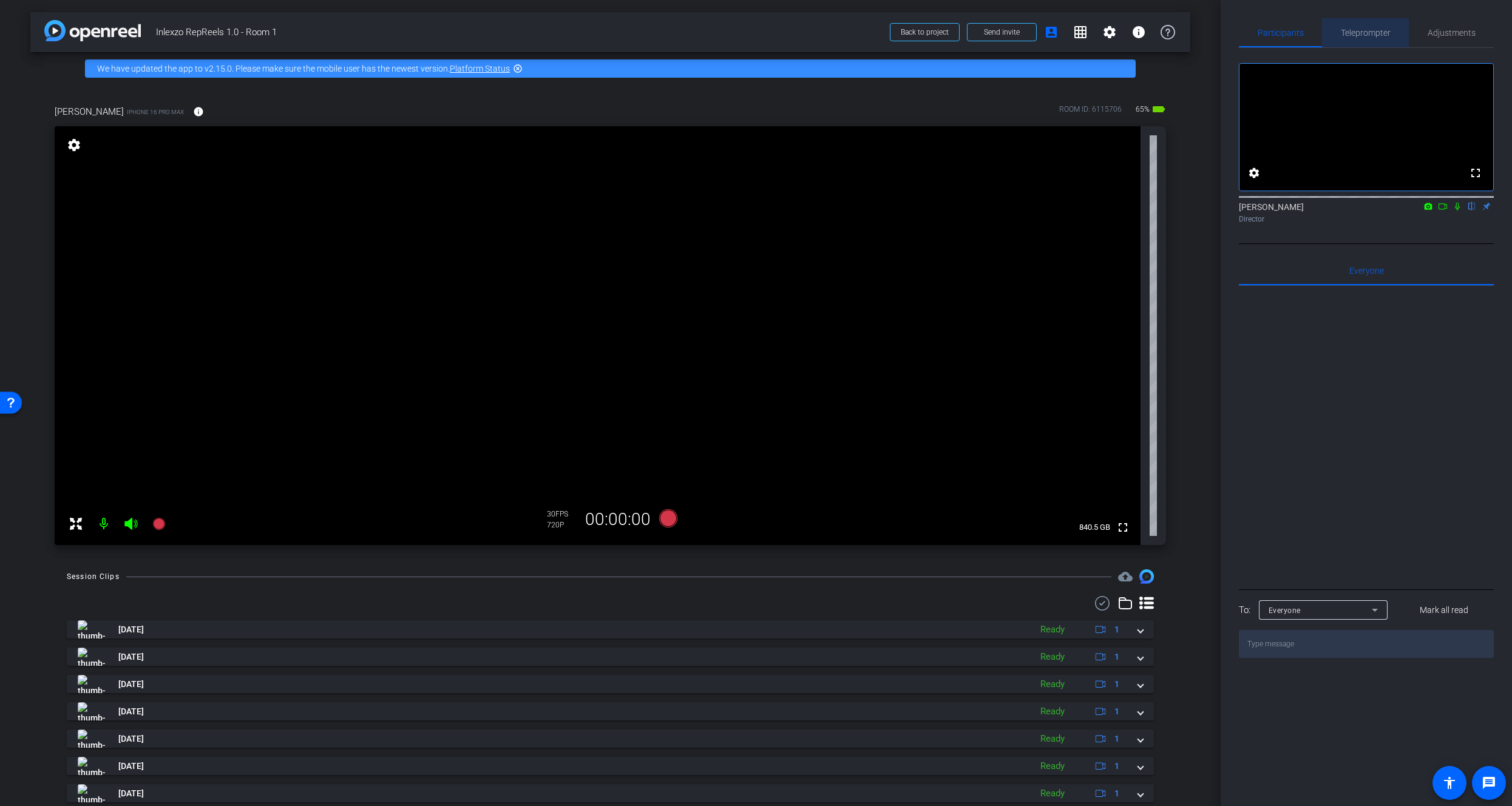
click at [1357, 27] on span "Teleprompter" at bounding box center [1365, 32] width 50 height 29
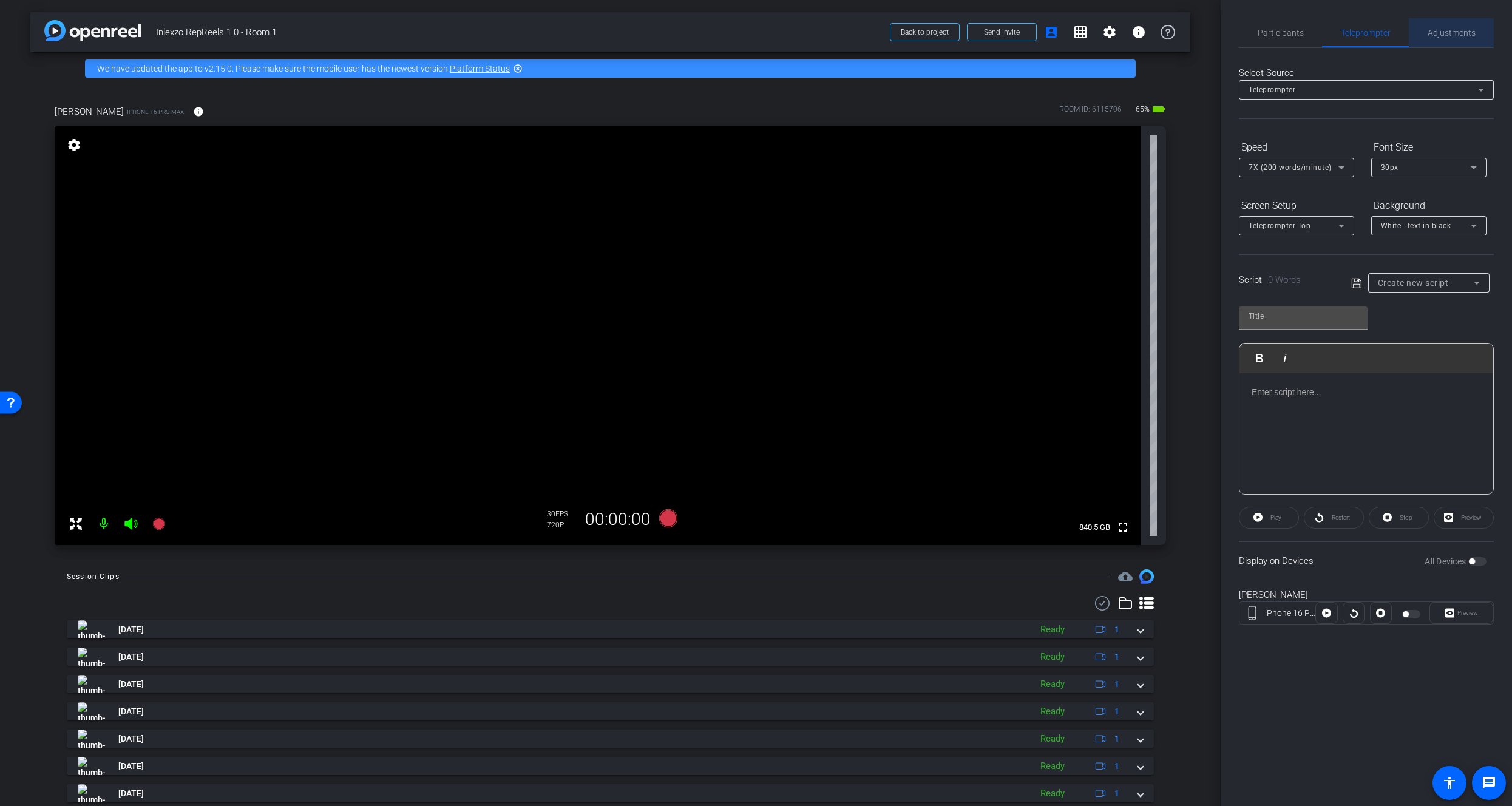
click at [1439, 35] on span "Adjustments" at bounding box center [1451, 33] width 48 height 9
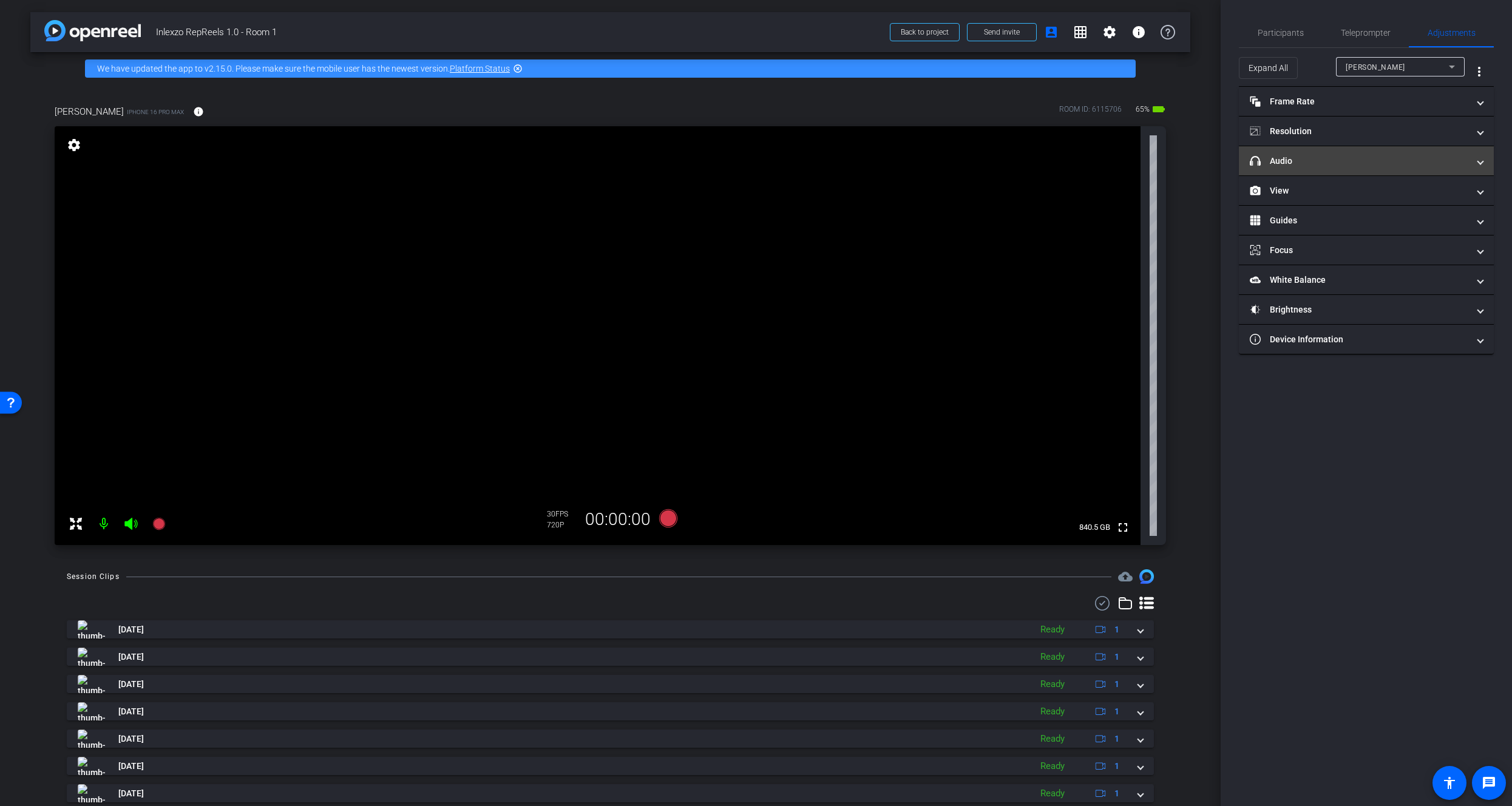
click at [1281, 162] on mat-panel-title "headphone icon Audio" at bounding box center [1359, 161] width 218 height 12
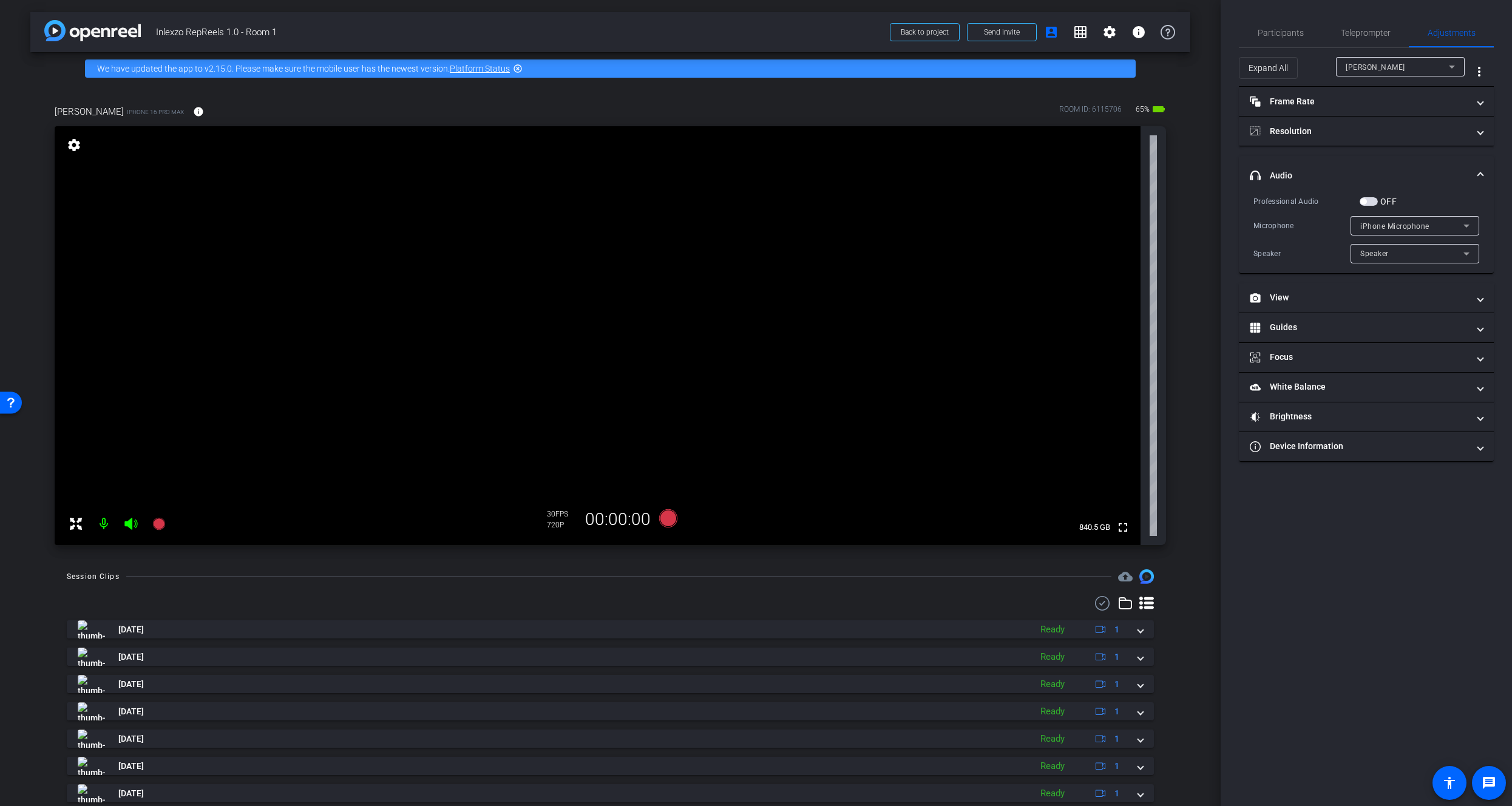
click at [1330, 176] on mat-panel-title "headphone icon Audio" at bounding box center [1359, 175] width 218 height 12
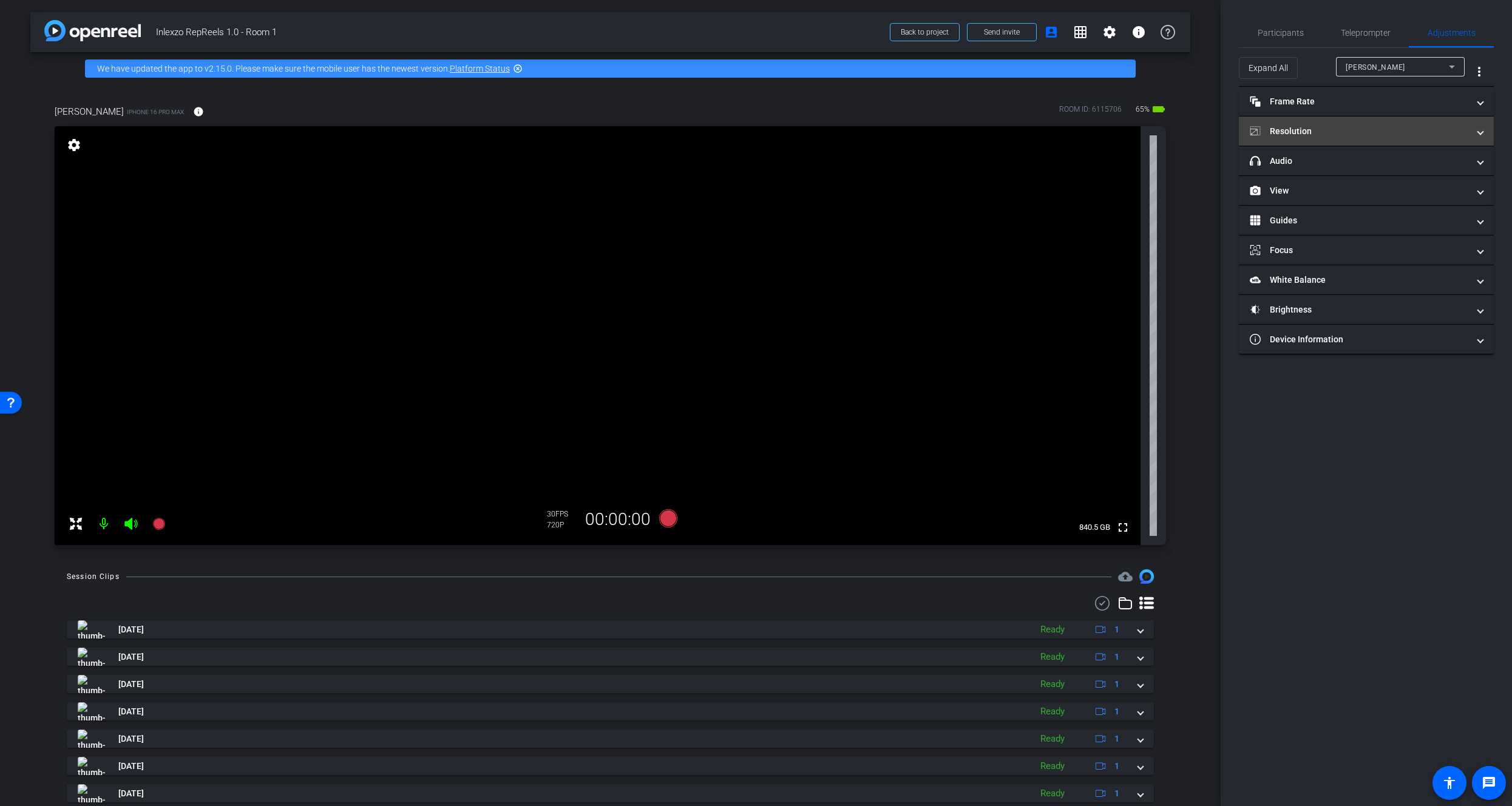
click at [1334, 139] on mat-expansion-panel-header "Resolution" at bounding box center [1366, 130] width 255 height 29
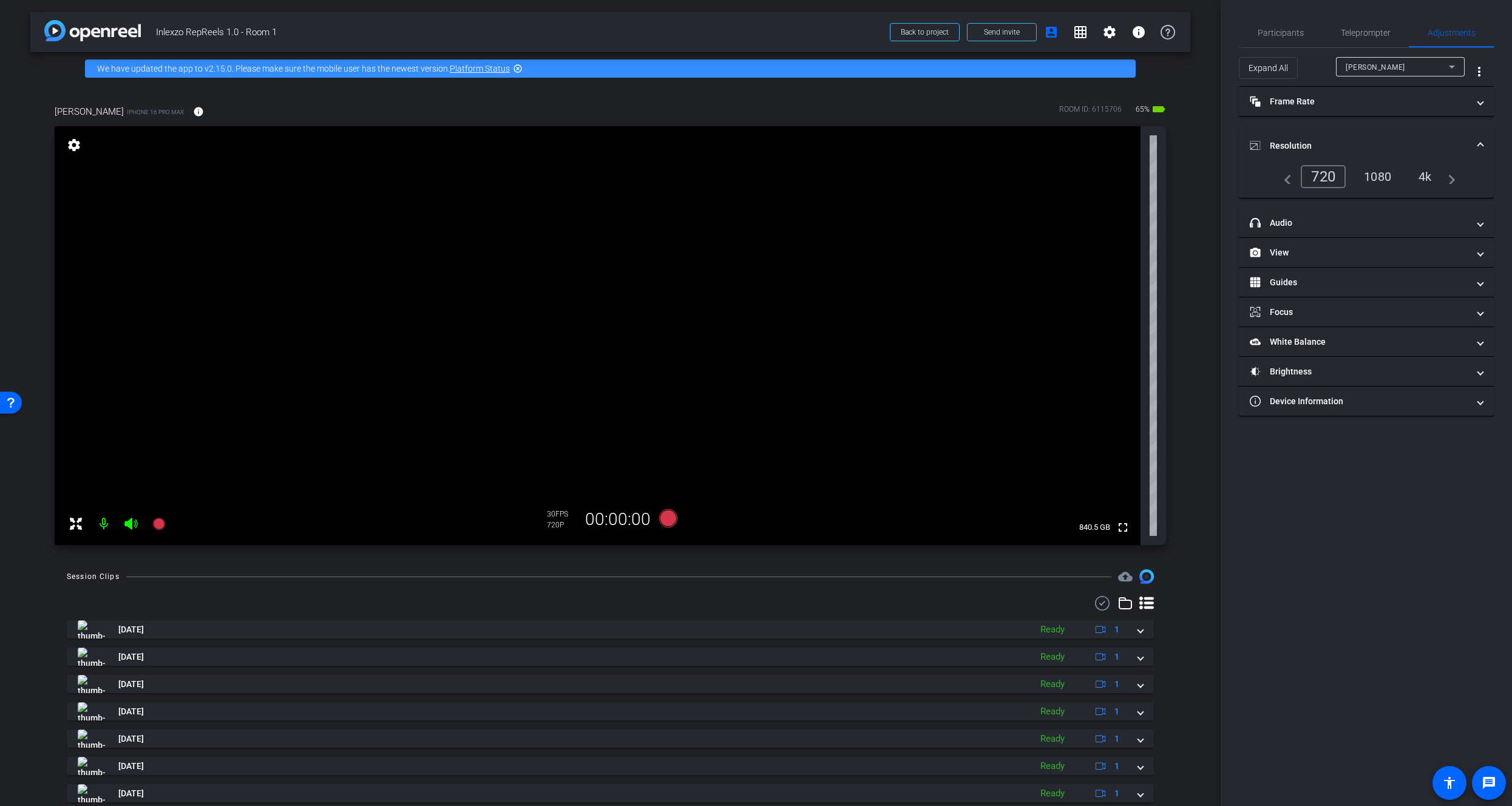
click at [1377, 170] on div "1080" at bounding box center [1377, 176] width 45 height 20
click at [1315, 90] on mat-expansion-panel-header "Frame Rate Frame Rate" at bounding box center [1366, 101] width 255 height 29
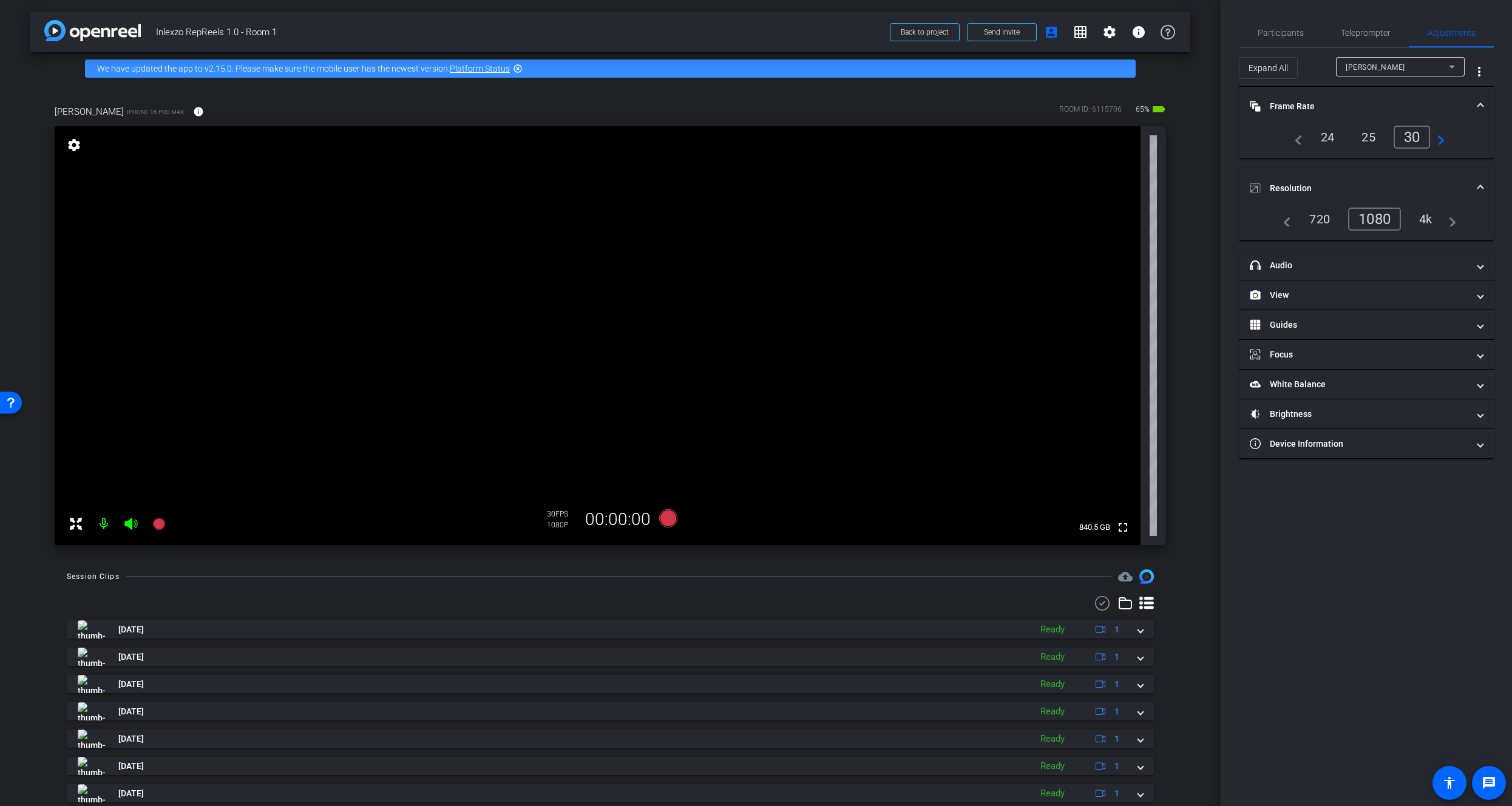
click at [1354, 90] on mat-expansion-panel-header "Frame Rate Frame Rate" at bounding box center [1366, 106] width 255 height 39
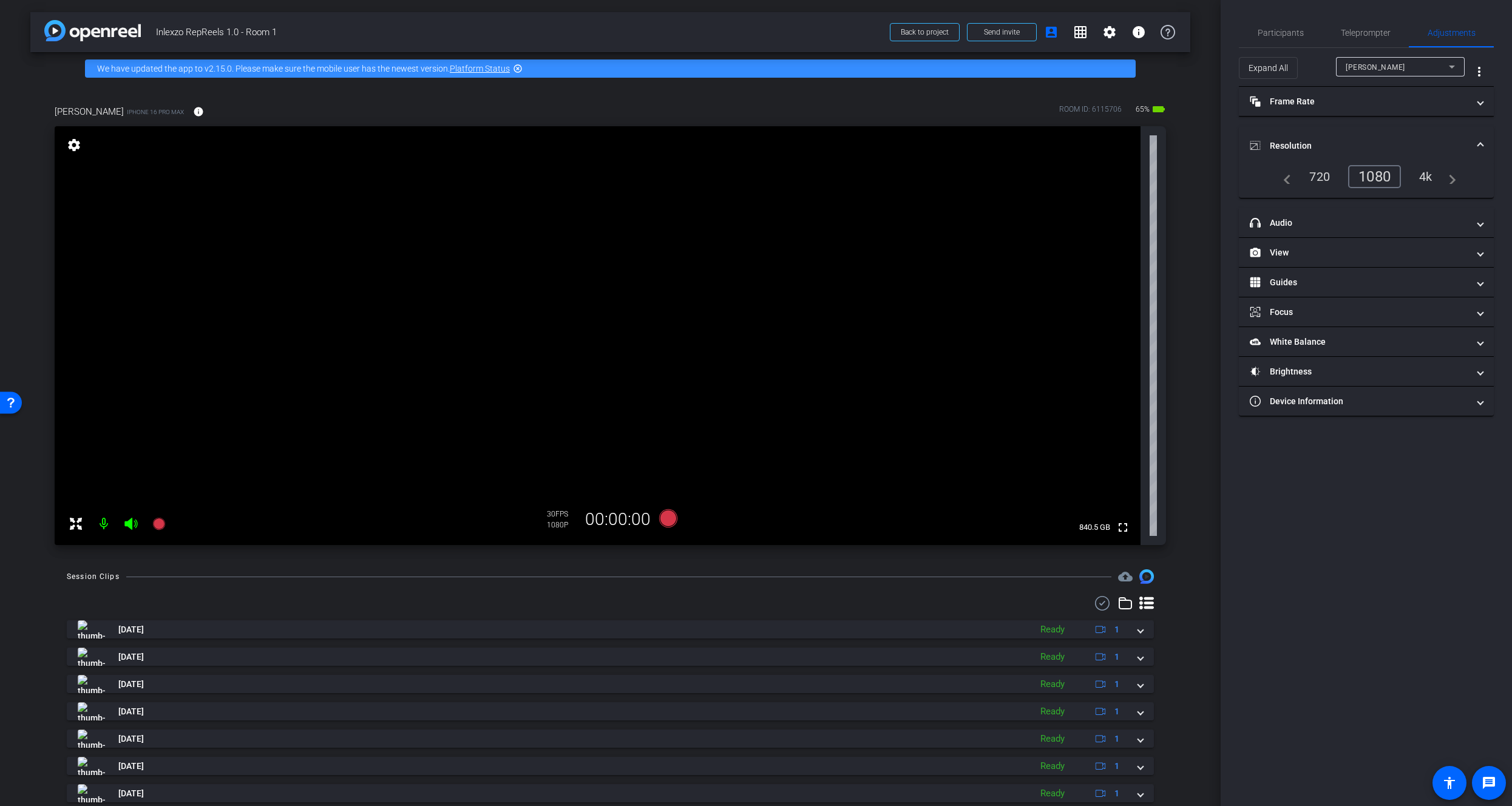
click at [1368, 12] on div "Participants Teleprompter Adjustments settings James Monte flip Director Everyo…" at bounding box center [1366, 403] width 292 height 806
click at [1364, 25] on span "Teleprompter" at bounding box center [1365, 32] width 50 height 29
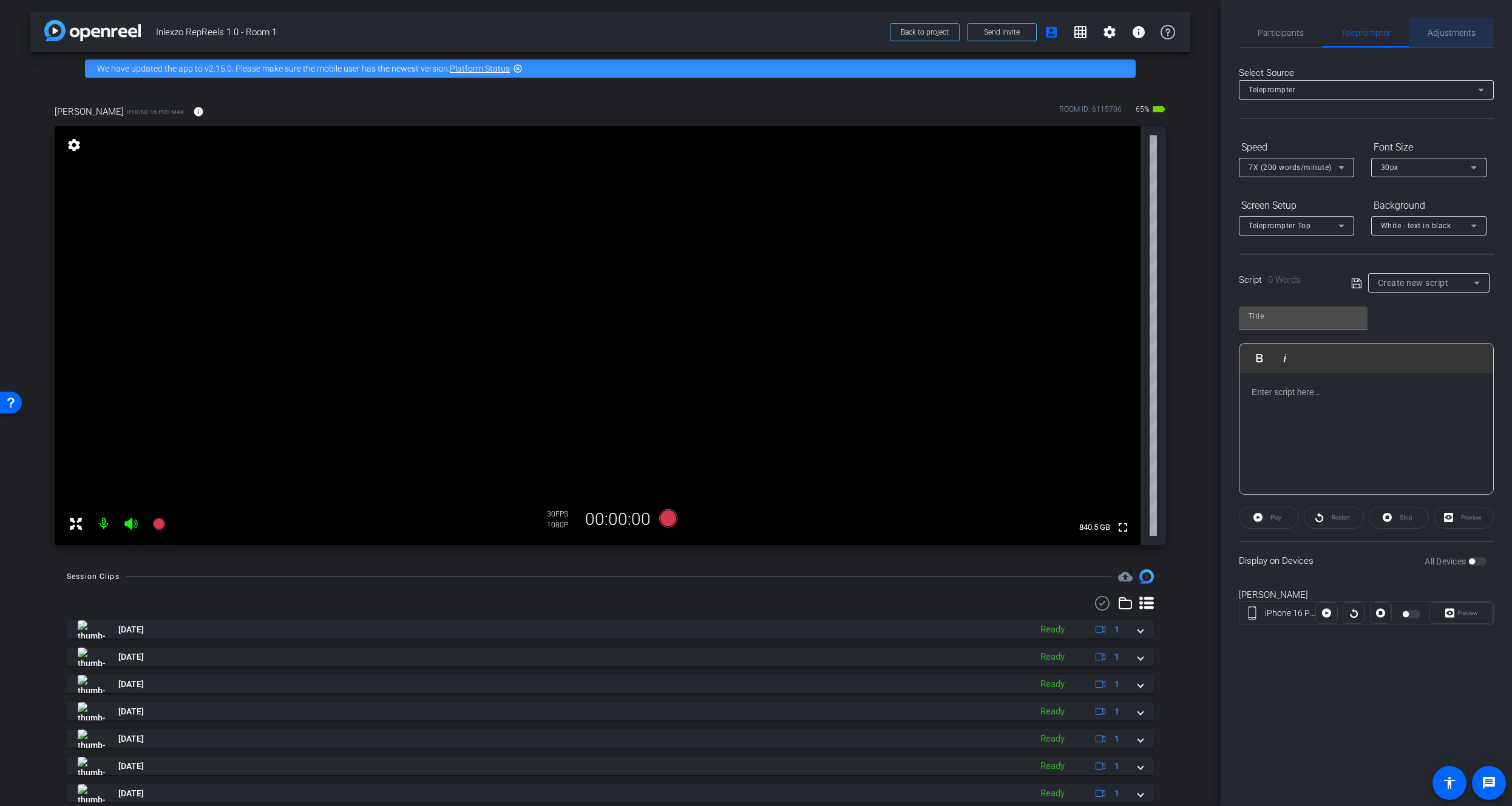
click at [1436, 38] on span "Adjustments" at bounding box center [1451, 32] width 48 height 29
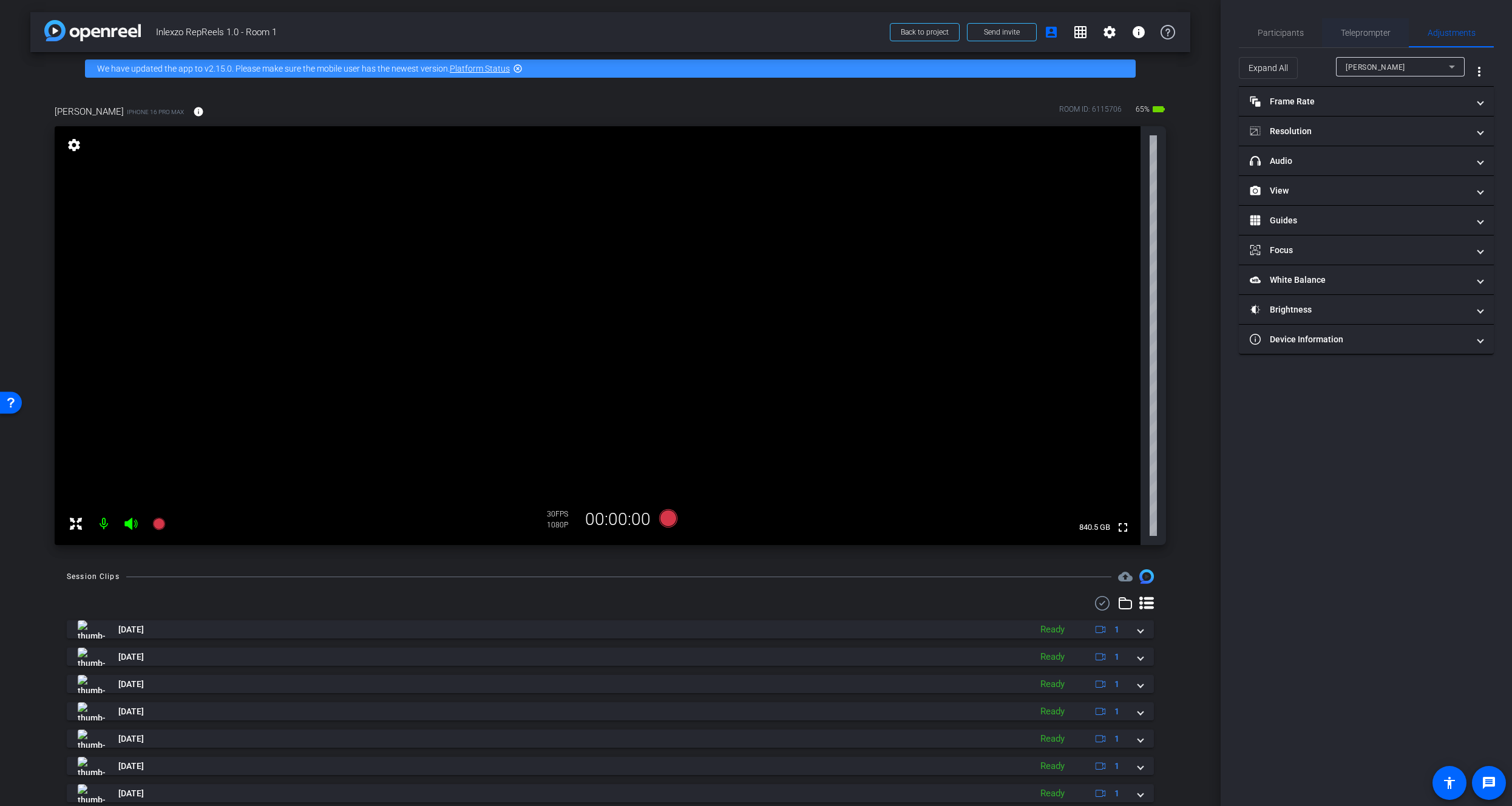
click at [1373, 38] on span "Teleprompter" at bounding box center [1365, 32] width 50 height 29
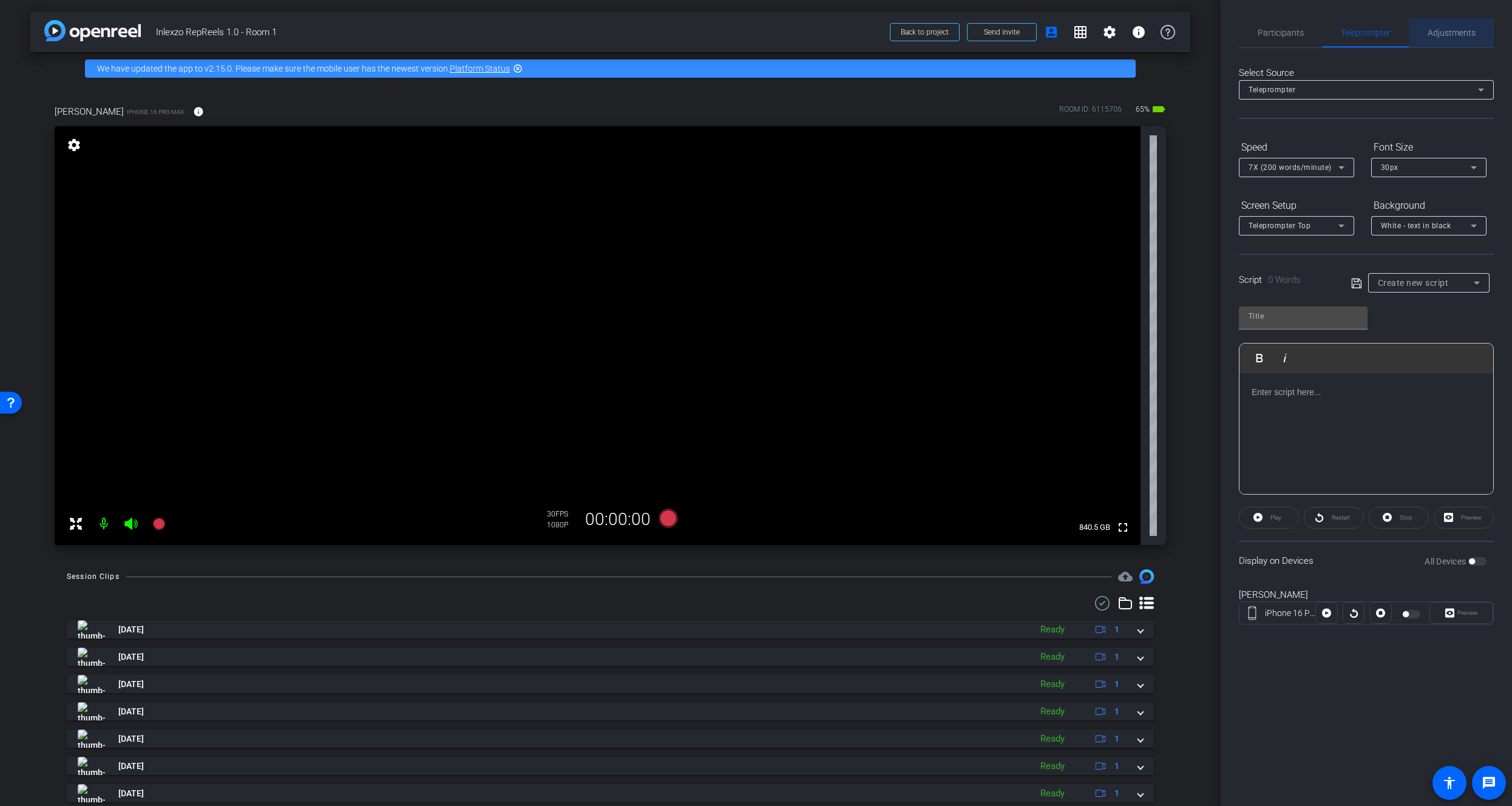
click at [1431, 38] on span "Adjustments" at bounding box center [1451, 32] width 48 height 29
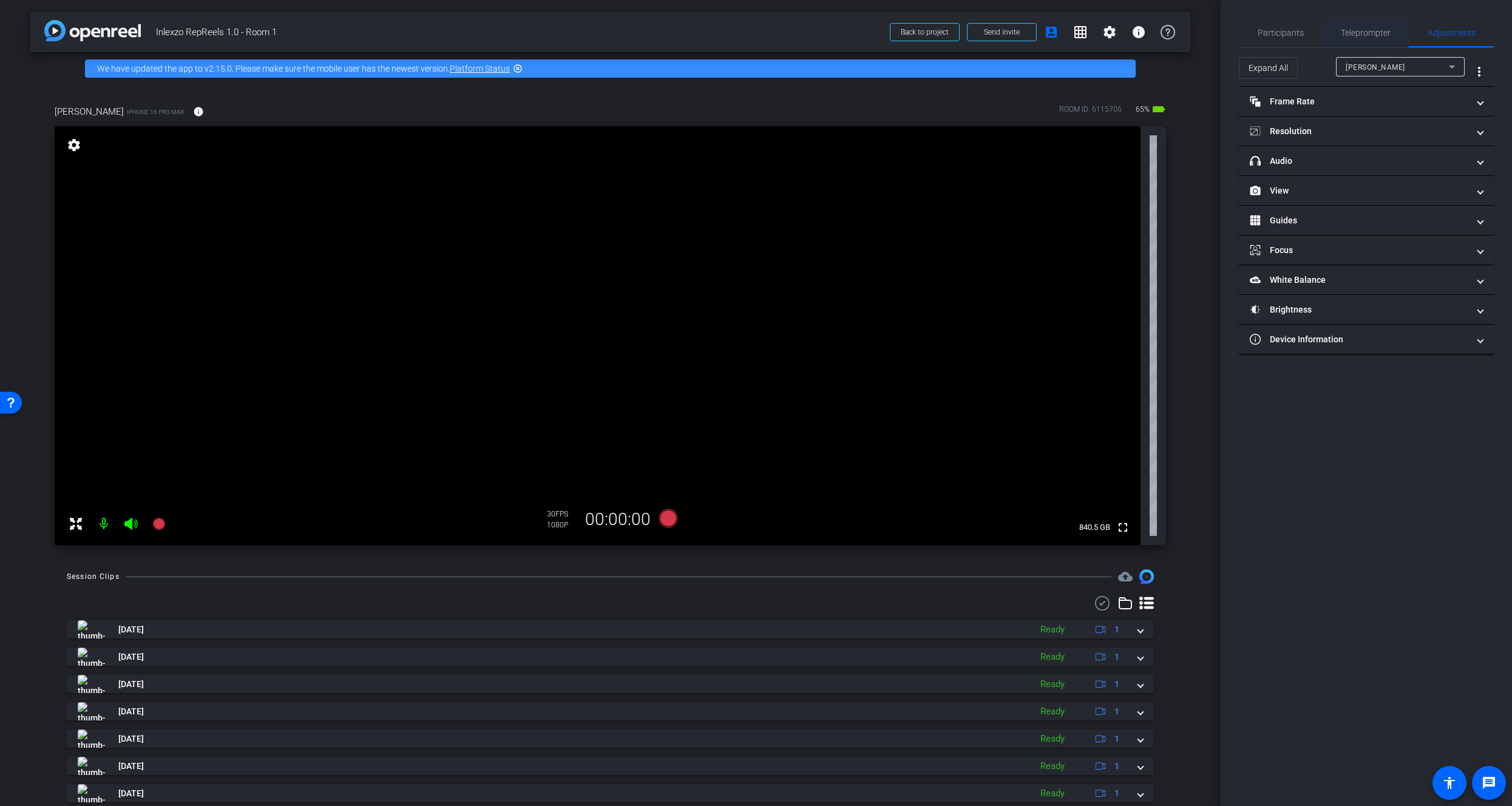
click at [1354, 34] on span "Teleprompter" at bounding box center [1365, 33] width 50 height 9
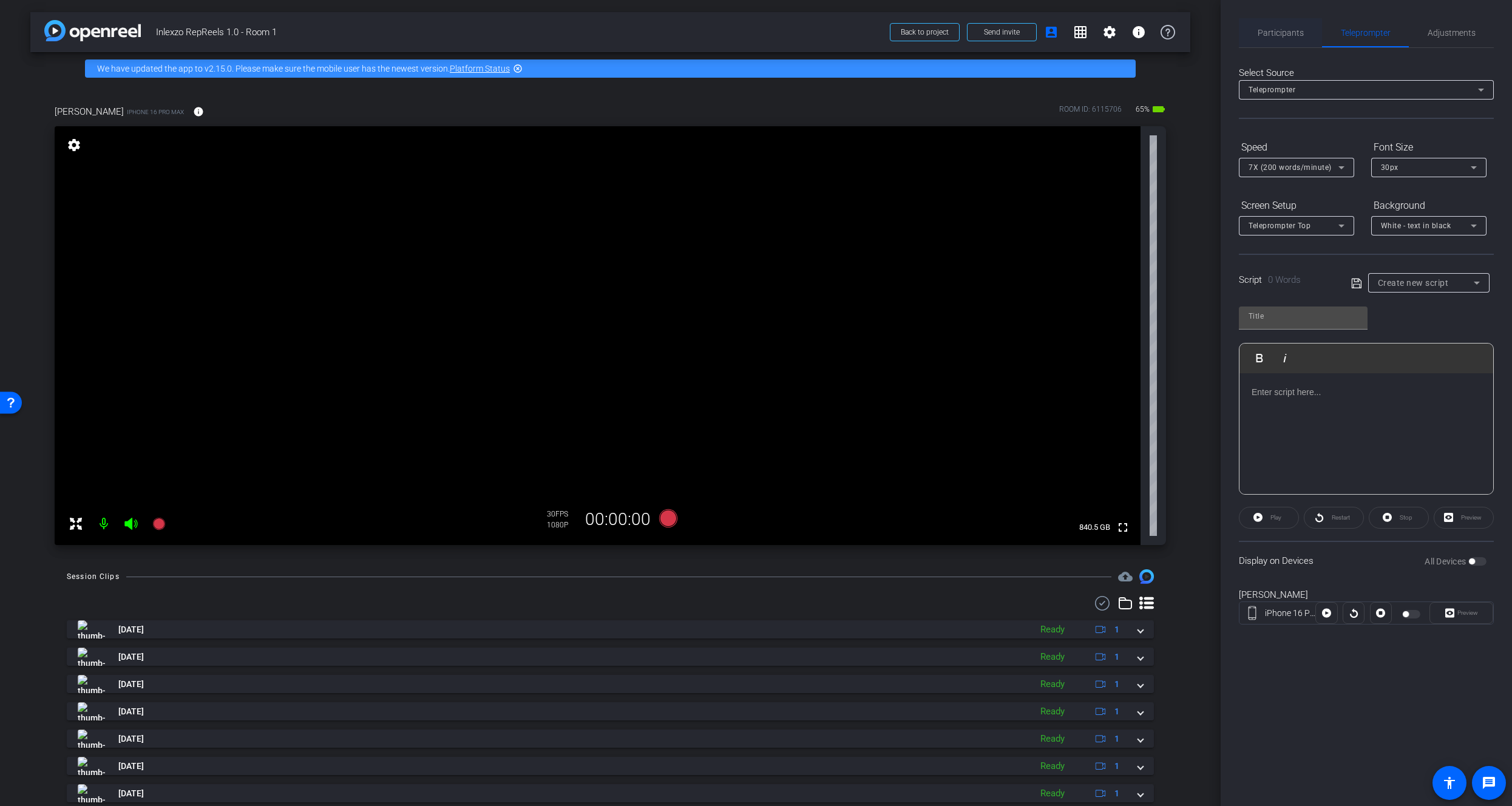
click at [1277, 30] on span "Participants" at bounding box center [1280, 33] width 46 height 9
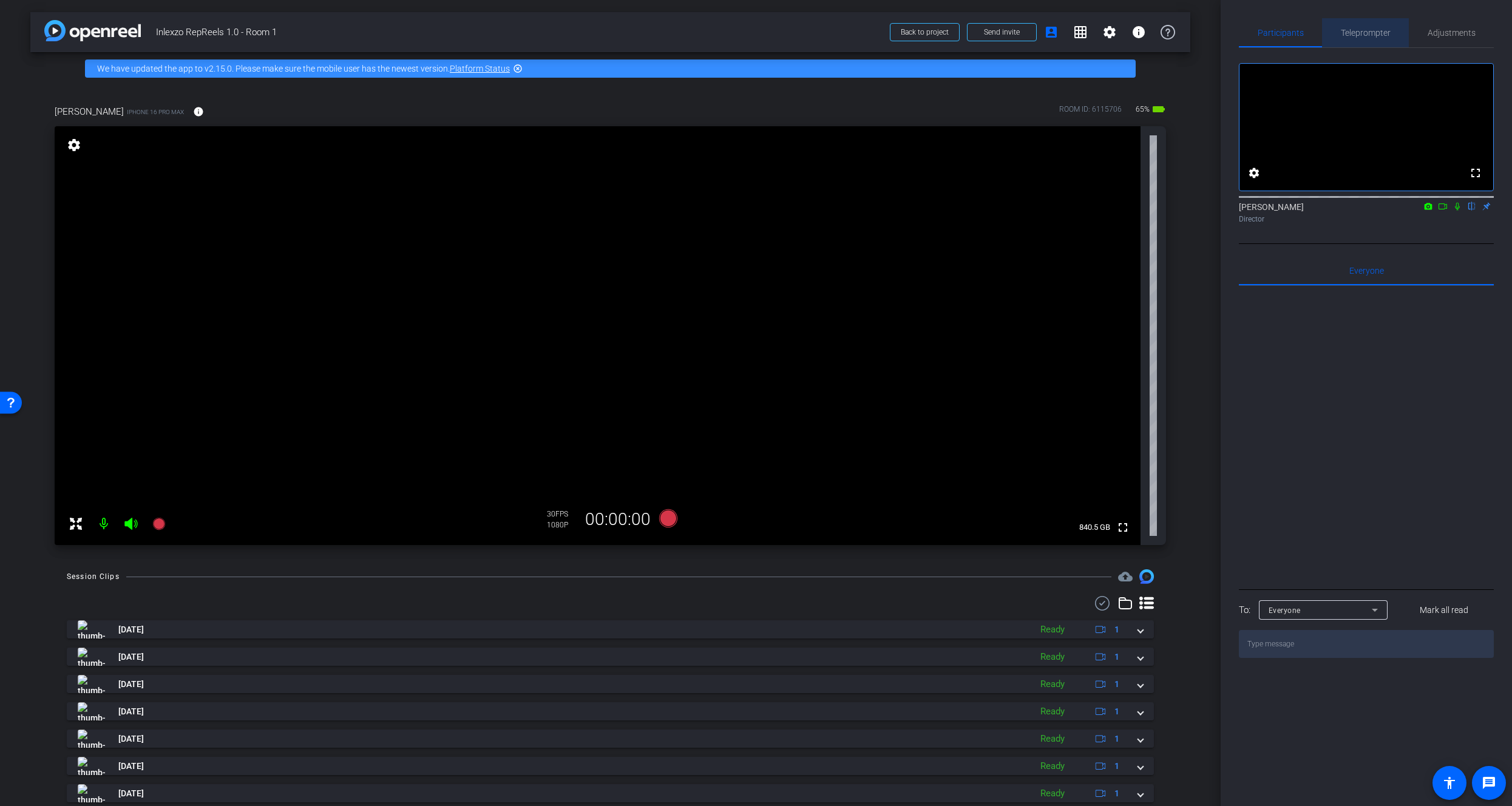
click at [1368, 36] on span "Teleprompter" at bounding box center [1365, 33] width 50 height 9
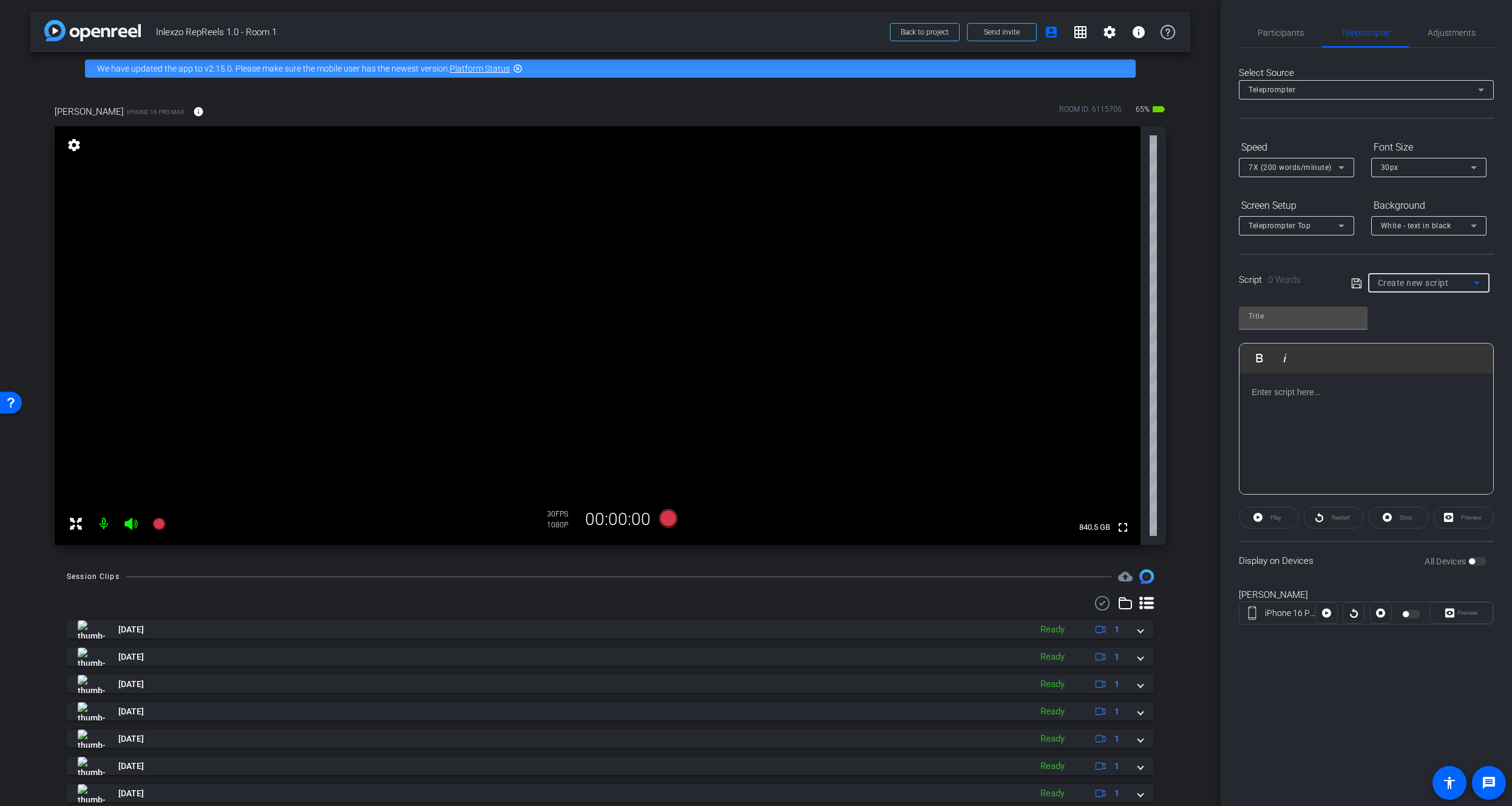
click at [1409, 278] on span "Create new script" at bounding box center [1413, 282] width 71 height 9
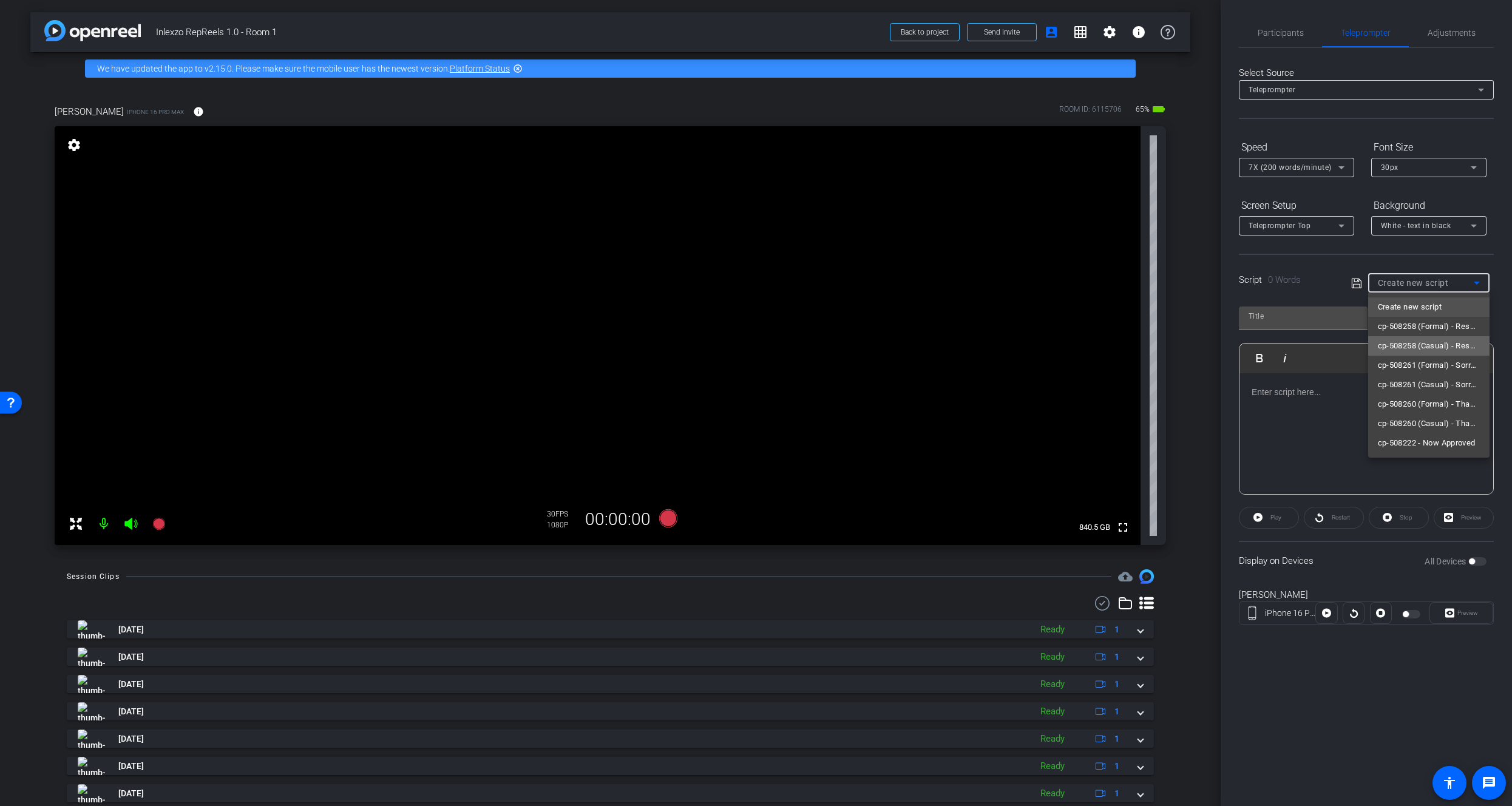
click at [1434, 354] on mat-option "cp-508258 (Casual) - Resources to Share" at bounding box center [1429, 345] width 122 height 19
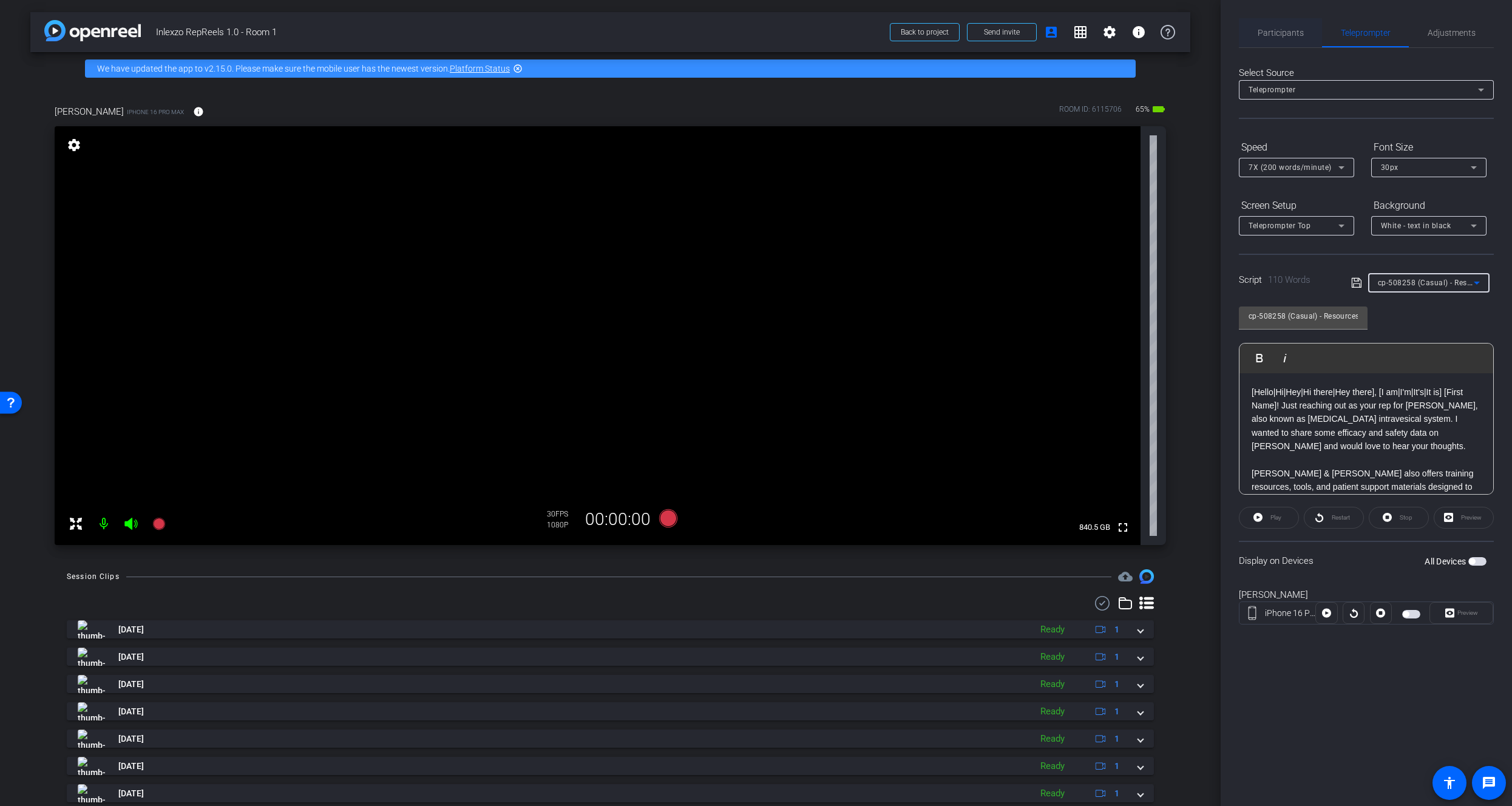
click at [1289, 46] on span "Participants" at bounding box center [1280, 32] width 46 height 29
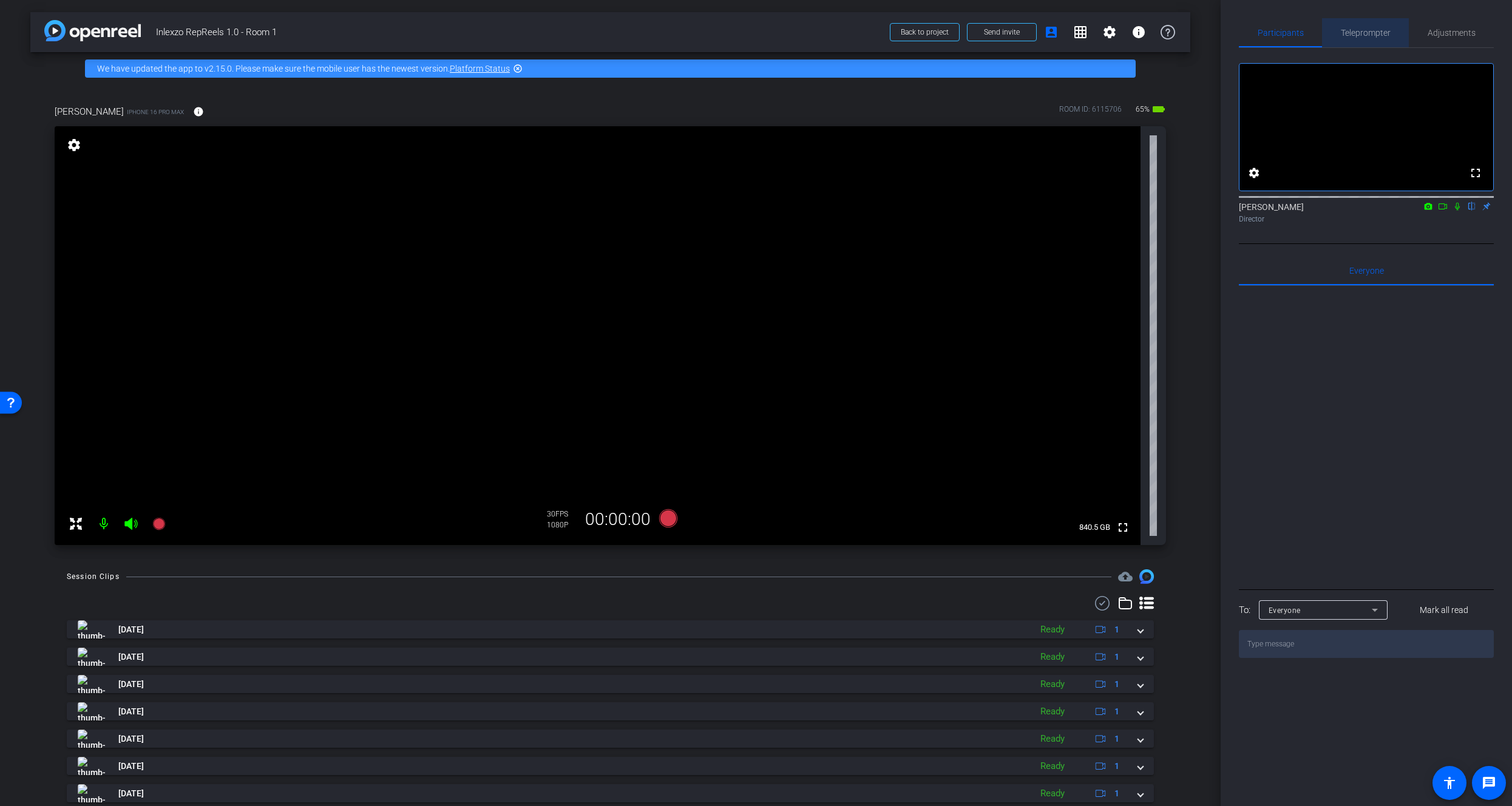
click at [1365, 31] on span "Teleprompter" at bounding box center [1365, 33] width 50 height 9
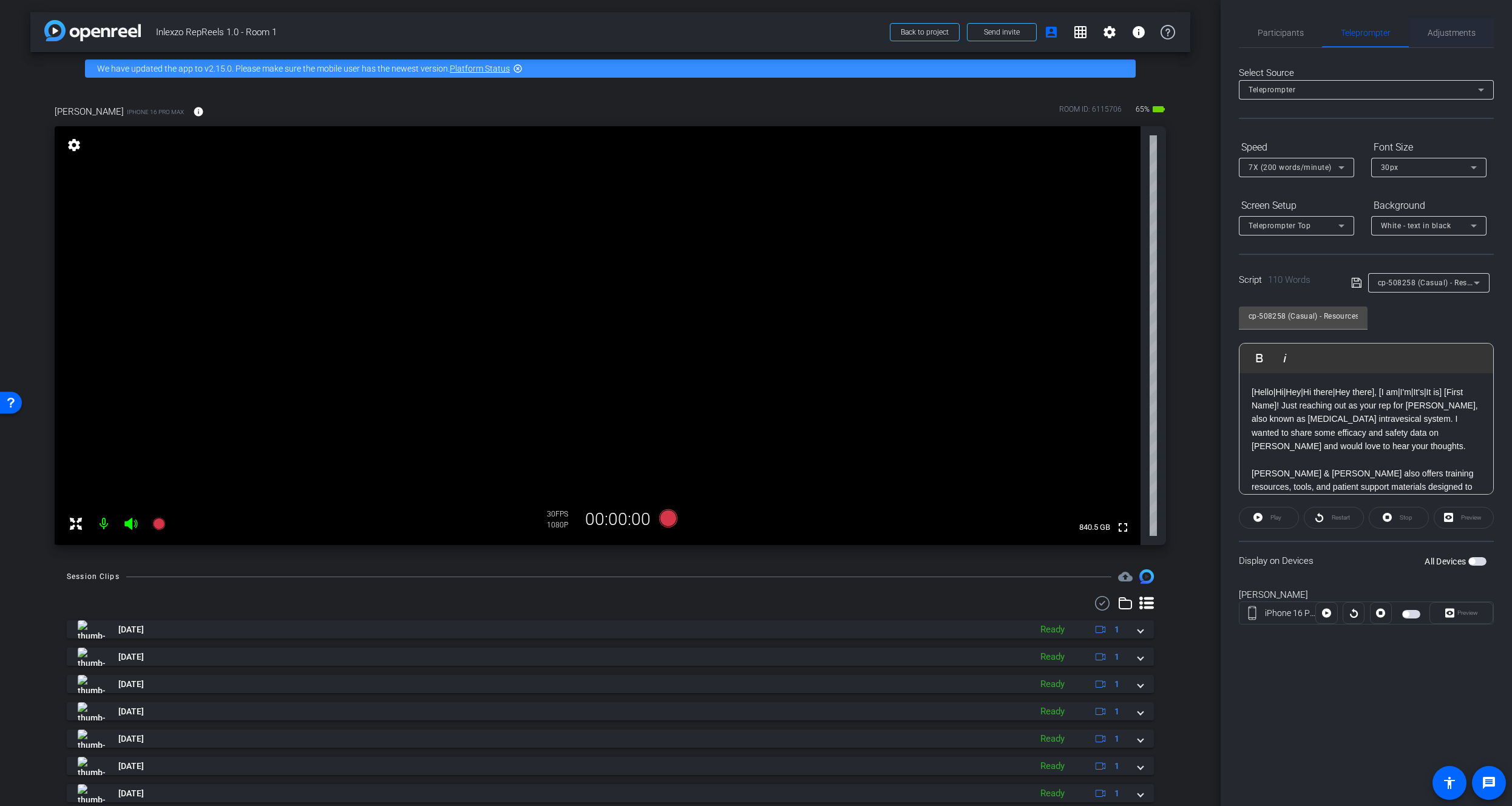
click at [1454, 30] on span "Adjustments" at bounding box center [1451, 33] width 48 height 9
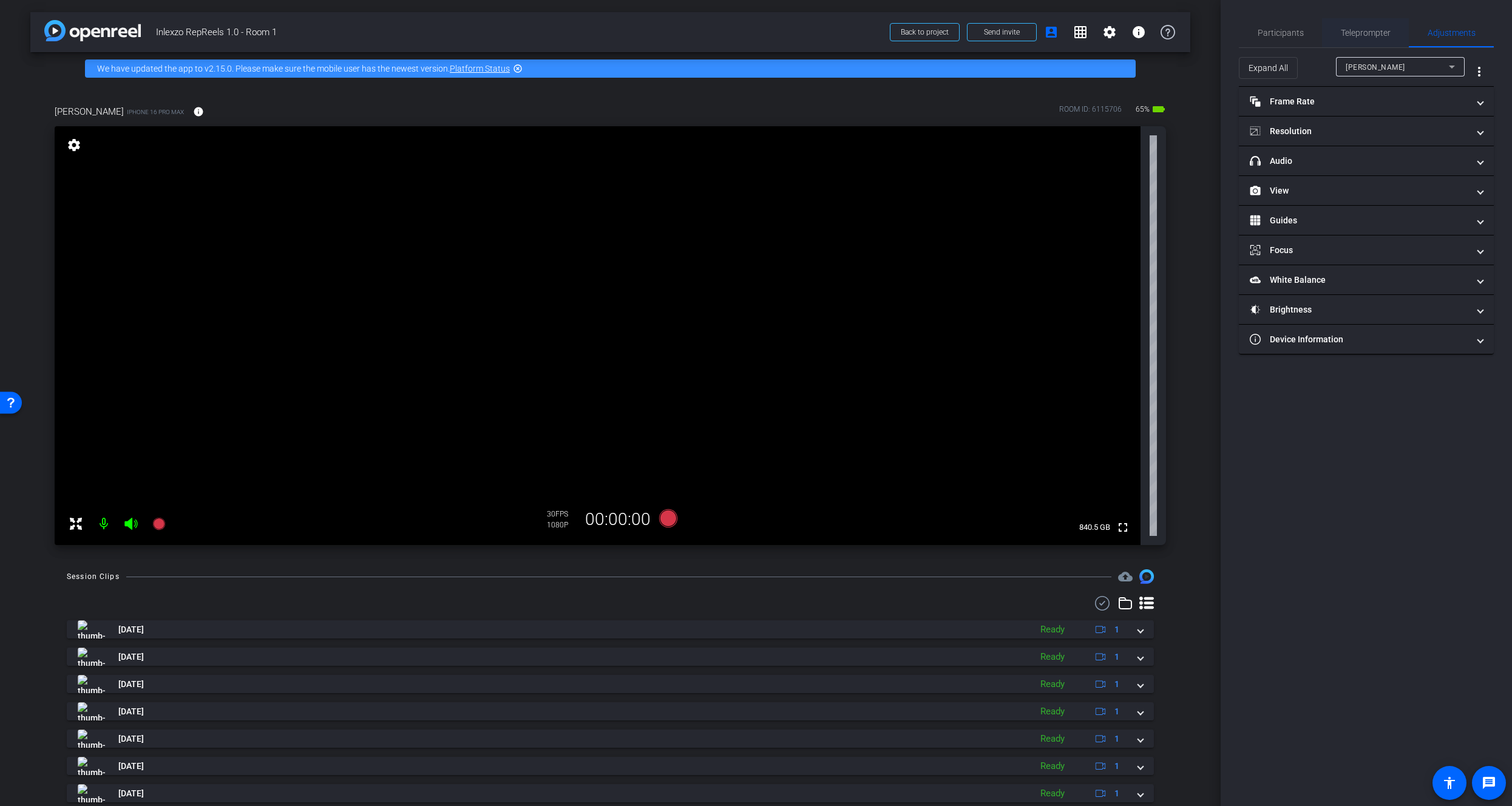
click at [1372, 34] on span "Teleprompter" at bounding box center [1365, 33] width 50 height 9
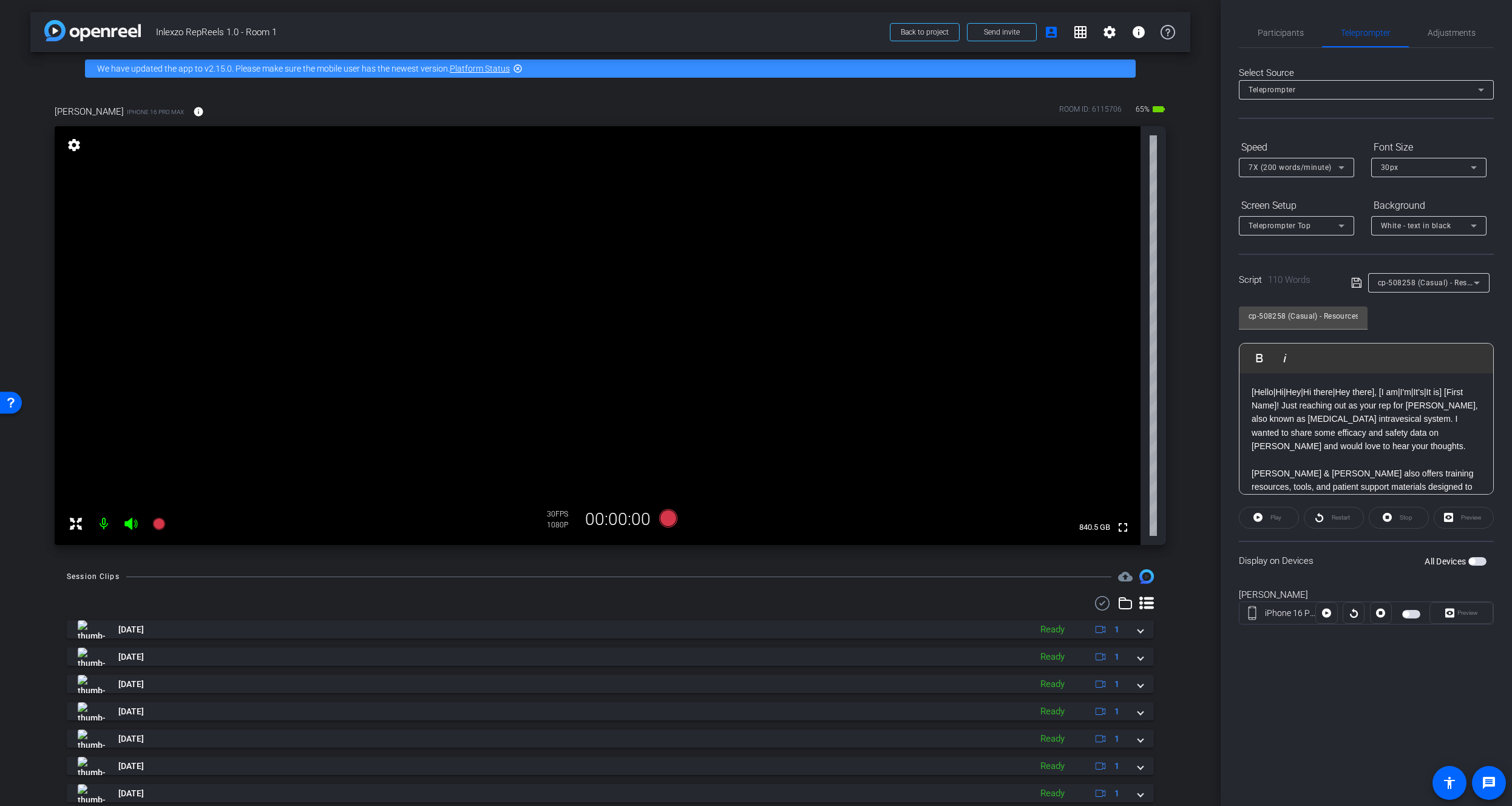
click at [1482, 562] on span "button" at bounding box center [1477, 561] width 18 height 9
click at [1475, 613] on span "Preview" at bounding box center [1468, 612] width 20 height 7
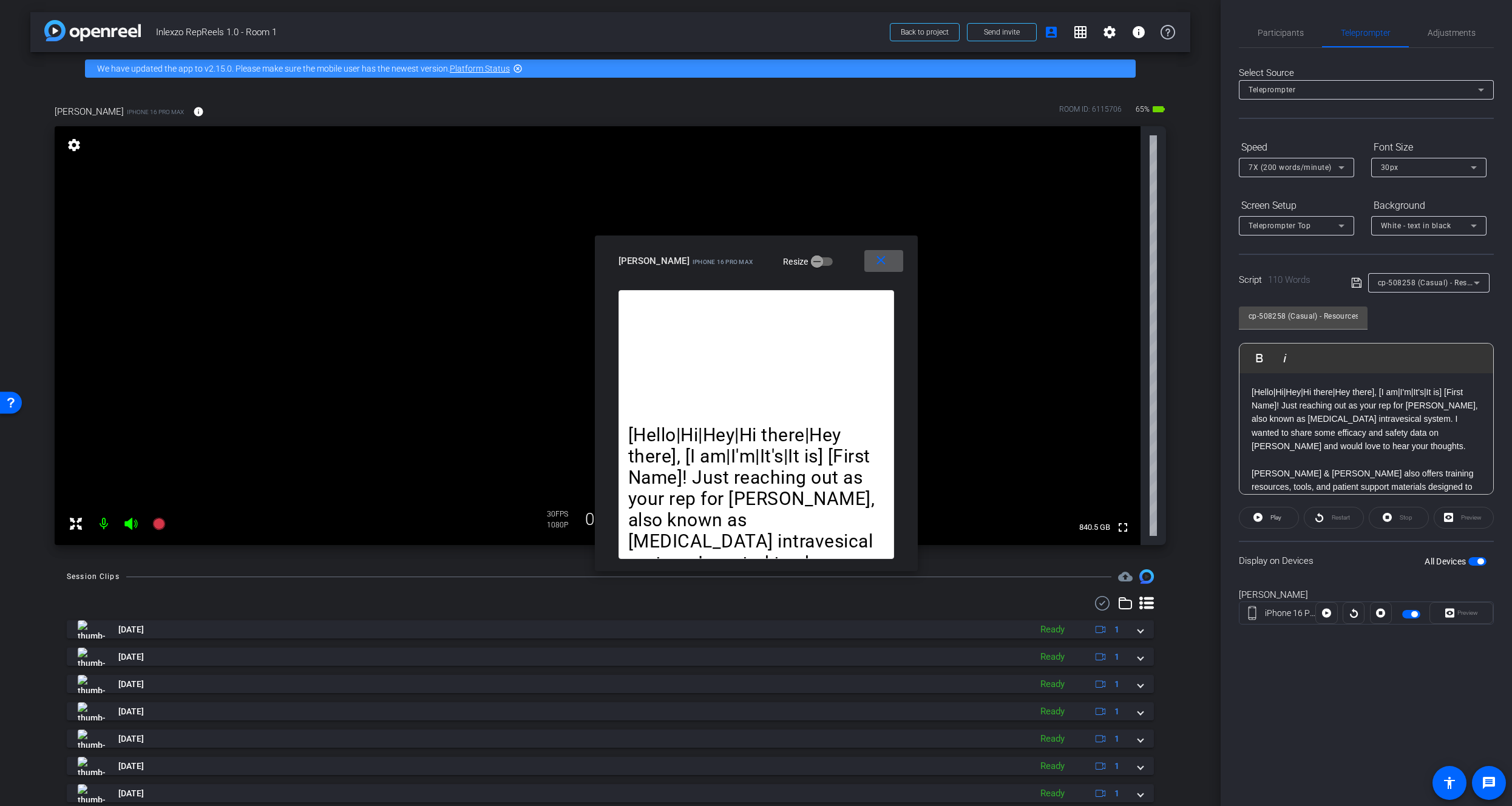
click at [1323, 168] on span "7X (200 words/minute)" at bounding box center [1290, 167] width 83 height 9
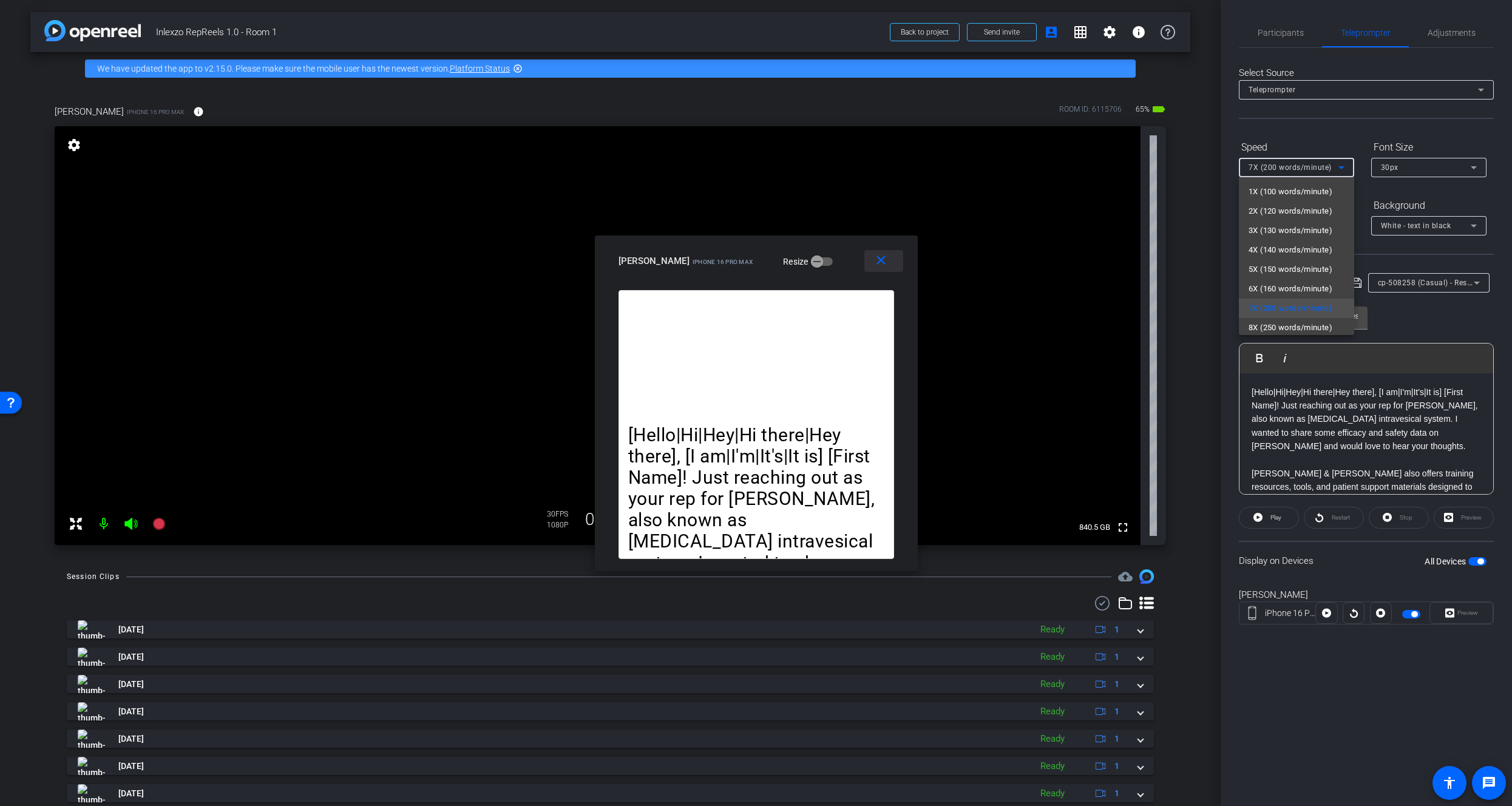
drag, startPoint x: 844, startPoint y: 260, endPoint x: 891, endPoint y: 269, distance: 47.9
click at [958, 285] on div at bounding box center [756, 403] width 1512 height 806
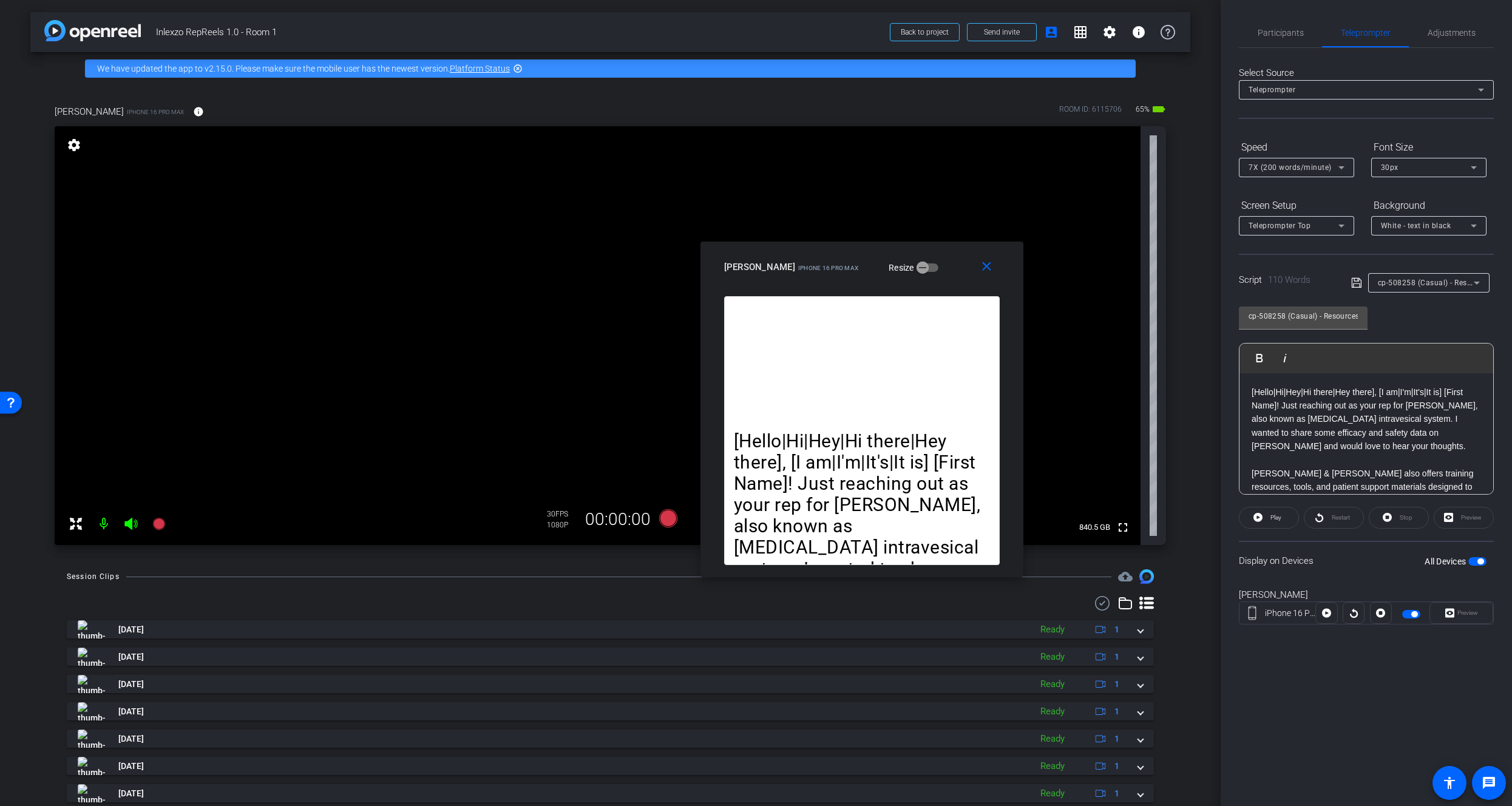
drag, startPoint x: 810, startPoint y: 256, endPoint x: 949, endPoint y: 263, distance: 139.2
click at [949, 263] on div "Binish iPhone 16 Pro Max Resize" at bounding box center [866, 267] width 285 height 22
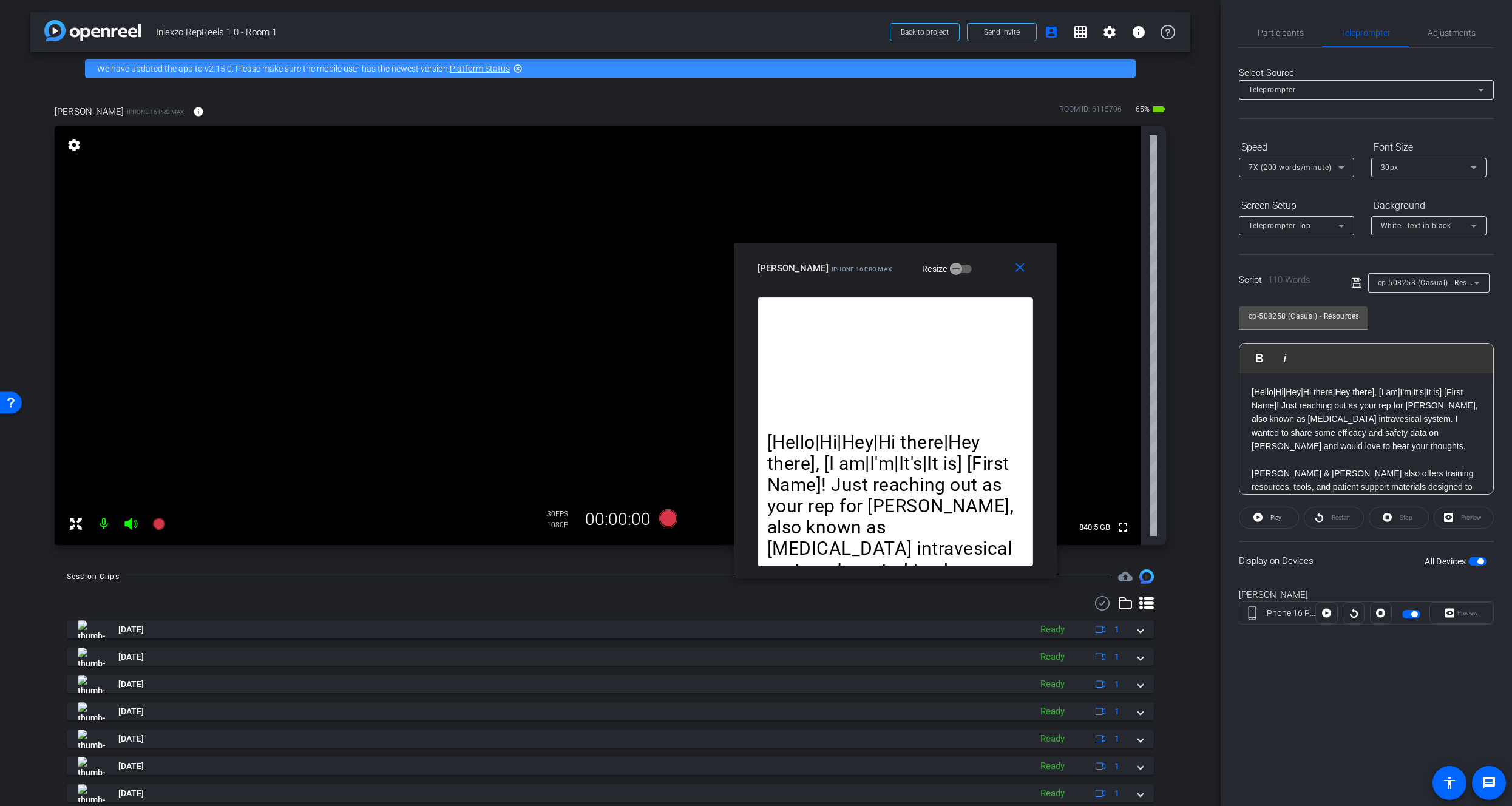
click at [1284, 172] on div "7X (200 words/minute)" at bounding box center [1293, 167] width 90 height 15
click at [1277, 262] on span "5X (150 words/minute)" at bounding box center [1290, 269] width 83 height 15
click at [1283, 185] on div at bounding box center [1297, 183] width 115 height 13
click at [1284, 236] on div at bounding box center [1297, 242] width 115 height 13
click at [1286, 231] on div "Teleprompter Top" at bounding box center [1293, 224] width 90 height 15
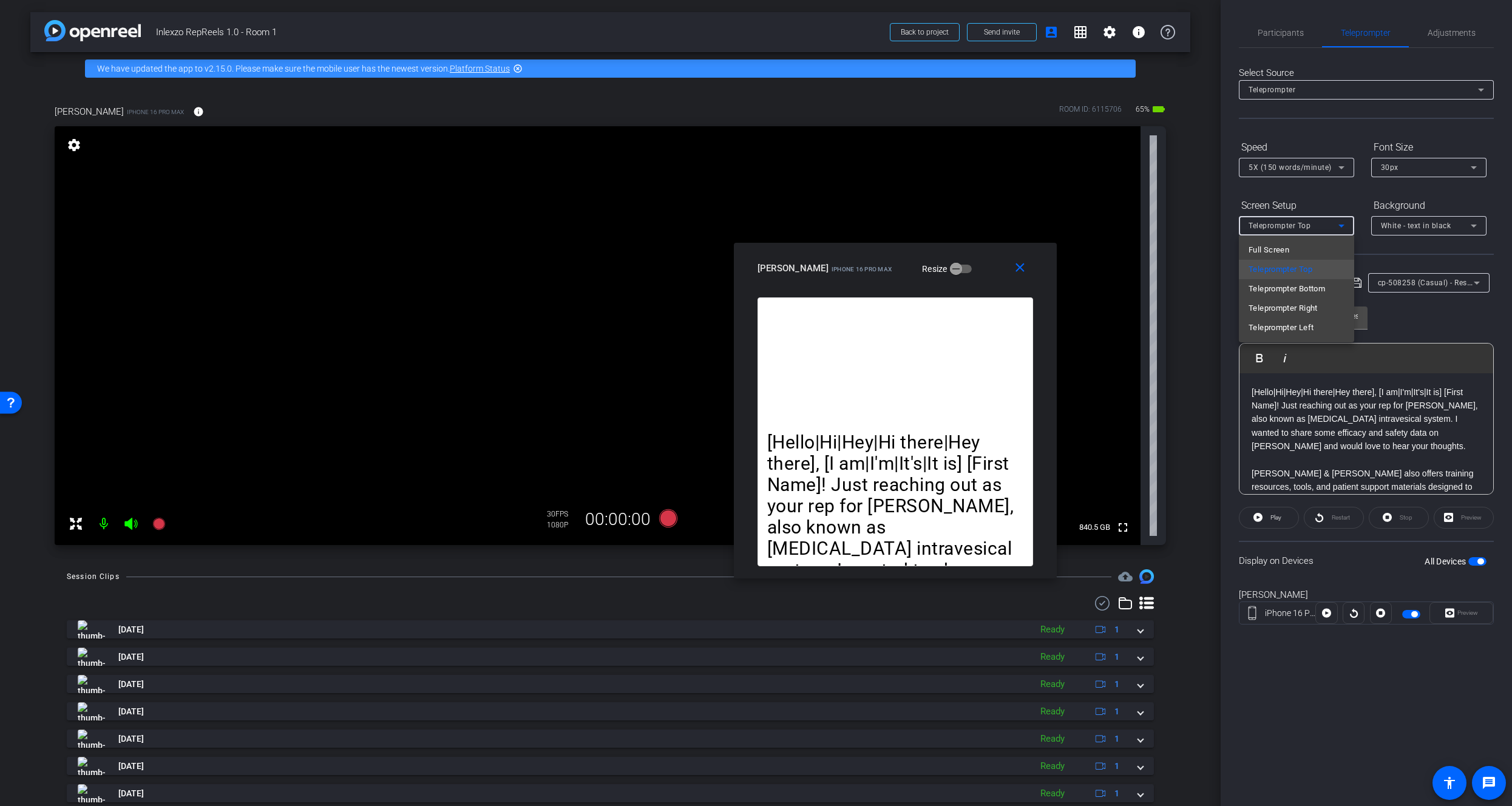
click at [1286, 230] on div at bounding box center [756, 403] width 1512 height 806
click at [1273, 32] on span "Participants" at bounding box center [1280, 33] width 46 height 9
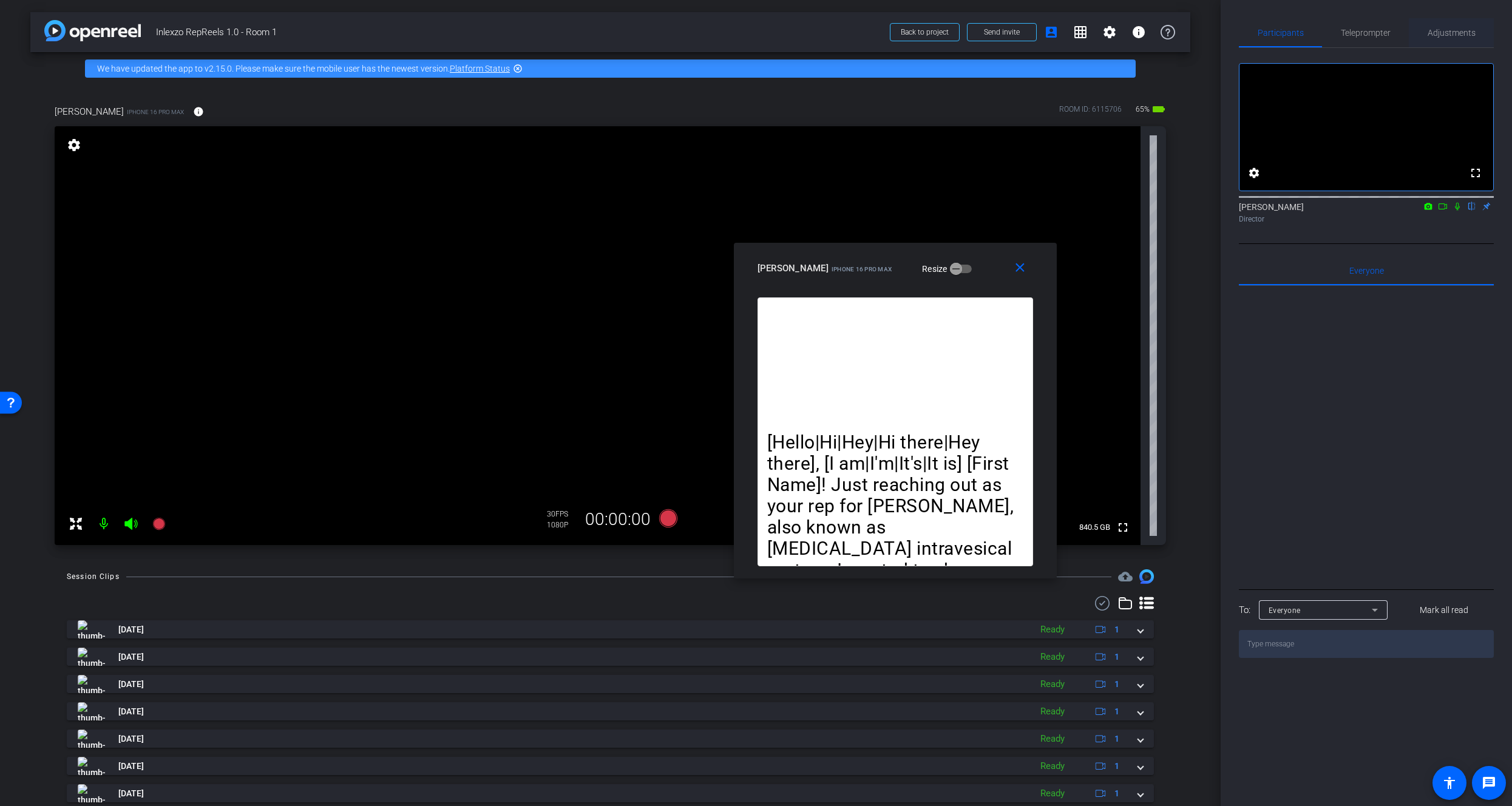
click at [1443, 27] on span "Adjustments" at bounding box center [1451, 32] width 48 height 29
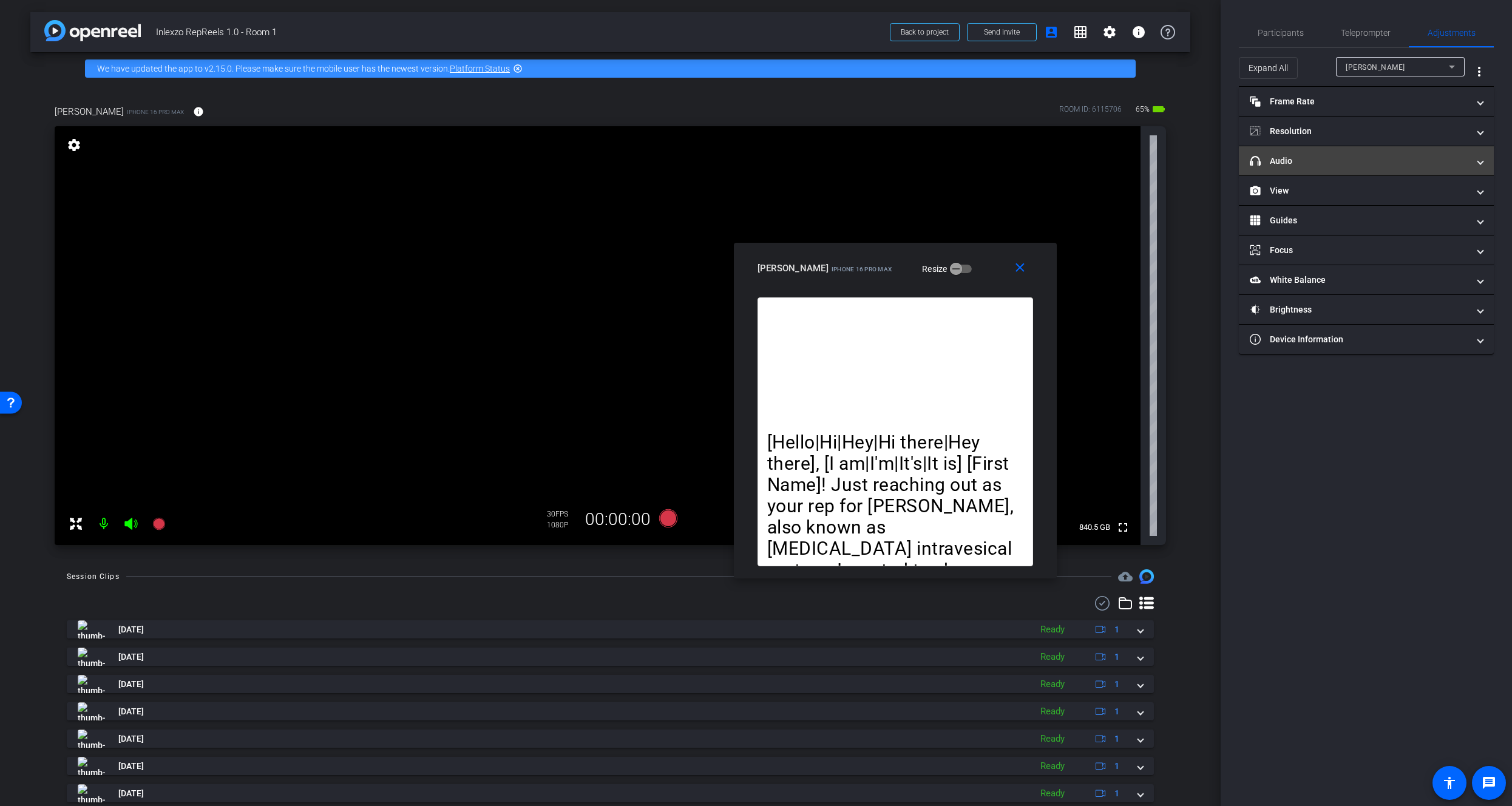
click at [1283, 161] on mat-panel-title "headphone icon Audio" at bounding box center [1359, 161] width 218 height 12
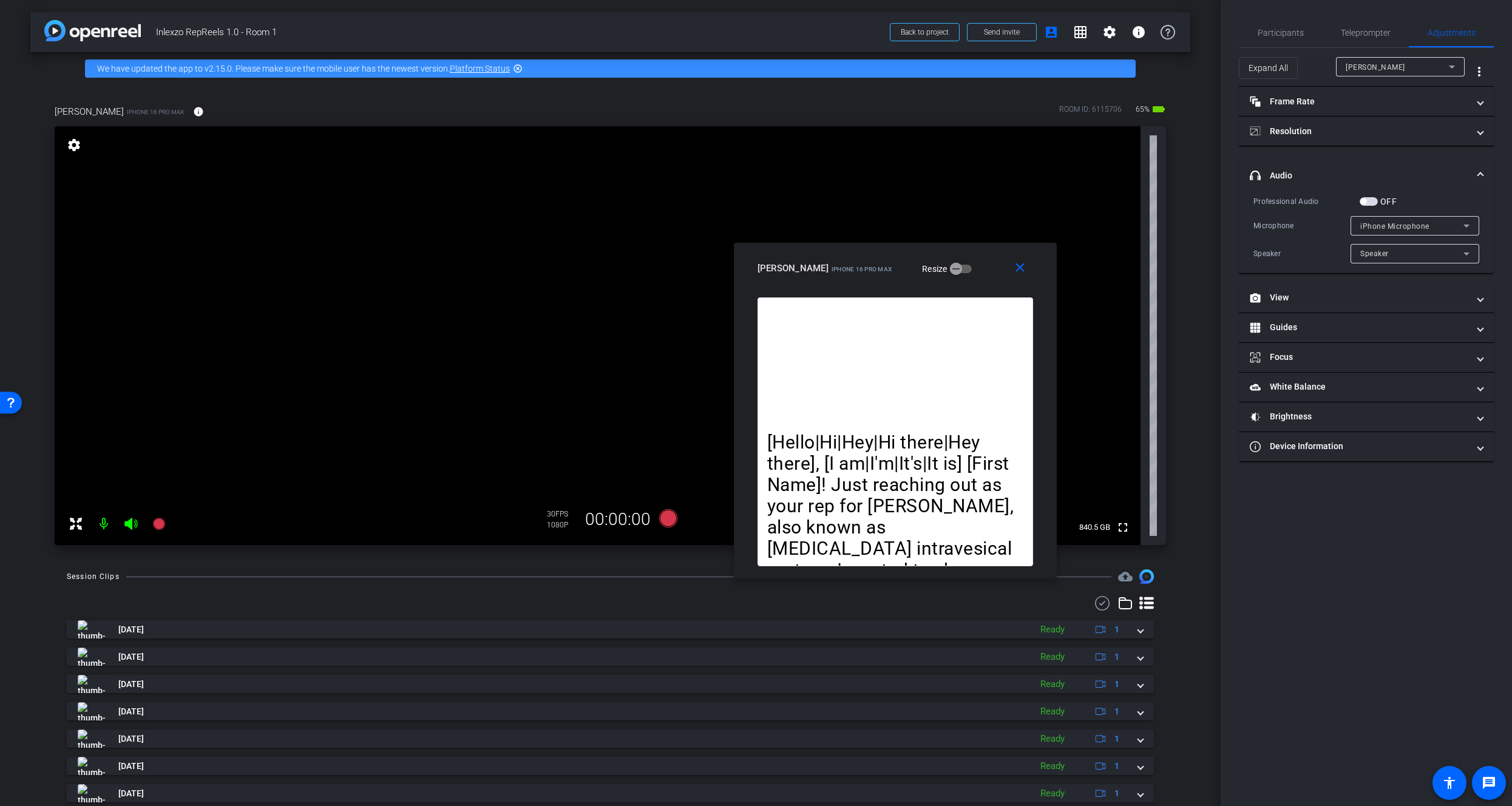
click at [1382, 205] on label "OFF" at bounding box center [1387, 202] width 19 height 12
click at [1378, 205] on button "OFF" at bounding box center [1368, 201] width 18 height 9
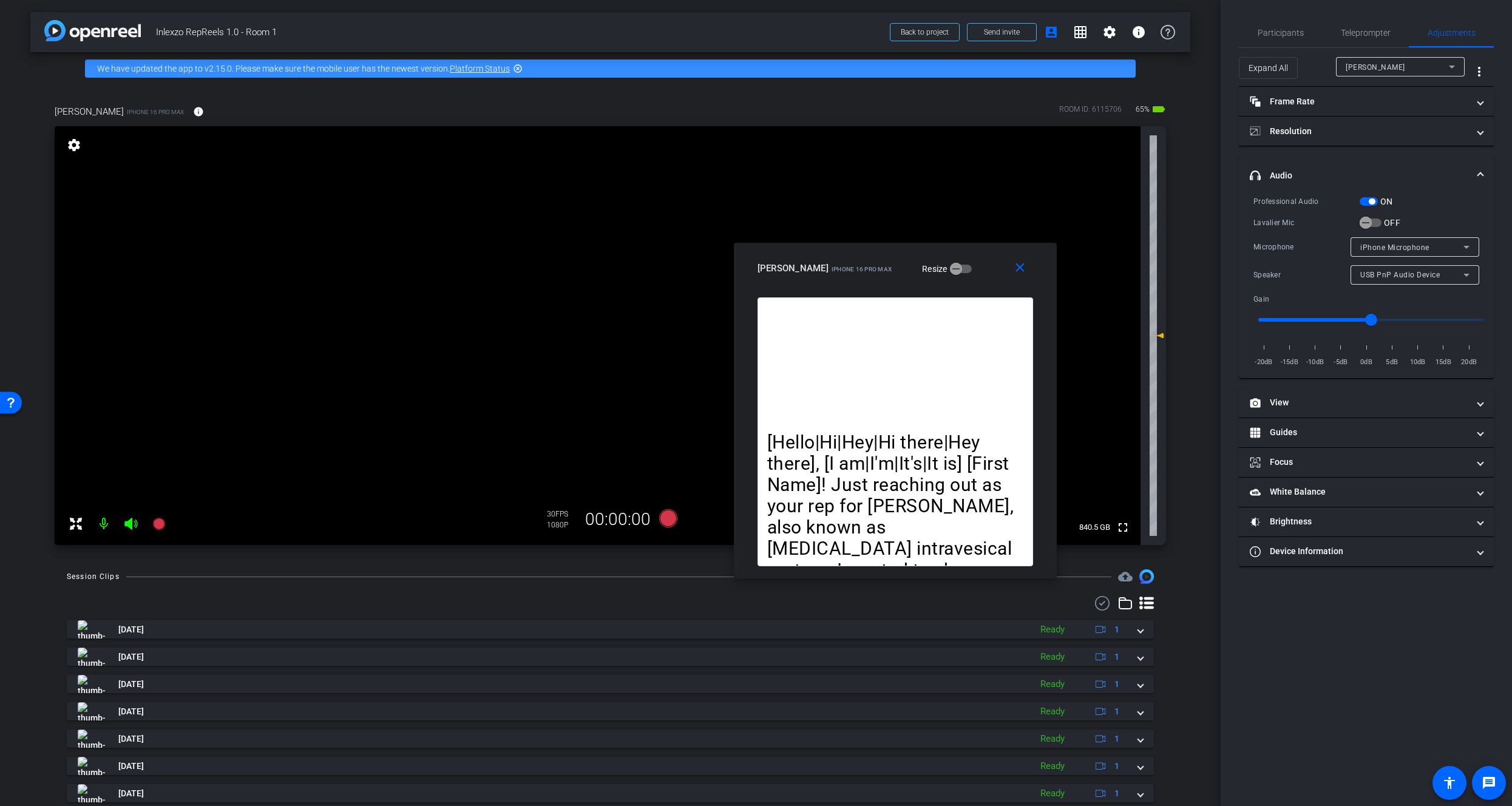
click at [1372, 204] on span "button" at bounding box center [1368, 201] width 18 height 9
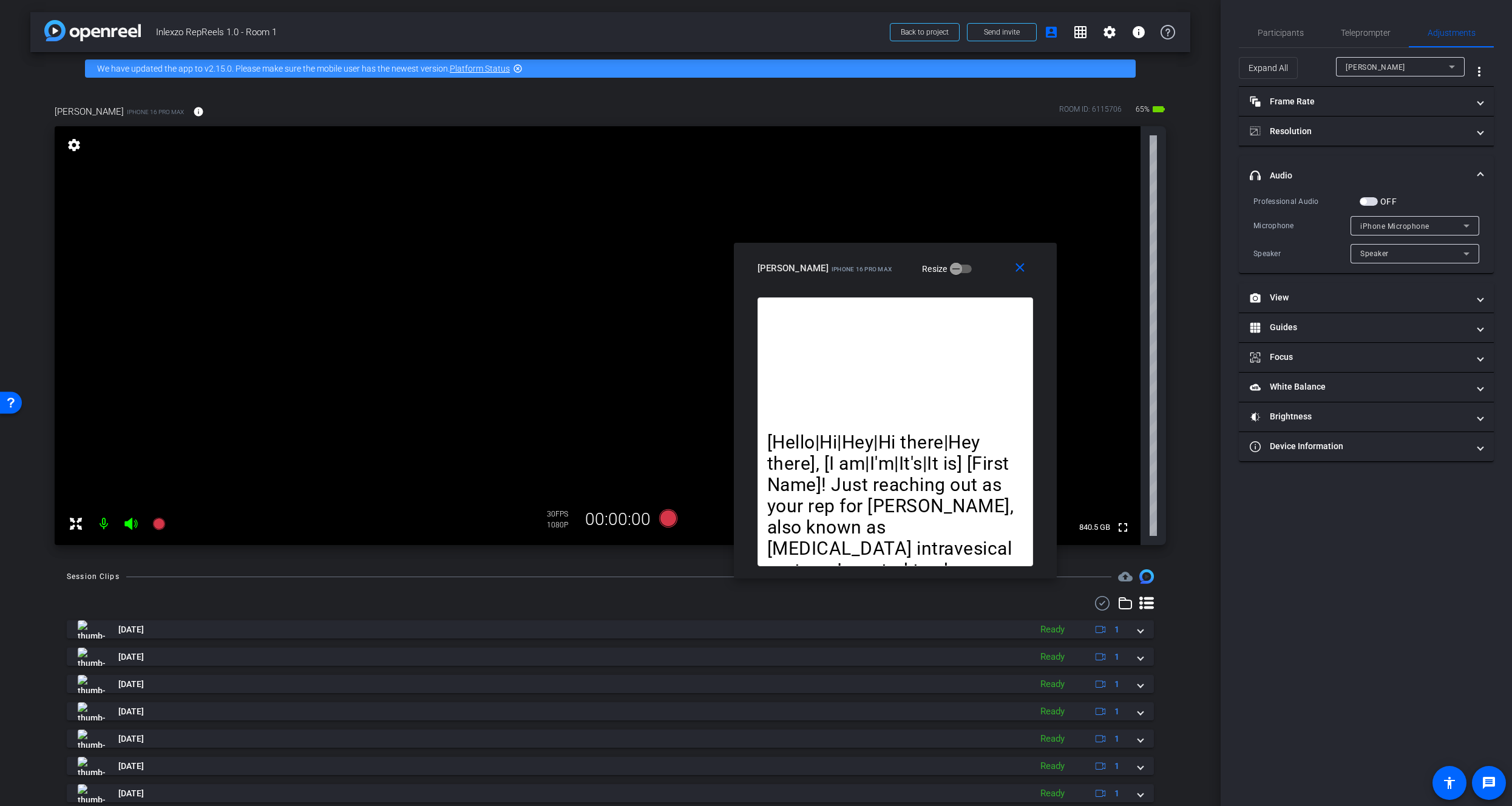
click at [1372, 197] on span "button" at bounding box center [1368, 201] width 18 height 9
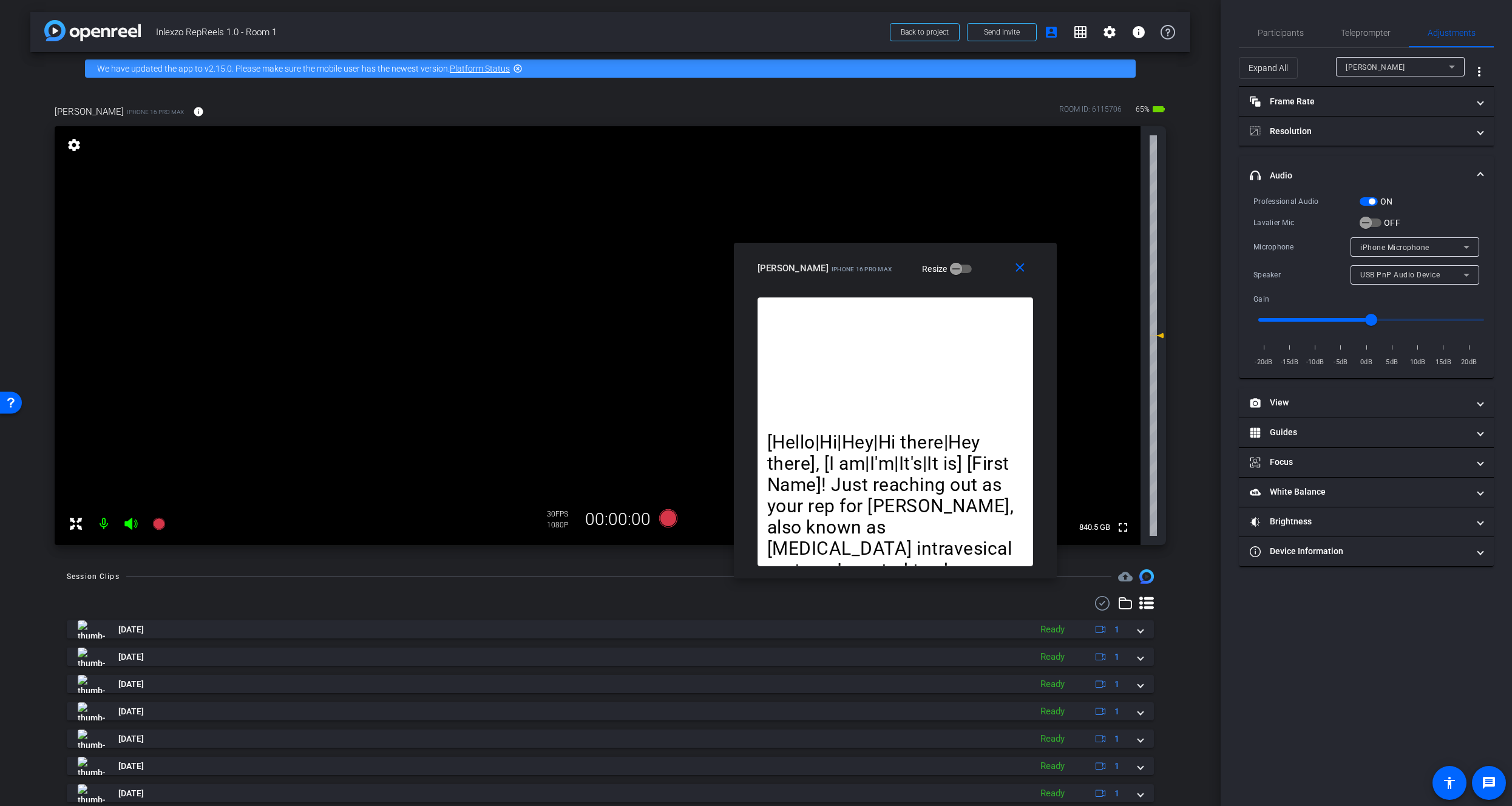
click at [1374, 197] on span "button" at bounding box center [1368, 201] width 18 height 9
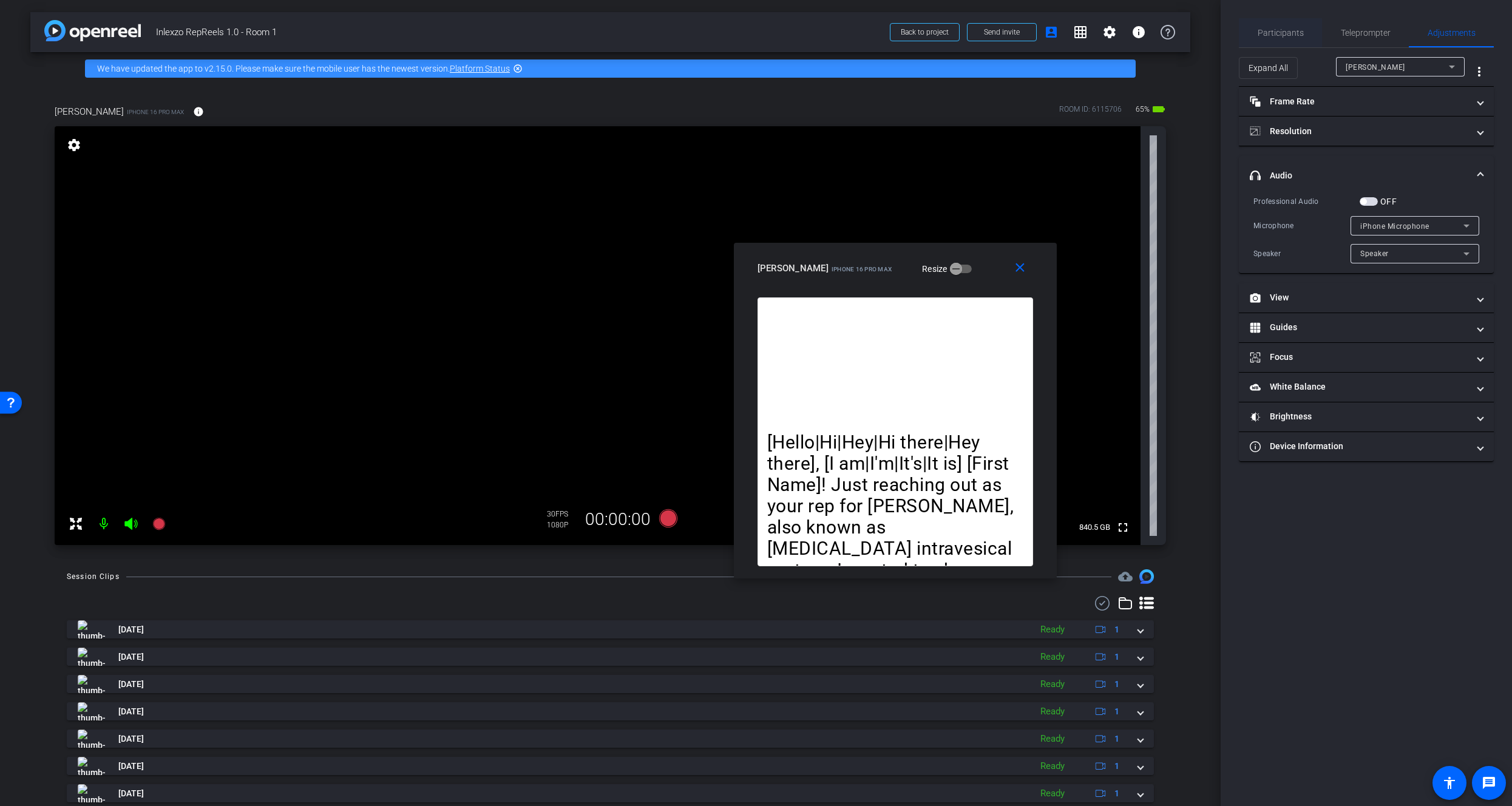
click at [1289, 30] on span "Participants" at bounding box center [1280, 33] width 46 height 9
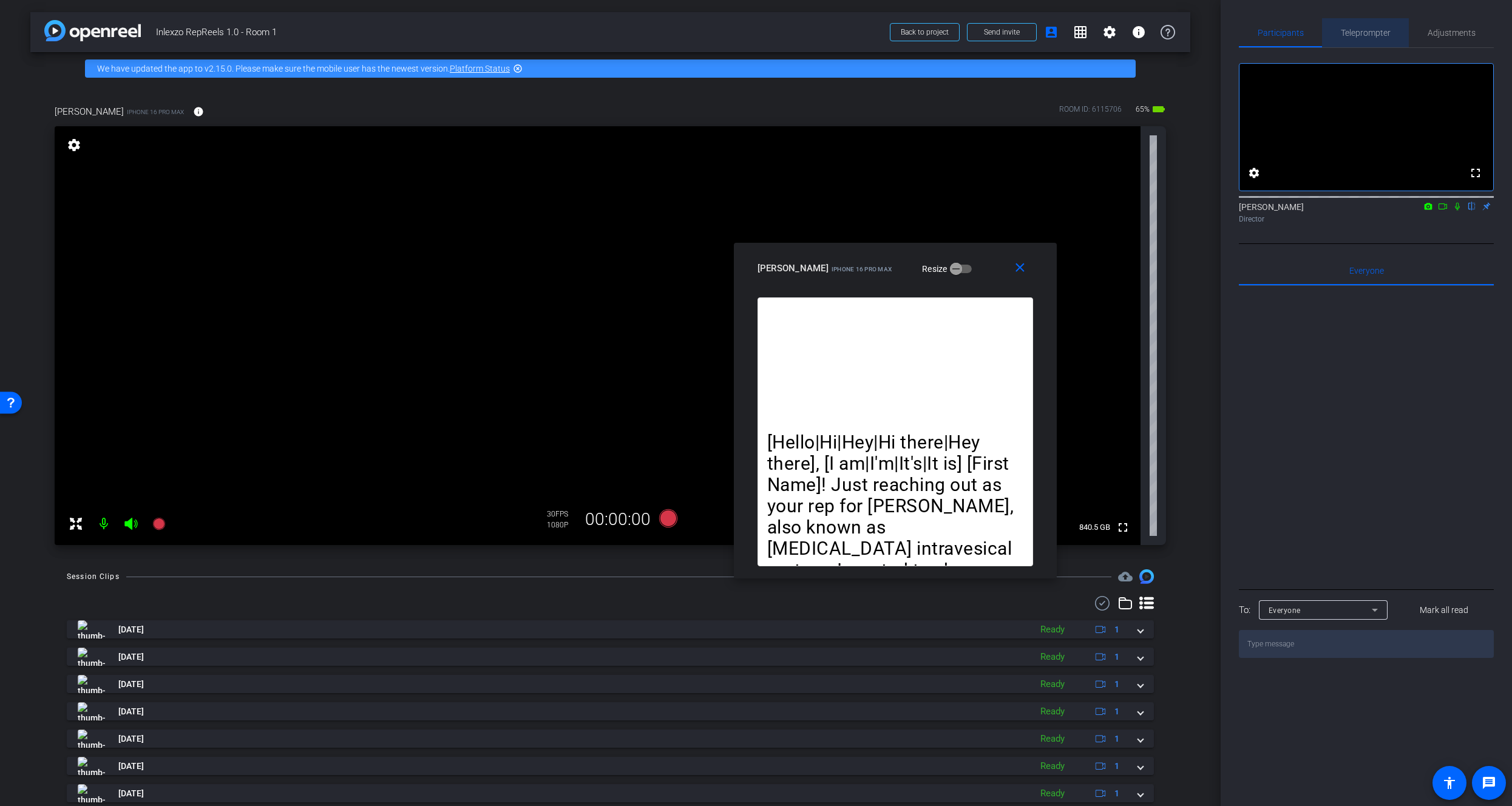
click at [1365, 32] on span "Teleprompter" at bounding box center [1365, 33] width 50 height 9
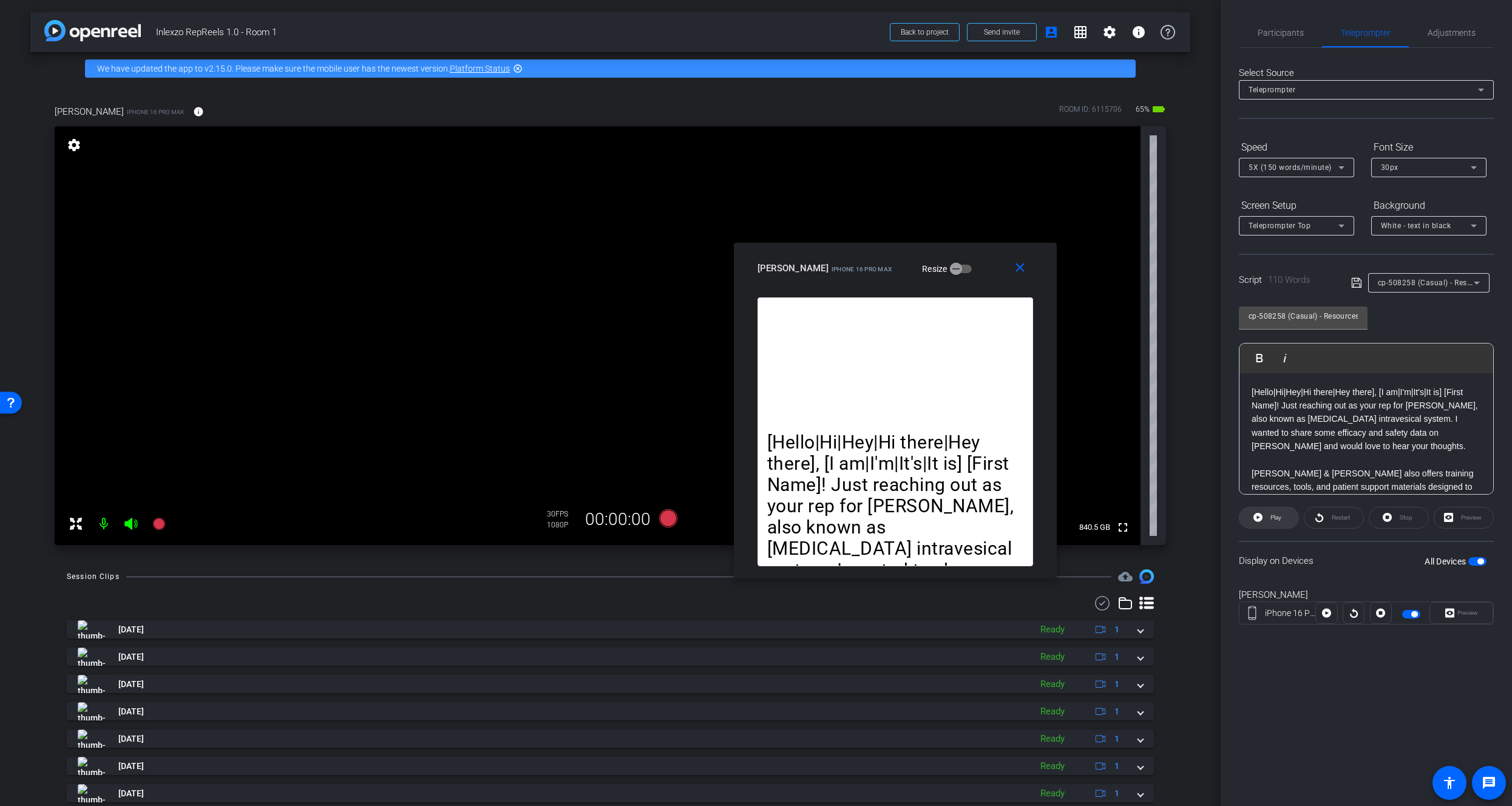
click at [1268, 524] on span "Play" at bounding box center [1274, 518] width 14 height 17
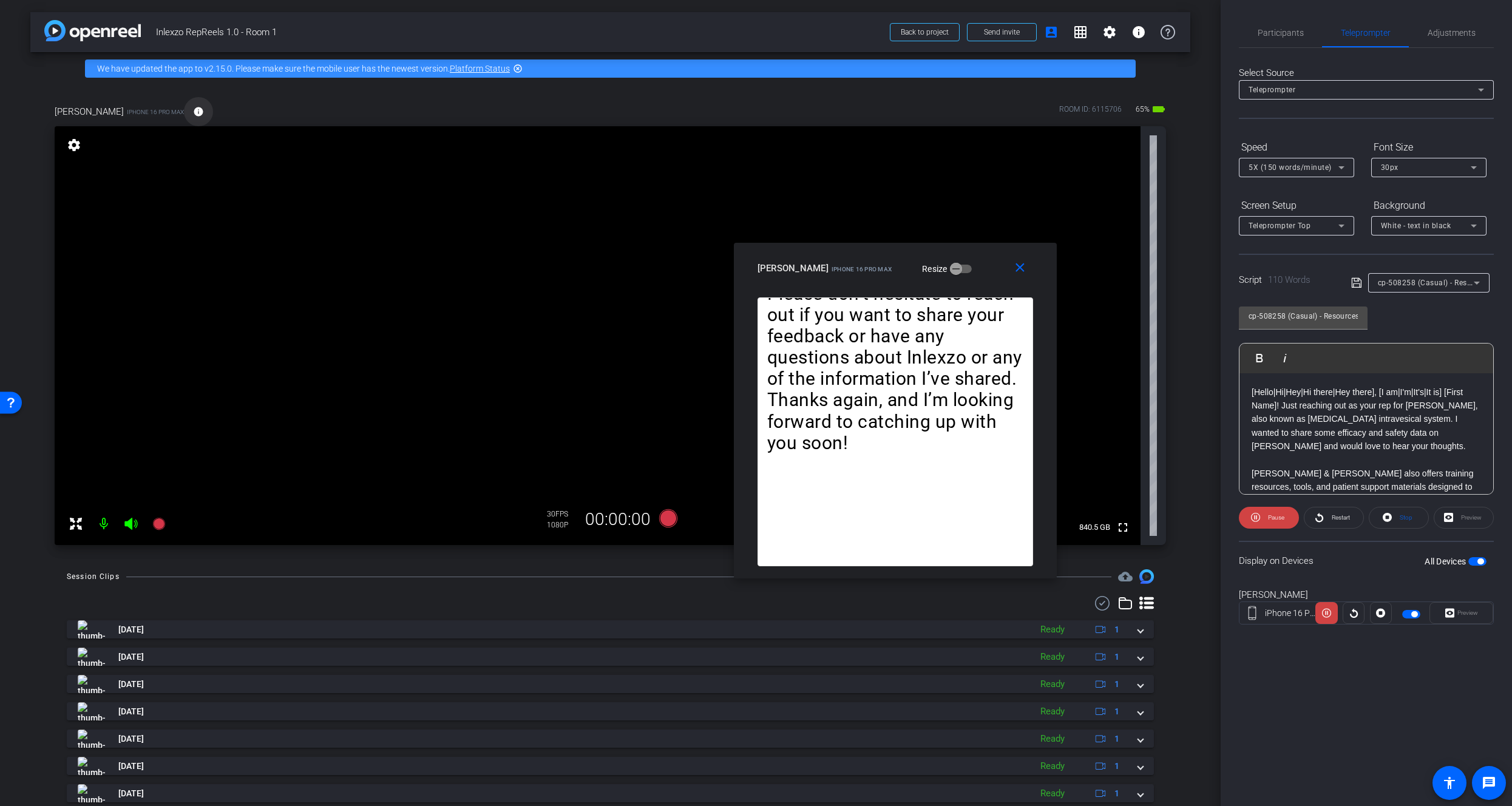
click at [184, 115] on span at bounding box center [198, 111] width 29 height 29
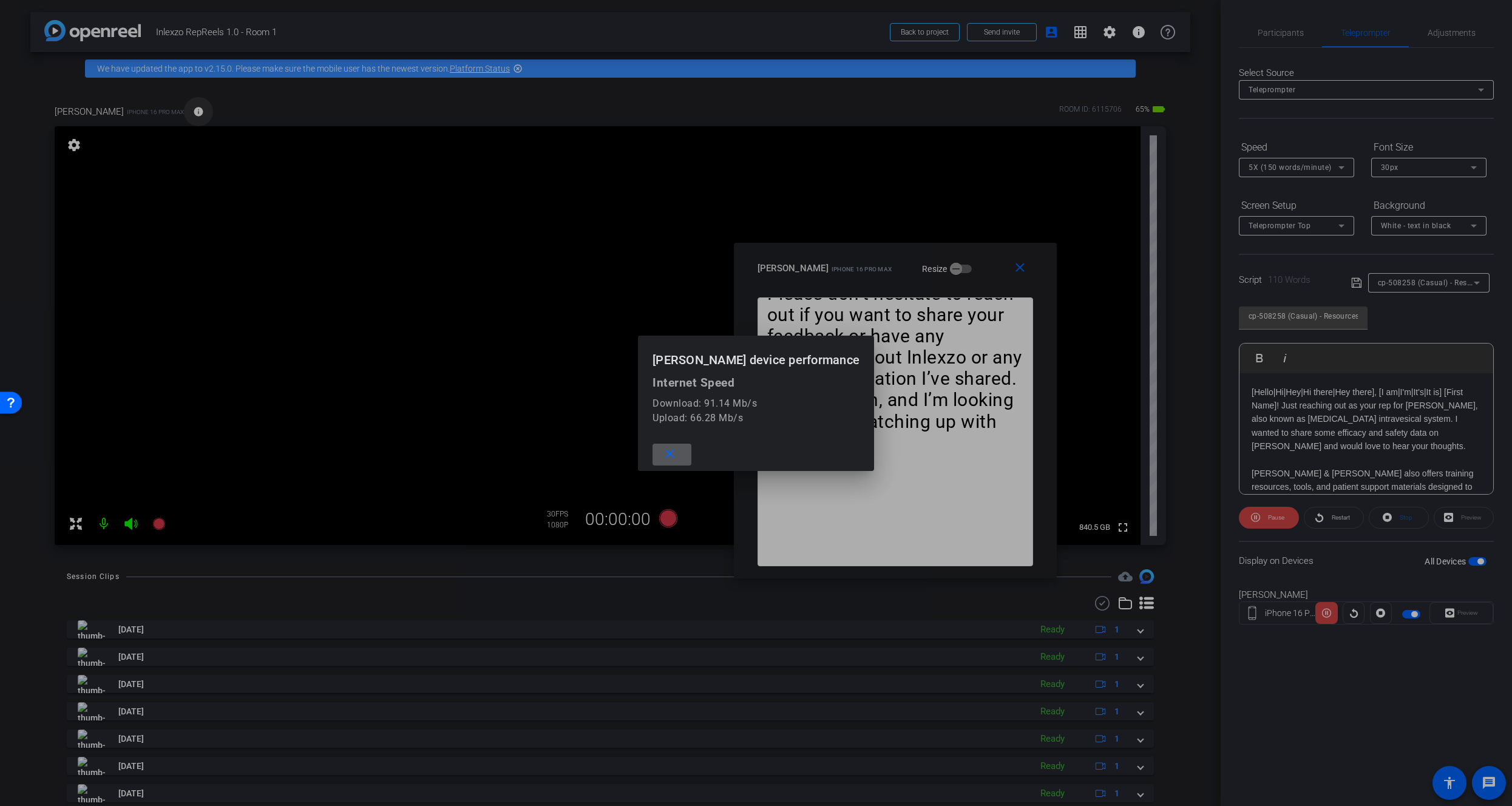
click at [160, 115] on div at bounding box center [756, 403] width 1512 height 806
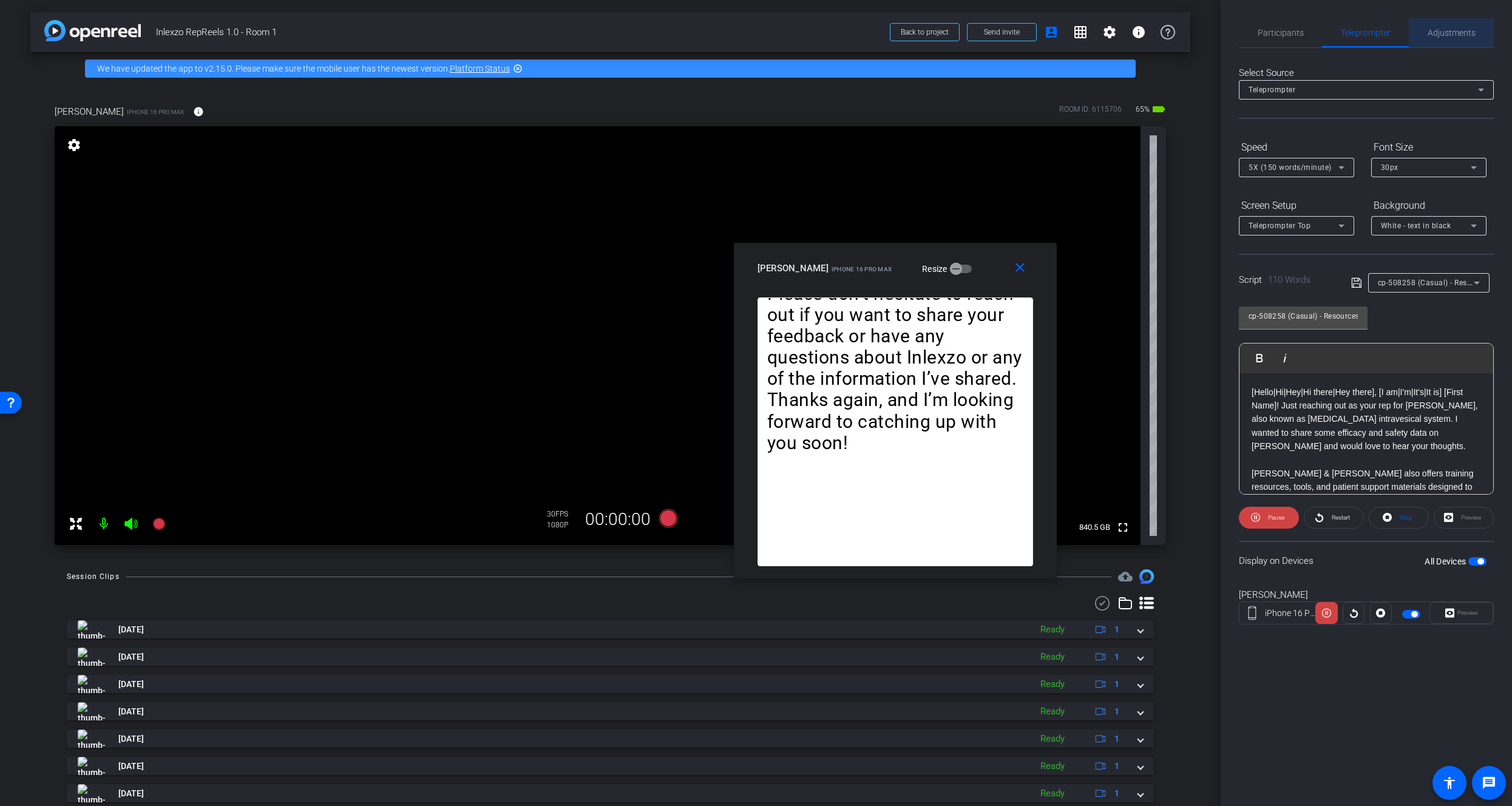
click at [1440, 42] on span "Adjustments" at bounding box center [1451, 32] width 48 height 29
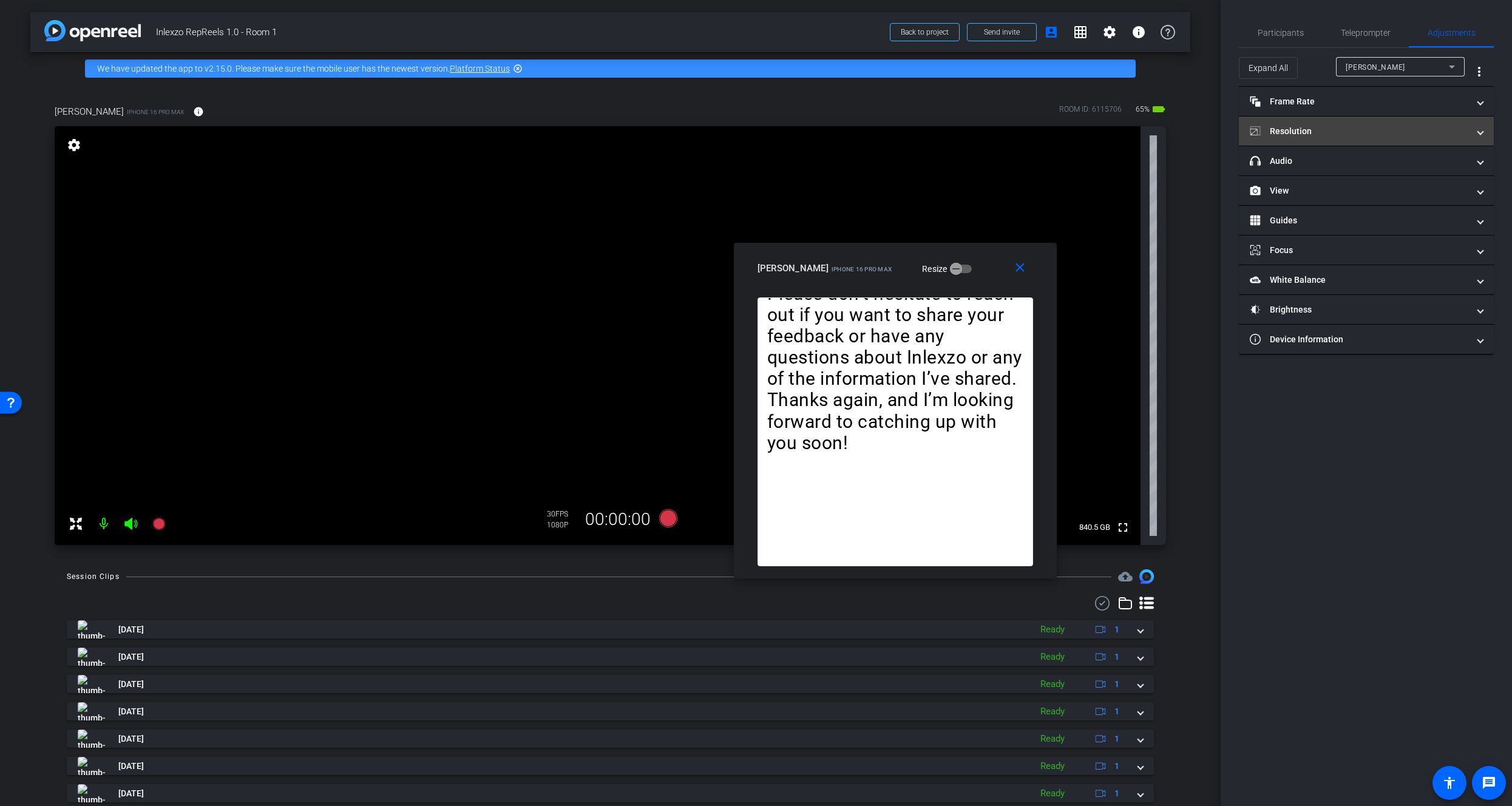
click at [1336, 140] on mat-expansion-panel-header "Resolution" at bounding box center [1366, 130] width 255 height 29
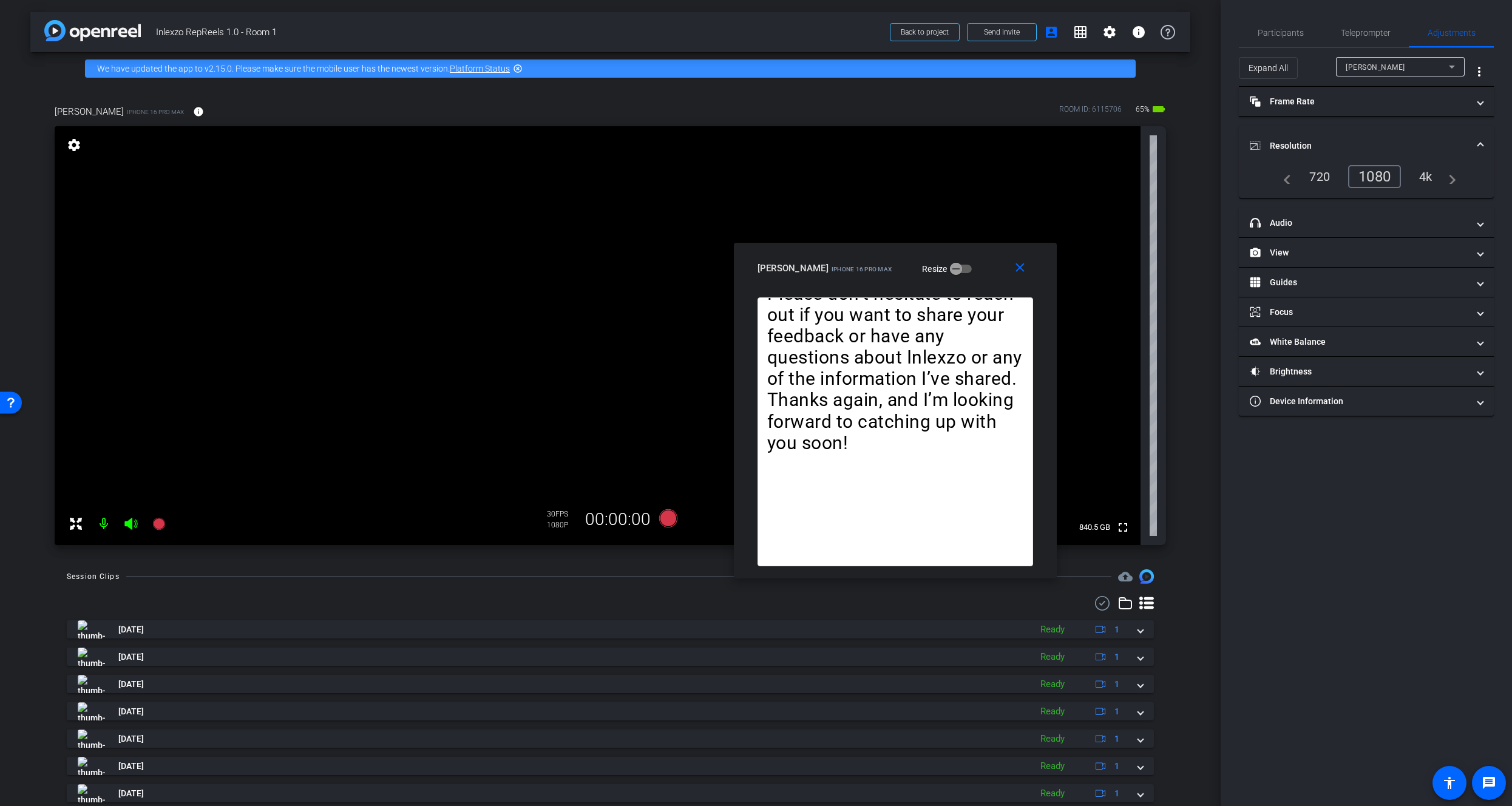
click at [1431, 179] on div "4k" at bounding box center [1425, 176] width 31 height 20
click at [1358, 137] on mat-expansion-panel-header "Resolution" at bounding box center [1366, 146] width 255 height 39
click at [1365, 27] on span "Teleprompter" at bounding box center [1365, 32] width 50 height 29
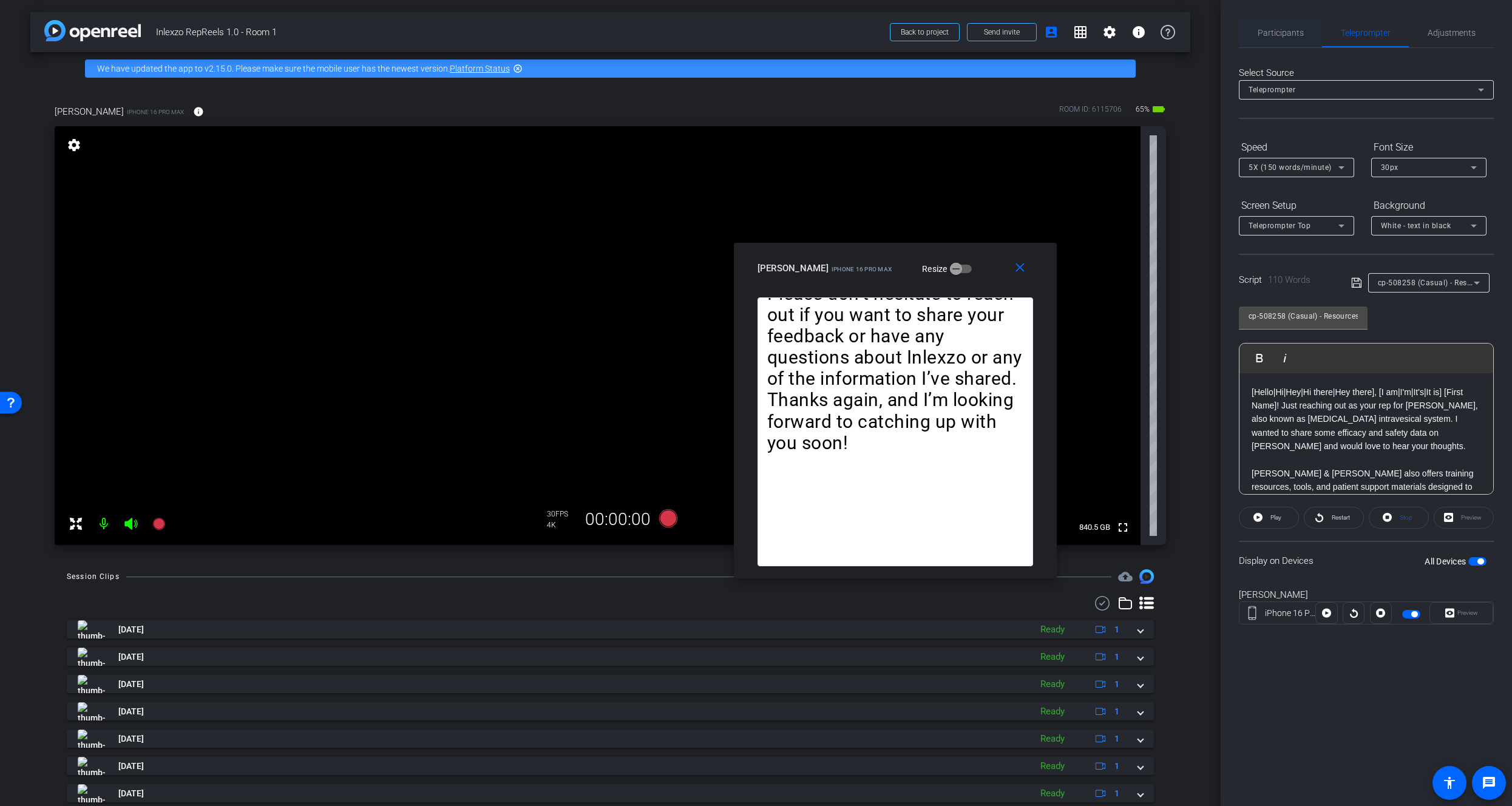
click at [1291, 34] on span "Participants" at bounding box center [1280, 33] width 46 height 9
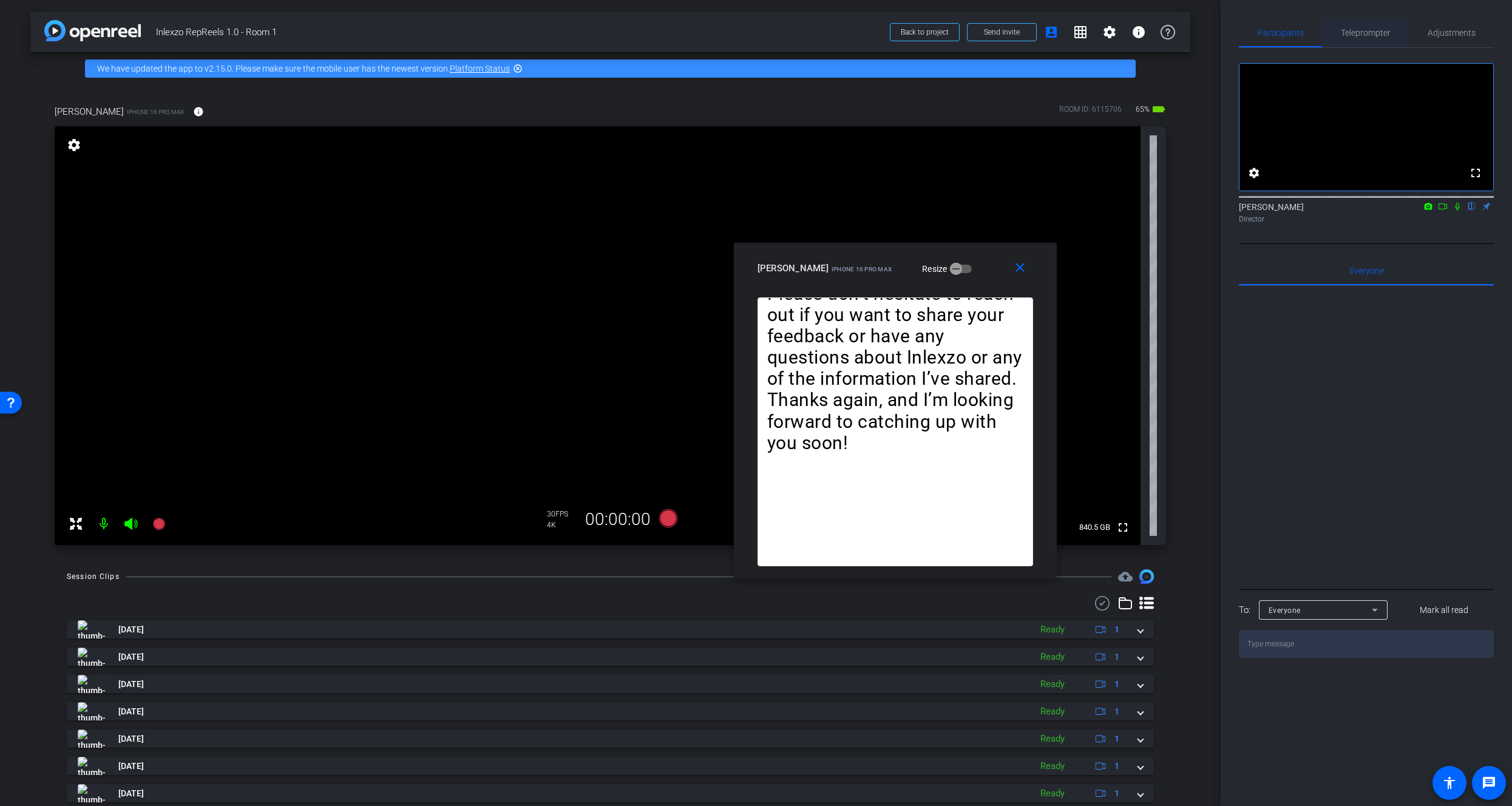
click at [1363, 32] on span "Teleprompter" at bounding box center [1365, 33] width 50 height 9
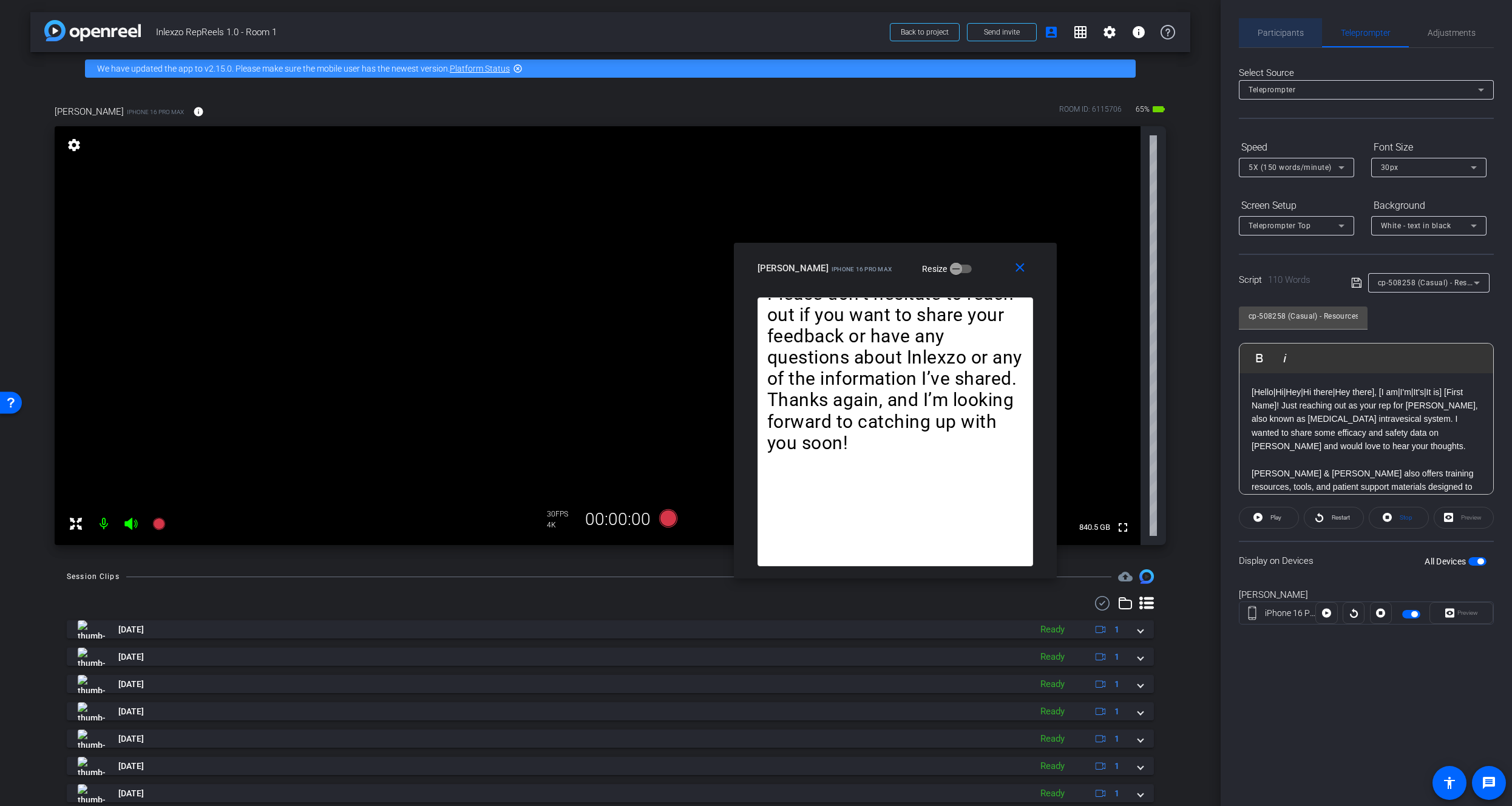
click at [1272, 24] on span "Participants" at bounding box center [1280, 32] width 46 height 29
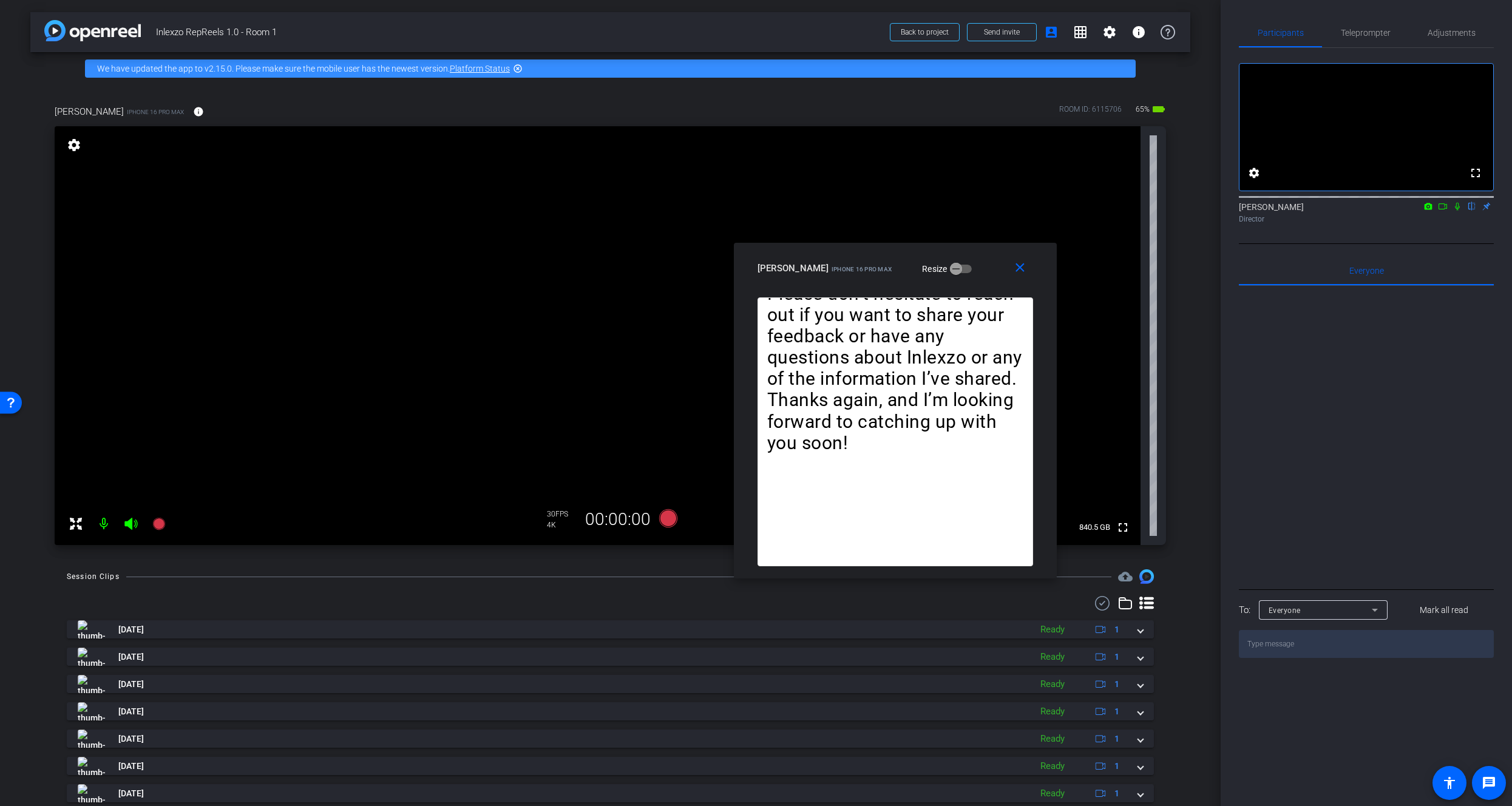
click at [1456, 210] on icon at bounding box center [1457, 207] width 5 height 8
click at [163, 515] on mat-icon at bounding box center [158, 523] width 24 height 24
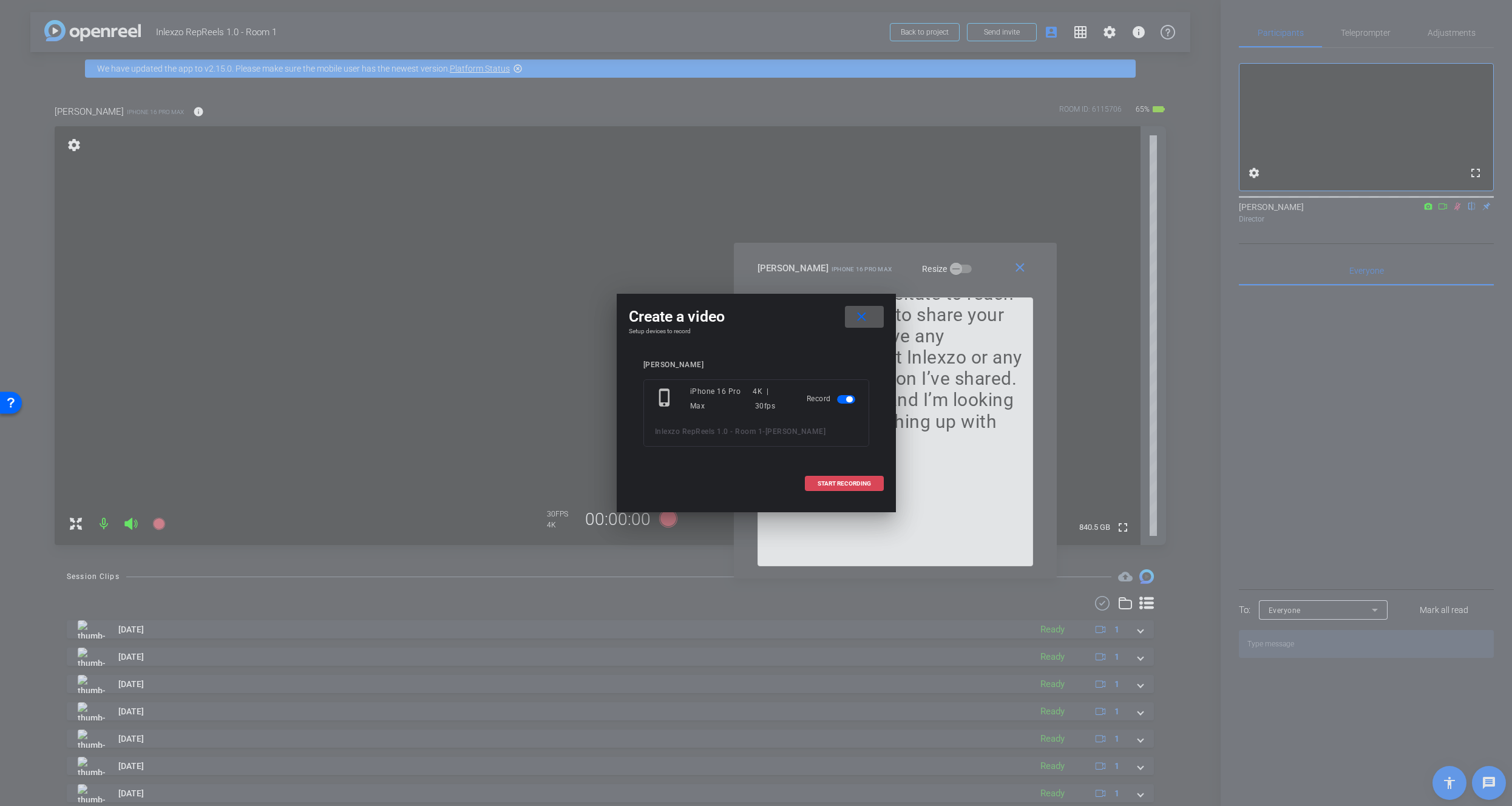
click at [843, 482] on span "START RECORDING" at bounding box center [844, 483] width 53 height 6
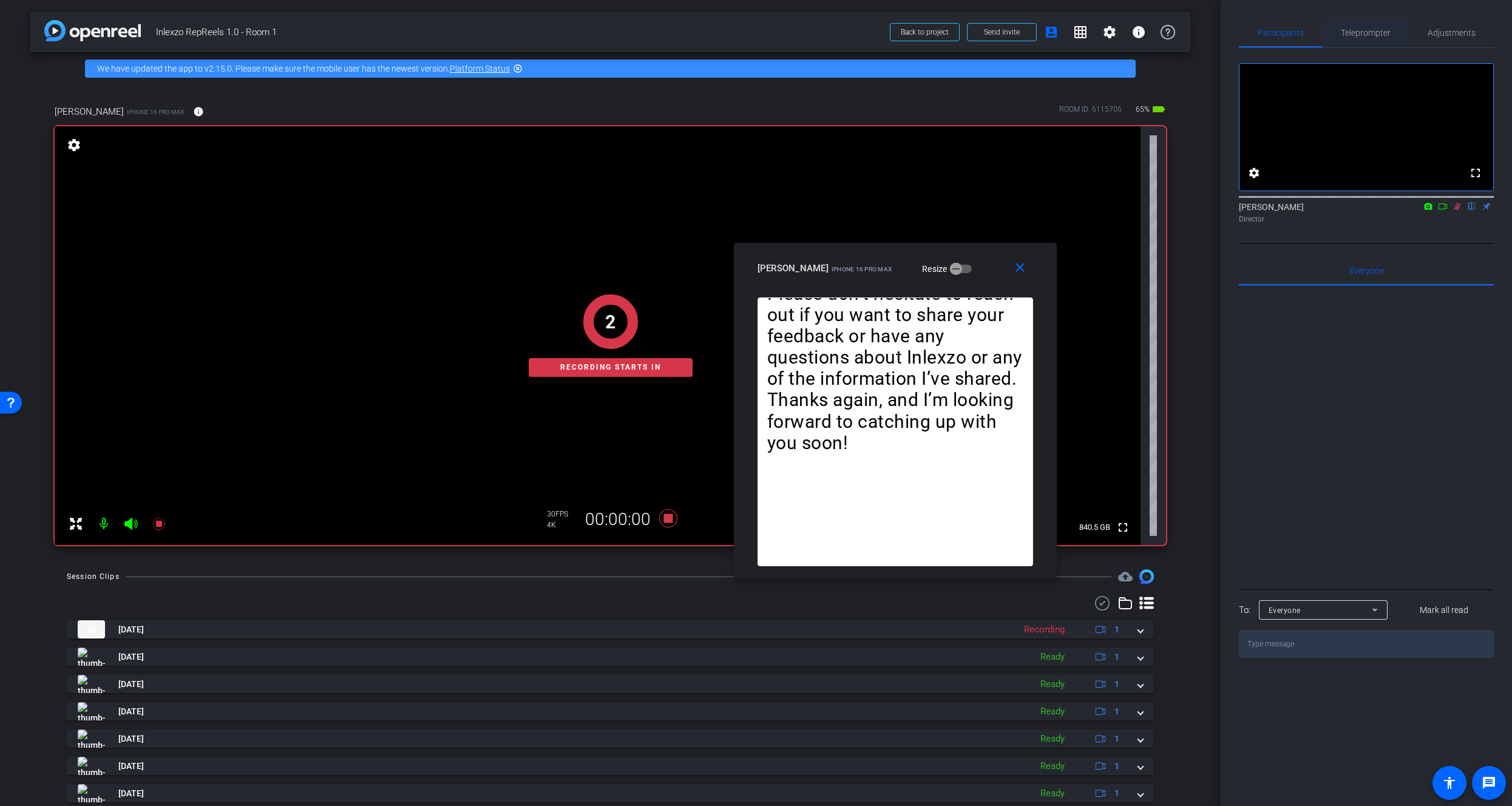
click at [1376, 36] on span "Teleprompter" at bounding box center [1365, 33] width 50 height 9
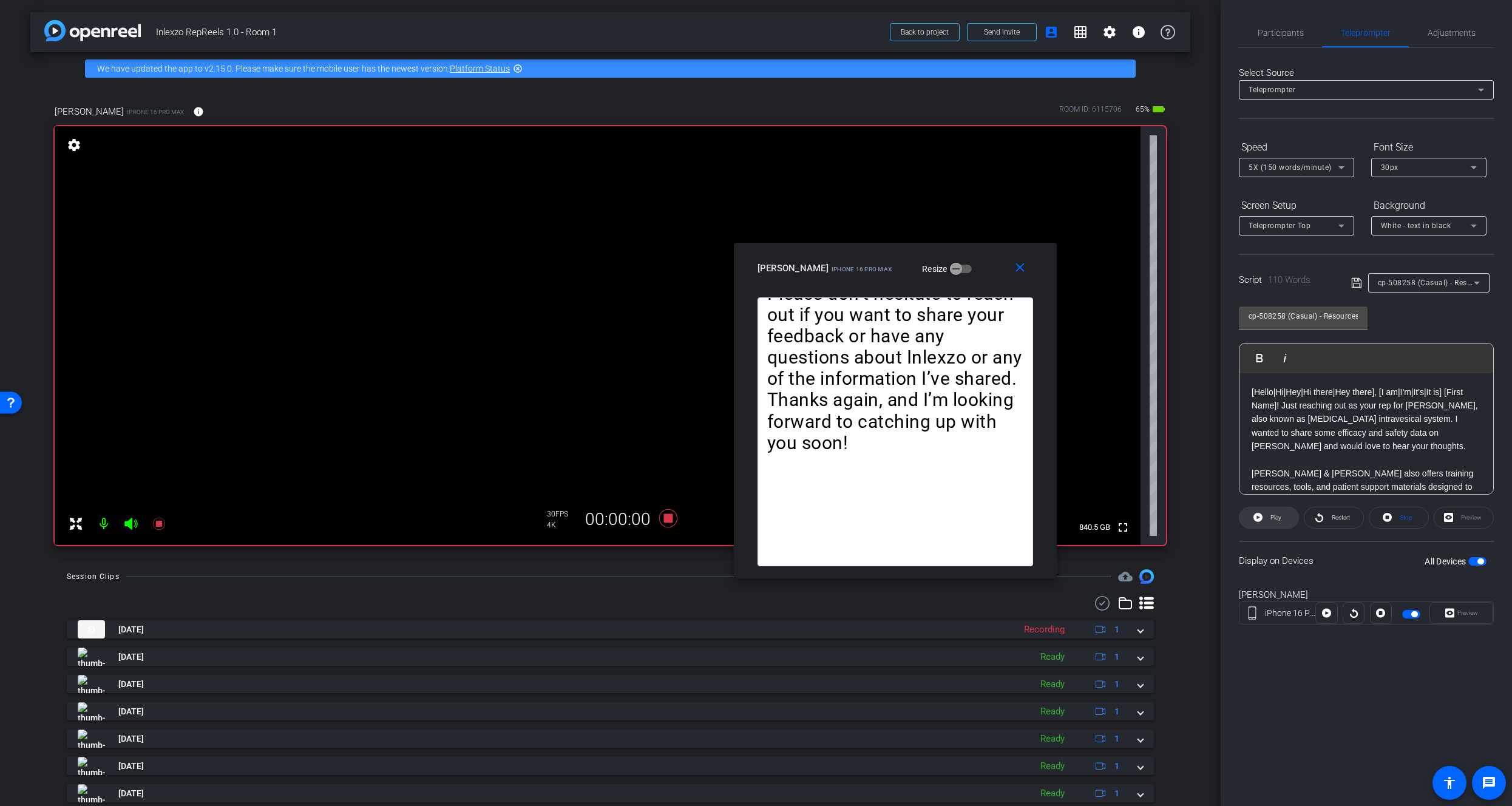
click at [1272, 507] on span at bounding box center [1268, 517] width 58 height 29
click at [1331, 521] on span "Restart" at bounding box center [1339, 518] width 21 height 17
click at [1346, 517] on span "Restart" at bounding box center [1340, 517] width 18 height 7
click at [1272, 39] on span "Participants" at bounding box center [1280, 32] width 46 height 29
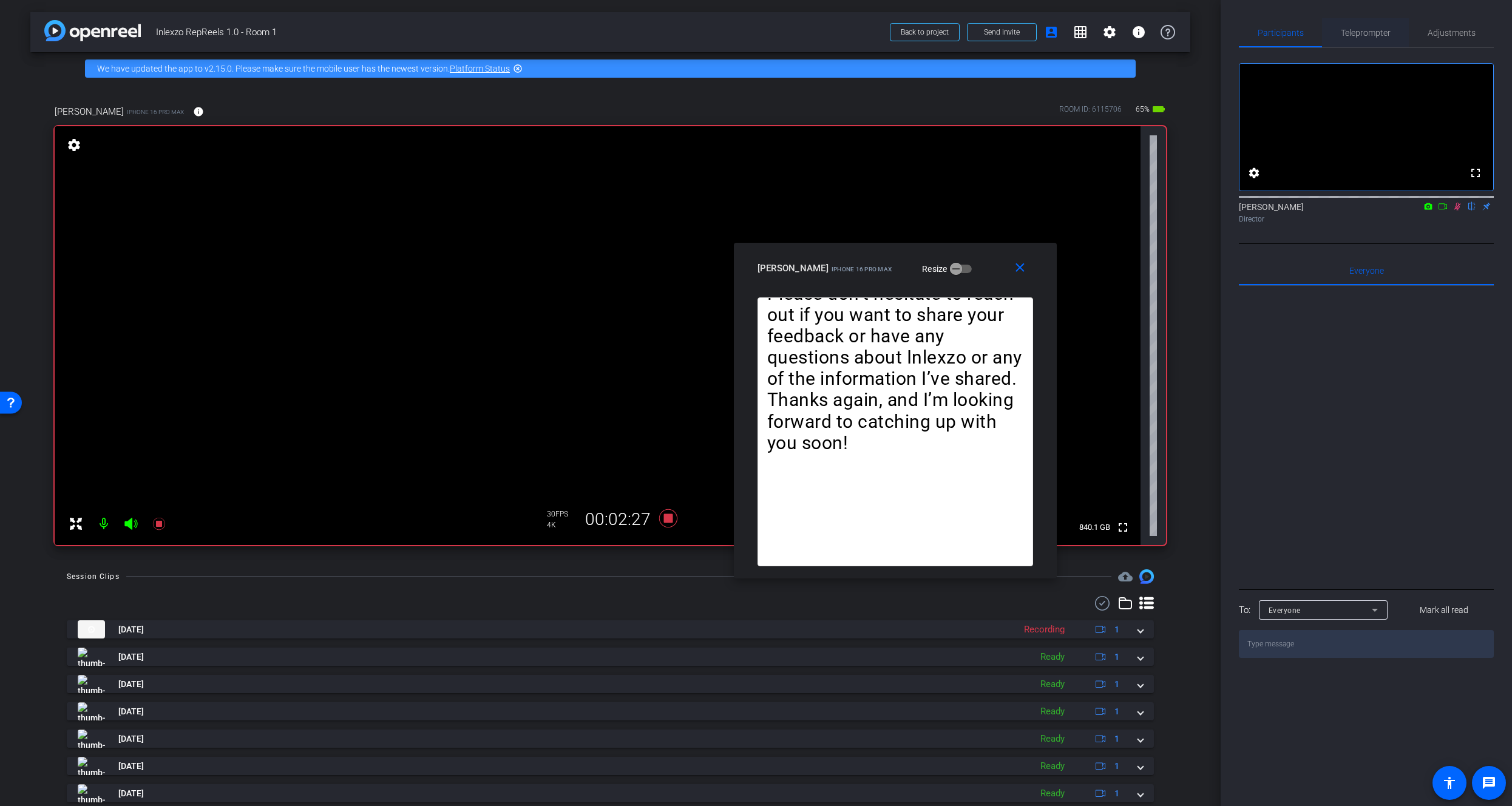
click at [1365, 34] on span "Teleprompter" at bounding box center [1365, 33] width 50 height 9
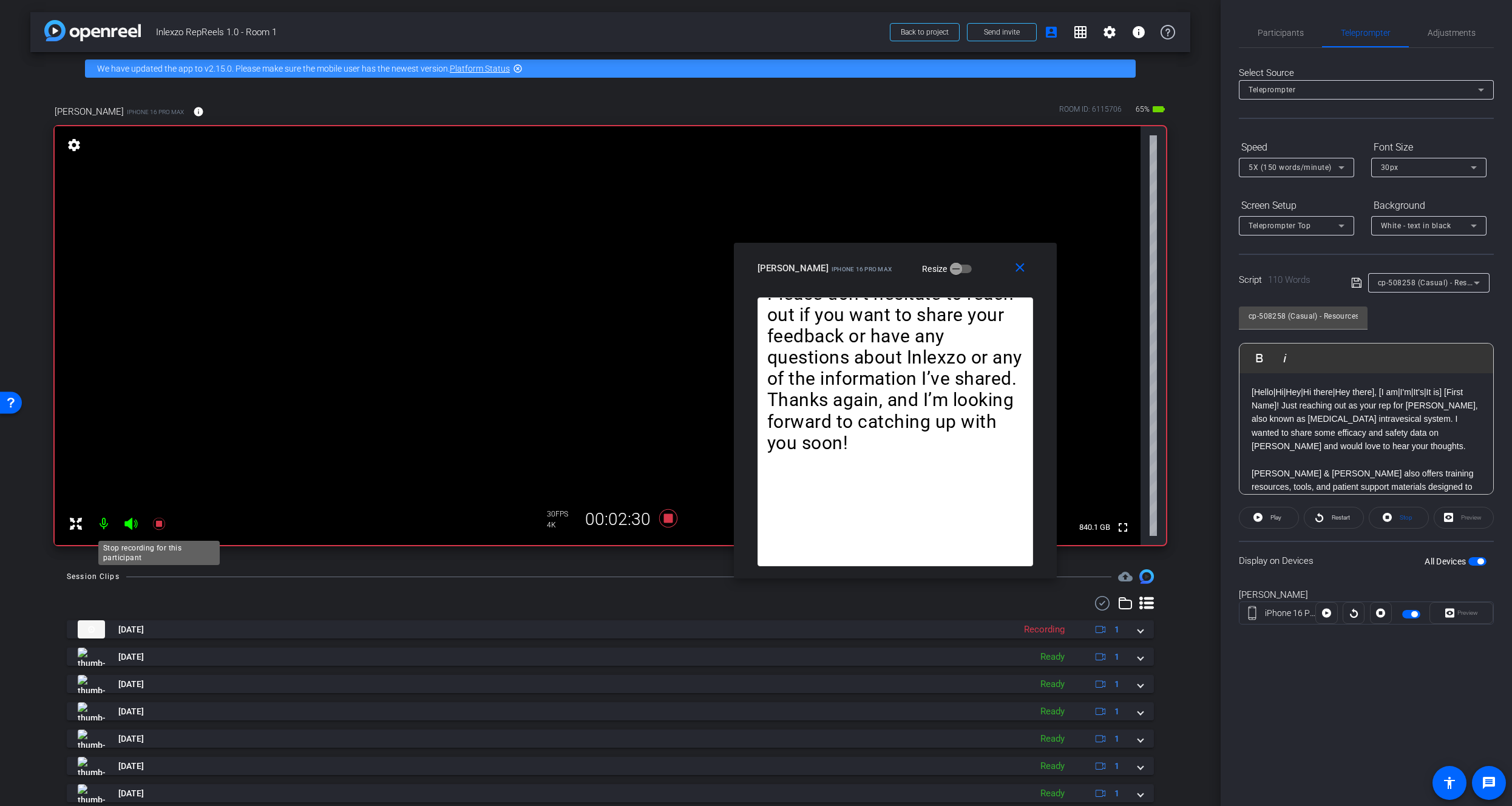
click at [165, 524] on icon at bounding box center [159, 523] width 15 height 15
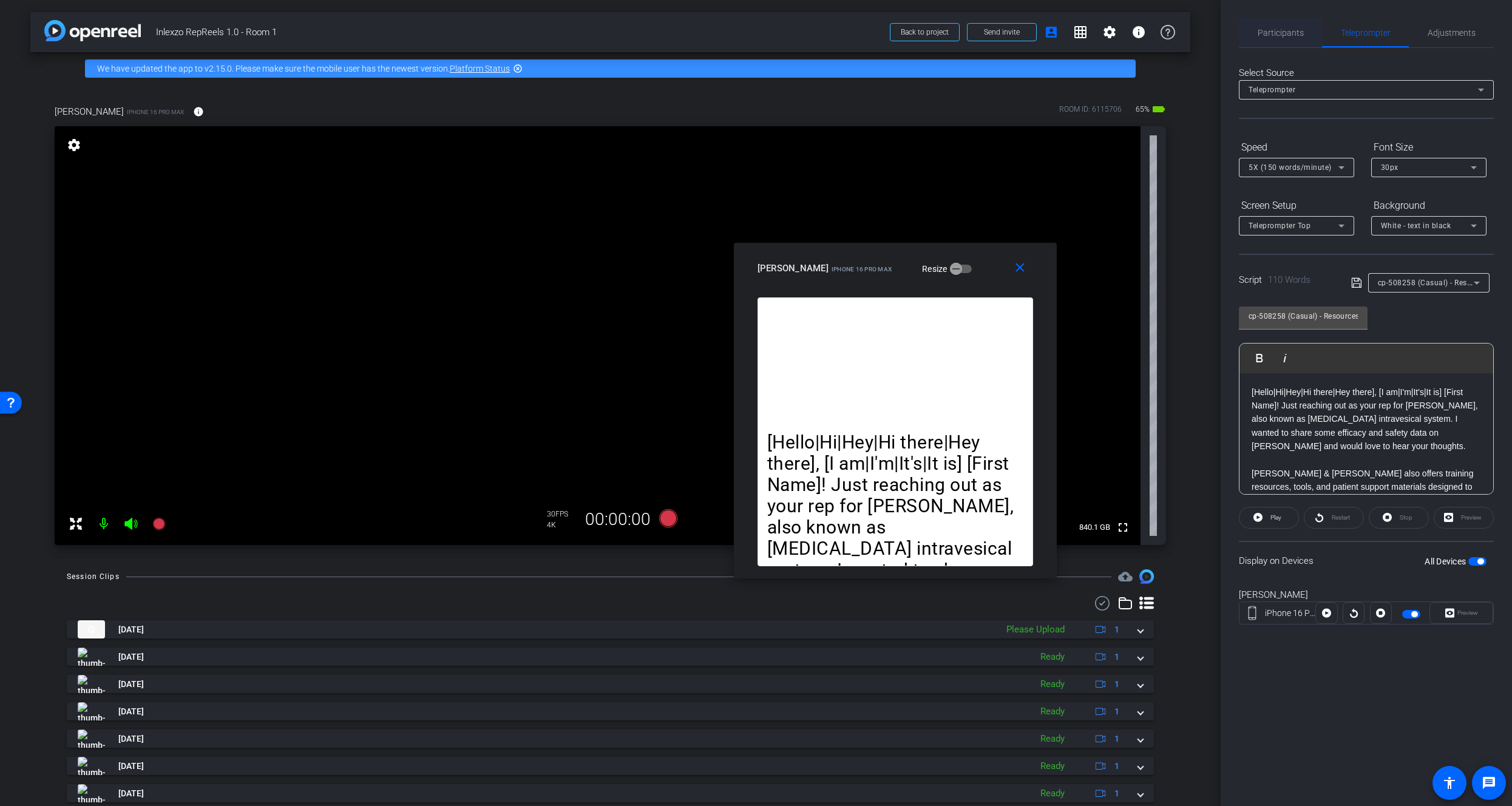
click at [1280, 35] on span "Participants" at bounding box center [1280, 33] width 46 height 9
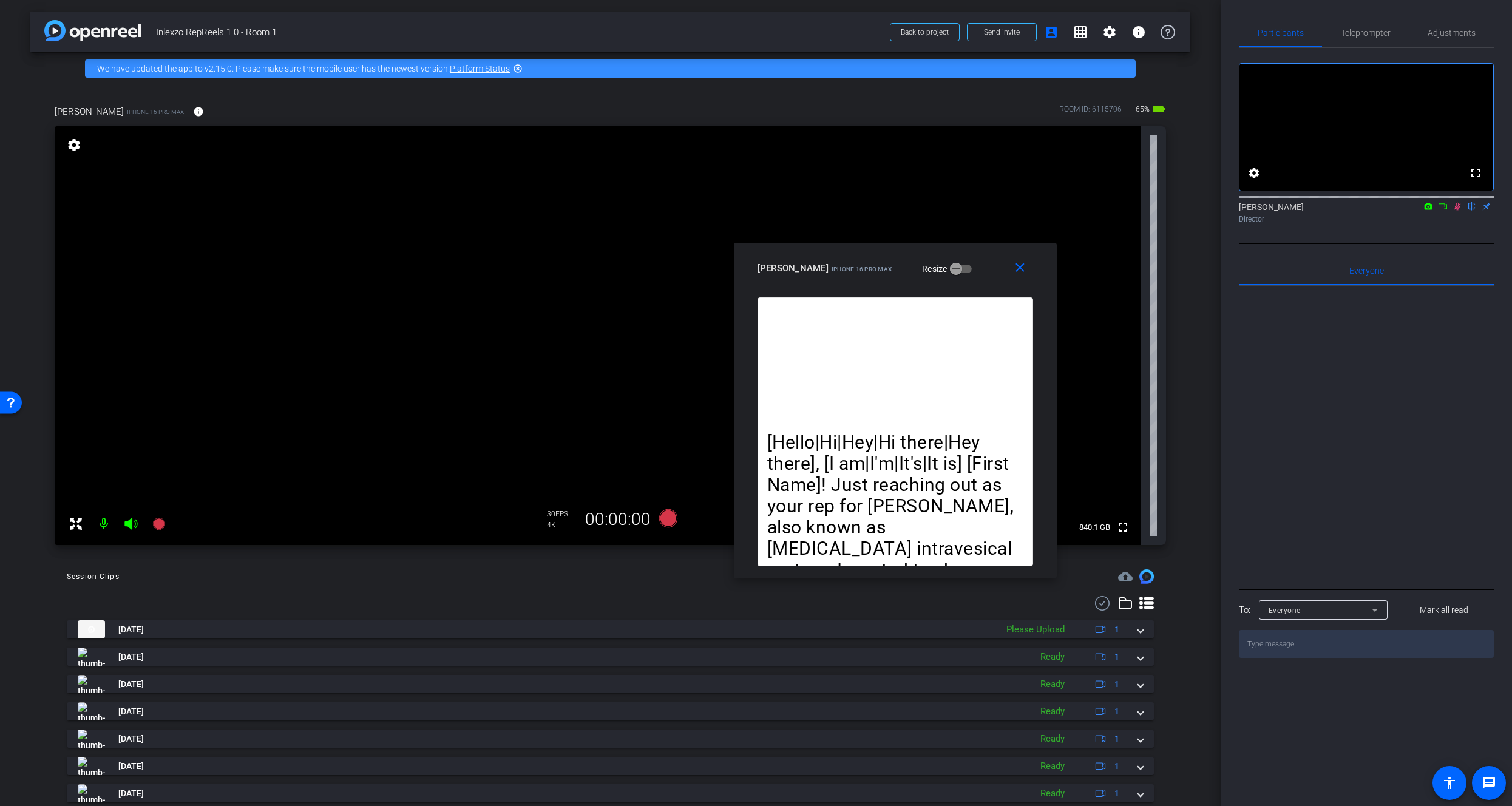
click at [1458, 212] on mat-icon at bounding box center [1457, 207] width 15 height 11
click at [1357, 32] on span "Teleprompter" at bounding box center [1365, 33] width 50 height 9
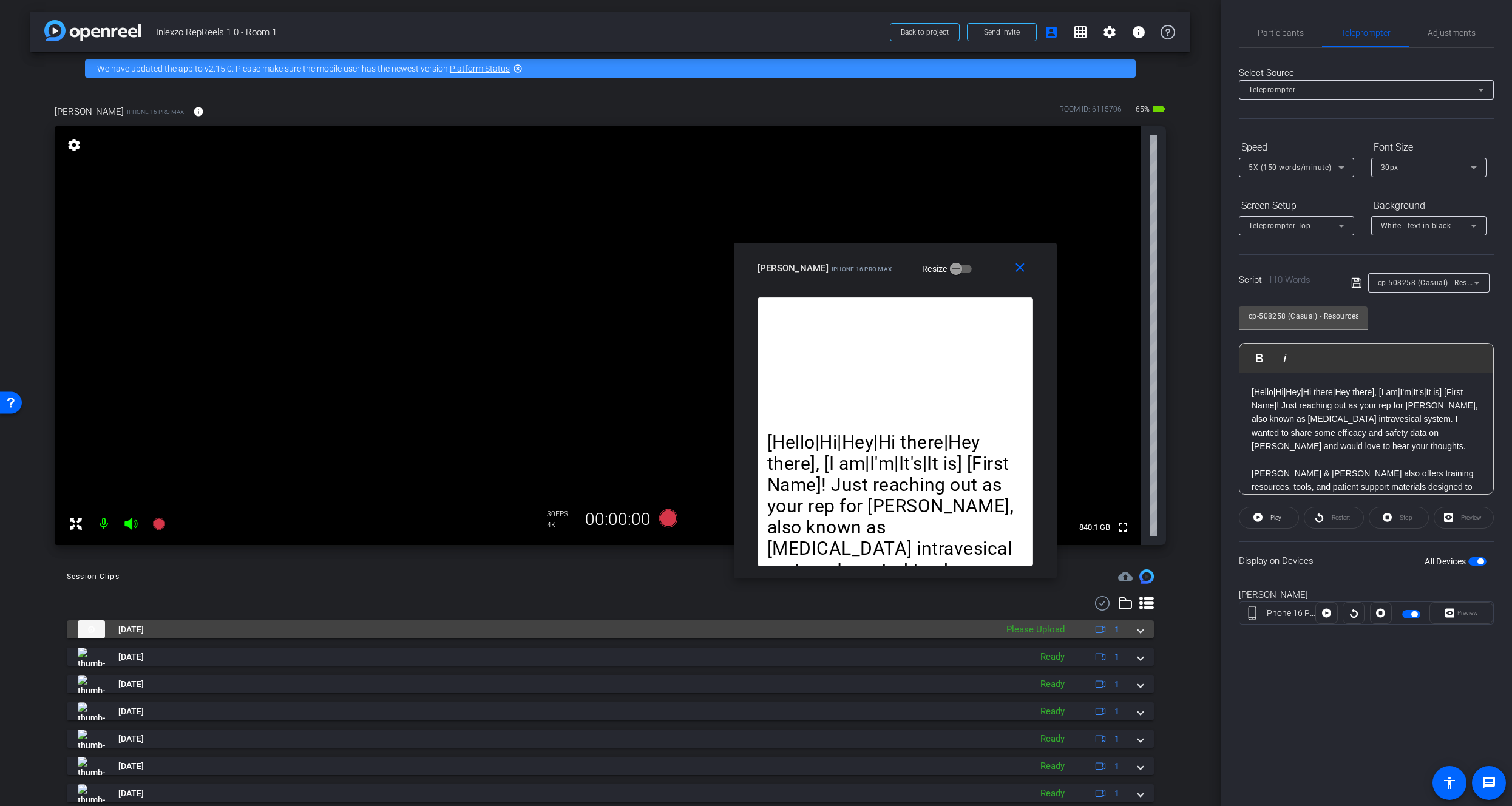
click at [1053, 634] on div "Please Upload" at bounding box center [1036, 630] width 70 height 14
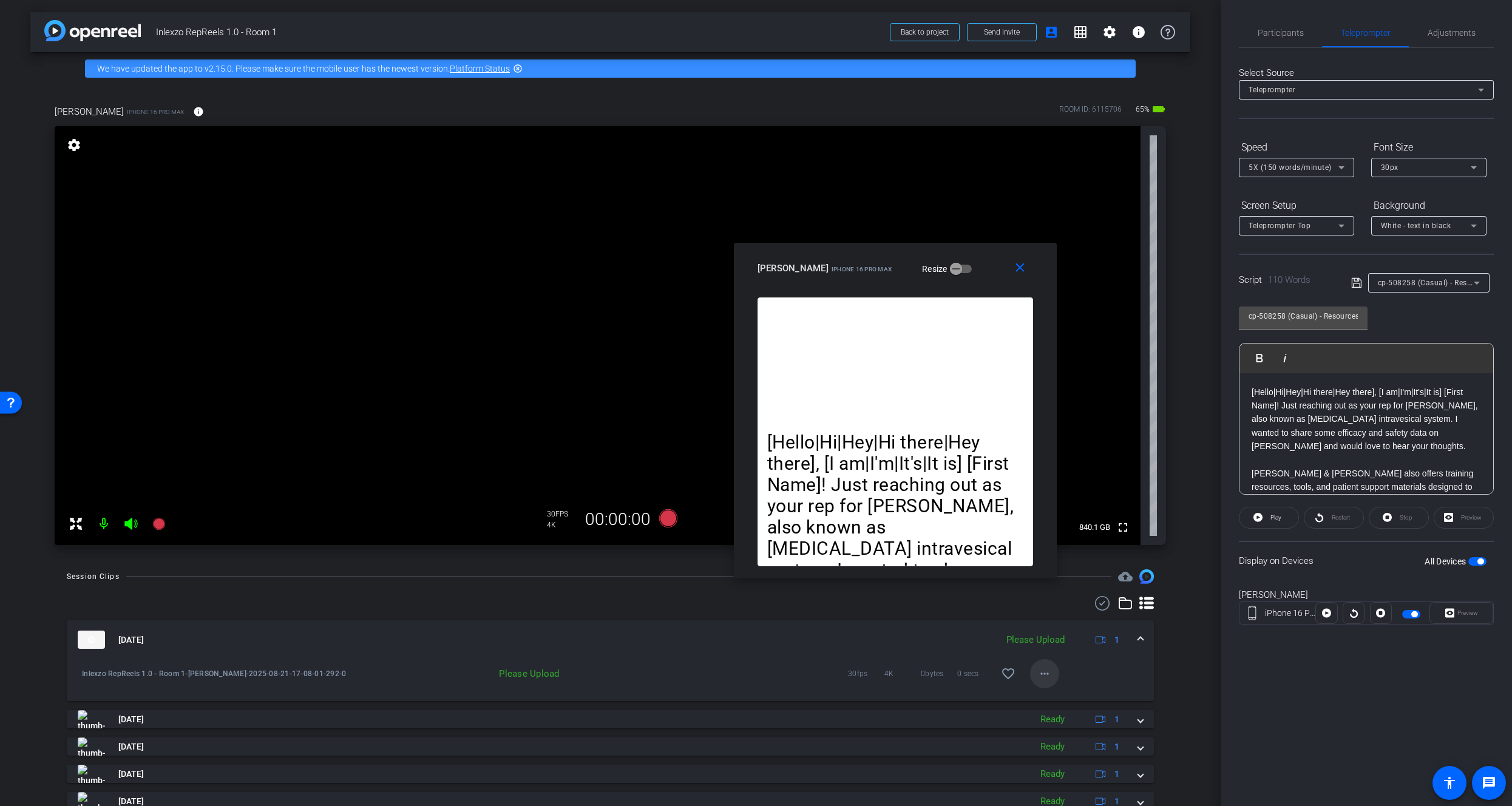
click at [1039, 673] on mat-icon "more_horiz" at bounding box center [1044, 673] width 15 height 15
click at [1059, 703] on span "Upload" at bounding box center [1058, 698] width 48 height 15
click at [1408, 283] on span "cp-508258 (Casual) - Resources to Share" at bounding box center [1450, 282] width 145 height 9
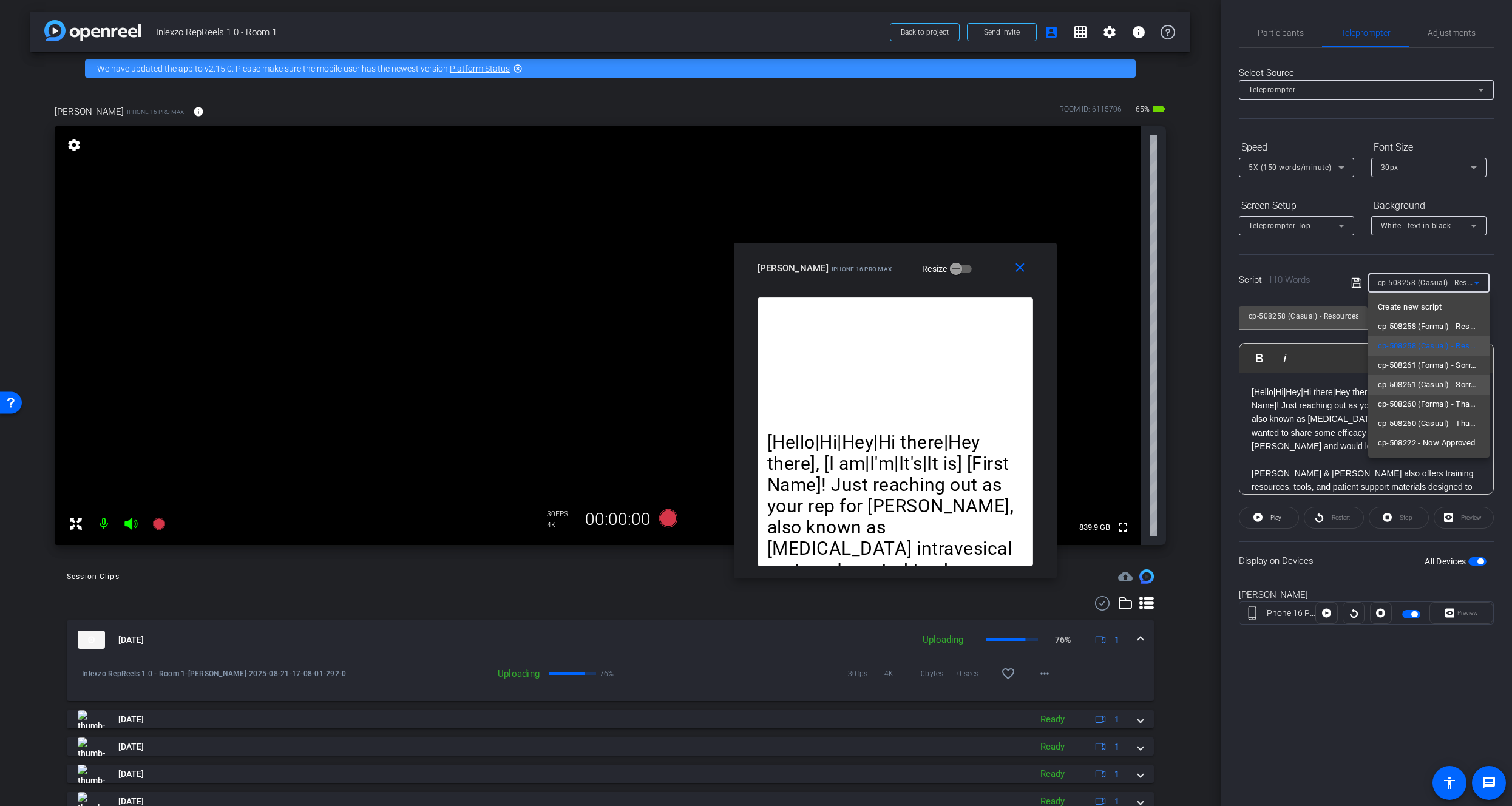
click at [1429, 376] on mat-option "cp-508261 (Casual) - Sorry I Missed You" at bounding box center [1429, 384] width 122 height 19
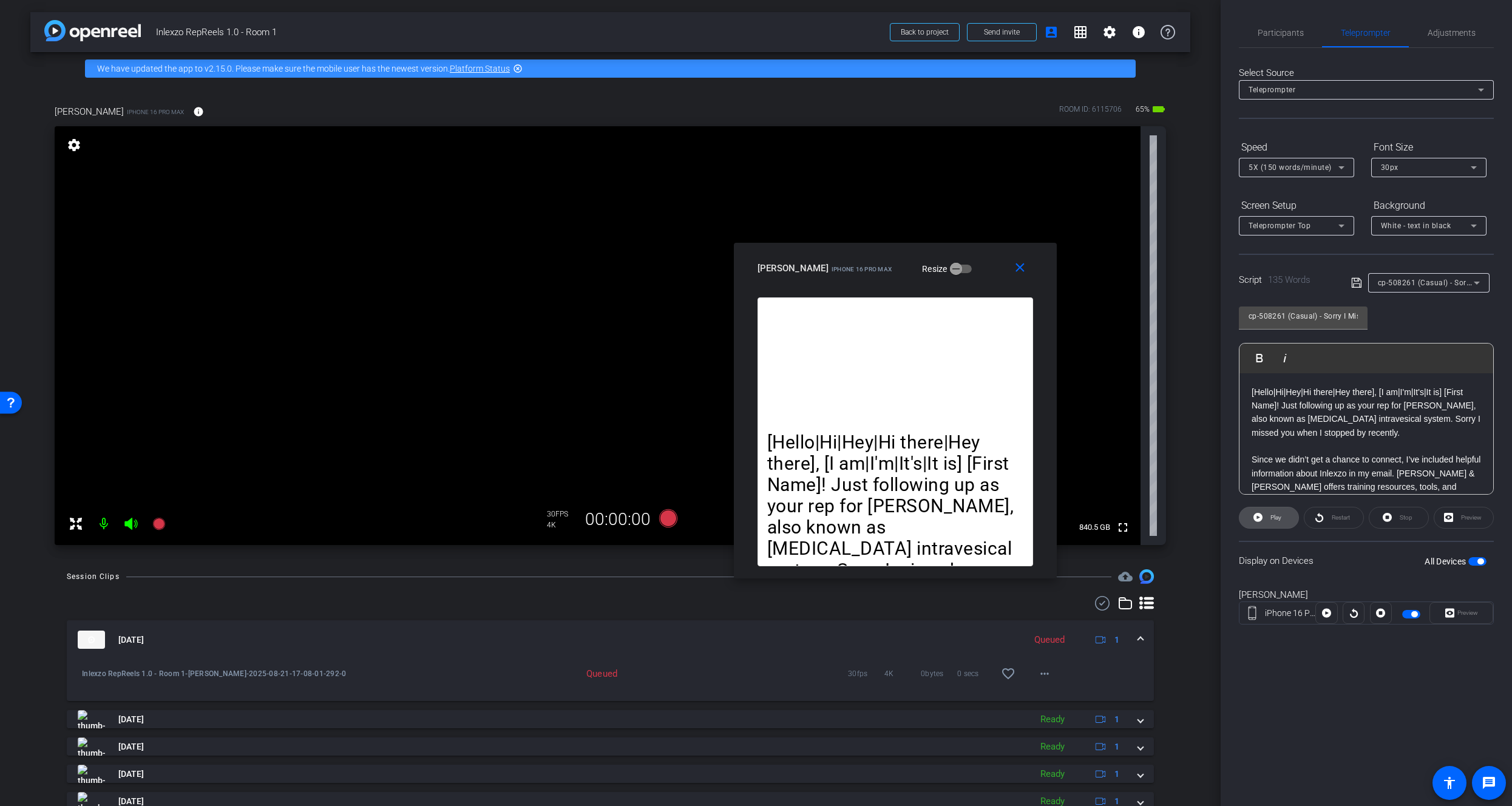
click at [1278, 519] on span "Play" at bounding box center [1276, 517] width 11 height 7
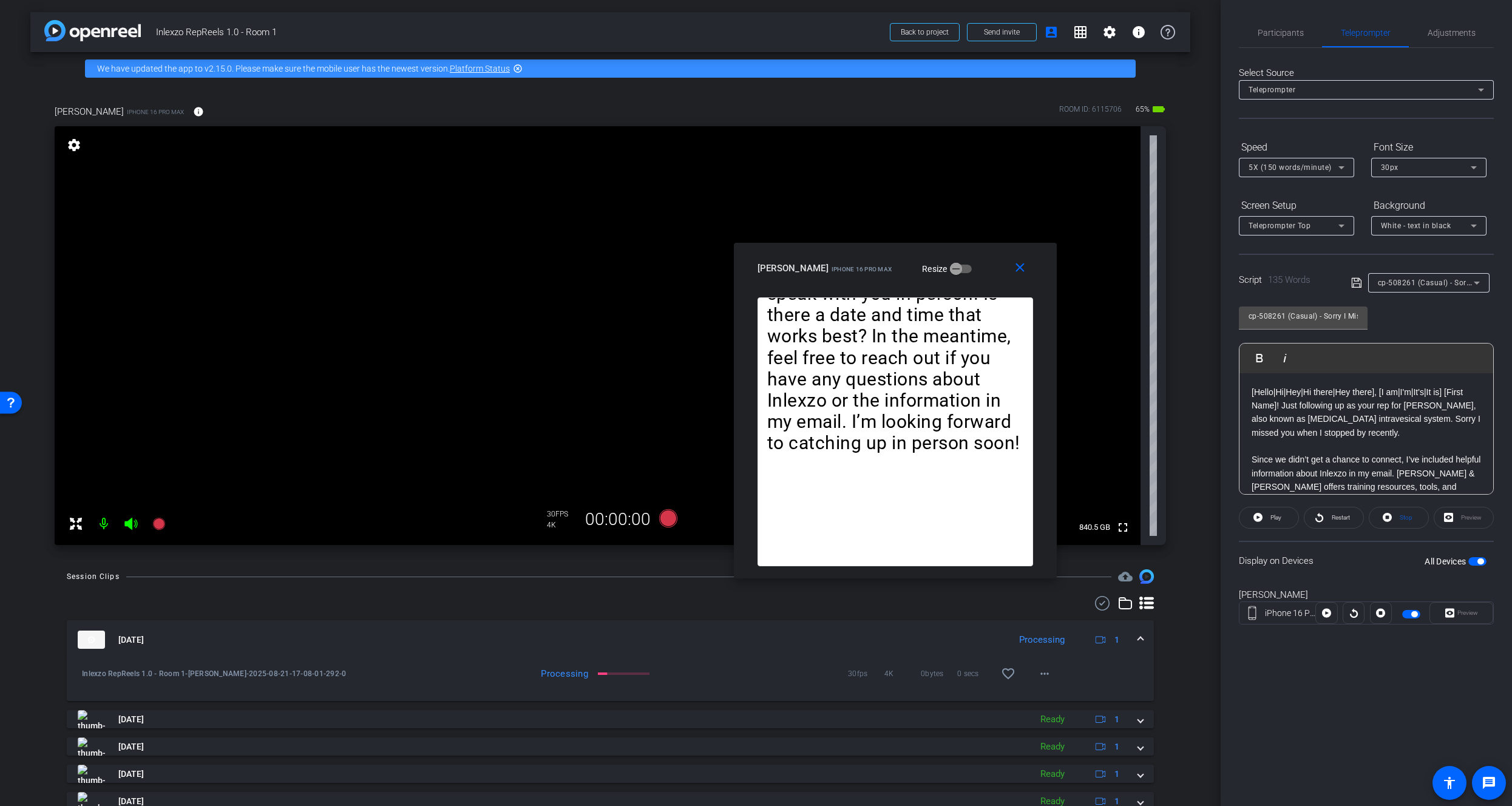
click at [1266, 171] on div "5X (150 words/minute)" at bounding box center [1293, 167] width 90 height 15
click at [1415, 308] on div at bounding box center [756, 403] width 1512 height 806
click at [1273, 31] on span "Participants" at bounding box center [1280, 33] width 46 height 9
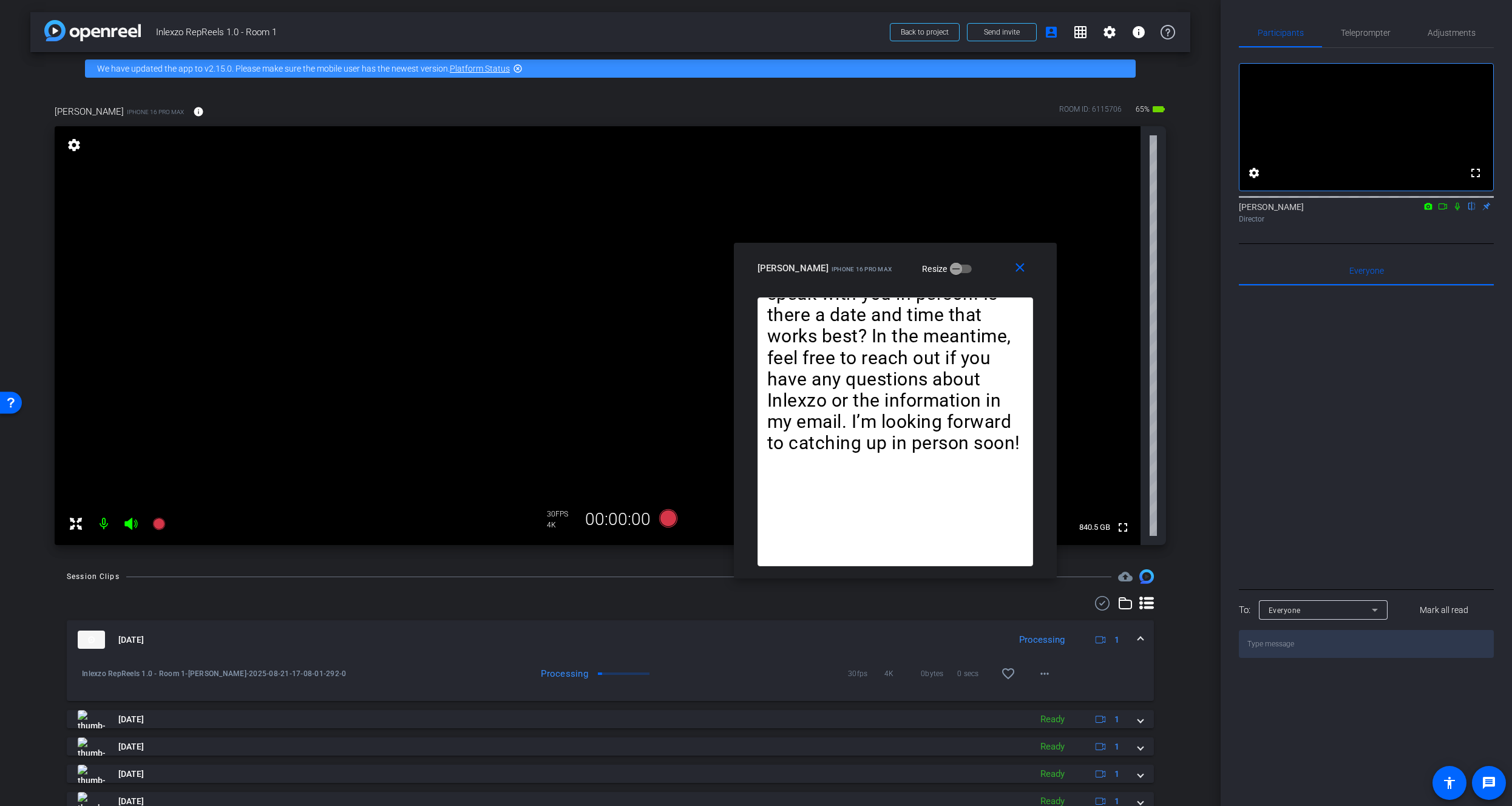
click at [1455, 210] on icon at bounding box center [1457, 206] width 9 height 9
click at [1351, 34] on span "Teleprompter" at bounding box center [1365, 33] width 50 height 9
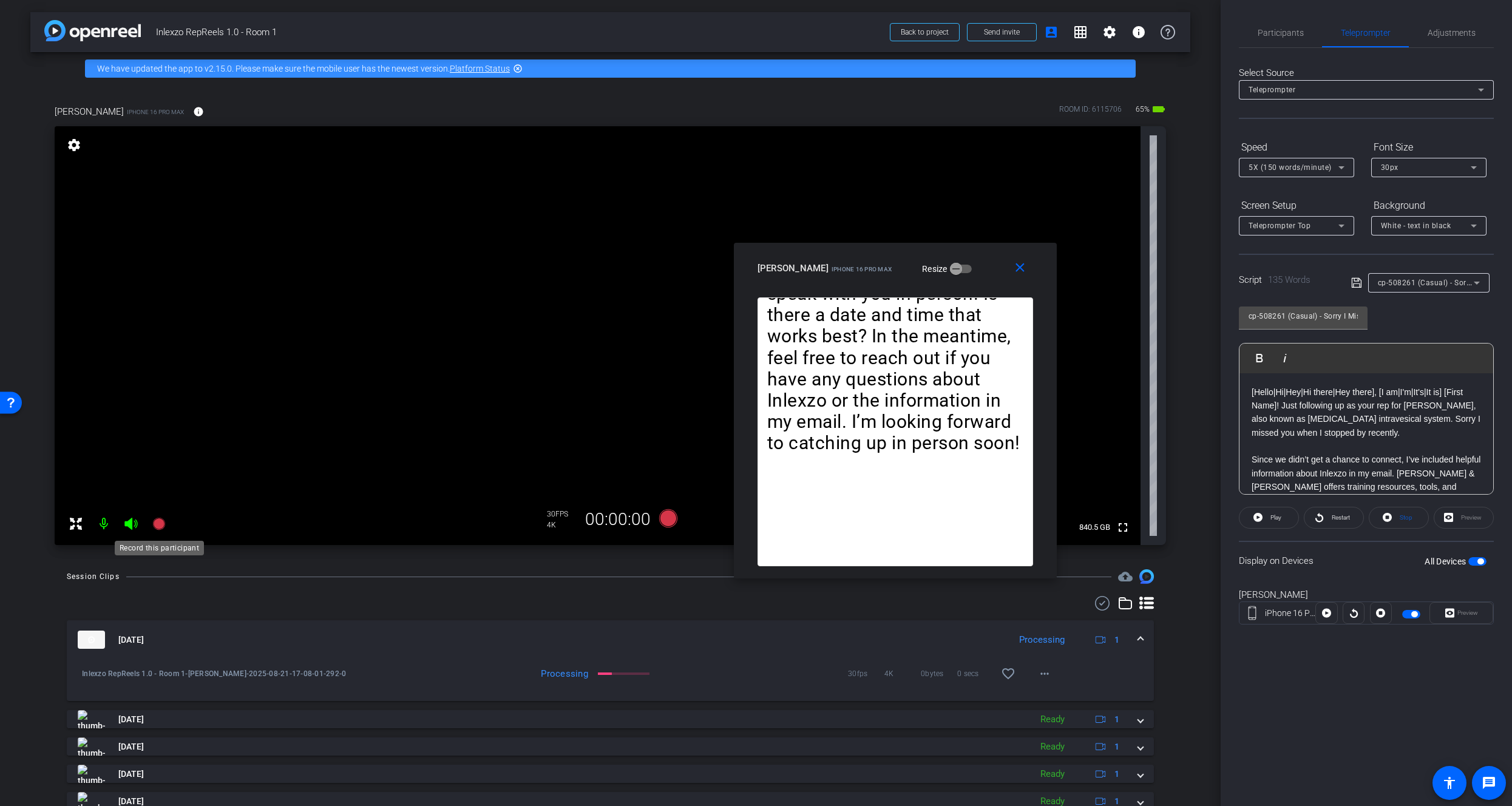
click at [158, 520] on icon at bounding box center [158, 524] width 12 height 12
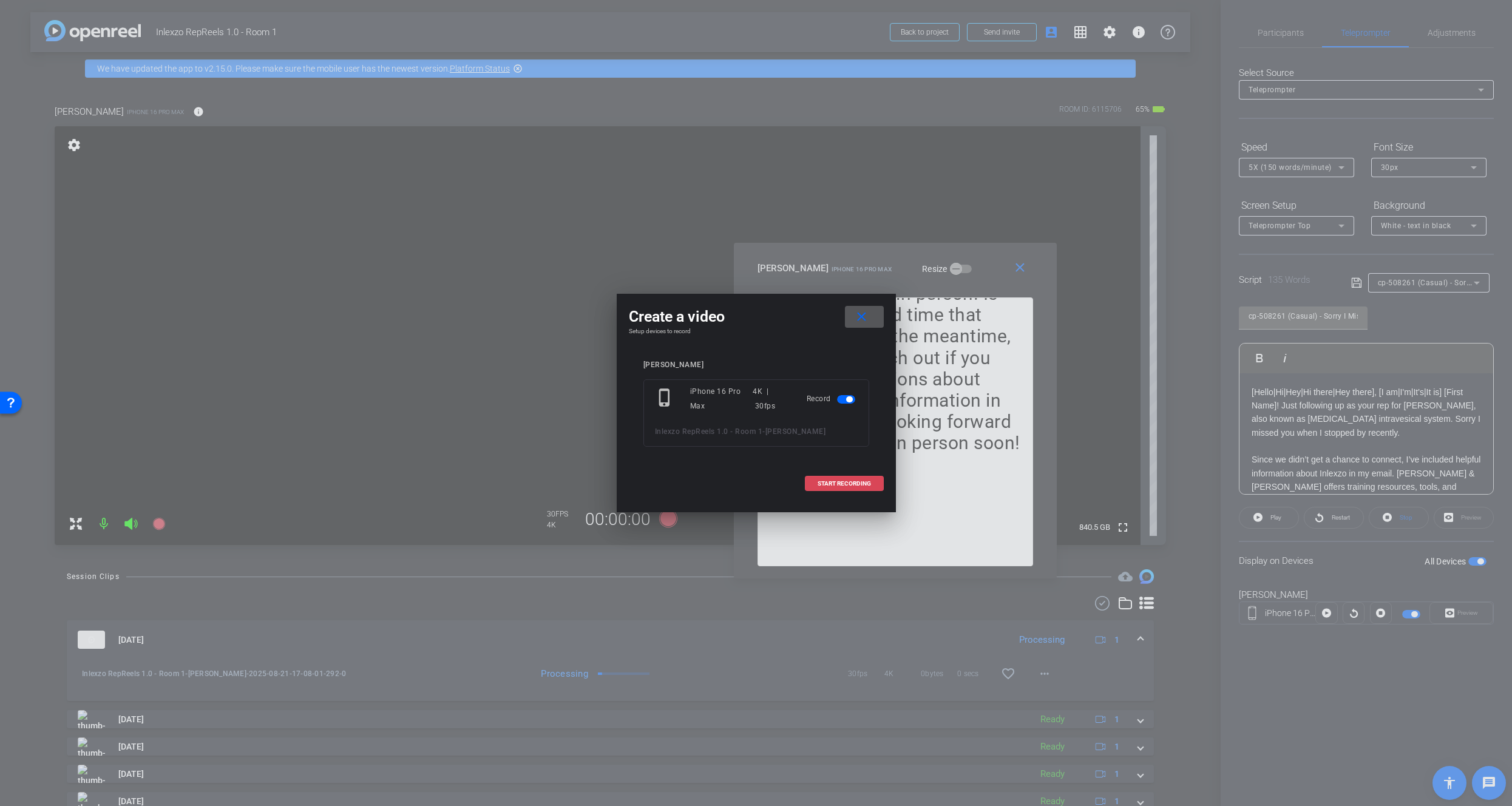
click at [847, 480] on span "START RECORDING" at bounding box center [844, 483] width 53 height 6
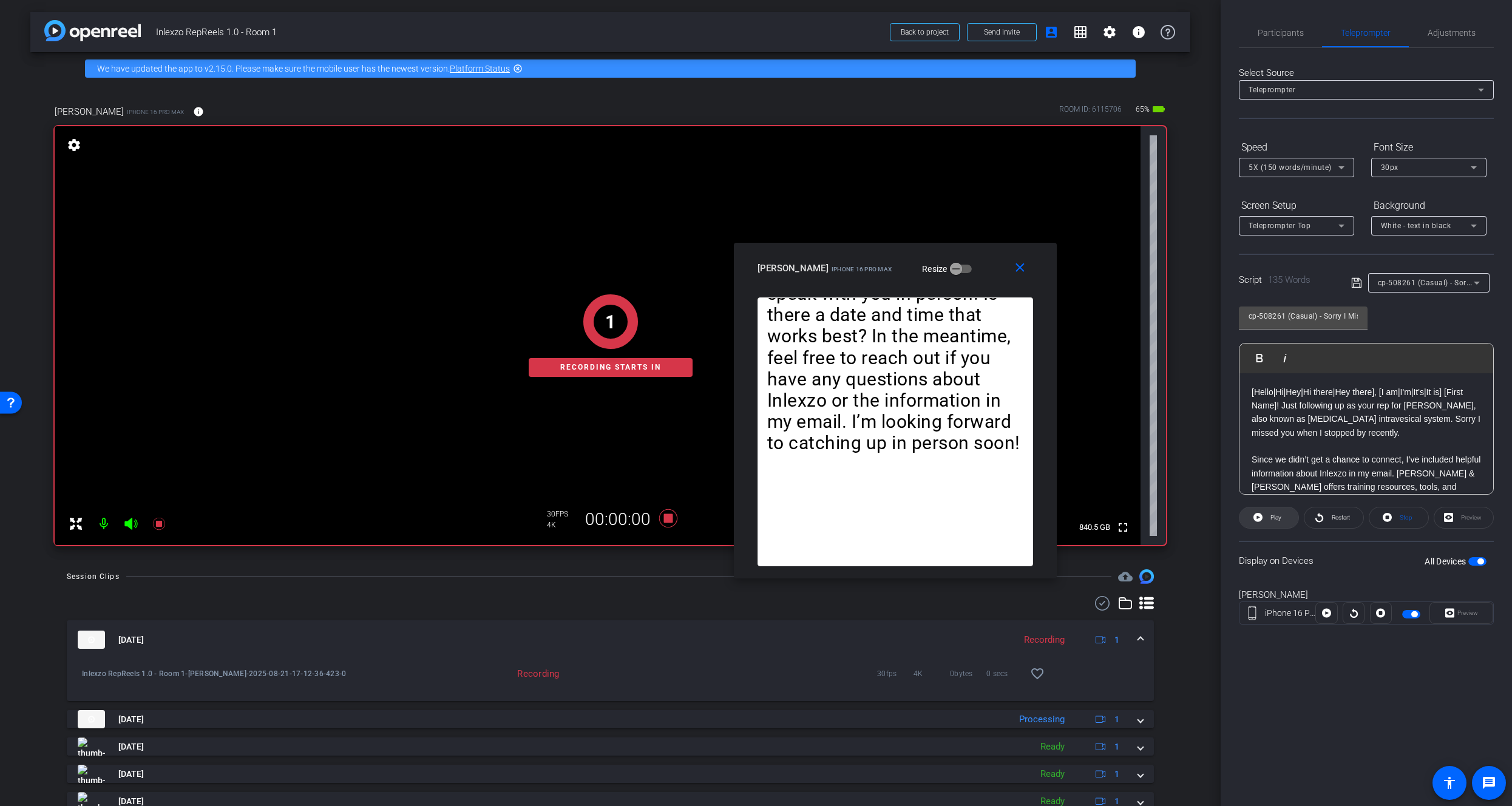
click at [1268, 518] on span "Play" at bounding box center [1274, 518] width 14 height 17
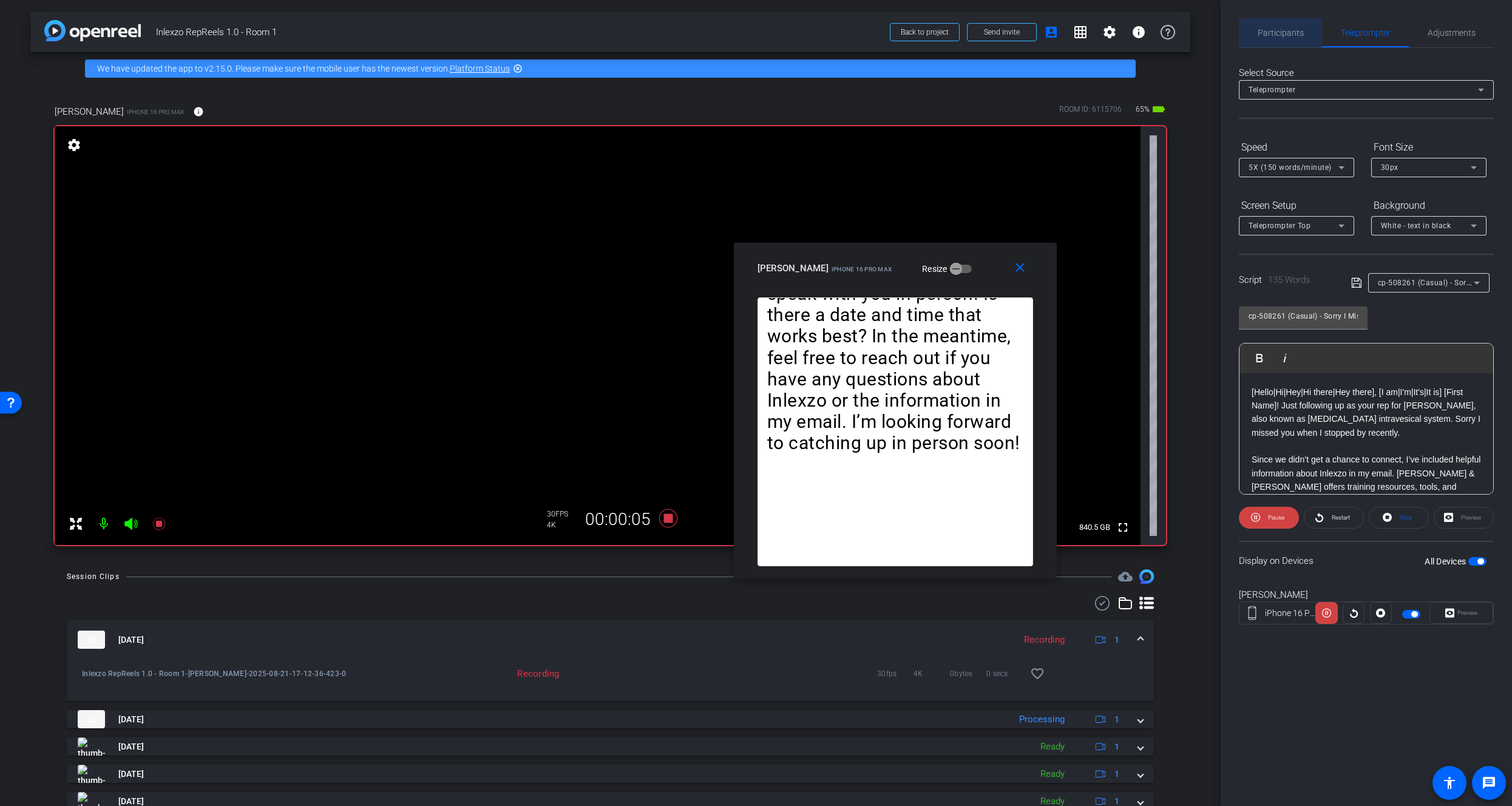
click at [1293, 34] on span "Participants" at bounding box center [1280, 33] width 46 height 9
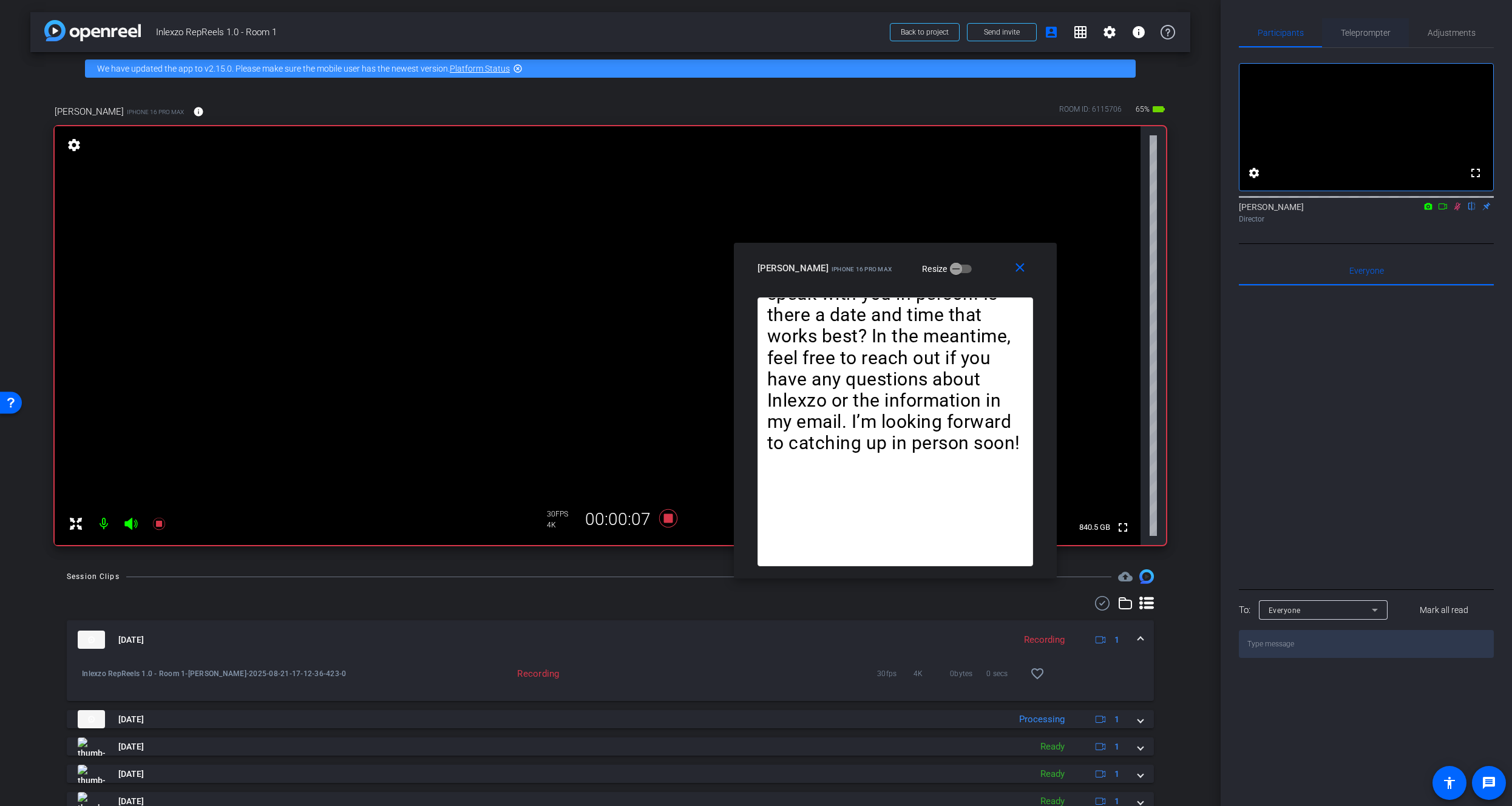
click at [1357, 39] on span "Teleprompter" at bounding box center [1365, 32] width 50 height 29
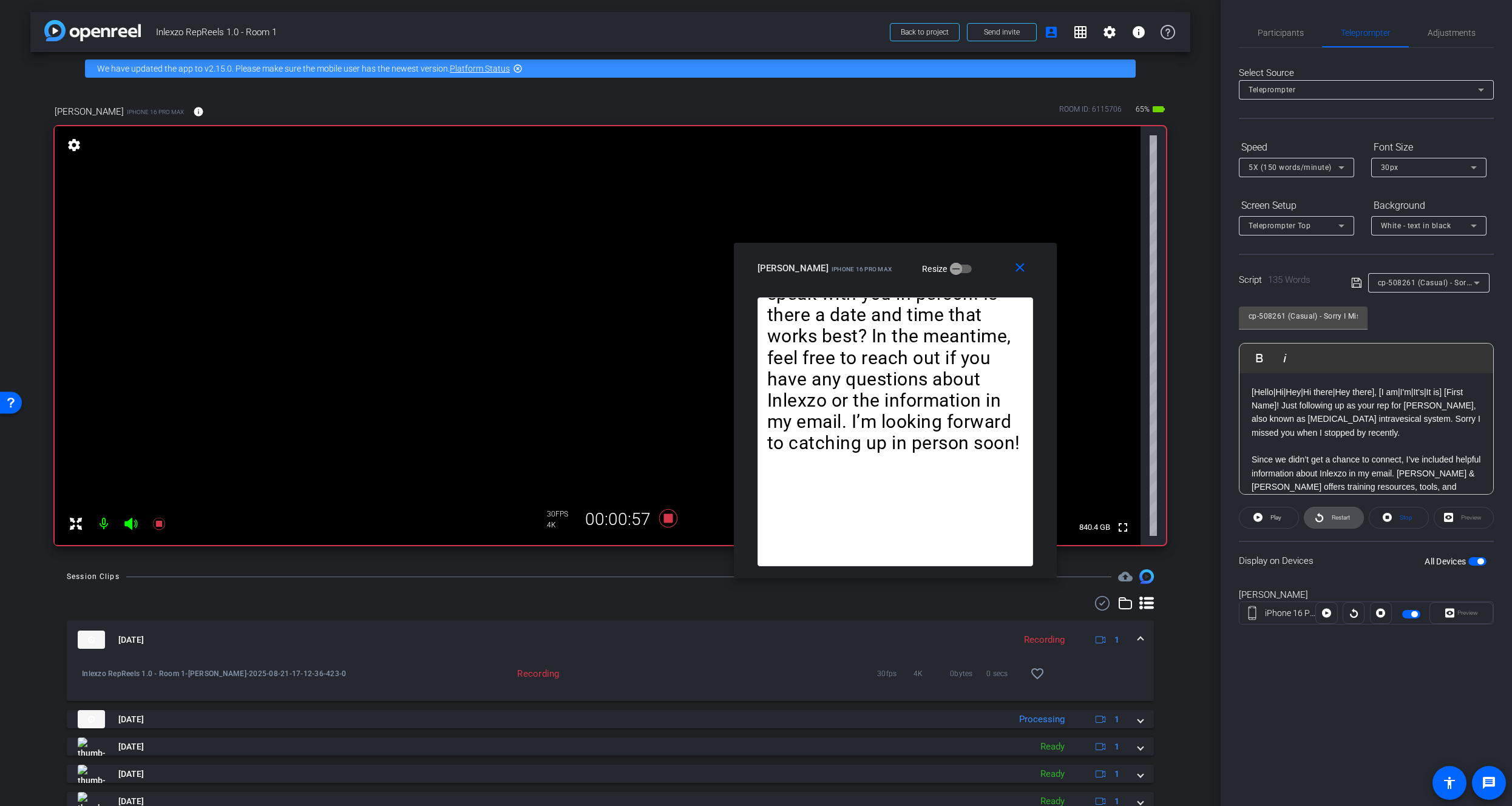
click at [1332, 515] on span "Restart" at bounding box center [1340, 517] width 18 height 7
click at [1321, 511] on icon at bounding box center [1319, 517] width 9 height 15
click at [1357, 607] on icon at bounding box center [1354, 612] width 9 height 18
click at [161, 521] on icon at bounding box center [159, 523] width 15 height 15
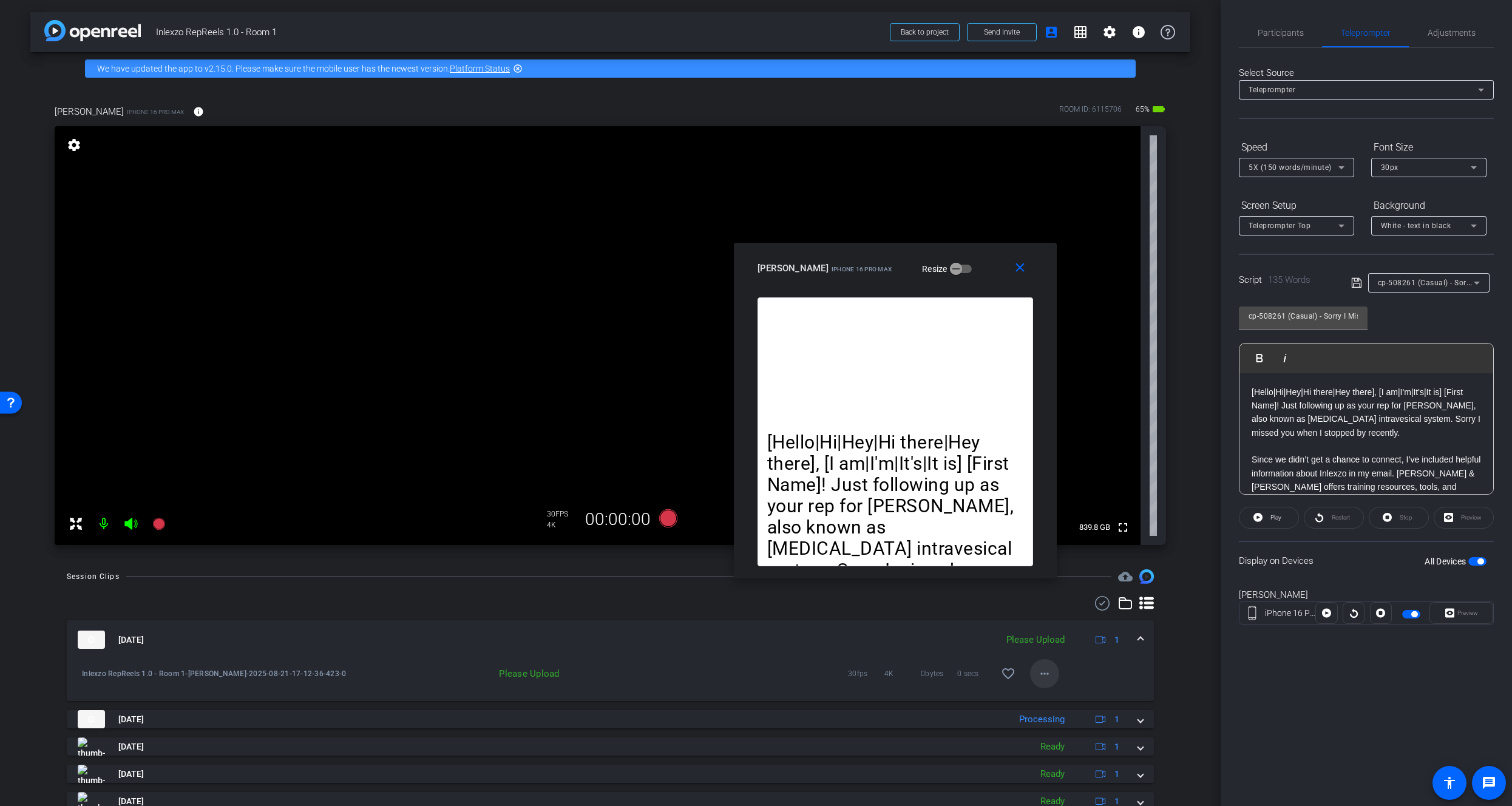
click at [1037, 671] on mat-icon "more_horiz" at bounding box center [1044, 673] width 15 height 15
click at [1052, 696] on span "Upload" at bounding box center [1058, 698] width 48 height 15
click at [1277, 33] on span "Participants" at bounding box center [1280, 33] width 46 height 9
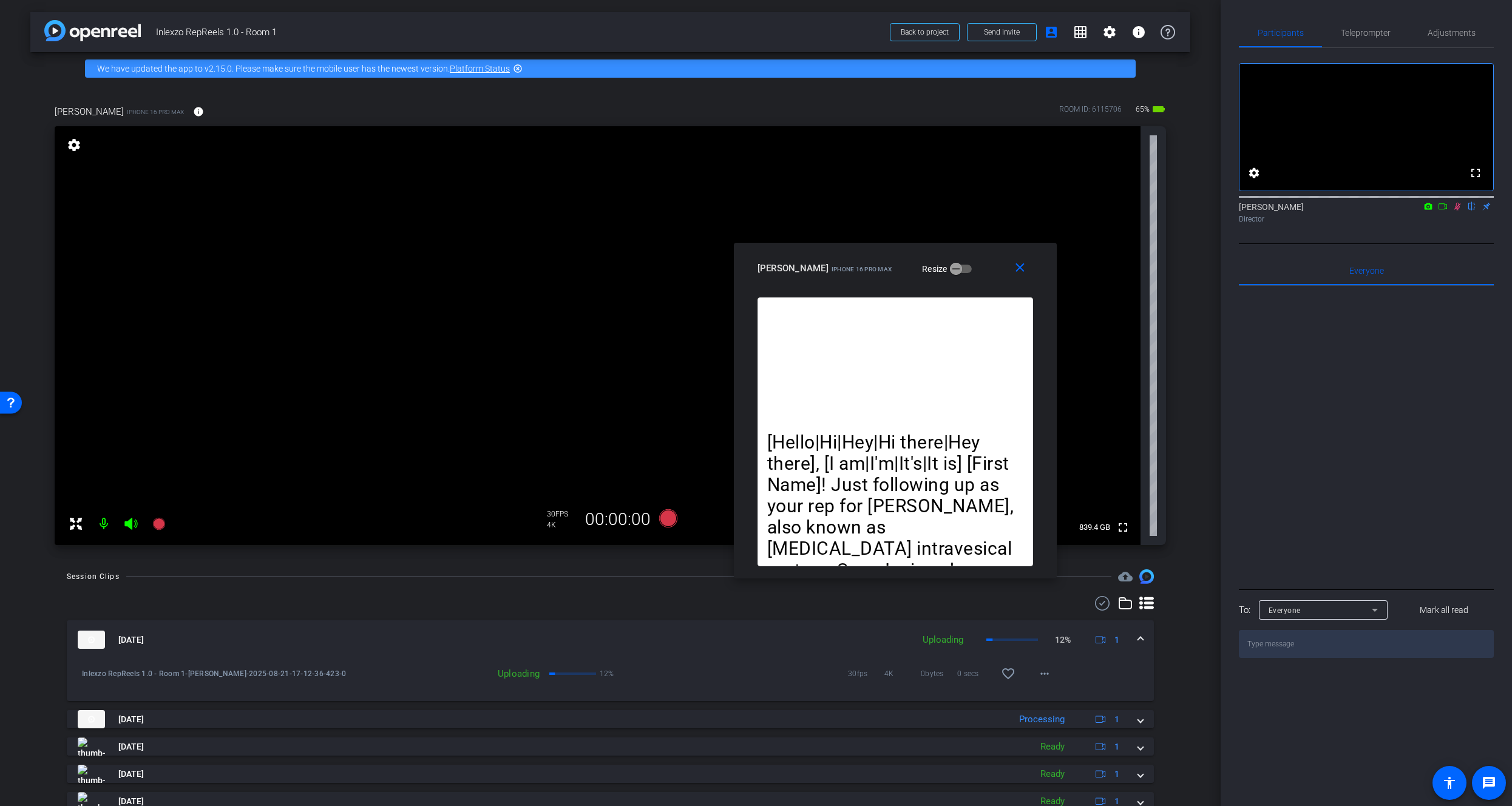
click at [1454, 210] on icon at bounding box center [1457, 206] width 9 height 9
click at [1368, 23] on span "Teleprompter" at bounding box center [1365, 32] width 50 height 29
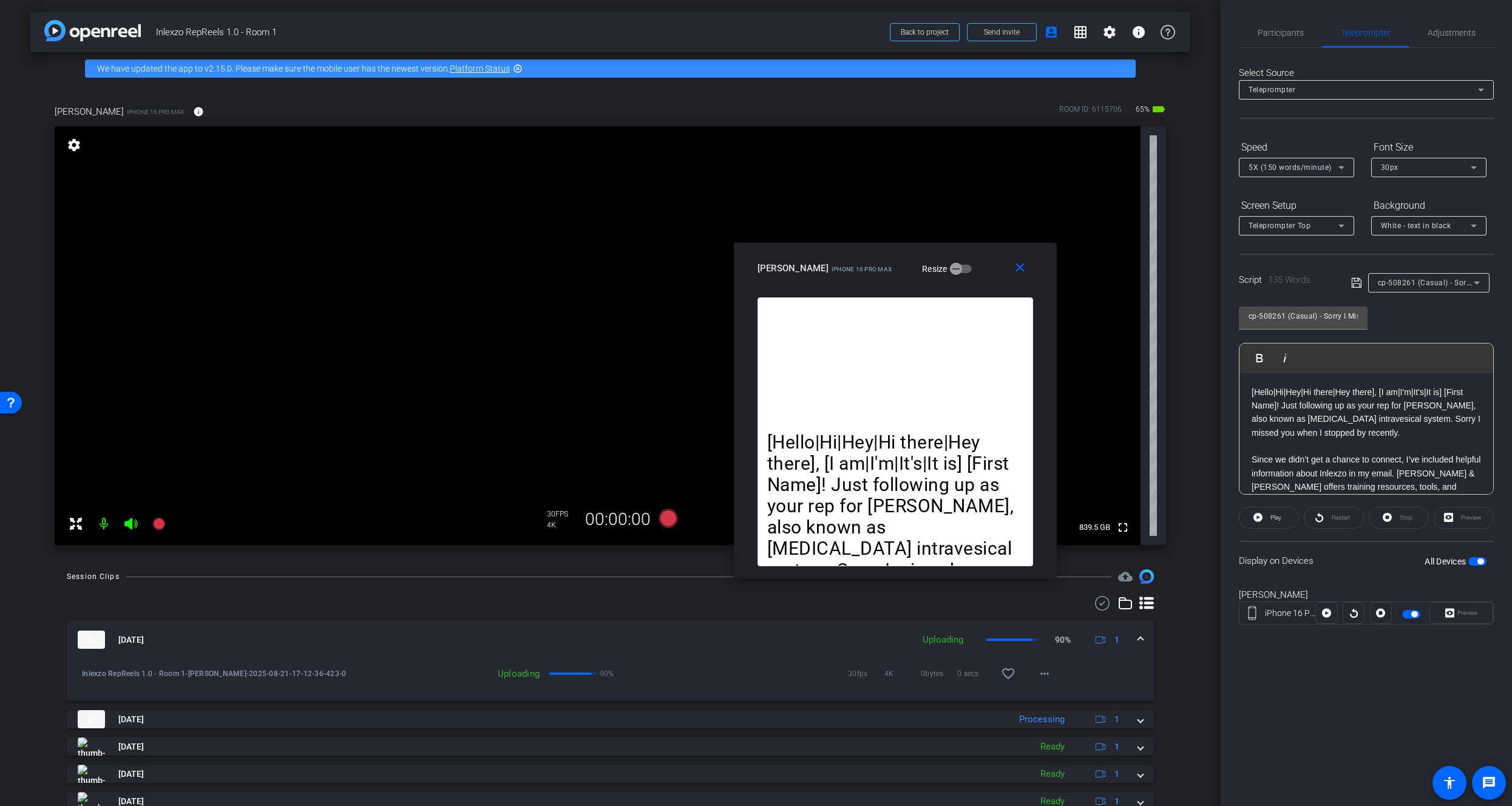
click at [1433, 293] on div at bounding box center [1429, 299] width 122 height 13
click at [1440, 285] on span "cp-508261 (Casual) - Sorry I Missed You" at bounding box center [1449, 282] width 143 height 9
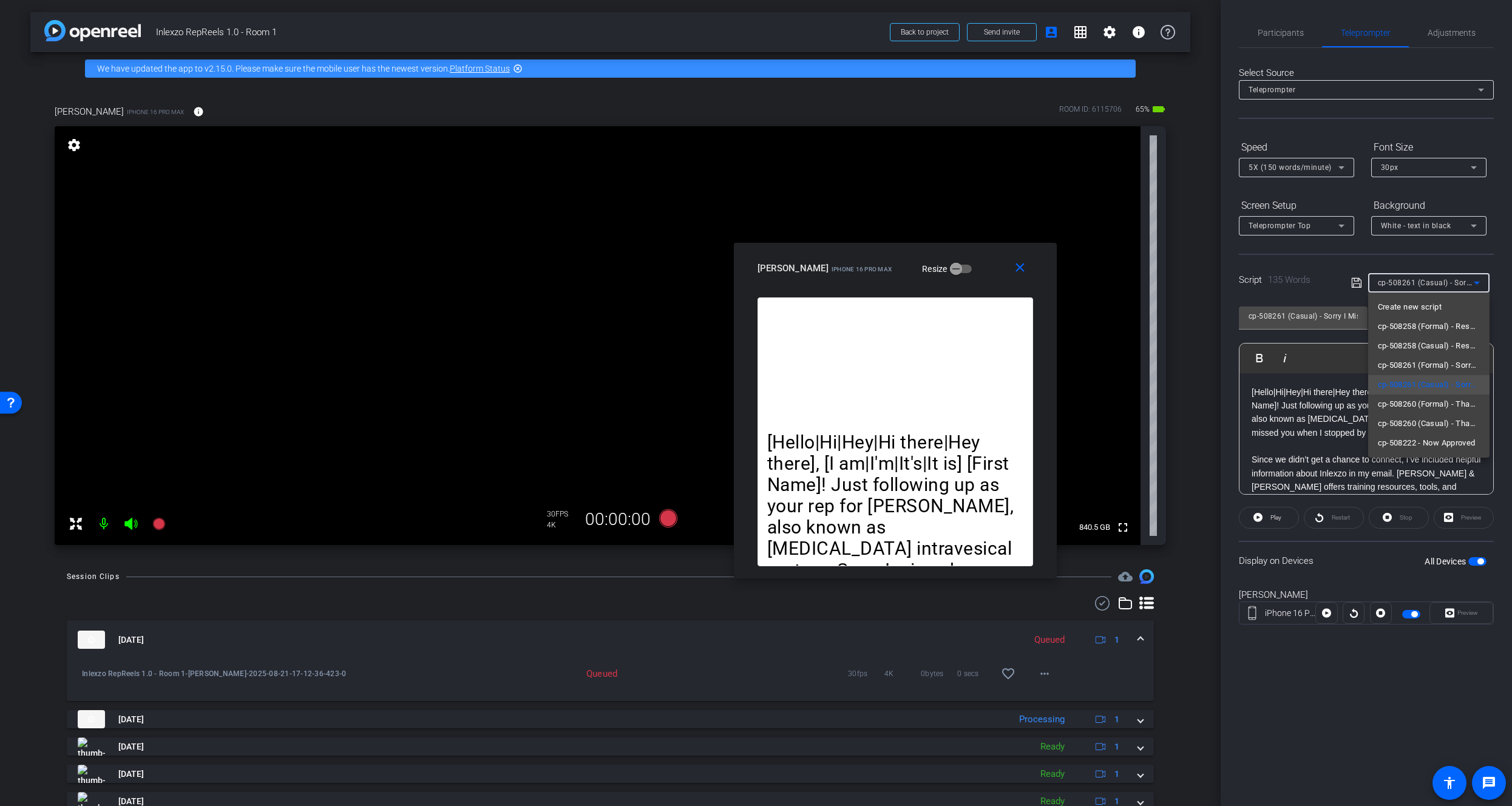
click at [1308, 426] on div at bounding box center [756, 403] width 1512 height 806
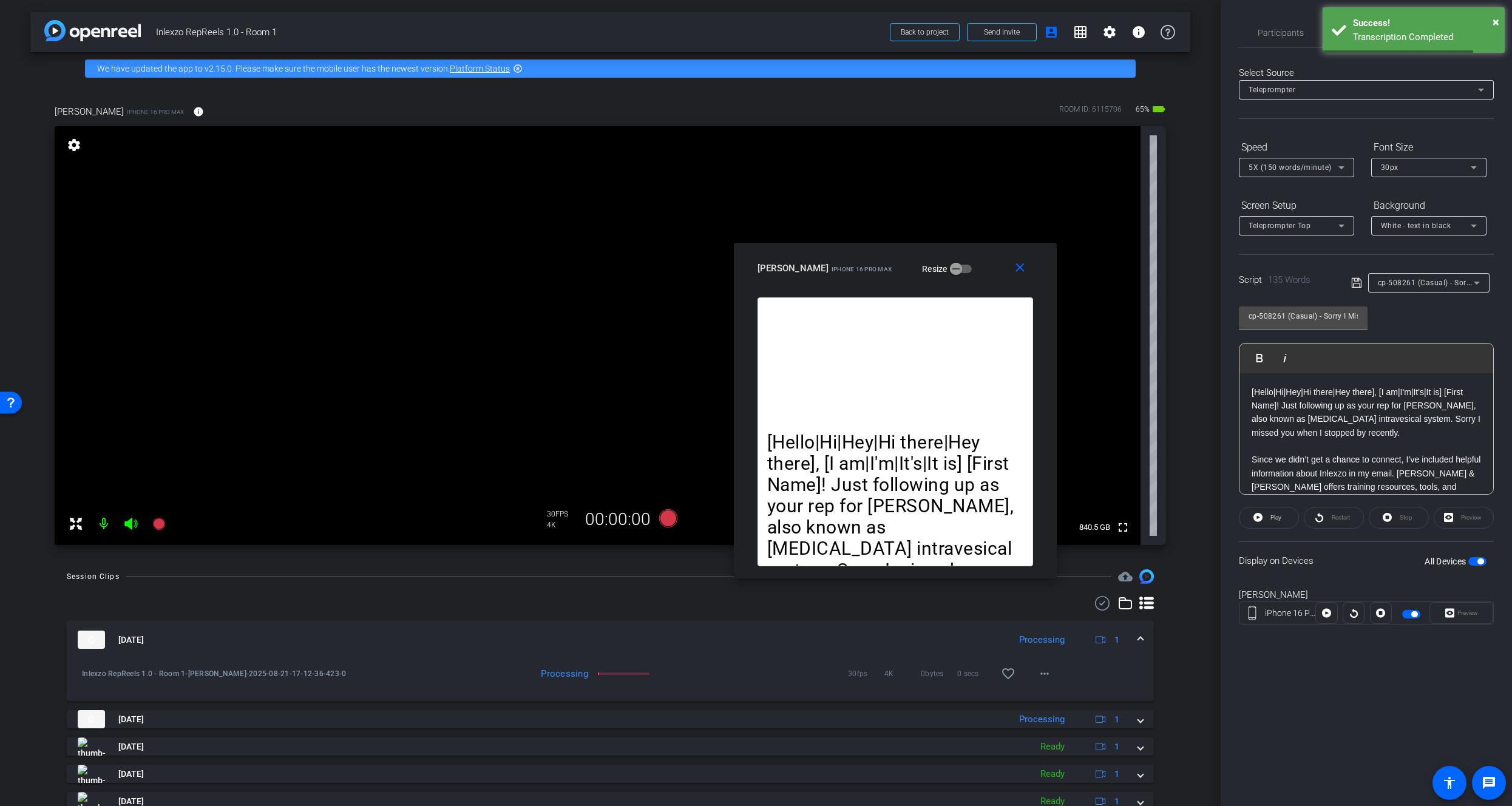
click at [1332, 422] on p "[Hello|Hi|Hey|Hi there|Hey there], [I am|I'm|It's|It is] [First Name]! Just fol…" at bounding box center [1366, 412] width 229 height 55
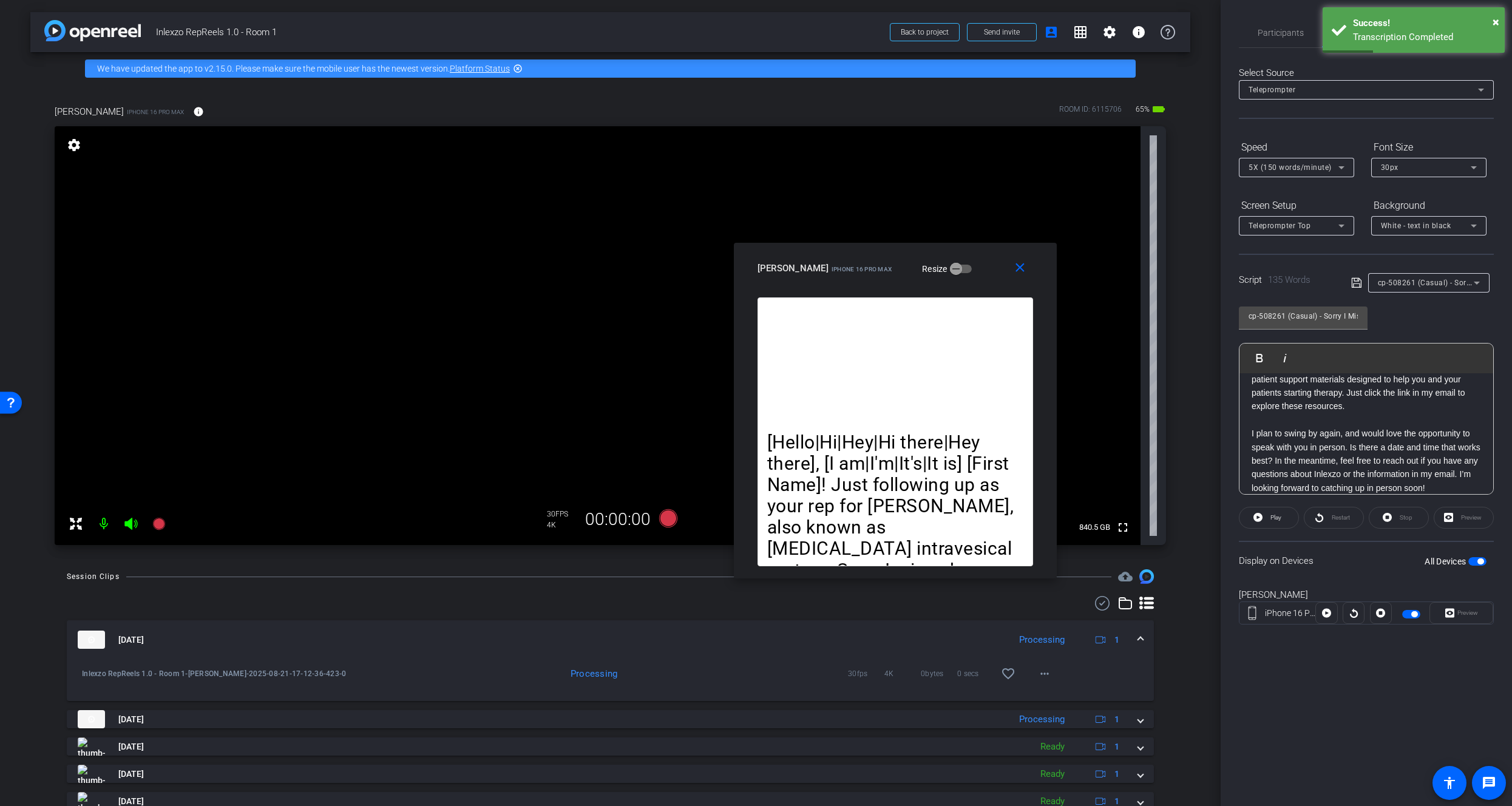
scroll to position [133, 0]
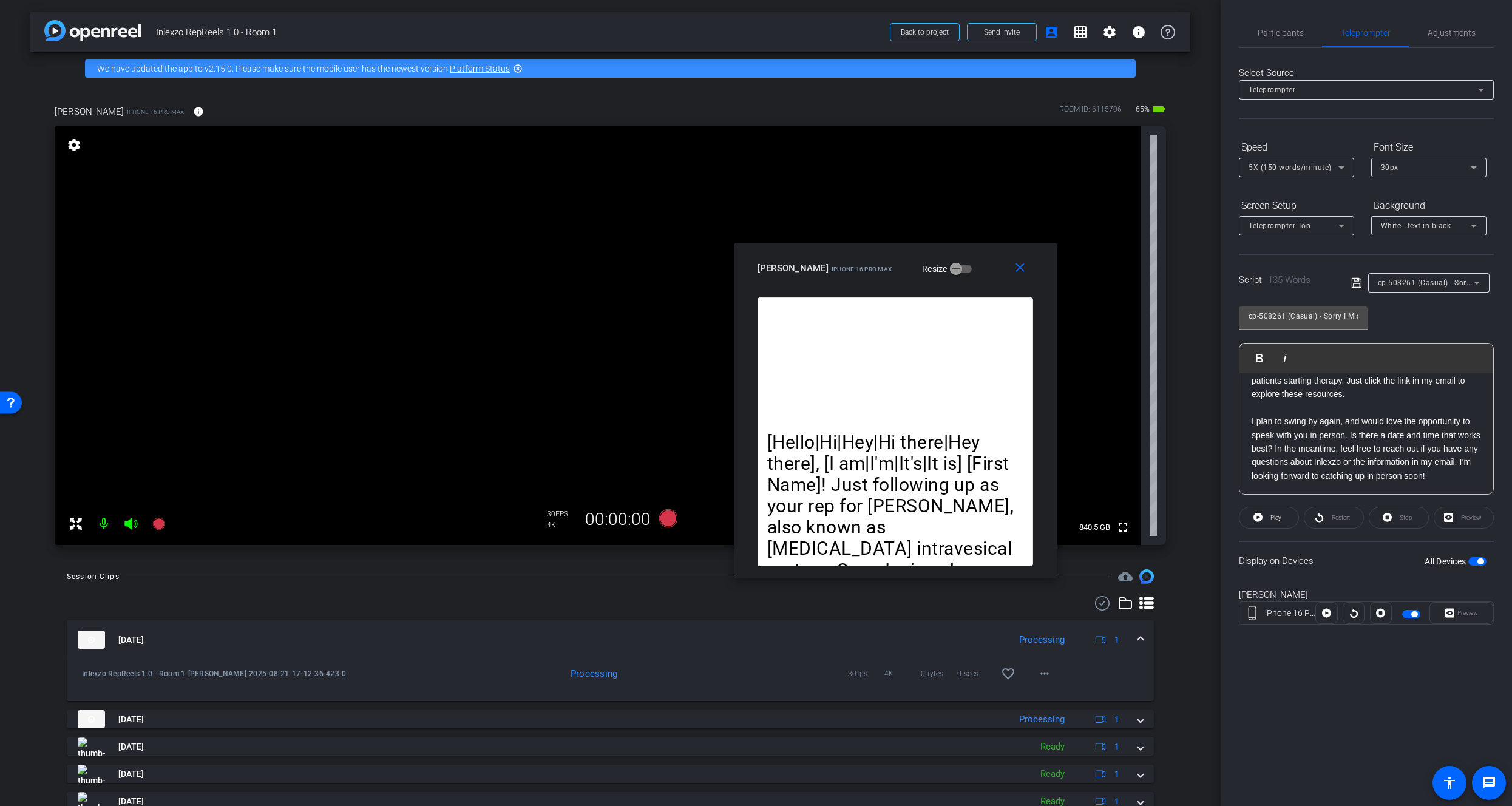
click at [1359, 409] on p at bounding box center [1366, 407] width 229 height 13
click at [1368, 423] on p "I plan to swing by again, and would love the opportunity to speak with you in p…" at bounding box center [1366, 448] width 229 height 68
click at [1385, 415] on p "[Hello|Hi|Hey|Hi there|Hey there], [I am|I'm|It's|It is] [First Name]! Just fol…" at bounding box center [1366, 412] width 229 height 55
click at [1359, 382] on div "[Hello|Hi|Hey|Hi there|Hey there], [I am|I'm|It's|It is] [First Name]! Just fol…" at bounding box center [1365, 501] width 253 height 256
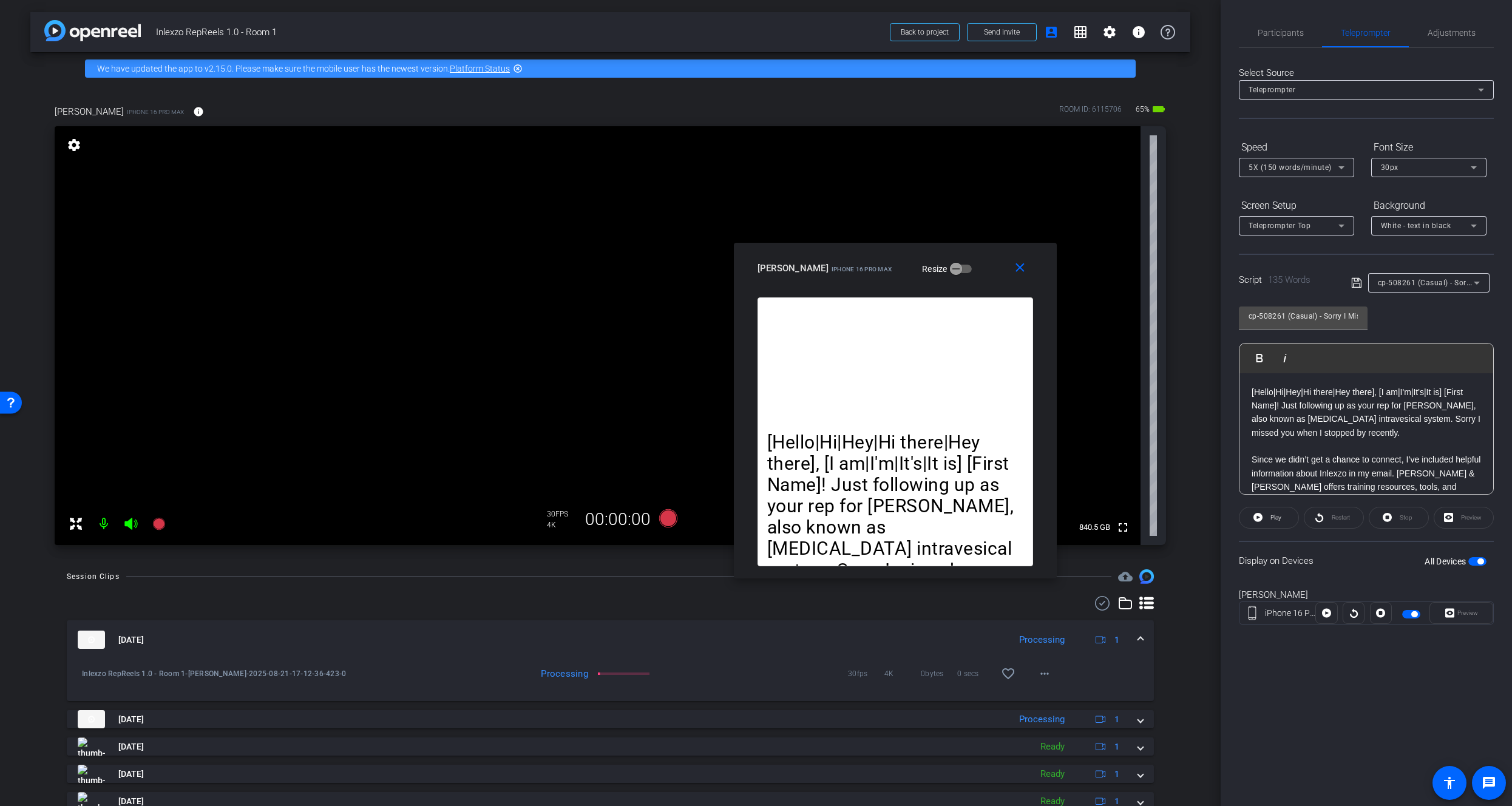
click at [1374, 395] on p "[Hello|Hi|Hey|Hi there|Hey there], [I am|I'm|It's|It is] [First Name]! Just fol…" at bounding box center [1366, 412] width 229 height 55
click at [1411, 288] on div "cp-508261 (Casual) - Sorry I Missed You" at bounding box center [1425, 282] width 96 height 15
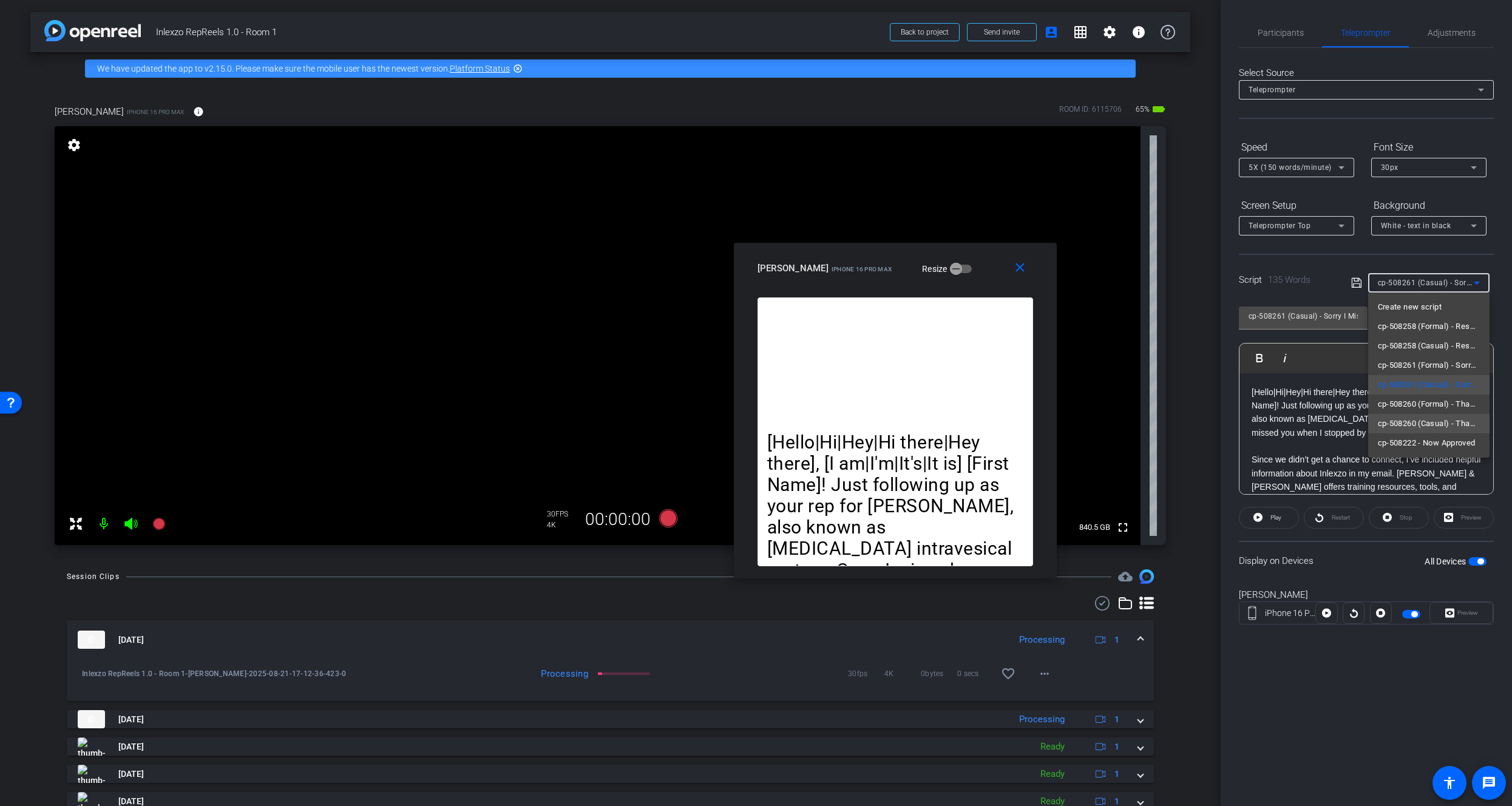
click at [1415, 426] on span "cp-508260 (Casual) - Thanks for Seeing Me" at bounding box center [1429, 423] width 102 height 15
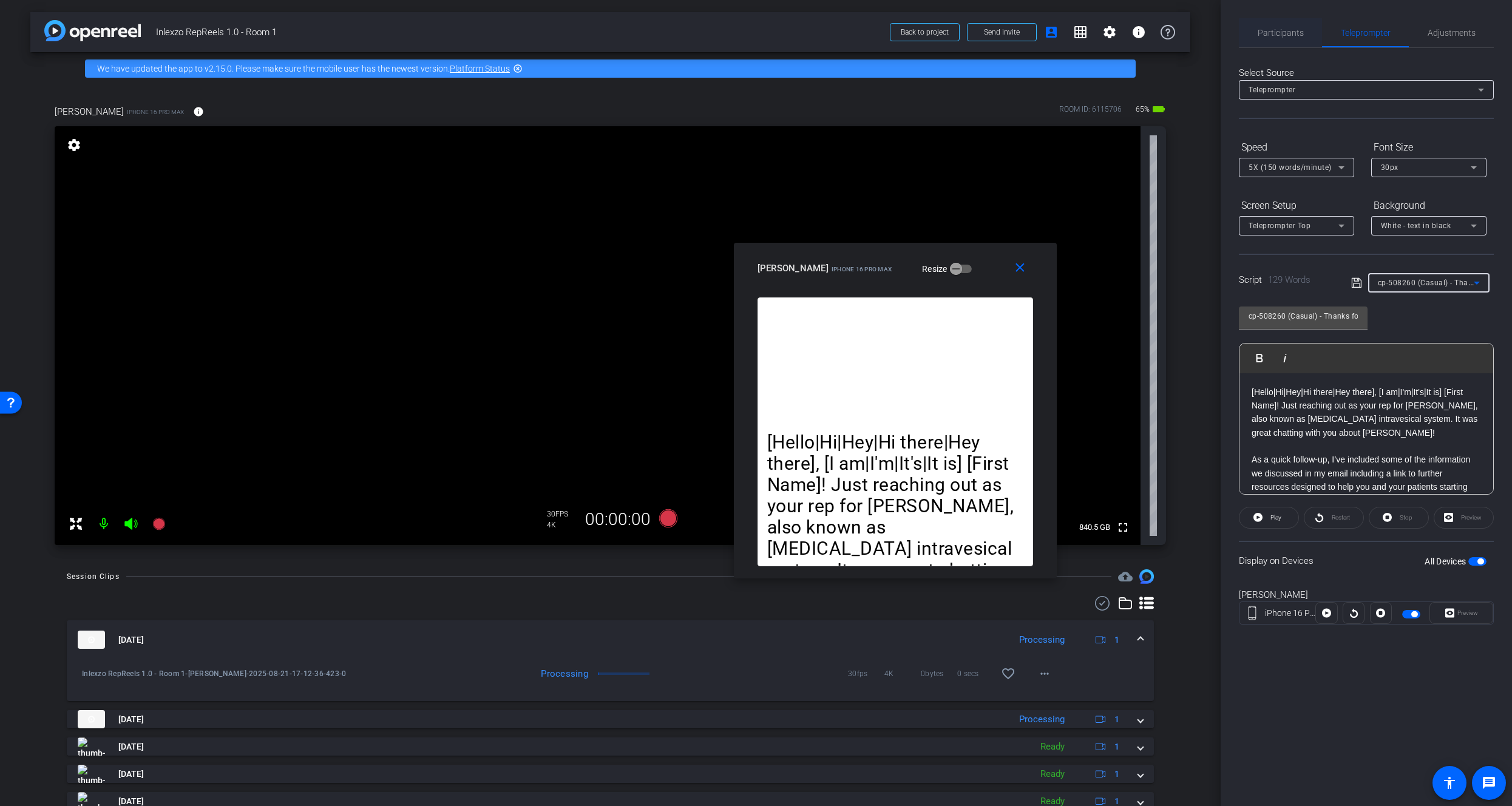
click at [1269, 37] on span "Participants" at bounding box center [1280, 33] width 46 height 9
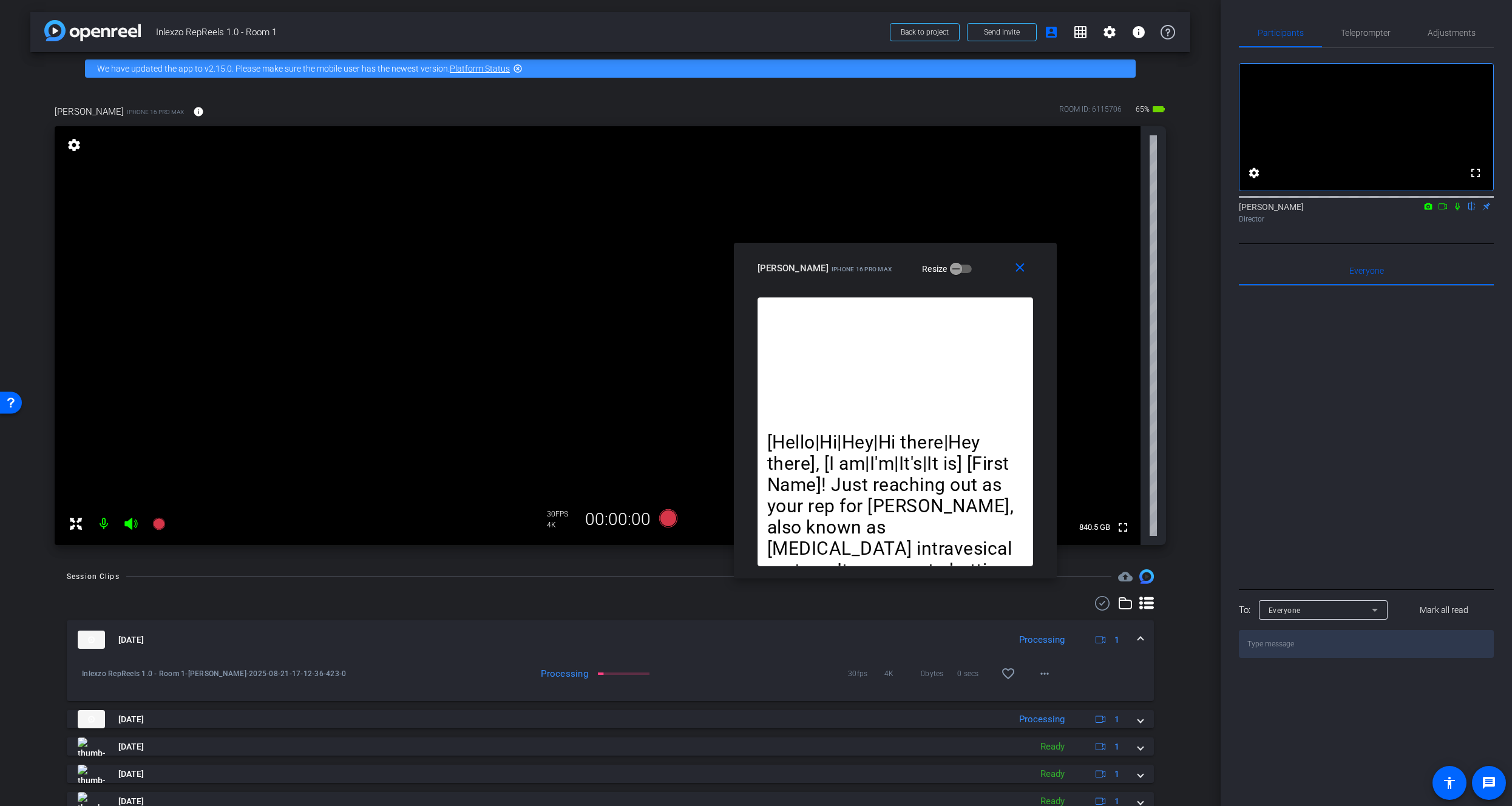
click at [1459, 210] on icon at bounding box center [1457, 207] width 5 height 8
click at [1374, 30] on span "Teleprompter" at bounding box center [1365, 33] width 50 height 9
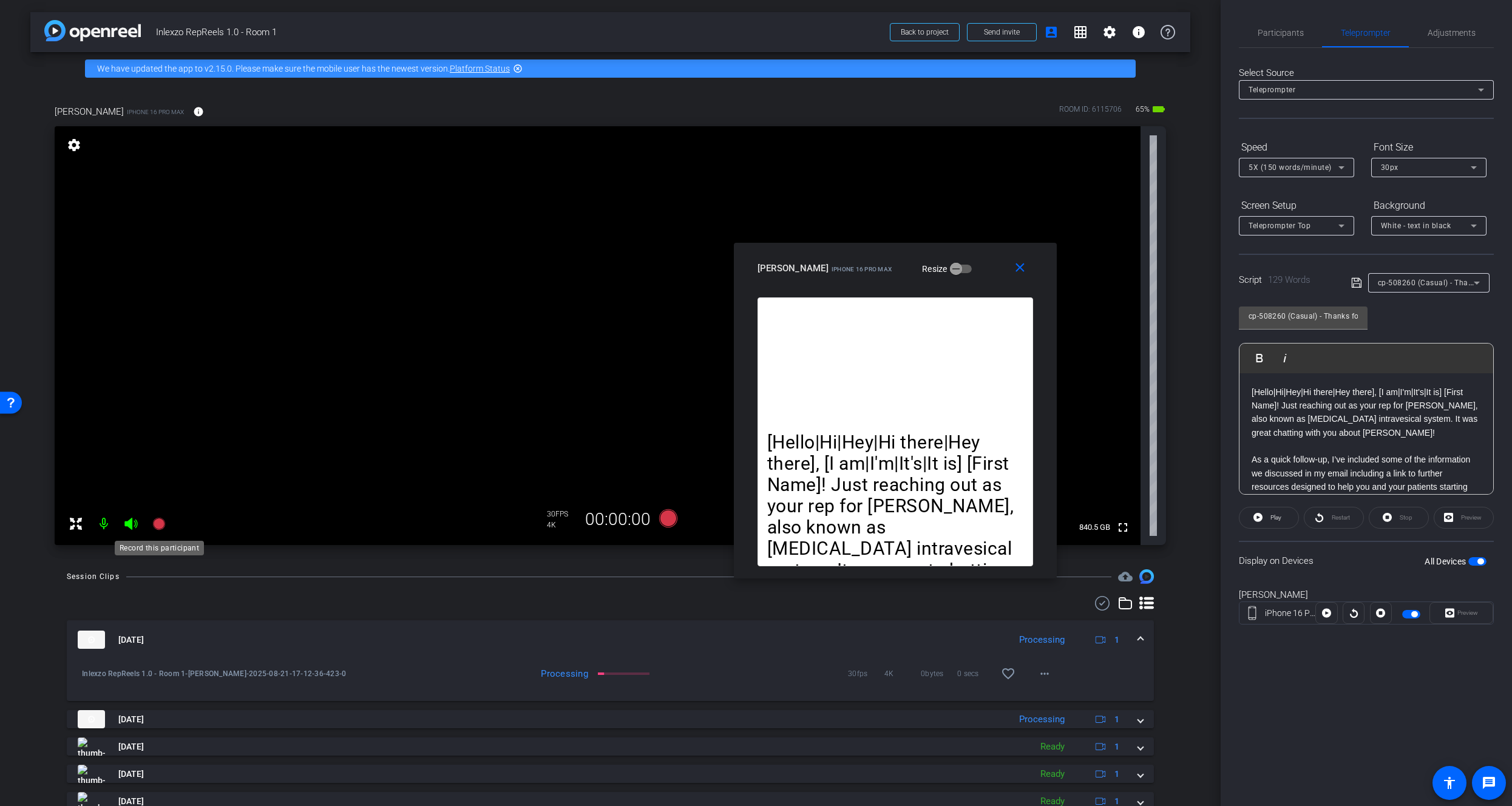
click at [160, 524] on icon at bounding box center [158, 524] width 12 height 12
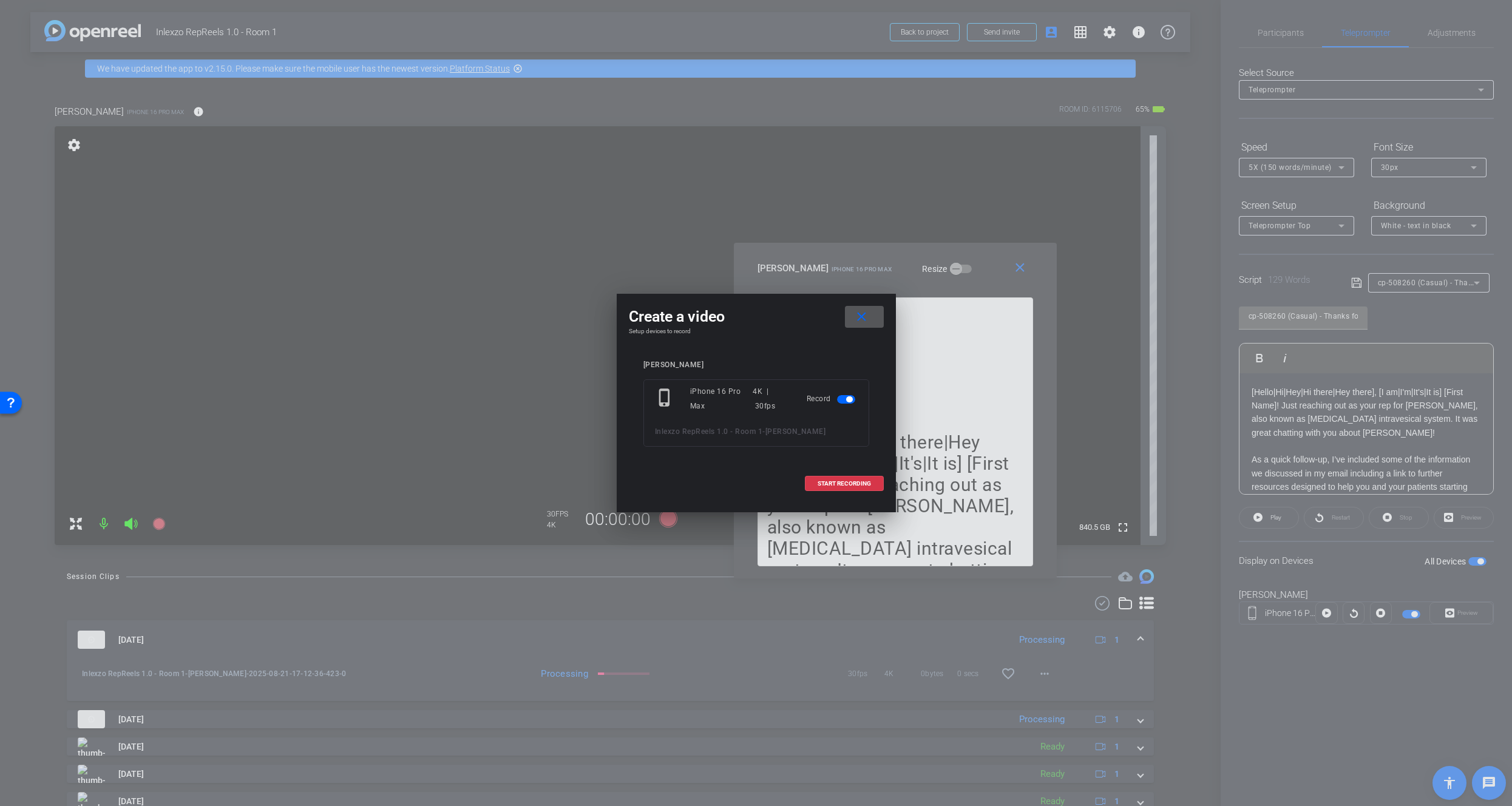
drag, startPoint x: 842, startPoint y: 479, endPoint x: 892, endPoint y: 478, distance: 50.0
click at [843, 479] on span at bounding box center [845, 483] width 78 height 29
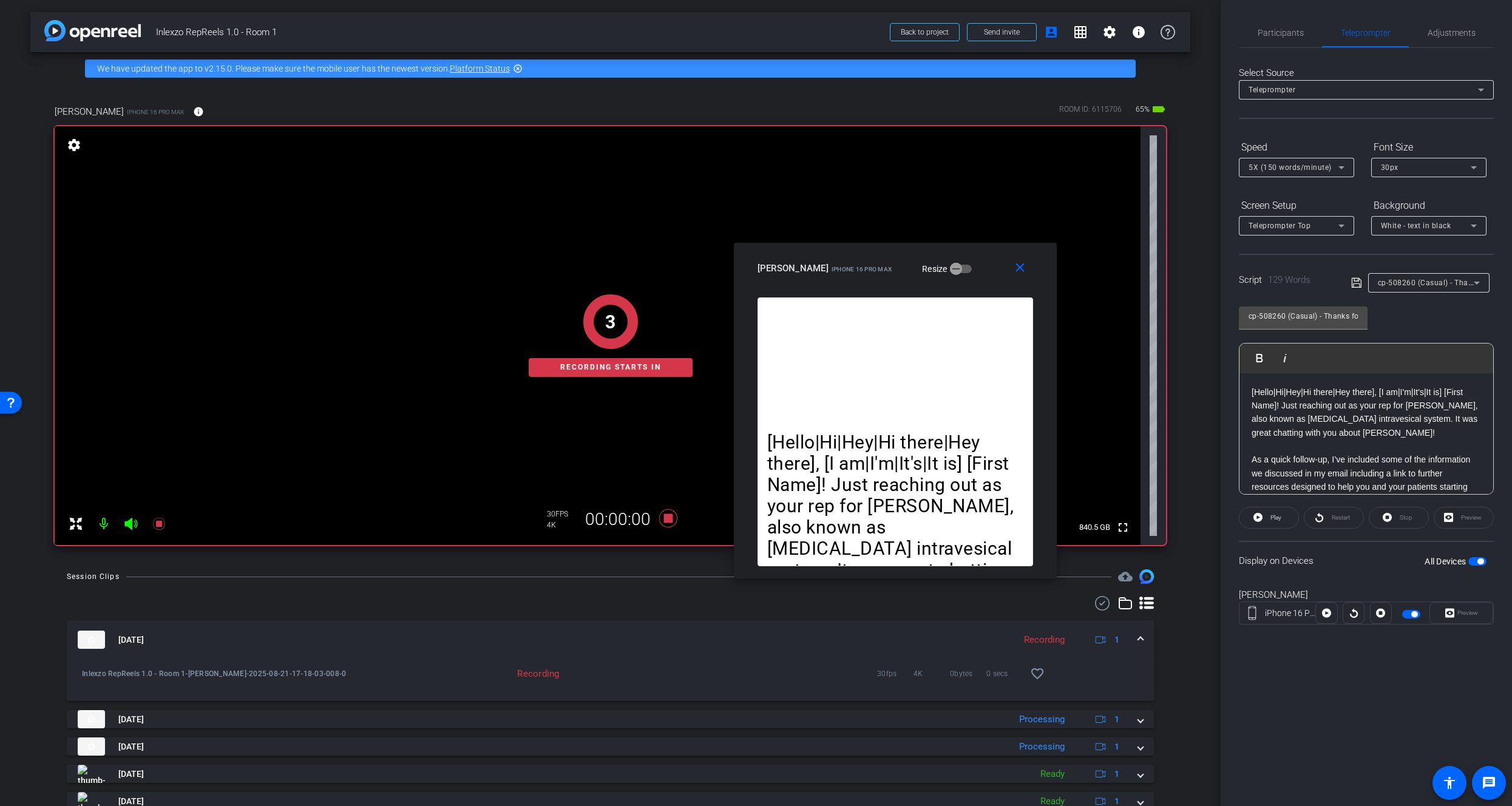
click at [1335, 516] on div "Restart" at bounding box center [1333, 518] width 60 height 22
click at [1252, 520] on span at bounding box center [1268, 517] width 58 height 29
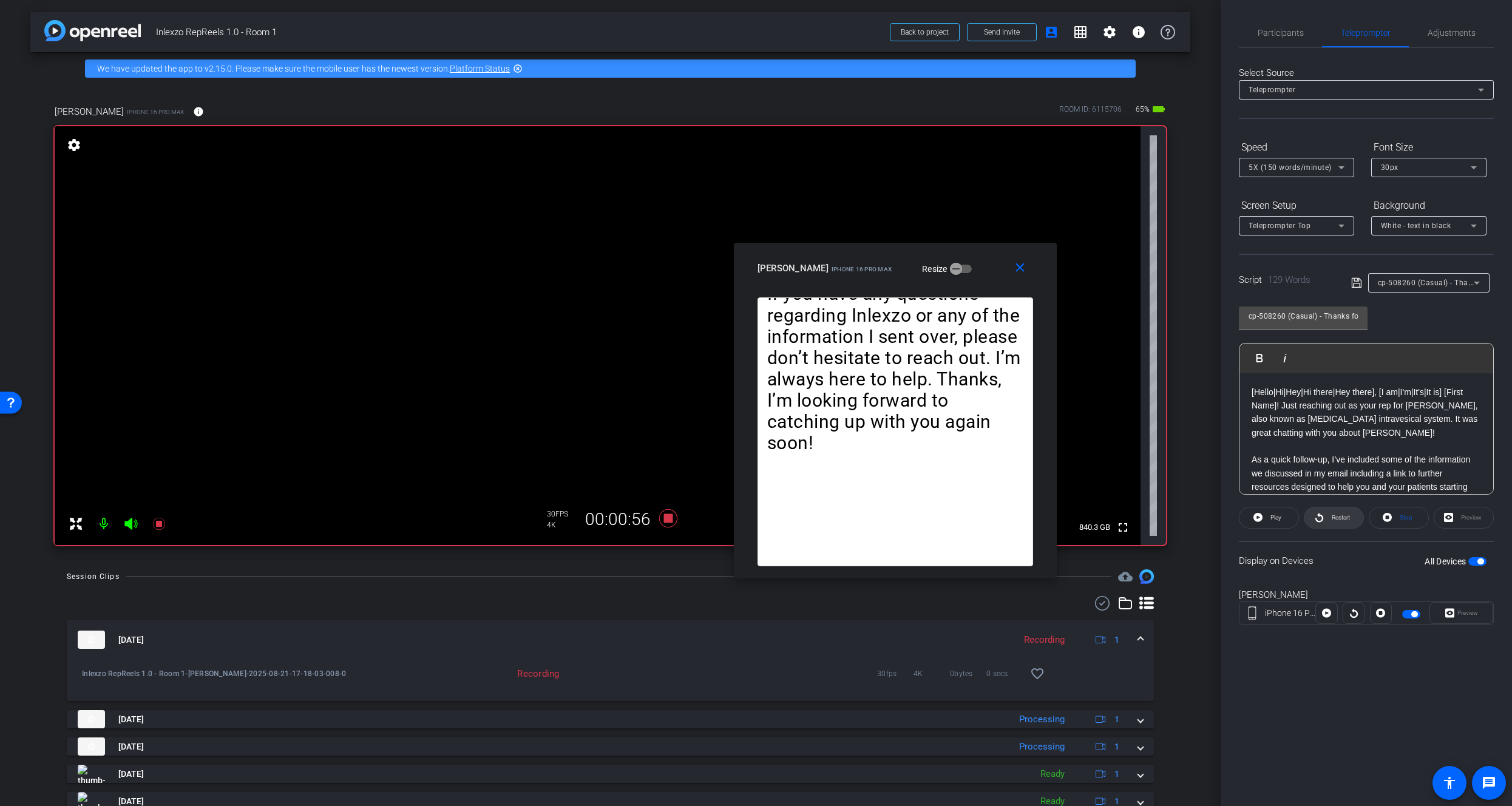
click at [1338, 516] on span "Restart" at bounding box center [1340, 517] width 18 height 7
click at [1334, 518] on span "Restart" at bounding box center [1340, 517] width 18 height 7
click at [157, 518] on icon at bounding box center [159, 523] width 15 height 15
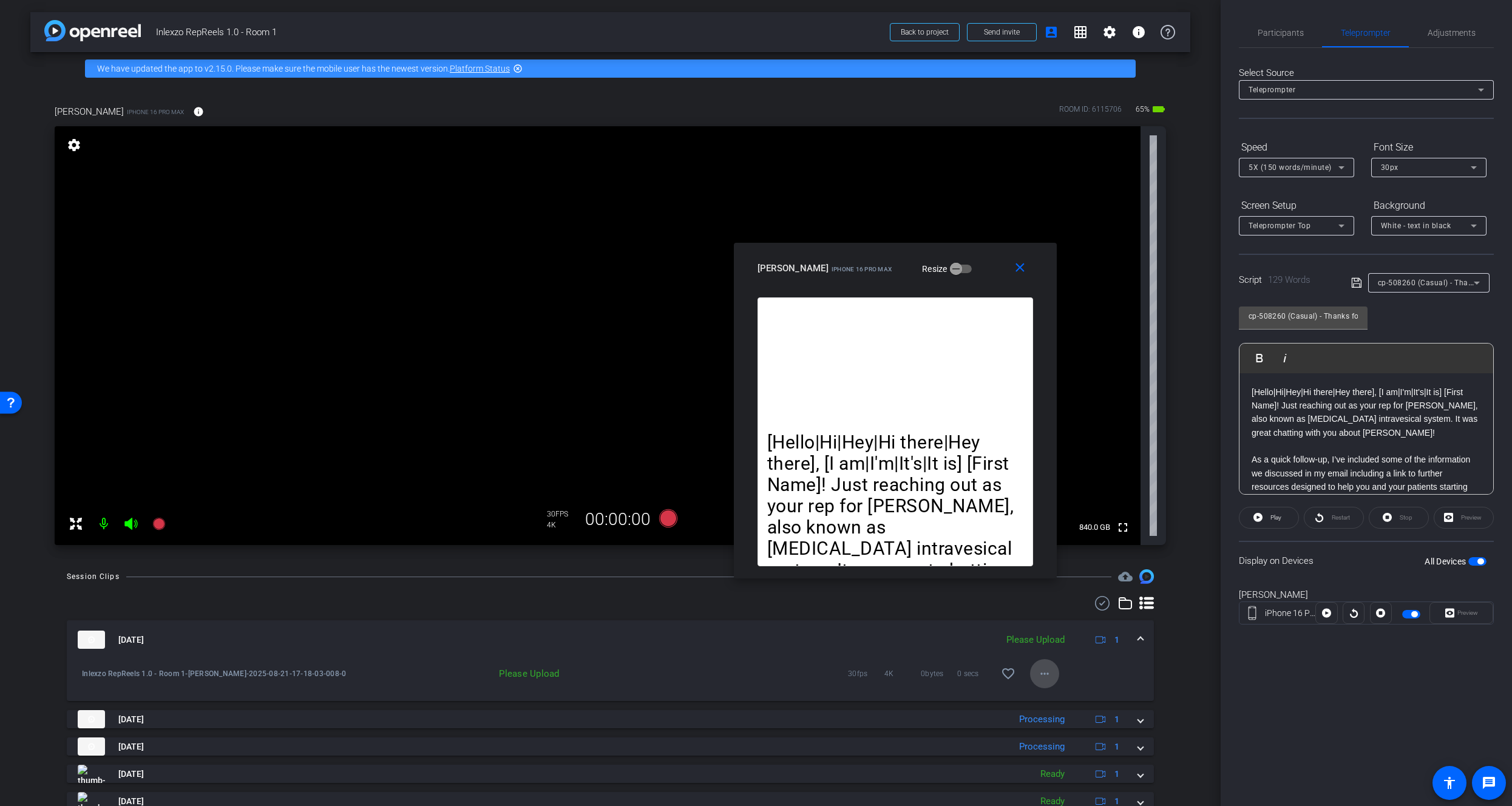
click at [1037, 670] on mat-icon "more_horiz" at bounding box center [1044, 673] width 15 height 15
click at [1056, 694] on span "Upload" at bounding box center [1058, 698] width 48 height 15
click at [1269, 15] on div "Participants Teleprompter Adjustments settings James Monte flip Director Everyo…" at bounding box center [1366, 403] width 292 height 806
click at [1276, 37] on span "Participants" at bounding box center [1280, 33] width 46 height 9
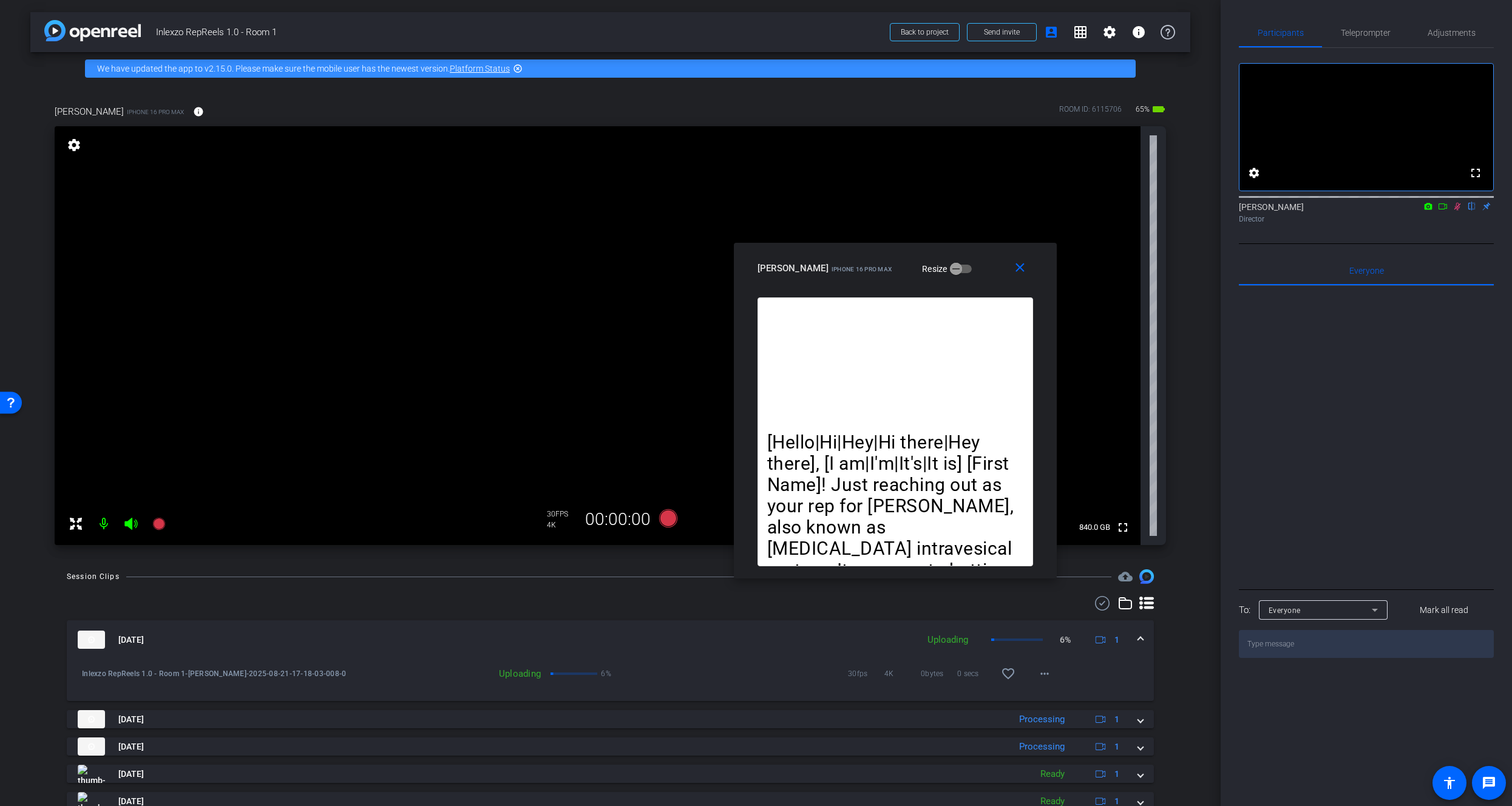
click at [1456, 210] on icon at bounding box center [1457, 207] width 7 height 8
click at [1383, 25] on span "Teleprompter" at bounding box center [1365, 32] width 50 height 29
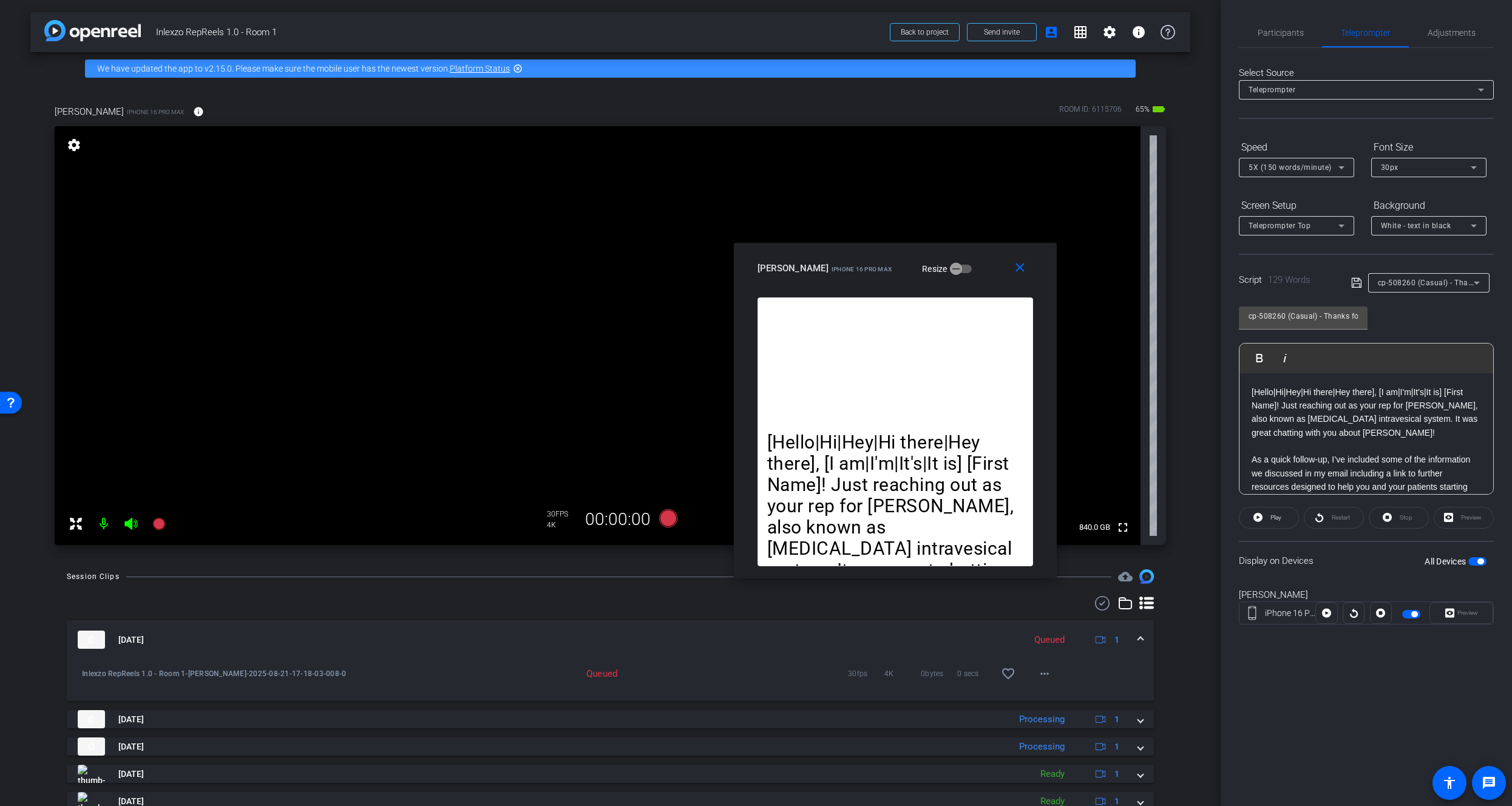
click at [1397, 280] on span "cp-508260 (Casual) - Thanks for Seeing Me" at bounding box center [1454, 282] width 154 height 9
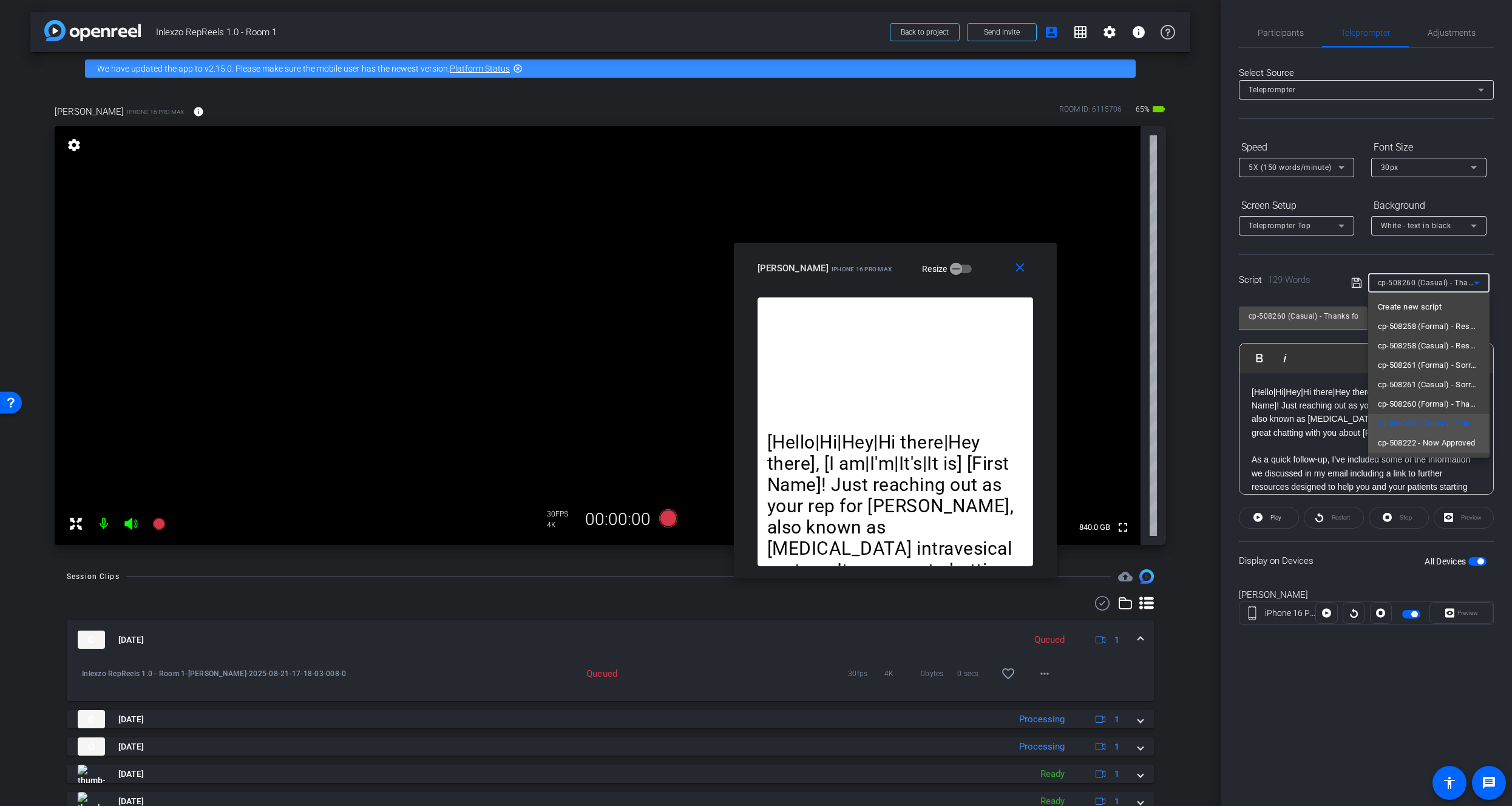
click at [1408, 448] on span "cp-508222 - Now Approved" at bounding box center [1426, 443] width 97 height 15
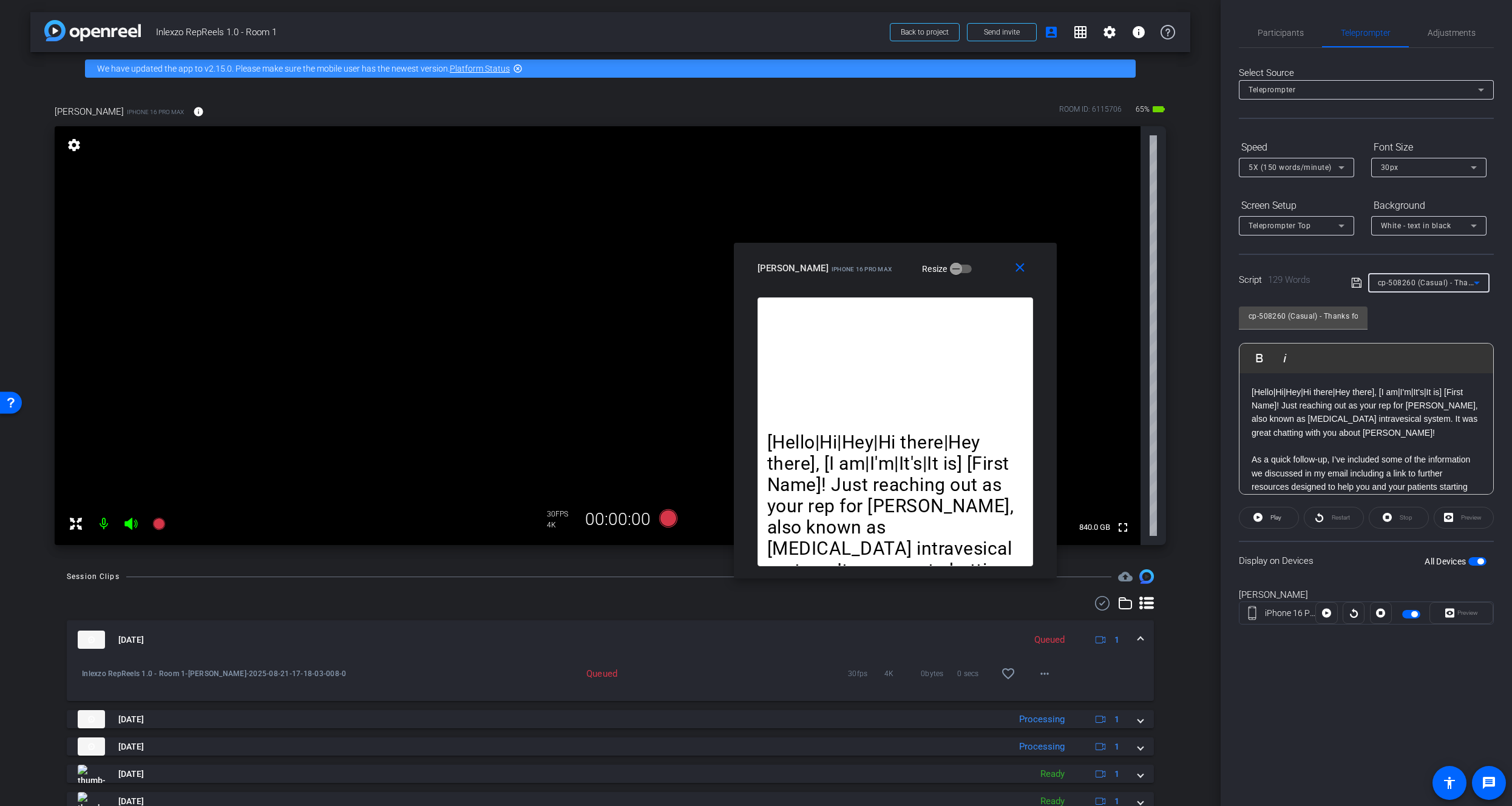
type input "cp-508222 - Now Approved"
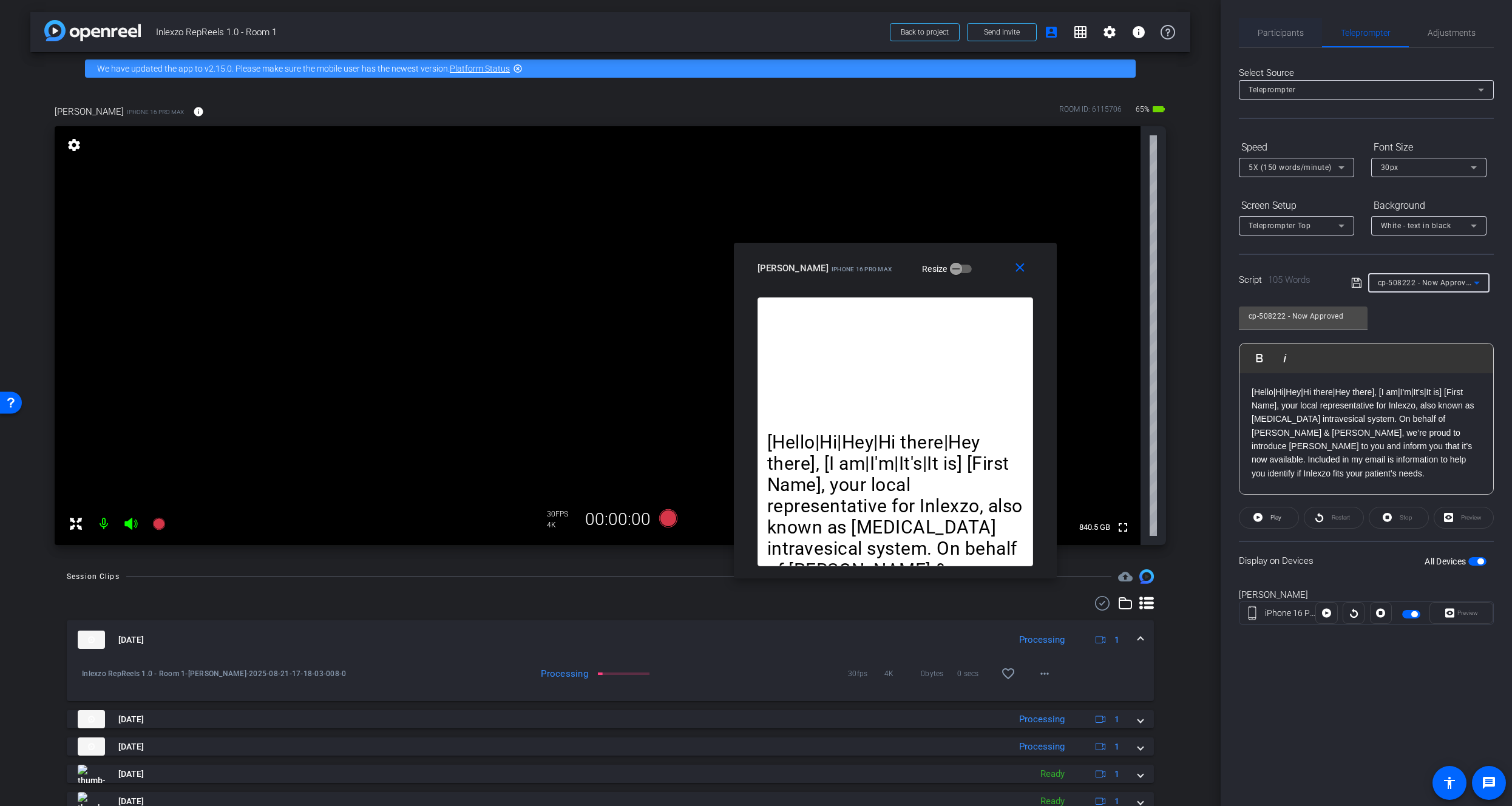
click at [1283, 29] on span "Participants" at bounding box center [1280, 33] width 46 height 9
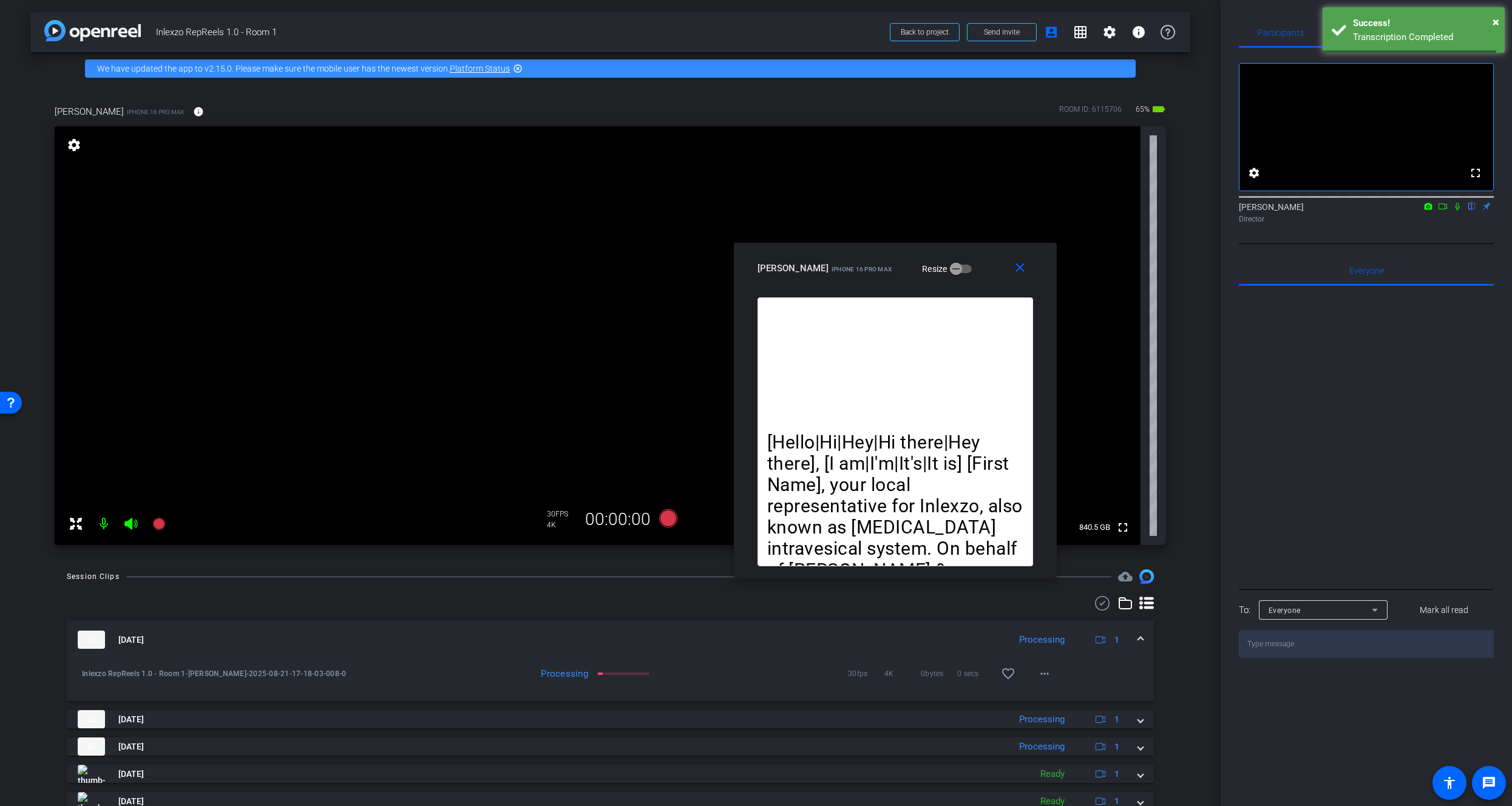
click at [1459, 210] on icon at bounding box center [1457, 207] width 5 height 8
click at [1353, 26] on div "Success!" at bounding box center [1424, 23] width 143 height 14
click at [1384, 34] on span "Teleprompter" at bounding box center [1365, 33] width 50 height 9
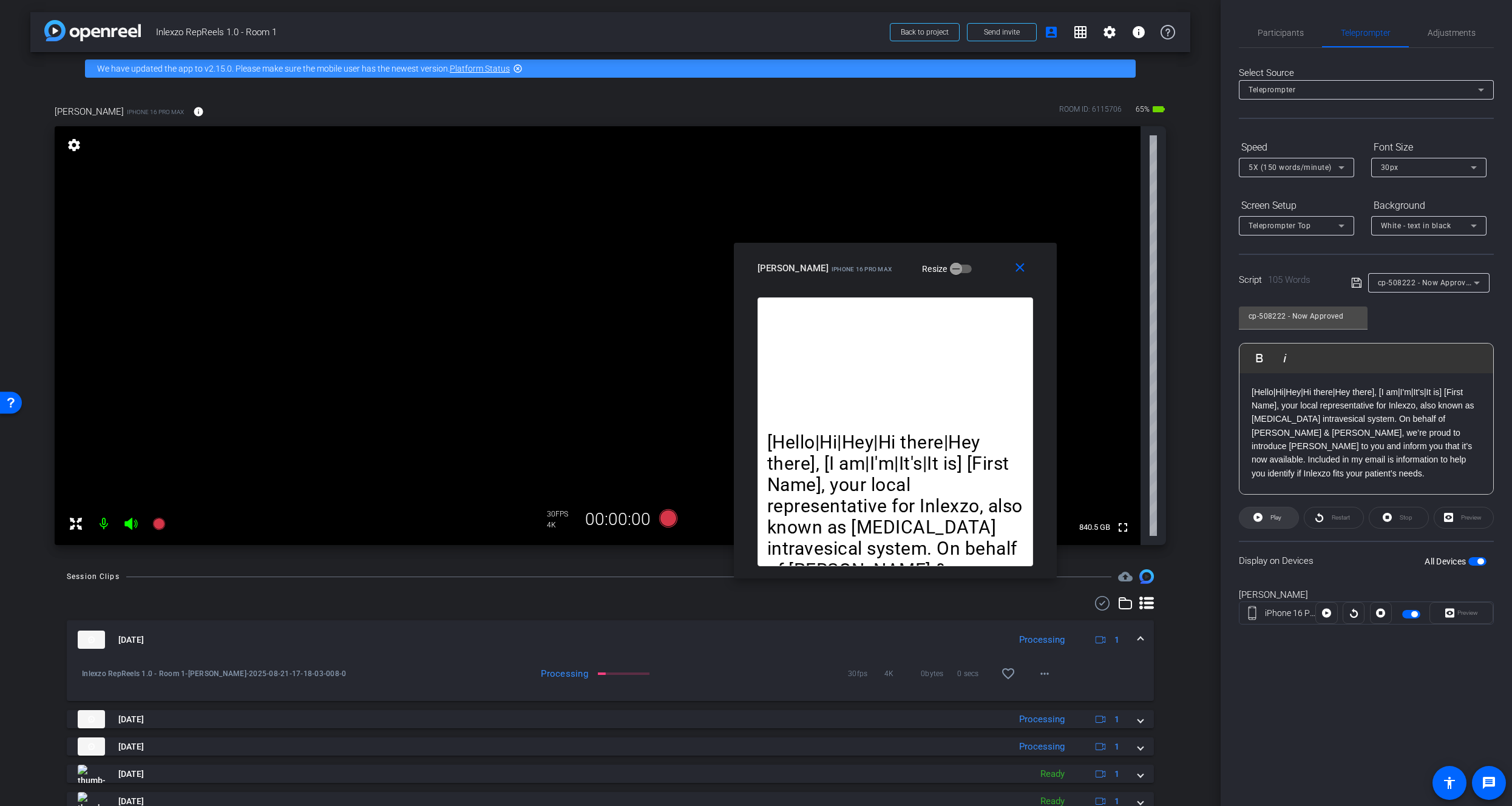
click at [1271, 518] on span "Play" at bounding box center [1276, 517] width 11 height 7
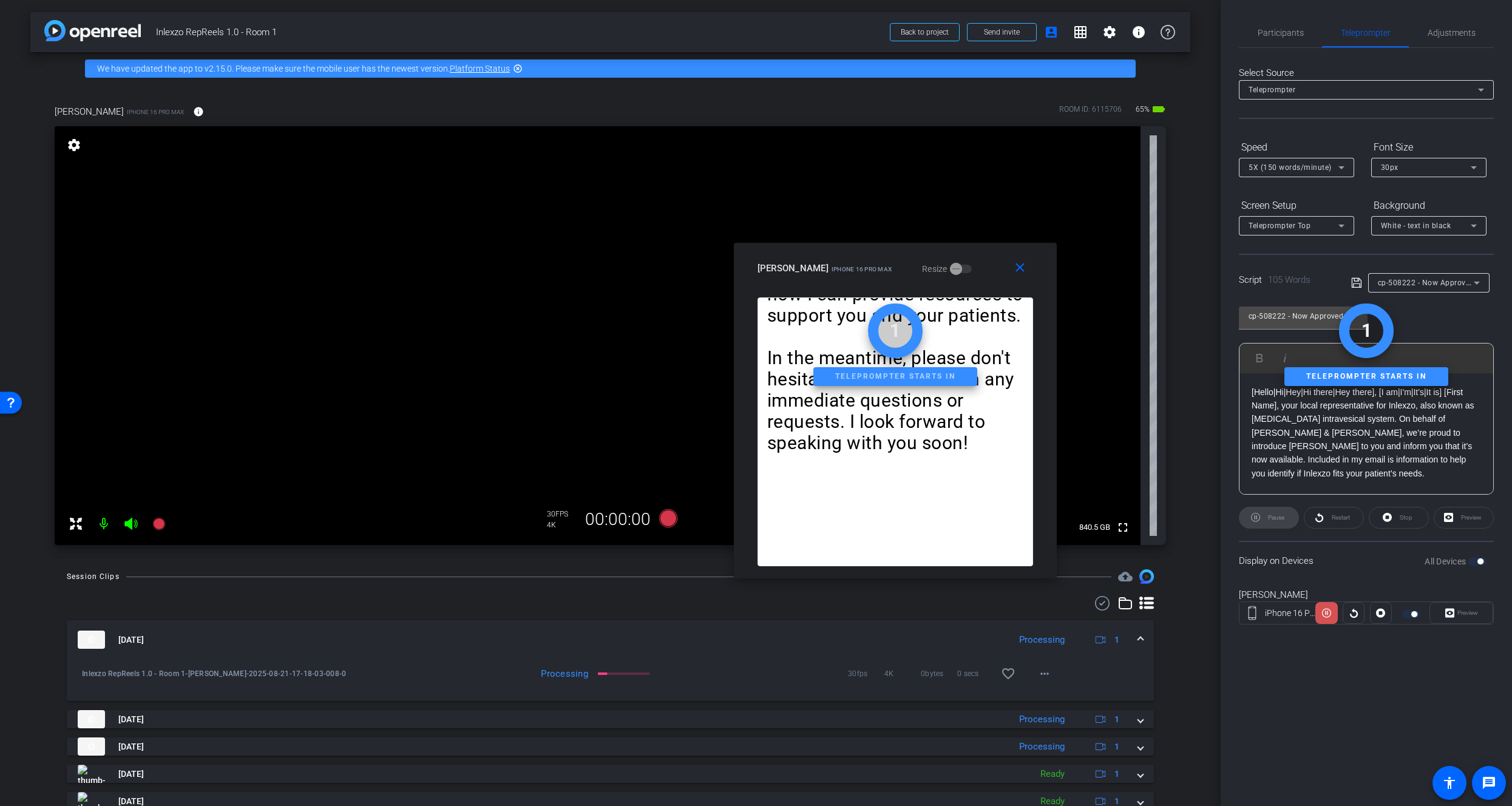
click at [1326, 614] on icon at bounding box center [1326, 613] width 9 height 9
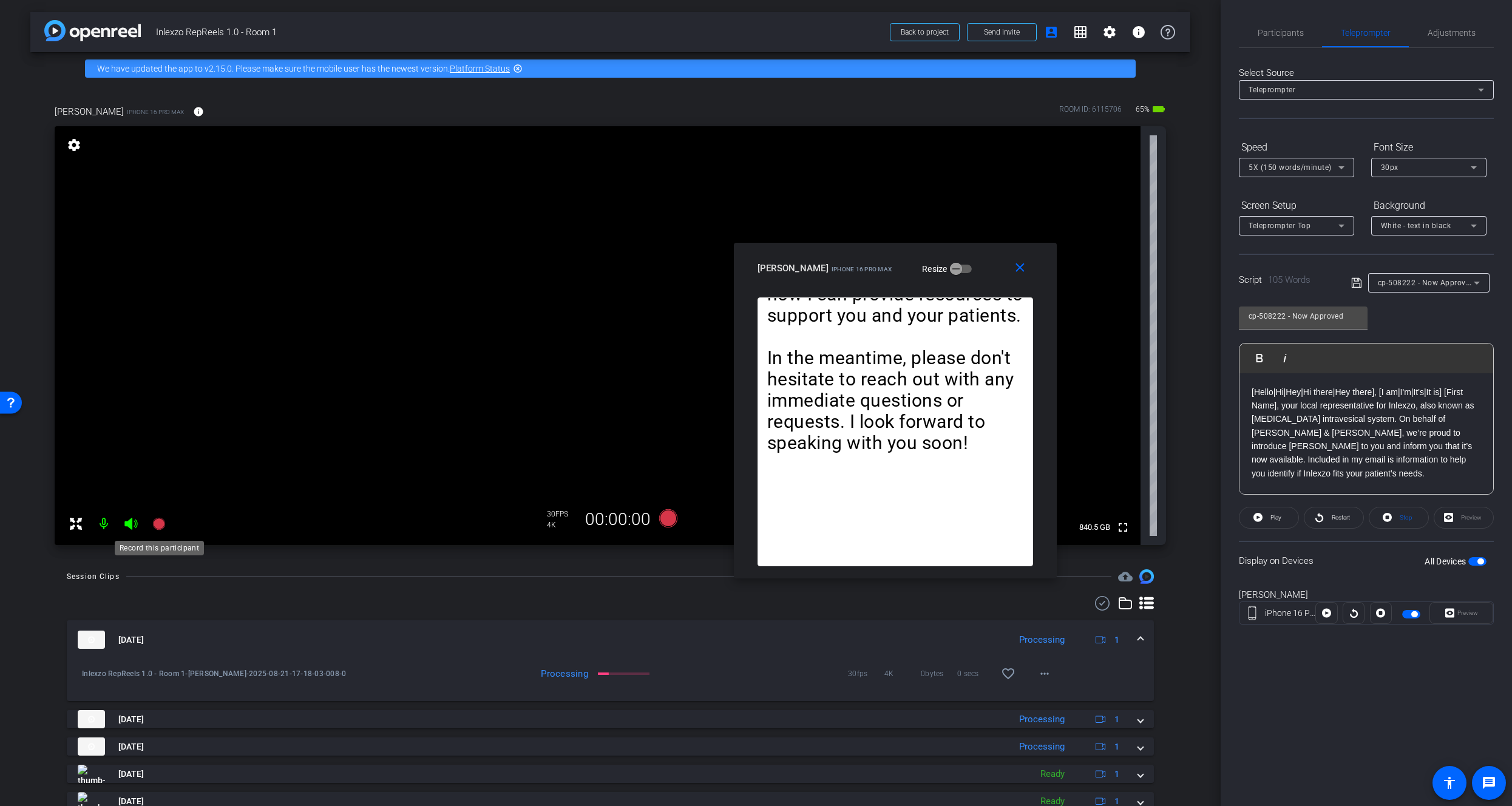
click at [162, 526] on icon at bounding box center [158, 524] width 12 height 12
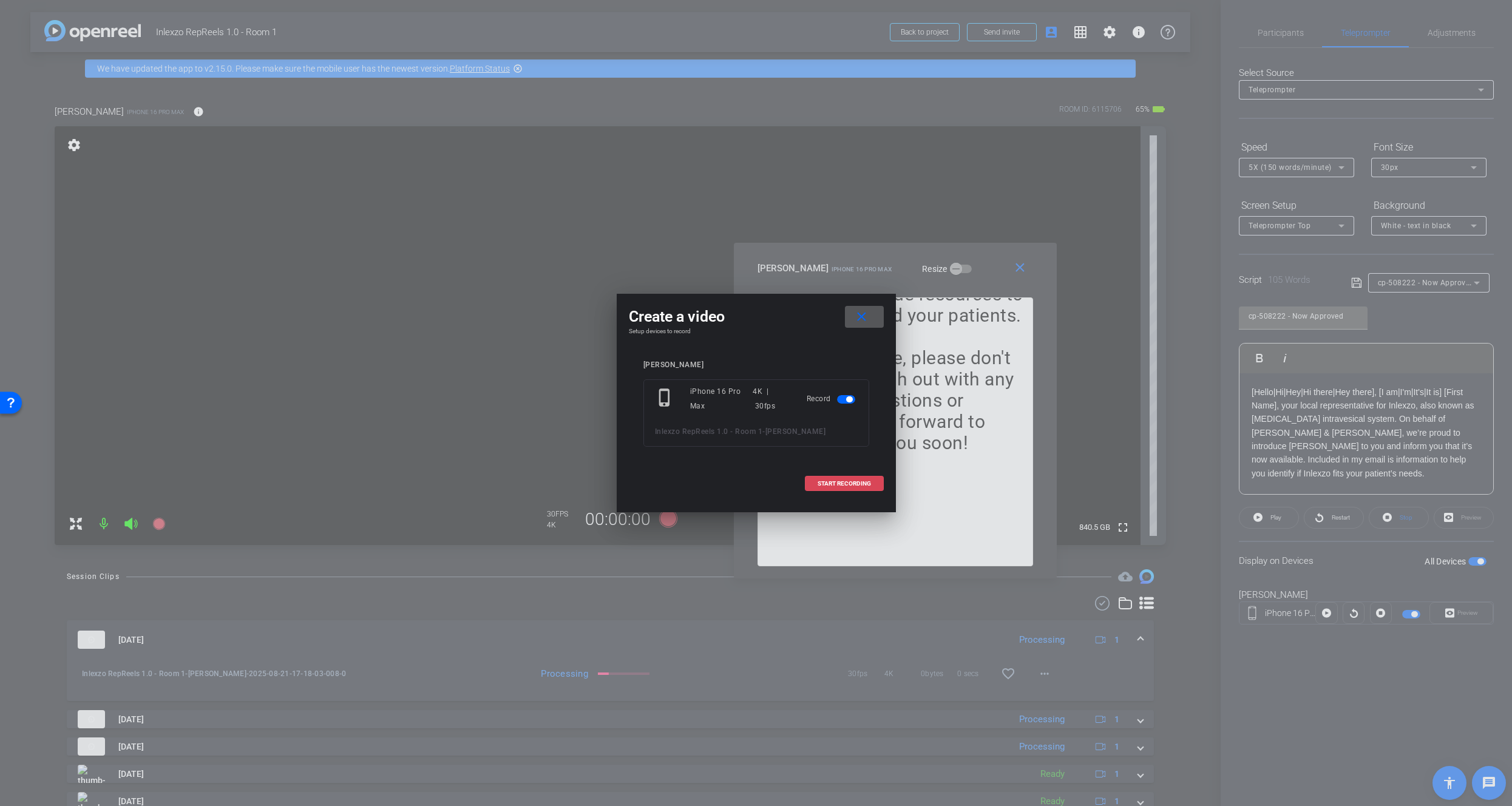
click at [847, 490] on span at bounding box center [845, 483] width 78 height 29
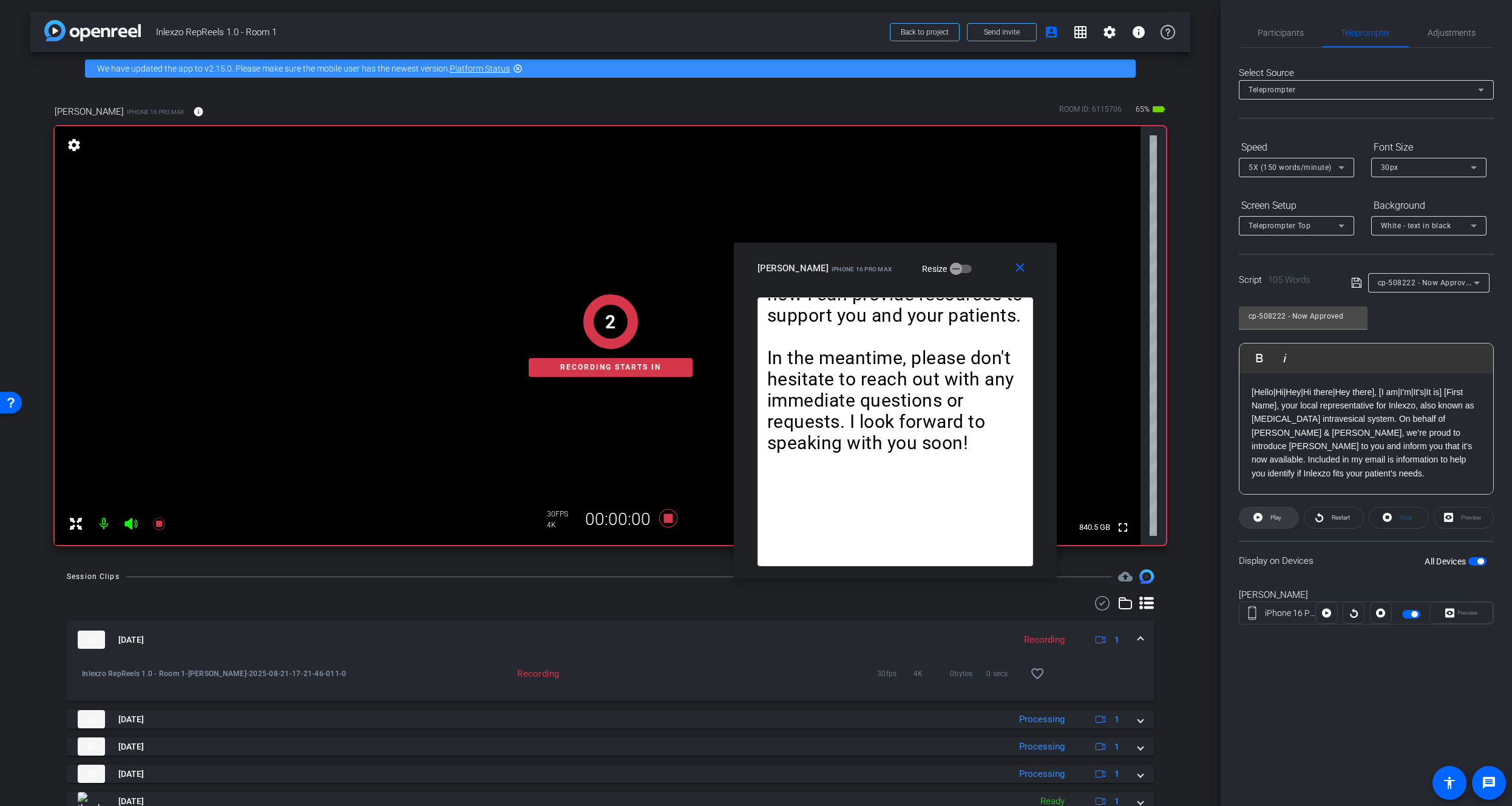
click at [1280, 521] on span "Play" at bounding box center [1274, 518] width 14 height 17
click at [1280, 521] on span "Pause" at bounding box center [1274, 518] width 19 height 17
click at [1348, 526] on span at bounding box center [1333, 517] width 58 height 29
click at [1280, 518] on button "Pause" at bounding box center [1269, 518] width 60 height 22
drag, startPoint x: 1266, startPoint y: 35, endPoint x: 1299, endPoint y: 60, distance: 41.4
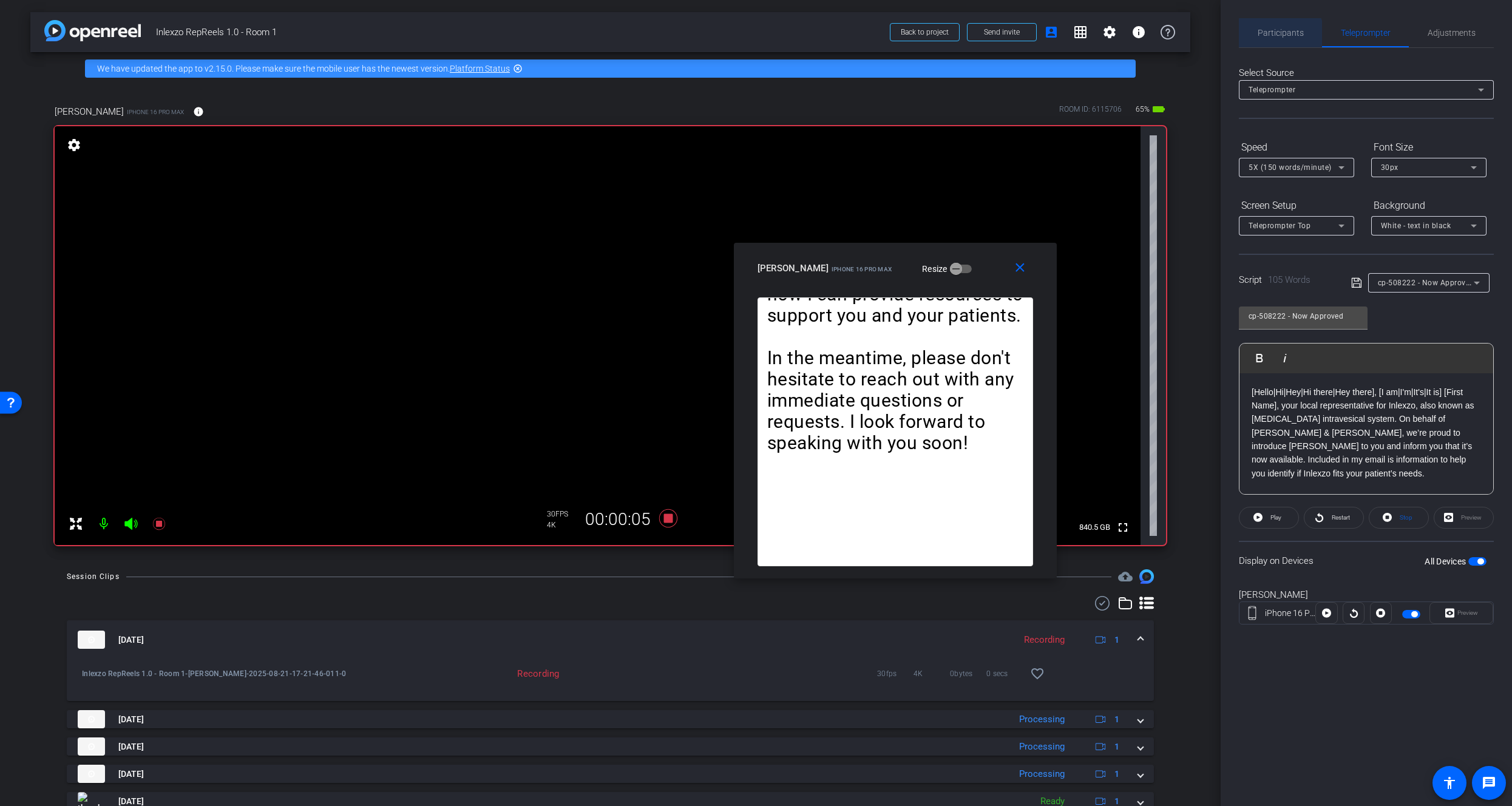
click at [1266, 35] on span "Participants" at bounding box center [1280, 33] width 46 height 9
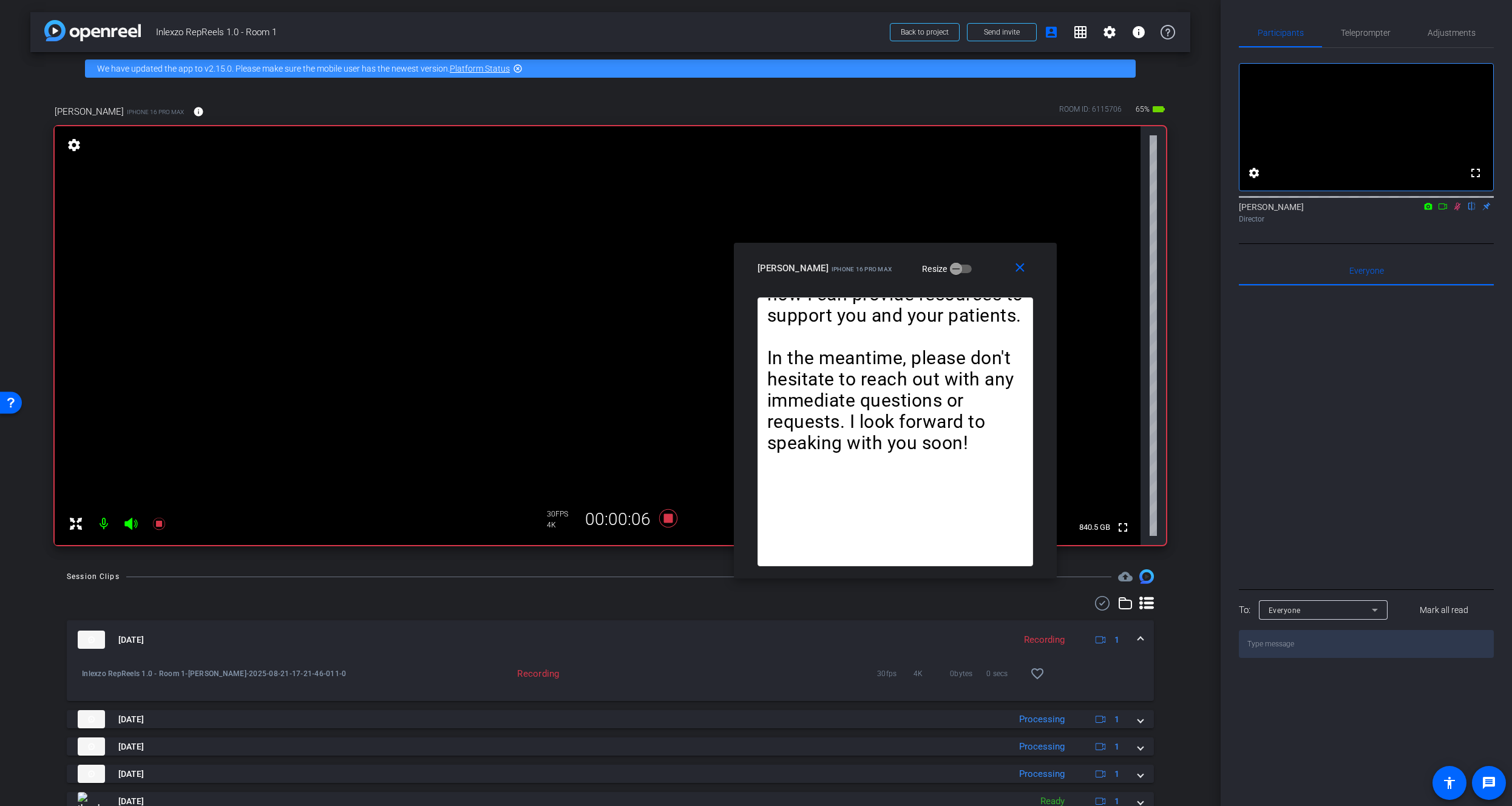
click at [1456, 224] on div "James Monte flip Director" at bounding box center [1366, 213] width 255 height 23
click at [1457, 212] on mat-icon at bounding box center [1457, 207] width 15 height 11
click at [1458, 210] on icon at bounding box center [1457, 207] width 5 height 8
click at [1455, 212] on mat-icon at bounding box center [1457, 207] width 15 height 11
click at [1456, 210] on icon at bounding box center [1457, 206] width 9 height 9
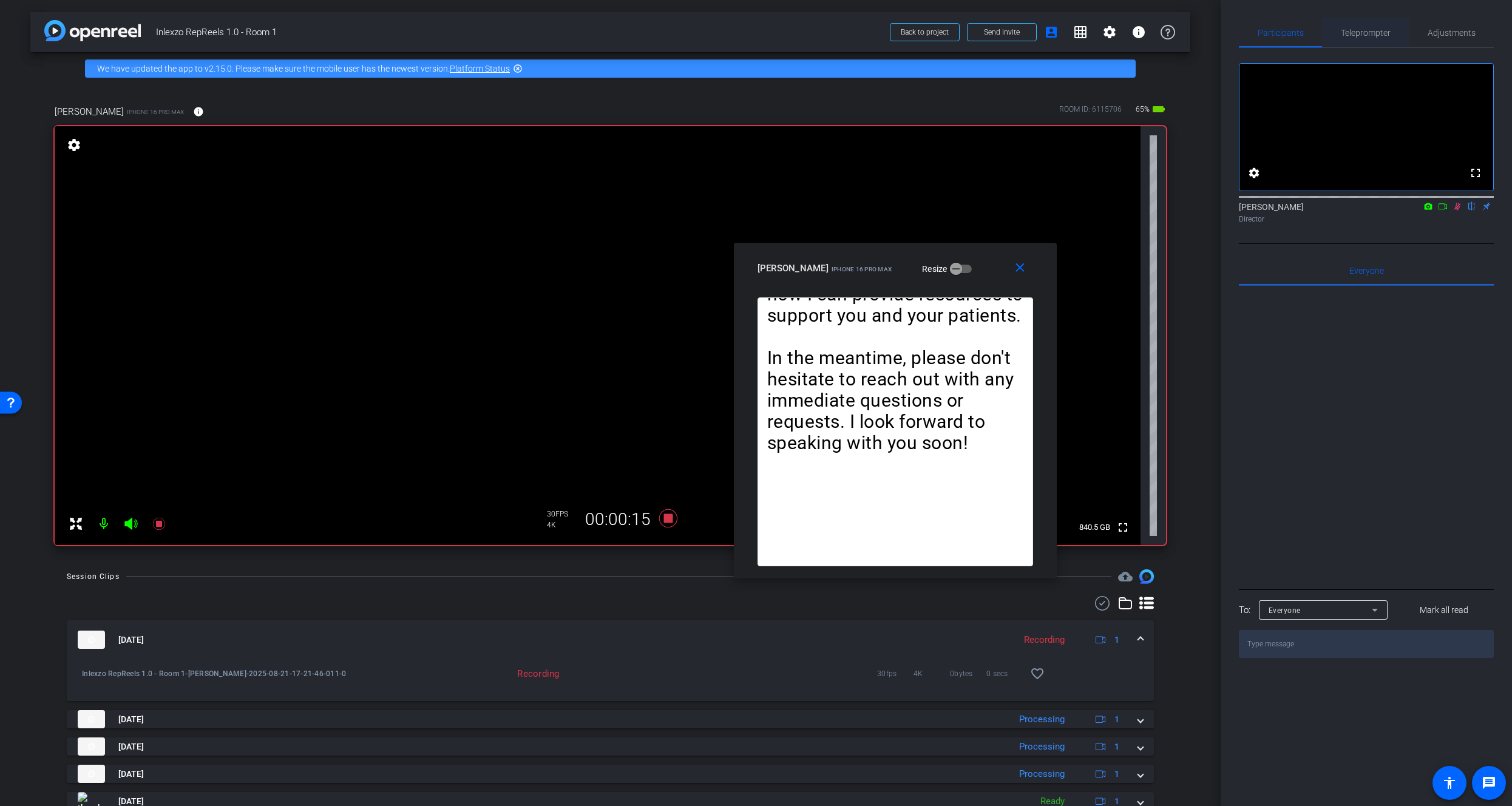
click at [1362, 36] on span "Teleprompter" at bounding box center [1365, 33] width 50 height 9
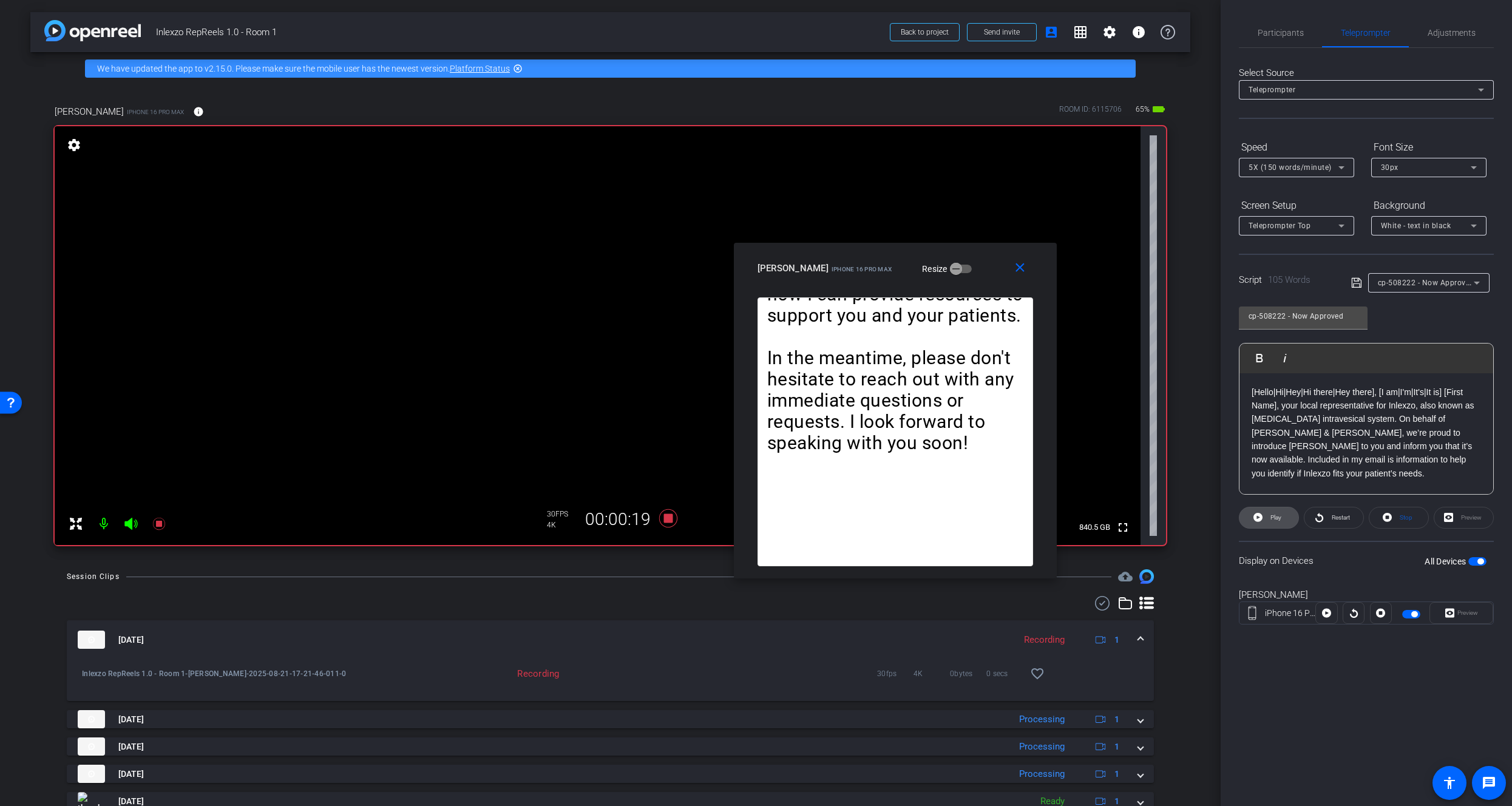
click at [1253, 514] on icon at bounding box center [1258, 517] width 9 height 15
drag, startPoint x: 1247, startPoint y: 513, endPoint x: 1291, endPoint y: 529, distance: 46.8
click at [1247, 513] on span at bounding box center [1269, 517] width 60 height 29
click at [1318, 513] on icon at bounding box center [1319, 517] width 9 height 15
click at [1259, 31] on span "Participants" at bounding box center [1280, 33] width 46 height 9
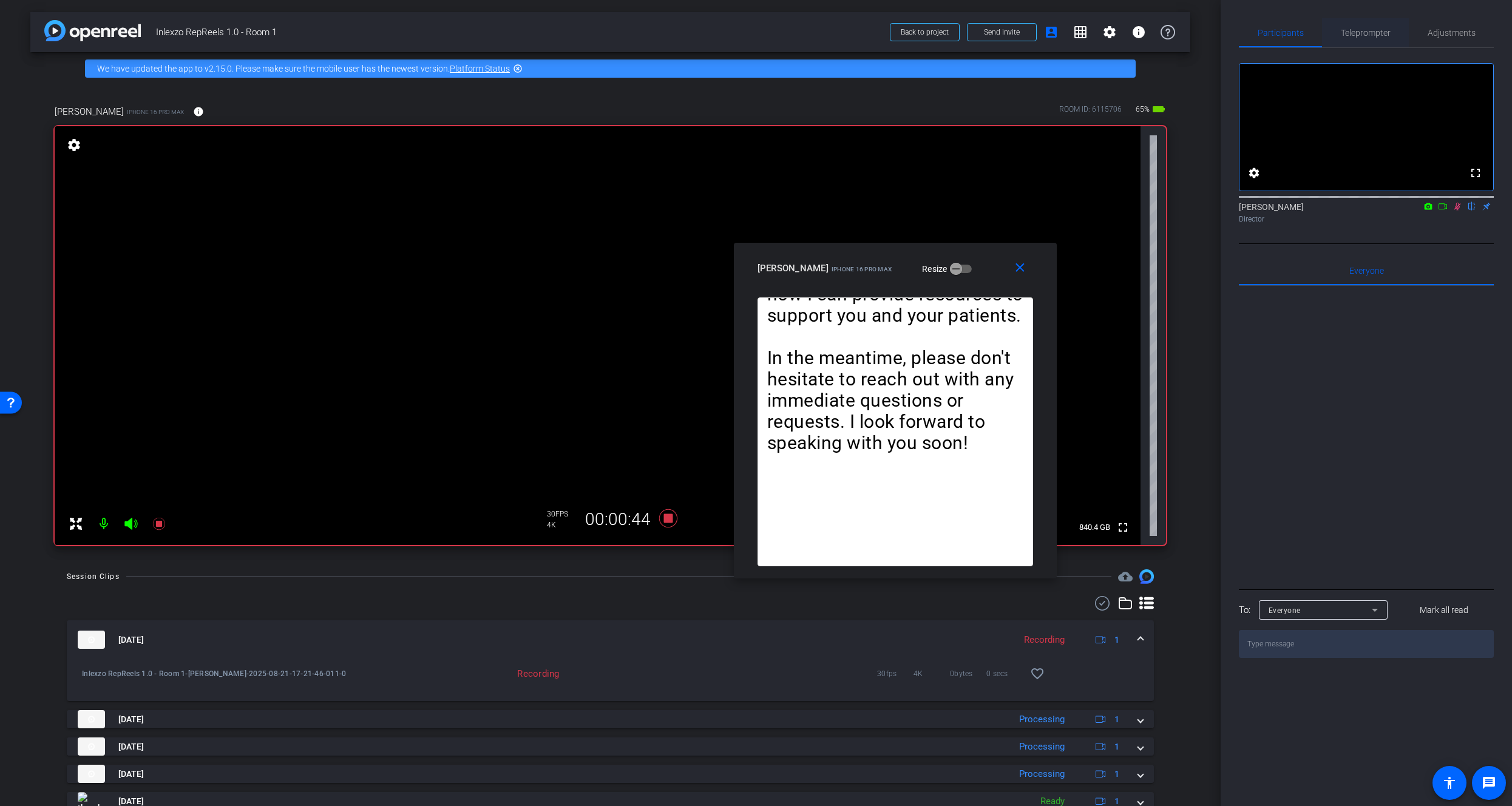
click at [1366, 40] on span "Teleprompter" at bounding box center [1365, 32] width 50 height 29
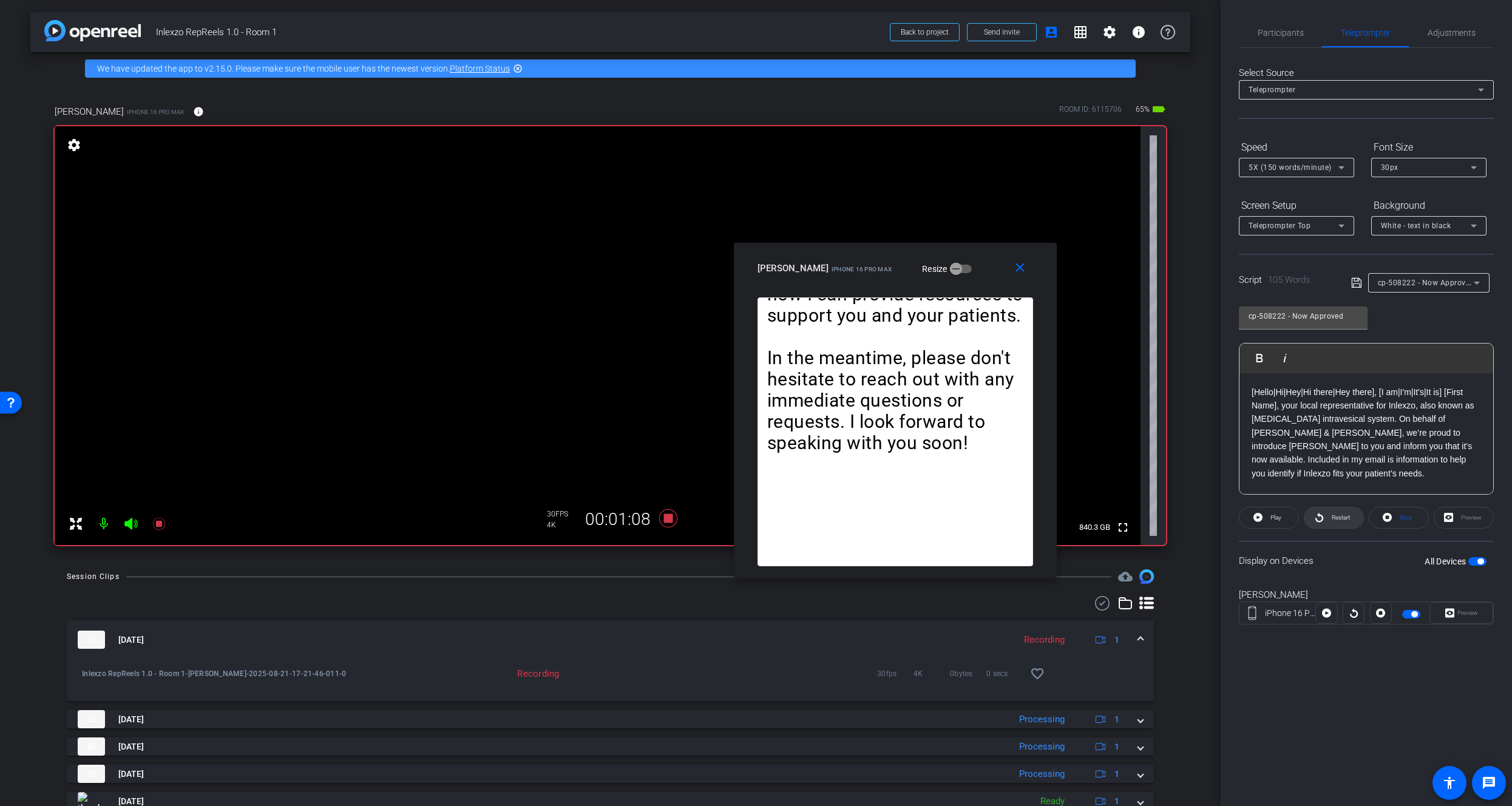
click at [1344, 518] on span "Restart" at bounding box center [1340, 517] width 18 height 7
click at [1342, 523] on span "Restart" at bounding box center [1339, 518] width 21 height 17
click at [158, 521] on icon at bounding box center [158, 524] width 12 height 12
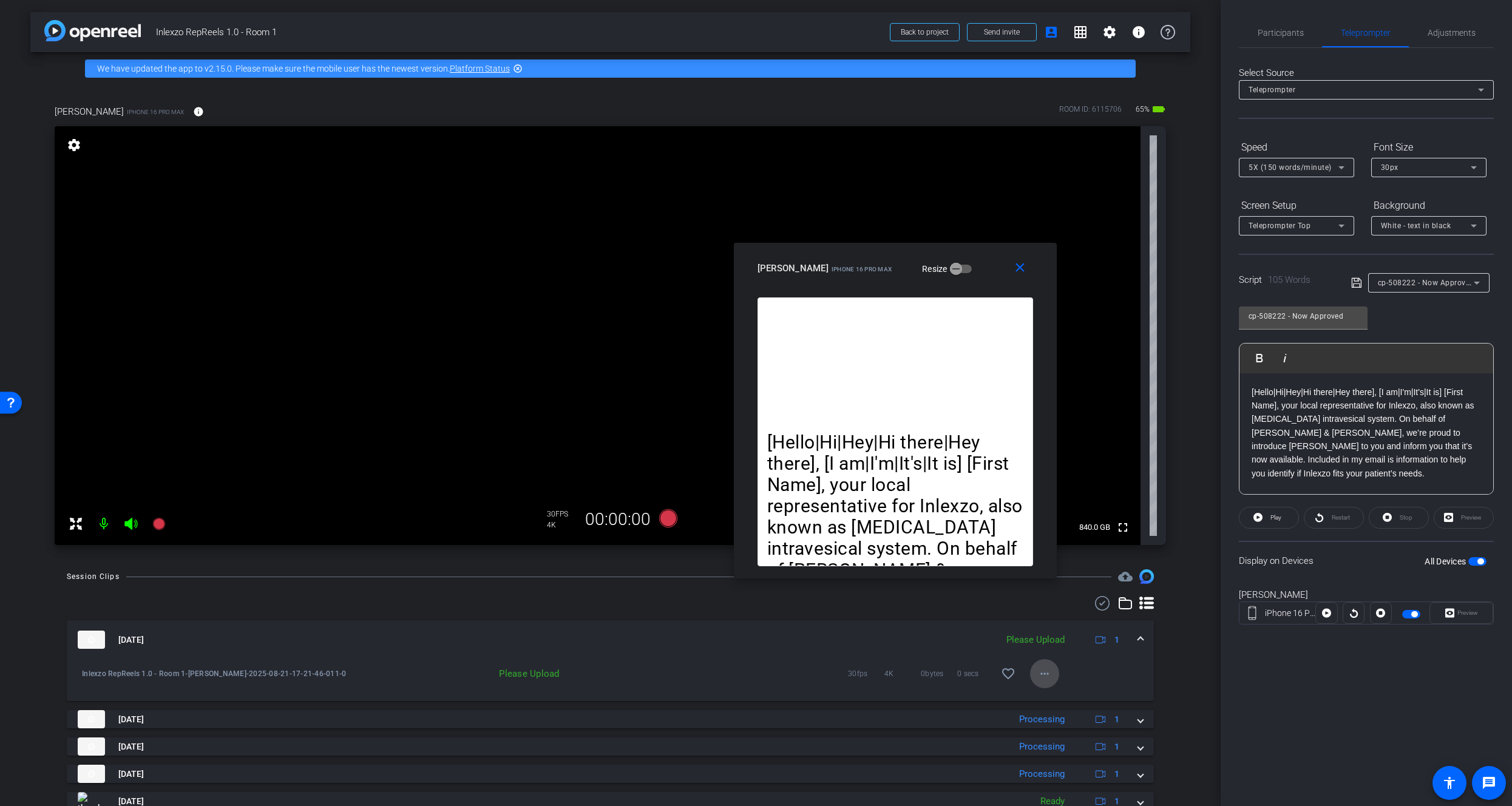
click at [1039, 667] on mat-icon "more_horiz" at bounding box center [1044, 673] width 15 height 15
click at [1051, 698] on span "Upload" at bounding box center [1058, 698] width 48 height 15
click at [1273, 39] on span "Participants" at bounding box center [1280, 32] width 46 height 29
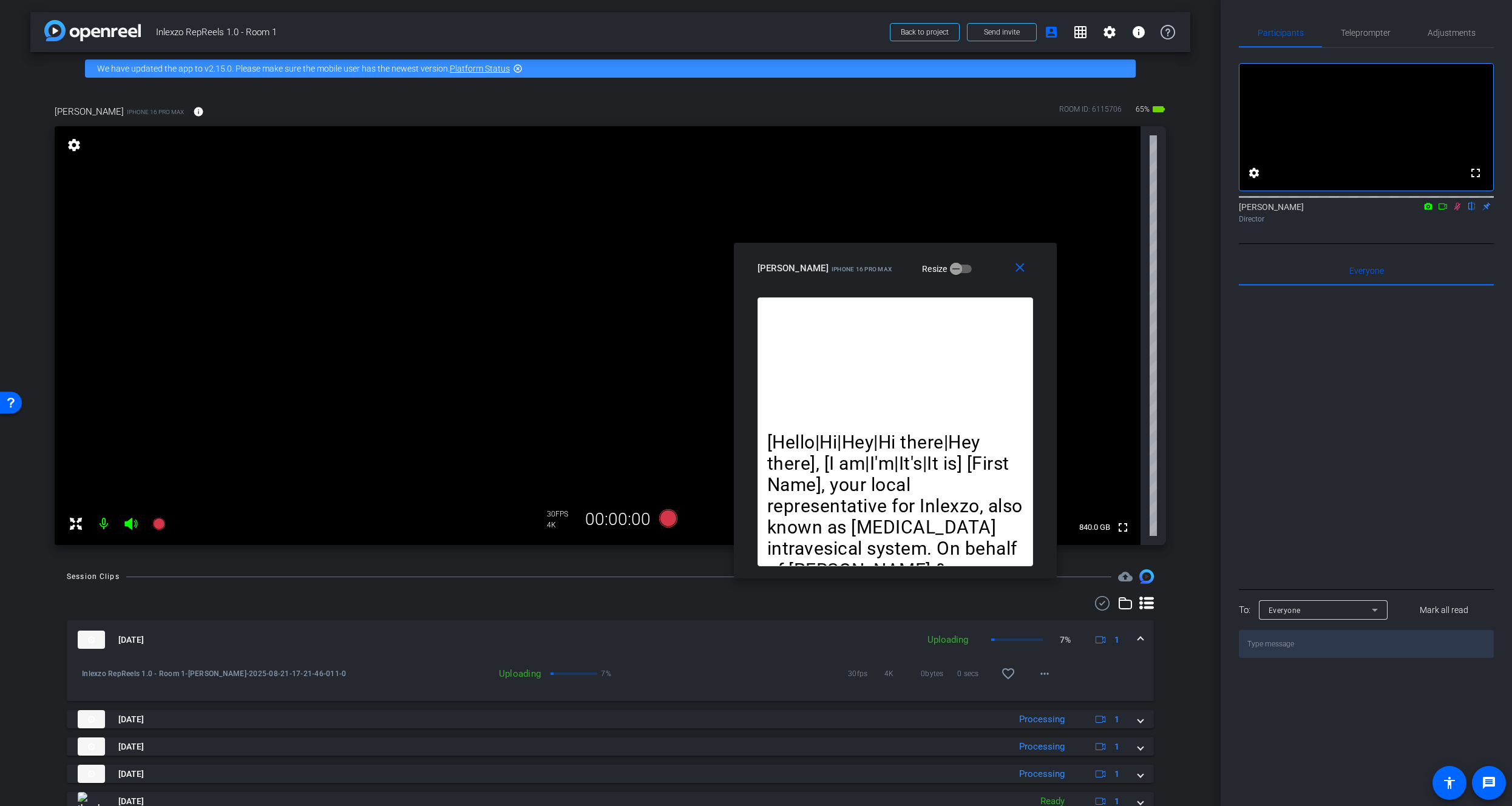
click at [1455, 210] on icon at bounding box center [1457, 206] width 9 height 9
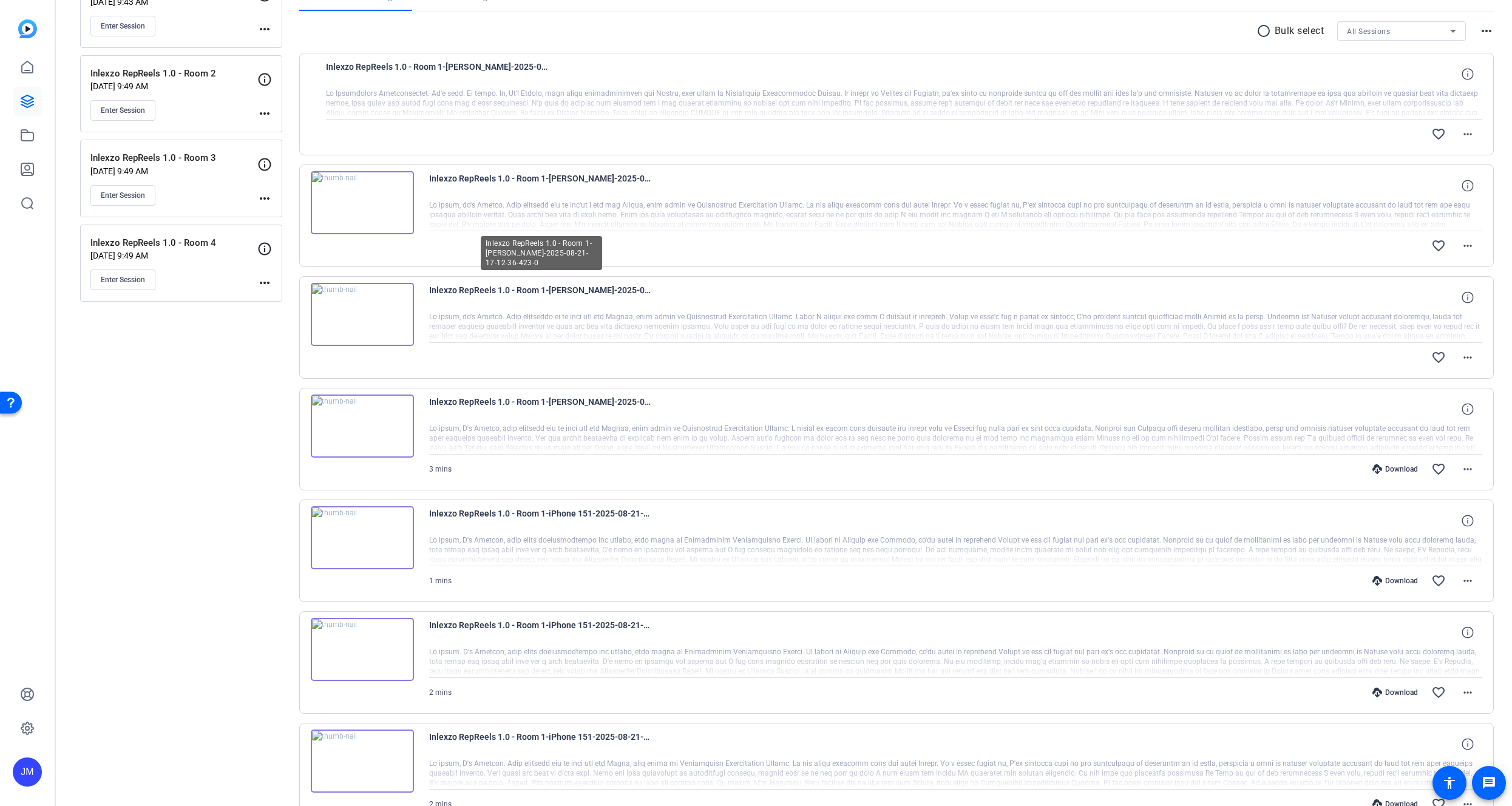
scroll to position [204, 0]
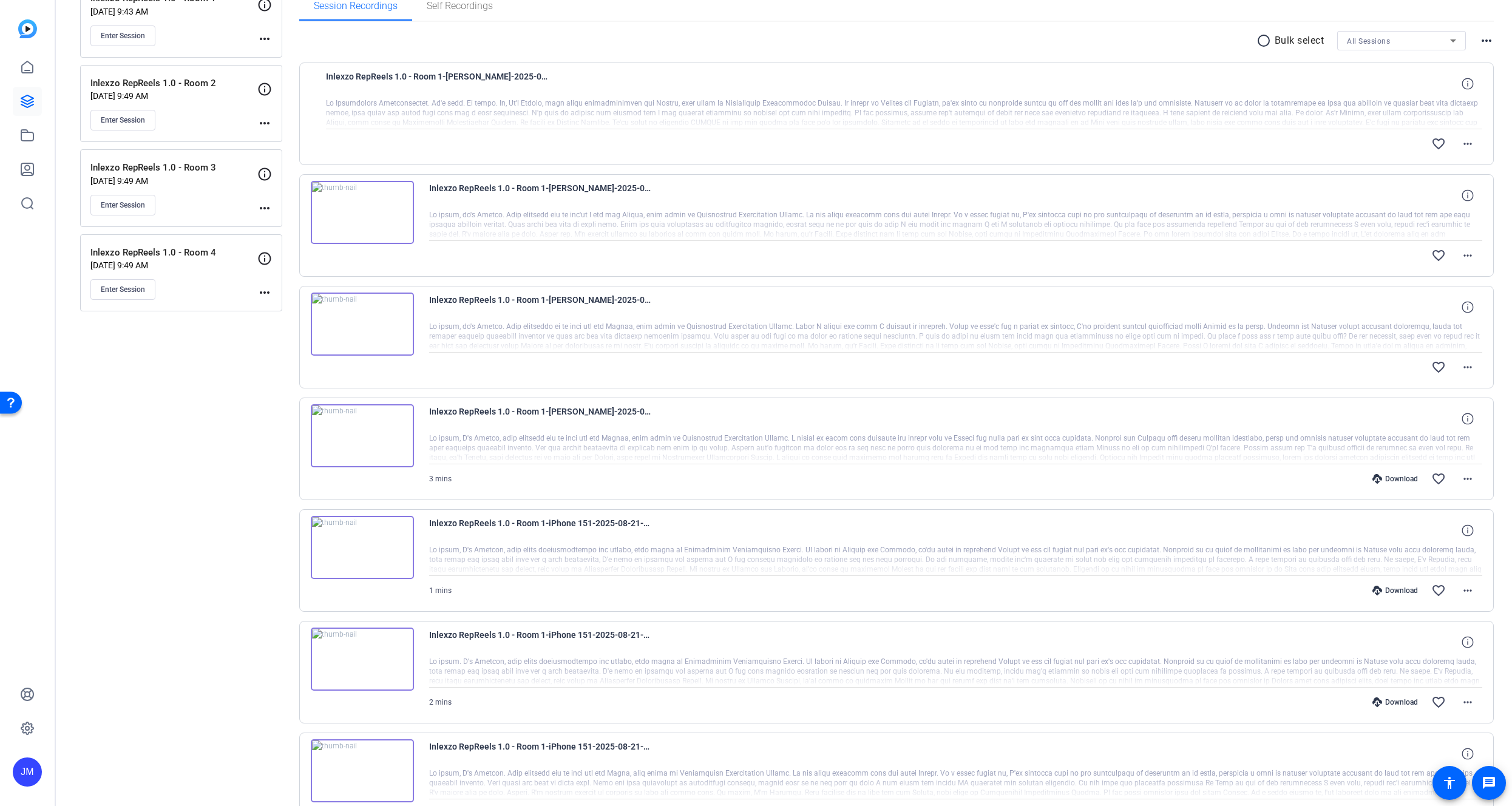
click at [378, 426] on img at bounding box center [363, 435] width 103 height 63
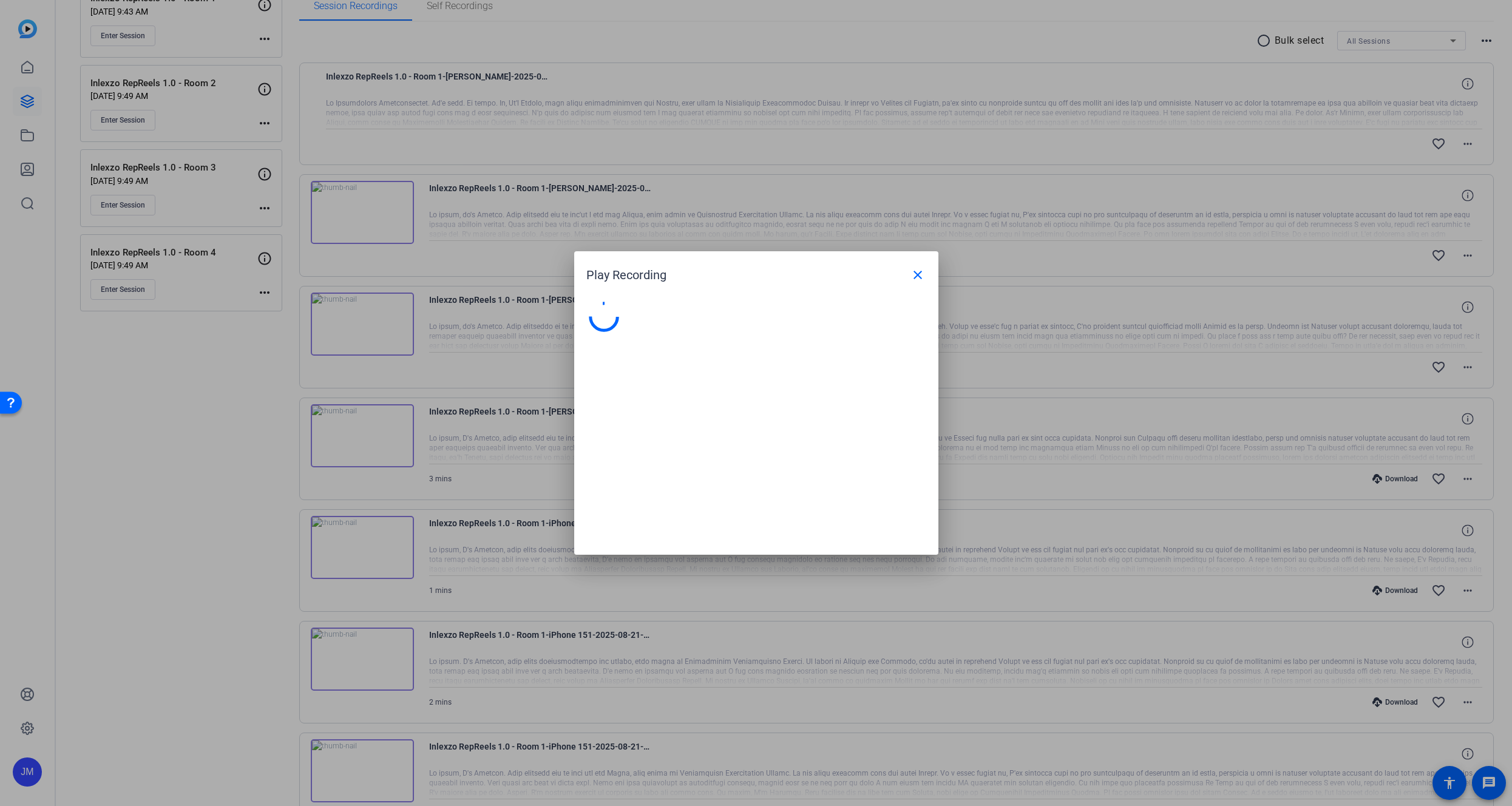
click at [378, 426] on div at bounding box center [756, 403] width 1512 height 806
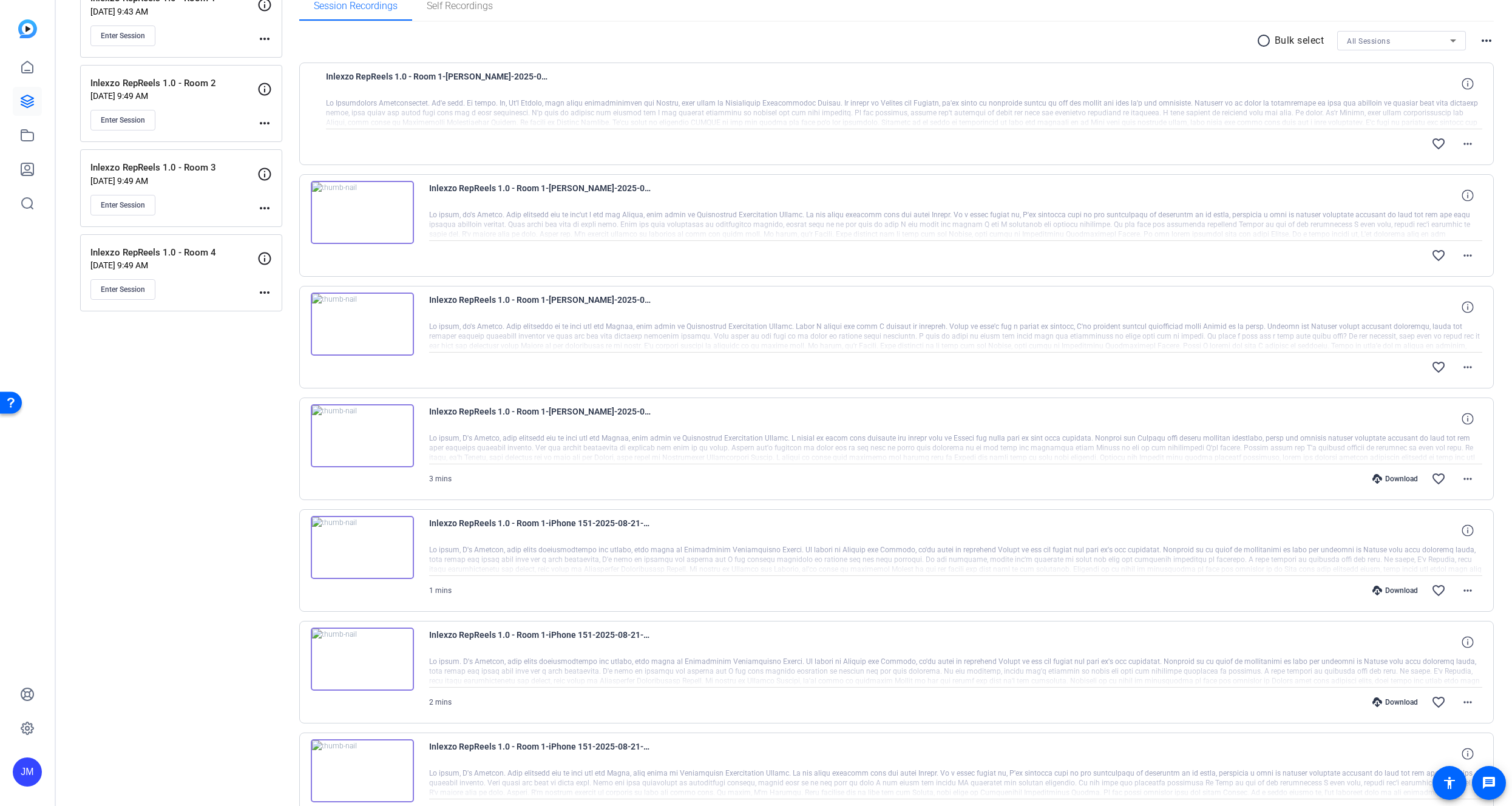
click at [378, 426] on img at bounding box center [363, 435] width 103 height 63
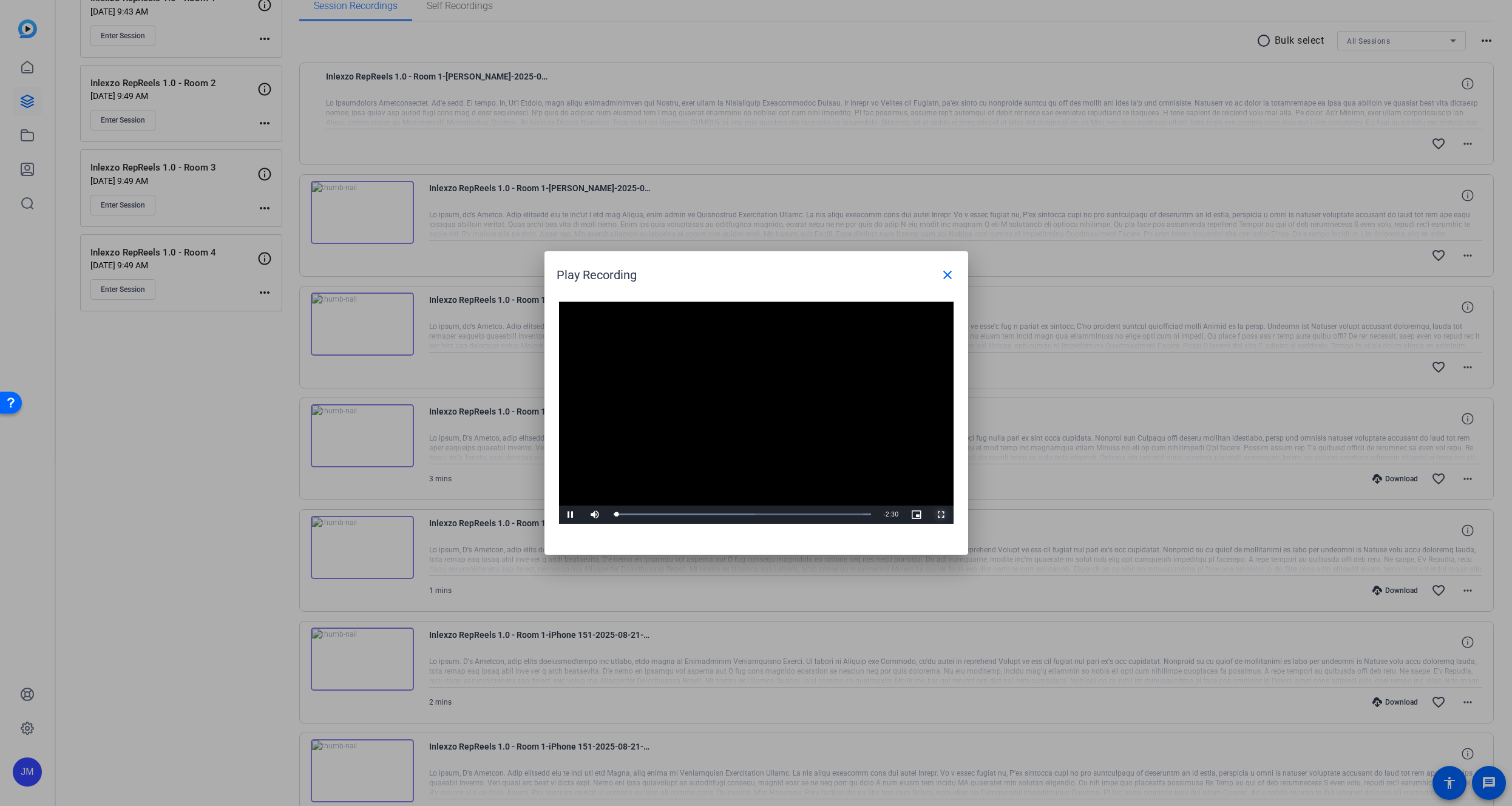
click at [940, 514] on span "Video Player" at bounding box center [941, 514] width 24 height 0
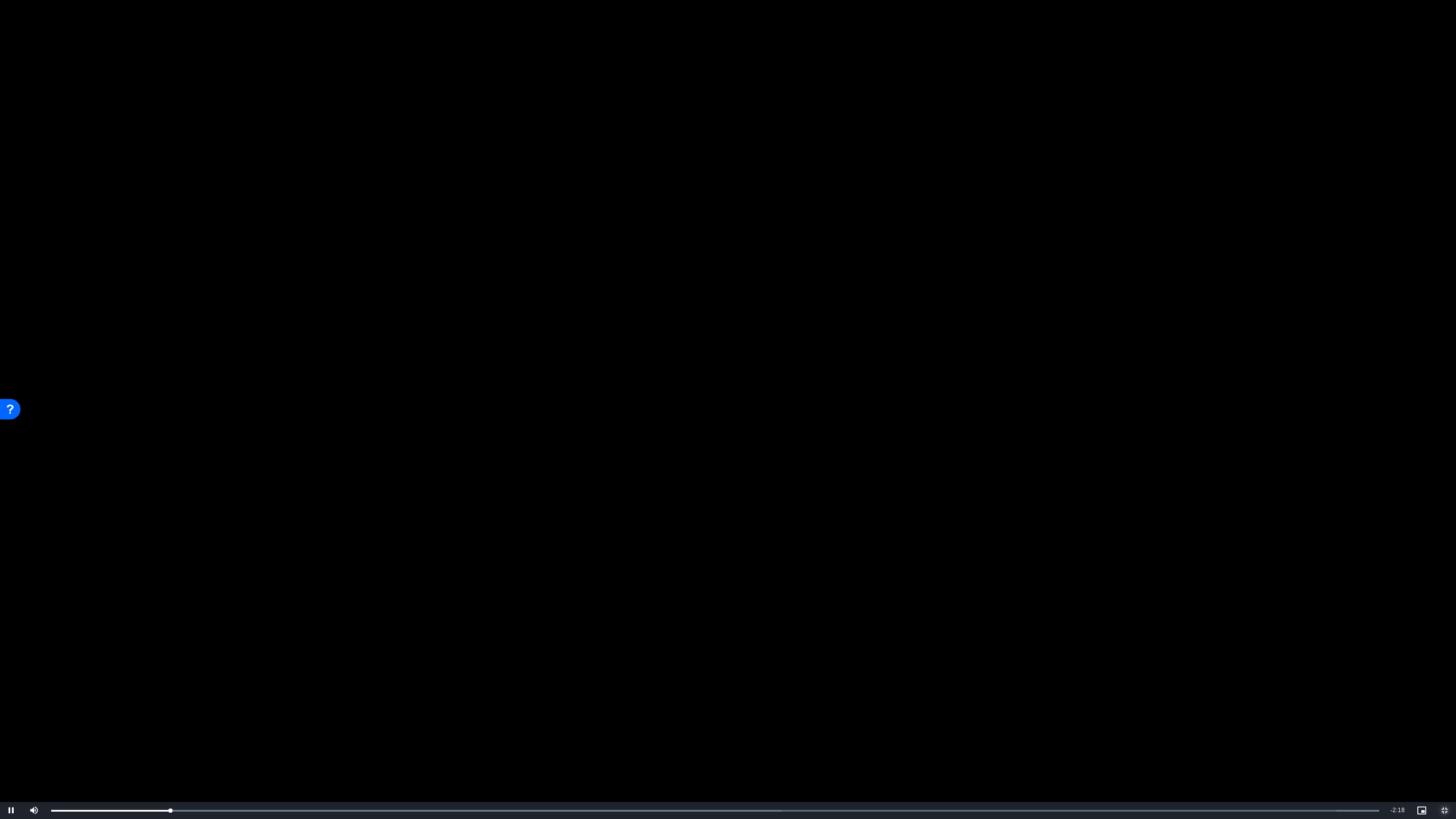
click at [1416, 755] on span "Video Player" at bounding box center [1444, 810] width 23 height 0
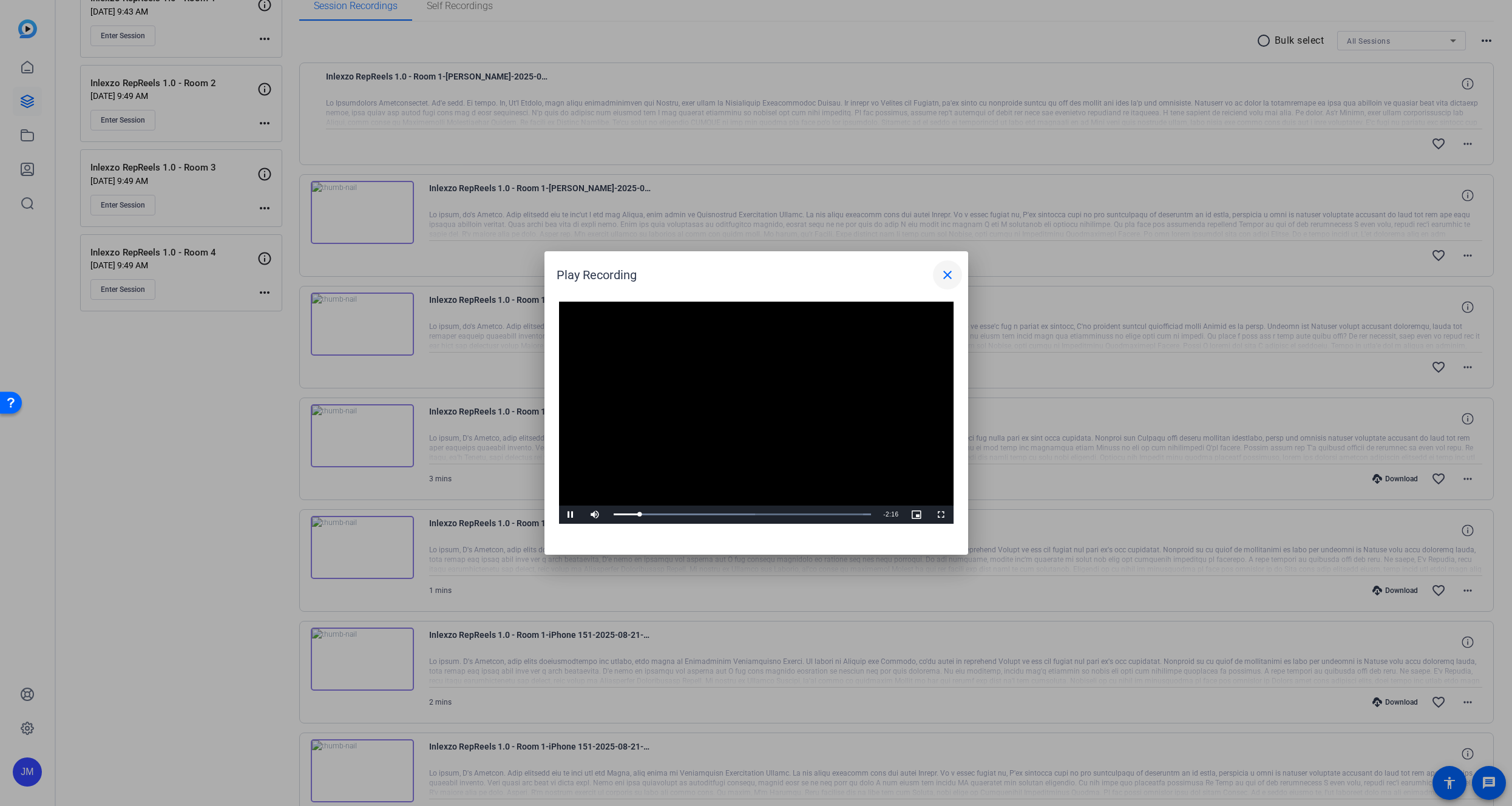
click at [948, 272] on mat-icon "close" at bounding box center [947, 274] width 15 height 15
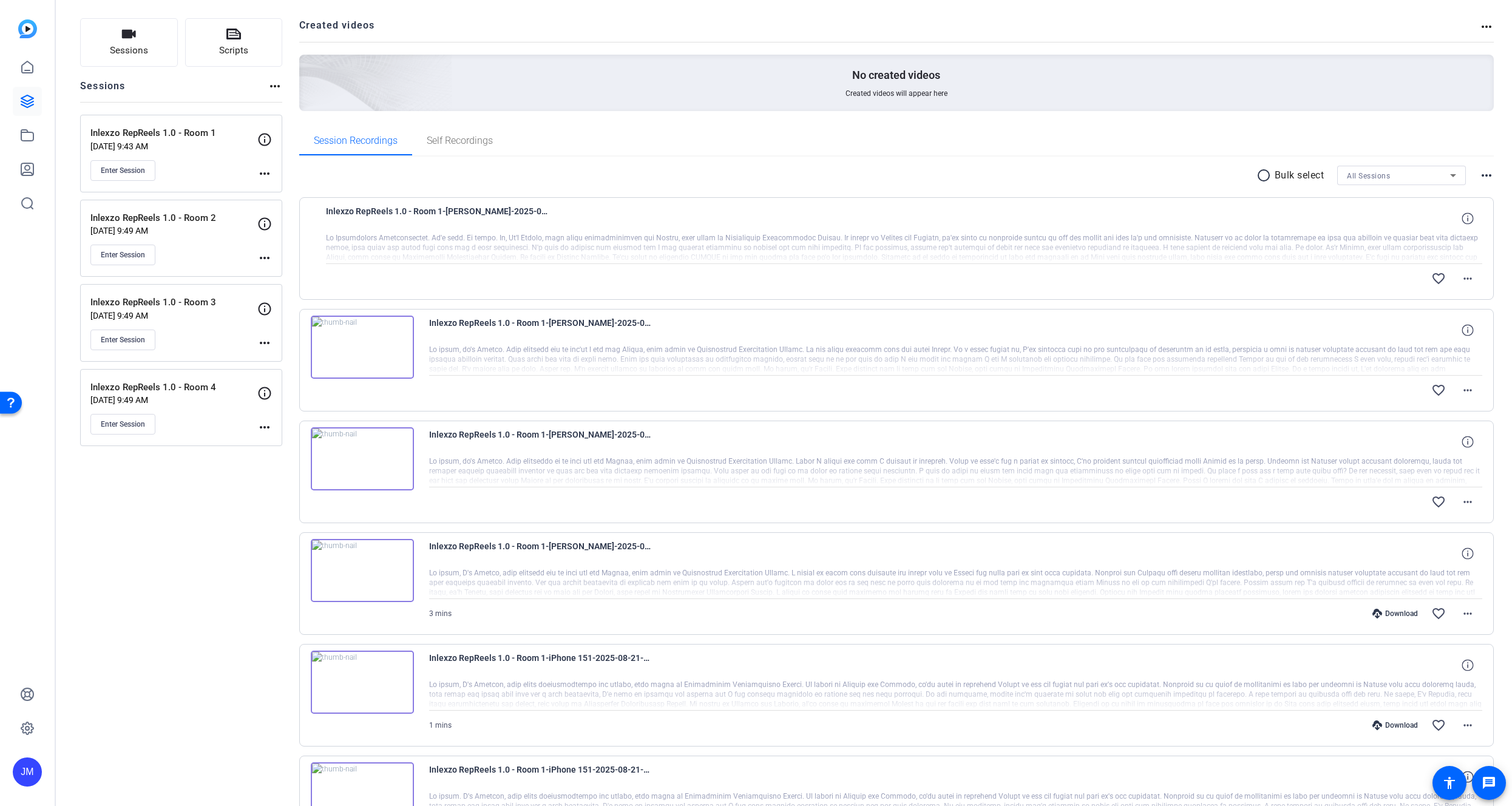
scroll to position [87, 0]
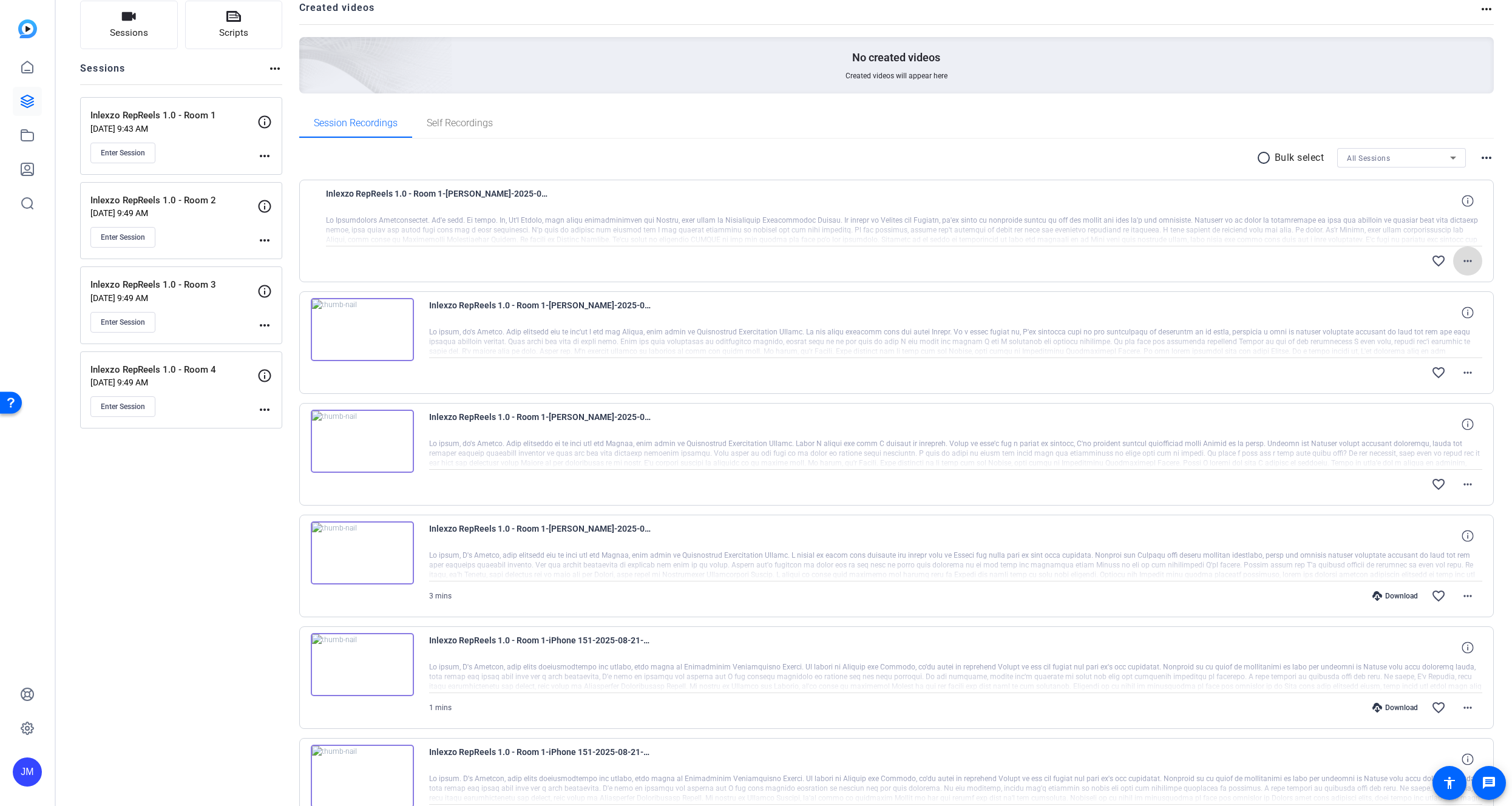
click at [1461, 260] on mat-icon "more_horiz" at bounding box center [1468, 260] width 15 height 15
click at [1444, 283] on span "Download Original" at bounding box center [1429, 286] width 73 height 15
click at [1463, 373] on mat-icon "more_horiz" at bounding box center [1468, 373] width 15 height 15
click at [1446, 401] on span "Download Original" at bounding box center [1429, 398] width 73 height 15
click at [1465, 489] on mat-icon "more_horiz" at bounding box center [1468, 484] width 15 height 15
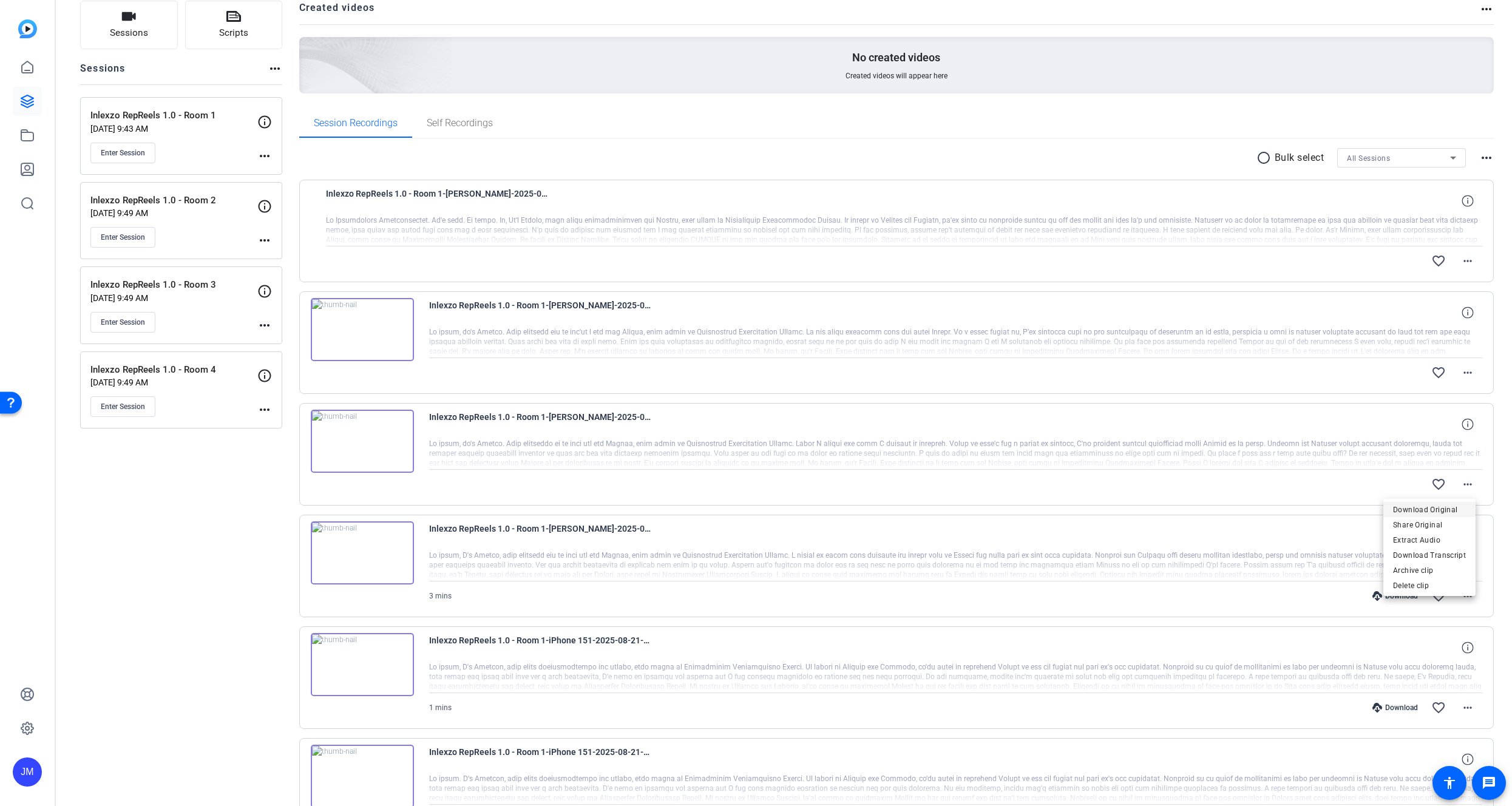
click at [1437, 506] on span "Download Original" at bounding box center [1429, 509] width 73 height 15
click at [1461, 591] on mat-icon "more_horiz" at bounding box center [1468, 596] width 15 height 15
click at [1422, 620] on span "Download Original" at bounding box center [1429, 621] width 73 height 15
